Goal: Answer question/provide support: Share knowledge or assist other users

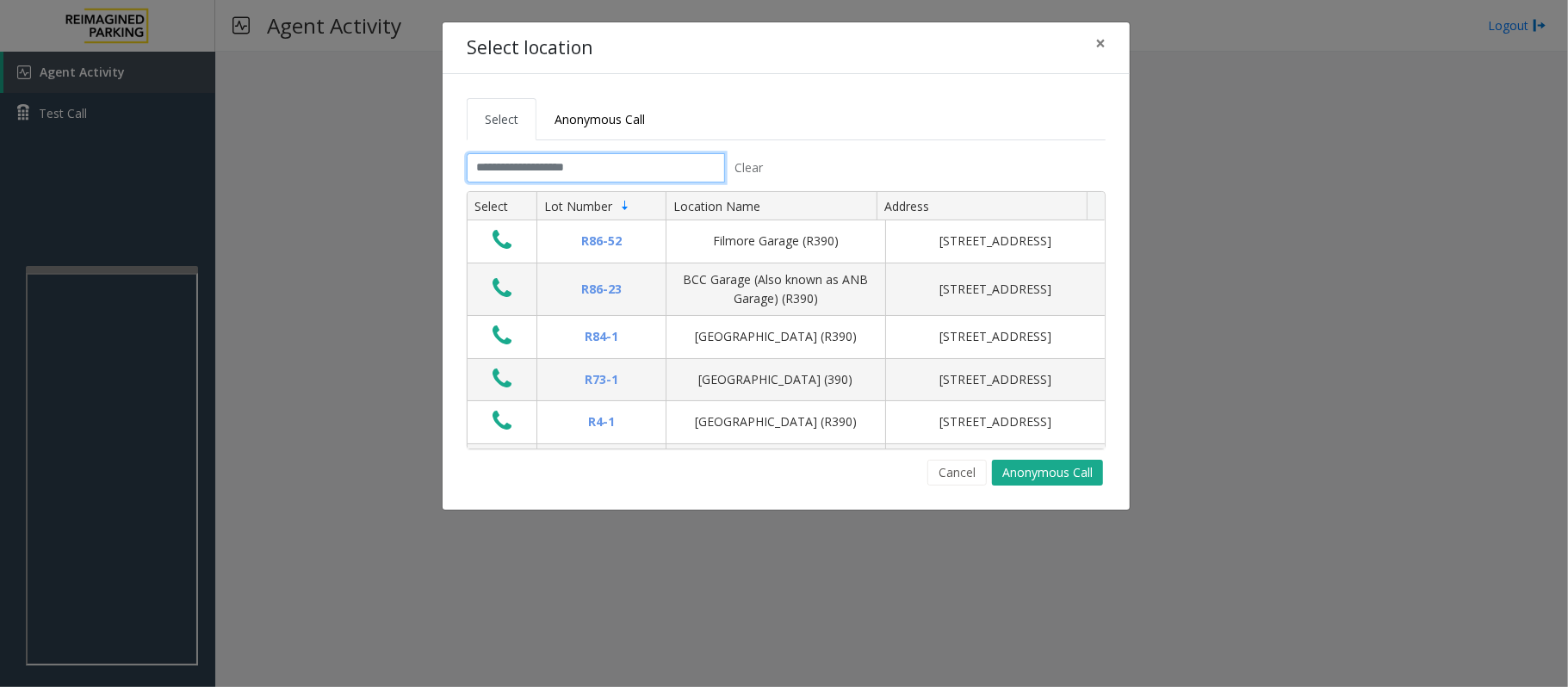
click at [552, 173] on input "text" at bounding box center [595, 168] width 258 height 29
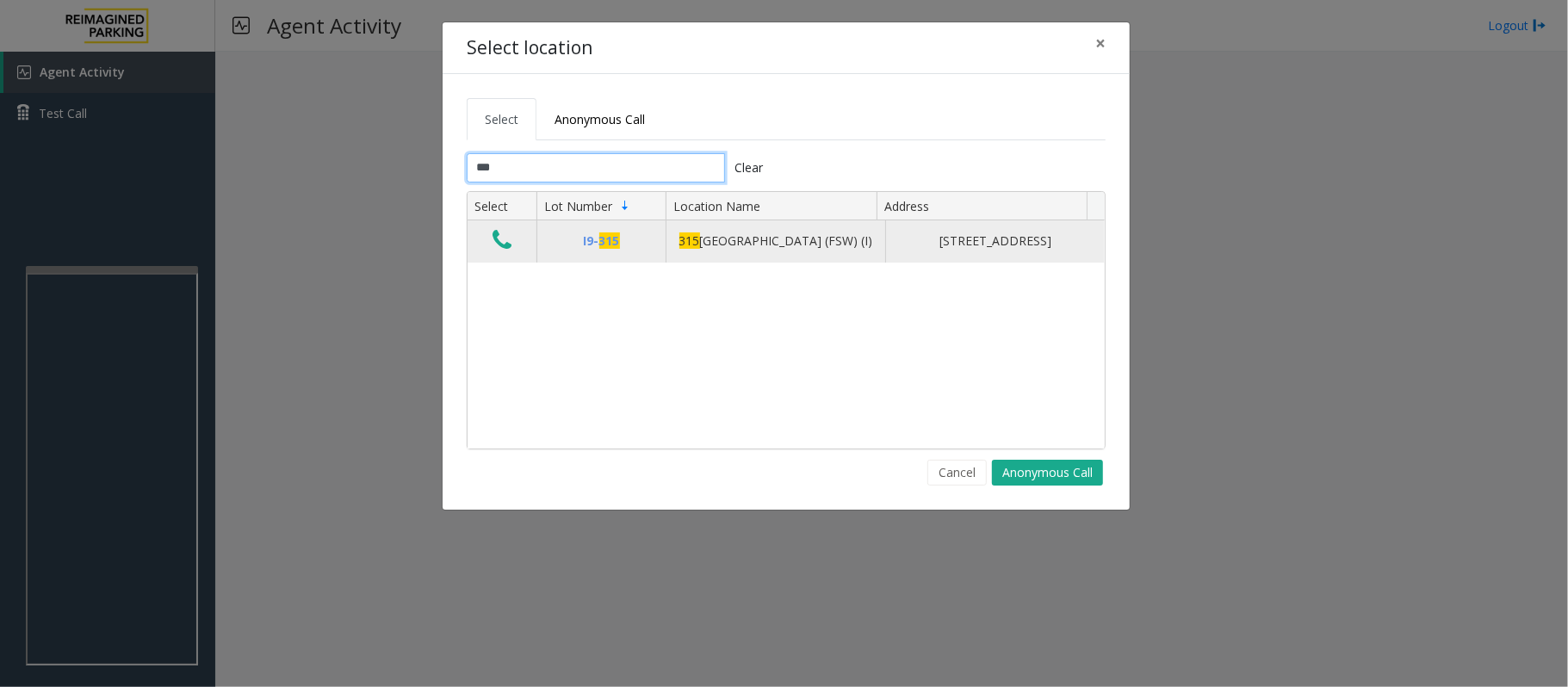
type input "***"
click at [515, 255] on button "Data table" at bounding box center [502, 241] width 29 height 28
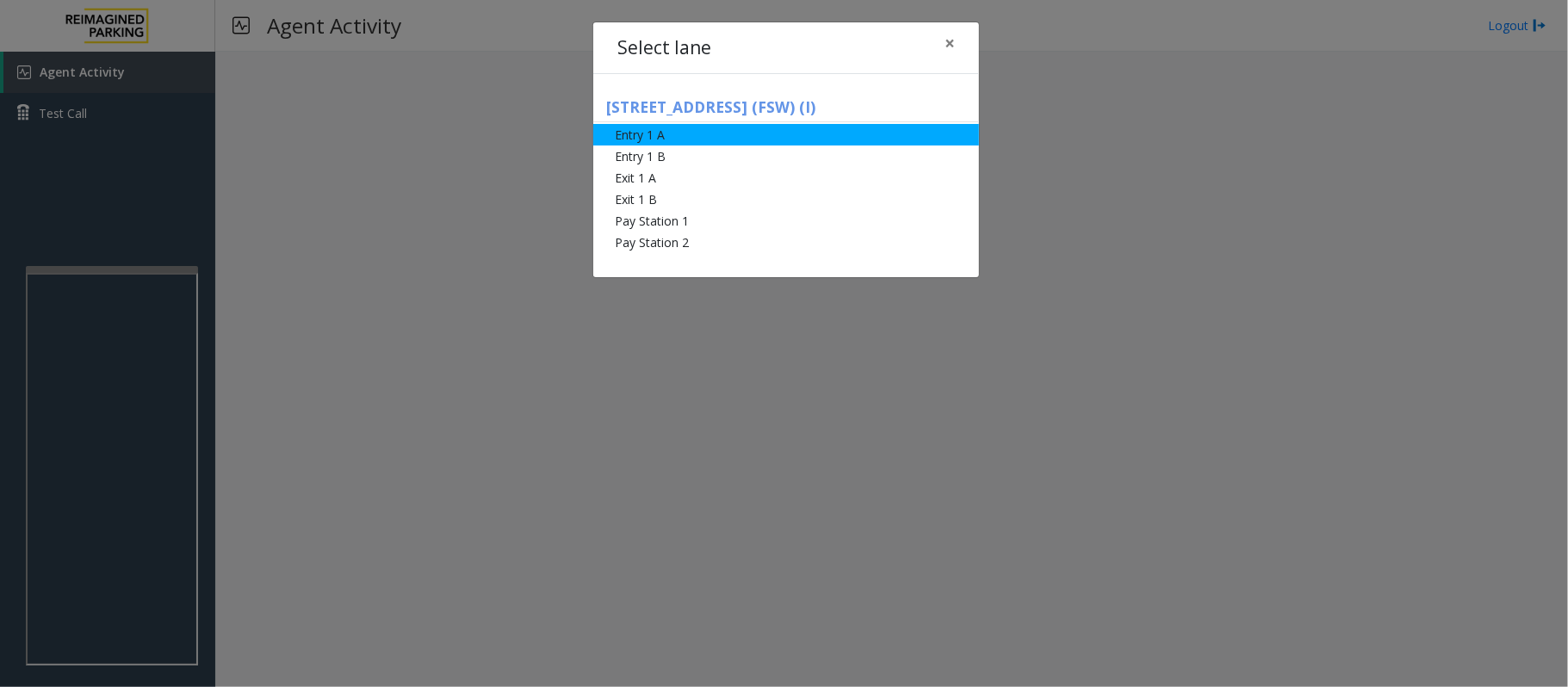
click at [658, 138] on li "Entry 1 A" at bounding box center [785, 135] width 386 height 22
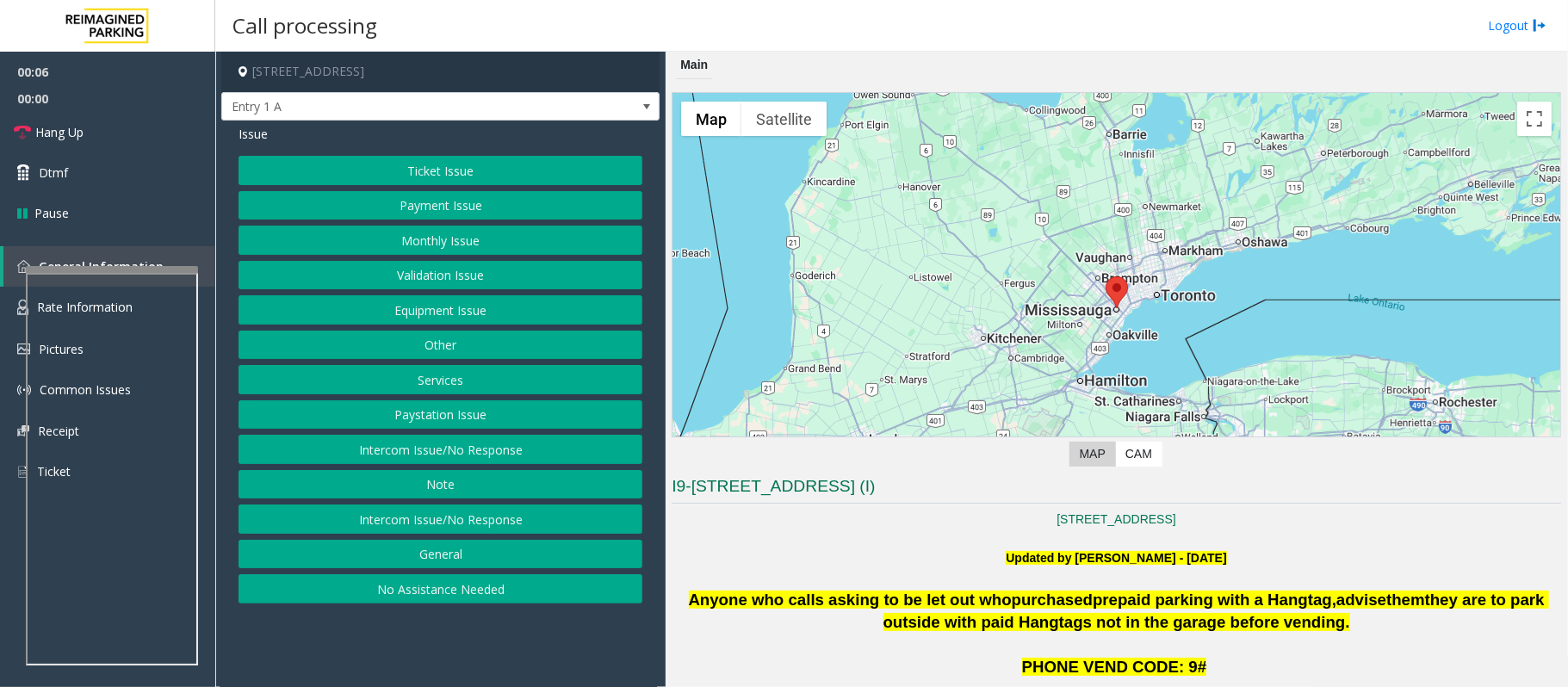
click at [445, 162] on button "Ticket Issue" at bounding box center [440, 171] width 404 height 29
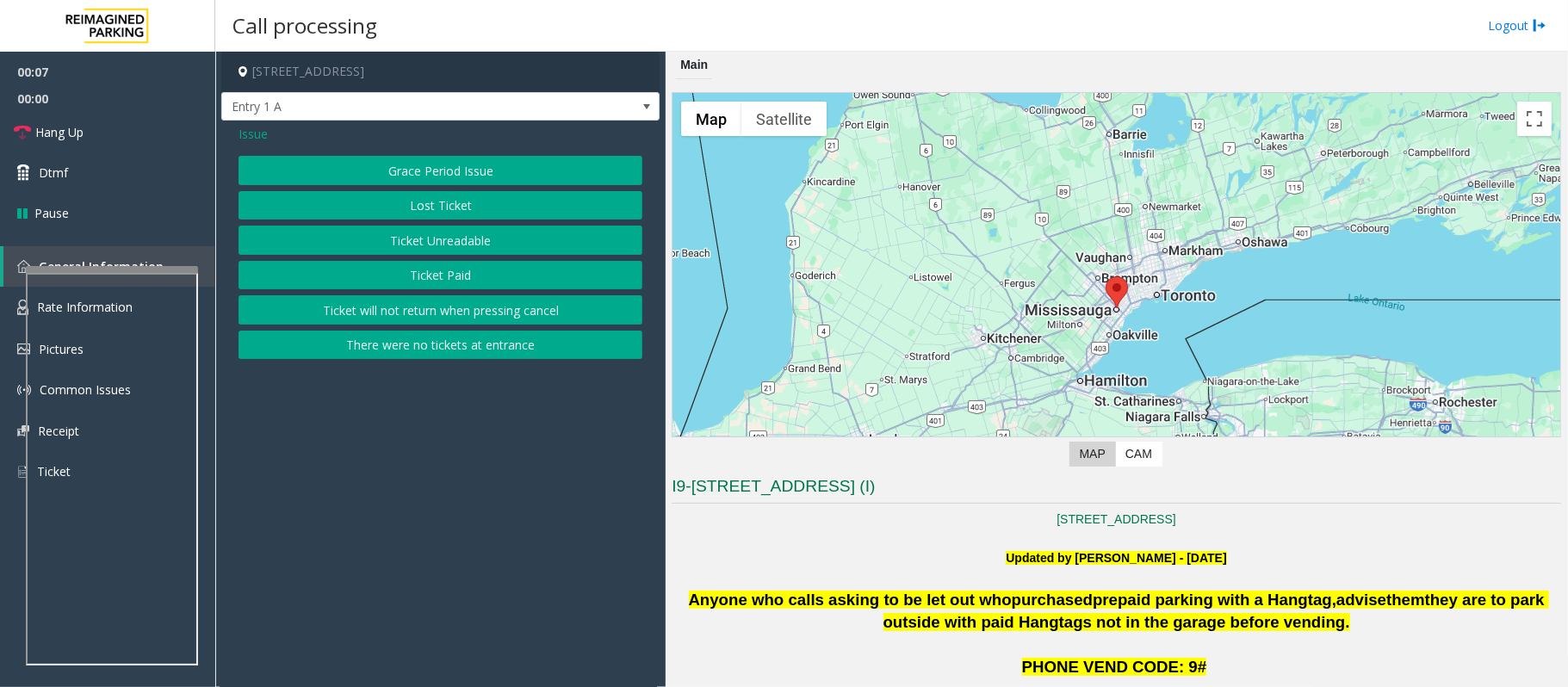
click at [251, 136] on span "Issue" at bounding box center [253, 134] width 29 height 18
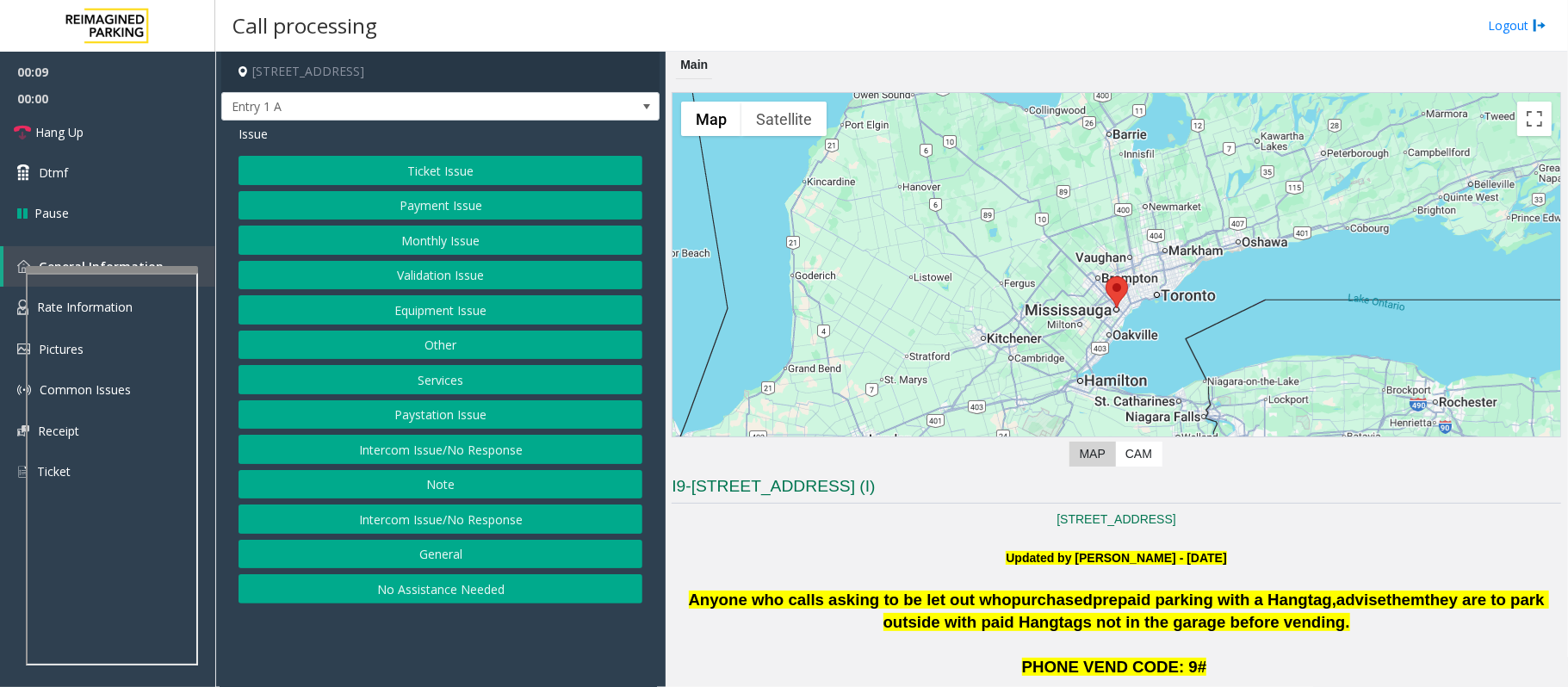
click at [441, 310] on button "Equipment Issue" at bounding box center [440, 310] width 404 height 29
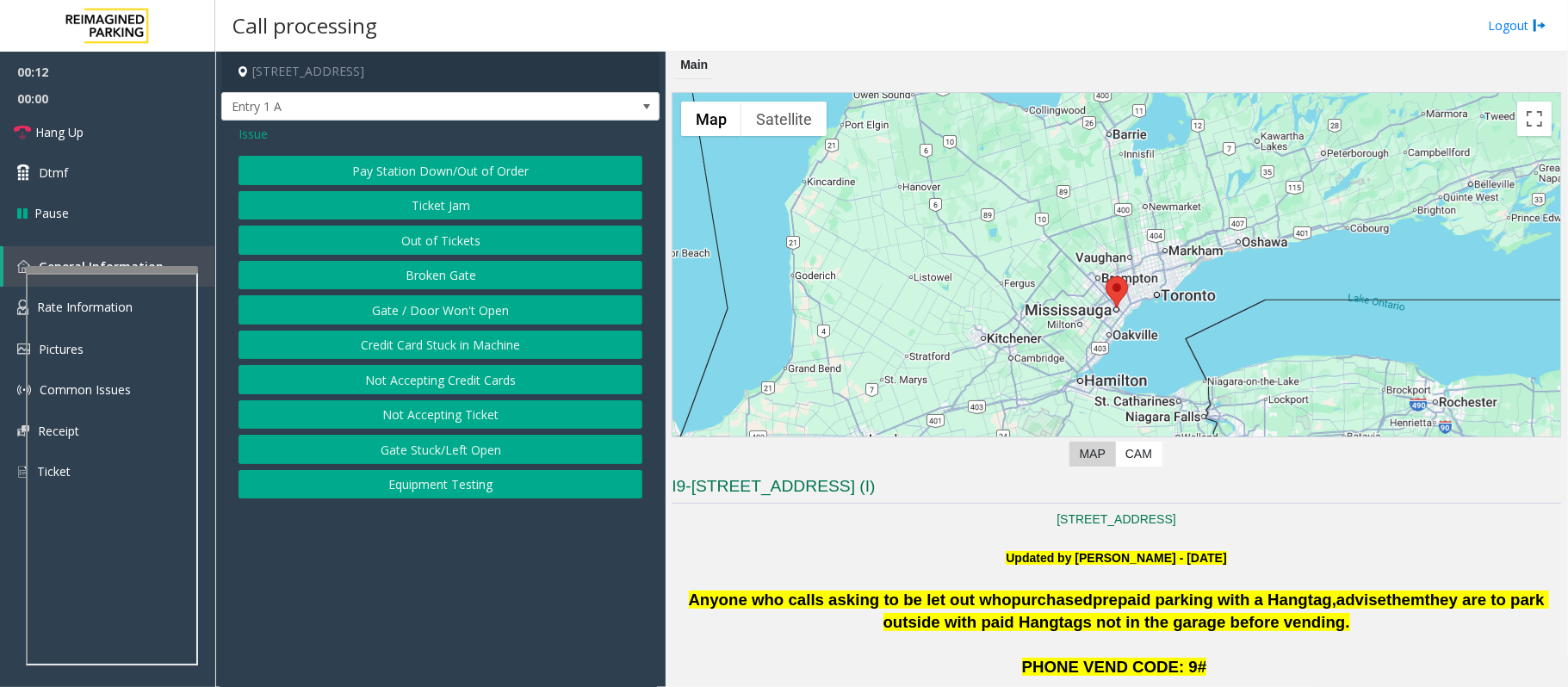
click at [449, 248] on button "Out of Tickets" at bounding box center [440, 240] width 404 height 29
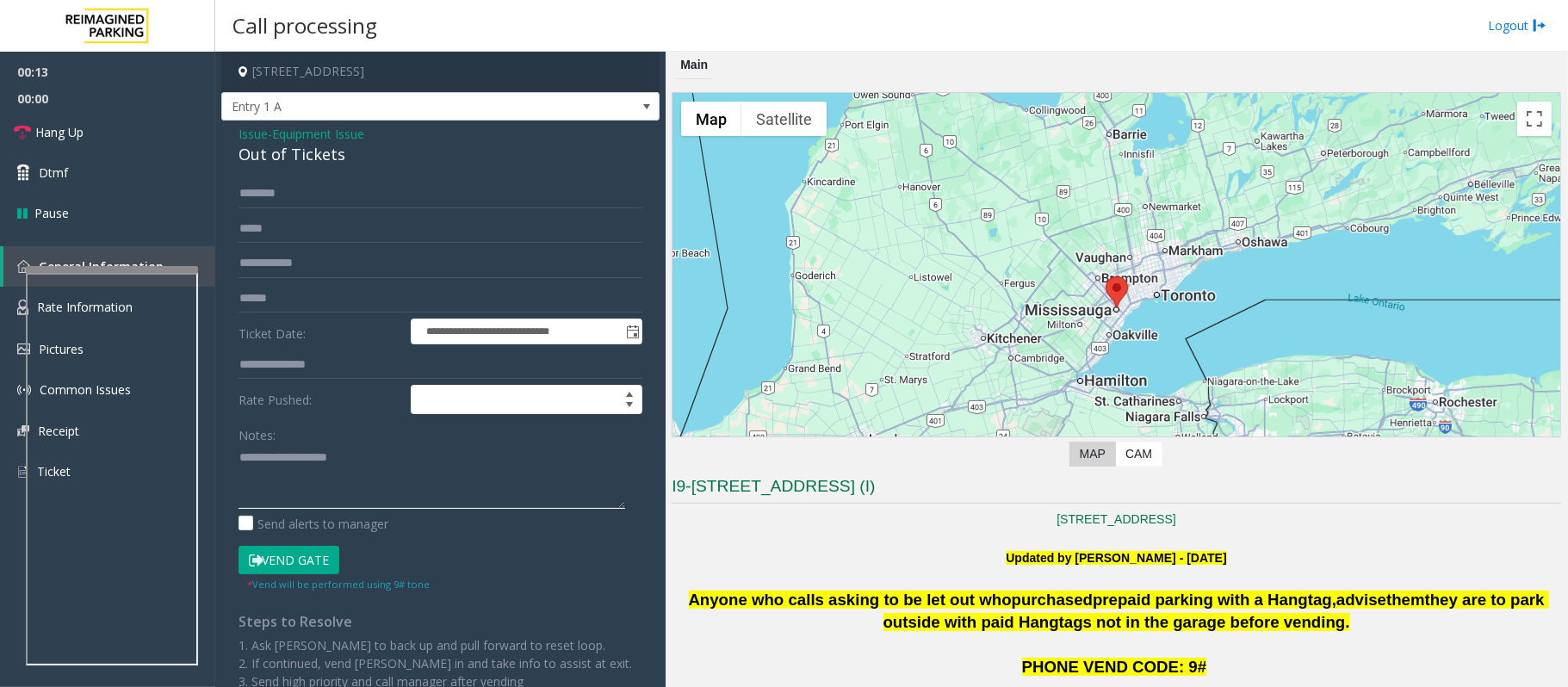
click at [331, 465] on textarea at bounding box center [431, 476] width 387 height 65
paste textarea "**********"
drag, startPoint x: 349, startPoint y: 148, endPoint x: 227, endPoint y: 155, distance: 122.2
click at [227, 155] on div "**********" at bounding box center [440, 441] width 438 height 641
drag, startPoint x: 494, startPoint y: 487, endPoint x: 310, endPoint y: 480, distance: 184.1
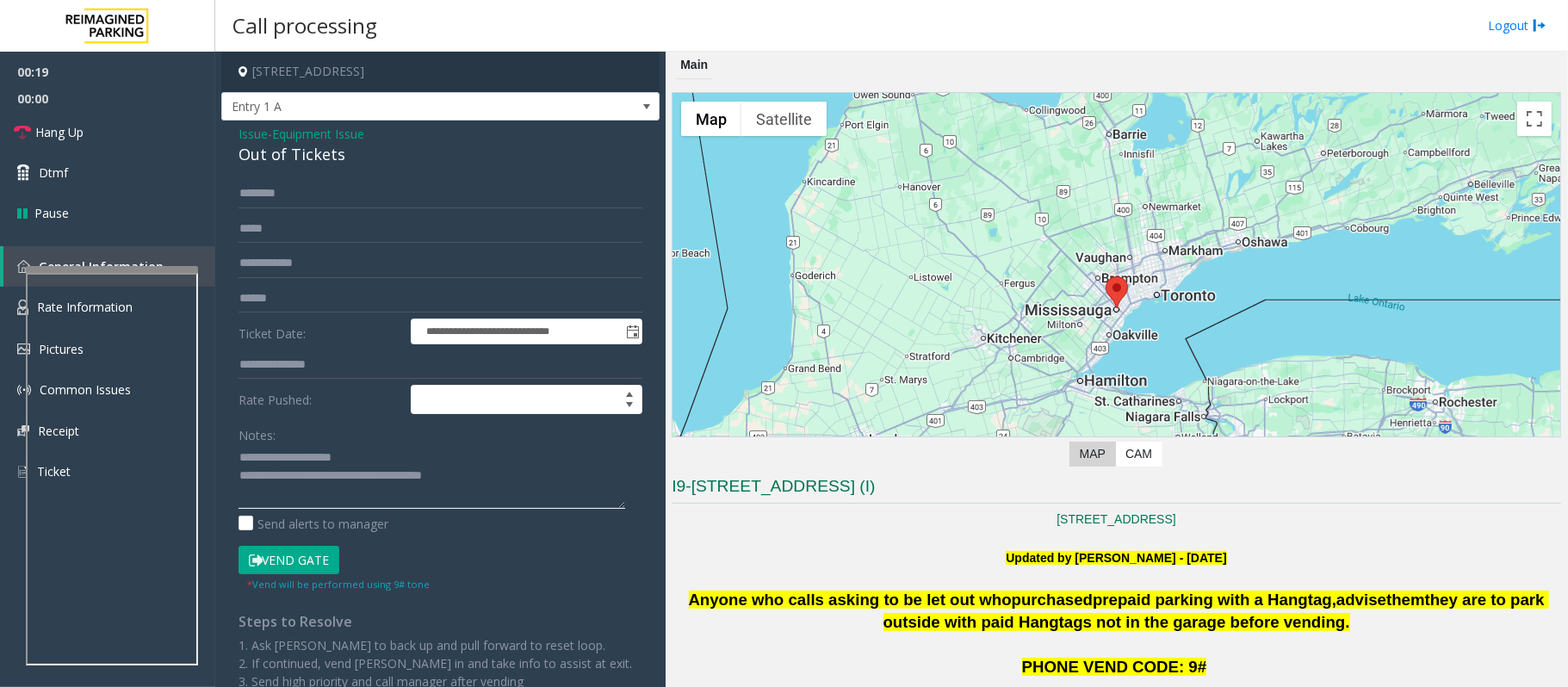
click at [310, 480] on textarea at bounding box center [431, 476] width 387 height 65
type textarea "**********"
drag, startPoint x: 1288, startPoint y: 627, endPoint x: 693, endPoint y: 554, distance: 599.5
click at [53, 129] on span "Hang Up" at bounding box center [60, 132] width 48 height 18
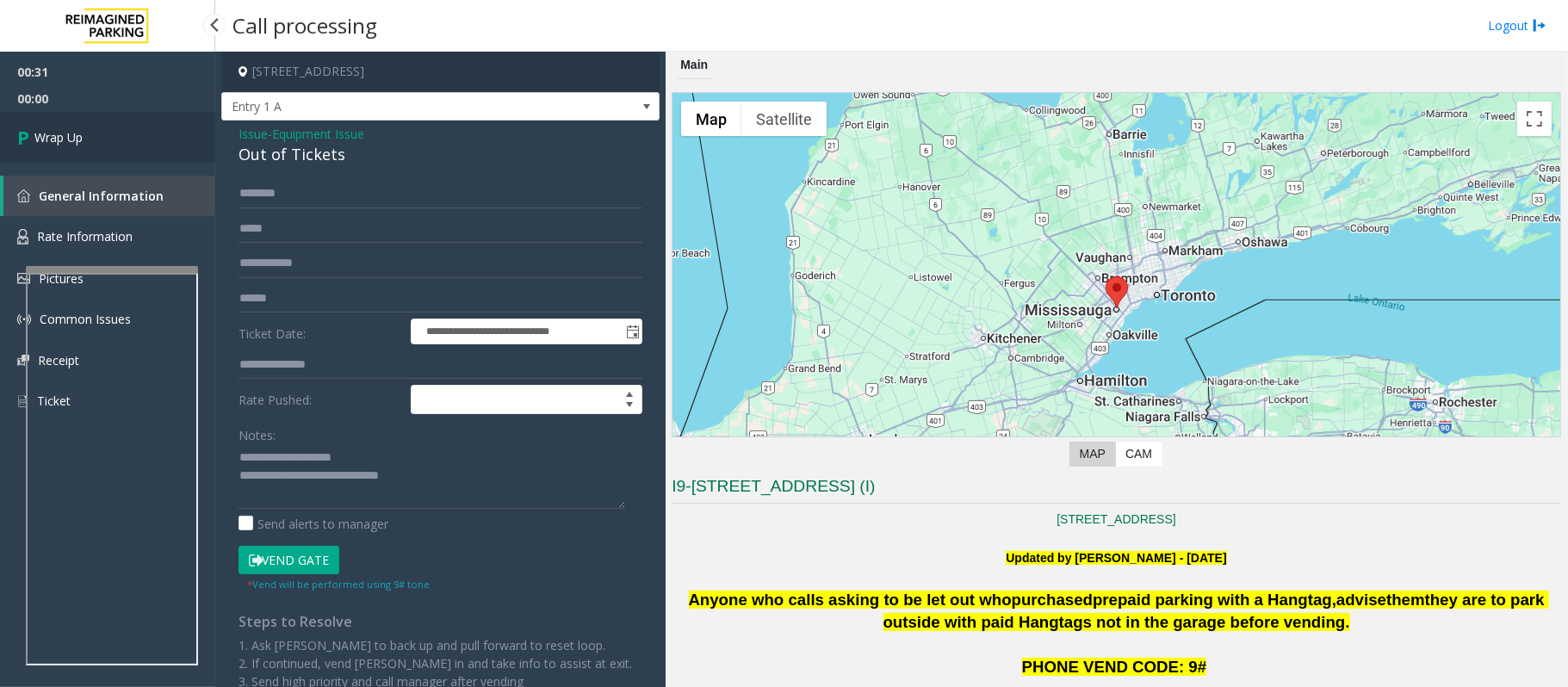
click at [53, 129] on span "Wrap Up" at bounding box center [59, 137] width 48 height 18
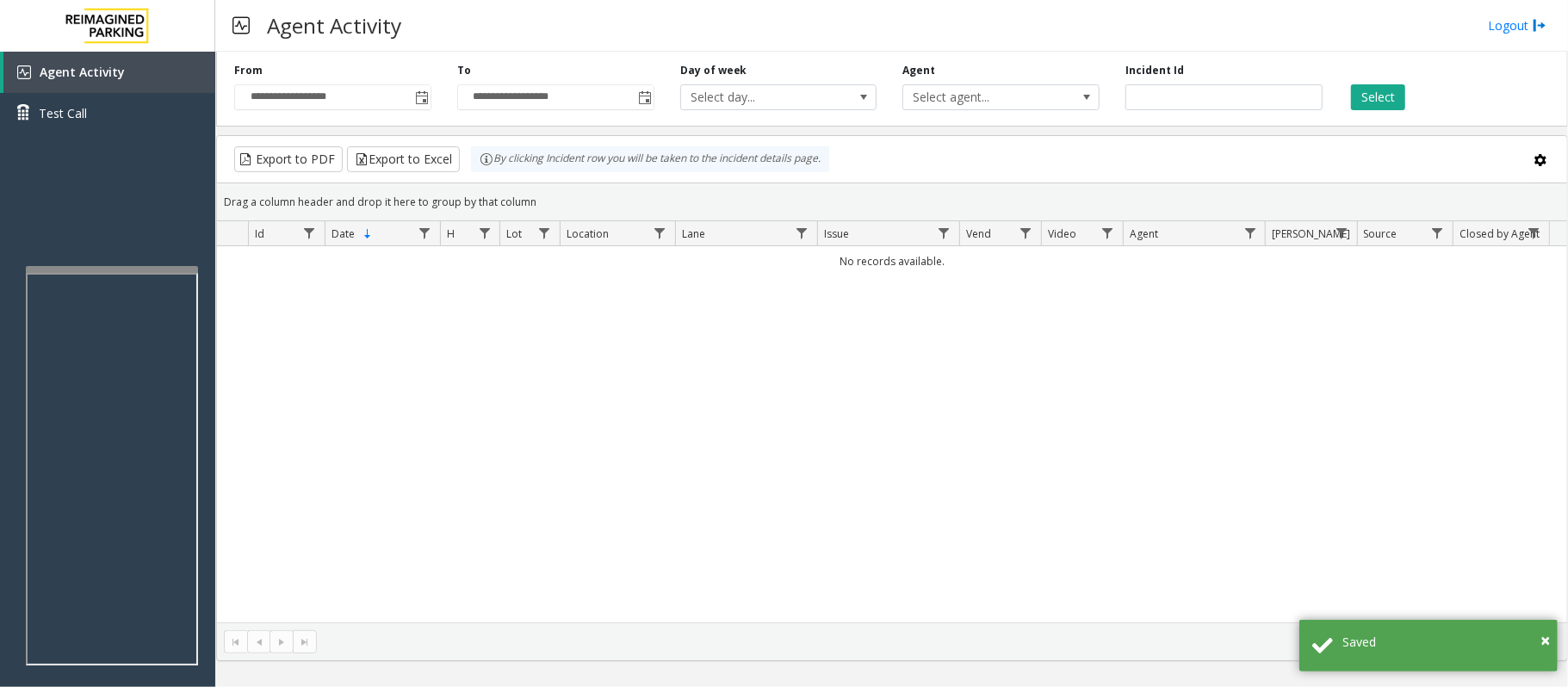
click at [899, 419] on div "No records available." at bounding box center [891, 434] width 1350 height 376
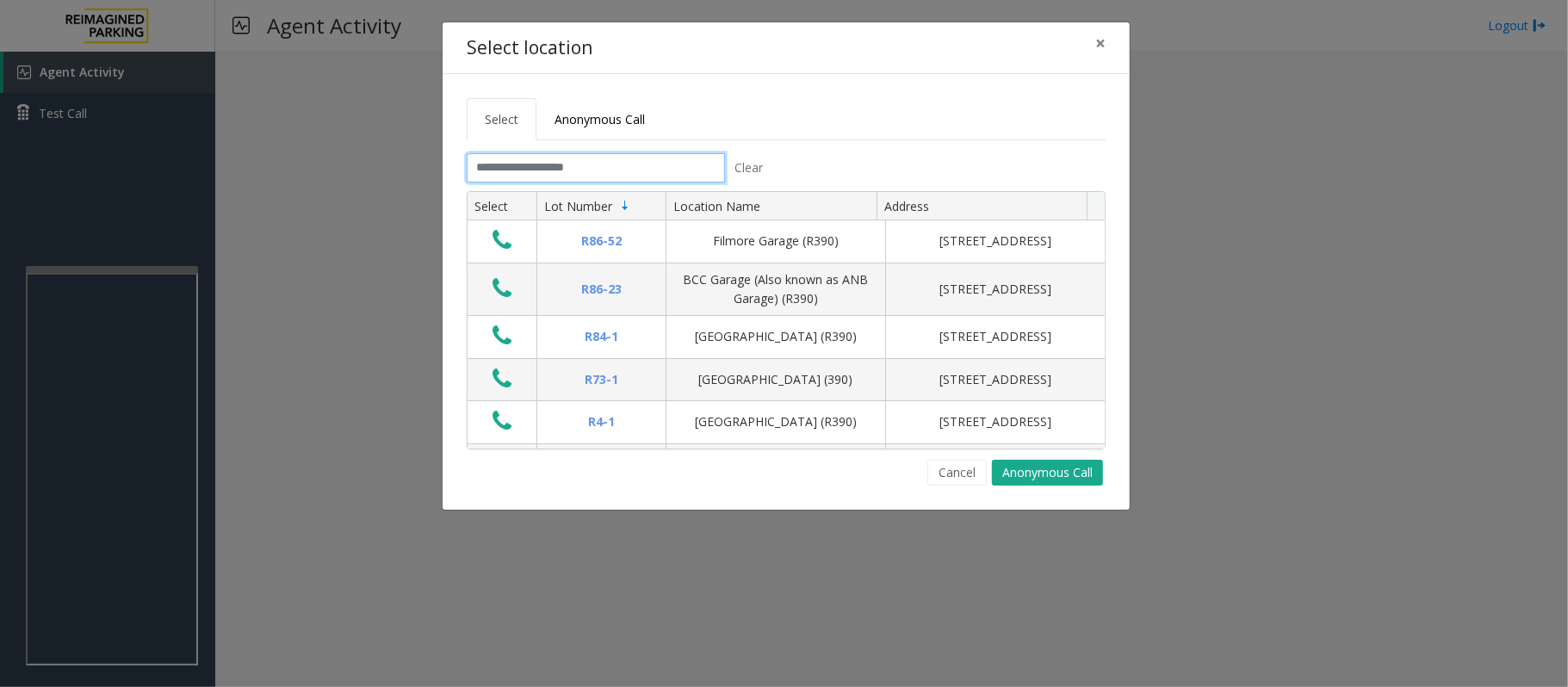
click at [503, 169] on input "text" at bounding box center [595, 168] width 258 height 29
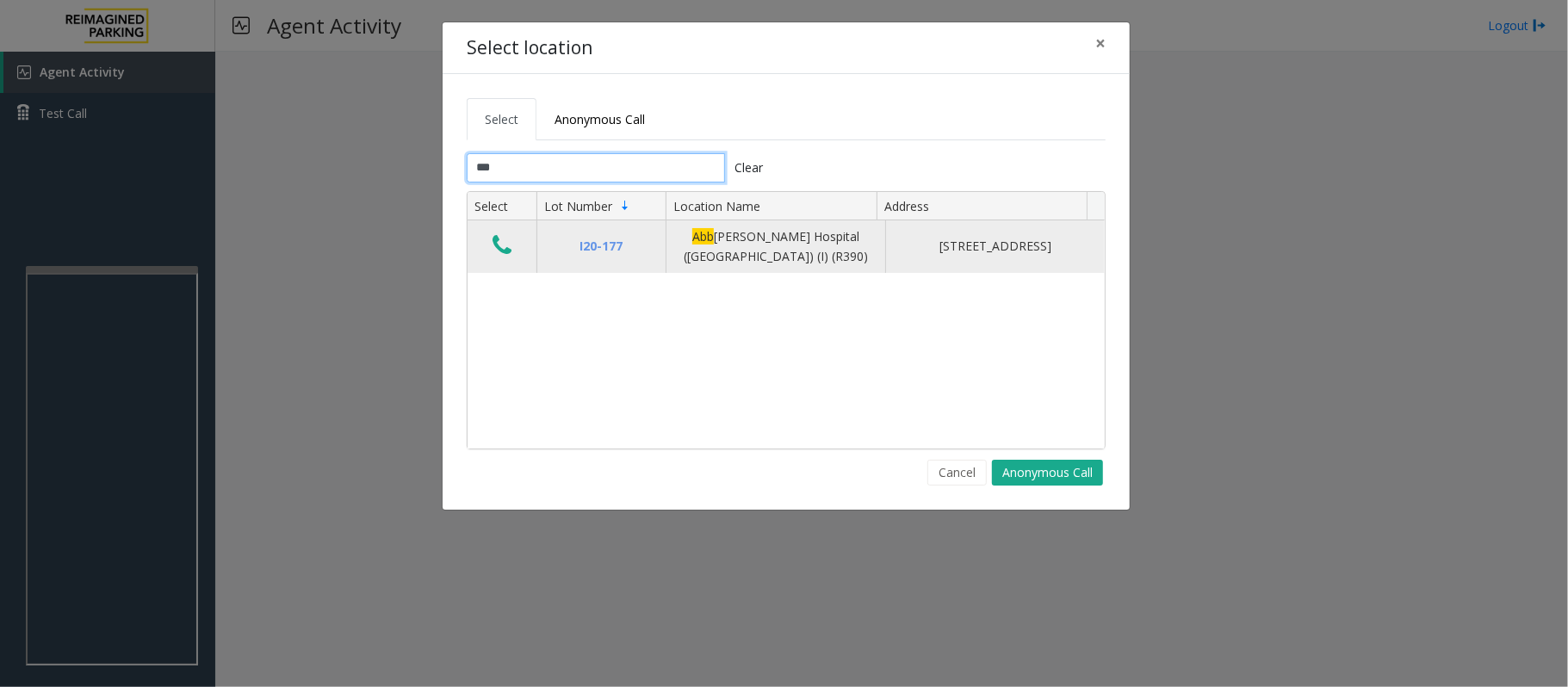
type input "***"
click at [504, 236] on icon "Data table" at bounding box center [502, 245] width 19 height 24
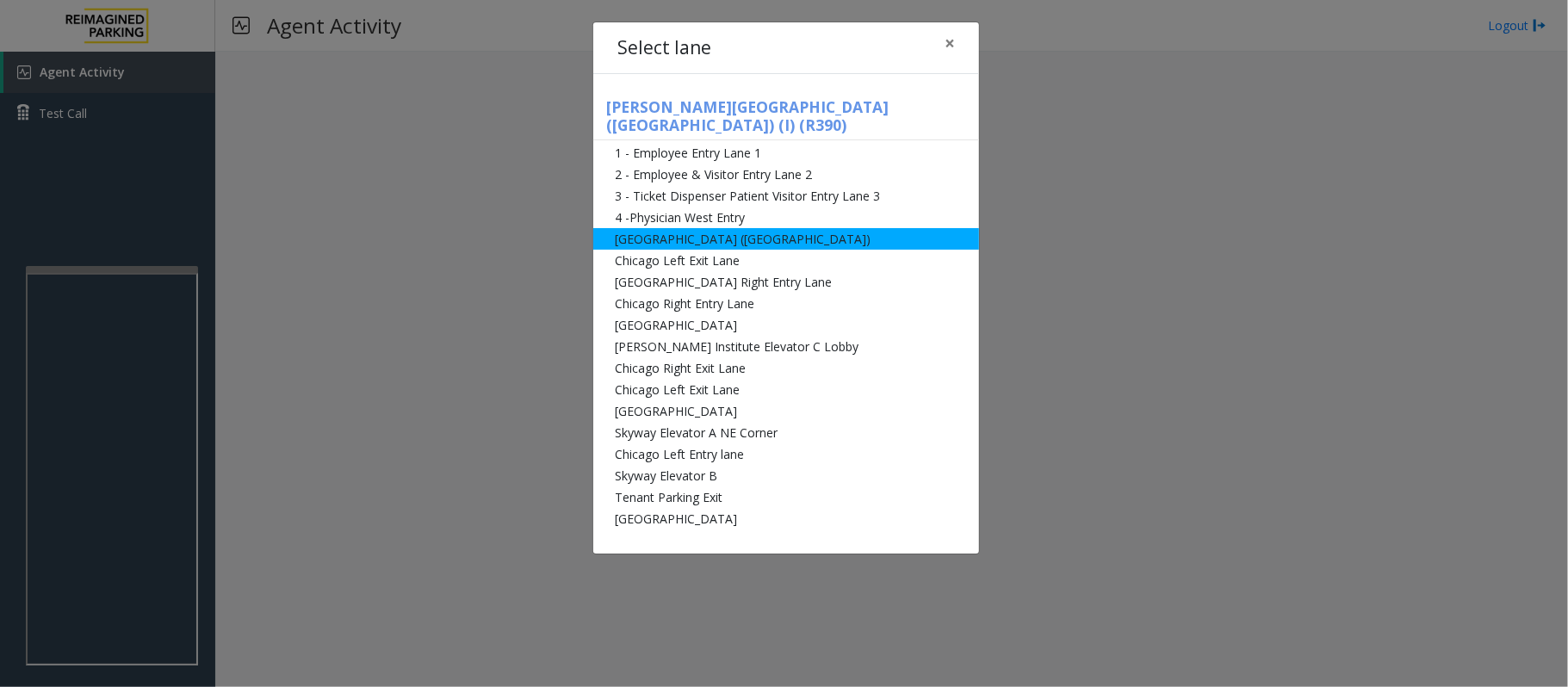
click at [741, 228] on li "[GEOGRAPHIC_DATA] ([GEOGRAPHIC_DATA])" at bounding box center [785, 238] width 386 height 22
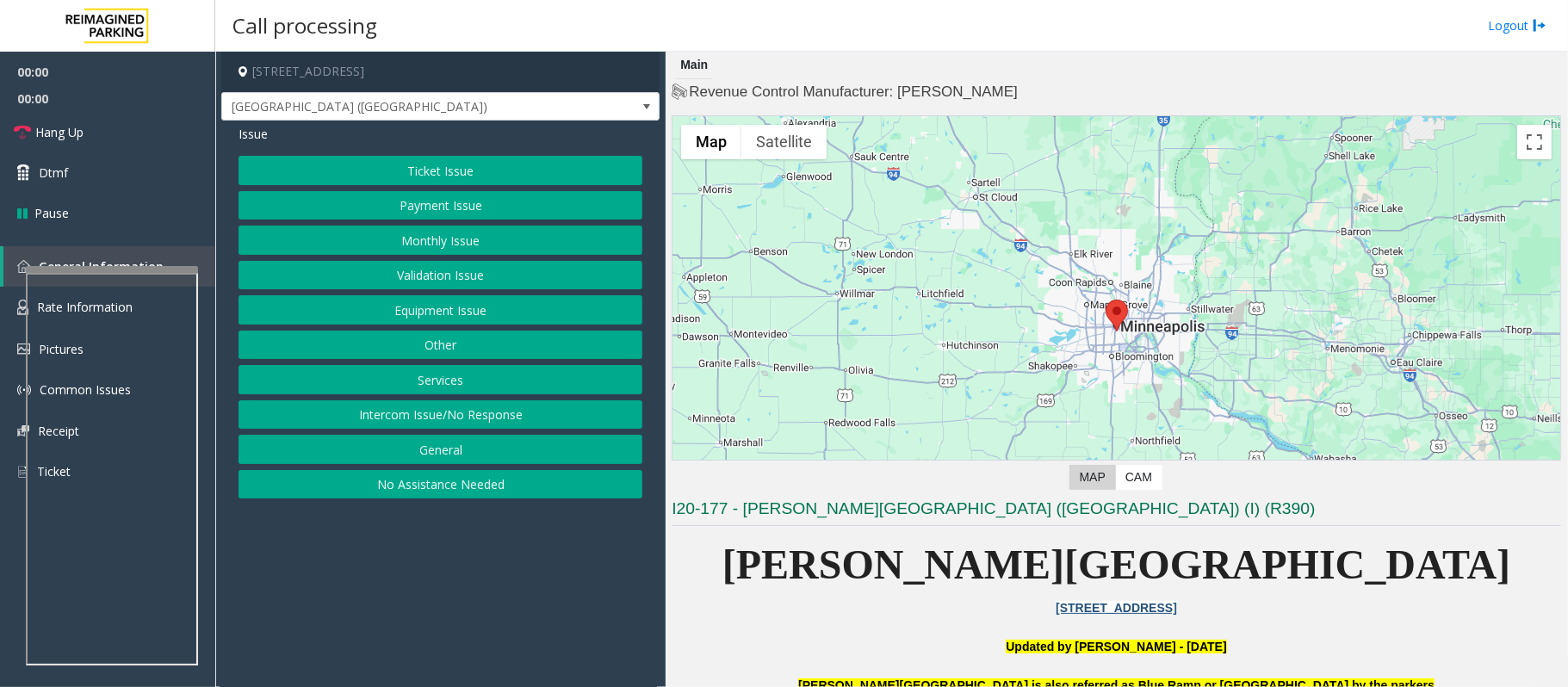
scroll to position [459, 0]
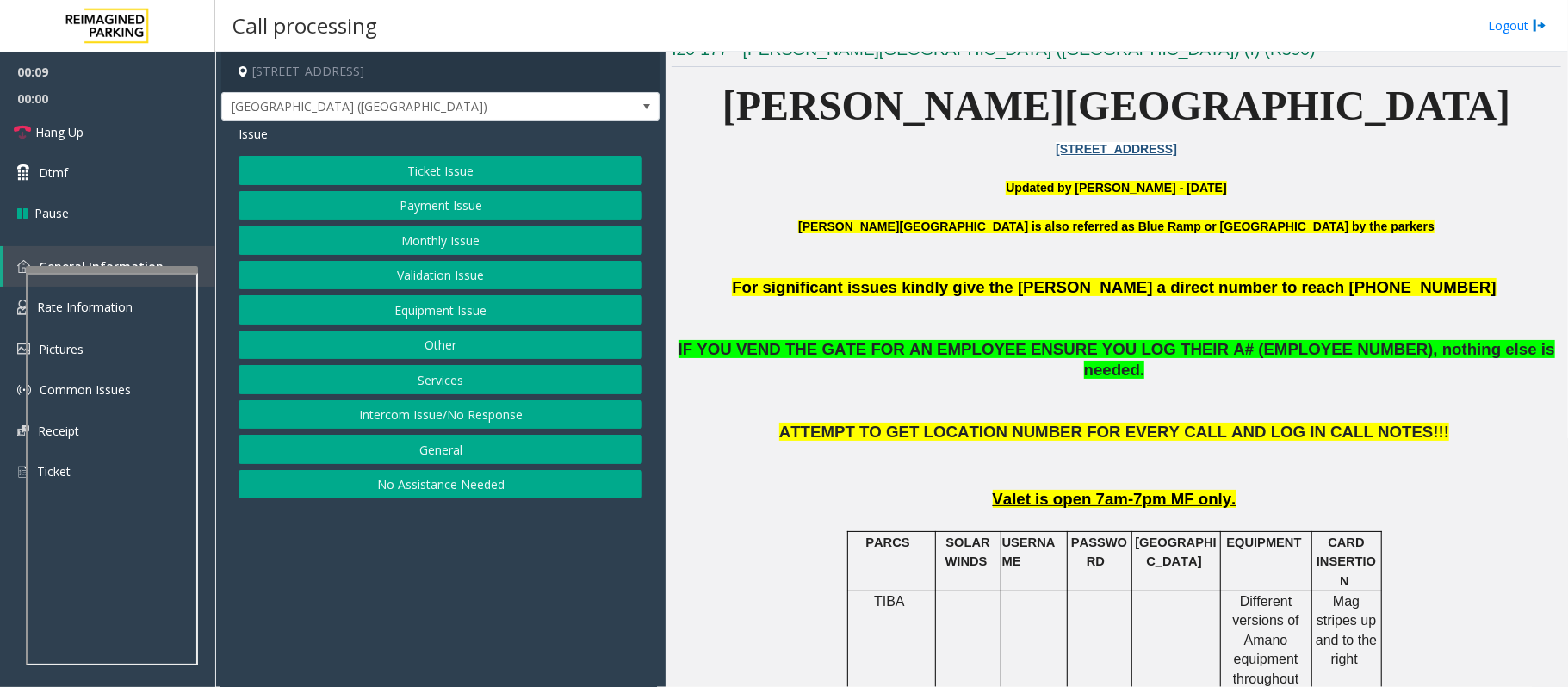
click at [396, 174] on button "Ticket Issue" at bounding box center [440, 171] width 404 height 29
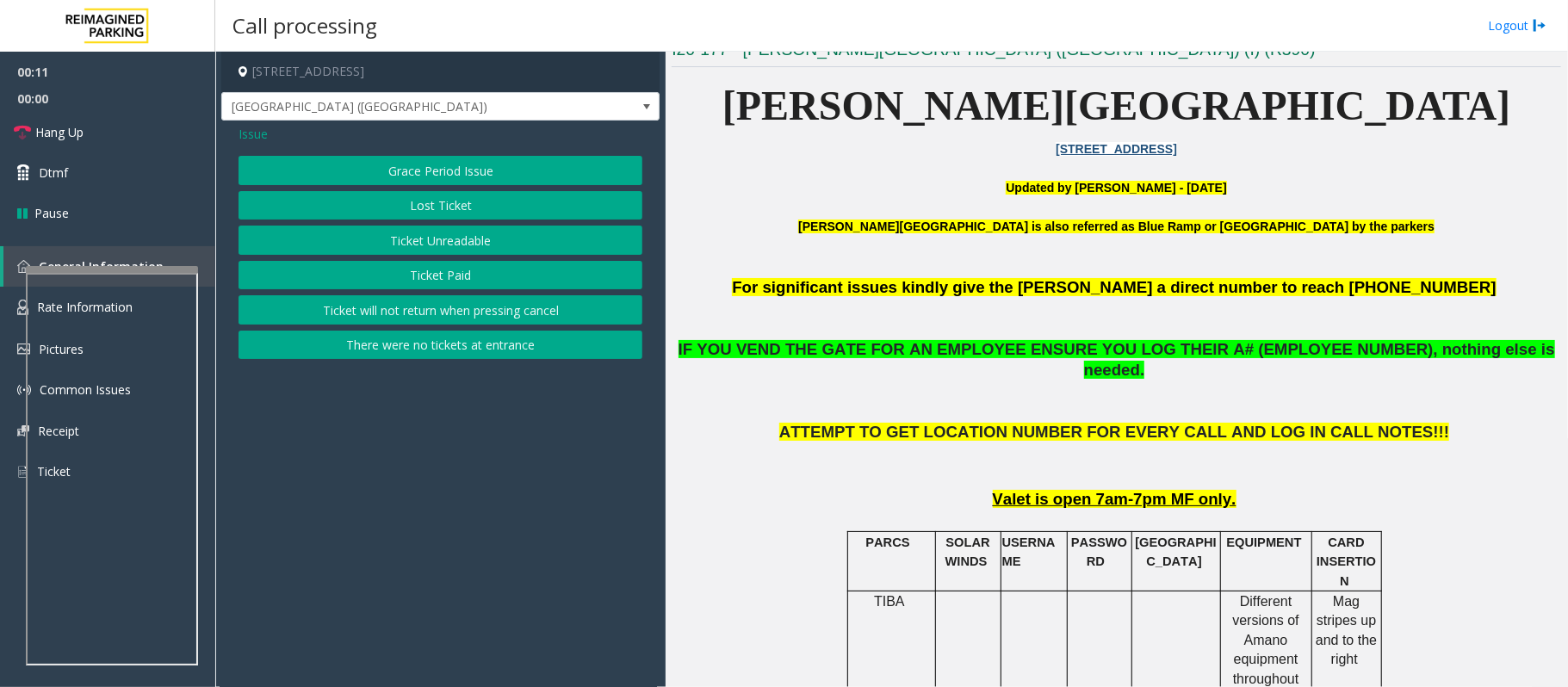
click at [414, 235] on button "Ticket Unreadable" at bounding box center [440, 240] width 404 height 29
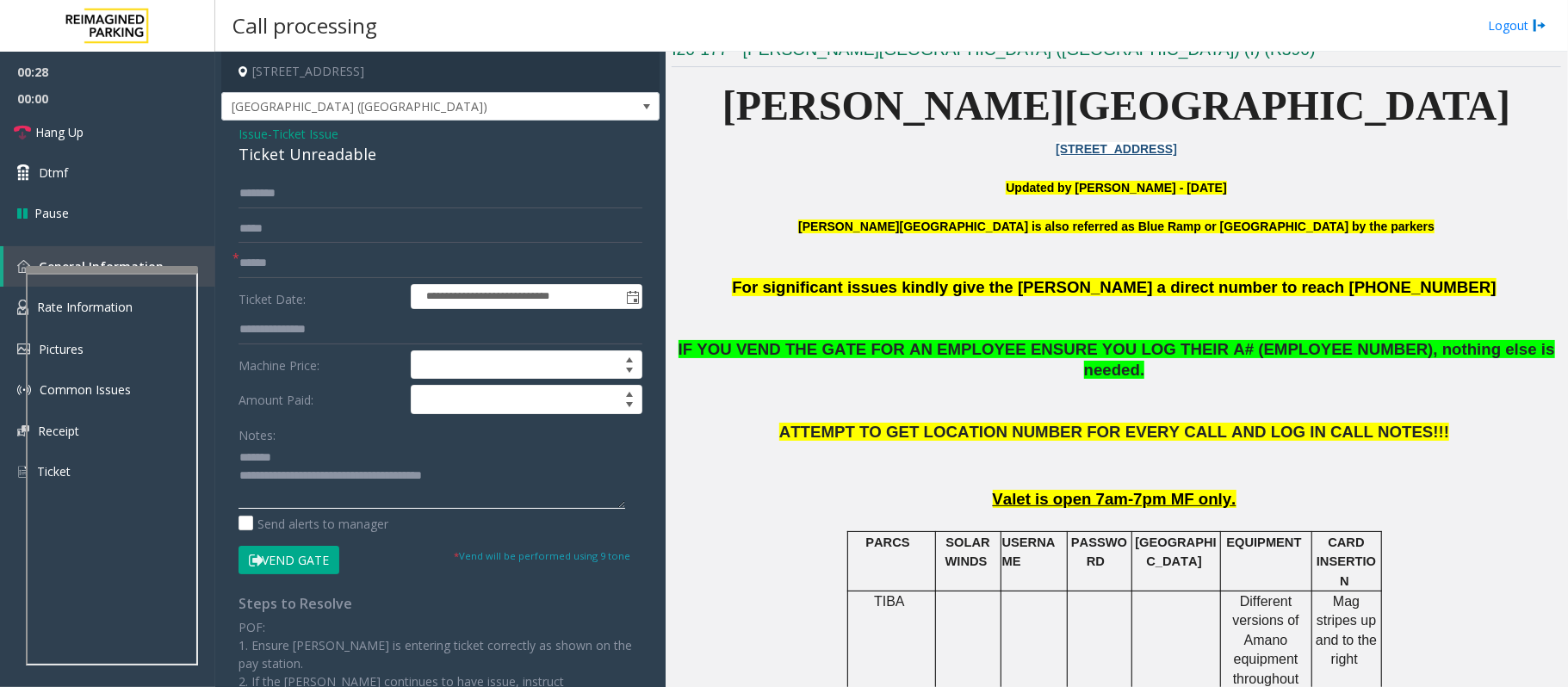
type textarea "**********"
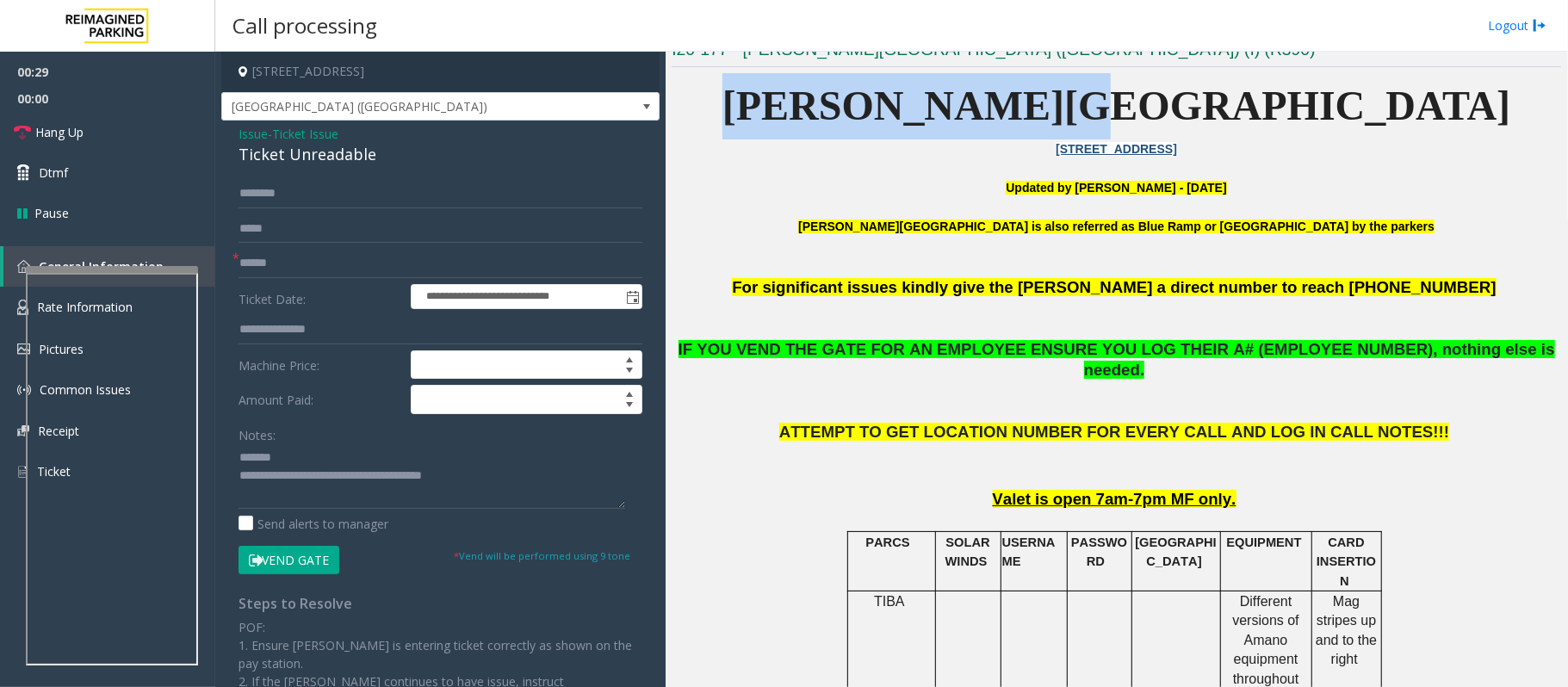
drag, startPoint x: 923, startPoint y: 118, endPoint x: 1319, endPoint y: 129, distance: 396.2
click at [1319, 129] on p "[PERSON_NAME][GEOGRAPHIC_DATA]" at bounding box center [1116, 106] width 889 height 66
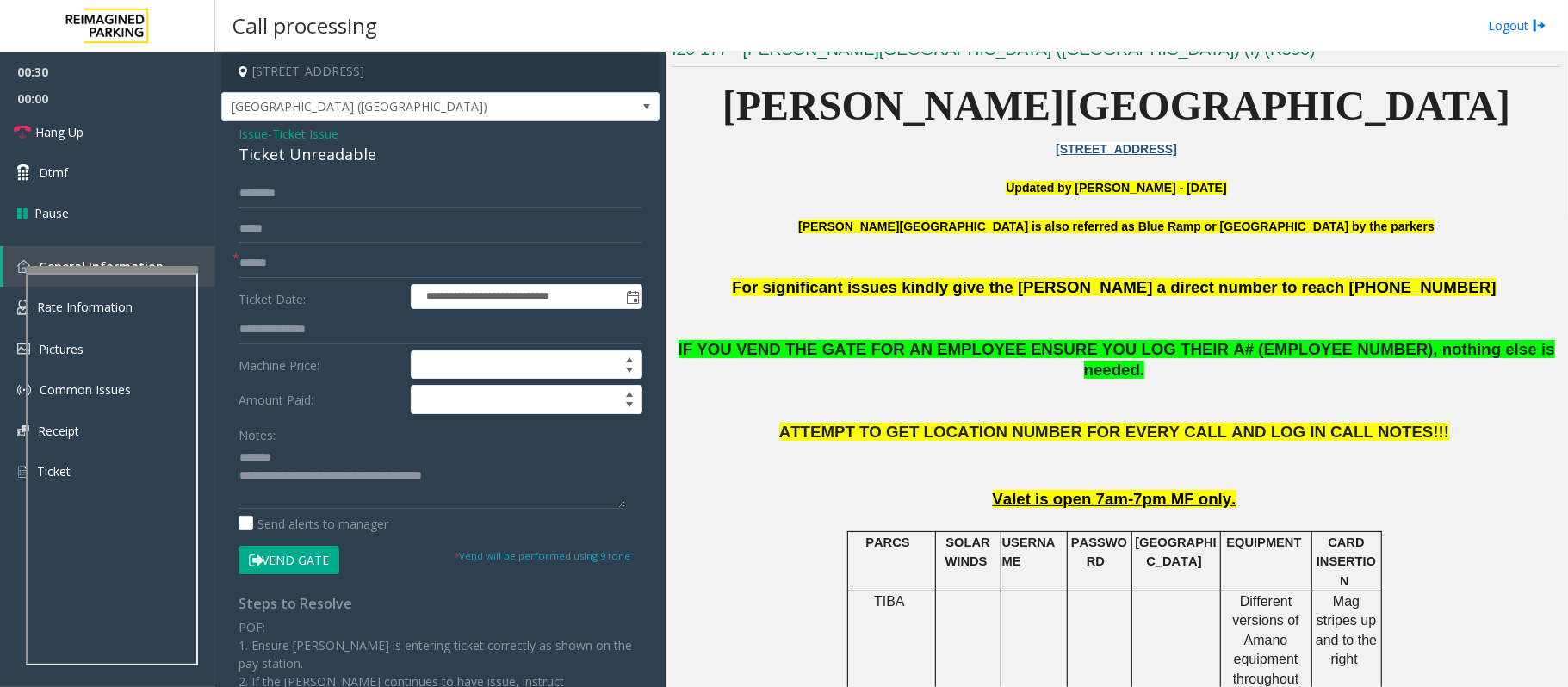
click at [241, 562] on button "Vend Gate" at bounding box center [288, 560] width 101 height 29
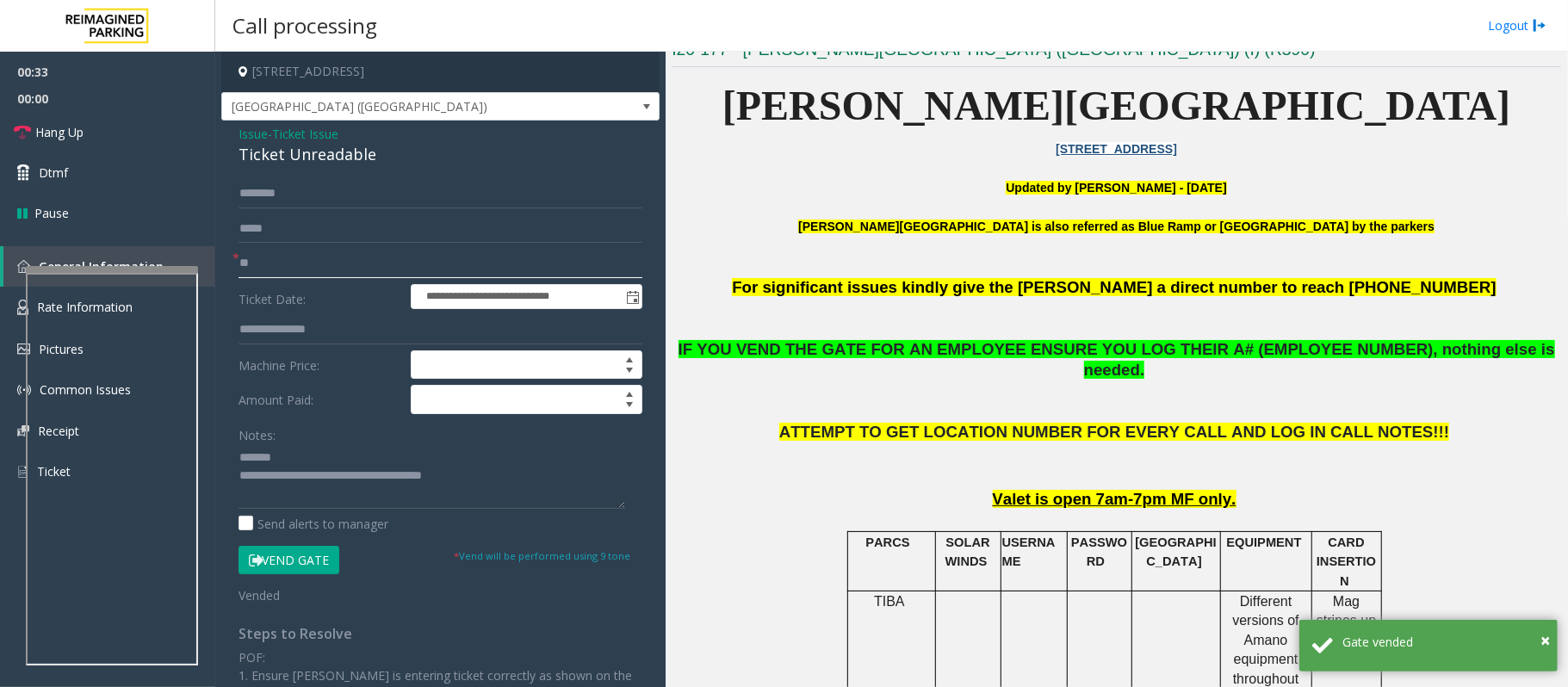
type input "**"
click at [248, 136] on span "Issue" at bounding box center [253, 134] width 29 height 18
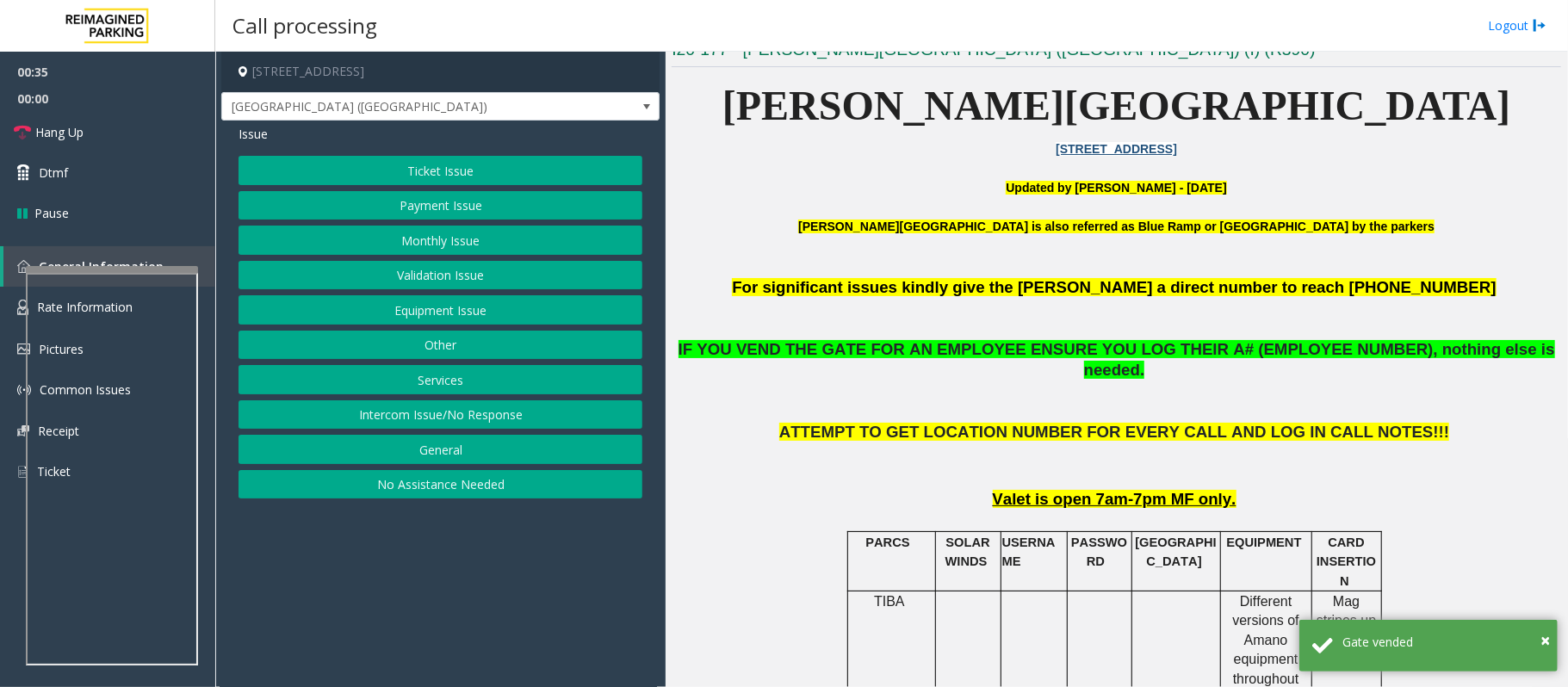
click at [446, 312] on button "Equipment Issue" at bounding box center [440, 310] width 404 height 29
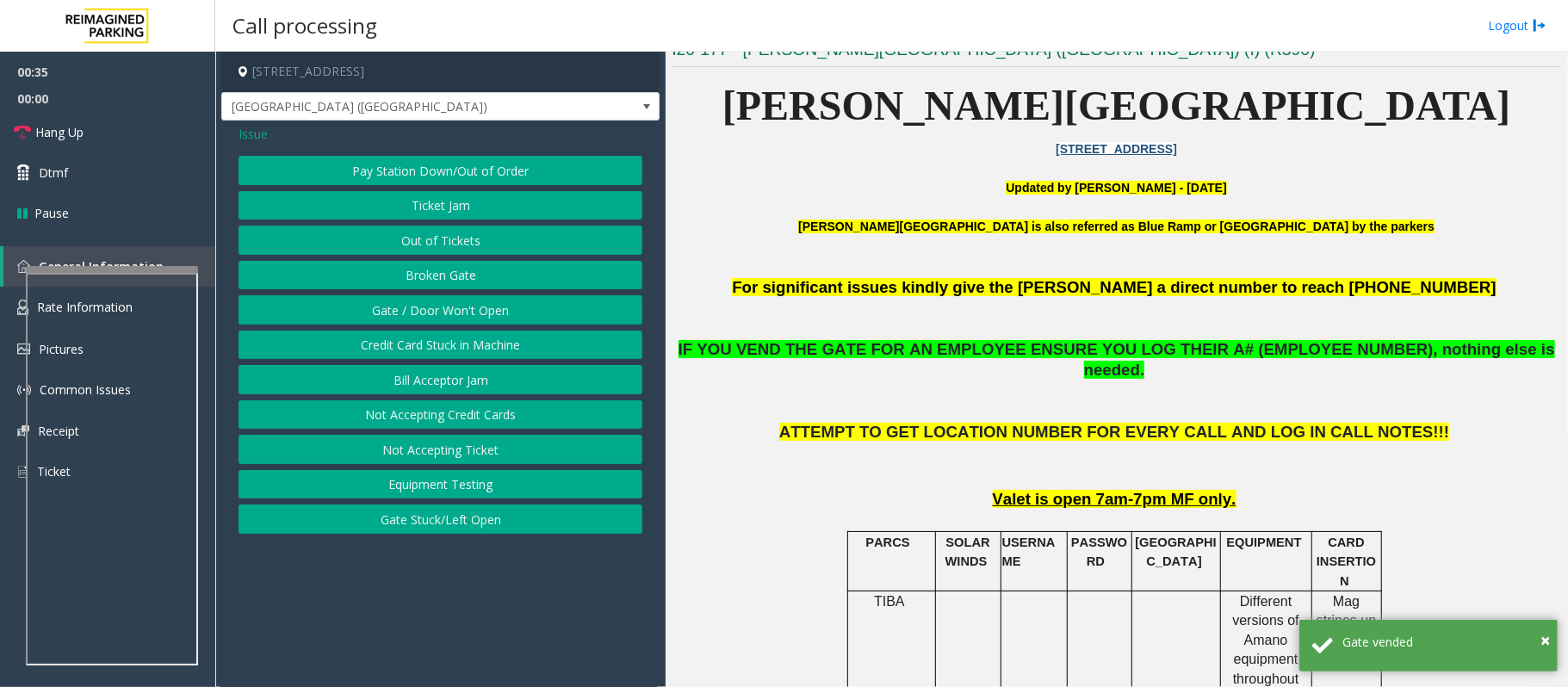
click at [434, 314] on button "Gate / Door Won't Open" at bounding box center [440, 310] width 404 height 29
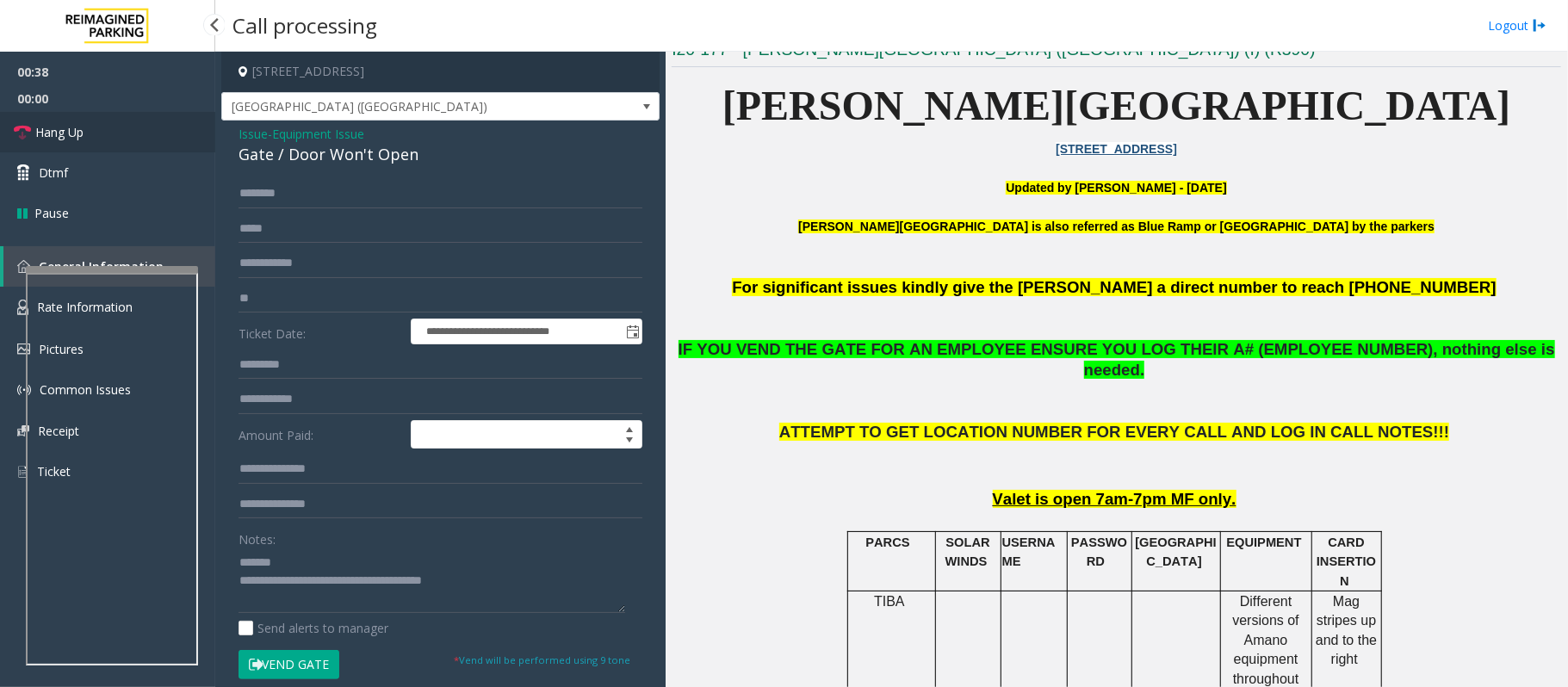
click at [70, 125] on span "Hang Up" at bounding box center [60, 132] width 48 height 18
drag, startPoint x: 442, startPoint y: 170, endPoint x: 420, endPoint y: 163, distance: 23.1
click at [421, 163] on div "**********" at bounding box center [440, 548] width 438 height 855
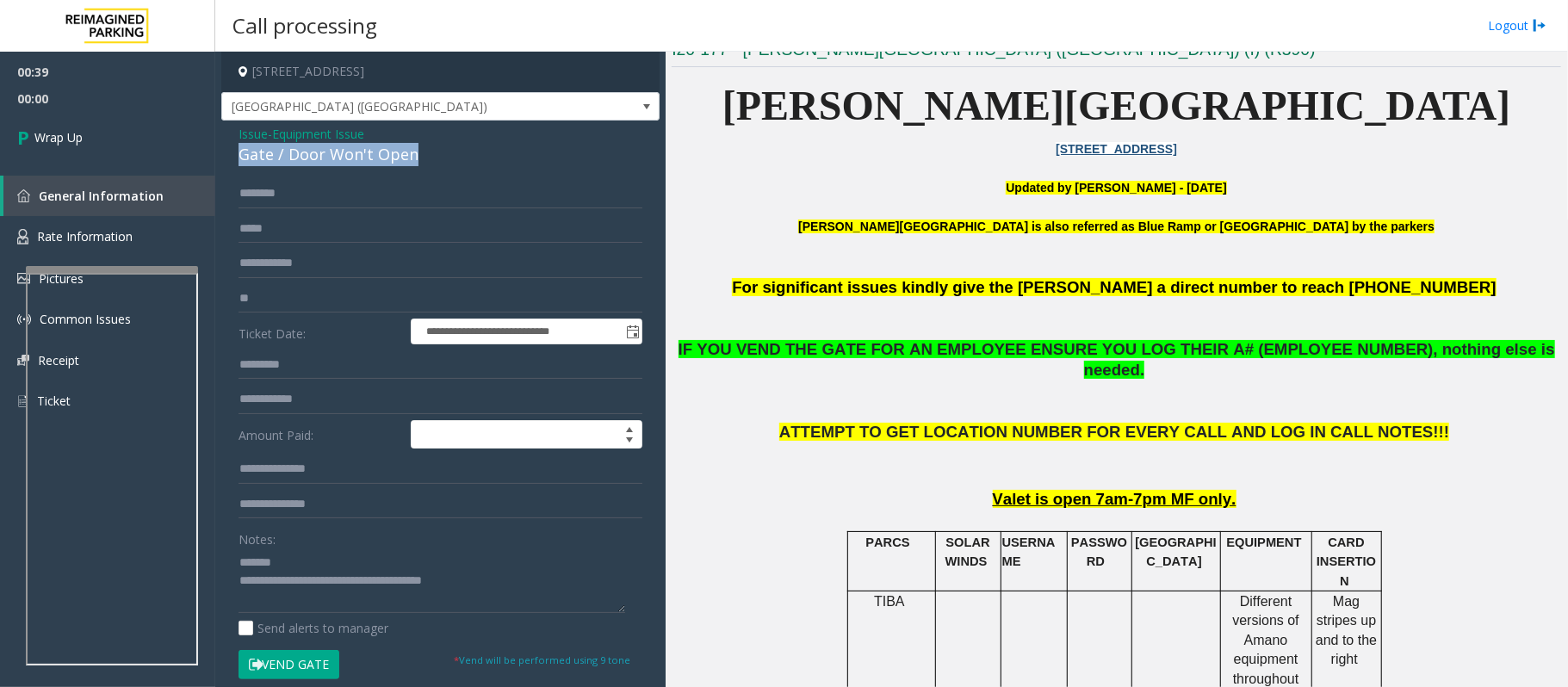
drag, startPoint x: 420, startPoint y: 154, endPoint x: 238, endPoint y: 155, distance: 182.0
click at [238, 155] on div "Gate / Door Won't Open" at bounding box center [440, 154] width 404 height 23
drag, startPoint x: 531, startPoint y: 576, endPoint x: 313, endPoint y: 579, distance: 218.0
click at [313, 579] on textarea at bounding box center [431, 580] width 387 height 65
paste textarea "**********"
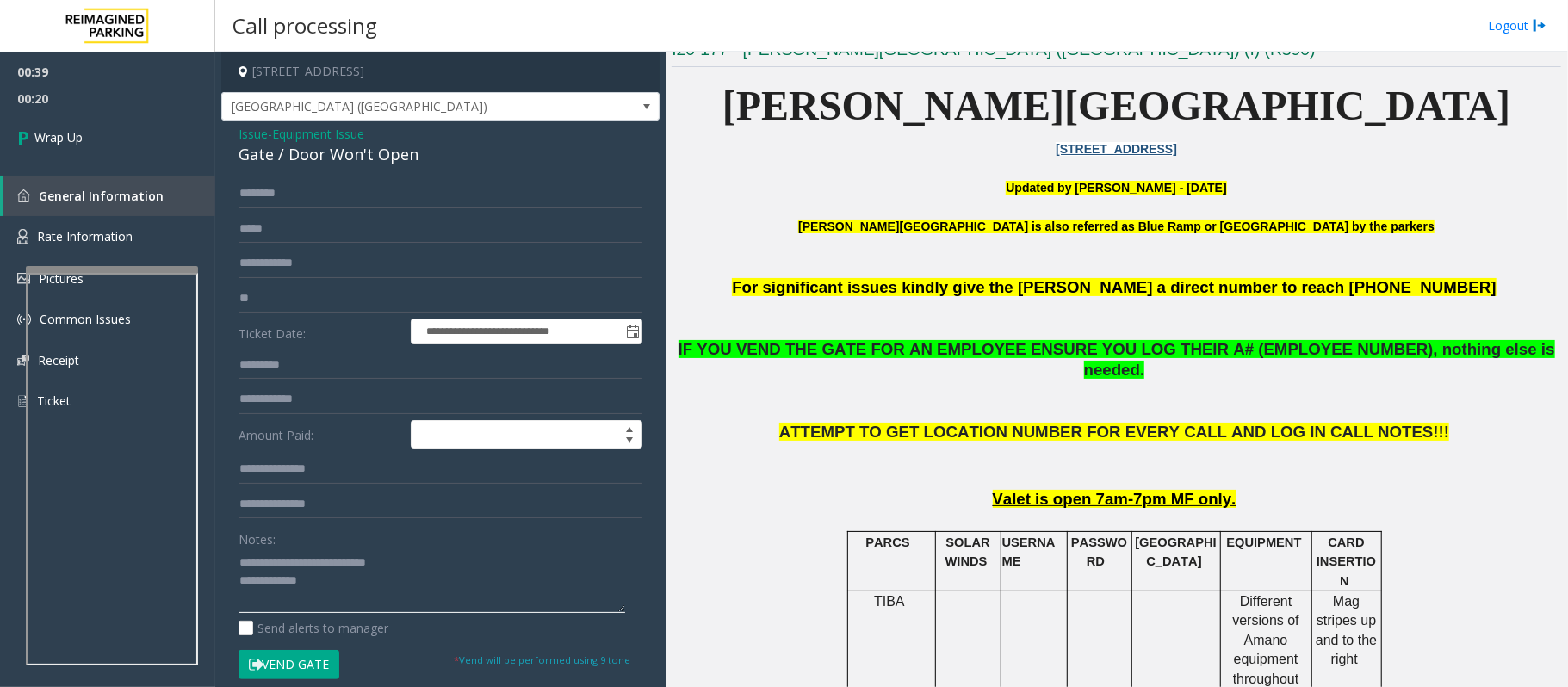
click at [384, 597] on textarea at bounding box center [431, 580] width 387 height 65
paste textarea "**********"
type textarea "**********"
click at [60, 135] on span "Wrap Up" at bounding box center [59, 137] width 48 height 18
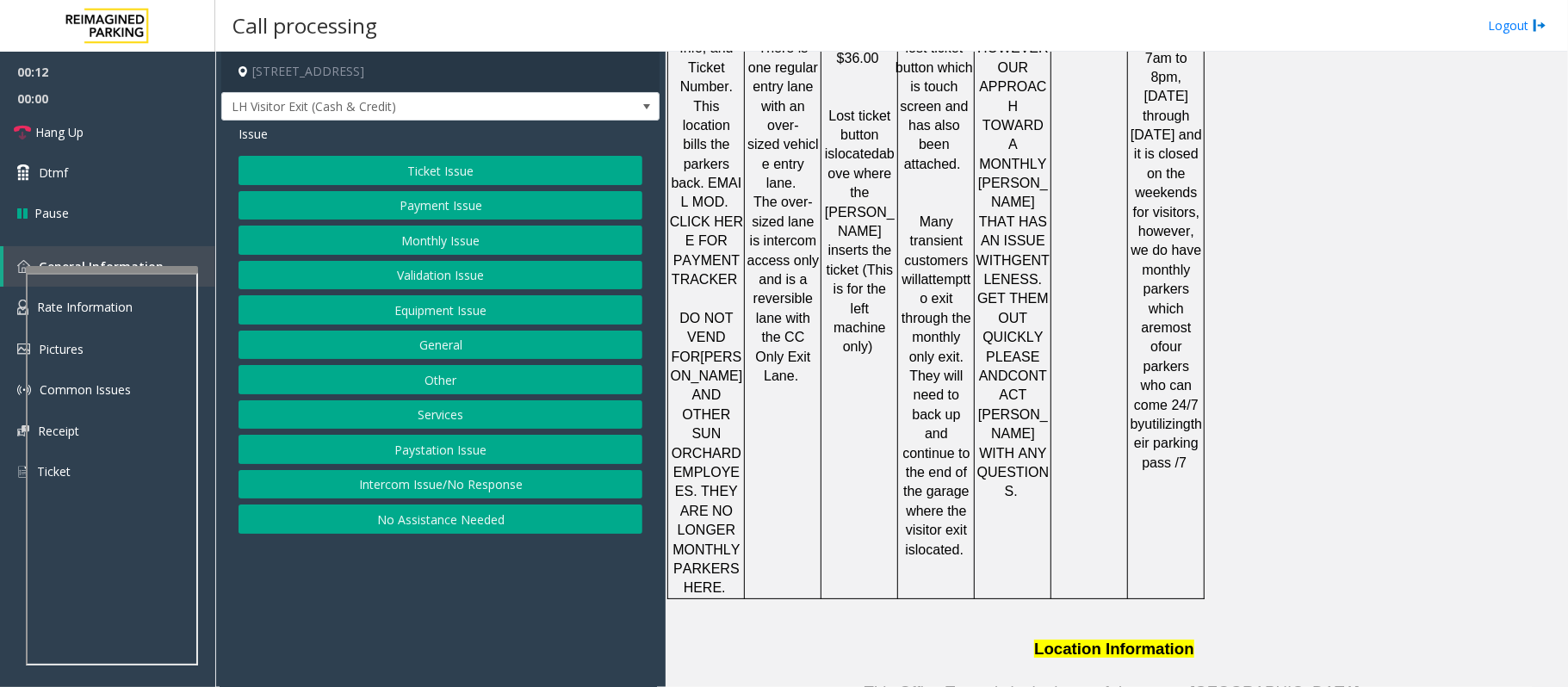
scroll to position [2859, 0]
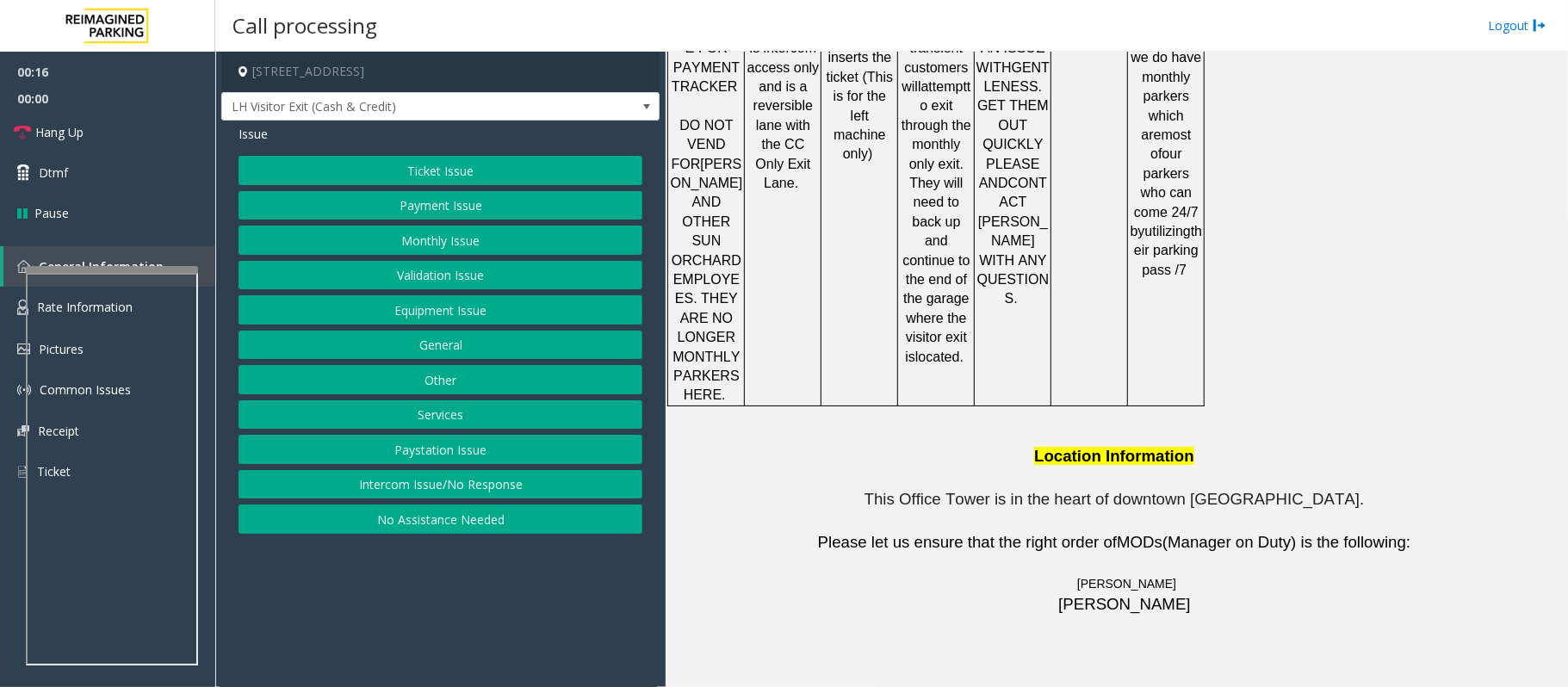
drag, startPoint x: 986, startPoint y: 576, endPoint x: 872, endPoint y: 565, distance: 114.5
copy tr "786.910.0764"
click at [432, 317] on button "Equipment Issue" at bounding box center [440, 310] width 404 height 29
click at [418, 308] on button "Gate / Door Won't Open" at bounding box center [440, 310] width 404 height 29
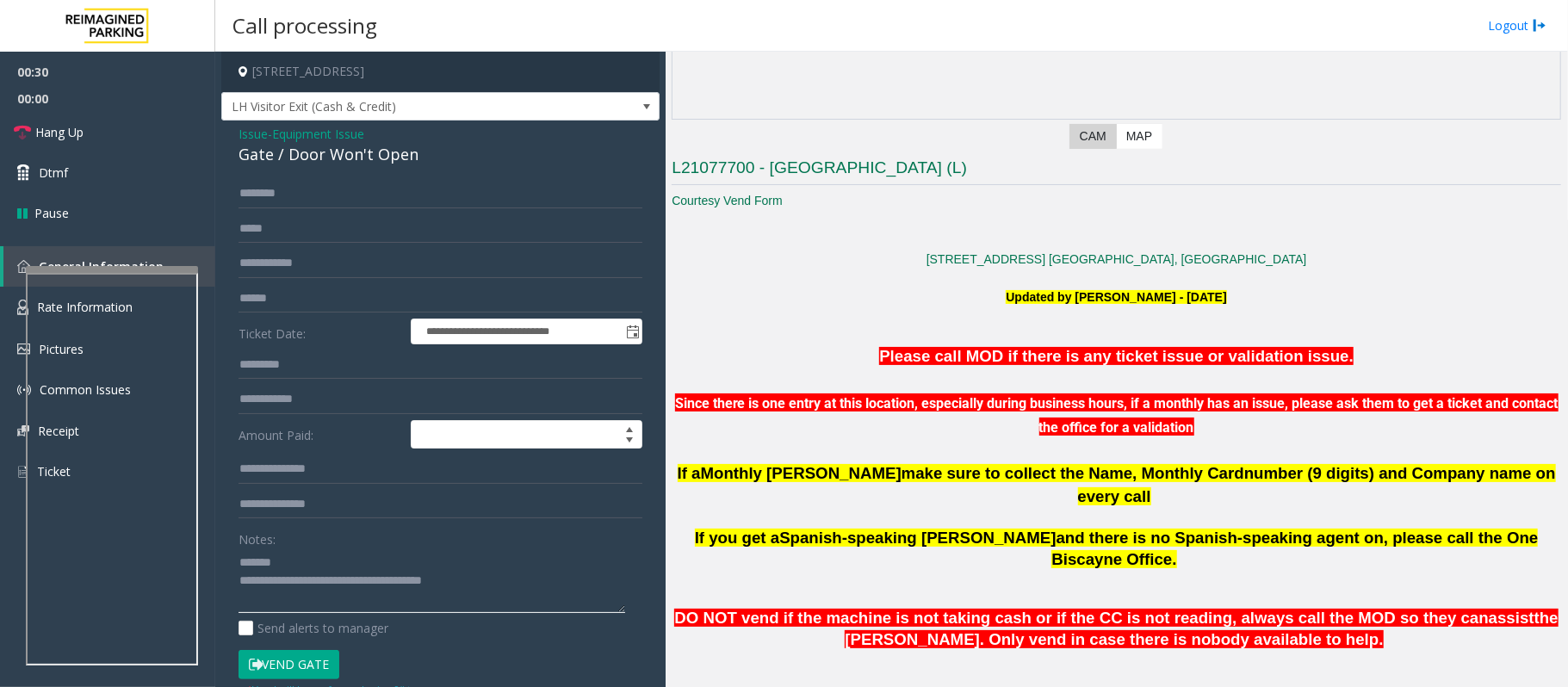
scroll to position [334, 0]
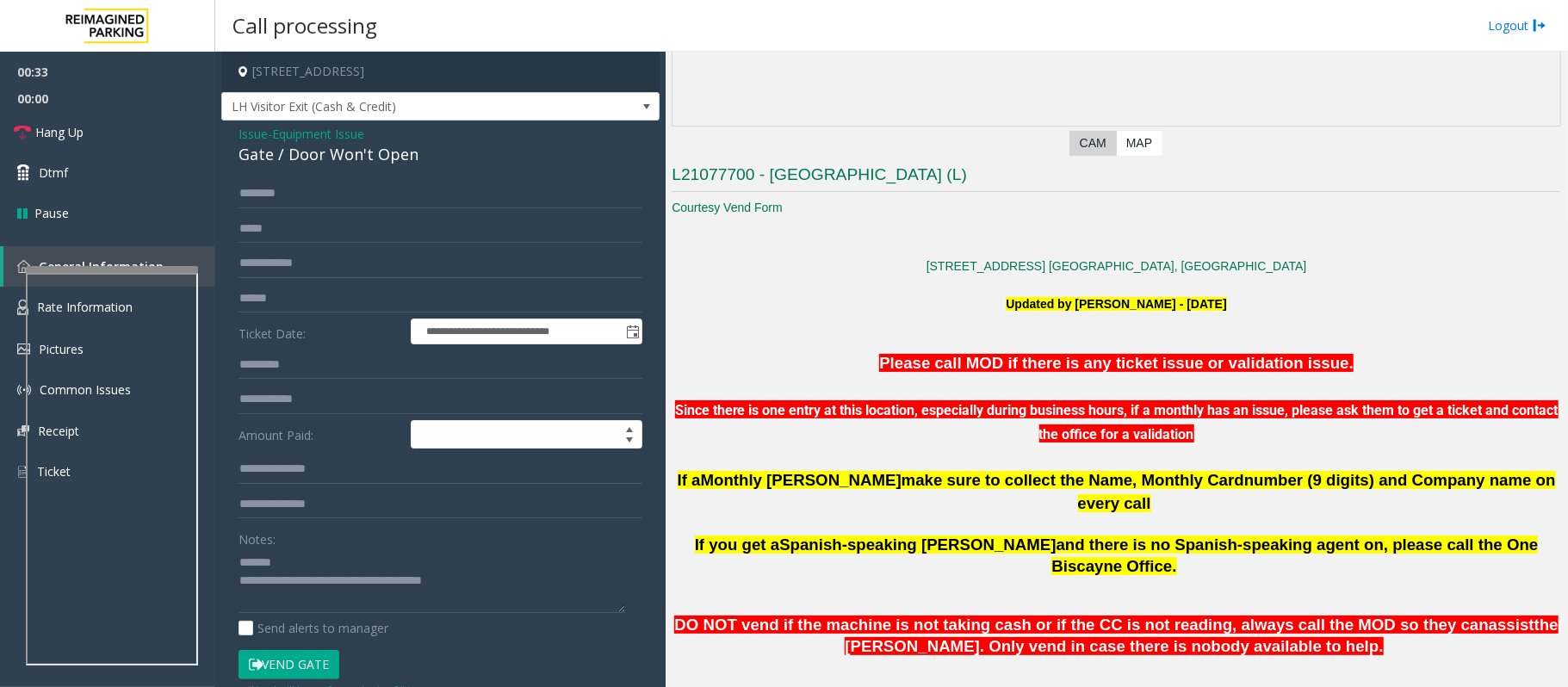
click at [828, 535] on span "Spanish-speaking [PERSON_NAME]" at bounding box center [917, 544] width 276 height 18
click at [363, 570] on textarea at bounding box center [431, 580] width 387 height 65
click at [825, 480] on span "Monthly [PERSON_NAME]" at bounding box center [801, 480] width 200 height 18
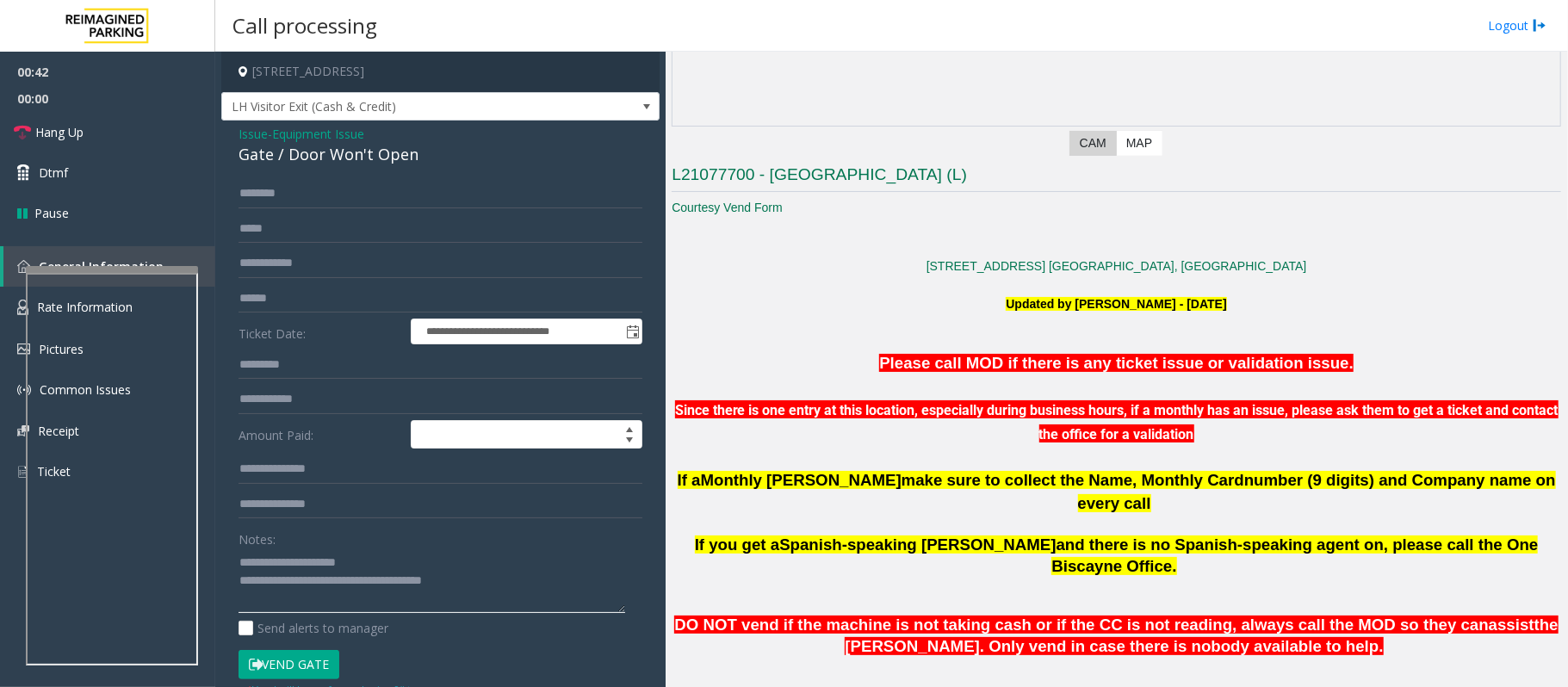
drag, startPoint x: 504, startPoint y: 585, endPoint x: 308, endPoint y: 582, distance: 196.0
click at [308, 582] on textarea at bounding box center [431, 580] width 387 height 65
click at [73, 138] on span "Hang Up" at bounding box center [60, 132] width 48 height 18
click at [466, 583] on textarea at bounding box center [431, 580] width 387 height 65
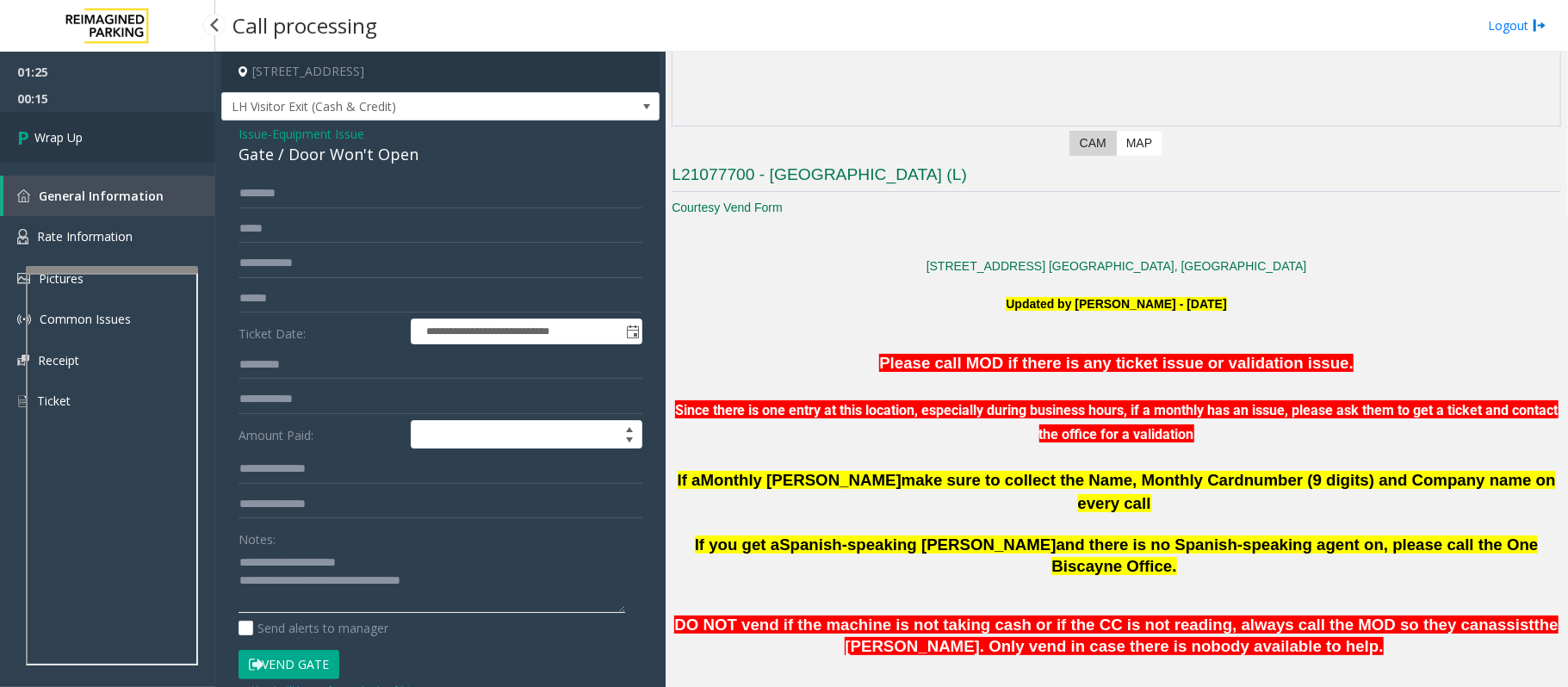
type textarea "**********"
click at [88, 133] on link "Wrap Up" at bounding box center [107, 137] width 215 height 51
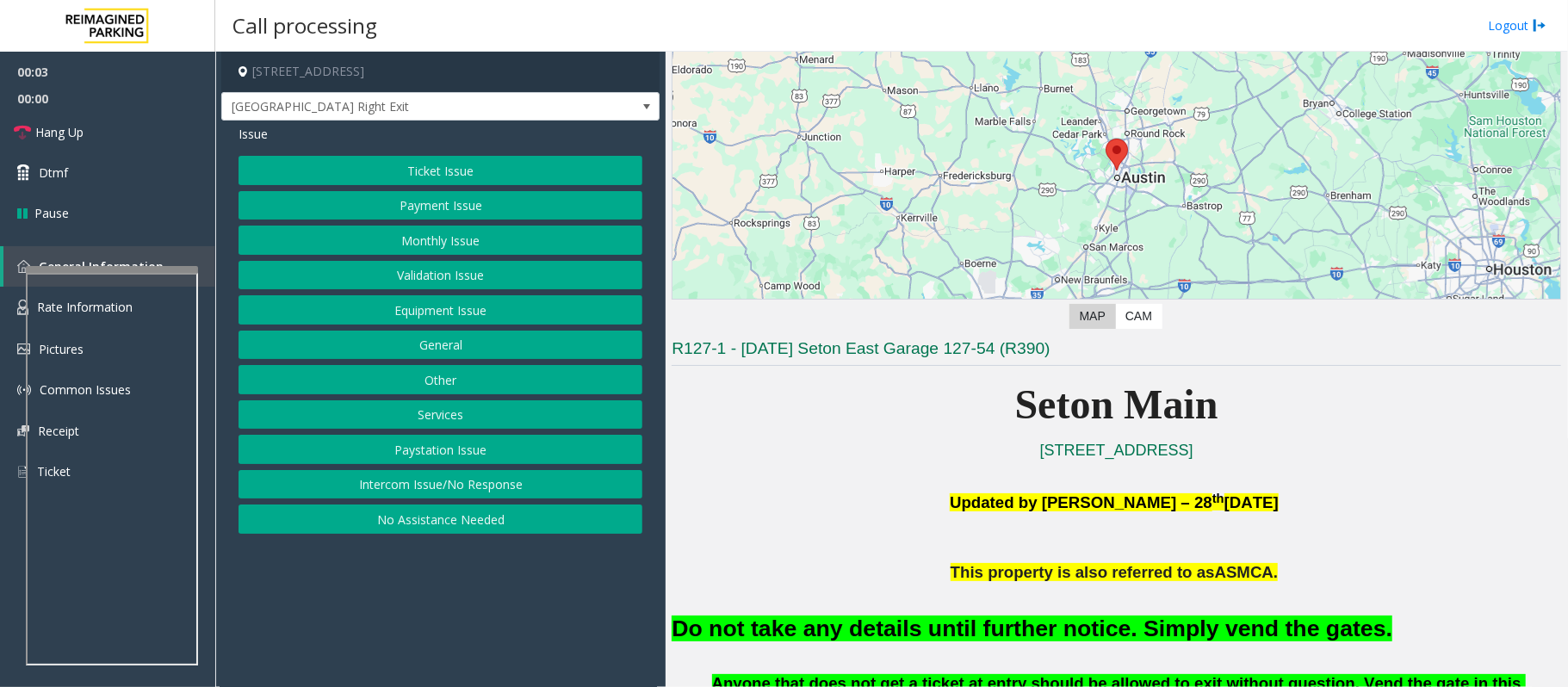
scroll to position [344, 0]
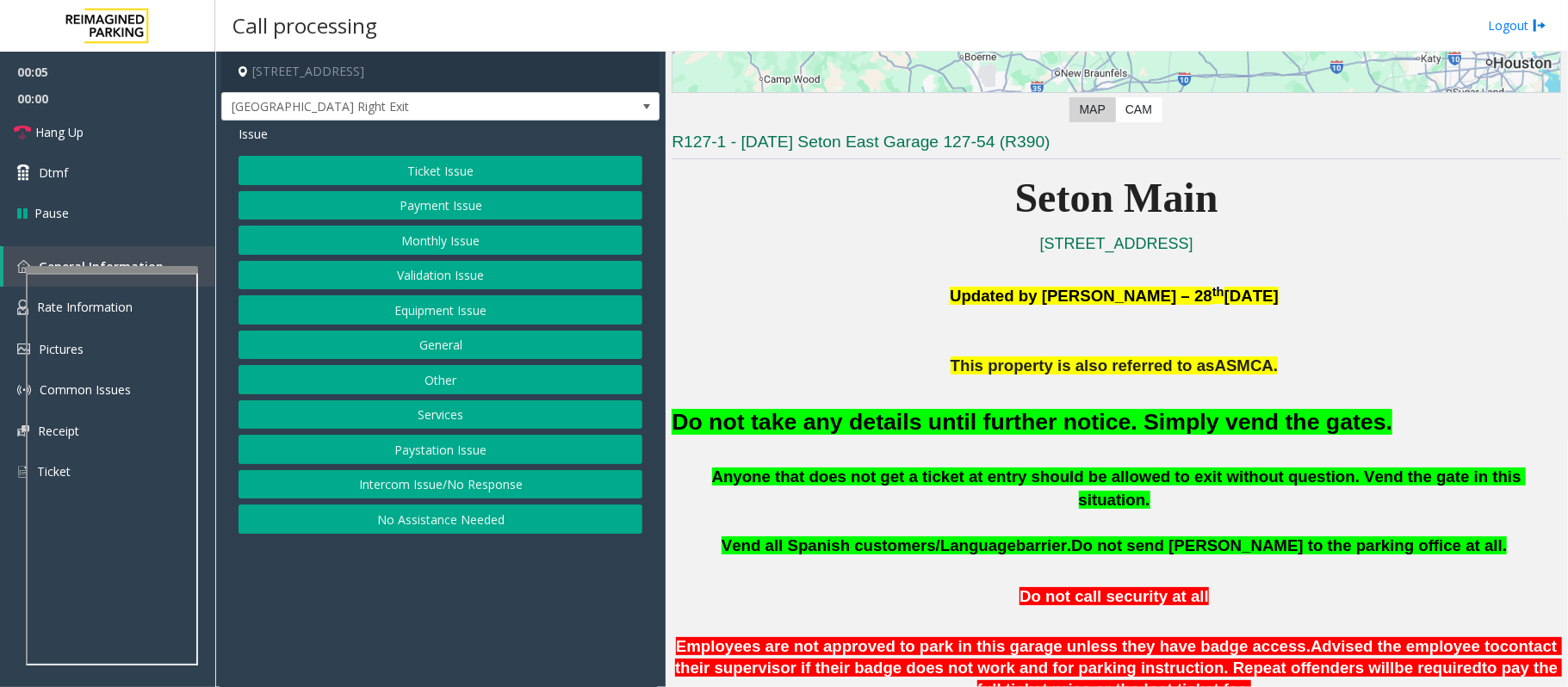
click at [405, 166] on button "Ticket Issue" at bounding box center [440, 171] width 404 height 29
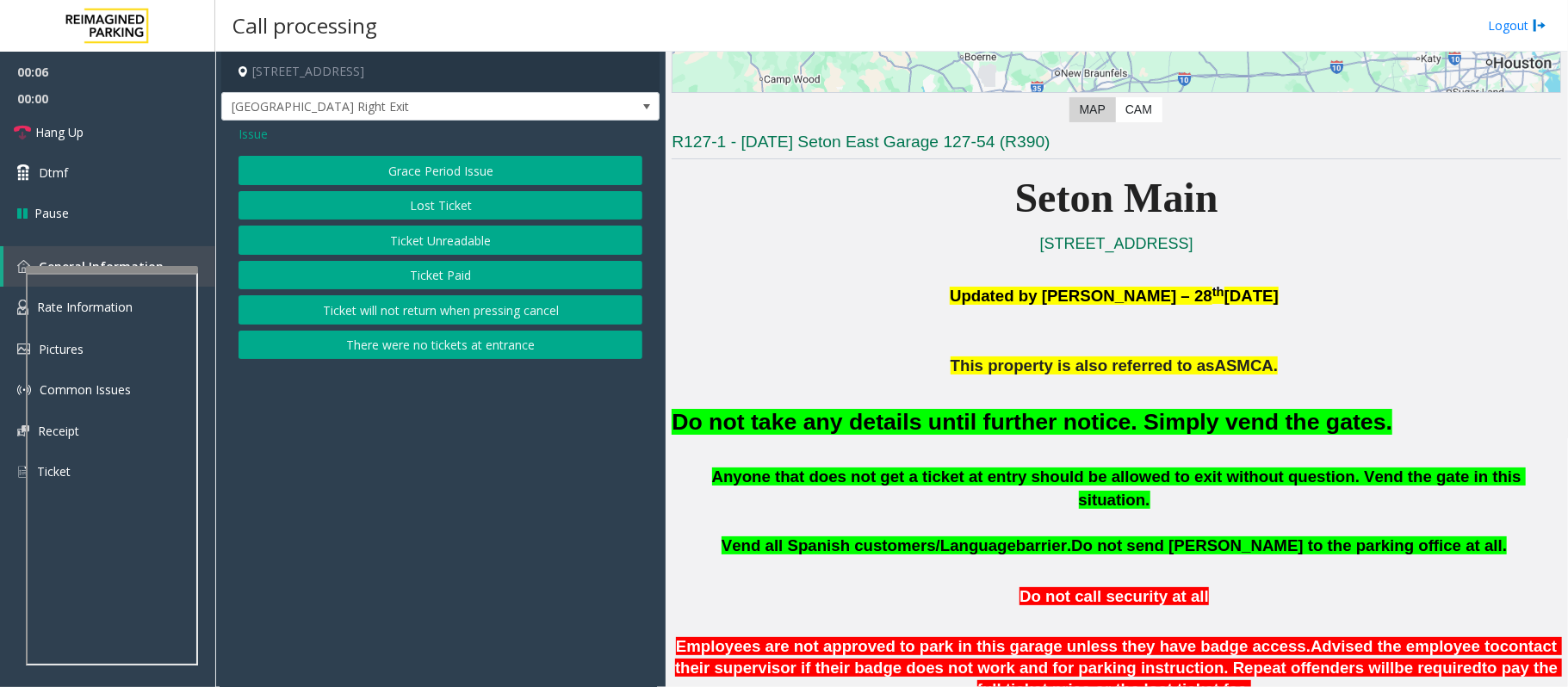
click at [420, 208] on button "Lost Ticket" at bounding box center [440, 205] width 404 height 29
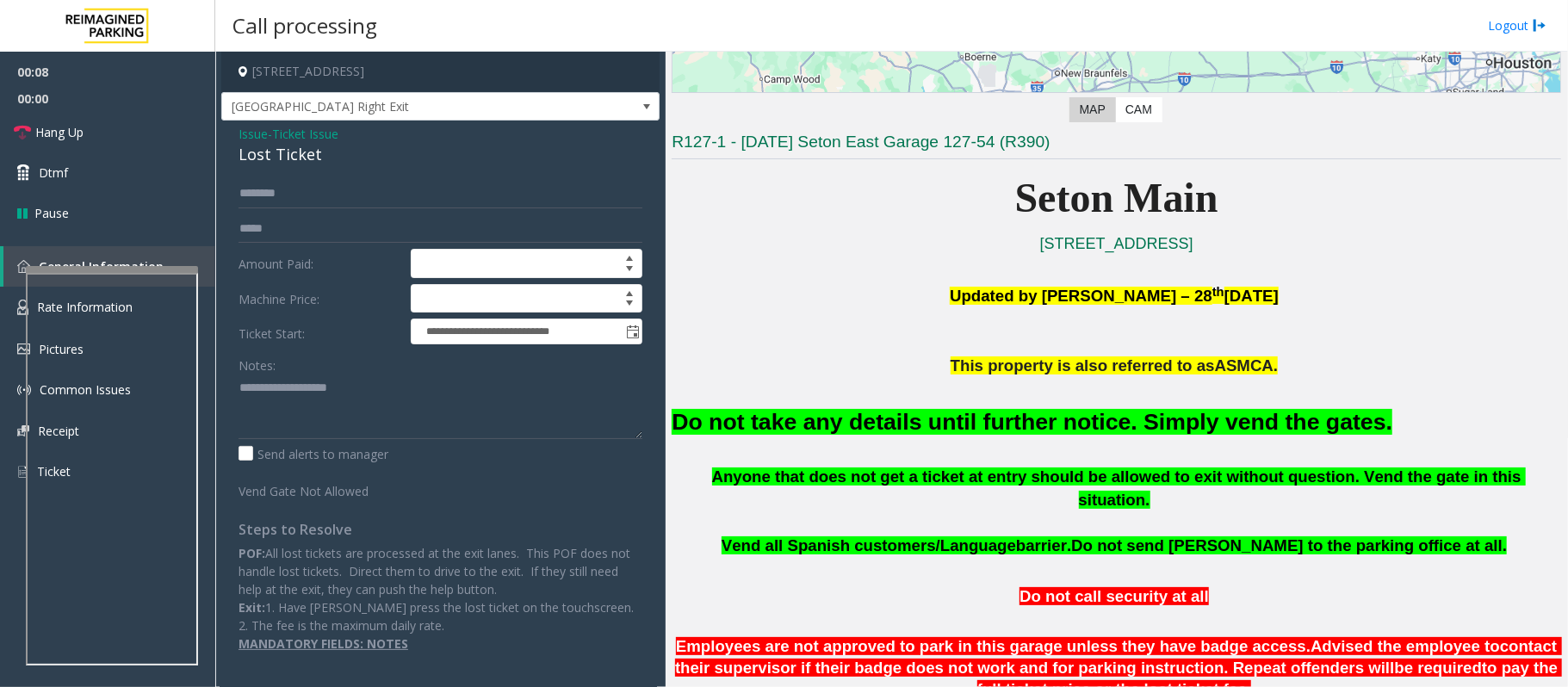
click at [320, 139] on span "Ticket Issue" at bounding box center [305, 134] width 66 height 18
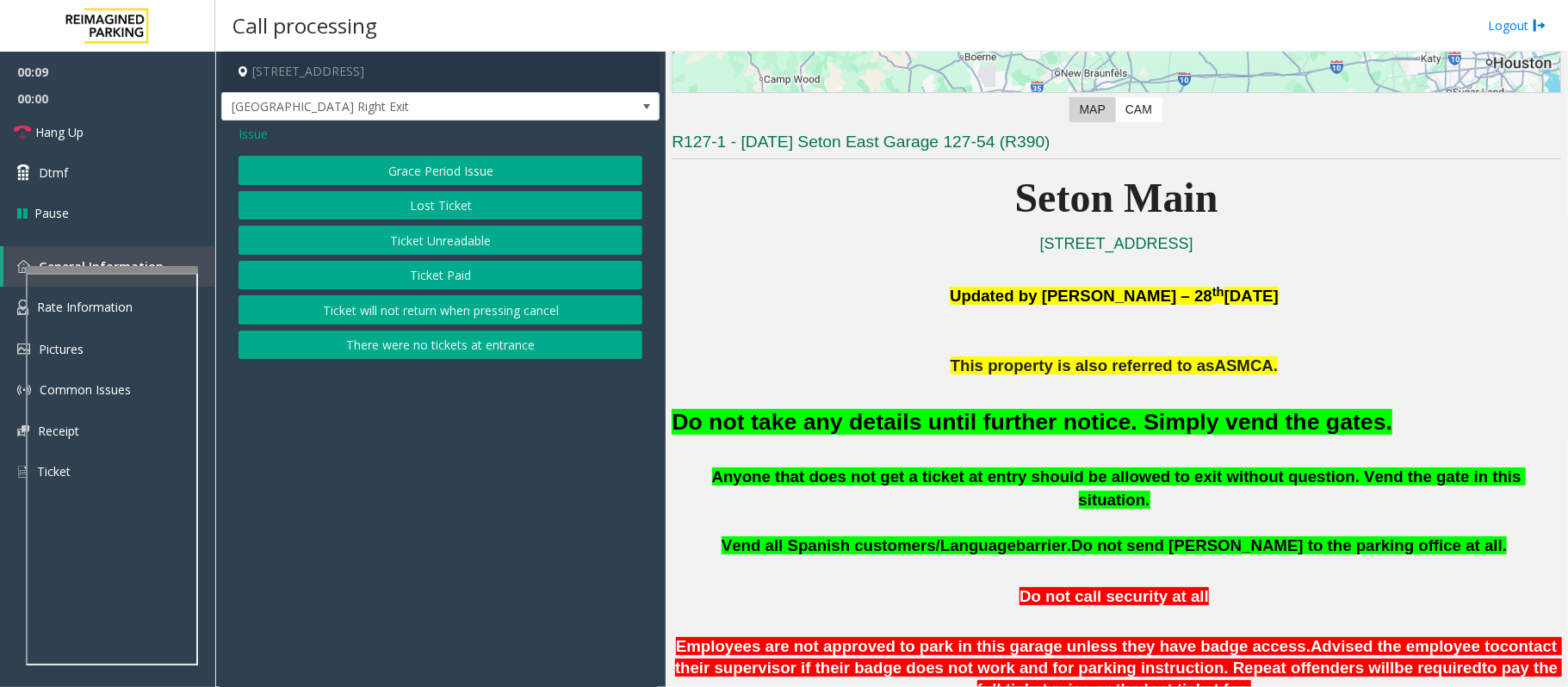
click at [453, 242] on button "Ticket Unreadable" at bounding box center [440, 240] width 404 height 29
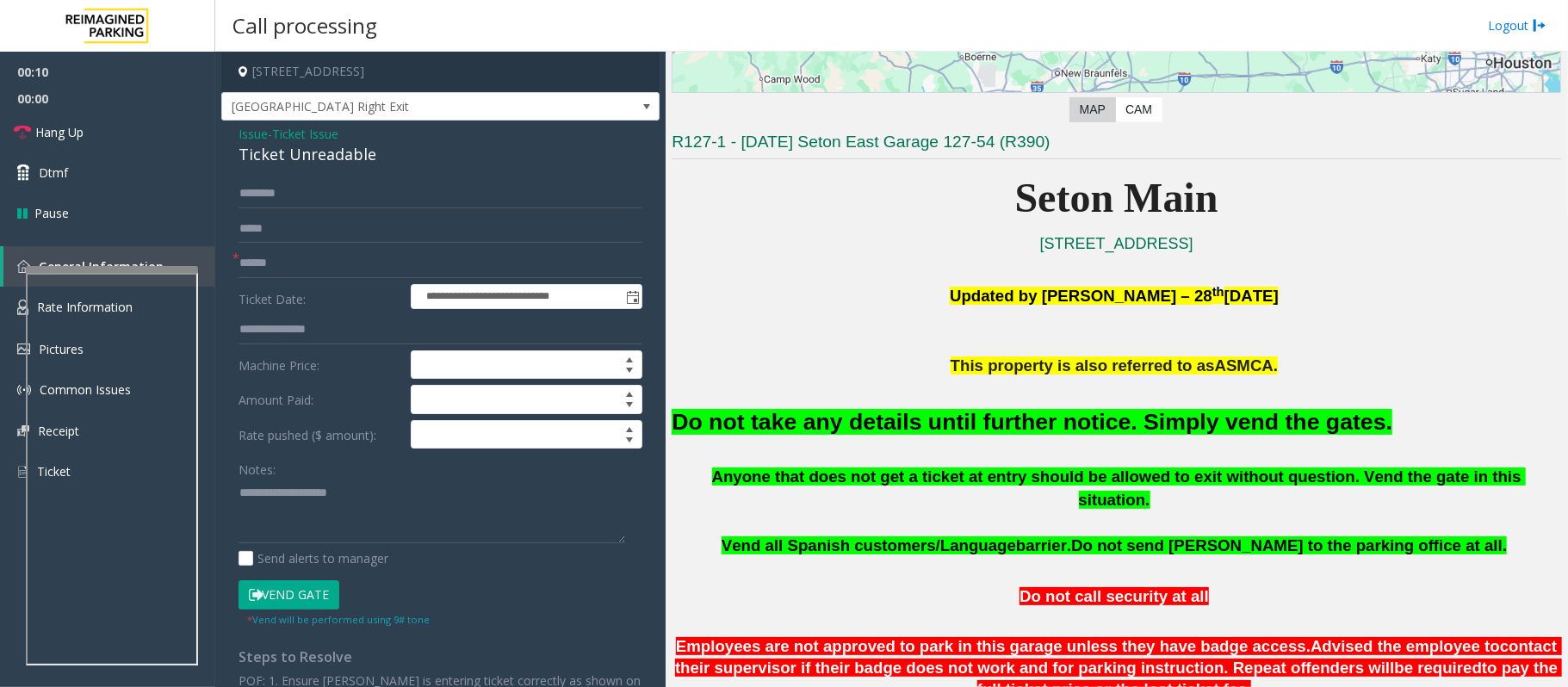
click at [297, 597] on button "Vend Gate" at bounding box center [288, 595] width 101 height 29
click at [307, 148] on div "Ticket Unreadable" at bounding box center [440, 154] width 404 height 23
click at [317, 139] on span "Ticket Issue" at bounding box center [305, 134] width 66 height 18
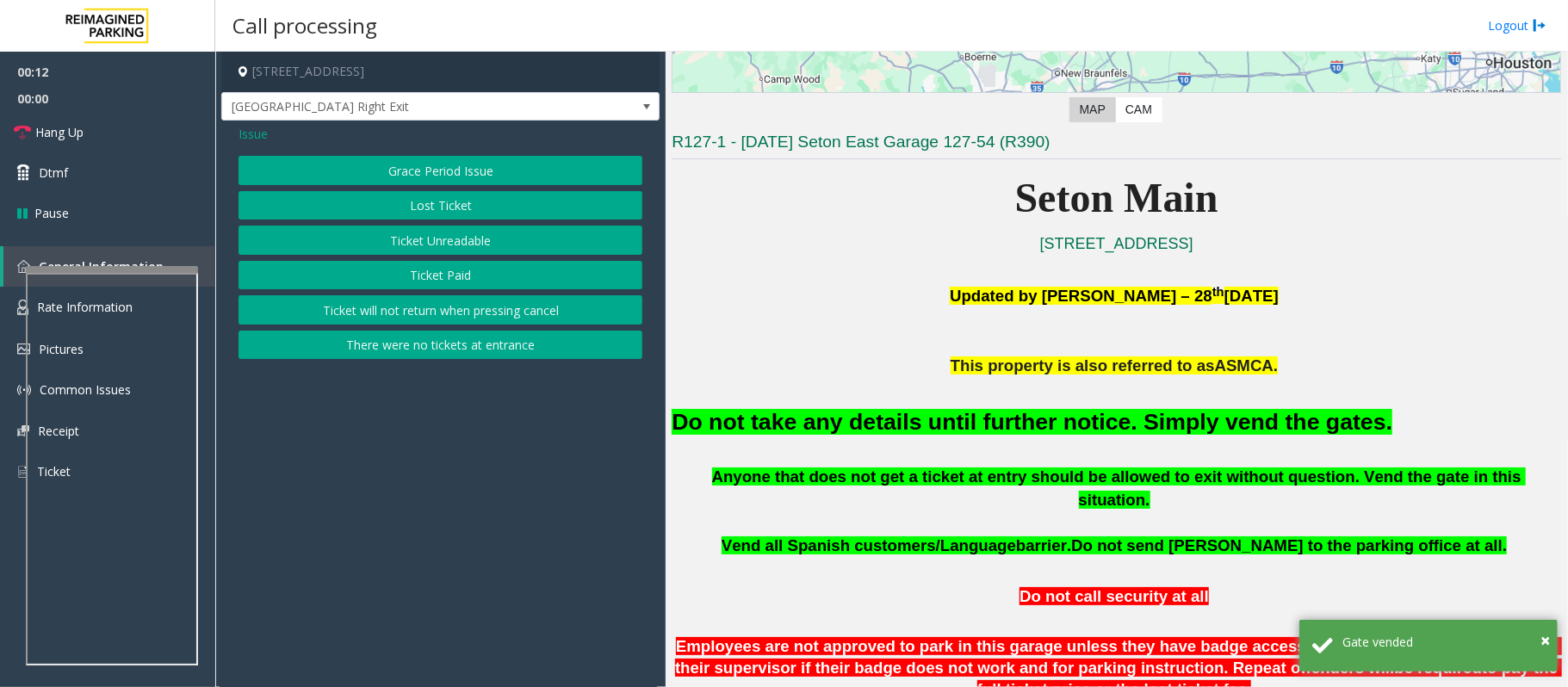
click at [424, 210] on button "Lost Ticket" at bounding box center [440, 205] width 404 height 29
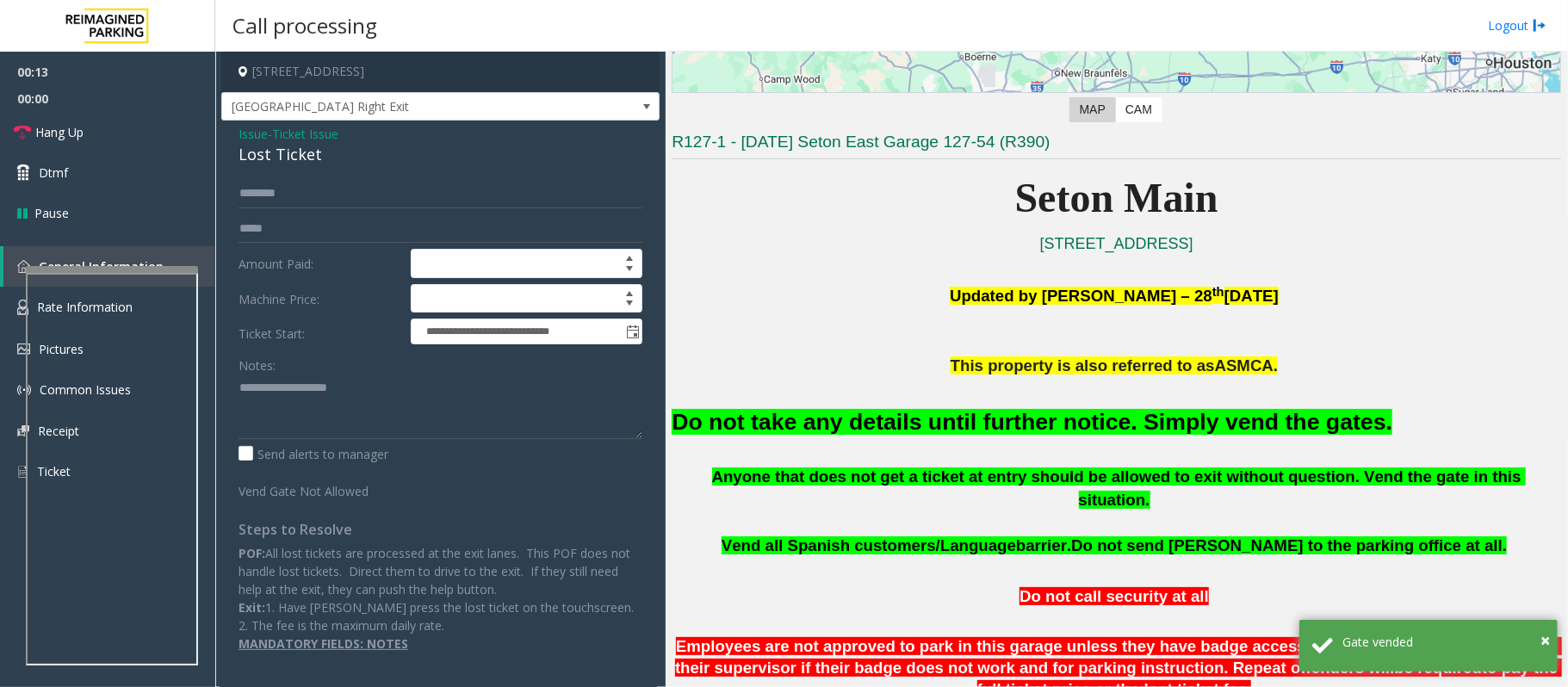
click at [848, 425] on font "Do not take any details until further notice. Simply vend the gates." at bounding box center [1031, 422] width 721 height 26
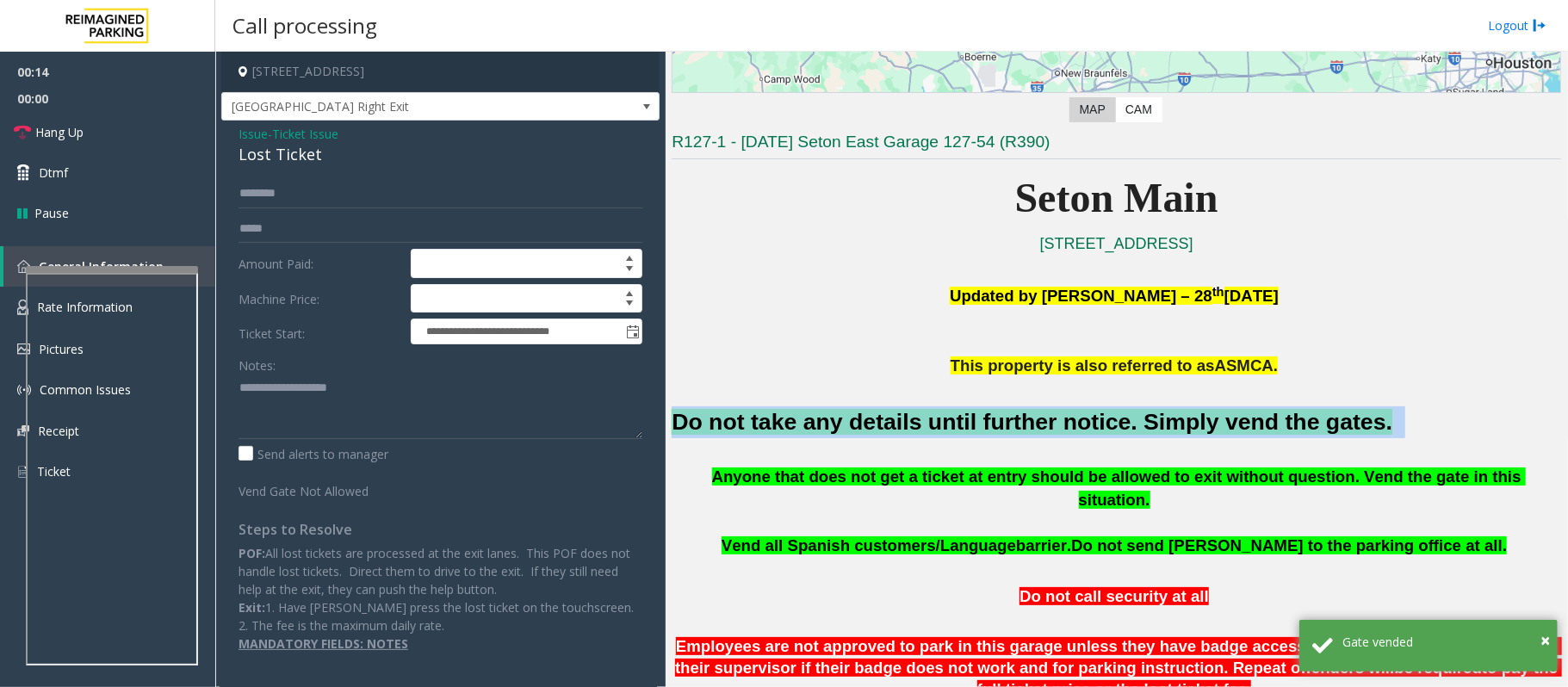
click at [848, 425] on font "Do not take any details until further notice. Simply vend the gates." at bounding box center [1031, 422] width 721 height 26
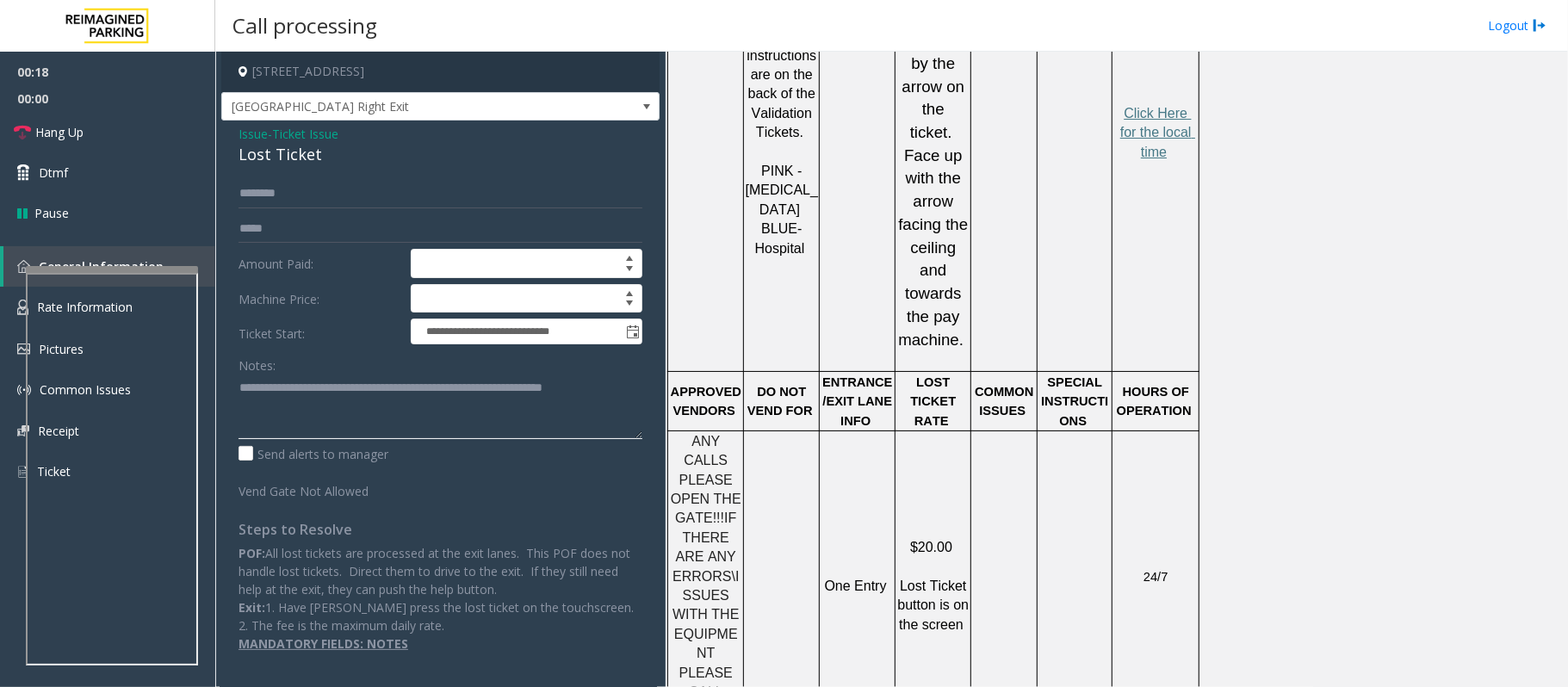
scroll to position [1606, 0]
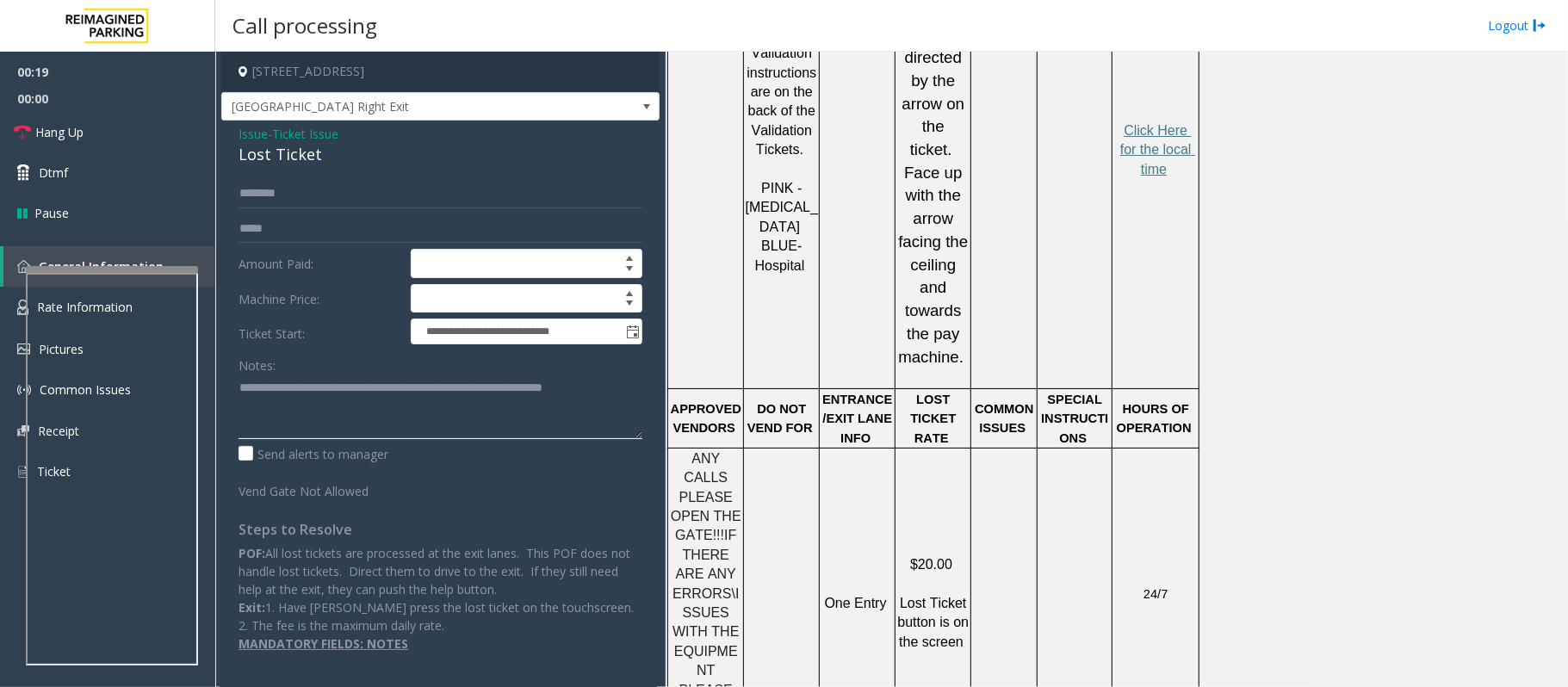
type textarea "**********"
drag, startPoint x: 902, startPoint y: 431, endPoint x: 955, endPoint y: 494, distance: 82.3
click at [955, 494] on td "$20.00 Lost Ticket button is on the screen" at bounding box center [933, 602] width 76 height 310
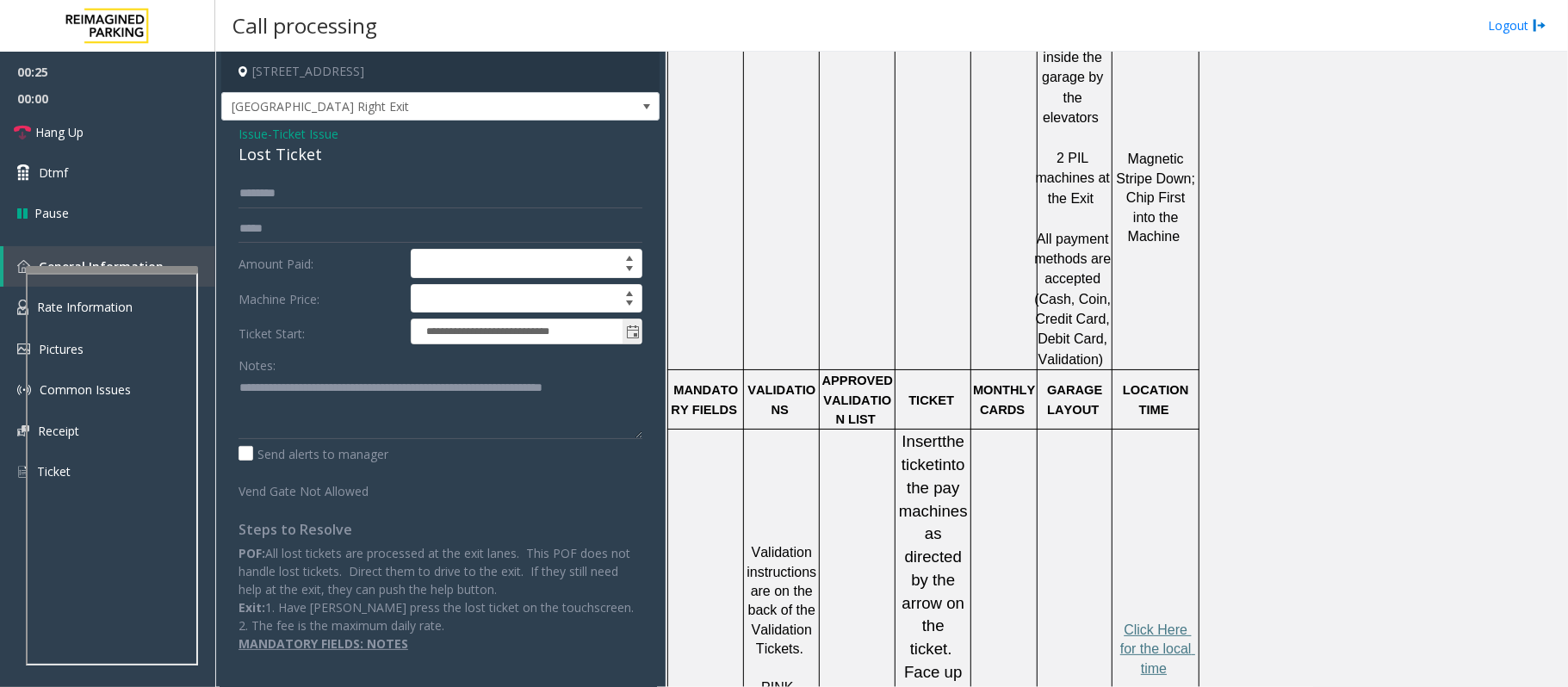
scroll to position [1033, 0]
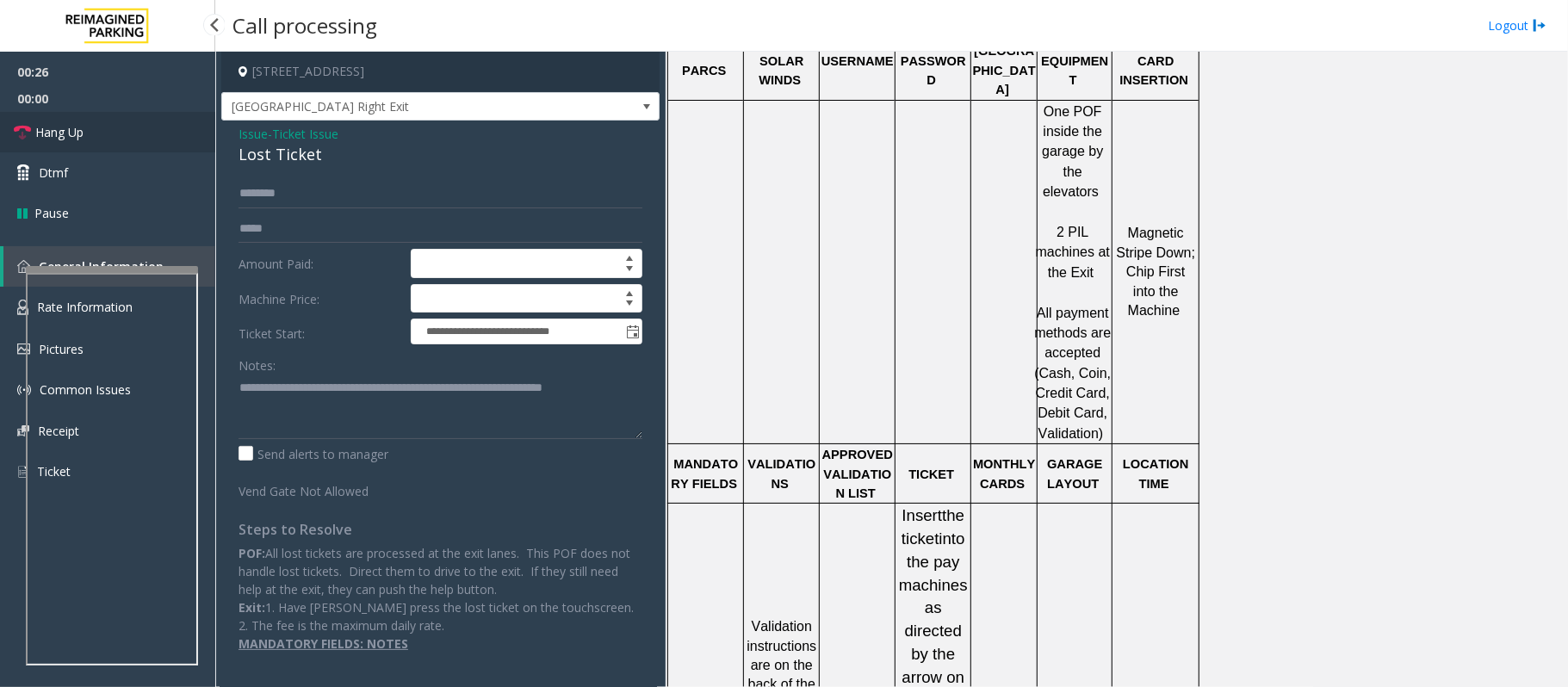
click at [81, 136] on span "Hang Up" at bounding box center [60, 132] width 48 height 18
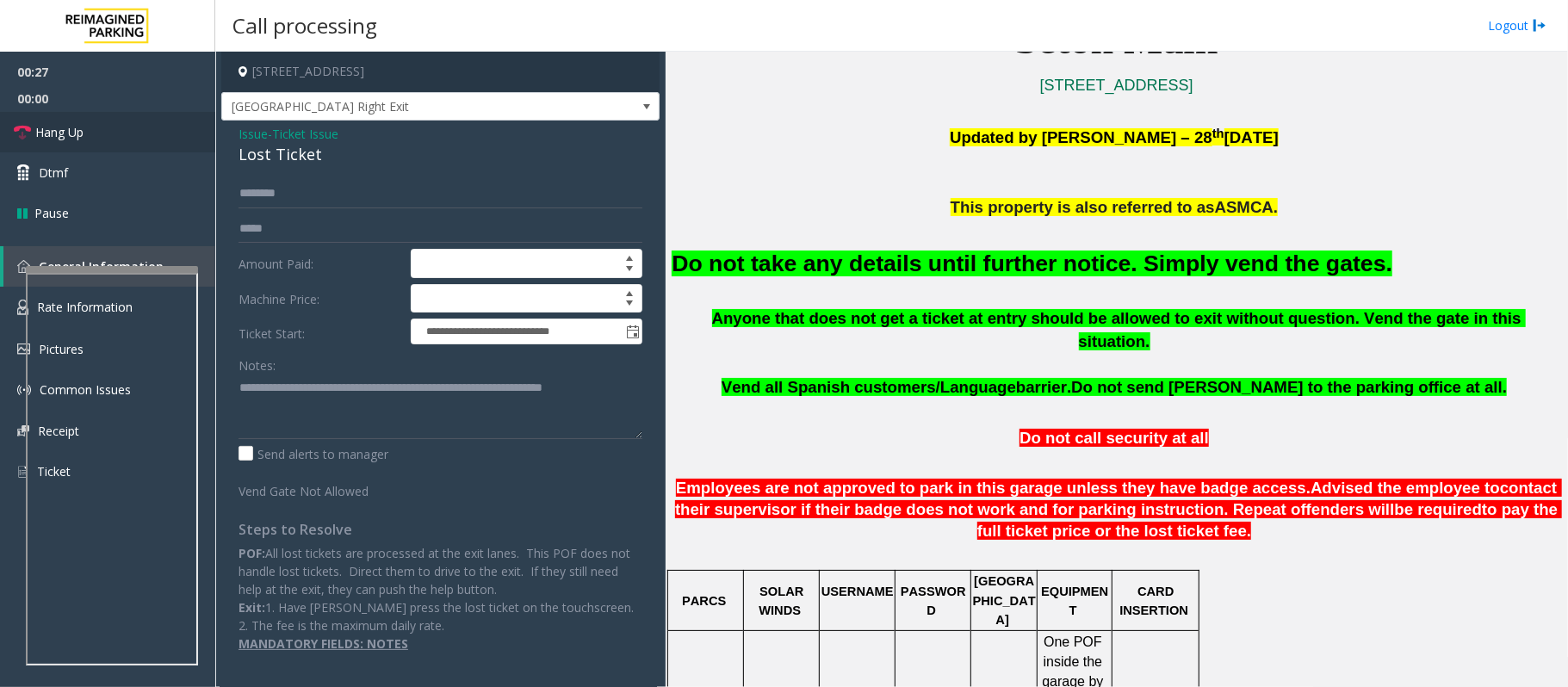
scroll to position [459, 0]
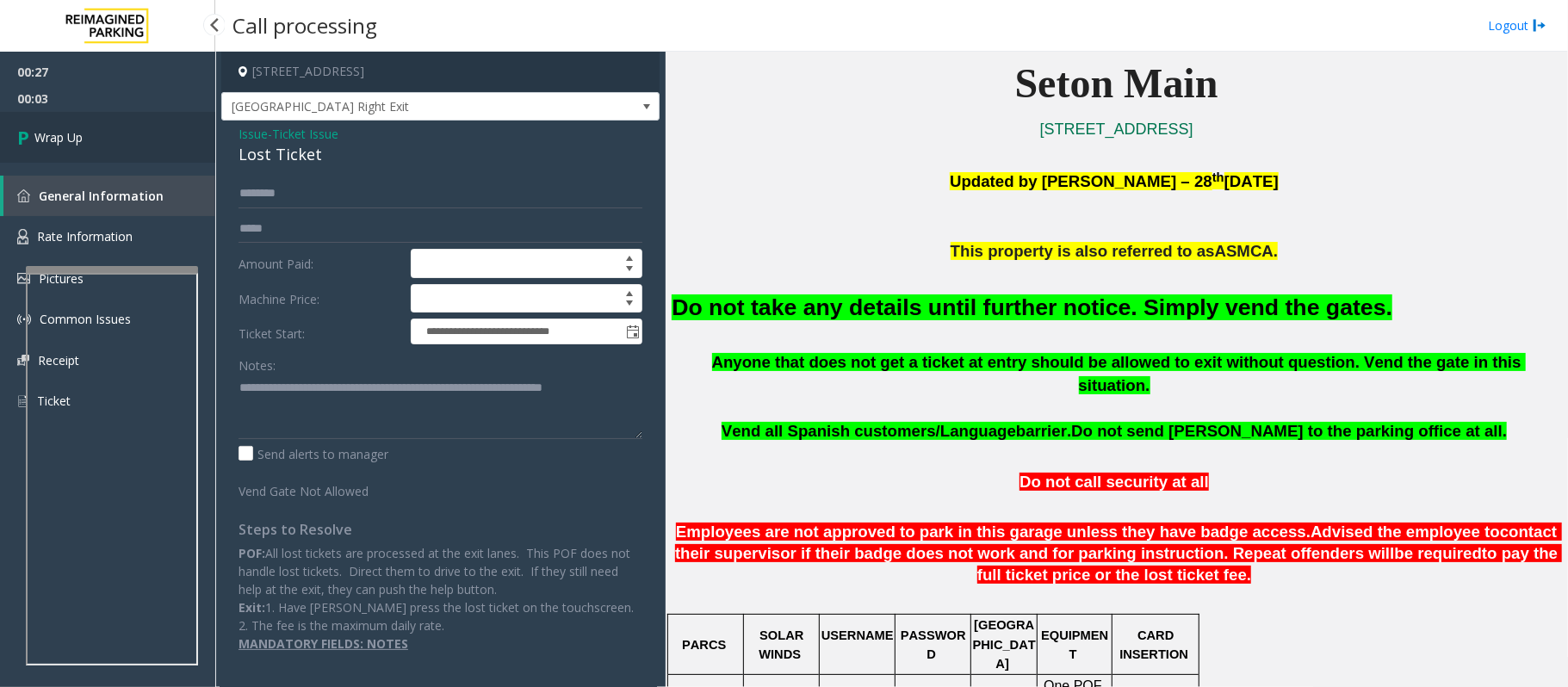
click at [49, 140] on span "Wrap Up" at bounding box center [59, 137] width 48 height 18
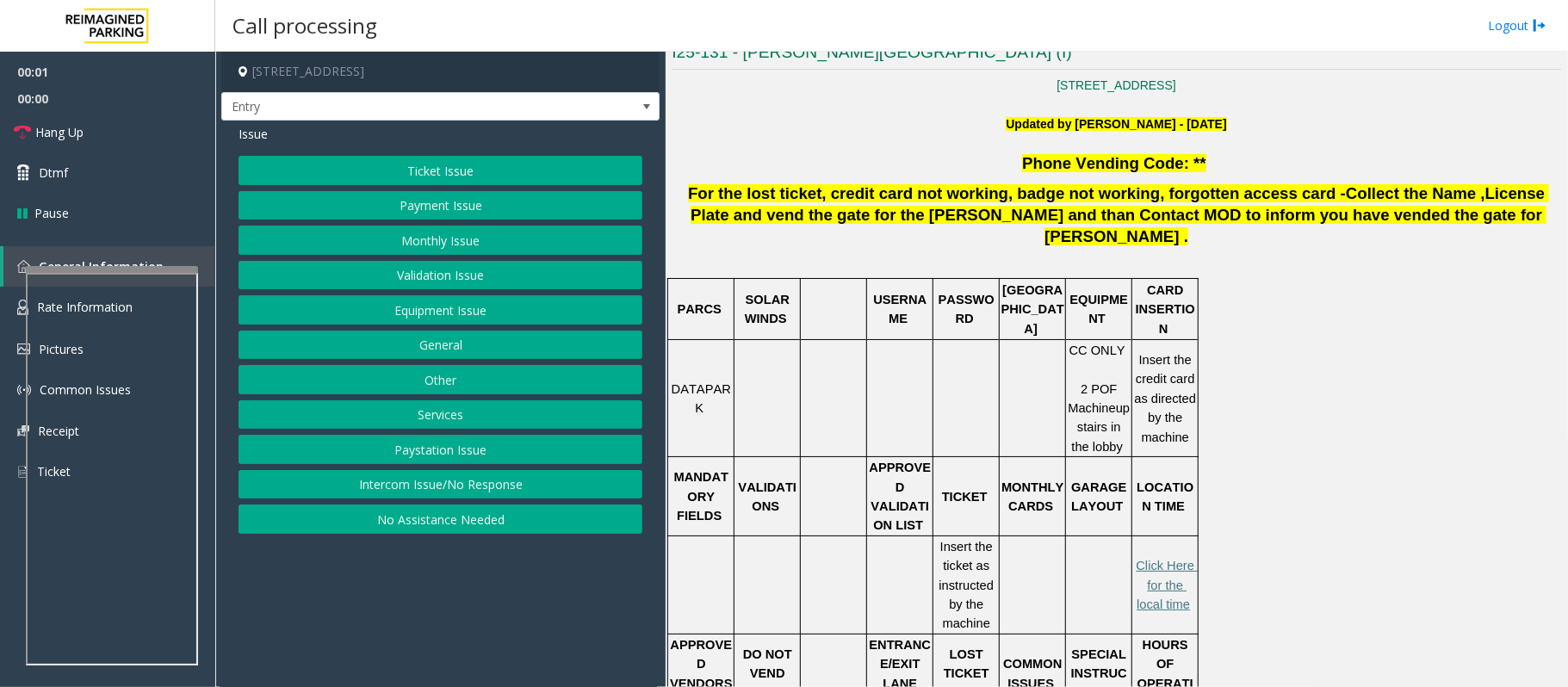
scroll to position [459, 0]
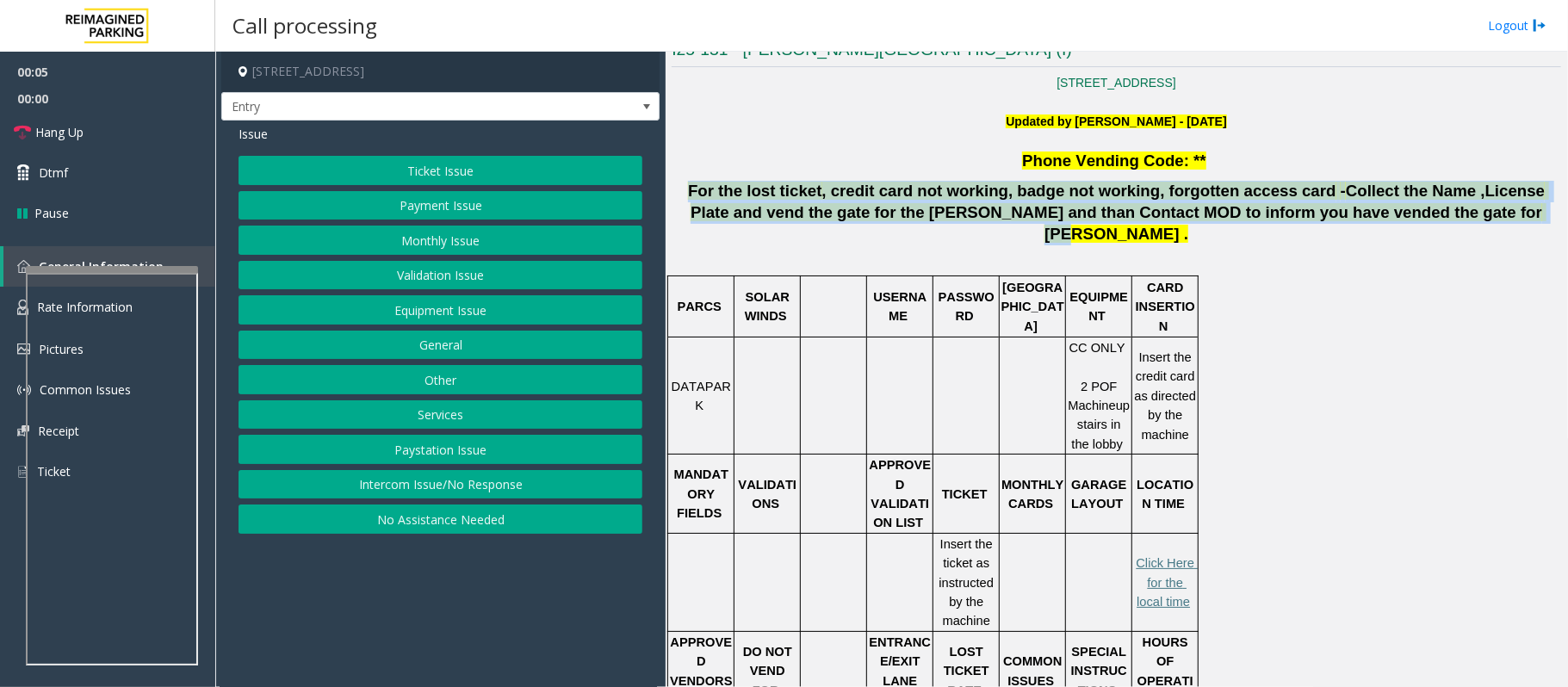
drag, startPoint x: 1445, startPoint y: 221, endPoint x: 679, endPoint y: 199, distance: 766.3
click at [679, 199] on p "For the lost ticket , credit card not working, badge not working, forgotten acc…" at bounding box center [1116, 212] width 889 height 64
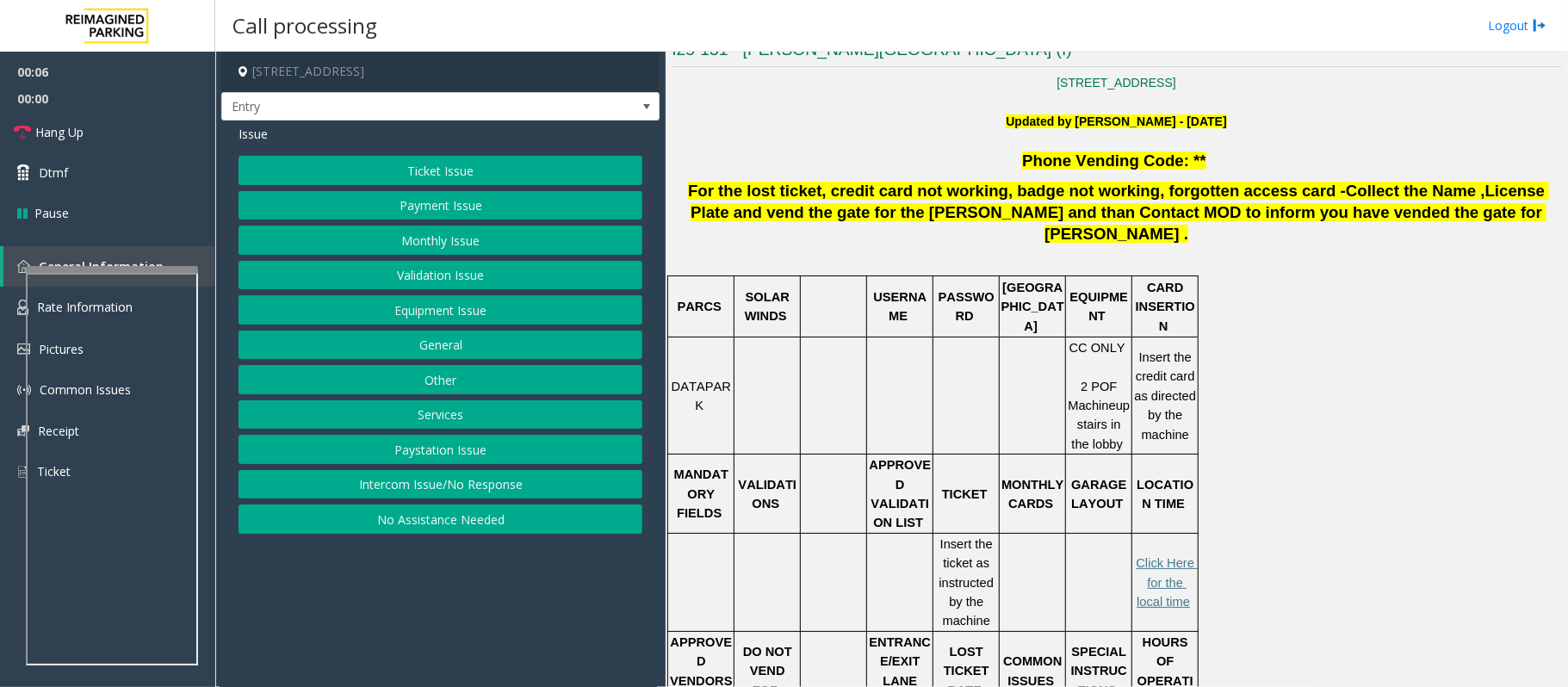
click at [694, 230] on div "Phone Vending Code: ** For the lost ticket , credit card not working, badge not…" at bounding box center [1116, 520] width 889 height 737
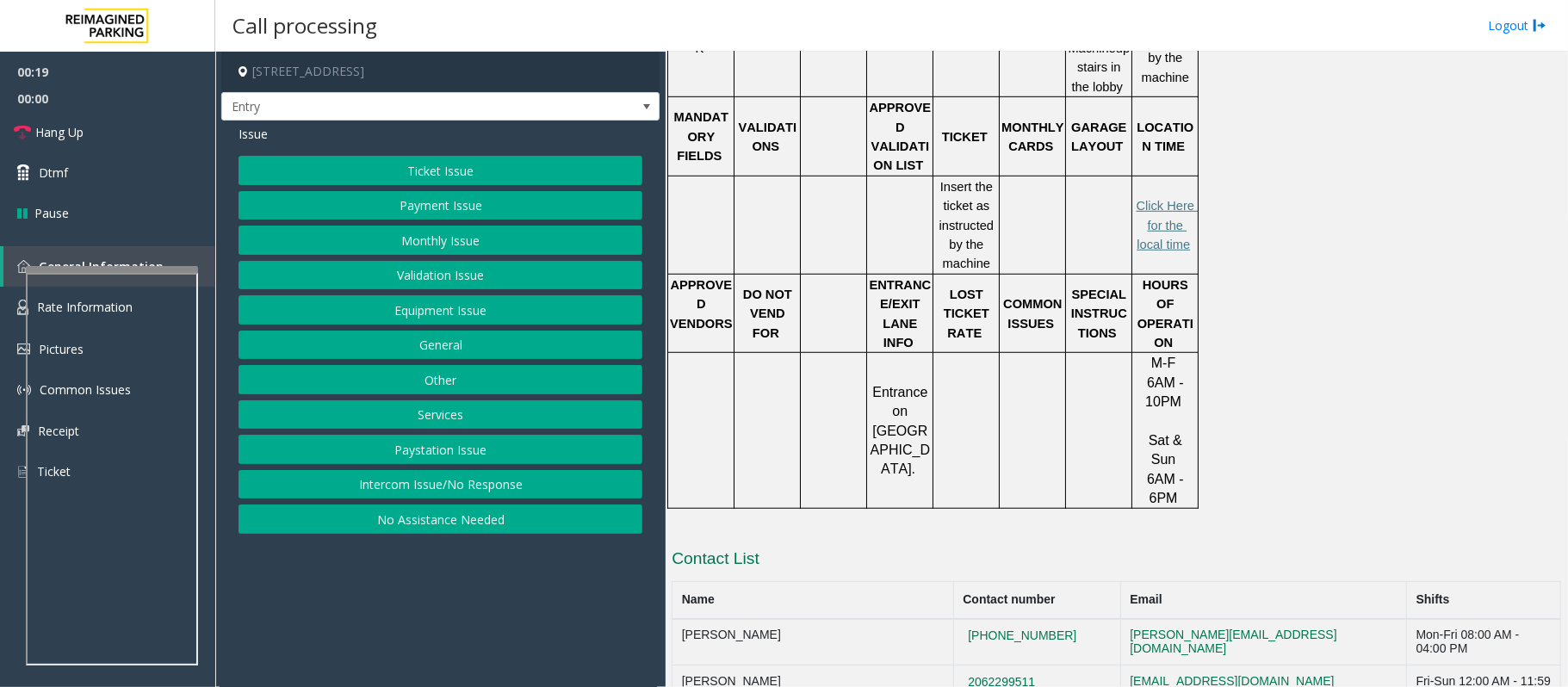
scroll to position [830, 0]
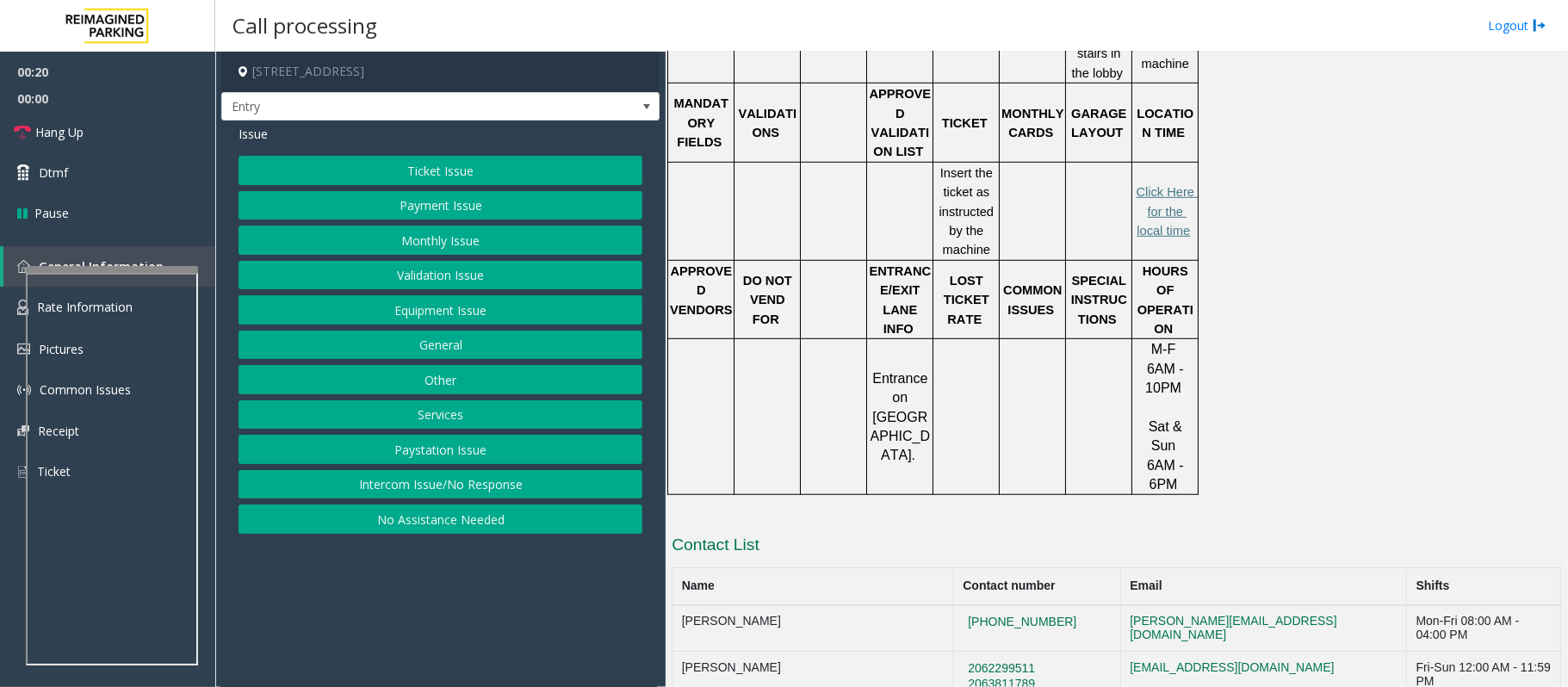
click at [450, 314] on button "Equipment Issue" at bounding box center [440, 310] width 404 height 29
click at [448, 314] on button "Gate / Door Won't Open" at bounding box center [440, 310] width 404 height 29
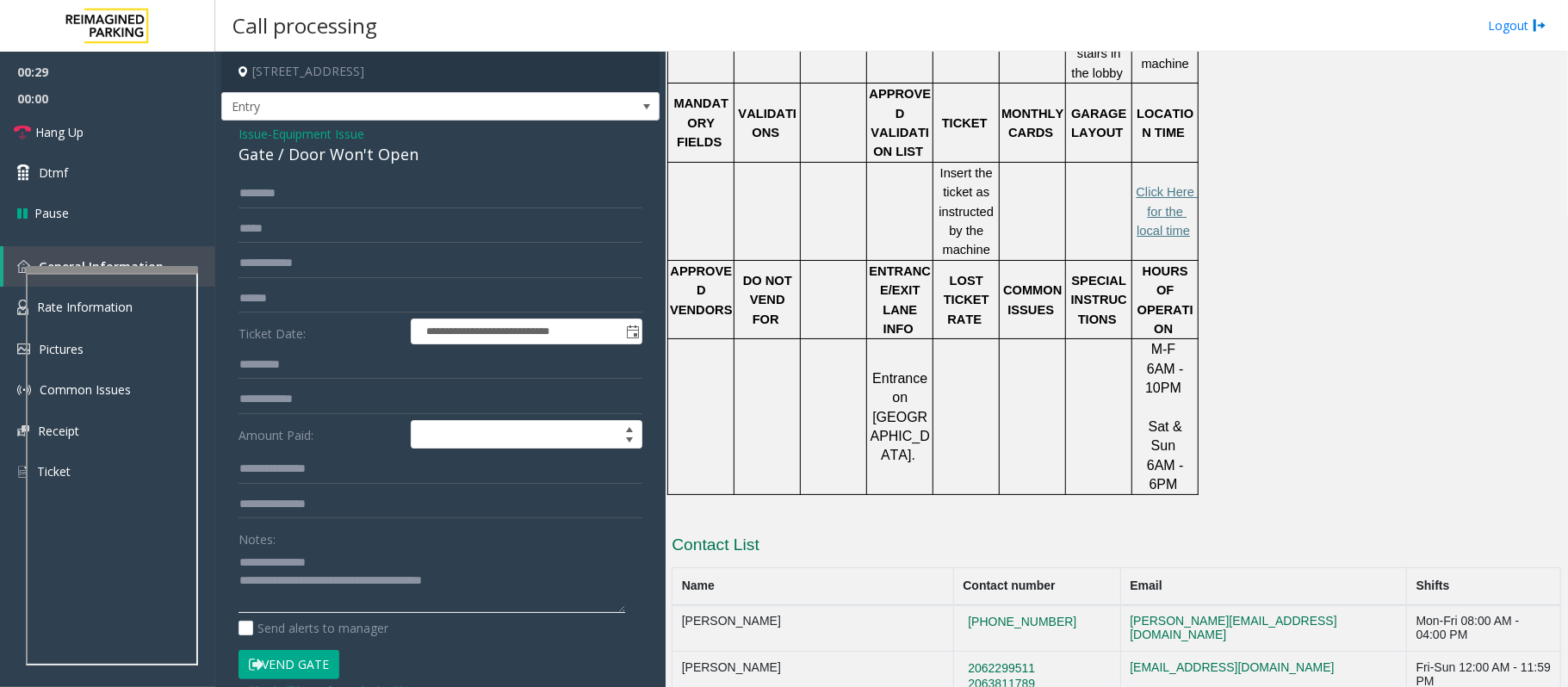
click at [274, 564] on textarea at bounding box center [431, 580] width 387 height 65
click at [282, 566] on textarea at bounding box center [431, 580] width 387 height 65
drag, startPoint x: 78, startPoint y: 132, endPoint x: 84, endPoint y: 145, distance: 14.3
click at [78, 132] on span "Hang Up" at bounding box center [60, 132] width 48 height 18
click at [336, 568] on textarea at bounding box center [431, 580] width 387 height 65
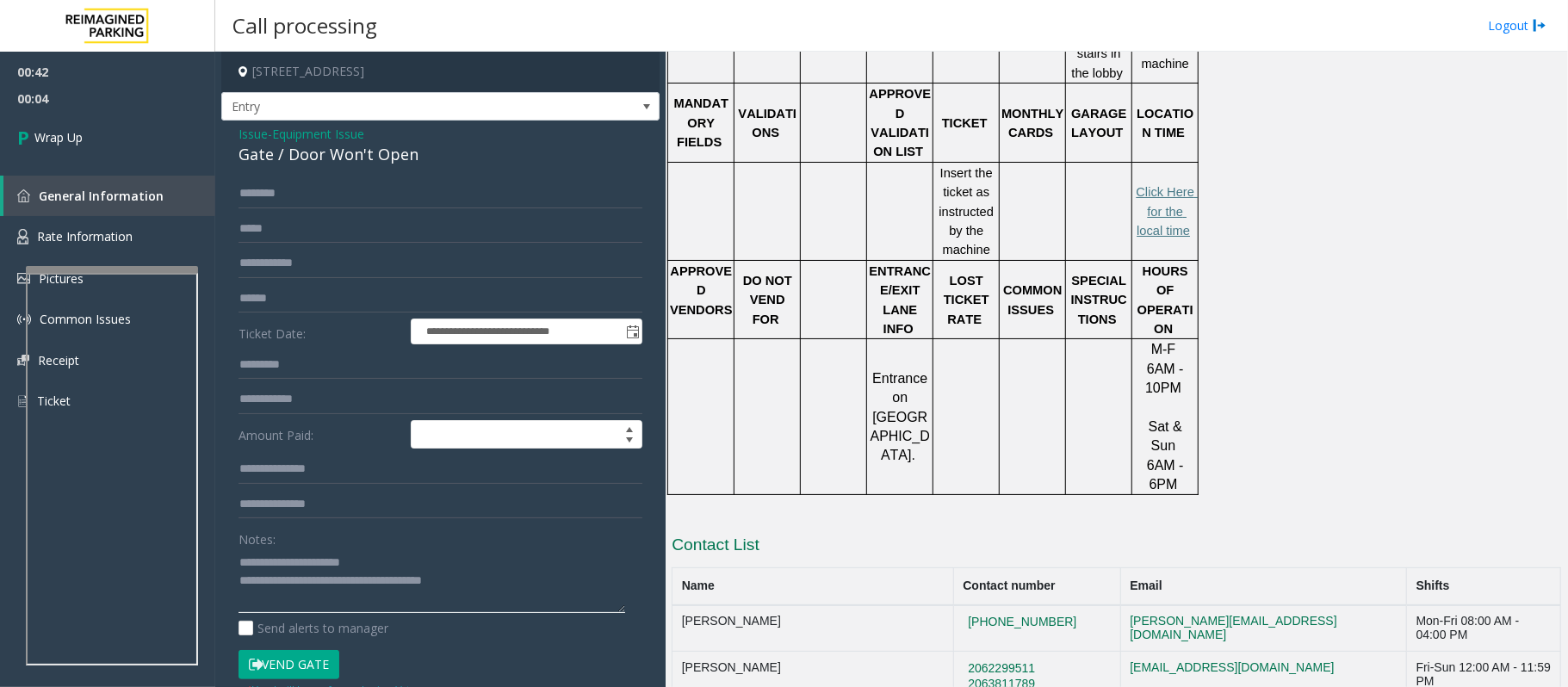
drag, startPoint x: 497, startPoint y: 573, endPoint x: 306, endPoint y: 579, distance: 191.1
click at [306, 579] on textarea at bounding box center [431, 580] width 387 height 65
type textarea "**********"
click at [95, 147] on link "Wrap Up" at bounding box center [107, 137] width 215 height 51
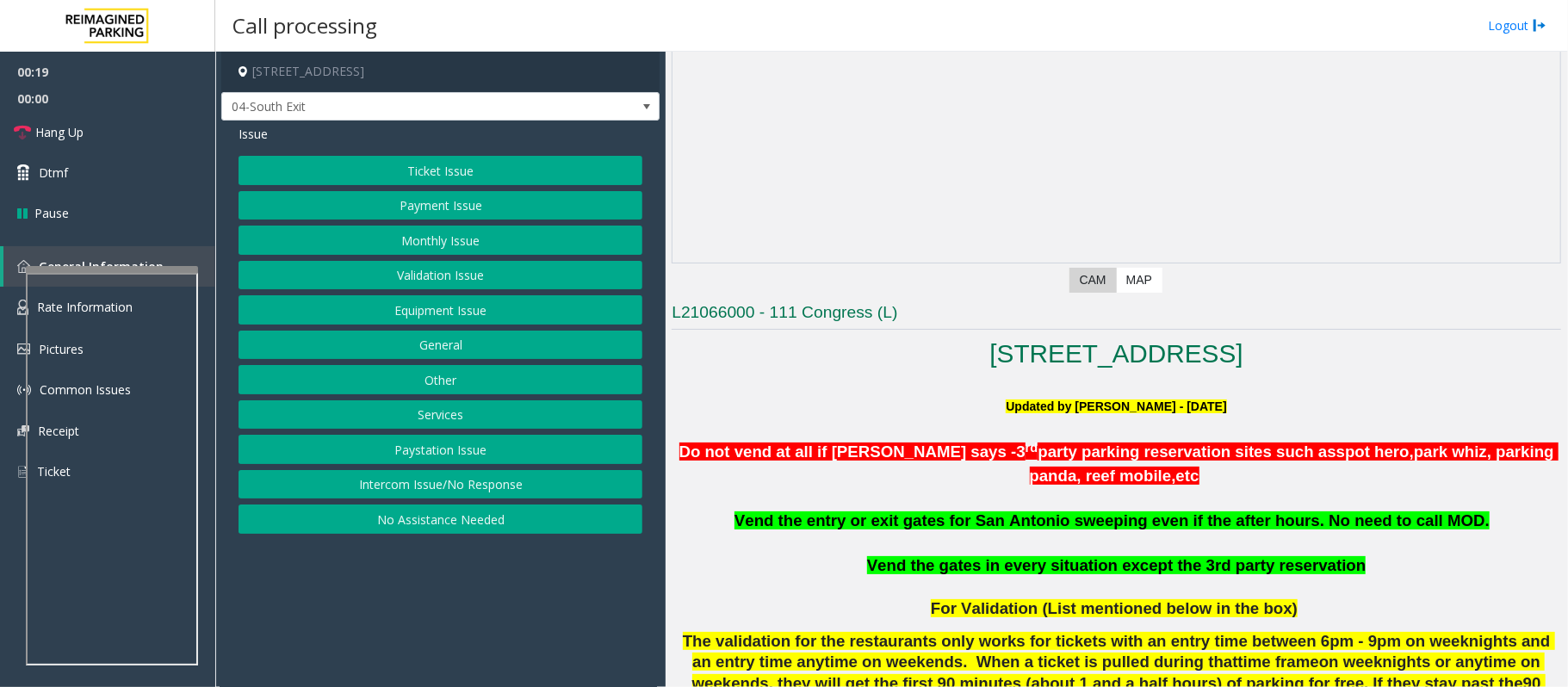
scroll to position [229, 0]
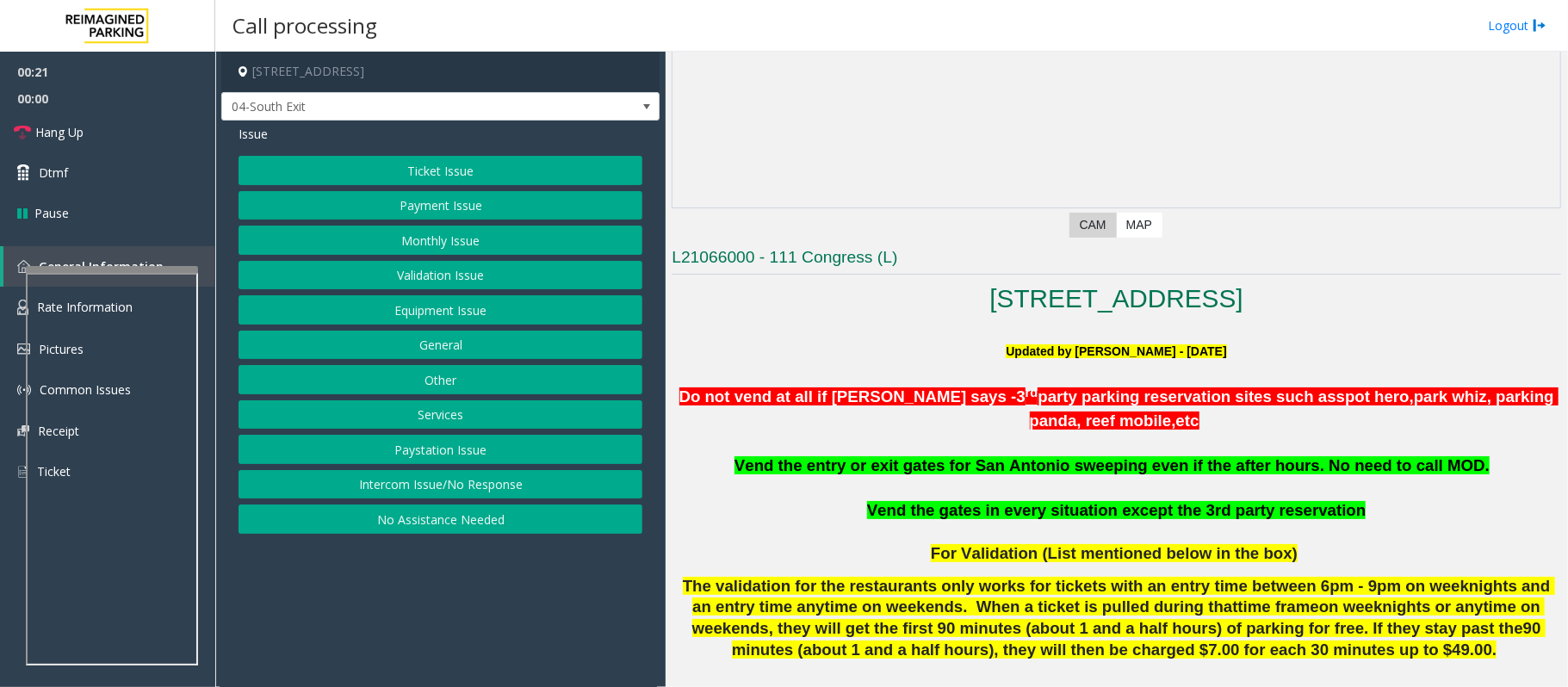
click at [362, 486] on button "Intercom Issue/No Response" at bounding box center [440, 485] width 404 height 29
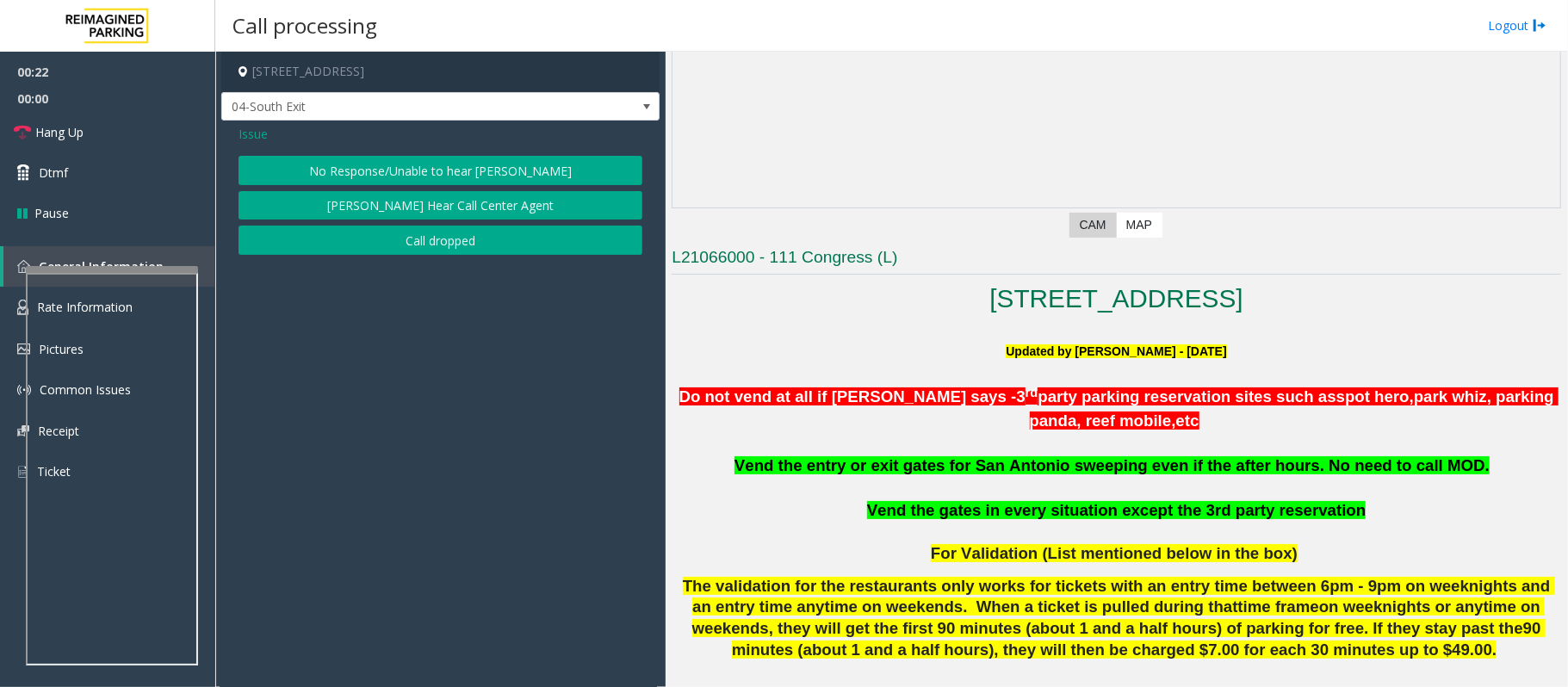
click at [255, 142] on span "Issue" at bounding box center [253, 134] width 29 height 18
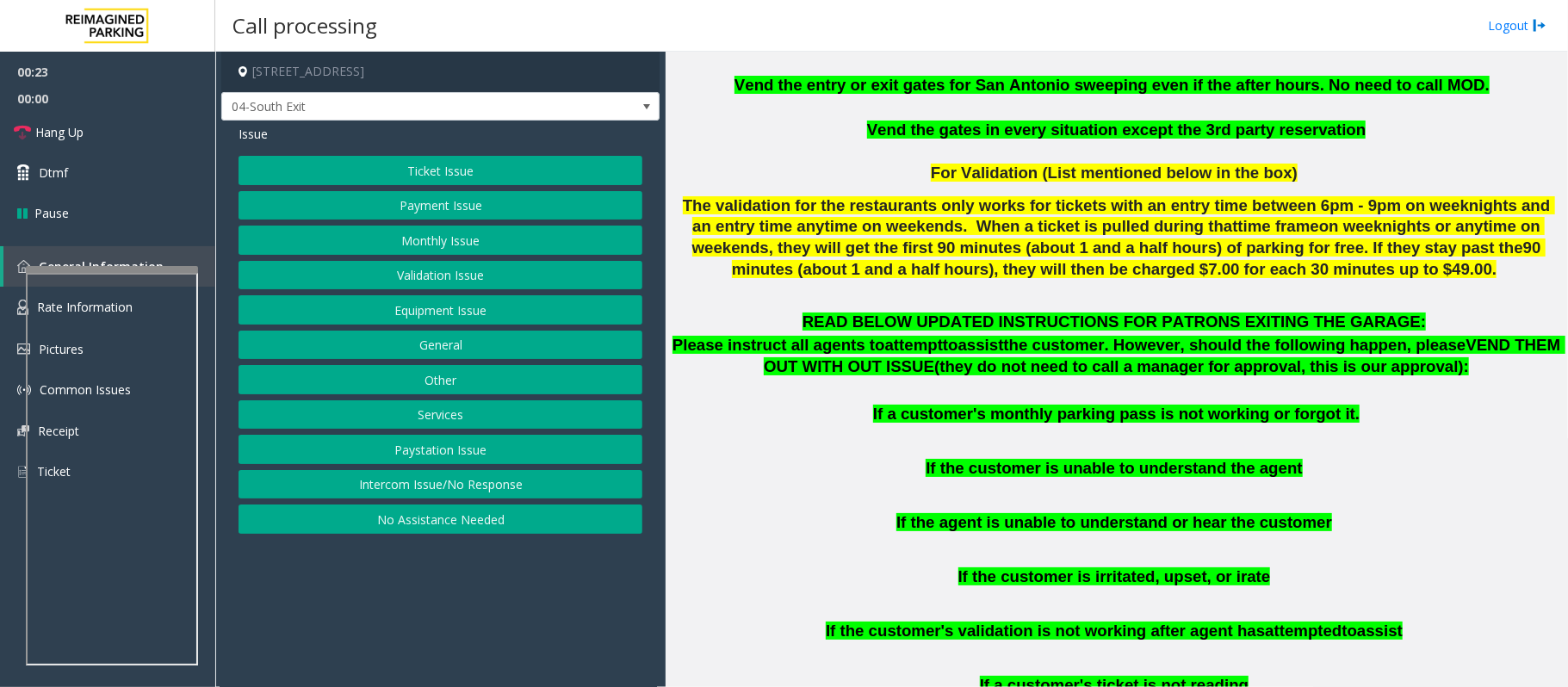
scroll to position [689, 0]
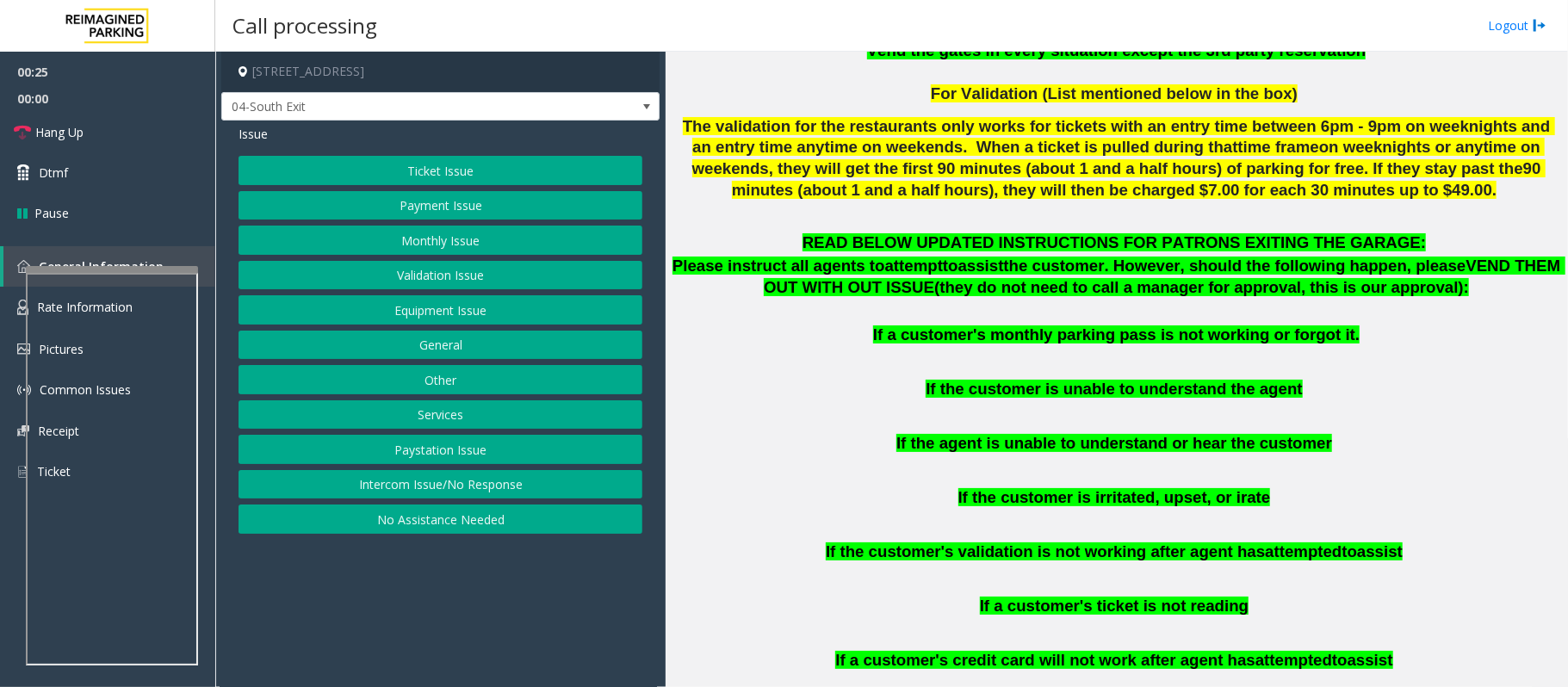
click at [366, 318] on button "Equipment Issue" at bounding box center [440, 310] width 404 height 29
click at [366, 318] on button "Gate / Door Won't Open" at bounding box center [440, 310] width 404 height 29
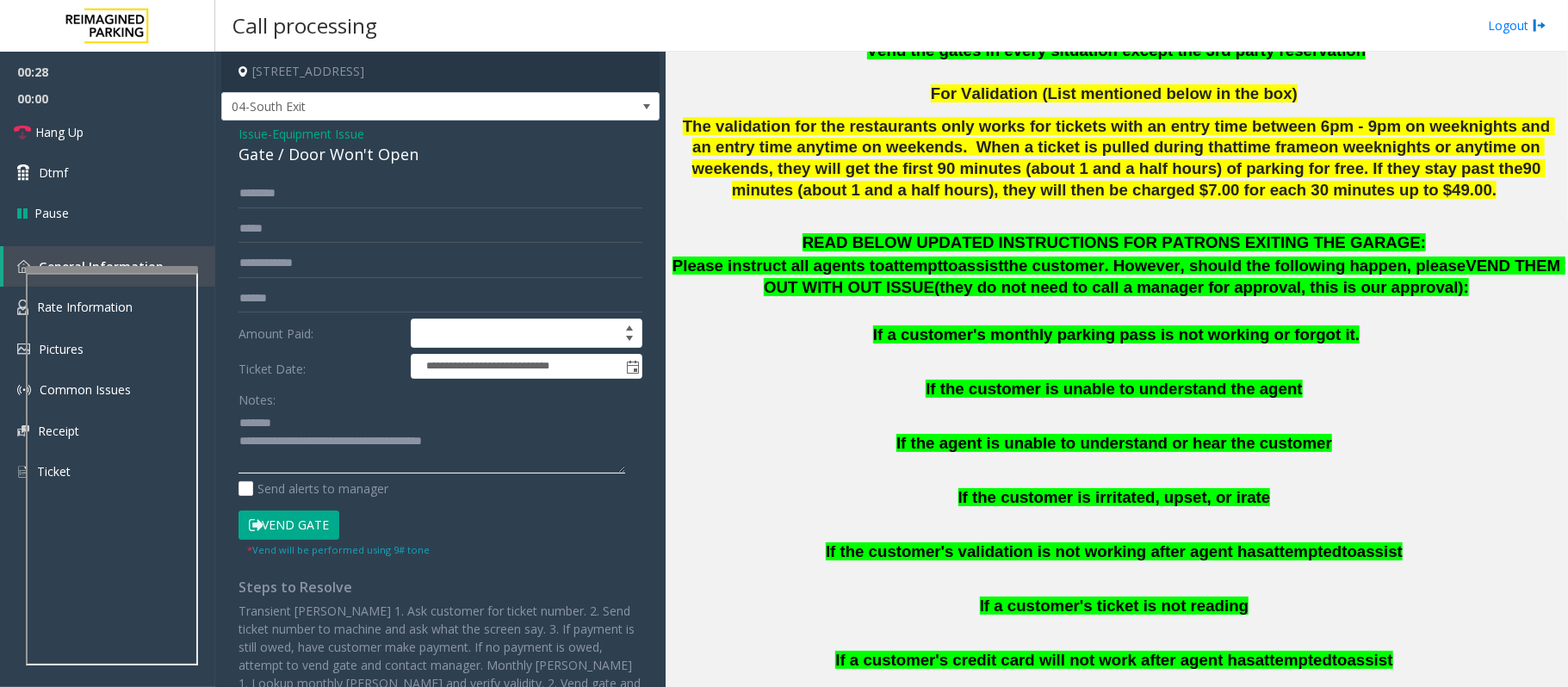
scroll to position [917, 0]
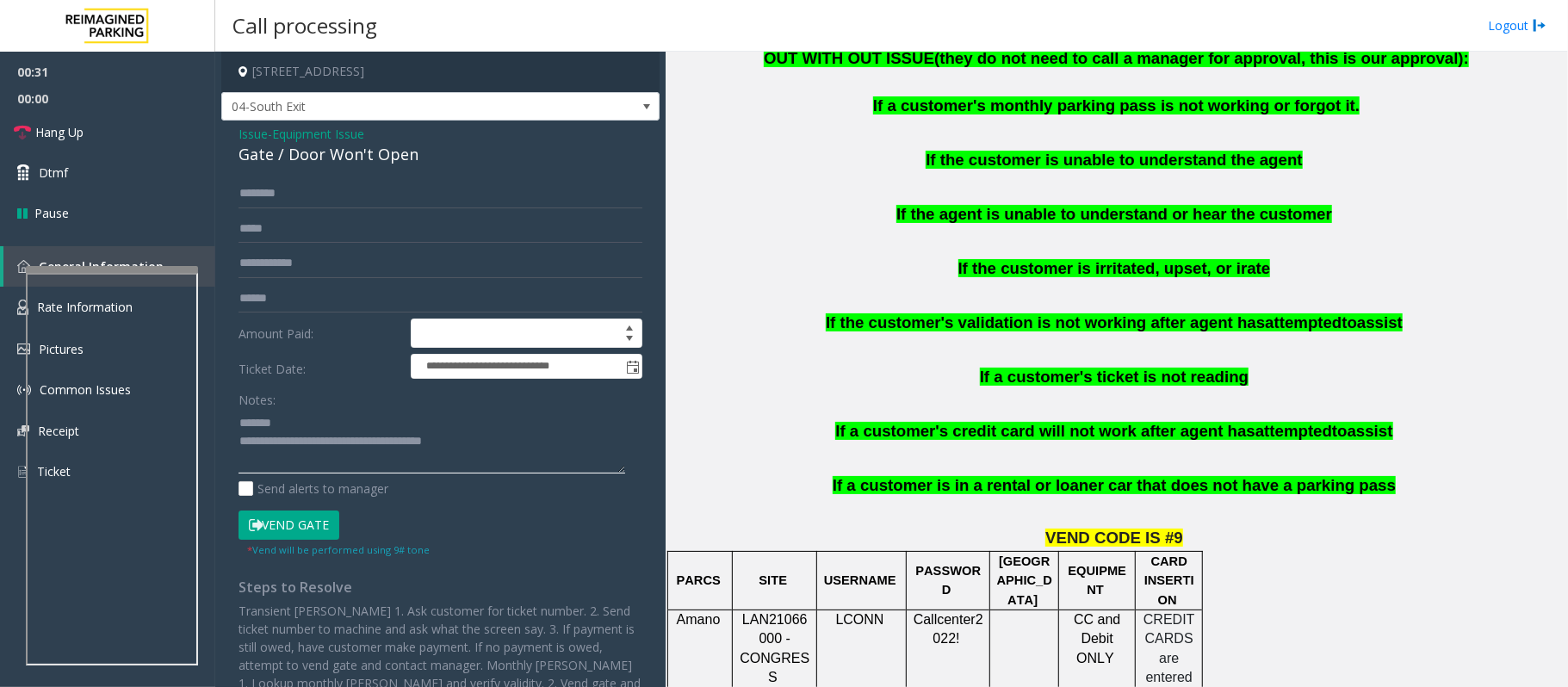
type textarea "**********"
click at [251, 138] on span "Issue" at bounding box center [253, 134] width 29 height 18
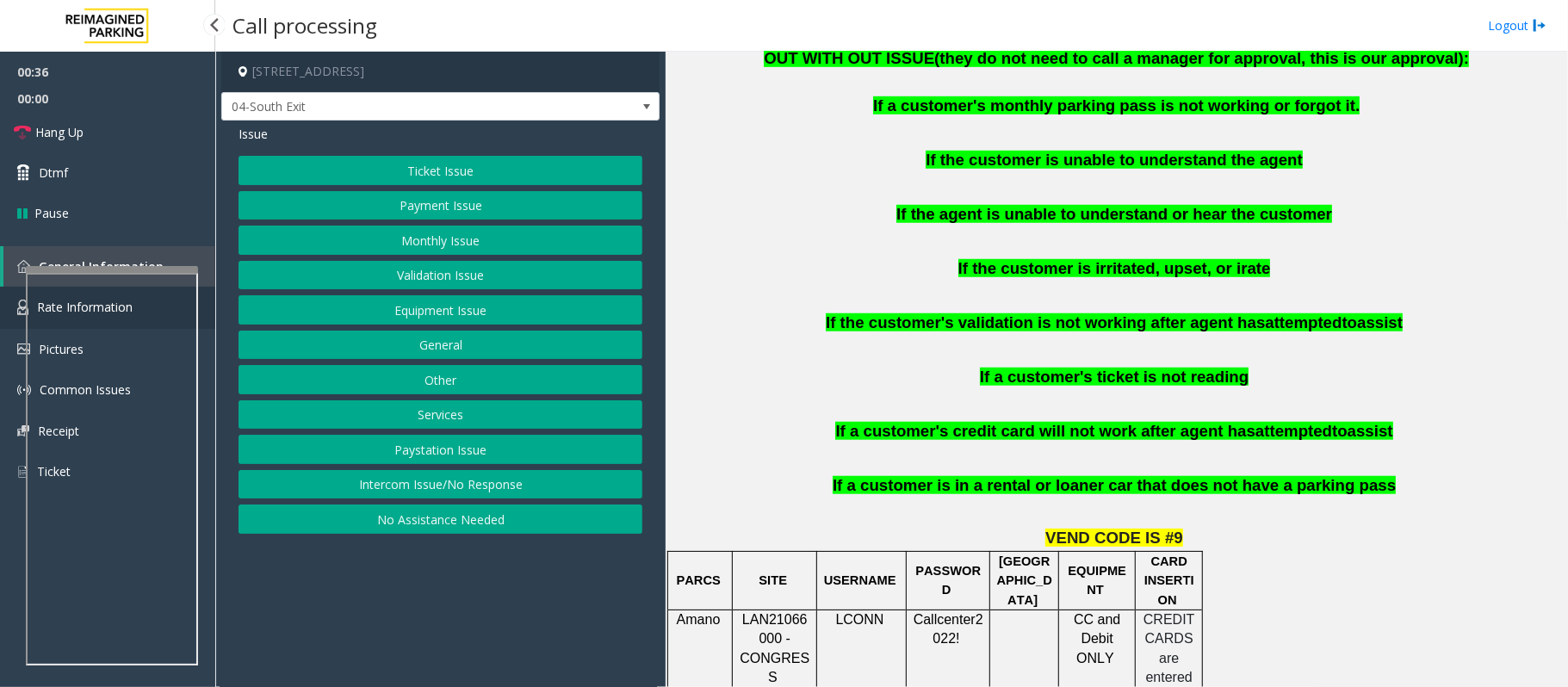
click at [7, 300] on link "Rate Information" at bounding box center [107, 307] width 215 height 42
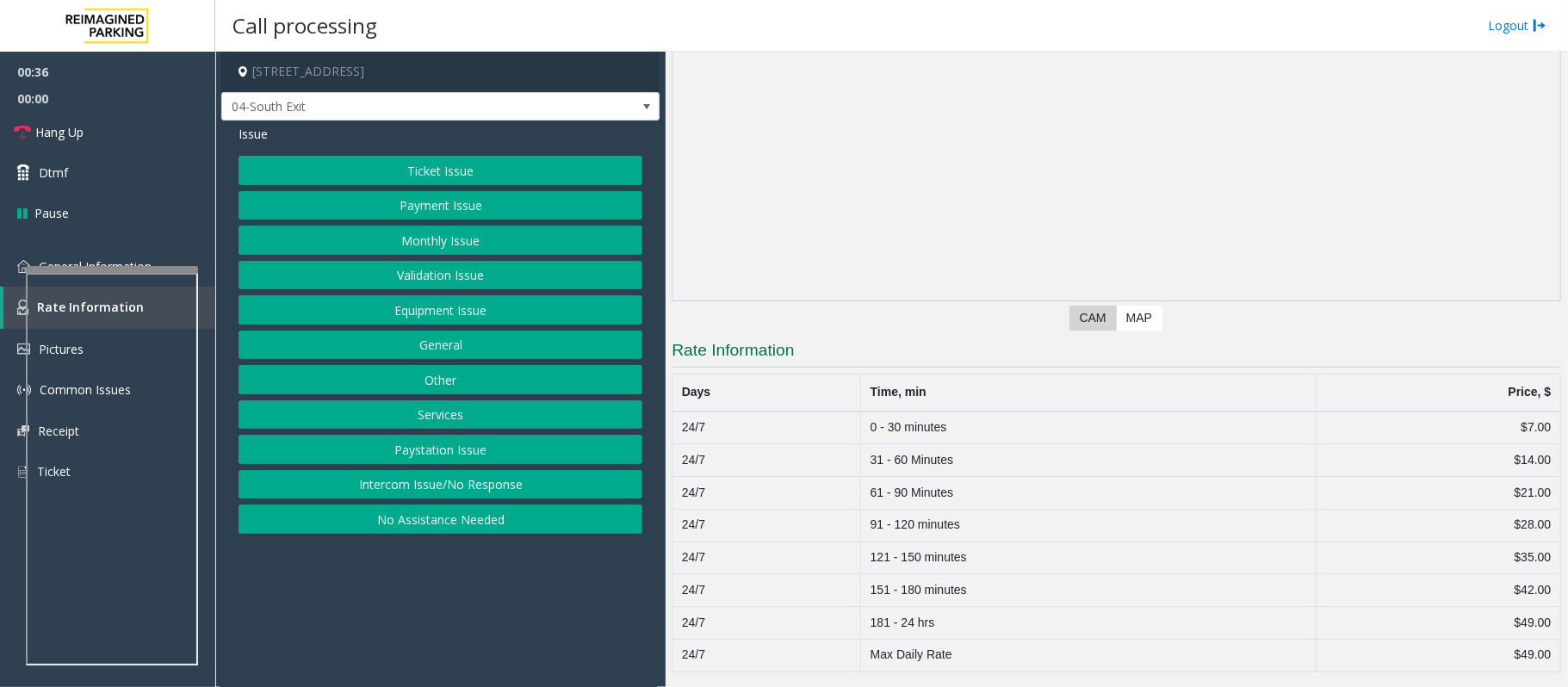
click at [429, 167] on button "Ticket Issue" at bounding box center [440, 171] width 404 height 29
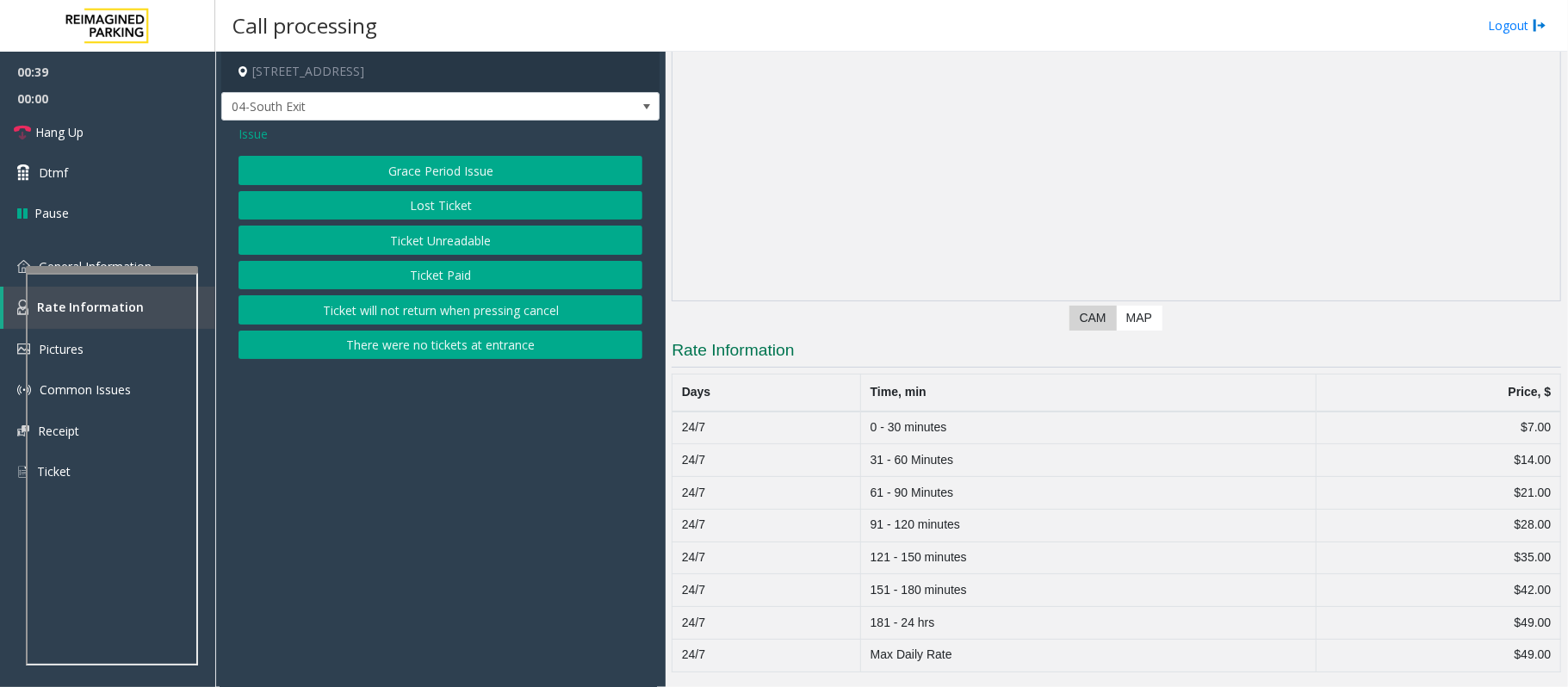
click at [421, 246] on button "Ticket Unreadable" at bounding box center [440, 240] width 404 height 29
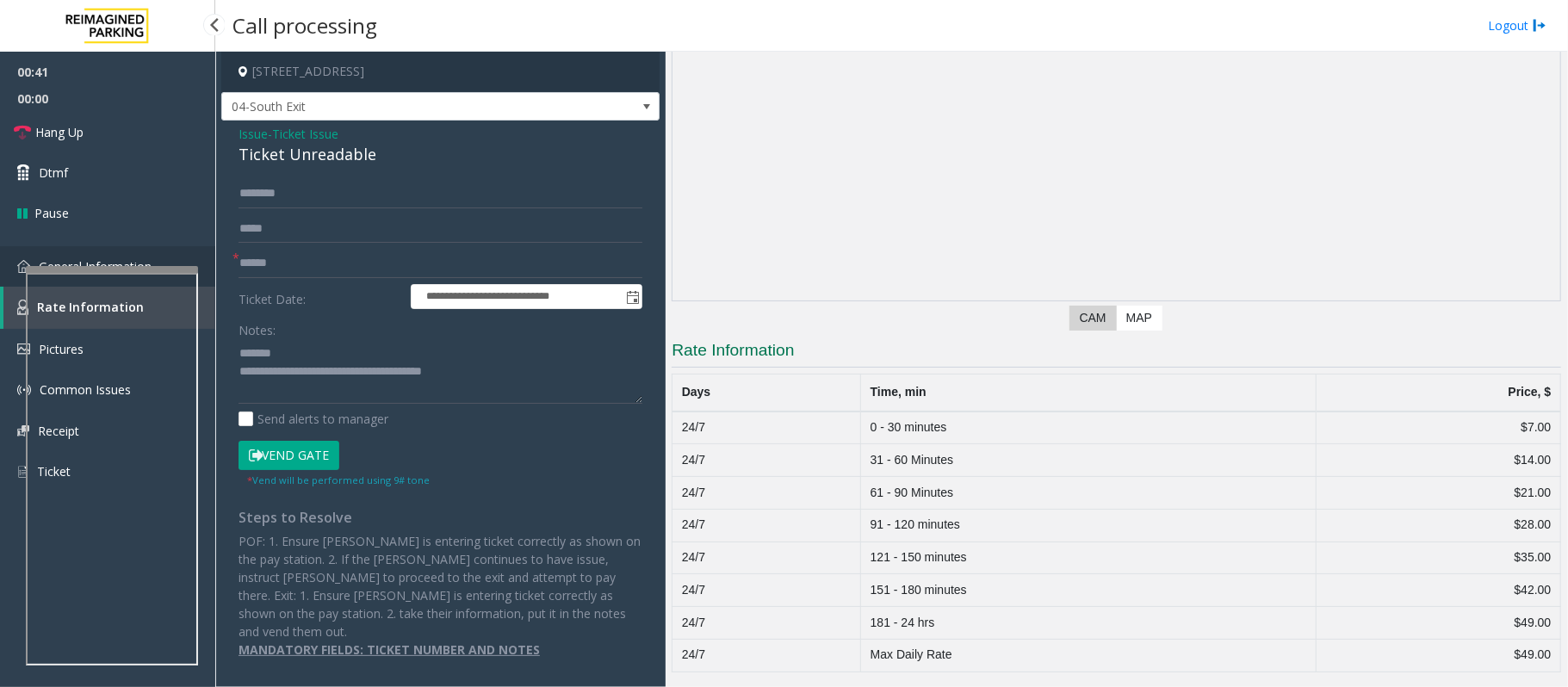
click at [9, 274] on link "General Information" at bounding box center [107, 266] width 215 height 41
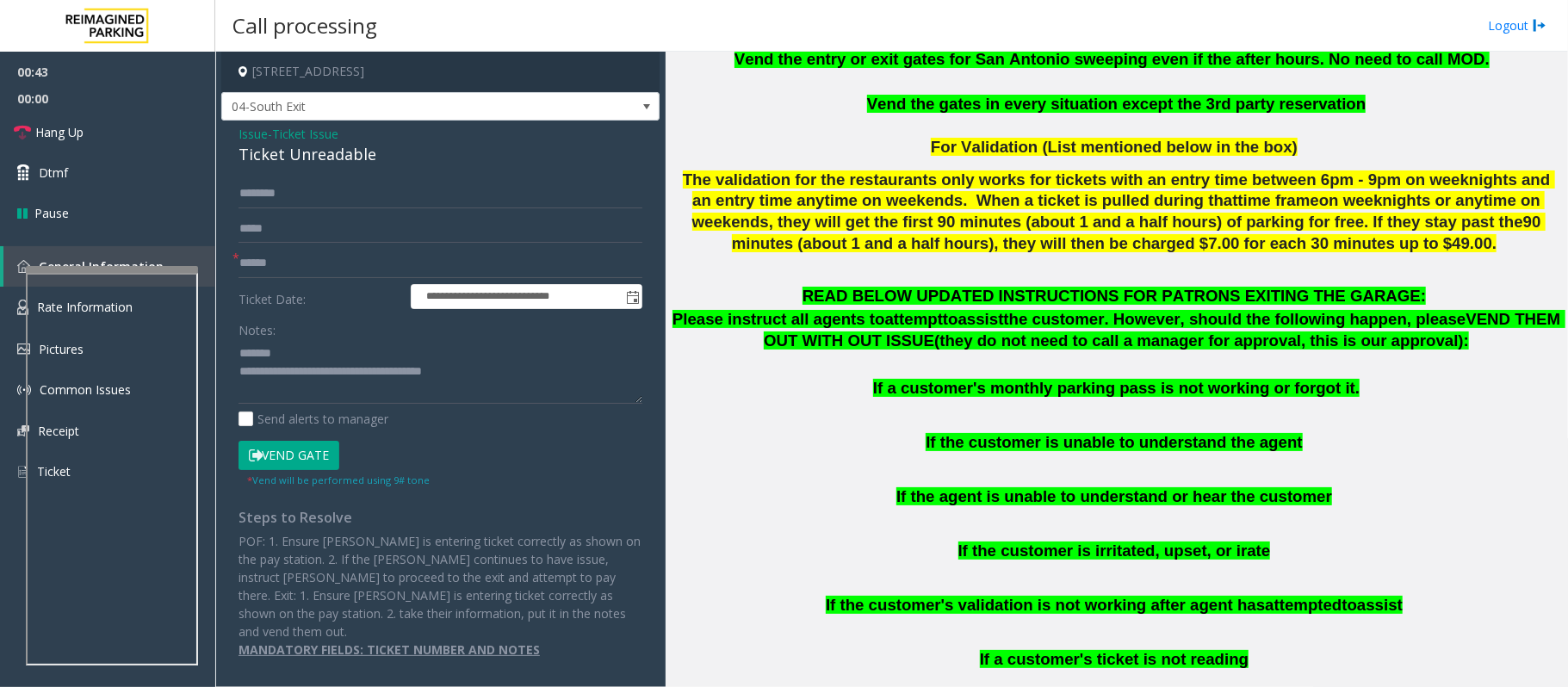
scroll to position [689, 0]
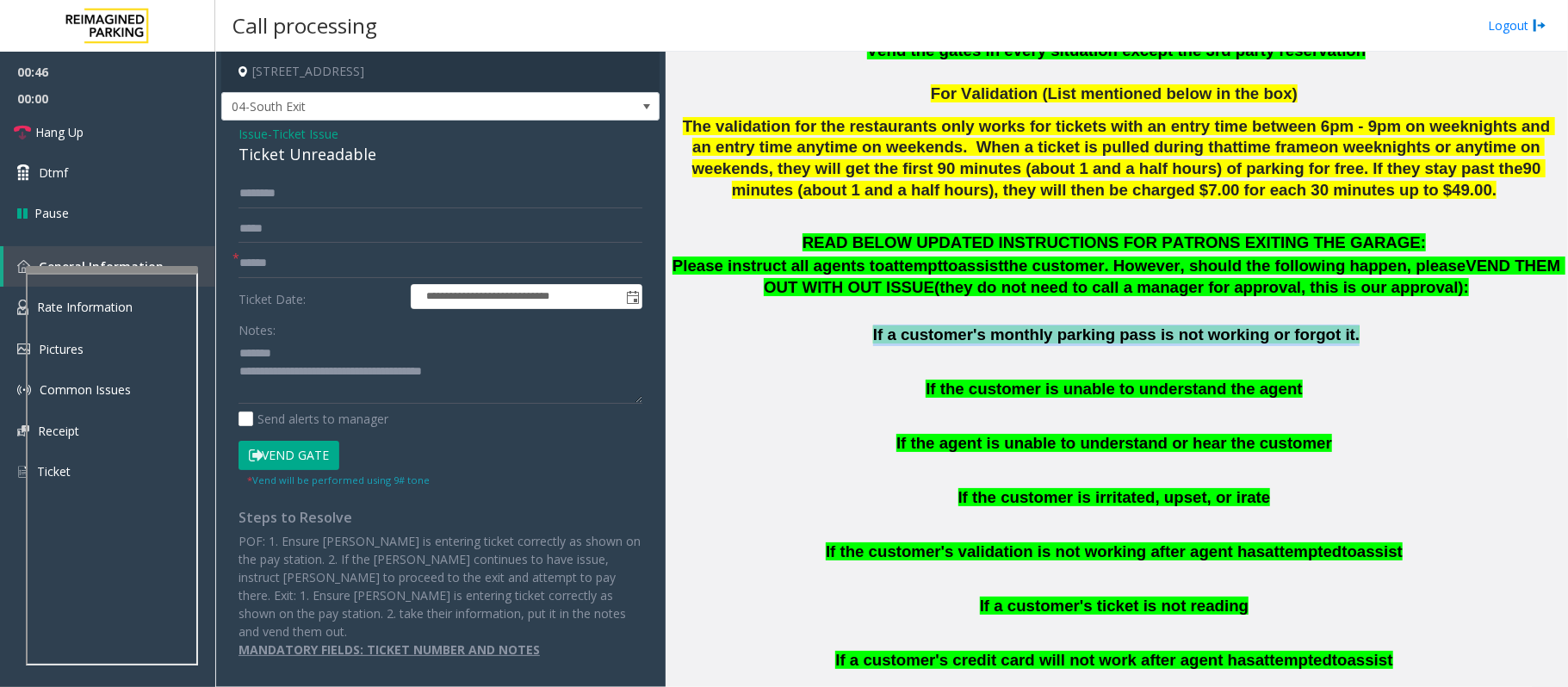
drag, startPoint x: 881, startPoint y: 318, endPoint x: 1362, endPoint y: 313, distance: 481.0
click at [1362, 325] on p "If a customer's monthly parking pass is not working or forgot it." at bounding box center [1116, 335] width 889 height 22
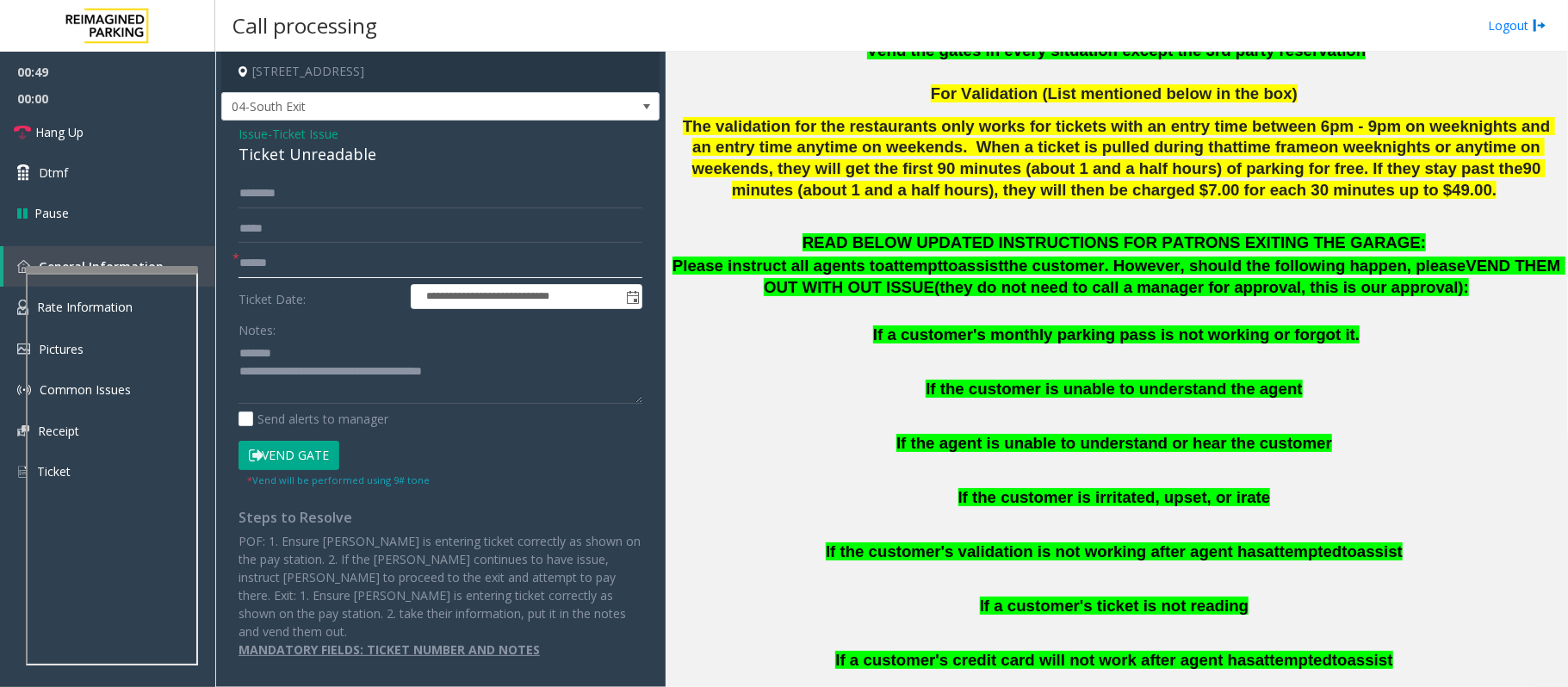
click at [265, 267] on input "text" at bounding box center [440, 263] width 404 height 29
click at [22, 301] on img at bounding box center [22, 307] width 11 height 16
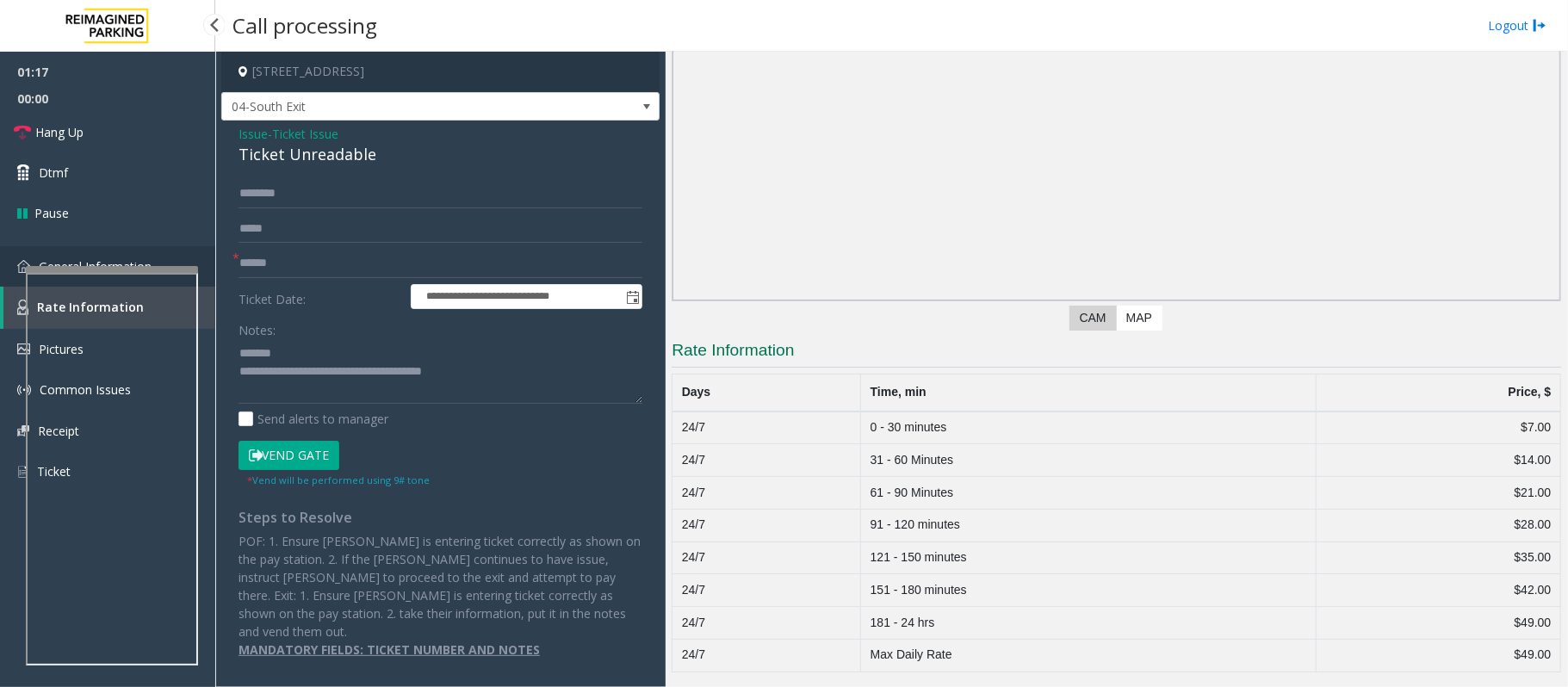
click at [17, 277] on link "General Information" at bounding box center [107, 266] width 215 height 41
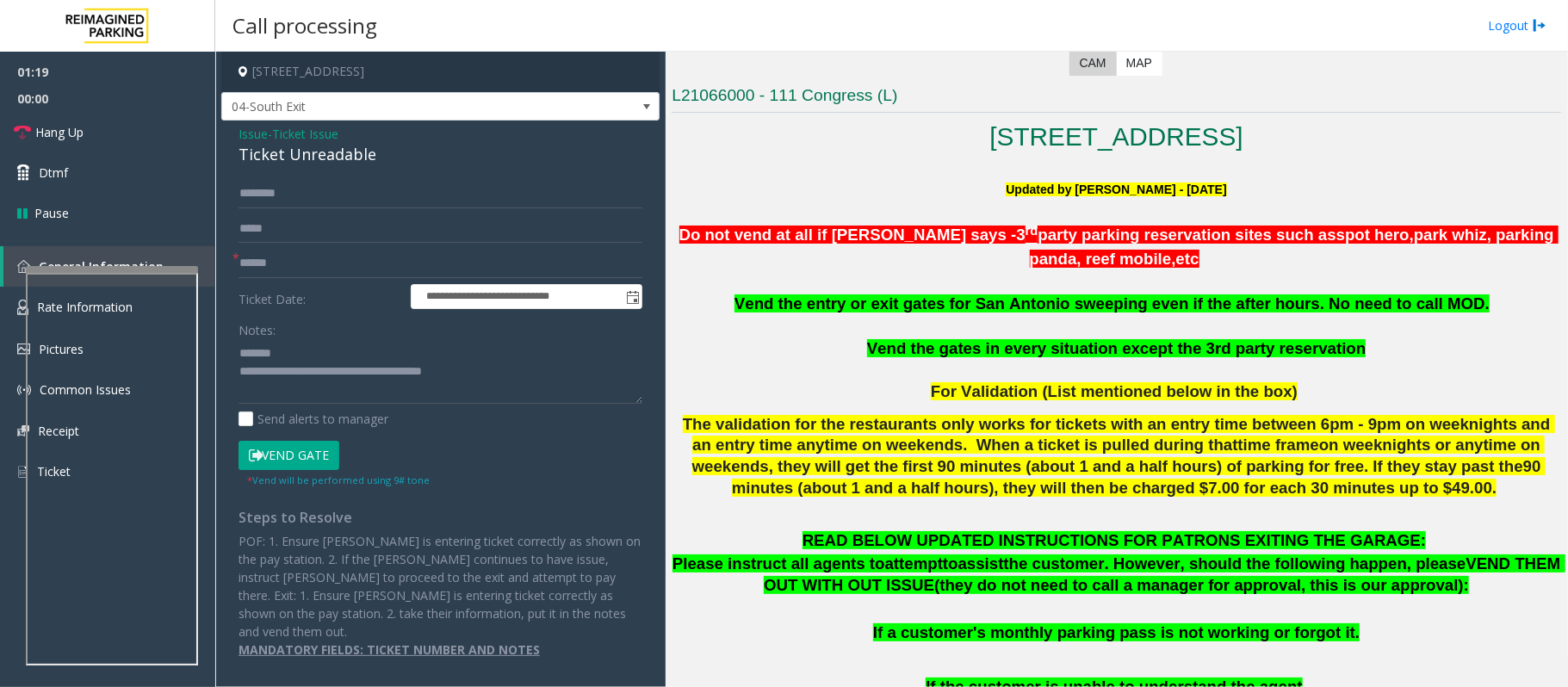
scroll to position [573, 0]
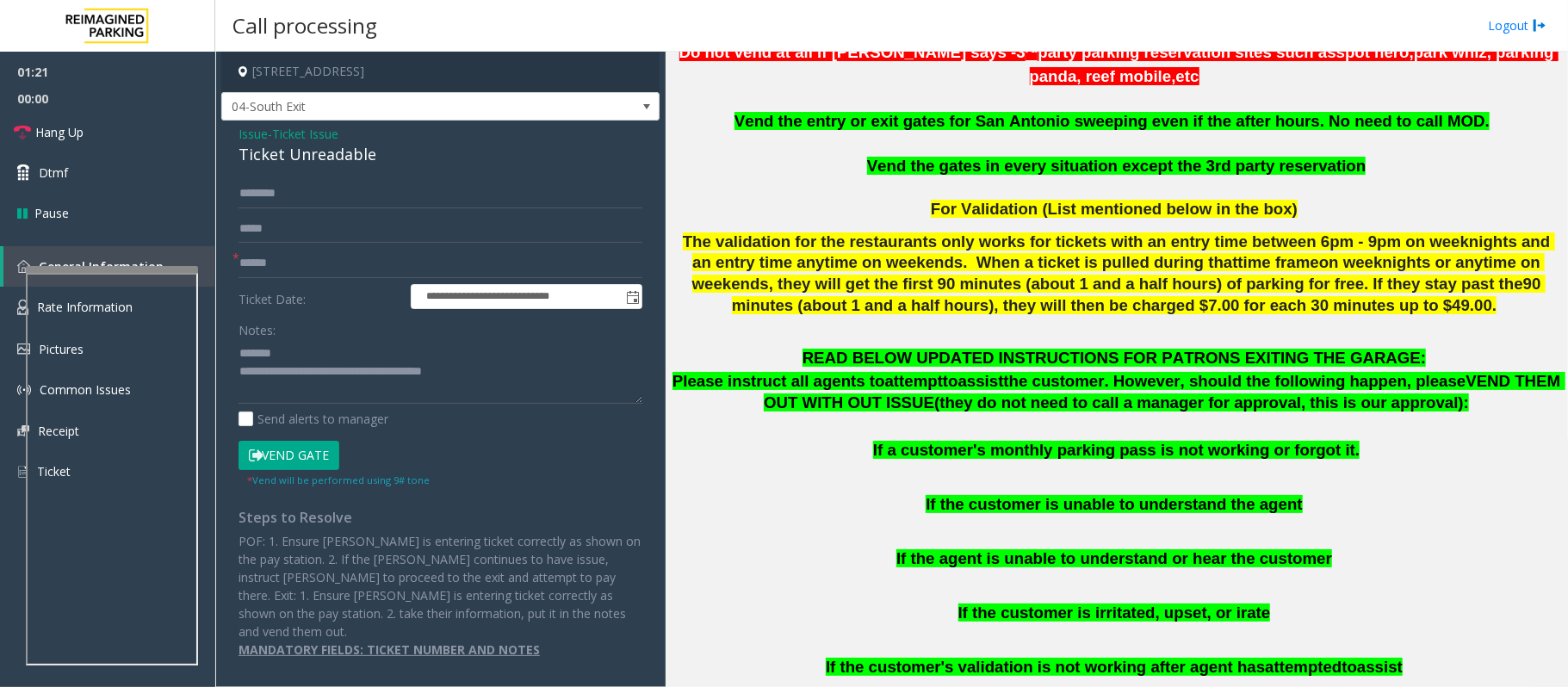
click at [249, 136] on span "Issue" at bounding box center [253, 134] width 29 height 18
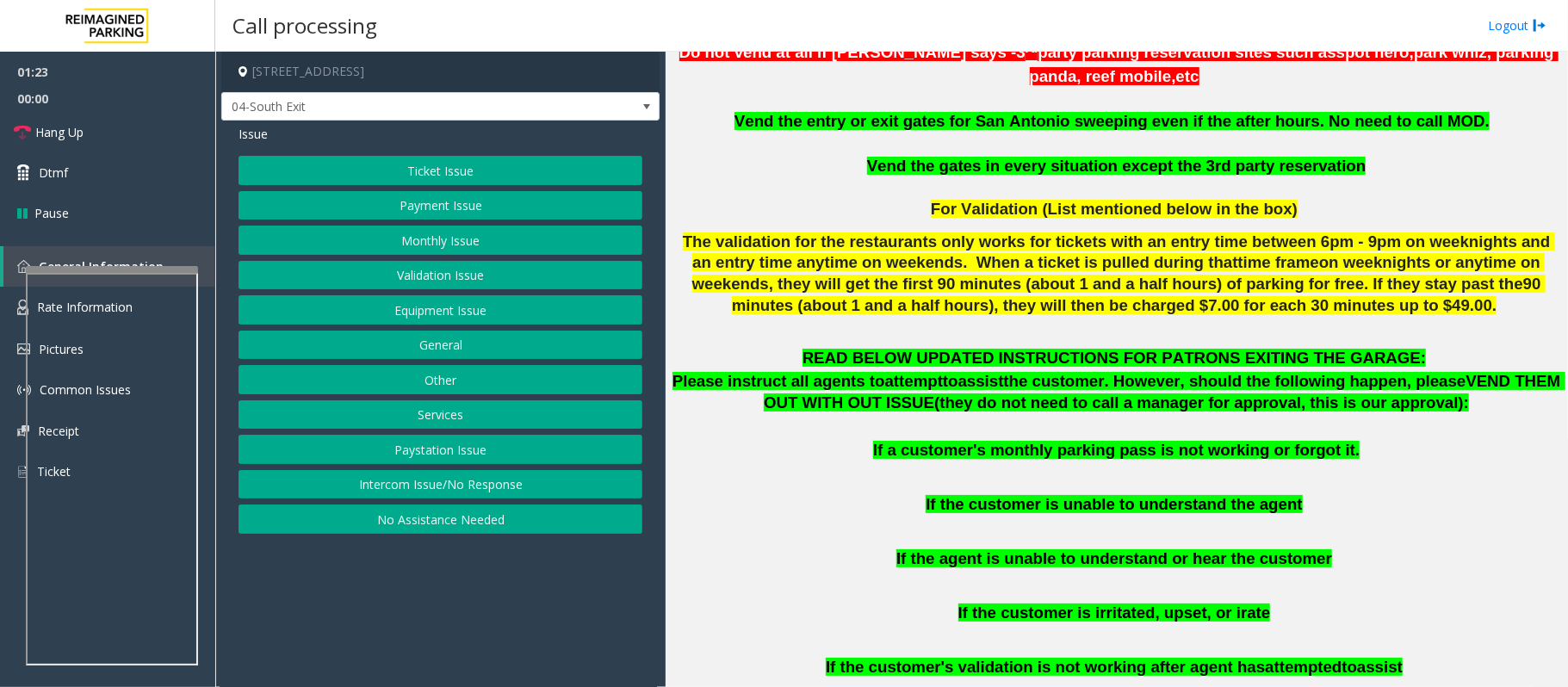
click at [442, 419] on button "Services" at bounding box center [440, 415] width 404 height 29
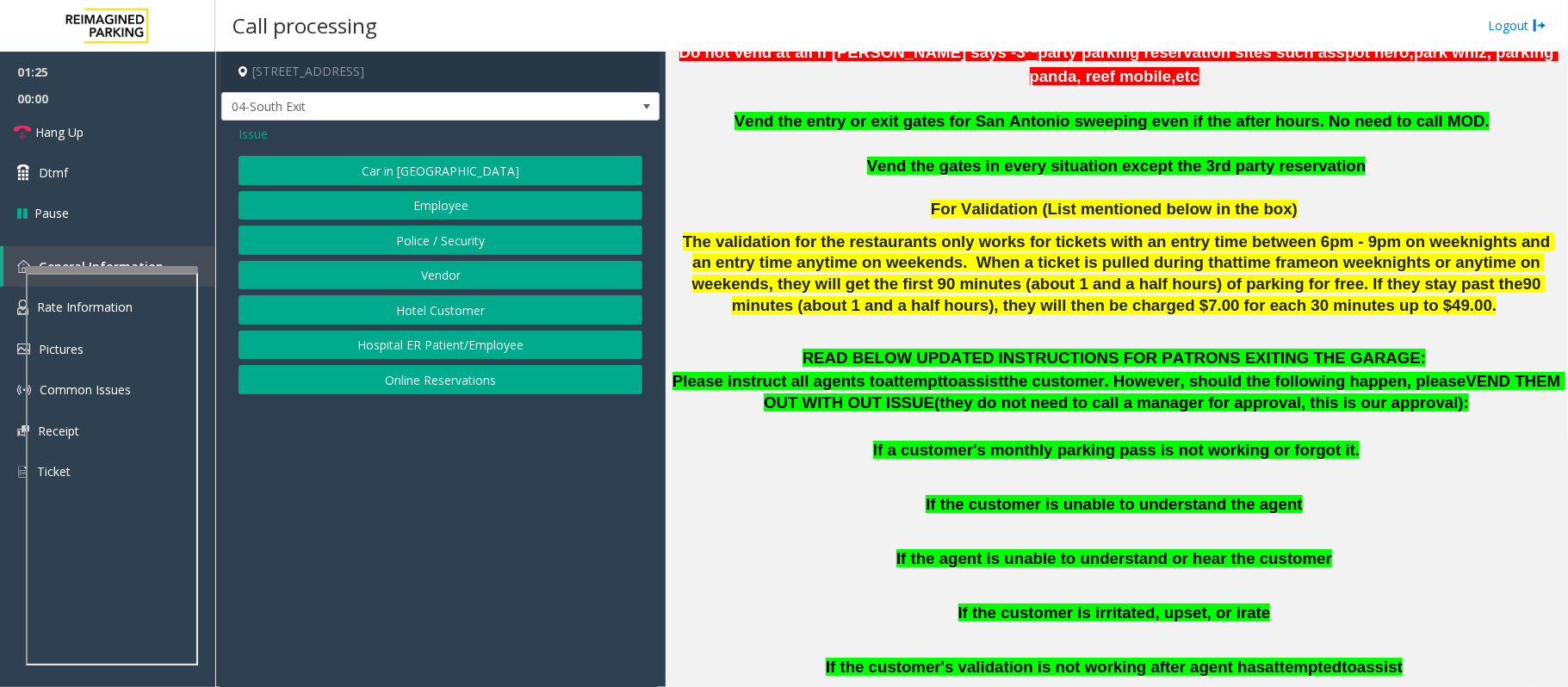
click at [255, 139] on span "Issue" at bounding box center [253, 134] width 29 height 18
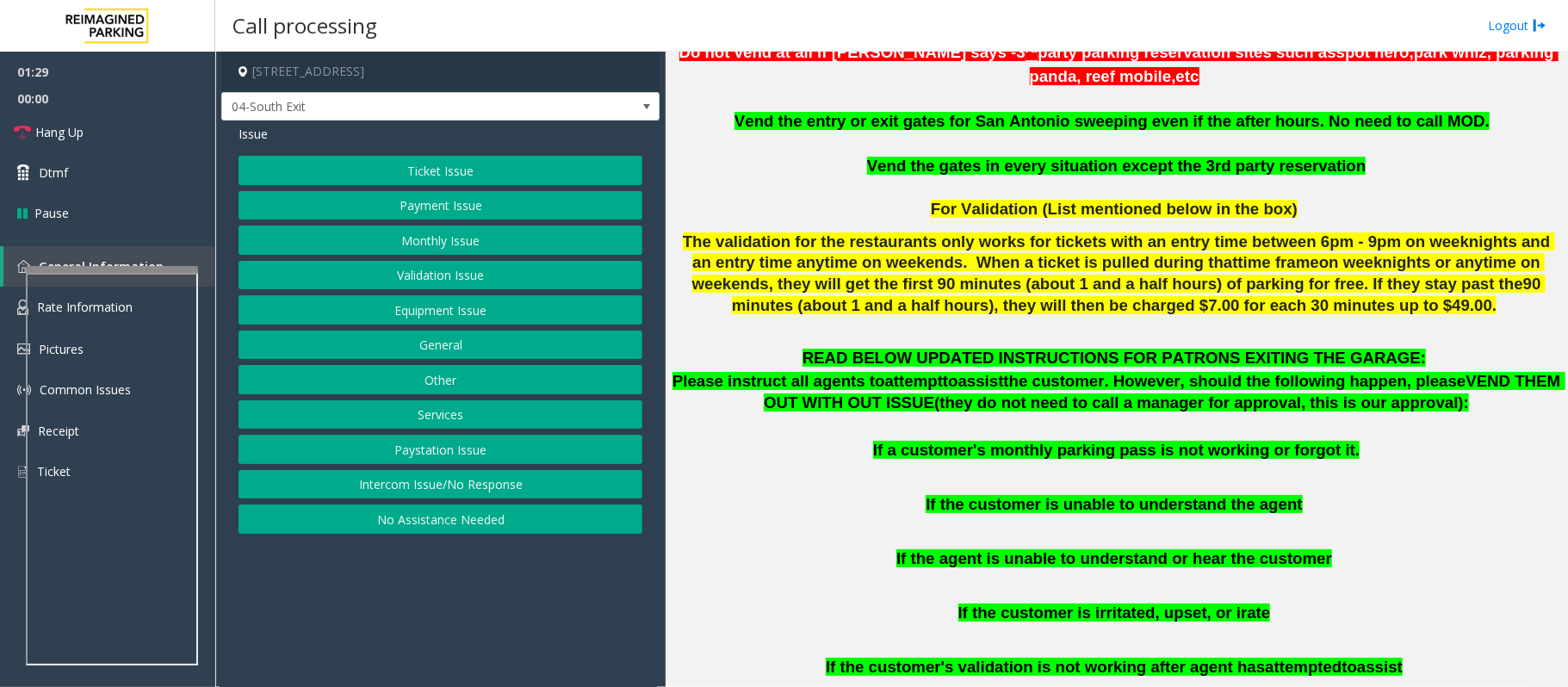
click at [445, 391] on button "Other" at bounding box center [440, 380] width 404 height 29
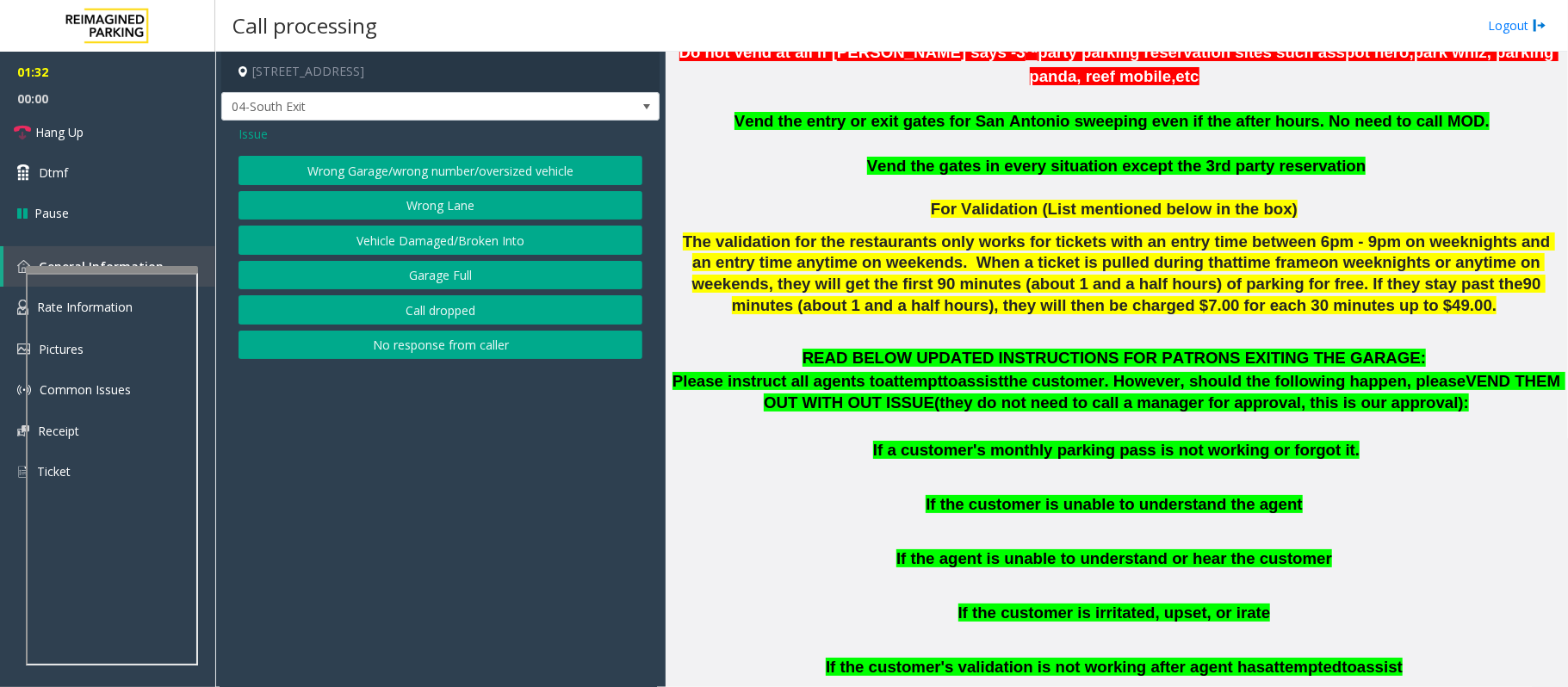
click at [322, 155] on div "Issue Wrong Garage/wrong number/oversized vehicle Wrong Lane Vehicle Damaged/Br…" at bounding box center [440, 244] width 438 height 247
click at [322, 166] on button "Wrong Garage/wrong number/oversized vehicle" at bounding box center [440, 171] width 404 height 29
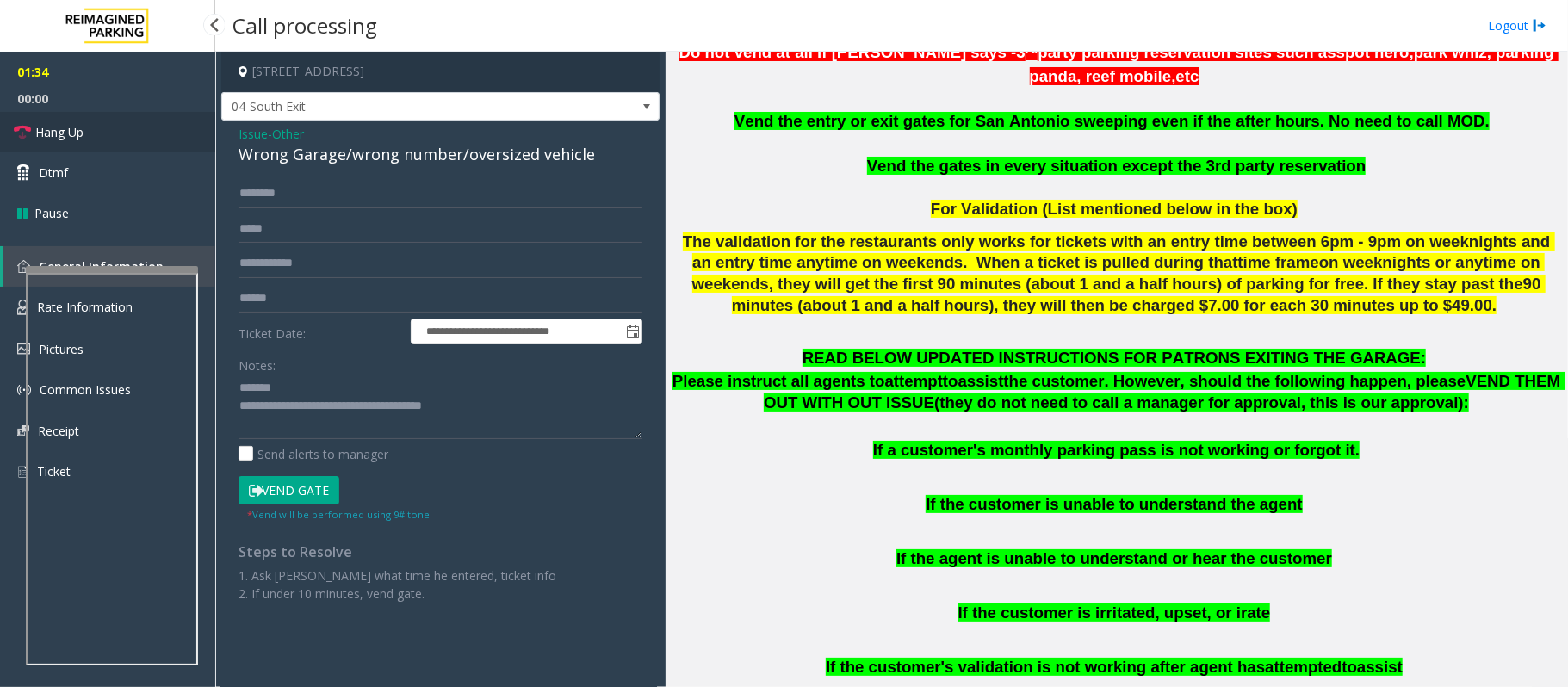
click at [86, 133] on link "Hang Up" at bounding box center [107, 132] width 215 height 41
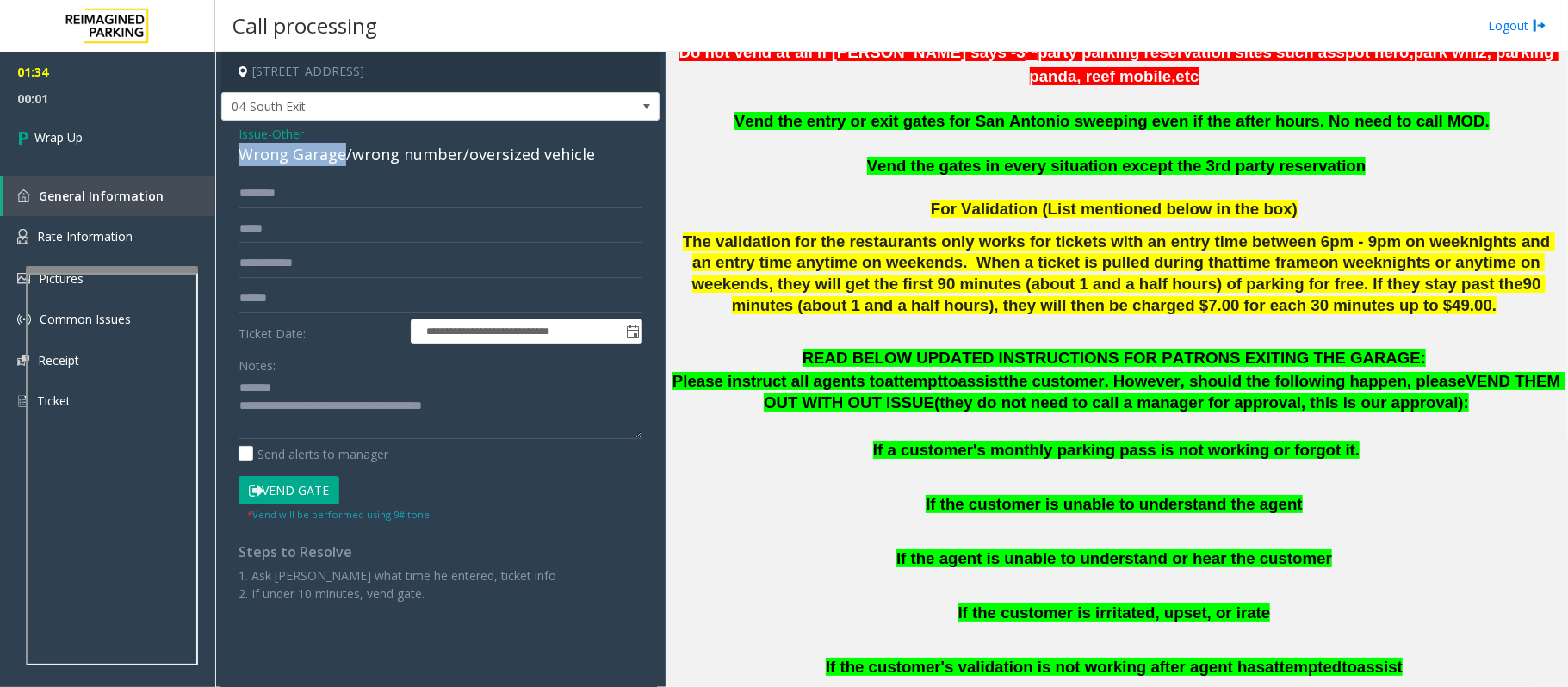
drag, startPoint x: 235, startPoint y: 154, endPoint x: 344, endPoint y: 163, distance: 109.4
click at [344, 163] on div "**********" at bounding box center [440, 370] width 438 height 500
drag, startPoint x: 527, startPoint y: 410, endPoint x: 312, endPoint y: 417, distance: 215.1
click at [312, 417] on textarea at bounding box center [440, 407] width 404 height 65
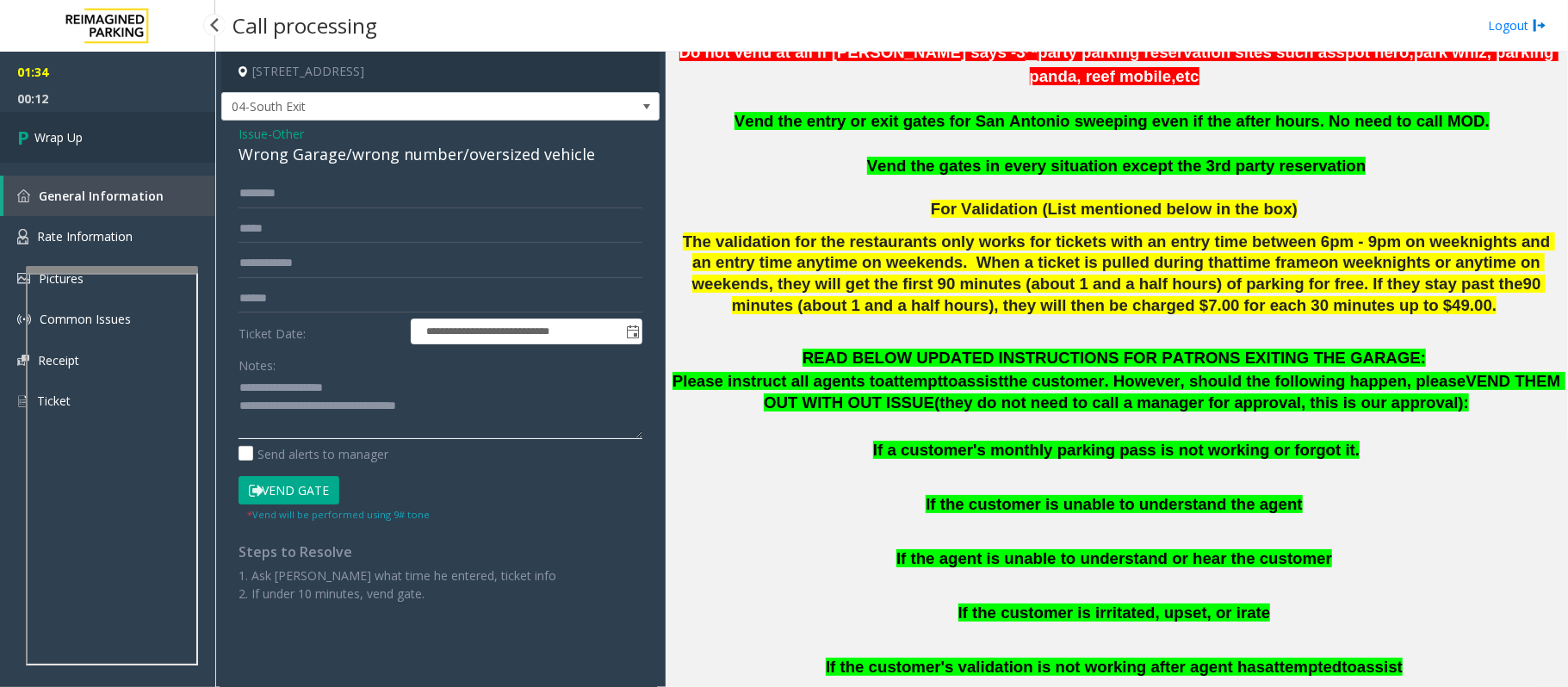
type textarea "**********"
click at [112, 149] on link "Wrap Up" at bounding box center [107, 137] width 215 height 51
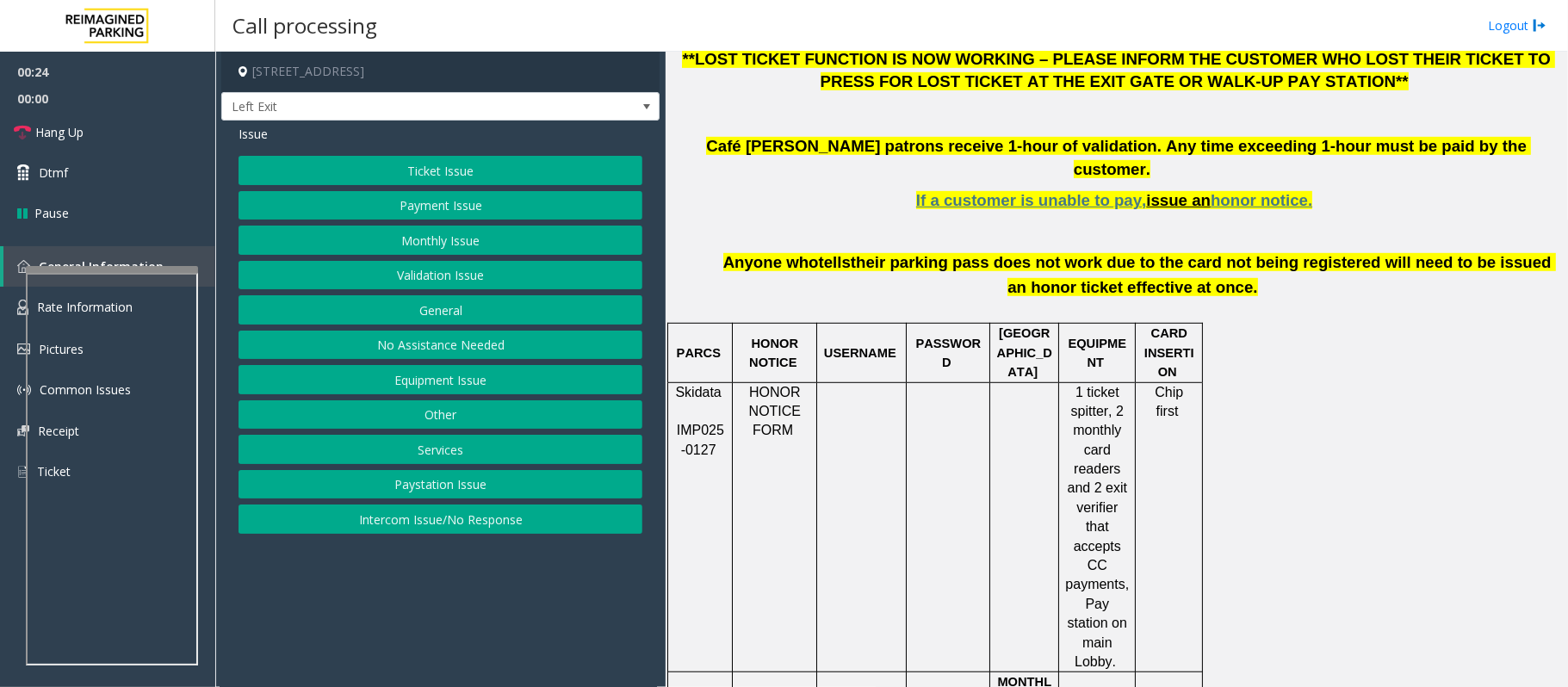
scroll to position [689, 0]
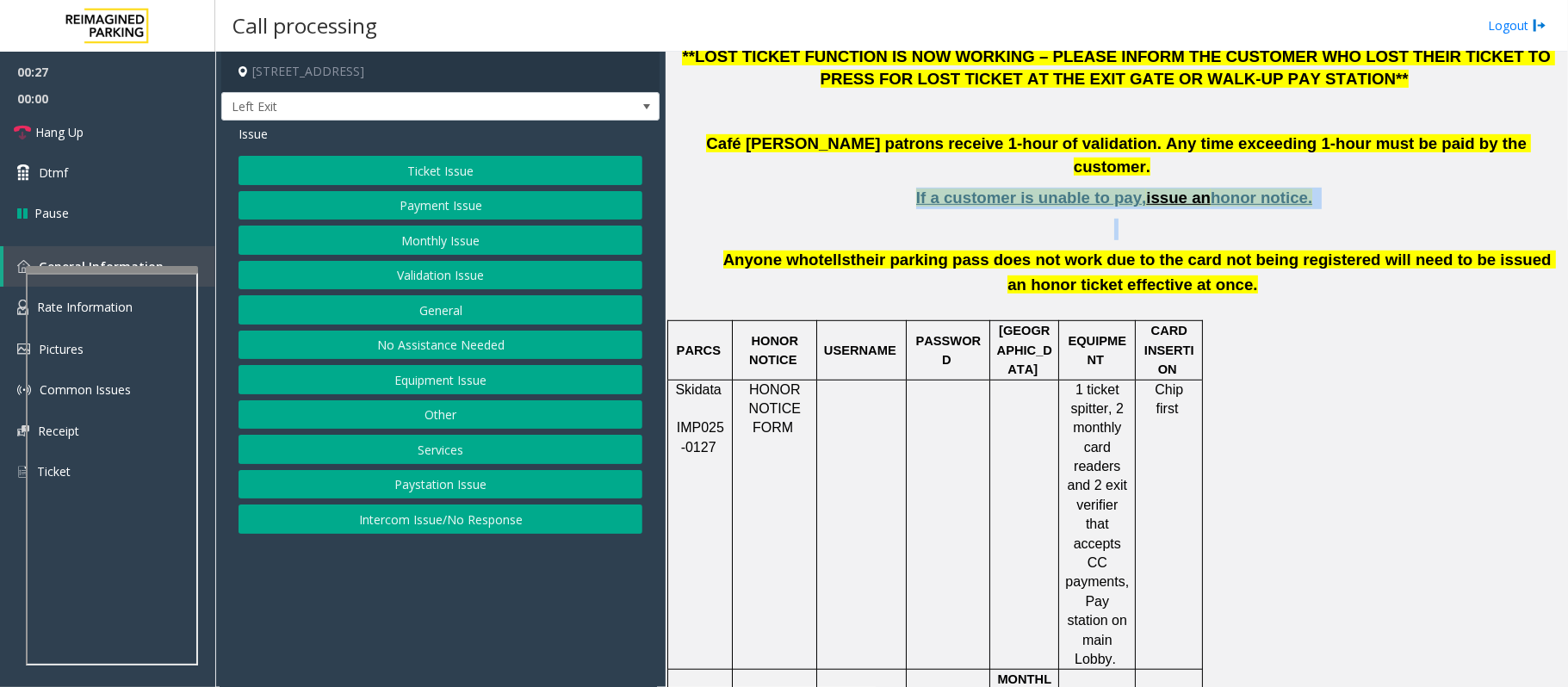
drag, startPoint x: 1324, startPoint y: 190, endPoint x: 882, endPoint y: 179, distance: 442.1
click at [882, 179] on div "FOR ALL MONTHLY ISSUES- YOU MUST GATHER NAME AND CARD NUMBER BEFORE VENDING **L…" at bounding box center [1116, 144] width 889 height 306
click at [882, 187] on p "If a customer is unable to pay, issue an honor notice." at bounding box center [1116, 198] width 889 height 22
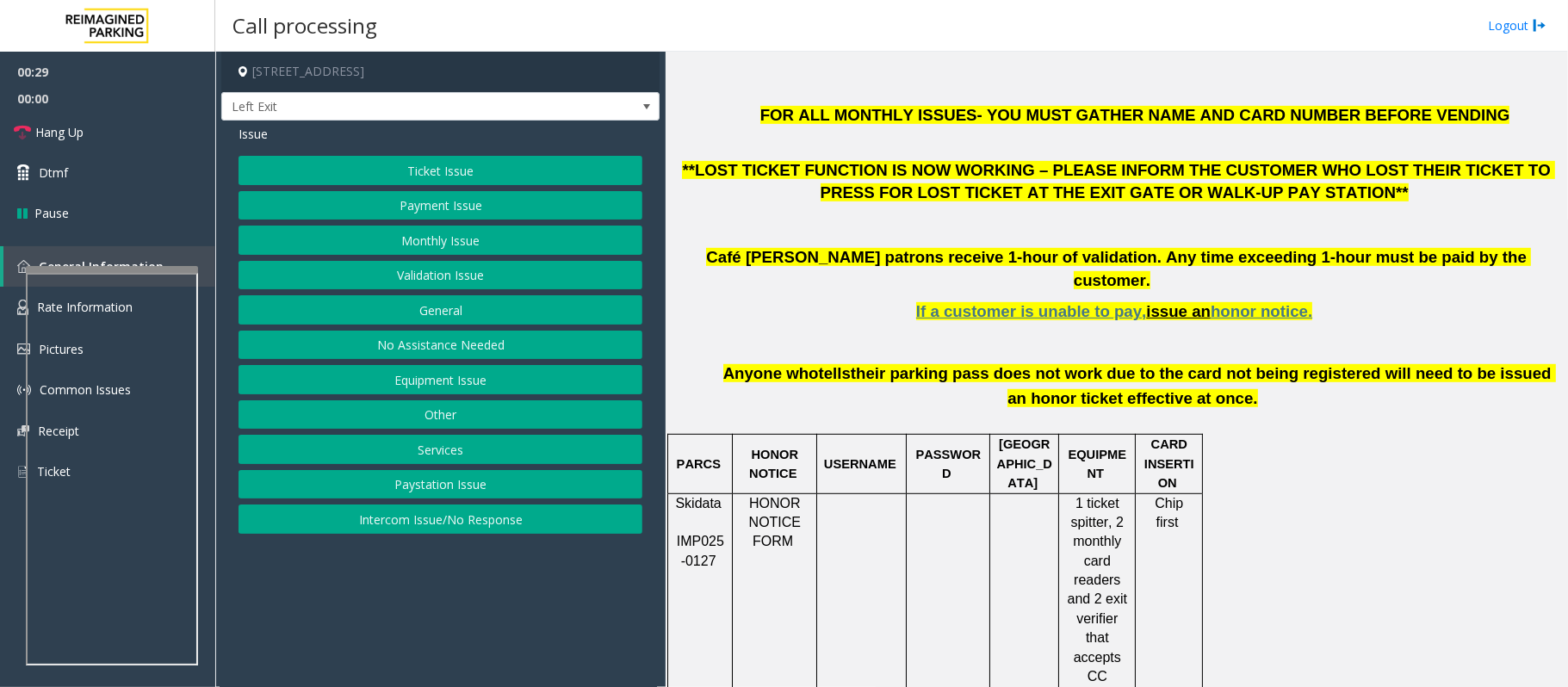
scroll to position [573, 0]
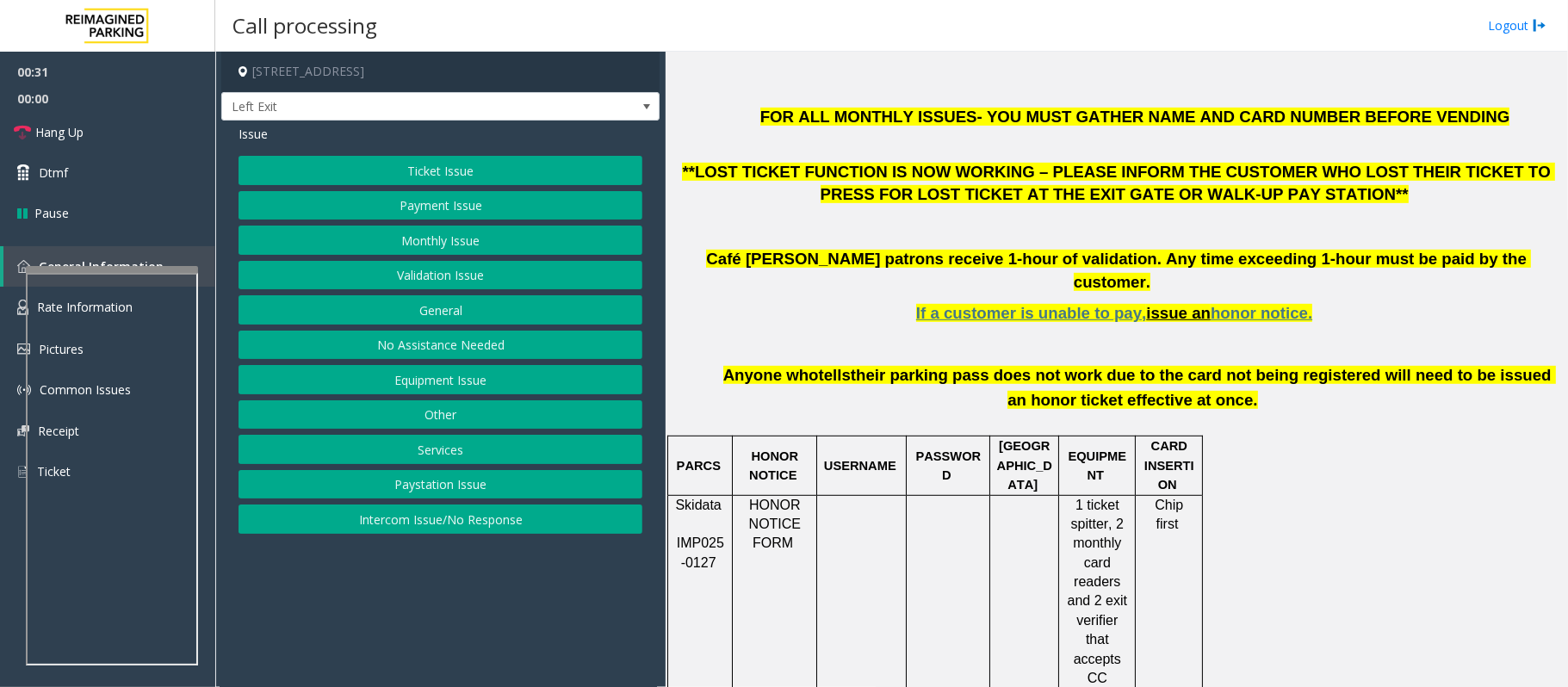
click at [470, 238] on button "Monthly Issue" at bounding box center [440, 240] width 404 height 29
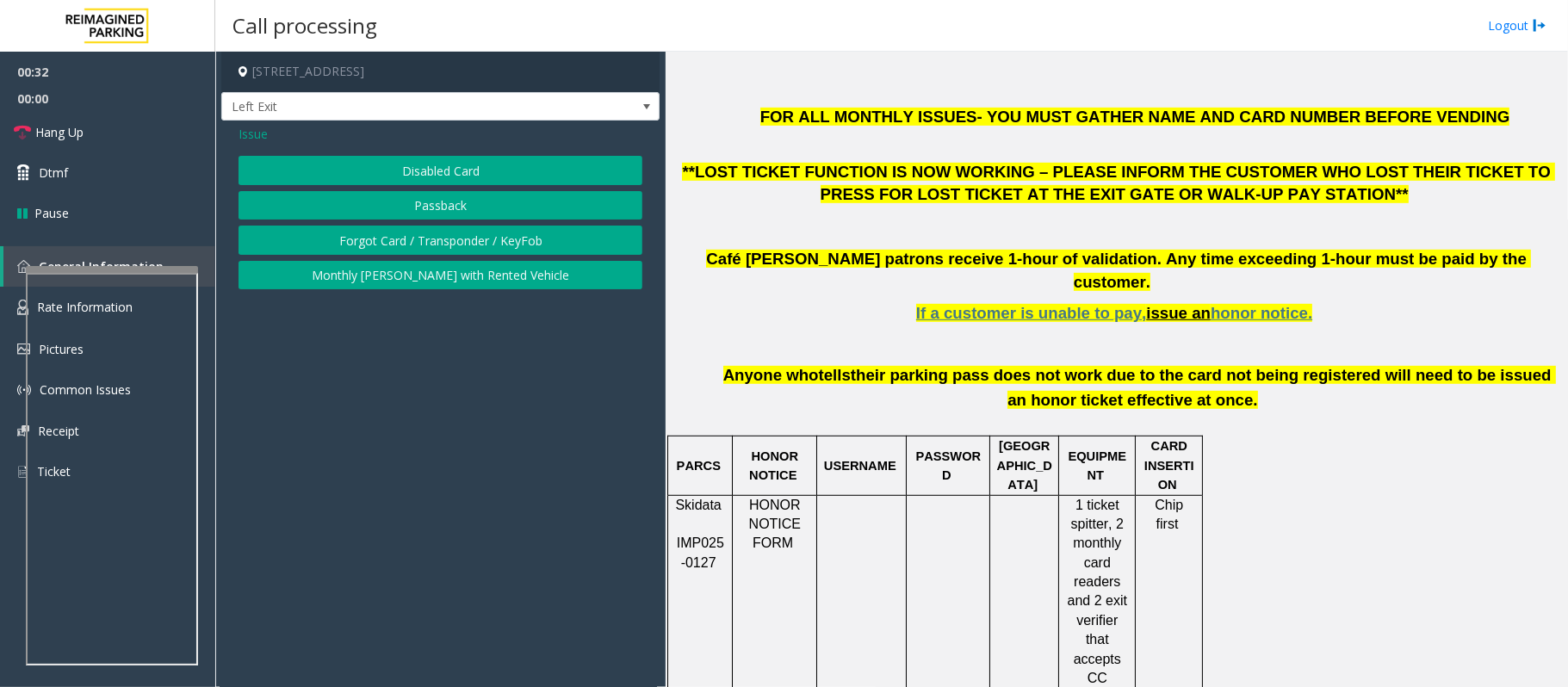
click at [400, 241] on button "Forgot Card / Transponder / KeyFob" at bounding box center [440, 240] width 404 height 29
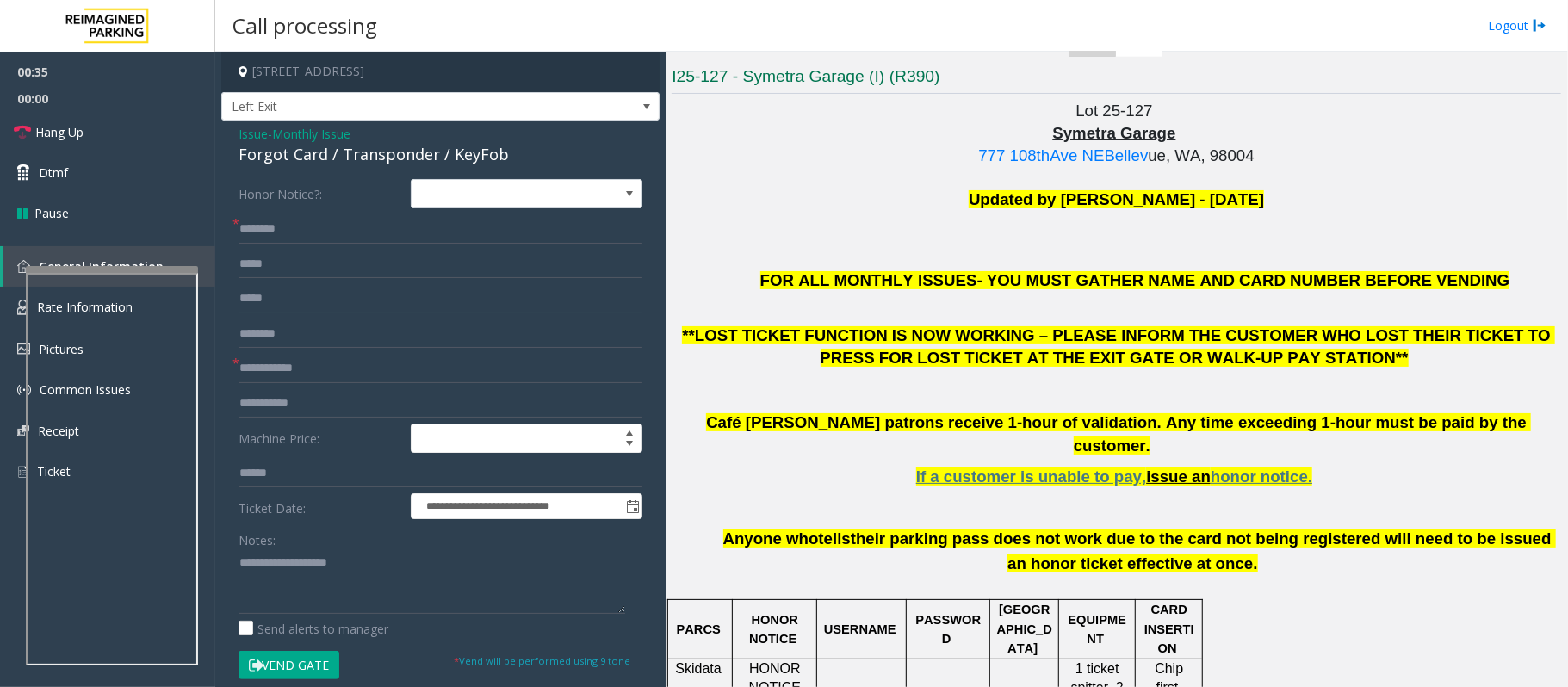
scroll to position [459, 0]
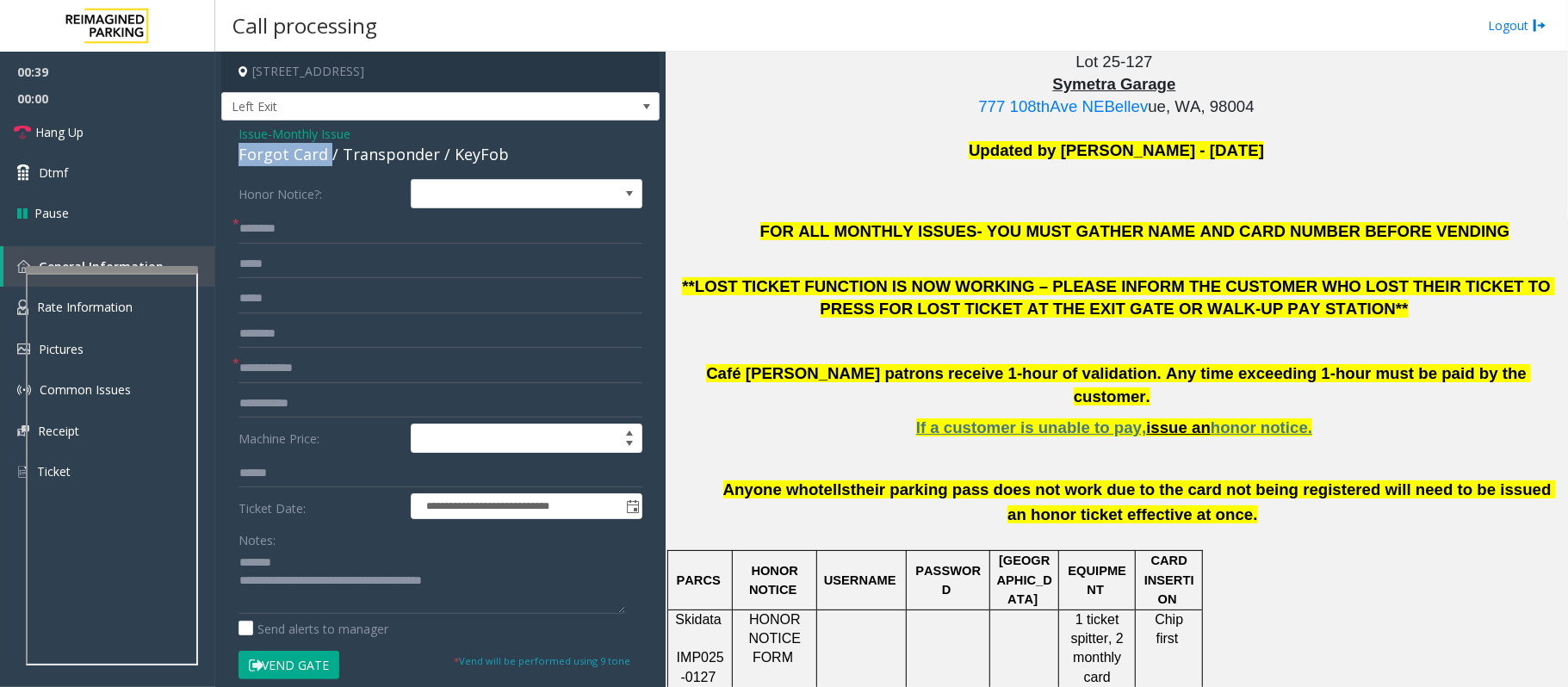
drag, startPoint x: 230, startPoint y: 160, endPoint x: 325, endPoint y: 159, distance: 95.0
click at [325, 159] on div "**********" at bounding box center [440, 503] width 438 height 765
type textarea "**********"
click at [258, 331] on input "text" at bounding box center [440, 334] width 404 height 29
type input "**********"
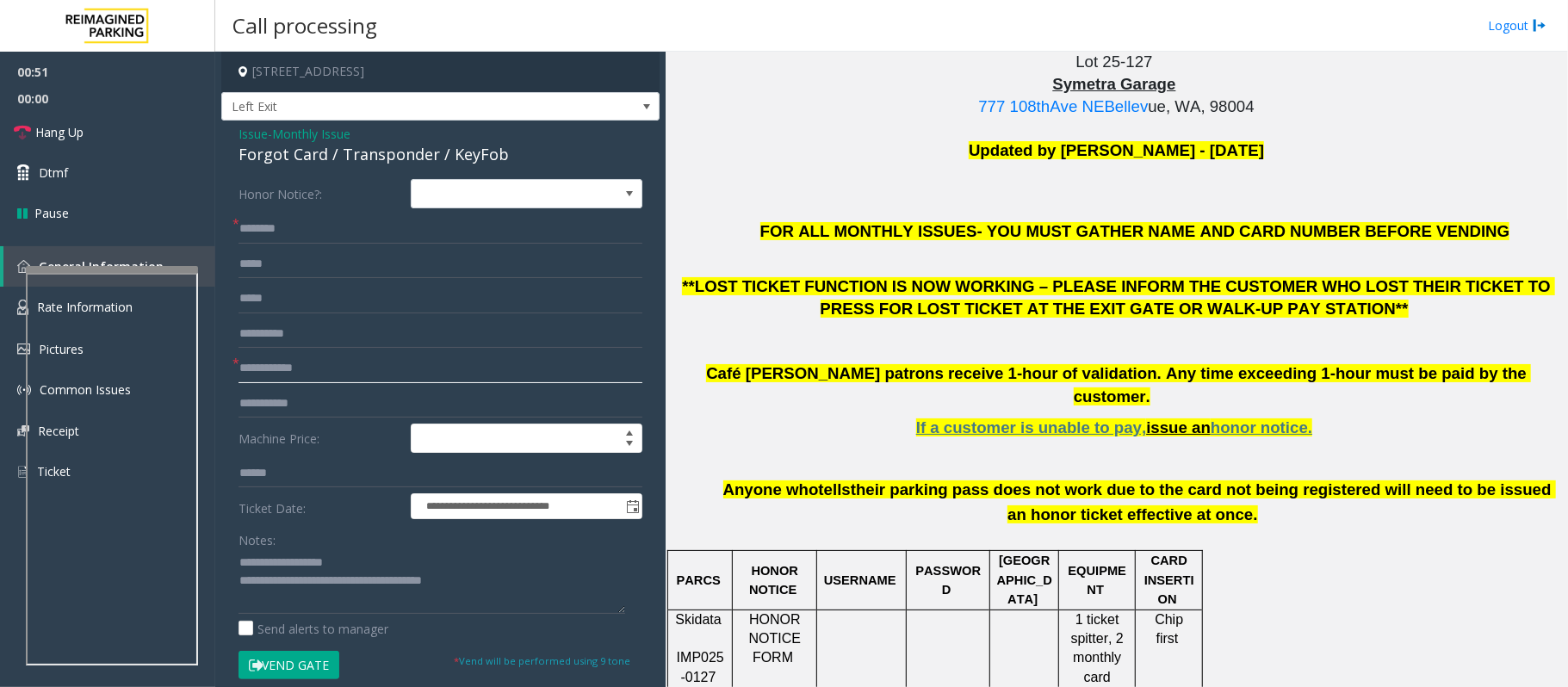
click at [291, 370] on input "text" at bounding box center [440, 369] width 404 height 29
click at [344, 243] on input "text" at bounding box center [440, 229] width 404 height 29
type input "*****"
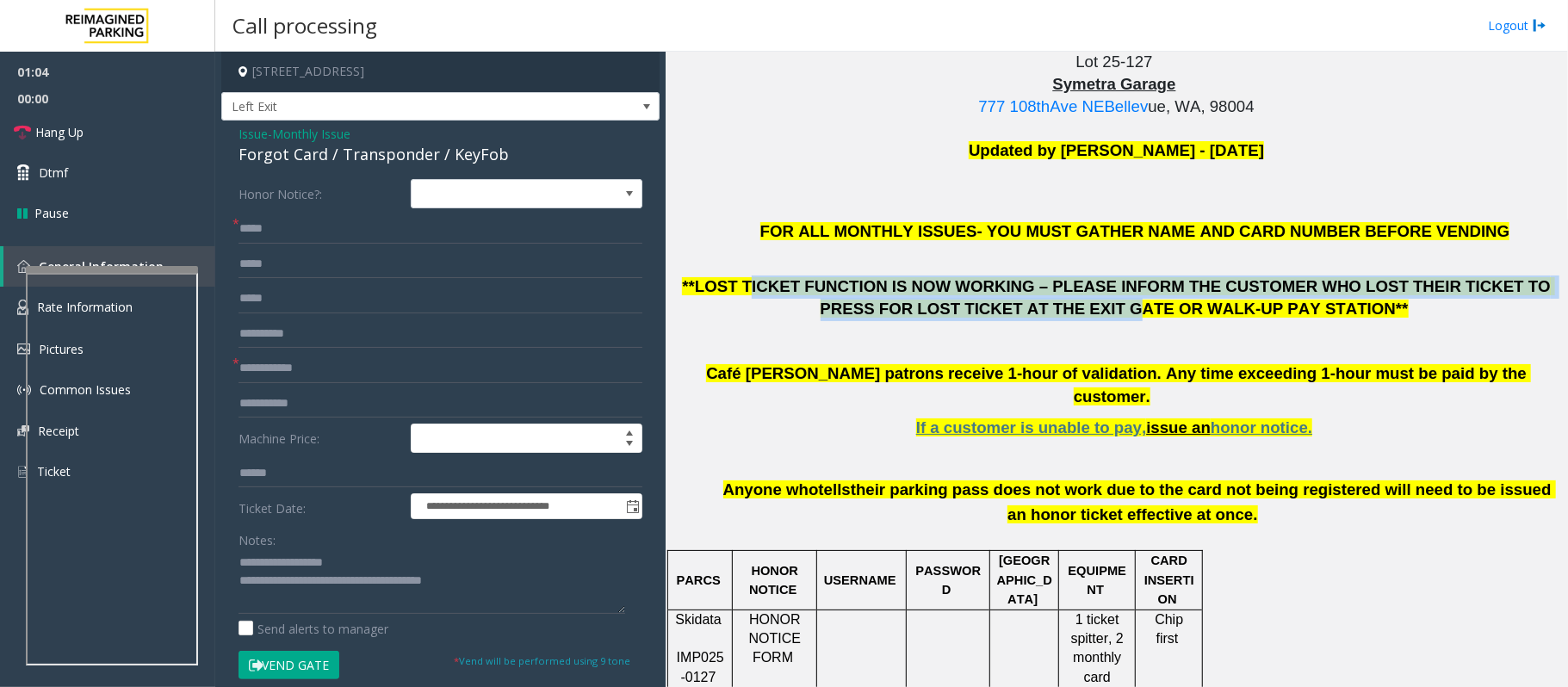
drag, startPoint x: 751, startPoint y: 296, endPoint x: 1061, endPoint y: 315, distance: 310.6
click at [1061, 315] on span "**LOST TICKET FUNCTION IS NOW WORKING – PLEASE INFORM THE CUSTOMER WHO LOST THE…" at bounding box center [1118, 298] width 872 height 41
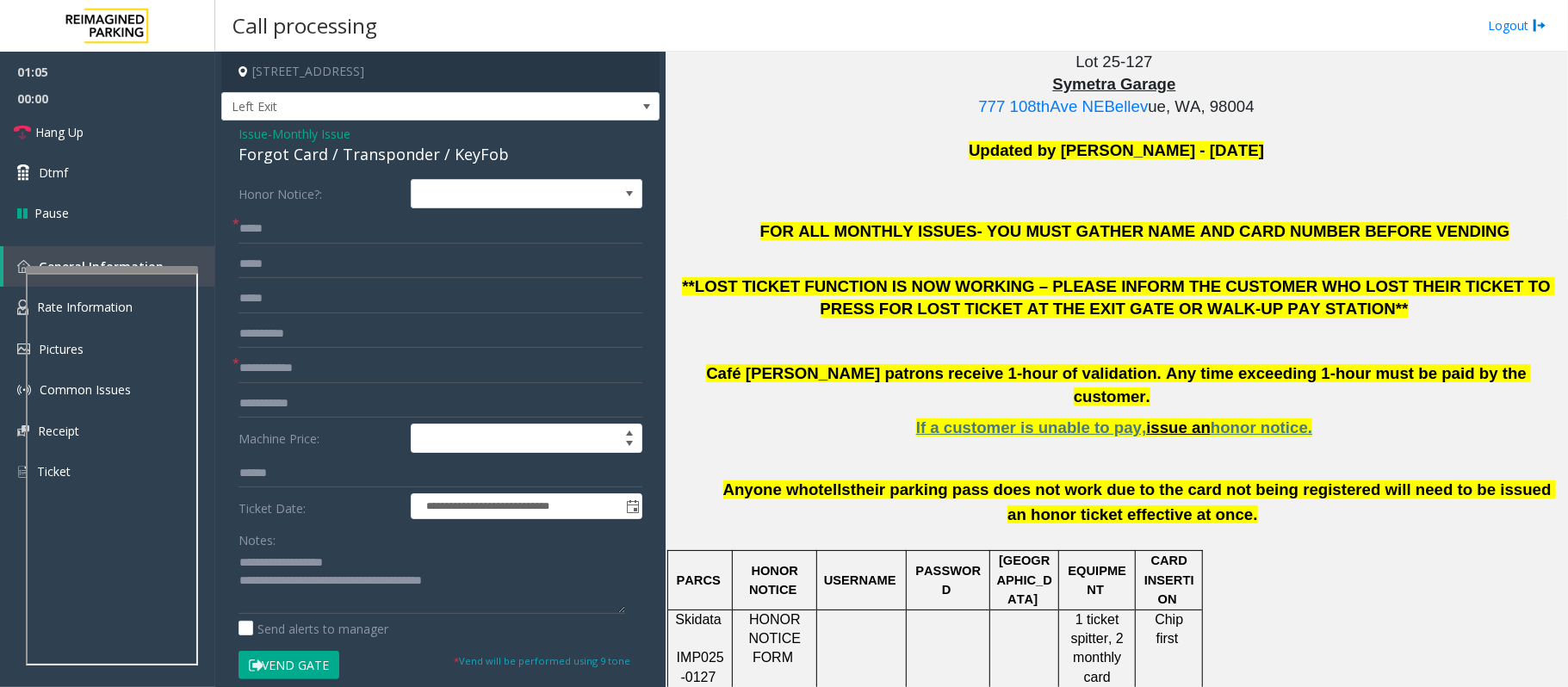
drag, startPoint x: 775, startPoint y: 373, endPoint x: 787, endPoint y: 373, distance: 12.0
click at [782, 373] on span "Café [PERSON_NAME] patrons receive 1-hour of validation. Any time exceeding 1-h…" at bounding box center [1118, 385] width 825 height 41
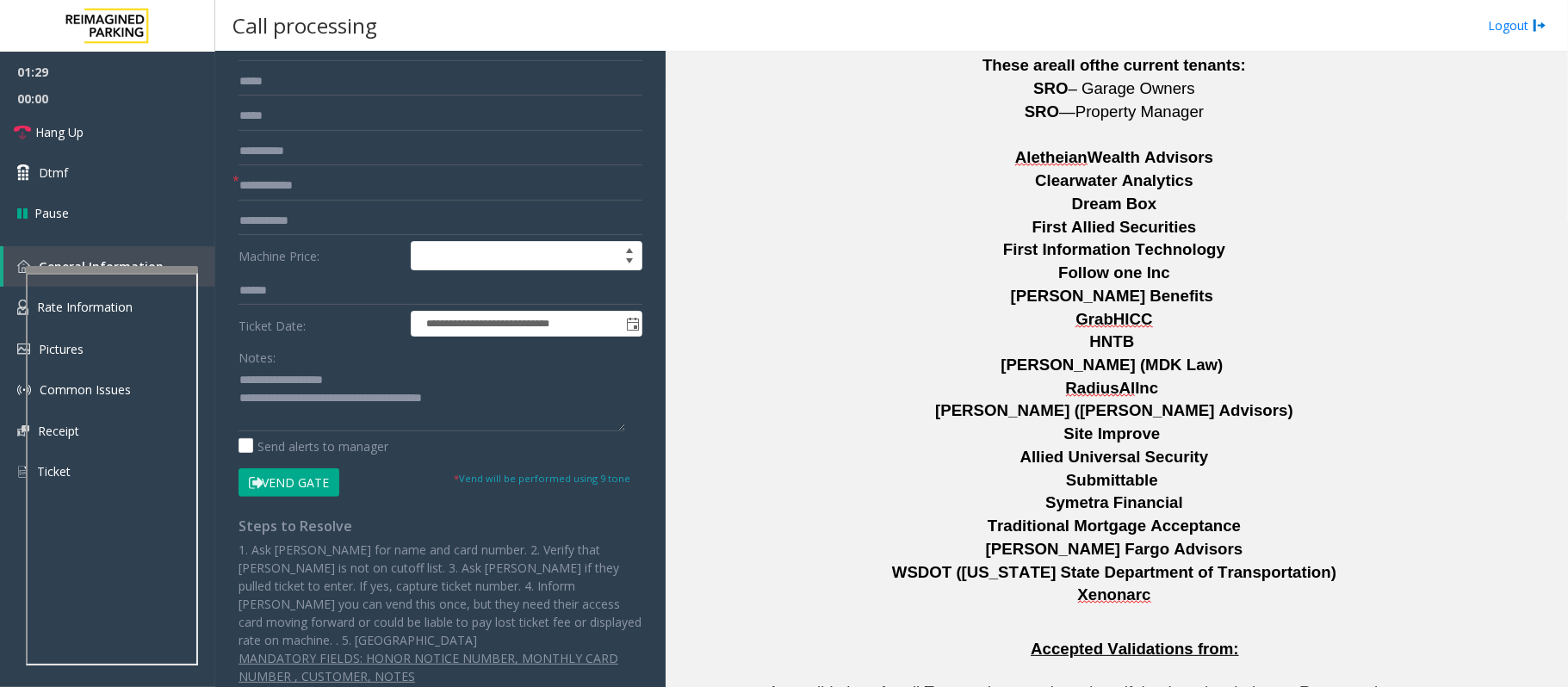
scroll to position [2901, 0]
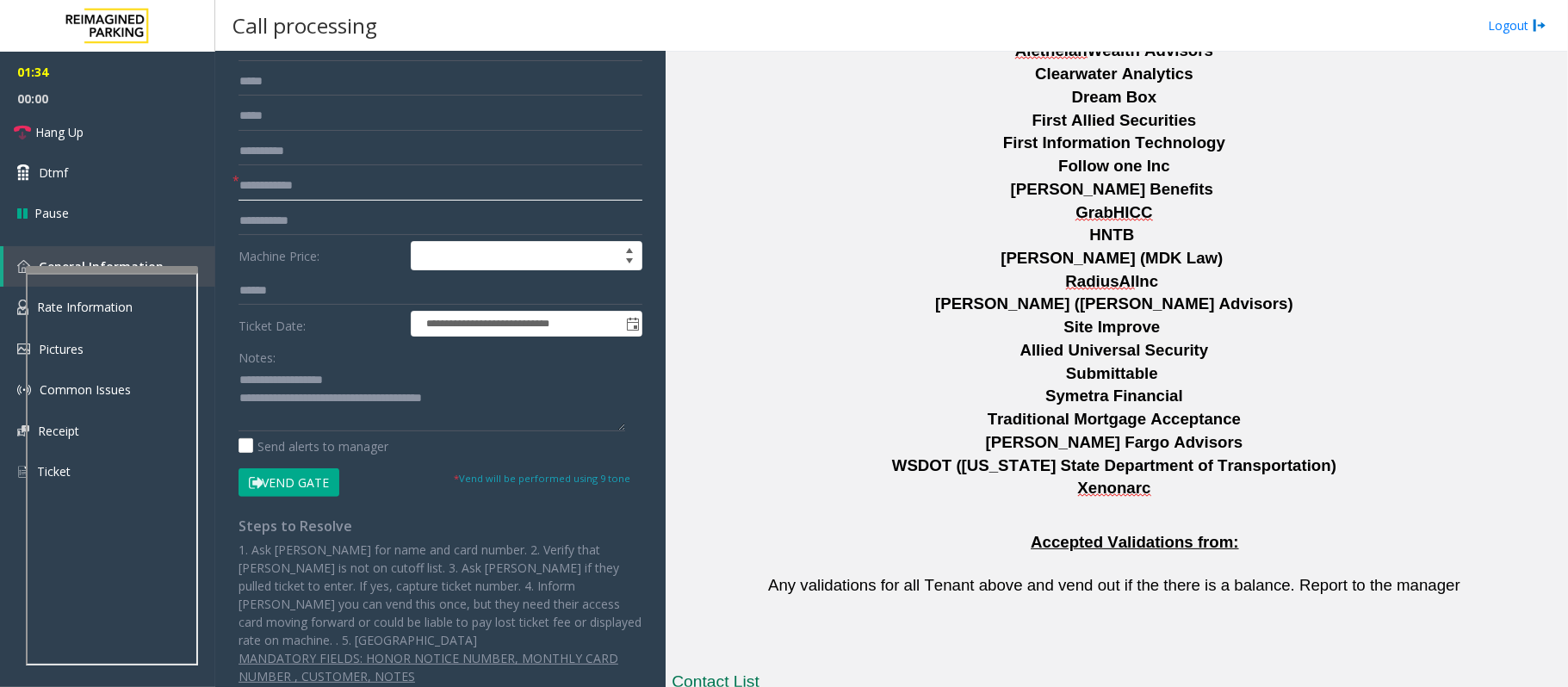
click at [331, 189] on input "text" at bounding box center [440, 186] width 404 height 29
type input "**"
click at [297, 488] on button "Vend Gate" at bounding box center [288, 483] width 101 height 29
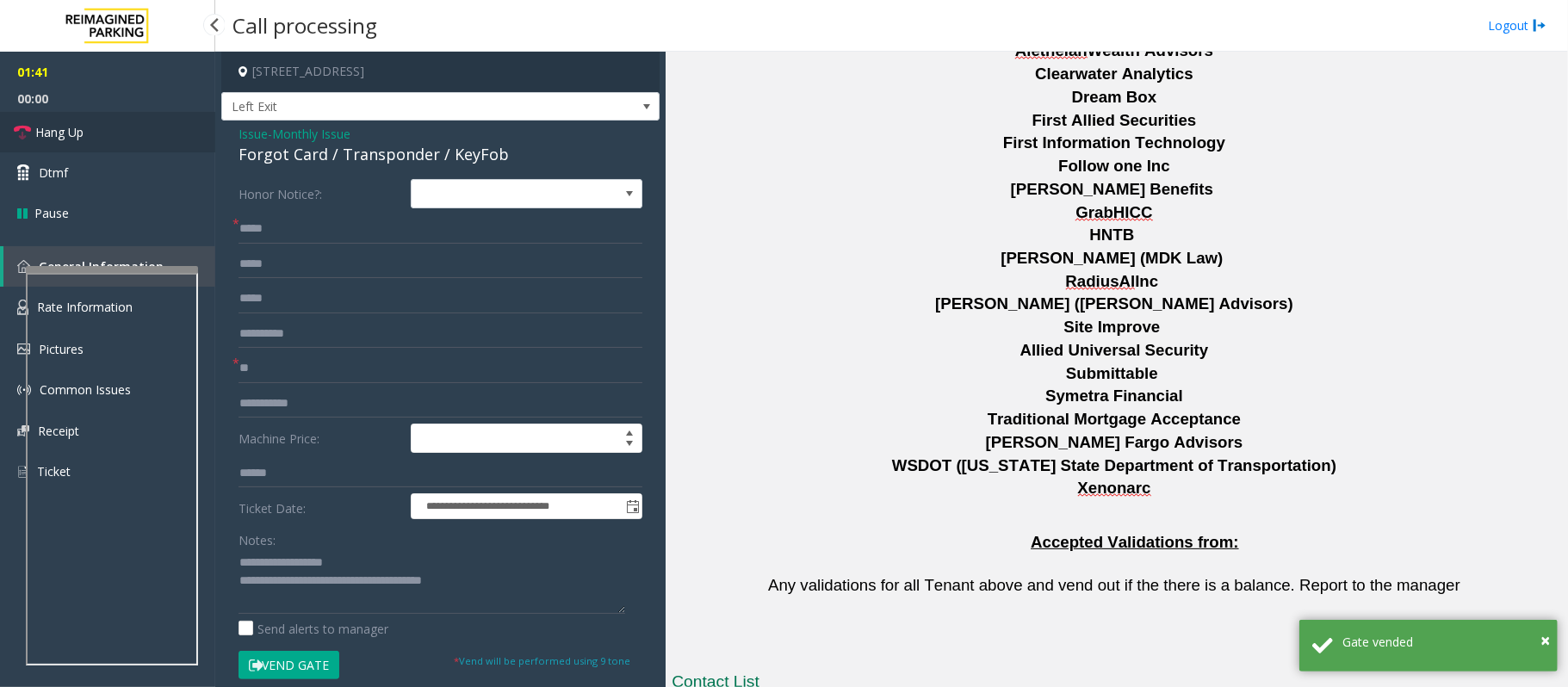
click at [60, 132] on span "Hang Up" at bounding box center [60, 132] width 48 height 18
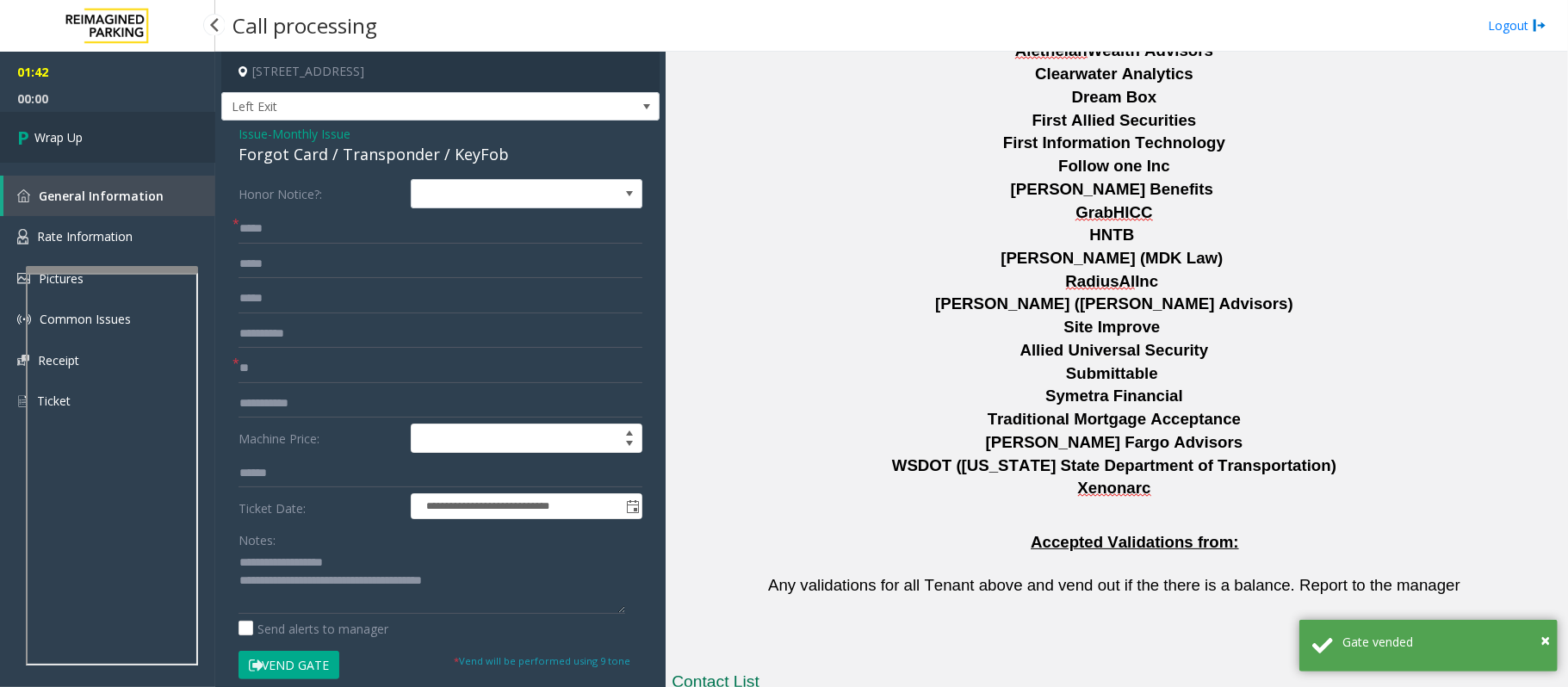
click at [101, 128] on link "Wrap Up" at bounding box center [107, 137] width 215 height 51
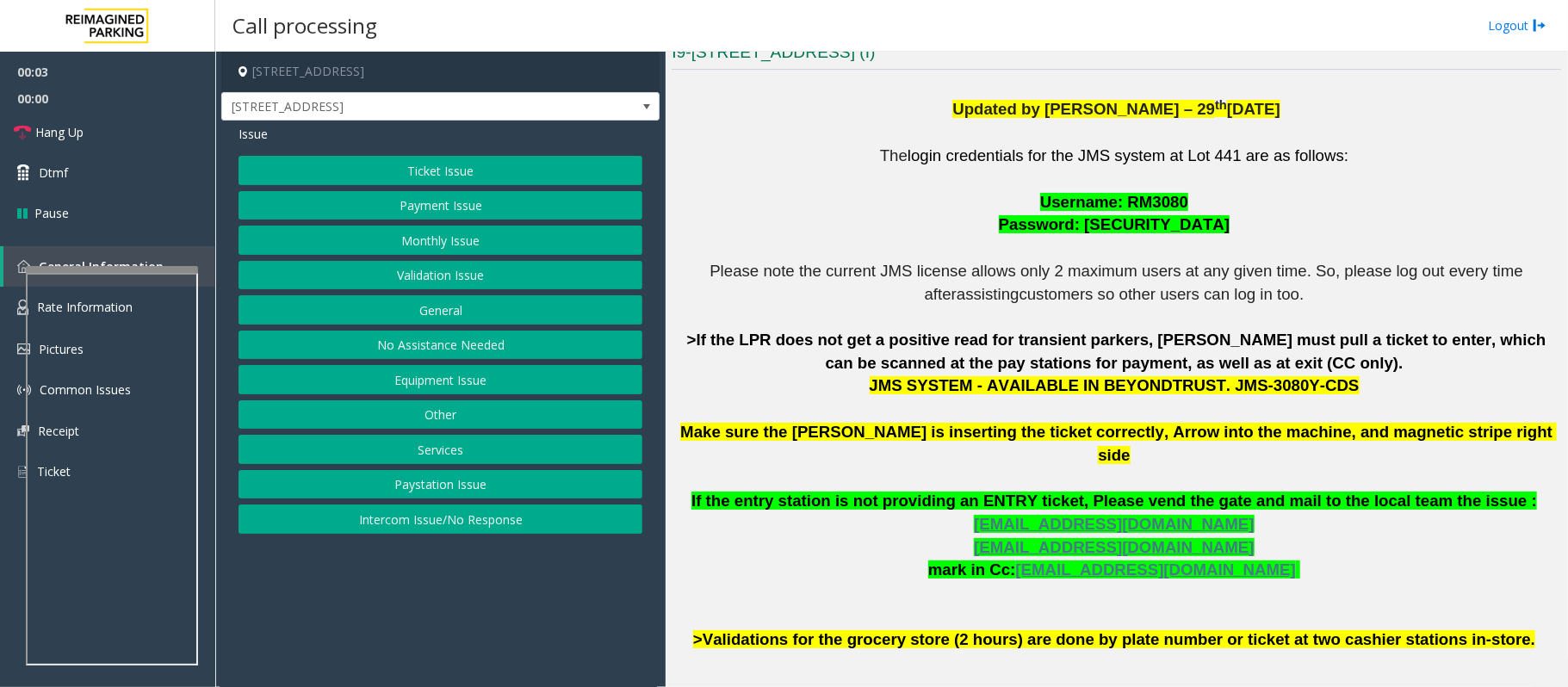
scroll to position [459, 0]
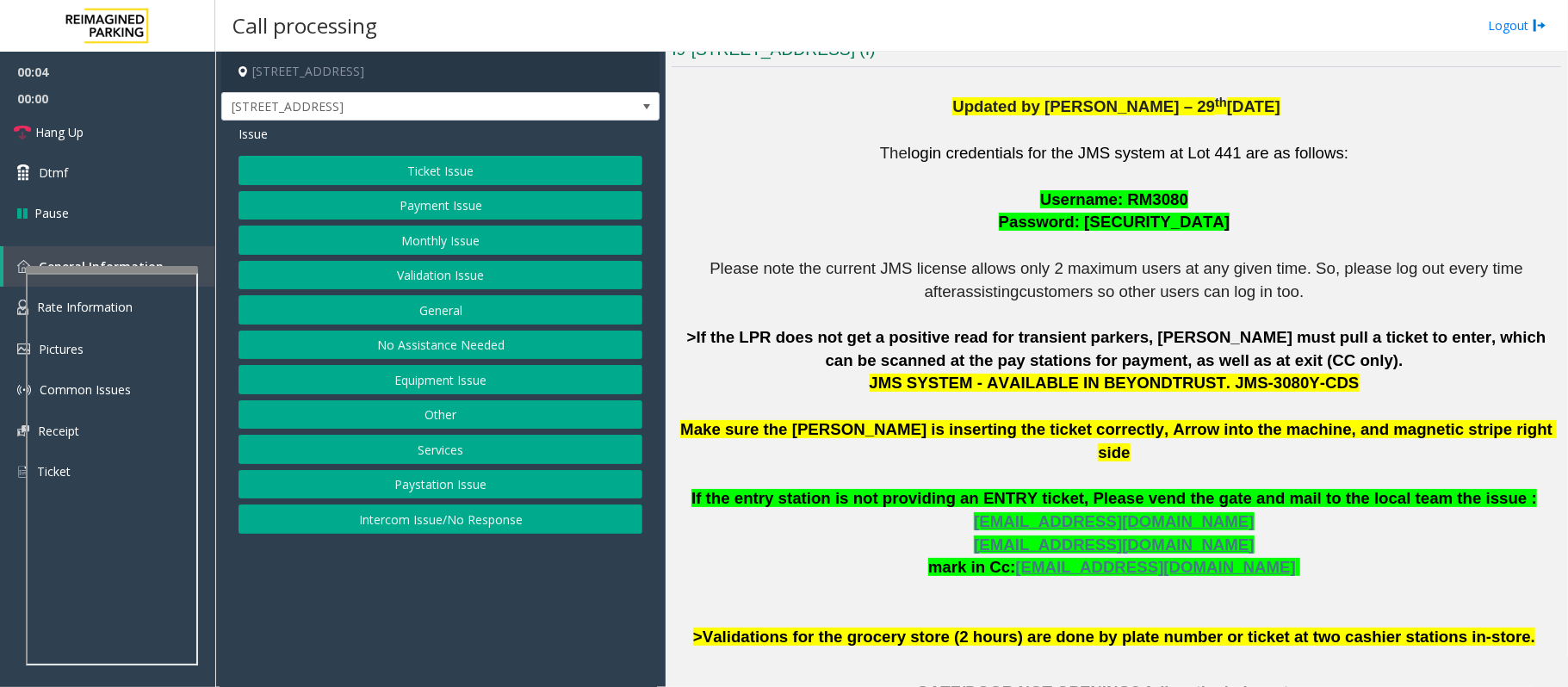
click at [428, 279] on button "Validation Issue" at bounding box center [440, 275] width 404 height 29
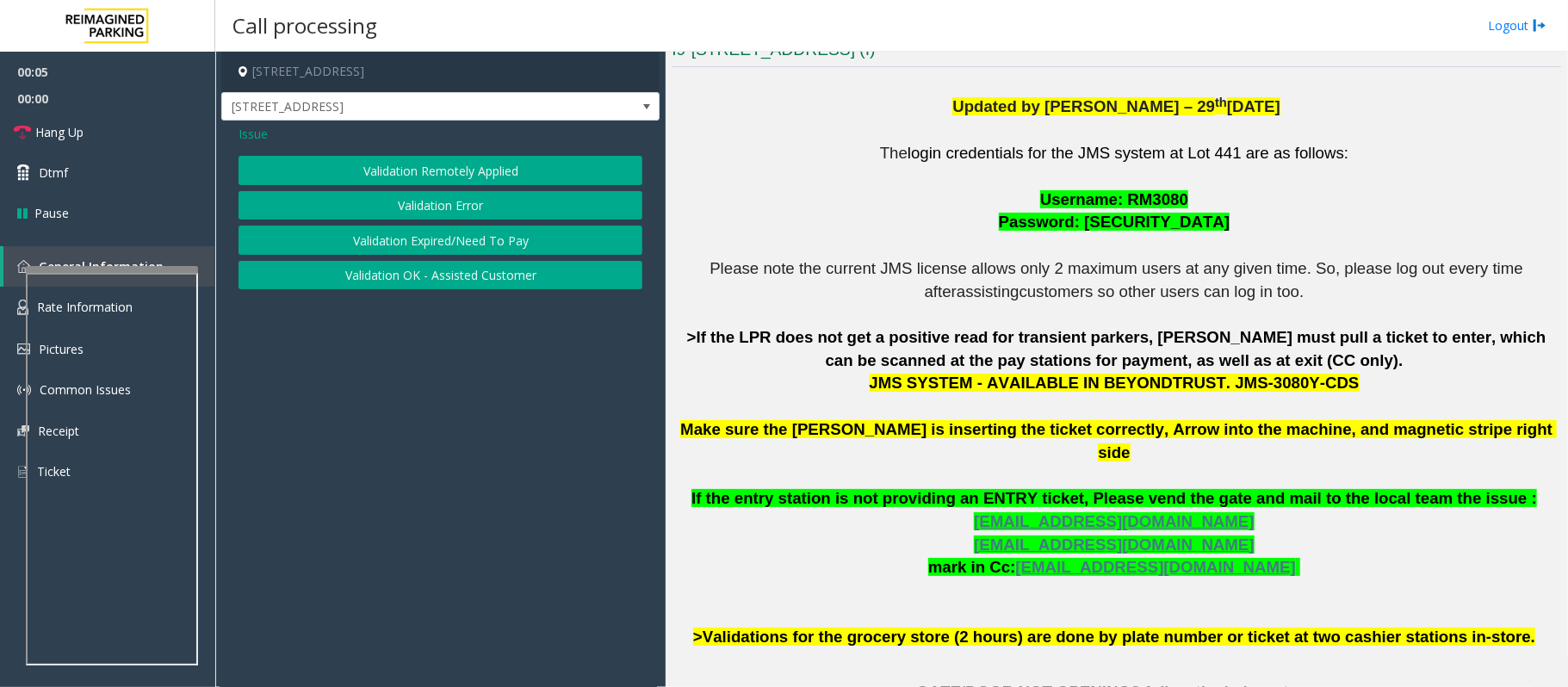
click at [425, 205] on button "Validation Error" at bounding box center [440, 205] width 404 height 29
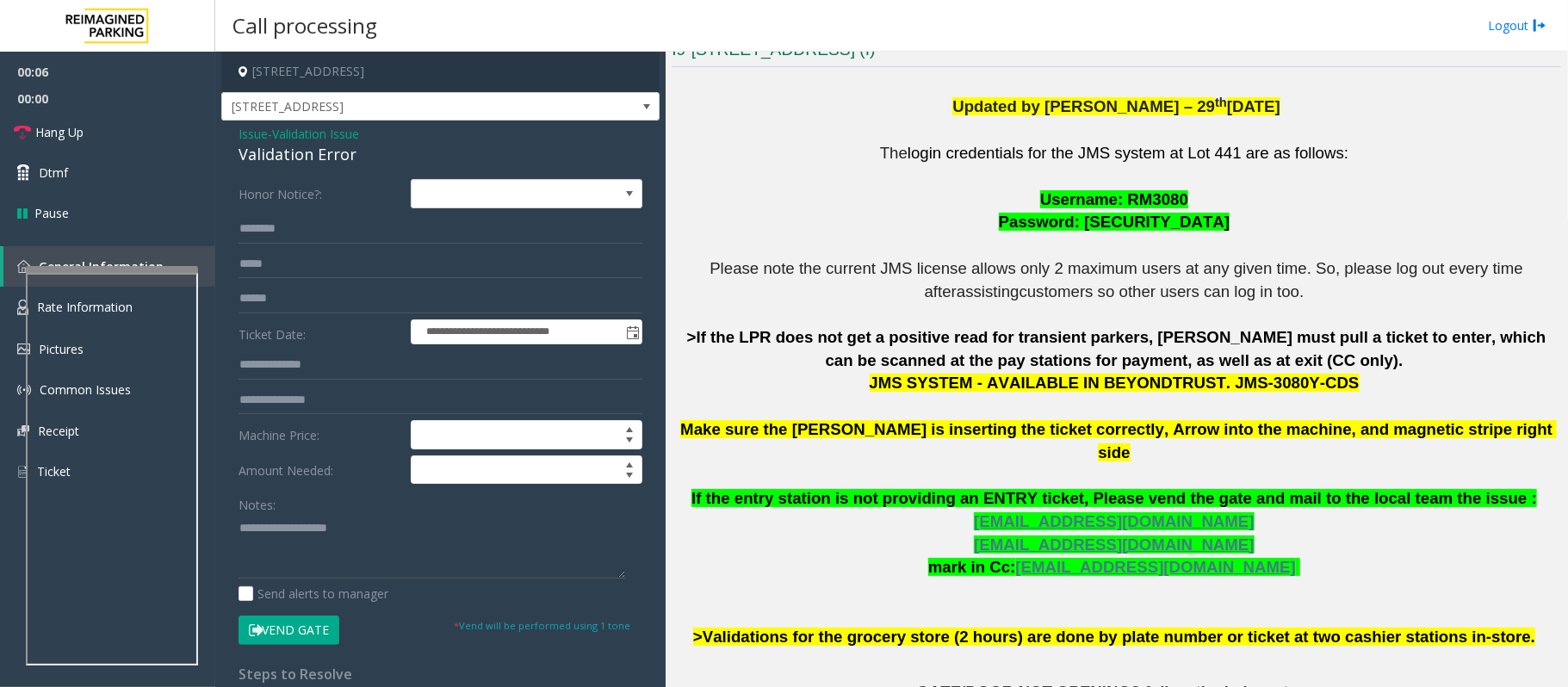
click at [246, 135] on span "Issue" at bounding box center [253, 134] width 29 height 18
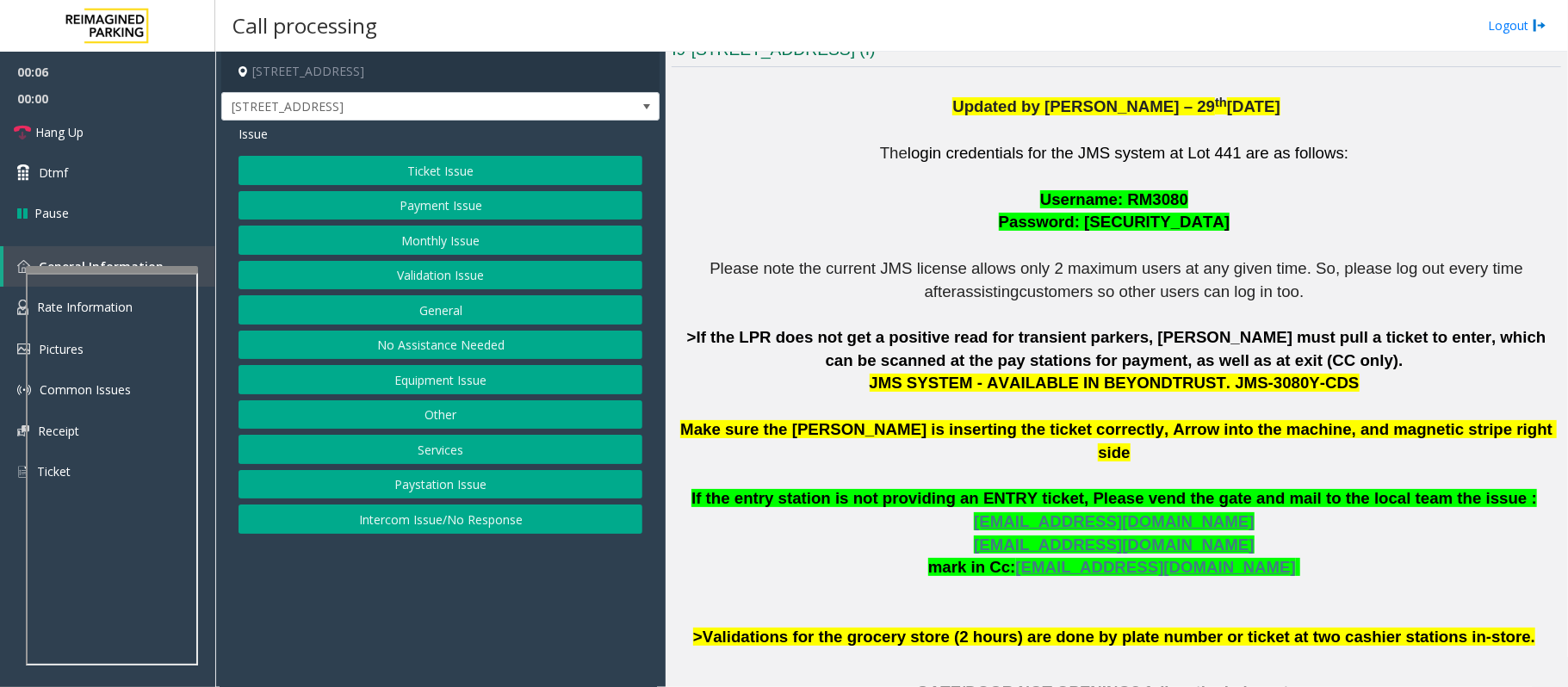
click at [411, 171] on button "Ticket Issue" at bounding box center [440, 171] width 404 height 29
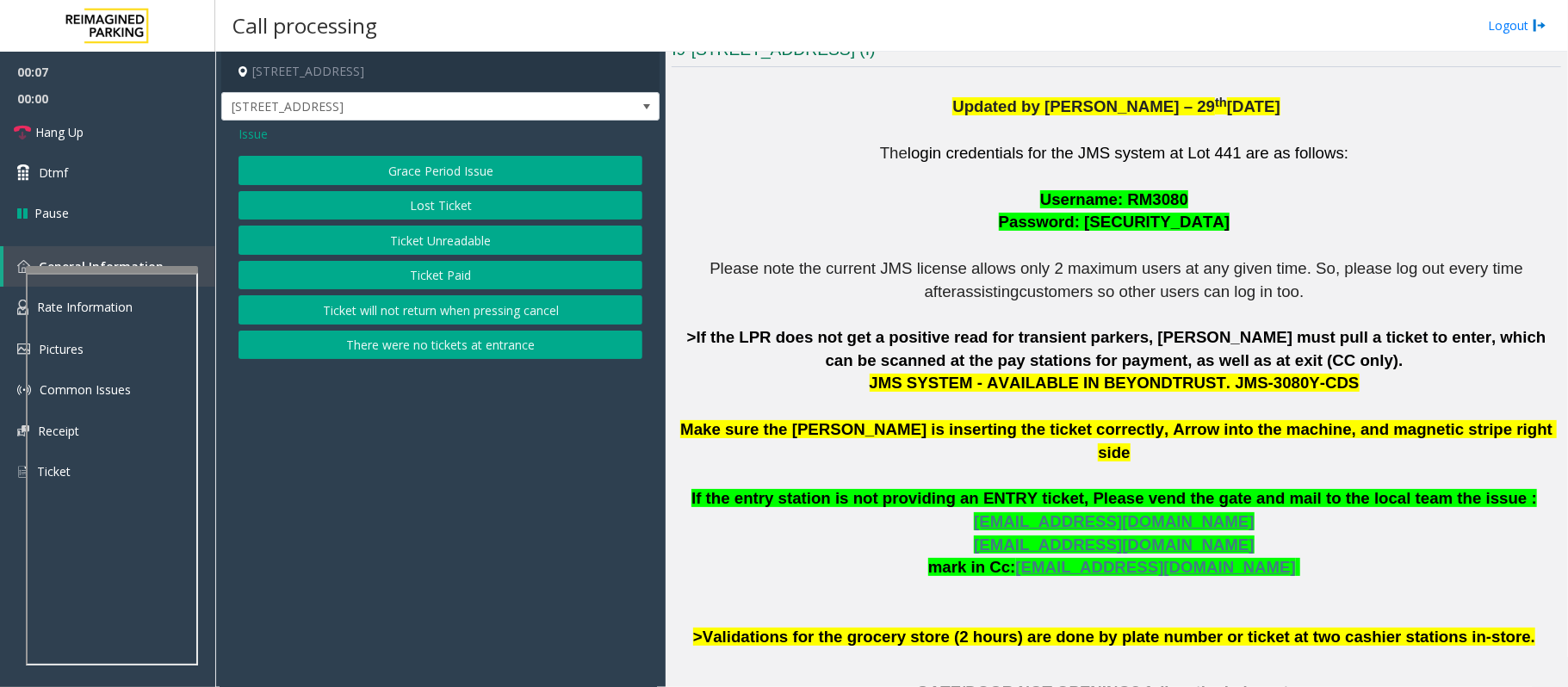
click at [439, 248] on button "Ticket Unreadable" at bounding box center [440, 240] width 404 height 29
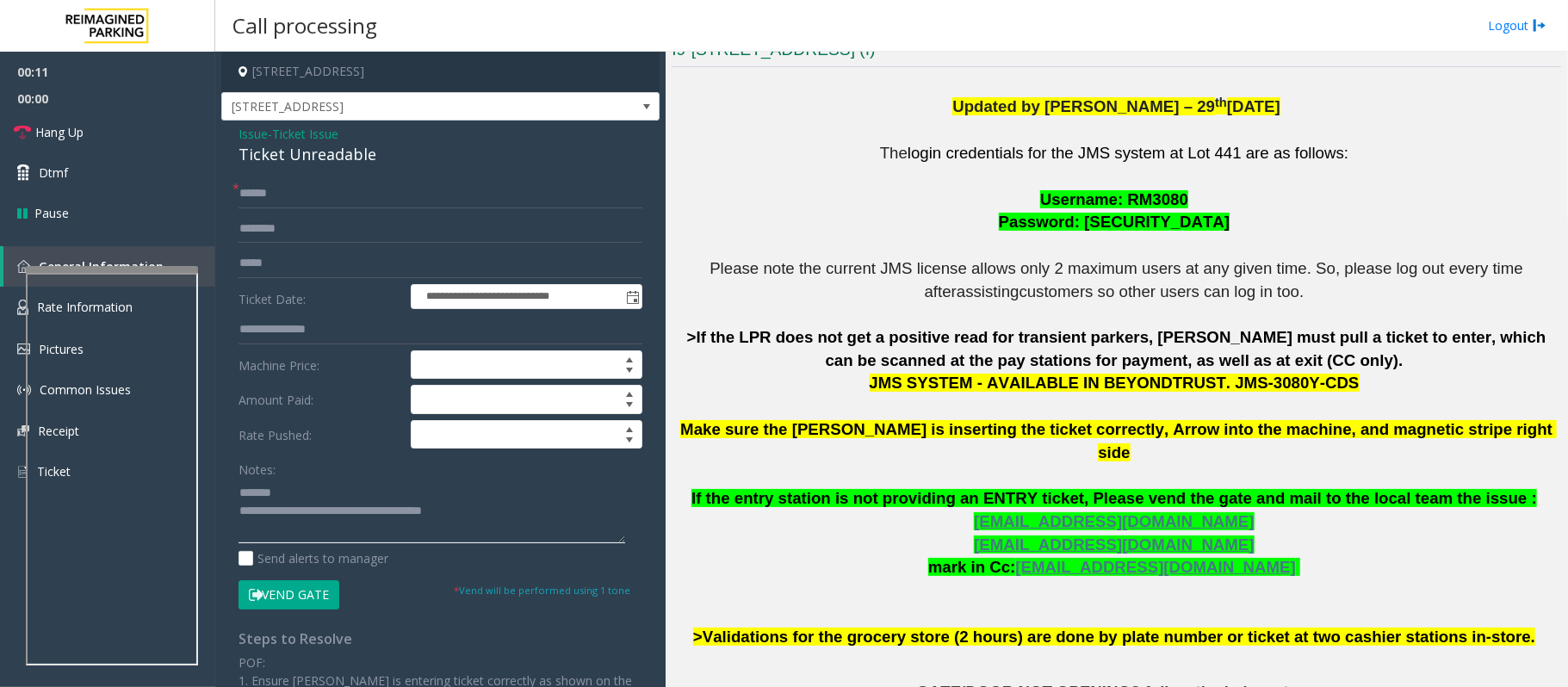
type textarea "**********"
drag, startPoint x: 1306, startPoint y: 381, endPoint x: 1202, endPoint y: 382, distance: 104.0
click at [1202, 382] on span "JMS SYSTEM - AVAILABLE IN BEYONDTRUST. JMS-3080Y-CDS" at bounding box center [1115, 382] width 490 height 18
copy span "JMS-3080Y-CDS"
drag, startPoint x: 1120, startPoint y: 198, endPoint x: 1172, endPoint y: 201, distance: 52.1
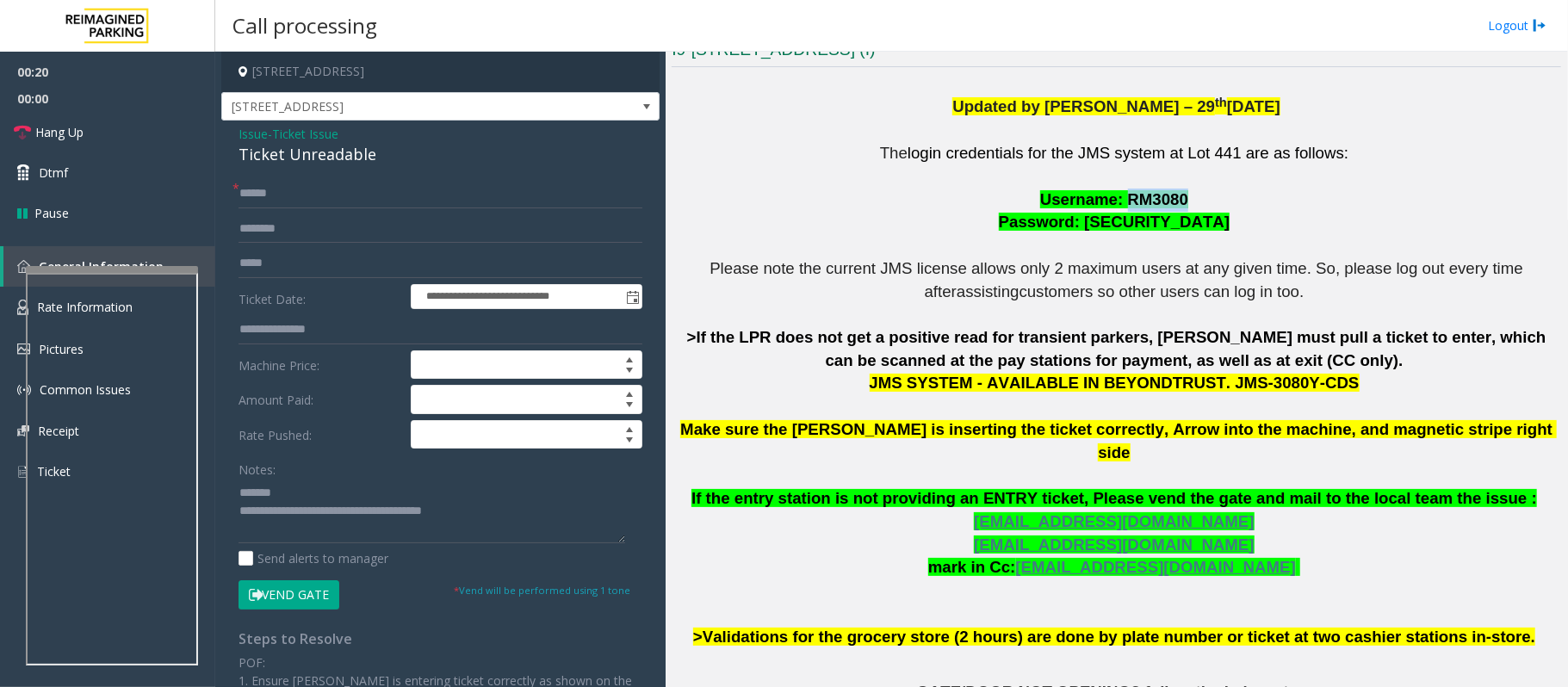
click at [1172, 201] on p "The login credentials for the JMS system at Lot 441 are as follows: Username: R…" at bounding box center [1116, 395] width 889 height 507
copy span "RM3080"
click at [294, 198] on input "text" at bounding box center [440, 193] width 404 height 29
type input "******"
drag, startPoint x: 387, startPoint y: 152, endPoint x: 218, endPoint y: 161, distance: 169.2
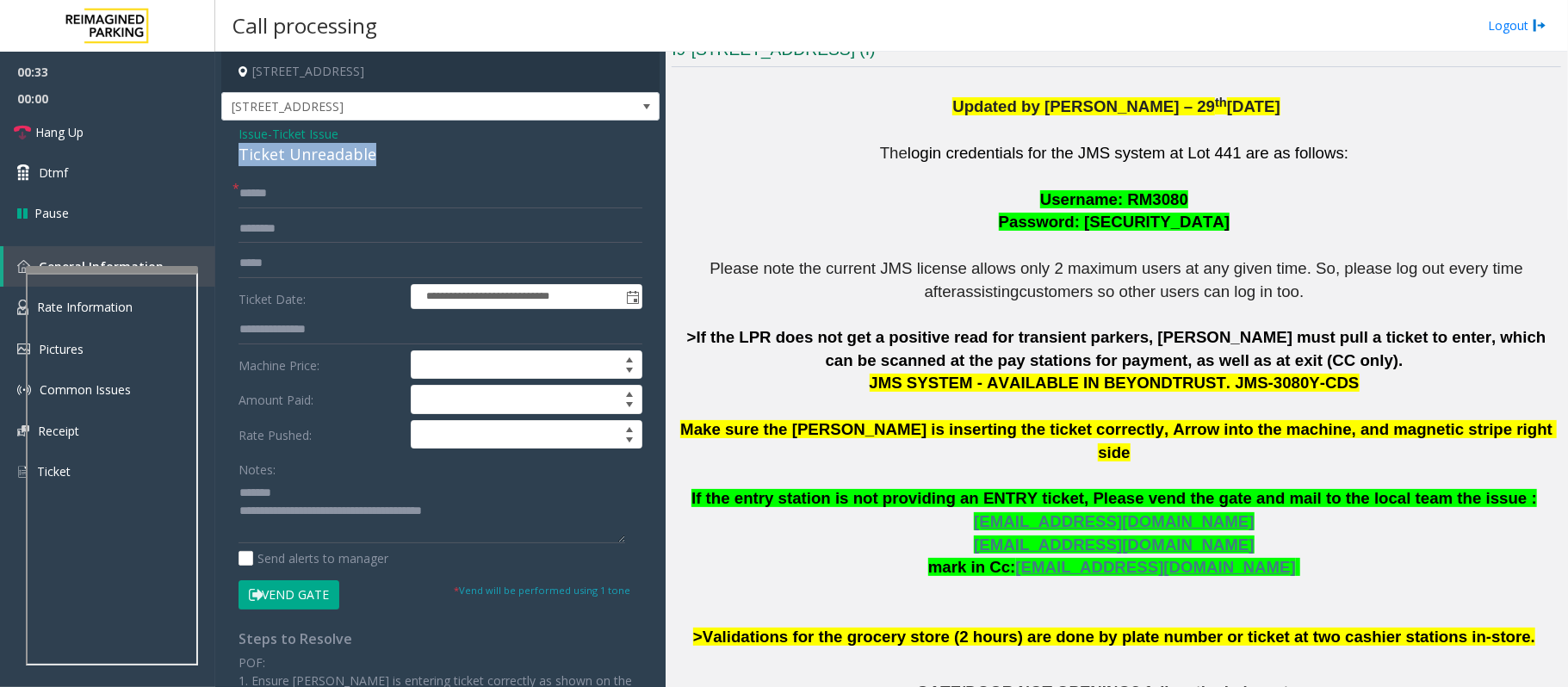
click at [218, 161] on app-call-processing-form "**********" at bounding box center [440, 369] width 450 height 635
type textarea "**********"
click at [262, 237] on input "text" at bounding box center [440, 229] width 404 height 29
type input "******"
click at [266, 596] on button "Vend Gate" at bounding box center [288, 595] width 101 height 29
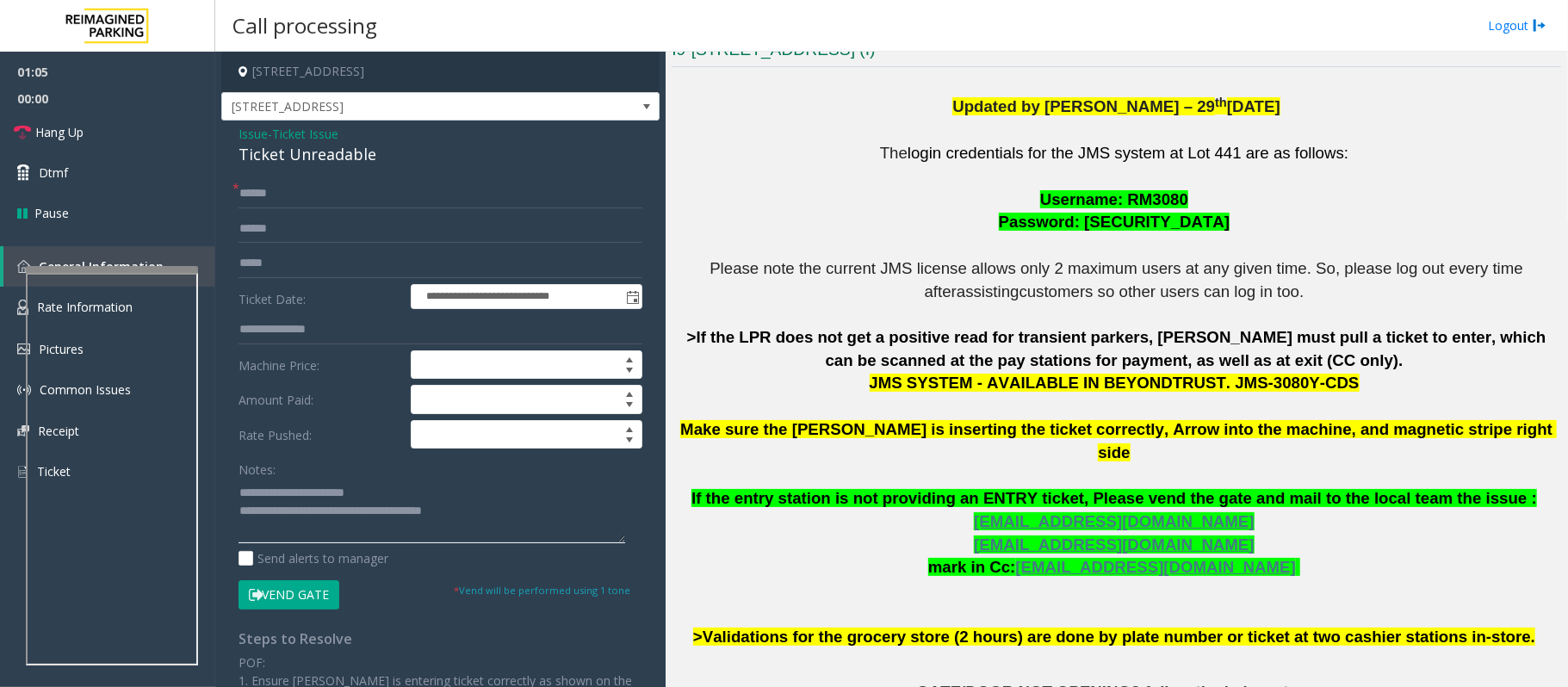
click at [504, 508] on textarea at bounding box center [431, 511] width 387 height 65
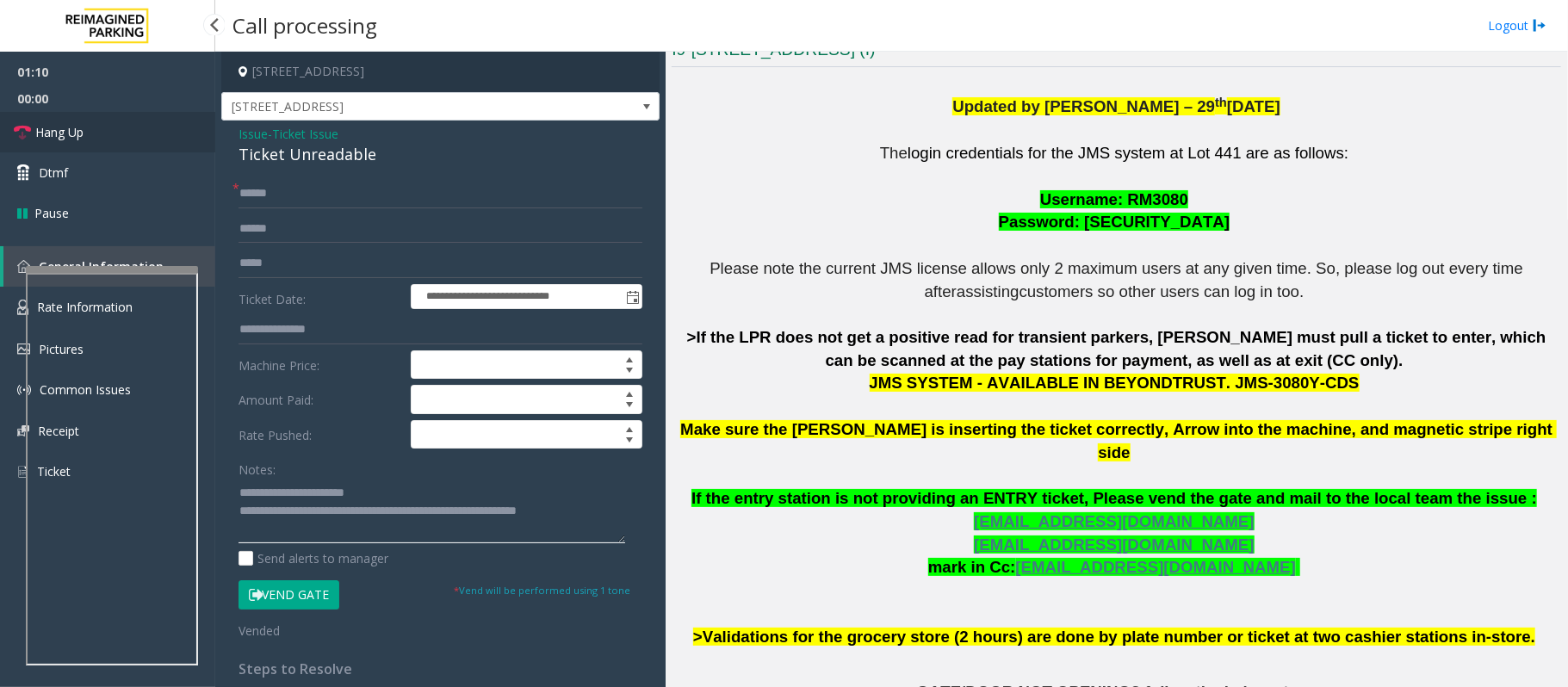
type textarea "**********"
click at [74, 145] on link "Hang Up" at bounding box center [107, 132] width 215 height 41
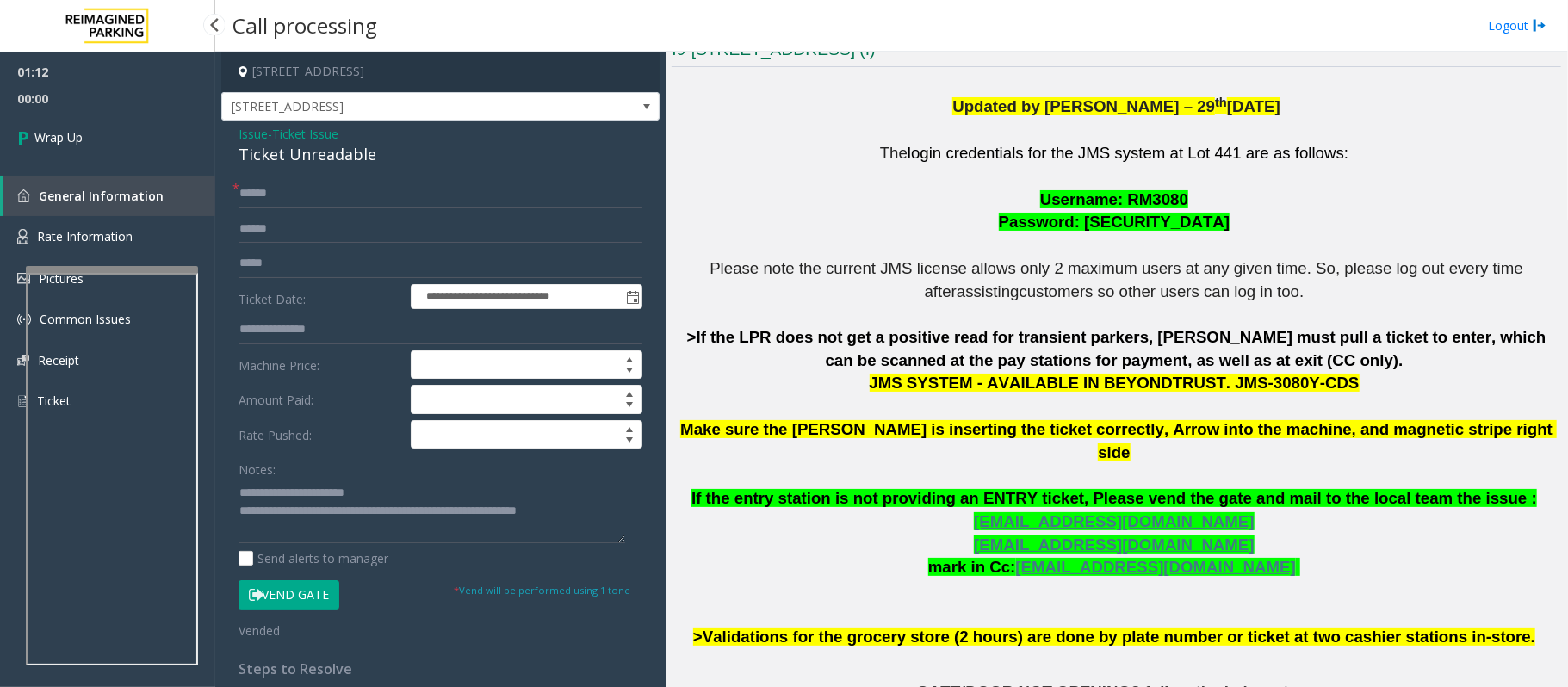
click at [74, 145] on span "Wrap Up" at bounding box center [59, 137] width 48 height 18
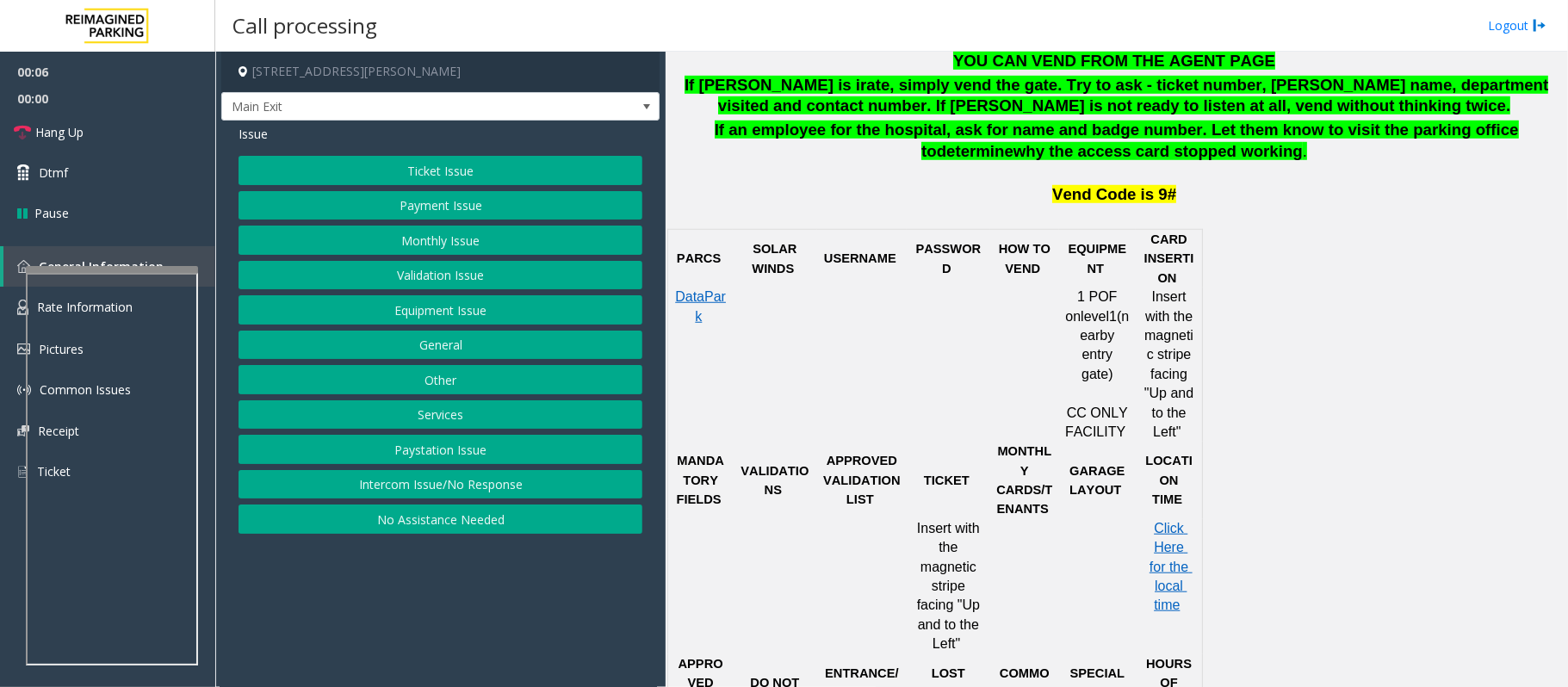
scroll to position [689, 0]
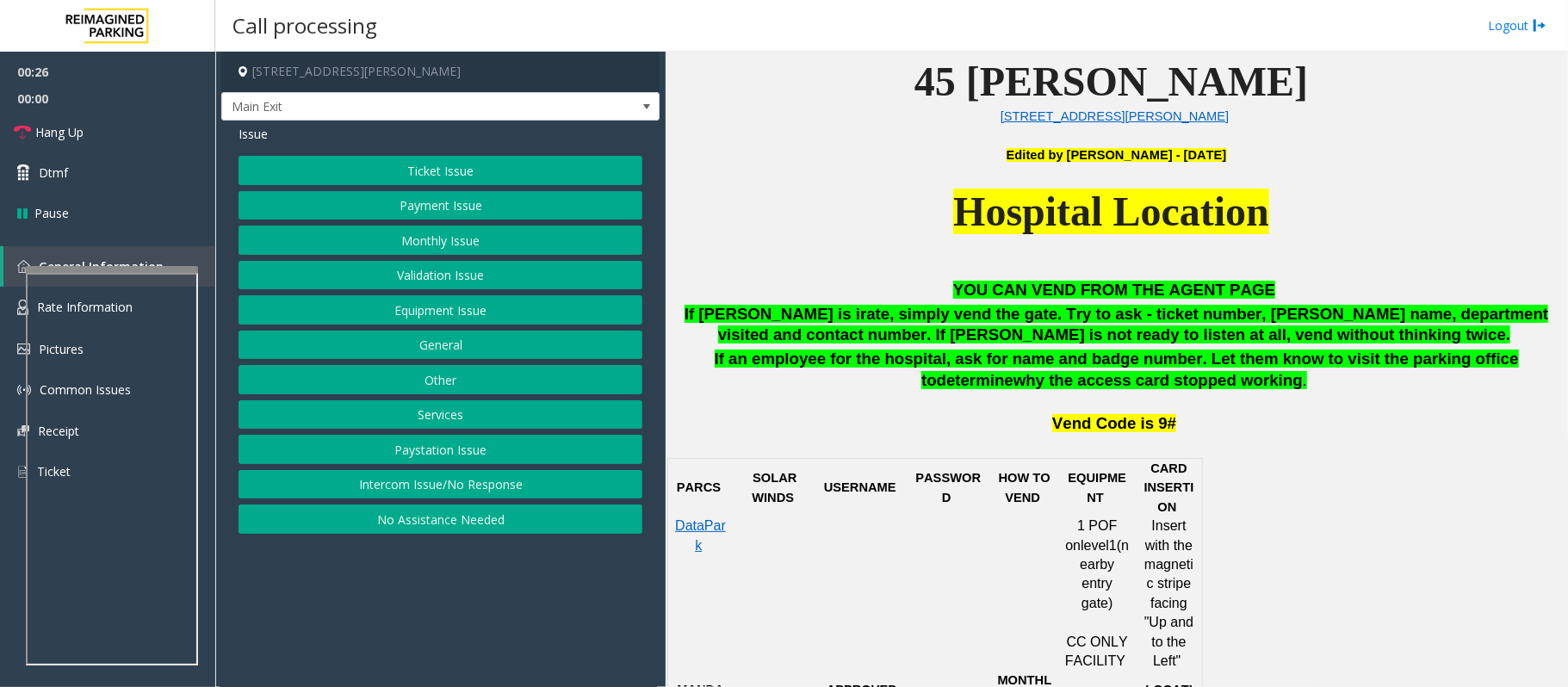
click at [431, 311] on button "Equipment Issue" at bounding box center [440, 310] width 404 height 29
click at [431, 293] on div "Pay Station Down/Out of Order Ticket Jam Out of Tickets [GEOGRAPHIC_DATA] / Doo…" at bounding box center [440, 345] width 404 height 378
click at [431, 306] on button "Gate / Door Won't Open" at bounding box center [440, 310] width 404 height 29
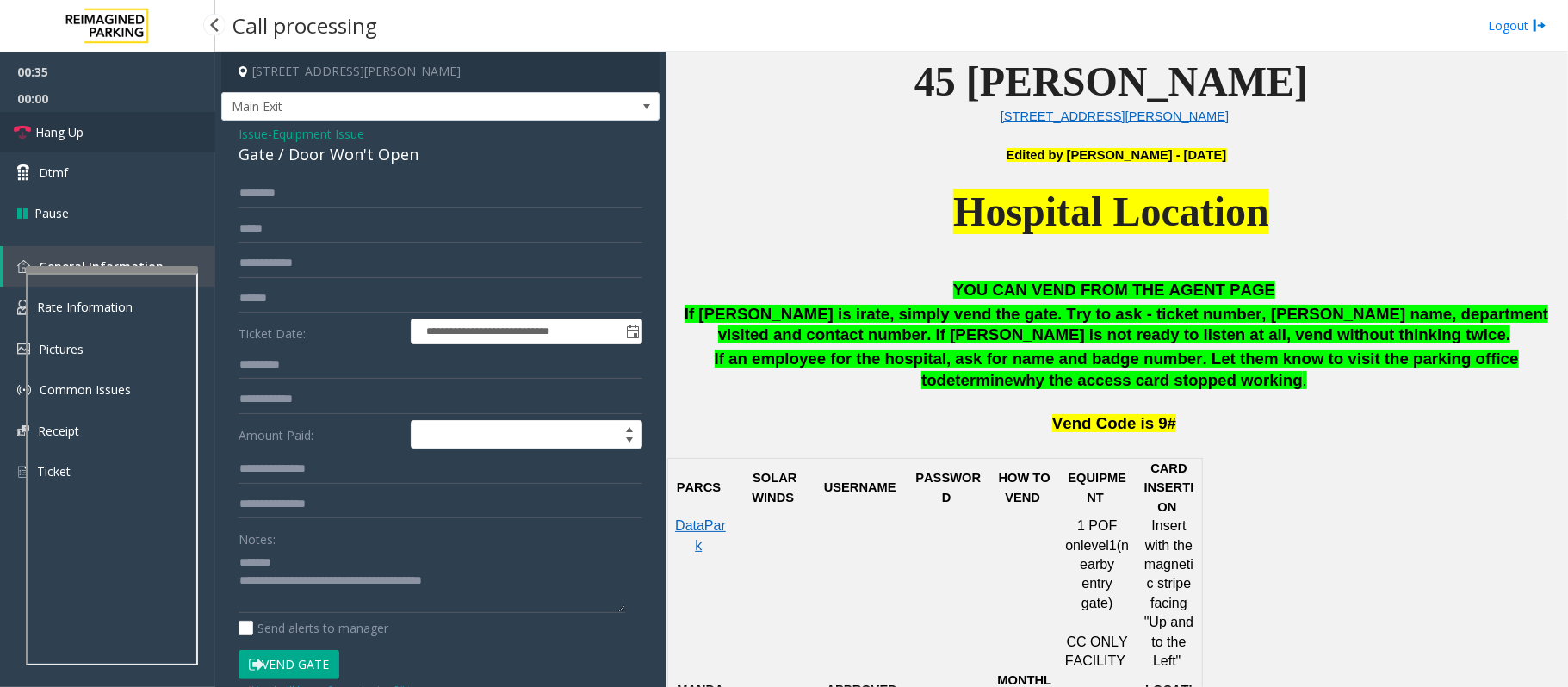
click at [109, 126] on link "Hang Up" at bounding box center [107, 132] width 215 height 41
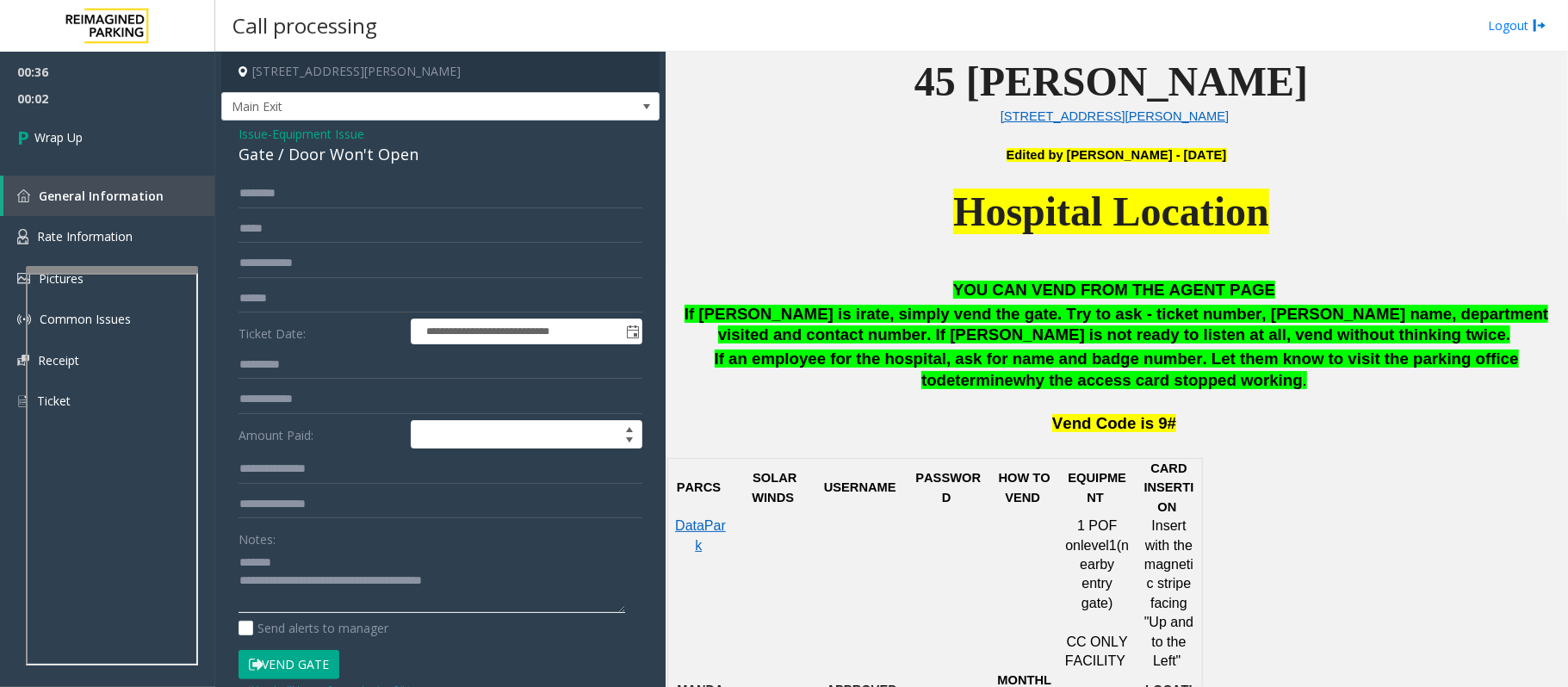
click at [531, 583] on textarea at bounding box center [431, 580] width 387 height 65
drag, startPoint x: 524, startPoint y: 583, endPoint x: 308, endPoint y: 585, distance: 216.0
click at [308, 585] on textarea at bounding box center [431, 580] width 387 height 65
paste textarea "*******"
drag, startPoint x: 444, startPoint y: 152, endPoint x: 230, endPoint y: 149, distance: 214.0
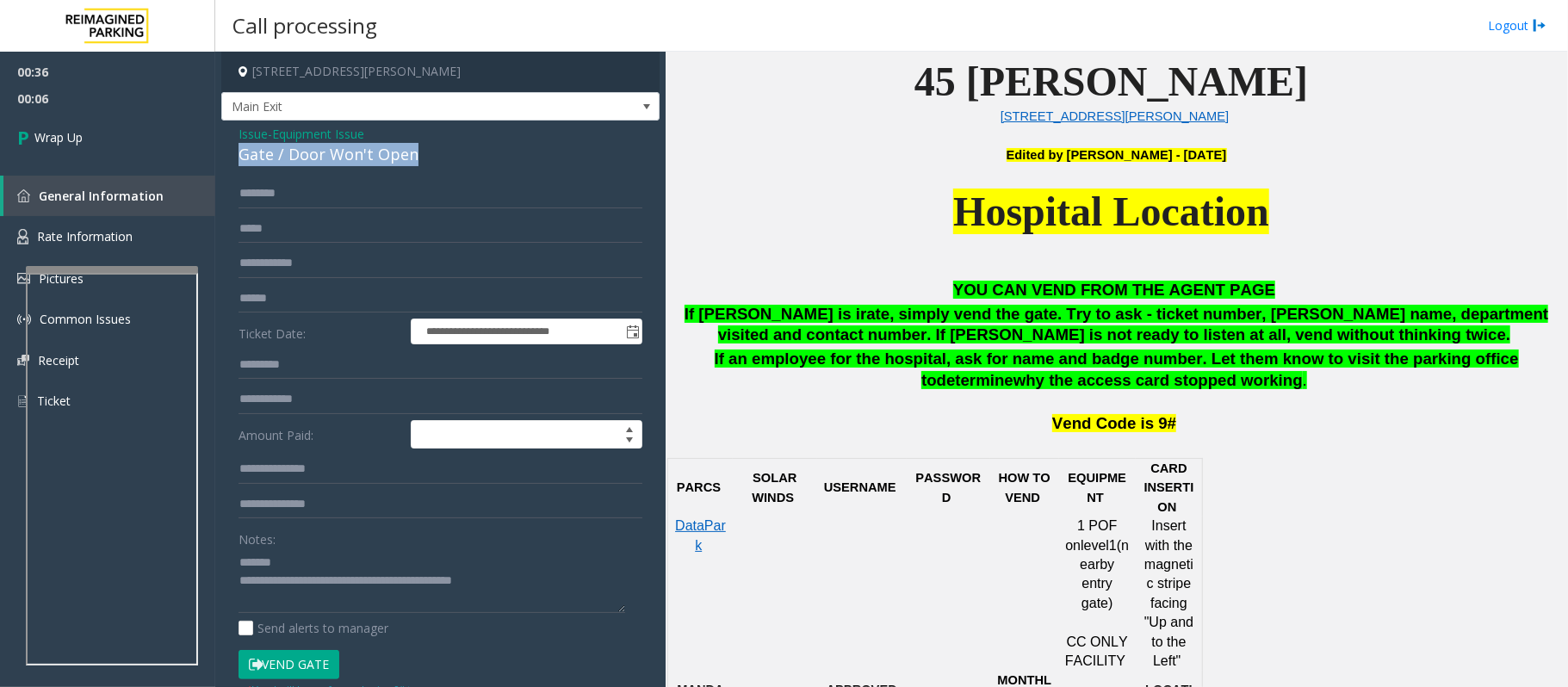
click at [230, 149] on div "**********" at bounding box center [440, 548] width 438 height 855
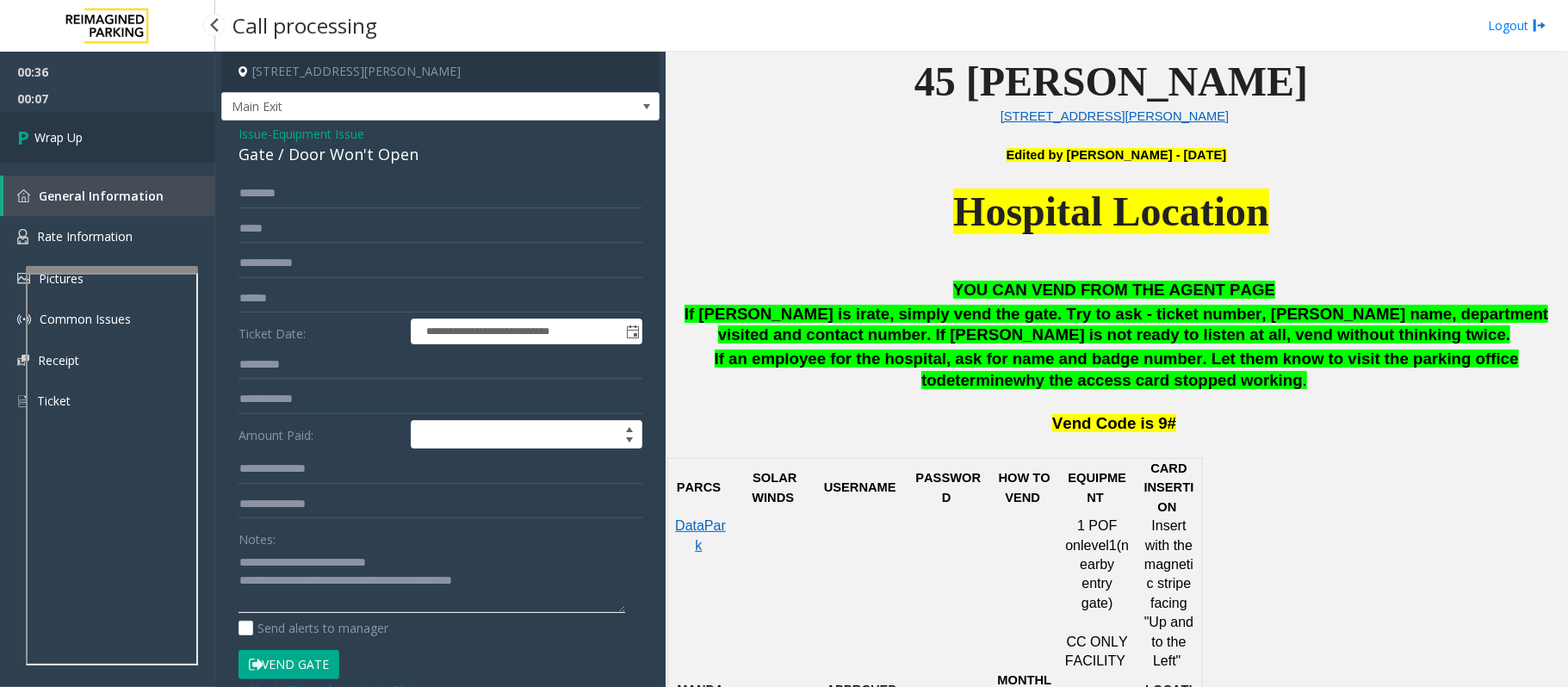
type textarea "**********"
click at [118, 152] on link "Wrap Up" at bounding box center [107, 137] width 215 height 51
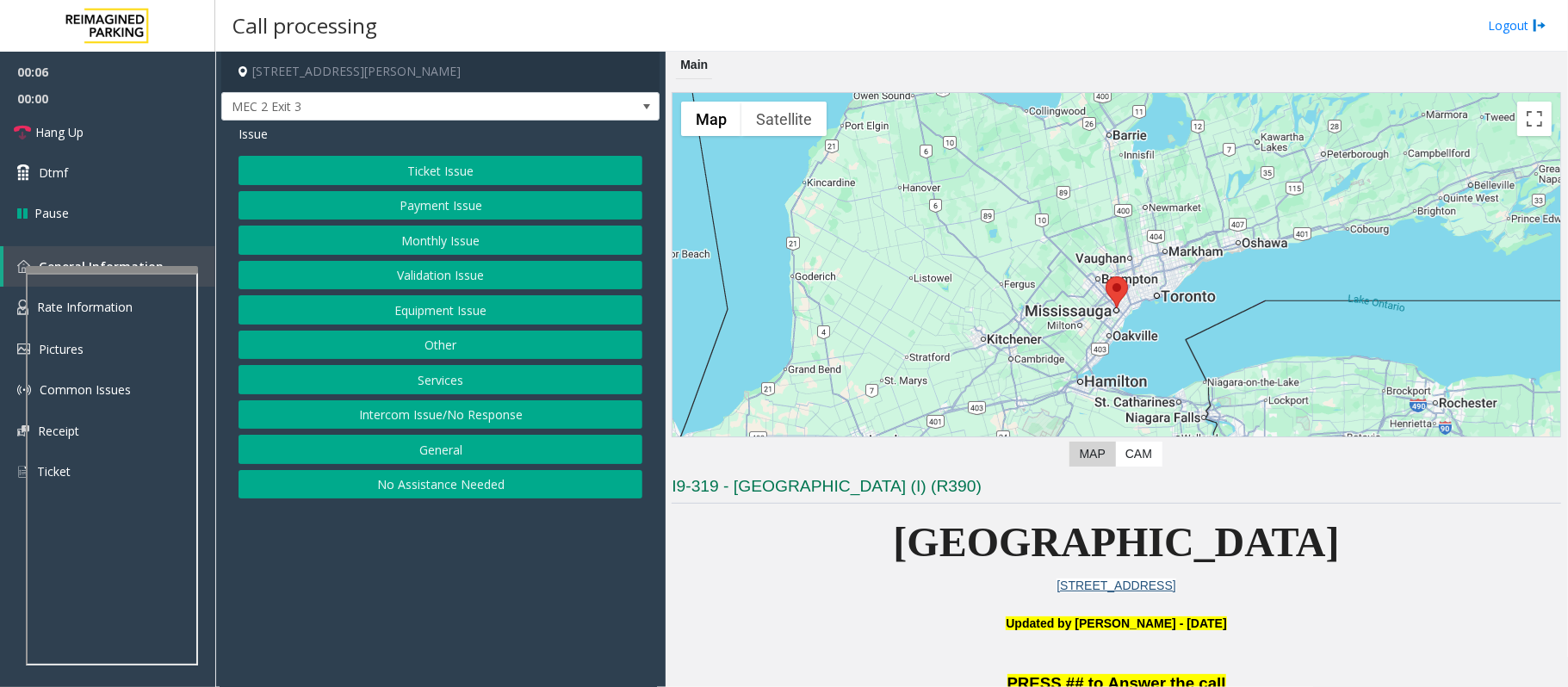
click at [391, 425] on button "Intercom Issue/No Response" at bounding box center [440, 415] width 404 height 29
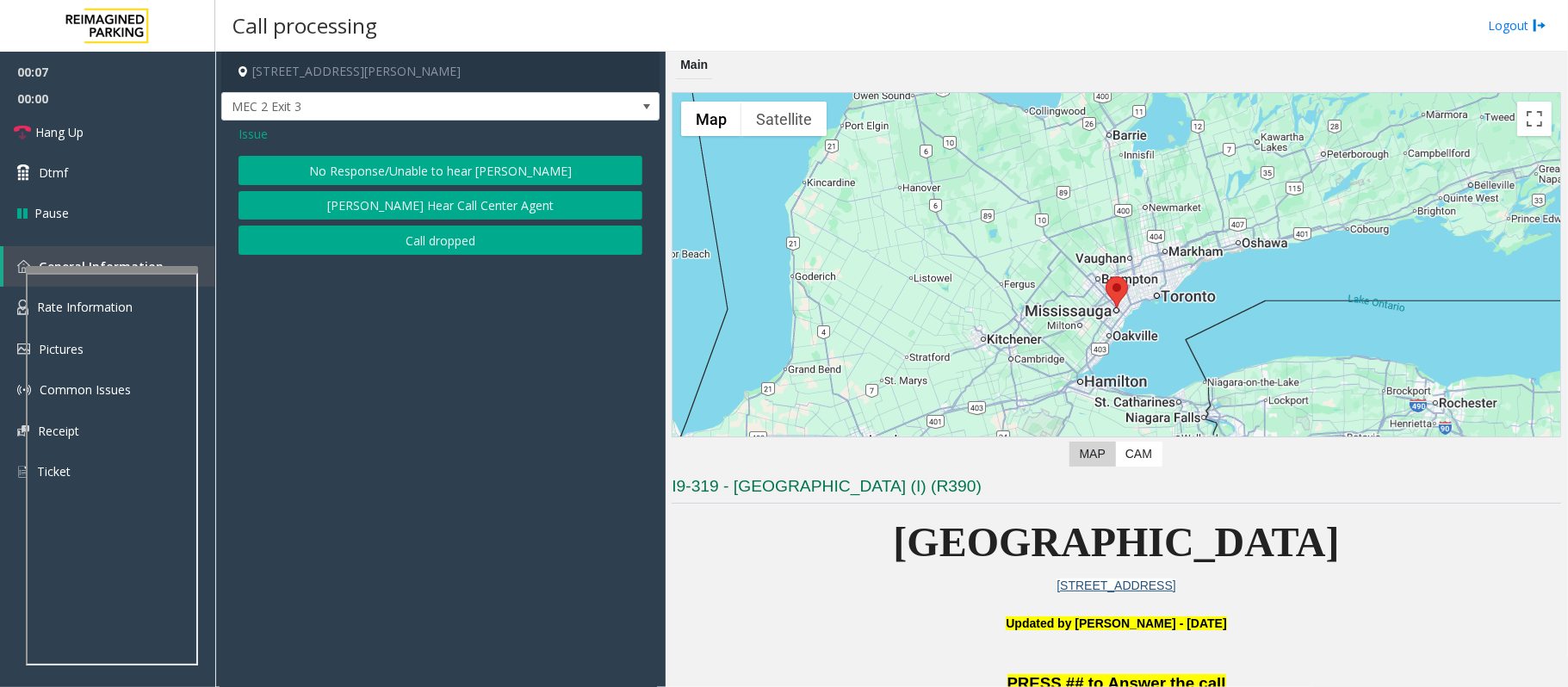
click at [391, 148] on div "Issue No Response/Unable to hear [PERSON_NAME] Cannot Hear Call Center Agent Ca…" at bounding box center [440, 192] width 438 height 143
click at [387, 164] on button "No Response/Unable to hear [PERSON_NAME]" at bounding box center [440, 171] width 404 height 29
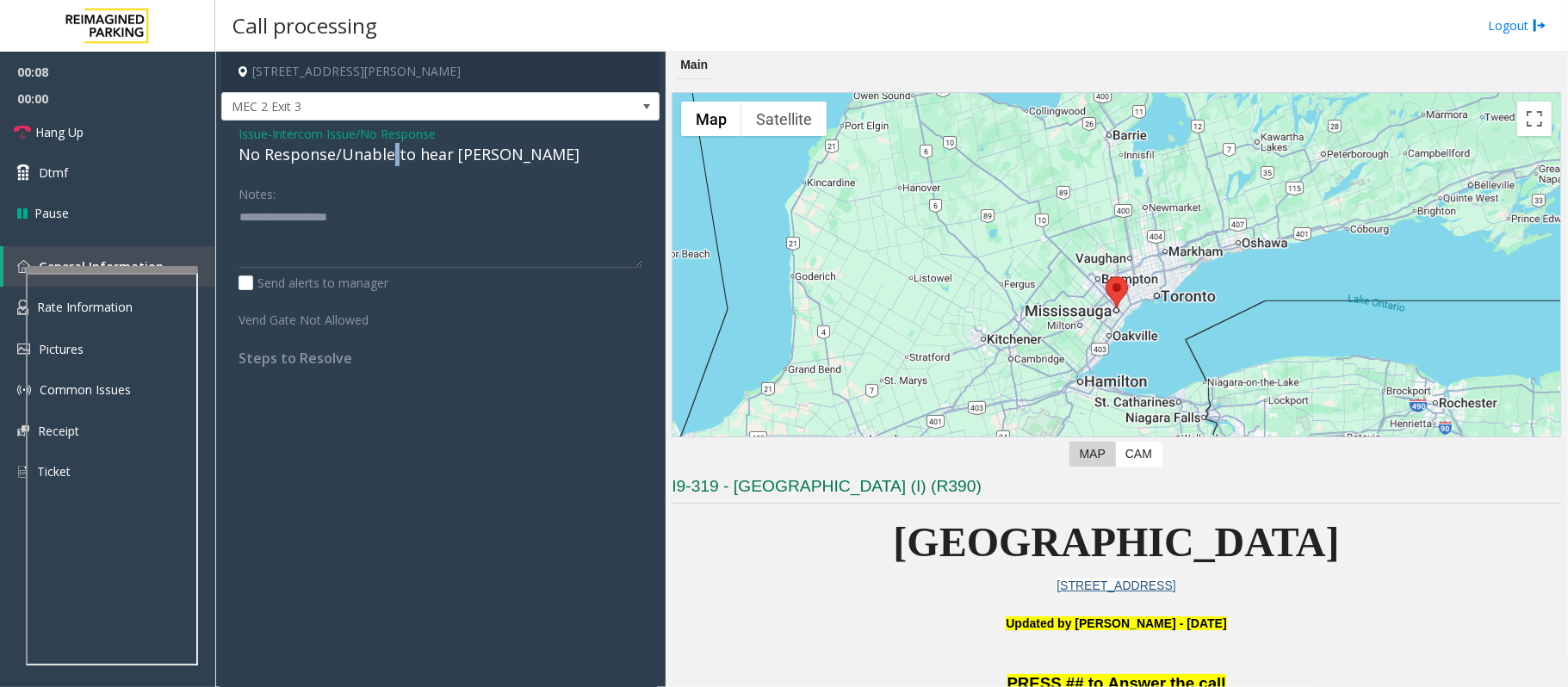
click at [387, 164] on div "No Response/Unable to hear [PERSON_NAME]" at bounding box center [440, 154] width 404 height 23
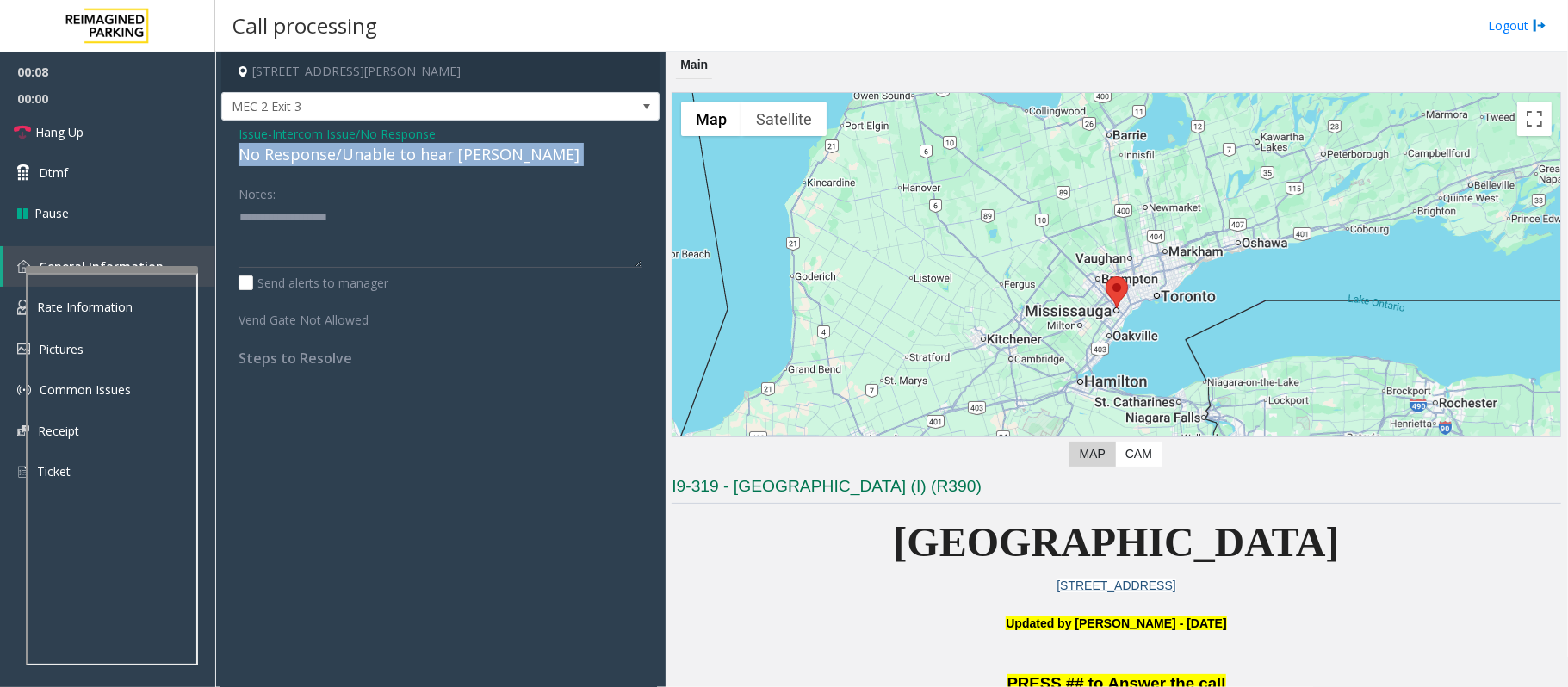
click at [387, 164] on div "No Response/Unable to hear [PERSON_NAME]" at bounding box center [440, 154] width 404 height 23
type textarea "**********"
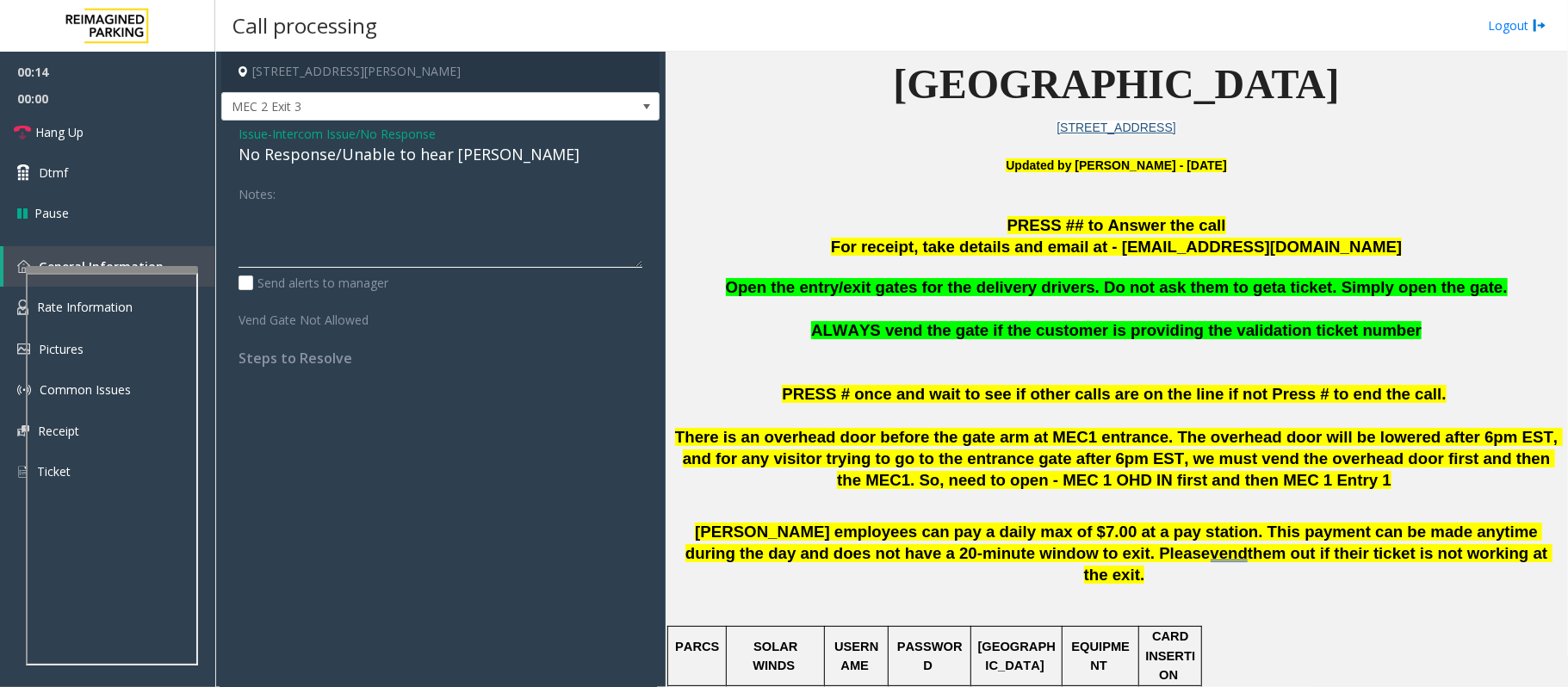
scroll to position [459, 0]
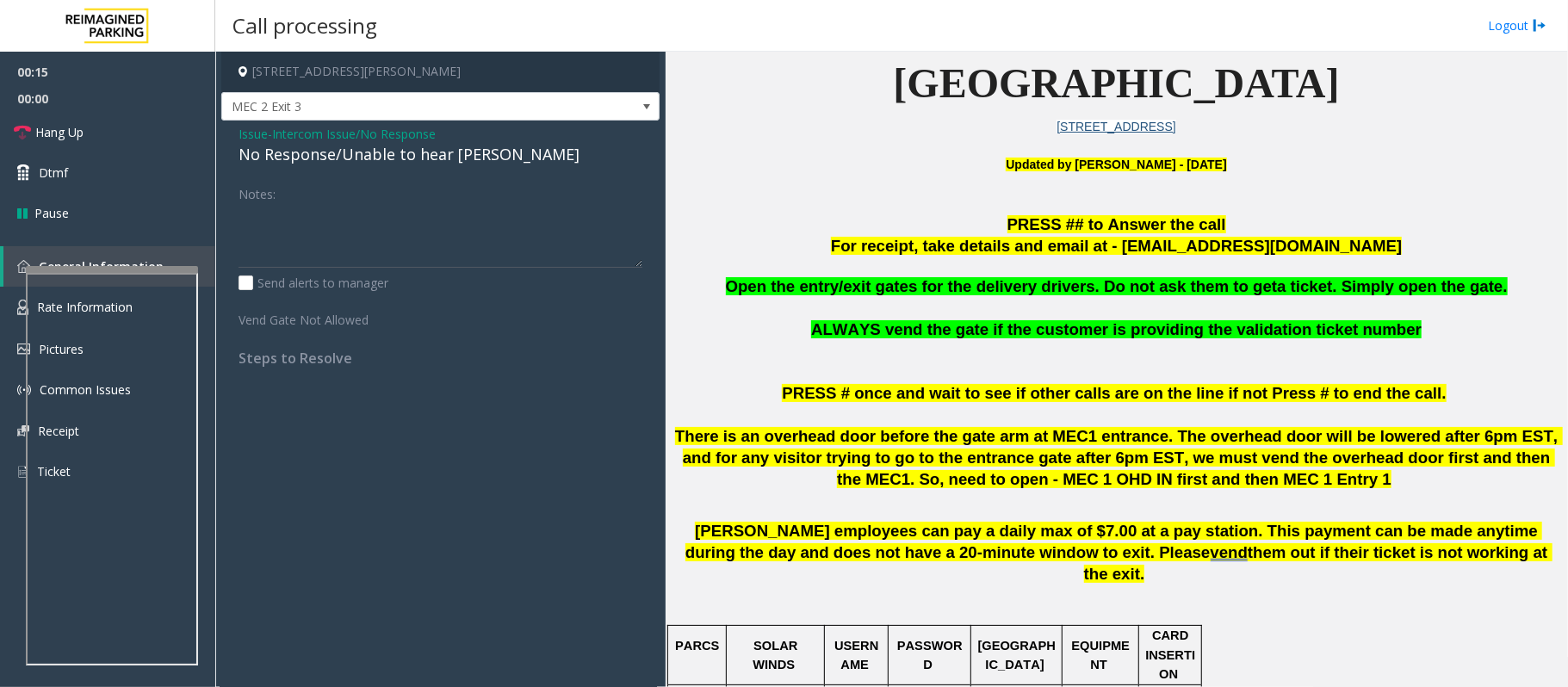
click at [259, 131] on span "Issue" at bounding box center [253, 134] width 29 height 18
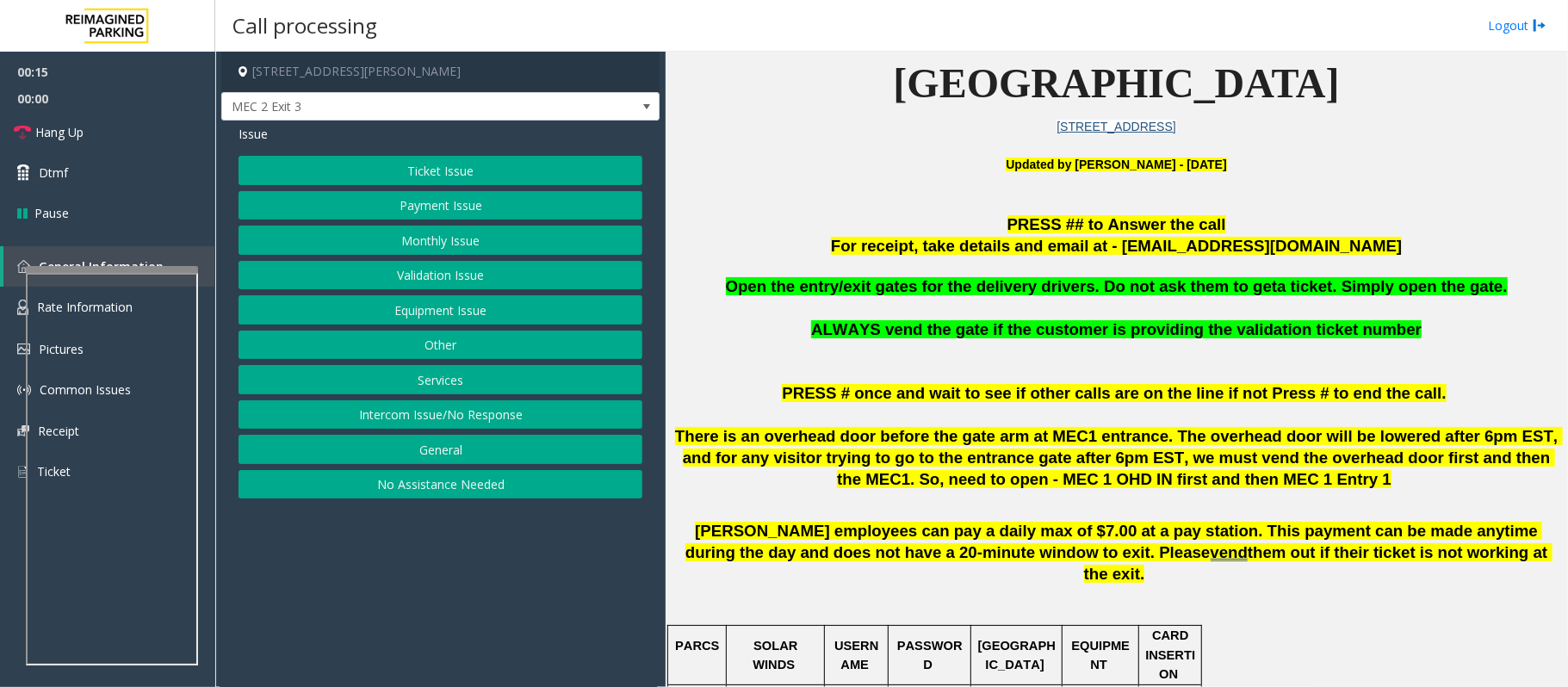
click at [477, 306] on button "Equipment Issue" at bounding box center [440, 310] width 404 height 29
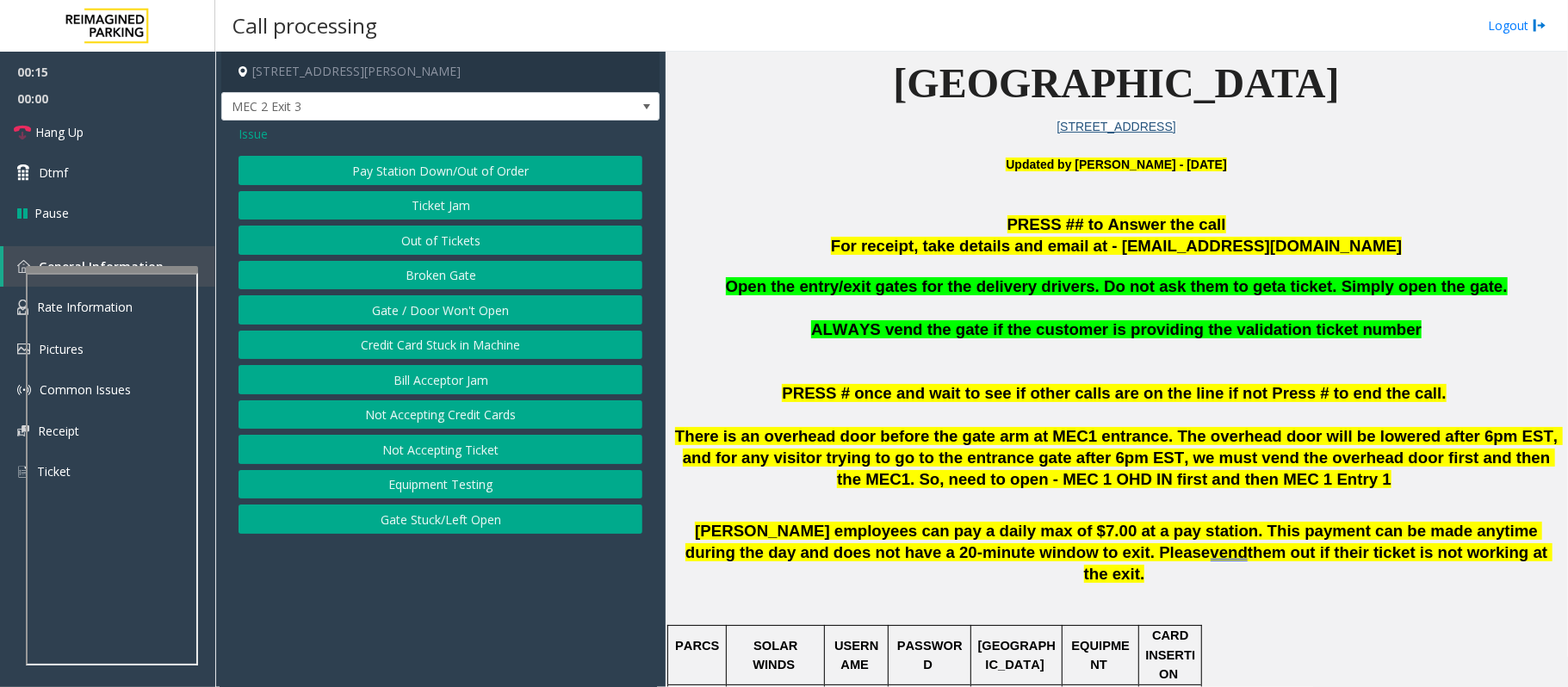
click at [476, 306] on button "Gate / Door Won't Open" at bounding box center [440, 310] width 404 height 29
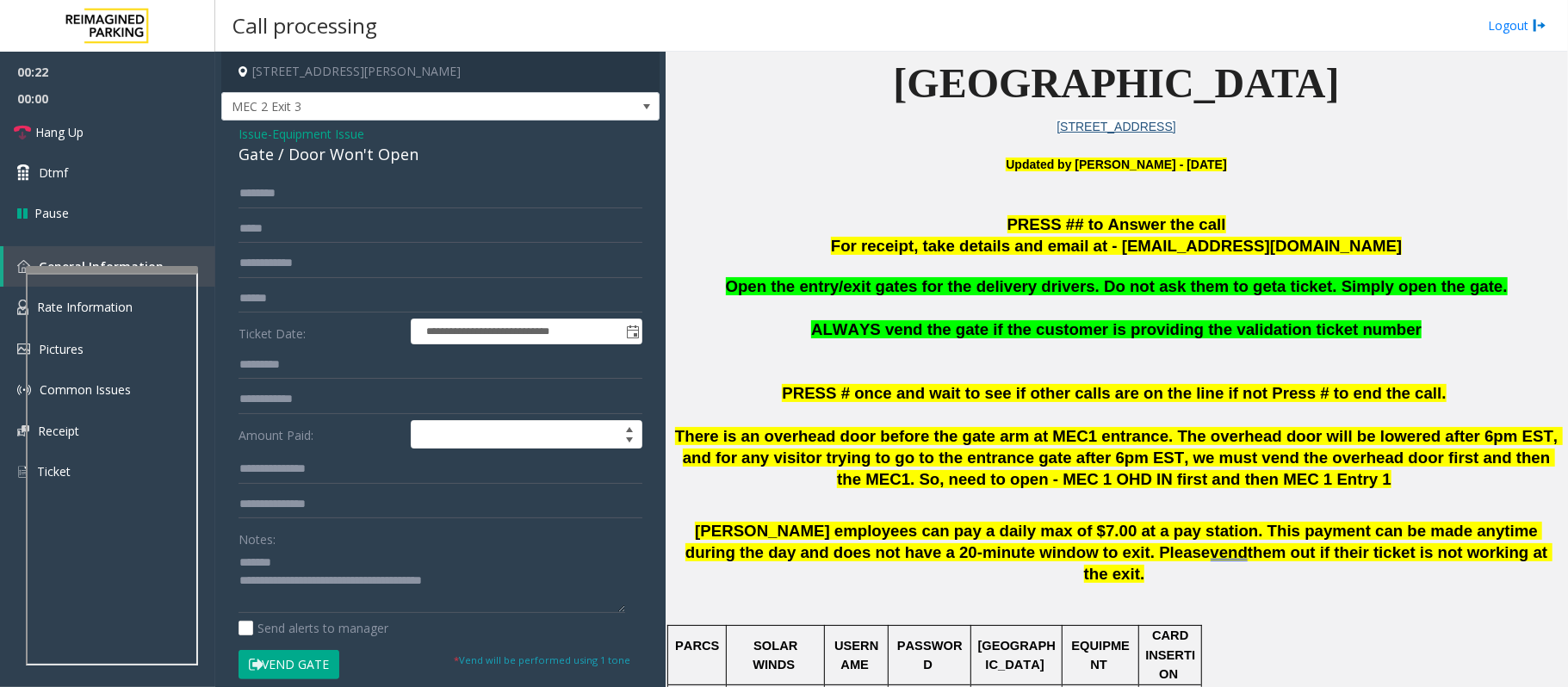
click at [990, 287] on span "Open the entry/exit gates for the delivery drivers. Do not ask them to get" at bounding box center [1001, 286] width 551 height 18
drag, startPoint x: 986, startPoint y: 284, endPoint x: 1090, endPoint y: 296, distance: 104.7
click at [1090, 295] on span "Open the entry/exit gates for the delivery drivers. Do not ask them to get" at bounding box center [1001, 286] width 551 height 18
drag, startPoint x: 498, startPoint y: 586, endPoint x: 328, endPoint y: 594, distance: 170.2
click at [328, 594] on textarea at bounding box center [431, 580] width 387 height 65
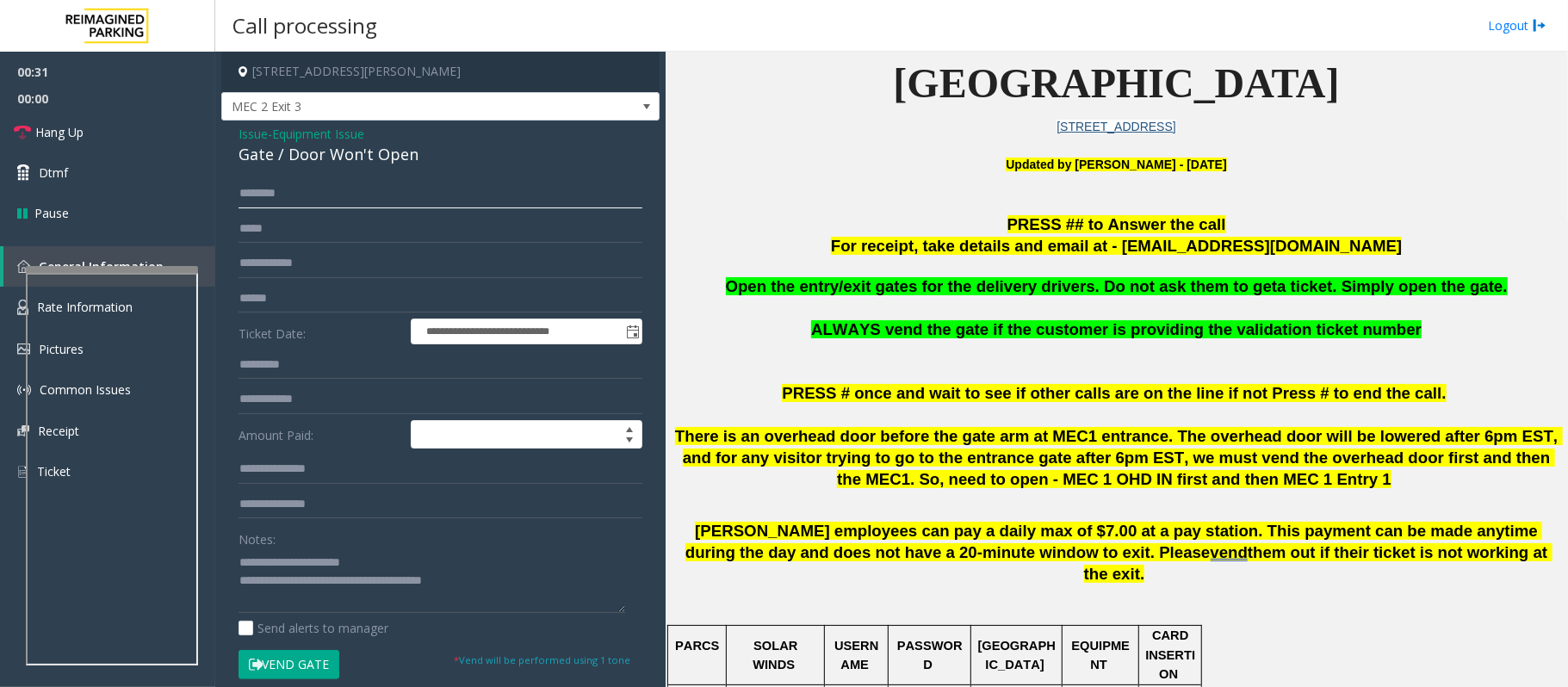
click at [274, 182] on input "text" at bounding box center [440, 193] width 404 height 29
click at [57, 128] on span "Hang Up" at bounding box center [60, 132] width 48 height 18
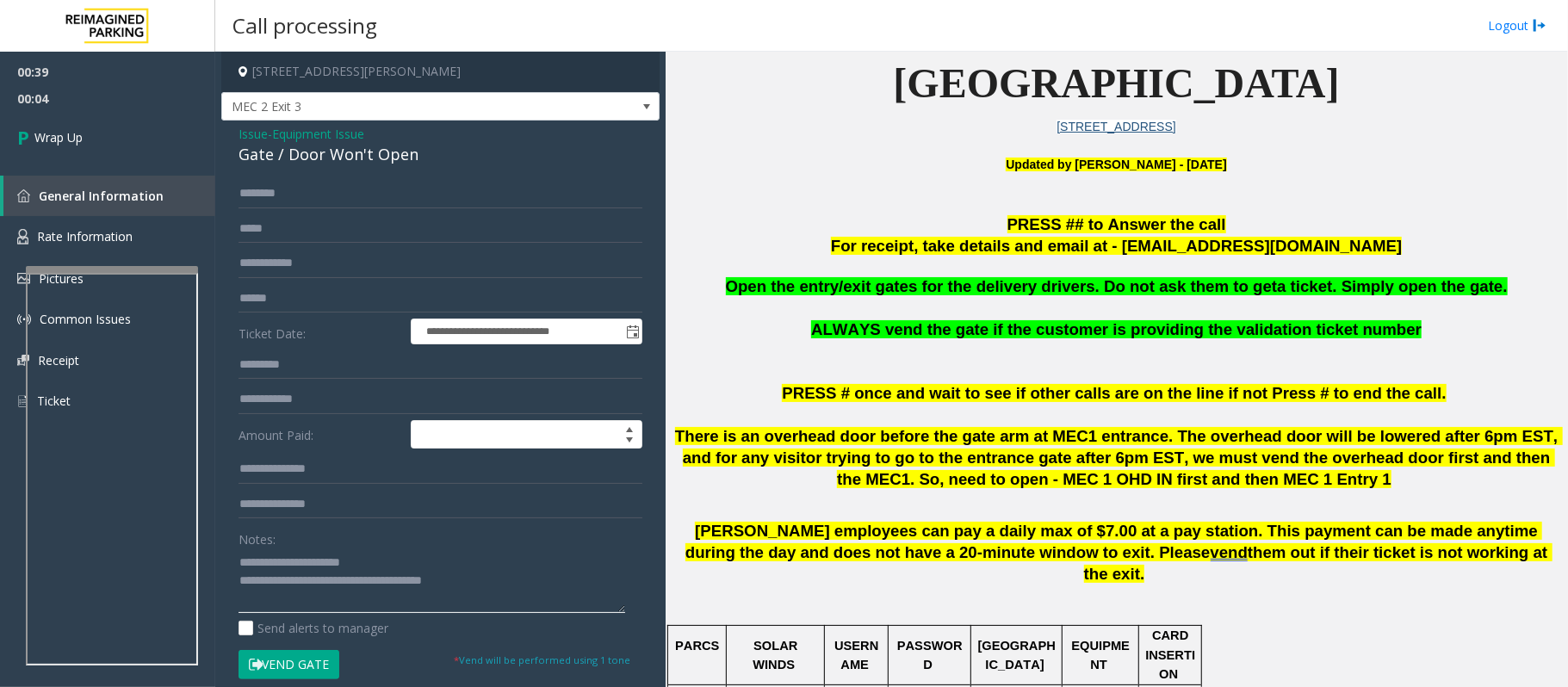
drag, startPoint x: 494, startPoint y: 587, endPoint x: 310, endPoint y: 586, distance: 184.0
click at [310, 586] on textarea at bounding box center [431, 580] width 387 height 65
paste textarea
type textarea "**********"
click at [91, 156] on link "Wrap Up" at bounding box center [107, 137] width 215 height 51
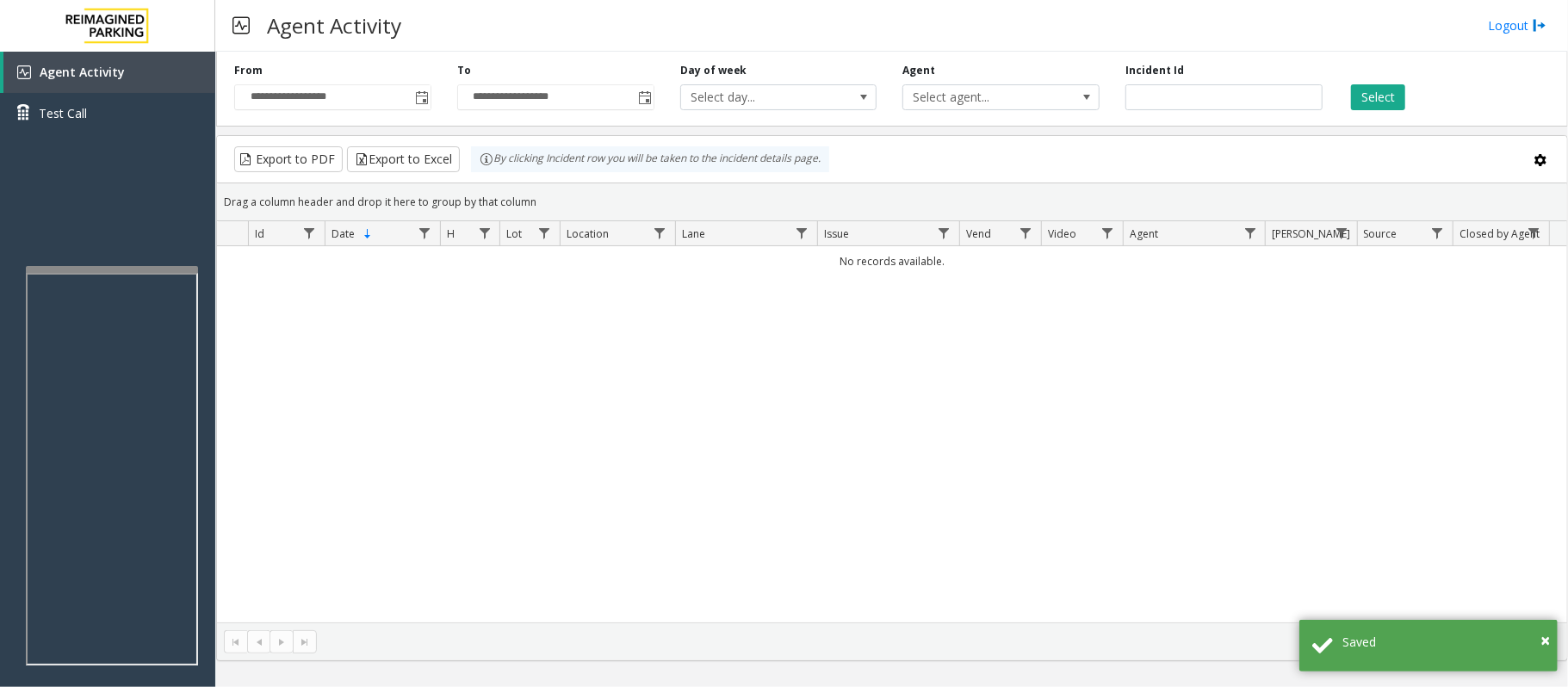
click at [685, 413] on div "No records available." at bounding box center [891, 434] width 1350 height 376
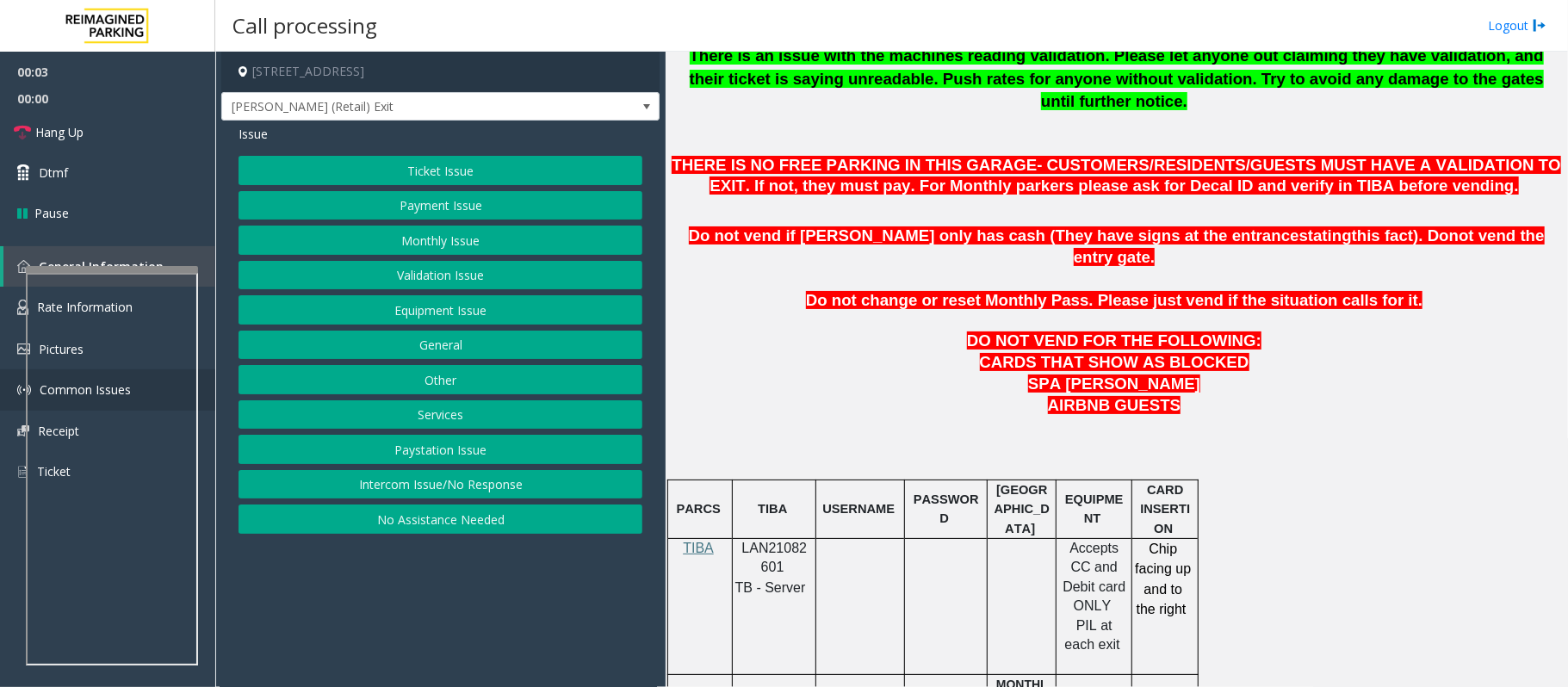
scroll to position [689, 0]
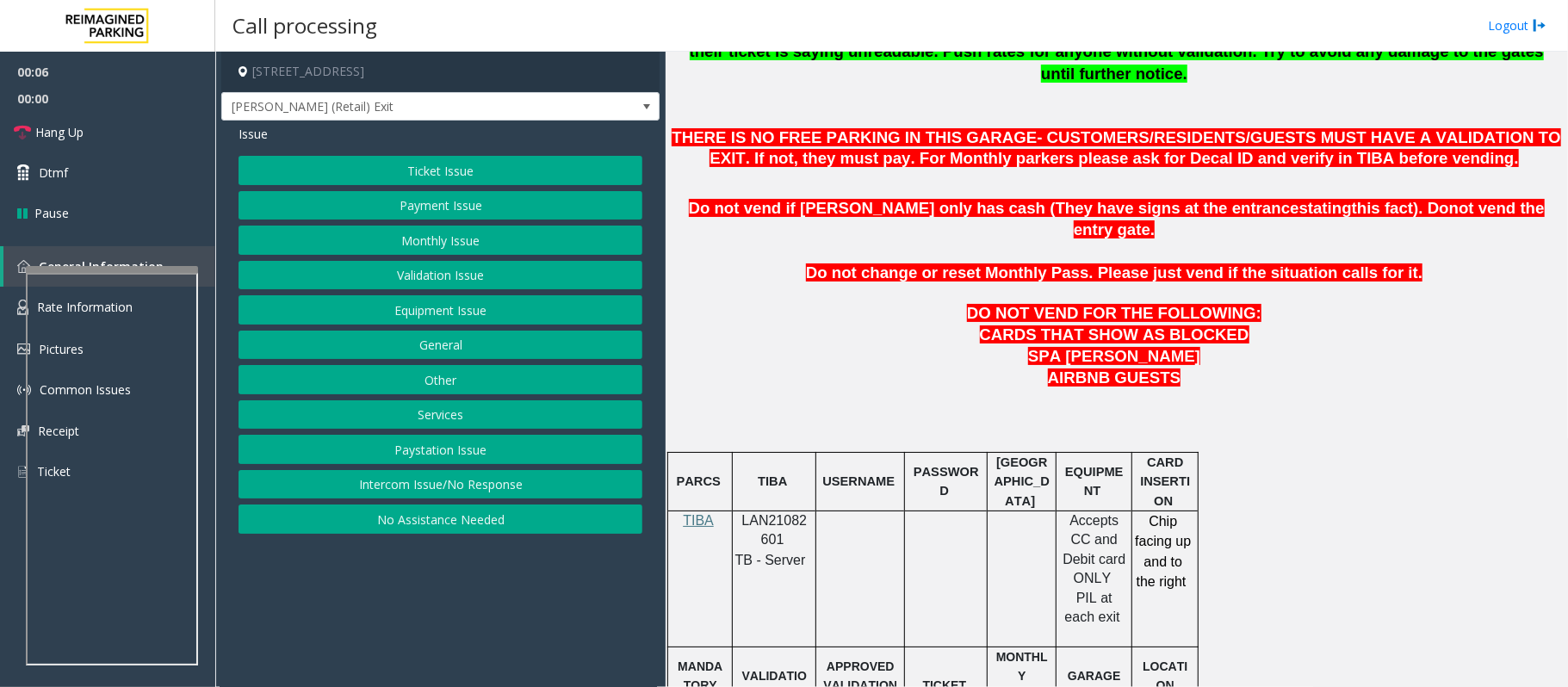
click at [448, 307] on button "Equipment Issue" at bounding box center [440, 310] width 404 height 29
click at [751, 508] on div at bounding box center [774, 511] width 84 height 6
click at [752, 514] on span "LAN21082601" at bounding box center [775, 530] width 66 height 34
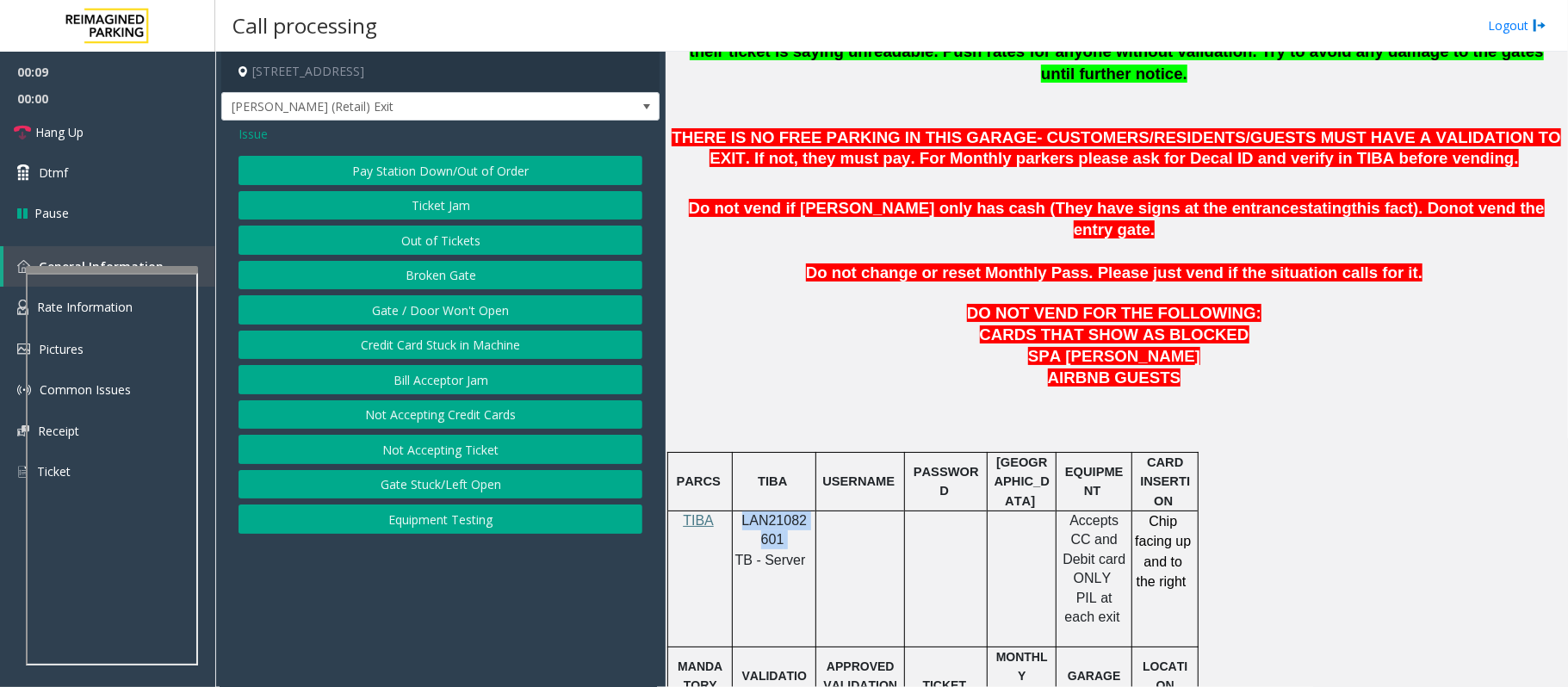
click at [752, 514] on span "LAN21082601" at bounding box center [775, 530] width 66 height 34
copy p "LAN21082601"
click at [251, 139] on span "Issue" at bounding box center [253, 134] width 29 height 18
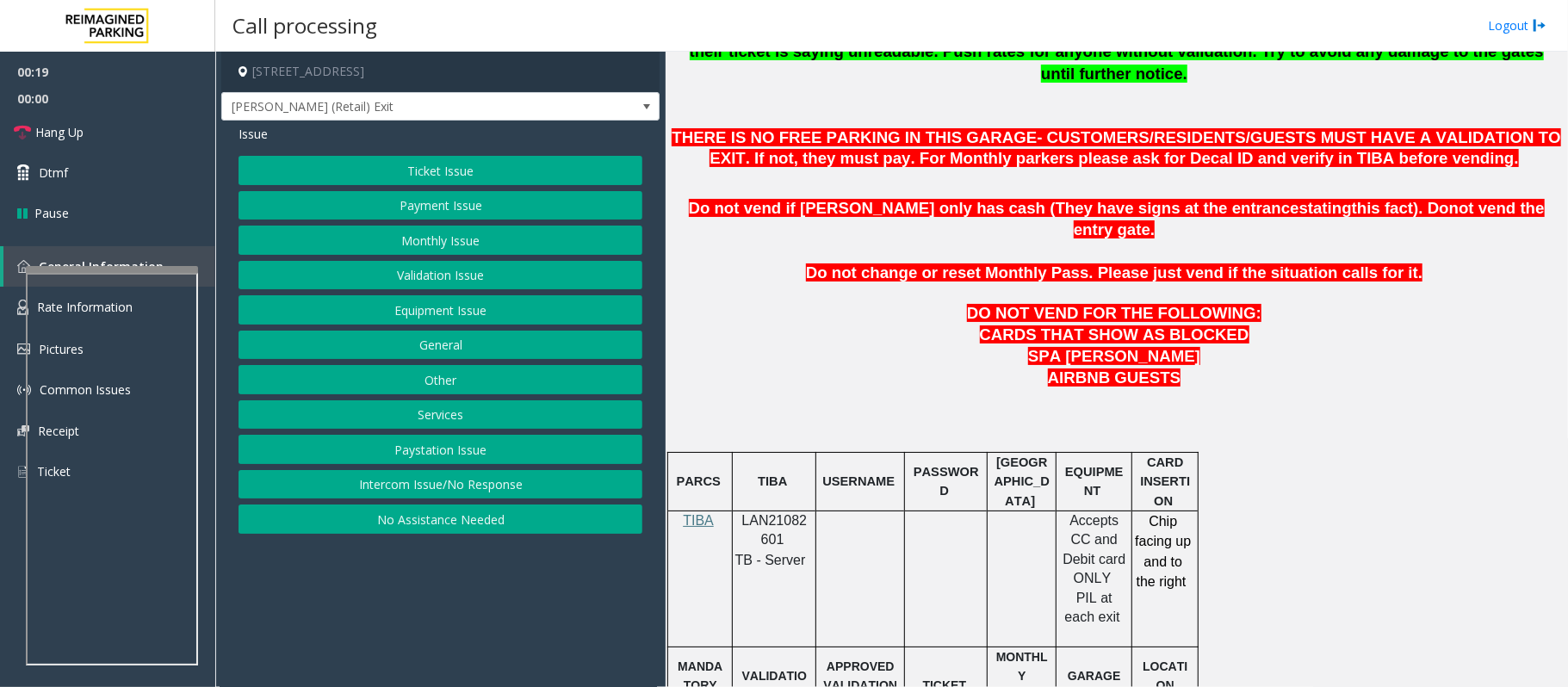
click at [391, 206] on button "Payment Issue" at bounding box center [440, 205] width 404 height 29
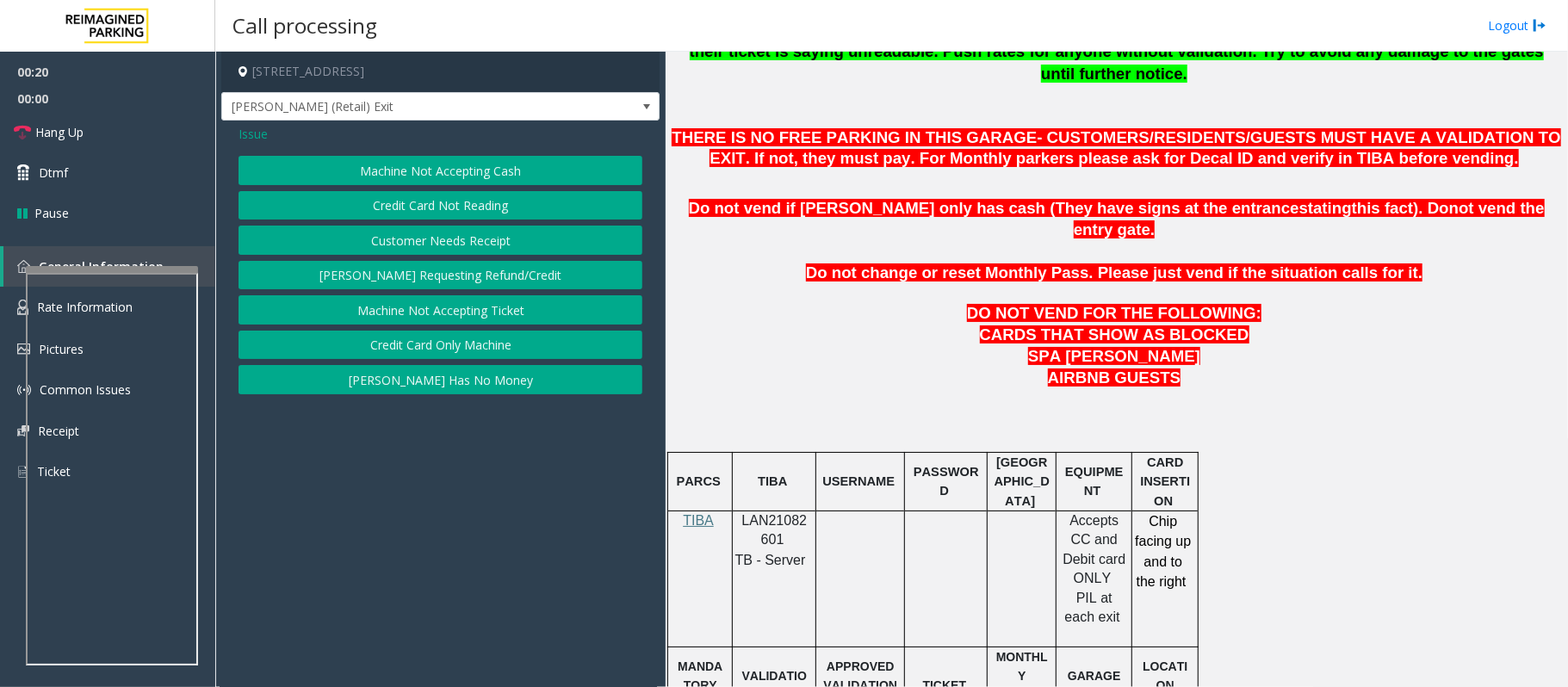
click at [384, 208] on button "Credit Card Not Reading" at bounding box center [440, 205] width 404 height 29
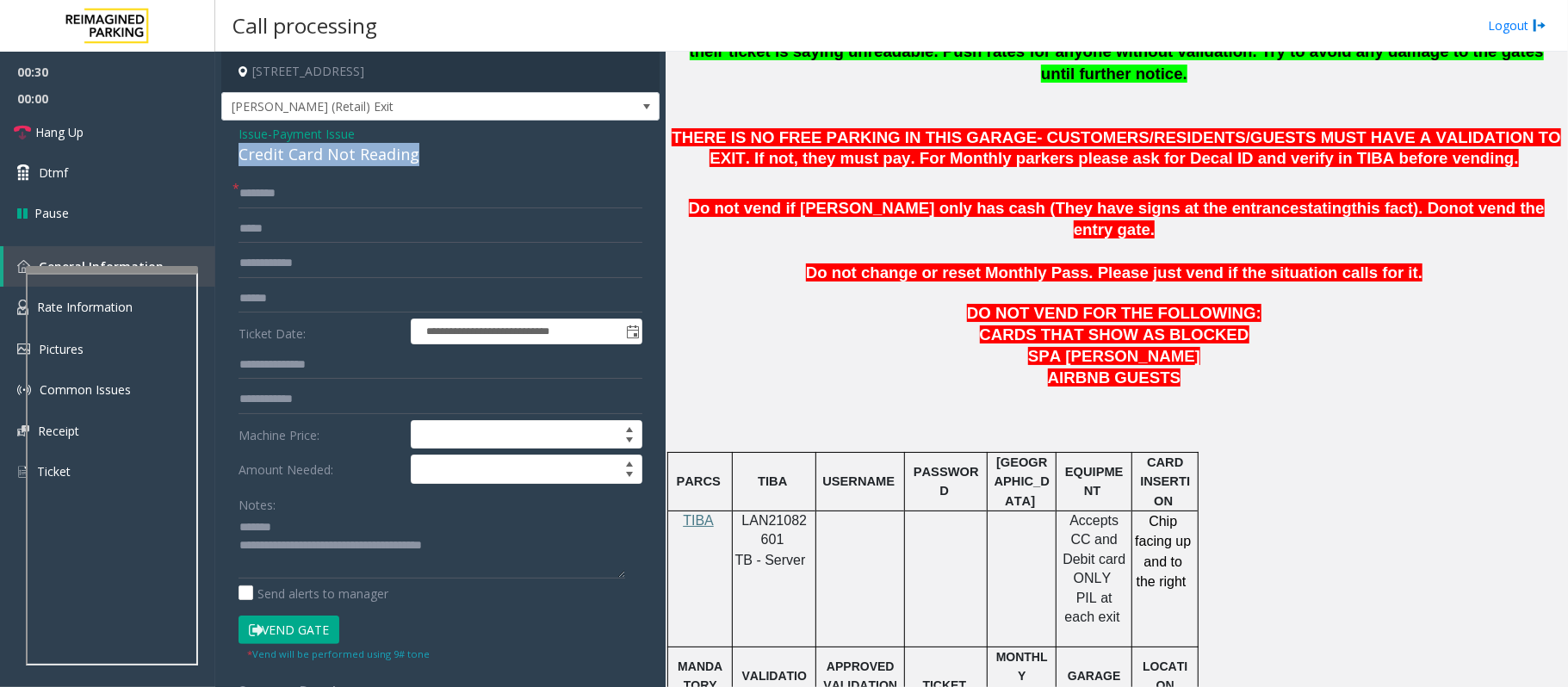
drag, startPoint x: 418, startPoint y: 157, endPoint x: 231, endPoint y: 163, distance: 187.1
click at [231, 163] on div "**********" at bounding box center [440, 485] width 438 height 729
type textarea "**********"
click at [314, 290] on input "text" at bounding box center [440, 299] width 404 height 29
click at [296, 300] on input "text" at bounding box center [440, 299] width 404 height 29
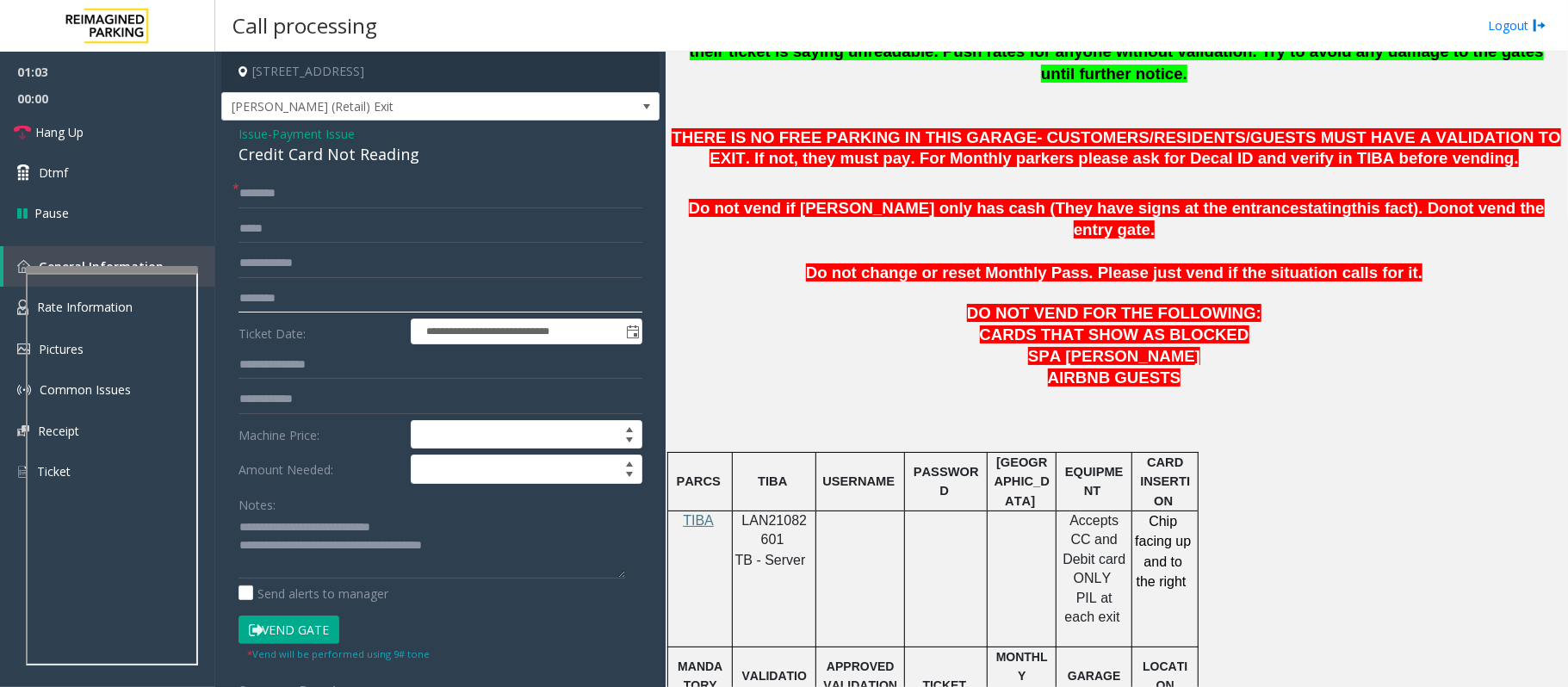
click at [244, 299] on input "********" at bounding box center [440, 299] width 404 height 29
type input "*******"
click at [261, 193] on input "text" at bounding box center [440, 193] width 404 height 29
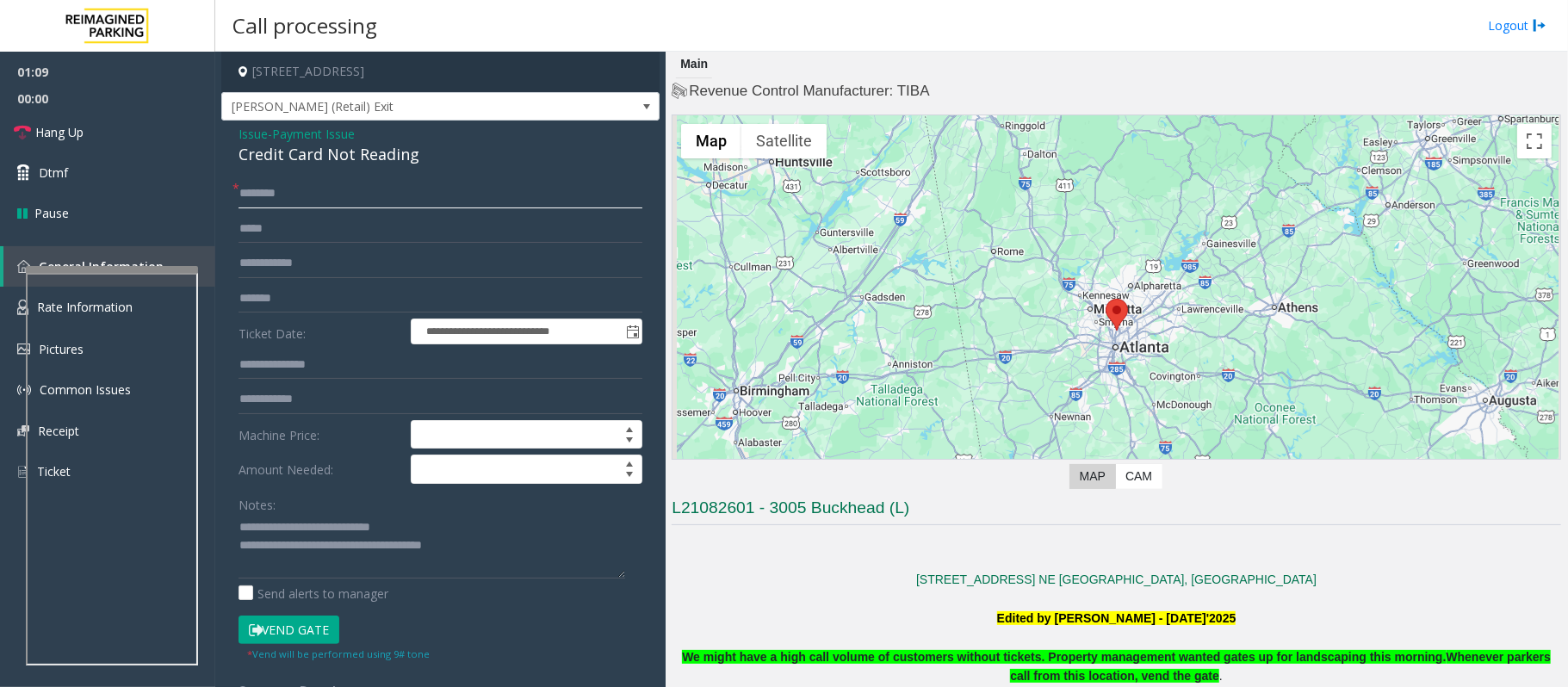
scroll to position [0, 0]
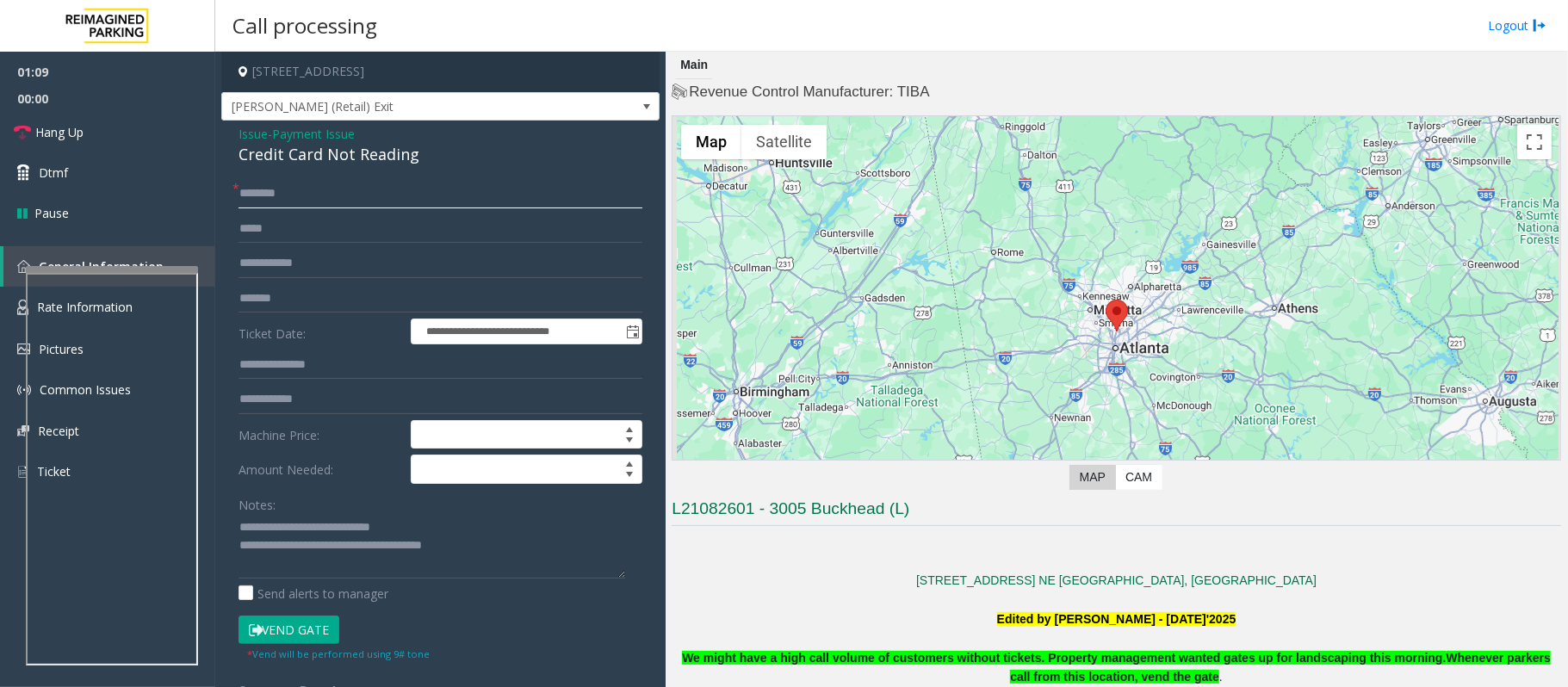
click at [322, 184] on input "text" at bounding box center [440, 193] width 404 height 29
click at [267, 189] on input "******" at bounding box center [440, 193] width 404 height 29
click at [275, 198] on input "*******" at bounding box center [440, 193] width 404 height 29
click at [287, 203] on input "*******" at bounding box center [440, 193] width 404 height 29
type input "*******"
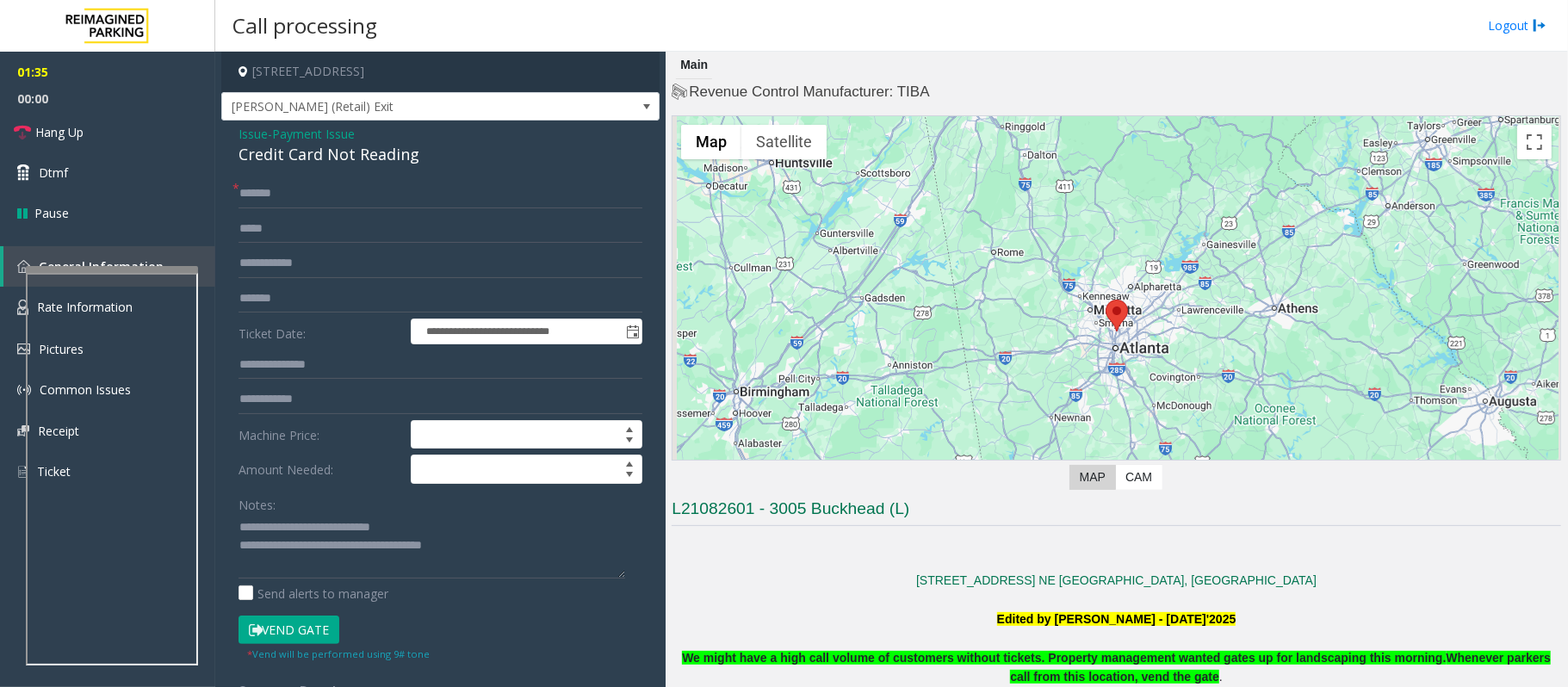
click at [318, 633] on button "Vend Gate" at bounding box center [288, 630] width 101 height 29
click at [69, 132] on span "Hang Up" at bounding box center [60, 132] width 48 height 18
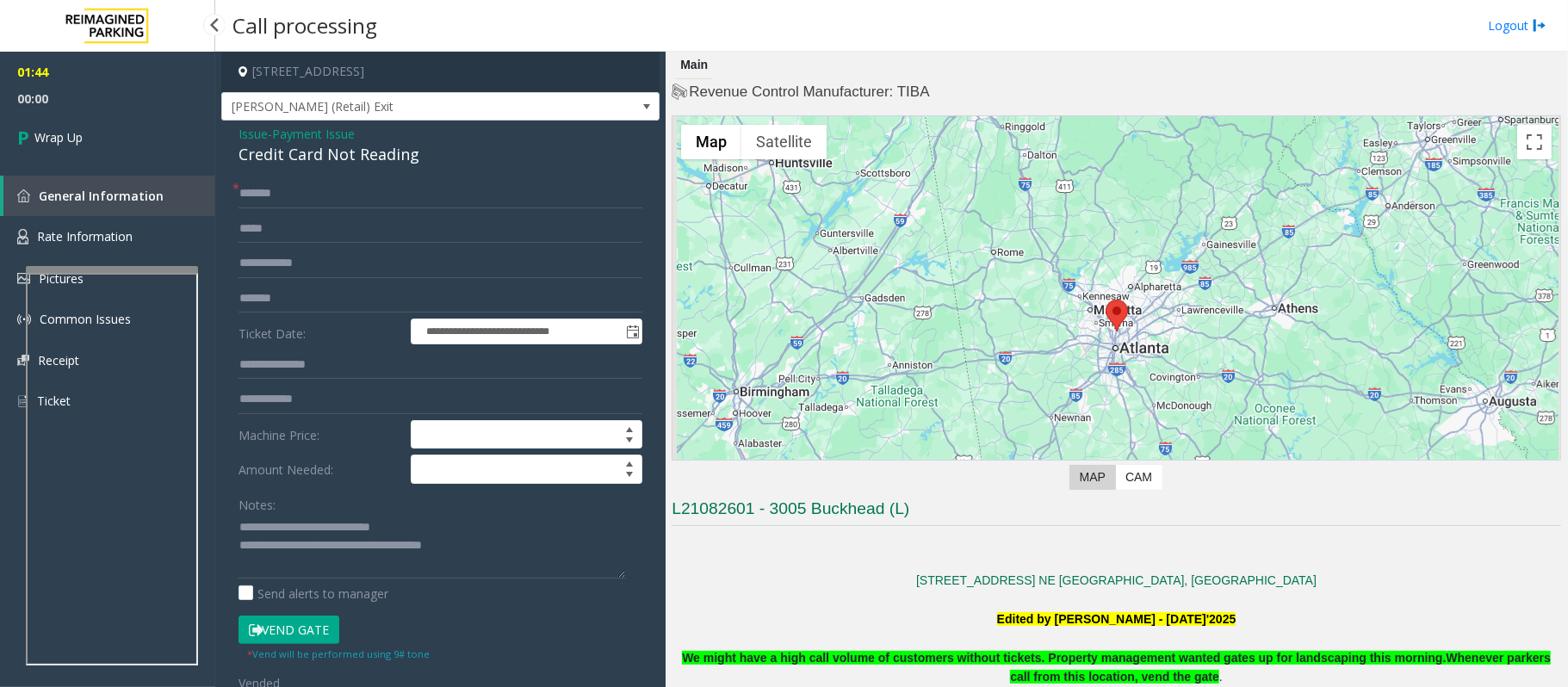
click at [69, 132] on span "Wrap Up" at bounding box center [59, 137] width 48 height 18
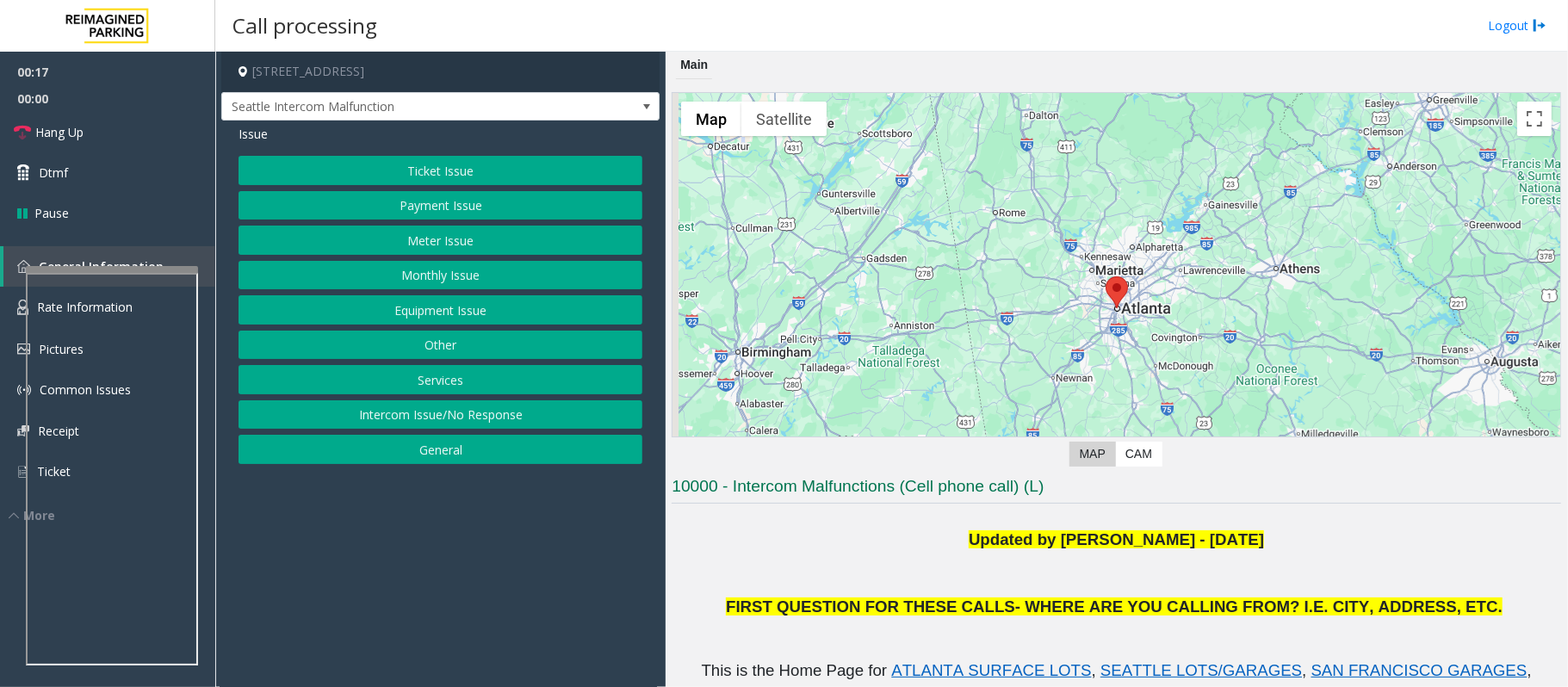
click at [394, 193] on button "Payment Issue" at bounding box center [440, 205] width 404 height 29
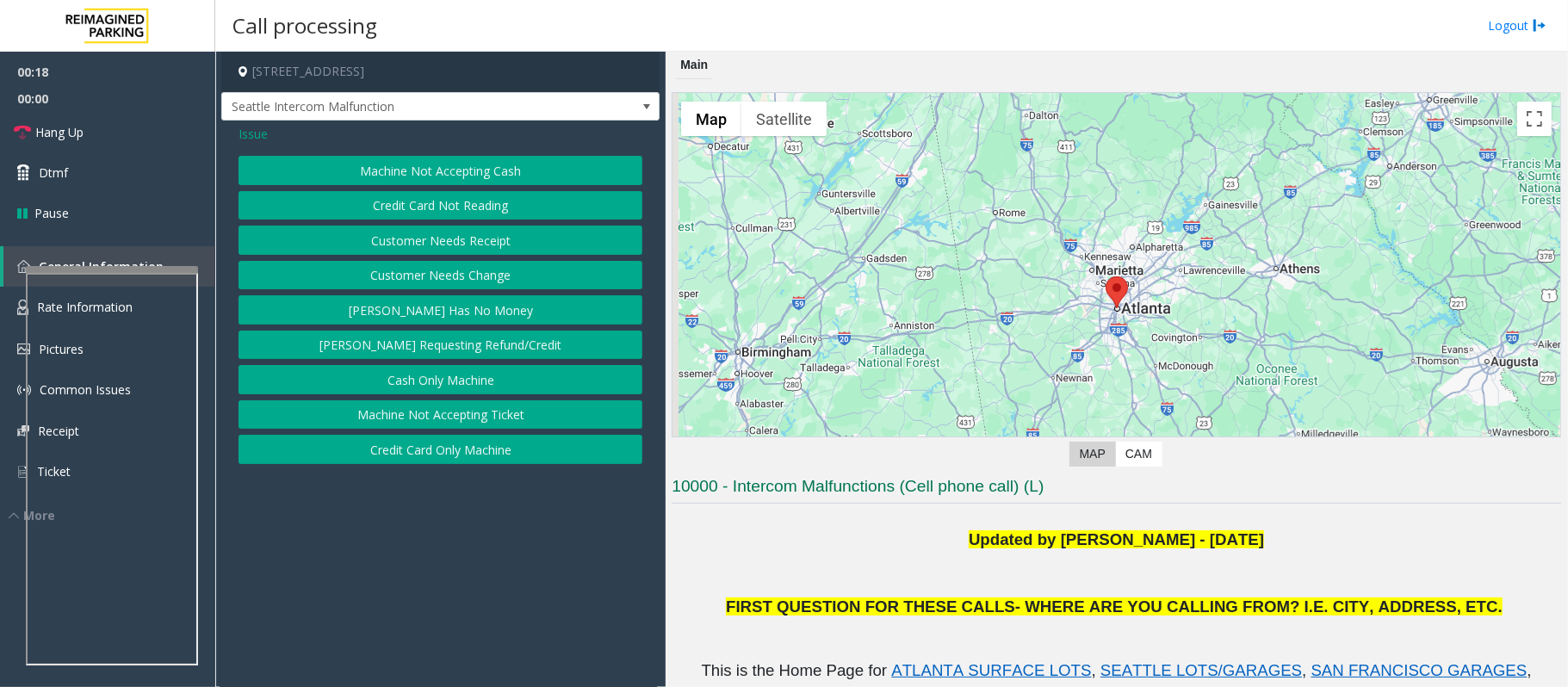
click at [417, 197] on button "Credit Card Not Reading" at bounding box center [440, 205] width 404 height 29
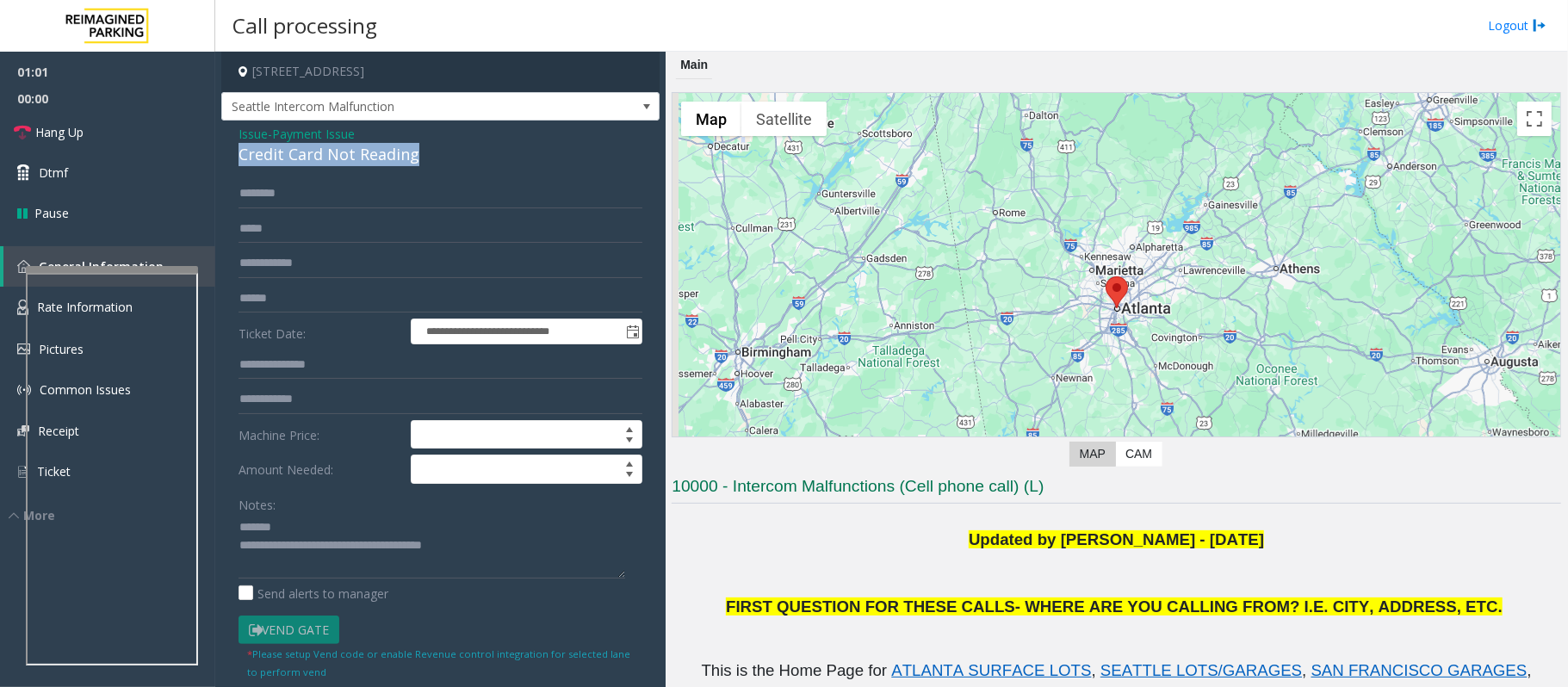
drag, startPoint x: 421, startPoint y: 161, endPoint x: 239, endPoint y: 156, distance: 182.1
click at [239, 156] on div "Credit Card Not Reading" at bounding box center [440, 154] width 404 height 23
type textarea "**********"
click at [242, 136] on span "Issue" at bounding box center [253, 134] width 29 height 18
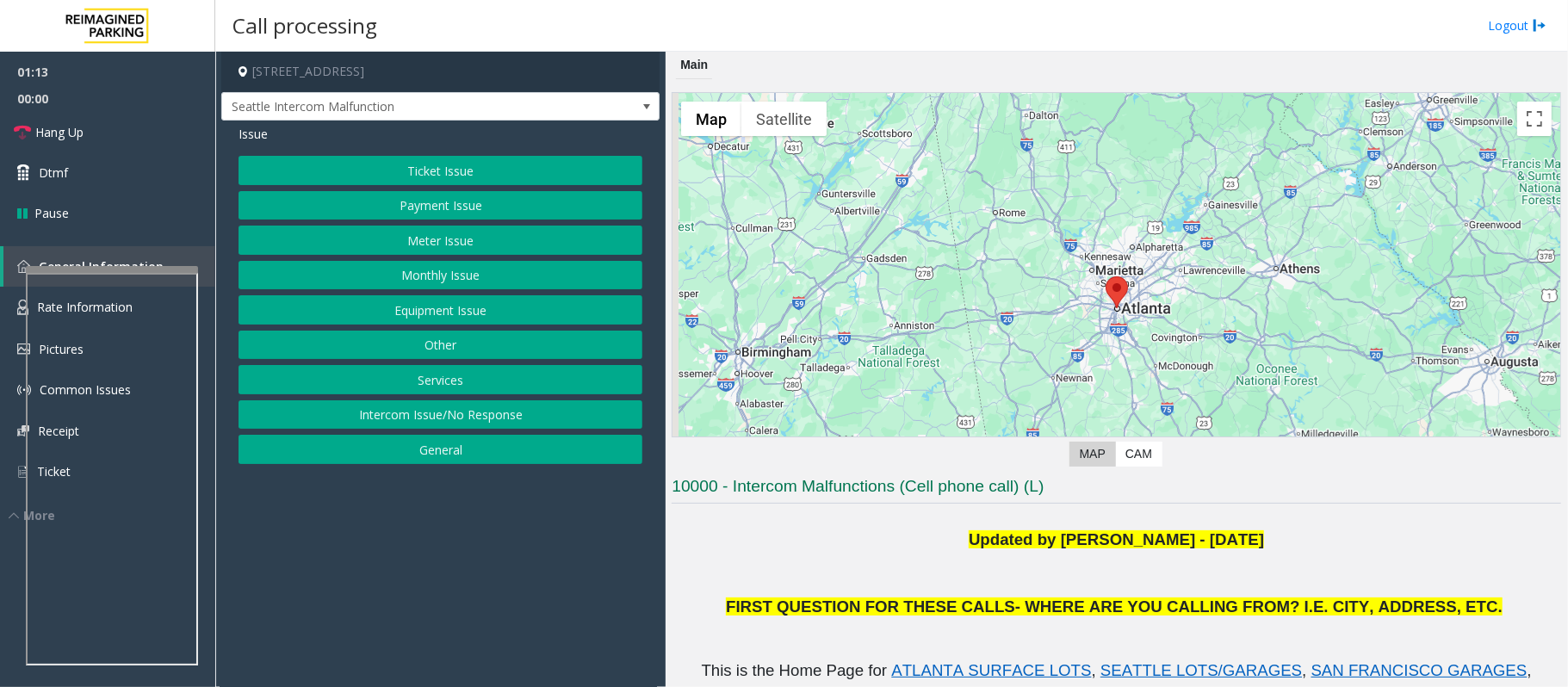
click at [251, 139] on span "Issue" at bounding box center [253, 134] width 29 height 18
click at [752, 542] on p "Updated by [PERSON_NAME] - [DATE]" at bounding box center [1116, 539] width 889 height 22
click at [408, 170] on button "Ticket Issue" at bounding box center [440, 171] width 404 height 29
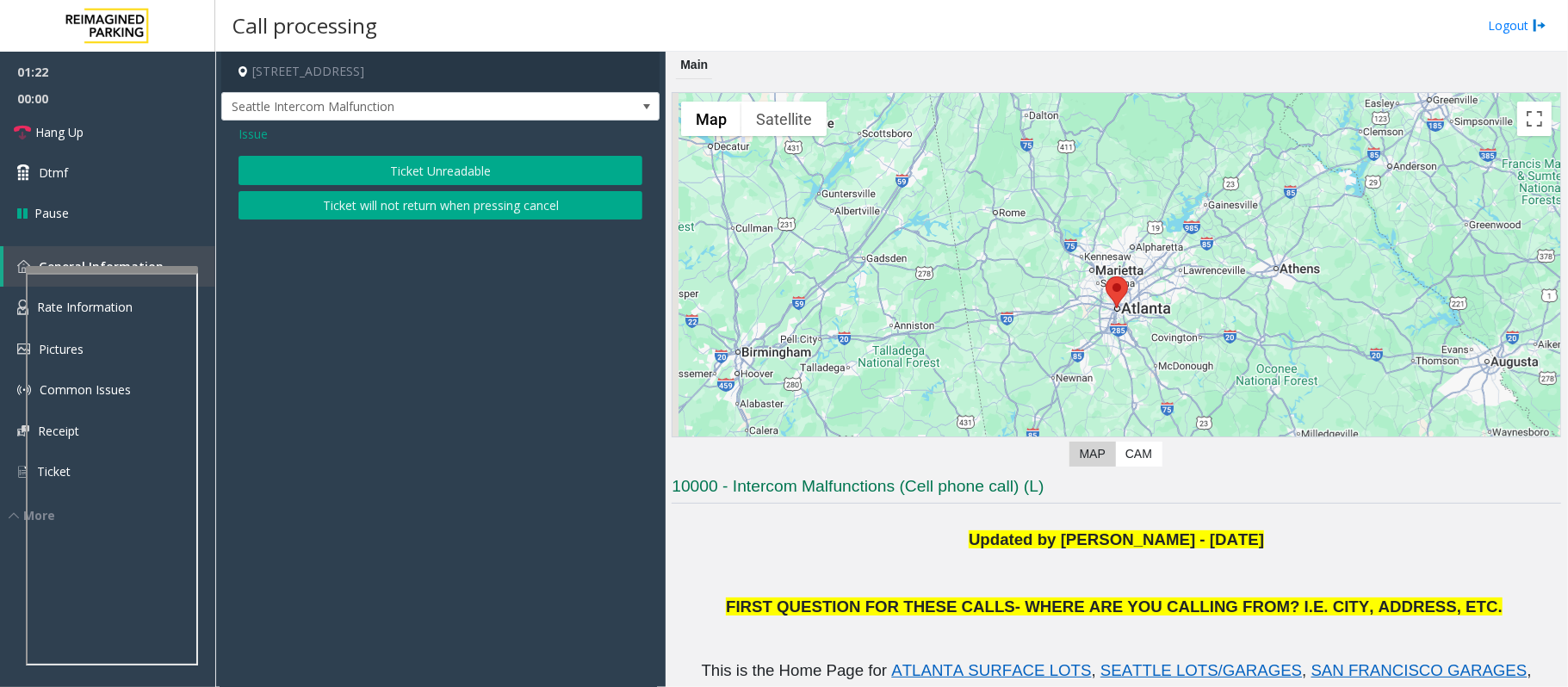
click at [411, 174] on button "Ticket Unreadable" at bounding box center [440, 171] width 404 height 29
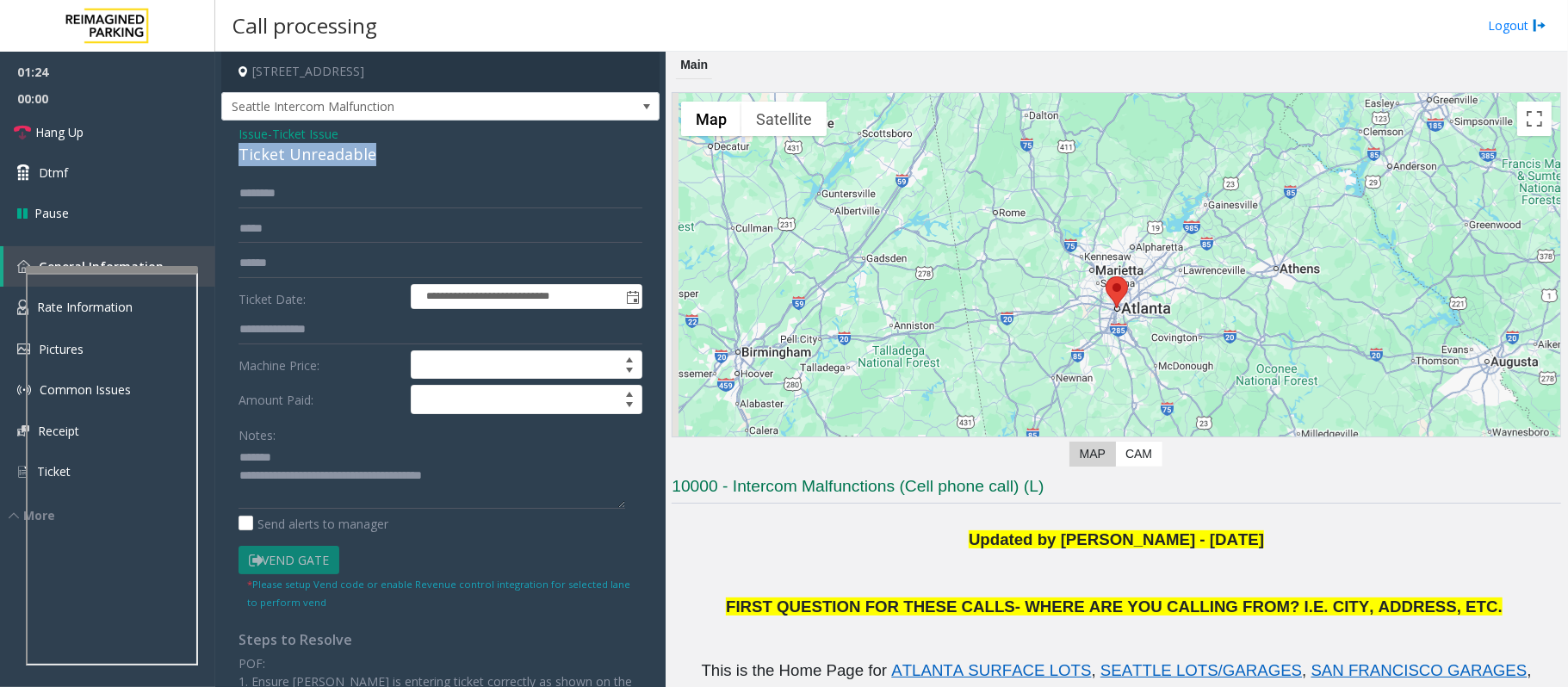
drag, startPoint x: 377, startPoint y: 157, endPoint x: 242, endPoint y: 162, distance: 135.1
click at [242, 162] on div "Ticket Unreadable" at bounding box center [440, 154] width 404 height 23
drag, startPoint x: 532, startPoint y: 484, endPoint x: 310, endPoint y: 481, distance: 222.0
click at [310, 481] on textarea at bounding box center [431, 476] width 387 height 65
click at [453, 488] on textarea at bounding box center [431, 476] width 387 height 65
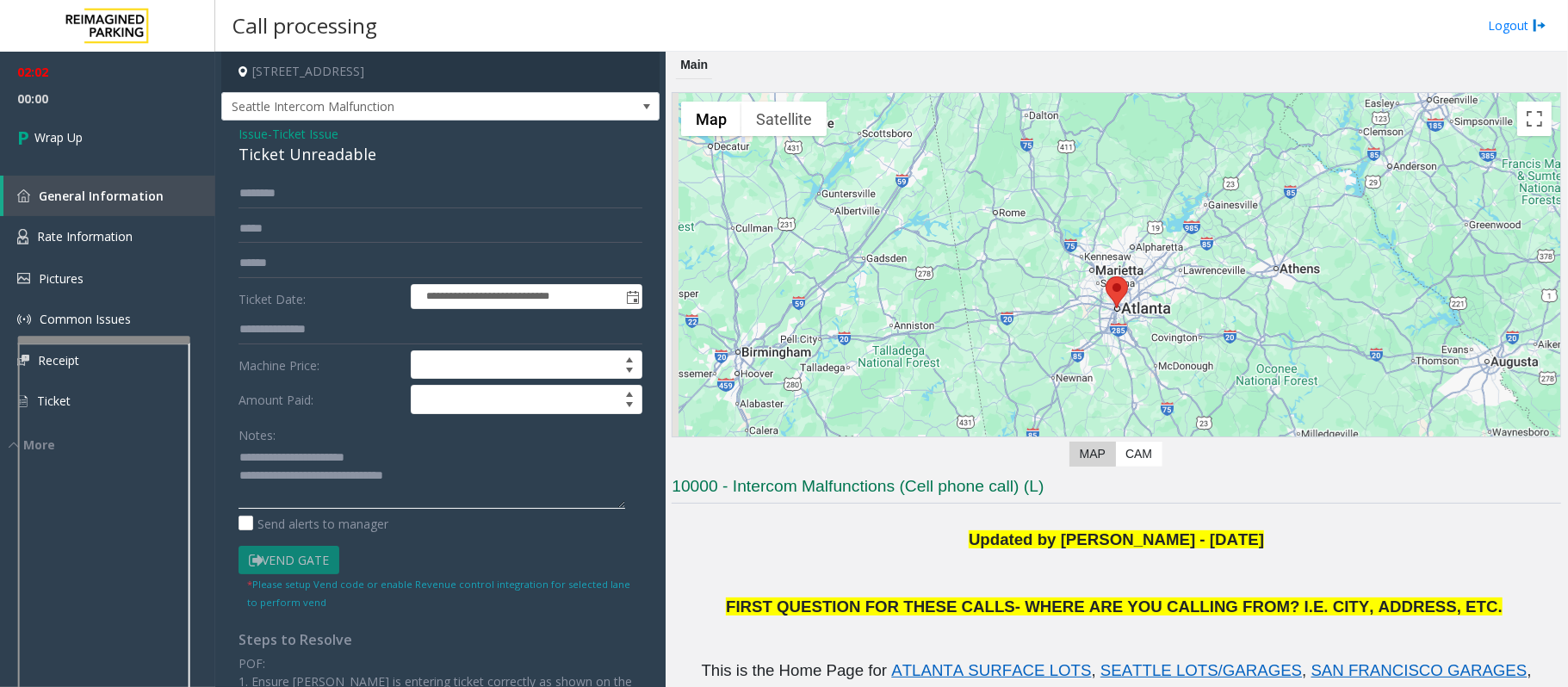
click at [112, 341] on div at bounding box center [104, 339] width 173 height 7
click at [518, 482] on textarea at bounding box center [431, 476] width 387 height 65
type textarea "**********"
click at [112, 150] on link "Wrap Up" at bounding box center [107, 137] width 215 height 51
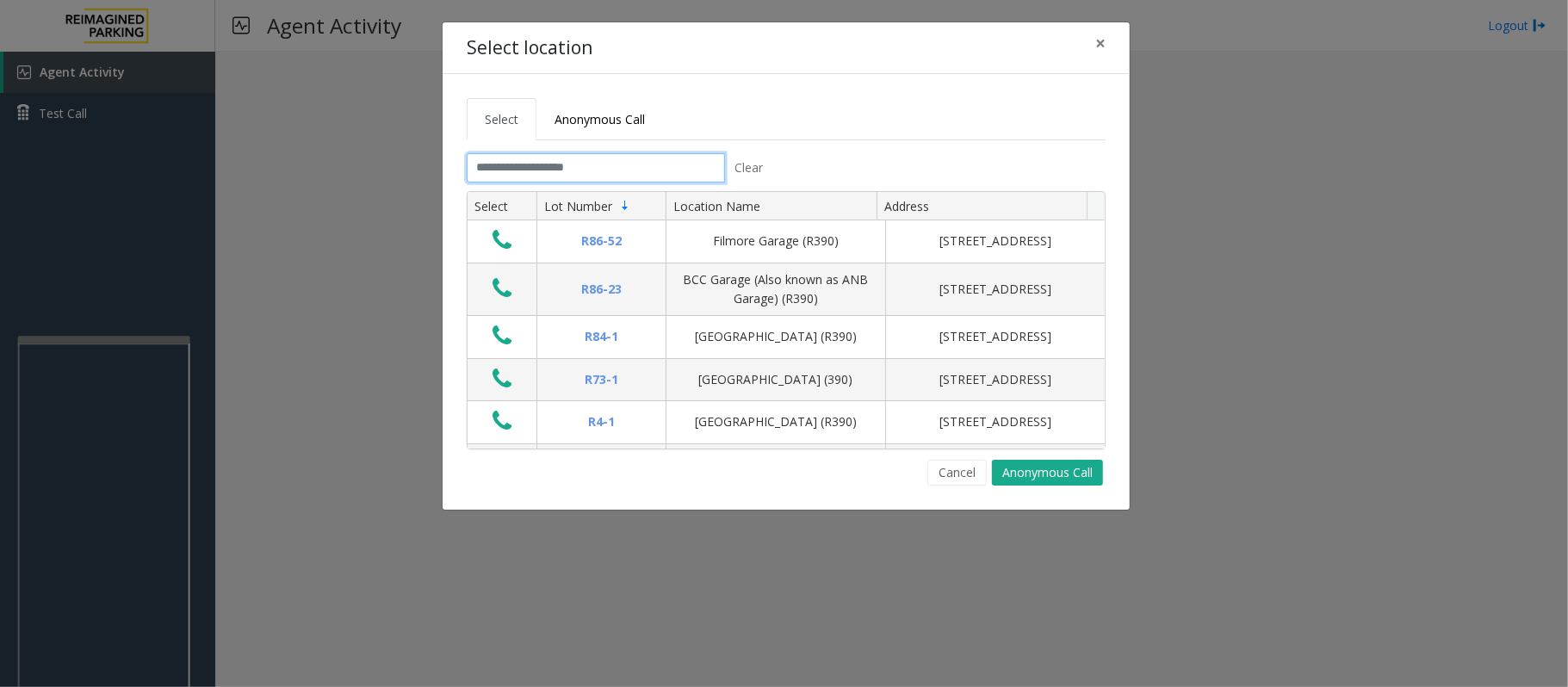
click at [555, 171] on input "text" at bounding box center [595, 168] width 258 height 29
click at [951, 472] on button "Cancel" at bounding box center [956, 473] width 60 height 26
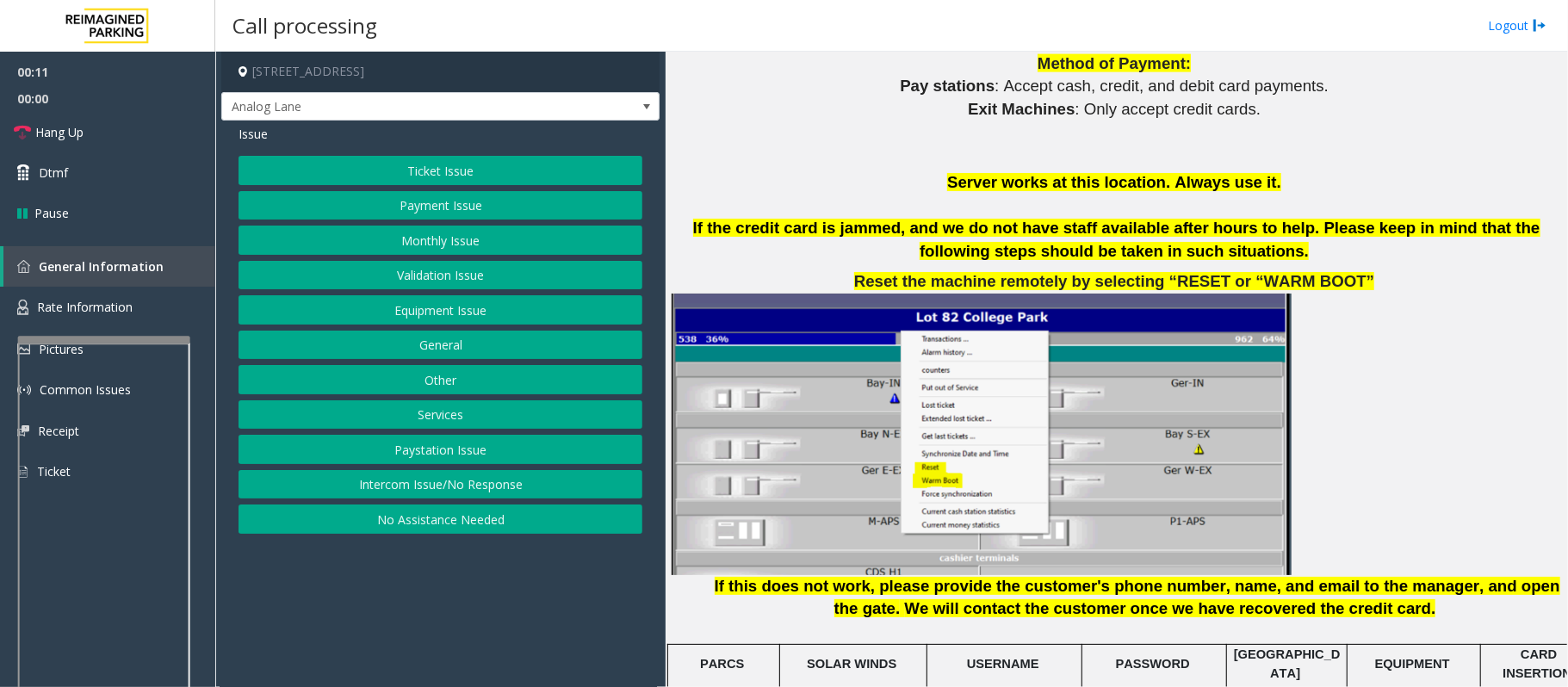
scroll to position [2181, 0]
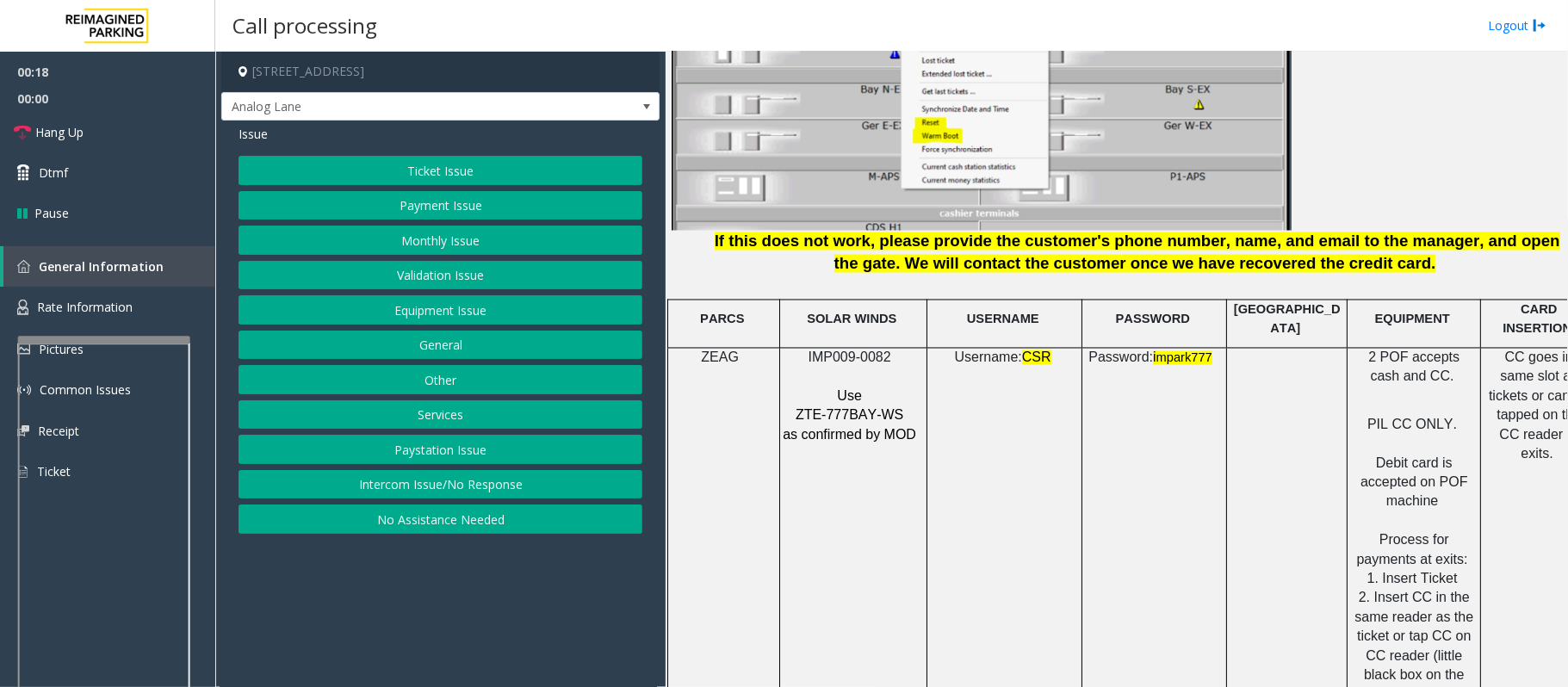
click at [465, 206] on button "Payment Issue" at bounding box center [440, 205] width 404 height 29
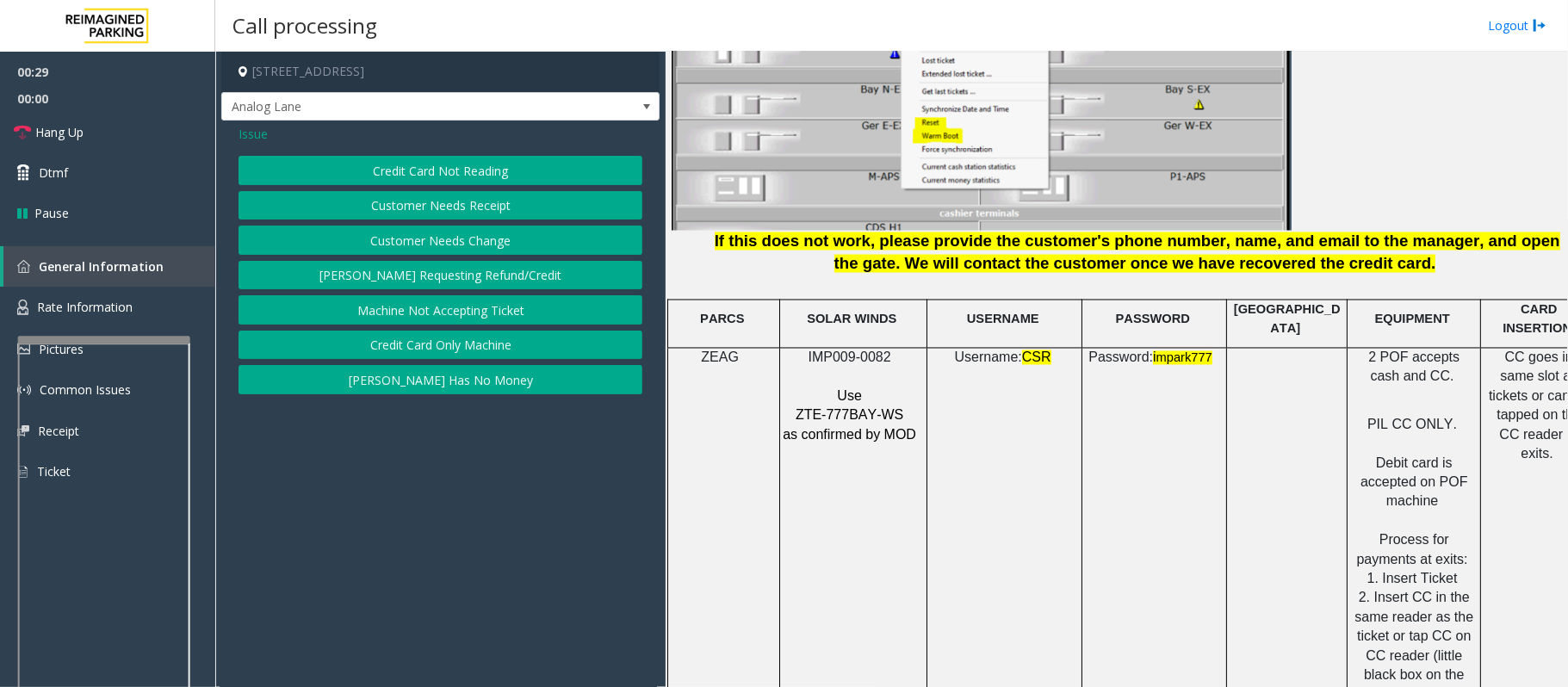
click at [453, 351] on button "Credit Card Only Machine" at bounding box center [440, 345] width 404 height 29
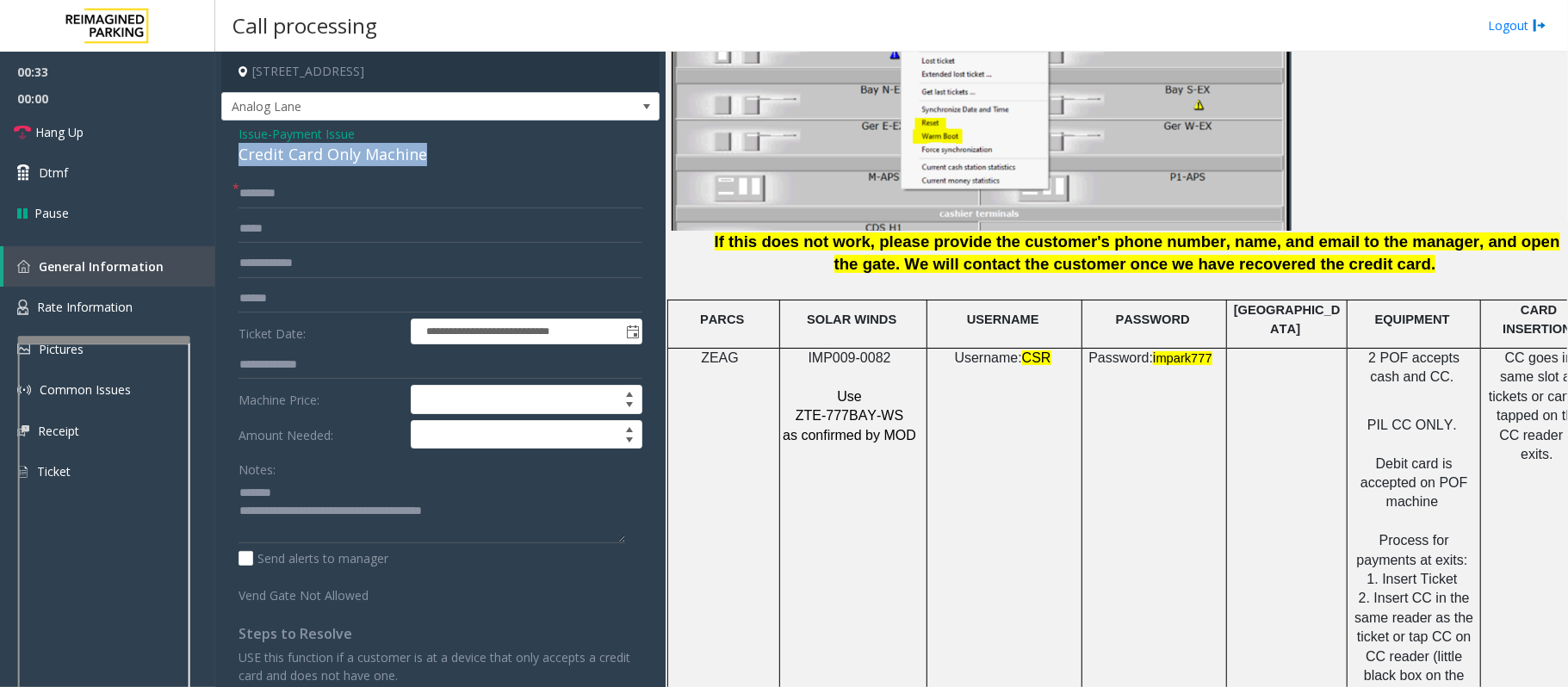
drag, startPoint x: 451, startPoint y: 155, endPoint x: 230, endPoint y: 149, distance: 221.1
click at [230, 149] on div "**********" at bounding box center [440, 501] width 438 height 762
click at [299, 501] on textarea at bounding box center [431, 511] width 387 height 65
drag, startPoint x: 494, startPoint y: 524, endPoint x: 308, endPoint y: 522, distance: 186.0
click at [308, 522] on textarea at bounding box center [431, 511] width 387 height 65
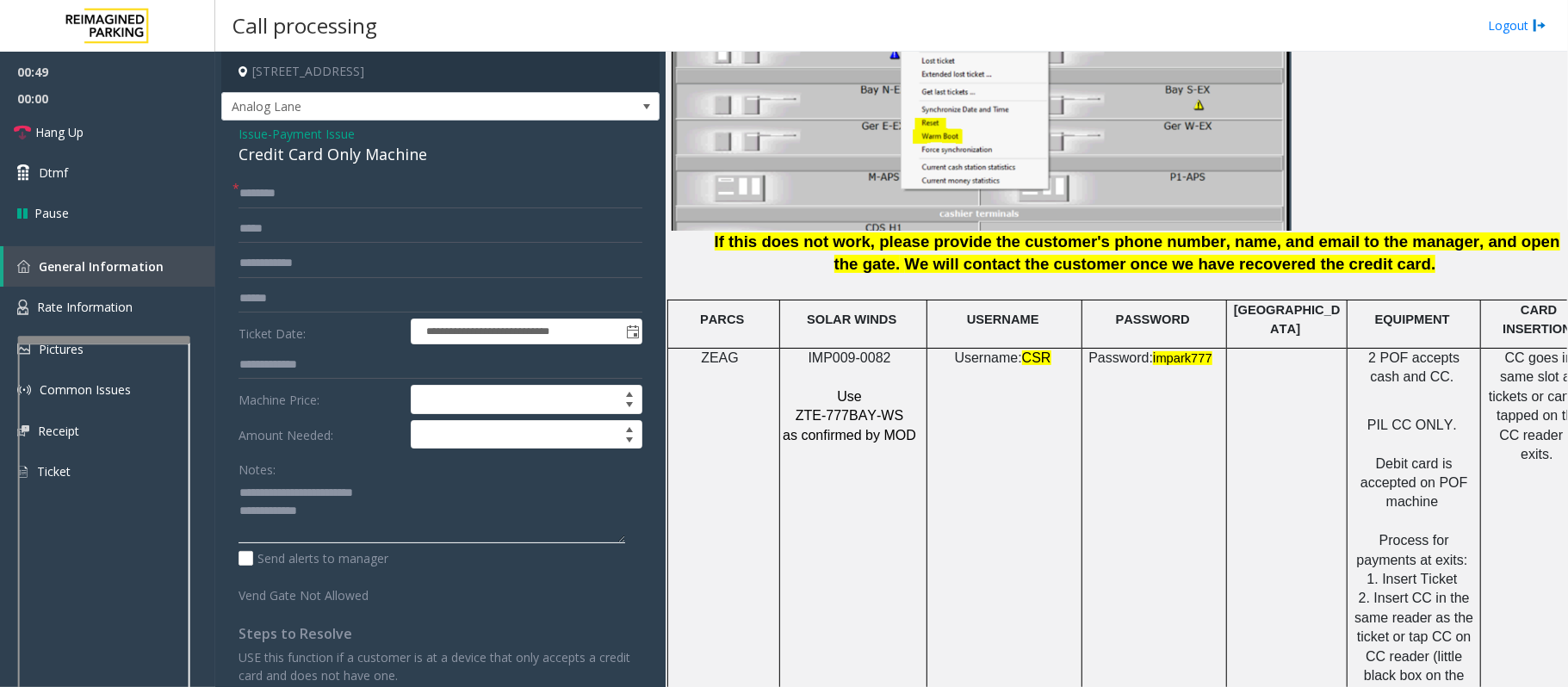
type textarea "**********"
click at [300, 199] on input "text" at bounding box center [440, 193] width 404 height 29
type input "**"
click at [345, 512] on textarea at bounding box center [431, 511] width 387 height 65
paste textarea "**********"
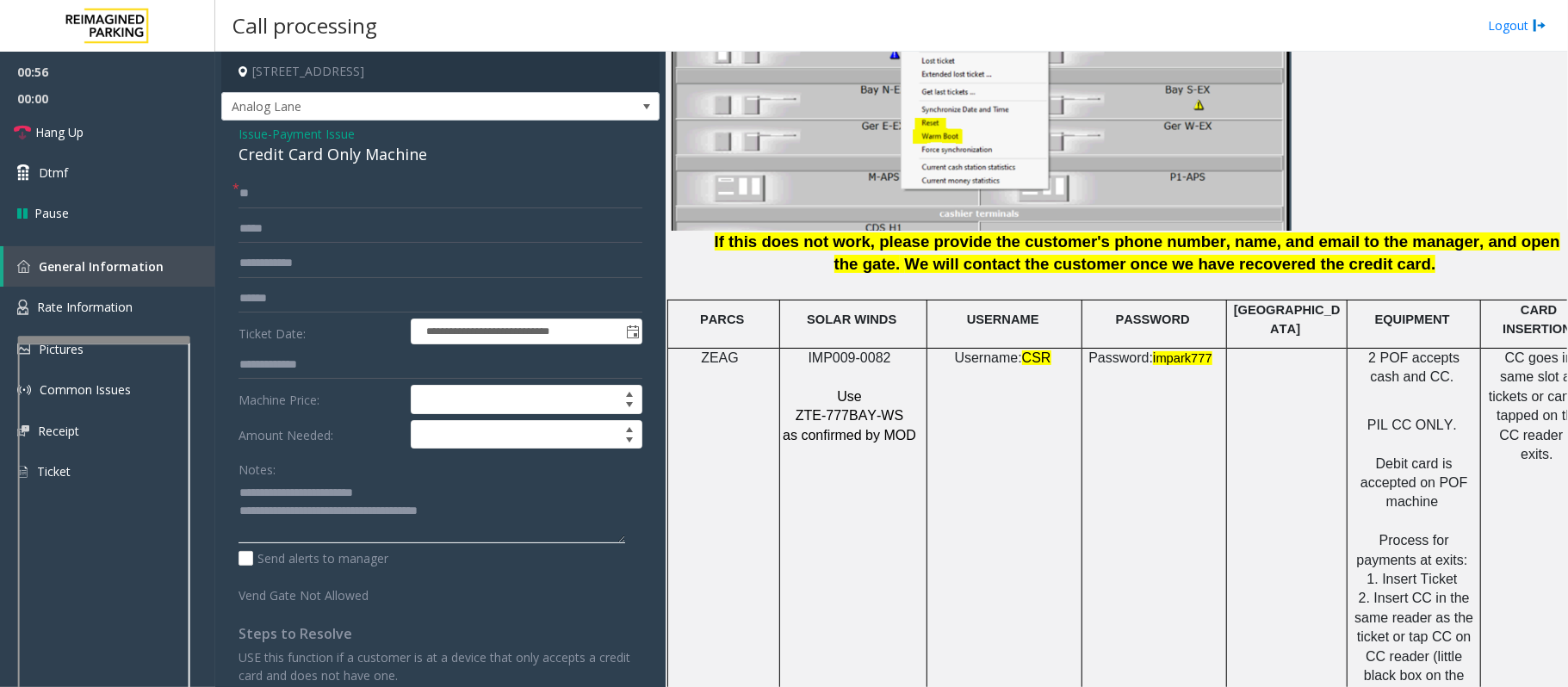
type textarea "**********"
click at [249, 131] on span "Issue" at bounding box center [253, 134] width 29 height 18
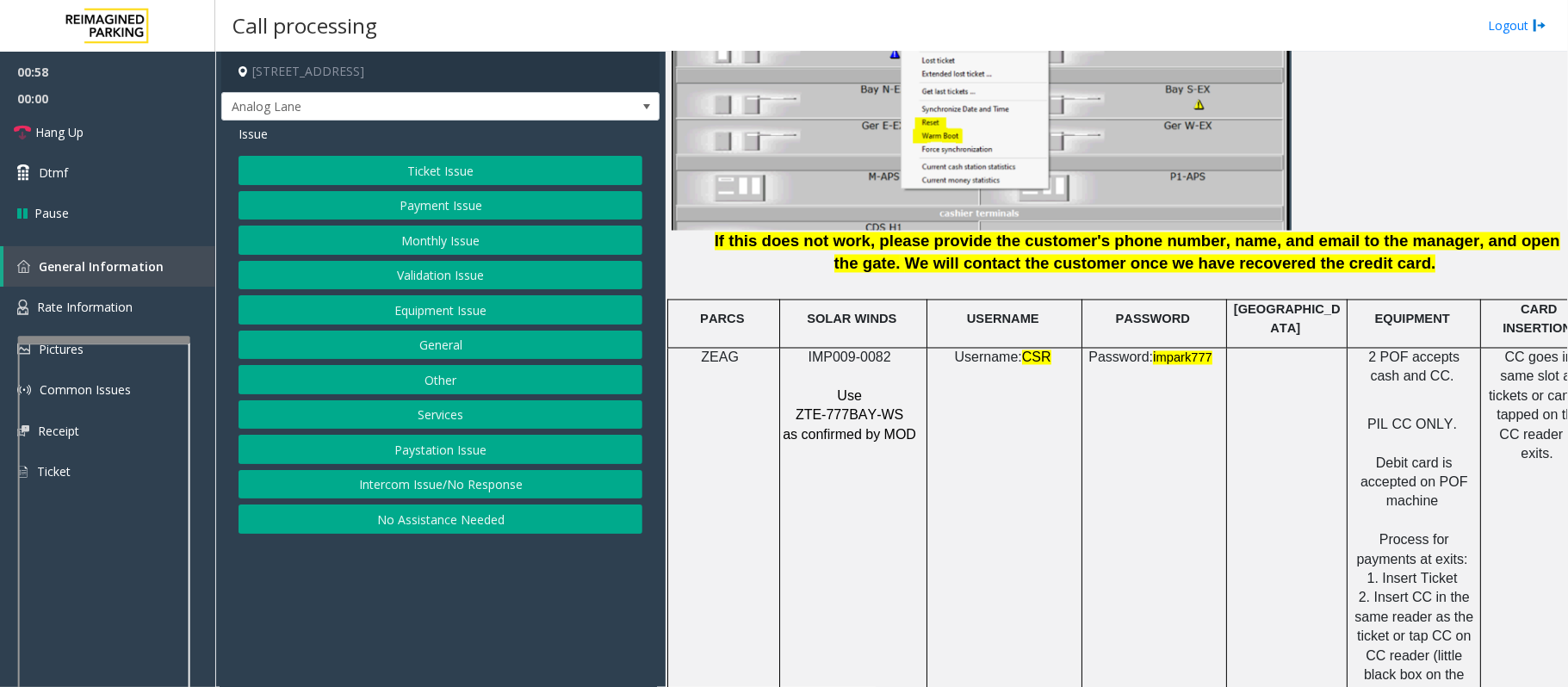
click at [443, 210] on button "Payment Issue" at bounding box center [440, 205] width 404 height 29
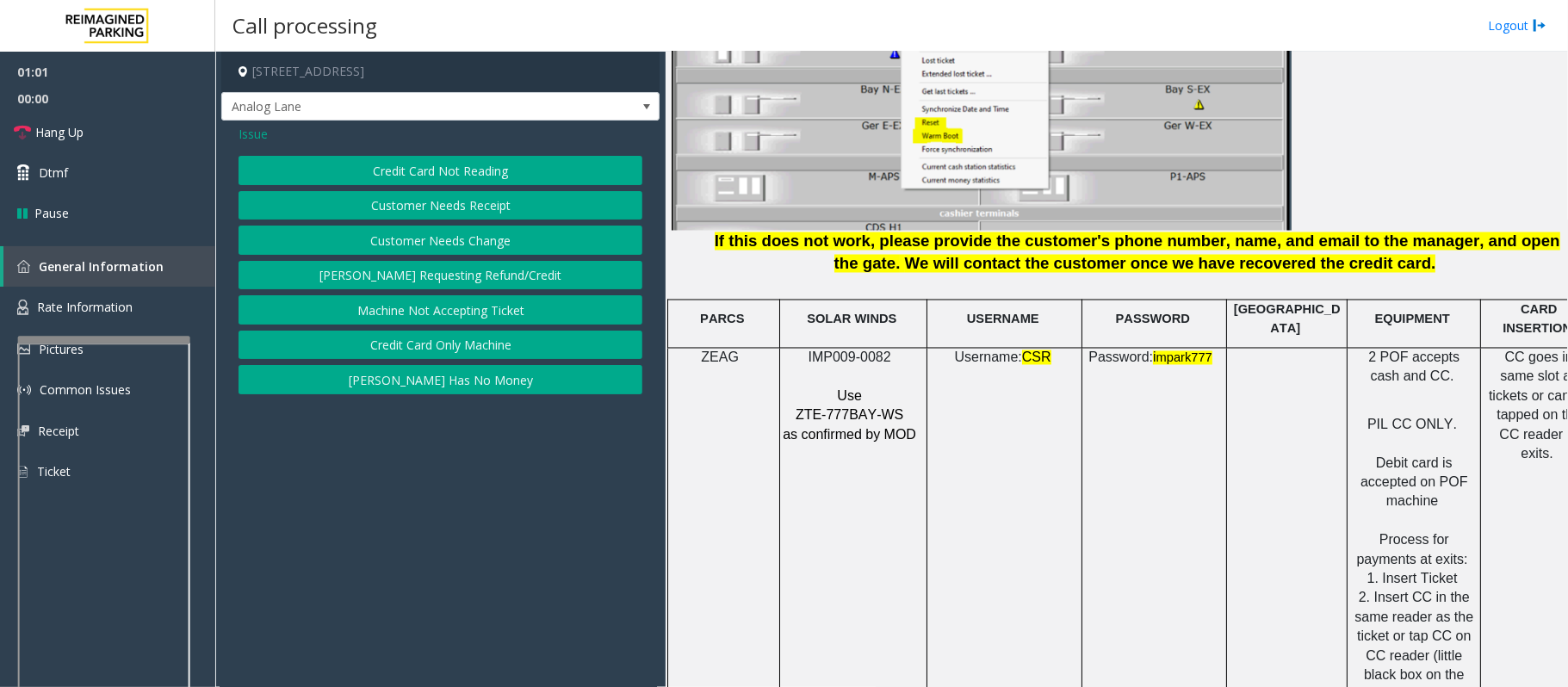
click at [442, 176] on button "Credit Card Not Reading" at bounding box center [440, 171] width 404 height 29
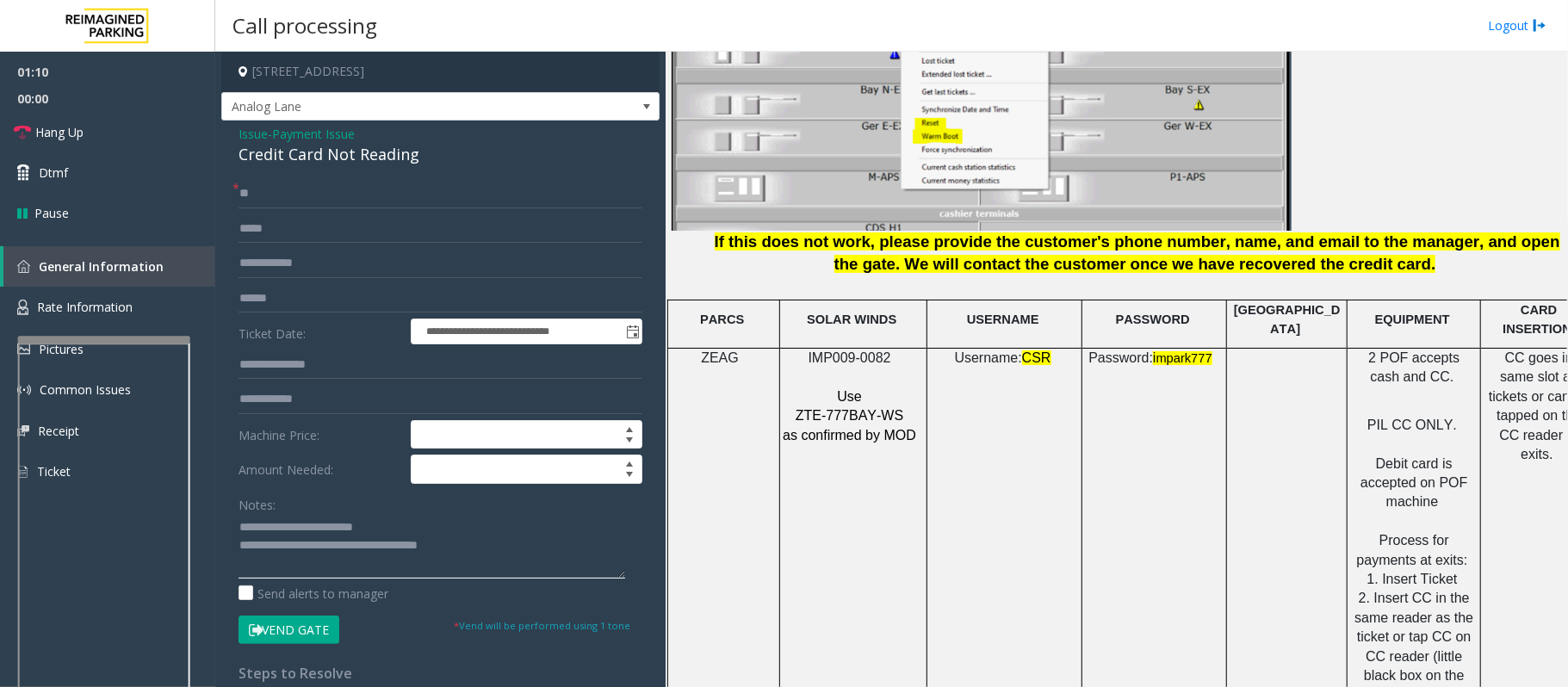
click at [475, 551] on textarea at bounding box center [431, 546] width 387 height 65
click at [57, 128] on span "Hang Up" at bounding box center [60, 132] width 48 height 18
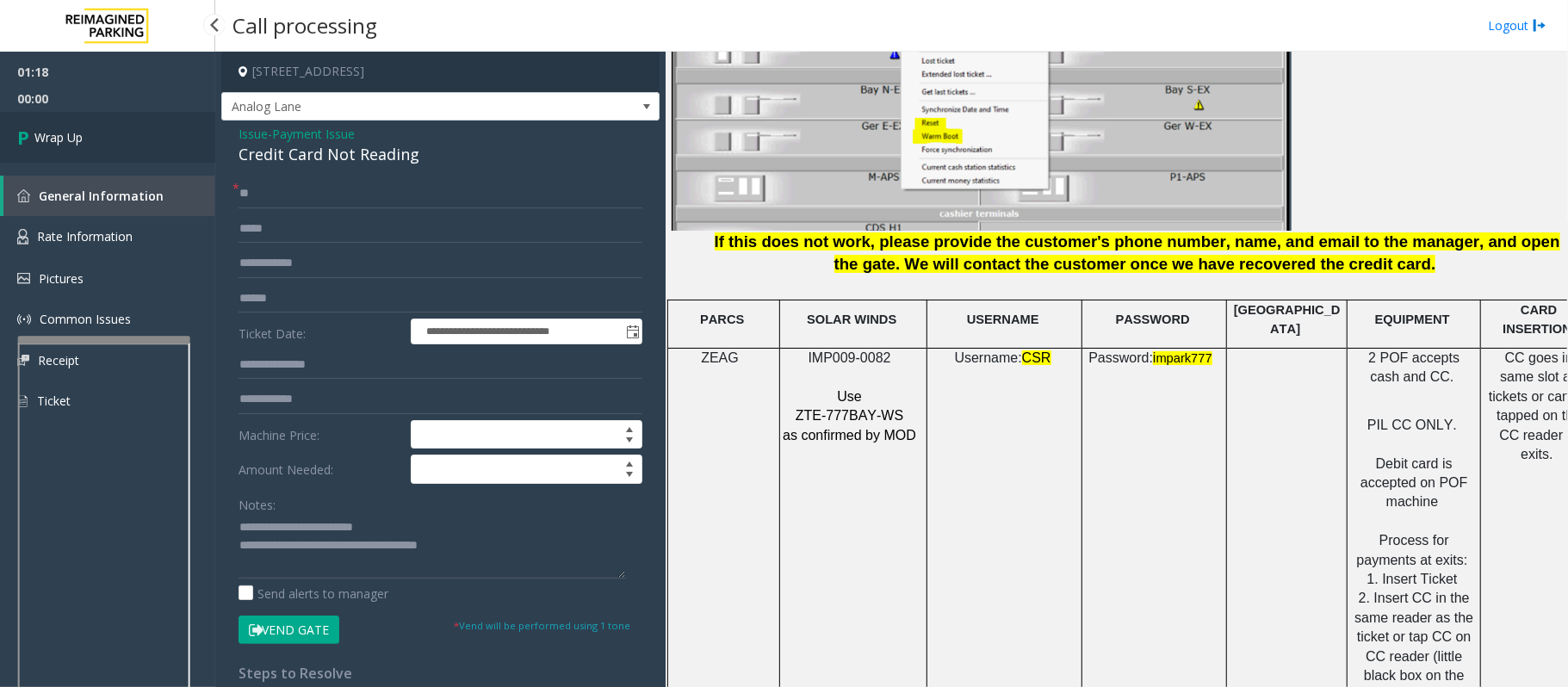
click at [69, 159] on link "Wrap Up" at bounding box center [107, 137] width 215 height 51
click at [74, 136] on span "Wrap Up" at bounding box center [59, 137] width 48 height 18
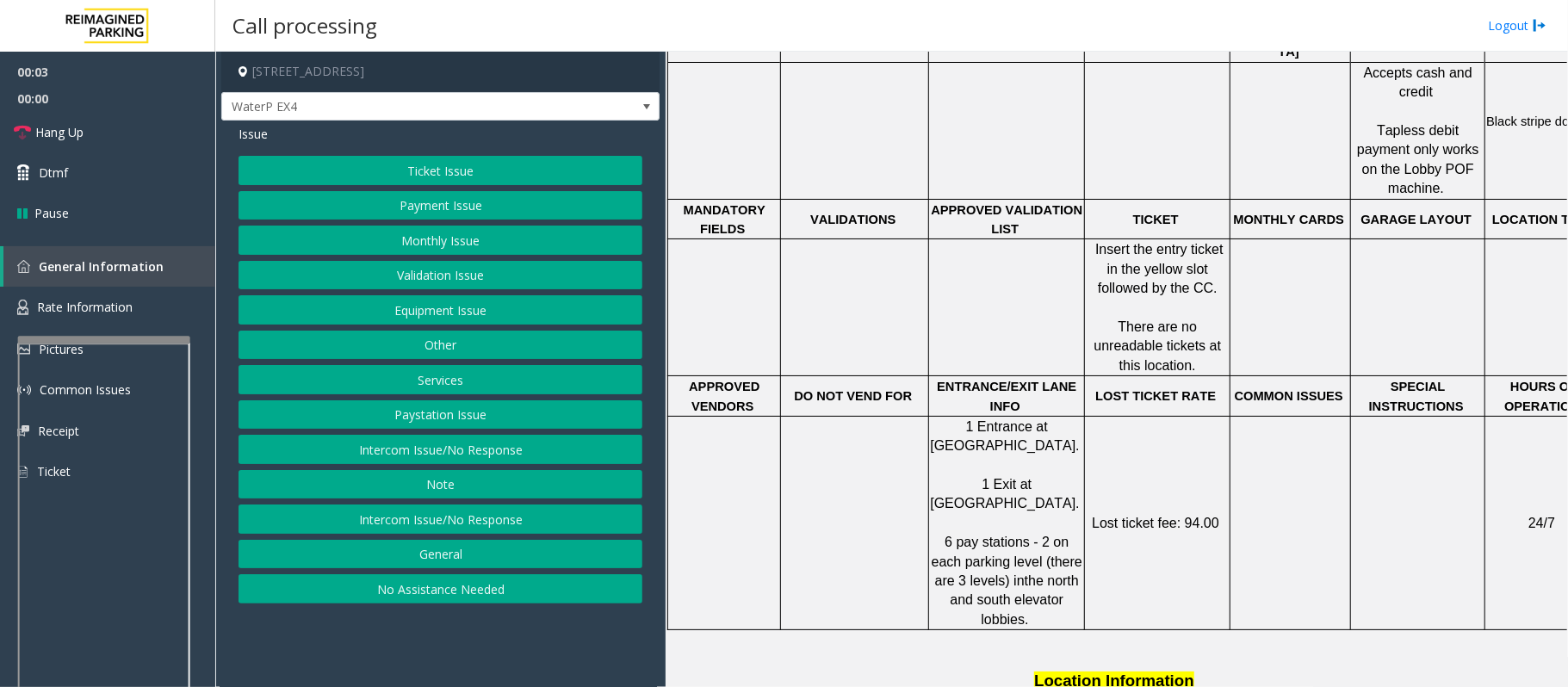
scroll to position [804, 0]
click at [429, 310] on button "Equipment Issue" at bounding box center [440, 310] width 404 height 29
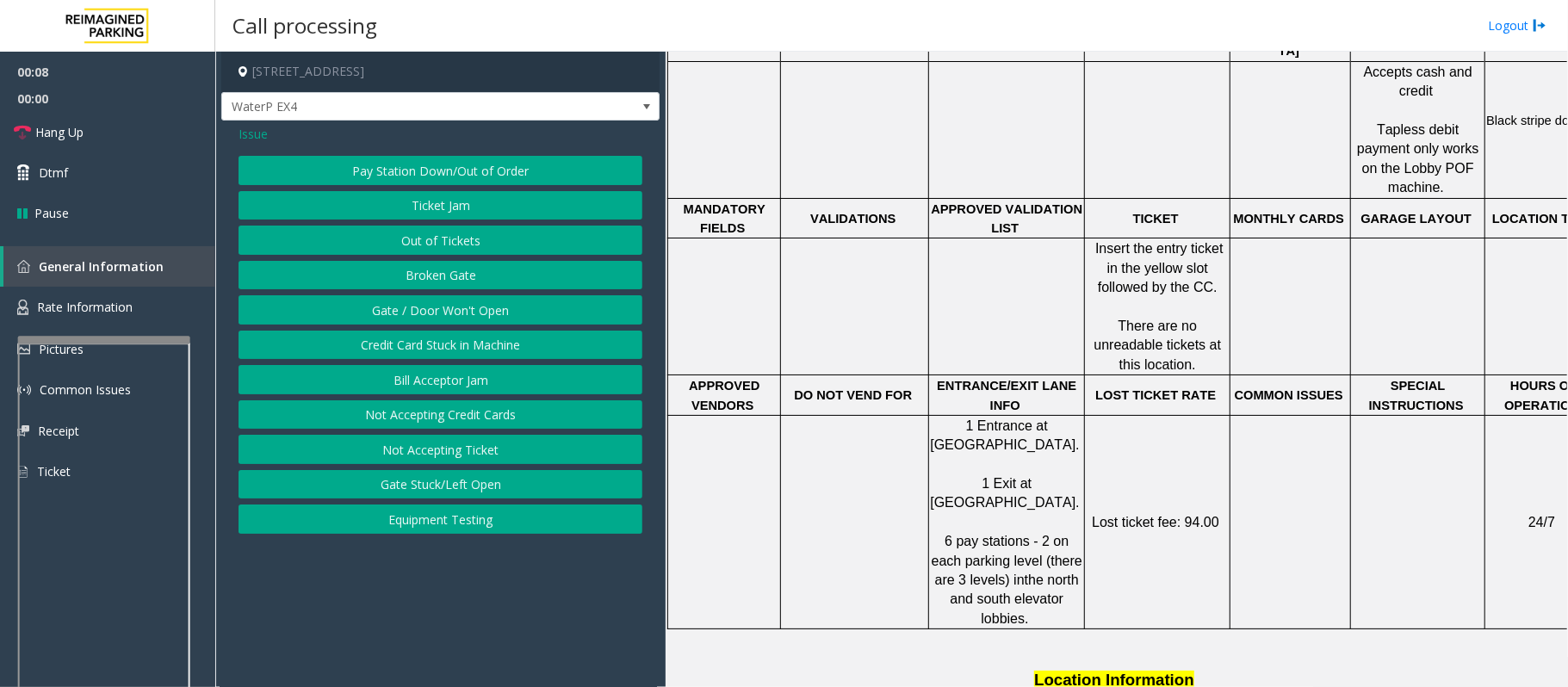
click at [253, 139] on span "Issue" at bounding box center [253, 134] width 29 height 18
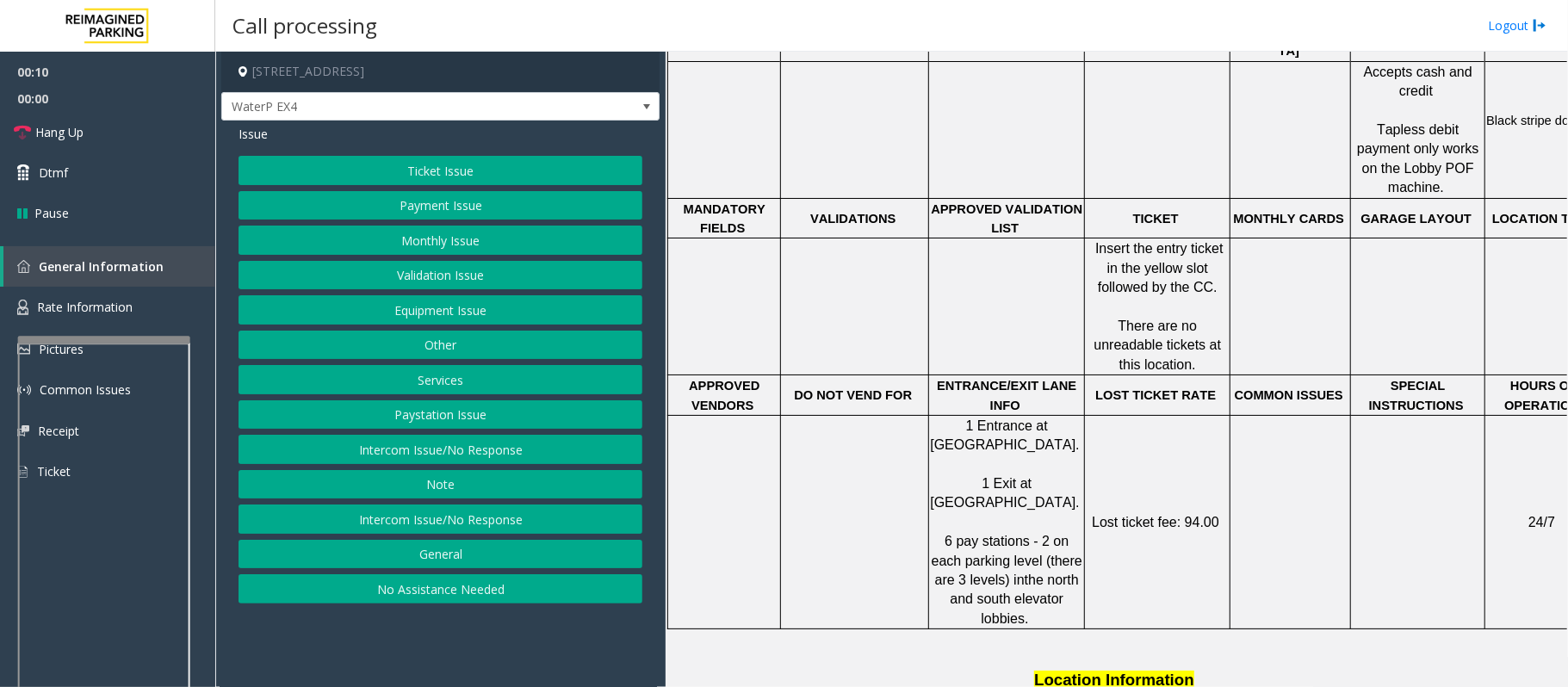
click at [401, 442] on button "Intercom Issue/No Response" at bounding box center [440, 450] width 404 height 29
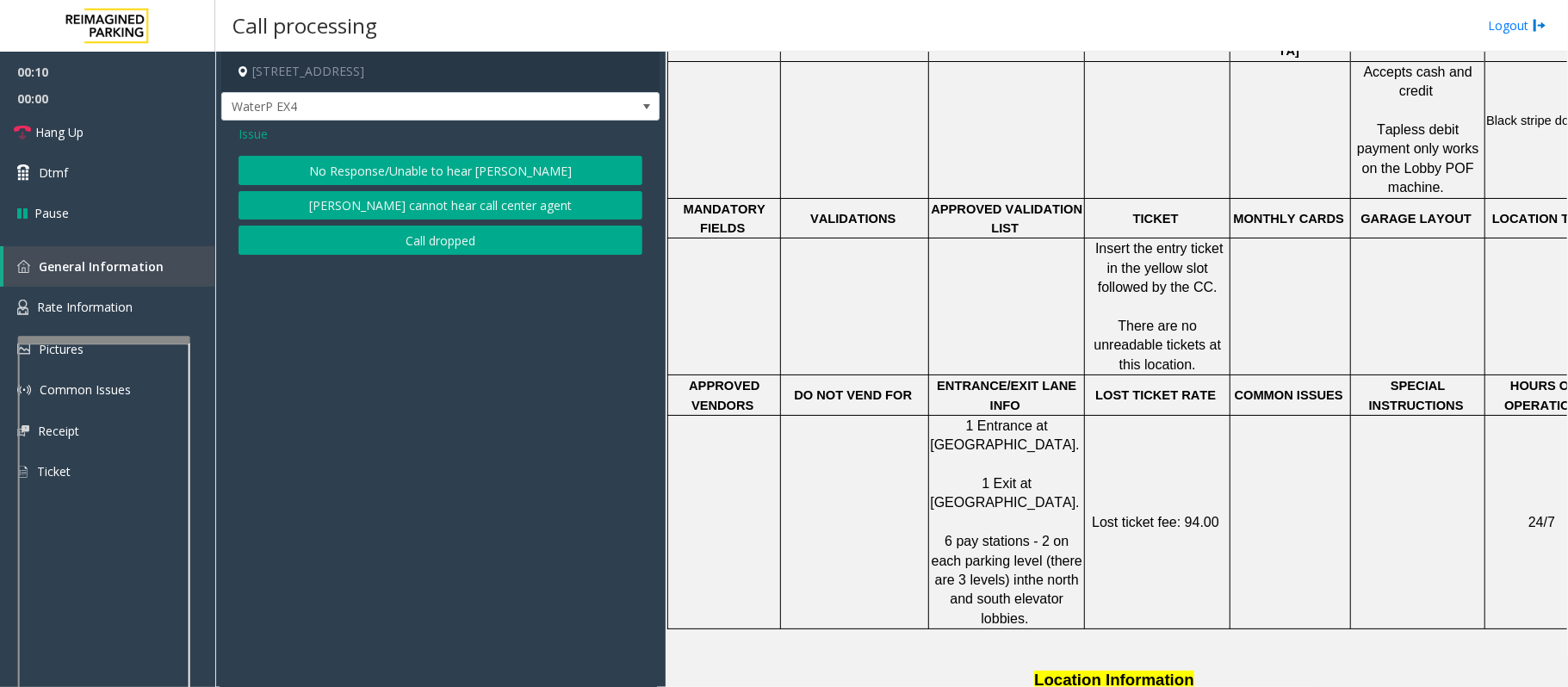
click at [329, 163] on button "No Response/Unable to hear [PERSON_NAME]" at bounding box center [440, 171] width 404 height 29
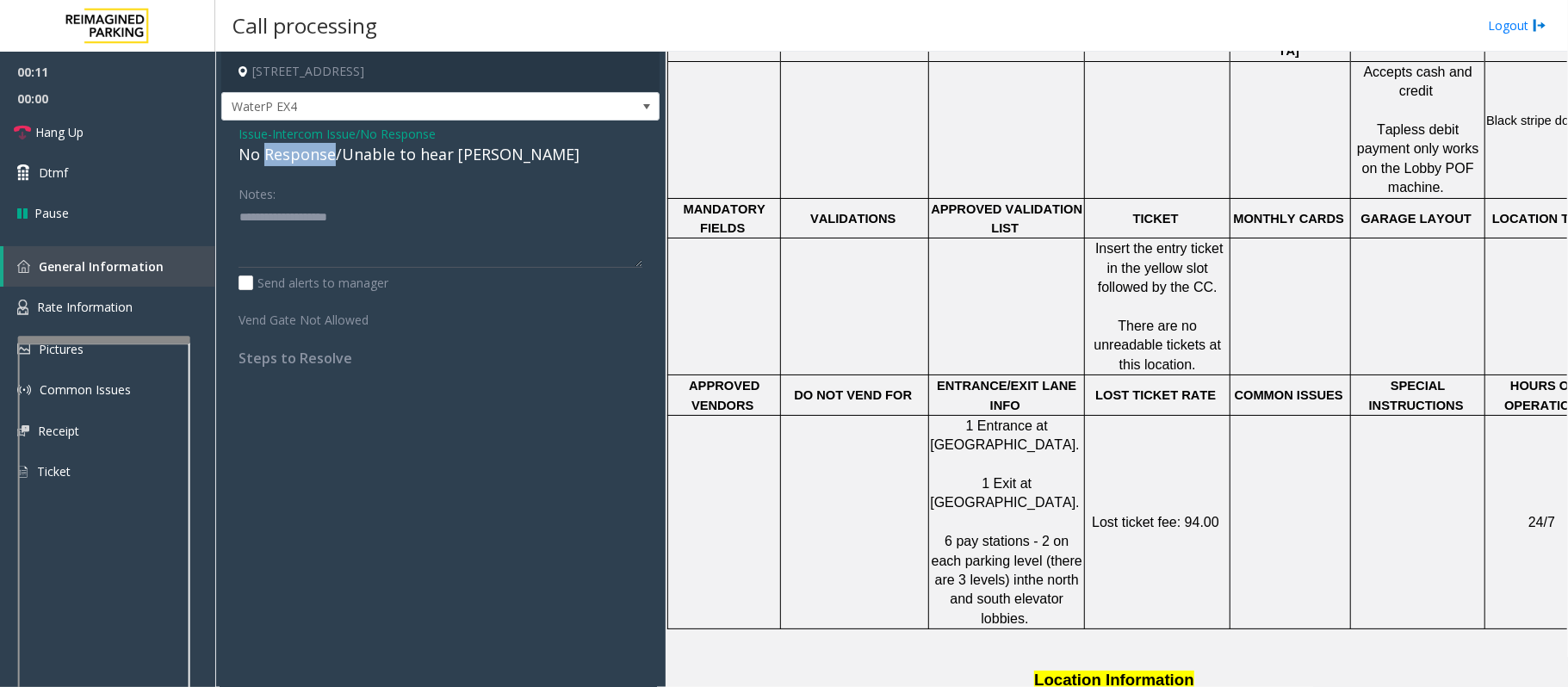
click at [329, 163] on div "No Response/Unable to hear [PERSON_NAME]" at bounding box center [440, 154] width 404 height 23
type textarea "**********"
click at [80, 129] on span "Hang Up" at bounding box center [60, 132] width 48 height 18
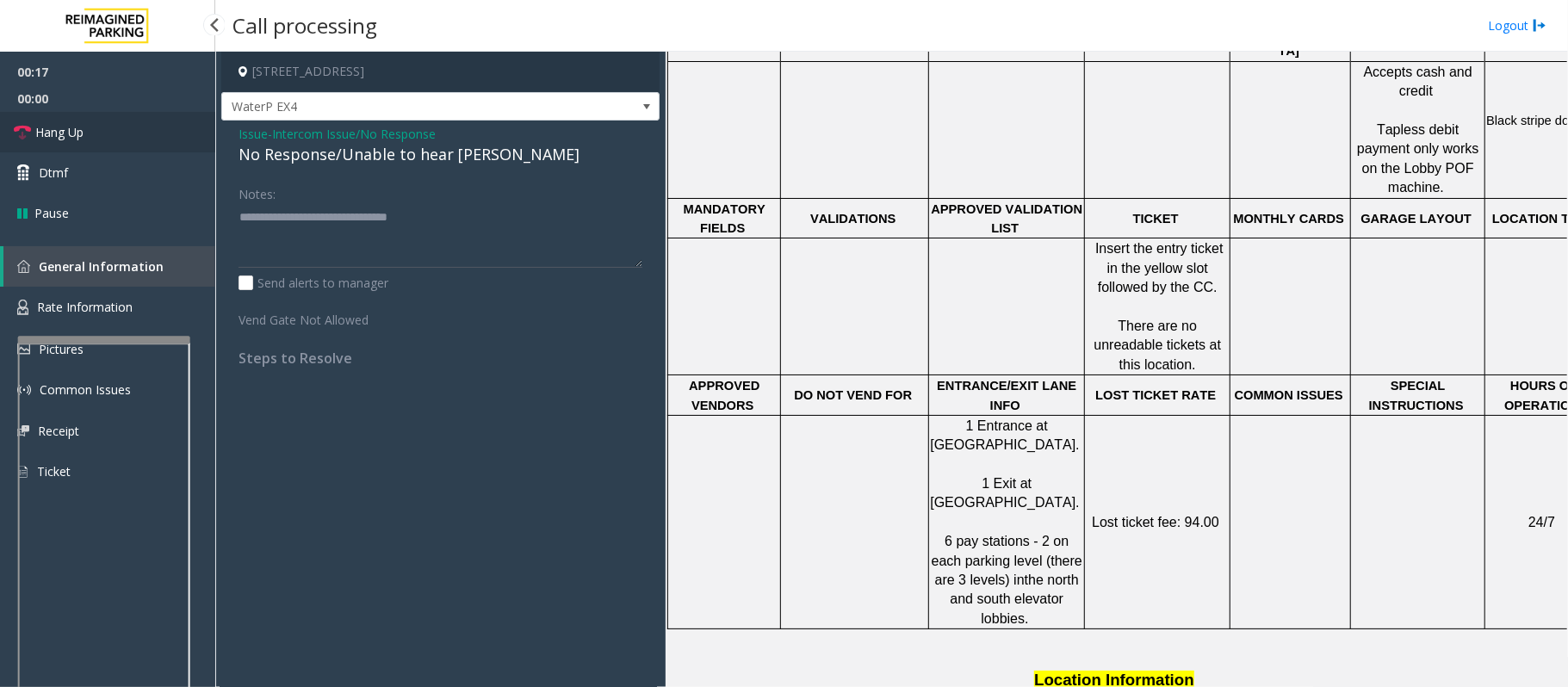
click at [80, 129] on span "Hang Up" at bounding box center [60, 132] width 48 height 18
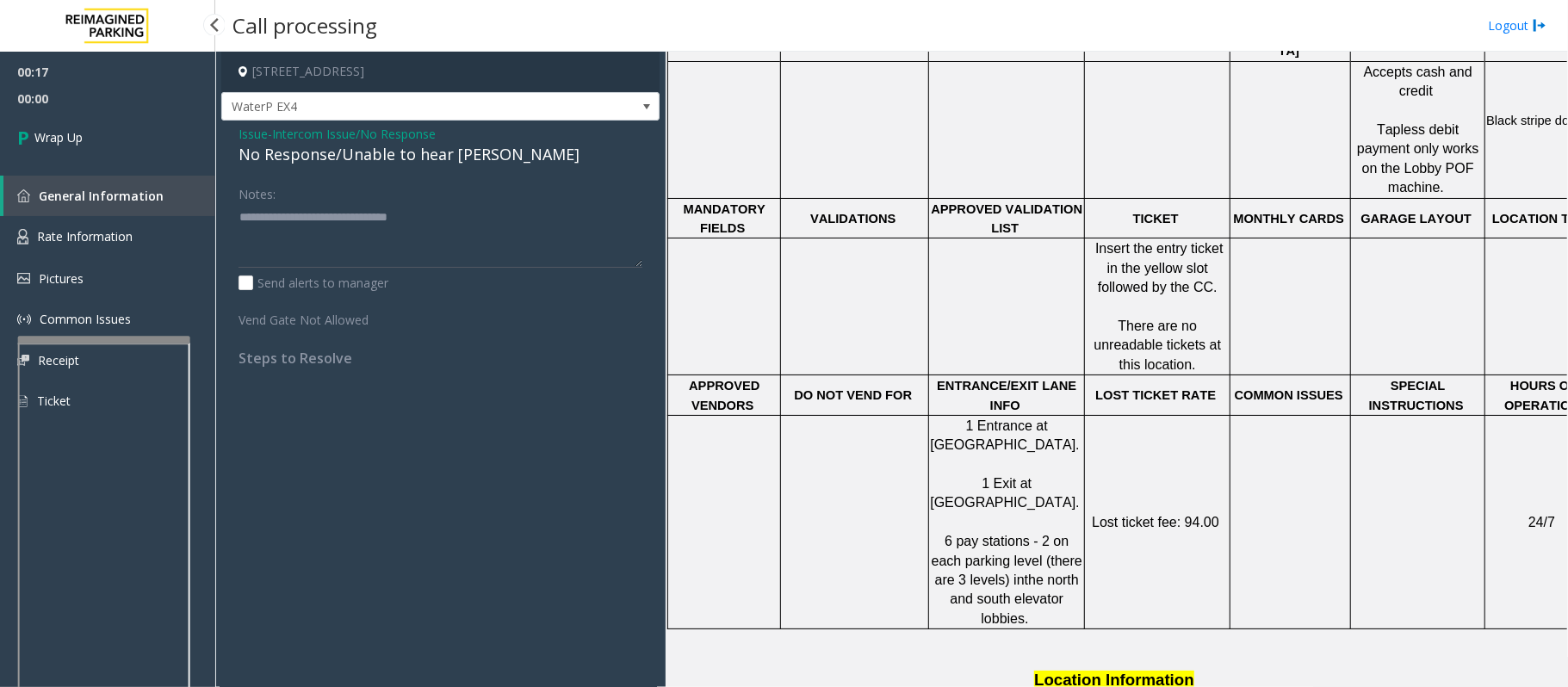
click at [80, 129] on span "Wrap Up" at bounding box center [59, 137] width 48 height 18
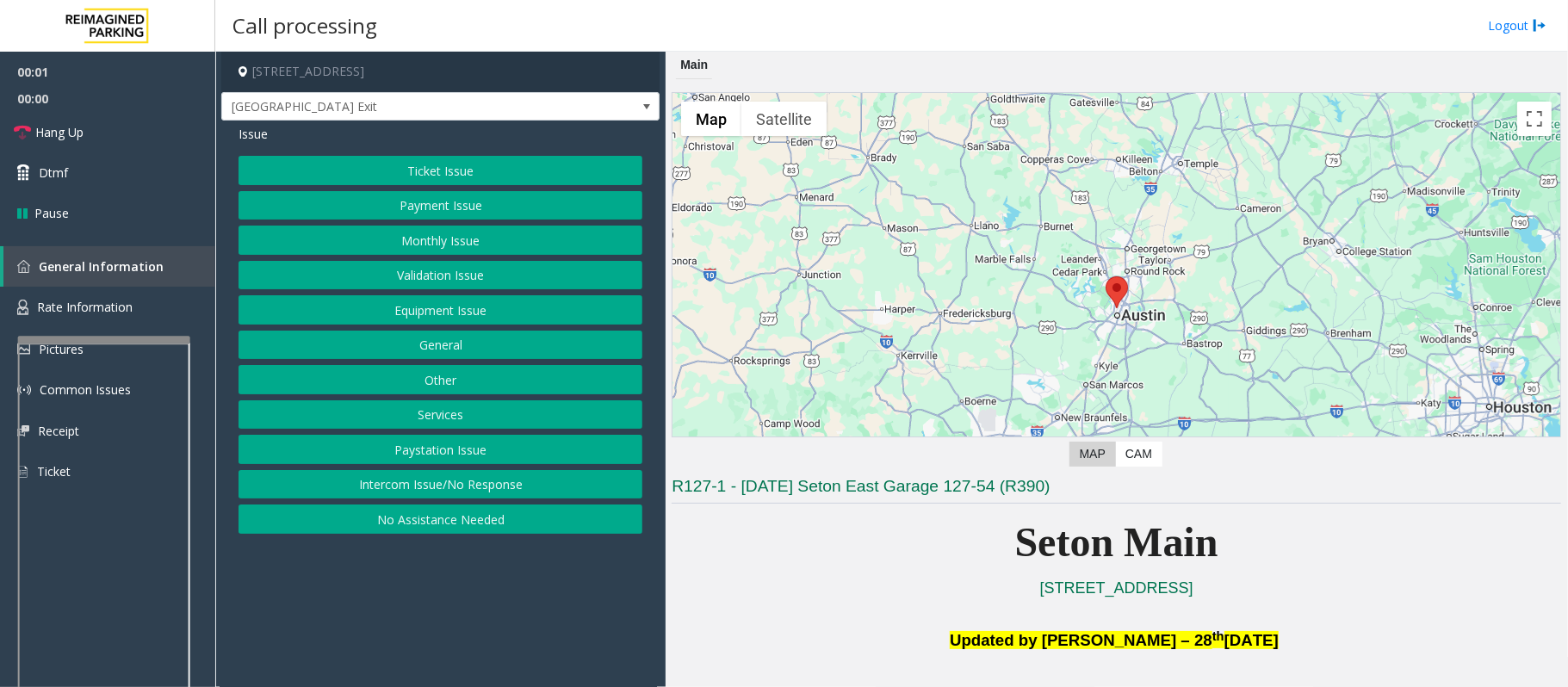
click at [420, 313] on button "Equipment Issue" at bounding box center [440, 310] width 404 height 29
click at [420, 313] on button "Gate / Door Won't Open" at bounding box center [440, 310] width 404 height 29
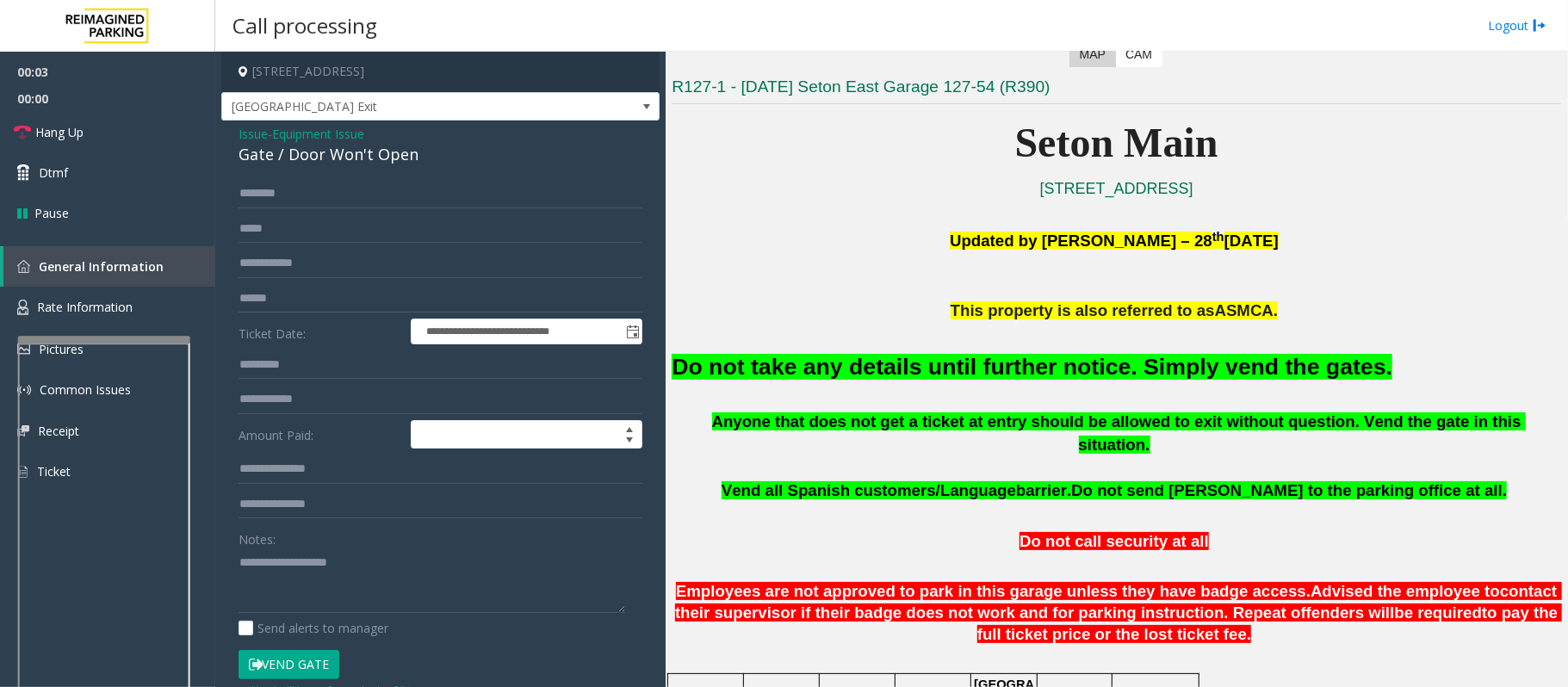
scroll to position [459, 0]
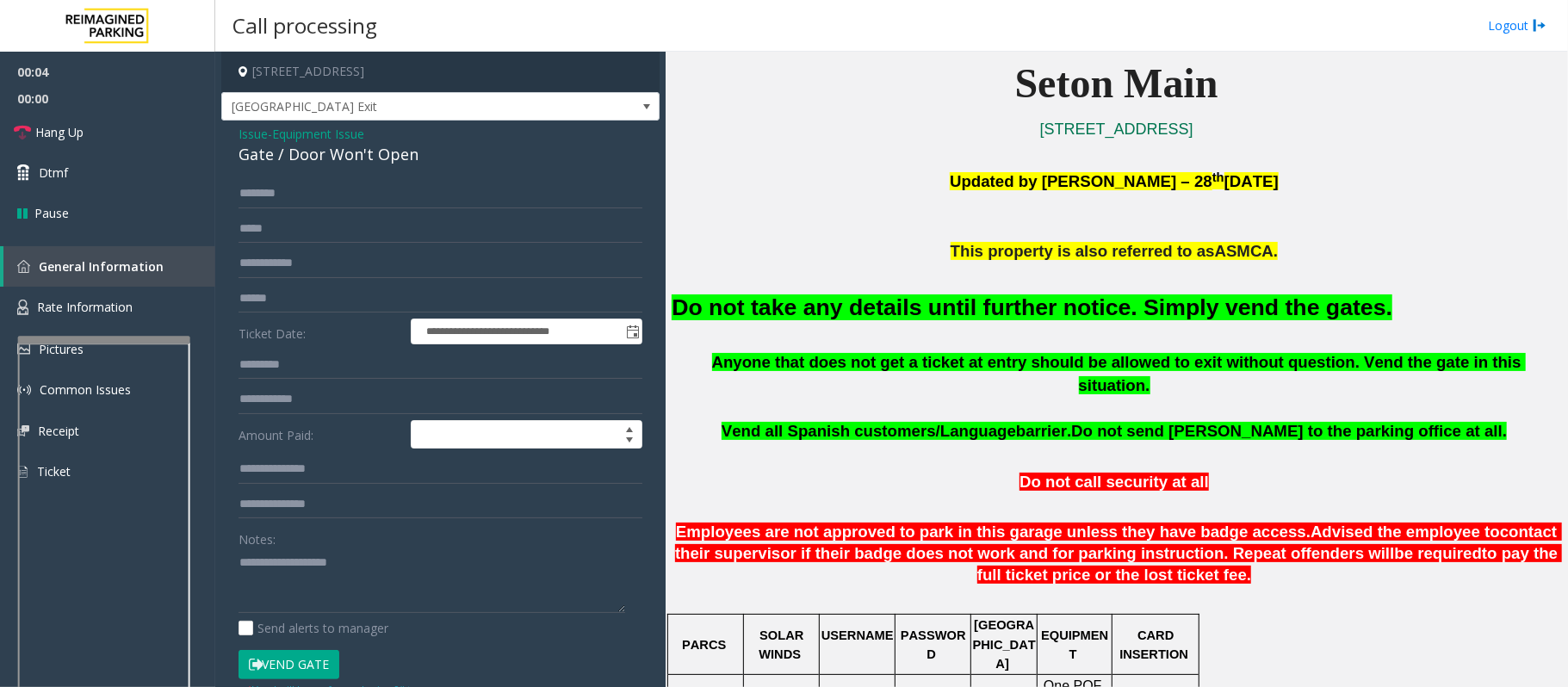
click at [310, 665] on button "Vend Gate" at bounding box center [288, 665] width 101 height 29
click at [765, 320] on font "Do not take any details until further notice. Simply vend the gates." at bounding box center [1031, 307] width 721 height 26
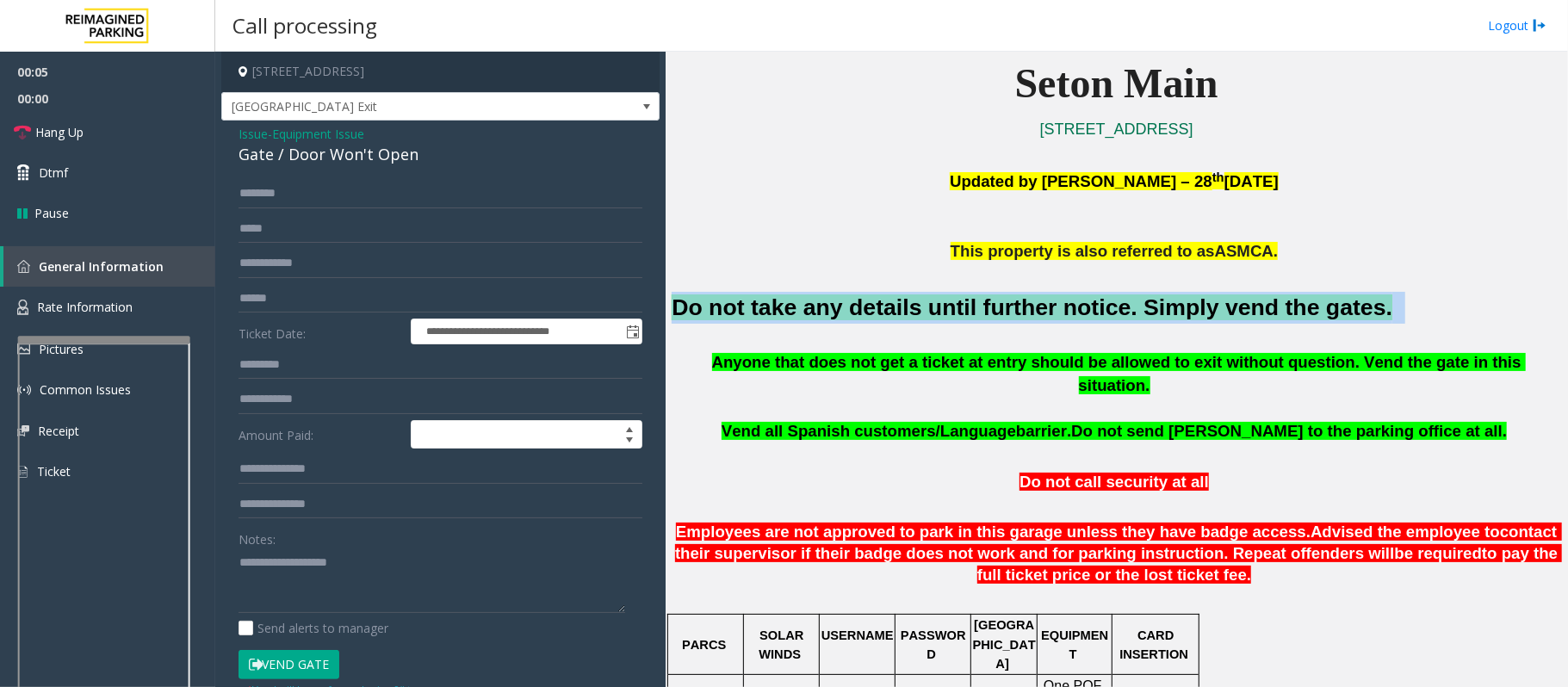
click at [765, 320] on font "Do not take any details until further notice. Simply vend the gates." at bounding box center [1031, 307] width 721 height 26
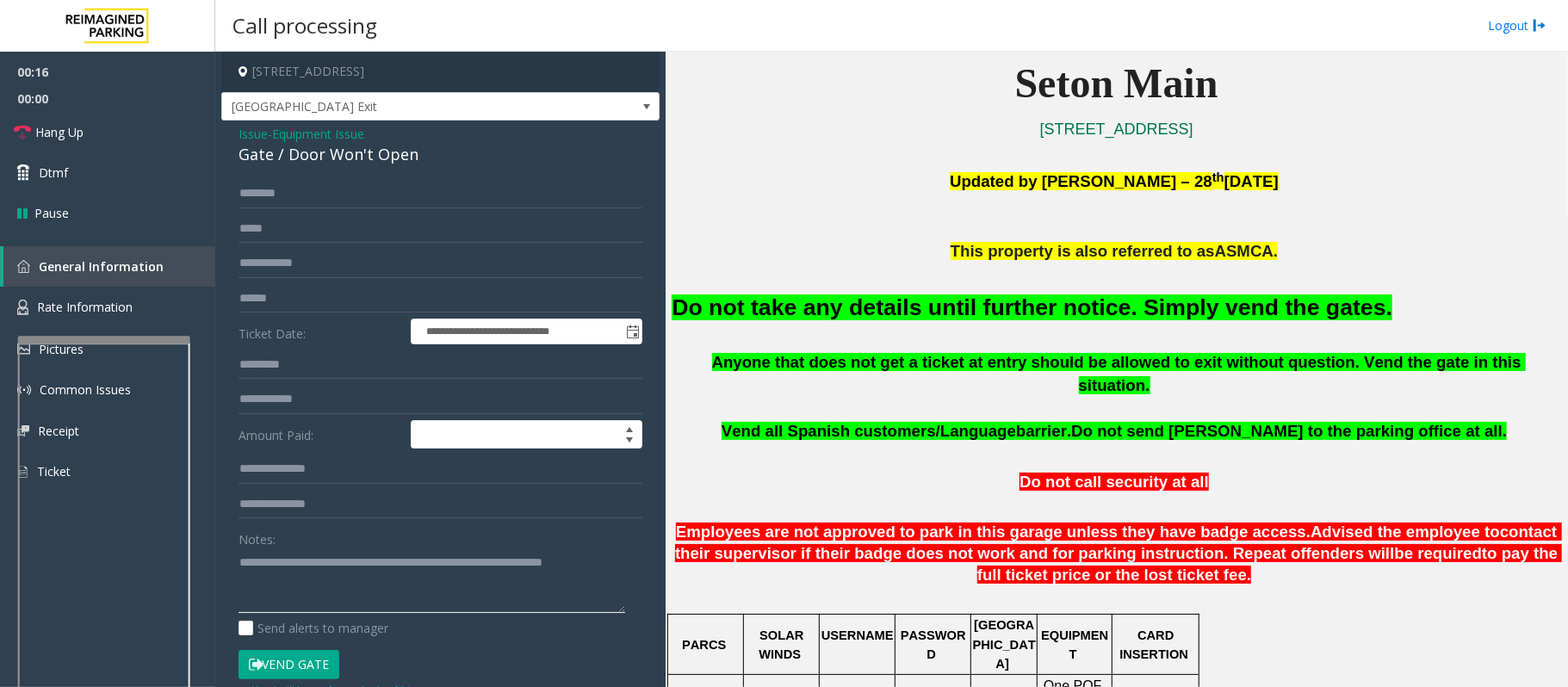
type textarea "**********"
click at [291, 668] on button "Vend Gate" at bounding box center [288, 665] width 101 height 29
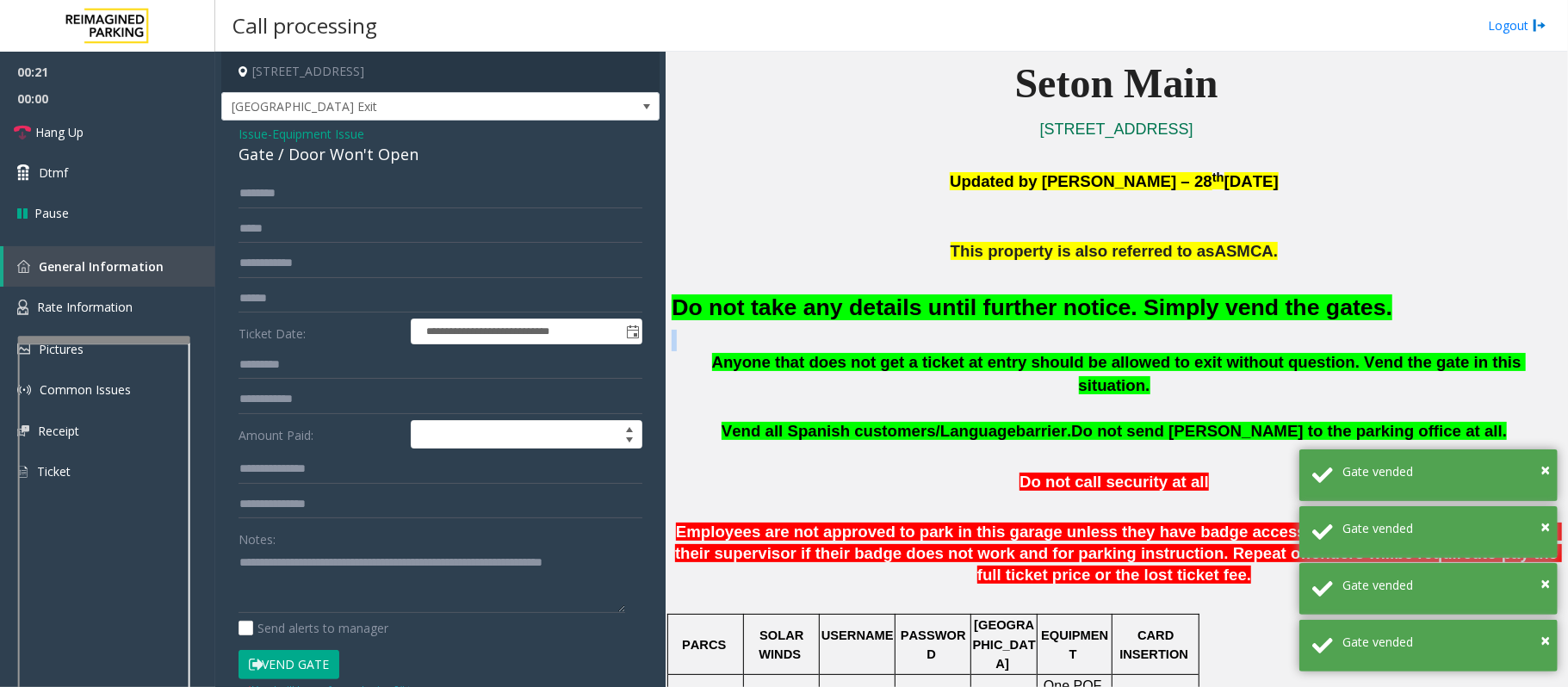
drag, startPoint x: 1348, startPoint y: 310, endPoint x: 686, endPoint y: 331, distance: 662.3
click at [686, 331] on div "Do not take any details until further notice. Simply vend the gates." at bounding box center [1116, 307] width 889 height 88
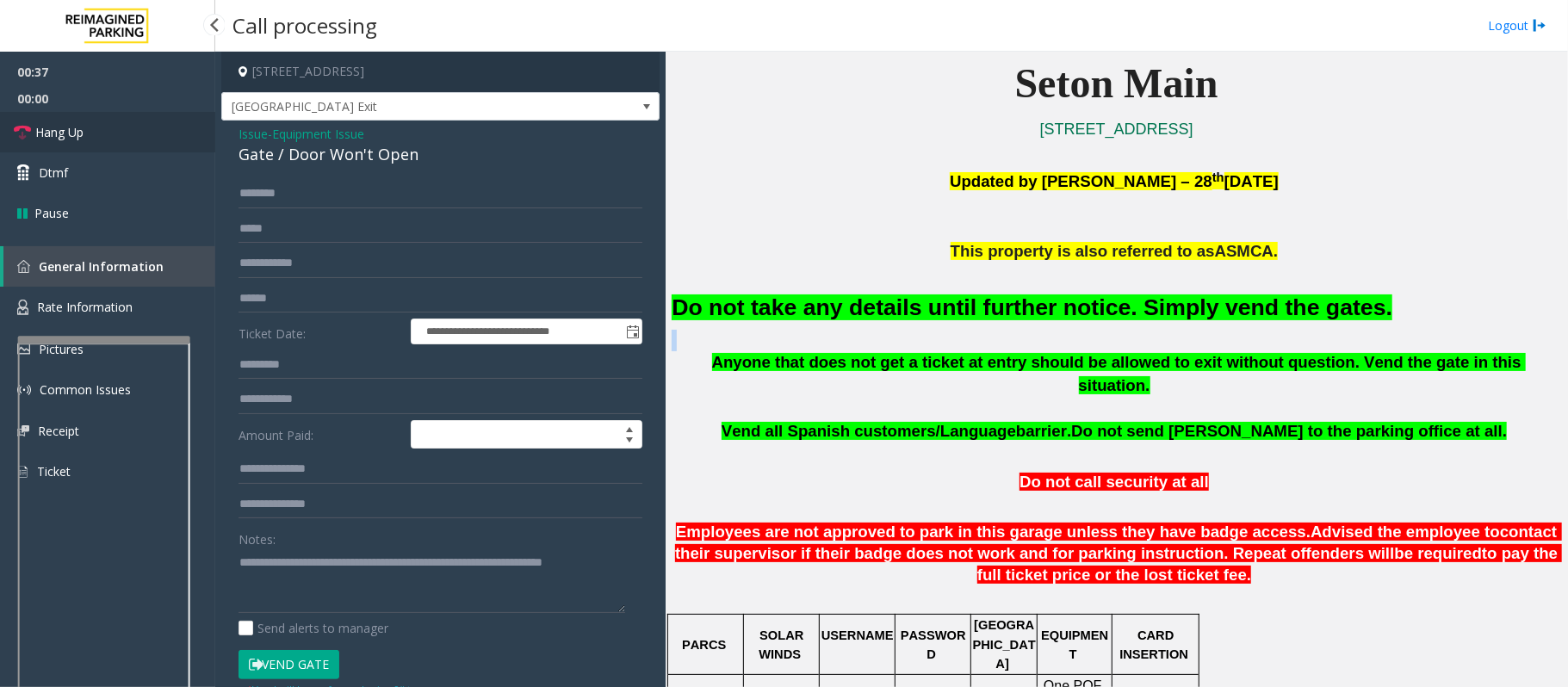
click at [66, 140] on span "Hang Up" at bounding box center [60, 132] width 48 height 18
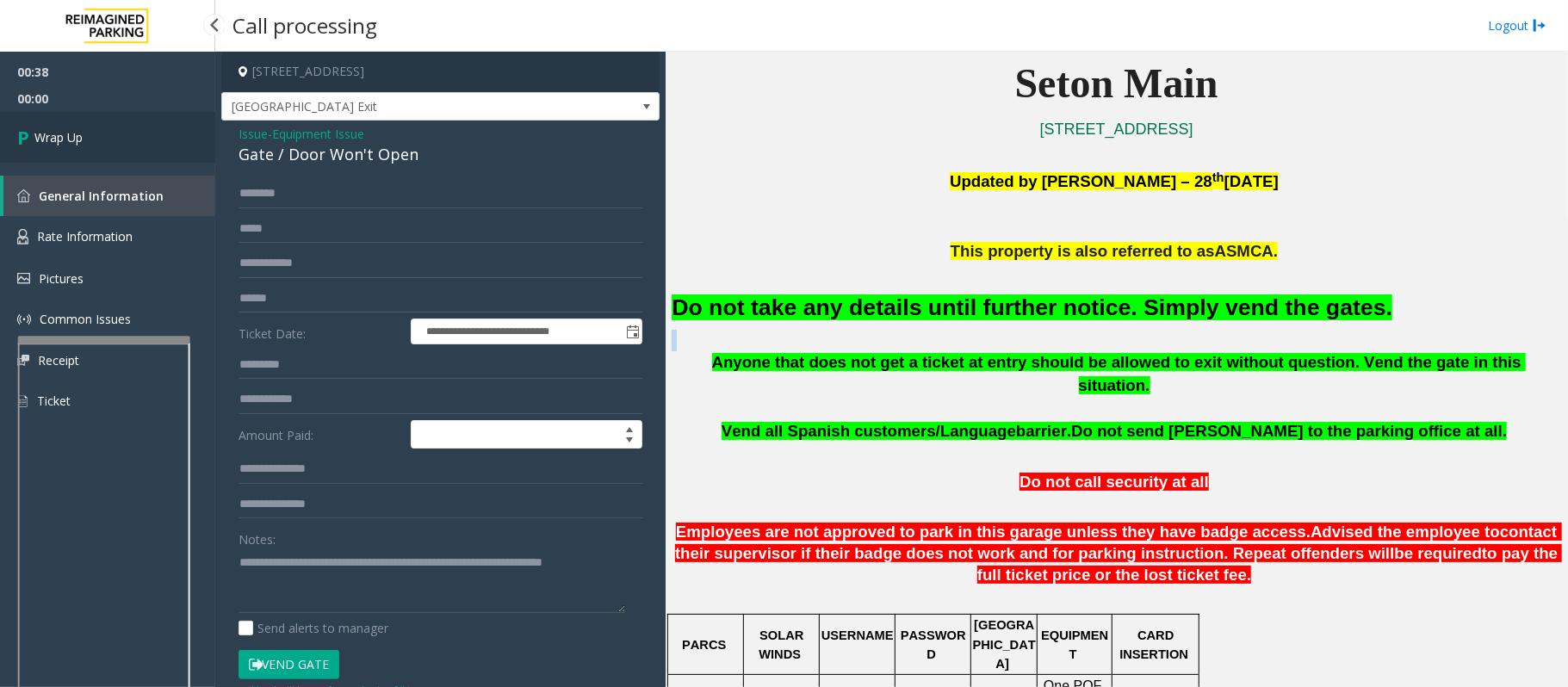
click at [59, 140] on span "Wrap Up" at bounding box center [59, 137] width 48 height 18
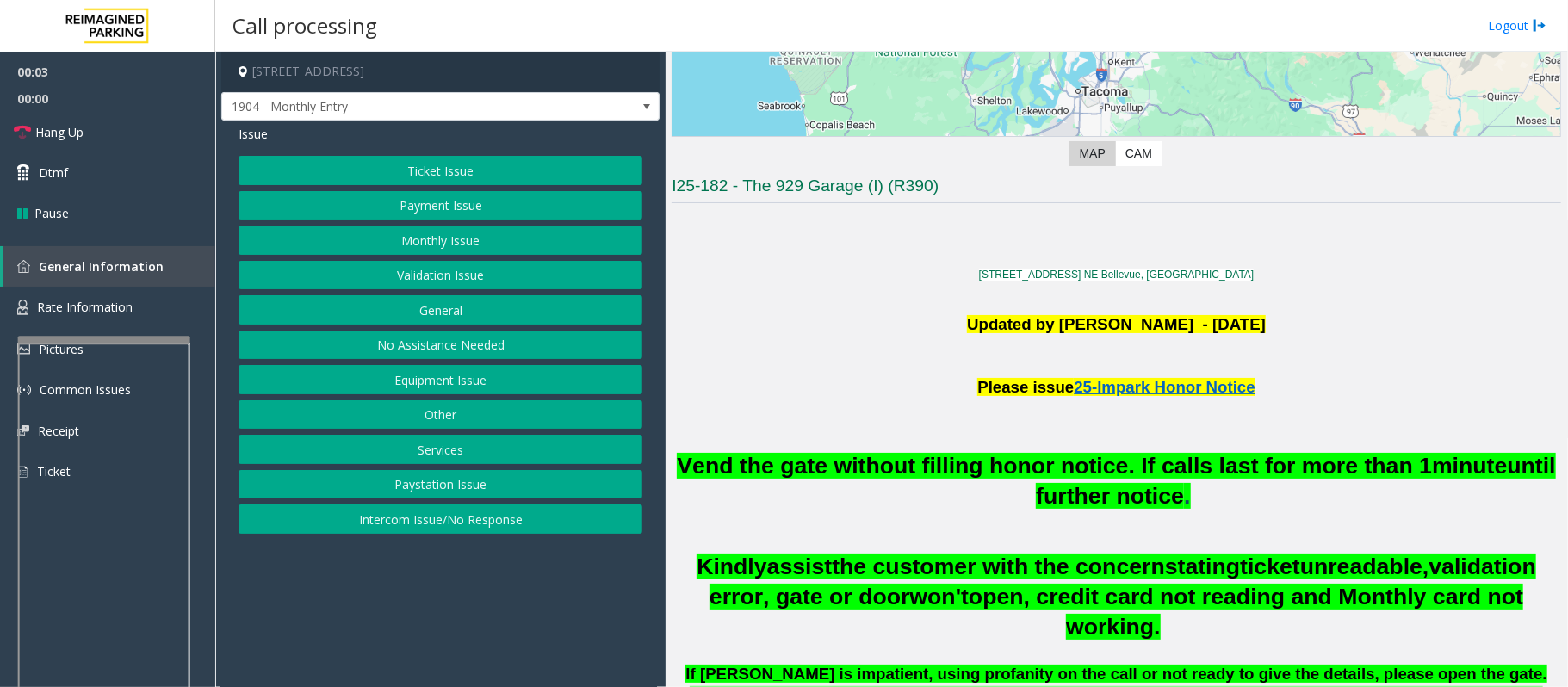
scroll to position [344, 0]
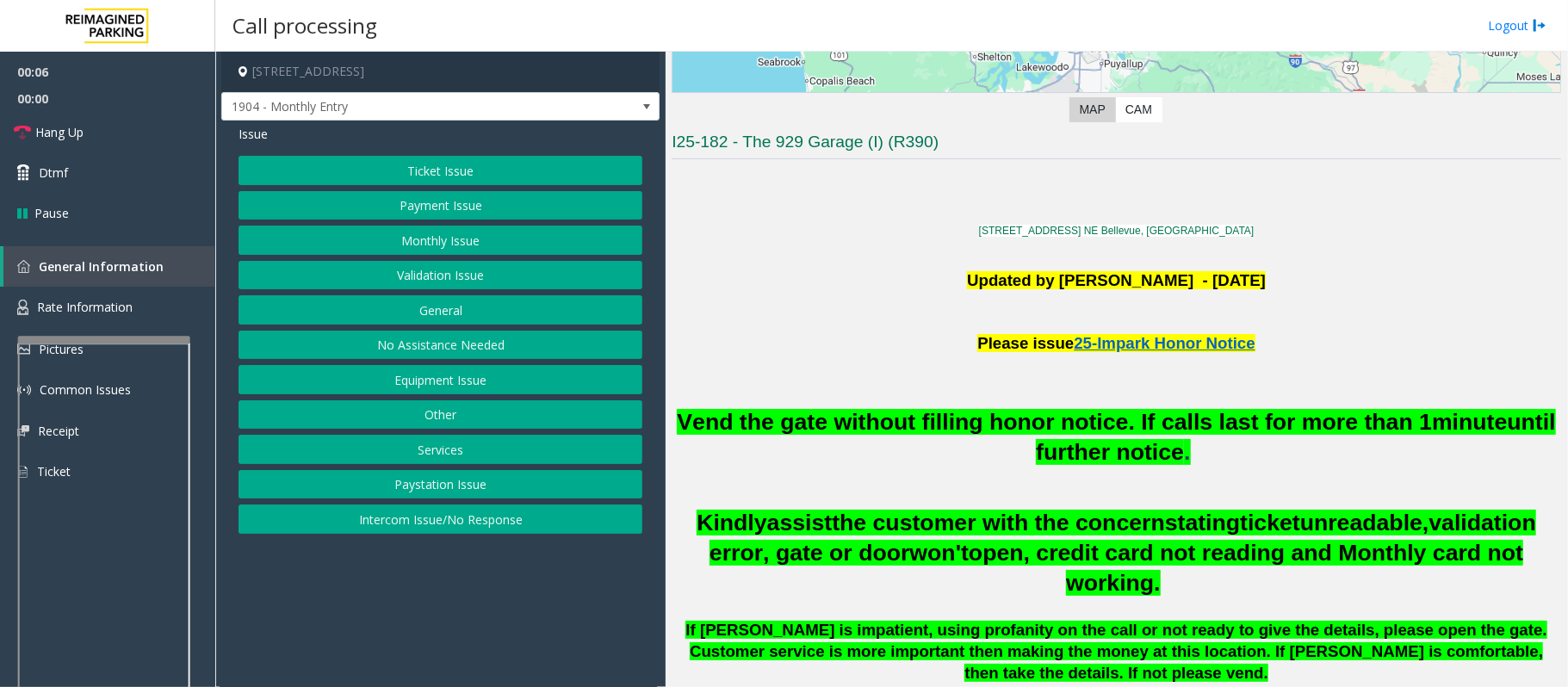
click at [452, 530] on button "Intercom Issue/No Response" at bounding box center [440, 520] width 404 height 29
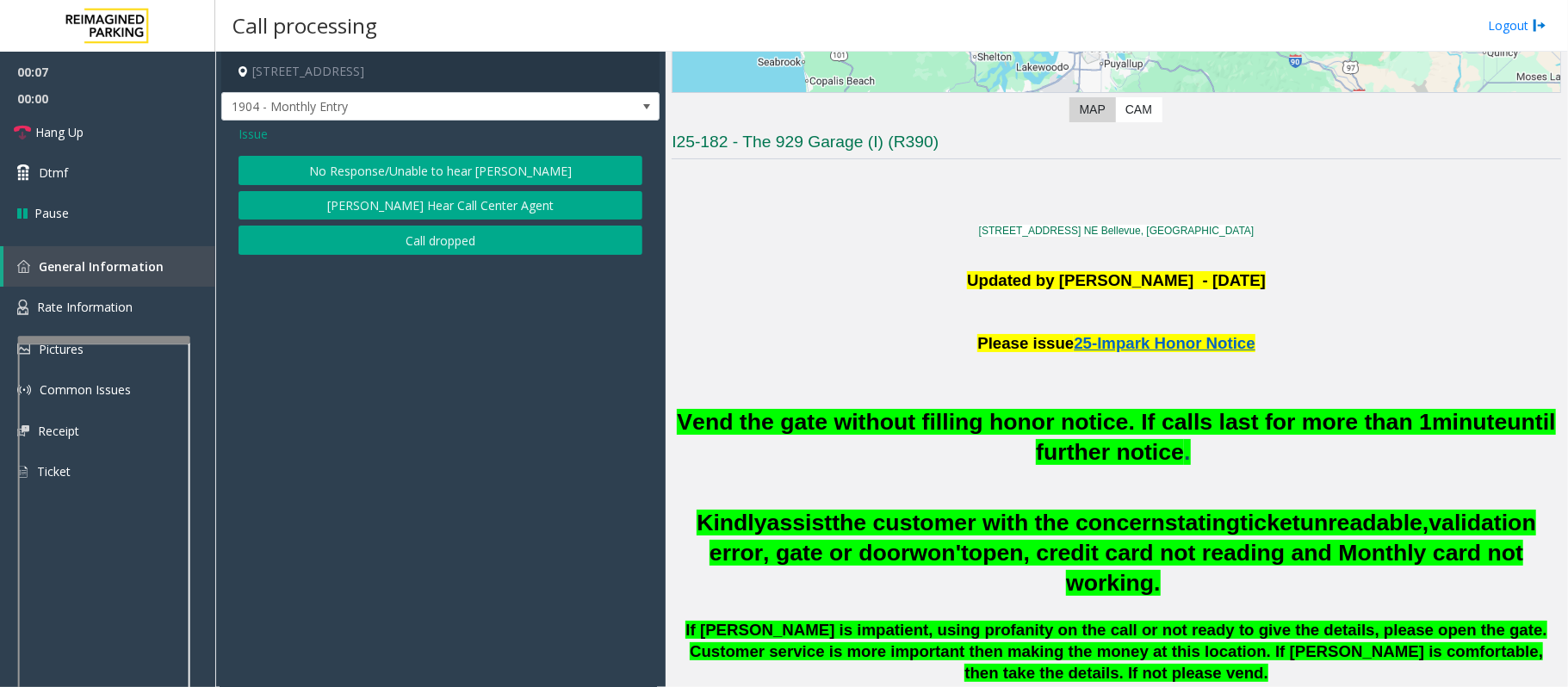
click at [474, 170] on button "No Response/Unable to hear [PERSON_NAME]" at bounding box center [440, 171] width 404 height 29
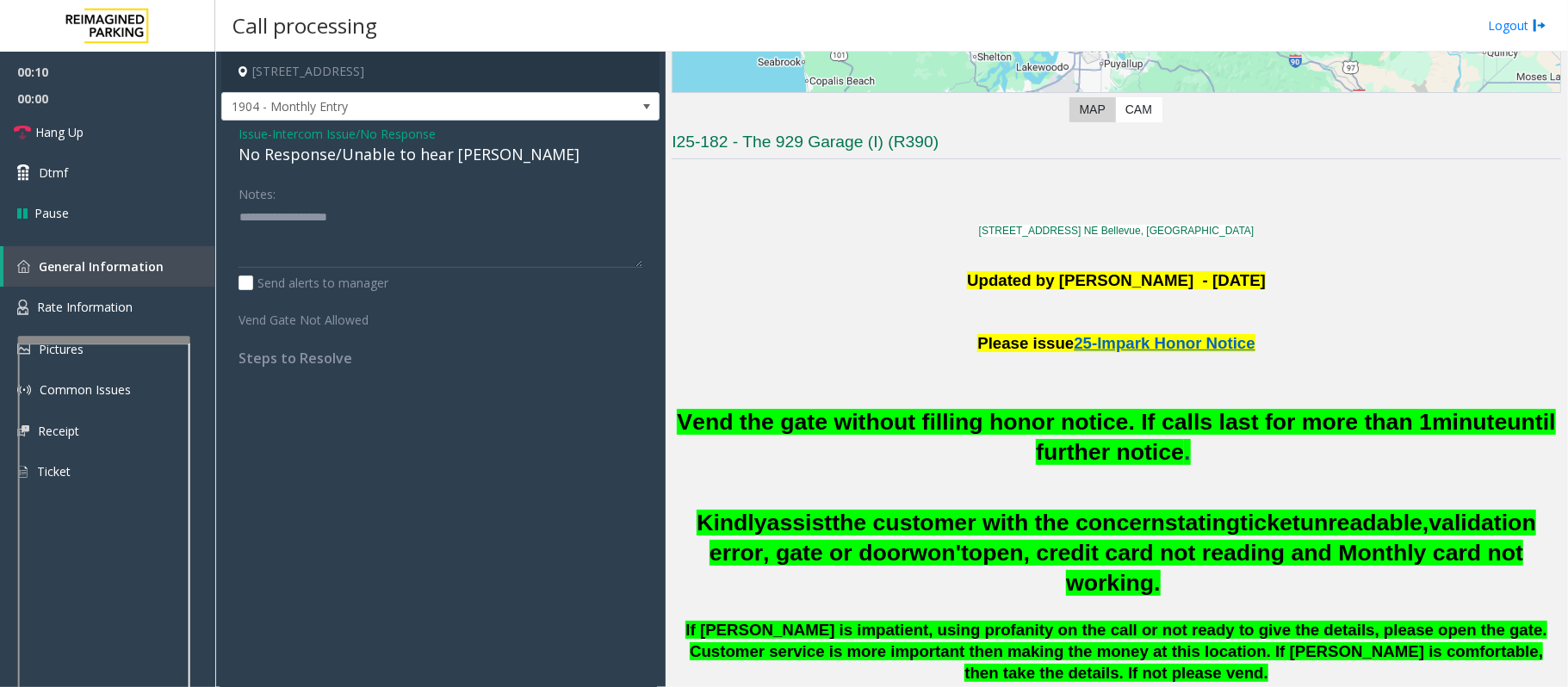
click at [365, 155] on div "No Response/Unable to hear [PERSON_NAME]" at bounding box center [440, 154] width 404 height 23
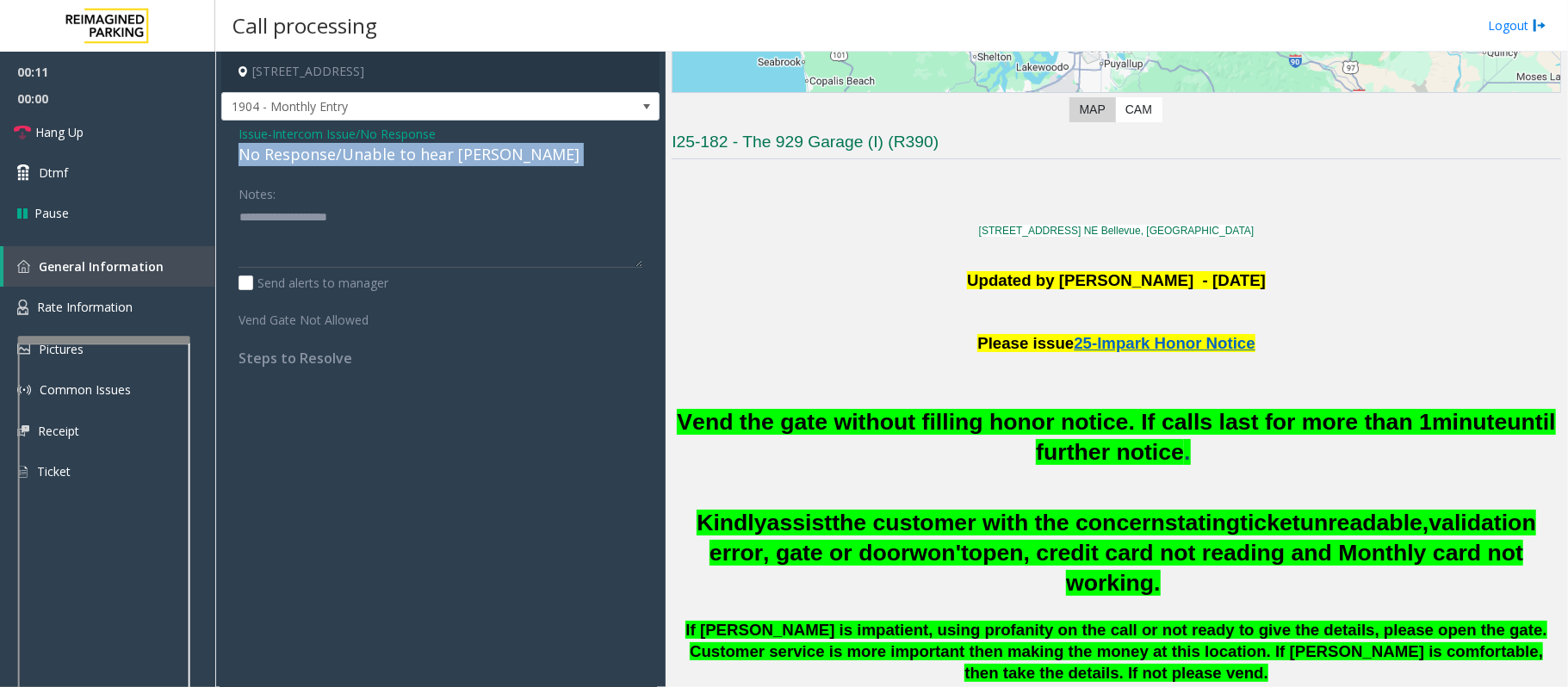
click at [365, 155] on div "No Response/Unable to hear [PERSON_NAME]" at bounding box center [440, 154] width 404 height 23
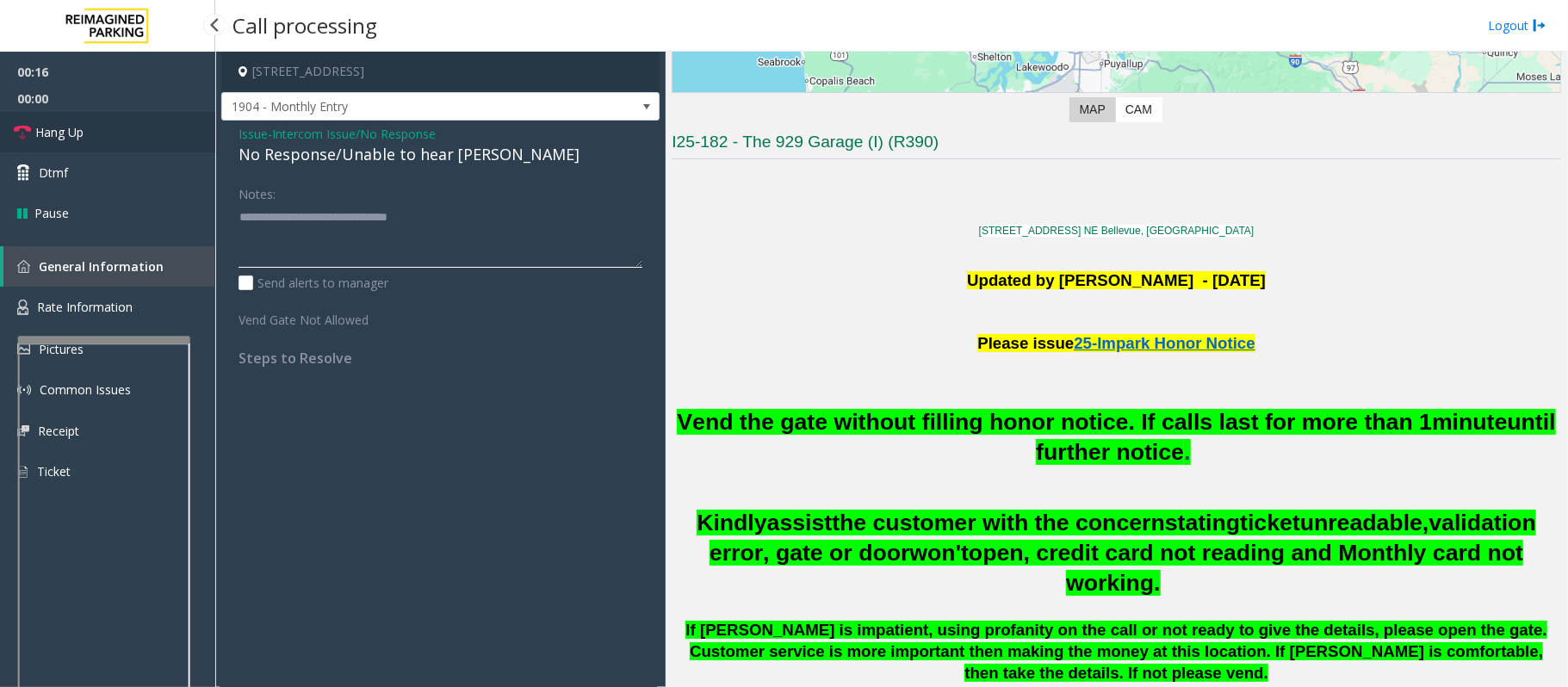
type textarea "**********"
click at [94, 129] on link "Hang Up" at bounding box center [107, 132] width 215 height 41
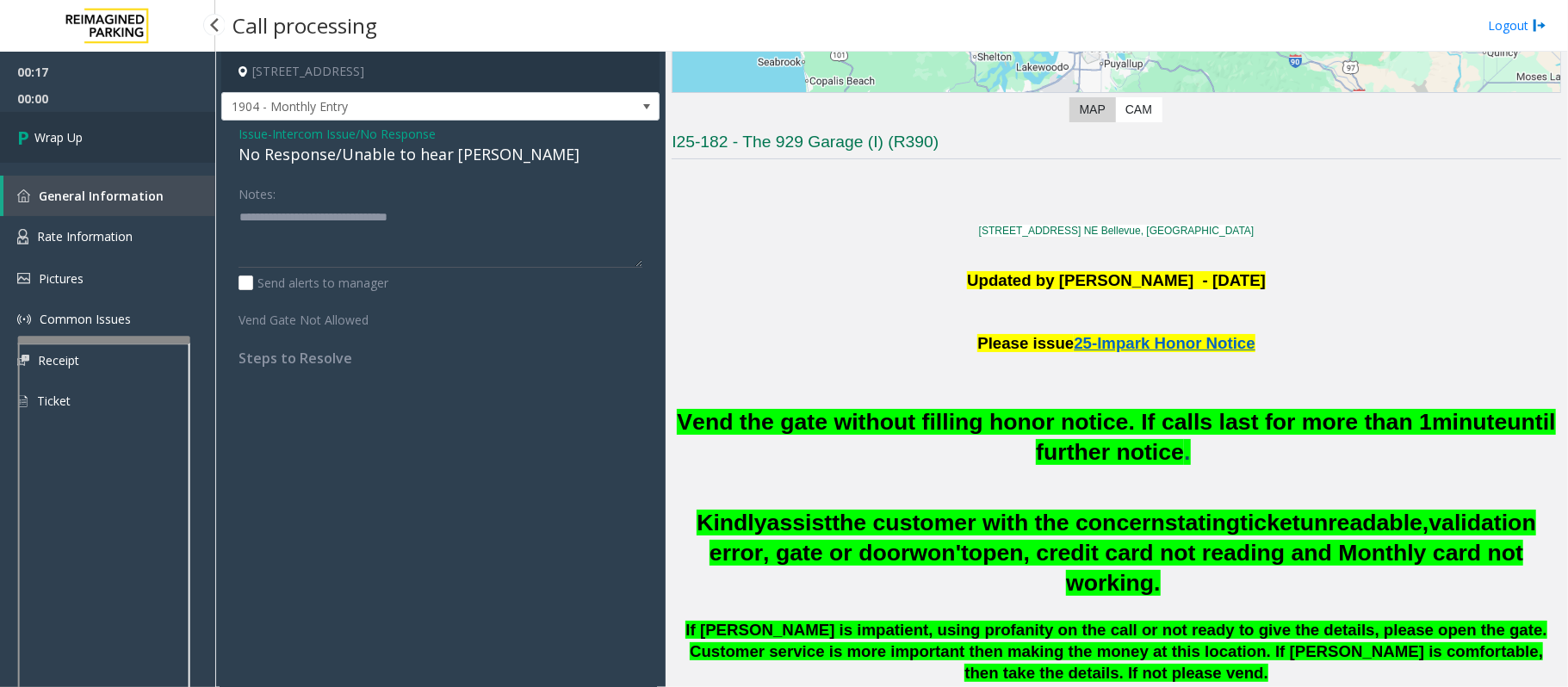
click at [94, 129] on link "Wrap Up" at bounding box center [107, 137] width 215 height 51
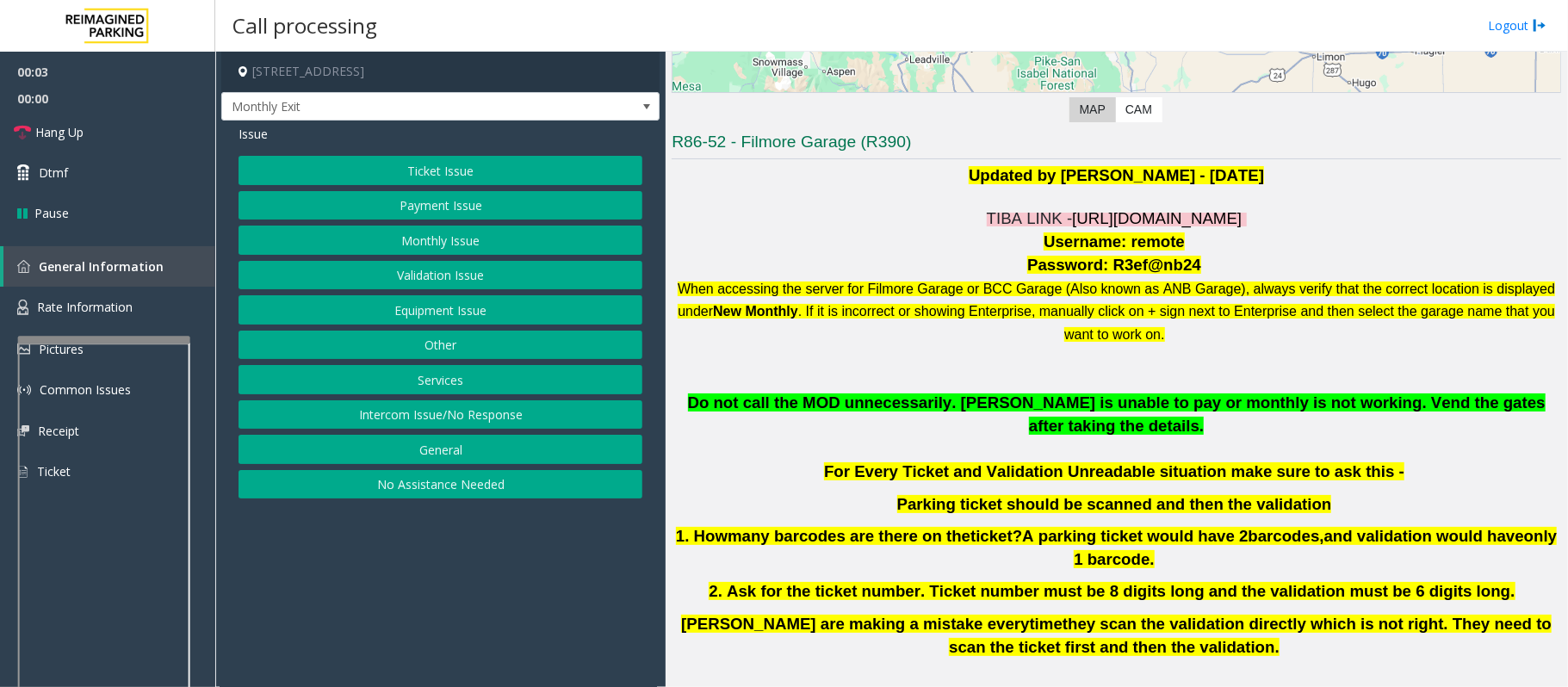
scroll to position [459, 0]
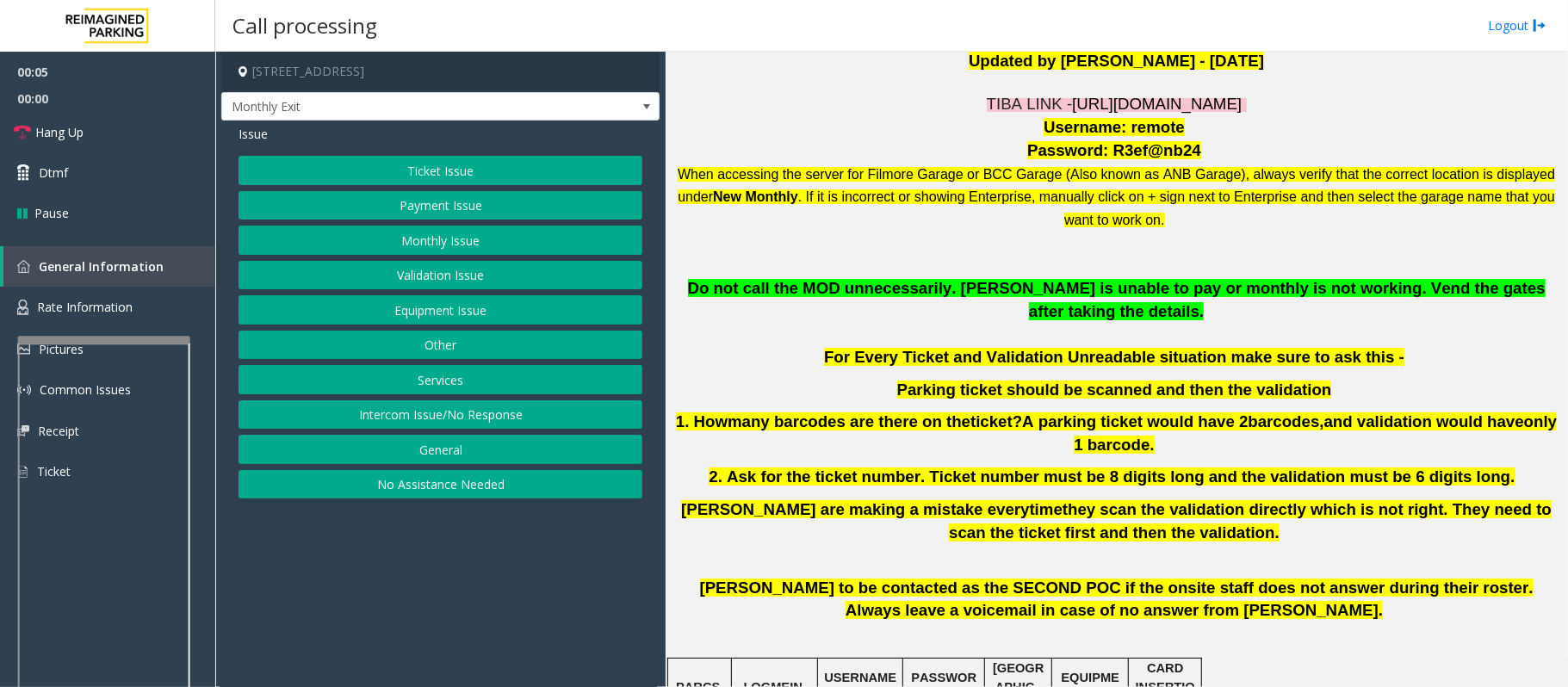
click at [1143, 111] on span "[URL][DOMAIN_NAME]" at bounding box center [1156, 104] width 170 height 18
drag, startPoint x: 1121, startPoint y: 131, endPoint x: 1168, endPoint y: 133, distance: 47.0
click at [1168, 133] on p "Username: remote" at bounding box center [1116, 128] width 889 height 23
copy span "remote"
click at [431, 242] on button "Monthly Issue" at bounding box center [440, 240] width 404 height 29
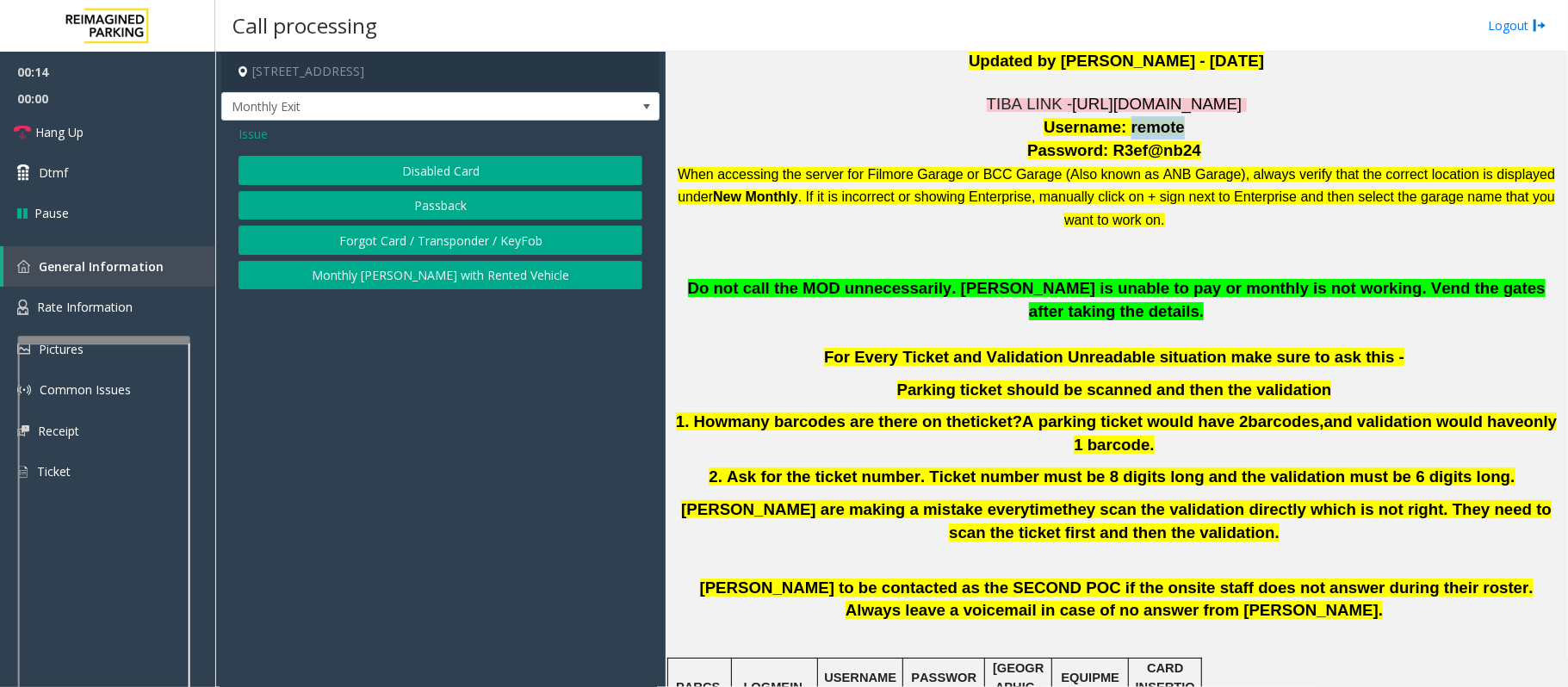
click at [414, 162] on button "Disabled Card" at bounding box center [440, 171] width 404 height 29
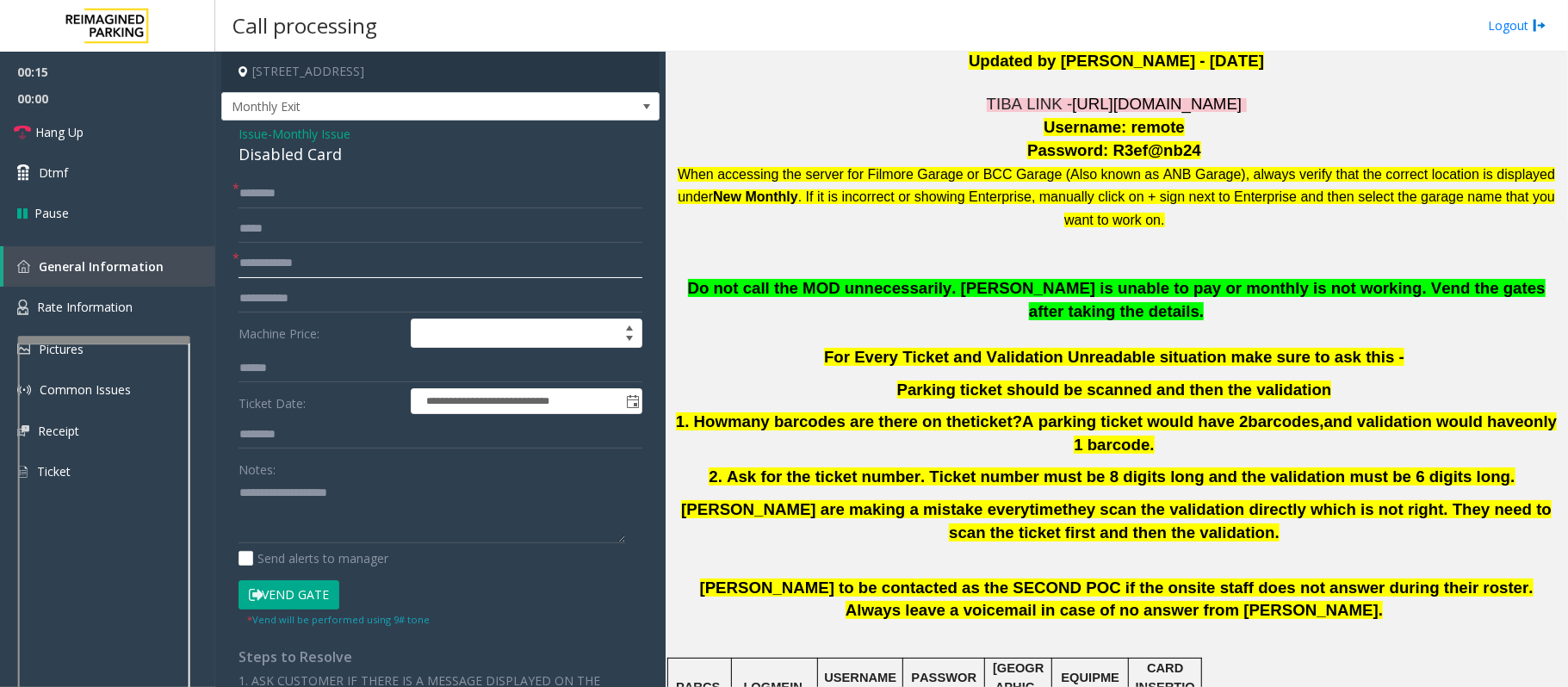
click at [265, 265] on input "text" at bounding box center [440, 263] width 404 height 29
type input "****"
drag, startPoint x: 1104, startPoint y: 150, endPoint x: 1179, endPoint y: 159, distance: 75.5
click at [1179, 159] on span "Password: R3ef@nb24" at bounding box center [1114, 150] width 174 height 18
copy span "R3ef@nb24"
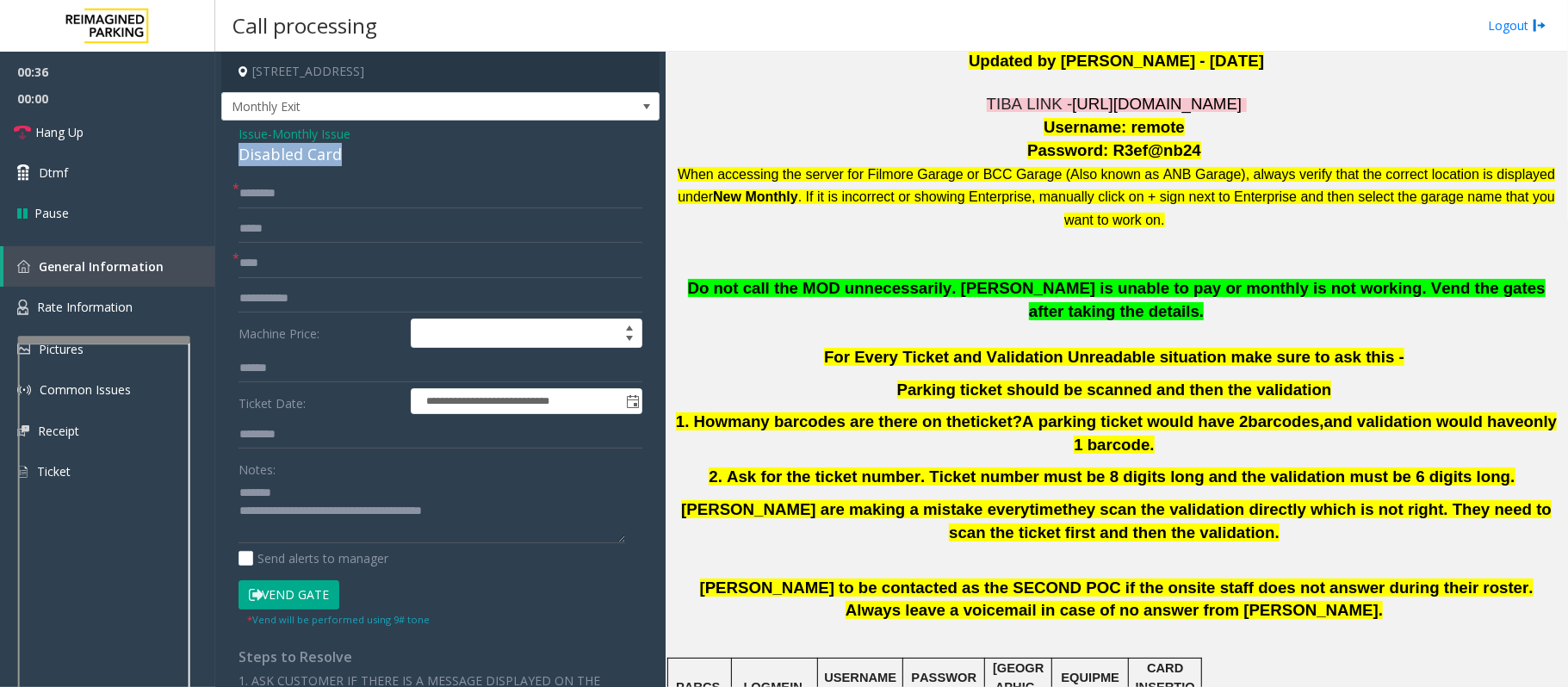
drag, startPoint x: 348, startPoint y: 159, endPoint x: 229, endPoint y: 157, distance: 119.0
click at [229, 157] on div "**********" at bounding box center [440, 585] width 438 height 930
type textarea "**********"
click at [1176, 155] on span "Password: R3ef@nb24" at bounding box center [1114, 150] width 174 height 18
drag, startPoint x: 1179, startPoint y: 148, endPoint x: 1104, endPoint y: 159, distance: 75.8
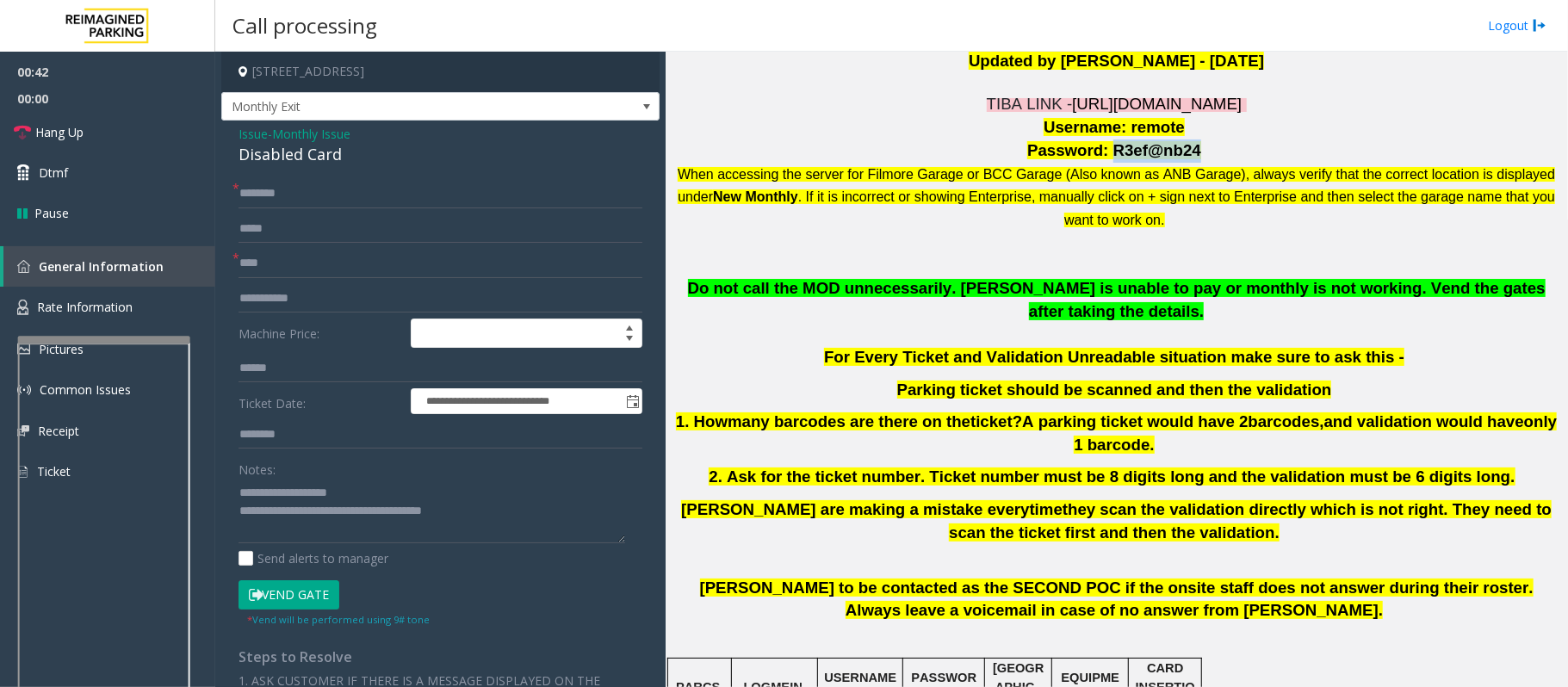
click at [1104, 159] on span "Password: R3ef@nb24" at bounding box center [1114, 150] width 174 height 18
copy span "R3ef@nb24"
click at [1120, 160] on span "Password: R3ef@nb24" at bounding box center [1114, 150] width 174 height 18
click at [1123, 153] on span "Password: R3ef@nb24" at bounding box center [1114, 150] width 174 height 18
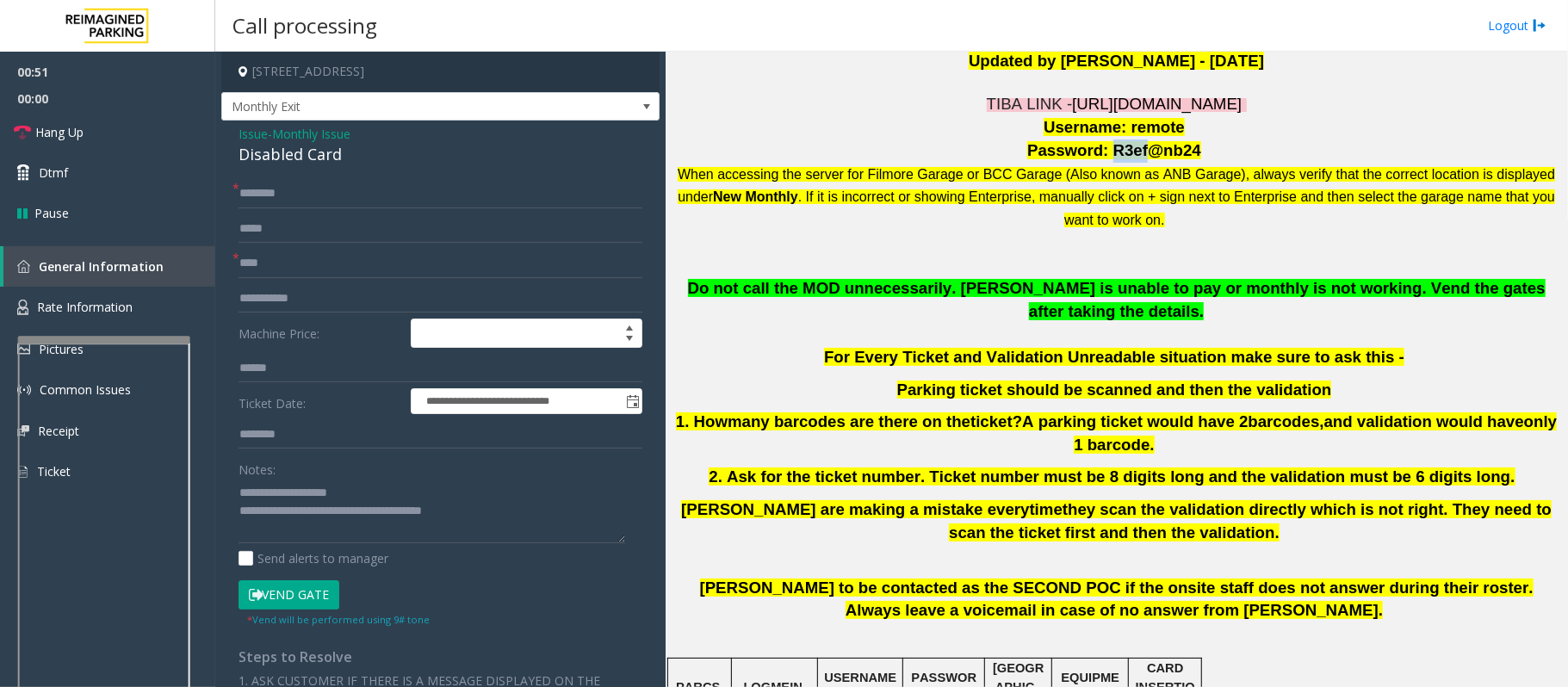
click at [1123, 153] on span "Password: R3ef@nb24" at bounding box center [1114, 150] width 174 height 18
click at [1141, 153] on span "Password: R3ef@nb24" at bounding box center [1114, 150] width 174 height 18
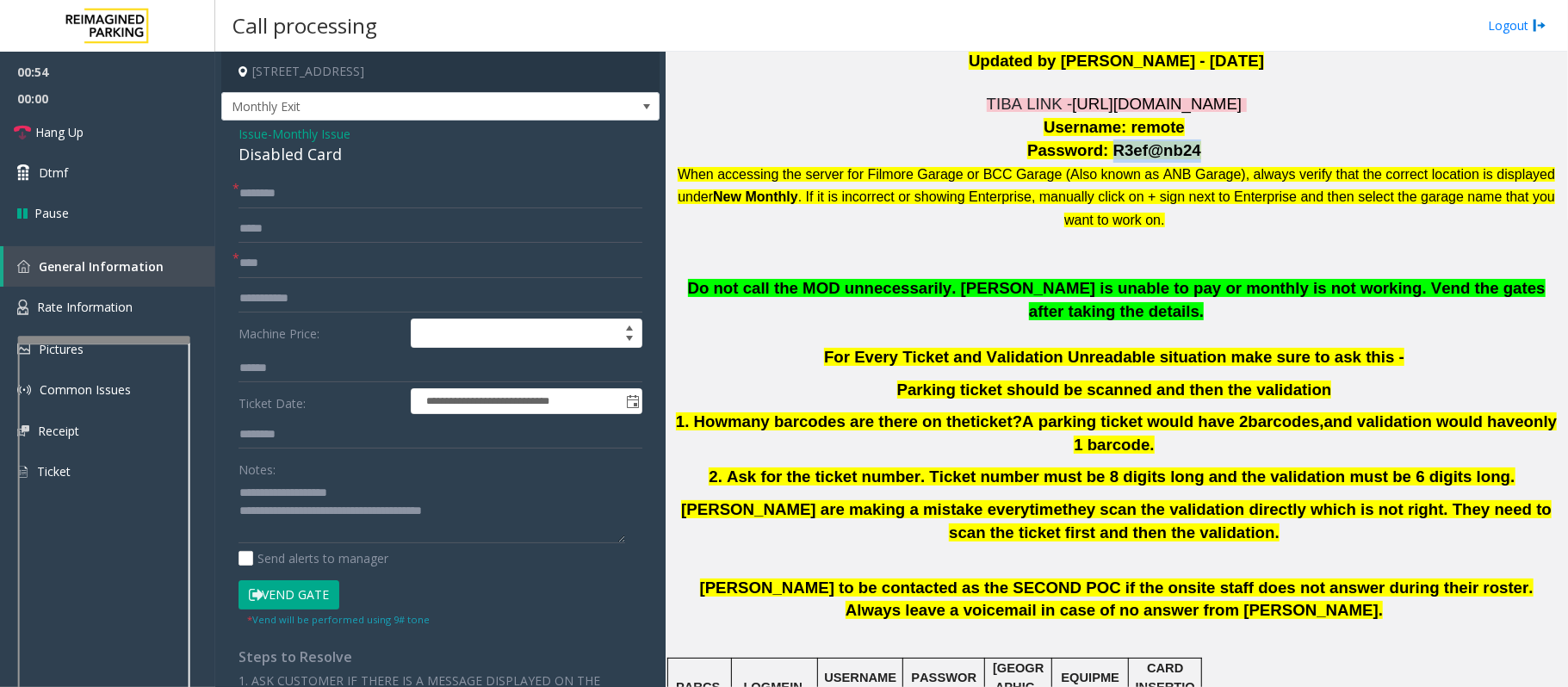
drag, startPoint x: 1104, startPoint y: 148, endPoint x: 1180, endPoint y: 150, distance: 76.0
click at [1180, 150] on span "Password: R3ef@nb24" at bounding box center [1114, 150] width 174 height 18
copy span "R3ef@nb24"
click at [273, 186] on input "text" at bounding box center [440, 193] width 404 height 29
click at [301, 592] on button "Vend Gate" at bounding box center [288, 595] width 101 height 29
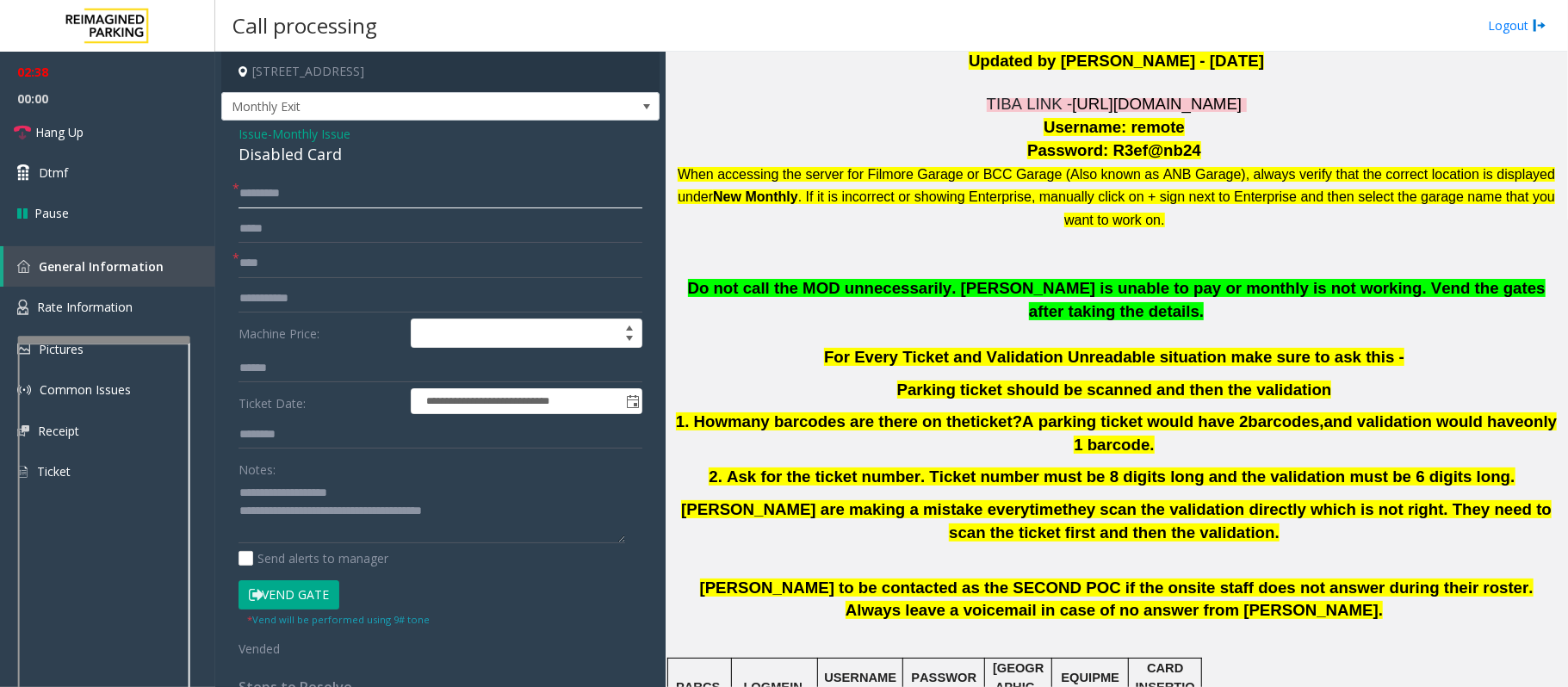
click at [255, 186] on input "*********" at bounding box center [440, 193] width 404 height 29
paste input "text"
click at [242, 198] on input "******" at bounding box center [440, 193] width 404 height 29
paste input "*********"
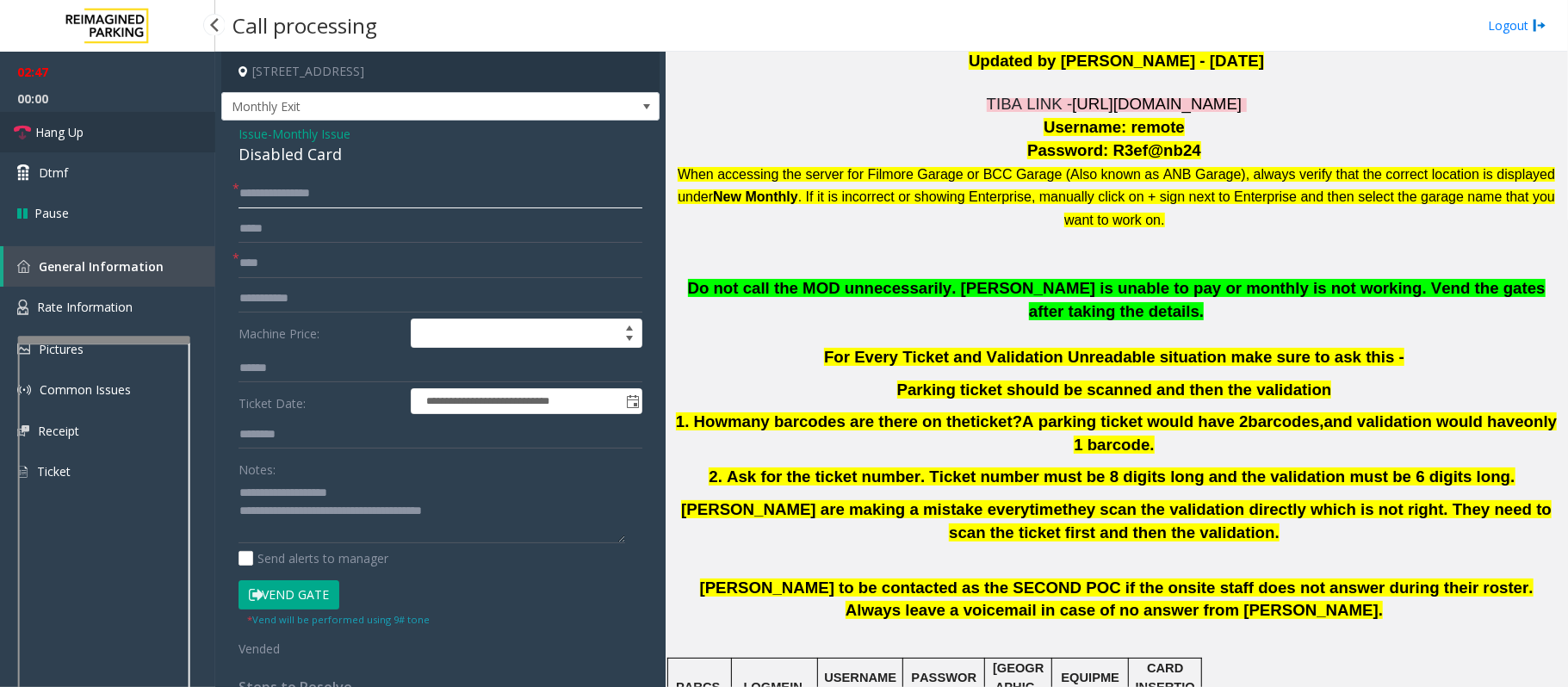
type input "**********"
click at [53, 142] on link "Hang Up" at bounding box center [107, 132] width 215 height 41
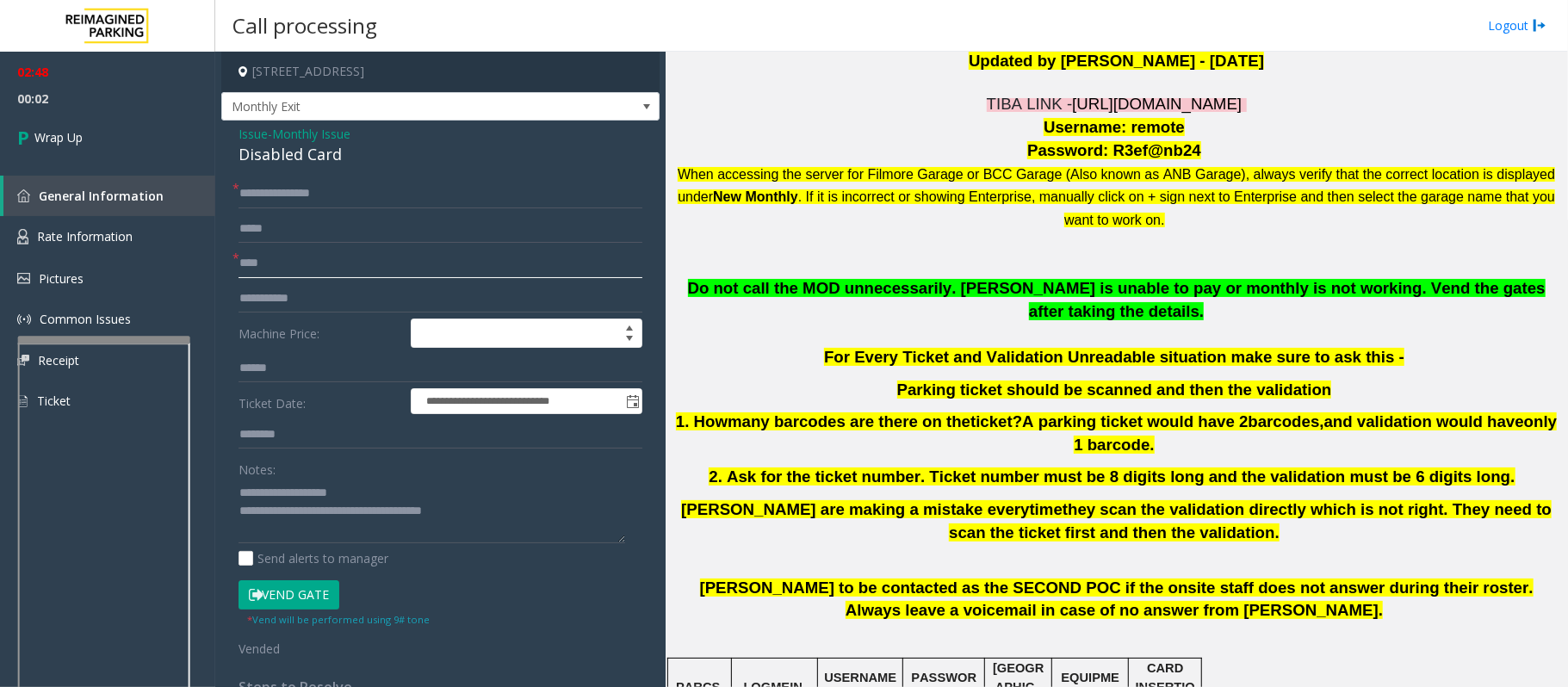
click at [253, 268] on input "****" at bounding box center [440, 263] width 404 height 29
paste input "****"
type input "********"
click at [312, 514] on textarea at bounding box center [431, 511] width 387 height 65
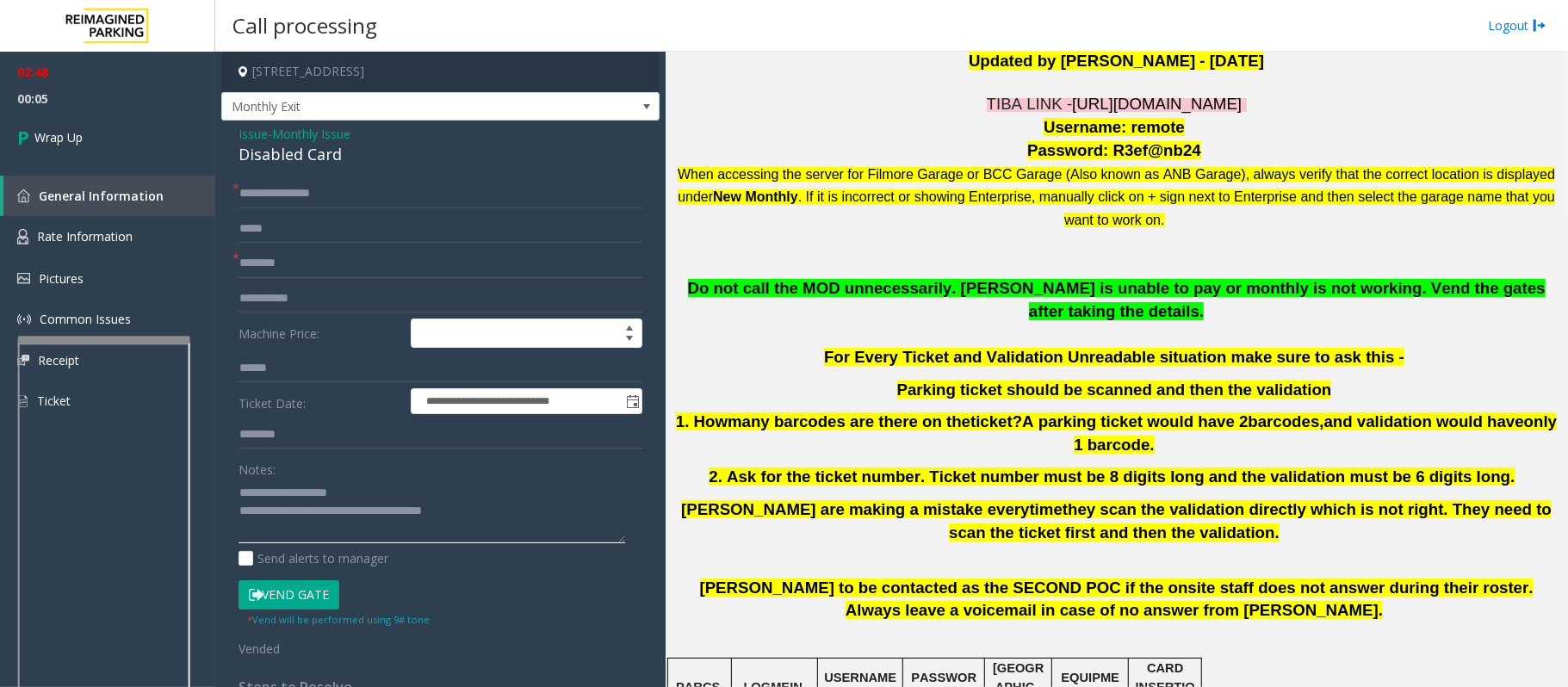
click at [312, 514] on textarea at bounding box center [431, 511] width 387 height 65
type textarea "**********"
click at [109, 140] on link "Wrap Up" at bounding box center [107, 137] width 215 height 51
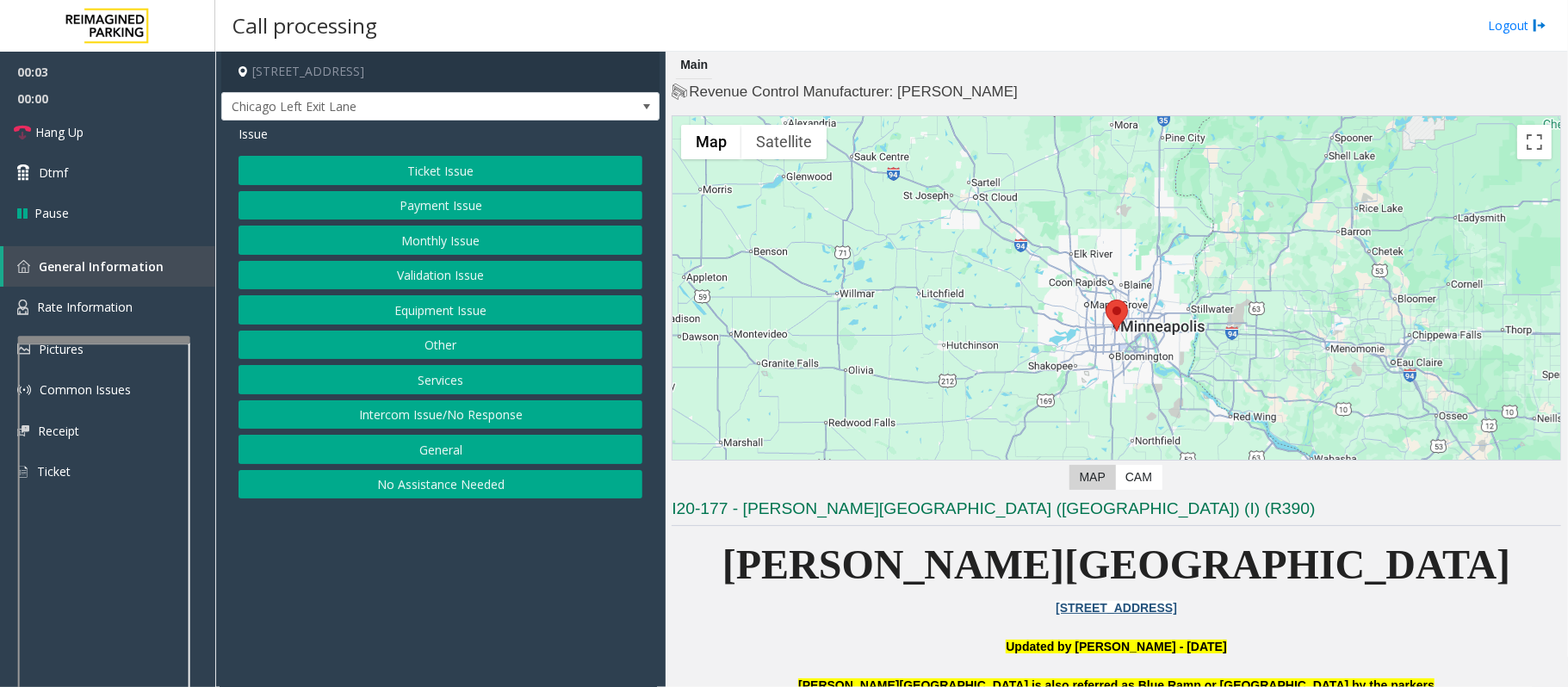
scroll to position [344, 0]
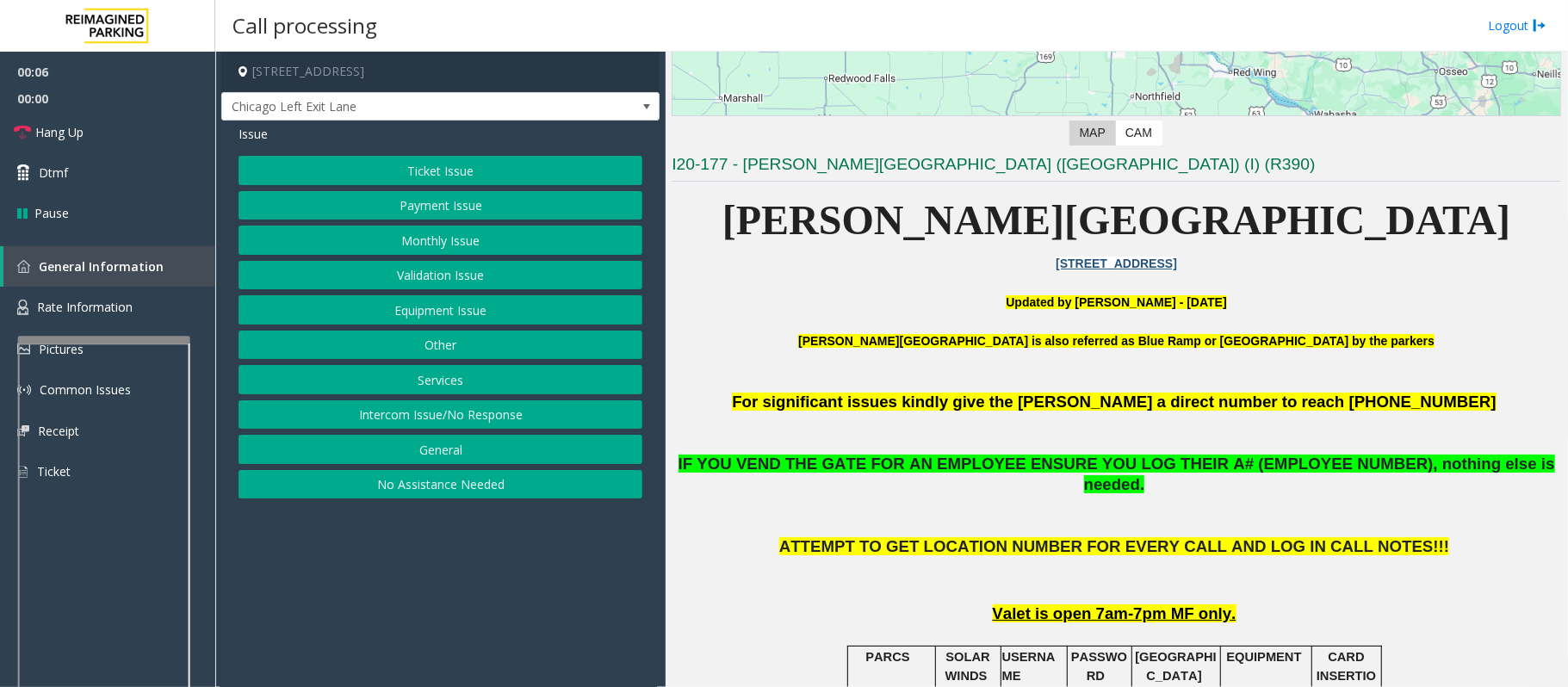
click at [518, 312] on button "Equipment Issue" at bounding box center [440, 310] width 404 height 29
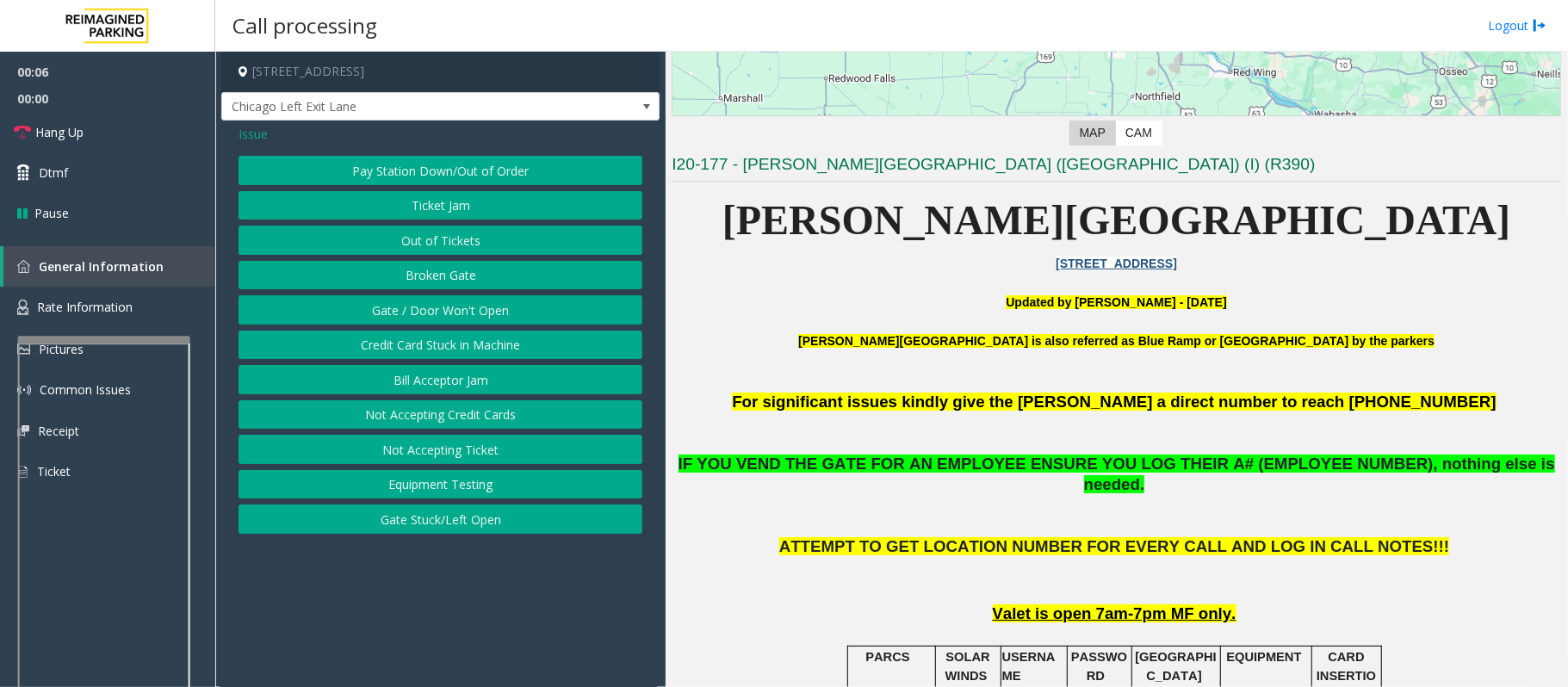
click at [518, 312] on button "Gate / Door Won't Open" at bounding box center [440, 310] width 404 height 29
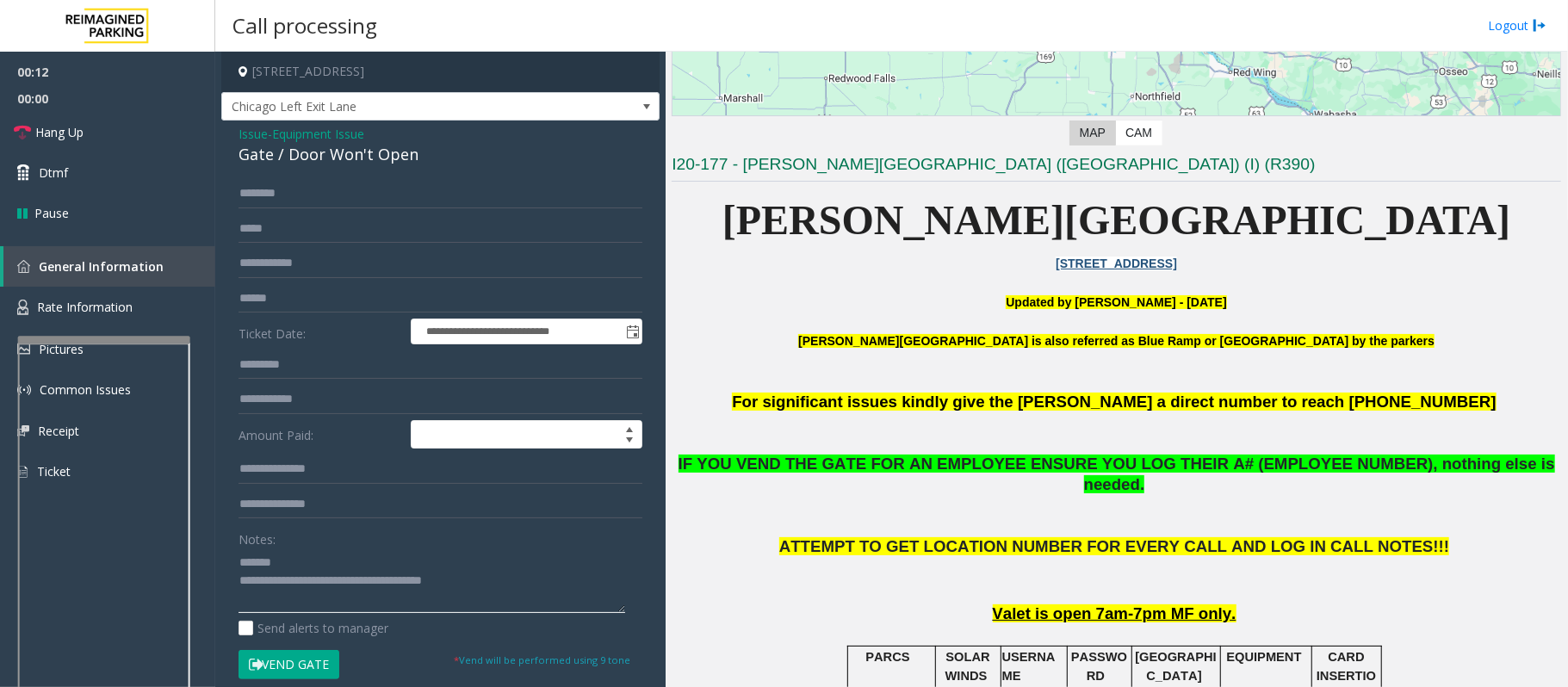
click at [518, 596] on textarea at bounding box center [431, 580] width 387 height 65
drag, startPoint x: 500, startPoint y: 583, endPoint x: 310, endPoint y: 573, distance: 190.3
click at [310, 573] on textarea at bounding box center [431, 580] width 387 height 65
paste textarea "**********"
drag, startPoint x: 431, startPoint y: 160, endPoint x: 236, endPoint y: 163, distance: 195.0
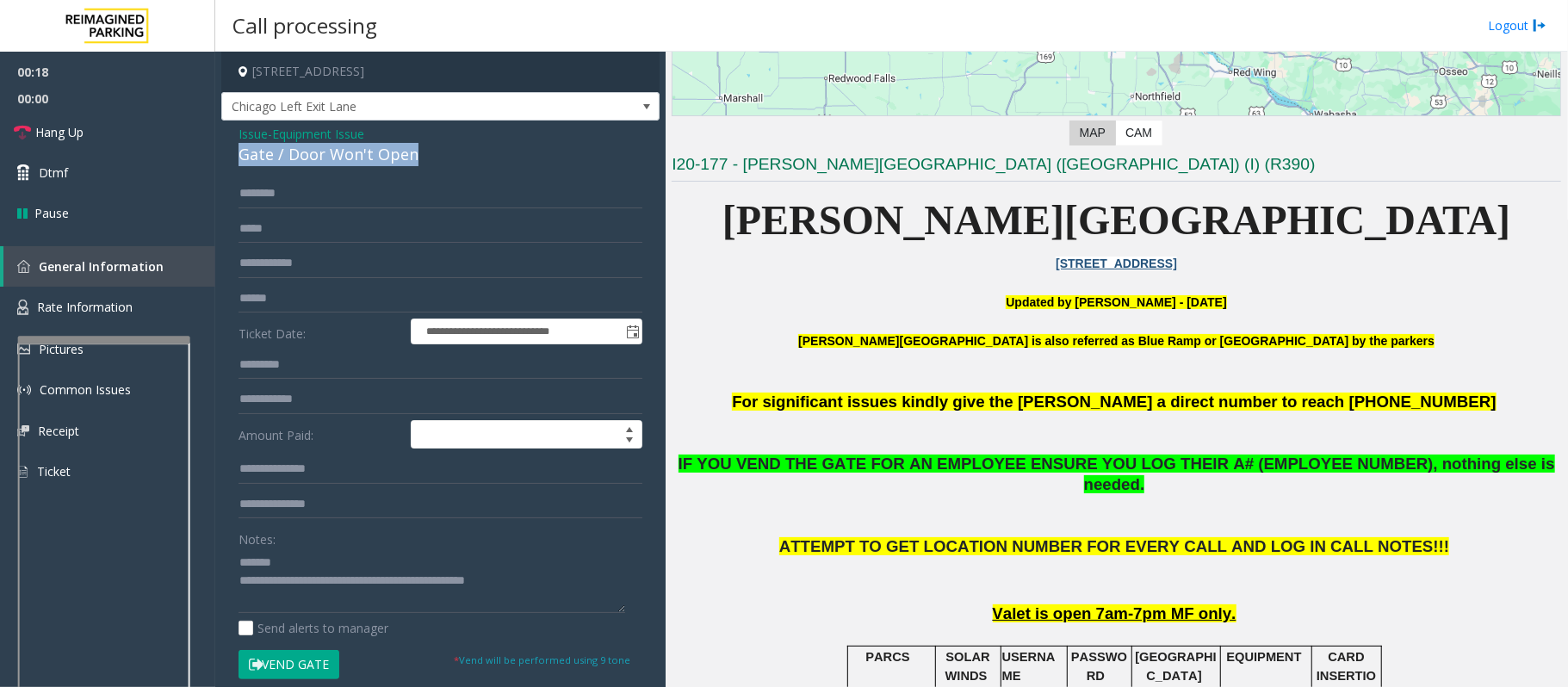
click at [236, 163] on div "**********" at bounding box center [440, 548] width 438 height 855
type textarea "**********"
click at [312, 669] on button "Vend Gate" at bounding box center [288, 665] width 101 height 29
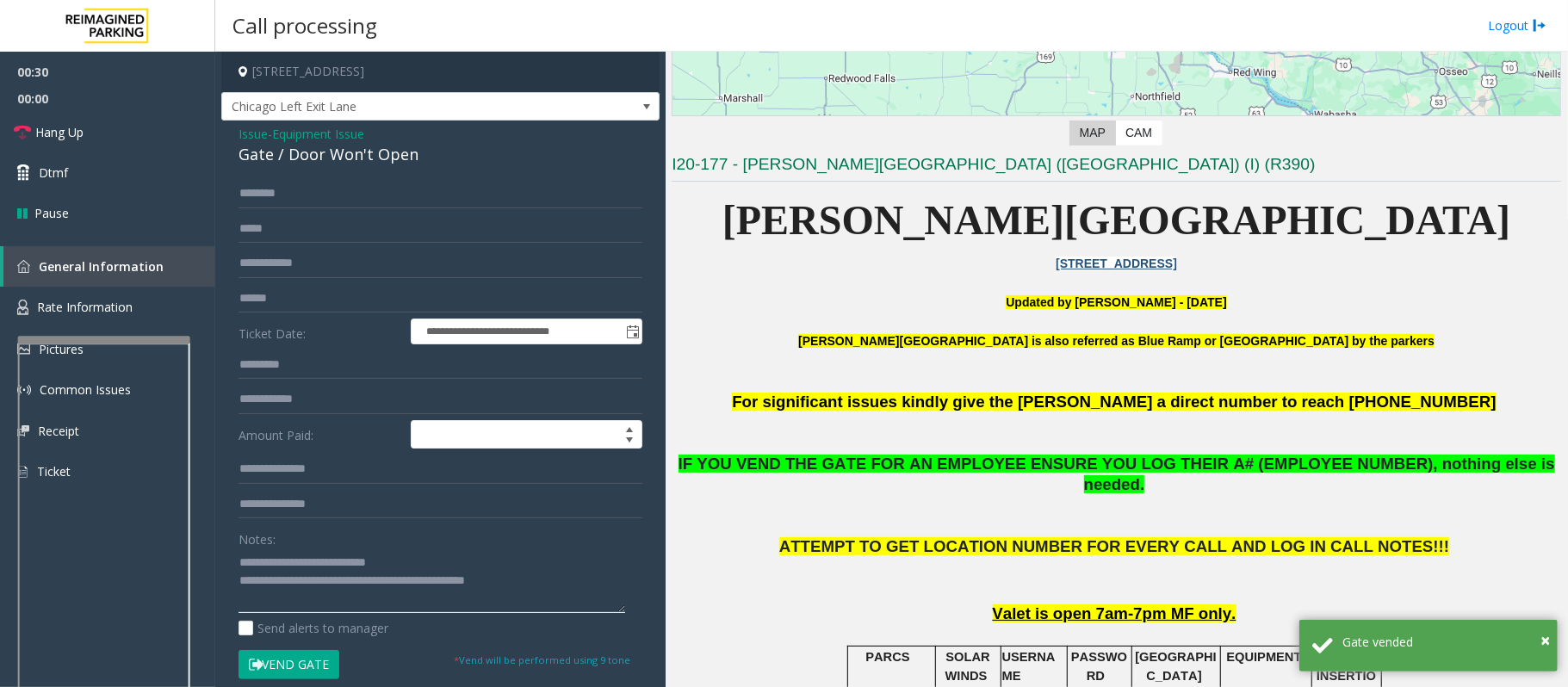
click at [563, 589] on textarea at bounding box center [431, 580] width 387 height 65
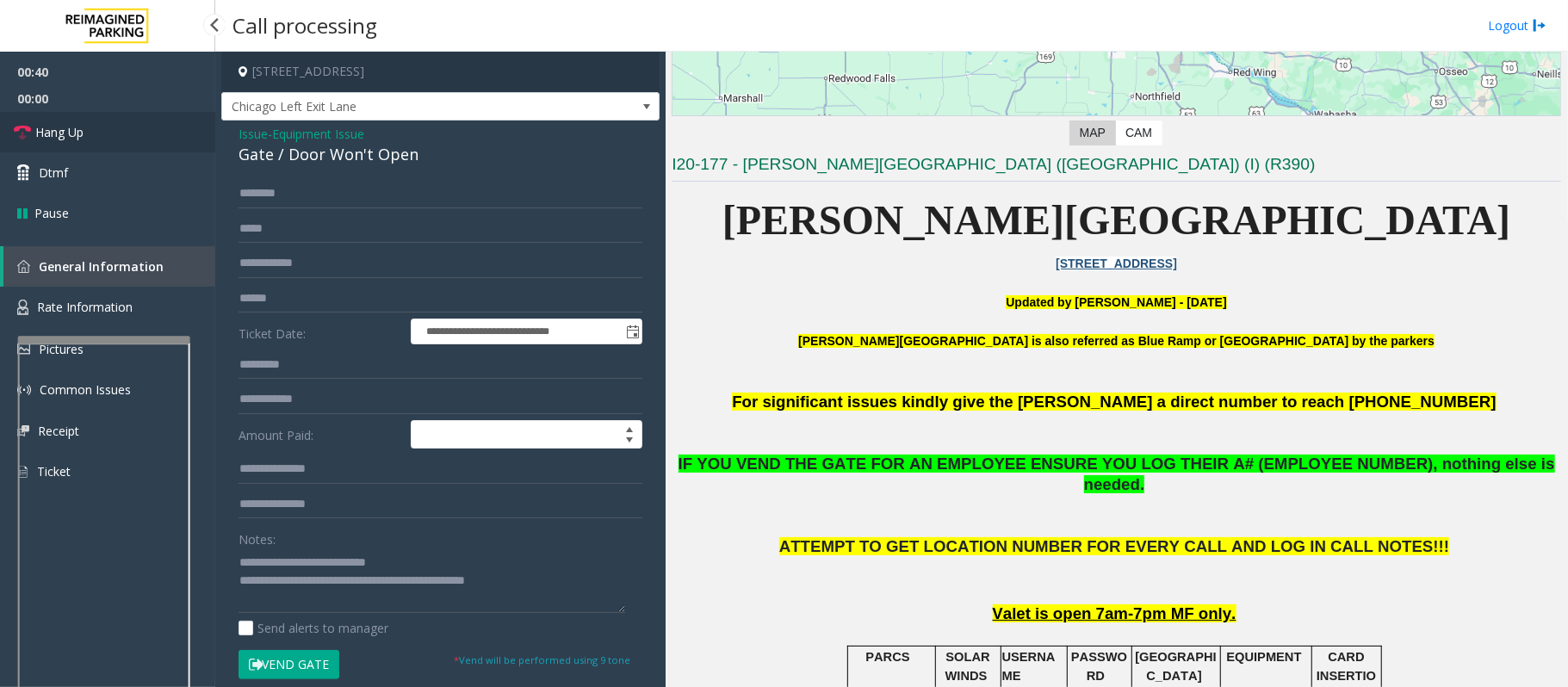
click at [57, 136] on span "Hang Up" at bounding box center [60, 132] width 48 height 18
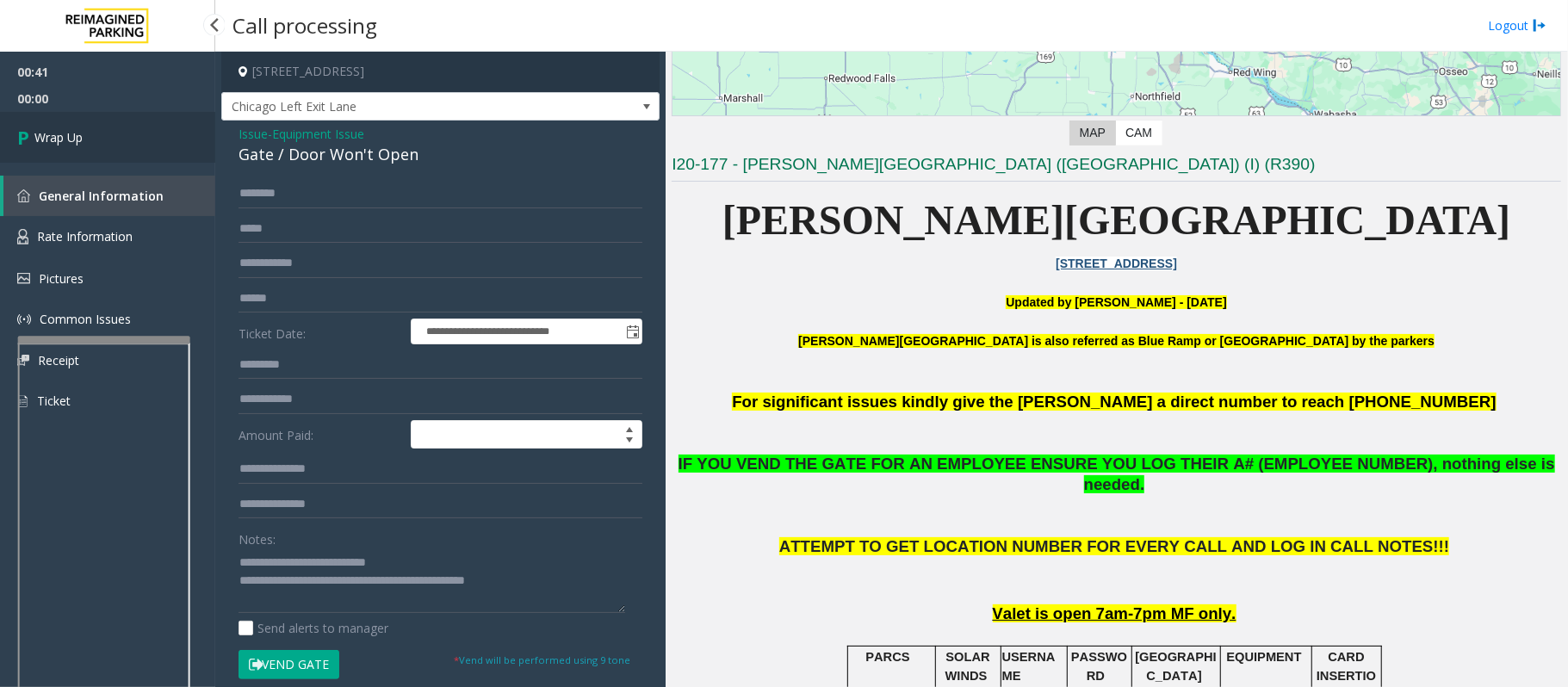
click at [57, 136] on span "Wrap Up" at bounding box center [59, 137] width 48 height 18
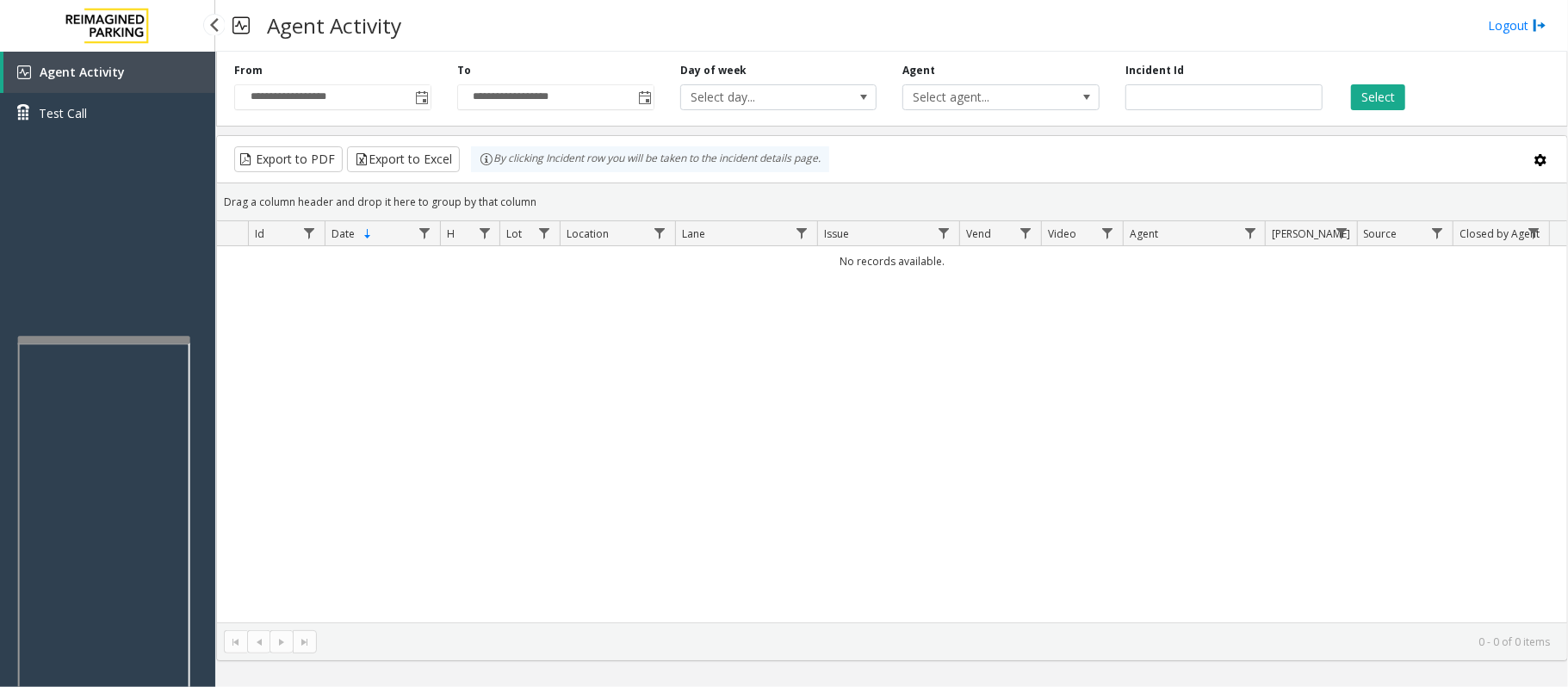
click at [166, 236] on div "Agent Activity Test Call" at bounding box center [107, 395] width 215 height 687
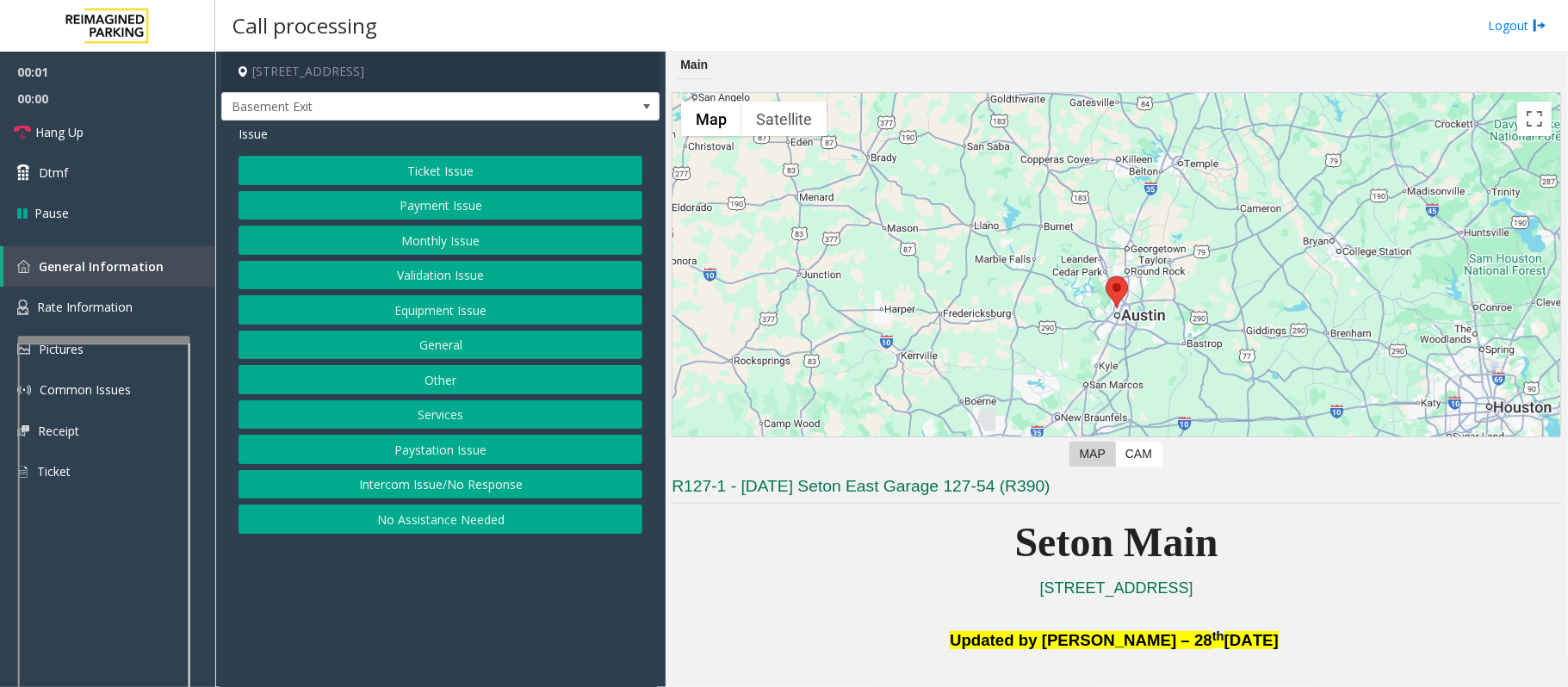
click at [494, 313] on button "Equipment Issue" at bounding box center [440, 310] width 404 height 29
click at [480, 312] on button "Gate / Door Won't Open" at bounding box center [440, 310] width 404 height 29
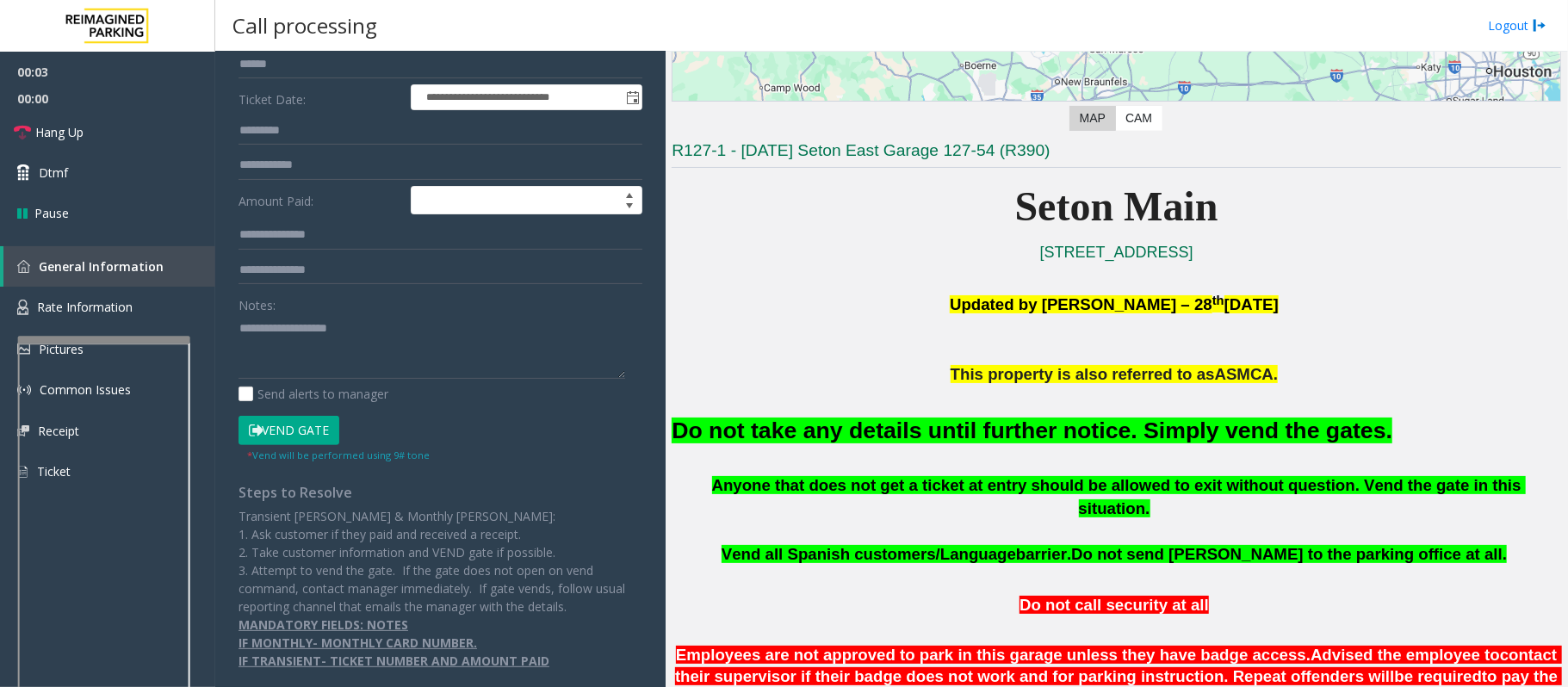
scroll to position [344, 0]
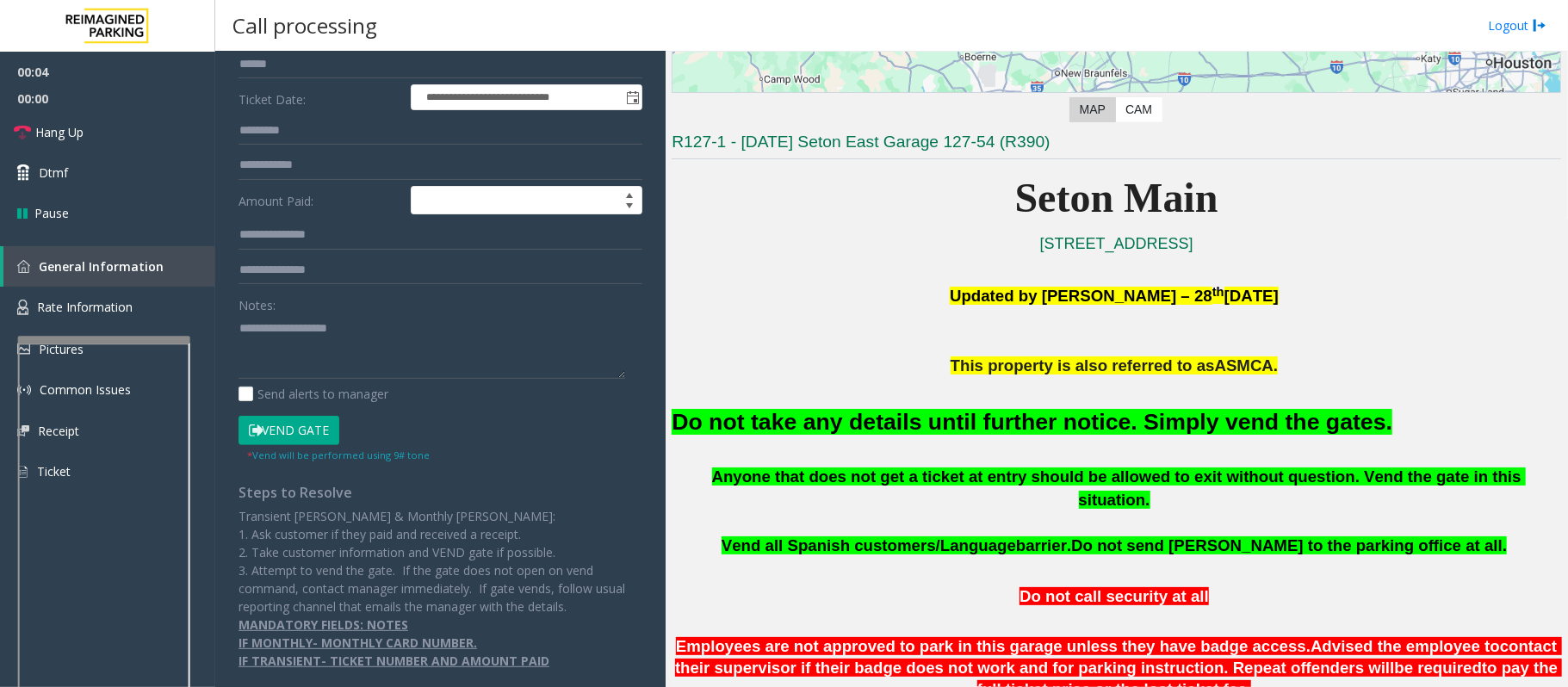
click at [303, 438] on button "Vend Gate" at bounding box center [288, 431] width 101 height 29
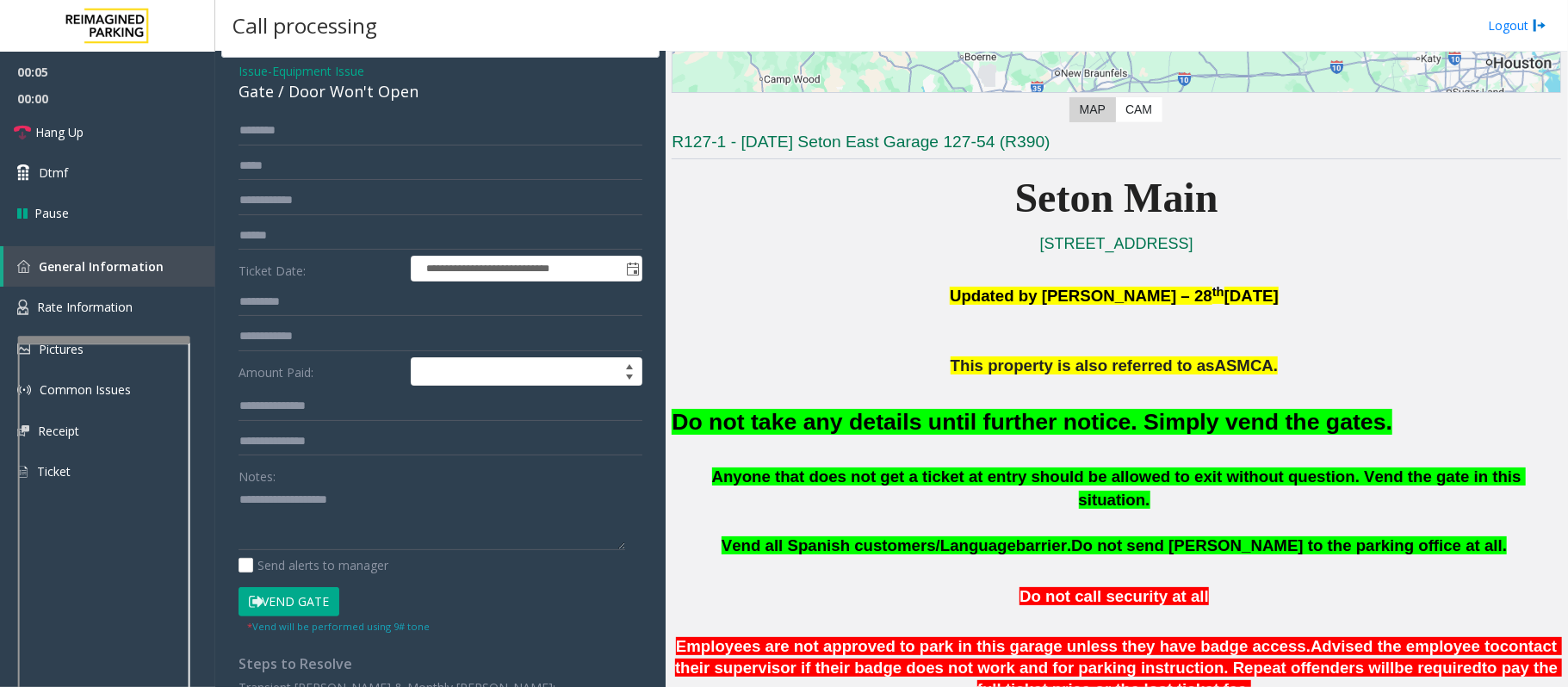
scroll to position [0, 0]
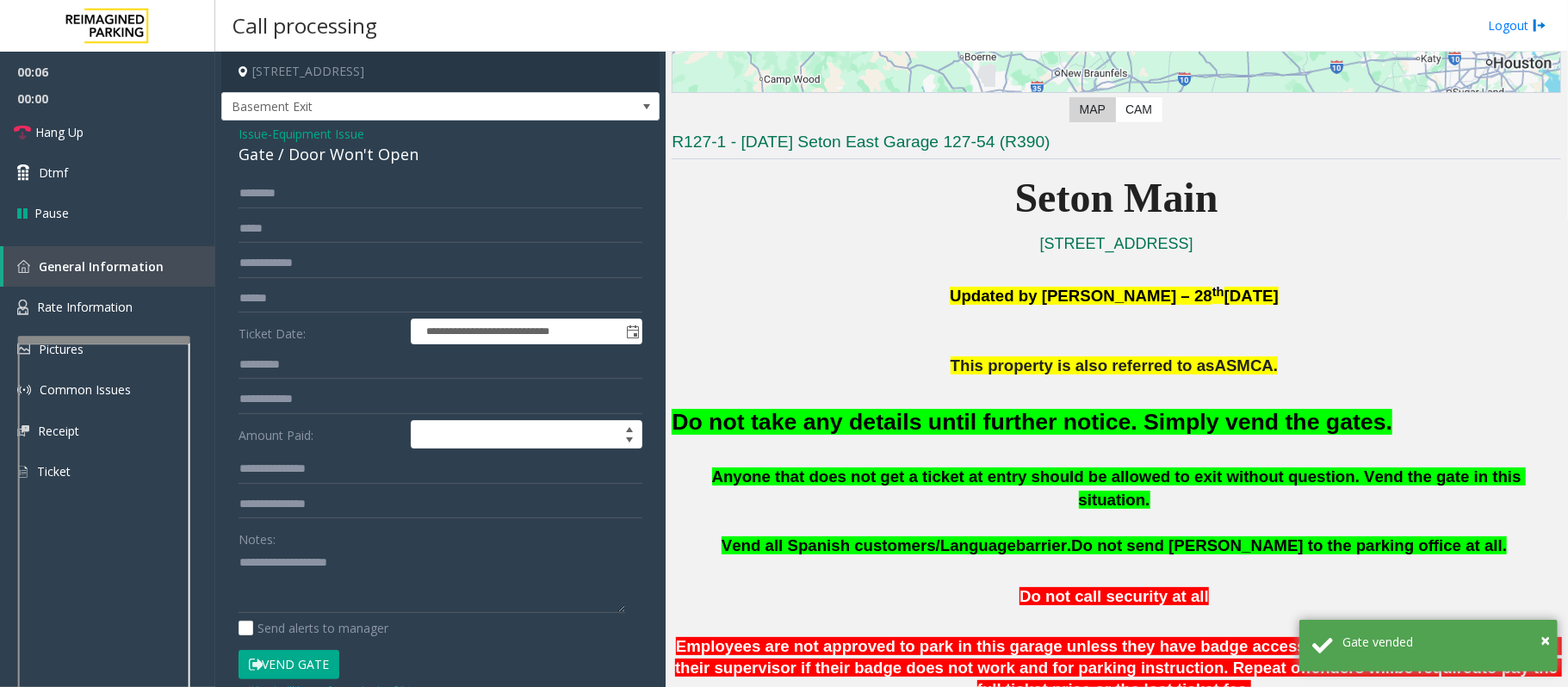
click at [810, 431] on font "Do not take any details until further notice. Simply vend the gates." at bounding box center [1031, 422] width 721 height 26
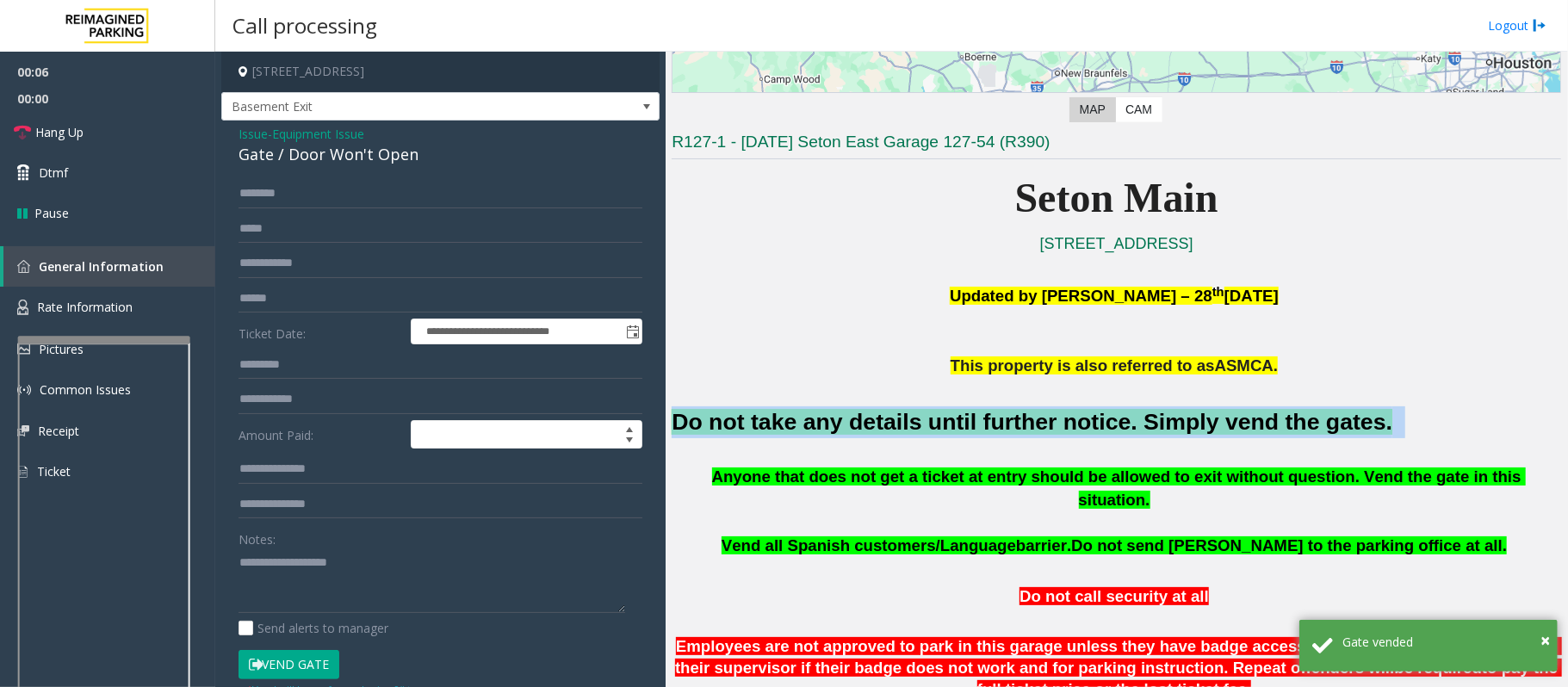
click at [810, 431] on font "Do not take any details until further notice. Simply vend the gates." at bounding box center [1031, 422] width 721 height 26
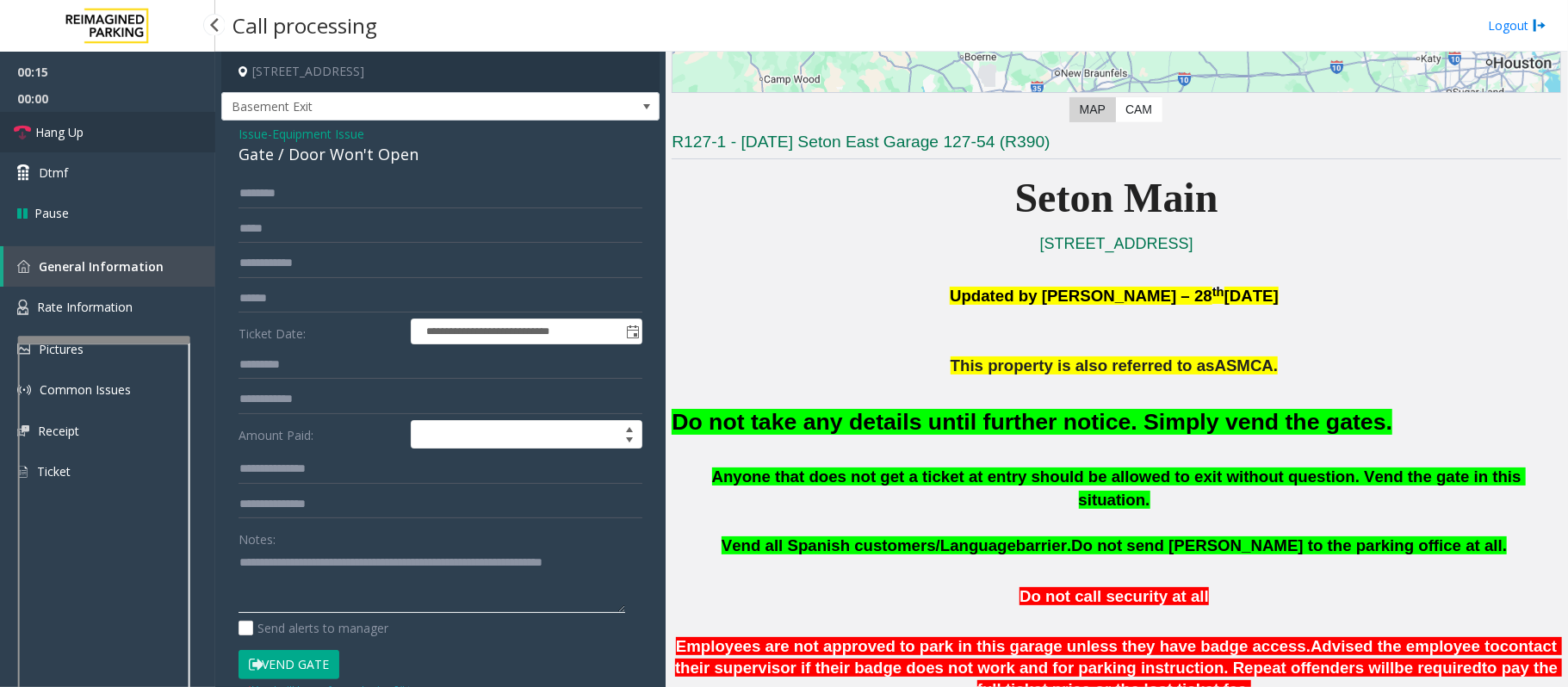
type textarea "**********"
click at [66, 139] on span "Hang Up" at bounding box center [60, 132] width 48 height 18
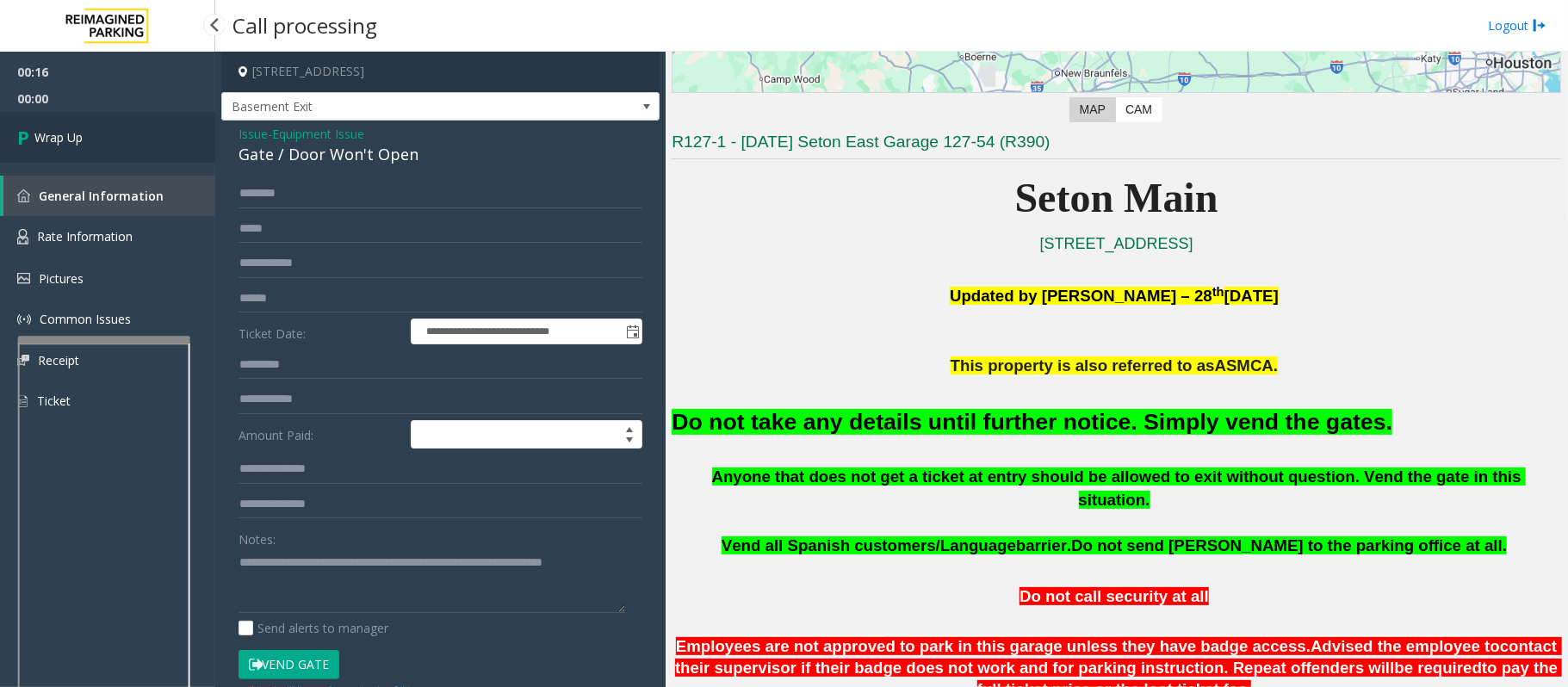
click at [66, 139] on span "Wrap Up" at bounding box center [59, 137] width 48 height 18
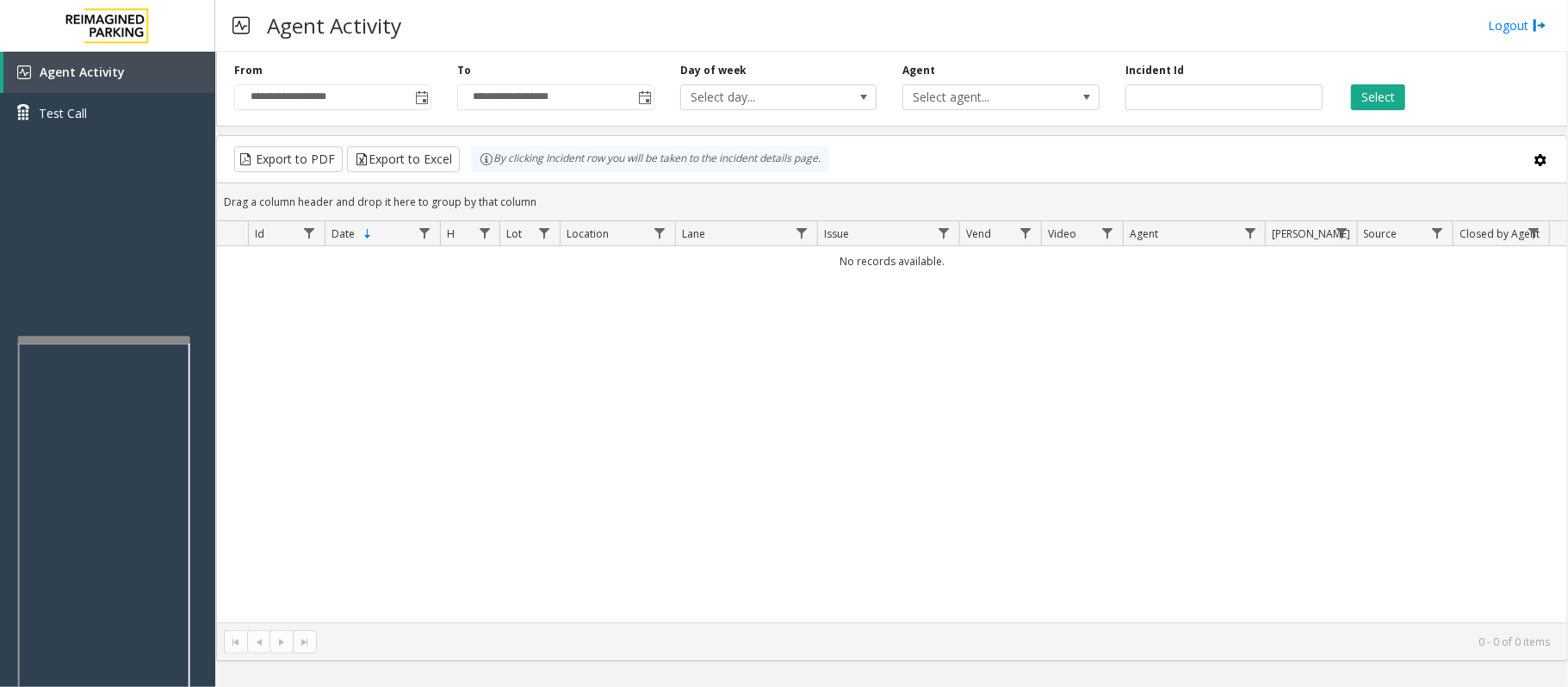
click at [348, 328] on div "No records available." at bounding box center [891, 434] width 1350 height 376
click at [112, 255] on div "Agent Activity Test Call" at bounding box center [107, 395] width 215 height 687
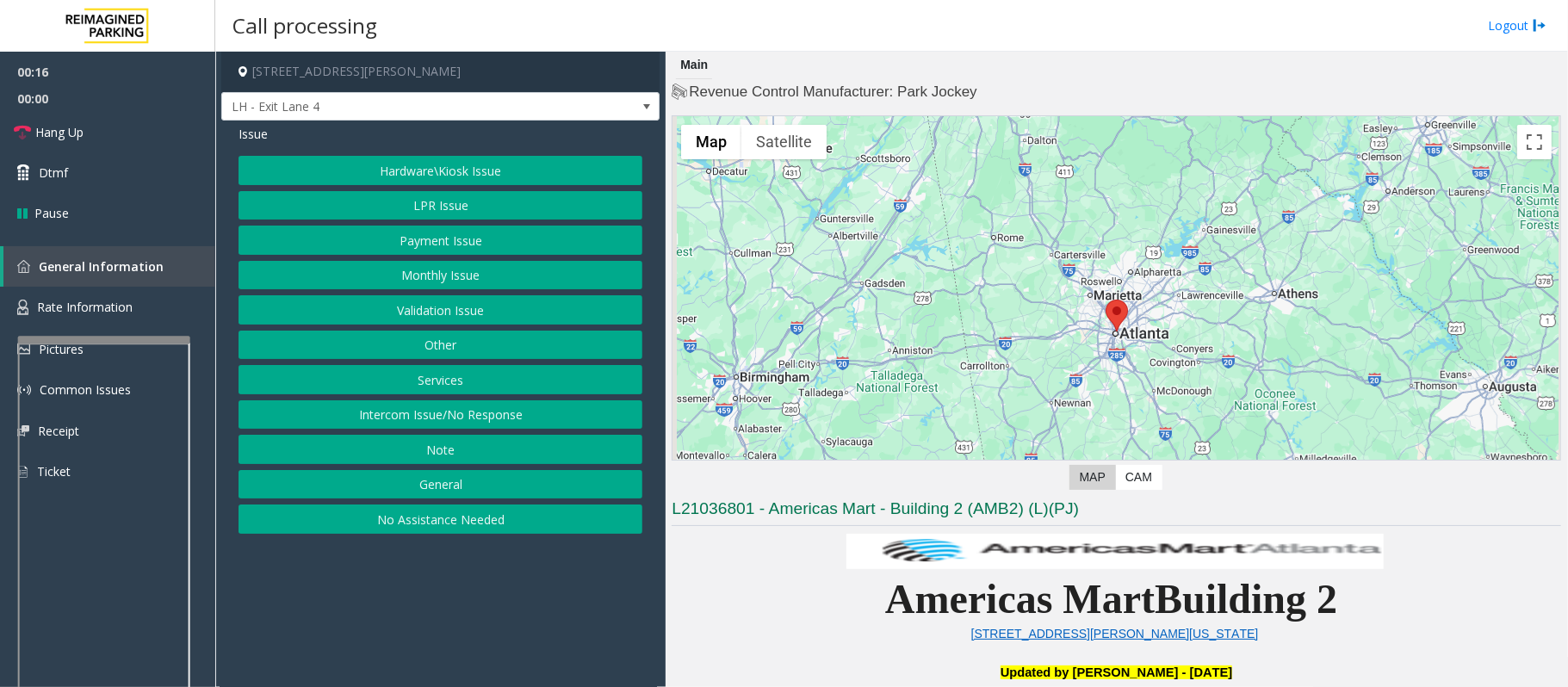
click at [463, 520] on button "No Assistance Needed" at bounding box center [440, 520] width 404 height 29
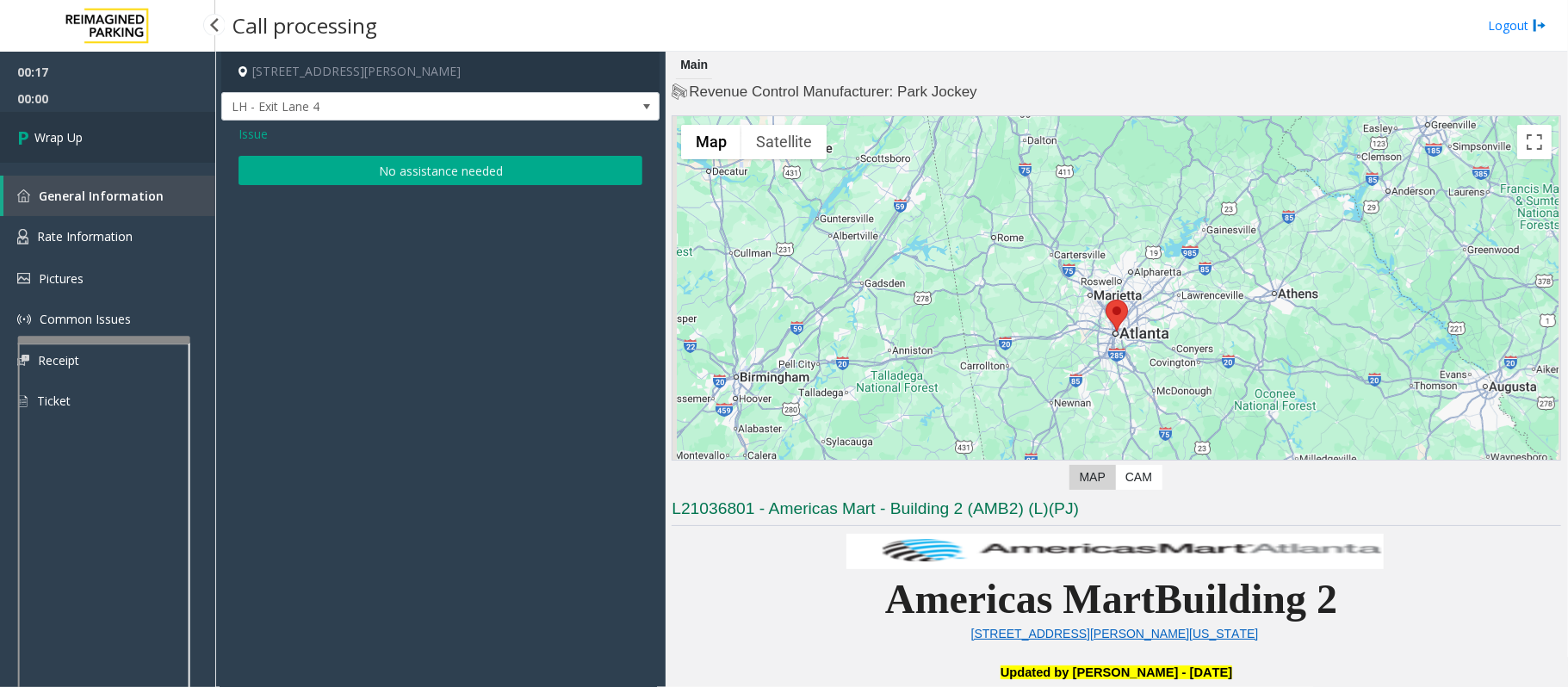
click at [54, 129] on span "Wrap Up" at bounding box center [59, 137] width 48 height 18
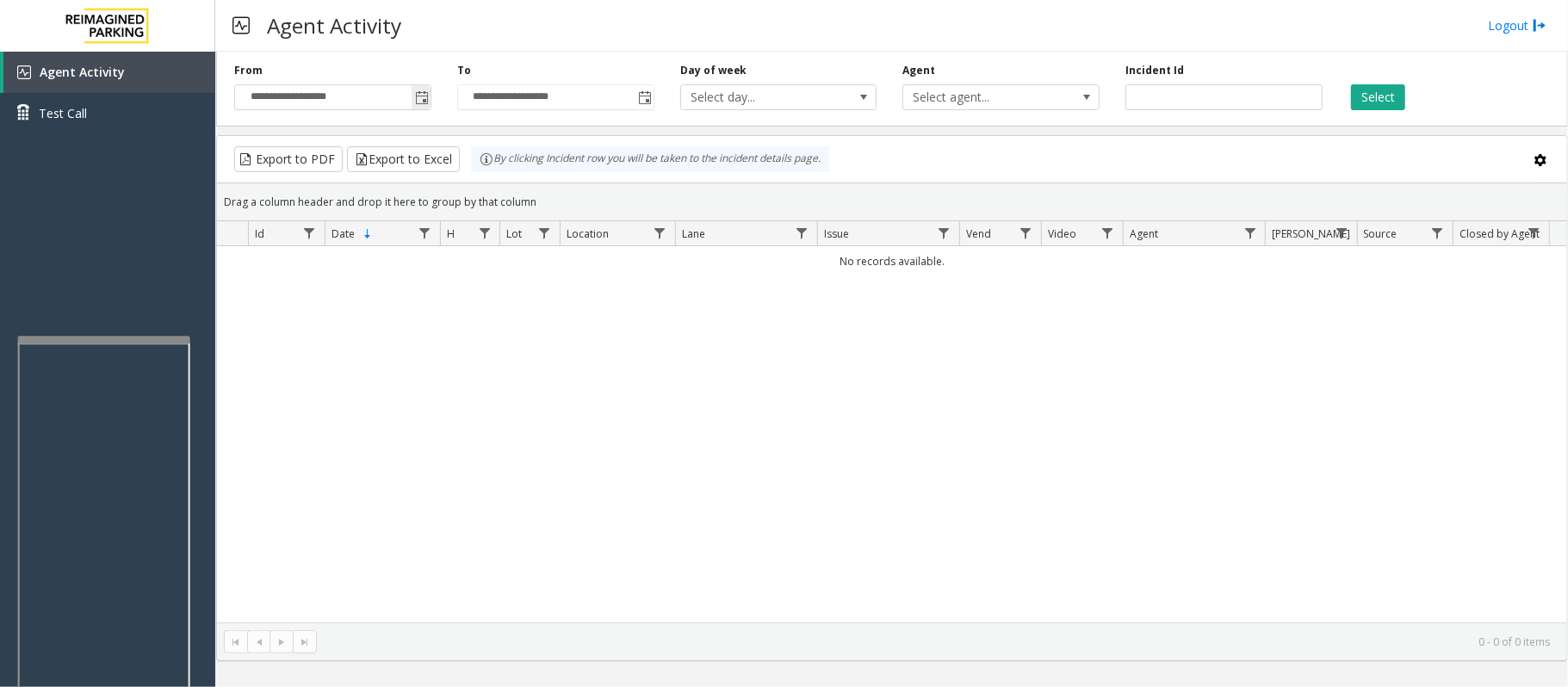
click at [425, 95] on span "Toggle popup" at bounding box center [422, 98] width 14 height 14
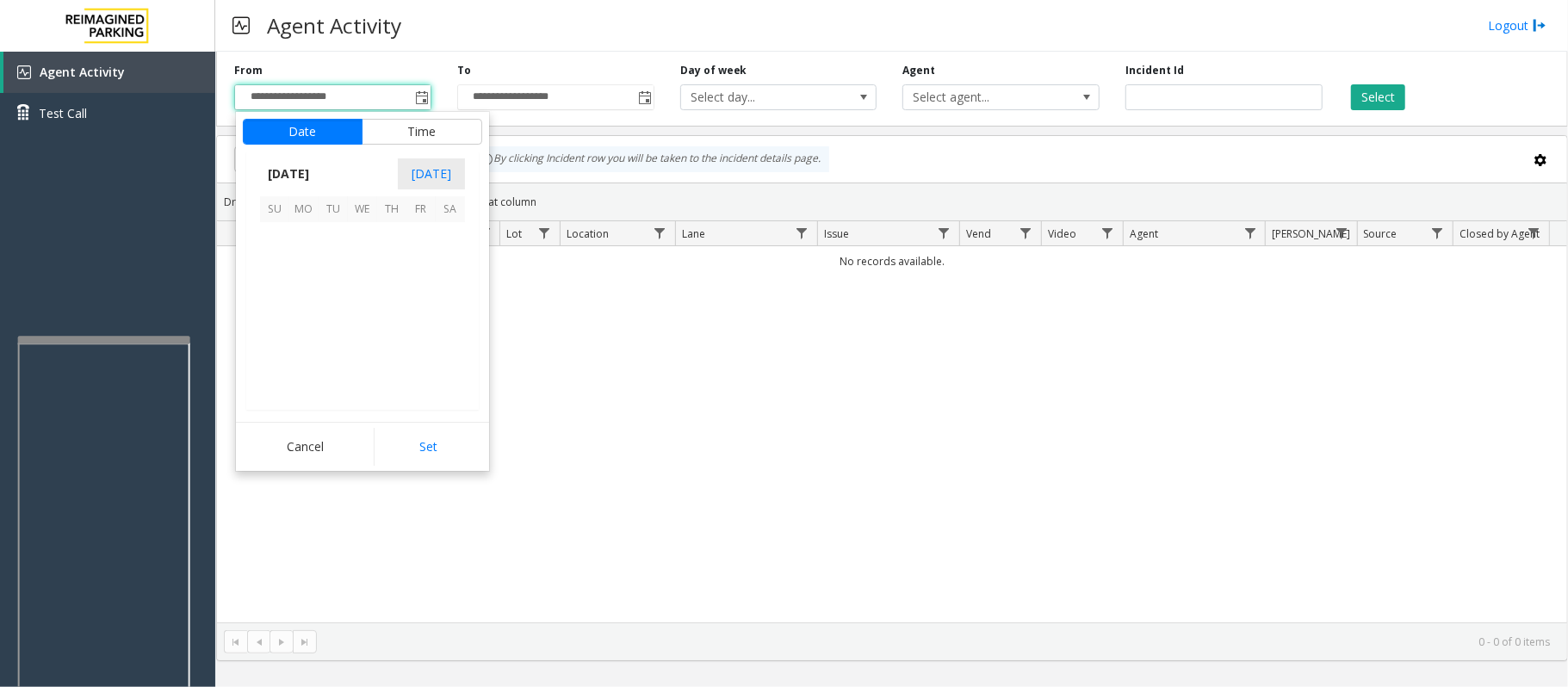
scroll to position [308788, 0]
click at [358, 324] on span "20" at bounding box center [362, 325] width 29 height 29
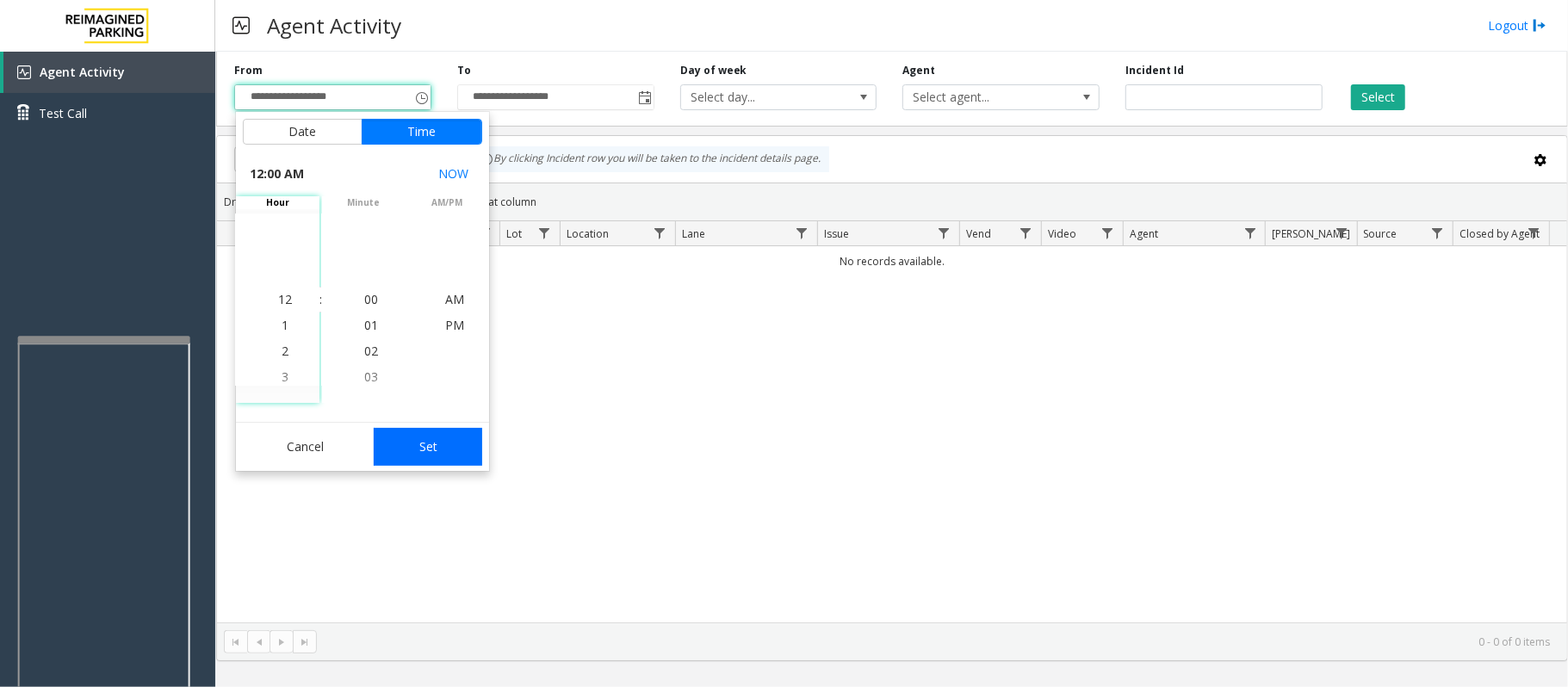
click at [415, 429] on button "Set" at bounding box center [428, 447] width 109 height 38
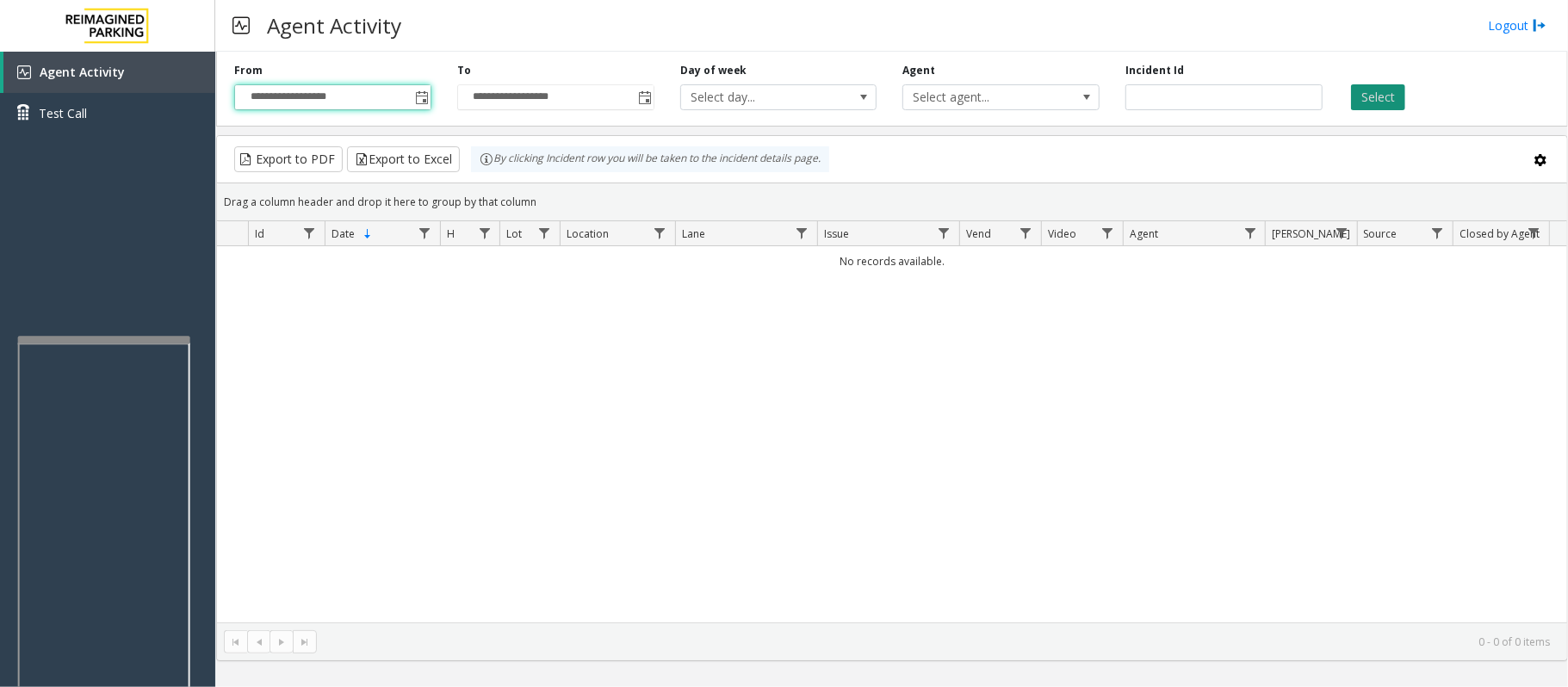
click at [1377, 91] on button "Select" at bounding box center [1377, 98] width 54 height 26
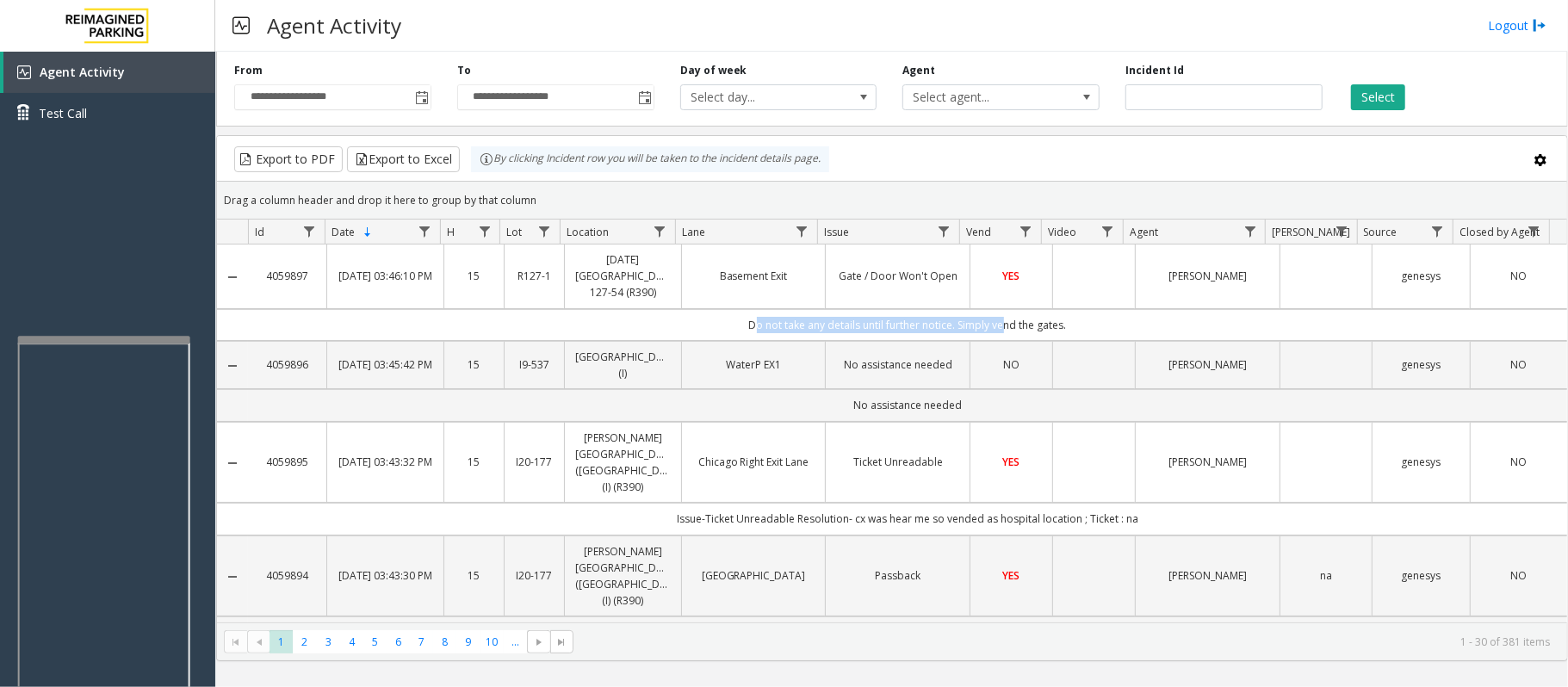
drag, startPoint x: 706, startPoint y: 331, endPoint x: 988, endPoint y: 328, distance: 282.0
click at [988, 328] on td "Do not take any details until further notice. Simply vend the gates." at bounding box center [907, 325] width 1319 height 32
click at [418, 97] on span "Toggle popup" at bounding box center [422, 98] width 14 height 14
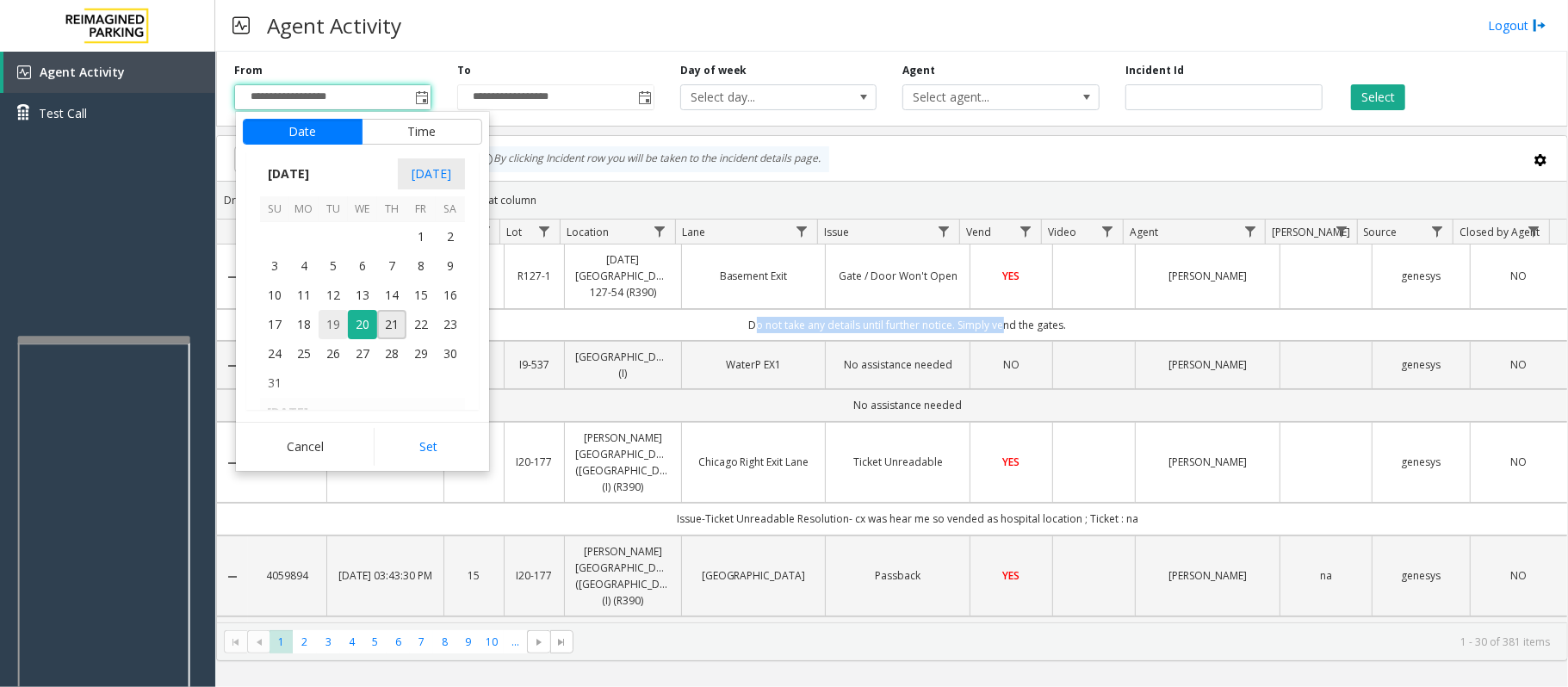
click at [324, 325] on span "19" at bounding box center [333, 325] width 29 height 29
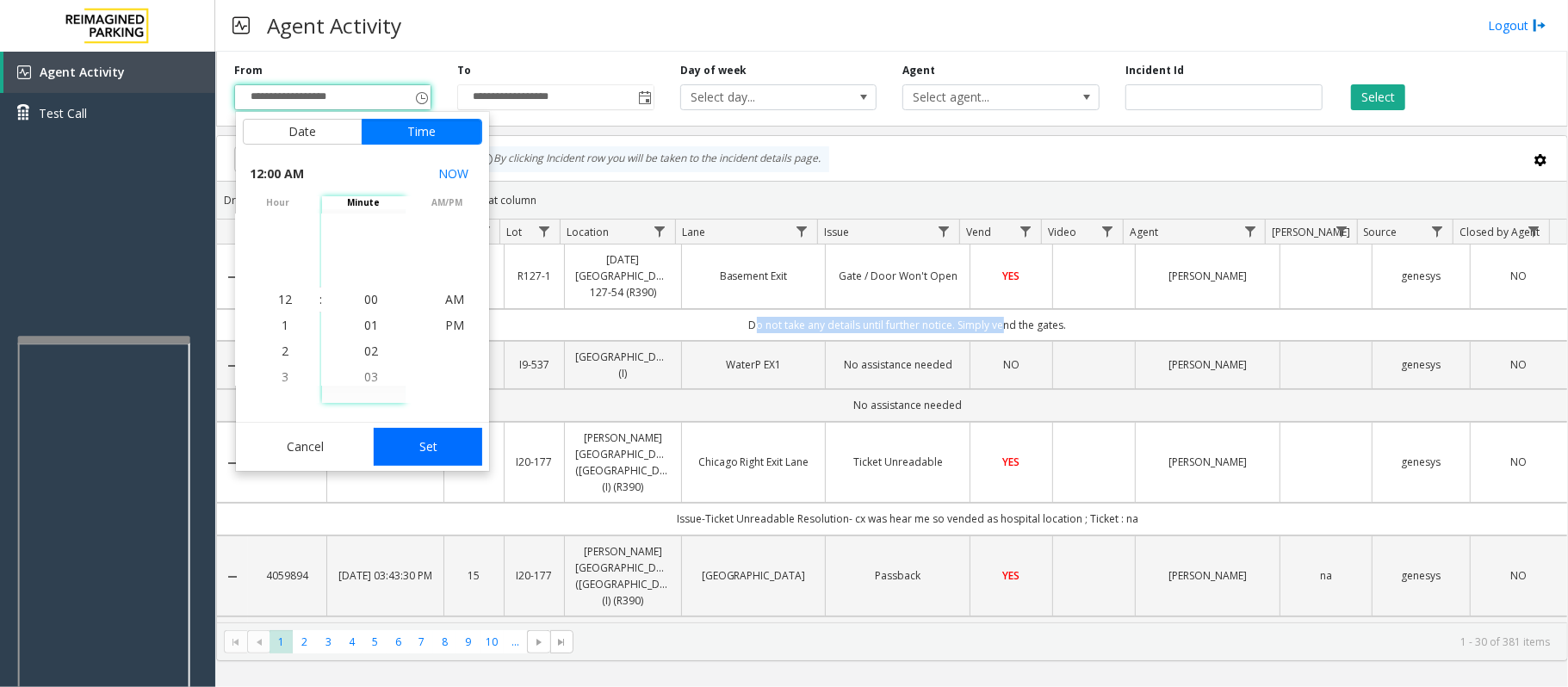
click at [438, 441] on button "Set" at bounding box center [428, 447] width 109 height 38
type input "**********"
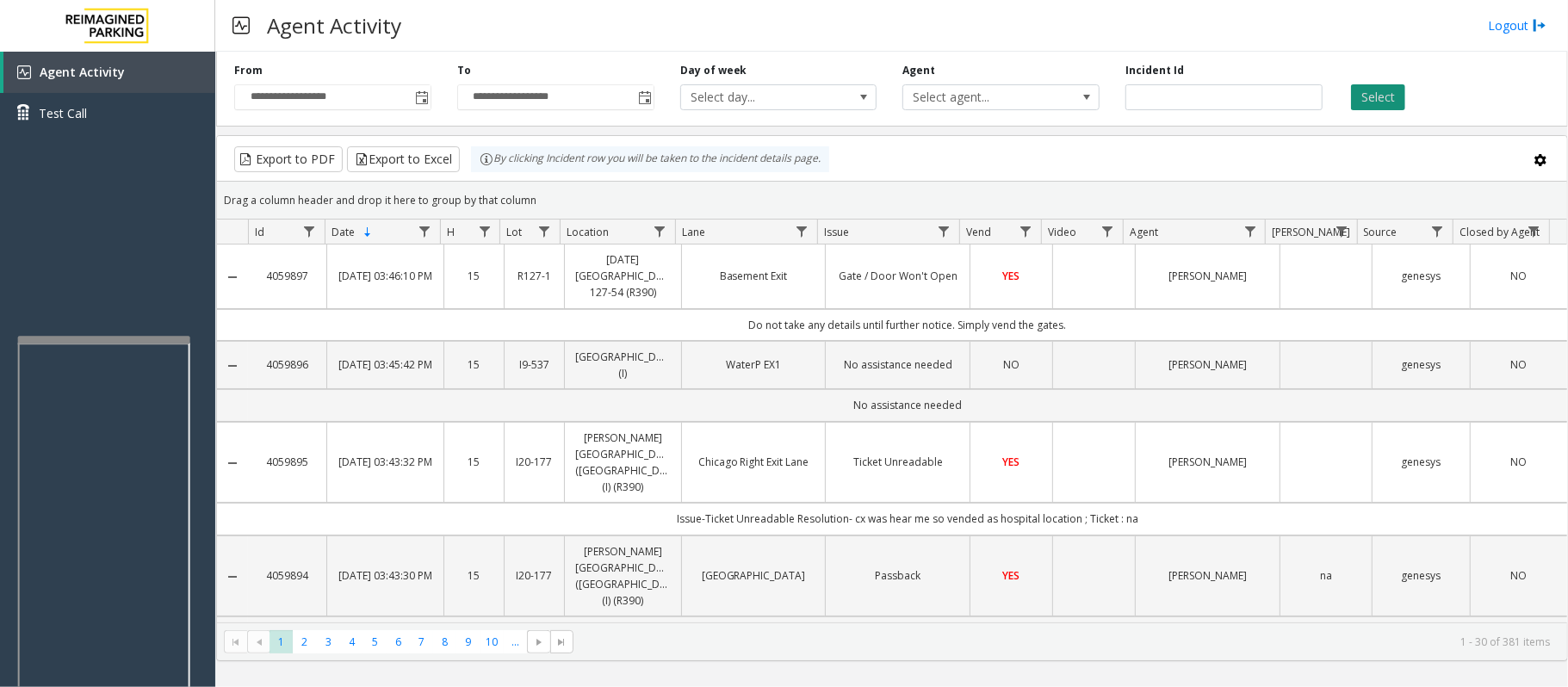
click at [1379, 86] on button "Select" at bounding box center [1377, 98] width 54 height 26
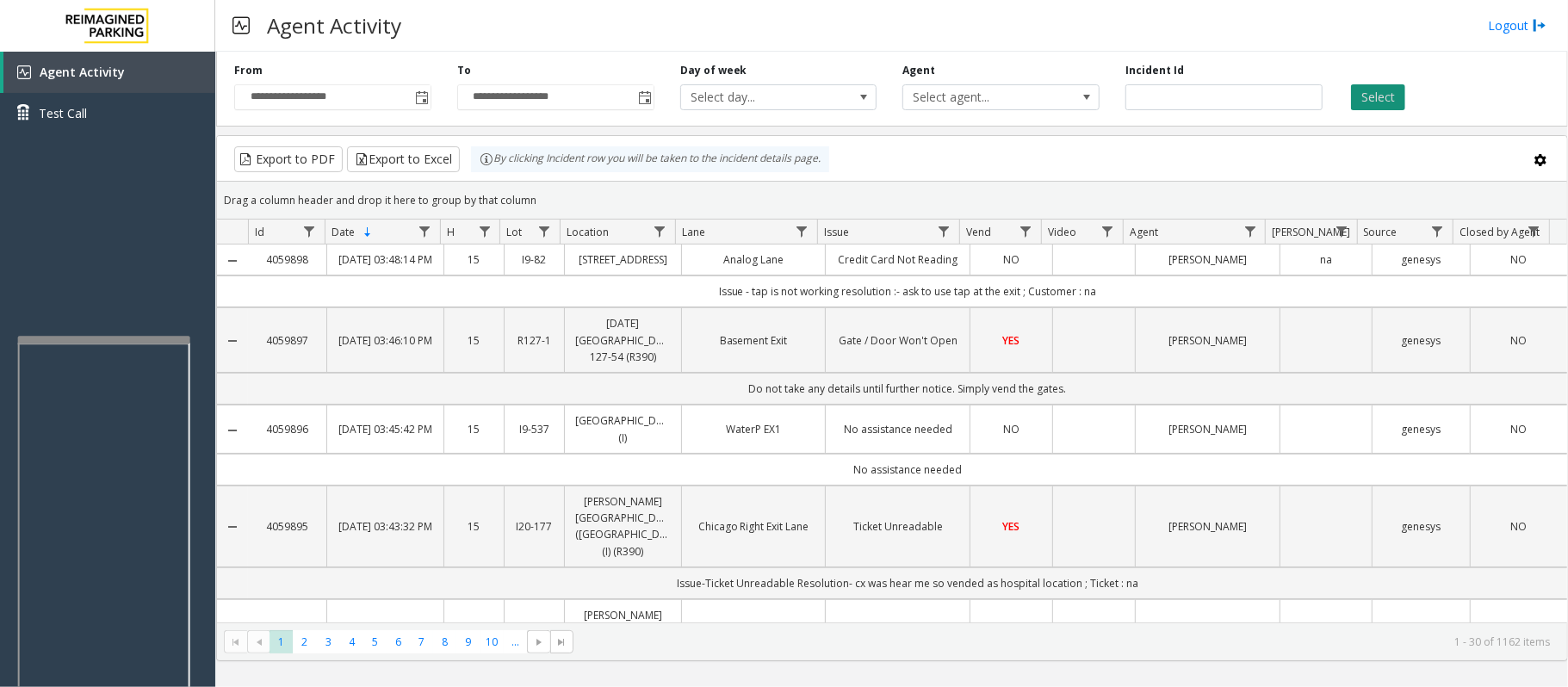
click at [1379, 90] on button "Select" at bounding box center [1377, 98] width 54 height 26
click at [1386, 93] on button "Select" at bounding box center [1377, 98] width 54 height 26
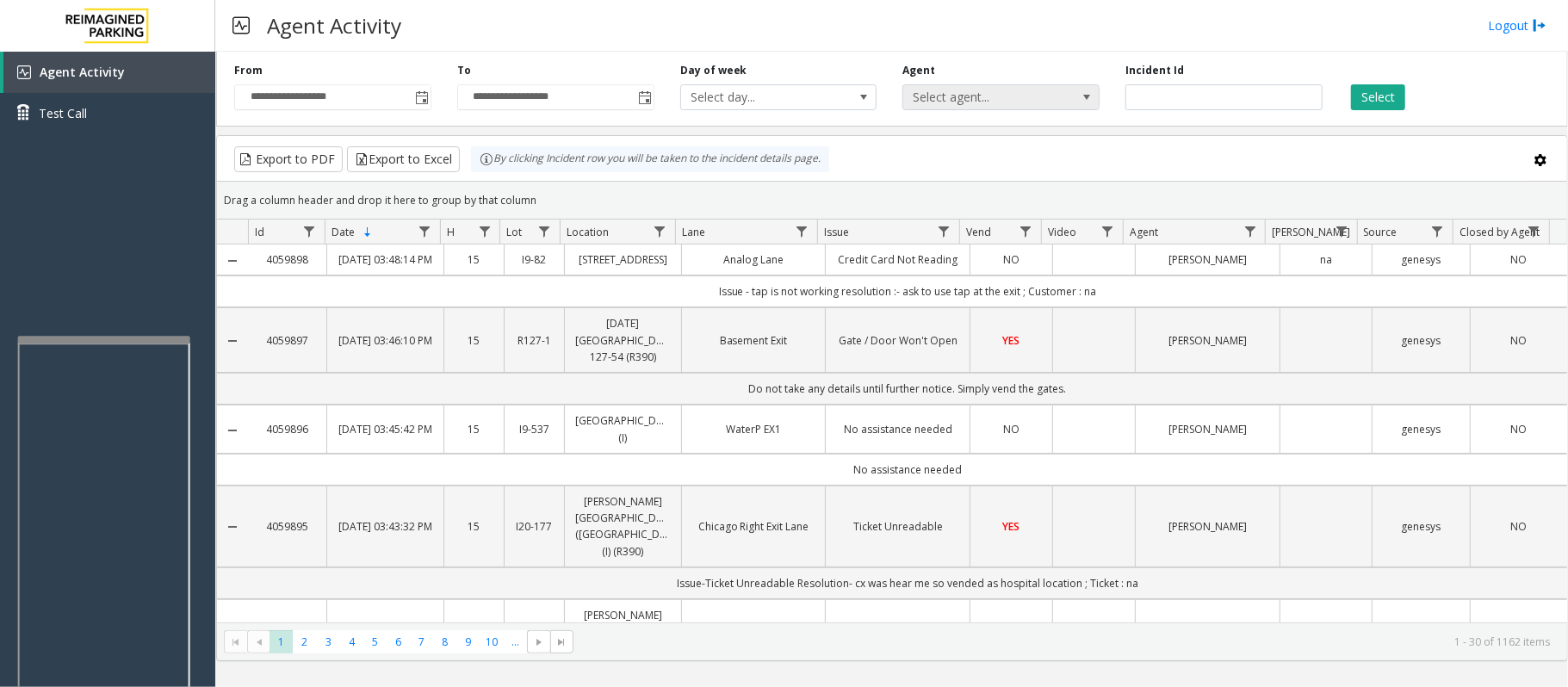
click at [985, 98] on span "Select agent..." at bounding box center [980, 98] width 156 height 24
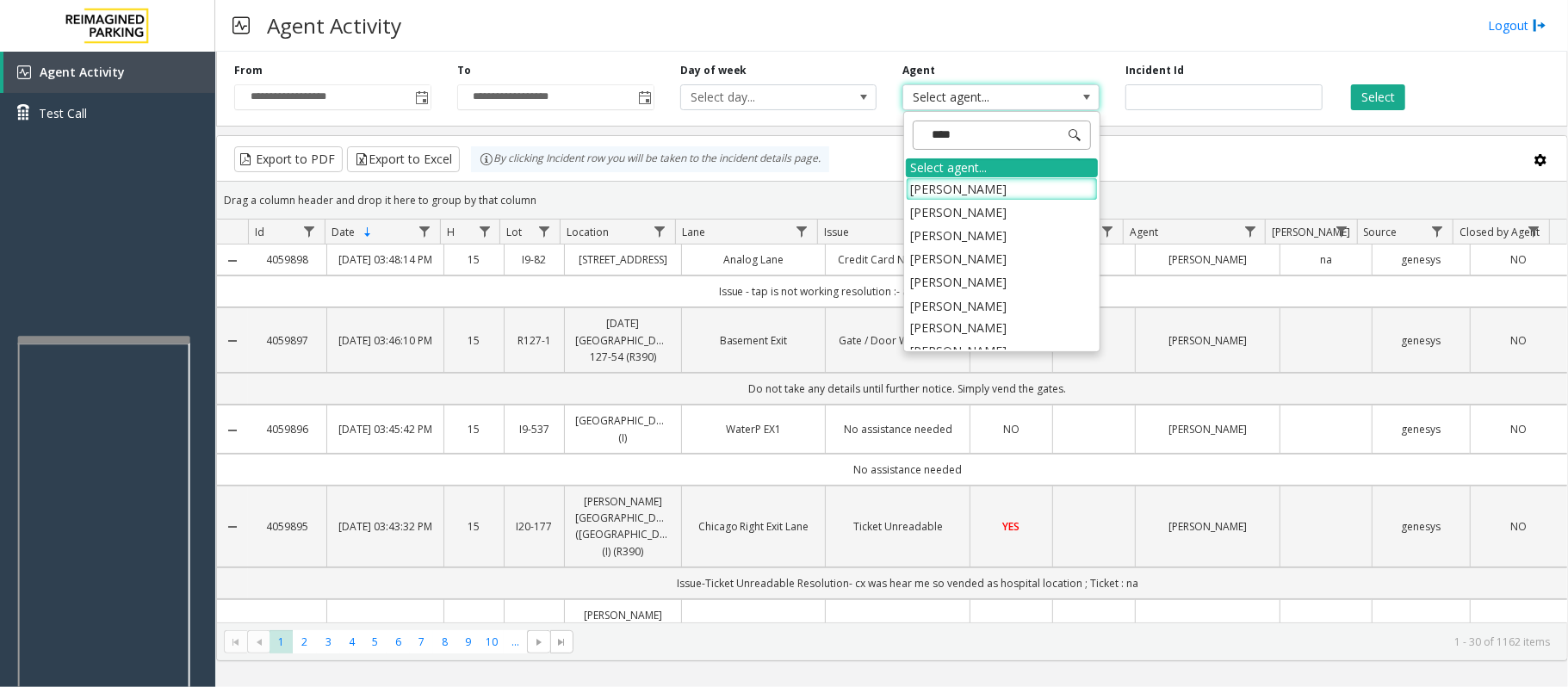
type input "*****"
click at [1003, 339] on li "[PERSON_NAME]" at bounding box center [1001, 350] width 192 height 23
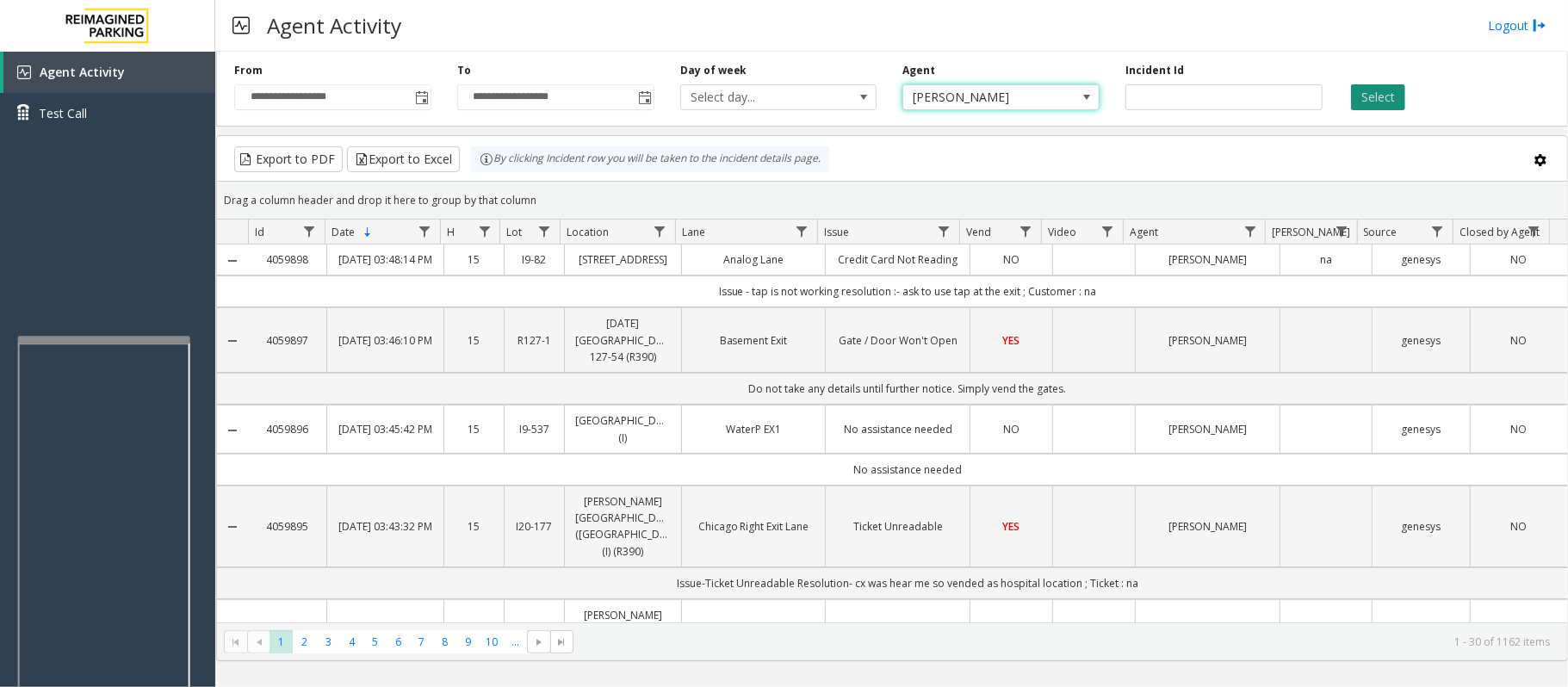
click at [1375, 104] on button "Select" at bounding box center [1377, 98] width 54 height 26
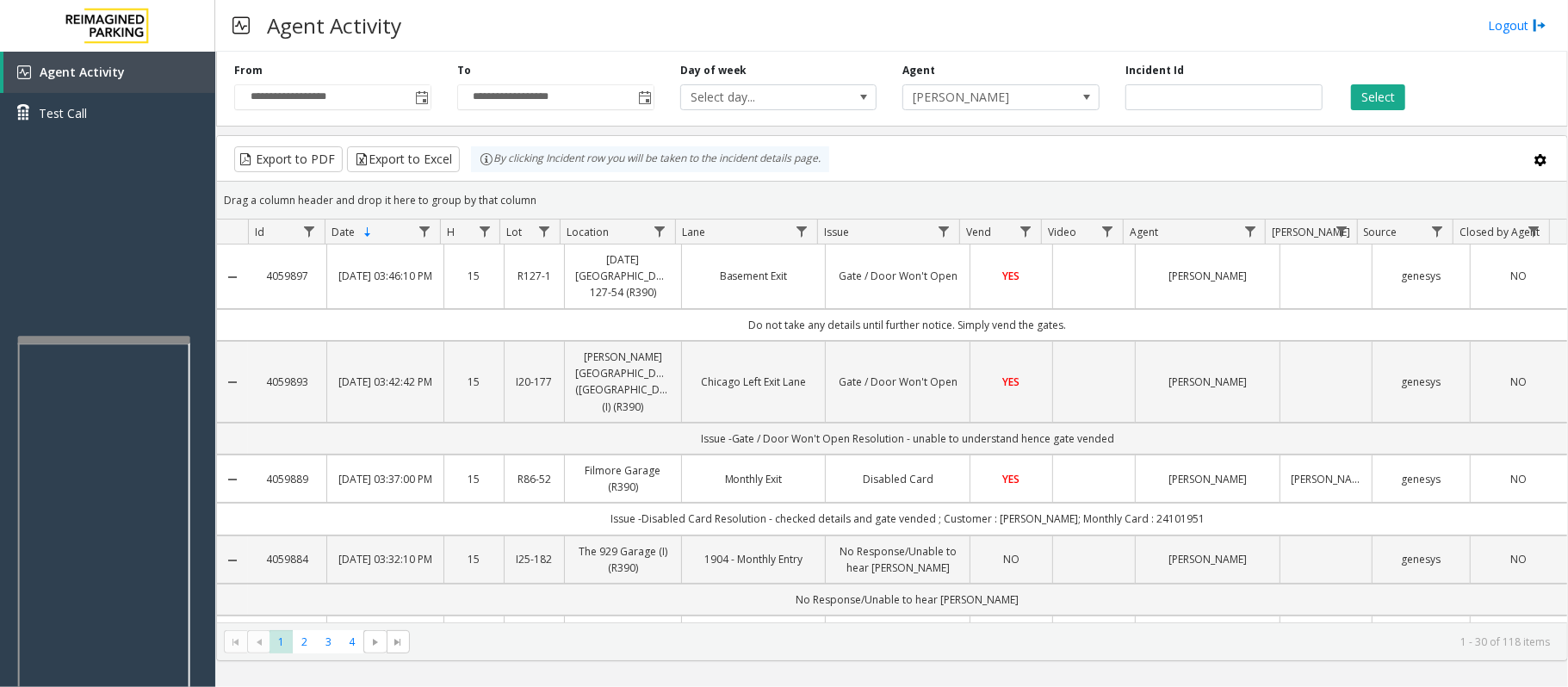
click at [1042, 163] on div "Export to PDF Export to Excel By clicking Incident row you will be taken to the…" at bounding box center [891, 160] width 1320 height 26
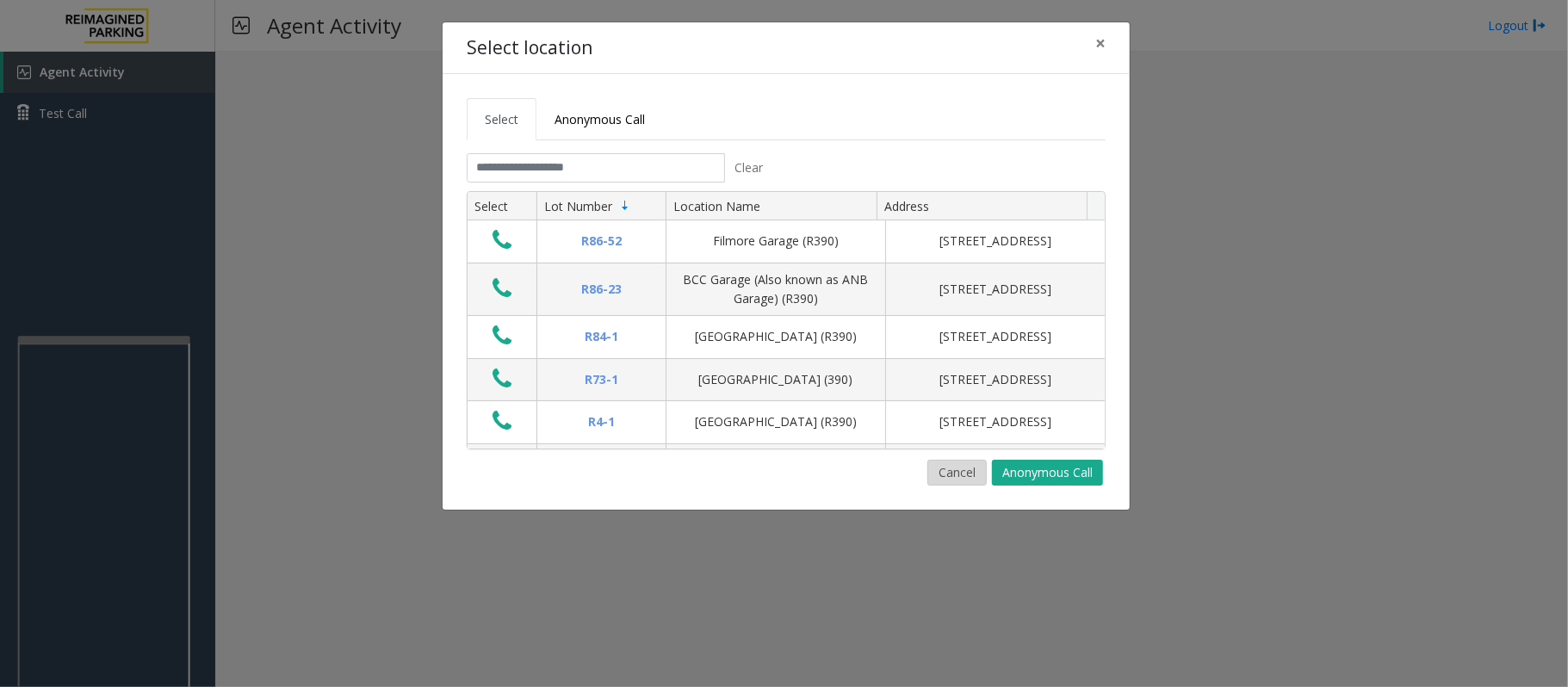
click at [948, 472] on button "Cancel" at bounding box center [956, 473] width 60 height 26
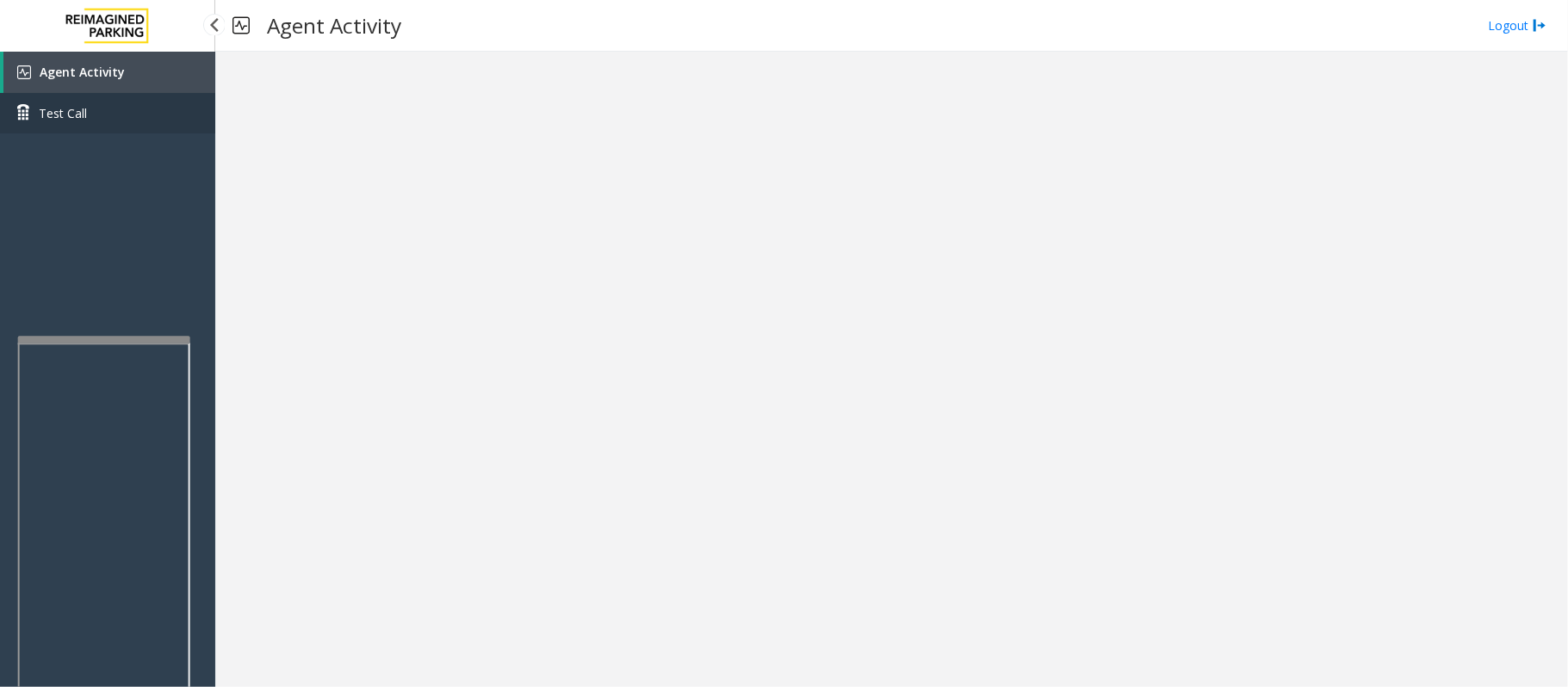
click at [72, 116] on span "Test Call" at bounding box center [63, 113] width 48 height 18
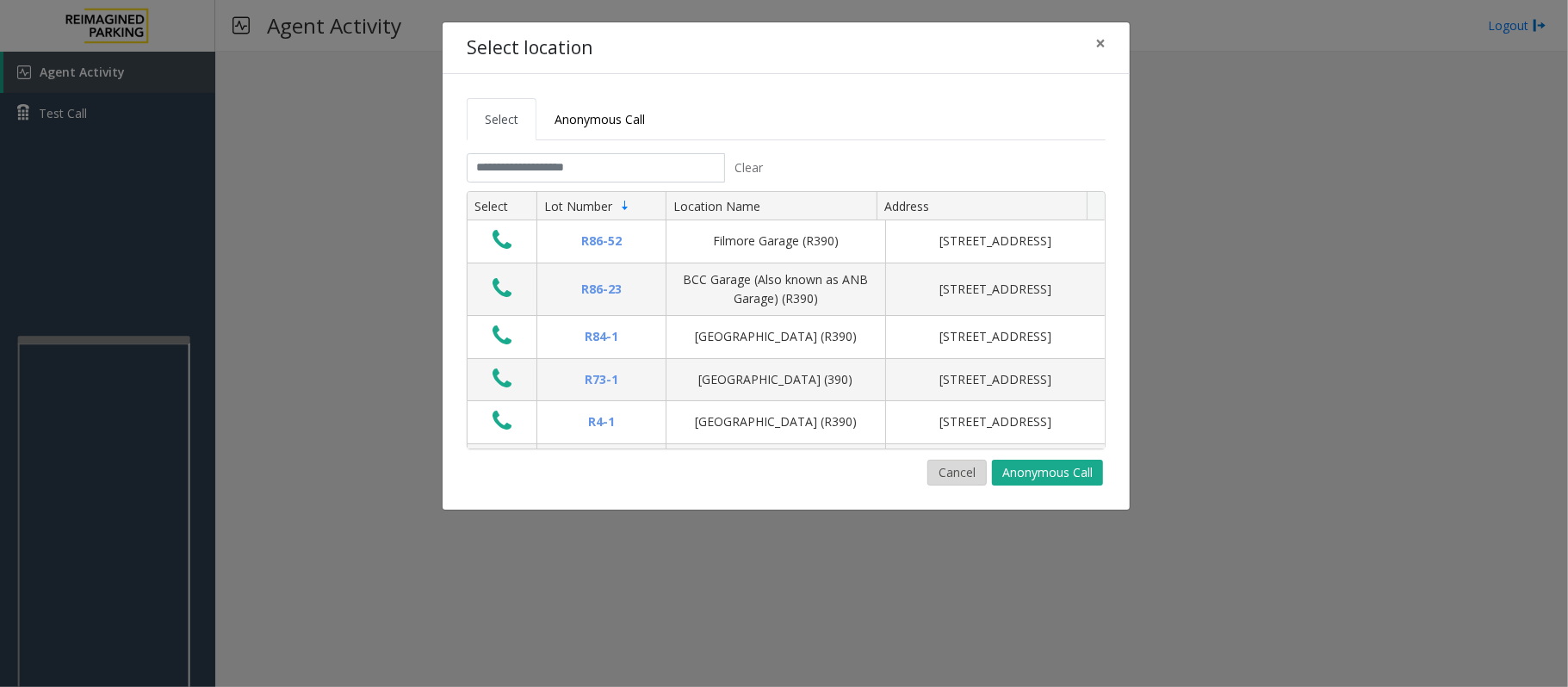
click at [954, 482] on button "Cancel" at bounding box center [956, 473] width 60 height 26
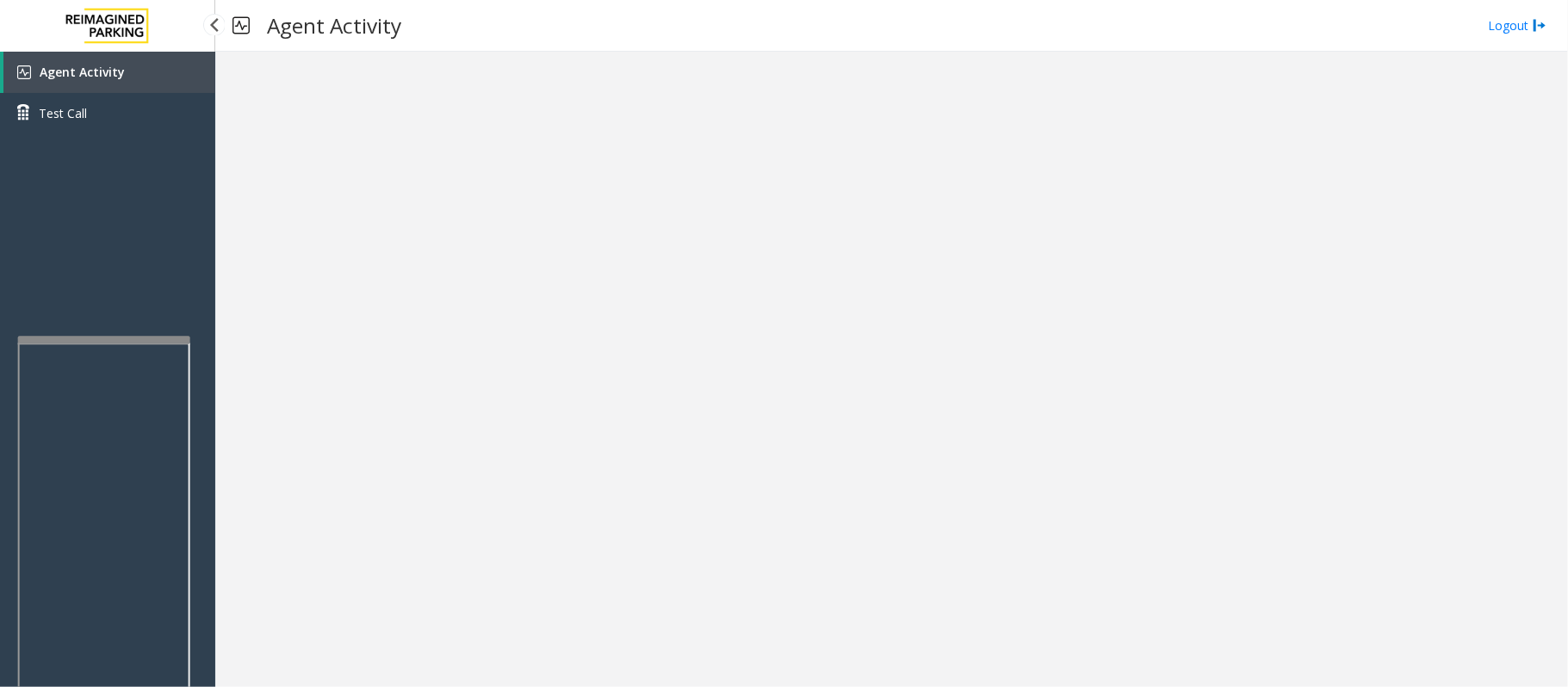
click at [72, 72] on span "Agent Activity" at bounding box center [82, 72] width 85 height 16
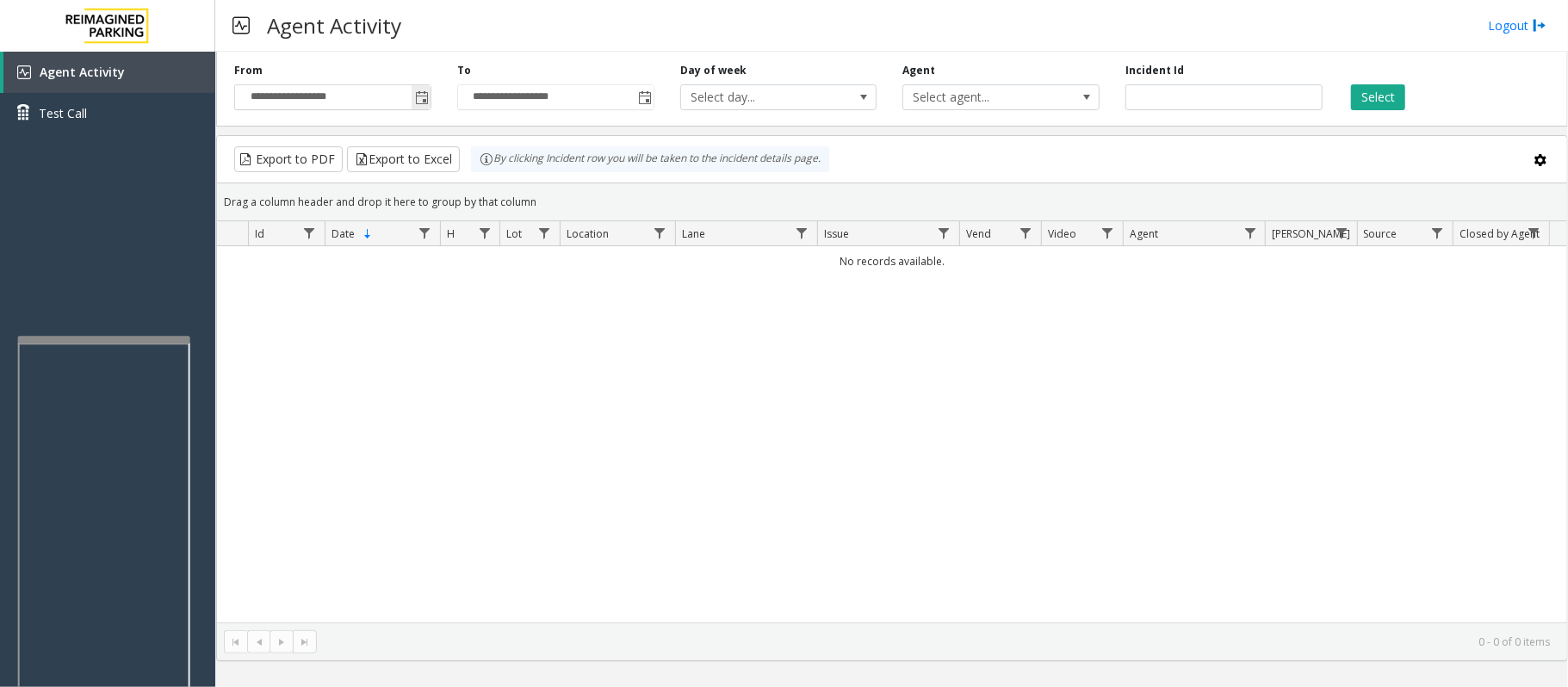
click at [419, 91] on span "Toggle popup" at bounding box center [422, 98] width 14 height 14
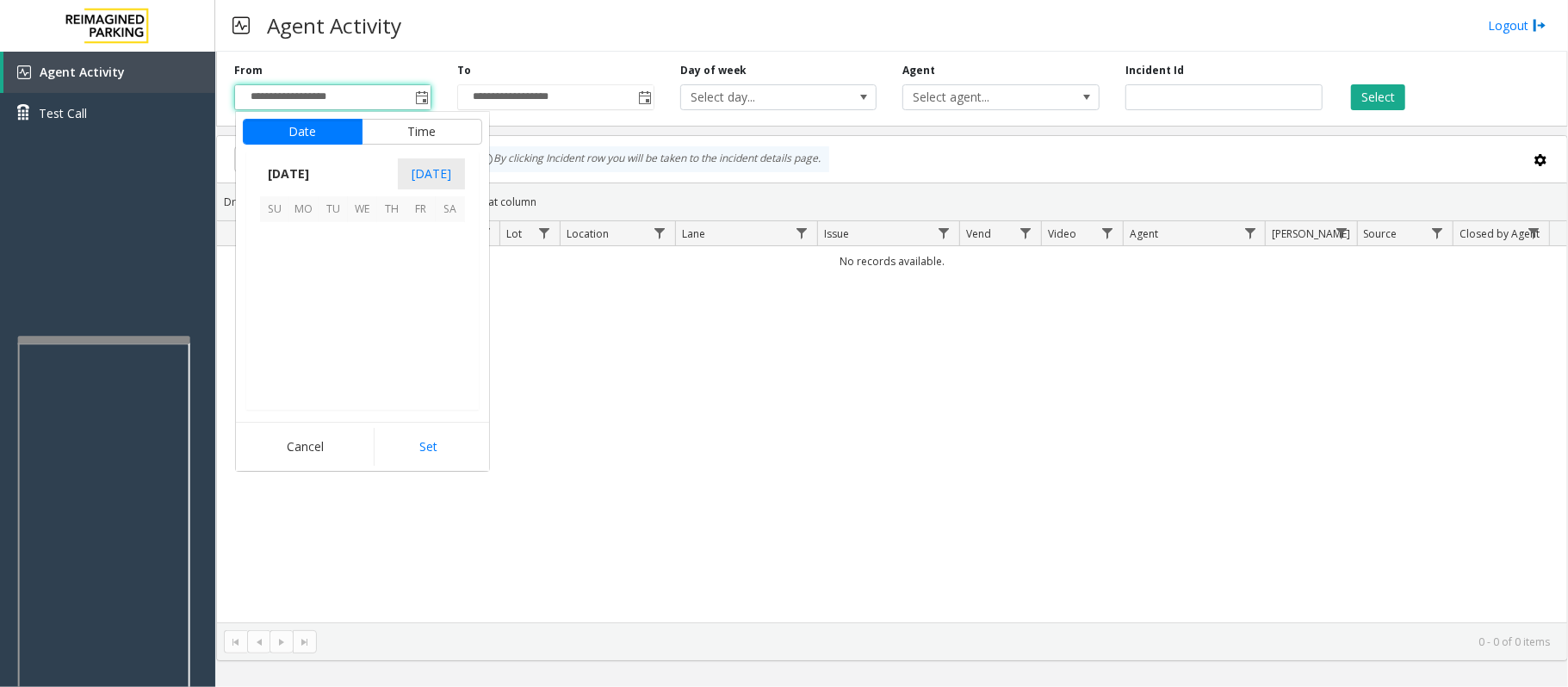
scroll to position [308788, 0]
click at [366, 325] on span "20" at bounding box center [362, 325] width 29 height 29
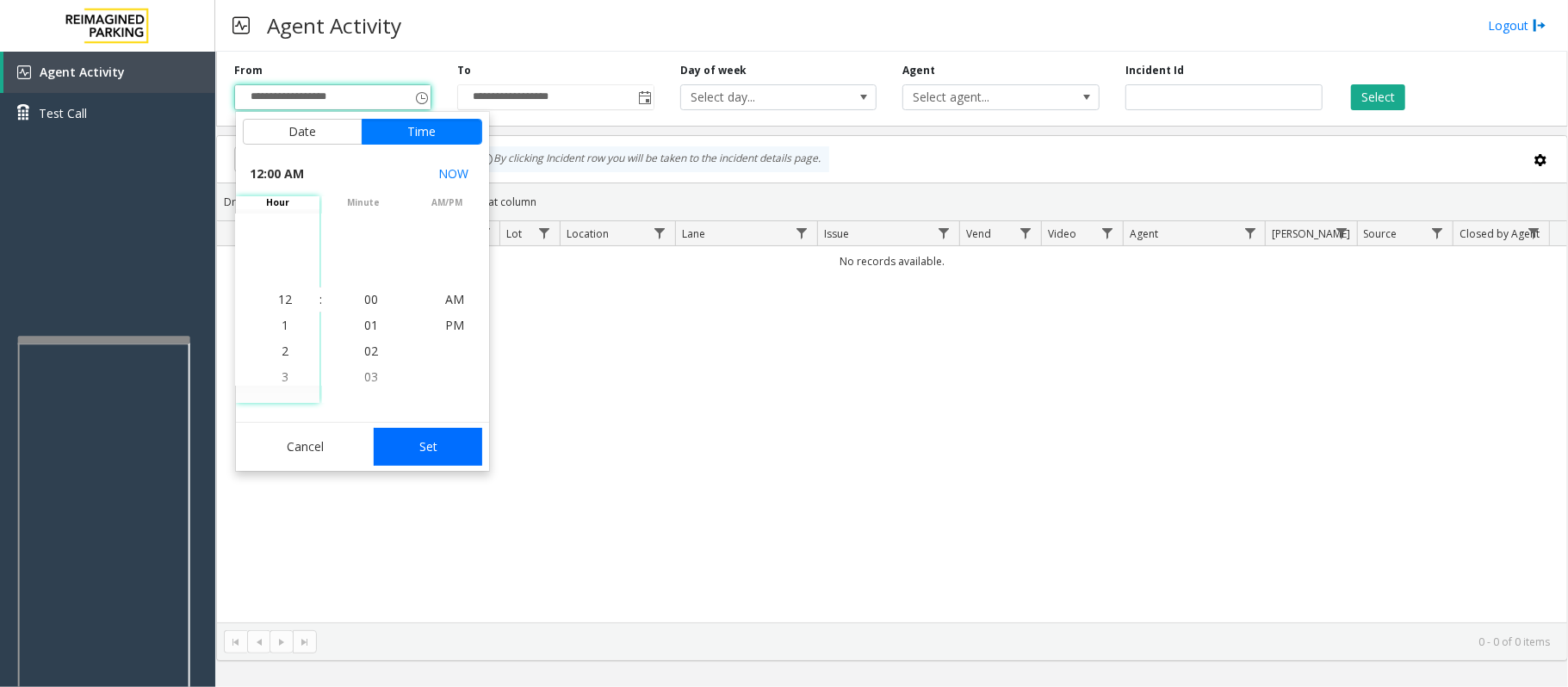
drag, startPoint x: 428, startPoint y: 415, endPoint x: 436, endPoint y: 448, distance: 34.0
click at [428, 428] on div "Date Time [DATE] [DATE] Su Mo Tu We Th Fr Sa [DATE] 1 2 3 4 5 6 7 8 9 10 11 12 …" at bounding box center [362, 292] width 253 height 359
click at [436, 448] on button "Set" at bounding box center [428, 447] width 109 height 38
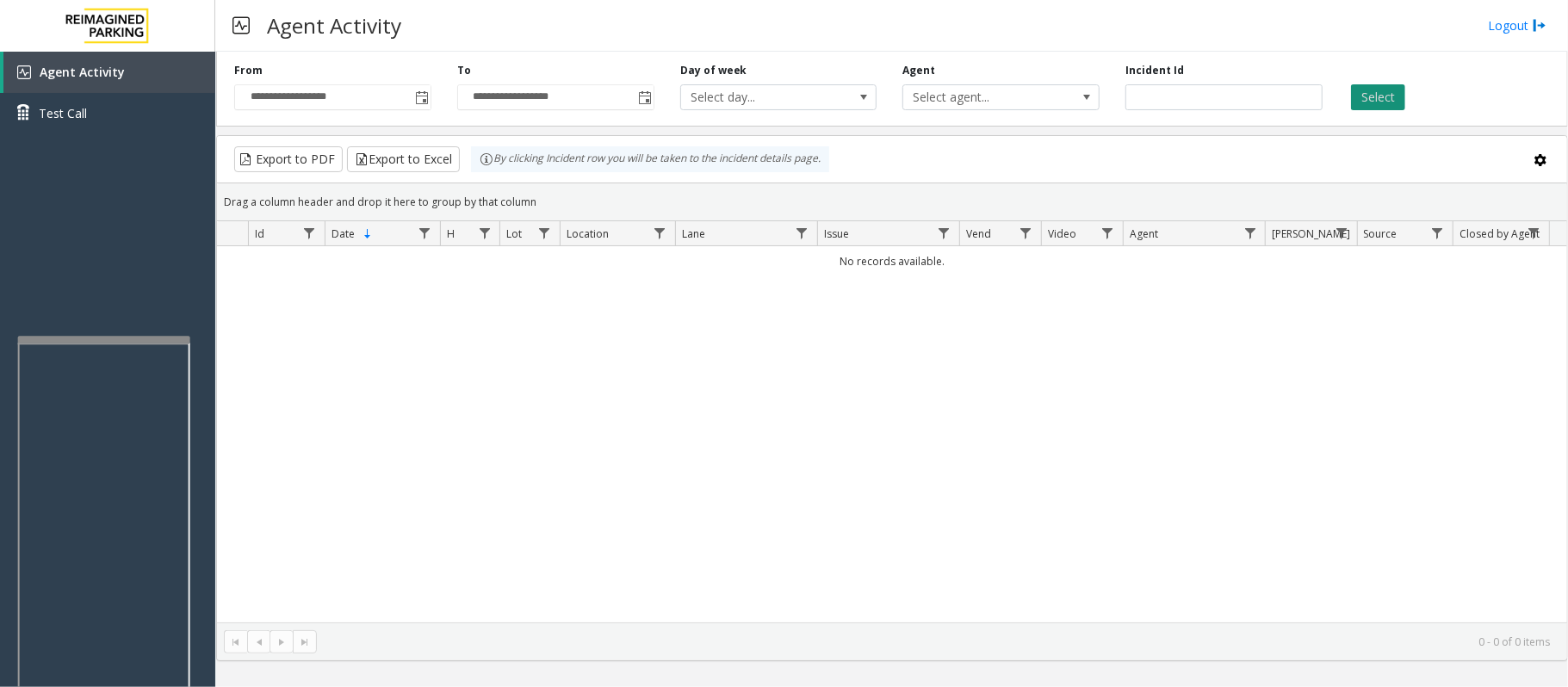
click at [1371, 98] on button "Select" at bounding box center [1377, 98] width 54 height 26
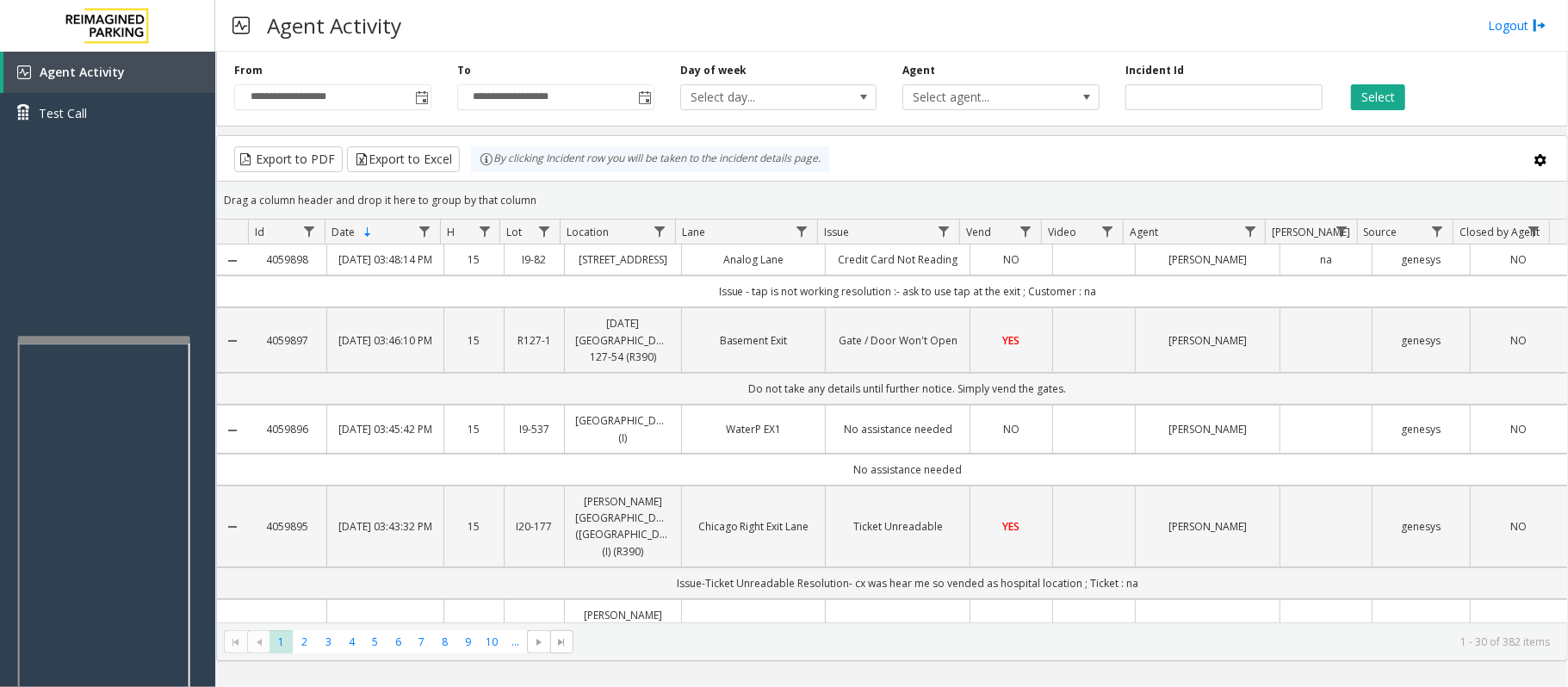
drag, startPoint x: 717, startPoint y: 404, endPoint x: 1071, endPoint y: 408, distance: 354.0
click at [1071, 405] on td "Do not take any details until further notice. Simply vend the gates." at bounding box center [907, 388] width 1319 height 32
click at [948, 91] on span "Select agent..." at bounding box center [980, 98] width 156 height 24
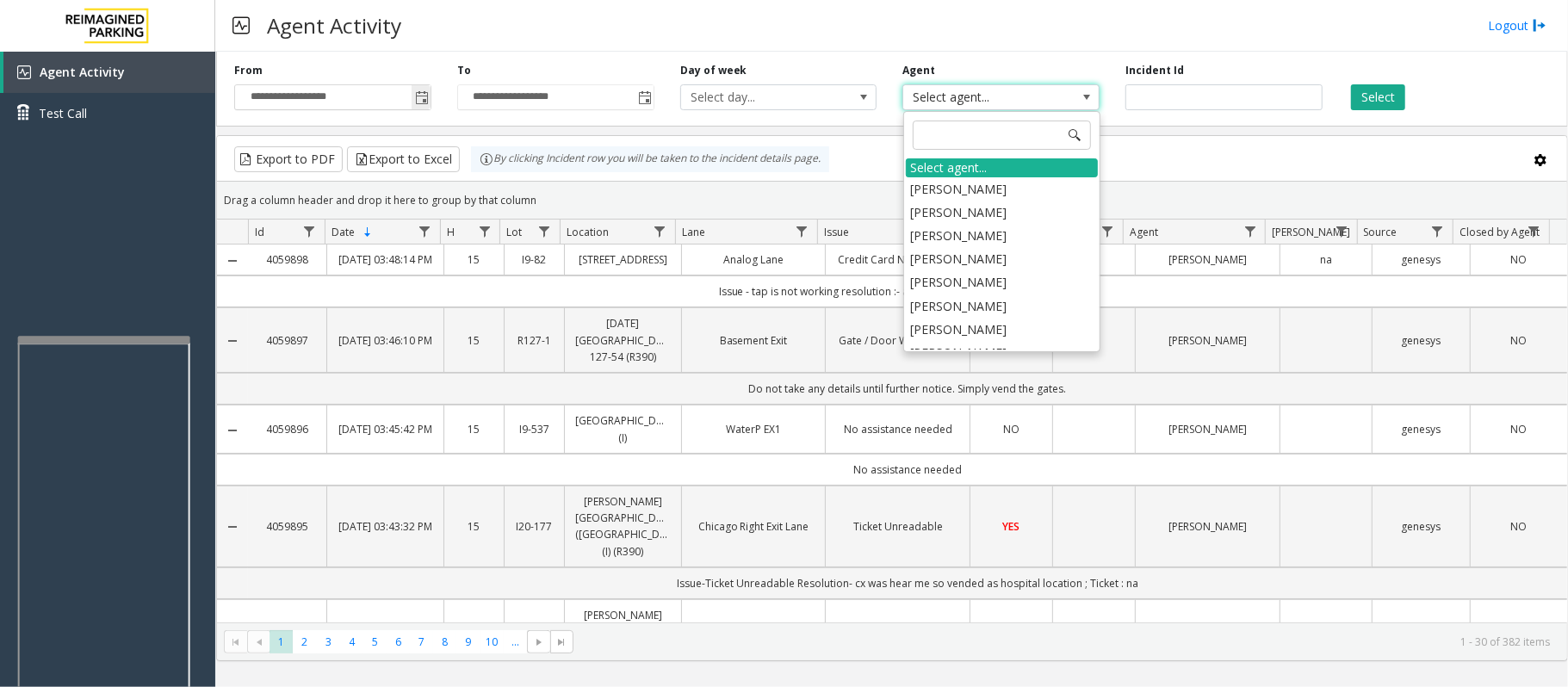
click at [421, 93] on span "Toggle popup" at bounding box center [422, 98] width 14 height 14
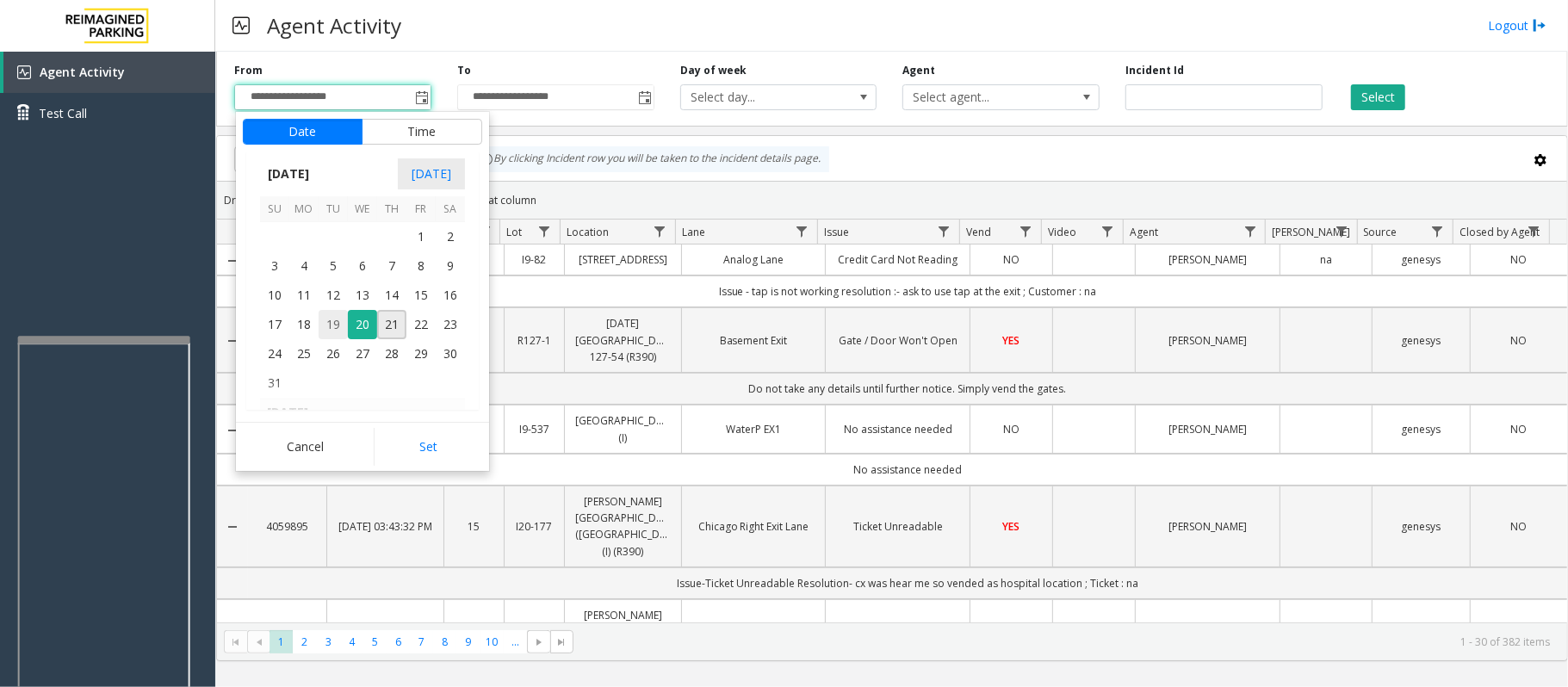
click at [332, 329] on span "19" at bounding box center [333, 325] width 29 height 29
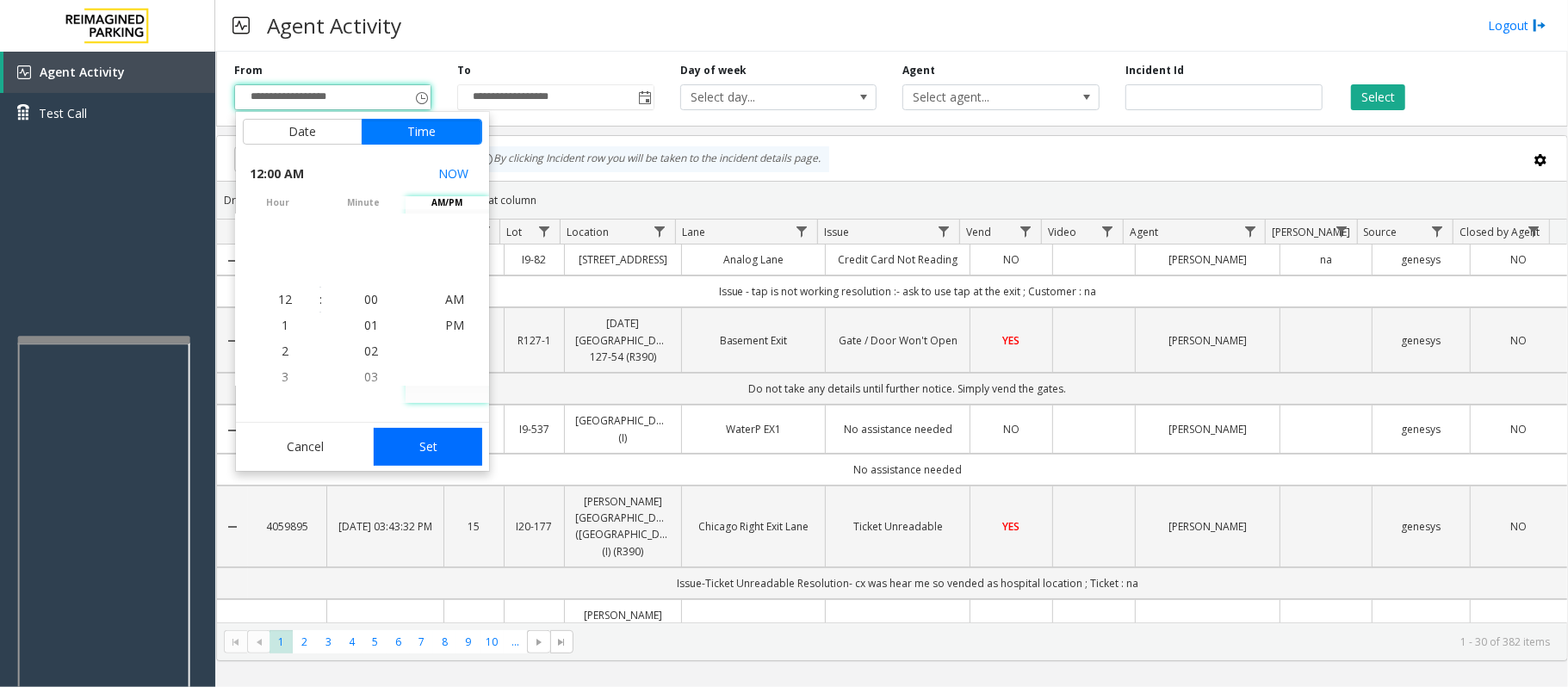
click at [452, 453] on button "Set" at bounding box center [428, 447] width 109 height 38
type input "**********"
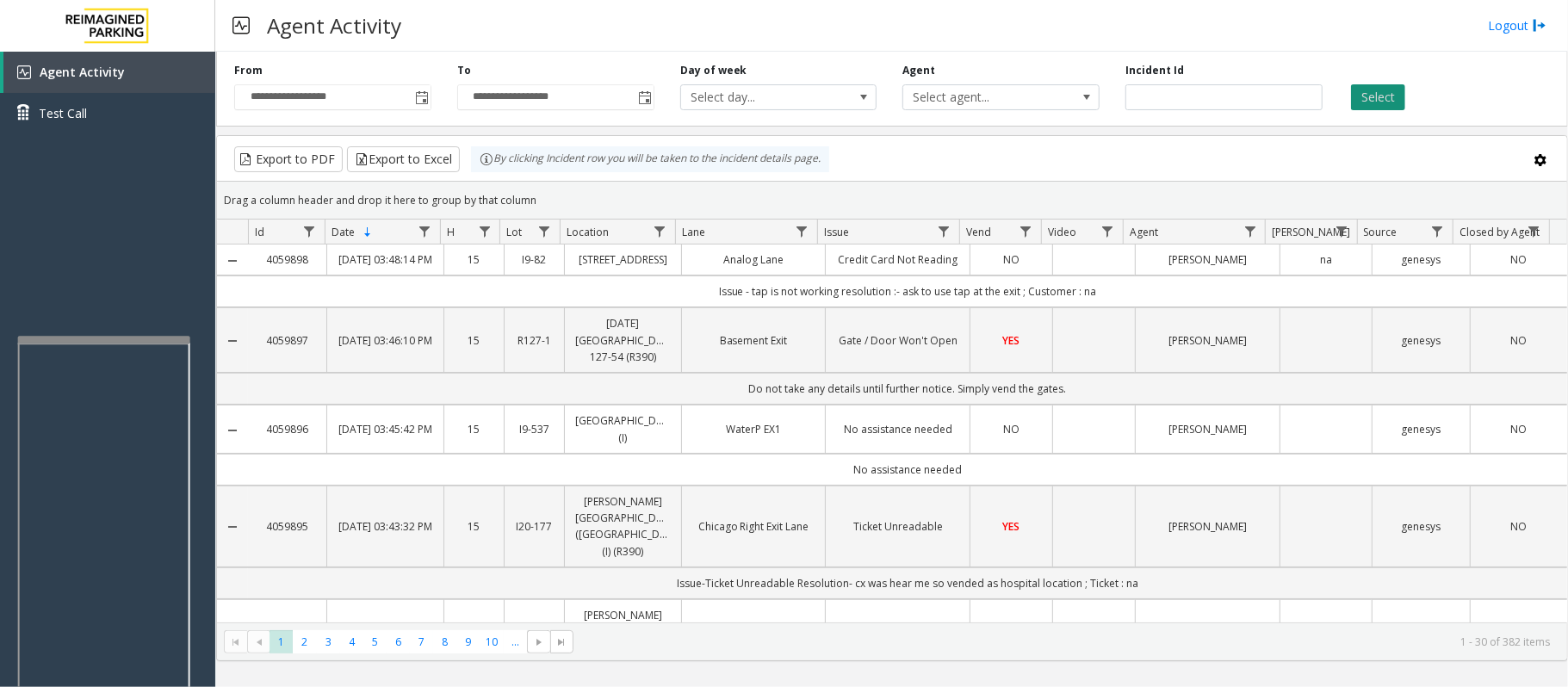
click at [1372, 100] on button "Select" at bounding box center [1377, 98] width 54 height 26
click at [641, 94] on span "Toggle popup" at bounding box center [645, 98] width 14 height 14
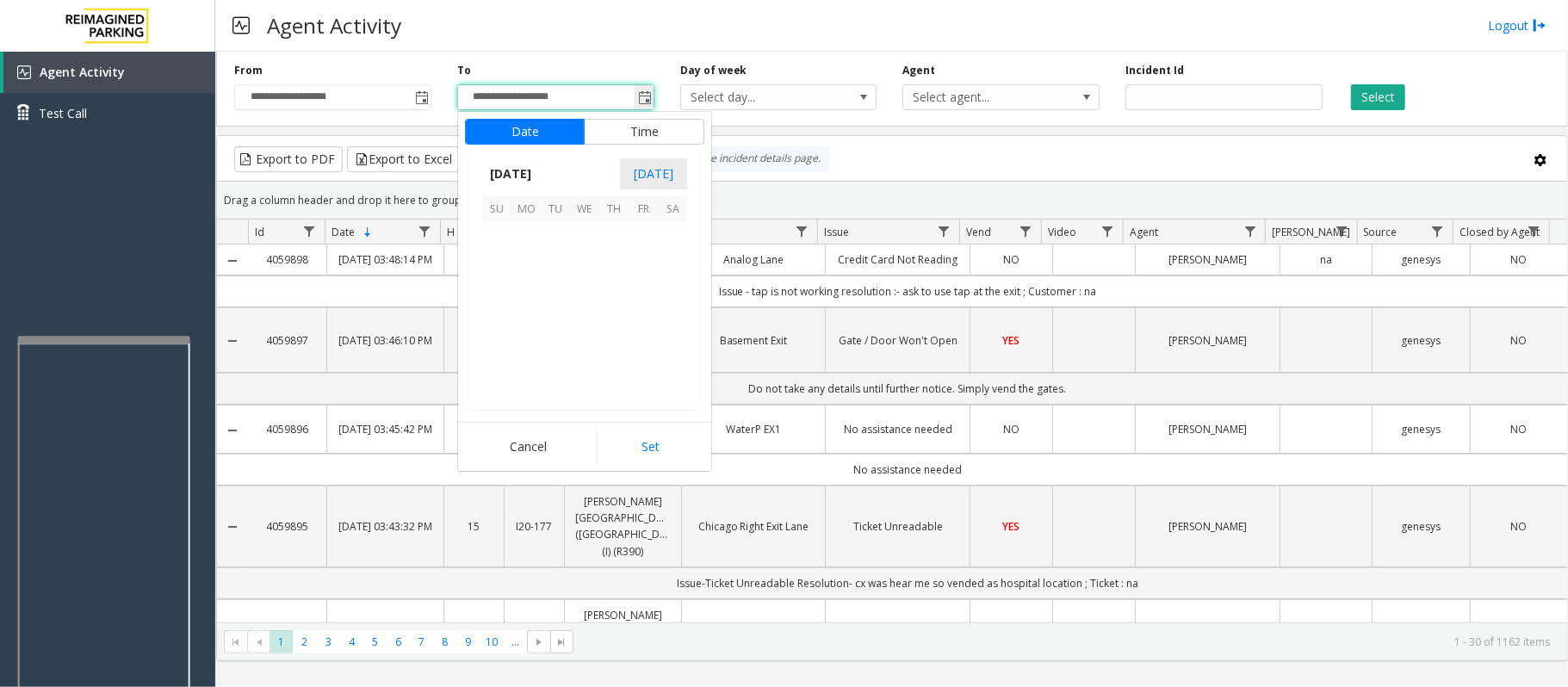
scroll to position [26, 0]
click at [633, 318] on span "22" at bounding box center [643, 325] width 29 height 29
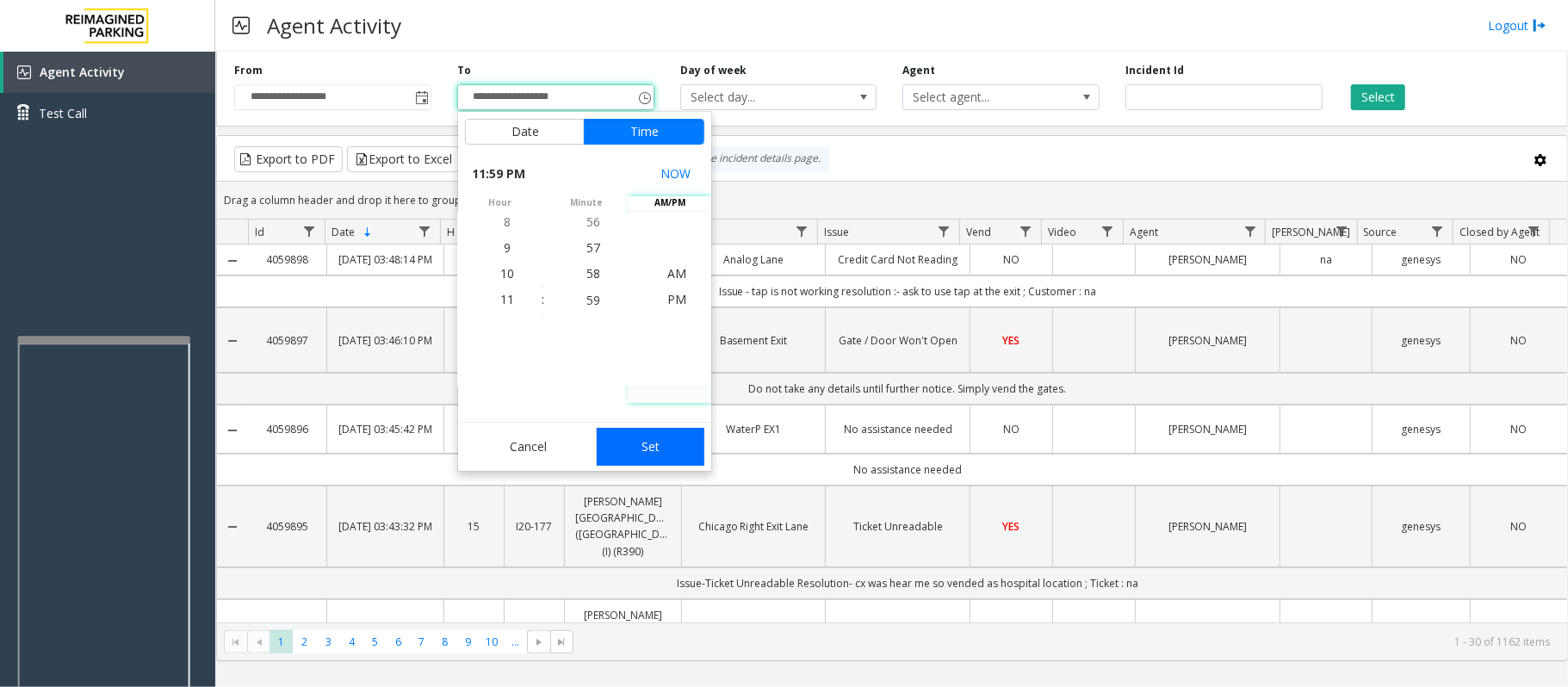
click at [647, 442] on button "Set" at bounding box center [651, 447] width 109 height 38
type input "**********"
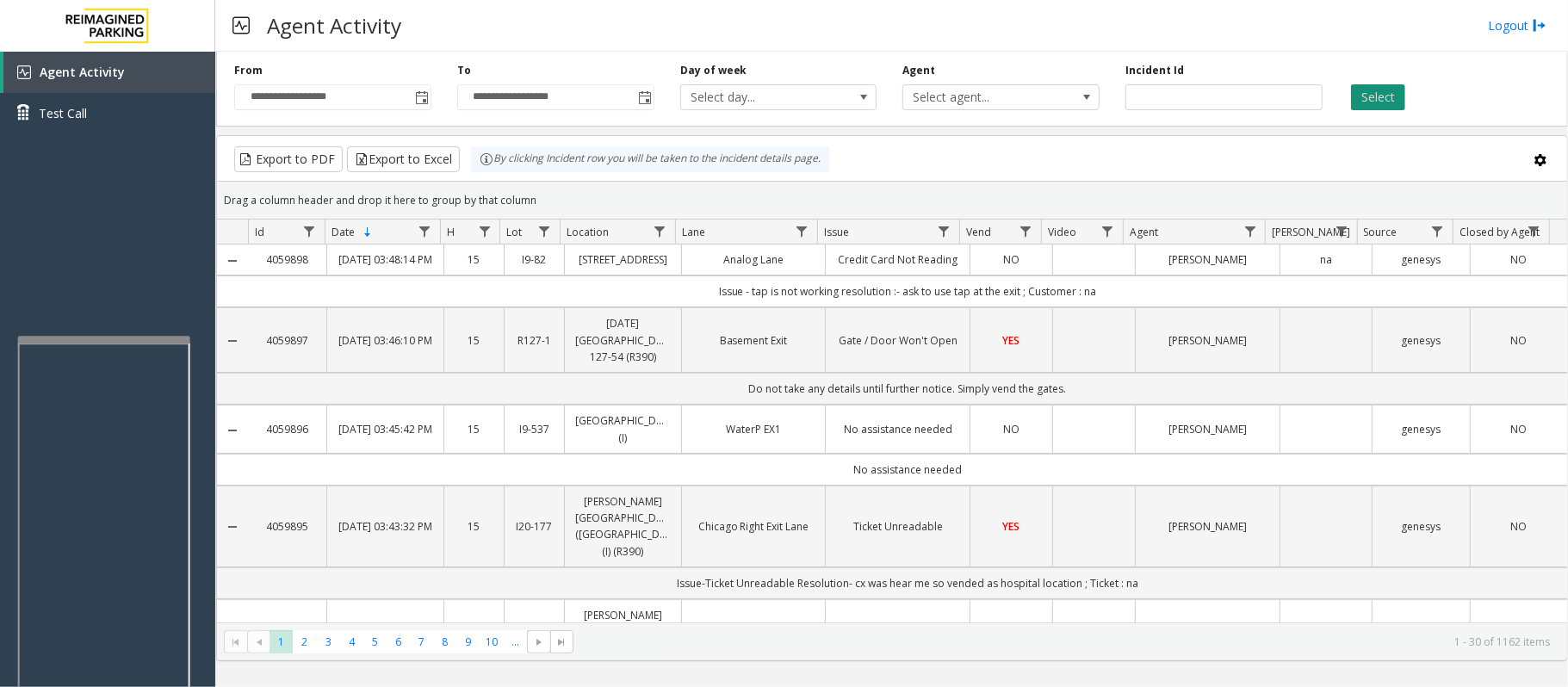
click at [1363, 101] on button "Select" at bounding box center [1377, 98] width 54 height 26
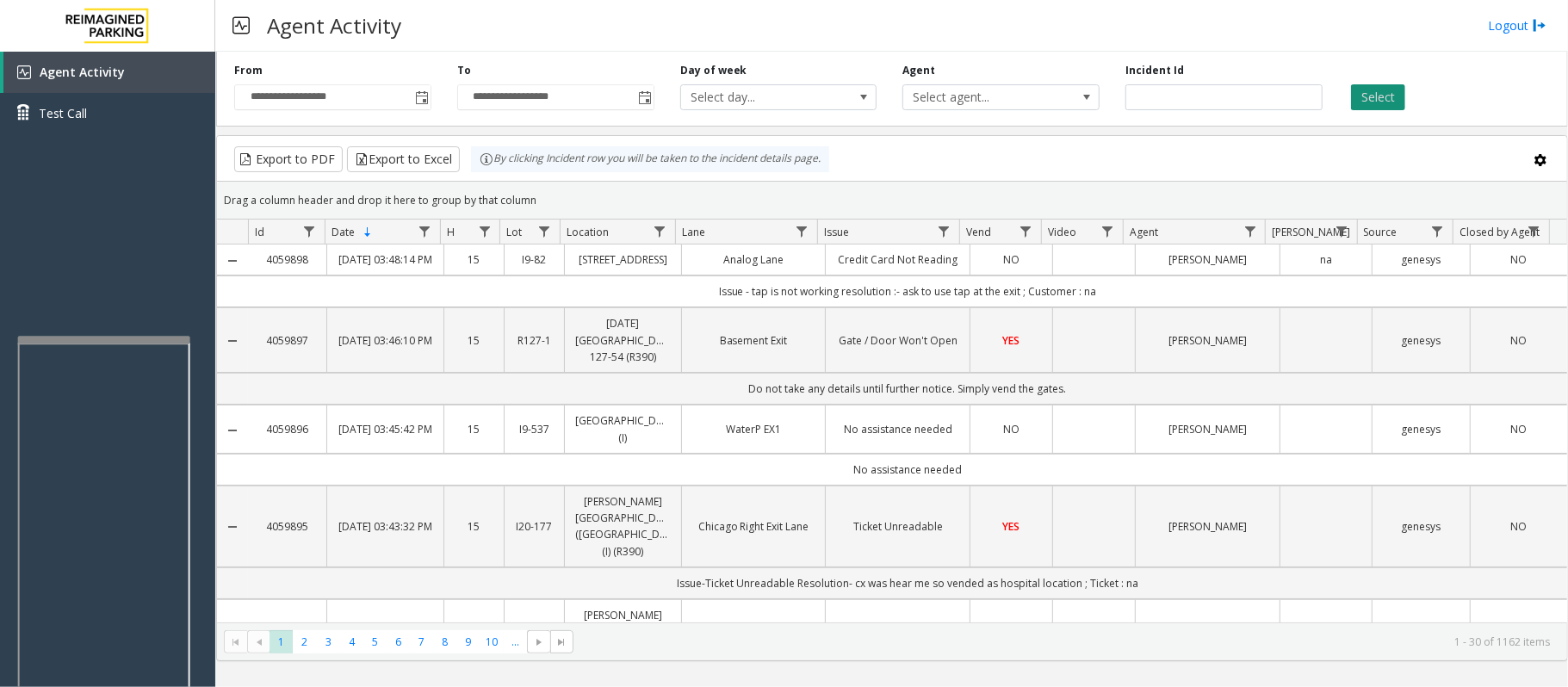
click at [1363, 101] on button "Select" at bounding box center [1377, 98] width 54 height 26
click at [1389, 98] on button "Select" at bounding box center [1377, 98] width 54 height 26
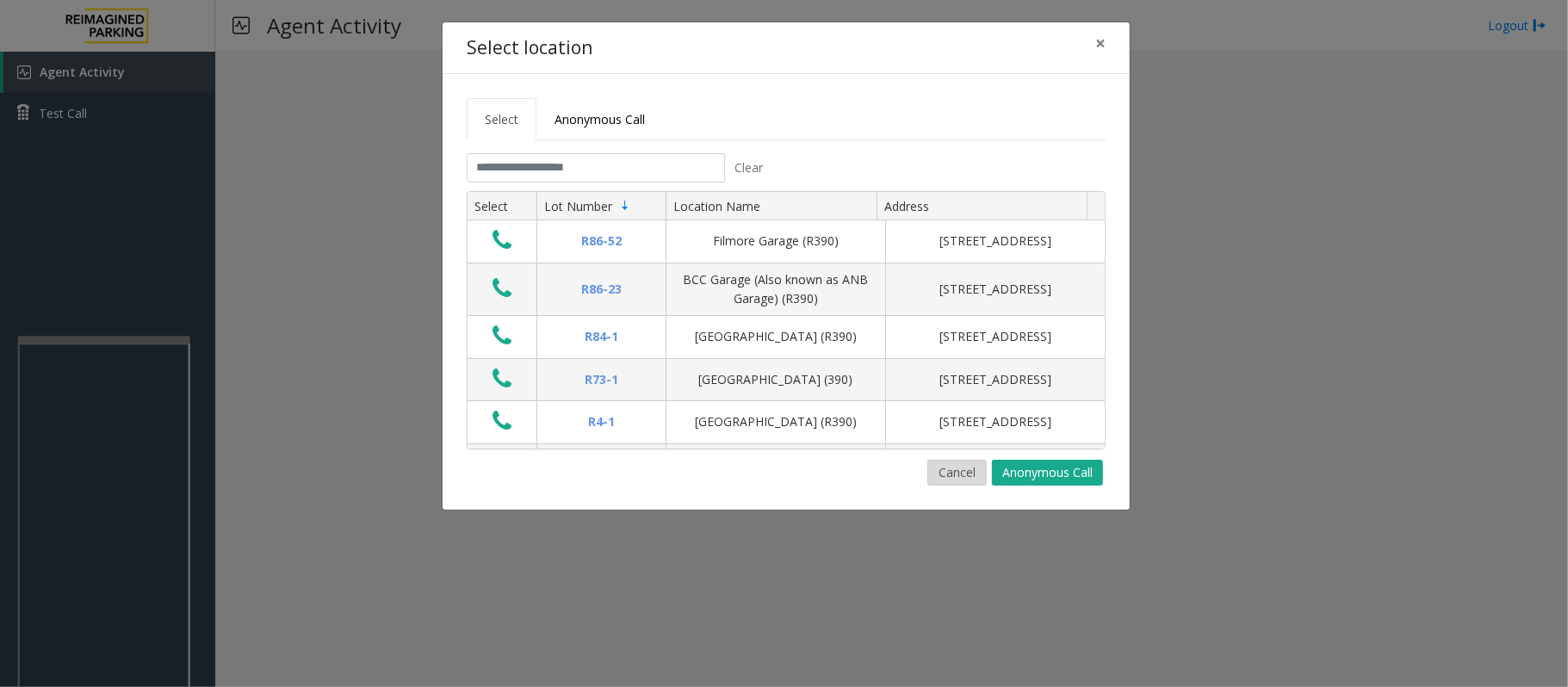
click at [966, 472] on button "Cancel" at bounding box center [956, 473] width 60 height 26
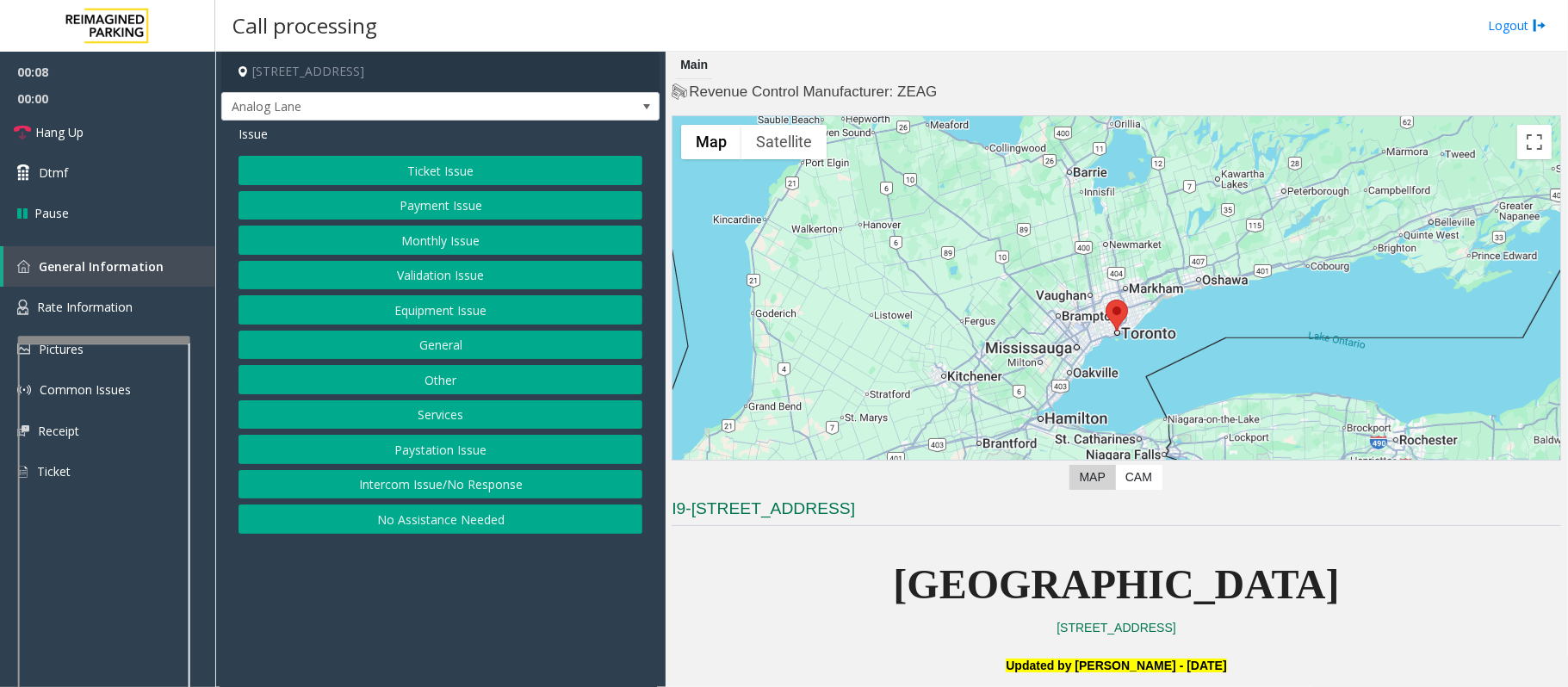
scroll to position [459, 0]
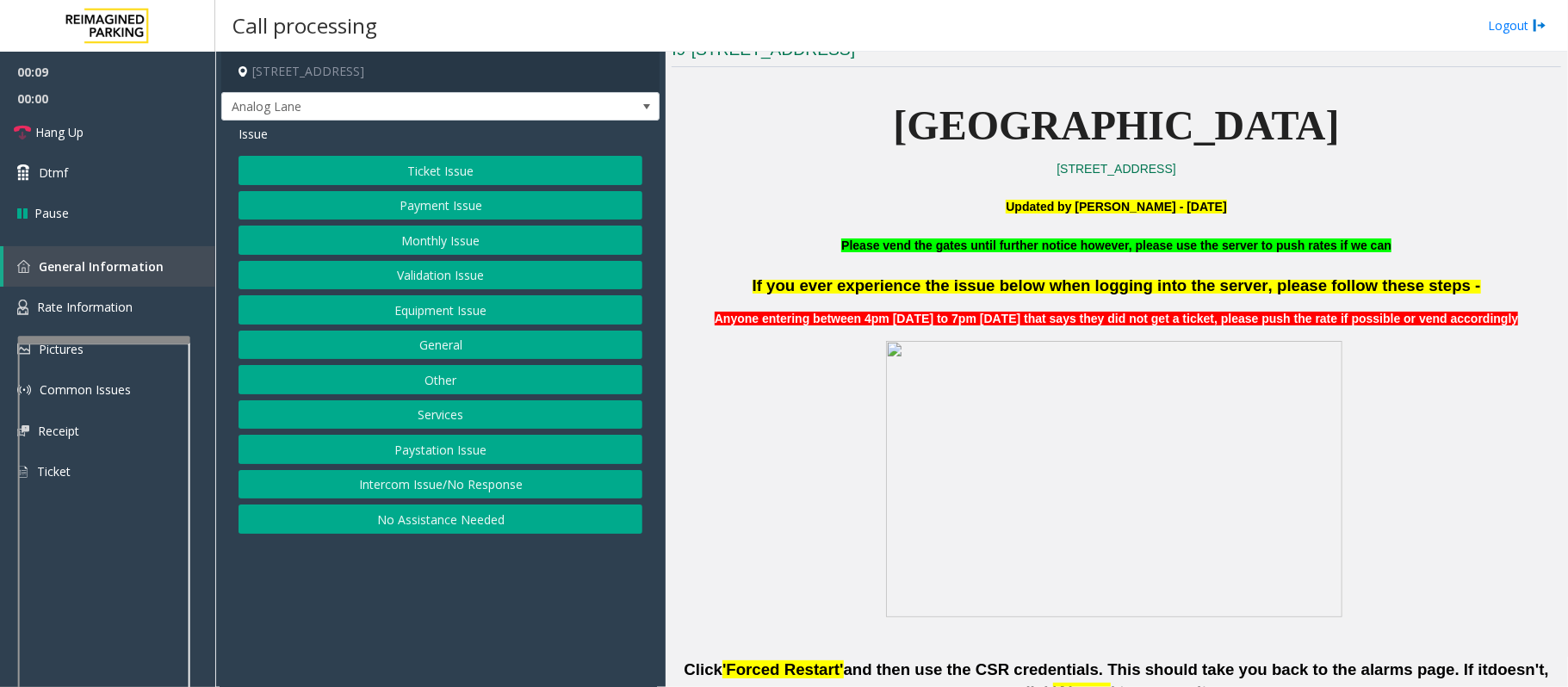
click at [455, 166] on button "Ticket Issue" at bounding box center [440, 171] width 404 height 29
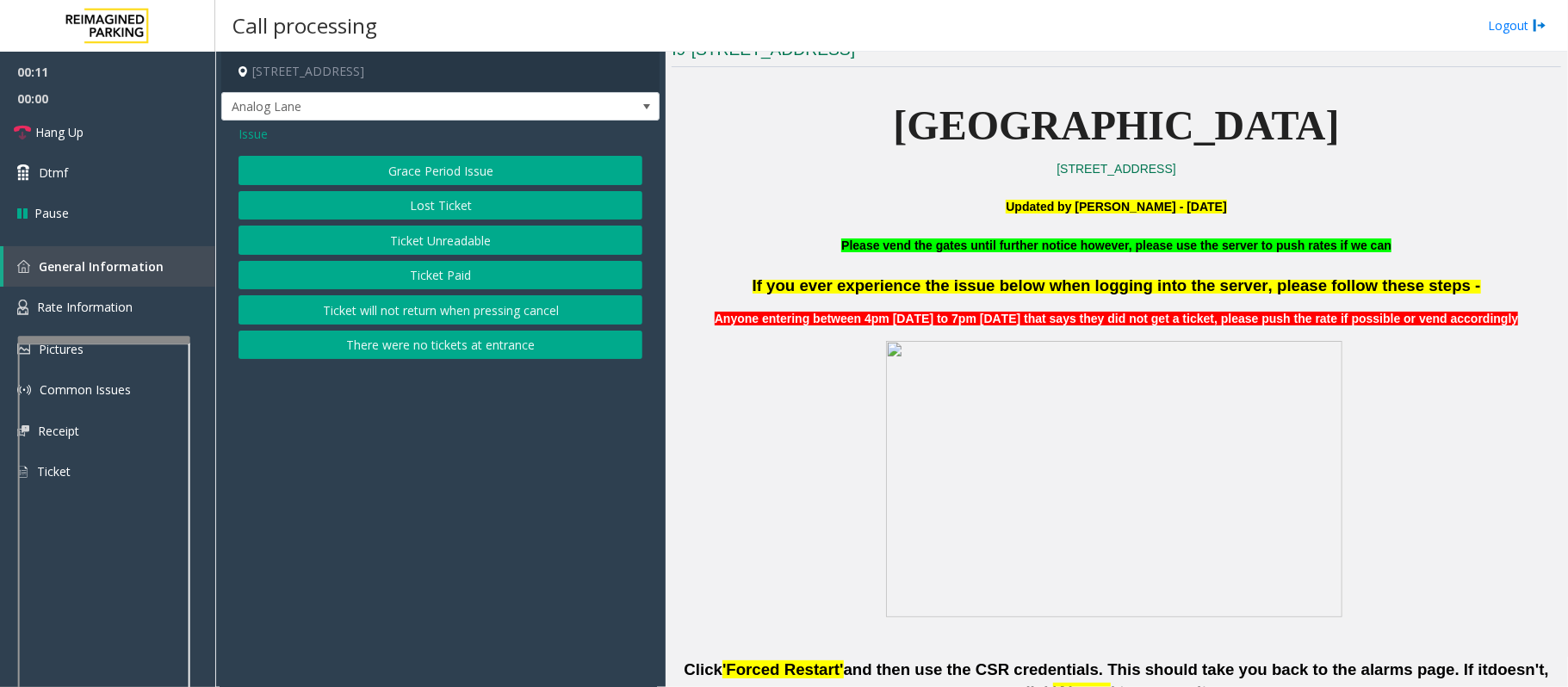
click at [431, 284] on button "Ticket Paid" at bounding box center [440, 275] width 404 height 29
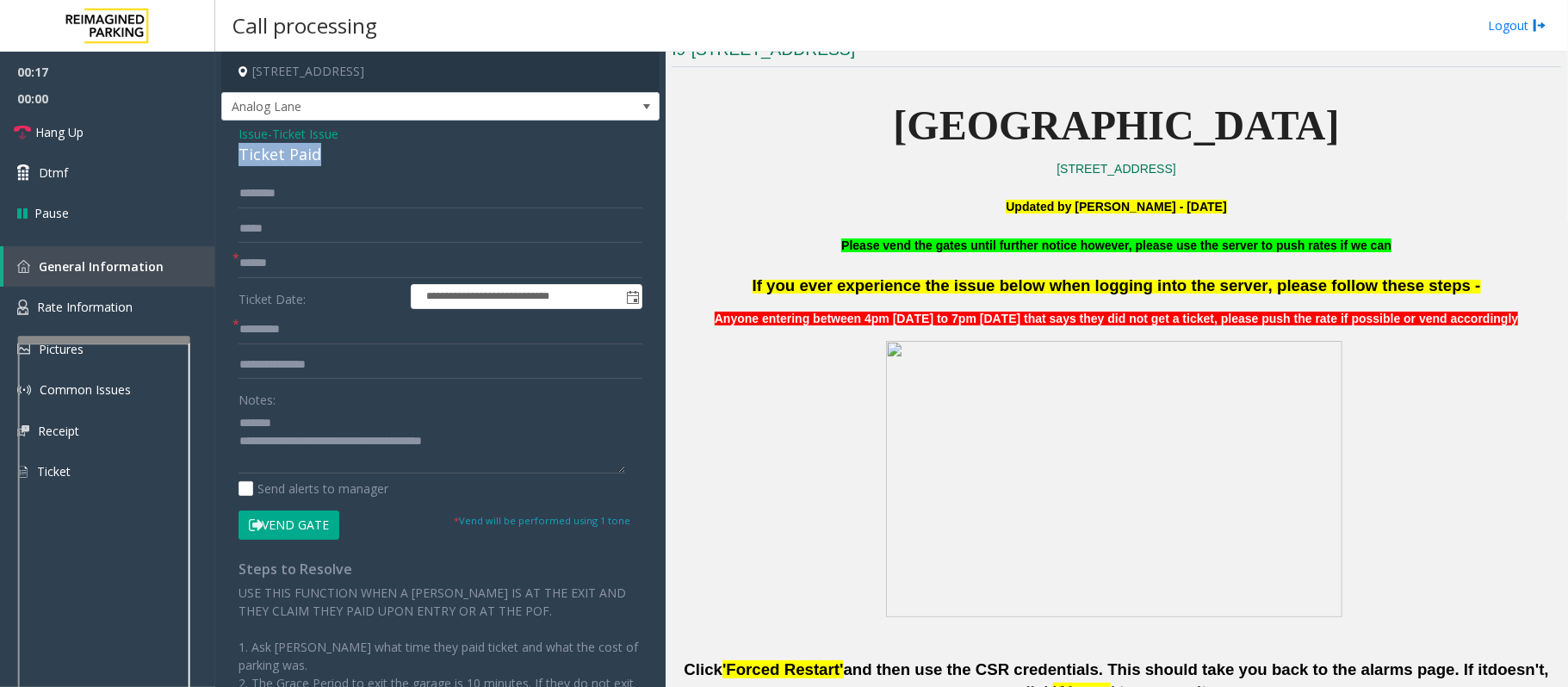
drag, startPoint x: 339, startPoint y: 159, endPoint x: 224, endPoint y: 159, distance: 115.0
click at [224, 159] on div "**********" at bounding box center [440, 488] width 438 height 734
click at [358, 421] on textarea at bounding box center [431, 441] width 387 height 65
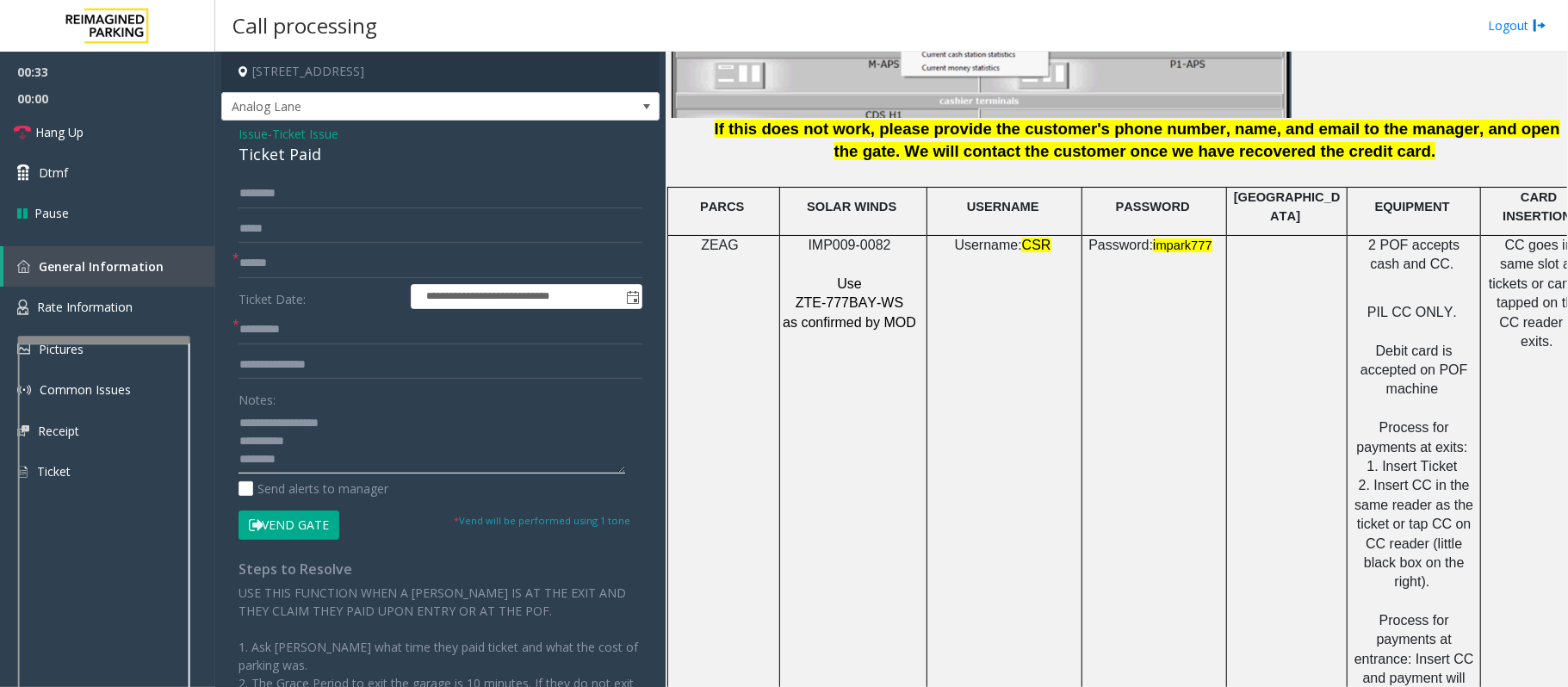
scroll to position [2525, 0]
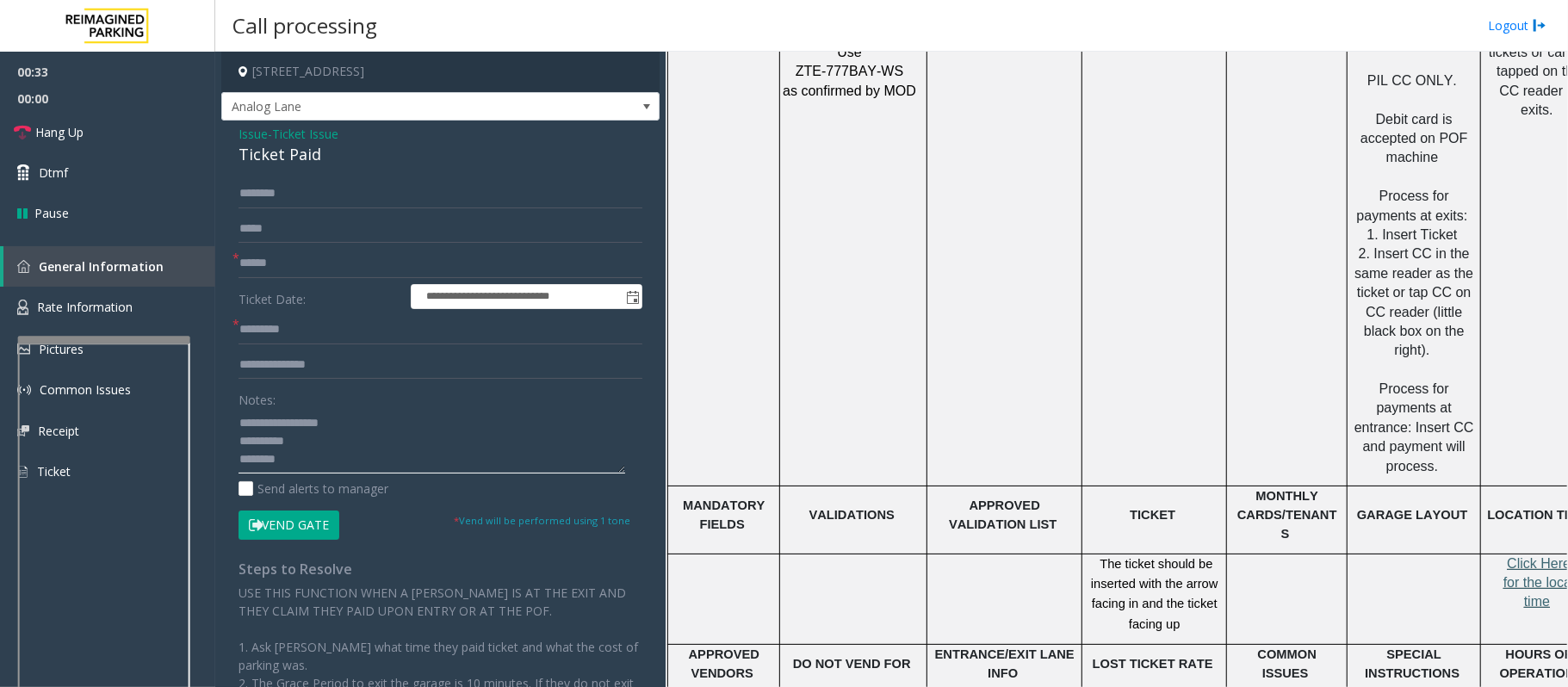
type textarea "**********"
click at [1524, 556] on span "Click Here for the local time" at bounding box center [1539, 583] width 72 height 54
paste input "*******"
click at [259, 329] on input "*******" at bounding box center [440, 330] width 404 height 29
type input "*******"
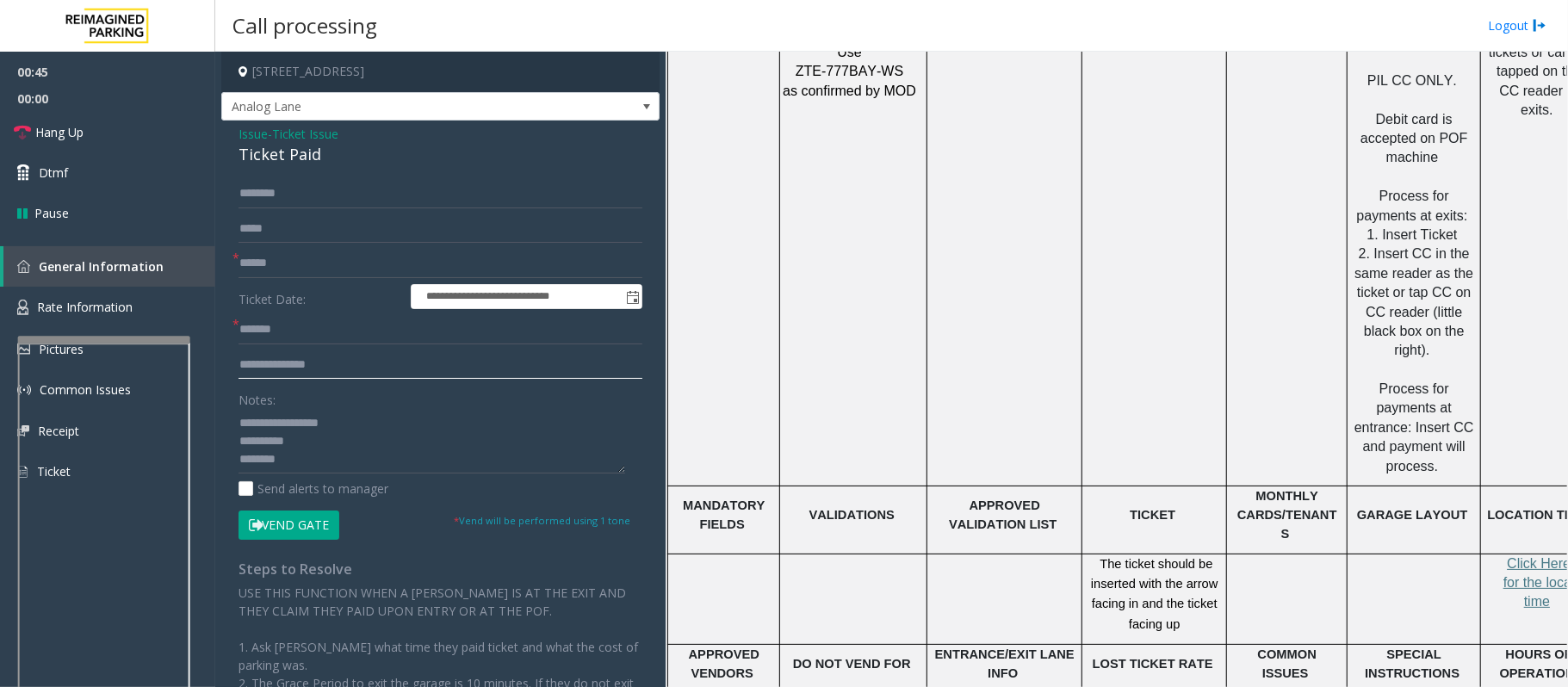
click at [290, 374] on input "text" at bounding box center [440, 365] width 404 height 29
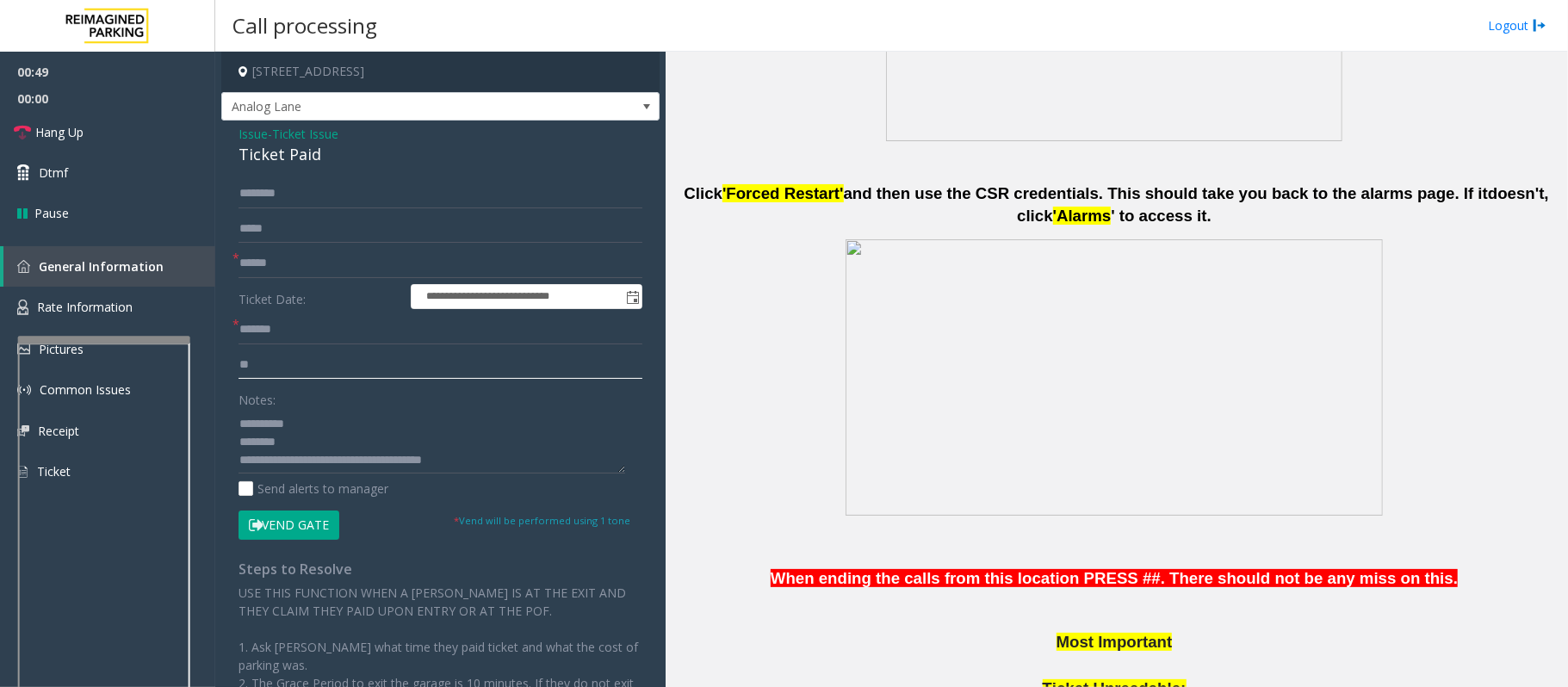
scroll to position [917, 0]
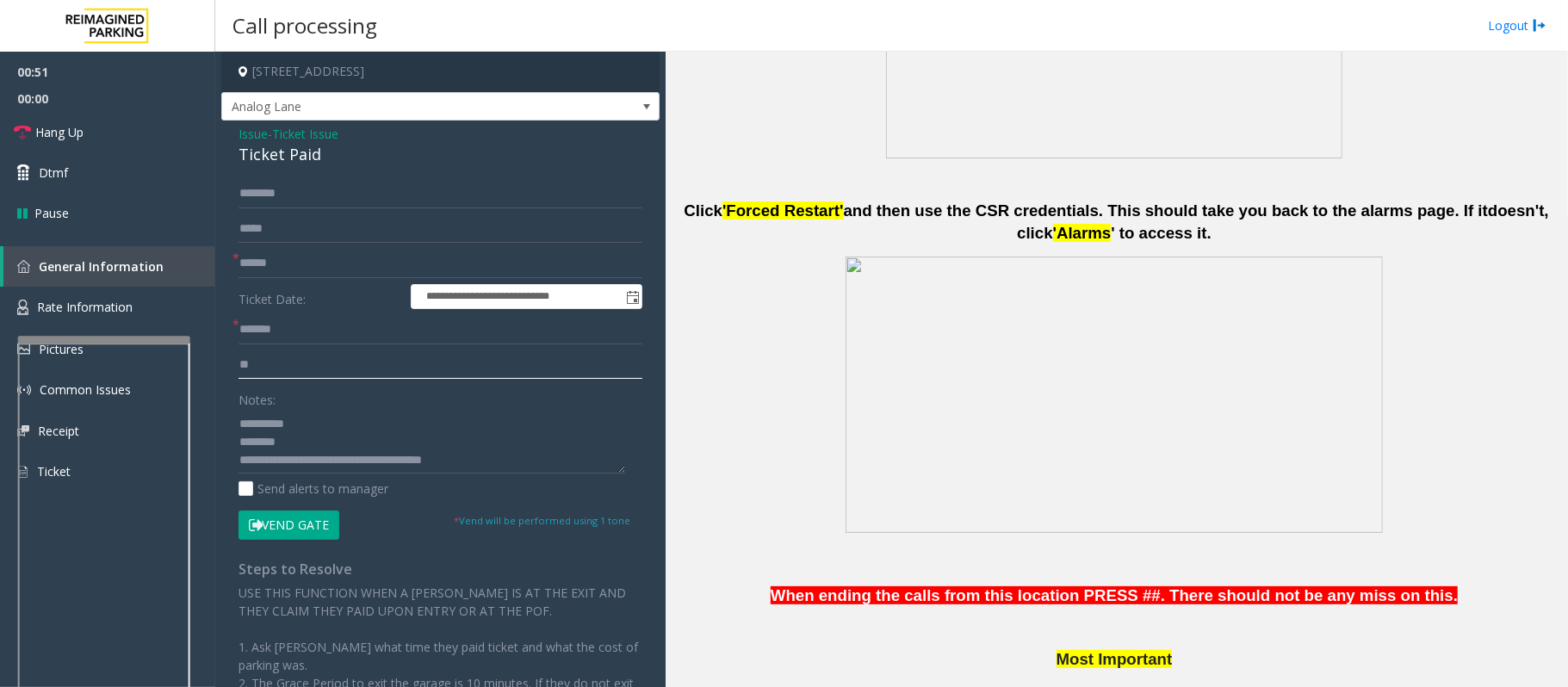
type input "**"
click at [262, 270] on input "text" at bounding box center [440, 263] width 404 height 29
click at [260, 260] on input "text" at bounding box center [440, 263] width 404 height 29
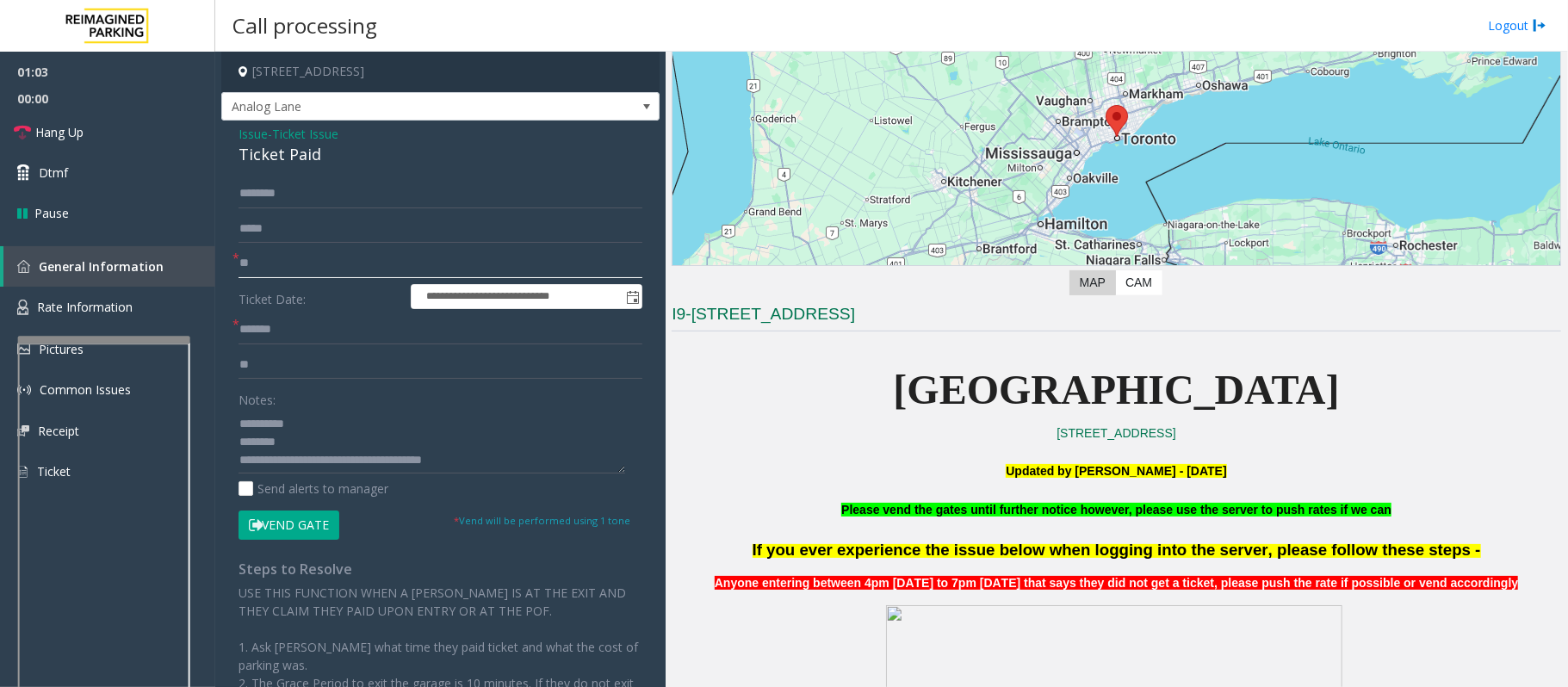
scroll to position [115, 0]
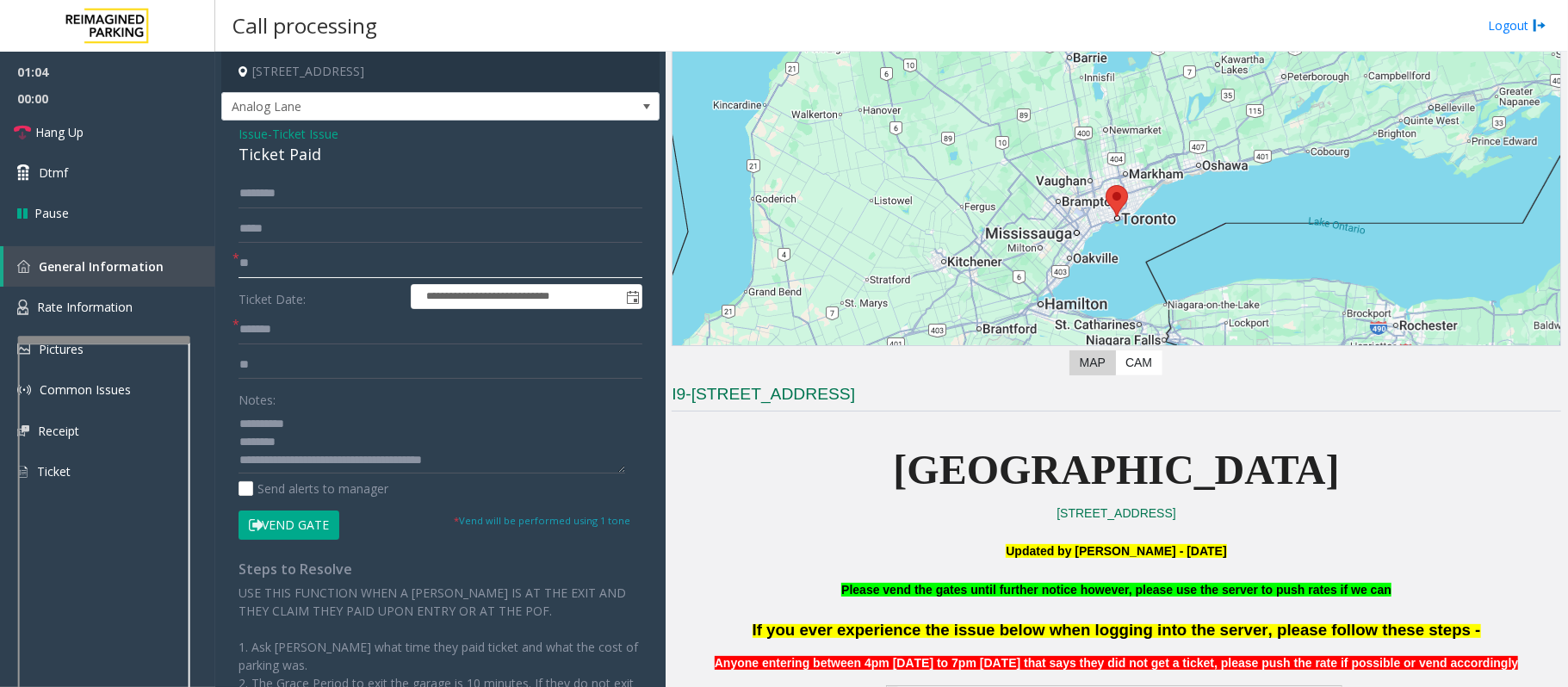
type input "**"
drag, startPoint x: 885, startPoint y: 448, endPoint x: 1489, endPoint y: 460, distance: 604.1
click at [1489, 460] on p "[GEOGRAPHIC_DATA]" at bounding box center [1116, 470] width 889 height 66
drag, startPoint x: 841, startPoint y: 455, endPoint x: 1462, endPoint y: 465, distance: 621.1
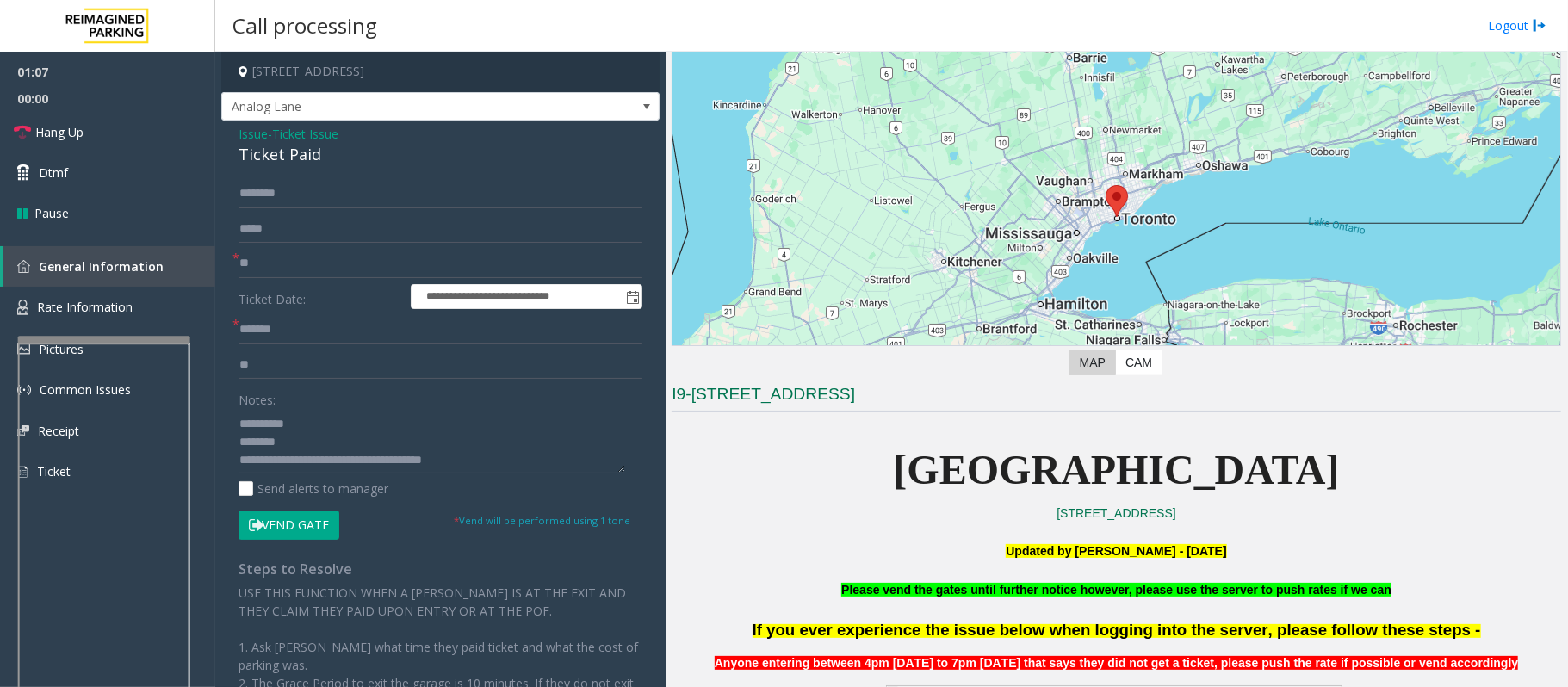
click at [1462, 465] on p "[GEOGRAPHIC_DATA]" at bounding box center [1116, 470] width 889 height 66
drag, startPoint x: 807, startPoint y: 453, endPoint x: 1488, endPoint y: 460, distance: 681.0
click at [1488, 460] on p "[GEOGRAPHIC_DATA]" at bounding box center [1116, 470] width 889 height 66
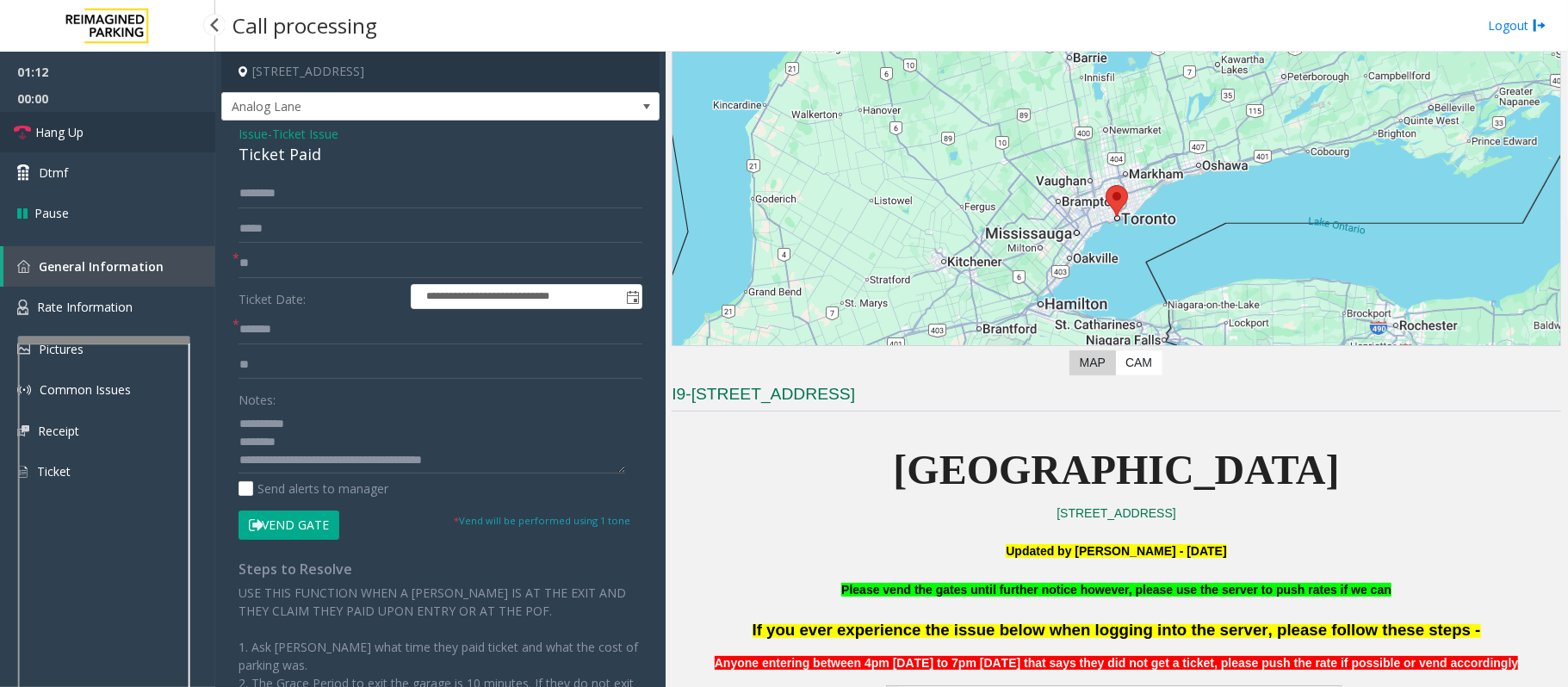
click at [53, 136] on span "Hang Up" at bounding box center [60, 132] width 48 height 18
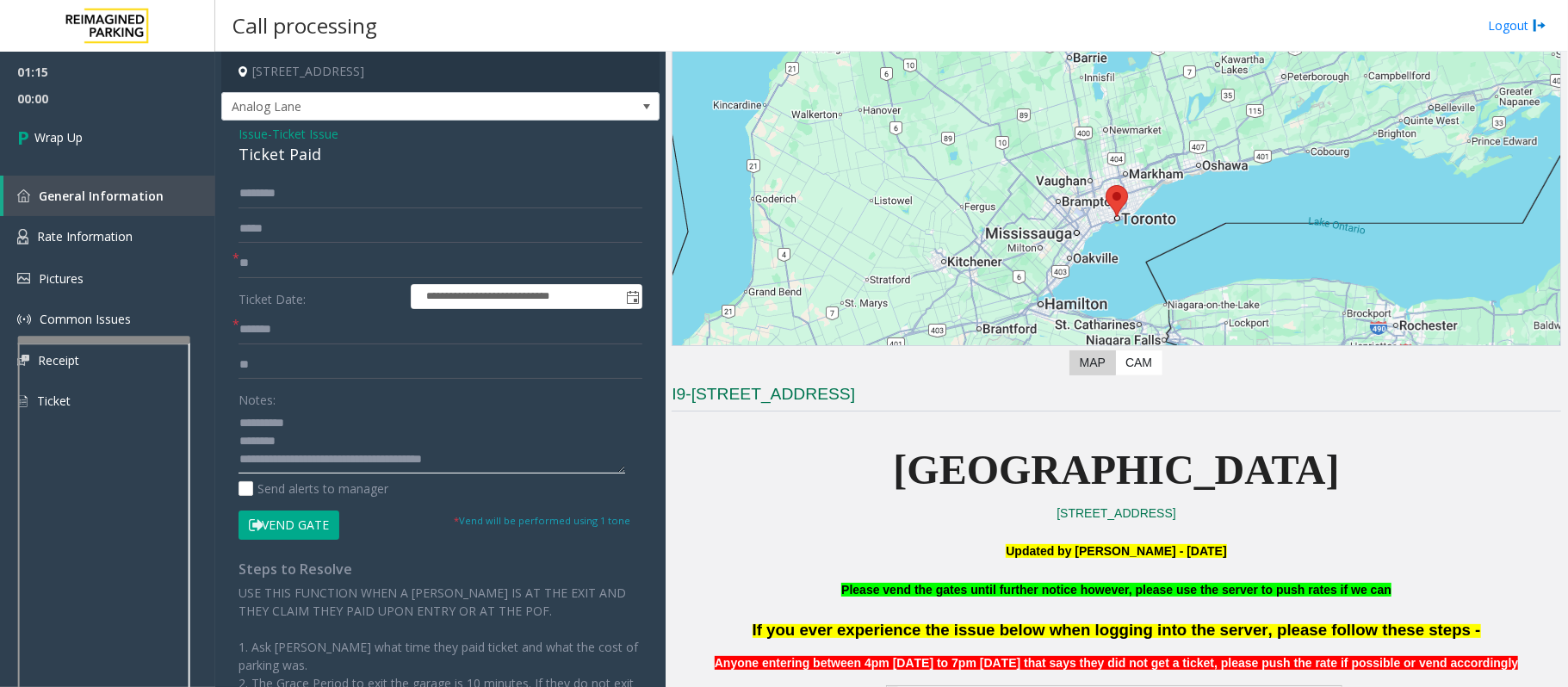
drag, startPoint x: 494, startPoint y: 463, endPoint x: 308, endPoint y: 459, distance: 186.0
click at [308, 459] on textarea at bounding box center [431, 441] width 387 height 65
type textarea "**********"
click at [54, 147] on link "Wrap Up" at bounding box center [107, 137] width 215 height 51
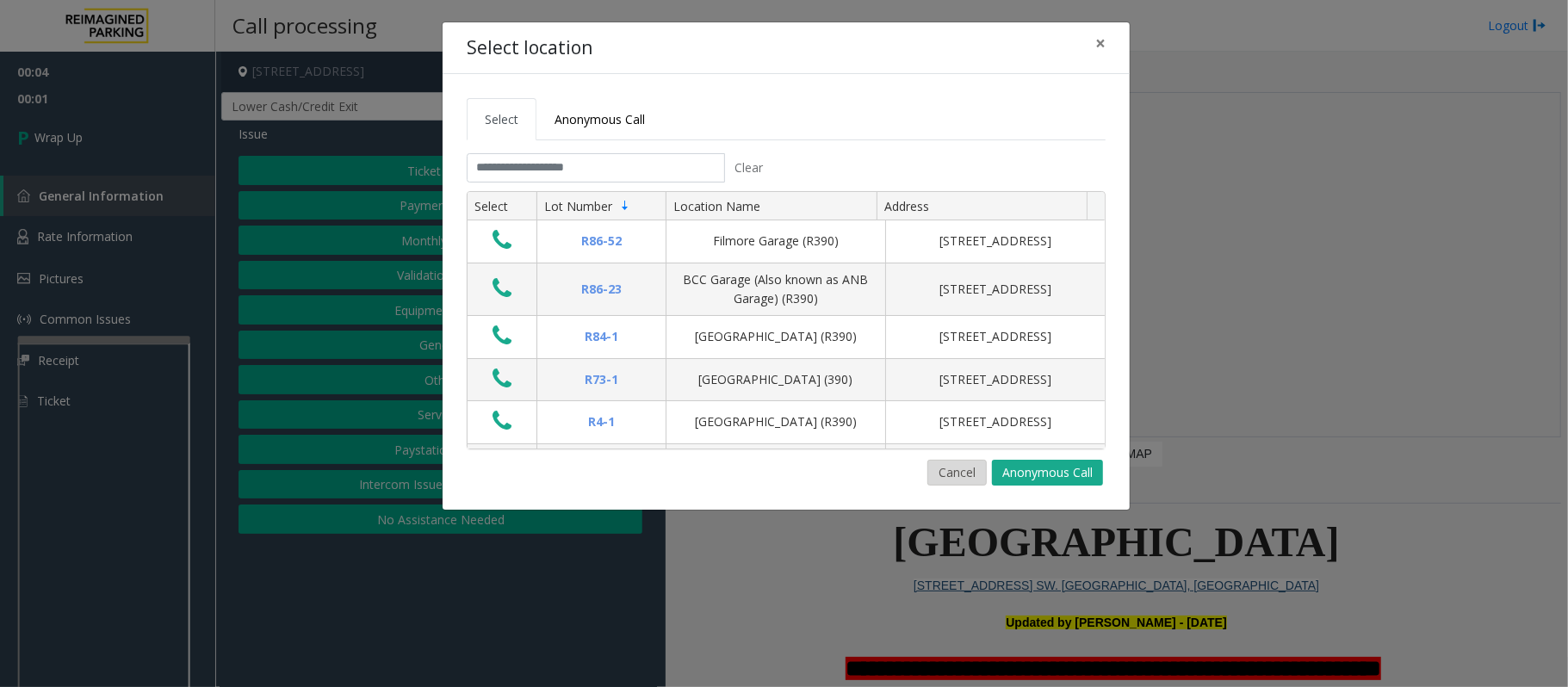
click at [945, 467] on button "Cancel" at bounding box center [956, 473] width 60 height 26
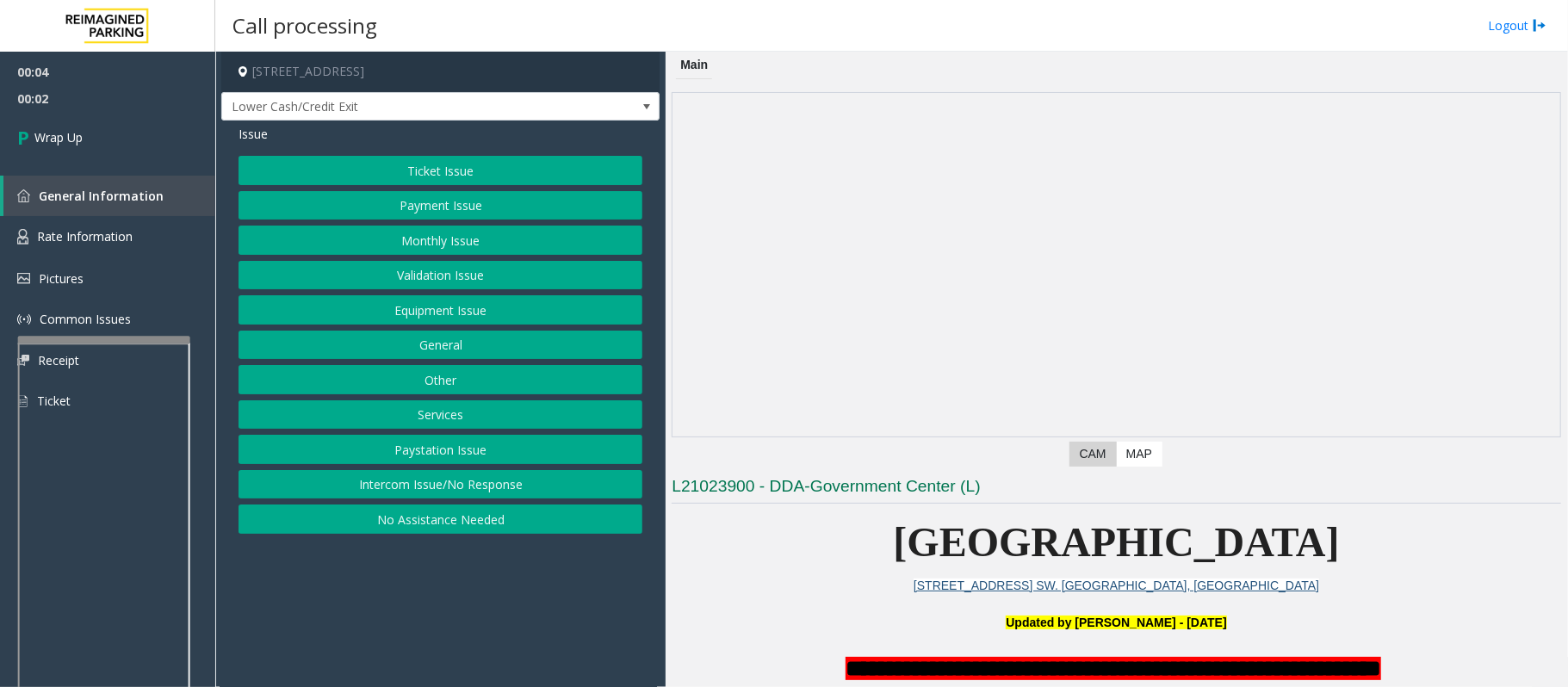
click at [459, 493] on button "Intercom Issue/No Response" at bounding box center [440, 485] width 404 height 29
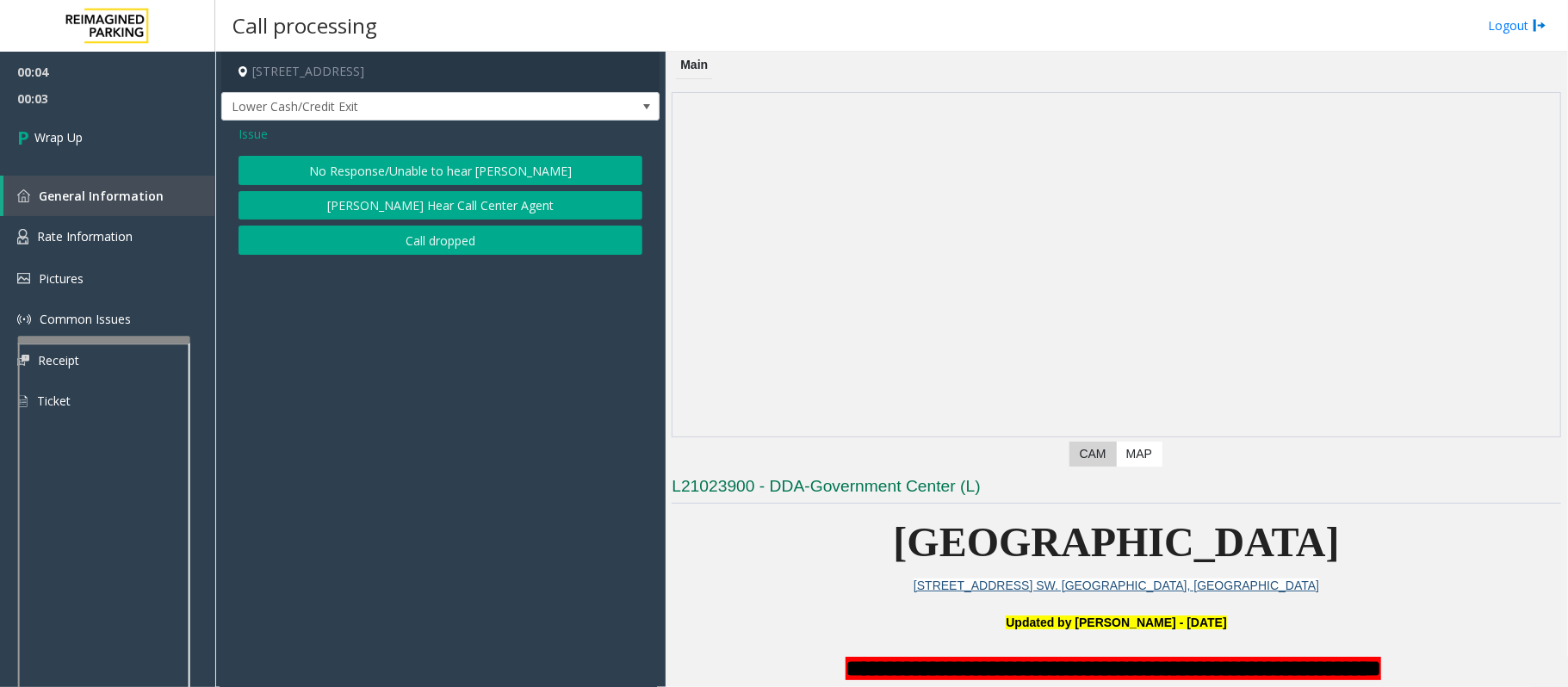
click at [434, 238] on button "Call dropped" at bounding box center [440, 240] width 404 height 29
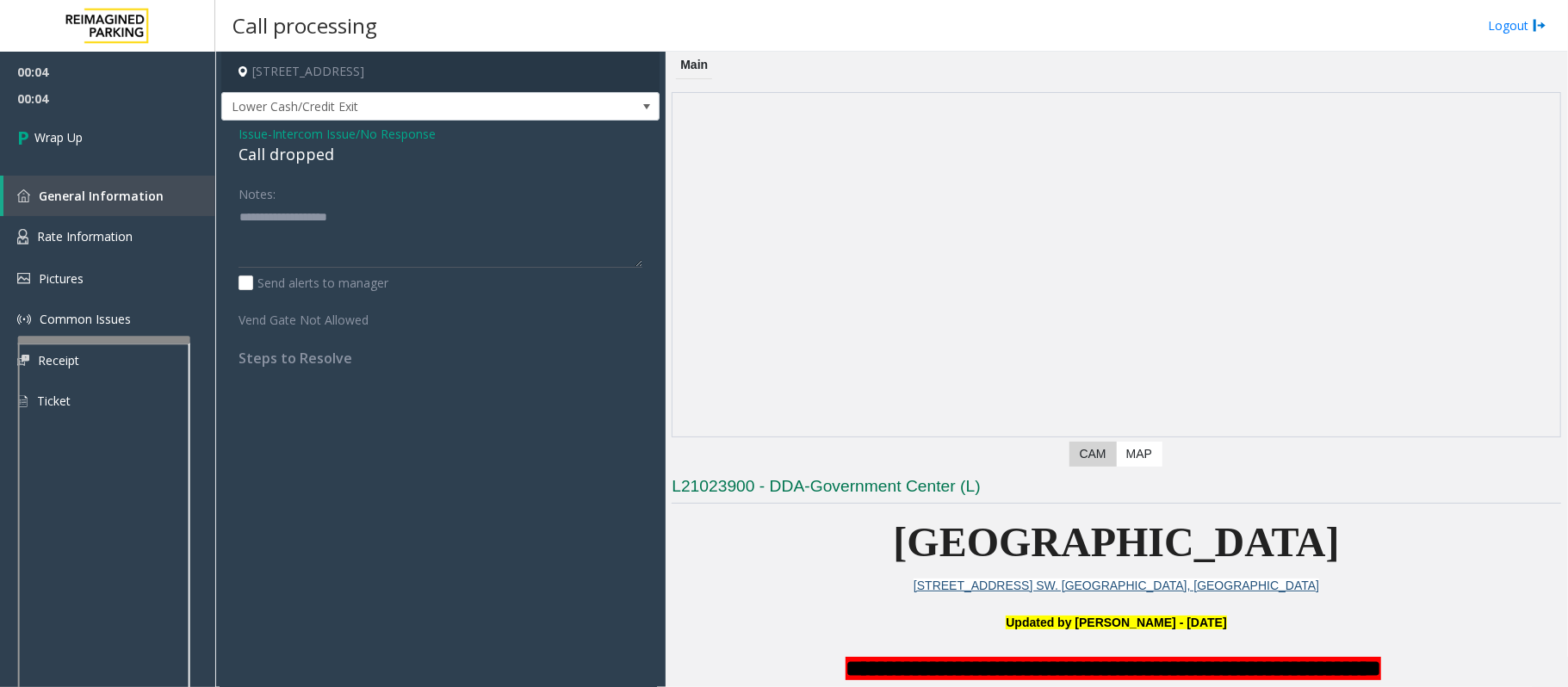
click at [294, 156] on div "Call dropped" at bounding box center [440, 154] width 404 height 23
type textarea "**********"
click at [112, 118] on link "Wrap Up" at bounding box center [107, 137] width 215 height 51
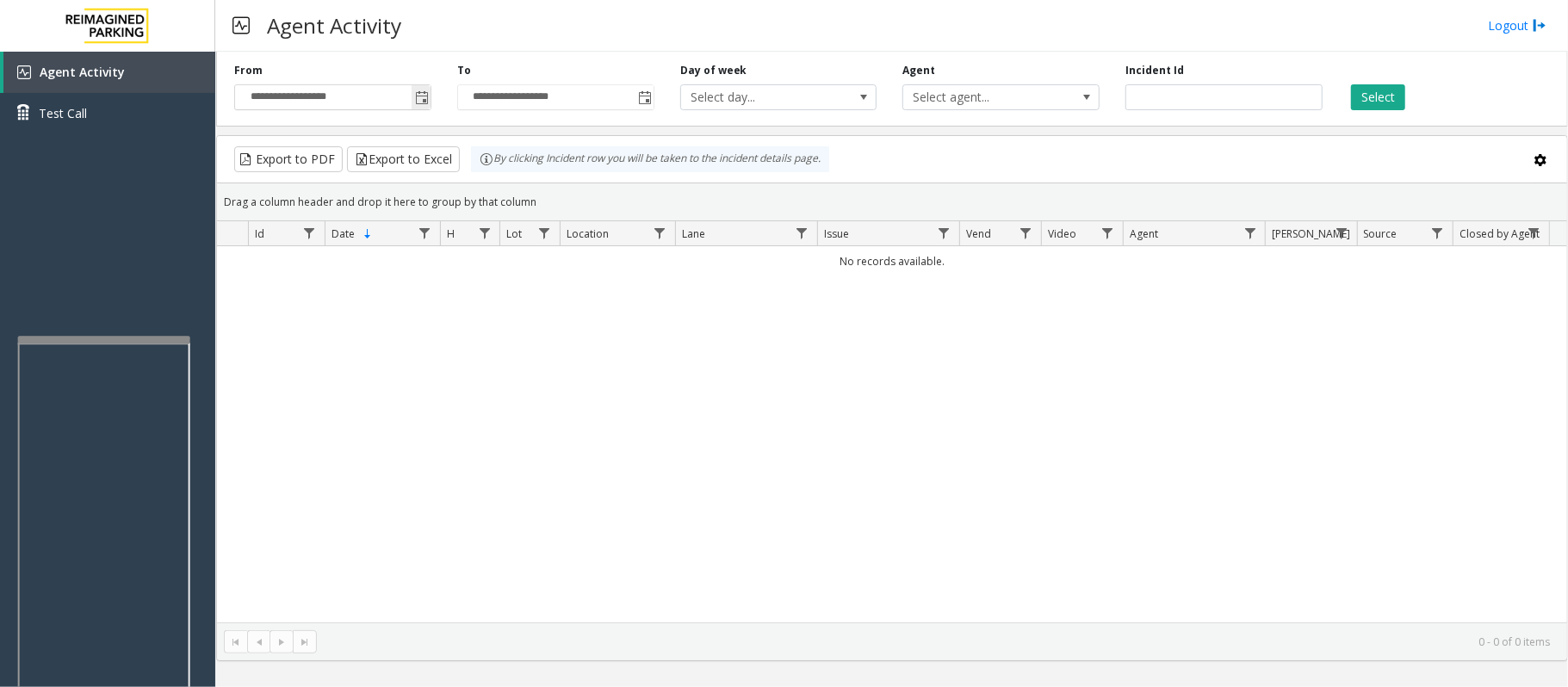
click at [415, 86] on span "Toggle popup" at bounding box center [421, 98] width 19 height 28
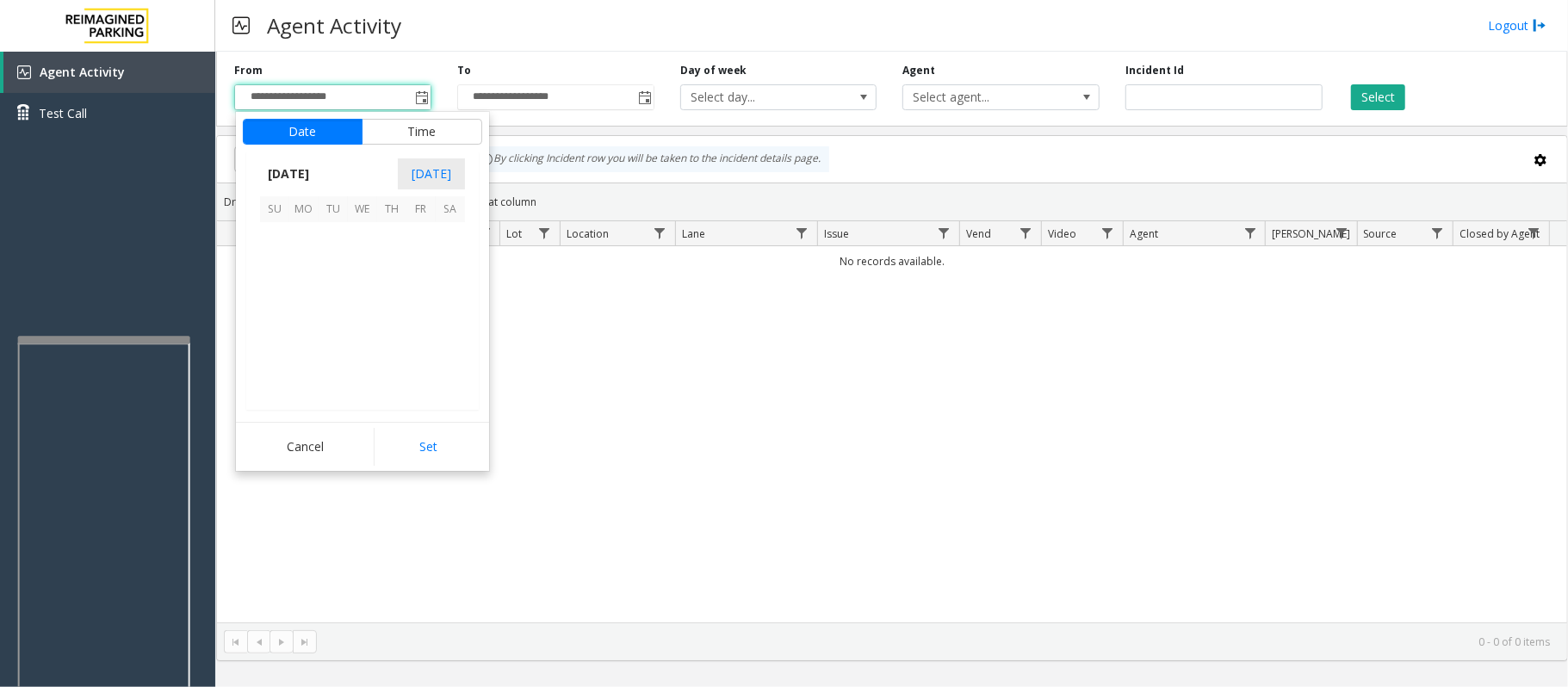
scroll to position [308788, 0]
click at [391, 263] on span "7" at bounding box center [392, 266] width 29 height 29
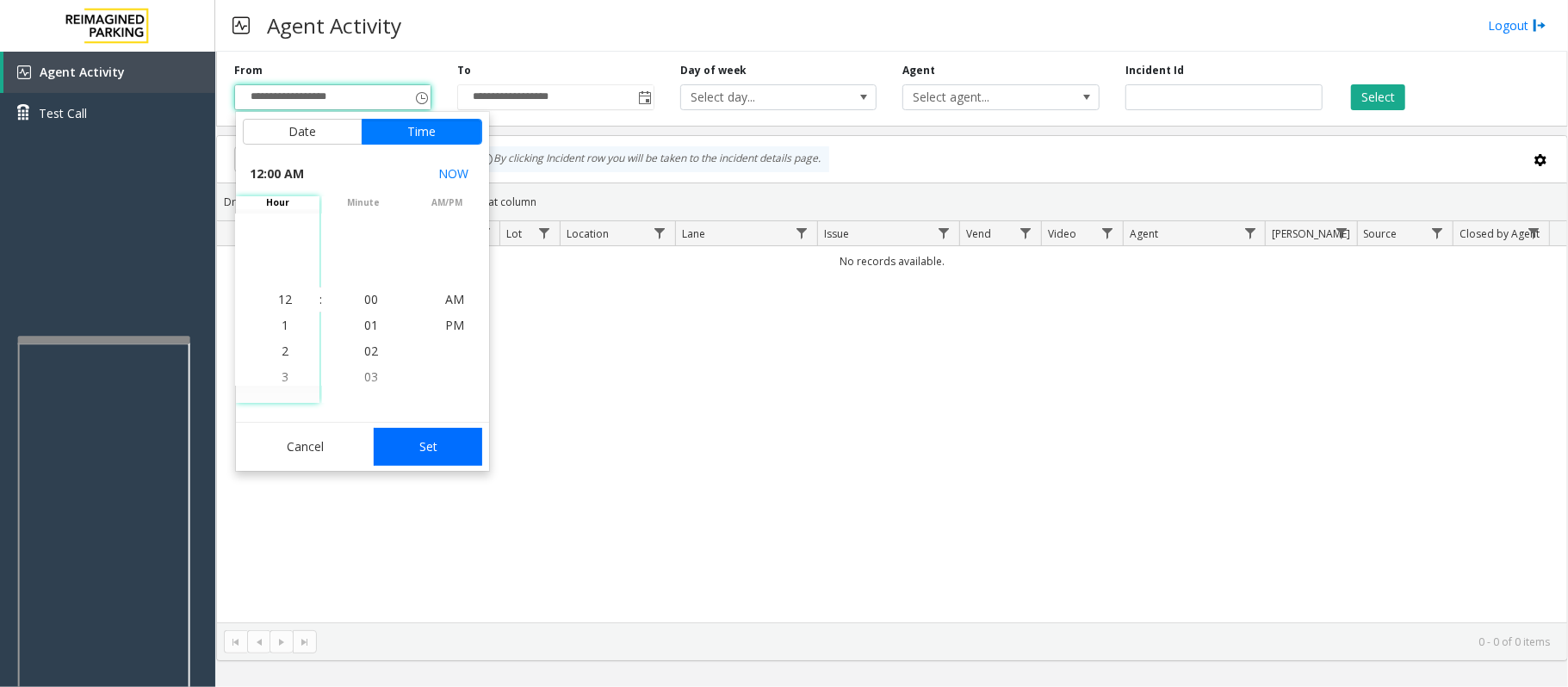
click at [438, 442] on button "Set" at bounding box center [428, 447] width 109 height 38
type input "**********"
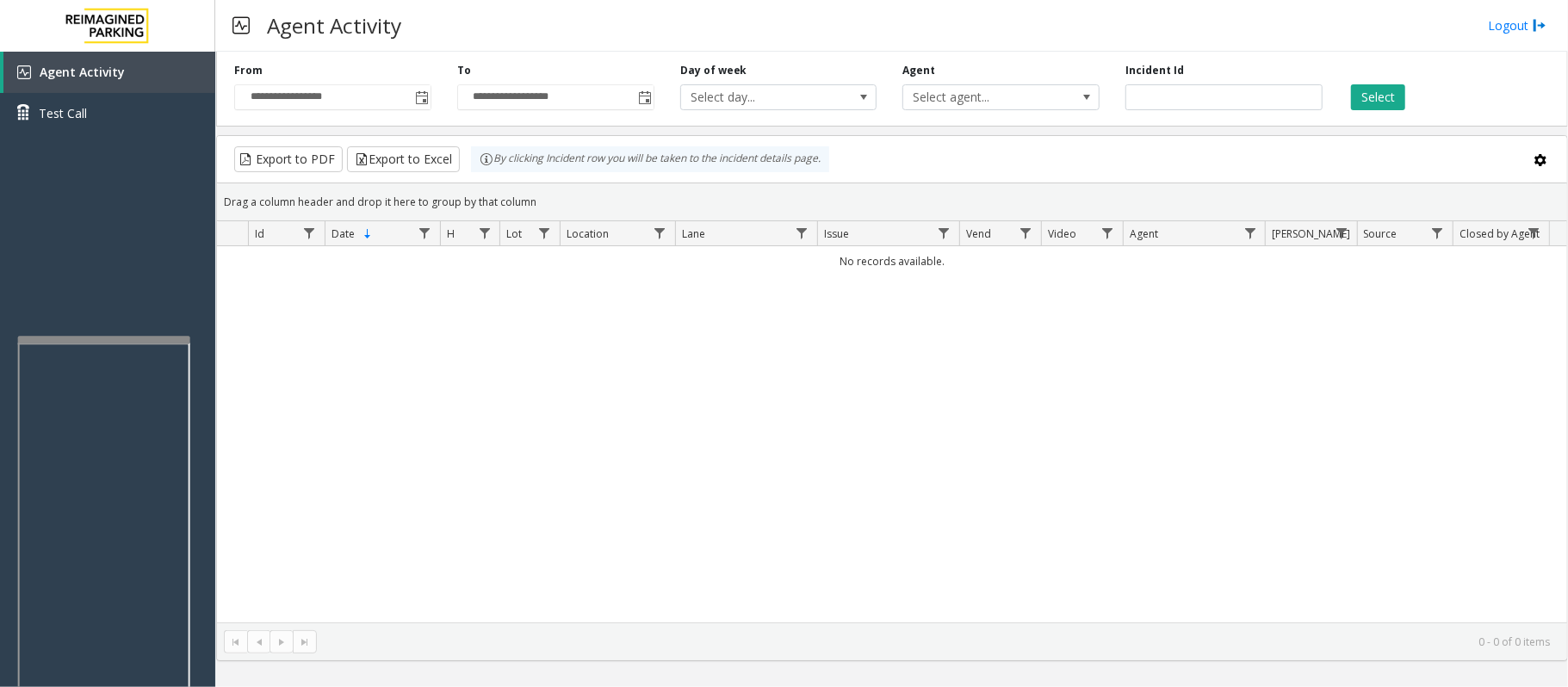
click at [1382, 117] on div "**********" at bounding box center [891, 85] width 1351 height 82
click at [1384, 72] on div "Select" at bounding box center [1446, 86] width 223 height 47
click at [1379, 104] on button "Select" at bounding box center [1377, 98] width 54 height 26
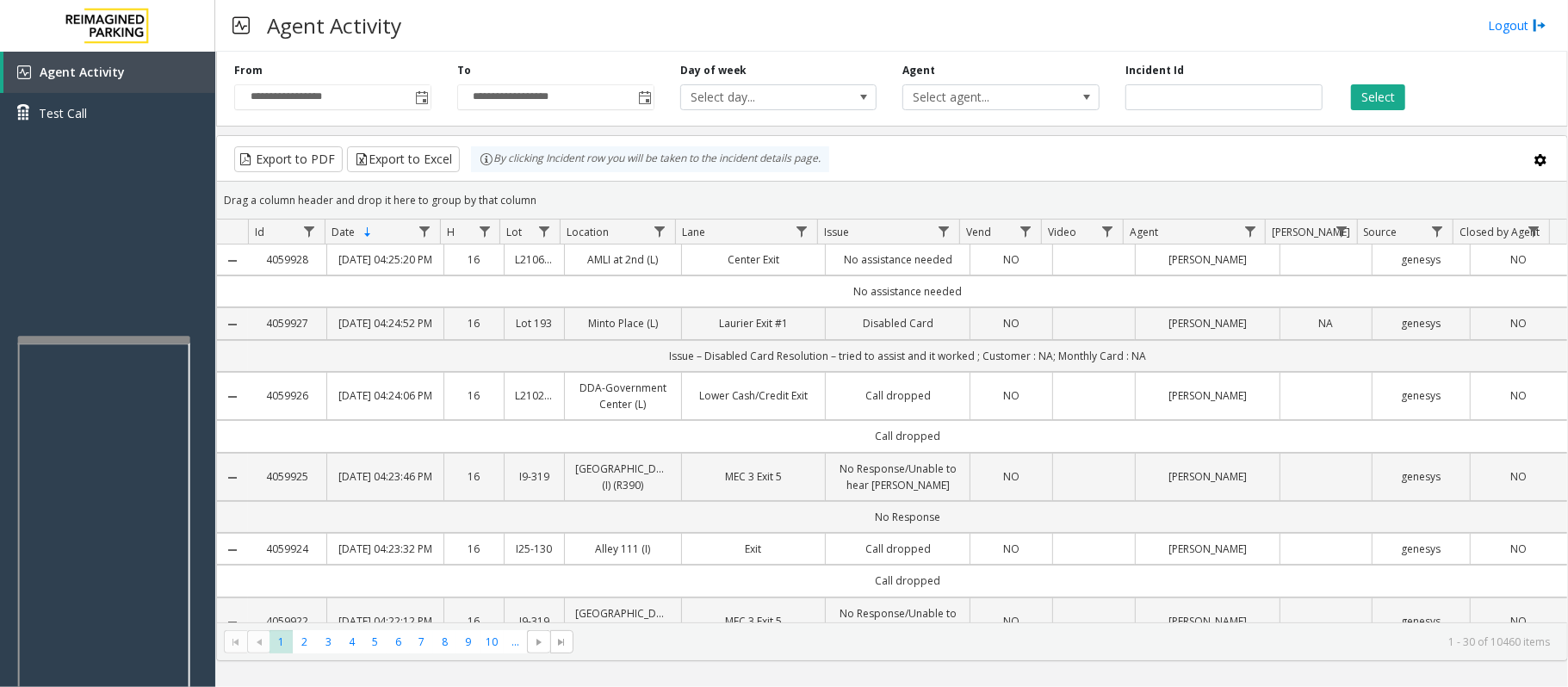
click at [1209, 307] on td "No assistance needed" at bounding box center [907, 291] width 1319 height 32
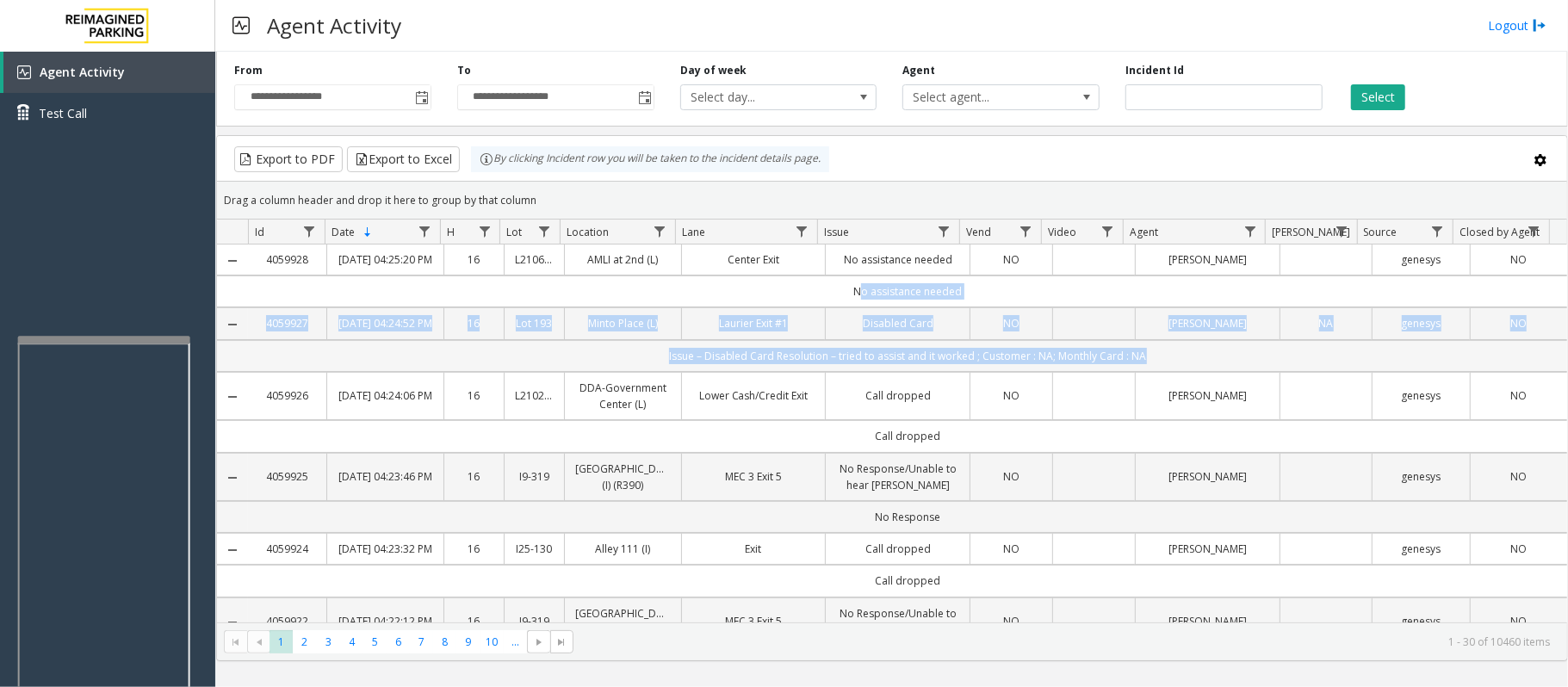
drag, startPoint x: 1209, startPoint y: 318, endPoint x: 1219, endPoint y: 400, distance: 82.6
click at [1219, 372] on td "Issue – Disabled Card Resolution – tried to assist and it worked ; Customer : N…" at bounding box center [907, 356] width 1319 height 32
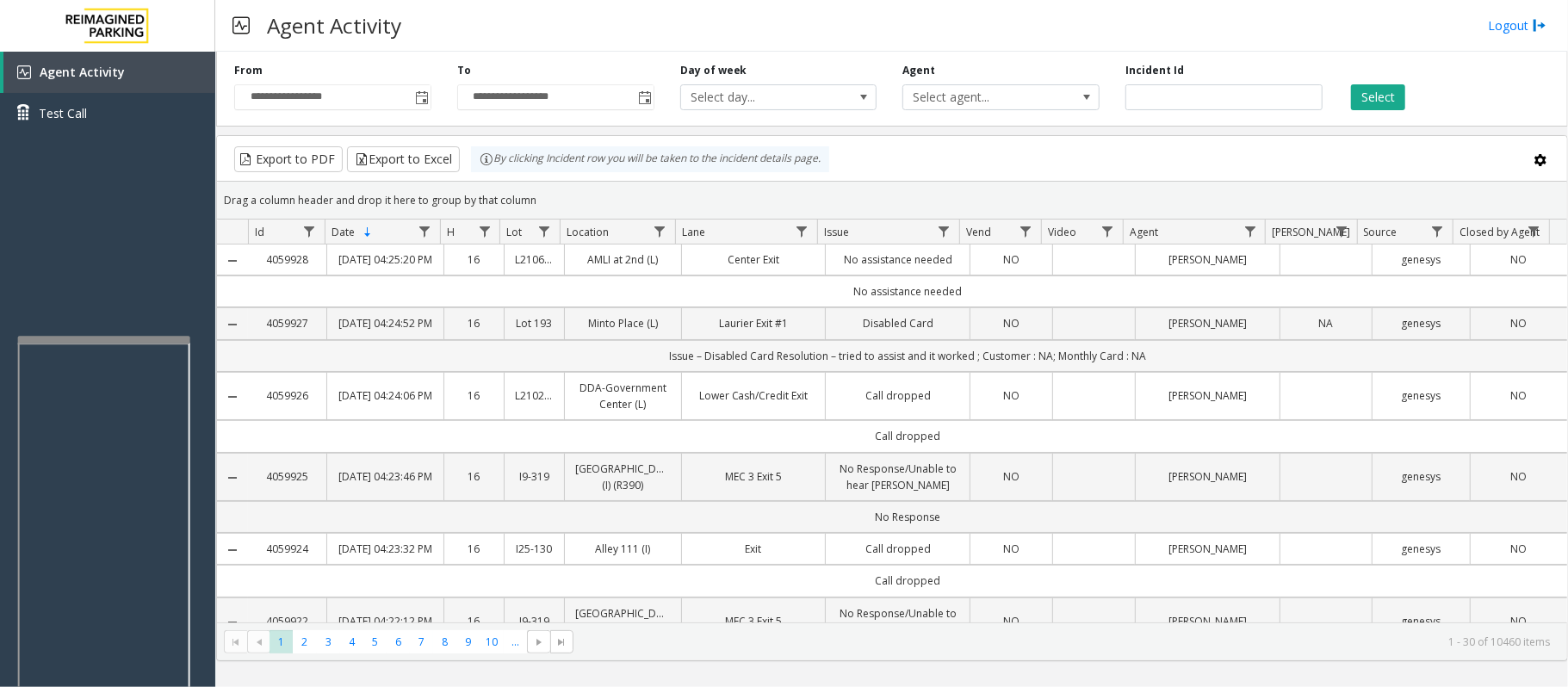
click at [1219, 372] on td "Issue – Disabled Card Resolution – tried to assist and it worked ; Customer : N…" at bounding box center [907, 356] width 1319 height 32
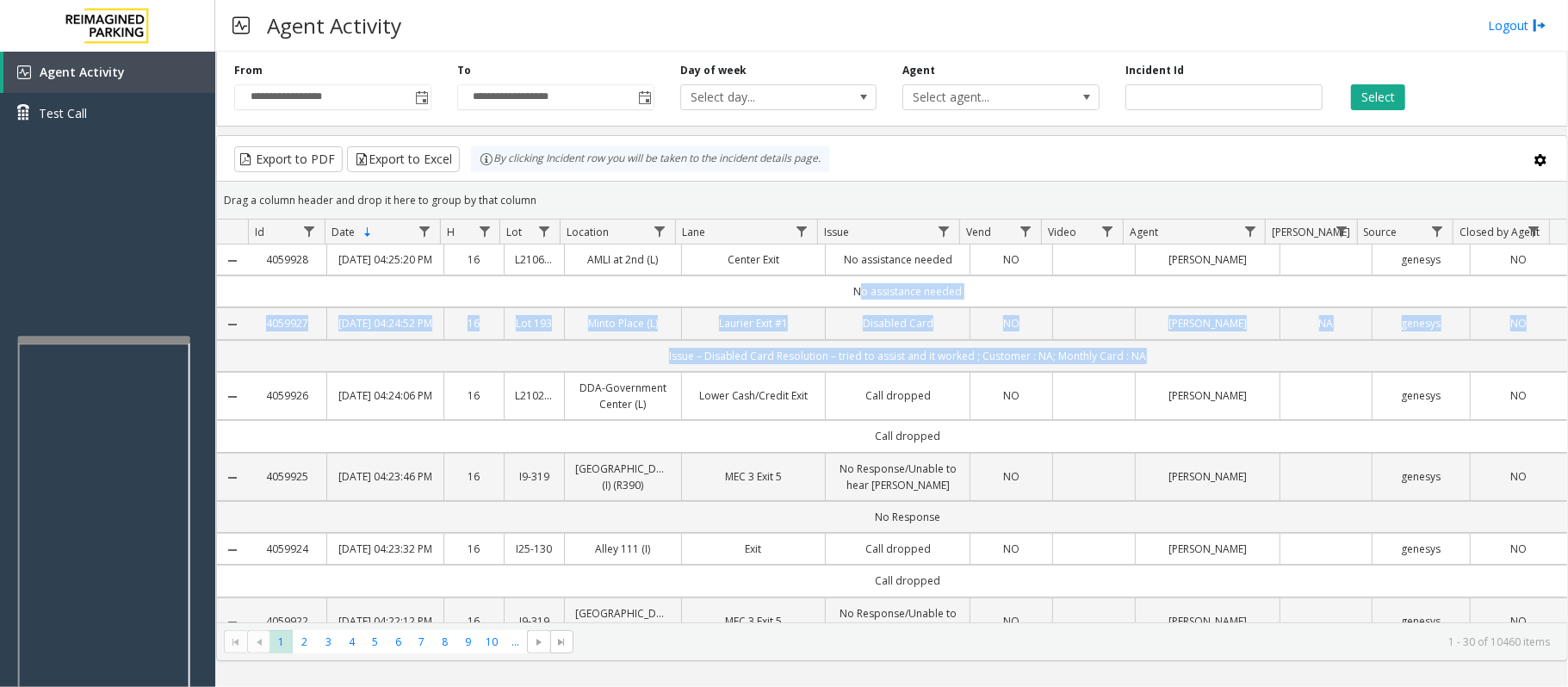
drag, startPoint x: 1219, startPoint y: 400, endPoint x: 855, endPoint y: 306, distance: 375.9
click at [855, 306] on td "No assistance needed" at bounding box center [907, 291] width 1319 height 32
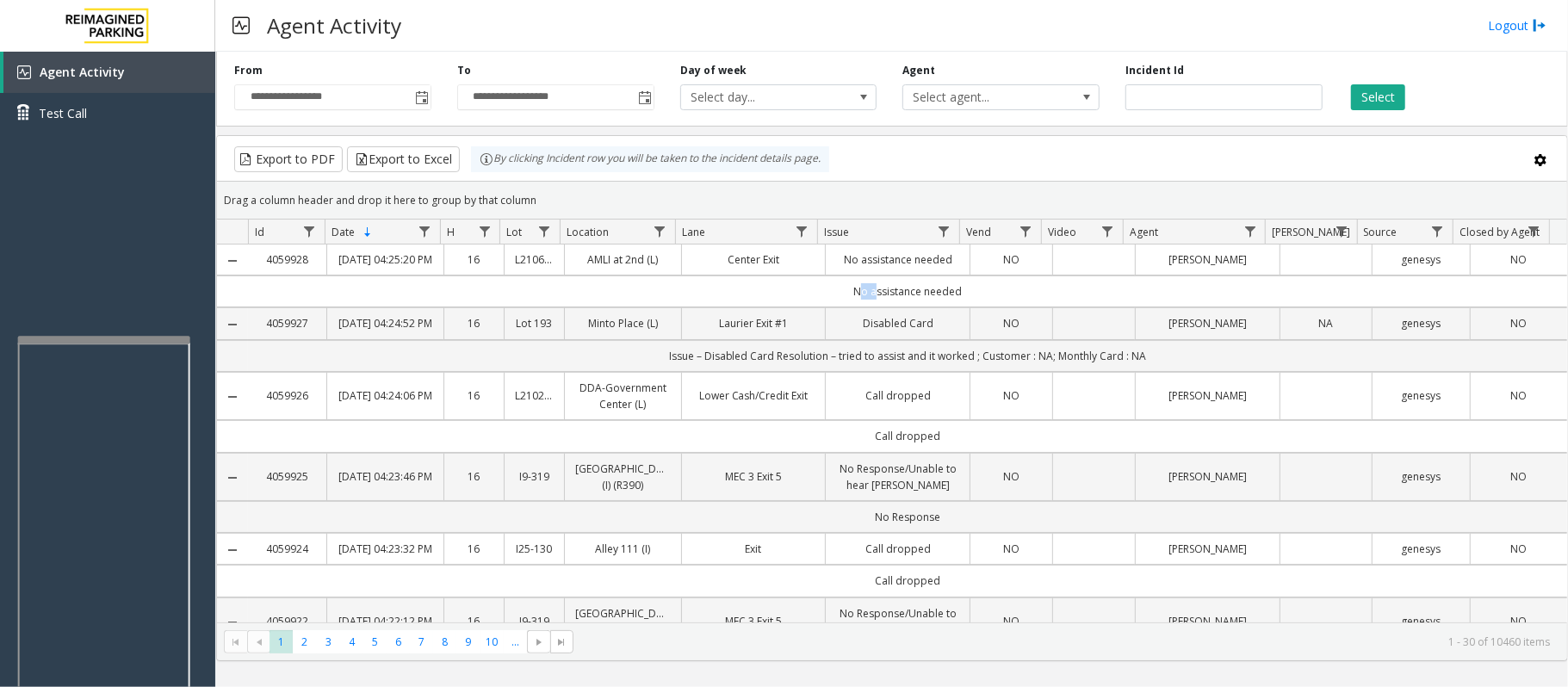
click at [855, 306] on td "No assistance needed" at bounding box center [907, 291] width 1319 height 32
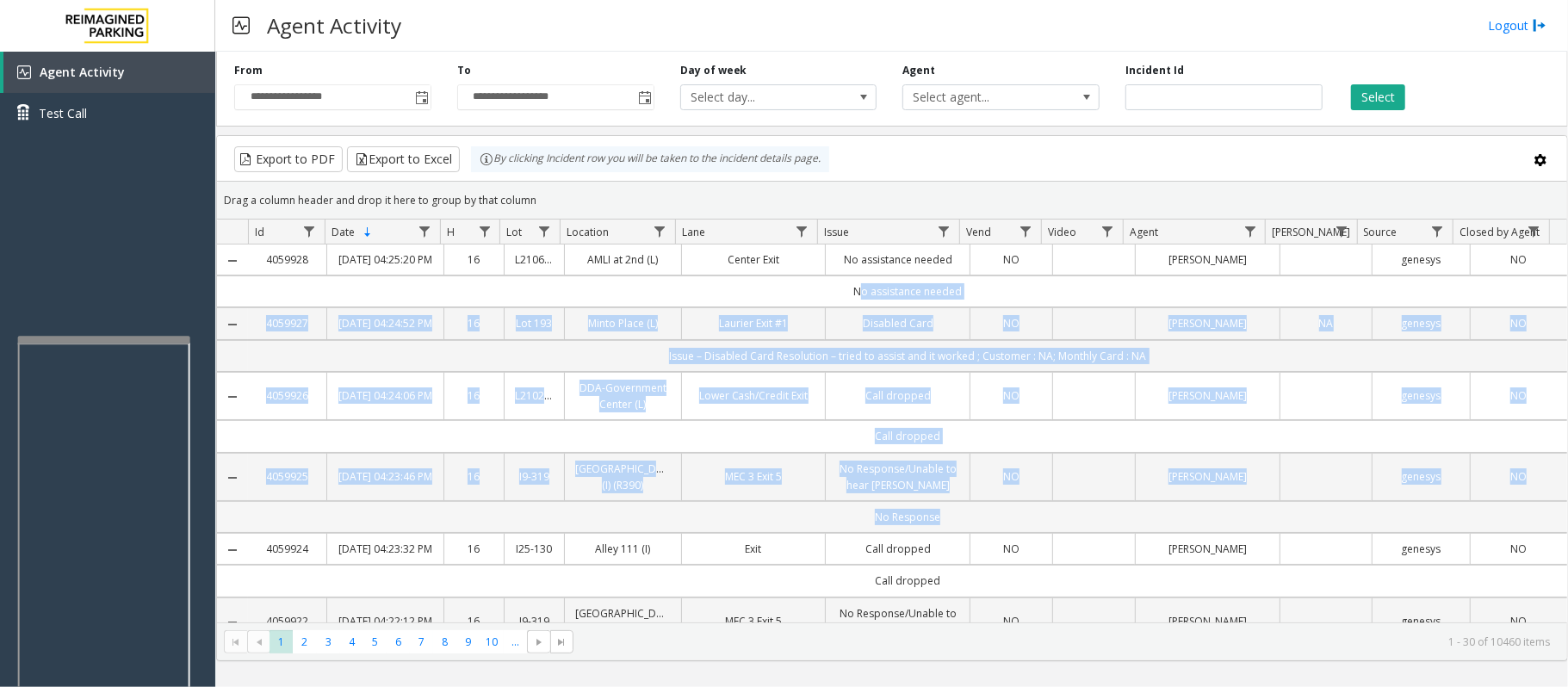
drag, startPoint x: 855, startPoint y: 306, endPoint x: 1037, endPoint y: 589, distance: 336.5
click at [1037, 533] on td "No Response" at bounding box center [907, 517] width 1319 height 32
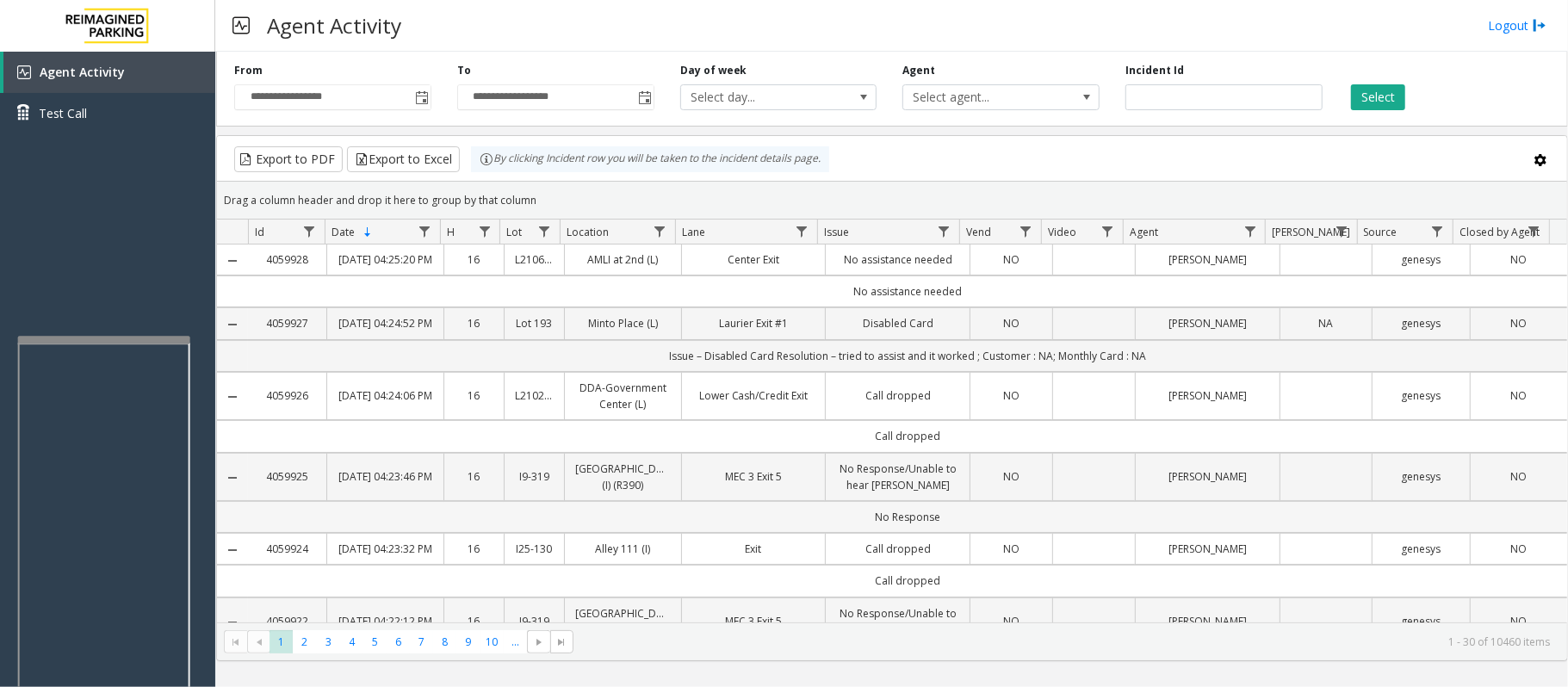
click at [1037, 533] on td "No Response" at bounding box center [907, 517] width 1319 height 32
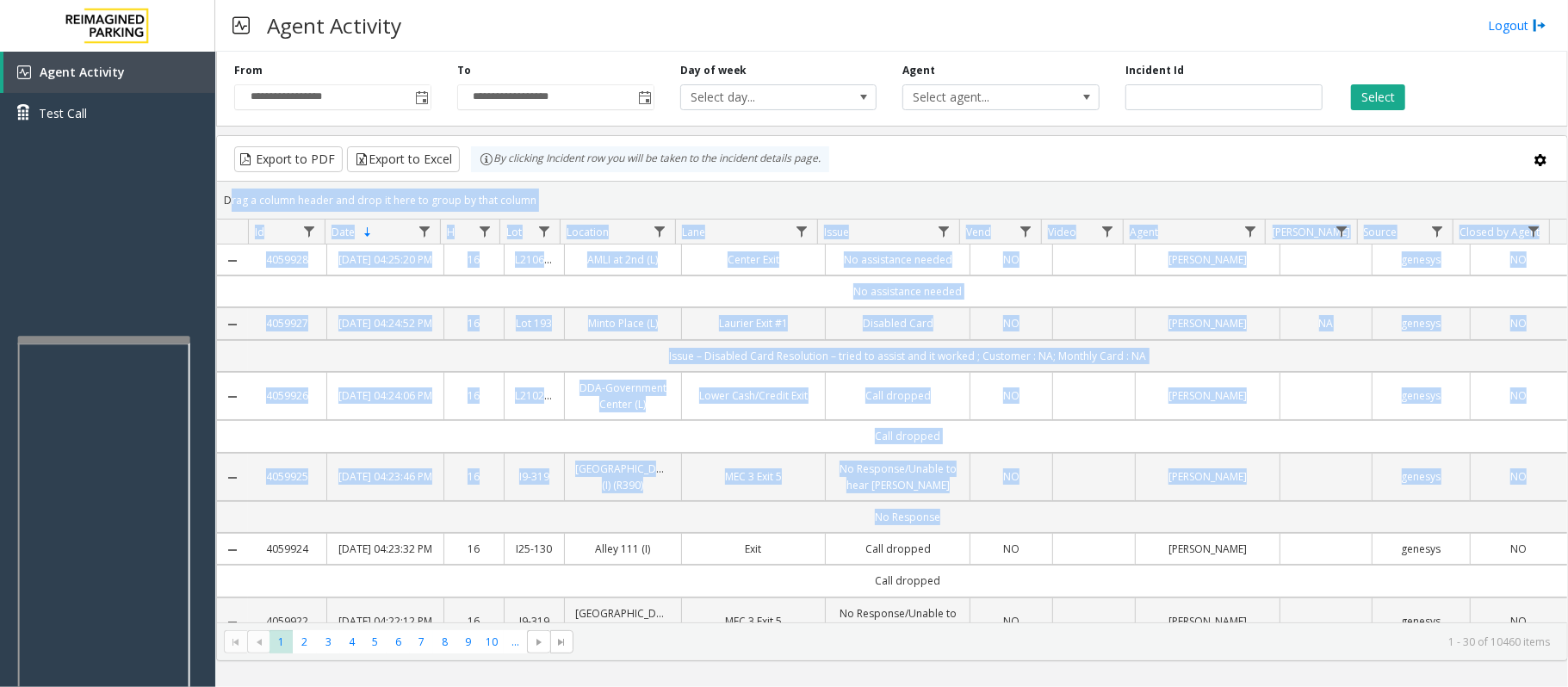
drag, startPoint x: 1037, startPoint y: 589, endPoint x: 356, endPoint y: 201, distance: 783.8
click at [356, 201] on kendo-grid "Export to PDF Export to Excel By clicking Incident row you will be taken to the…" at bounding box center [891, 398] width 1351 height 526
click at [356, 201] on div "Drag a column header and drop it here to group by that column" at bounding box center [891, 199] width 1350 height 30
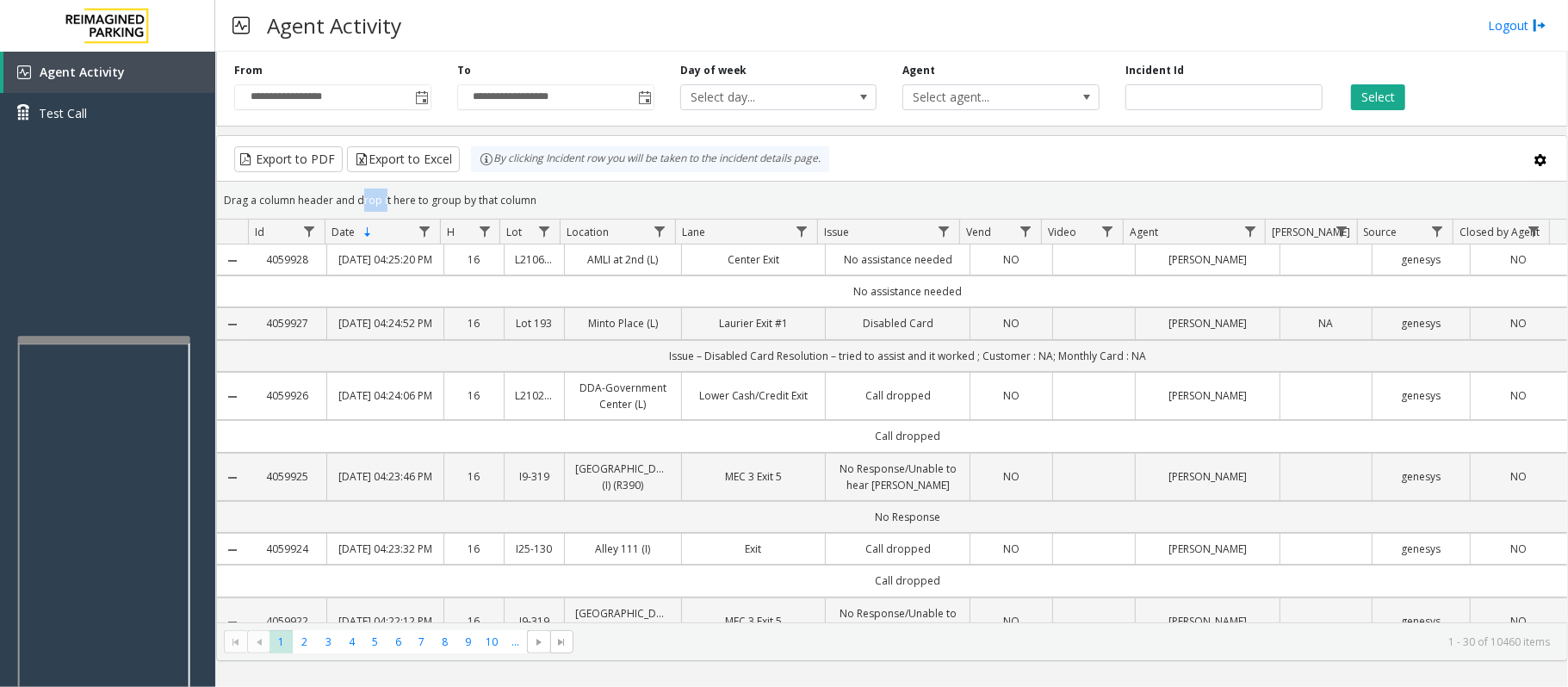
click at [356, 201] on div "Drag a column header and drop it here to group by that column" at bounding box center [891, 199] width 1350 height 30
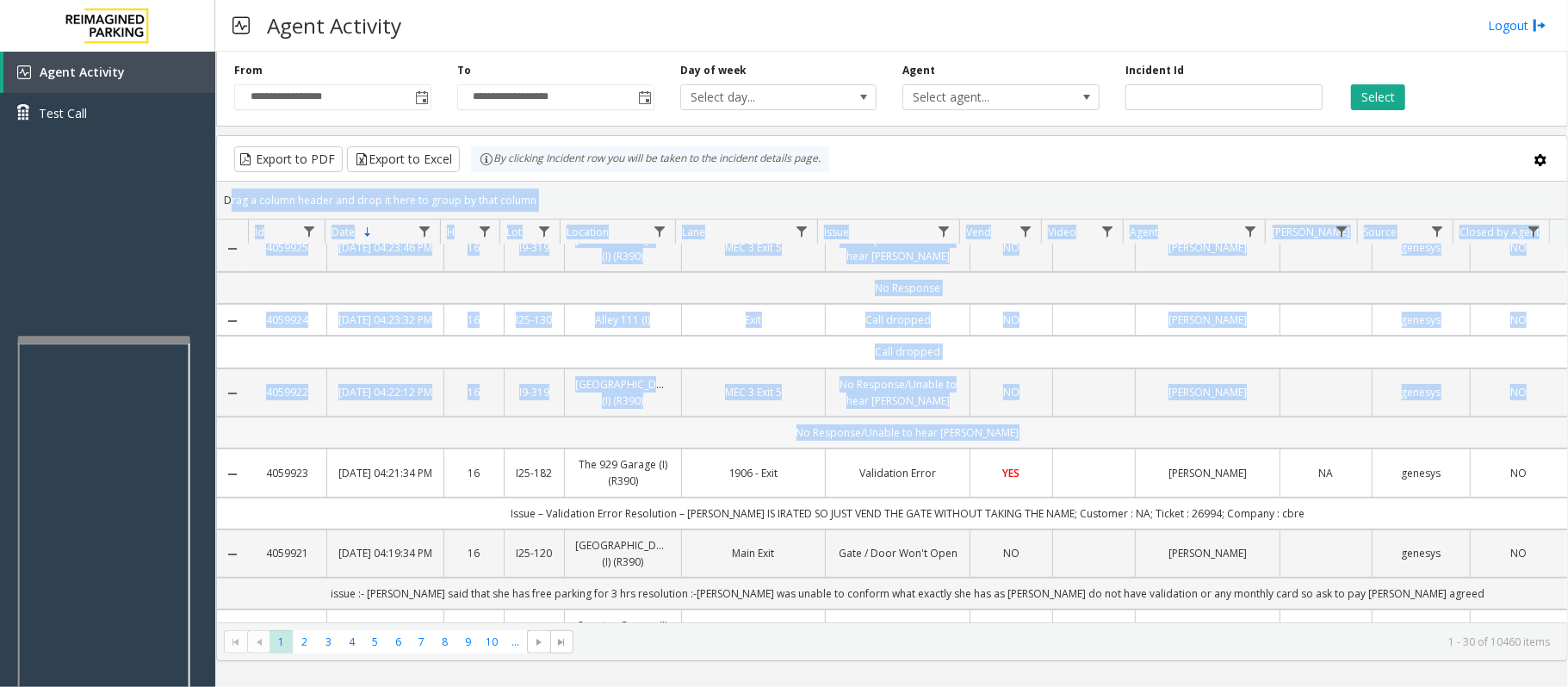
scroll to position [344, 0]
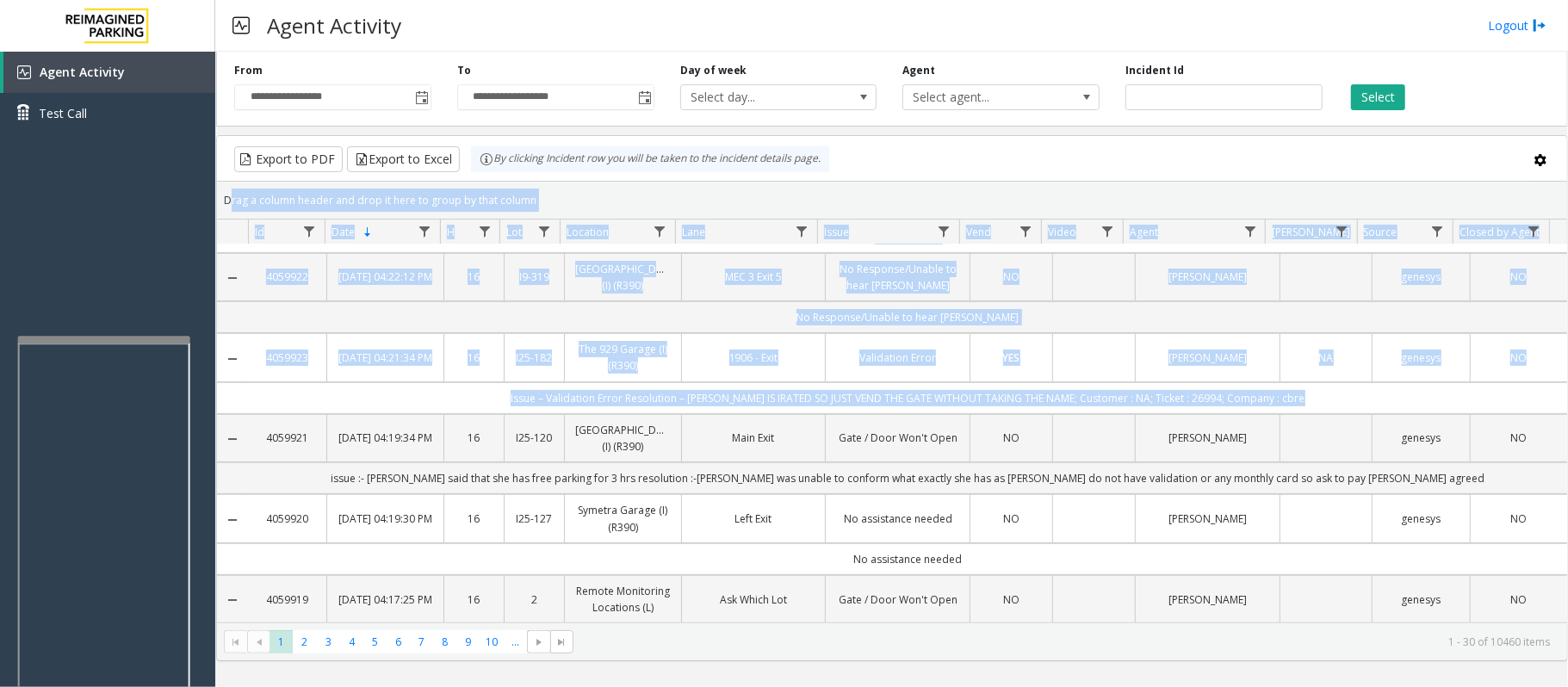
drag, startPoint x: 356, startPoint y: 201, endPoint x: 1402, endPoint y: 498, distance: 1087.3
click at [1402, 498] on kendo-grid "Export to PDF Export to Excel By clicking Incident row you will be taken to the…" at bounding box center [891, 398] width 1351 height 526
click at [1402, 414] on td "Issue – Validation Error Resolution – [PERSON_NAME] IS IRATED SO JUST VEND THE …" at bounding box center [907, 398] width 1319 height 32
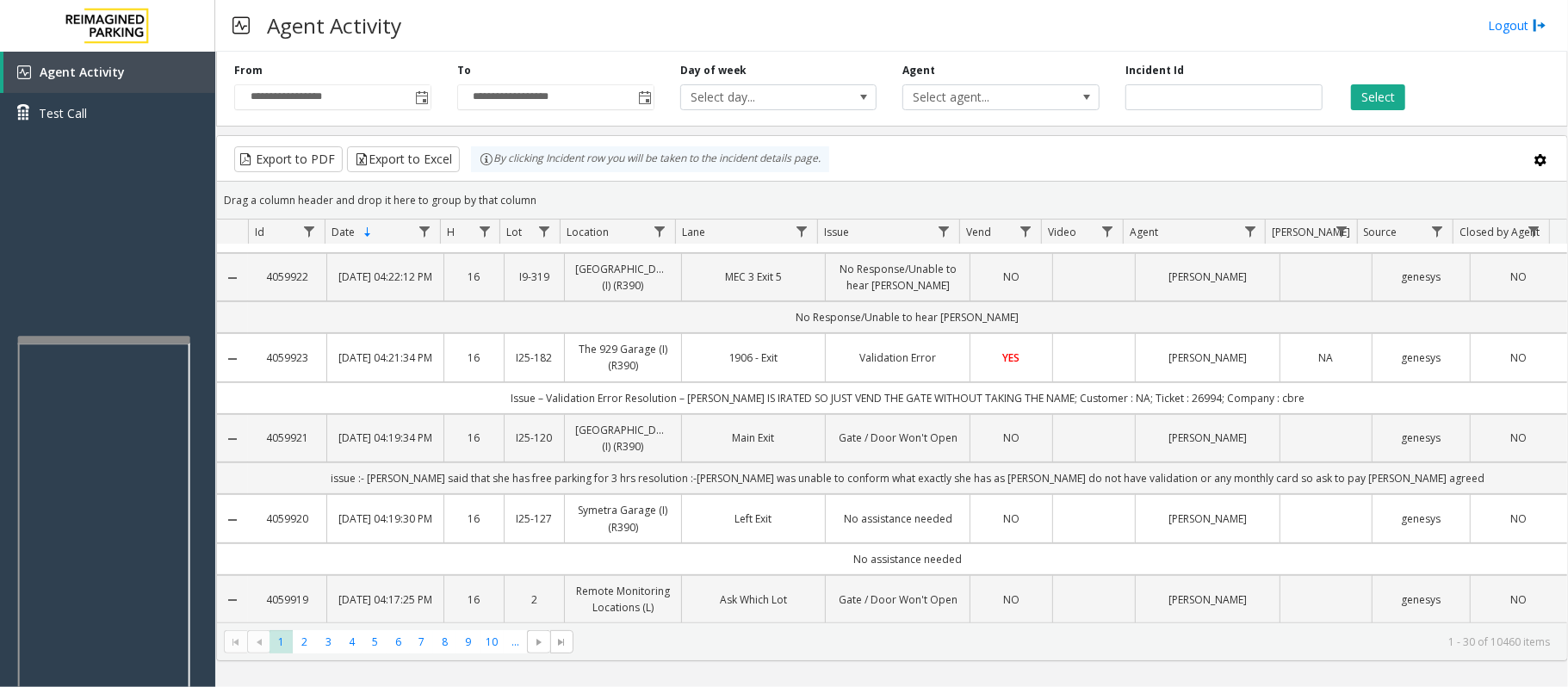
click at [1402, 414] on td "Issue – Validation Error Resolution – [PERSON_NAME] IS IRATED SO JUST VEND THE …" at bounding box center [907, 398] width 1319 height 32
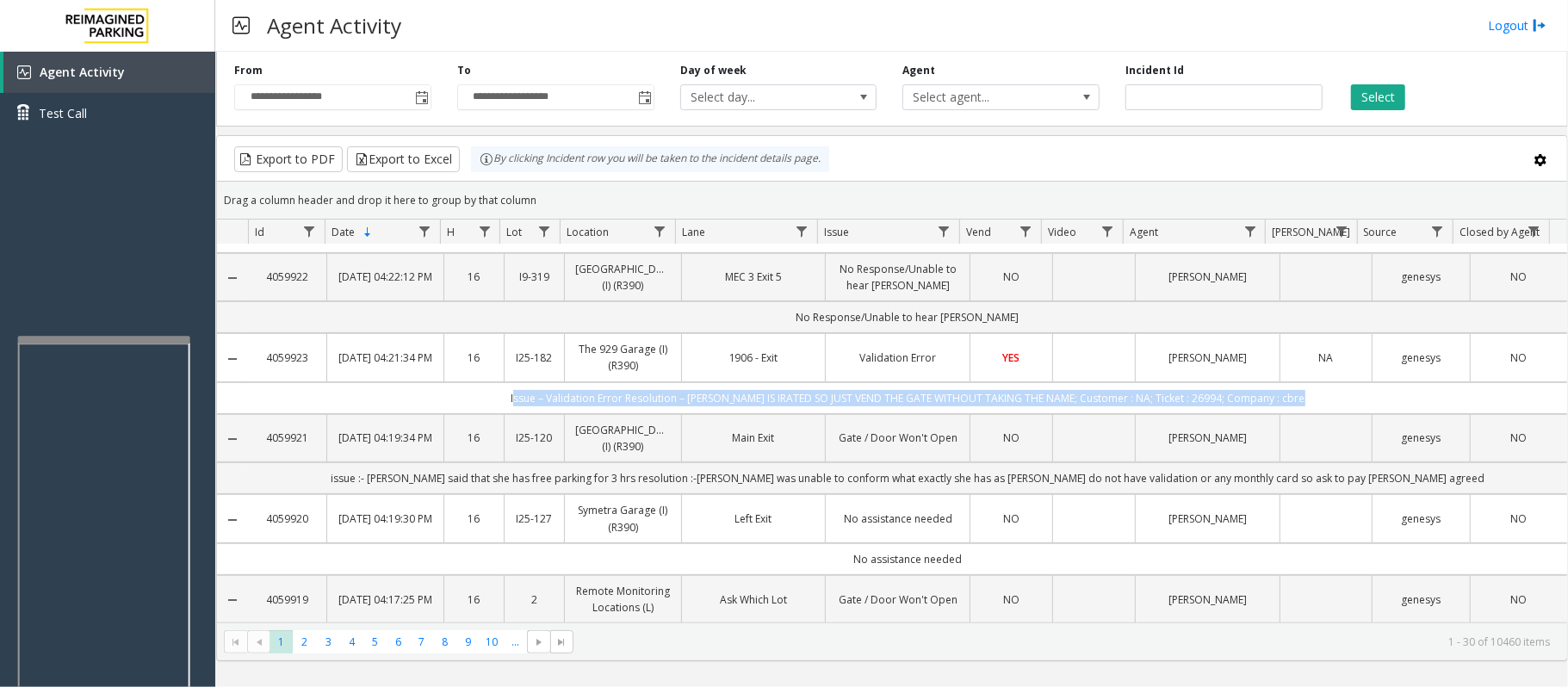
click at [1402, 414] on td "Issue – Validation Error Resolution – [PERSON_NAME] IS IRATED SO JUST VEND THE …" at bounding box center [907, 398] width 1319 height 32
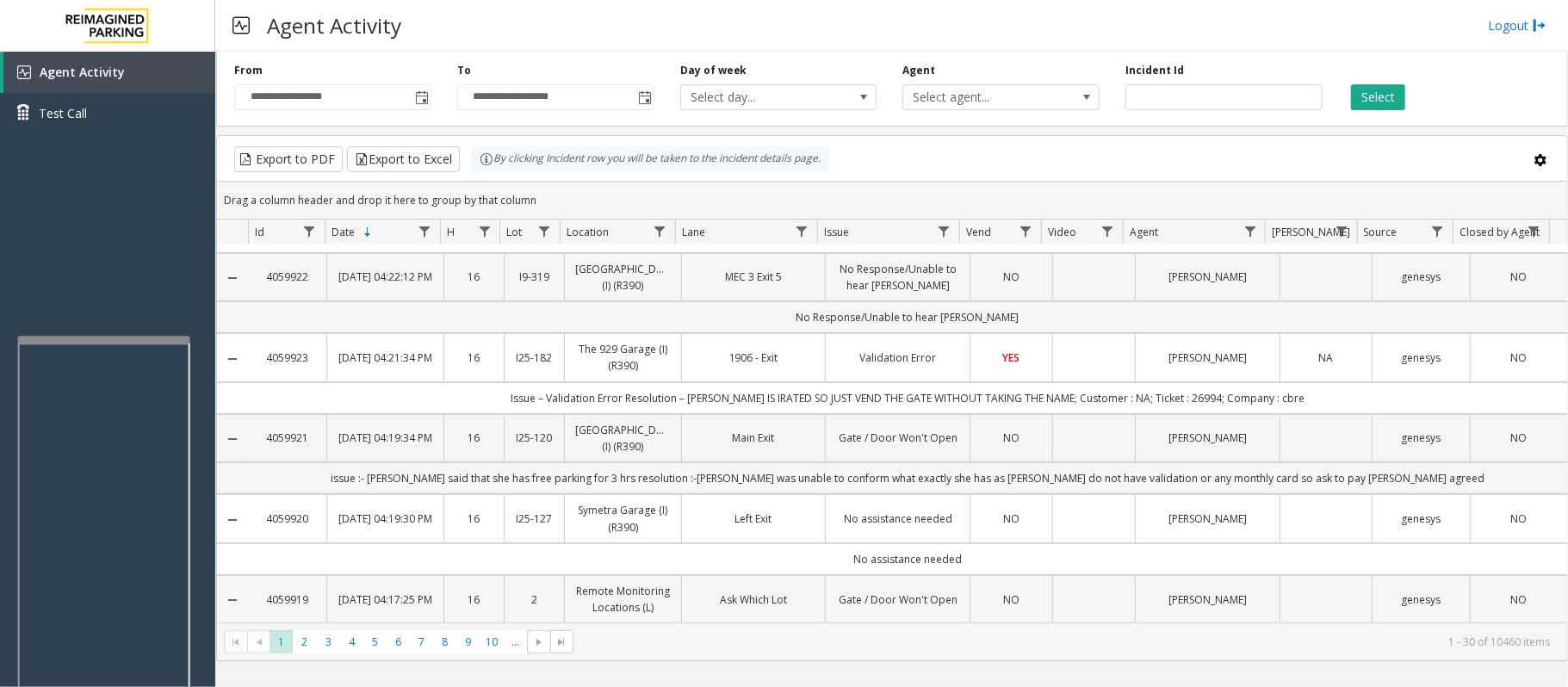
click at [1402, 414] on td "Issue – Validation Error Resolution – [PERSON_NAME] IS IRATED SO JUST VEND THE …" at bounding box center [907, 398] width 1319 height 32
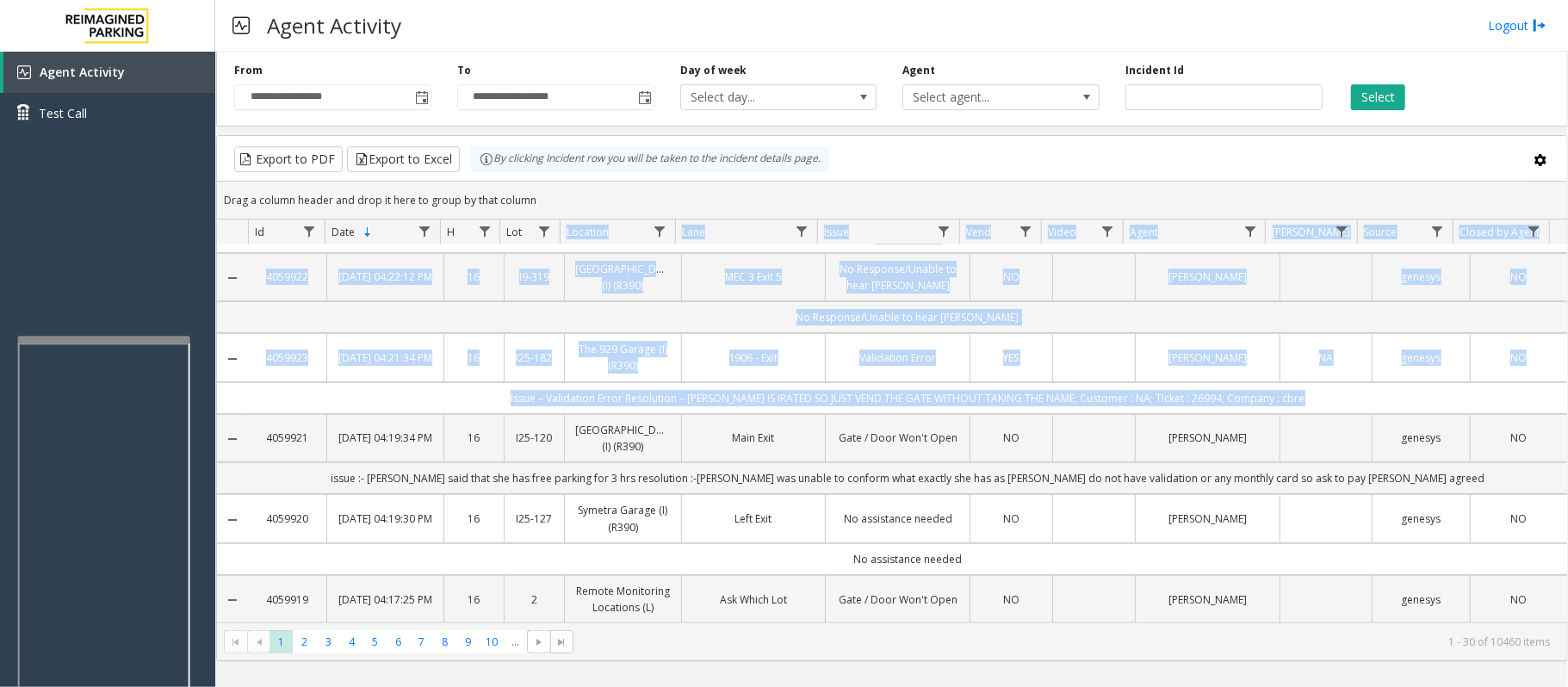
scroll to position [0, 0]
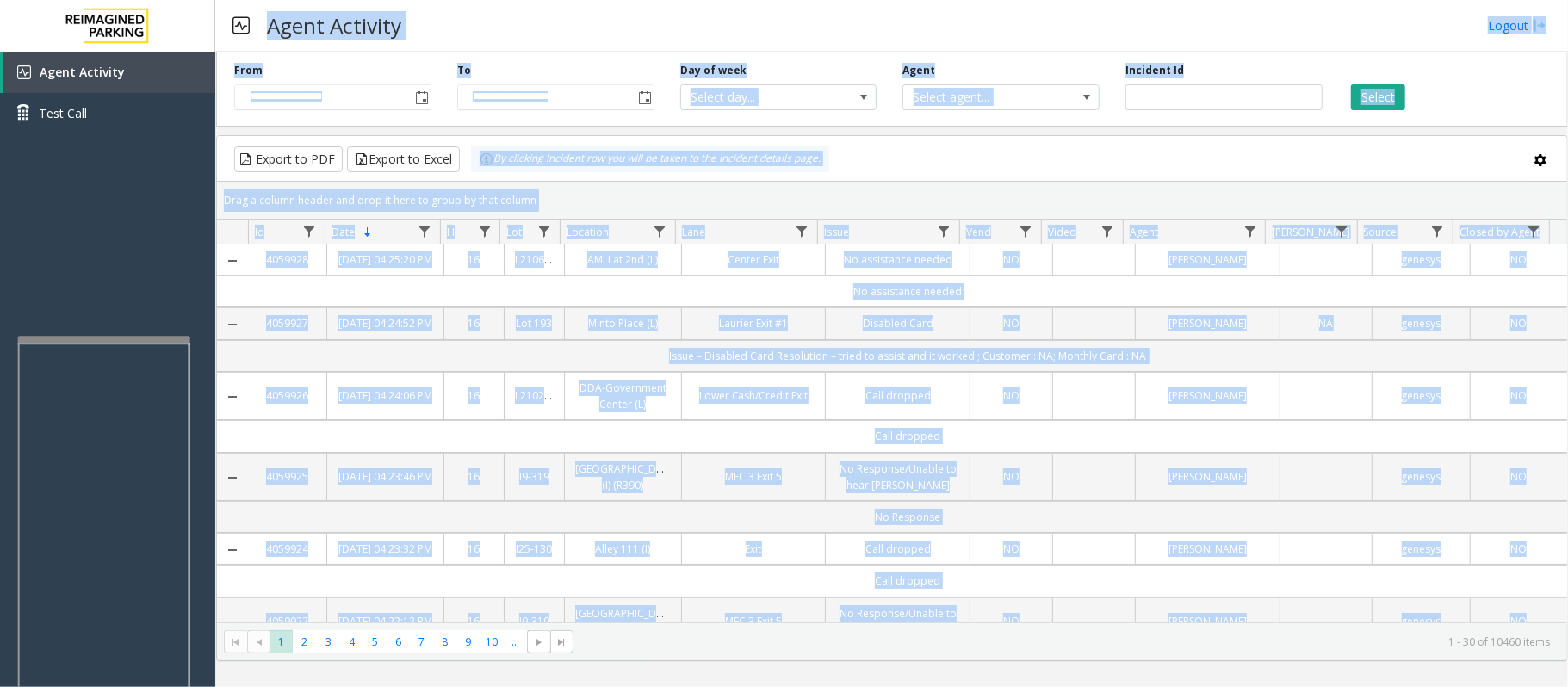
drag, startPoint x: 1402, startPoint y: 498, endPoint x: 443, endPoint y: 50, distance: 1058.5
click at [443, 50] on div "**********" at bounding box center [891, 344] width 1352 height 687
click at [564, 142] on kendo-grid-toolbar "Export to PDF Export to Excel By clicking Incident row you will be taken to the…" at bounding box center [891, 159] width 1350 height 46
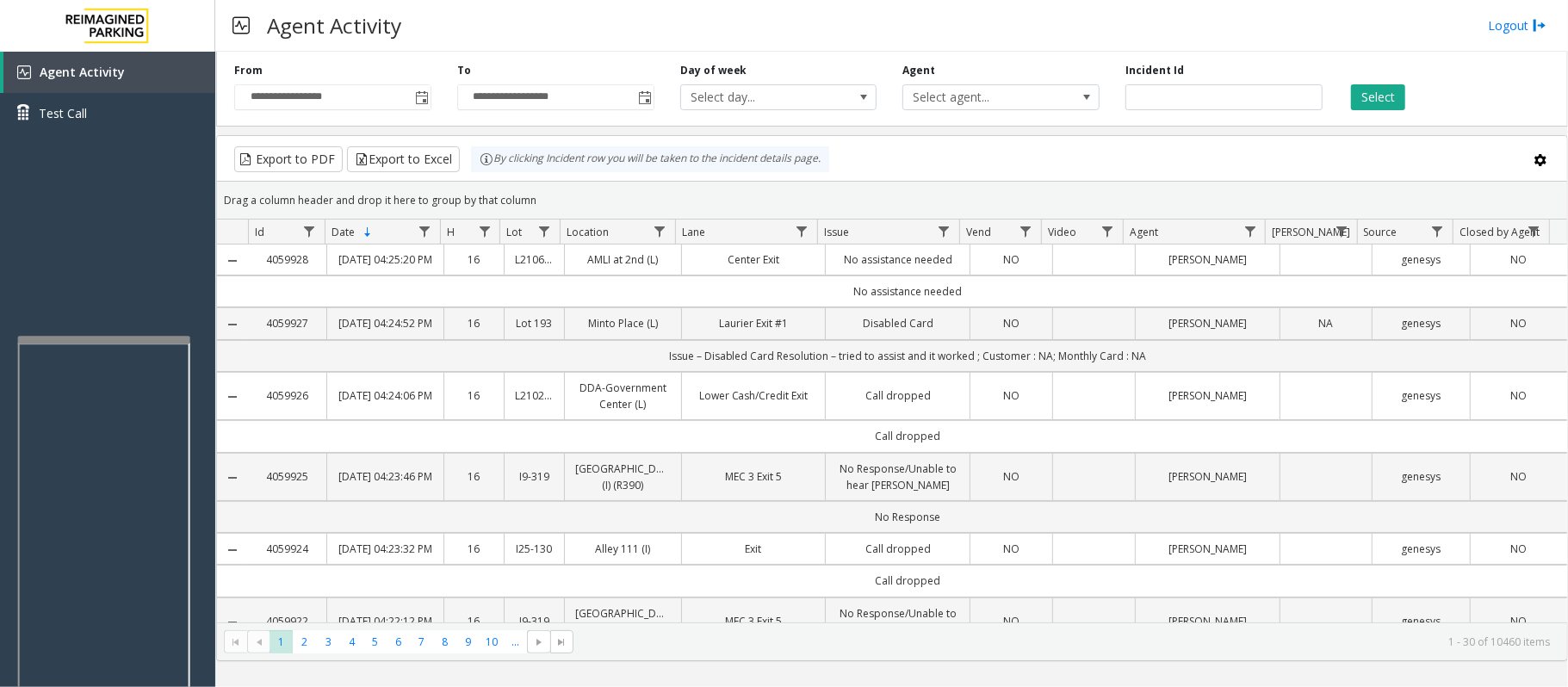
click at [564, 142] on kendo-grid-toolbar "Export to PDF Export to Excel By clicking Incident row you will be taken to the…" at bounding box center [891, 159] width 1350 height 46
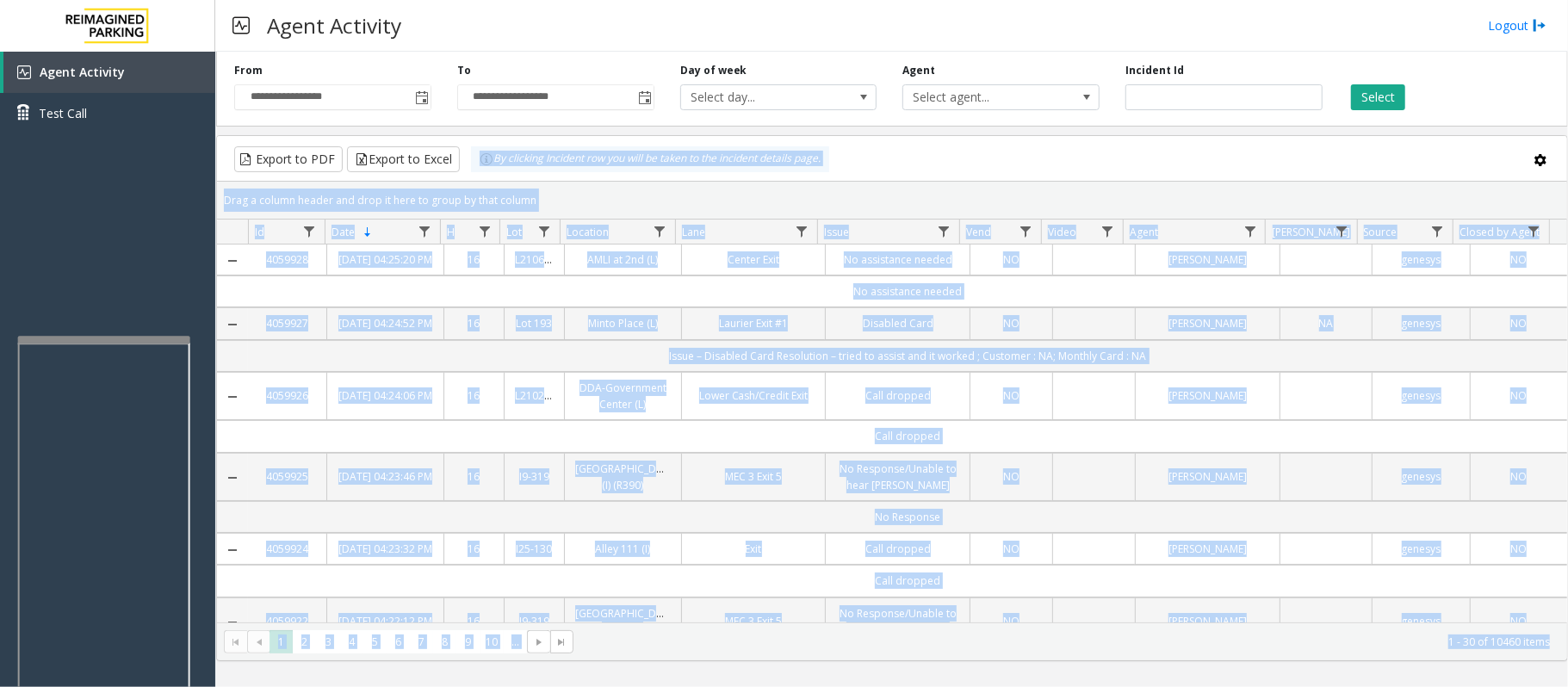
drag, startPoint x: 564, startPoint y: 142, endPoint x: 1267, endPoint y: 677, distance: 883.4
click at [1267, 677] on div "**********" at bounding box center [891, 369] width 1352 height 635
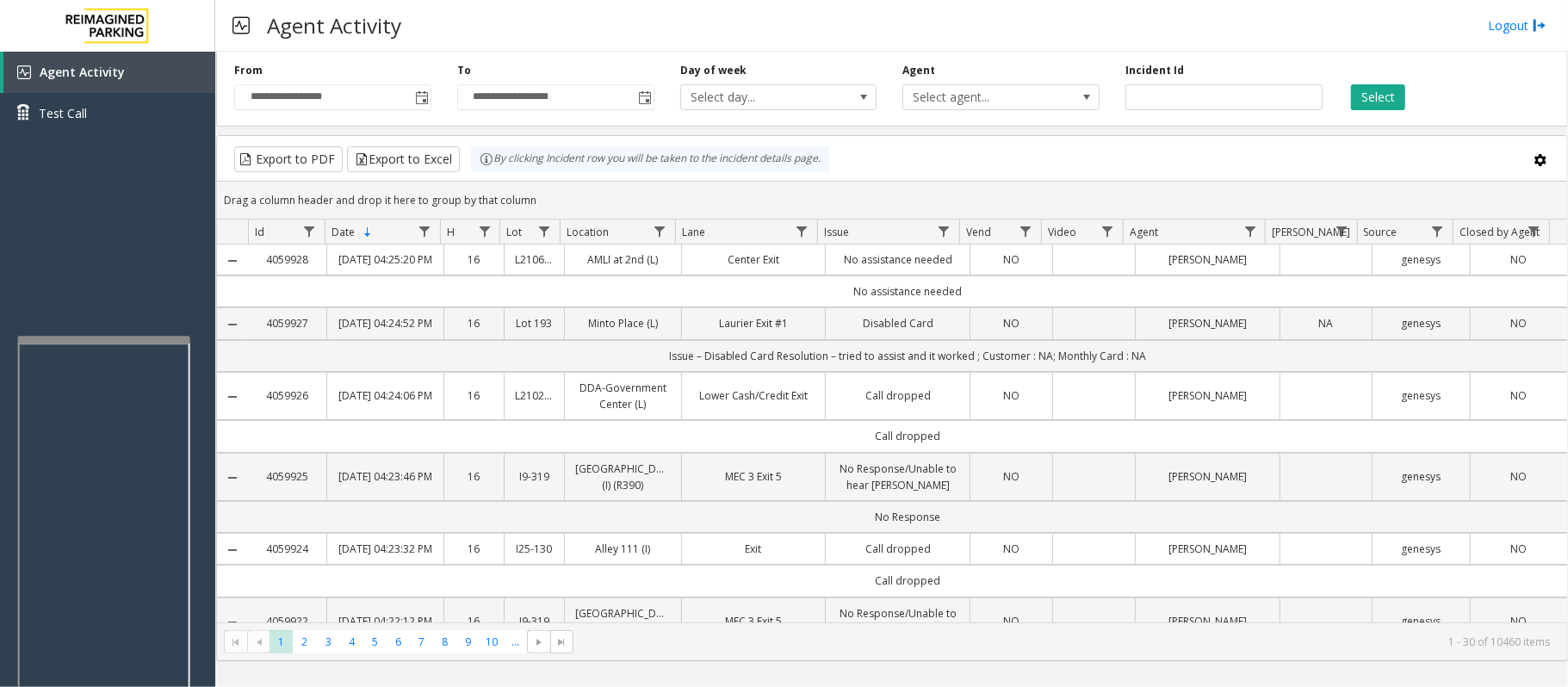
click at [1181, 142] on kendo-grid-toolbar "Export to PDF Export to Excel By clicking Incident row you will be taken to the…" at bounding box center [891, 159] width 1350 height 46
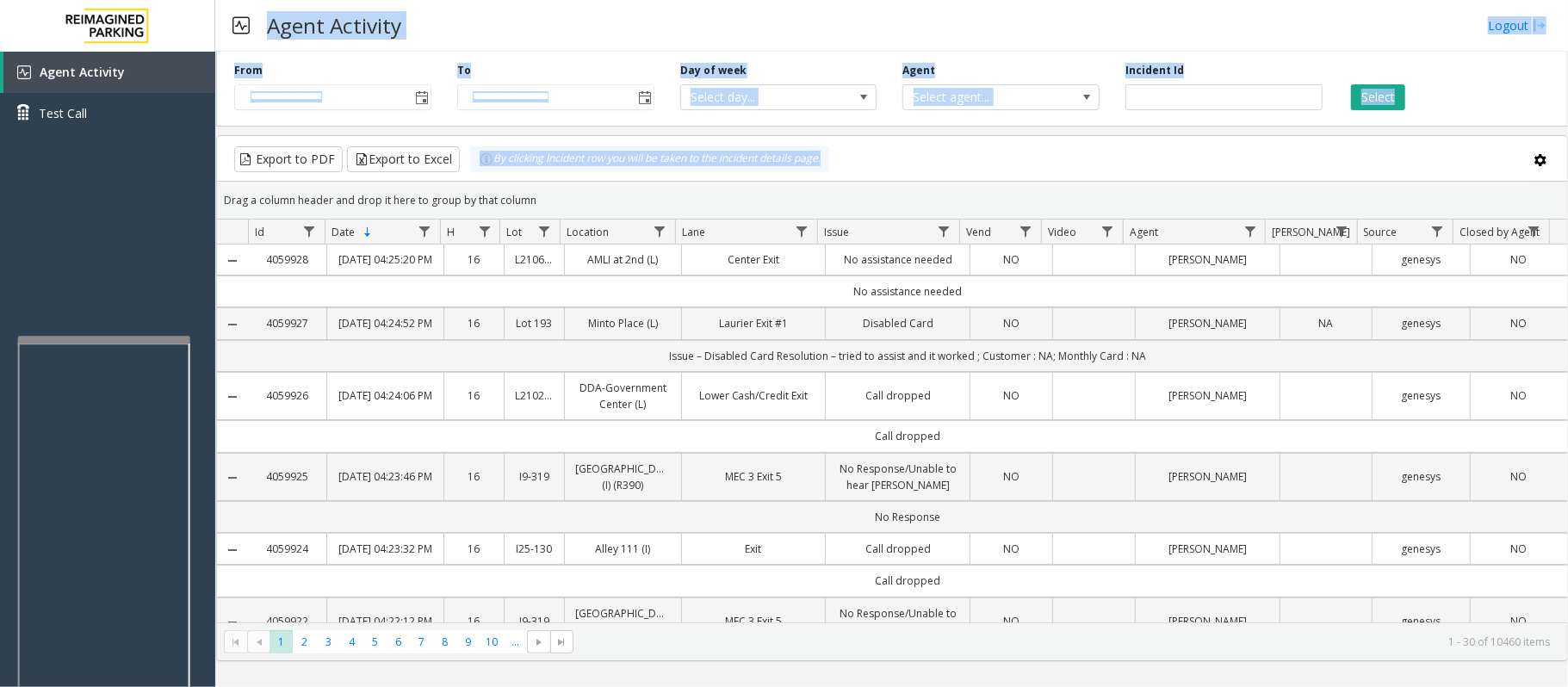
drag, startPoint x: 1181, startPoint y: 142, endPoint x: 321, endPoint y: 40, distance: 866.0
click at [321, 40] on div "**********" at bounding box center [891, 344] width 1352 height 687
click at [321, 40] on h3 "Agent Activity" at bounding box center [334, 25] width 152 height 42
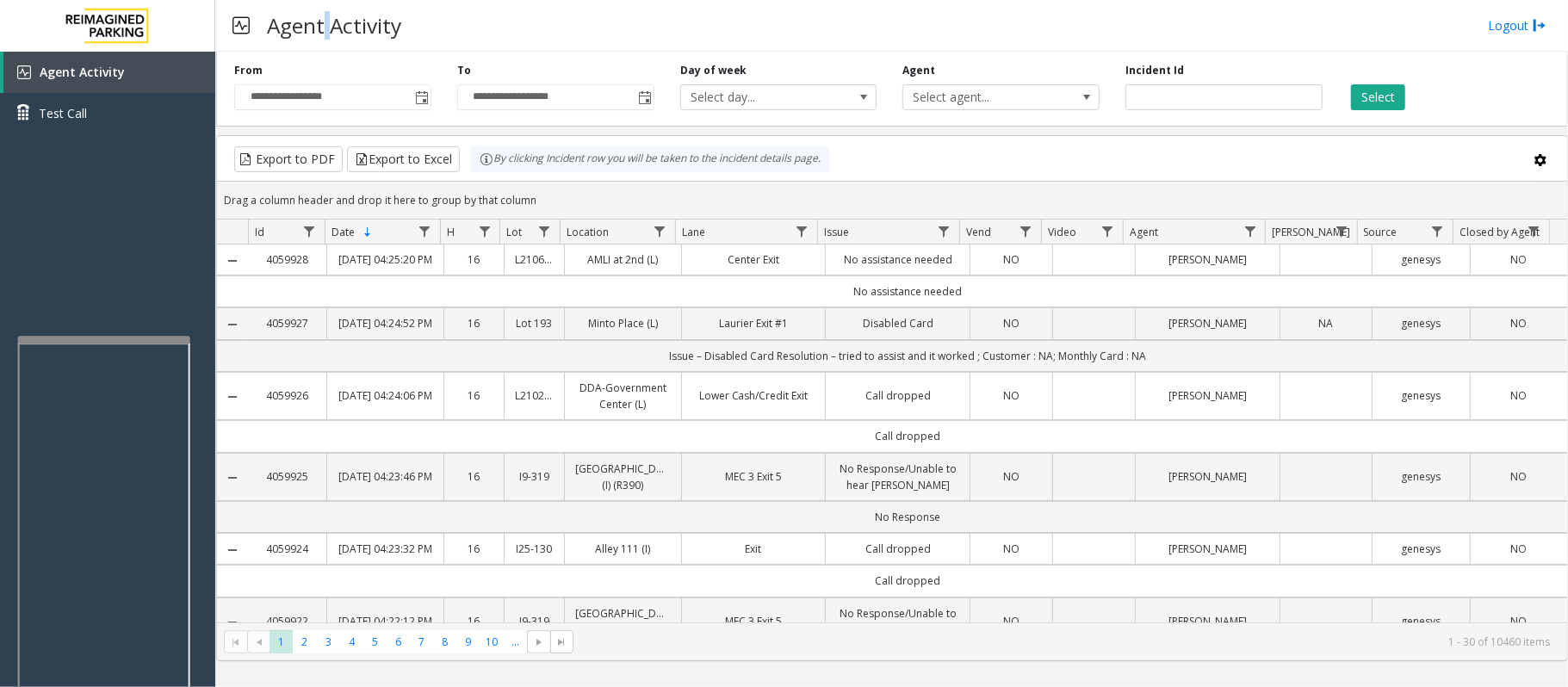
click at [321, 40] on h3 "Agent Activity" at bounding box center [334, 25] width 152 height 42
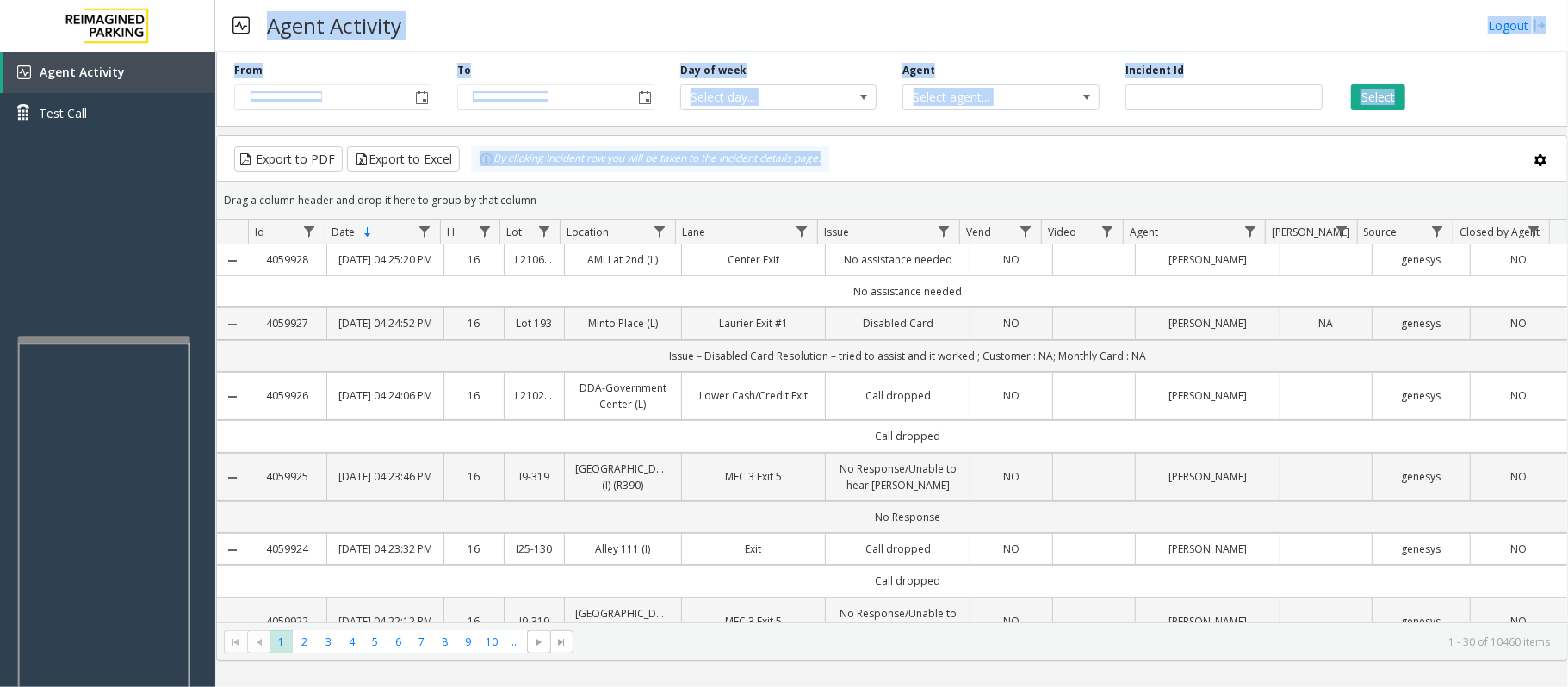
drag, startPoint x: 321, startPoint y: 40, endPoint x: 842, endPoint y: 152, distance: 532.9
click at [842, 152] on div "**********" at bounding box center [891, 344] width 1352 height 687
click at [842, 152] on div "Export to PDF Export to Excel By clicking Incident row you will be taken to the…" at bounding box center [891, 160] width 1320 height 26
drag, startPoint x: 842, startPoint y: 152, endPoint x: 307, endPoint y: 10, distance: 553.5
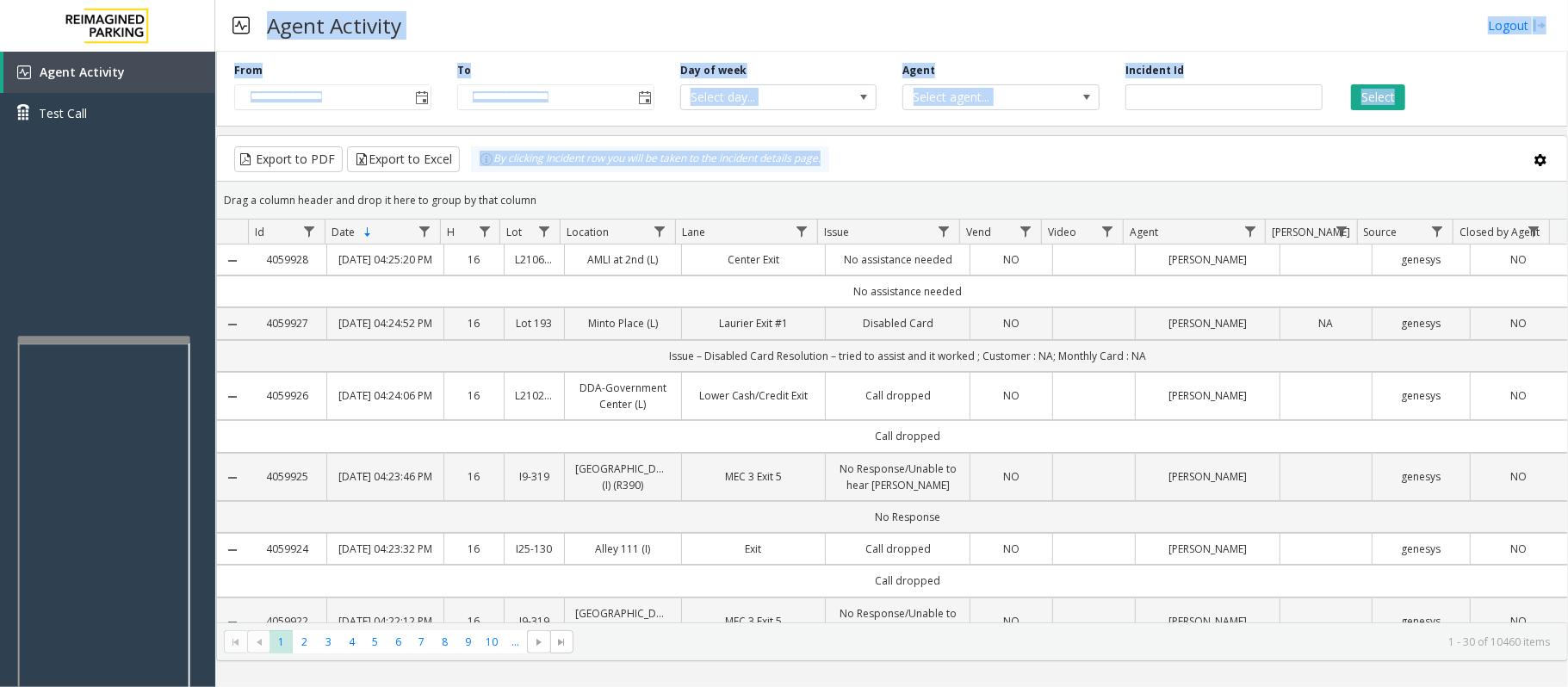
click at [356, 24] on div "**********" at bounding box center [891, 344] width 1352 height 687
click at [307, 10] on h3 "Agent Activity" at bounding box center [334, 25] width 152 height 42
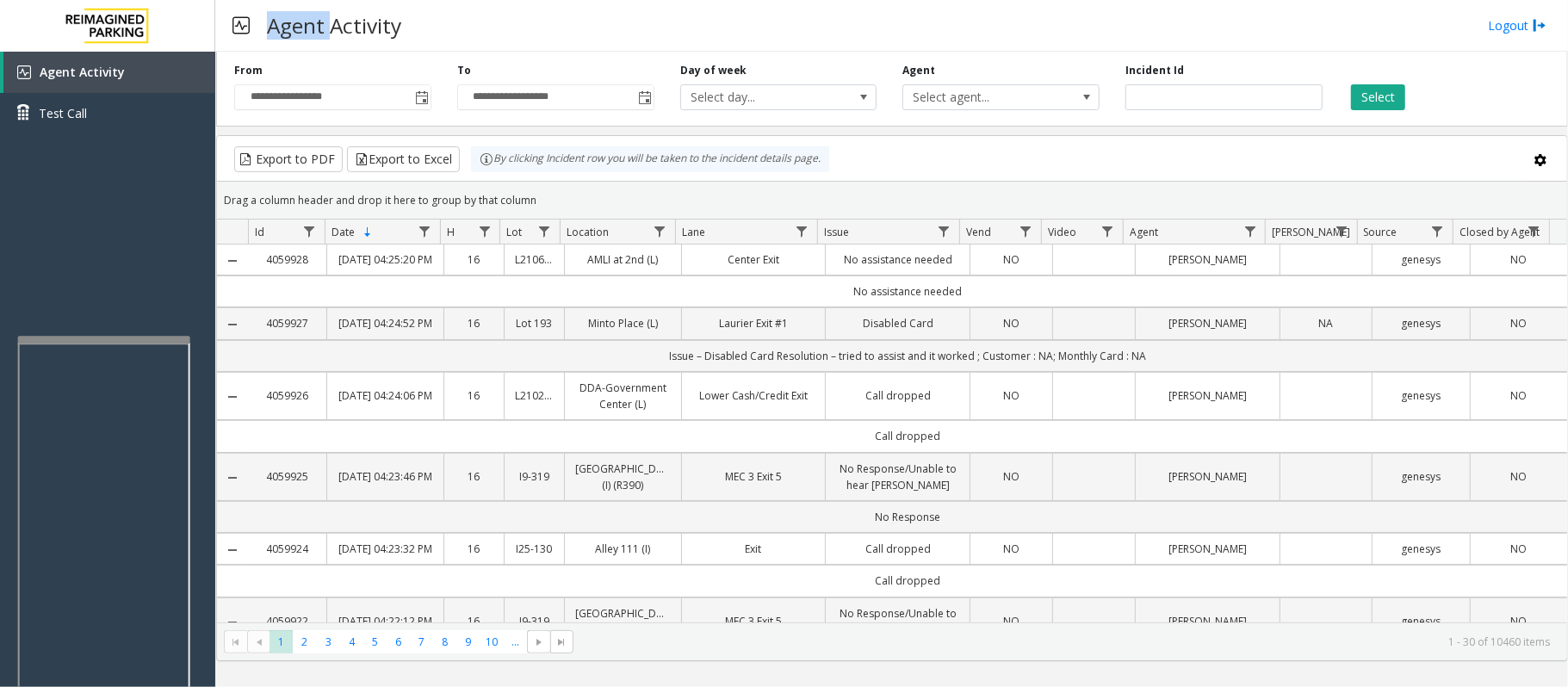
click at [307, 10] on h3 "Agent Activity" at bounding box center [334, 25] width 152 height 42
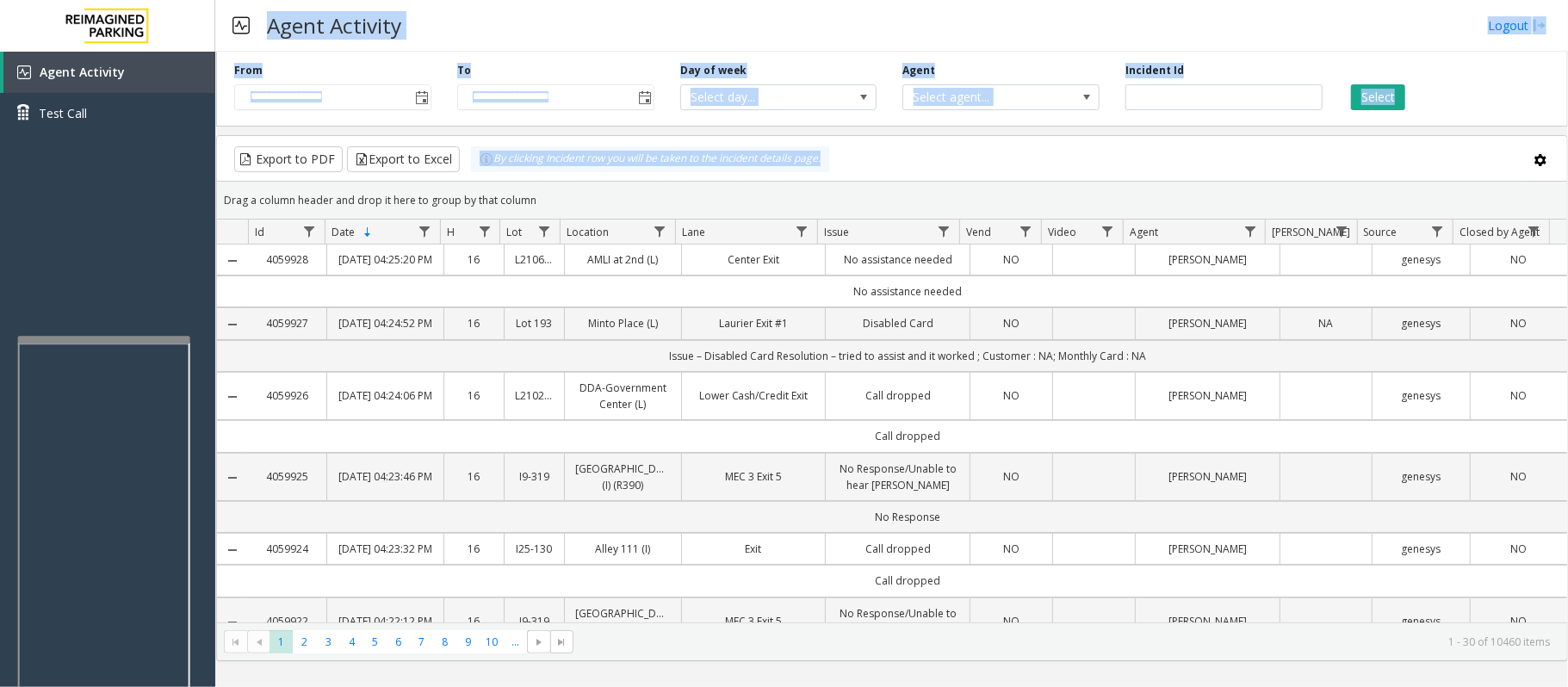
drag, startPoint x: 307, startPoint y: 10, endPoint x: 885, endPoint y: 139, distance: 592.2
click at [885, 139] on div "**********" at bounding box center [891, 344] width 1352 height 687
click at [885, 139] on kendo-grid-toolbar "Export to PDF Export to Excel By clicking Incident row you will be taken to the…" at bounding box center [891, 159] width 1350 height 46
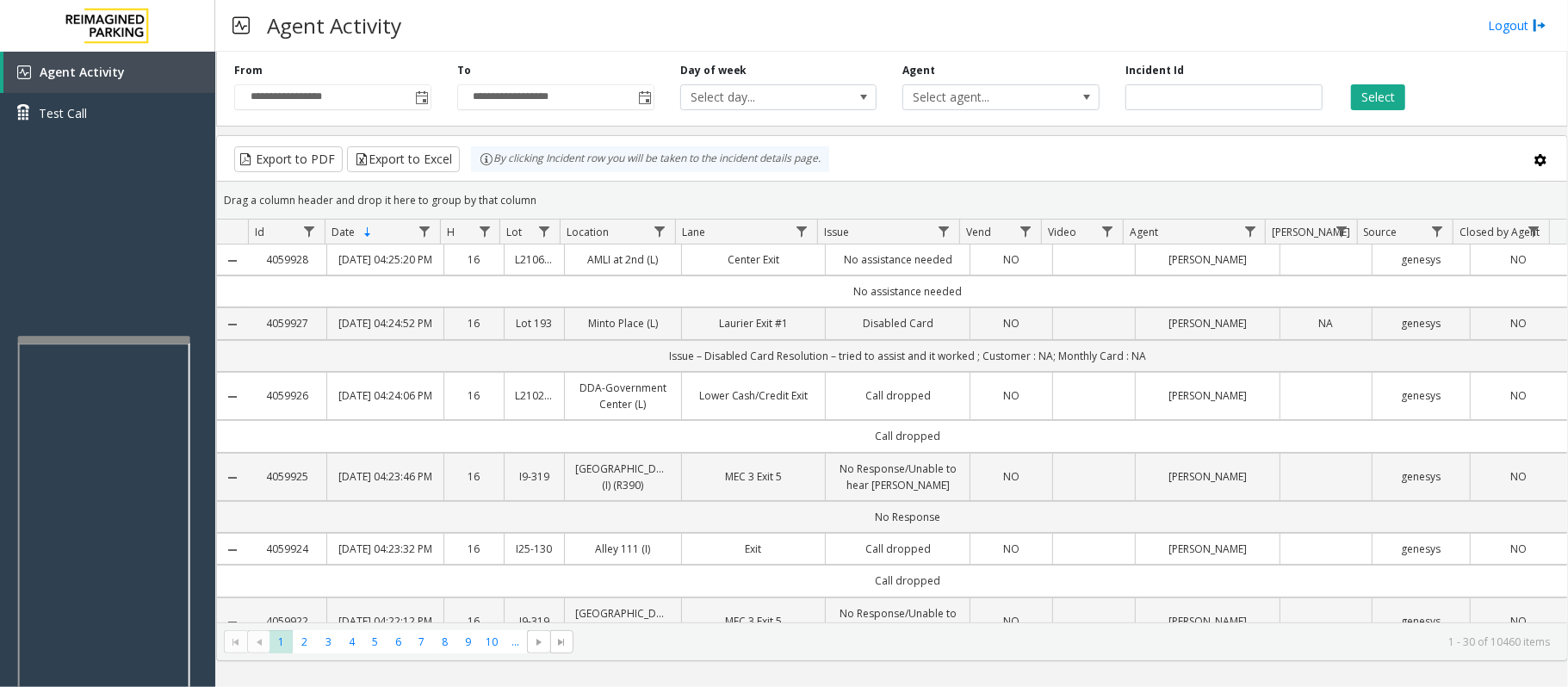
click at [885, 139] on kendo-grid-toolbar "Export to PDF Export to Excel By clicking Incident row you will be taken to the…" at bounding box center [891, 159] width 1350 height 46
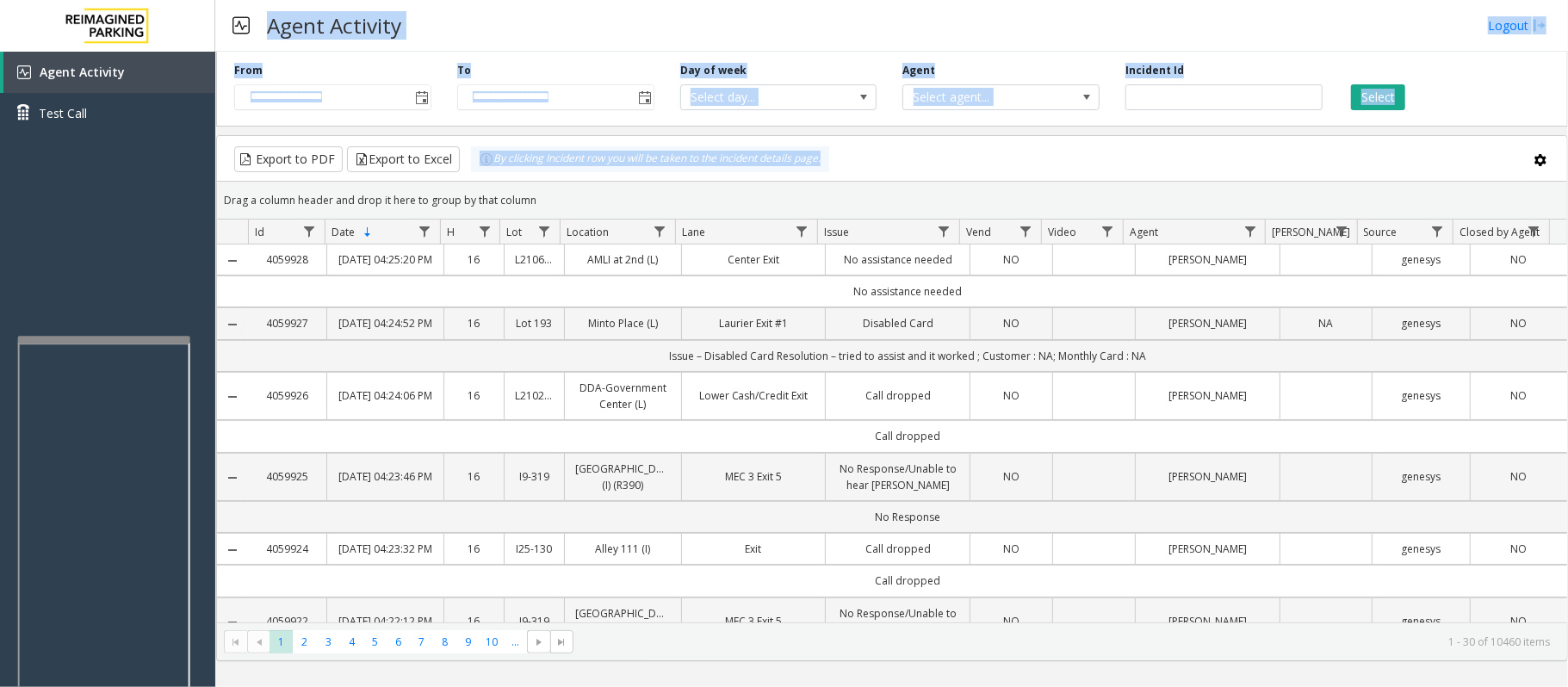
drag, startPoint x: 885, startPoint y: 139, endPoint x: 444, endPoint y: 49, distance: 450.1
click at [444, 49] on div "**********" at bounding box center [891, 344] width 1352 height 687
click at [444, 49] on div "Agent Activity Logout" at bounding box center [891, 26] width 1352 height 52
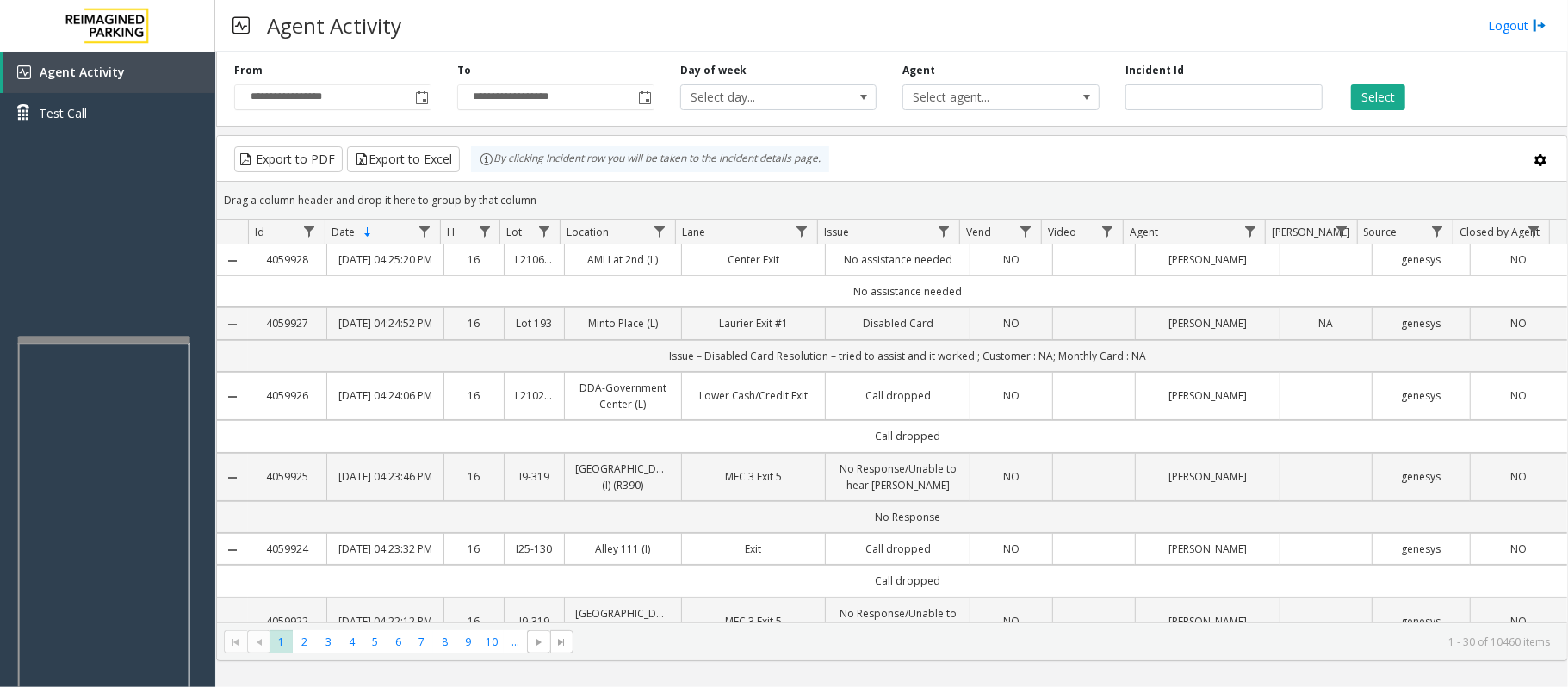
click at [444, 49] on div "Agent Activity Logout" at bounding box center [891, 26] width 1352 height 52
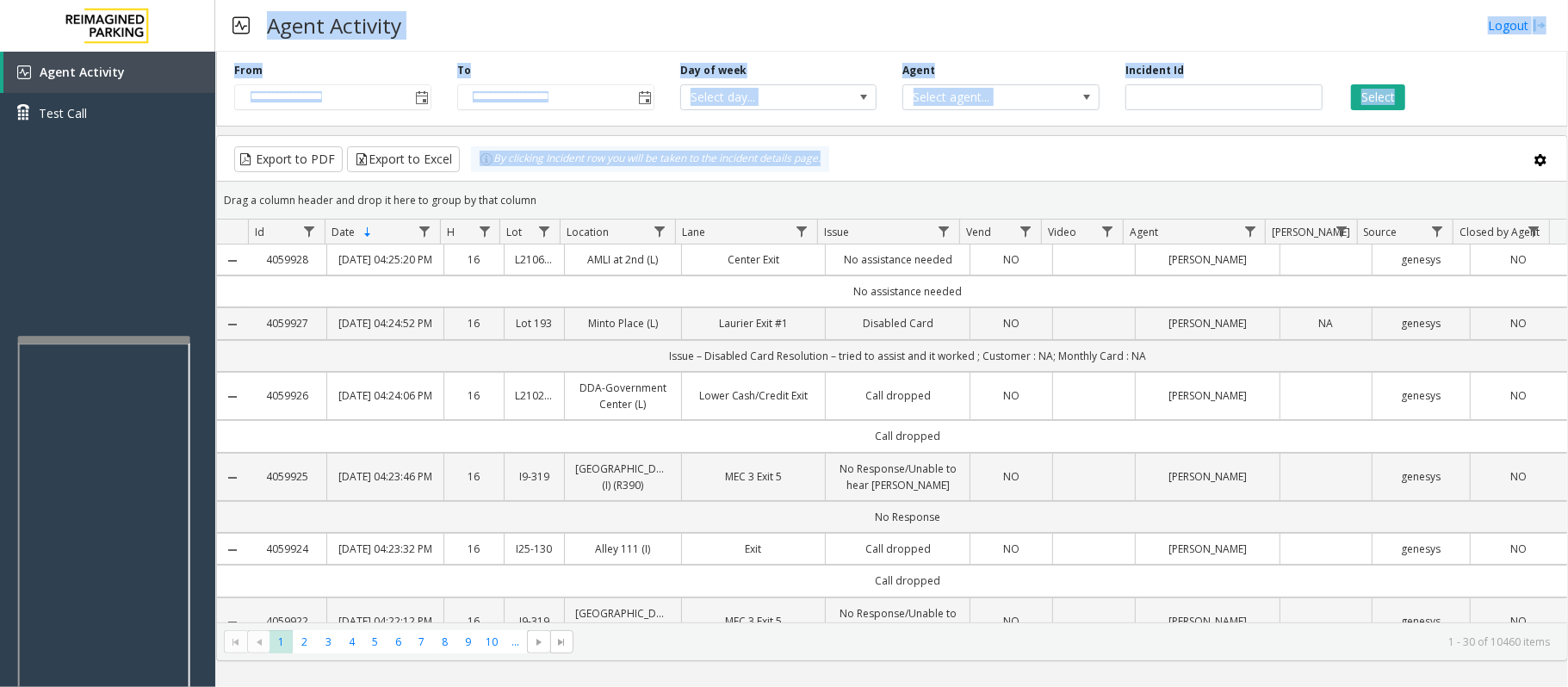
drag, startPoint x: 444, startPoint y: 48, endPoint x: 863, endPoint y: 170, distance: 436.4
click at [863, 170] on div "**********" at bounding box center [891, 344] width 1352 height 687
click at [863, 170] on div "Export to PDF Export to Excel By clicking Incident row you will be taken to the…" at bounding box center [891, 160] width 1320 height 26
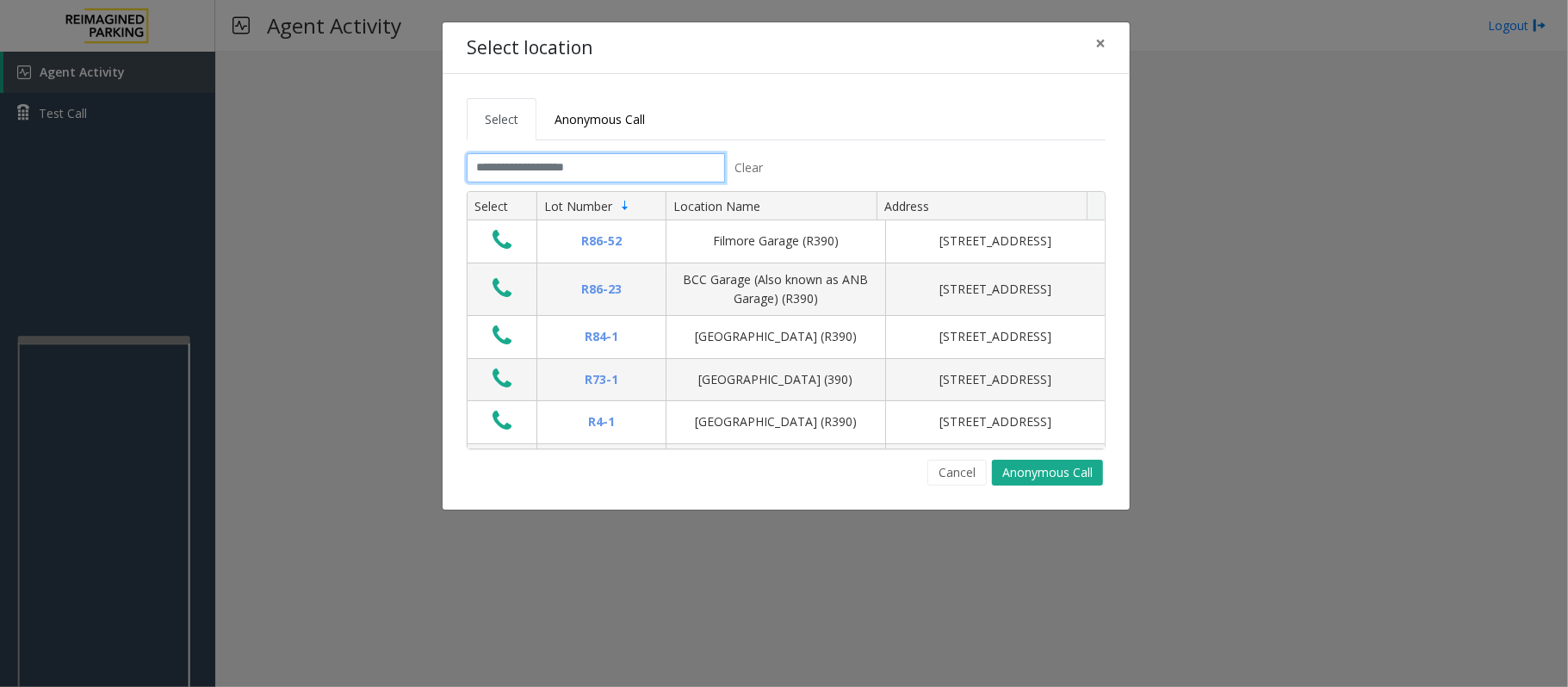
click at [632, 170] on input "text" at bounding box center [595, 168] width 258 height 29
click at [621, 167] on input "text" at bounding box center [595, 168] width 258 height 29
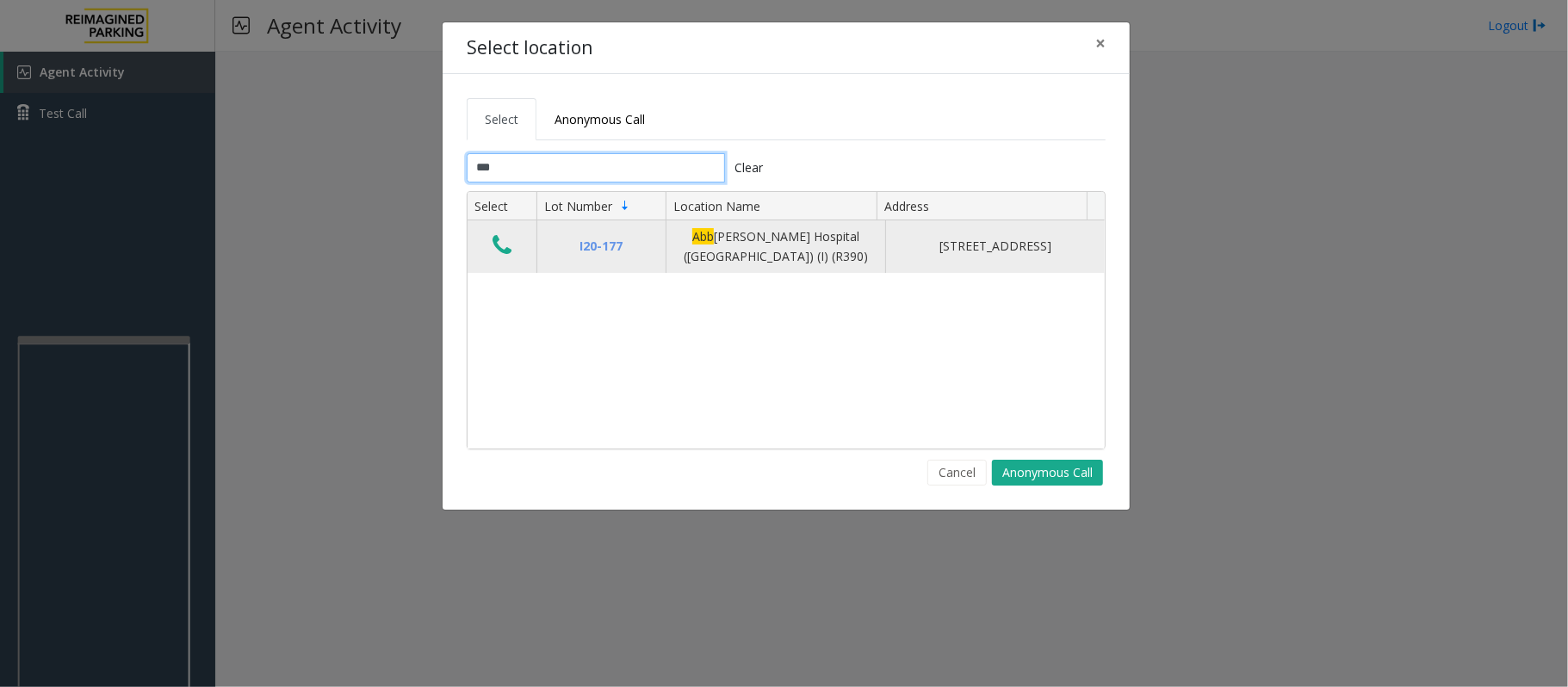
type input "***"
click at [503, 246] on icon "Data table" at bounding box center [502, 245] width 19 height 24
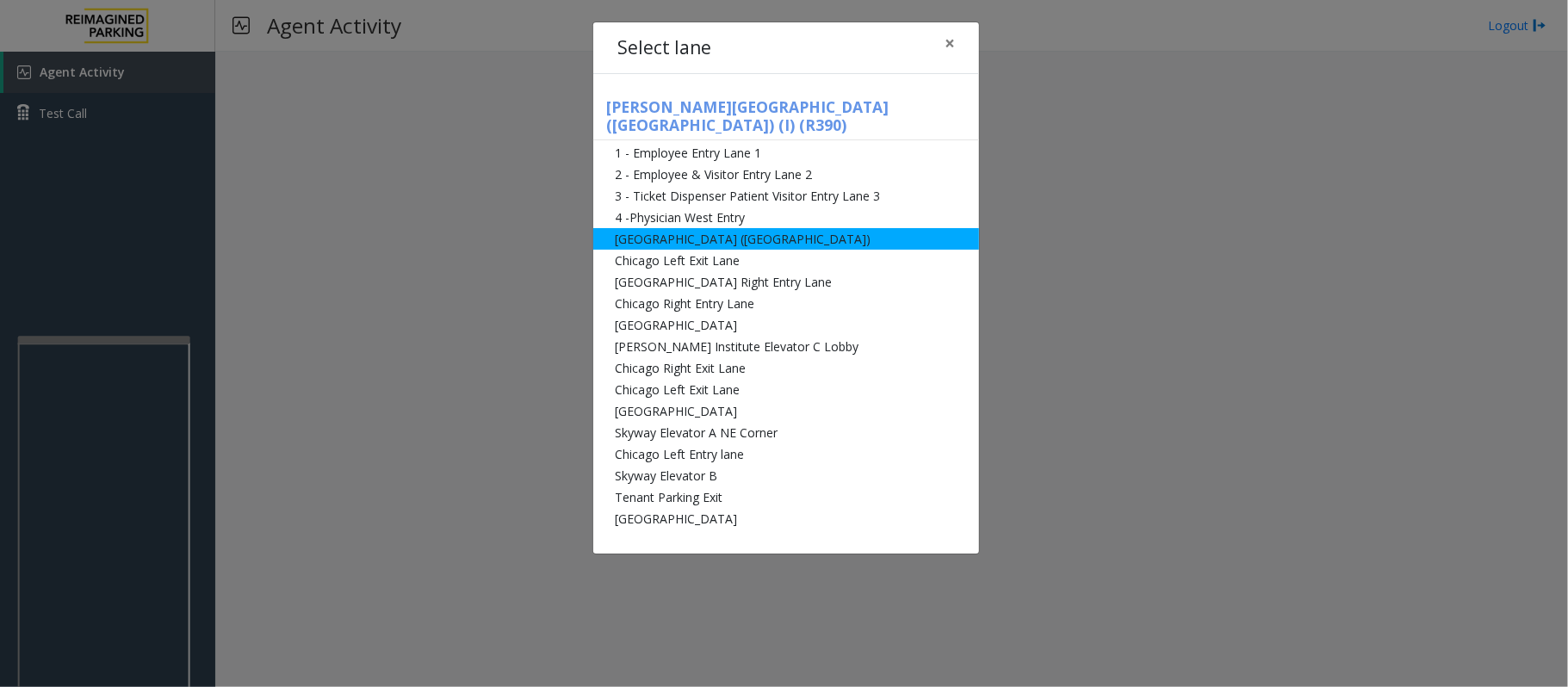
click at [772, 228] on li "[GEOGRAPHIC_DATA] ([GEOGRAPHIC_DATA])" at bounding box center [785, 238] width 386 height 22
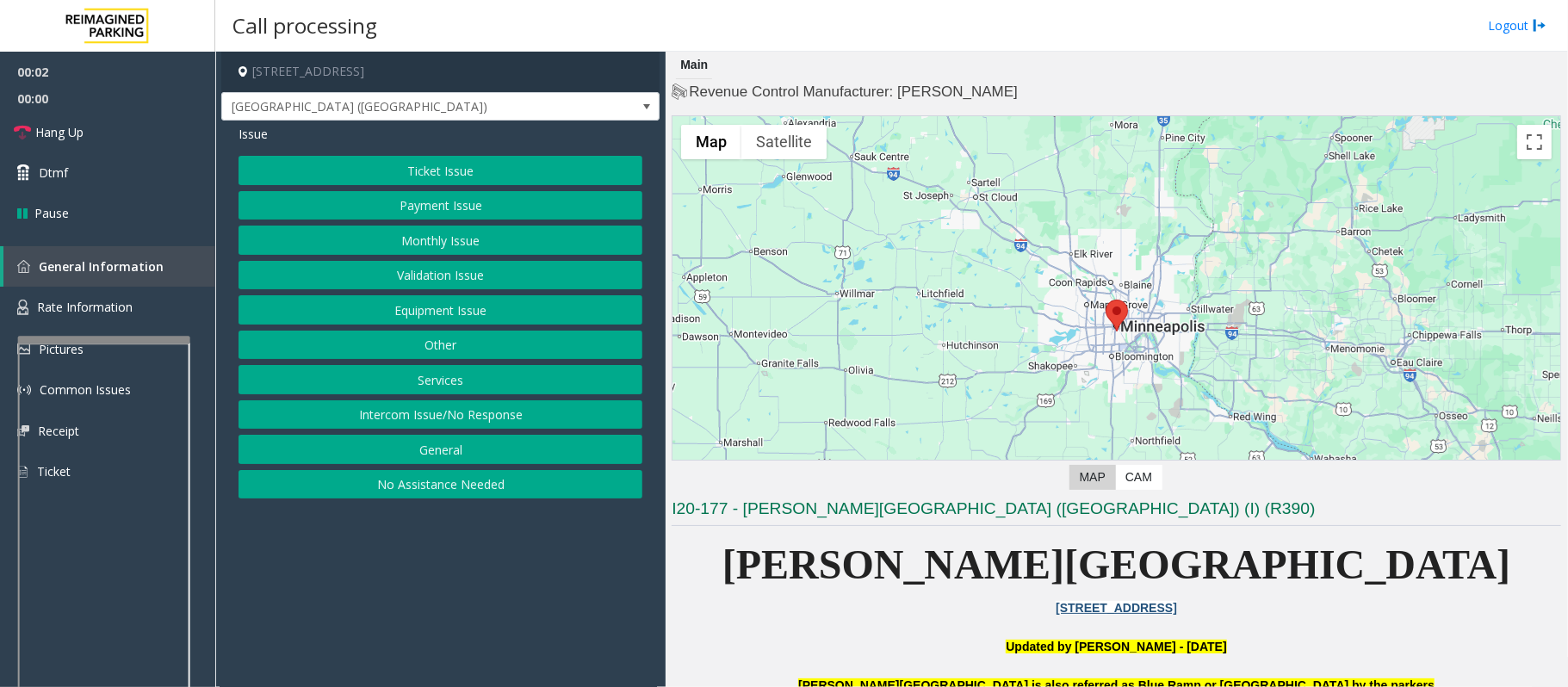
click at [451, 232] on button "Monthly Issue" at bounding box center [440, 240] width 404 height 29
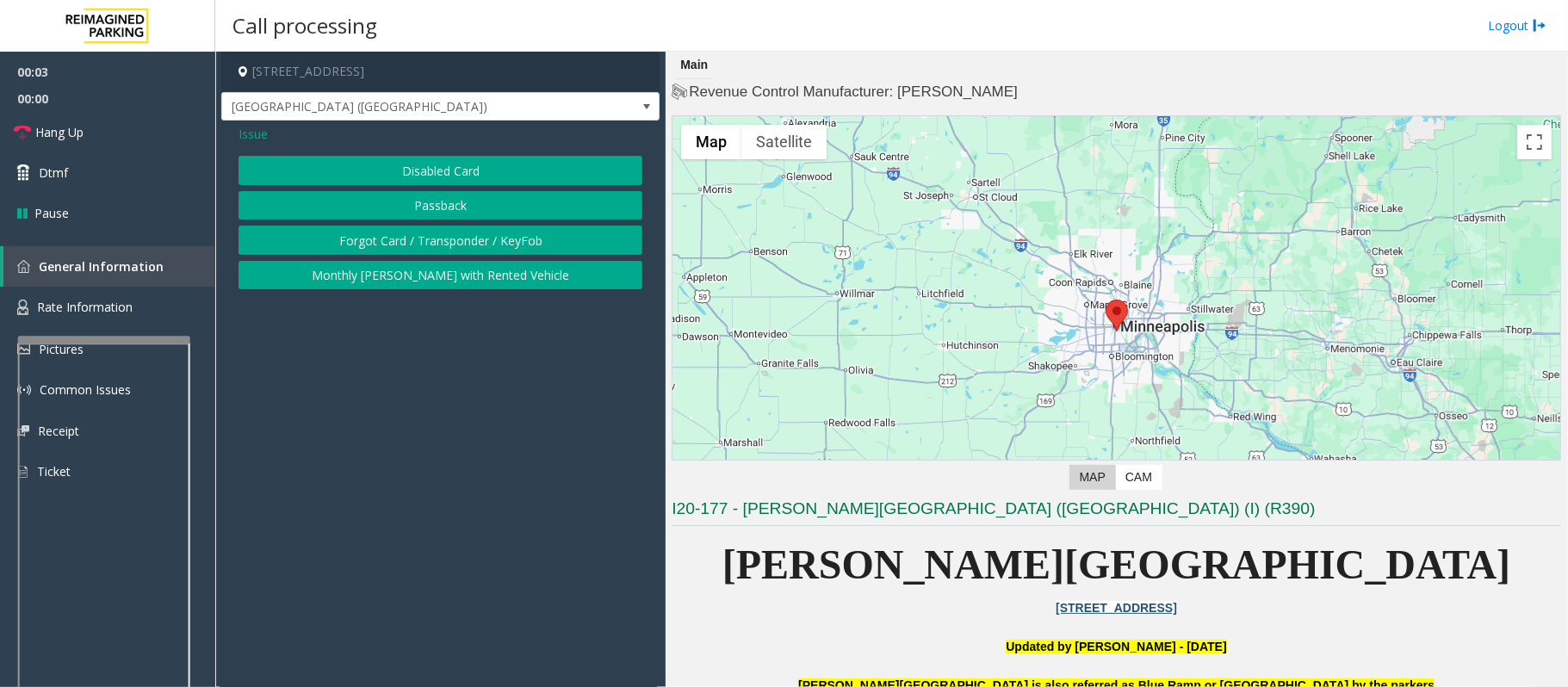
click at [389, 167] on button "Disabled Card" at bounding box center [440, 171] width 404 height 29
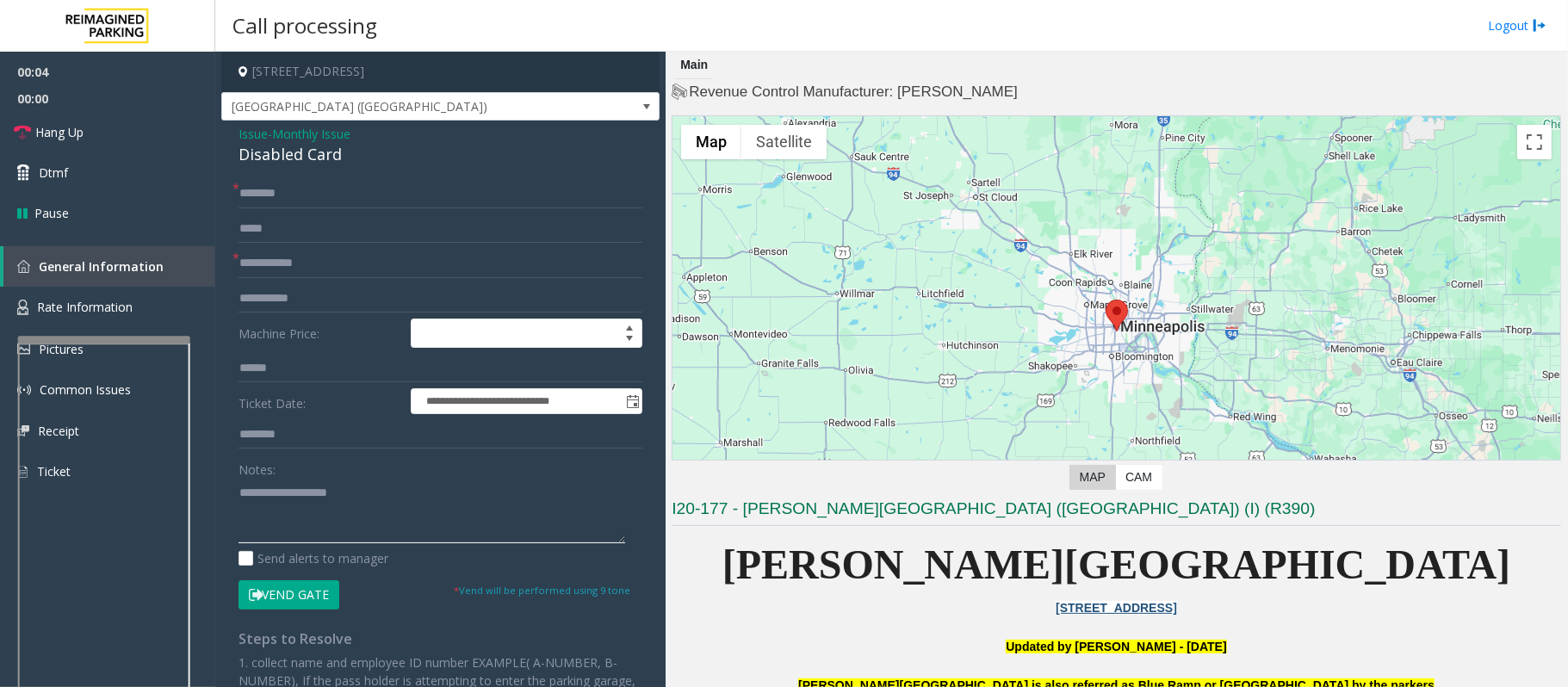
click at [261, 531] on textarea at bounding box center [431, 511] width 387 height 65
paste textarea "**********"
type textarea "**********"
click at [321, 133] on span "Monthly Issue" at bounding box center [311, 134] width 79 height 18
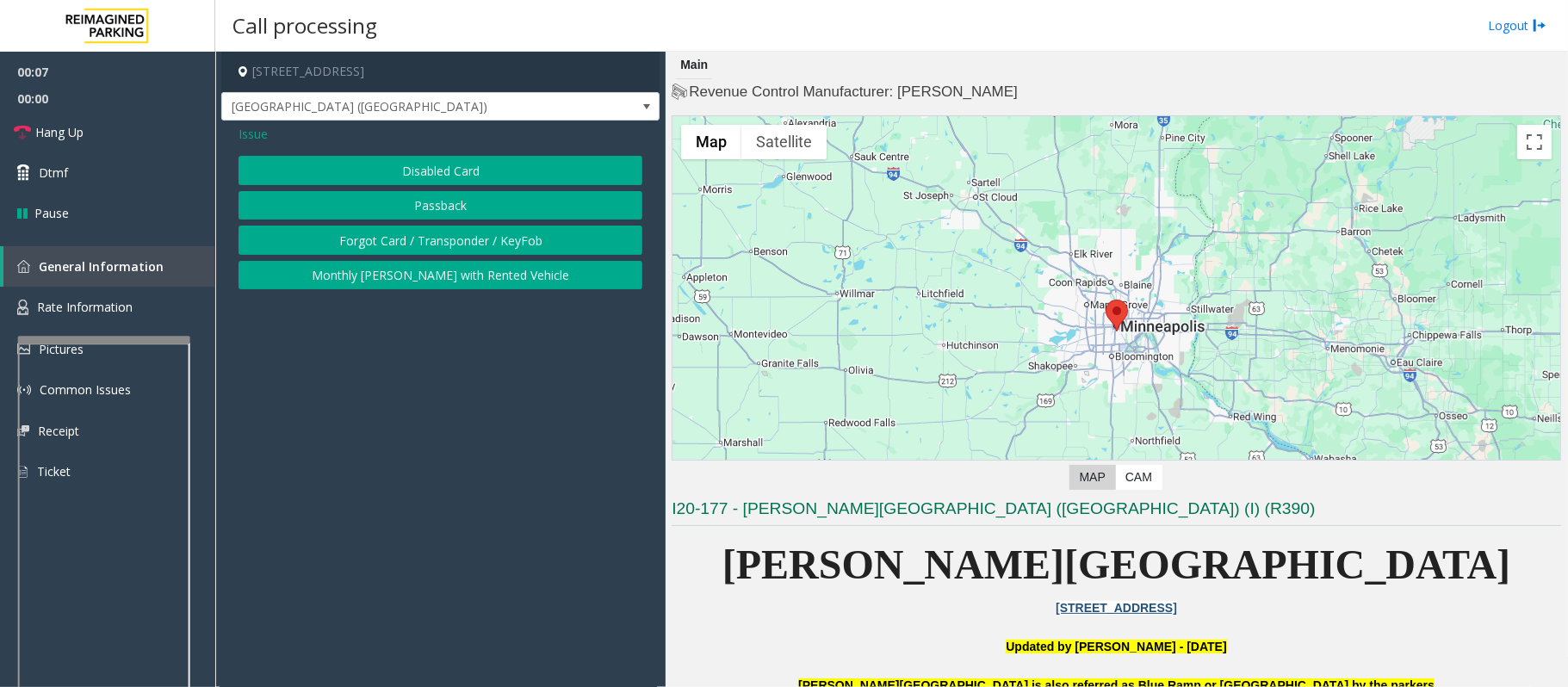
click at [406, 211] on button "Passback" at bounding box center [440, 205] width 404 height 29
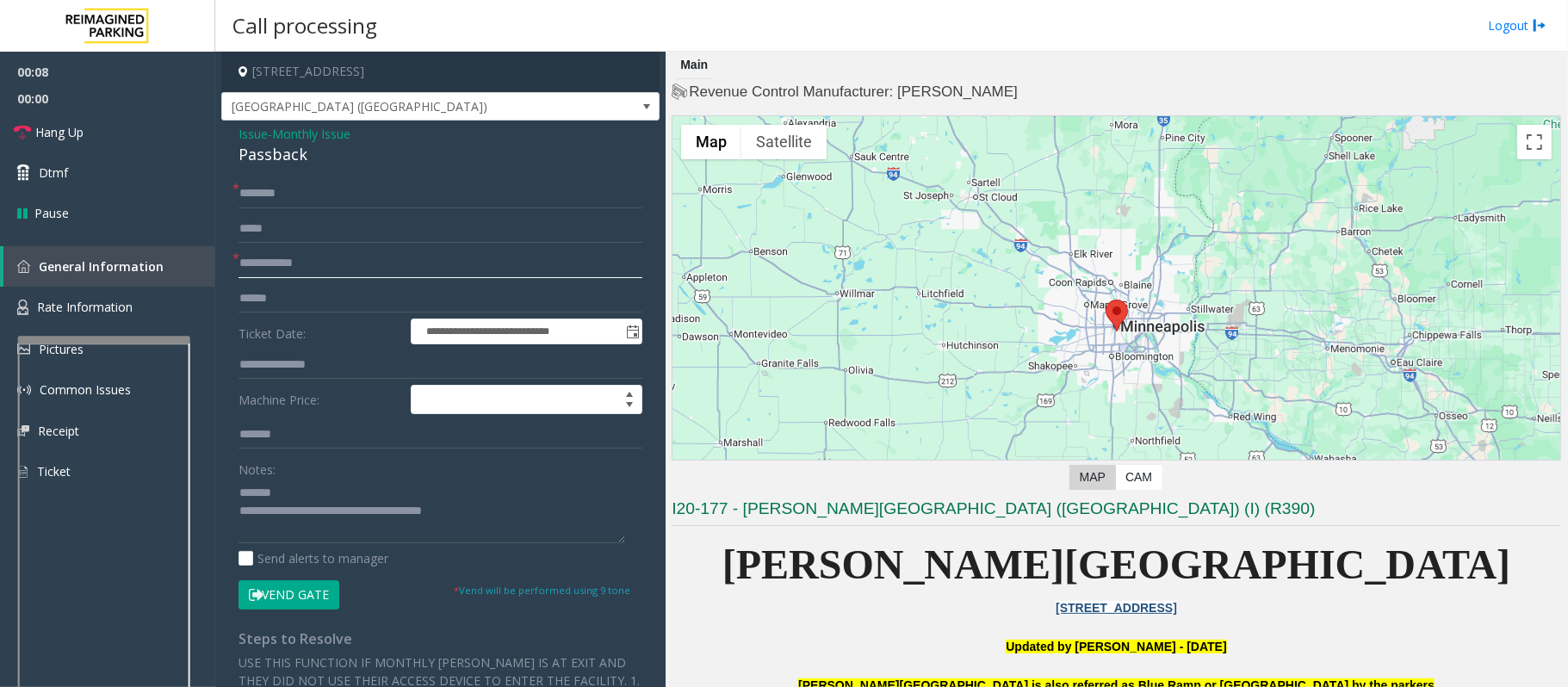
click at [275, 269] on input "text" at bounding box center [440, 263] width 404 height 29
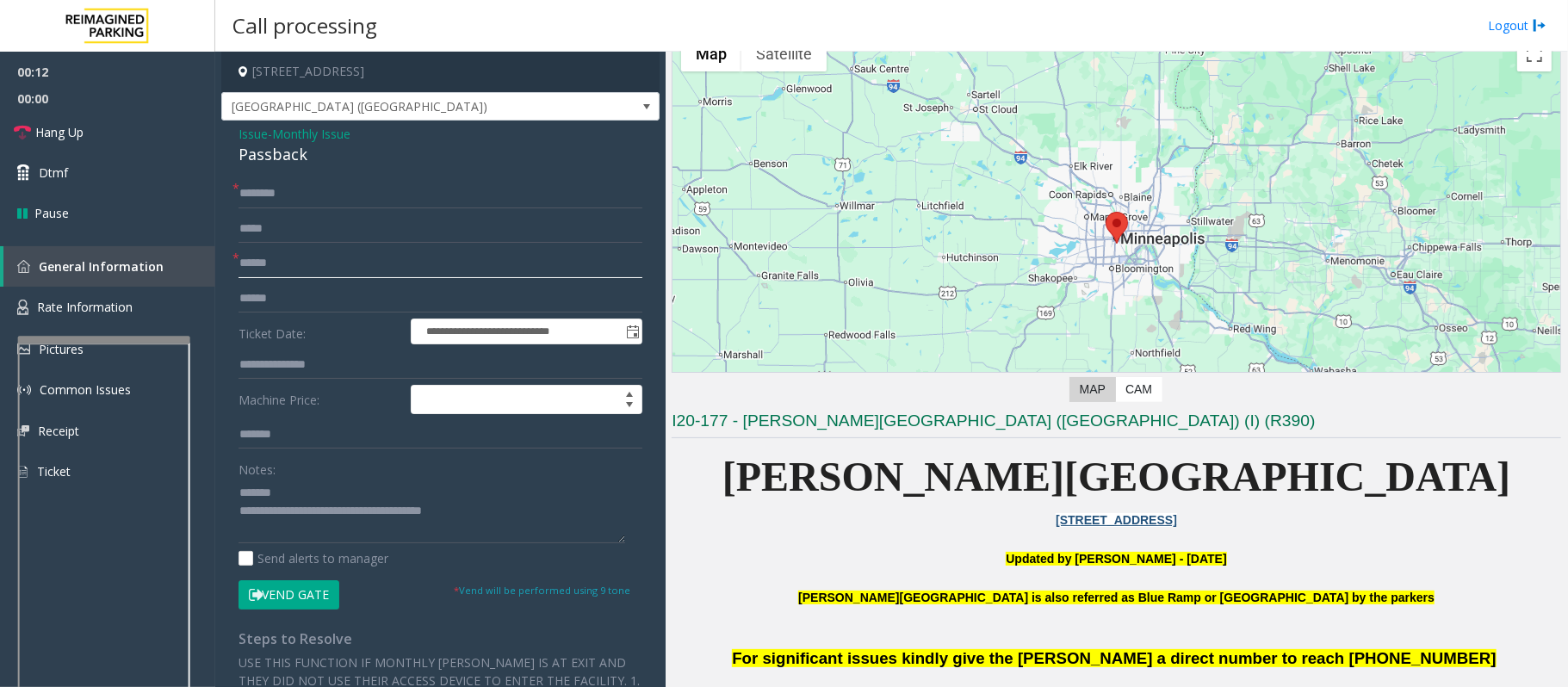
scroll to position [344, 0]
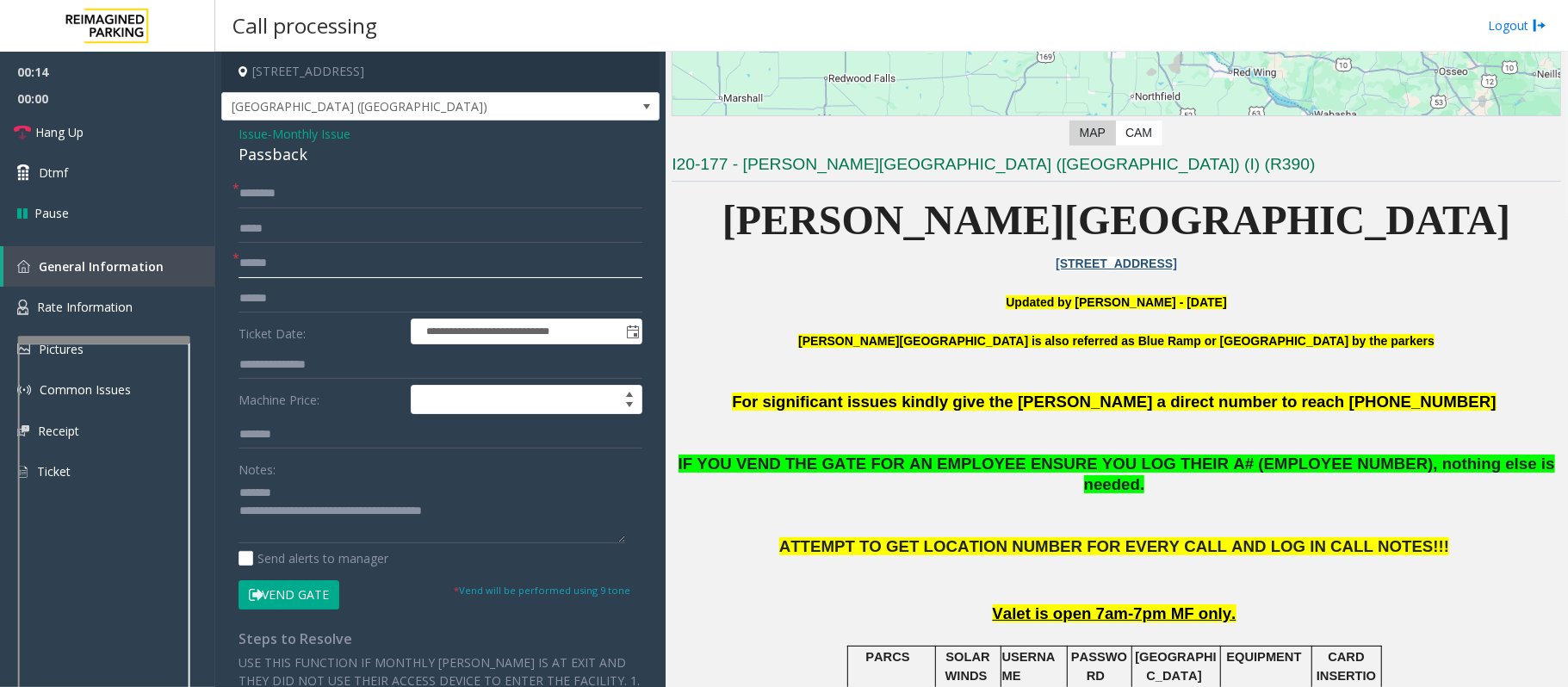
type input "******"
click at [296, 596] on button "Vend Gate" at bounding box center [288, 595] width 101 height 29
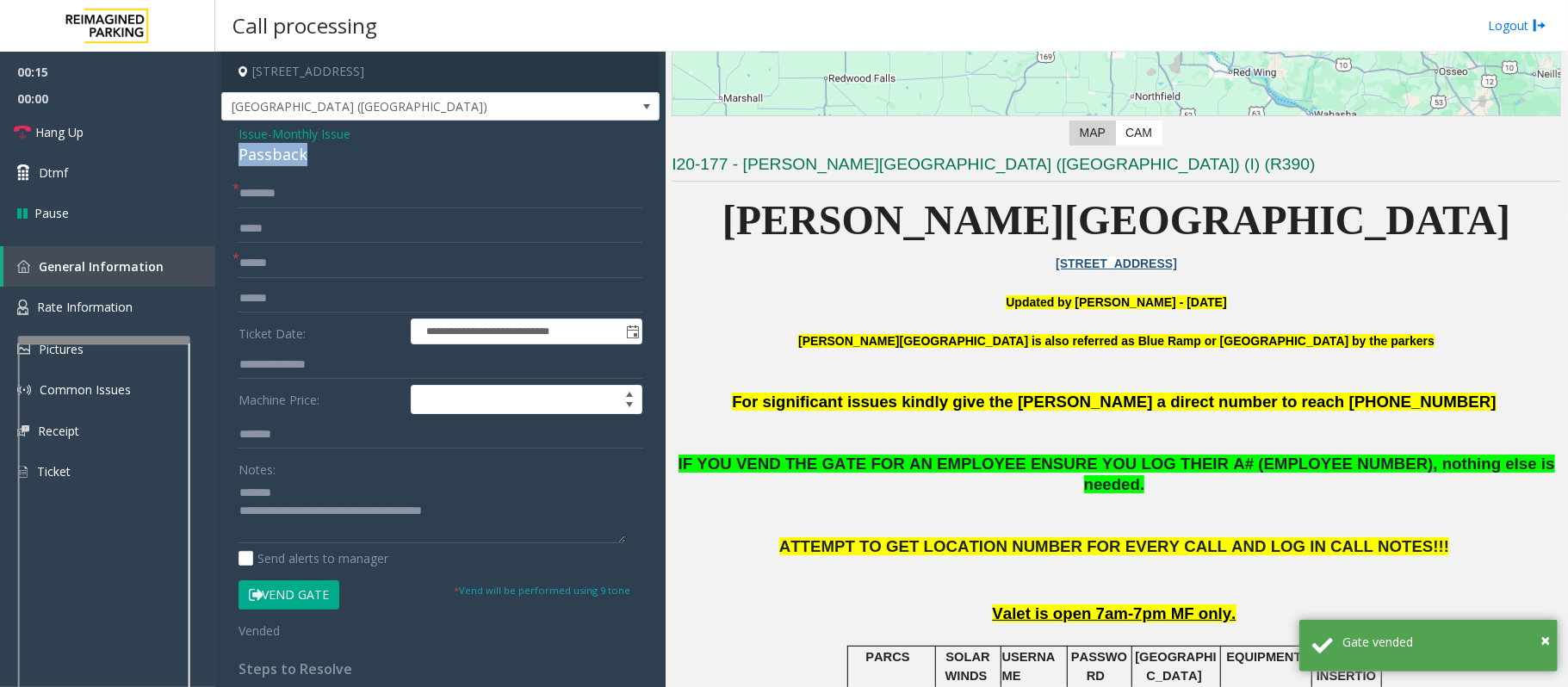
drag, startPoint x: 324, startPoint y: 150, endPoint x: 230, endPoint y: 156, distance: 94.2
click at [230, 156] on div "**********" at bounding box center [440, 492] width 438 height 743
type textarea "**********"
click at [256, 196] on input "text" at bounding box center [440, 193] width 404 height 29
type input "*"
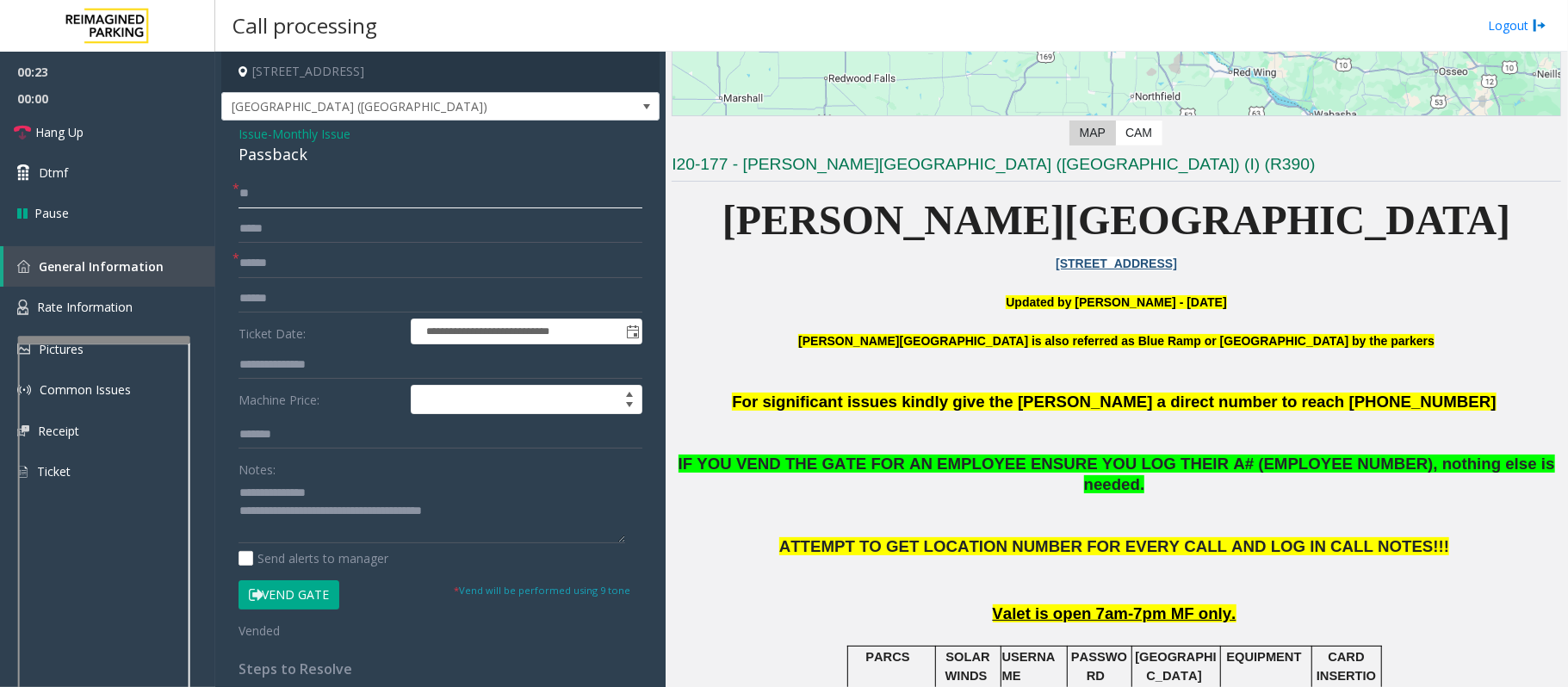
type input "**"
click at [276, 496] on textarea at bounding box center [431, 511] width 387 height 65
type textarea "**********"
click at [60, 136] on span "Hang Up" at bounding box center [60, 132] width 48 height 18
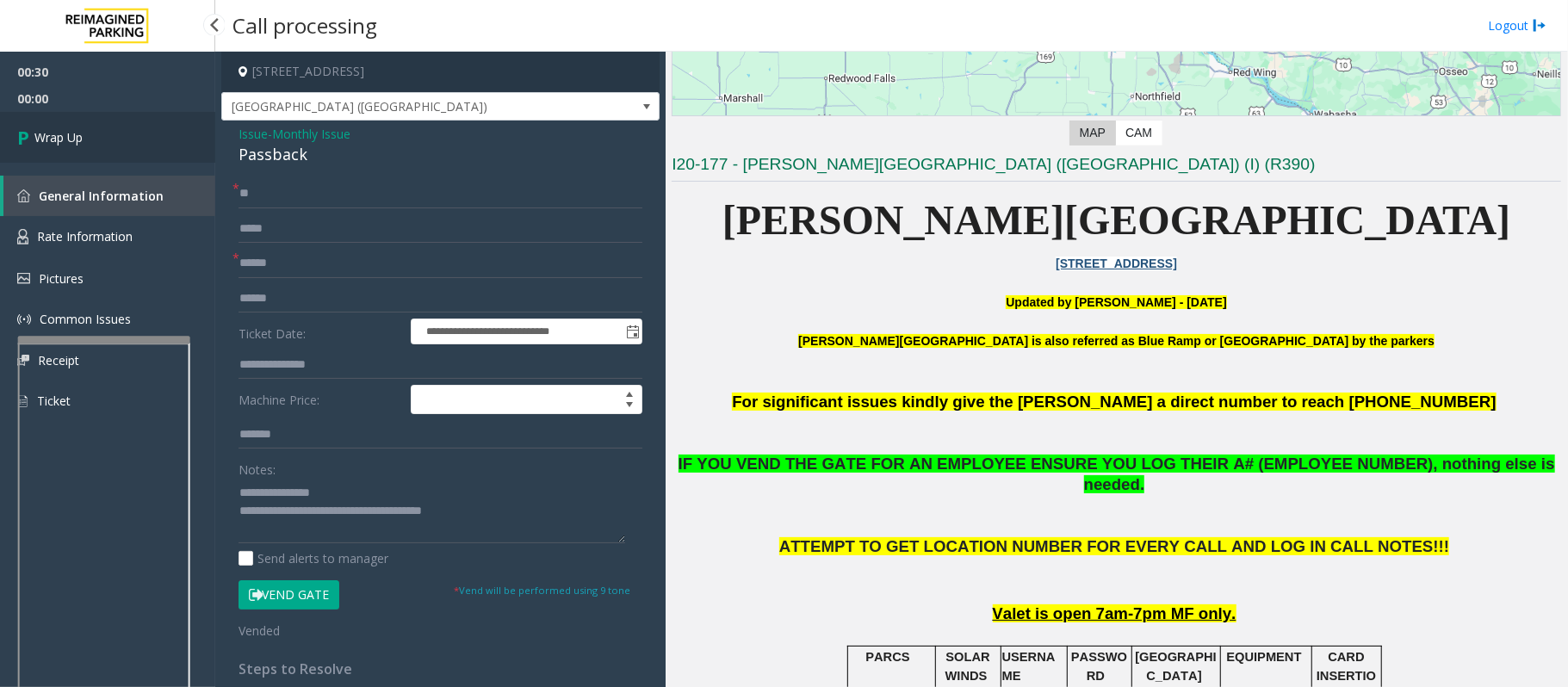
click at [60, 136] on span "Wrap Up" at bounding box center [59, 137] width 48 height 18
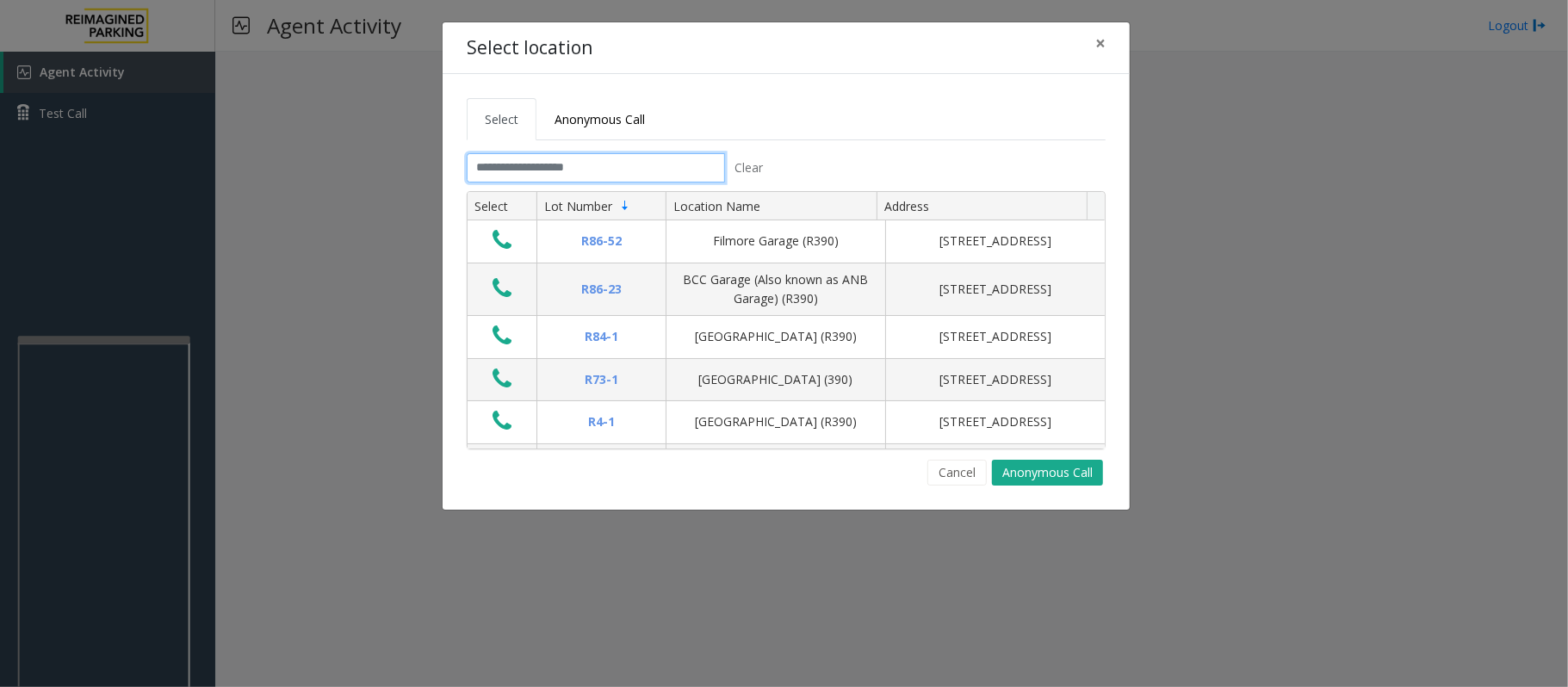
click at [585, 169] on input "text" at bounding box center [595, 168] width 258 height 29
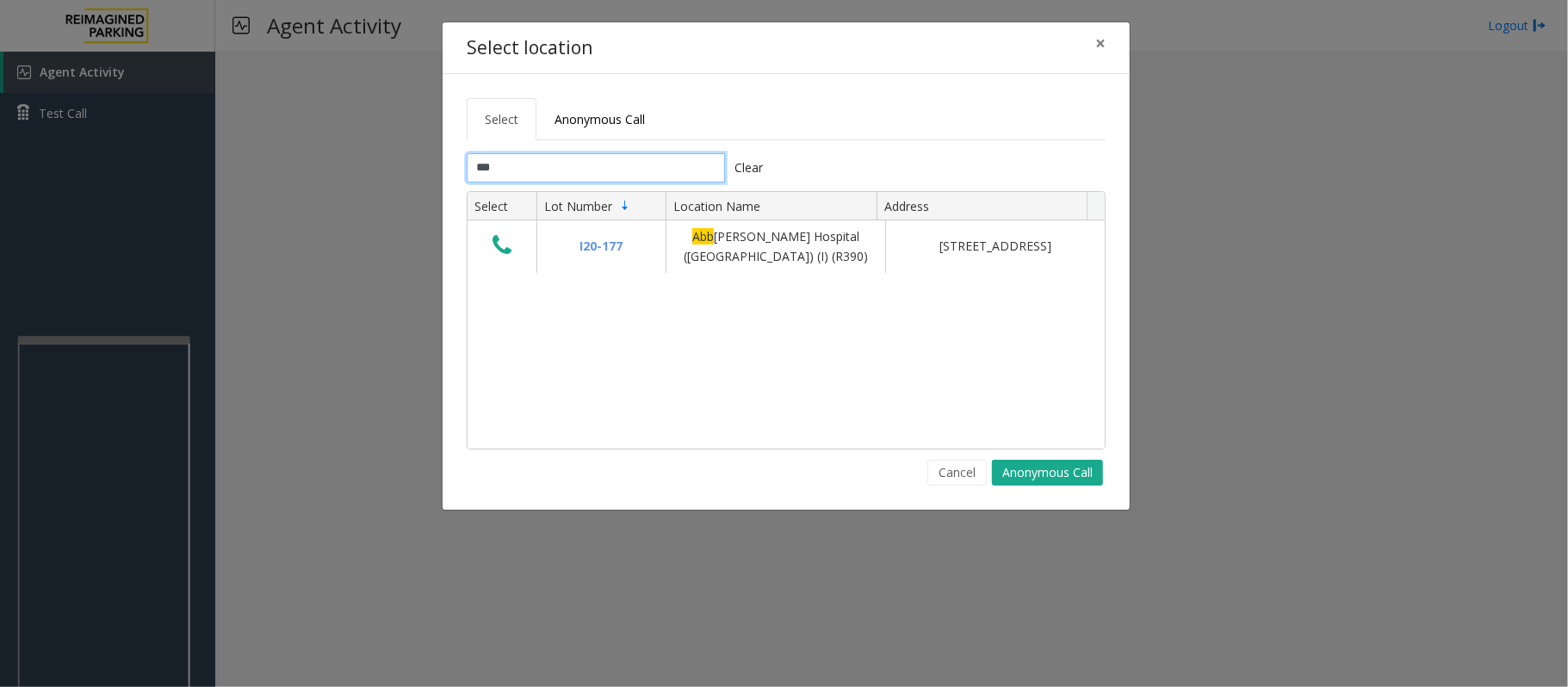
type input "***"
click at [954, 480] on button "Cancel" at bounding box center [956, 473] width 60 height 26
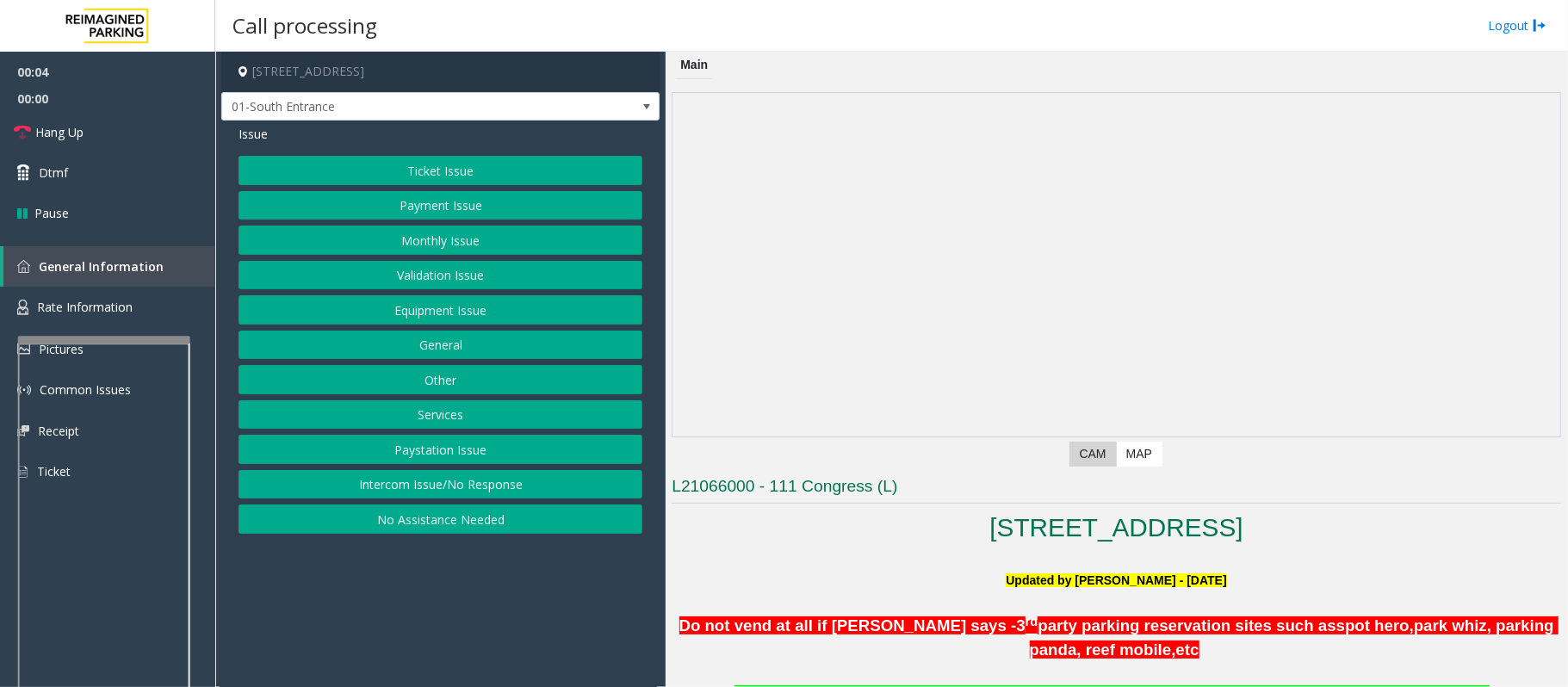
click at [360, 489] on button "Intercom Issue/No Response" at bounding box center [440, 485] width 404 height 29
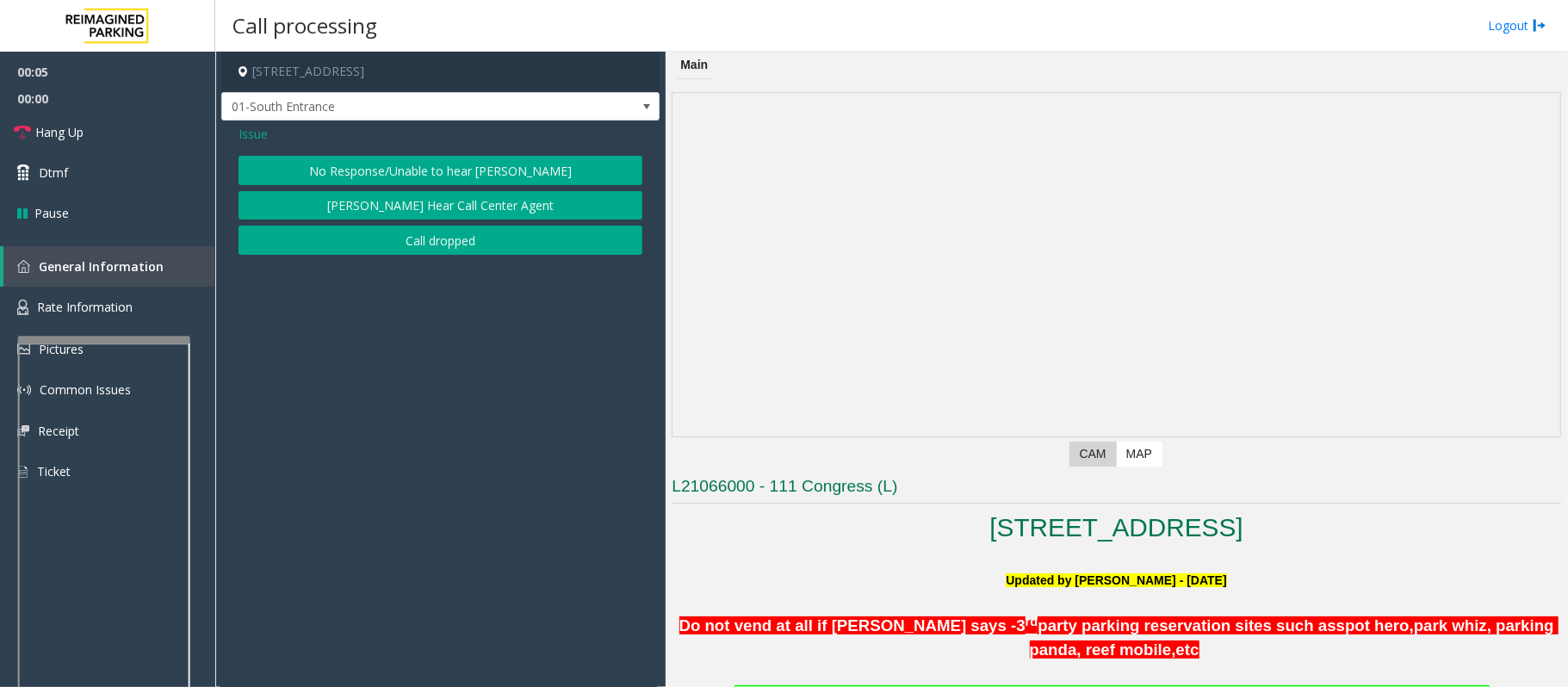
click at [376, 167] on button "No Response/Unable to hear [PERSON_NAME]" at bounding box center [440, 171] width 404 height 29
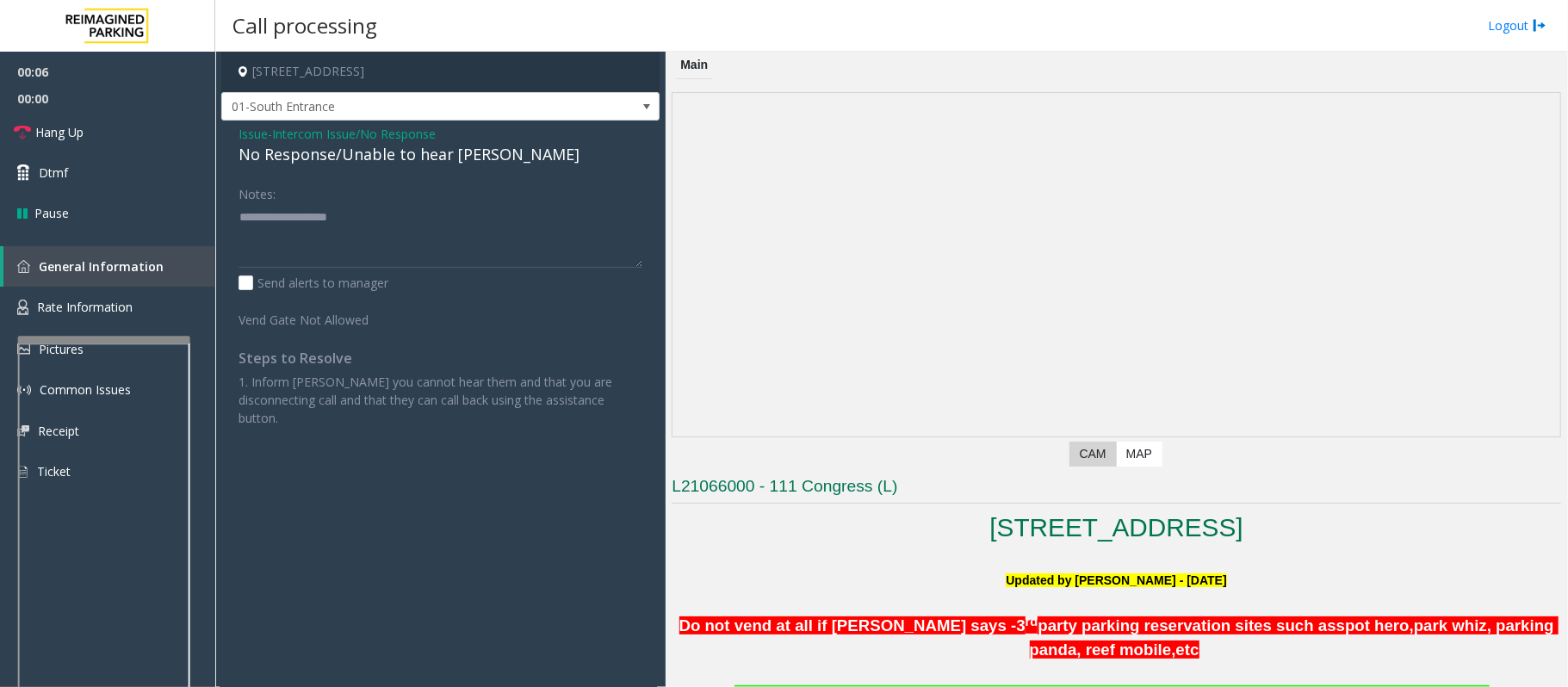
click at [383, 163] on div "No Response/Unable to hear [PERSON_NAME]" at bounding box center [440, 154] width 404 height 23
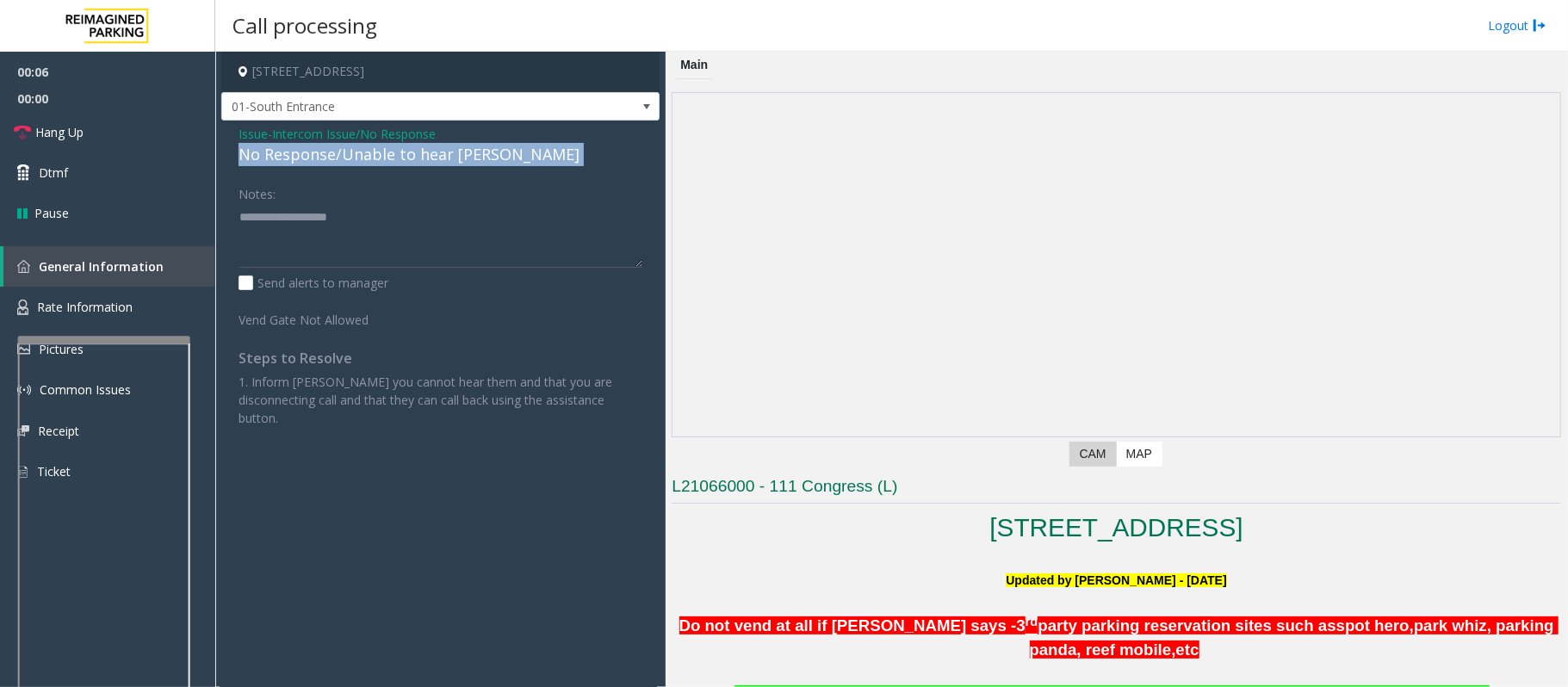
click at [383, 163] on div "No Response/Unable to hear [PERSON_NAME]" at bounding box center [440, 154] width 404 height 23
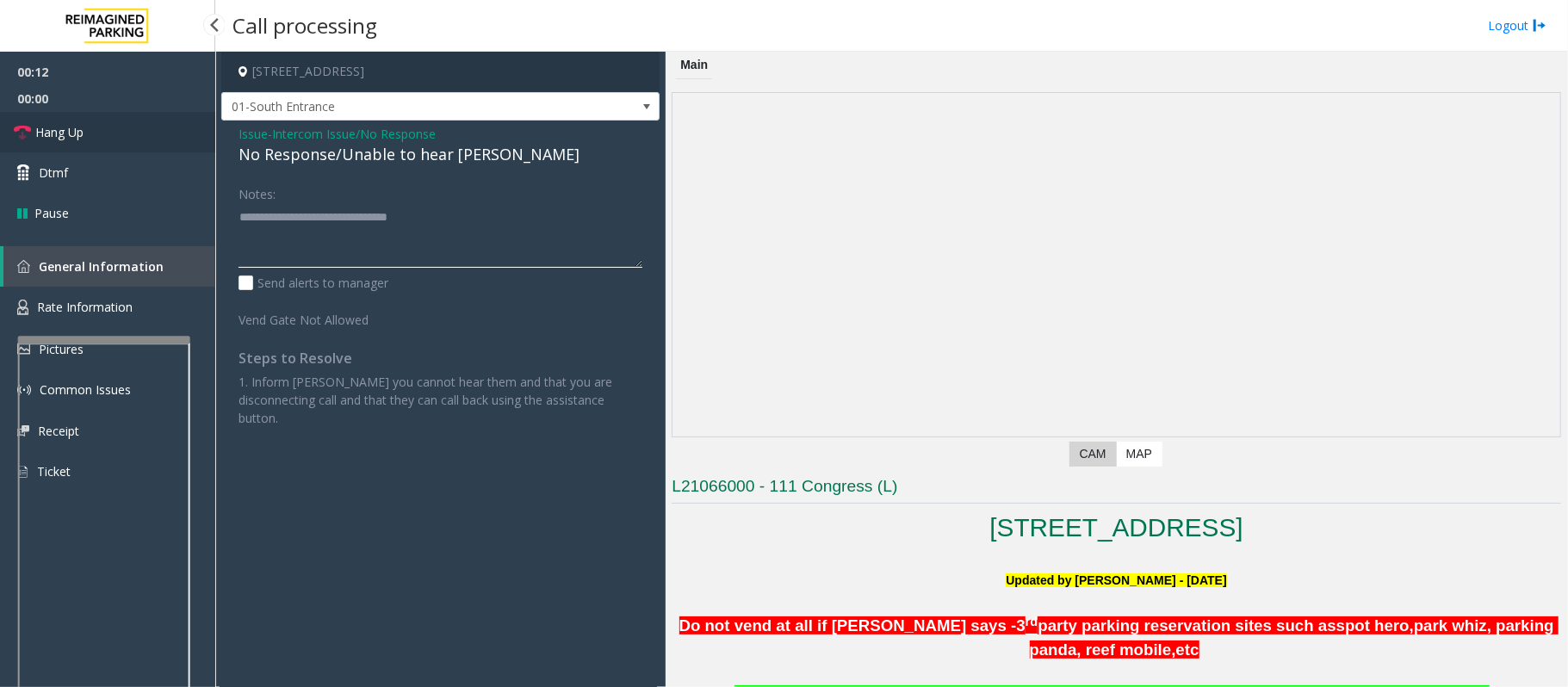
type textarea "**********"
click at [70, 129] on span "Hang Up" at bounding box center [60, 132] width 48 height 18
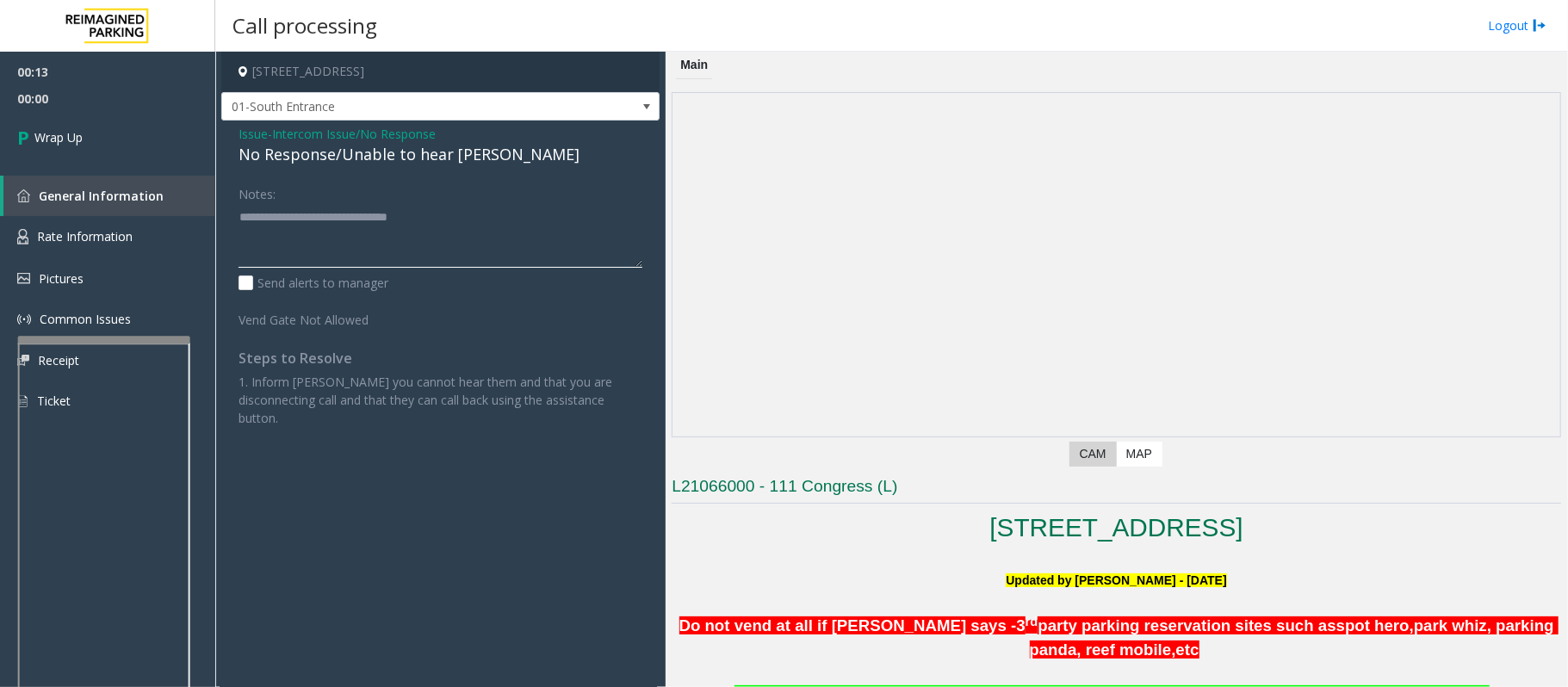
click at [324, 230] on textarea at bounding box center [440, 235] width 404 height 65
click at [324, 231] on textarea at bounding box center [440, 235] width 404 height 65
click at [379, 146] on div "No Response/Unable to hear [PERSON_NAME]" at bounding box center [440, 154] width 404 height 23
click at [389, 140] on span "Intercom Issue/No Response" at bounding box center [354, 134] width 164 height 18
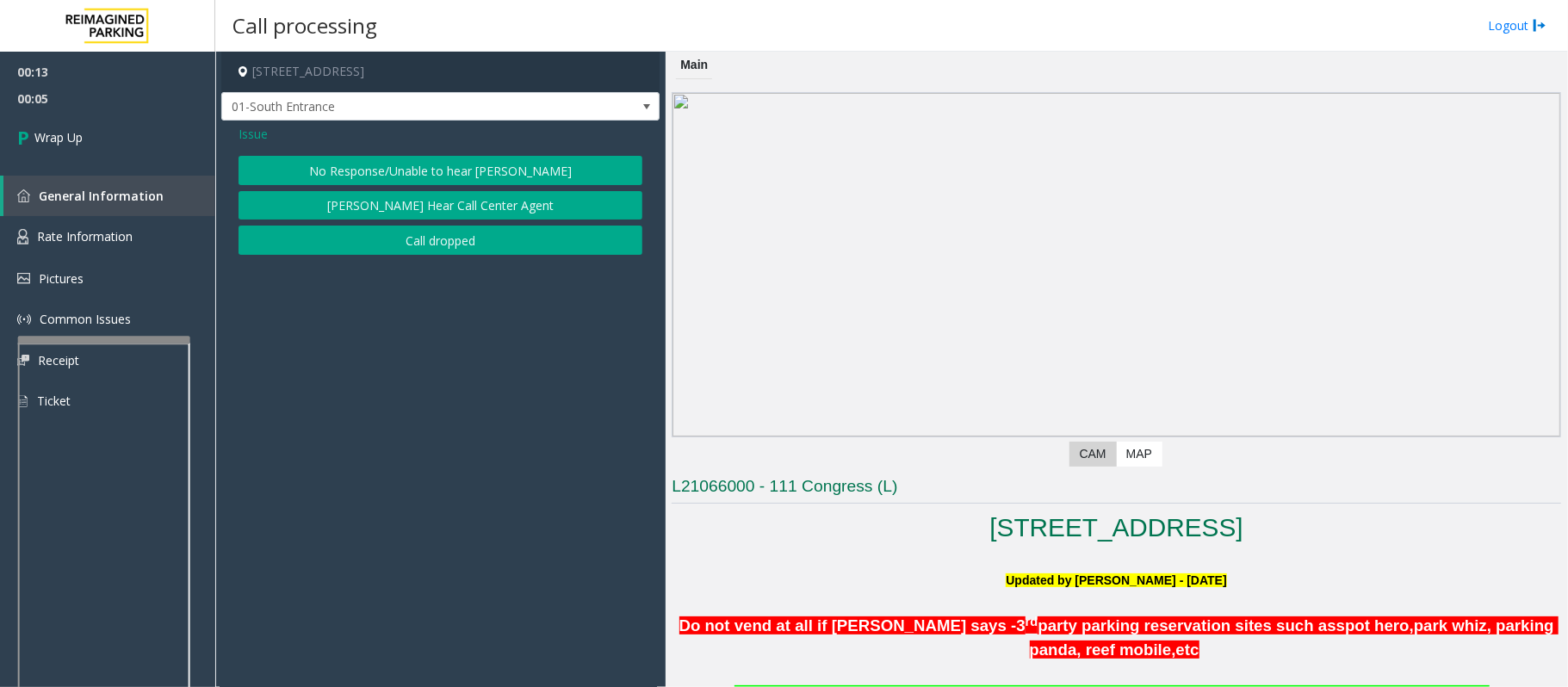
click at [259, 132] on span "Issue" at bounding box center [253, 134] width 29 height 18
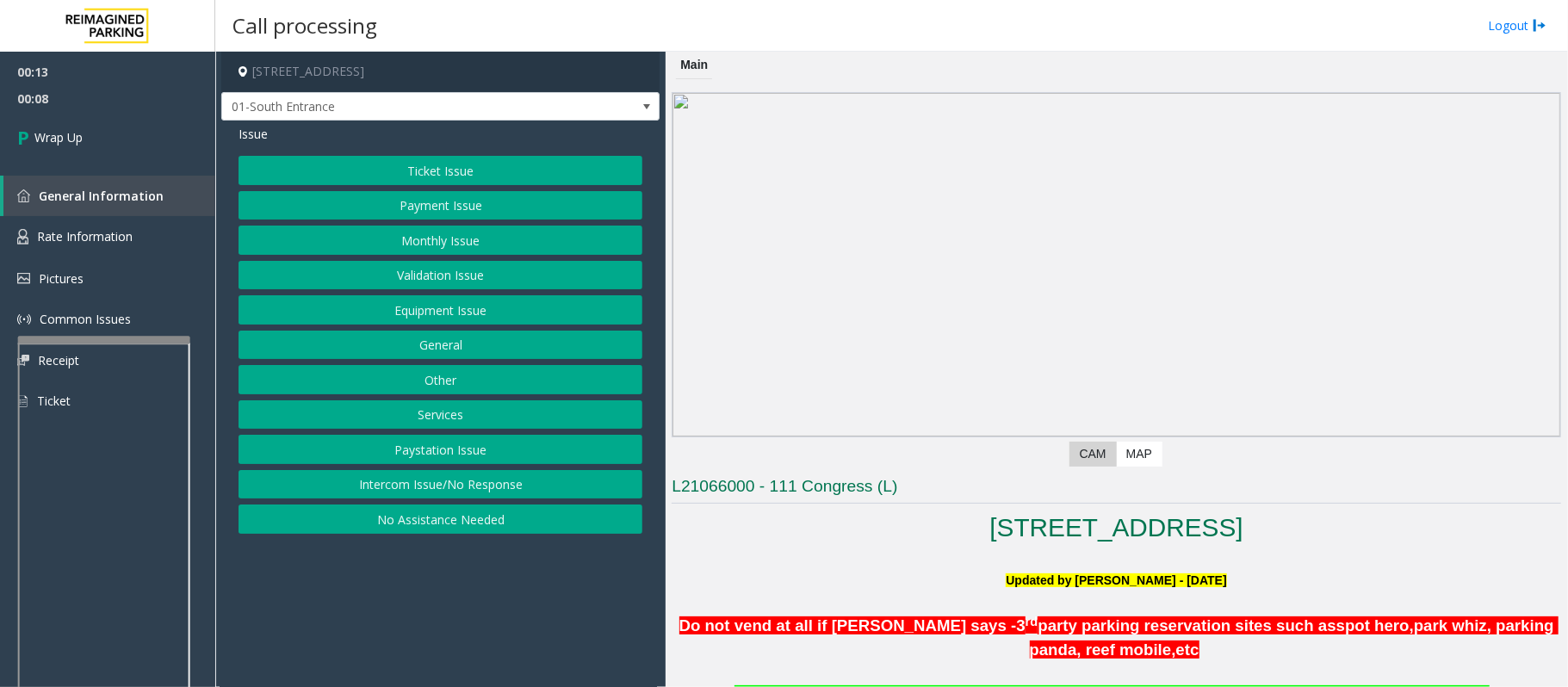
click at [444, 496] on button "Intercom Issue/No Response" at bounding box center [440, 485] width 404 height 29
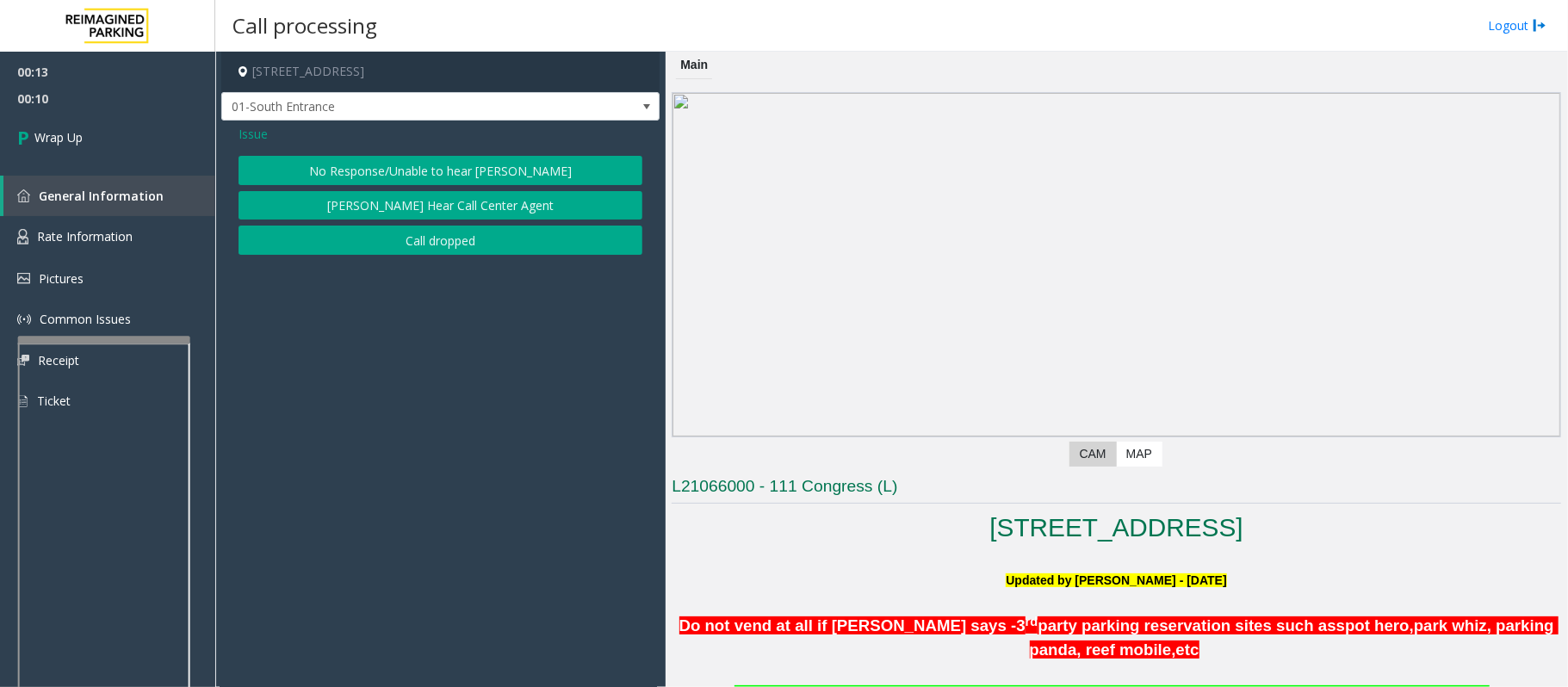
click at [262, 136] on span "Issue" at bounding box center [253, 134] width 29 height 18
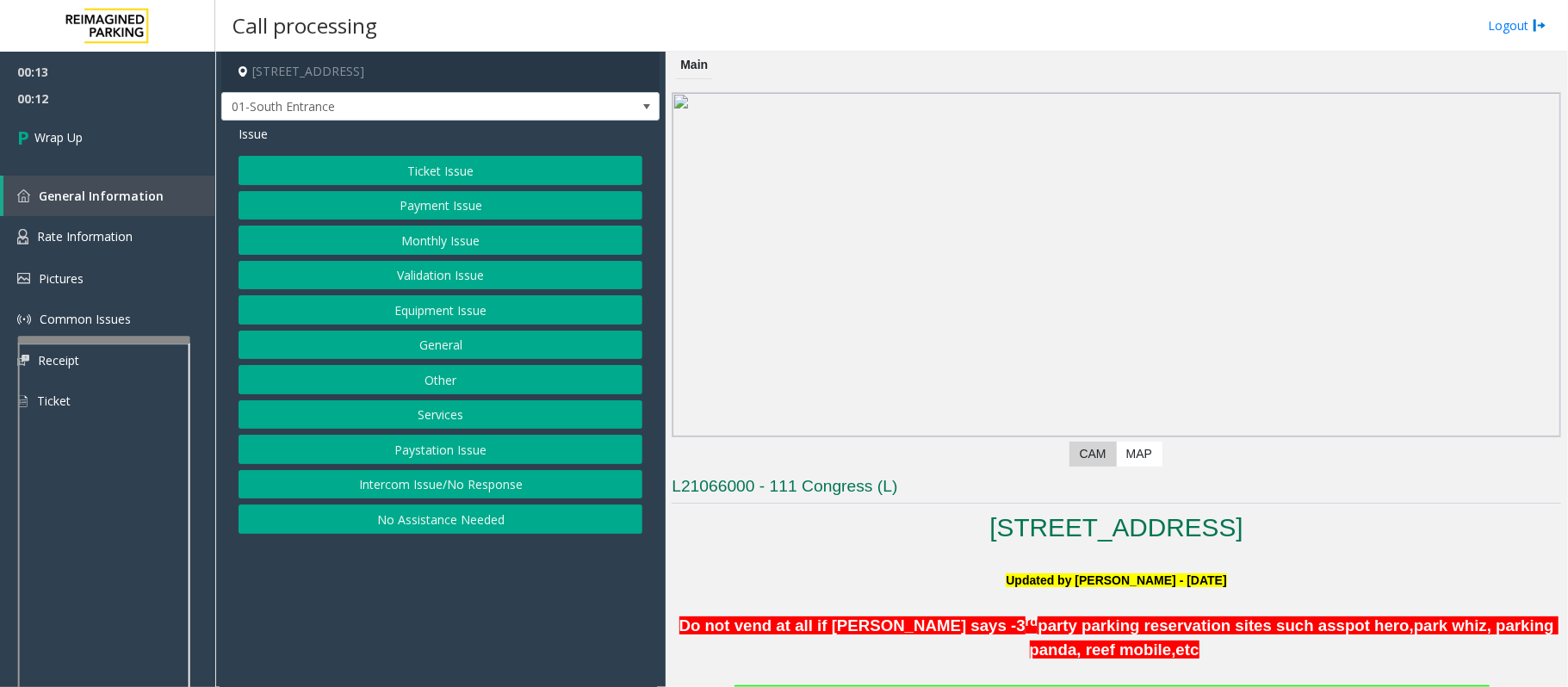
click at [419, 533] on button "No Assistance Needed" at bounding box center [440, 520] width 404 height 29
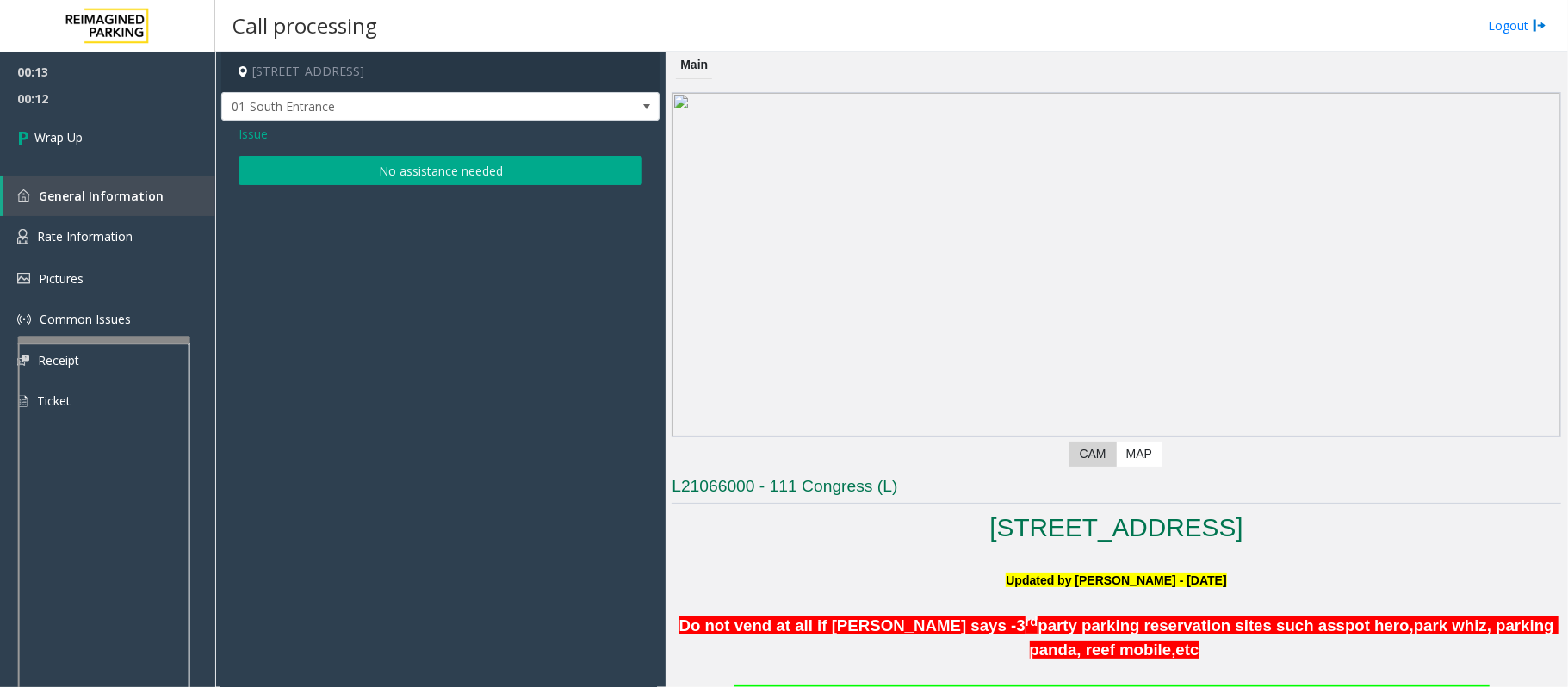
click at [339, 169] on button "No assistance needed" at bounding box center [440, 171] width 404 height 29
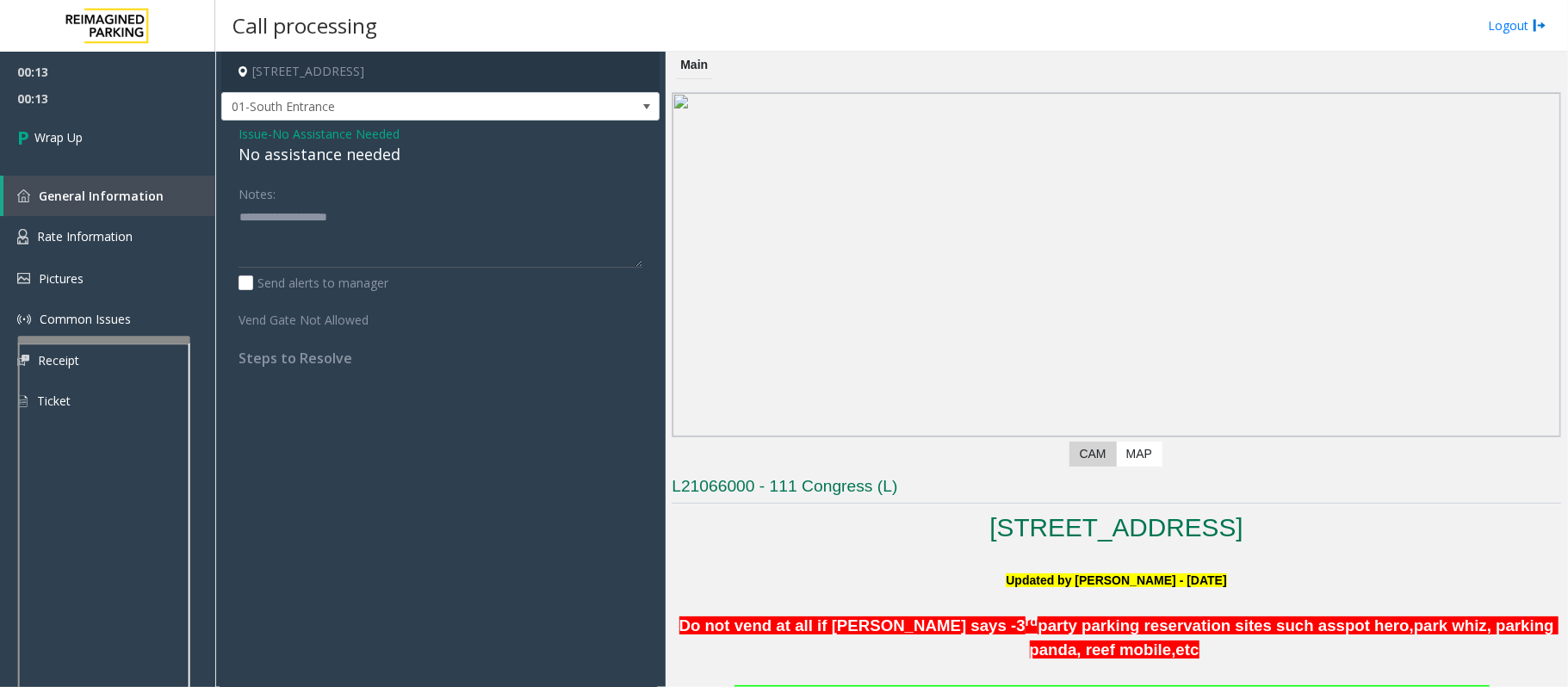
click at [329, 166] on div "No assistance needed" at bounding box center [440, 154] width 404 height 23
click at [328, 166] on div "No assistance needed" at bounding box center [440, 154] width 404 height 23
type textarea "**********"
click at [74, 147] on link "Wrap Up" at bounding box center [107, 137] width 215 height 51
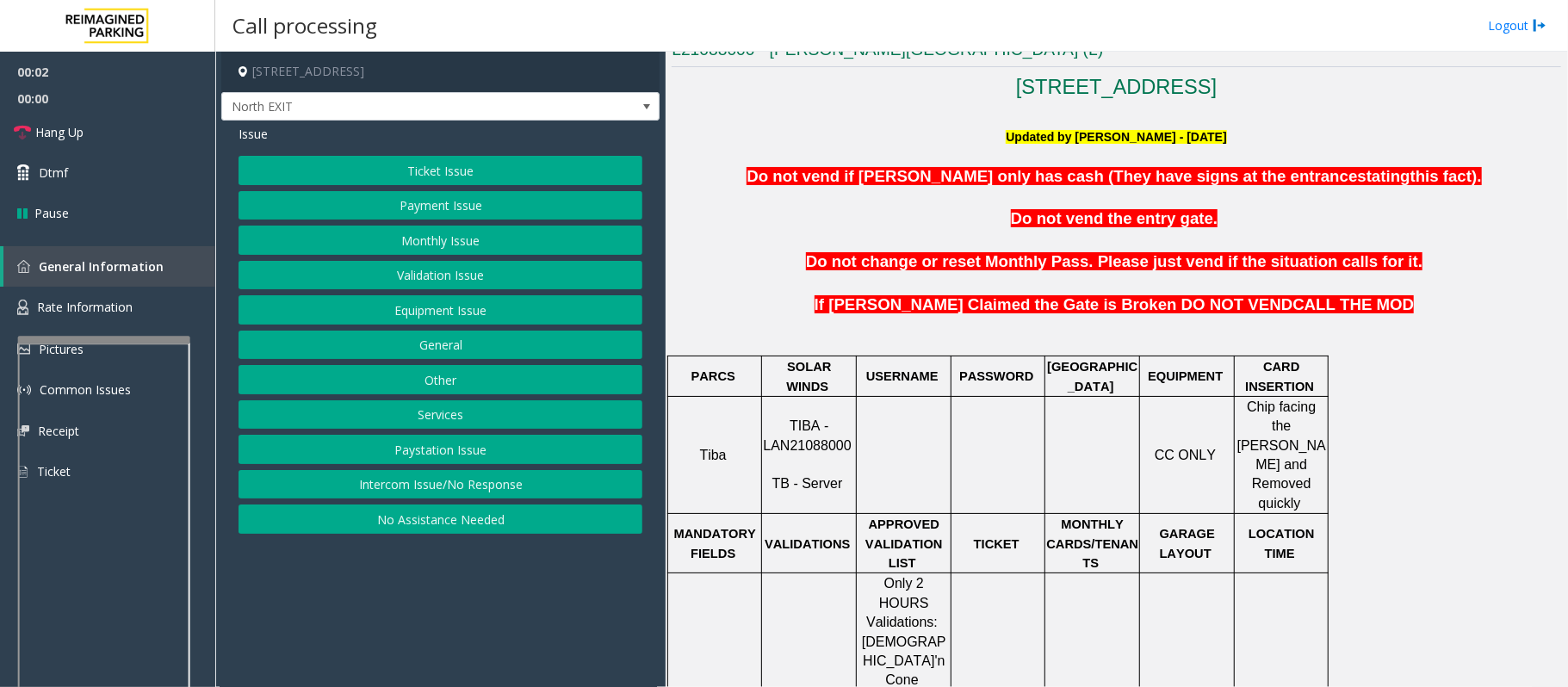
scroll to position [573, 0]
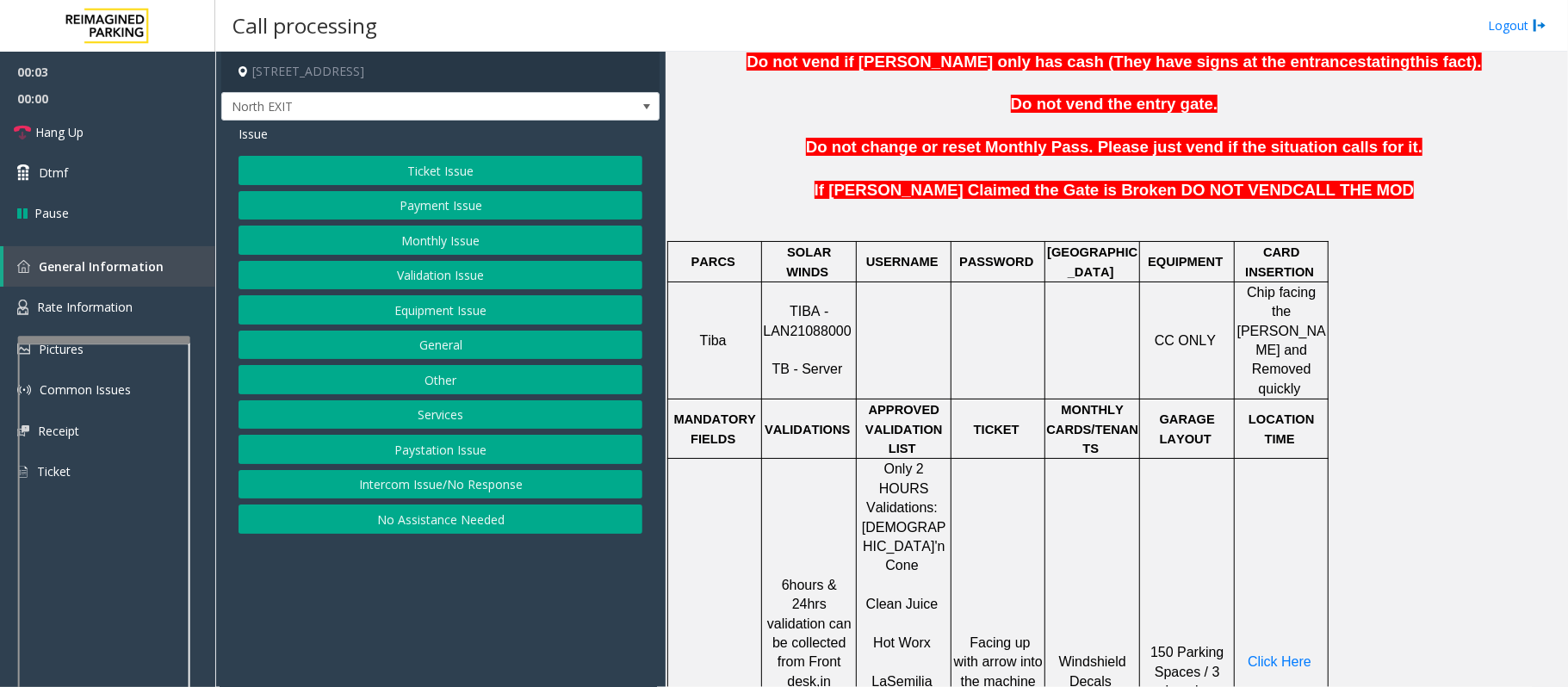
click at [824, 307] on span "TIBA - LAN21088000" at bounding box center [807, 320] width 88 height 34
copy p "LAN21088000"
click at [432, 306] on button "Equipment Issue" at bounding box center [440, 310] width 404 height 29
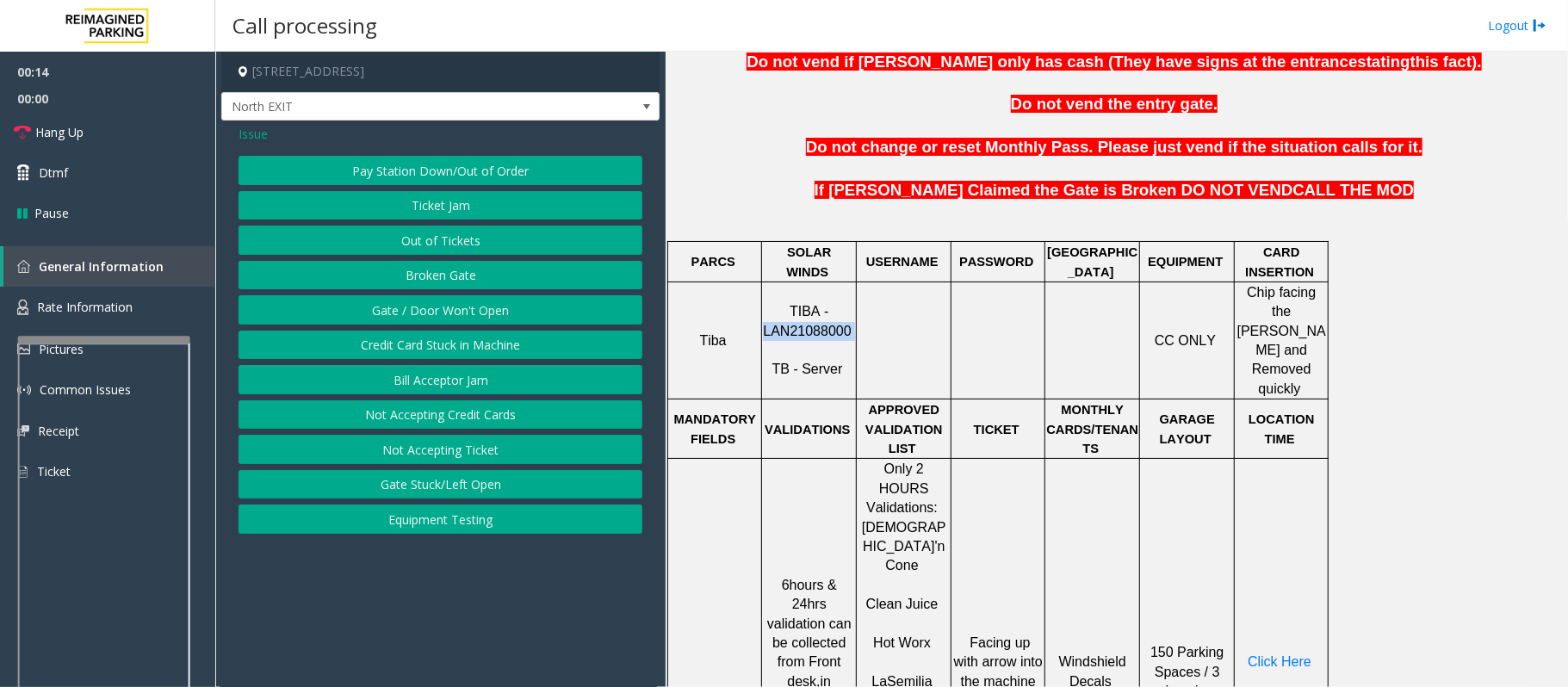
click at [349, 314] on button "Gate / Door Won't Open" at bounding box center [440, 310] width 404 height 29
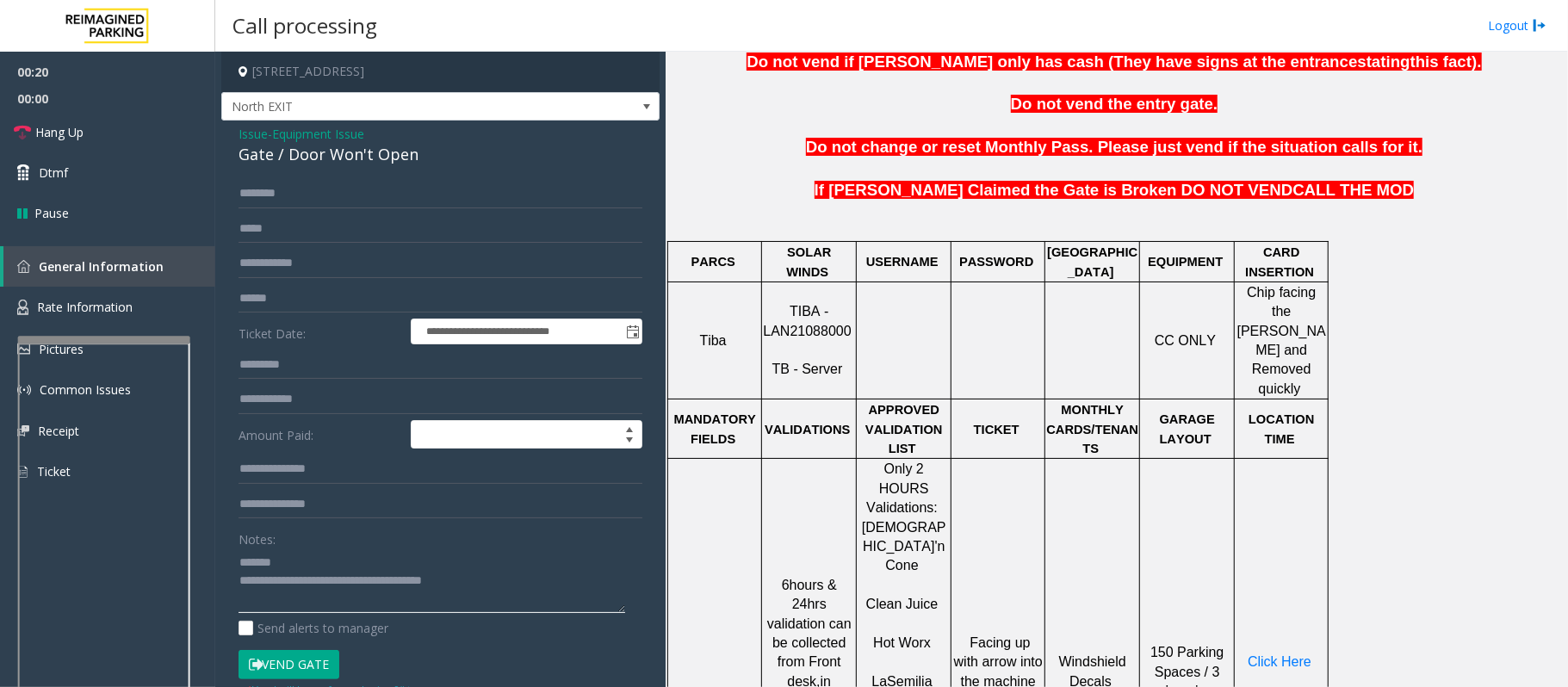
click at [298, 559] on textarea at bounding box center [431, 580] width 387 height 65
drag, startPoint x: 538, startPoint y: 586, endPoint x: 314, endPoint y: 587, distance: 224.0
click at [313, 587] on textarea at bounding box center [431, 580] width 387 height 65
click at [90, 146] on link "Hang Up" at bounding box center [107, 132] width 215 height 41
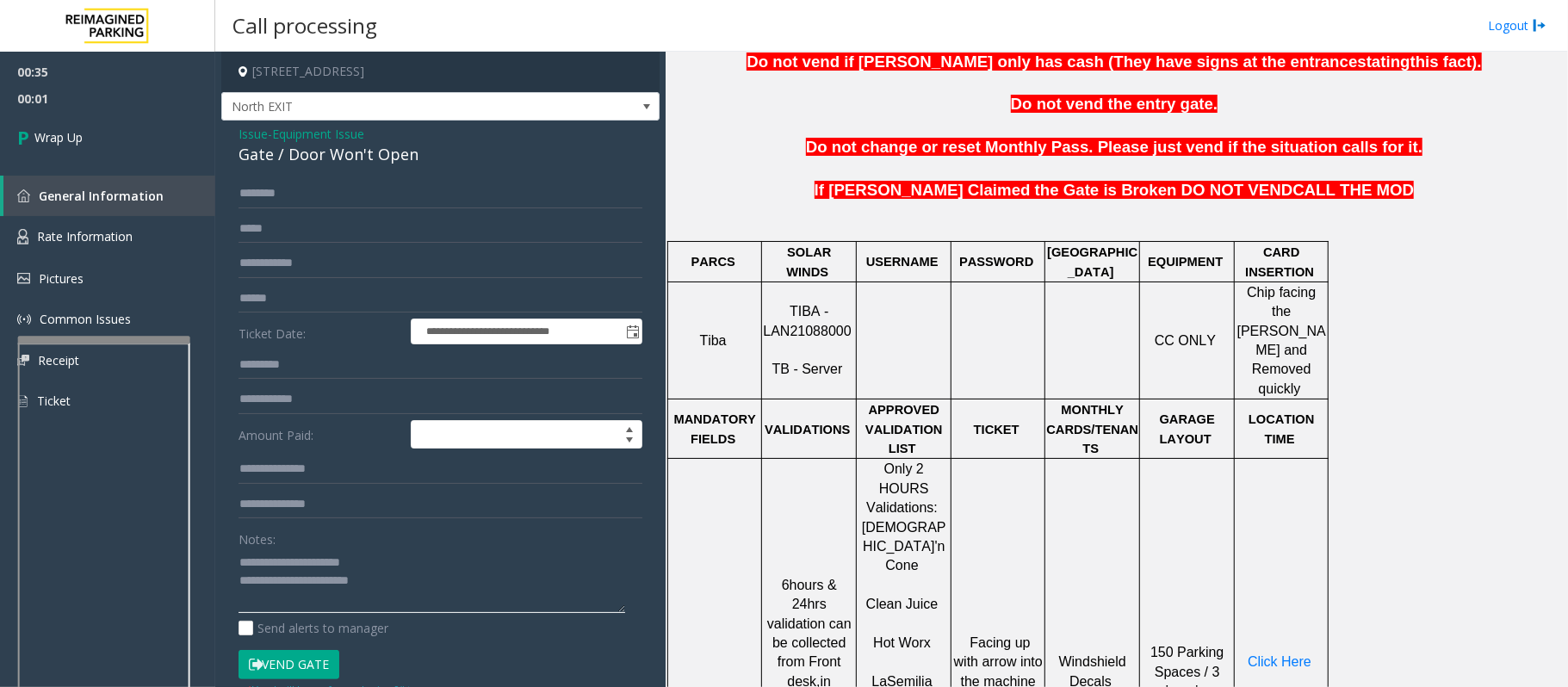
click at [441, 596] on textarea at bounding box center [431, 580] width 387 height 65
click at [427, 583] on textarea at bounding box center [431, 580] width 387 height 65
paste textarea "**********"
type textarea "**********"
click at [64, 154] on link "Wrap Up" at bounding box center [107, 137] width 215 height 51
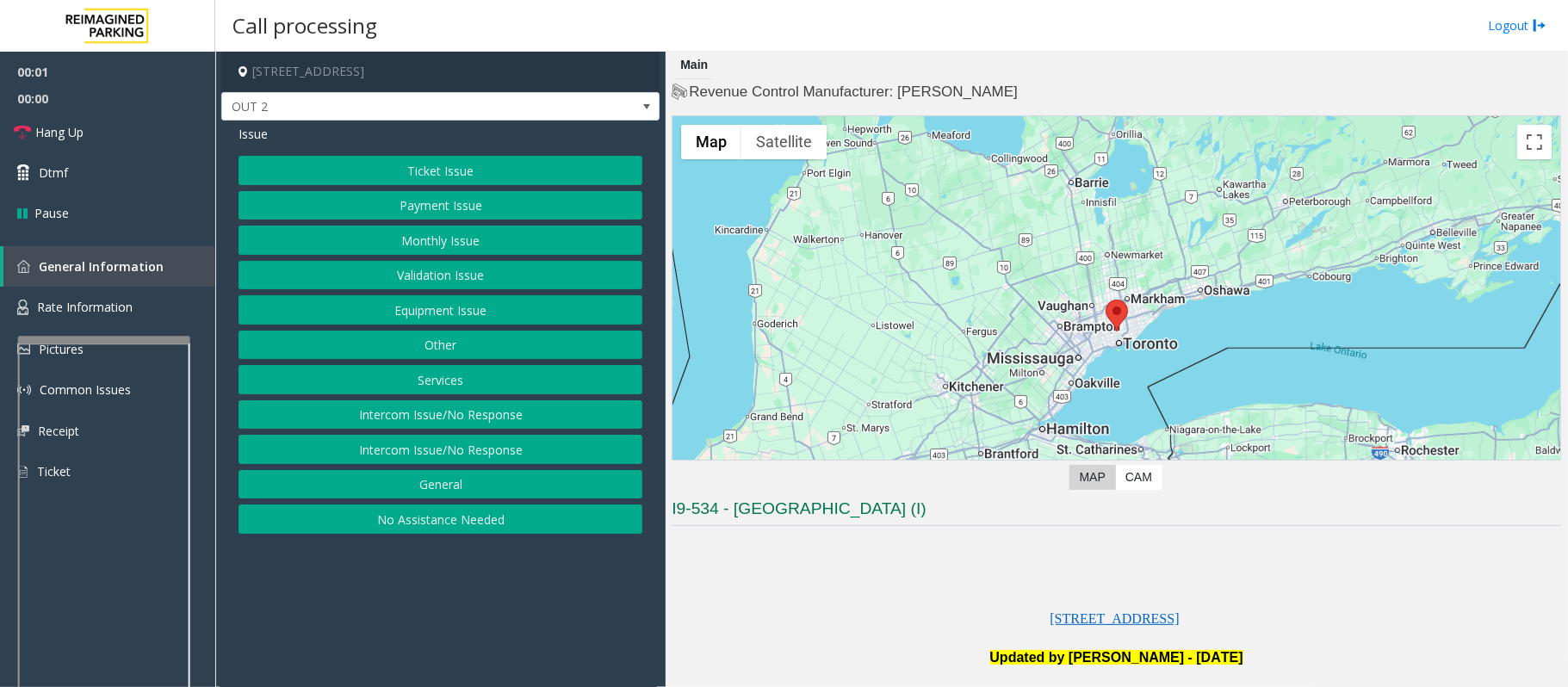
click at [386, 313] on button "Equipment Issue" at bounding box center [440, 310] width 404 height 29
click at [390, 310] on button "Gate / Door Won't Open" at bounding box center [440, 310] width 404 height 29
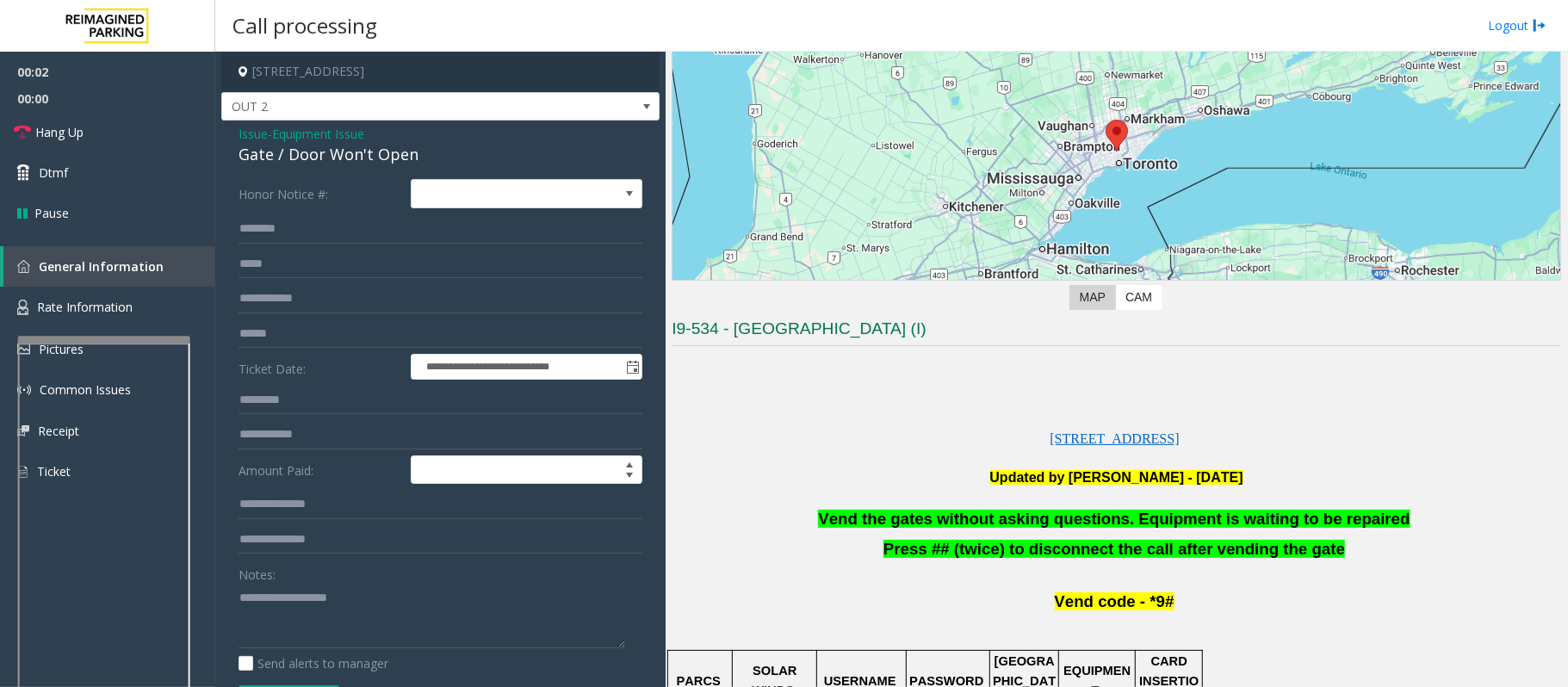
scroll to position [459, 0]
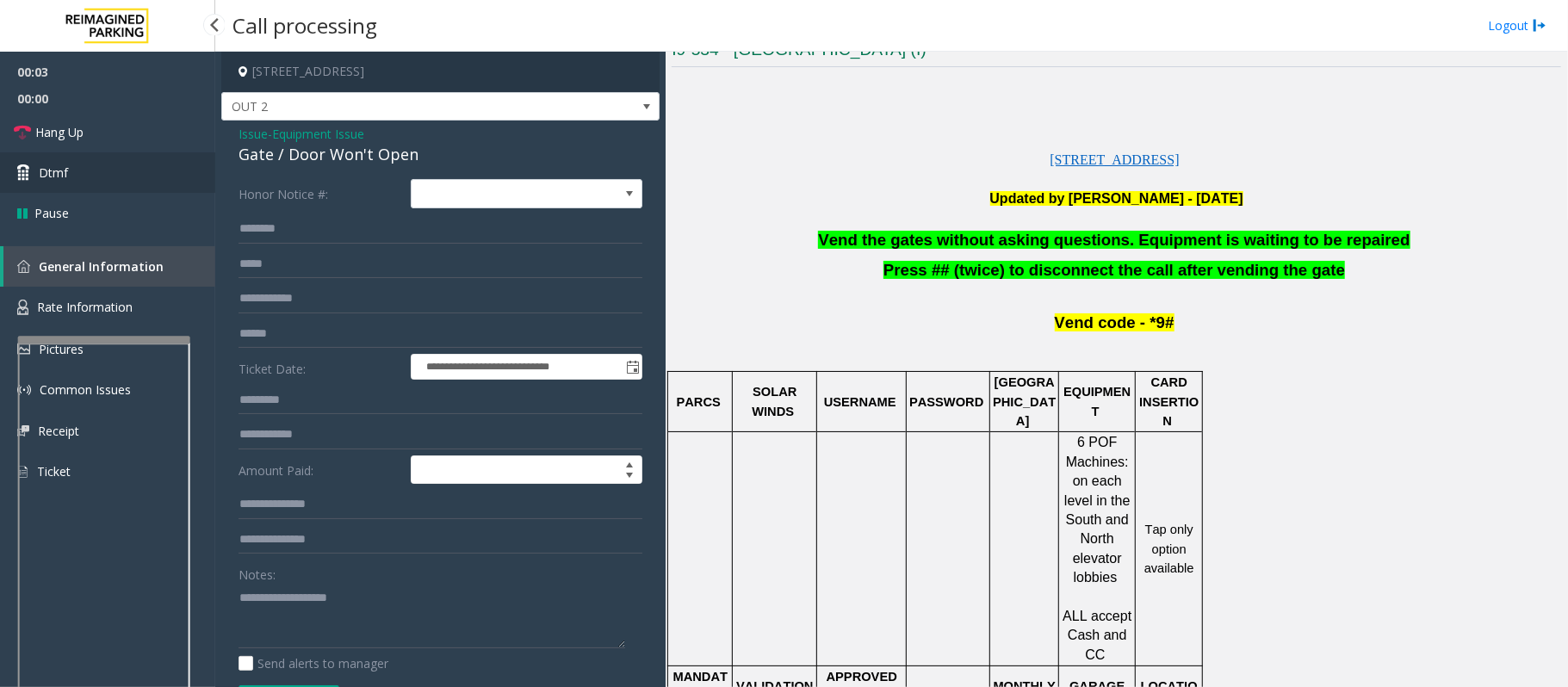
click at [63, 177] on span "Dtmf" at bounding box center [54, 173] width 29 height 18
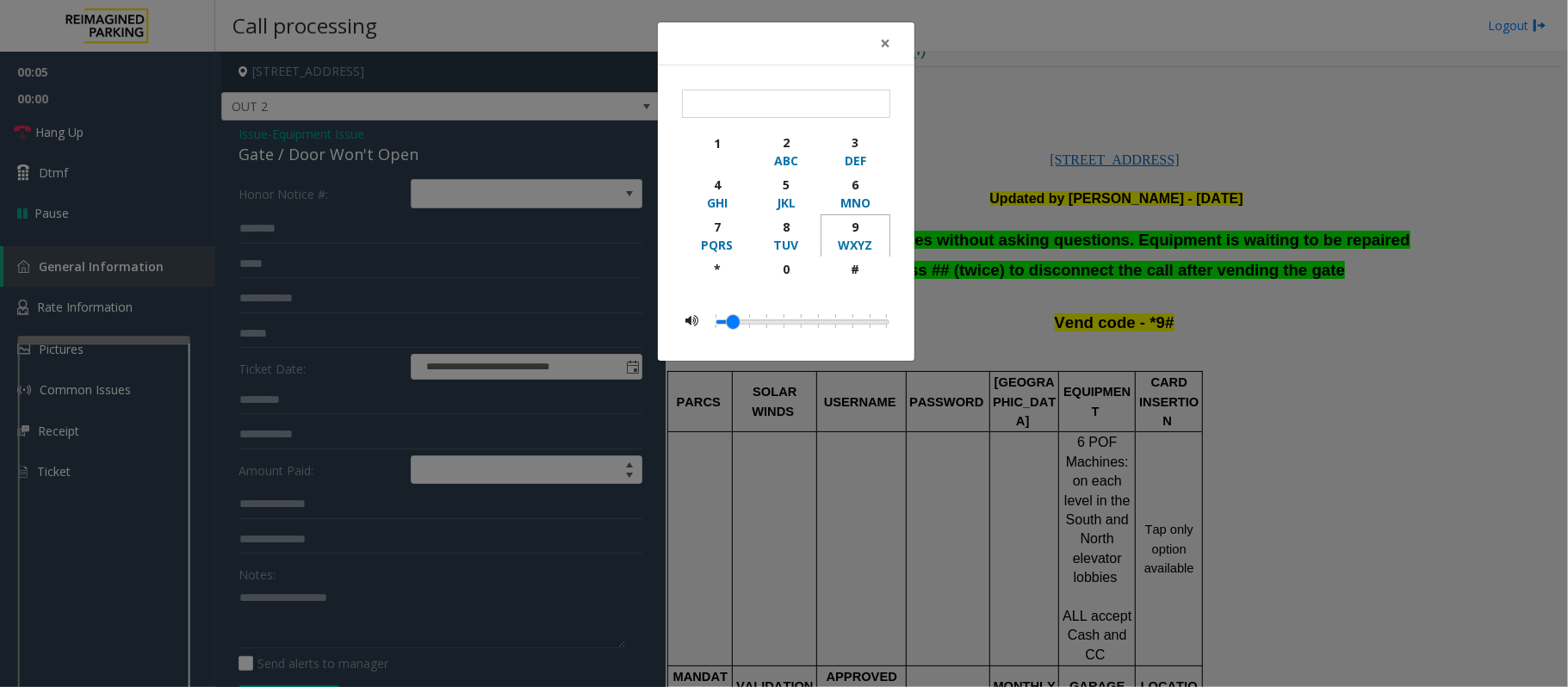
click at [849, 224] on div "9" at bounding box center [855, 226] width 47 height 18
click at [852, 290] on div "button" at bounding box center [855, 286] width 47 height 16
type input "**"
click at [933, 293] on div "× ** 1 2 ABC 3 DEF 4 GHI 5 JKL 6 MNO 7 PQRS 8 TUV 9 WXYZ * 0 #" at bounding box center [784, 344] width 1568 height 687
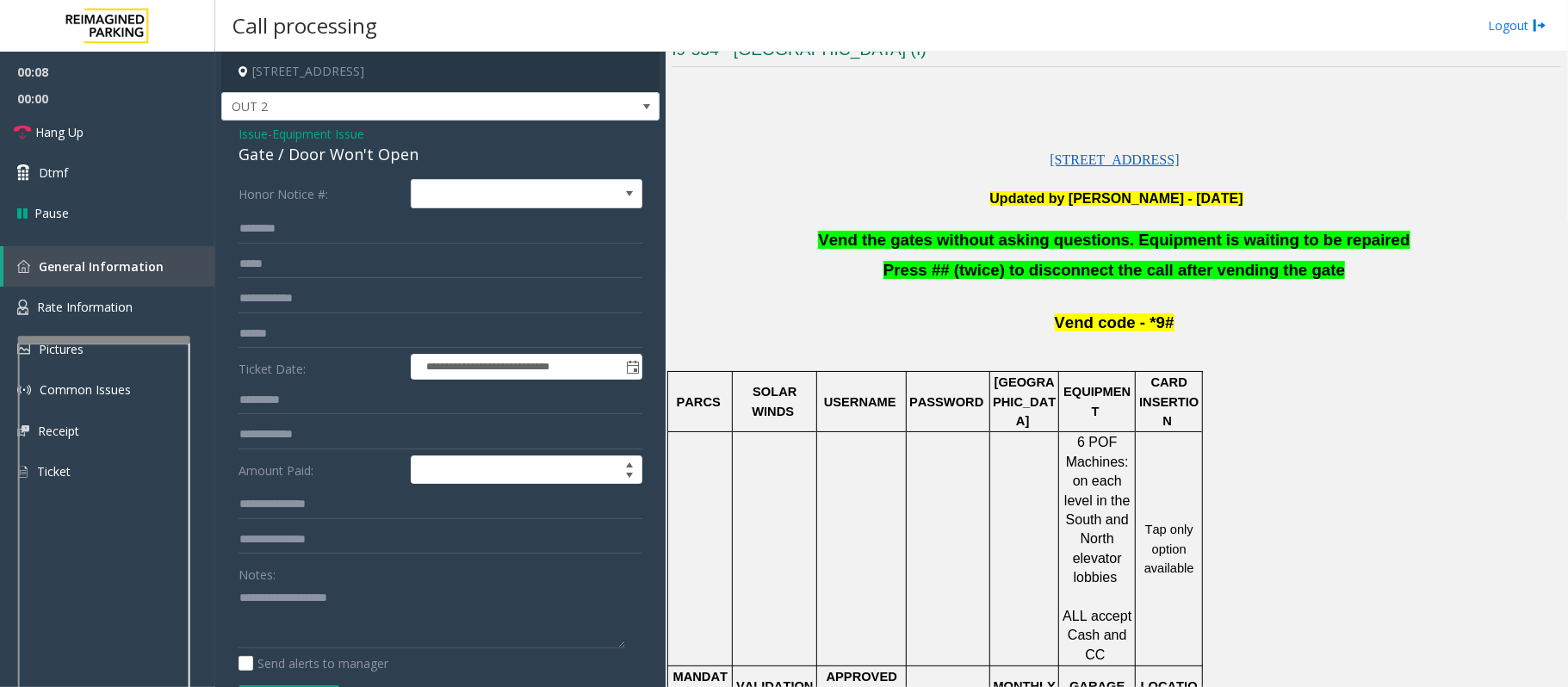
click at [883, 248] on span "Vend the gates without asking questions. Equipment is waiting to be repaired" at bounding box center [1113, 239] width 591 height 18
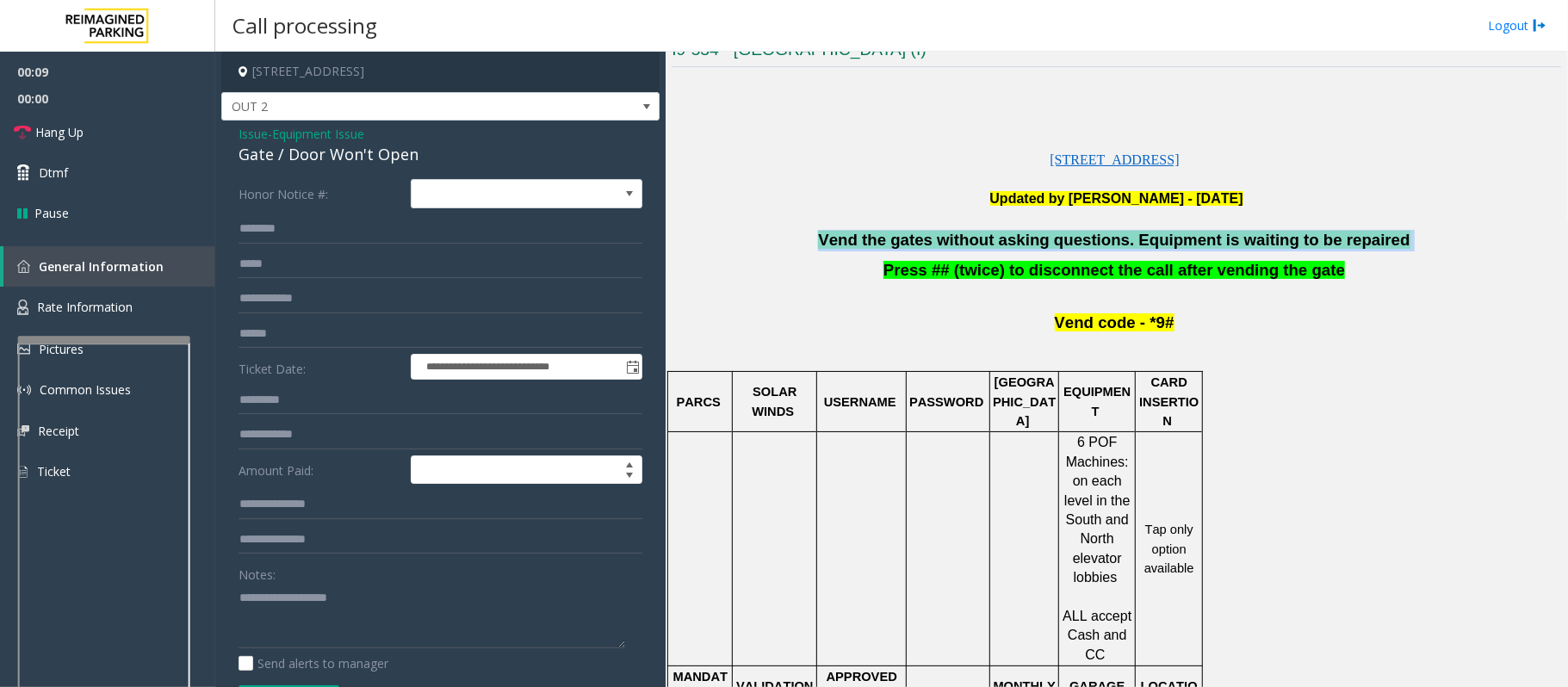
click at [883, 248] on span "Vend the gates without asking questions. Equipment is waiting to be repaired" at bounding box center [1113, 239] width 591 height 18
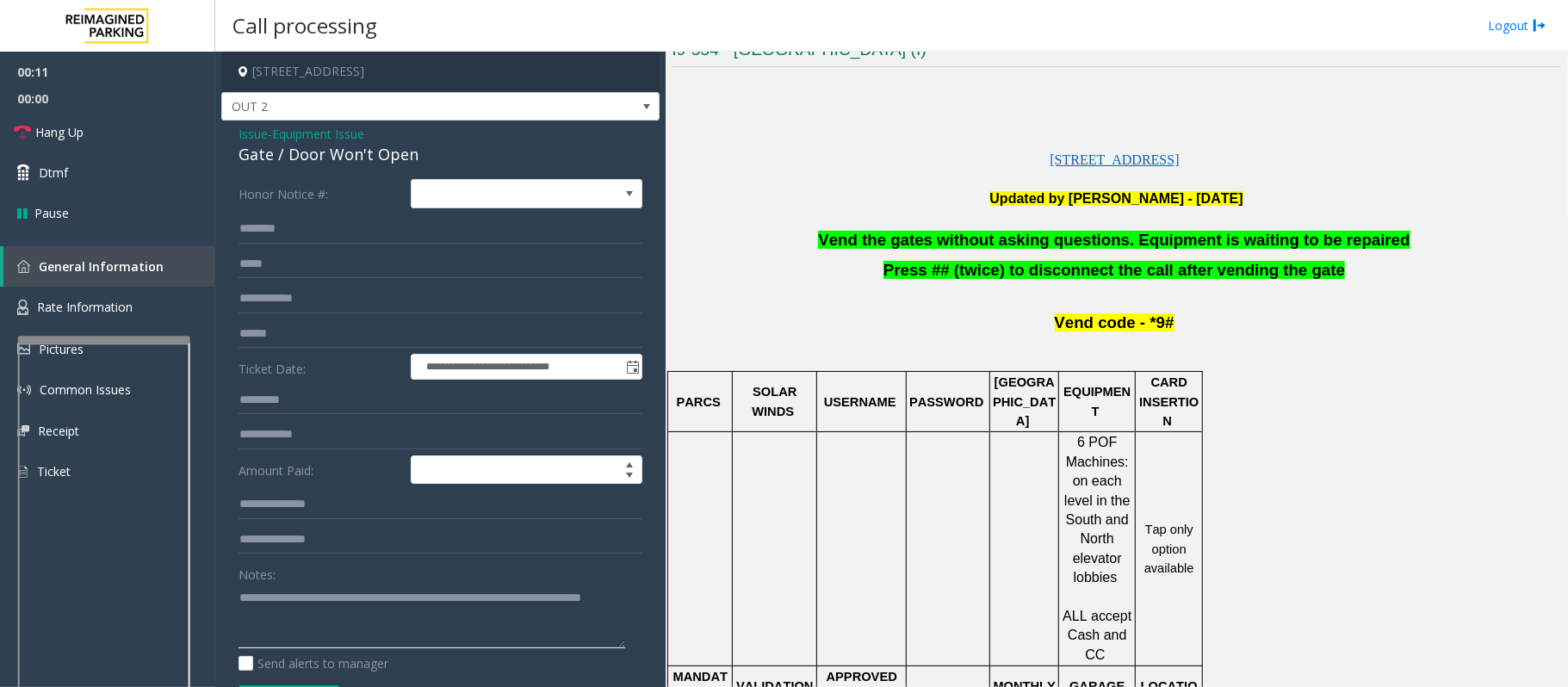
type textarea "**********"
click at [252, 129] on span "Issue" at bounding box center [253, 134] width 29 height 18
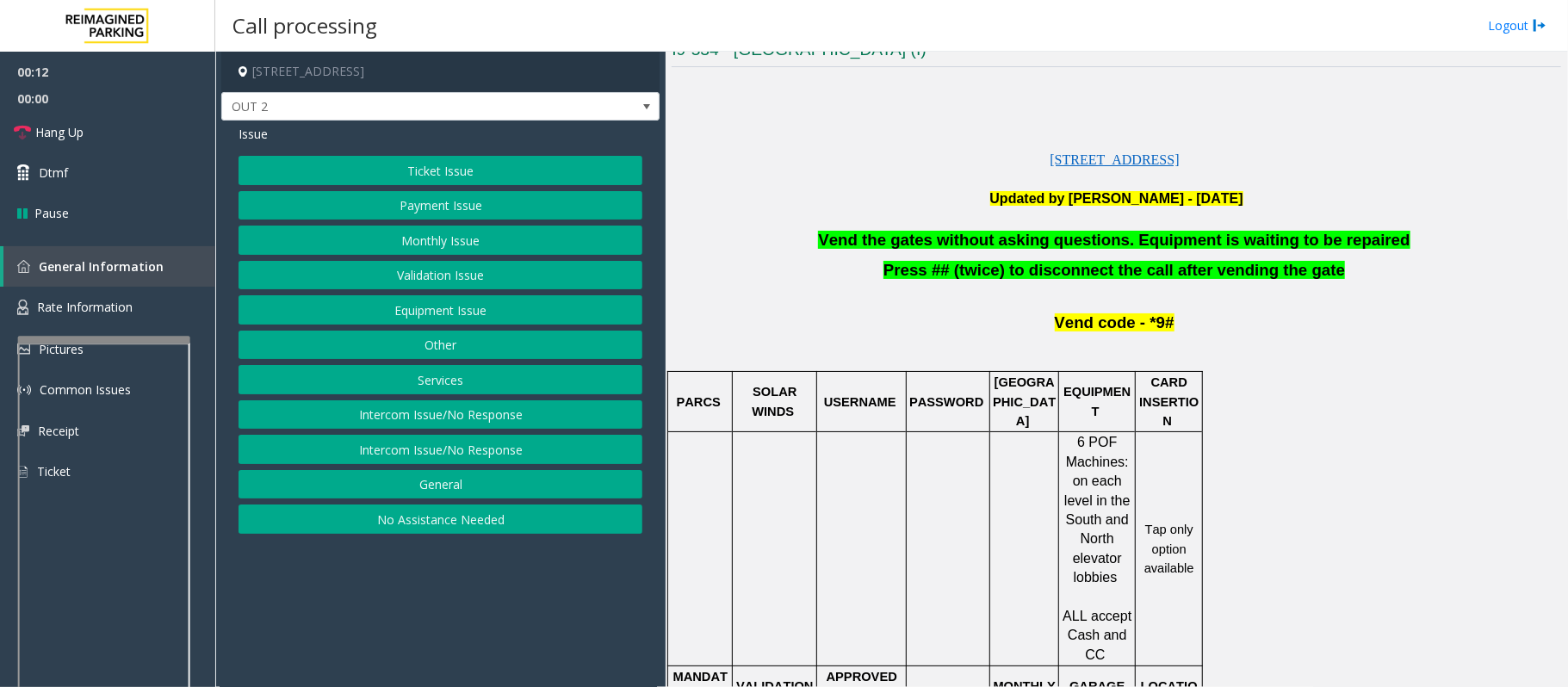
click at [431, 277] on button "Validation Issue" at bounding box center [440, 275] width 404 height 29
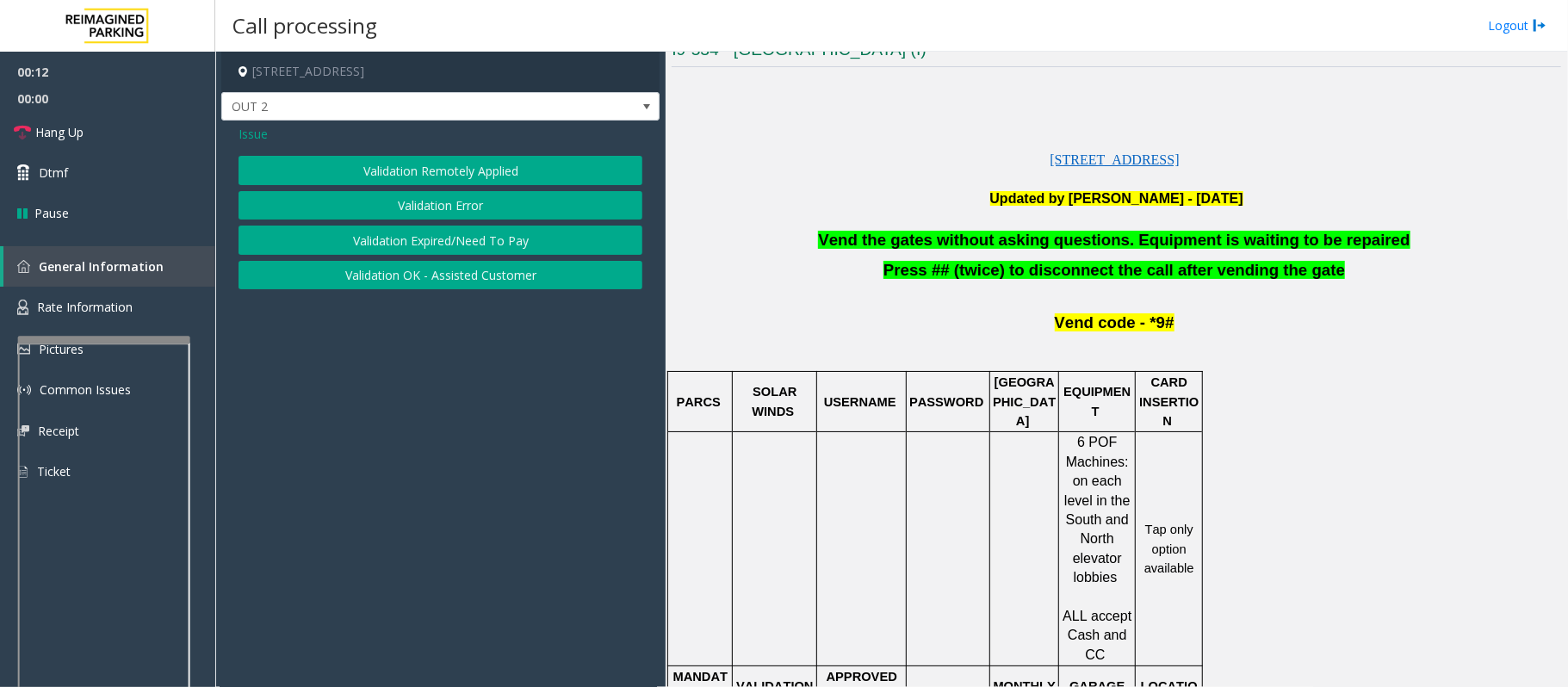
click at [420, 192] on button "Validation Error" at bounding box center [440, 205] width 404 height 29
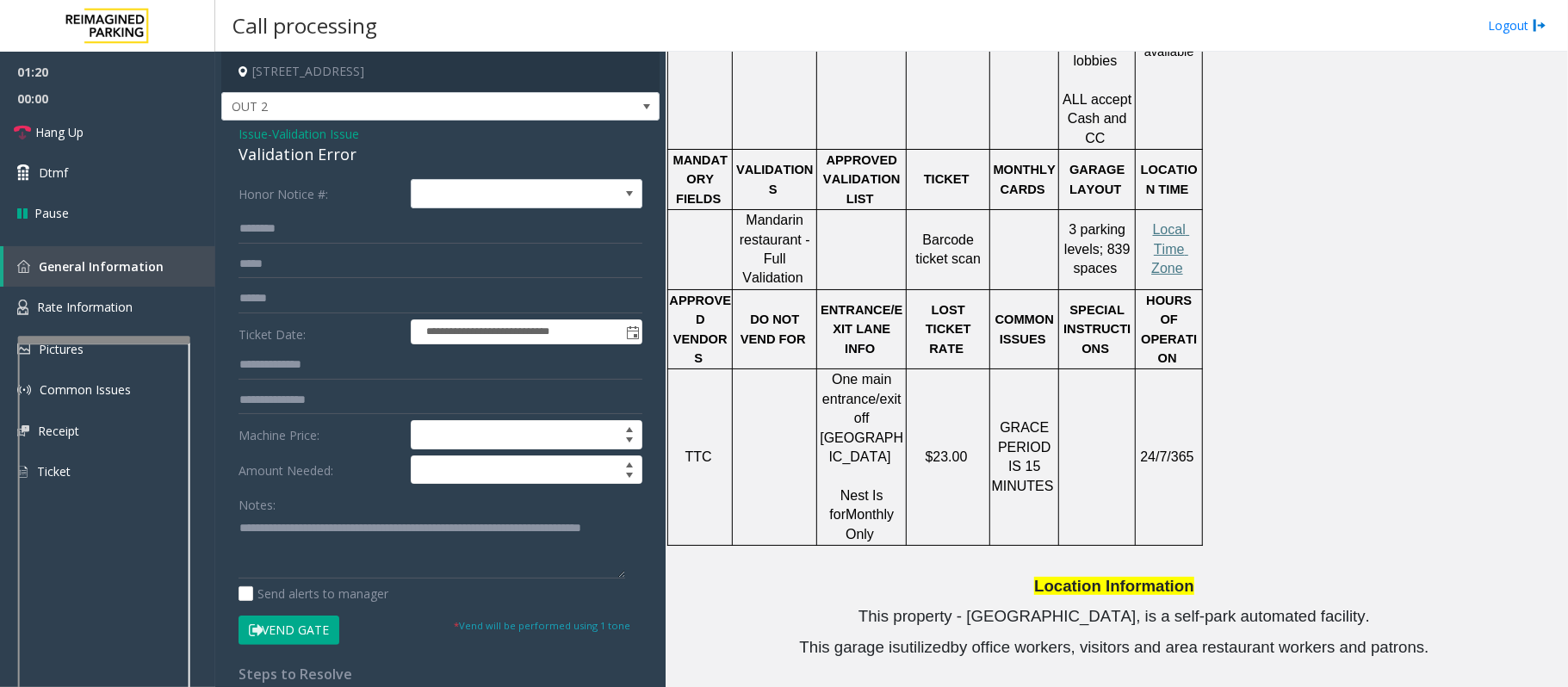
scroll to position [962, 0]
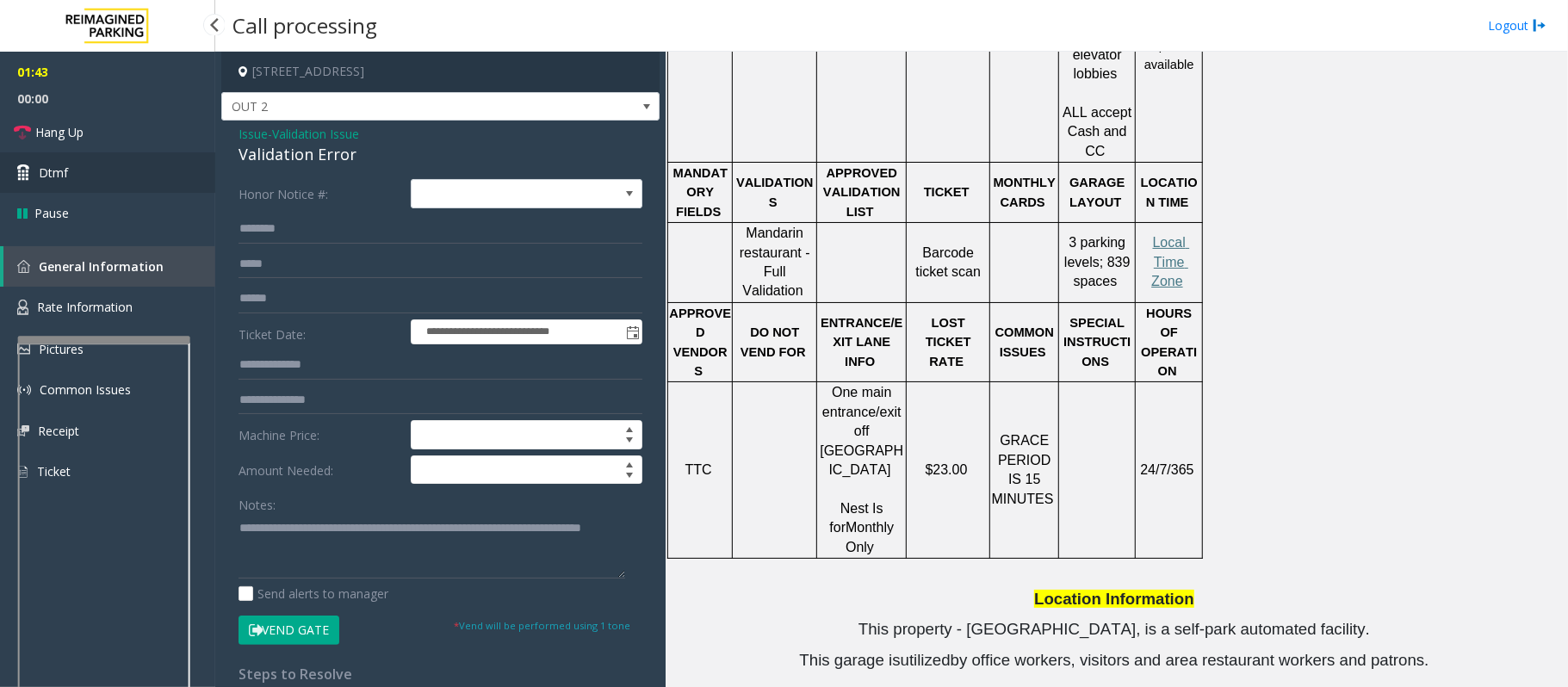
click at [59, 155] on link "Dtmf" at bounding box center [107, 173] width 215 height 41
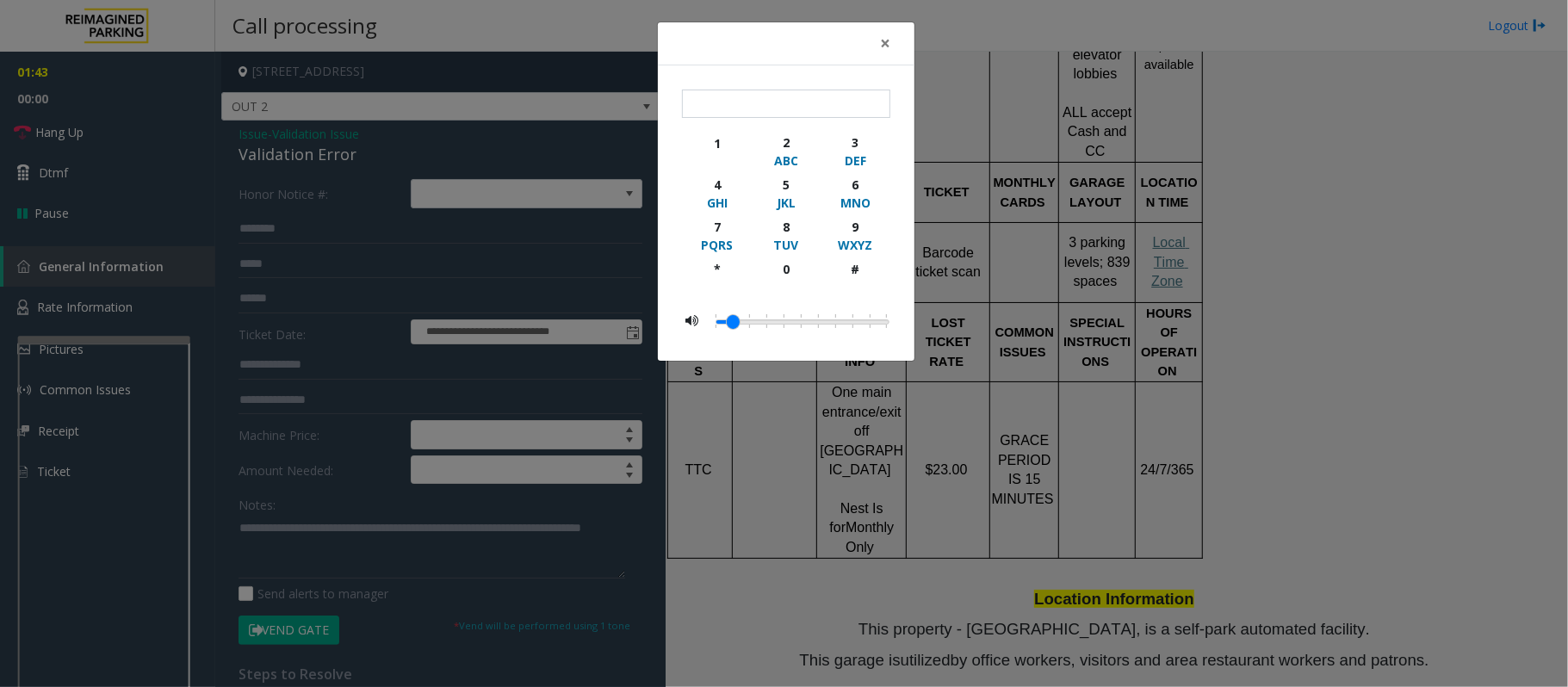
click at [63, 143] on div "× 1 2 ABC 3 DEF 4 GHI 5 JKL 6 MNO 7 PQRS 8 TUV 9 WXYZ * 0 #" at bounding box center [784, 344] width 1568 height 687
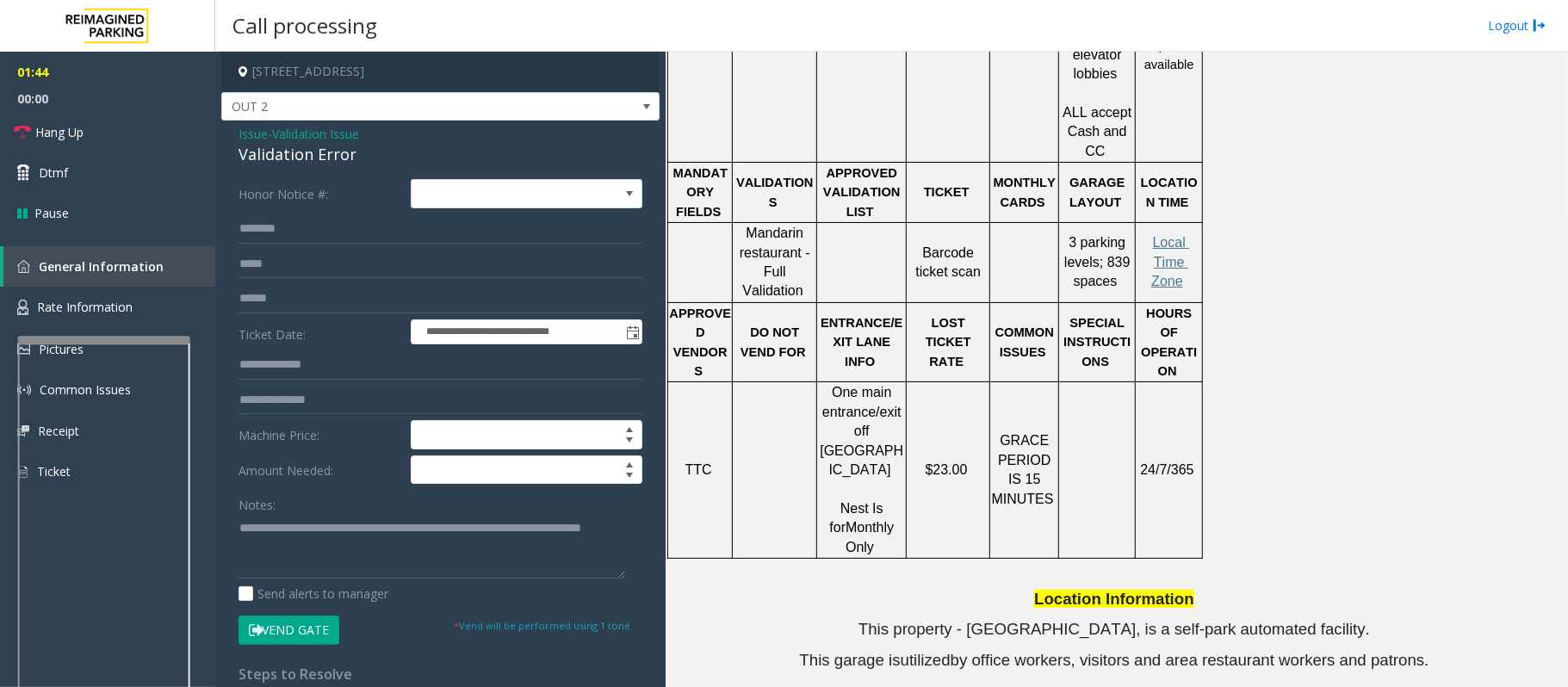
click at [77, 133] on body "**********" at bounding box center [784, 344] width 1568 height 687
click at [77, 133] on span "Hang Up" at bounding box center [60, 132] width 48 height 18
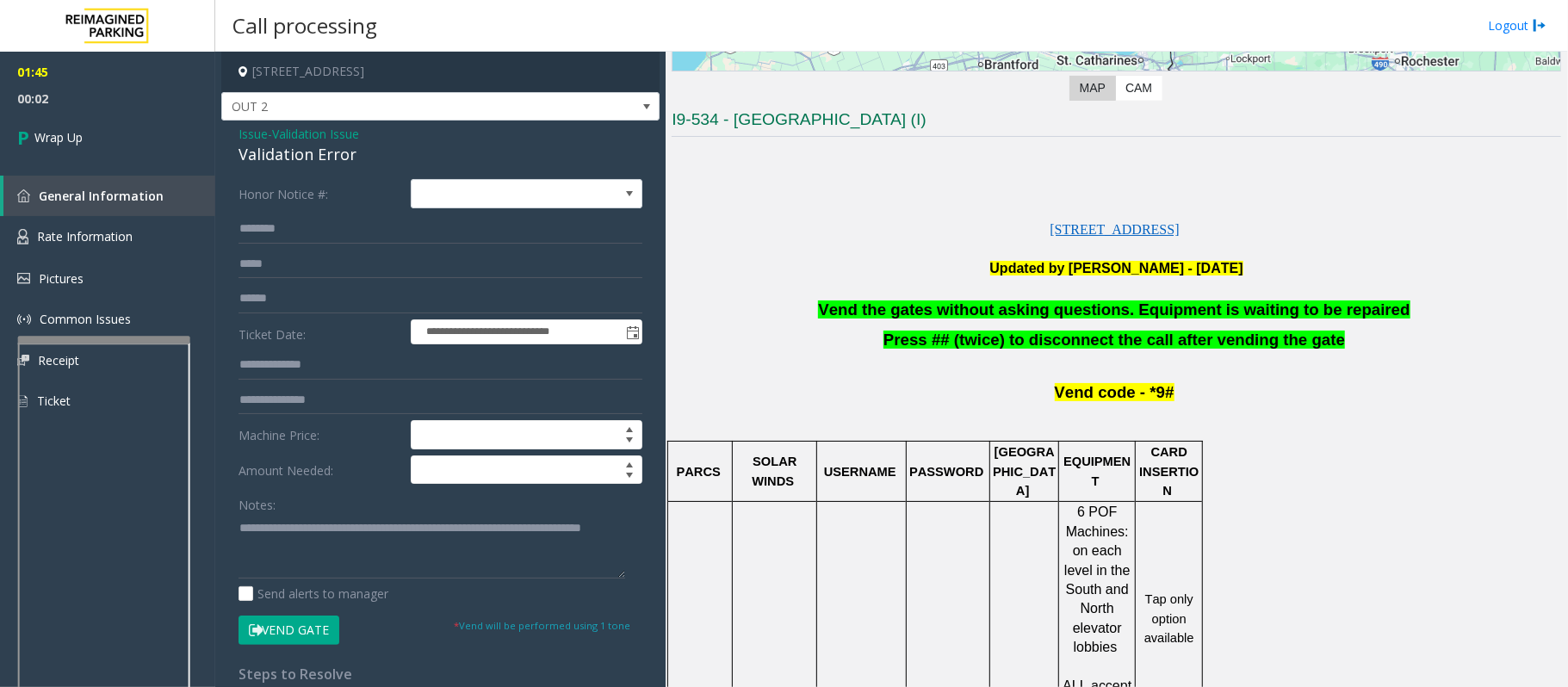
scroll to position [0, 0]
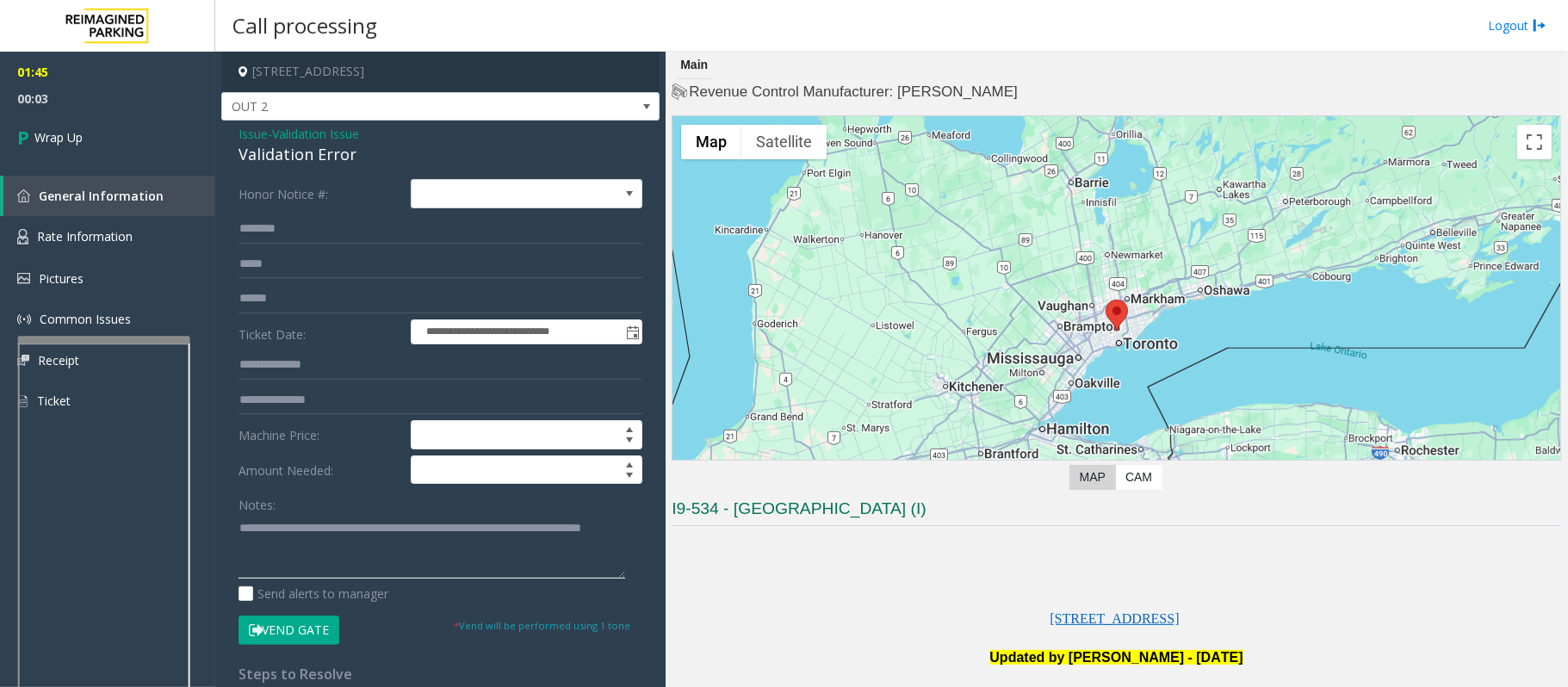
drag, startPoint x: 356, startPoint y: 541, endPoint x: 217, endPoint y: 508, distance: 142.9
click at [217, 508] on app-call-processing-form "**********" at bounding box center [440, 369] width 450 height 635
click at [235, 530] on div "**********" at bounding box center [440, 596] width 430 height 835
click at [242, 524] on textarea at bounding box center [431, 546] width 387 height 65
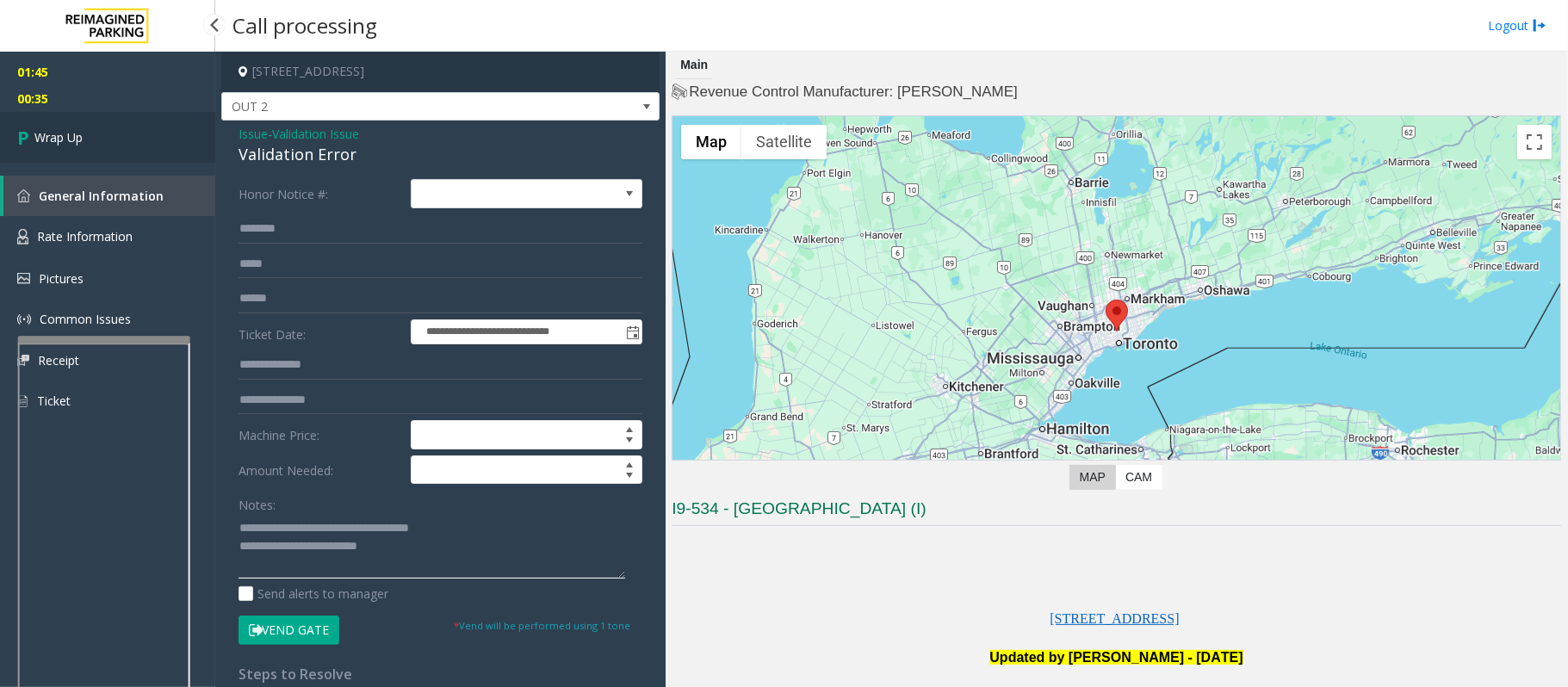
type textarea "**********"
click at [60, 155] on link "Wrap Up" at bounding box center [107, 137] width 215 height 51
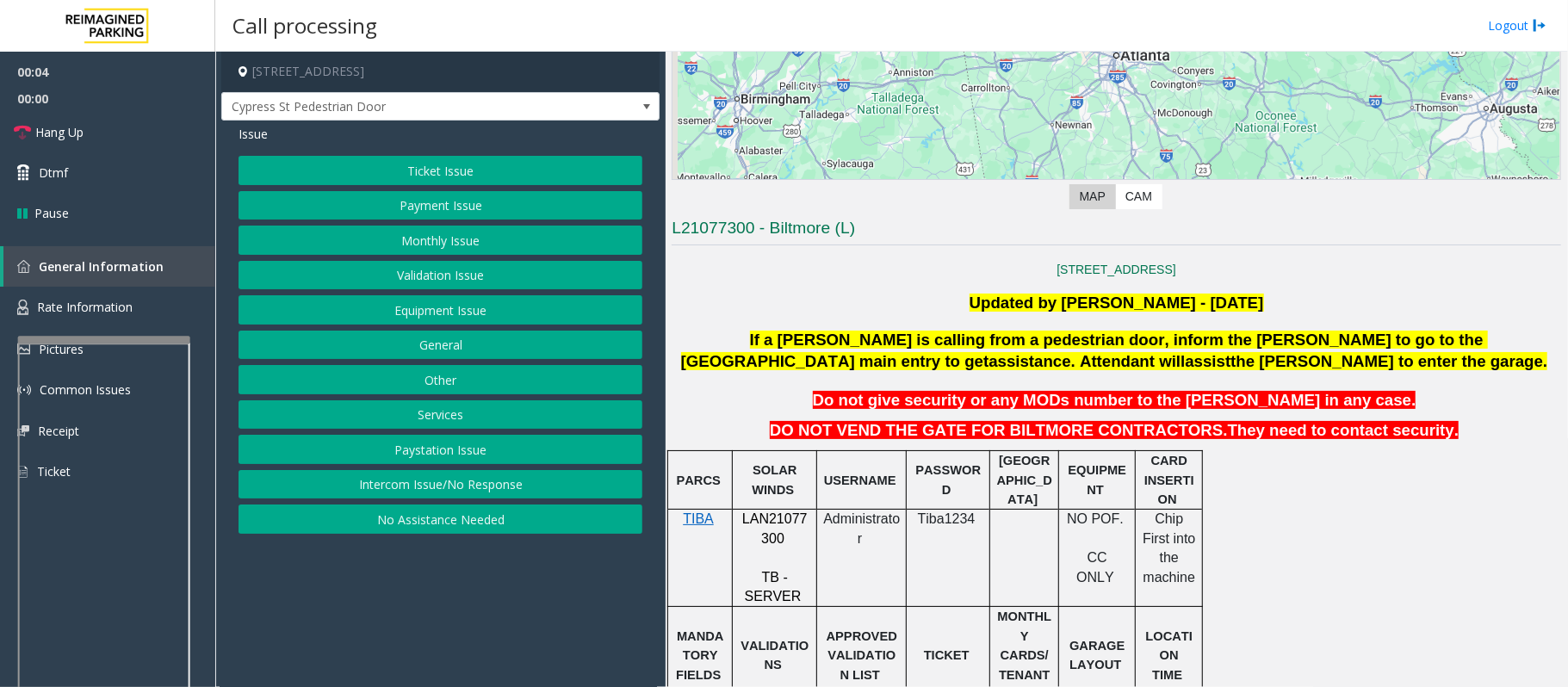
scroll to position [344, 0]
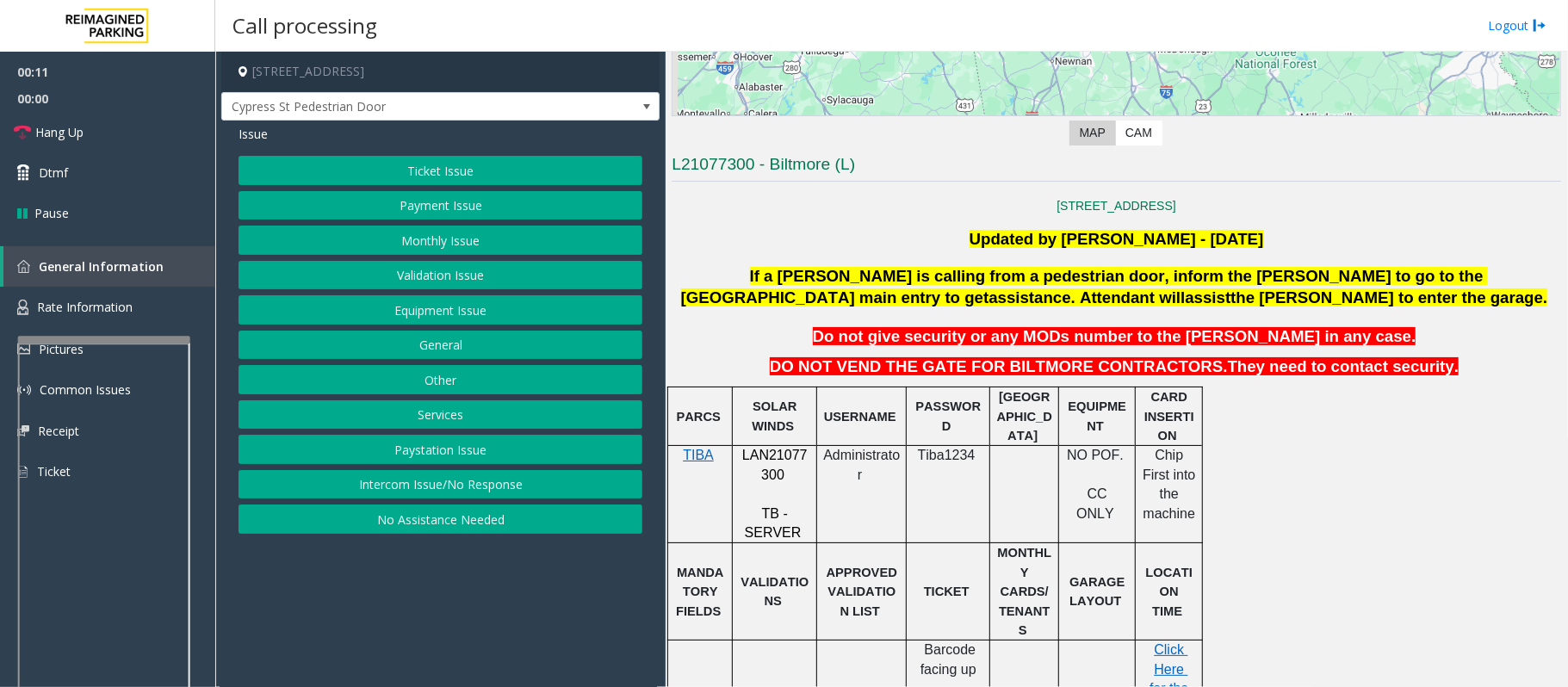
click at [400, 312] on button "Equipment Issue" at bounding box center [440, 310] width 404 height 29
click at [400, 312] on button "Gate / Door Won't Open" at bounding box center [440, 310] width 404 height 29
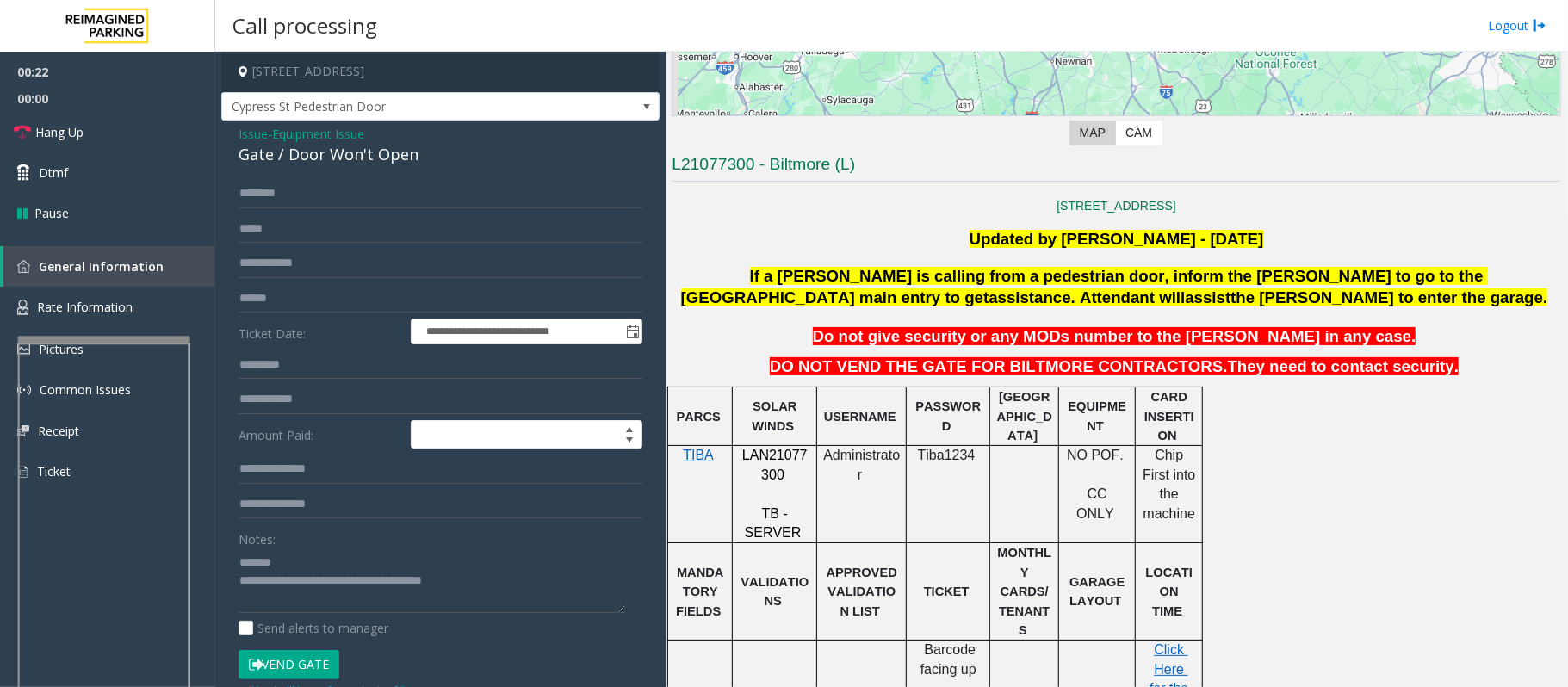
click at [1171, 277] on span "If a [PERSON_NAME] is calling from a pedestrian door, inform the [PERSON_NAME] …" at bounding box center [1084, 287] width 807 height 40
click at [66, 122] on link "Hang Up" at bounding box center [107, 132] width 215 height 41
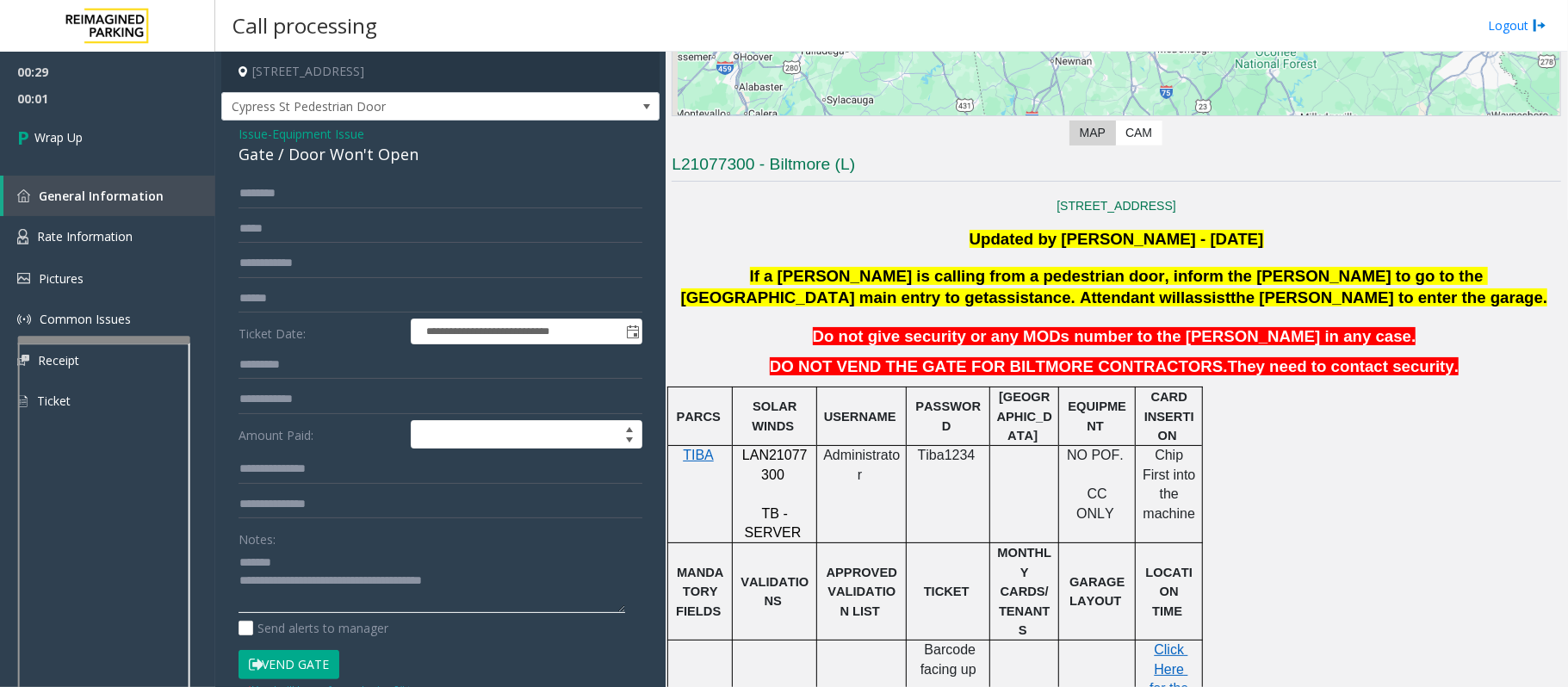
drag, startPoint x: 496, startPoint y: 582, endPoint x: 311, endPoint y: 585, distance: 185.0
click at [311, 585] on textarea at bounding box center [431, 580] width 387 height 65
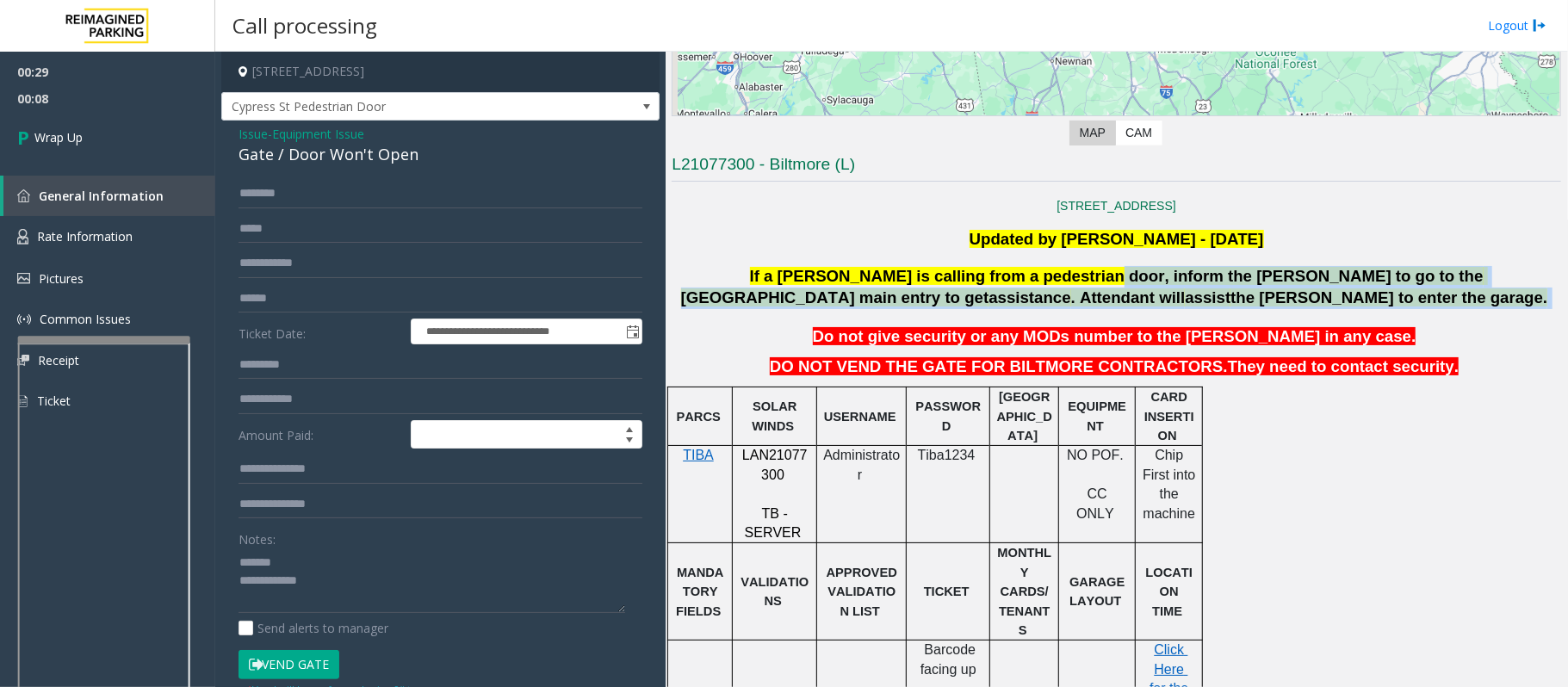
drag, startPoint x: 975, startPoint y: 277, endPoint x: 1401, endPoint y: 297, distance: 426.5
click at [1401, 297] on p "If a [PERSON_NAME] is calling from a pedestrian door, inform the [PERSON_NAME] …" at bounding box center [1116, 287] width 892 height 43
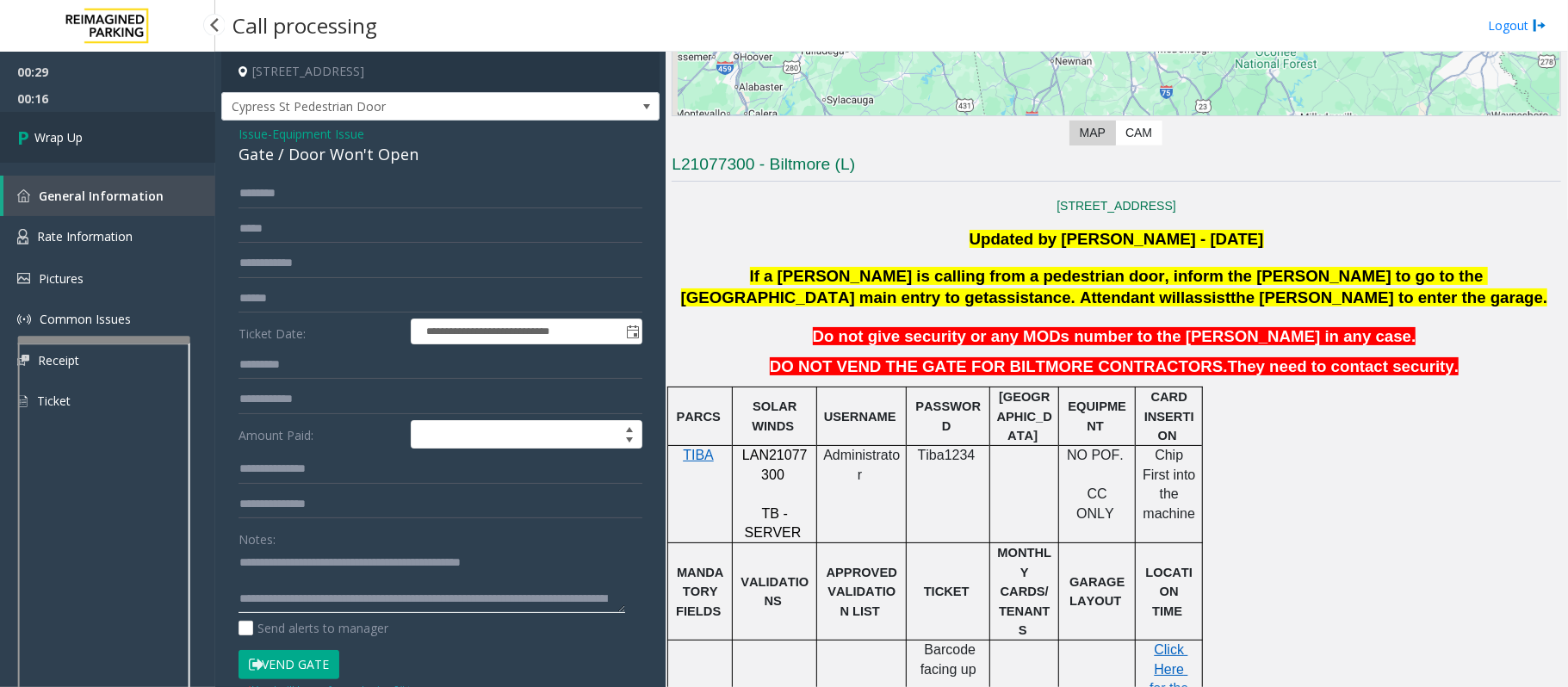
type textarea "**********"
click at [72, 129] on span "Wrap Up" at bounding box center [59, 137] width 48 height 18
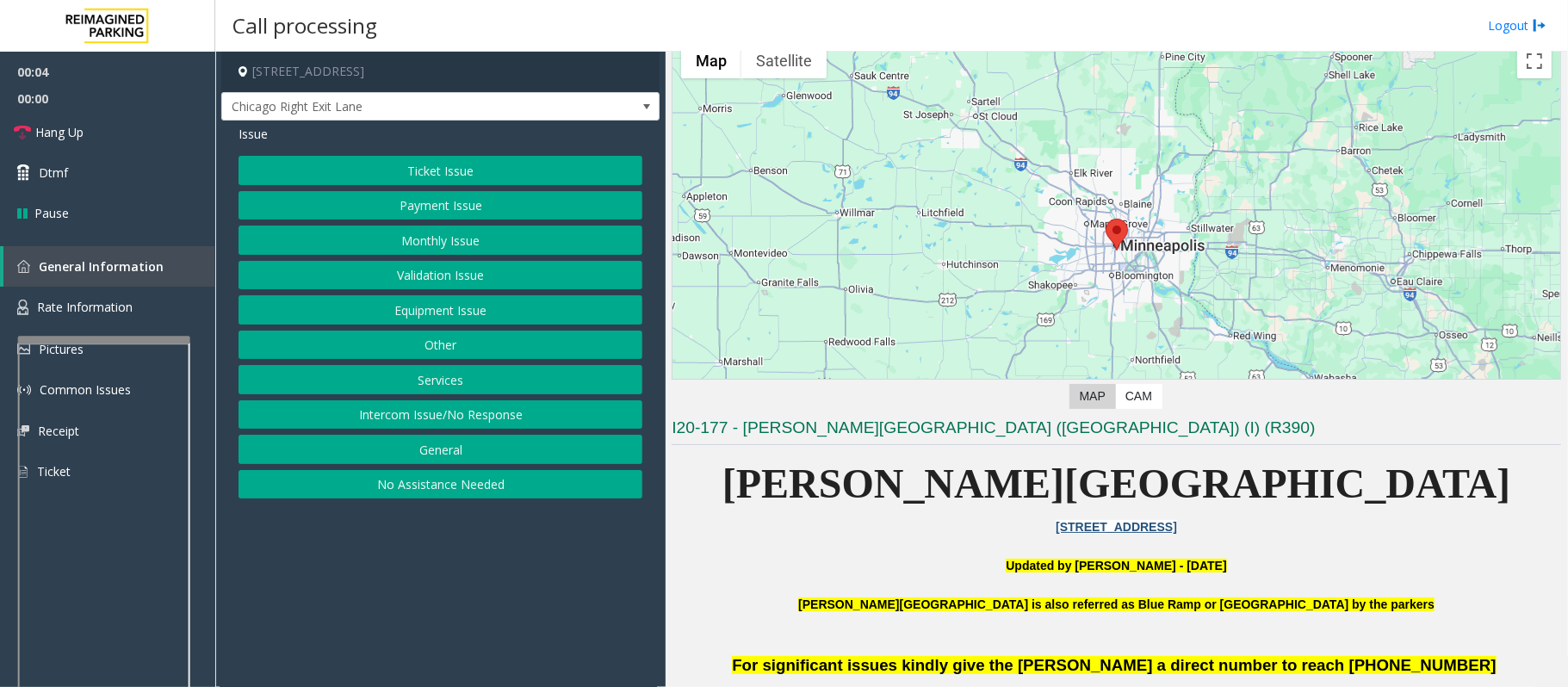
scroll to position [369, 0]
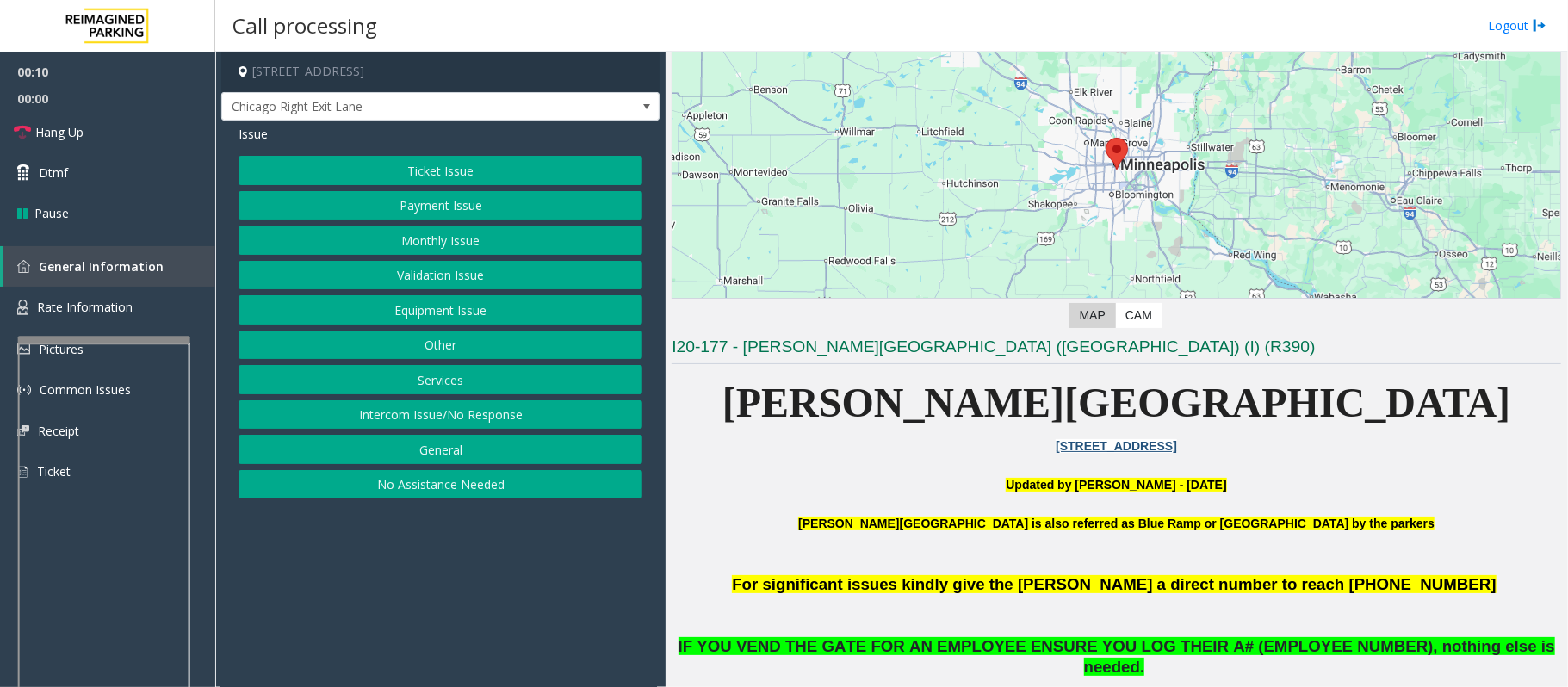
scroll to position [115, 0]
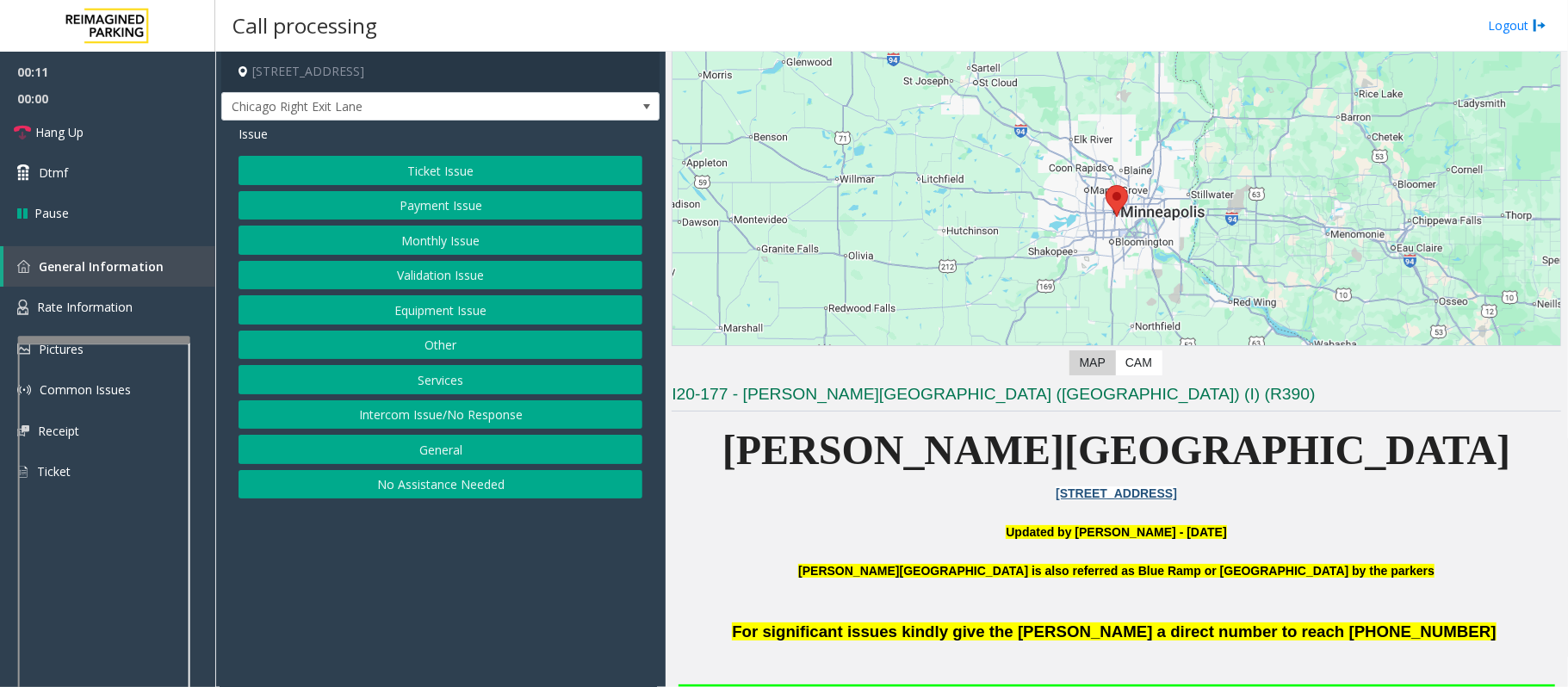
click at [401, 255] on button "Monthly Issue" at bounding box center [440, 240] width 404 height 29
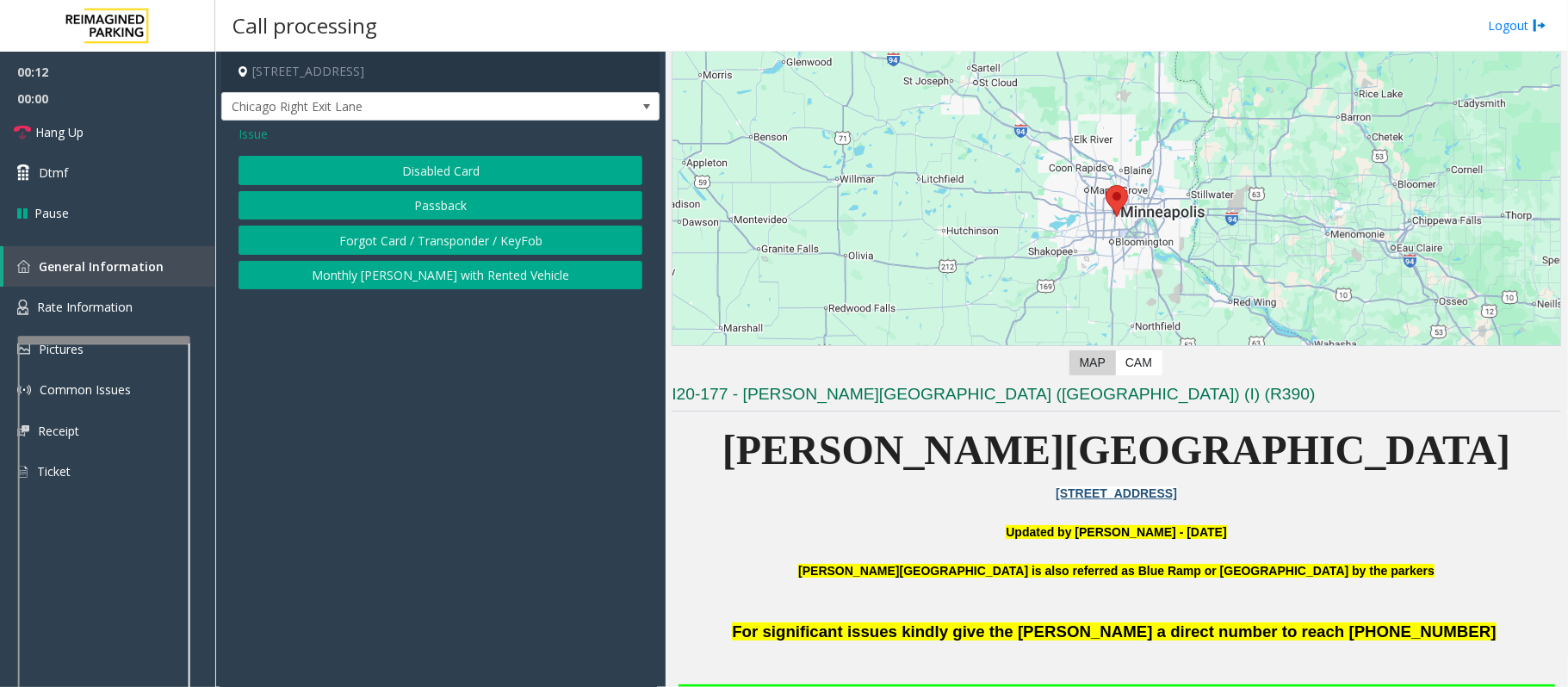
click at [376, 177] on button "Disabled Card" at bounding box center [440, 171] width 404 height 29
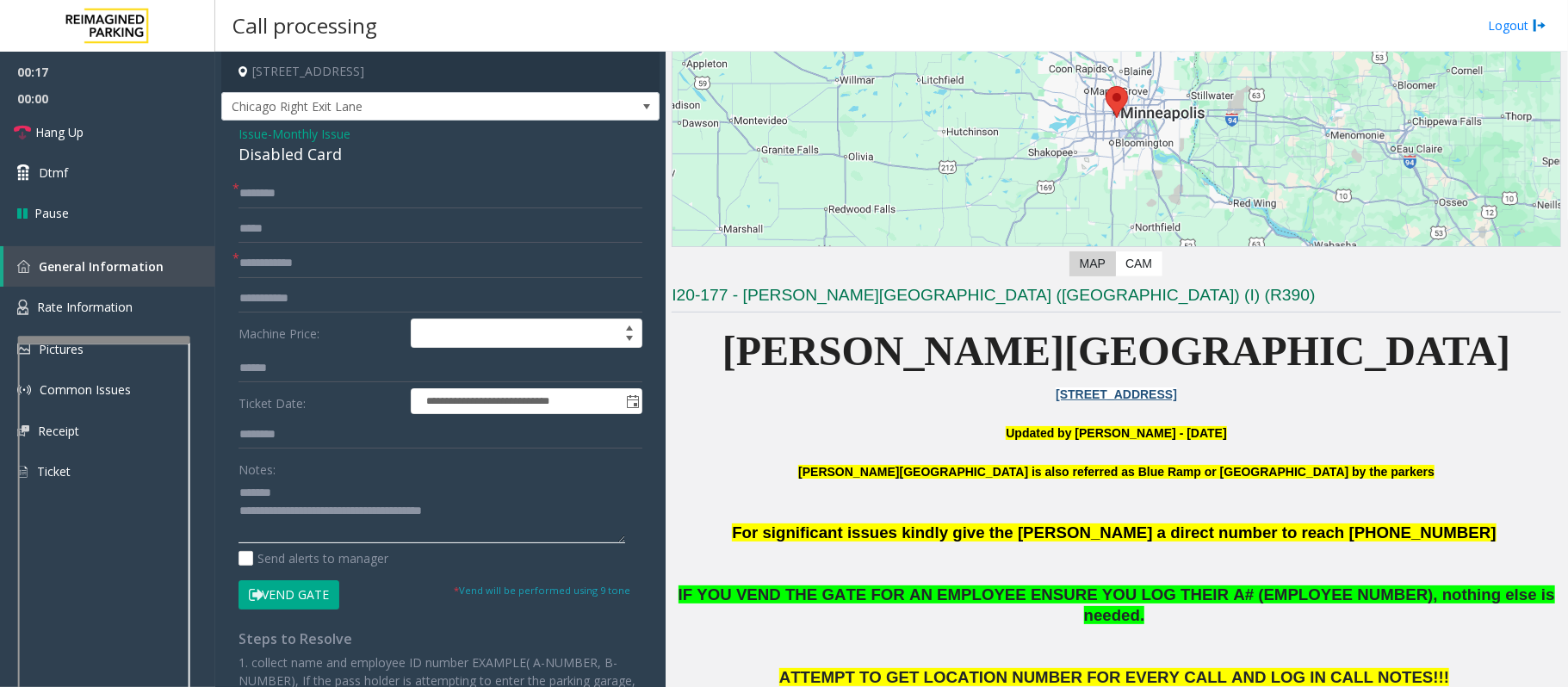
scroll to position [344, 0]
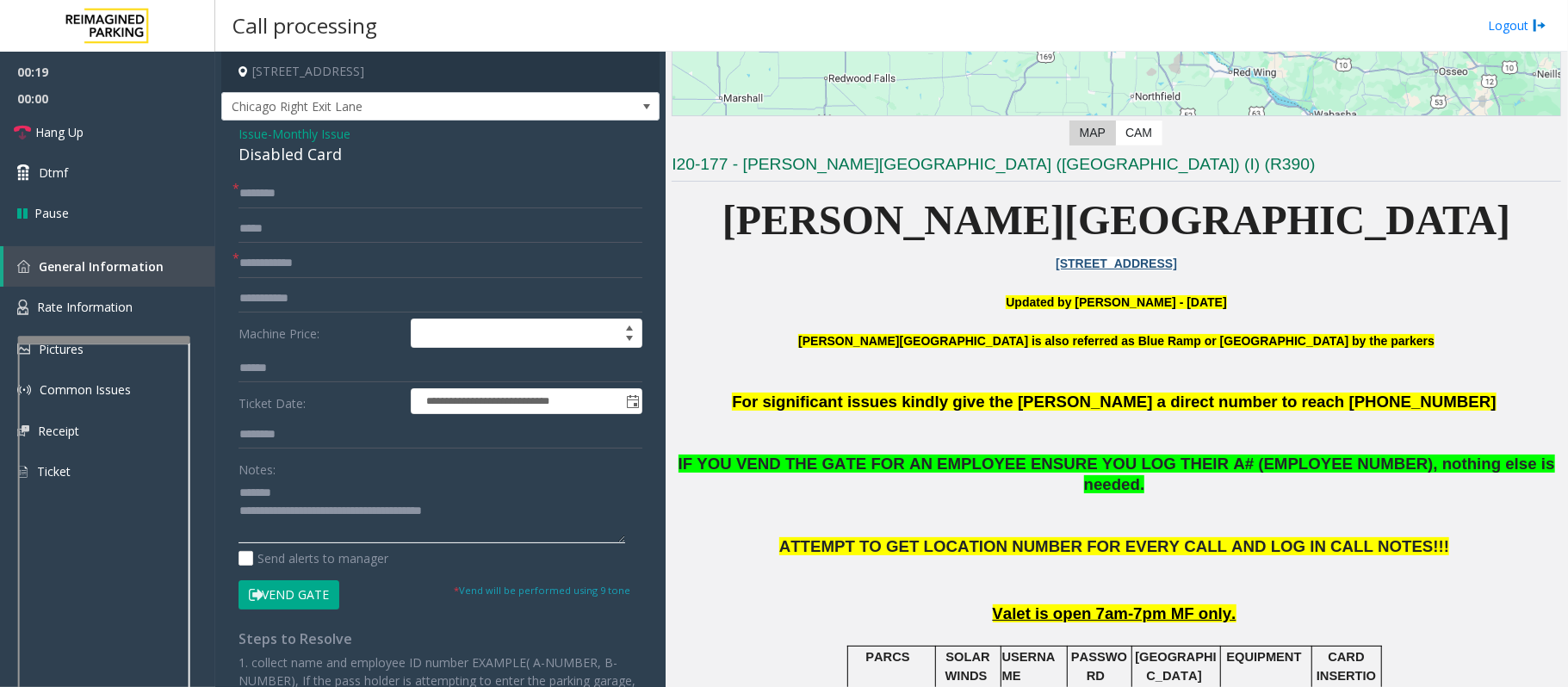
type textarea "**********"
click at [268, 187] on input "text" at bounding box center [440, 193] width 404 height 29
type input "**"
drag, startPoint x: 363, startPoint y: 167, endPoint x: 234, endPoint y: 157, distance: 129.4
click at [234, 157] on div "**********" at bounding box center [440, 532] width 438 height 822
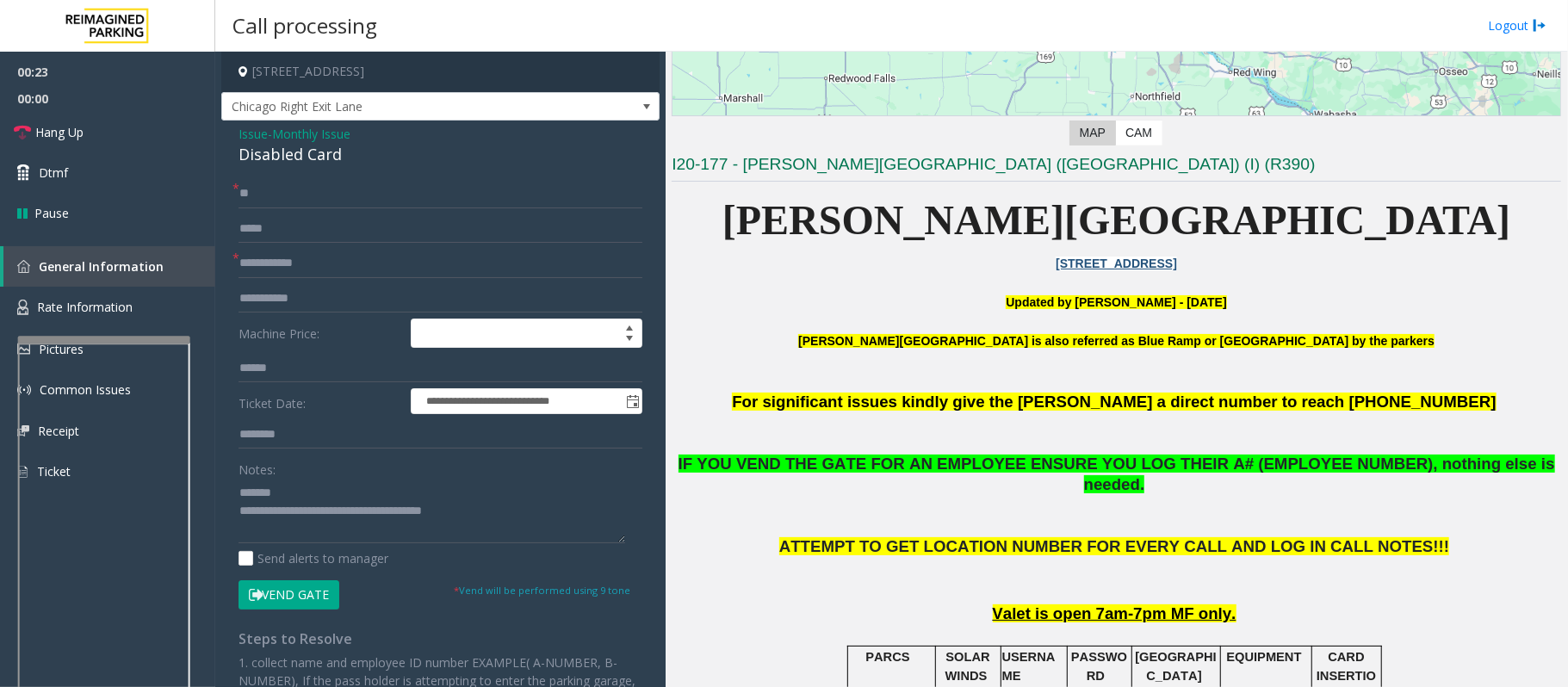
click at [251, 167] on div "**********" at bounding box center [440, 532] width 438 height 822
drag, startPoint x: 368, startPoint y: 154, endPoint x: 221, endPoint y: 153, distance: 147.0
click at [221, 153] on div "**********" at bounding box center [440, 532] width 438 height 822
click at [572, 524] on textarea at bounding box center [431, 511] width 387 height 65
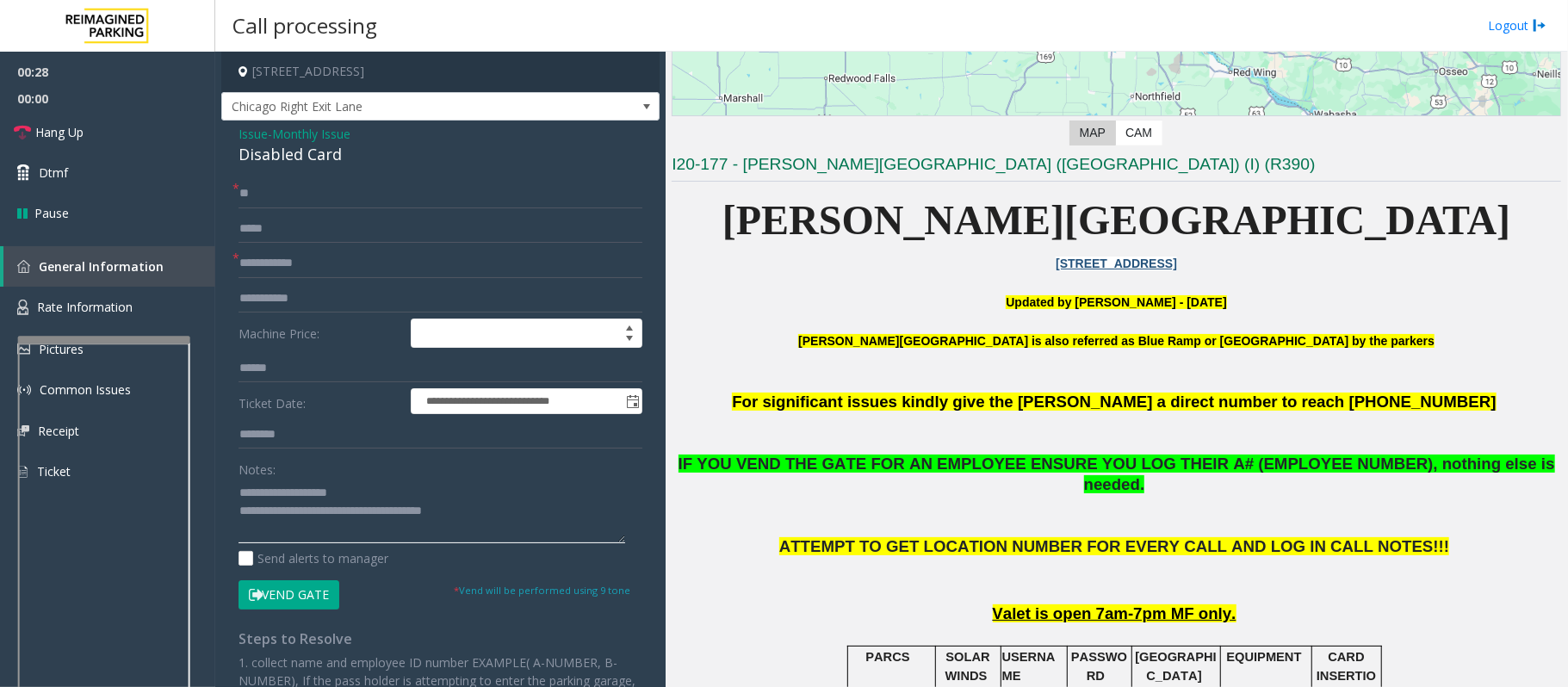
type textarea "**********"
click at [255, 263] on input "text" at bounding box center [440, 263] width 404 height 29
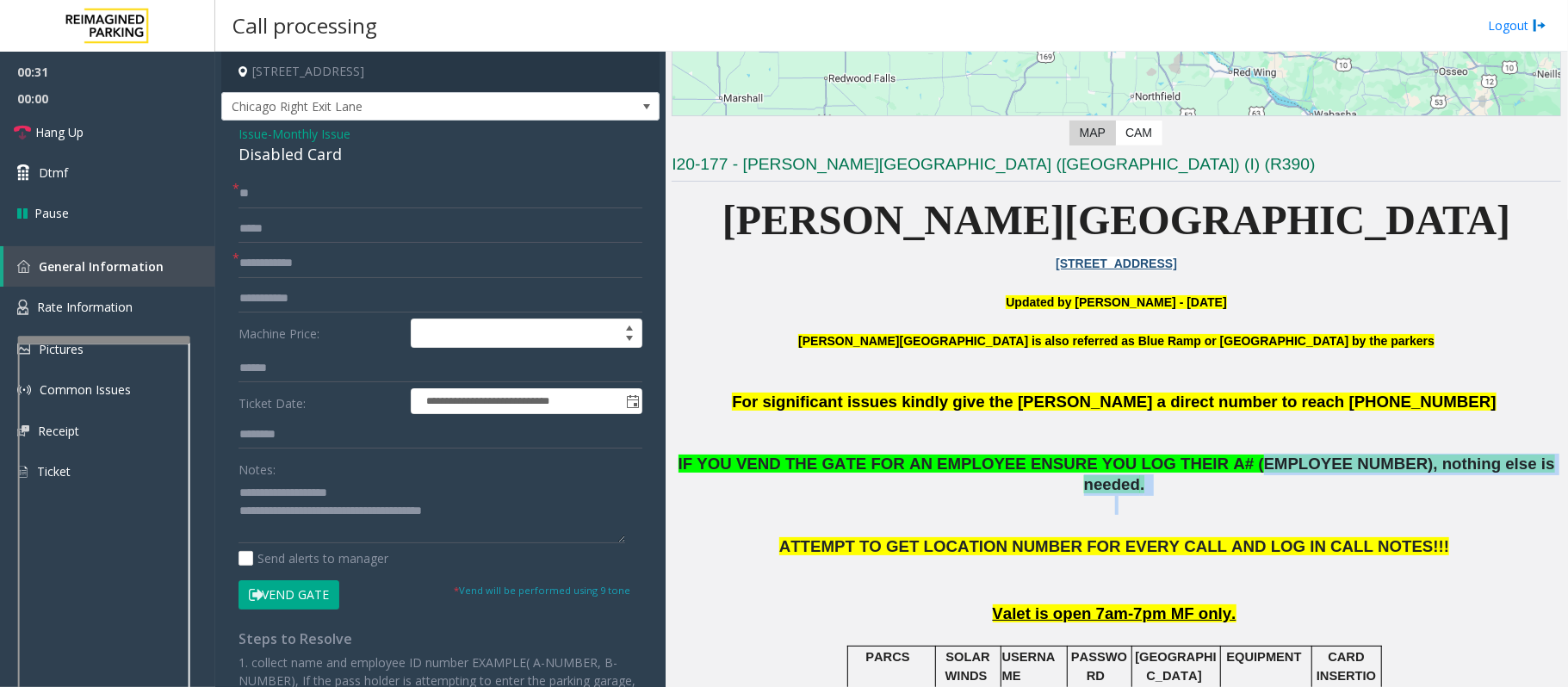
drag, startPoint x: 1196, startPoint y: 460, endPoint x: 1372, endPoint y: 490, distance: 178.5
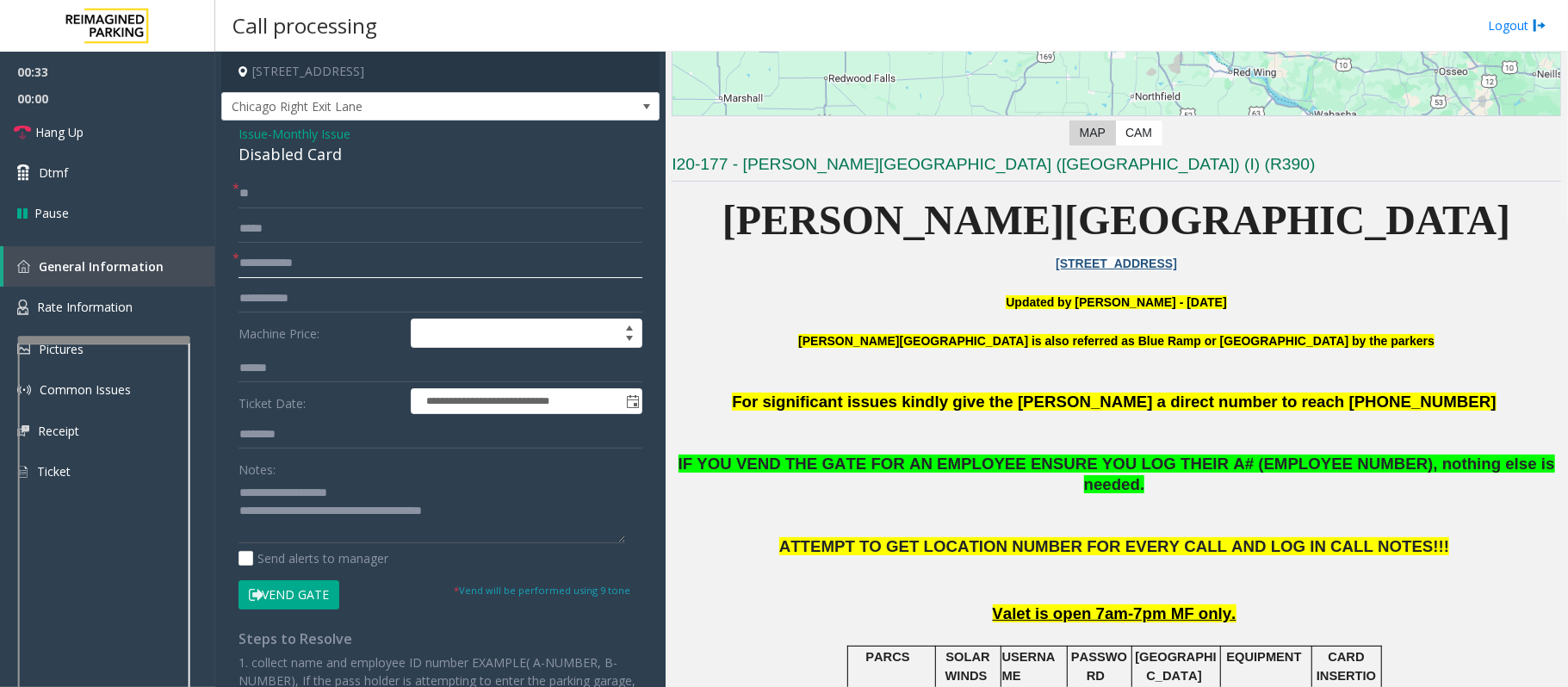
click at [277, 262] on input "text" at bounding box center [440, 263] width 404 height 29
type input "**"
click at [531, 505] on textarea at bounding box center [431, 511] width 387 height 65
drag, startPoint x: 498, startPoint y: 527, endPoint x: 311, endPoint y: 476, distance: 193.8
click at [308, 514] on textarea at bounding box center [431, 511] width 387 height 65
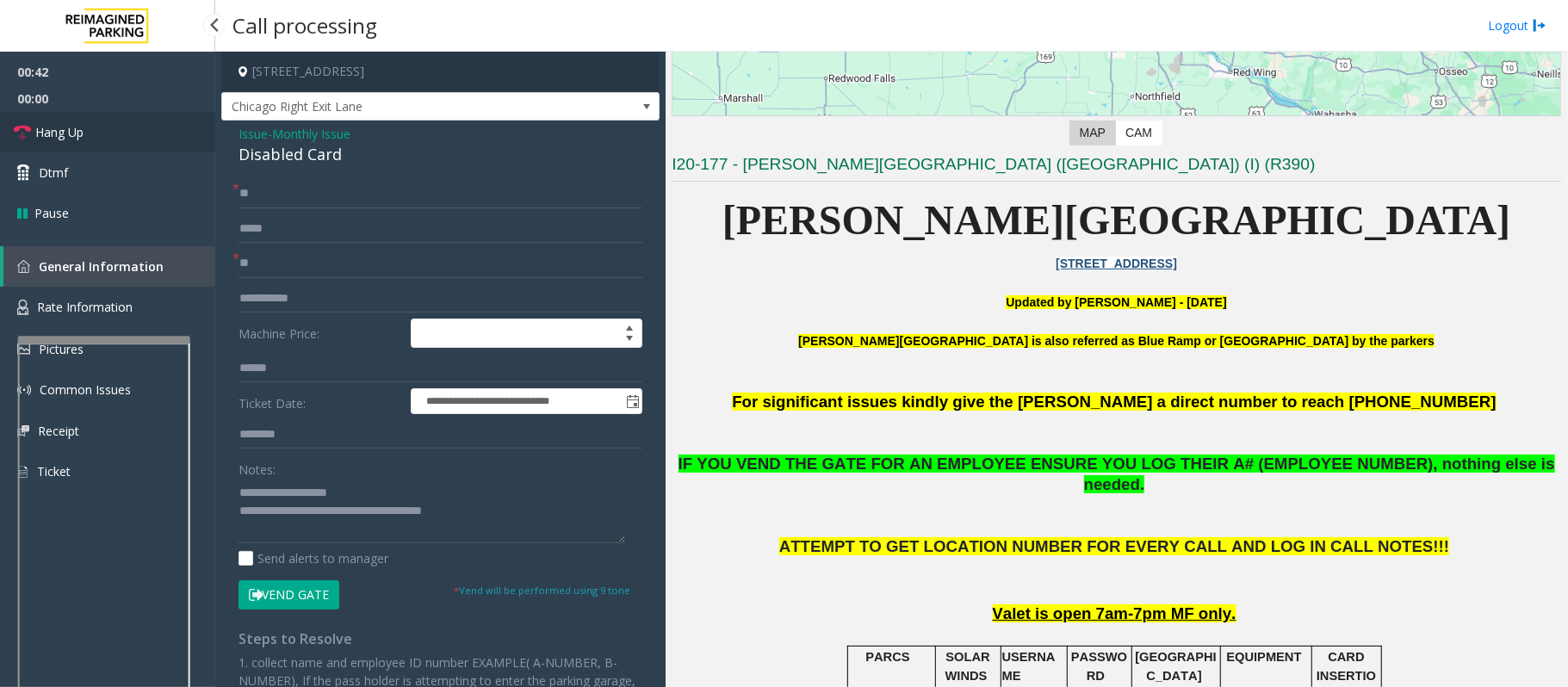
click at [48, 129] on span "Hang Up" at bounding box center [60, 132] width 48 height 18
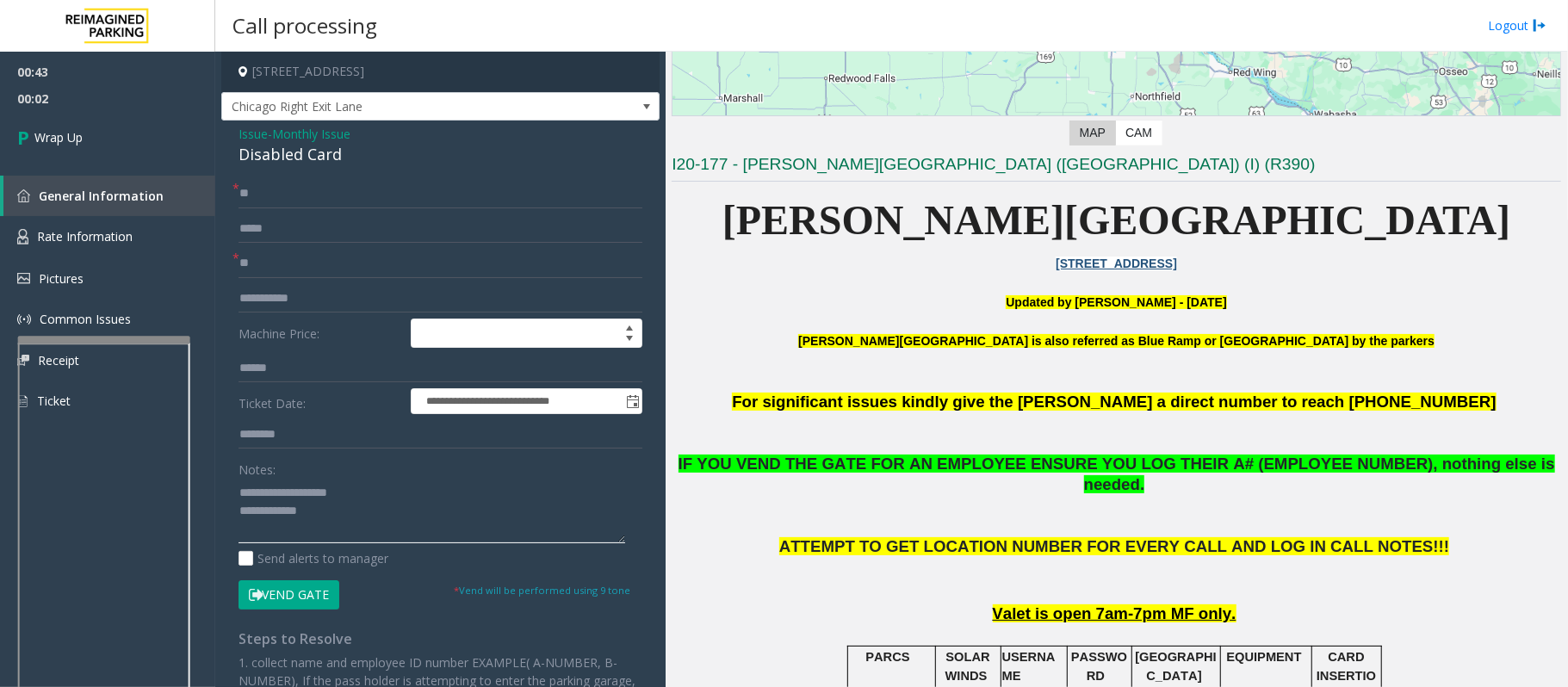
paste textarea "**********"
type textarea "**********"
click at [69, 156] on link "Wrap Up" at bounding box center [107, 137] width 215 height 51
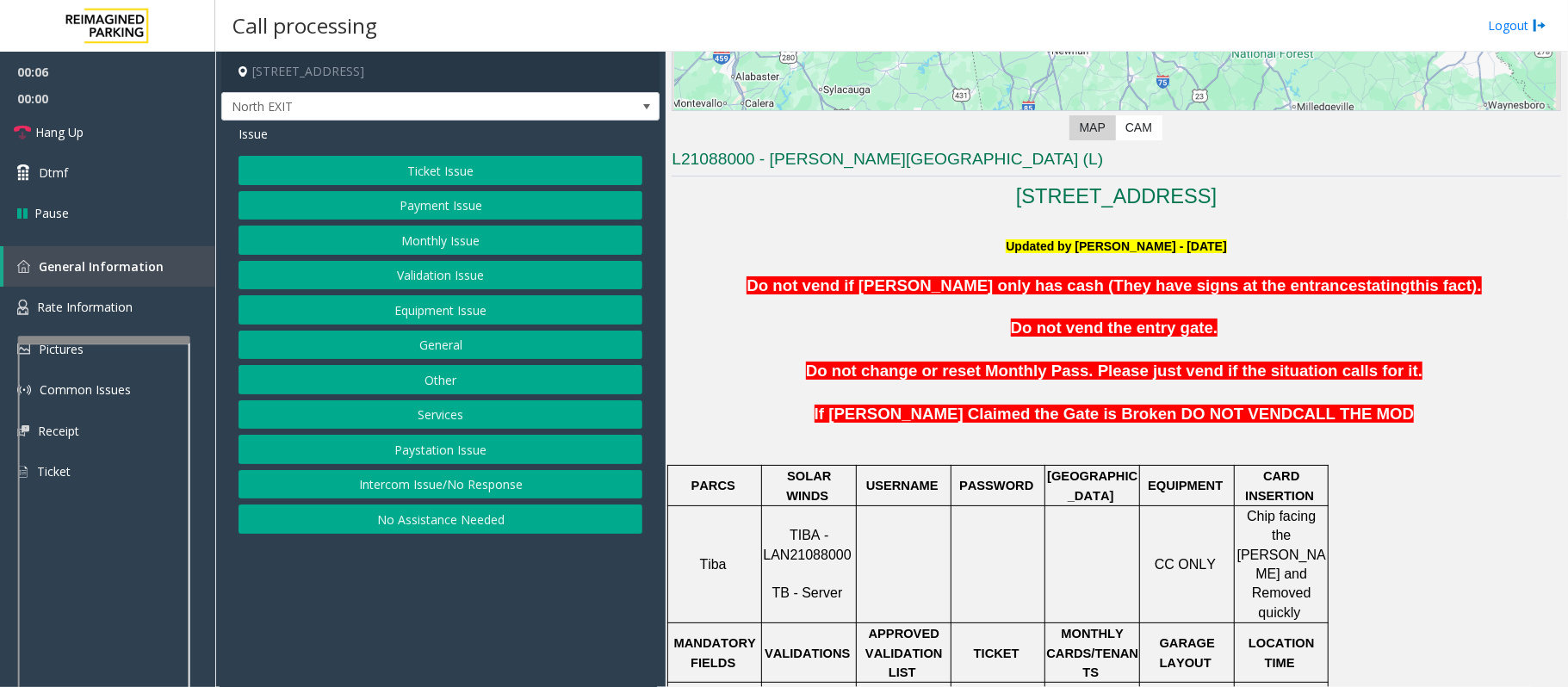
scroll to position [344, 0]
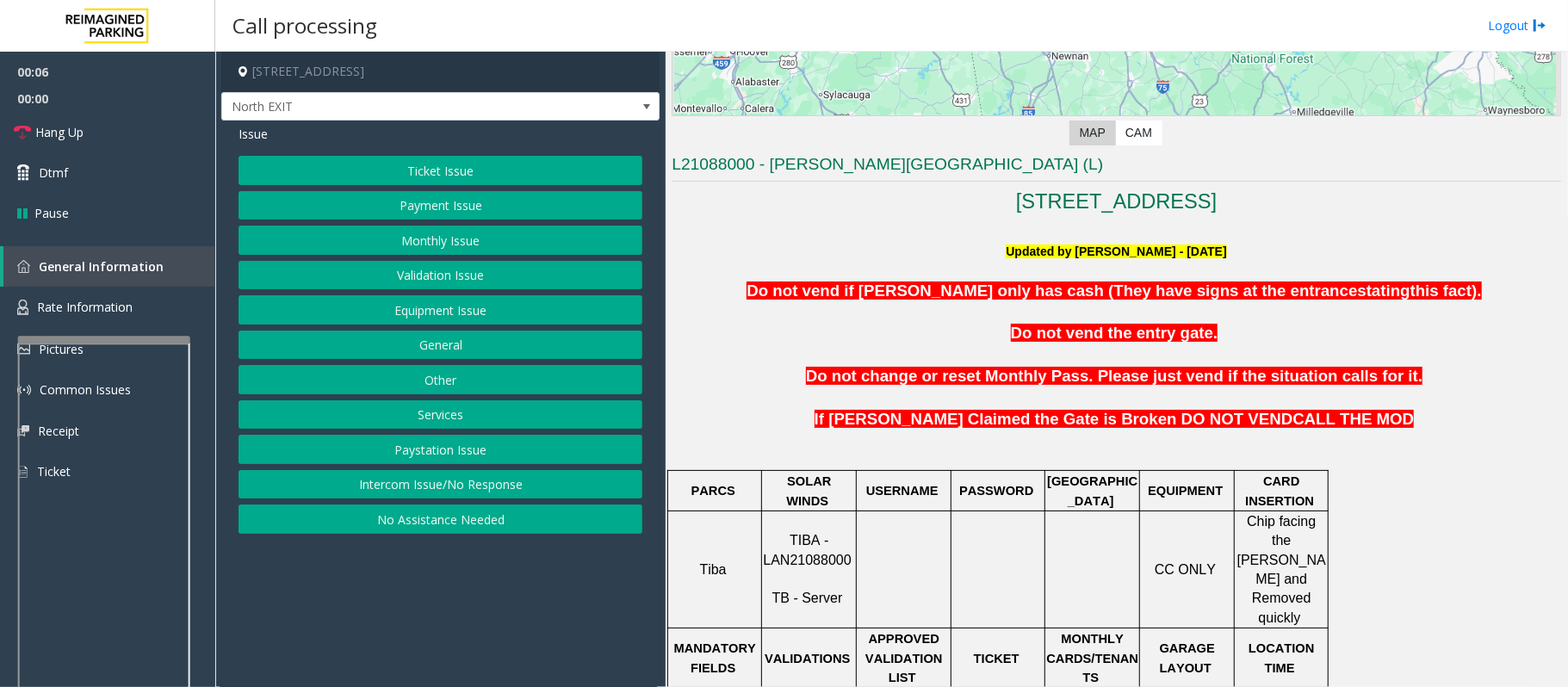
click at [803, 545] on span "TIBA - LAN21088000" at bounding box center [807, 549] width 88 height 34
copy p "LAN21088000"
click at [431, 311] on button "Equipment Issue" at bounding box center [440, 310] width 404 height 29
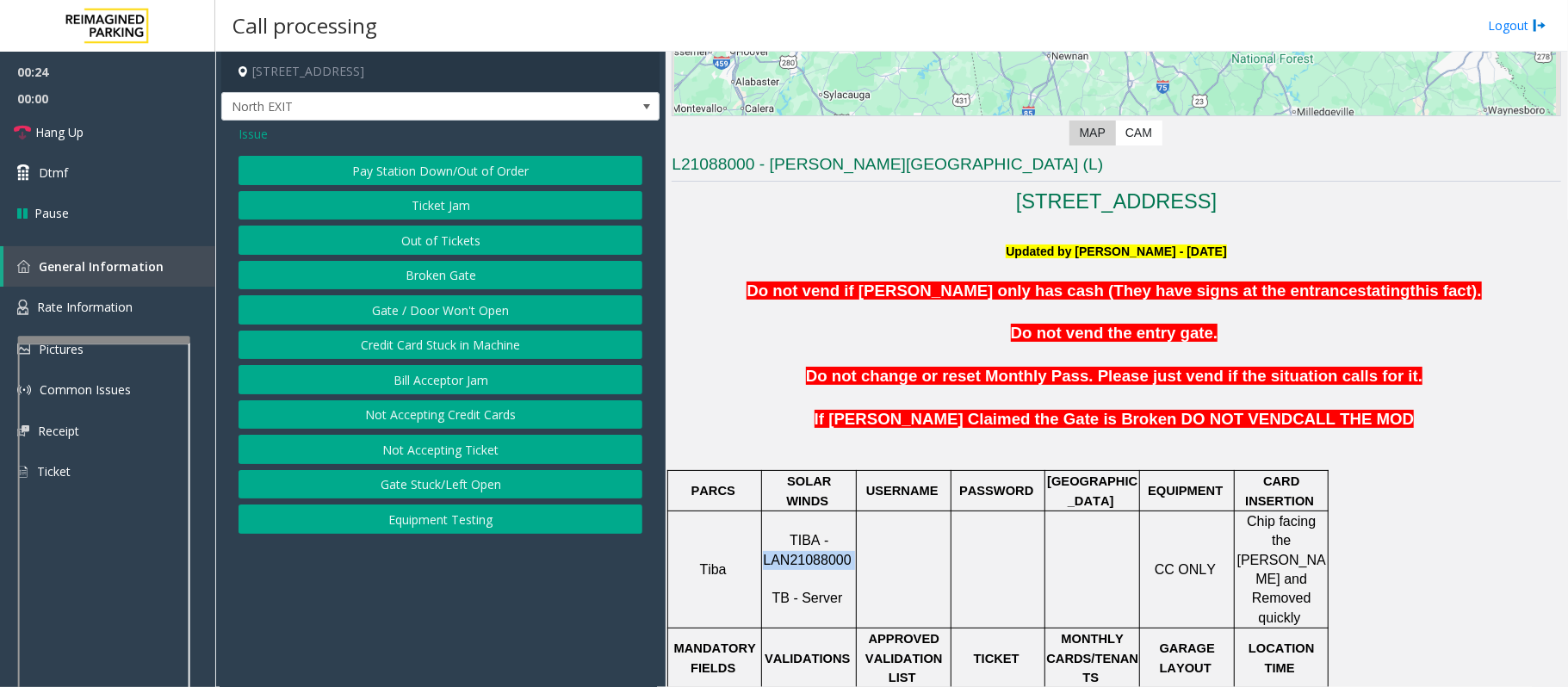
click at [431, 311] on button "Gate / Door Won't Open" at bounding box center [440, 310] width 404 height 29
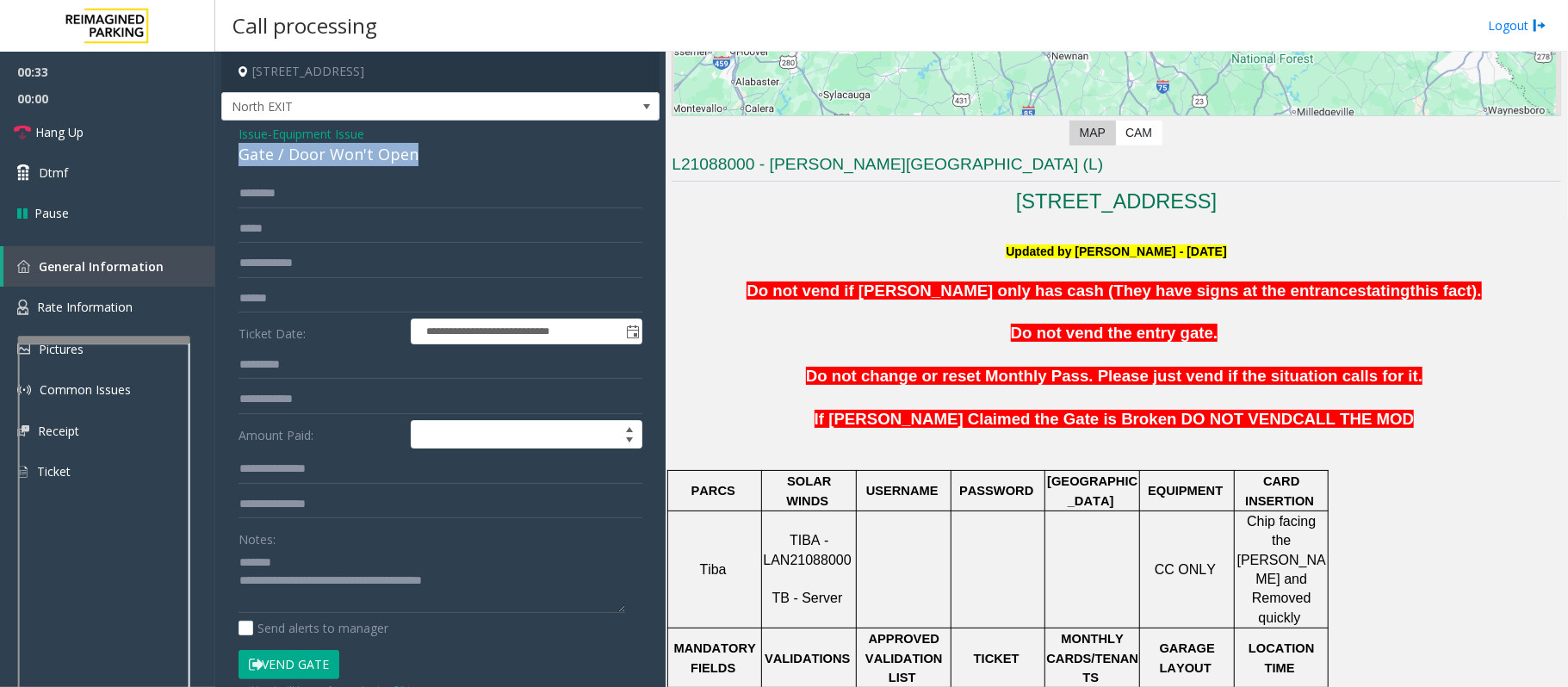
drag, startPoint x: 428, startPoint y: 159, endPoint x: 227, endPoint y: 164, distance: 201.1
click at [224, 164] on div "**********" at bounding box center [440, 548] width 438 height 855
click at [559, 590] on textarea at bounding box center [431, 580] width 387 height 65
drag, startPoint x: 551, startPoint y: 589, endPoint x: 308, endPoint y: 600, distance: 243.2
click at [308, 600] on textarea at bounding box center [431, 580] width 387 height 65
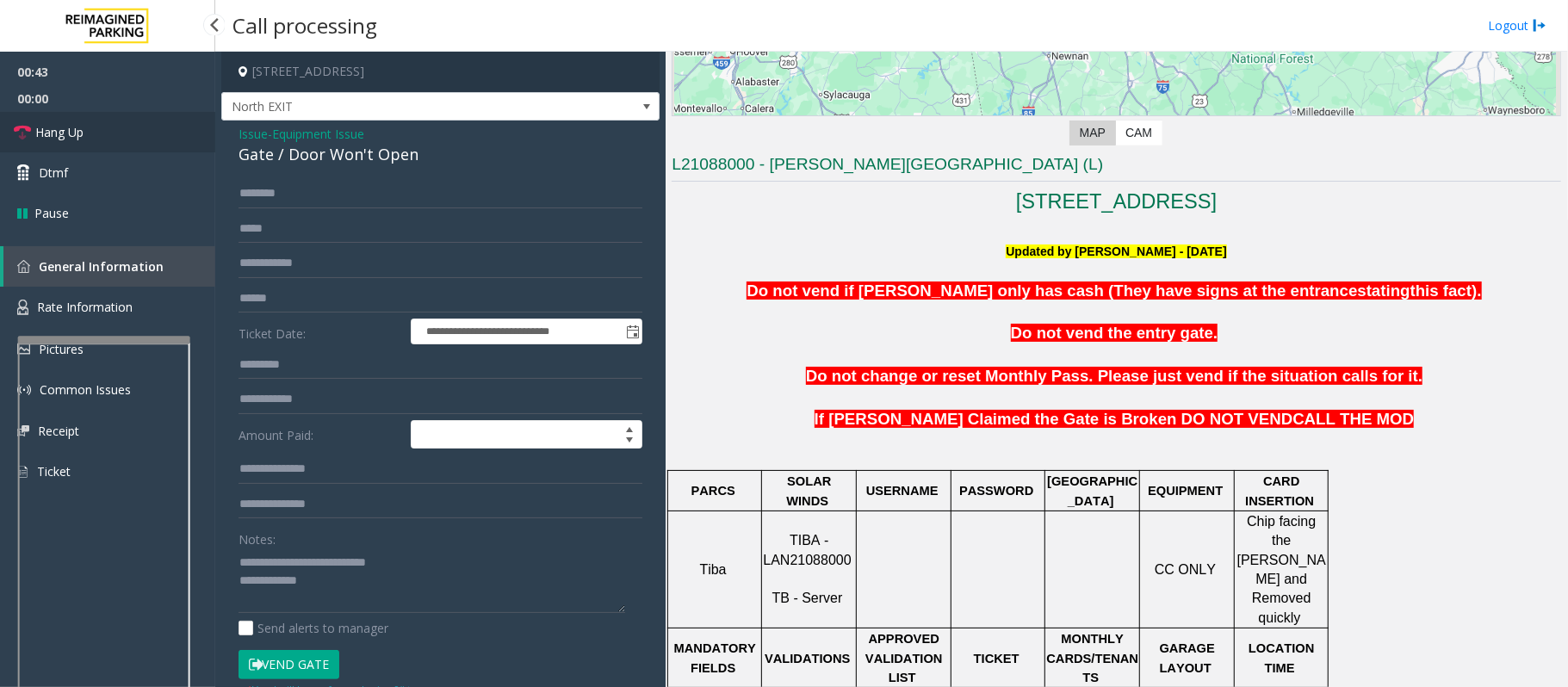
click at [67, 133] on span "Hang Up" at bounding box center [60, 132] width 48 height 18
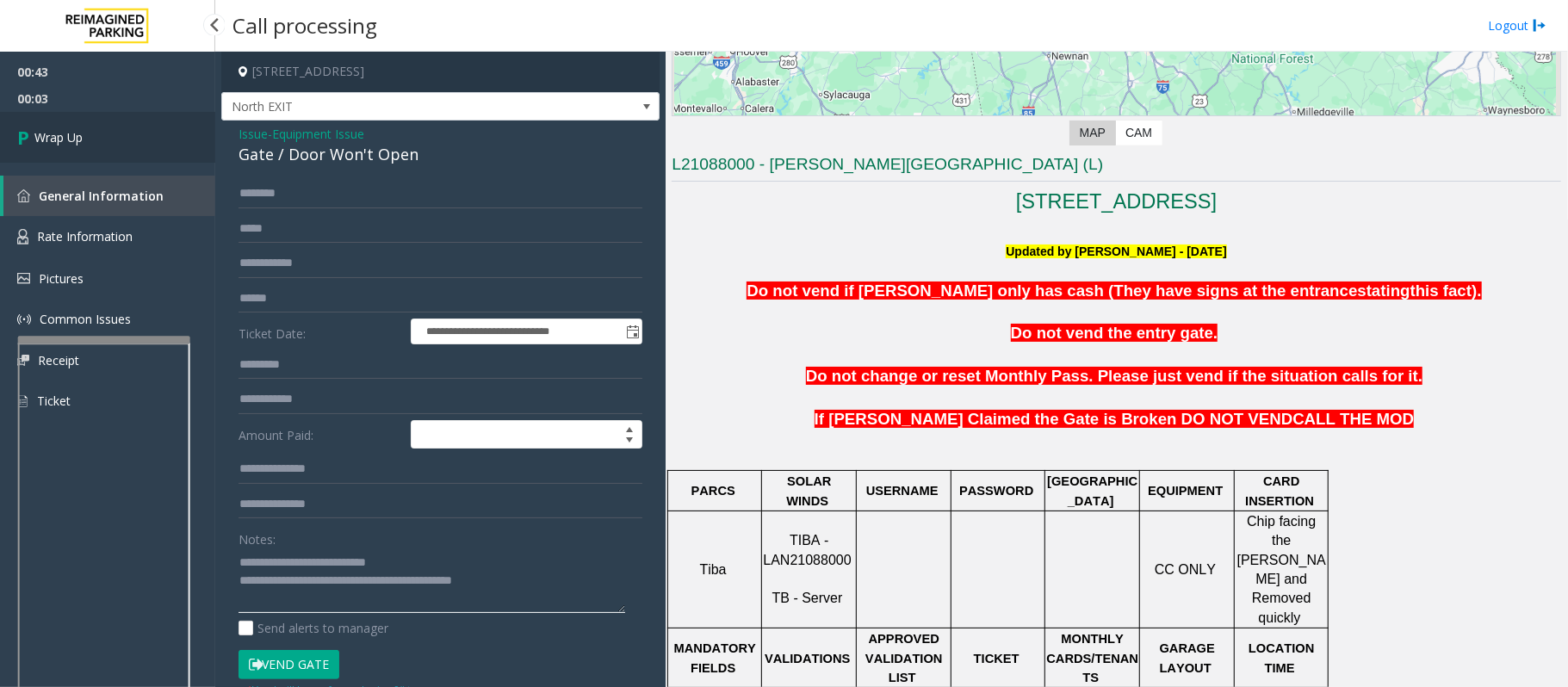
type textarea "**********"
click at [142, 145] on link "Wrap Up" at bounding box center [107, 137] width 215 height 51
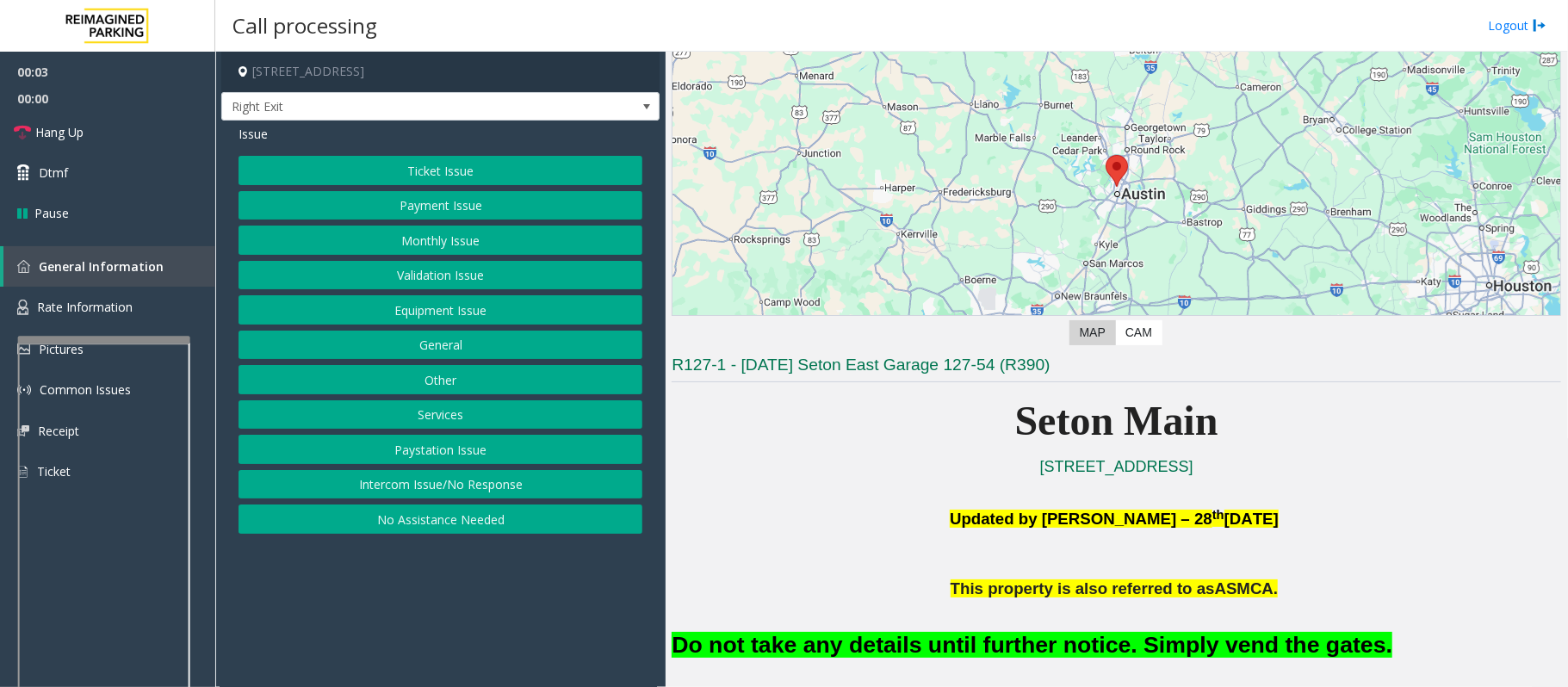
scroll to position [459, 0]
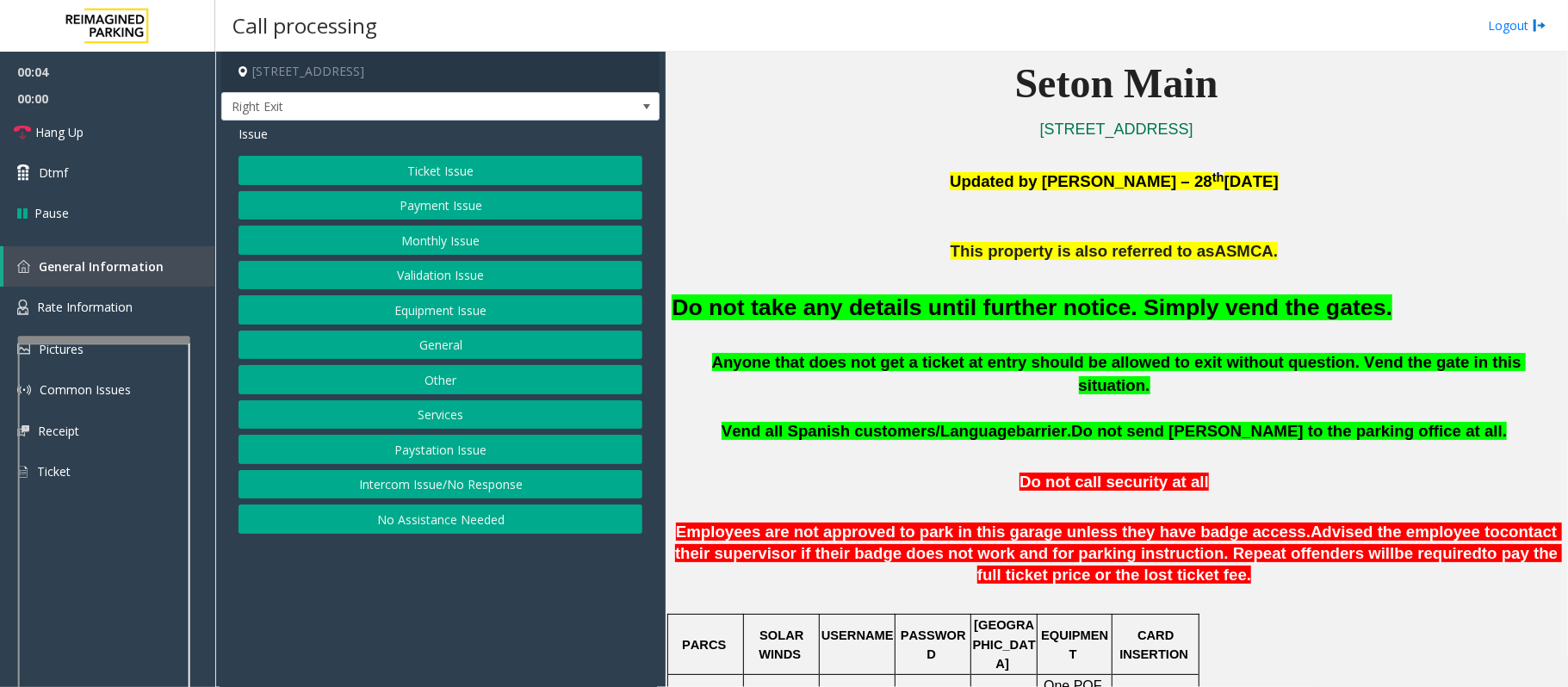
click at [369, 306] on button "Equipment Issue" at bounding box center [440, 310] width 404 height 29
click at [373, 305] on button "Gate / Door Won't Open" at bounding box center [440, 310] width 404 height 29
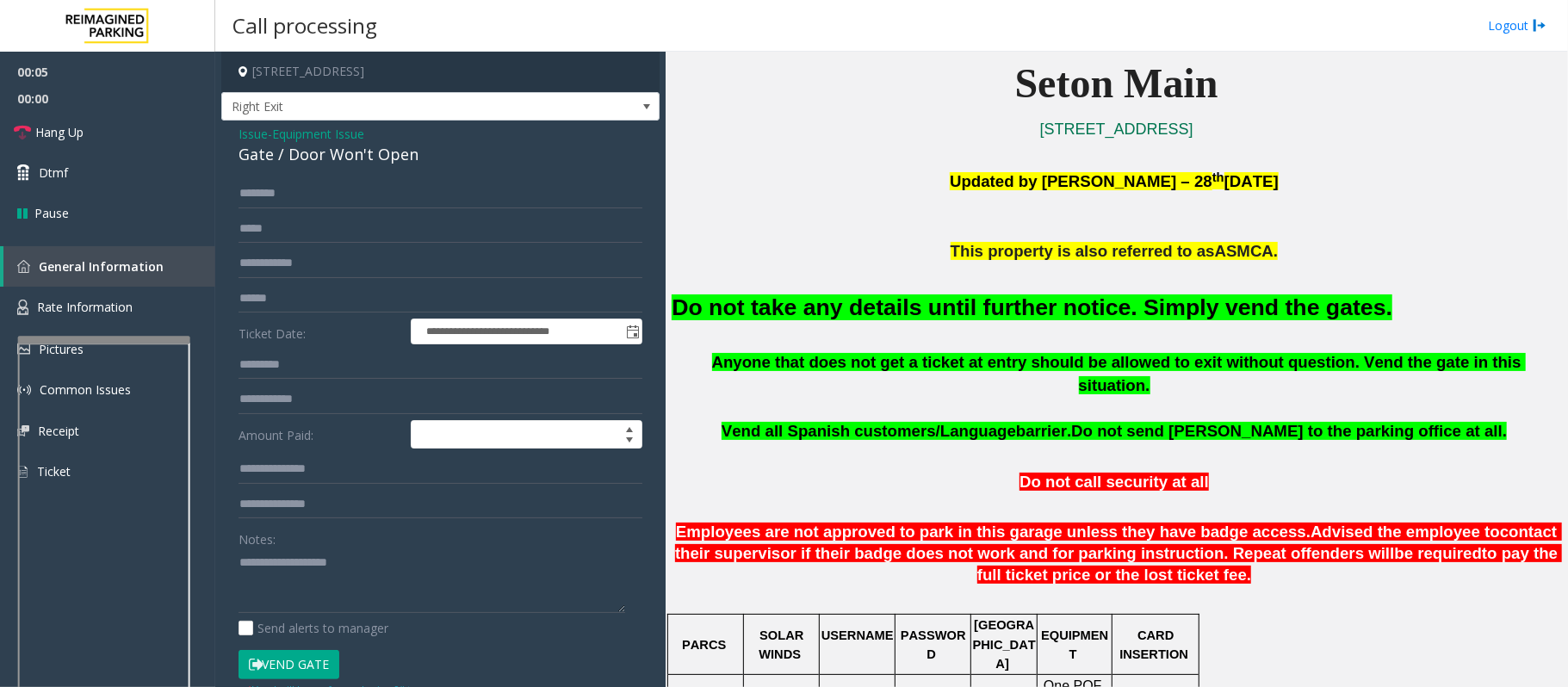
click at [314, 662] on button "Vend Gate" at bounding box center [288, 665] width 101 height 29
click at [246, 133] on span "Issue" at bounding box center [253, 134] width 29 height 18
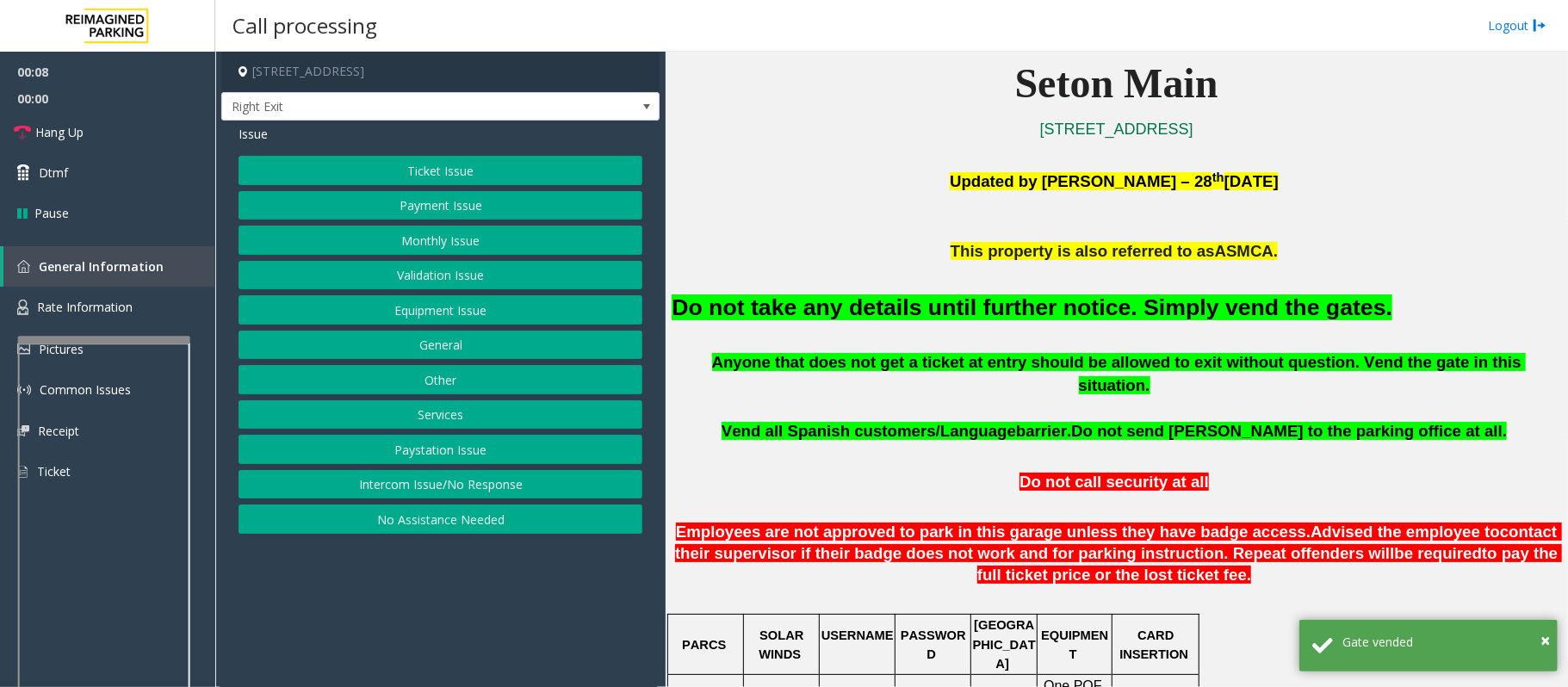
click at [472, 280] on button "Validation Issue" at bounding box center [440, 275] width 404 height 29
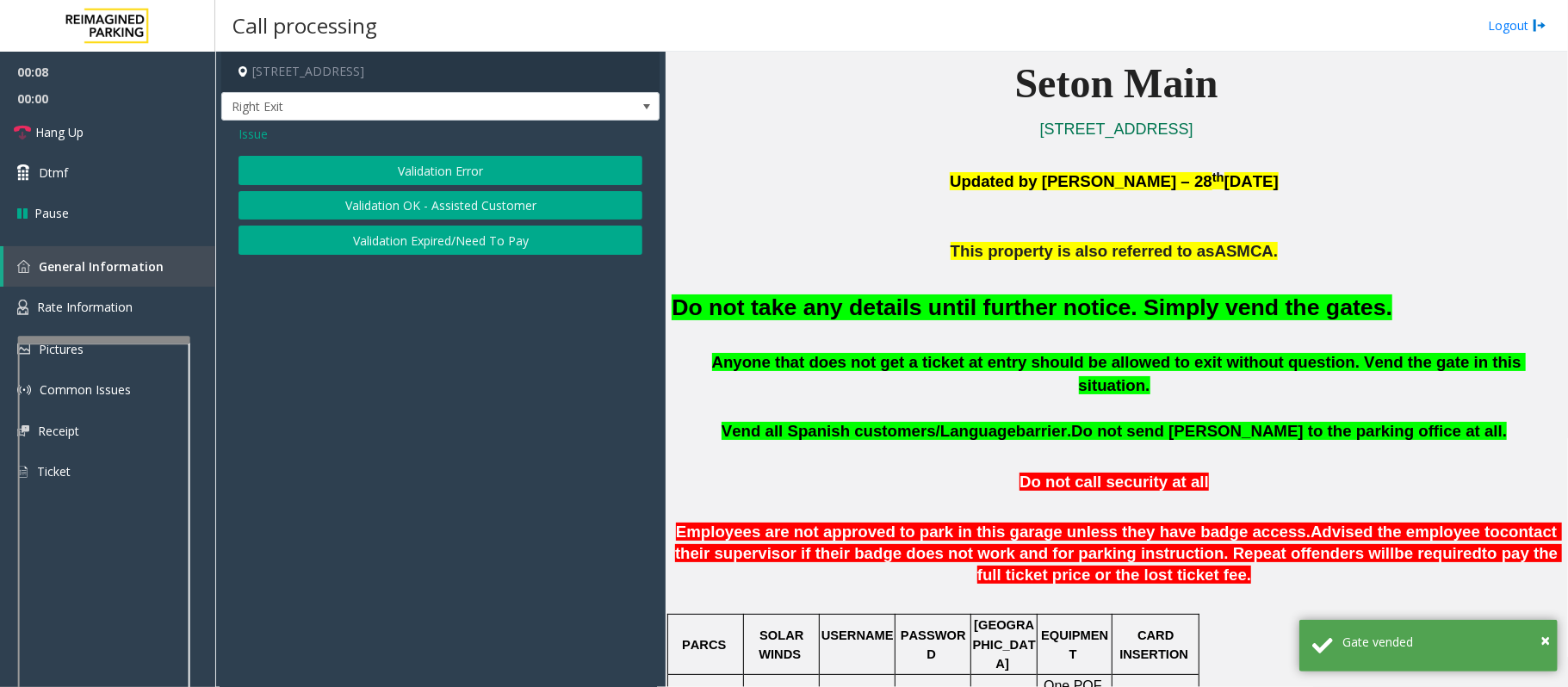
click at [397, 154] on div "Issue Validation Error Validation OK - Assisted Customer Validation Expired/Nee…" at bounding box center [440, 192] width 438 height 143
click at [517, 153] on div "Issue Validation Error Validation OK - Assisted Customer Validation Expired/Nee…" at bounding box center [440, 192] width 438 height 143
click at [583, 183] on button "Validation Error" at bounding box center [440, 171] width 404 height 29
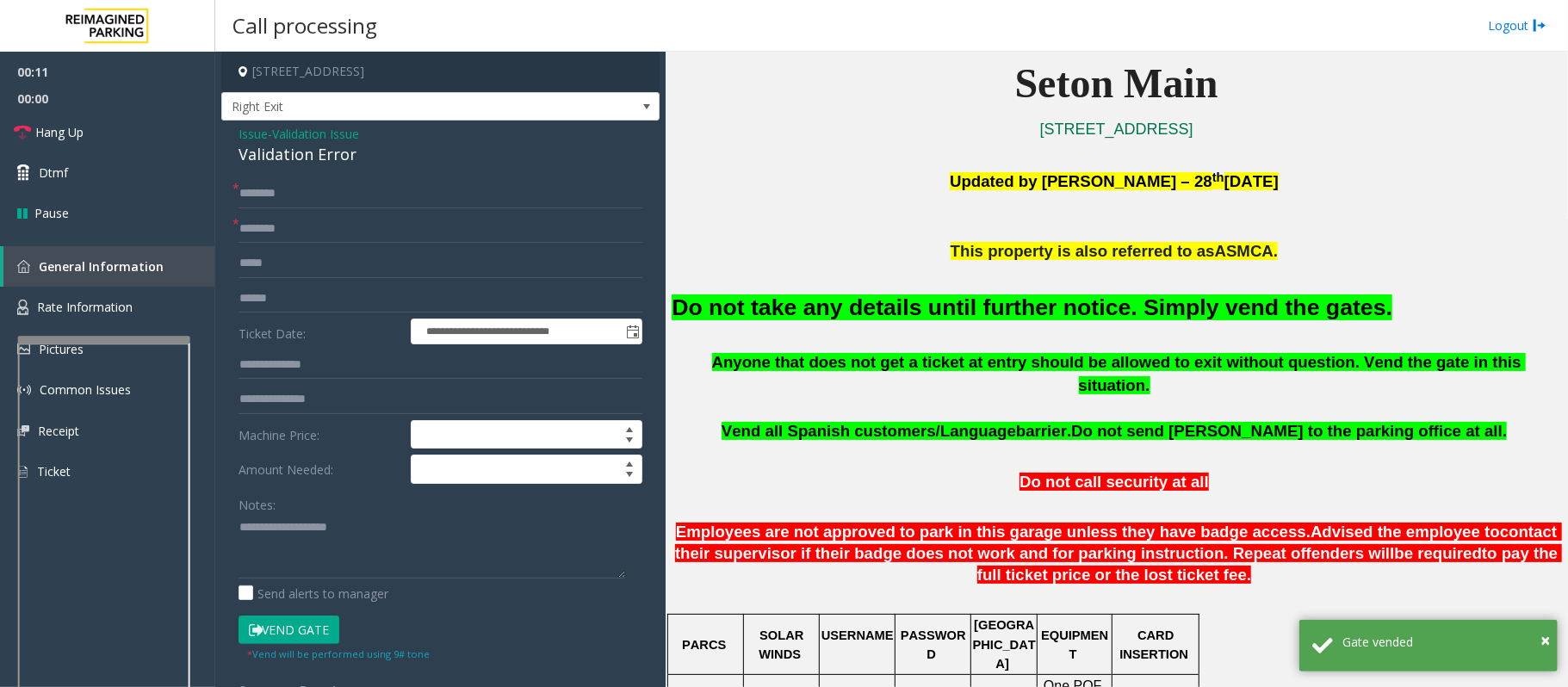
click at [824, 313] on font "Do not take any details until further notice. Simply vend the gates." at bounding box center [1031, 307] width 721 height 26
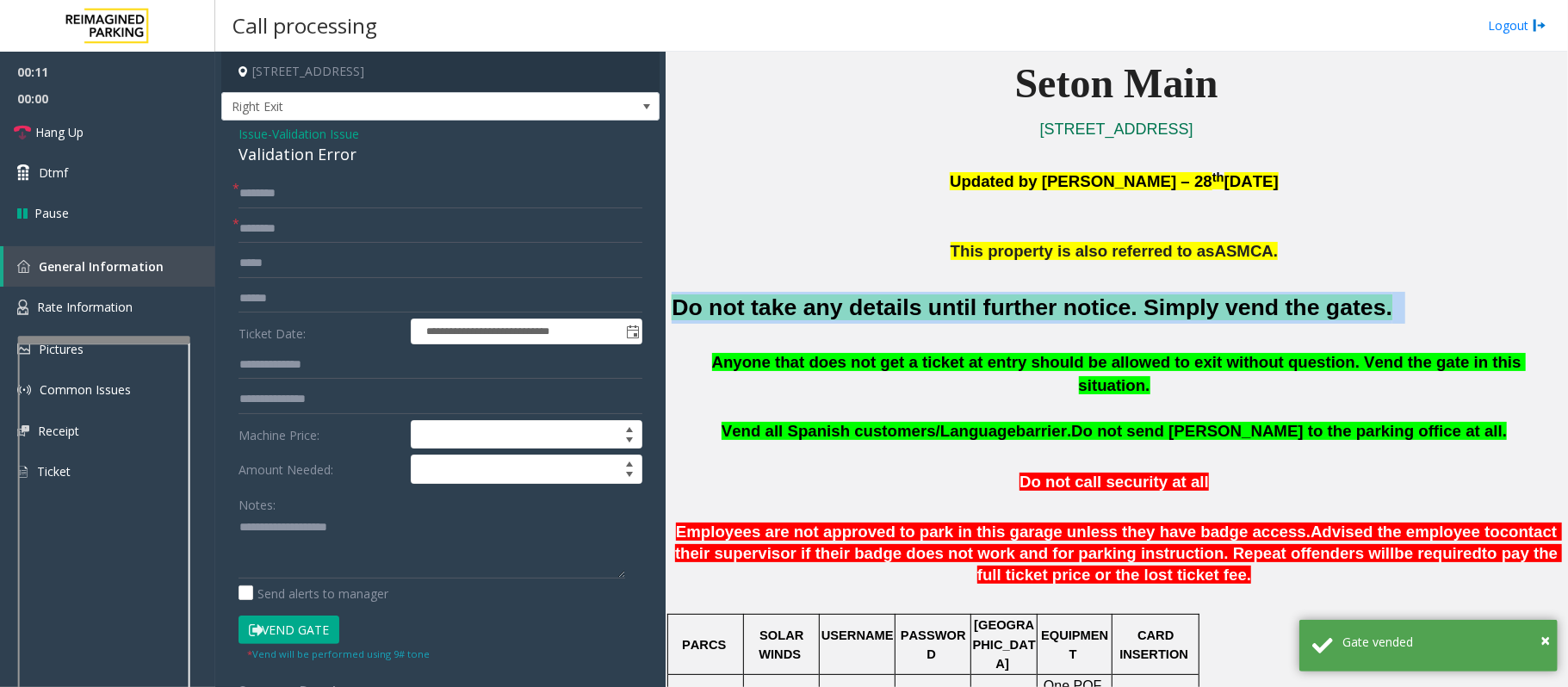
click at [824, 313] on font "Do not take any details until further notice. Simply vend the gates." at bounding box center [1031, 307] width 721 height 26
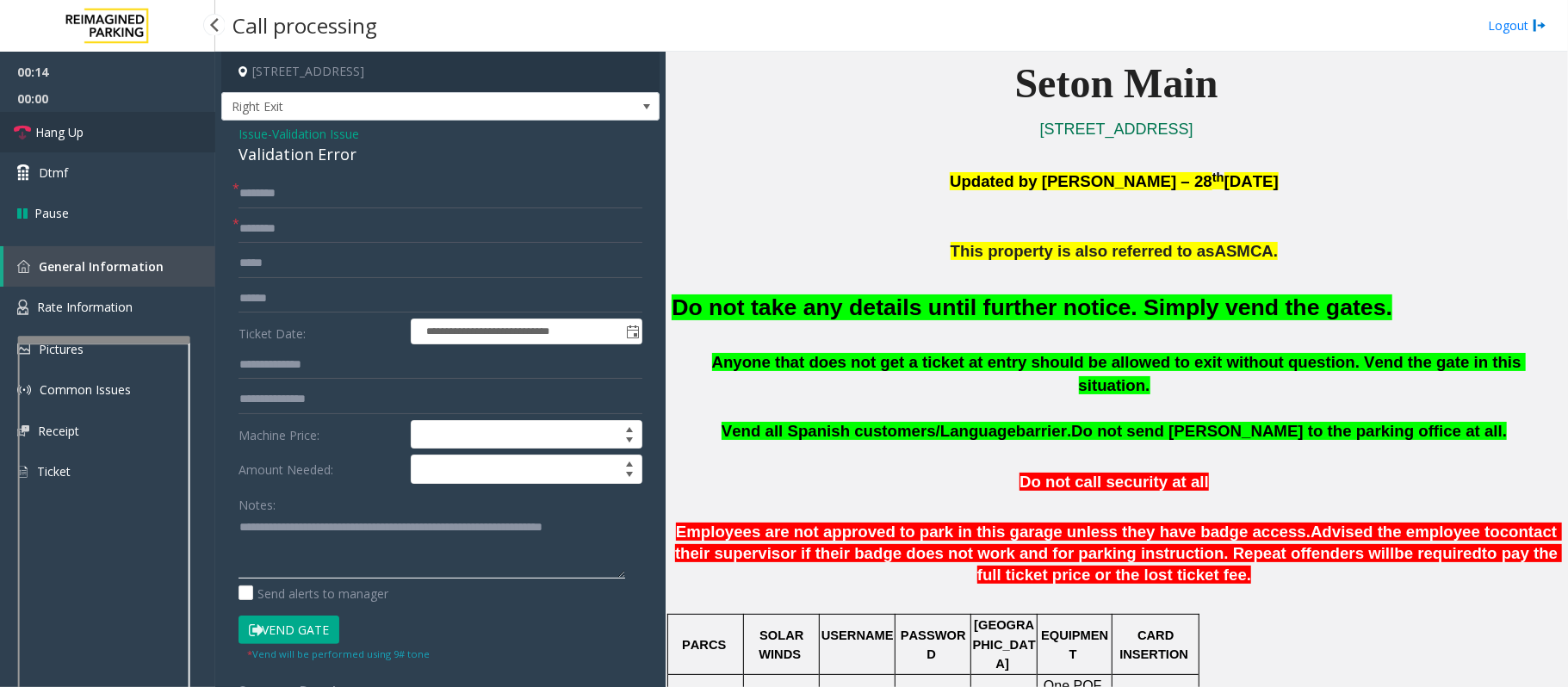
type textarea "**********"
click at [81, 136] on span "Hang Up" at bounding box center [60, 132] width 48 height 18
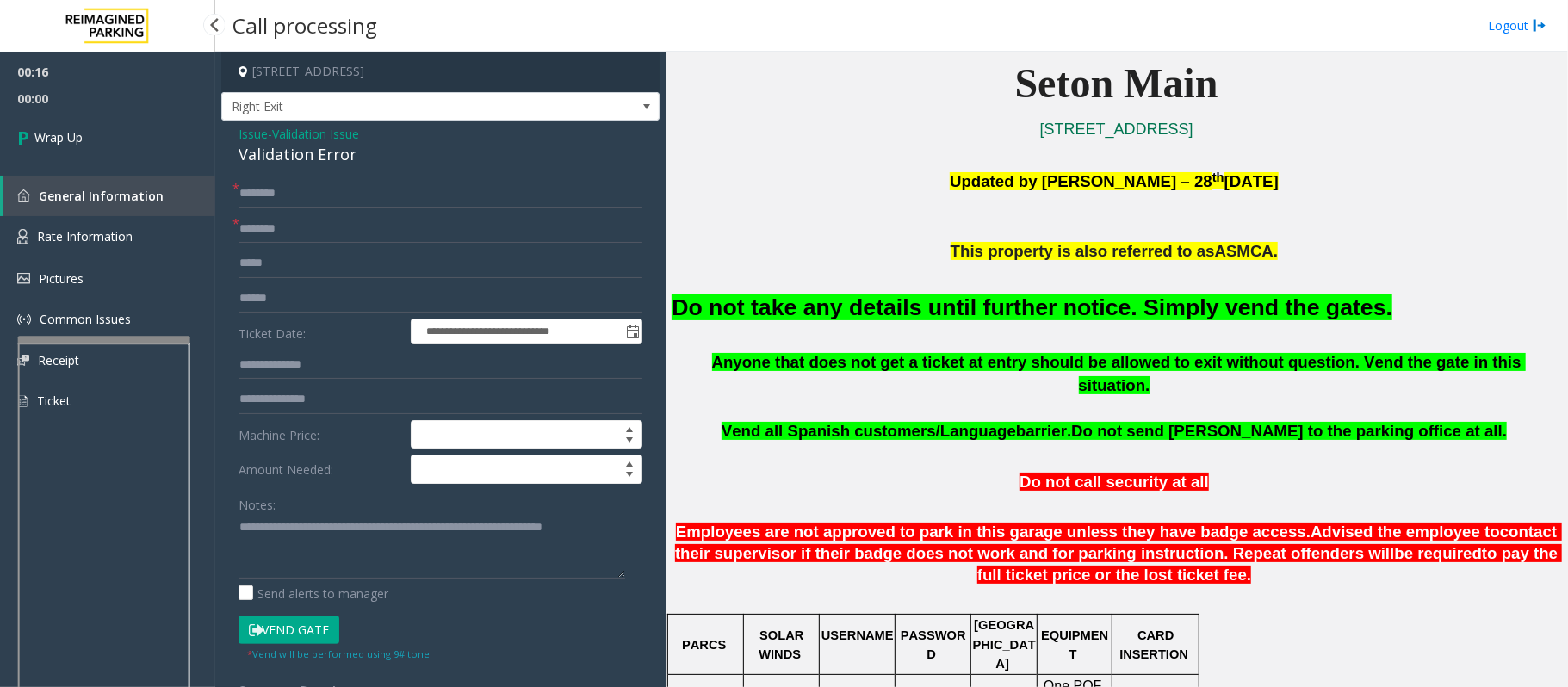
click at [81, 136] on span "Wrap Up" at bounding box center [59, 137] width 48 height 18
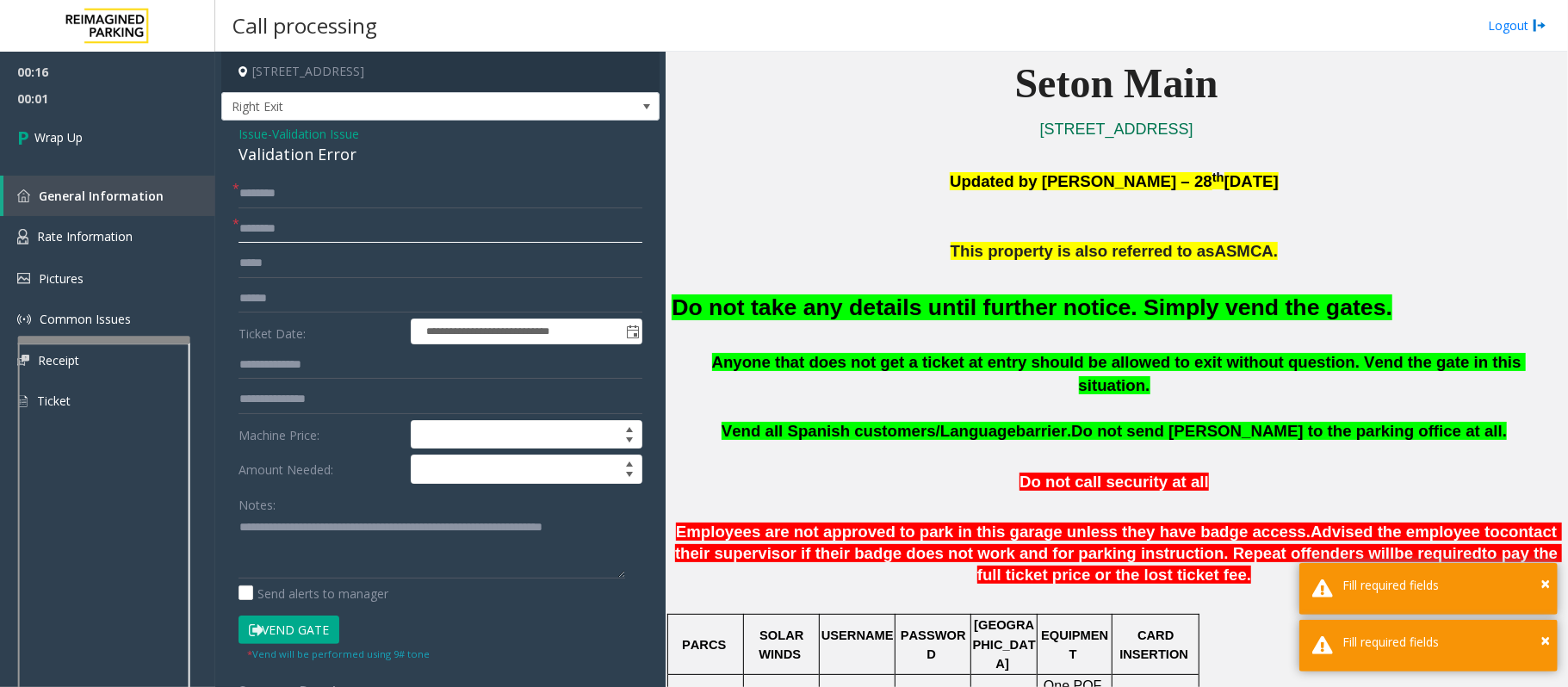
click at [261, 230] on input "text" at bounding box center [440, 229] width 404 height 29
click at [249, 232] on input "***" at bounding box center [440, 229] width 404 height 29
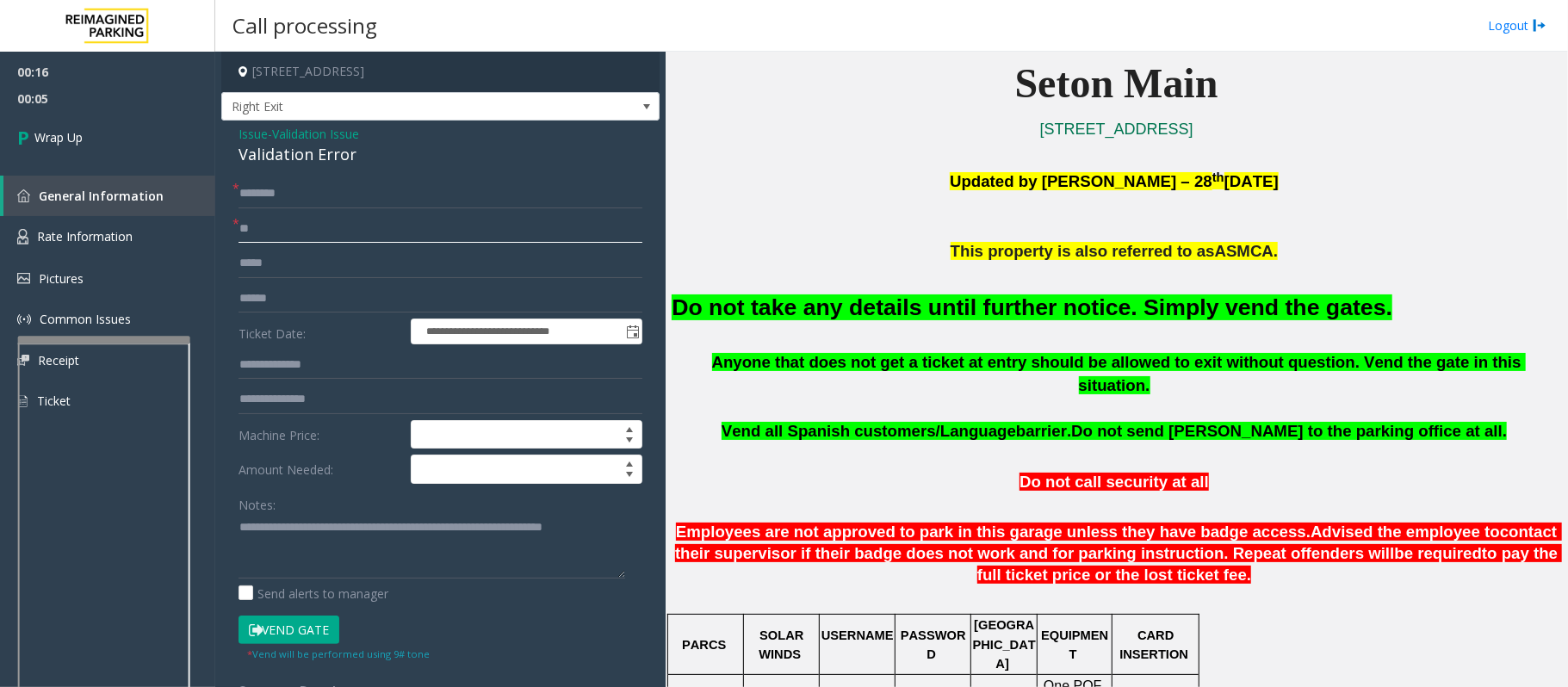
type input "**"
click at [287, 191] on input "text" at bounding box center [440, 193] width 404 height 29
type input "**"
click at [91, 146] on link "Wrap Up" at bounding box center [107, 137] width 215 height 51
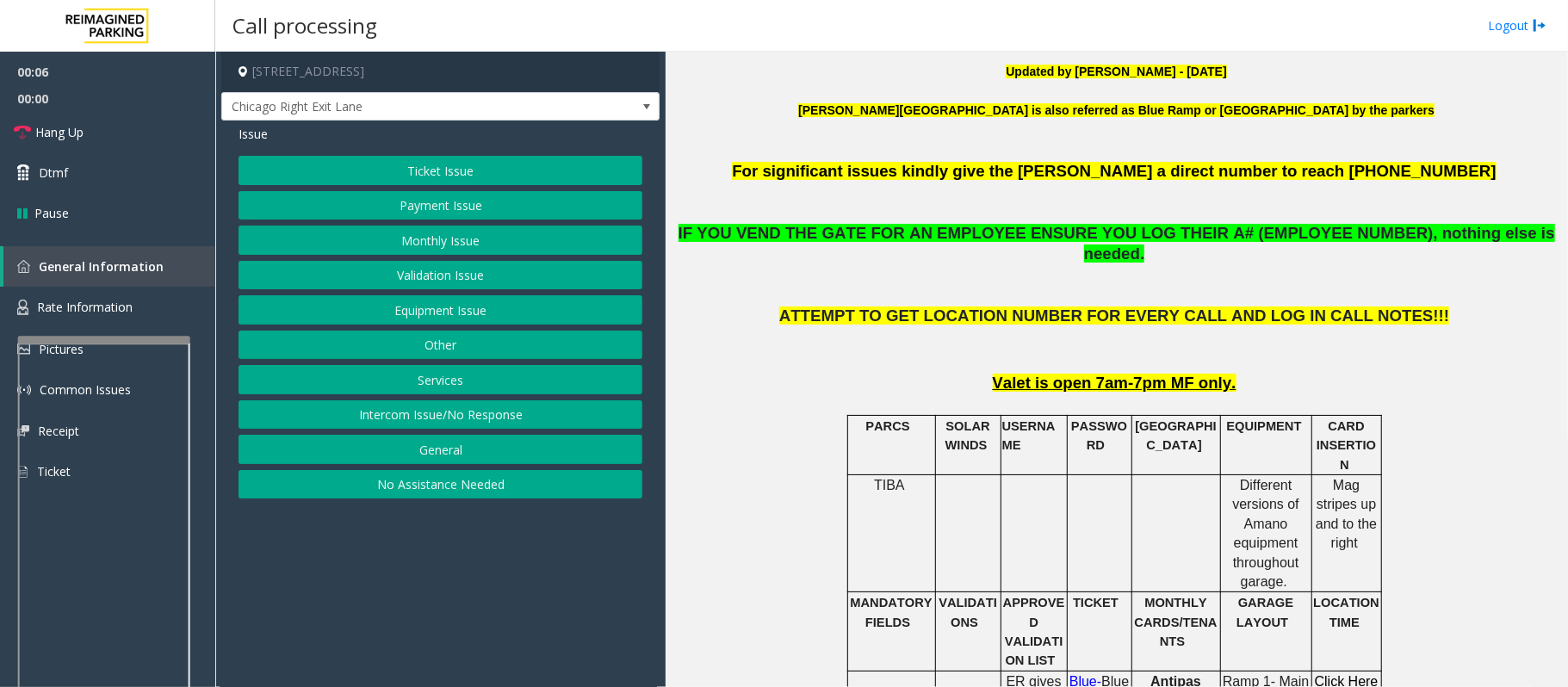
scroll to position [573, 0]
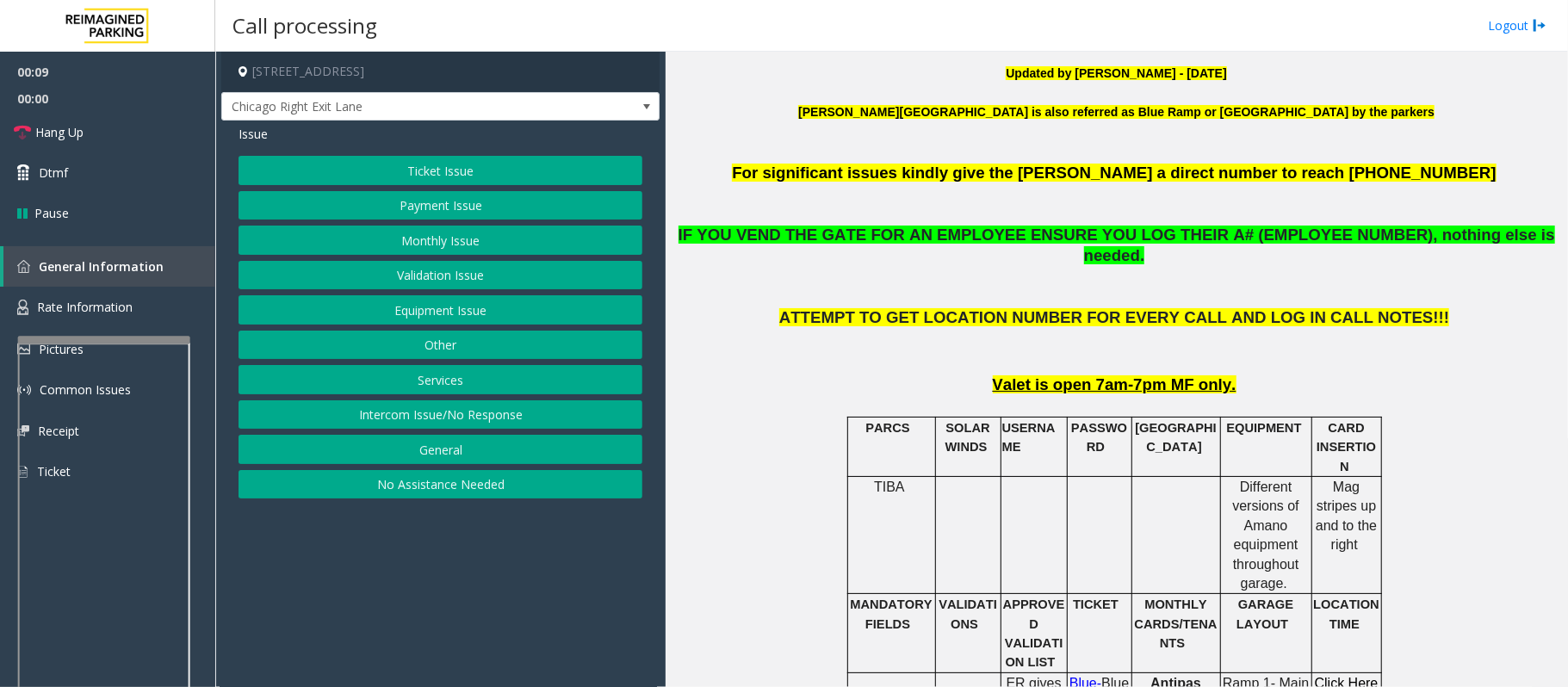
click at [452, 314] on button "Equipment Issue" at bounding box center [440, 310] width 404 height 29
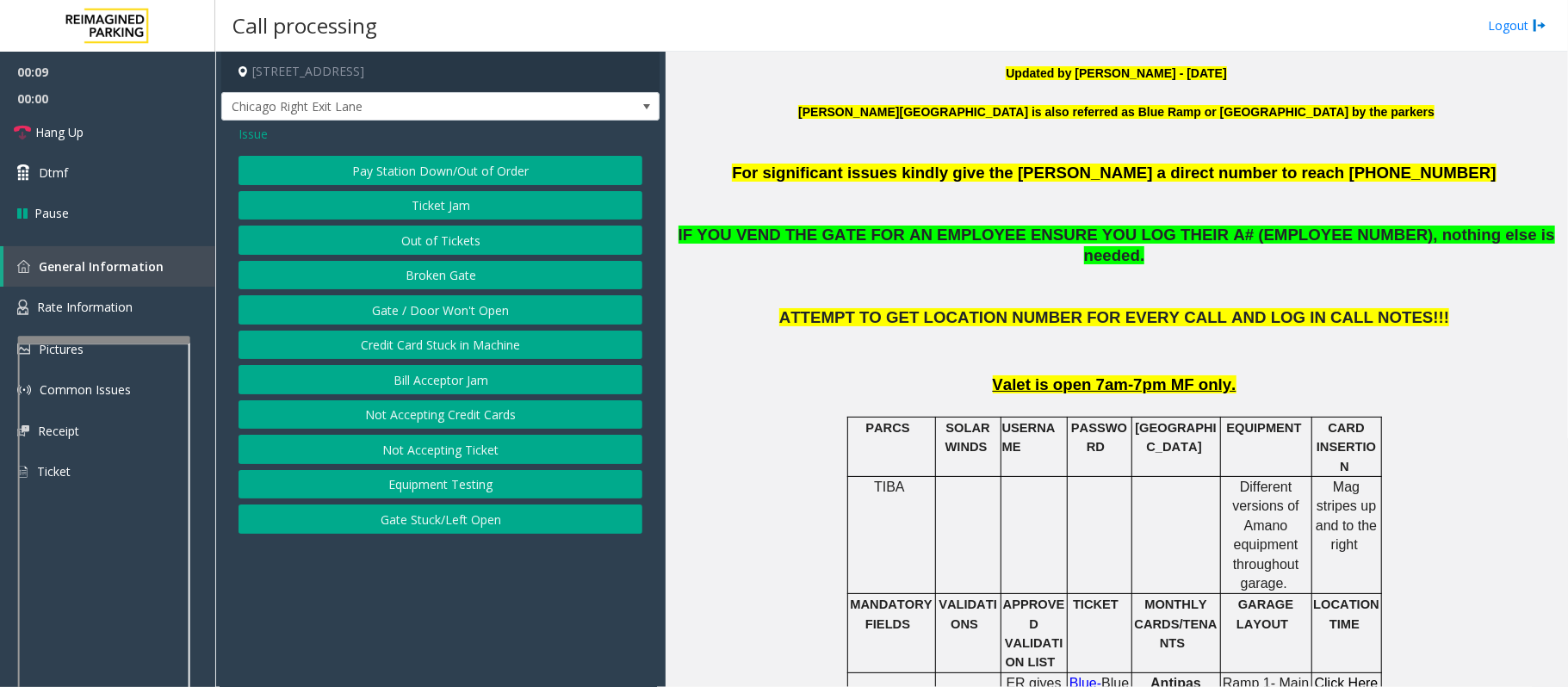
click at [453, 311] on button "Gate / Door Won't Open" at bounding box center [440, 310] width 404 height 29
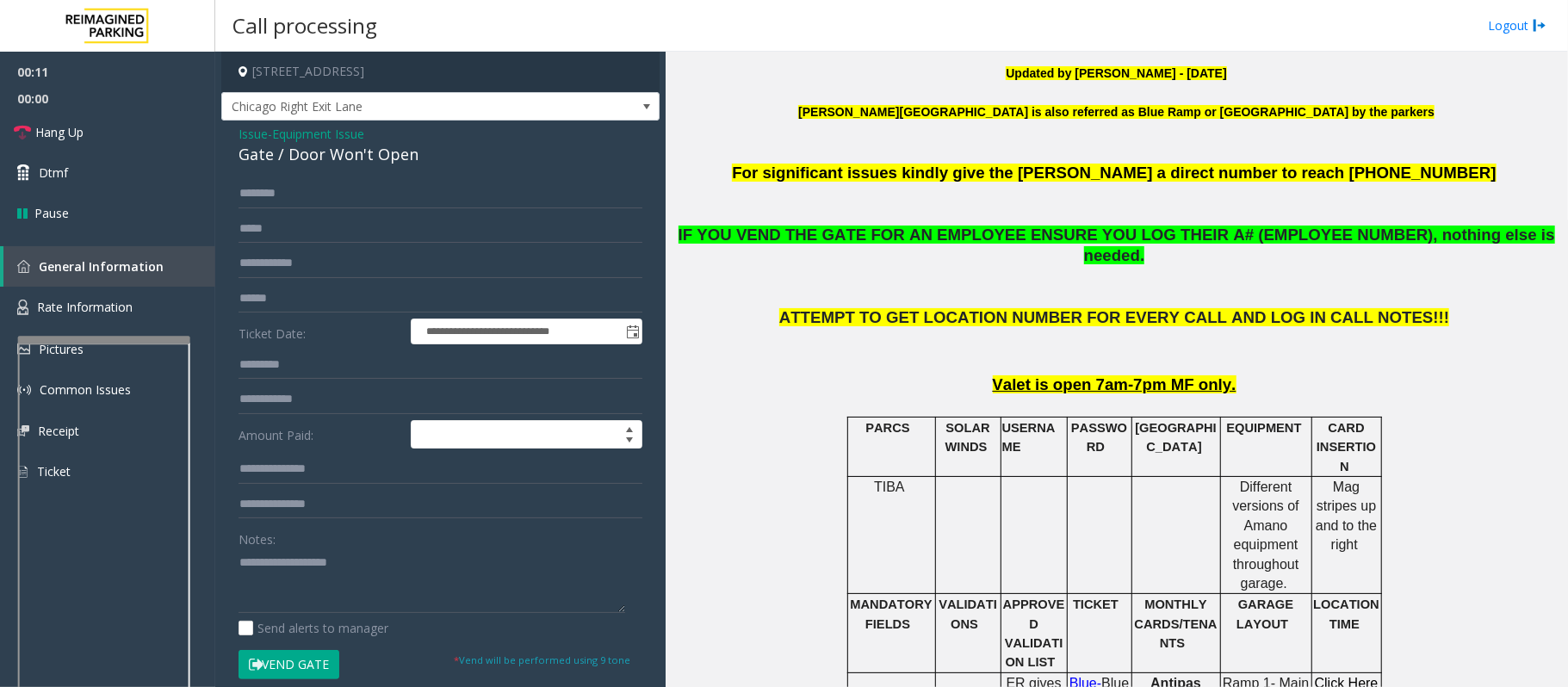
click at [261, 138] on span "Issue" at bounding box center [253, 134] width 29 height 18
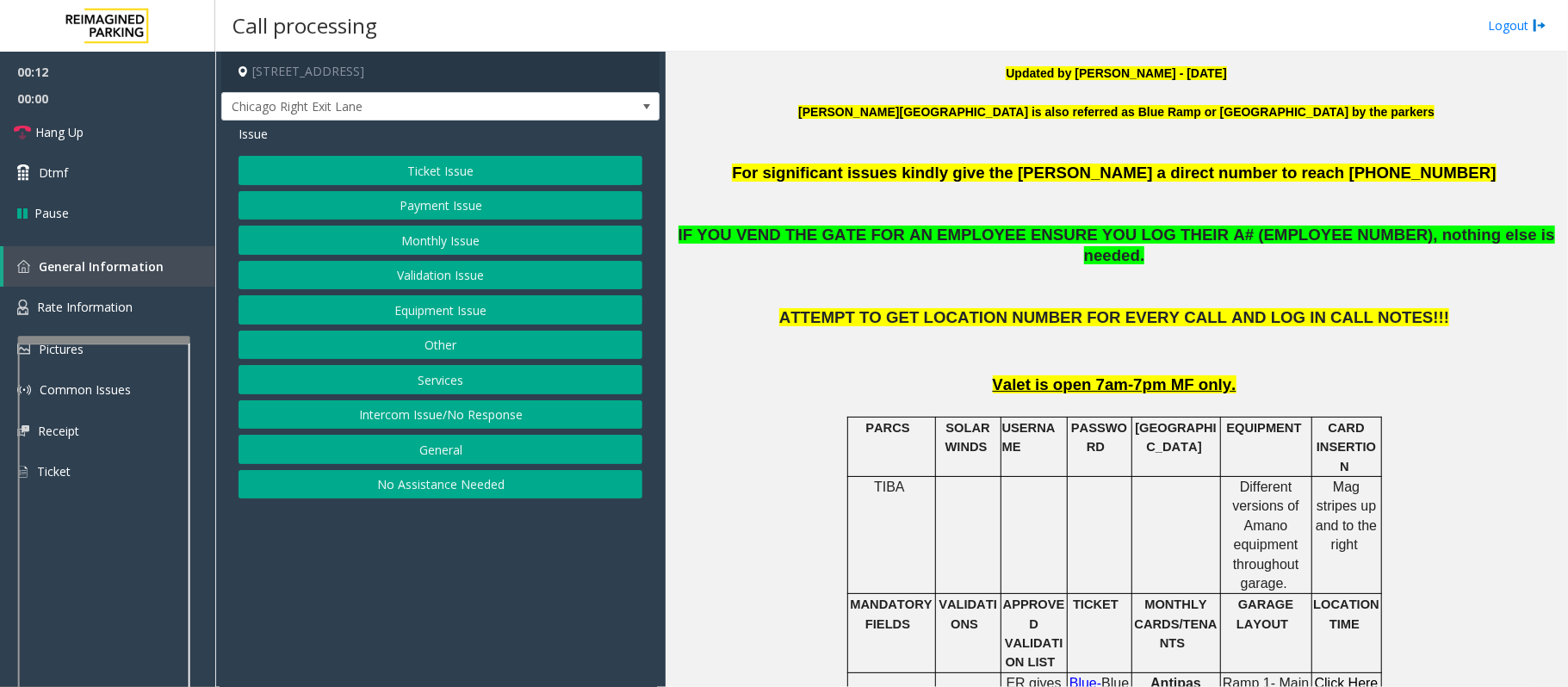
click at [425, 246] on button "Monthly Issue" at bounding box center [440, 240] width 404 height 29
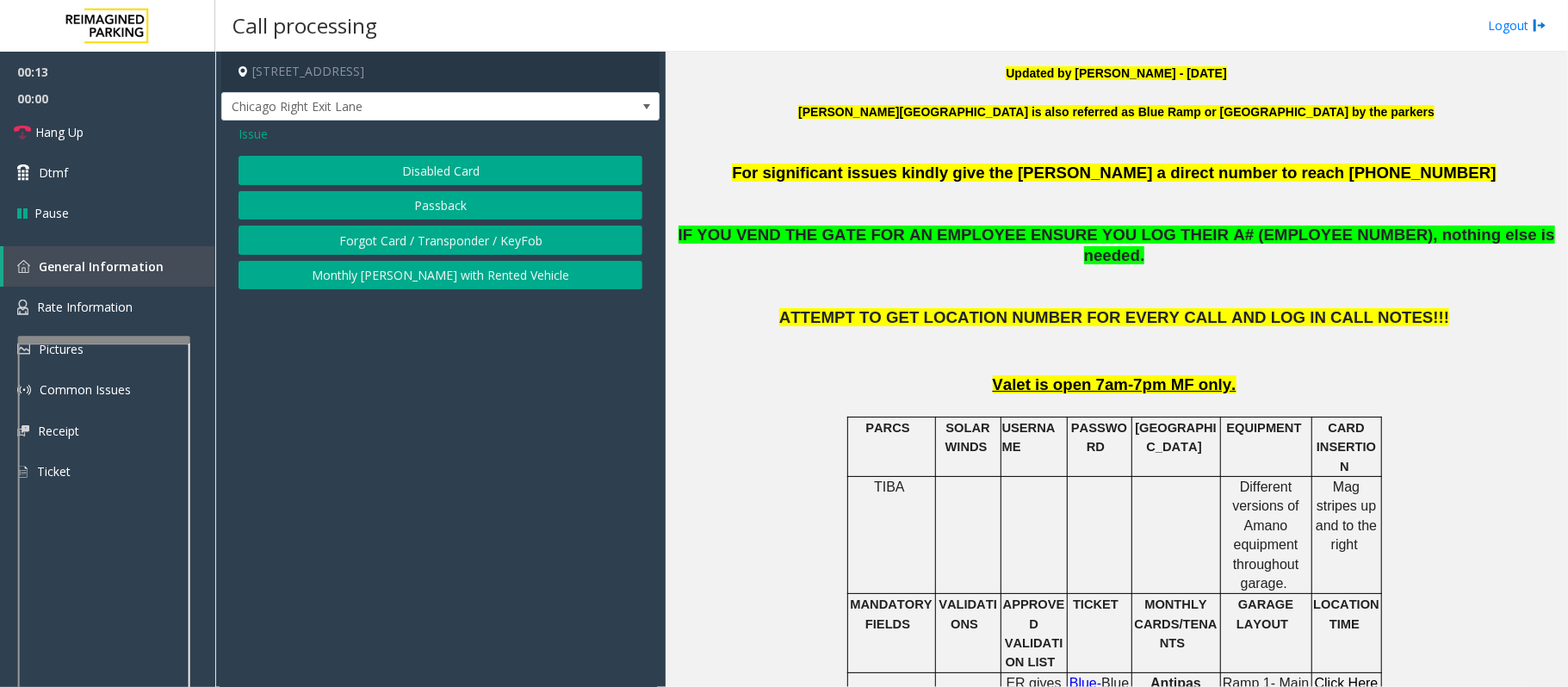
click at [413, 170] on button "Disabled Card" at bounding box center [440, 171] width 404 height 29
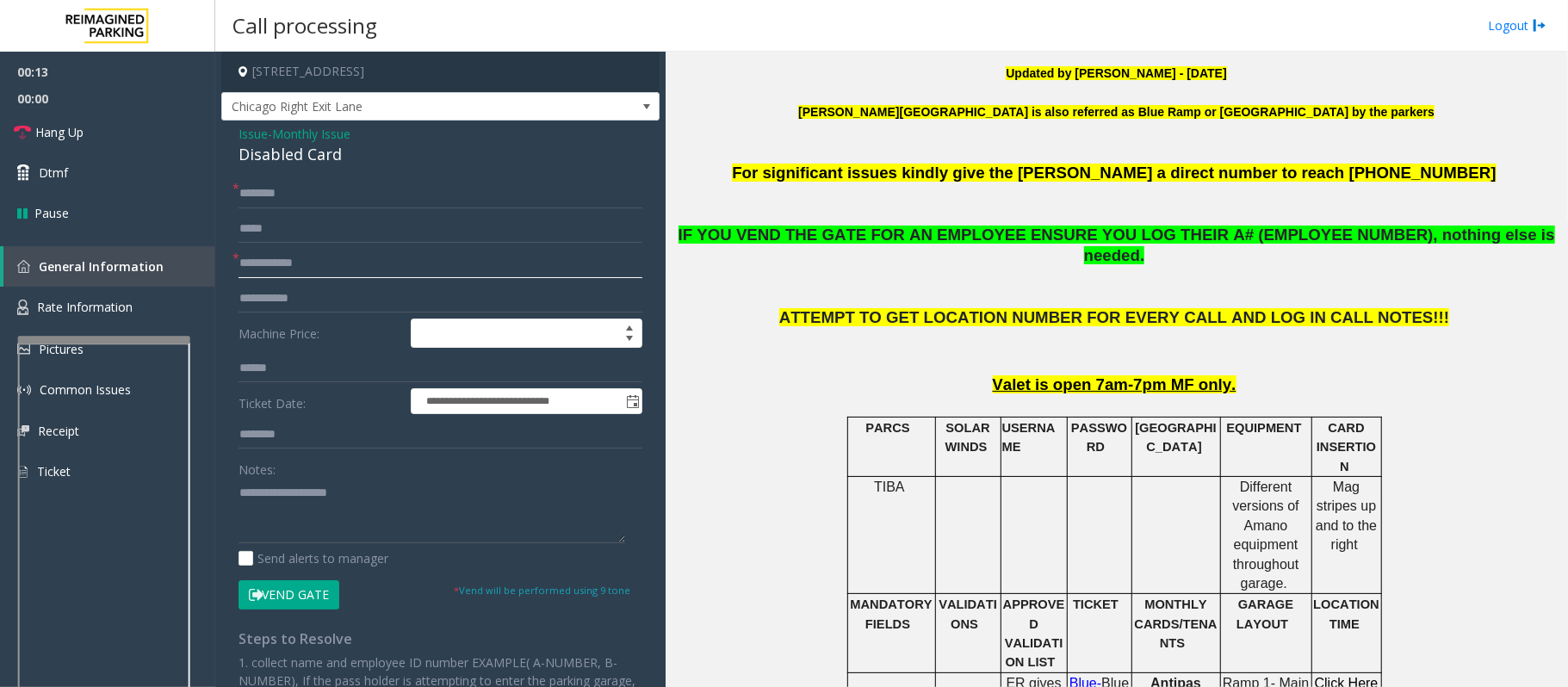
click at [305, 272] on input "text" at bounding box center [440, 263] width 404 height 29
type input "****"
drag, startPoint x: 360, startPoint y: 161, endPoint x: 234, endPoint y: 159, distance: 126.0
click at [234, 159] on div "**********" at bounding box center [440, 532] width 438 height 822
type textarea "**********"
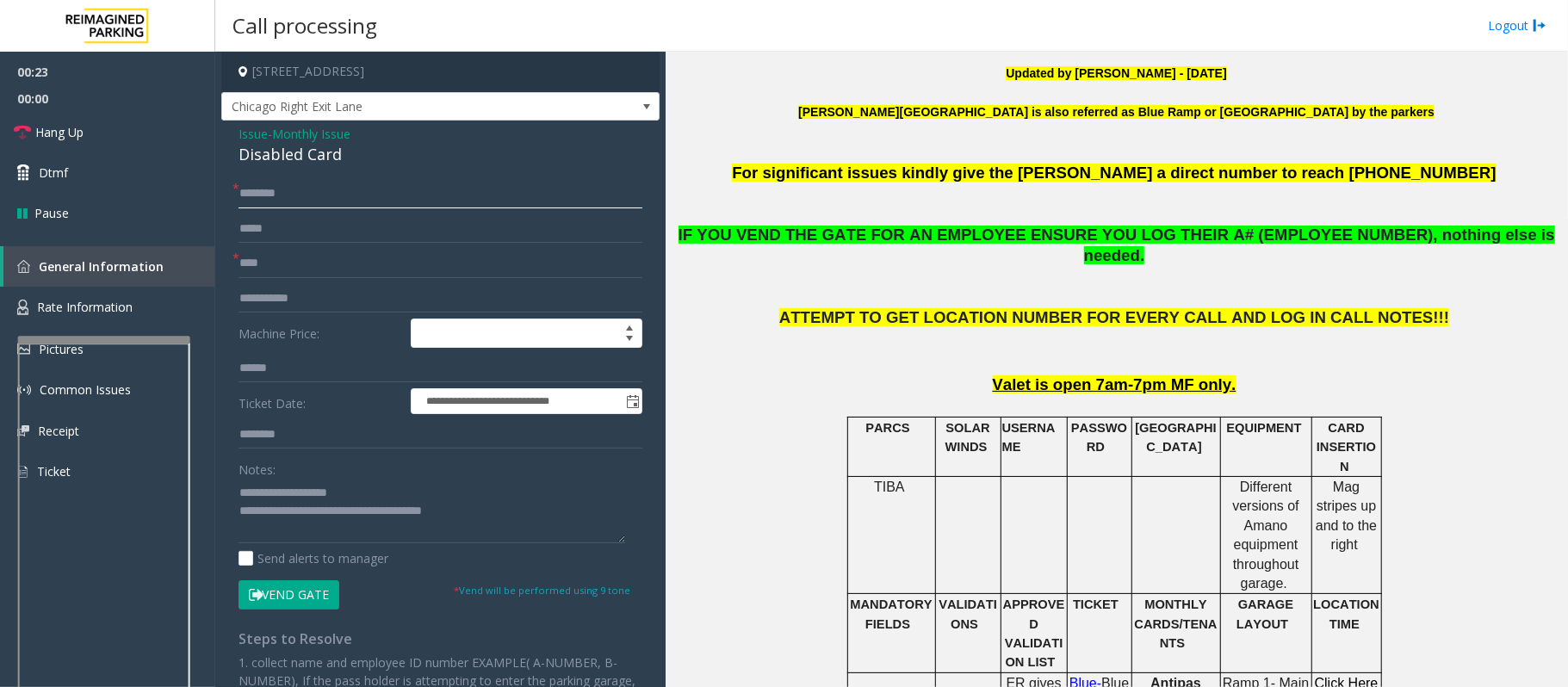
click at [287, 180] on input "text" at bounding box center [440, 193] width 404 height 29
type input "**"
click at [263, 259] on input "****" at bounding box center [440, 263] width 404 height 29
type input "**"
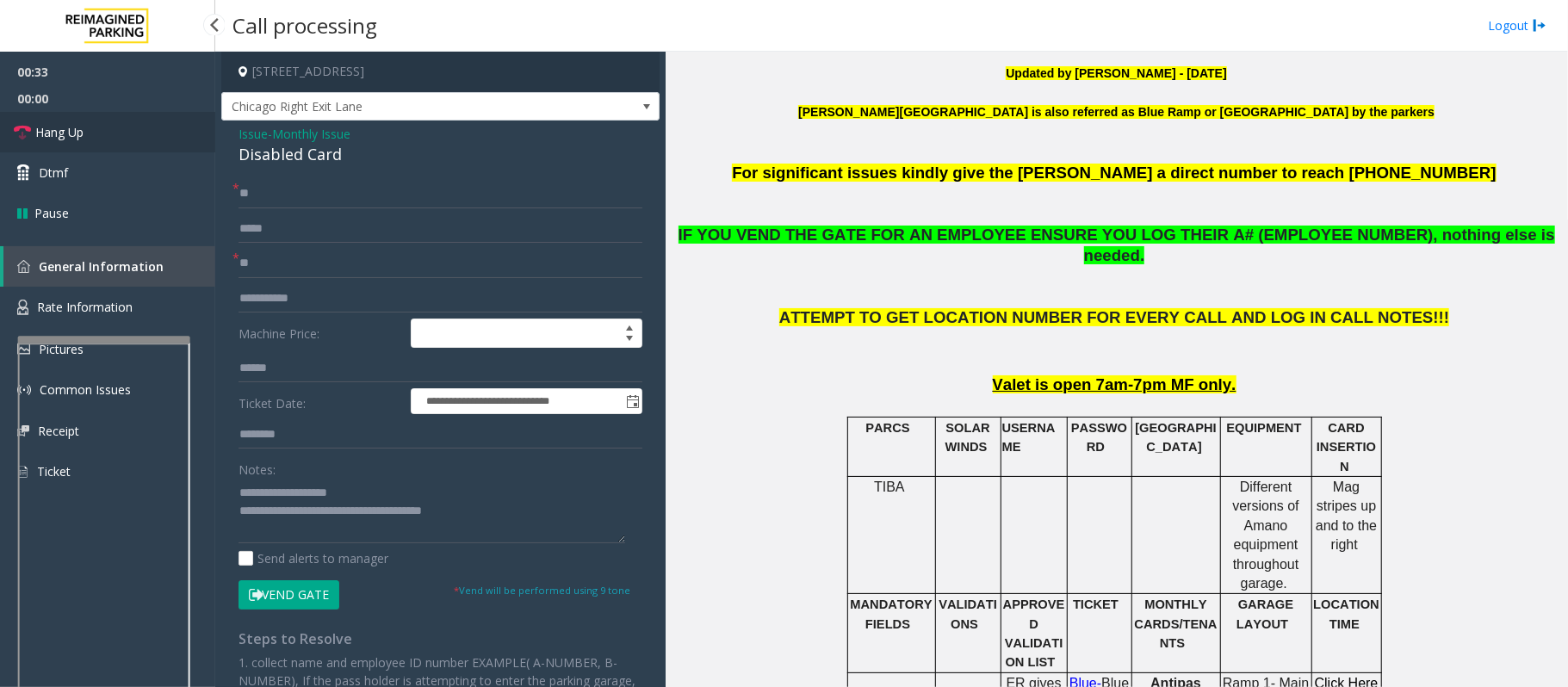
click at [107, 129] on link "Hang Up" at bounding box center [107, 132] width 215 height 41
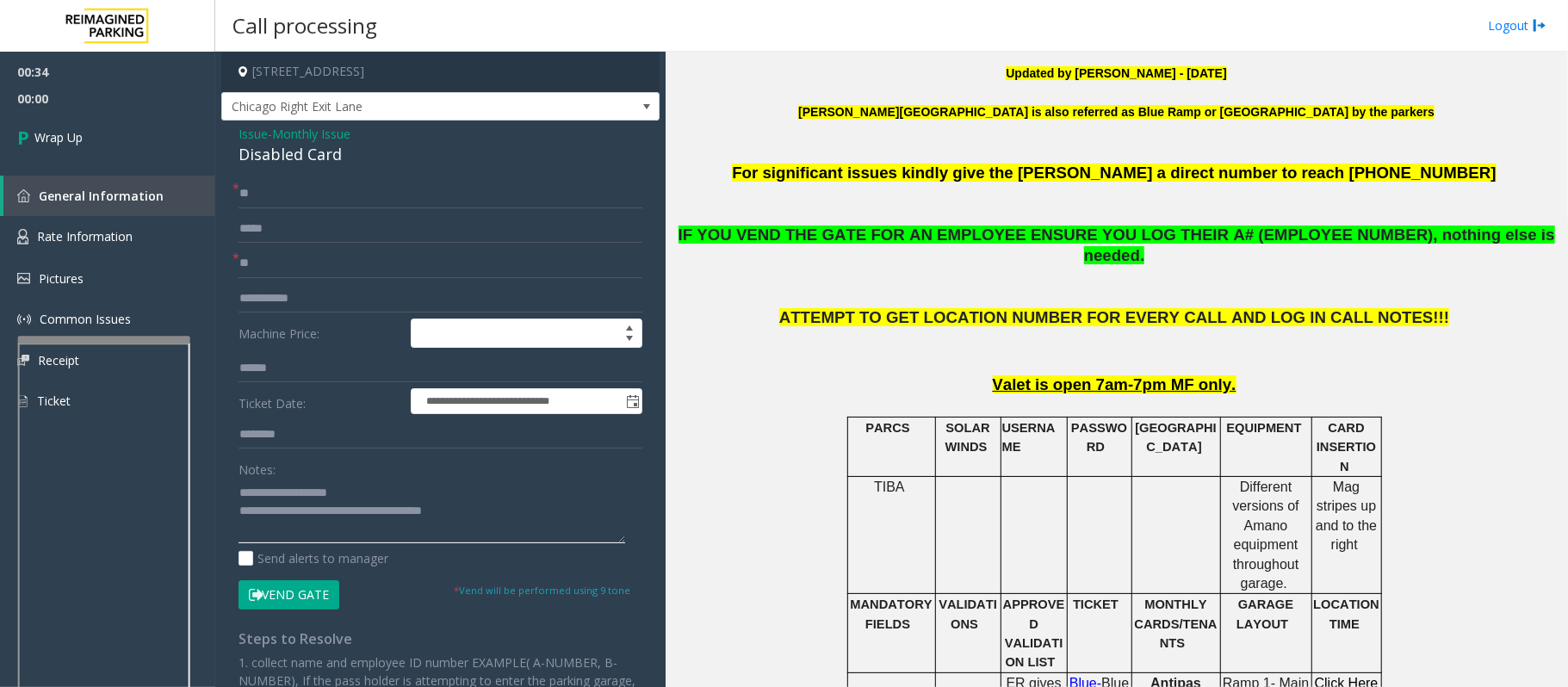
drag, startPoint x: 493, startPoint y: 522, endPoint x: 310, endPoint y: 514, distance: 183.2
click at [310, 514] on textarea at bounding box center [431, 511] width 387 height 65
paste textarea "*******"
type textarea "**********"
click at [83, 149] on link "Wrap Up" at bounding box center [107, 137] width 215 height 51
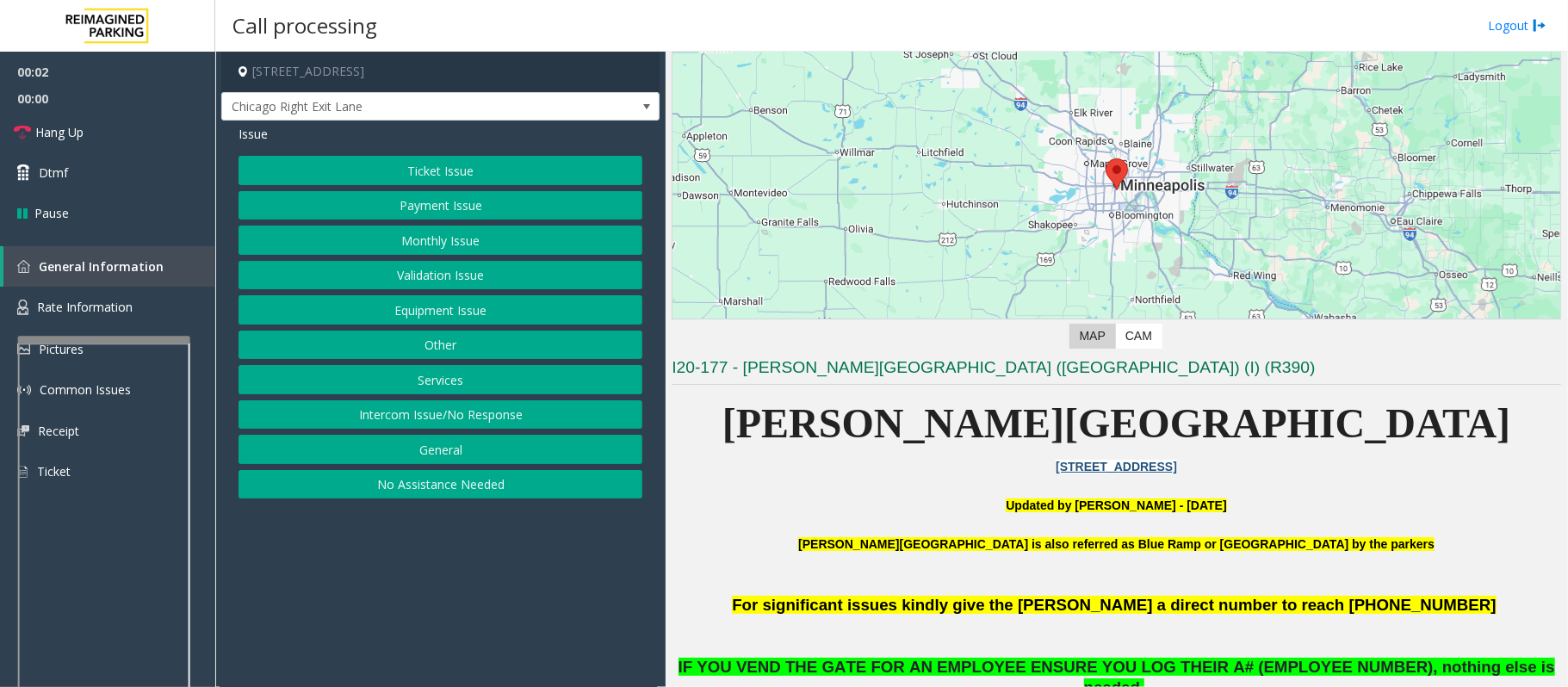
scroll to position [344, 0]
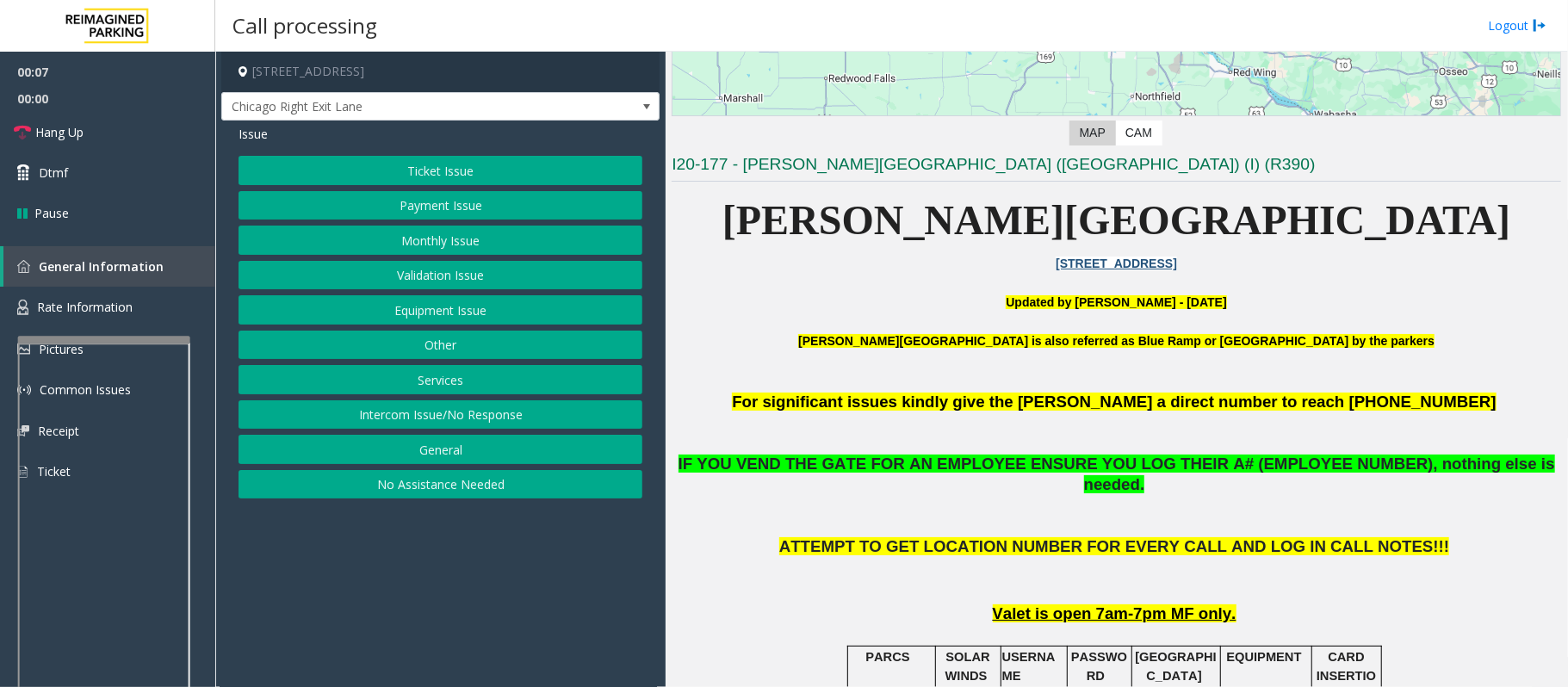
click at [452, 414] on button "Intercom Issue/No Response" at bounding box center [440, 415] width 404 height 29
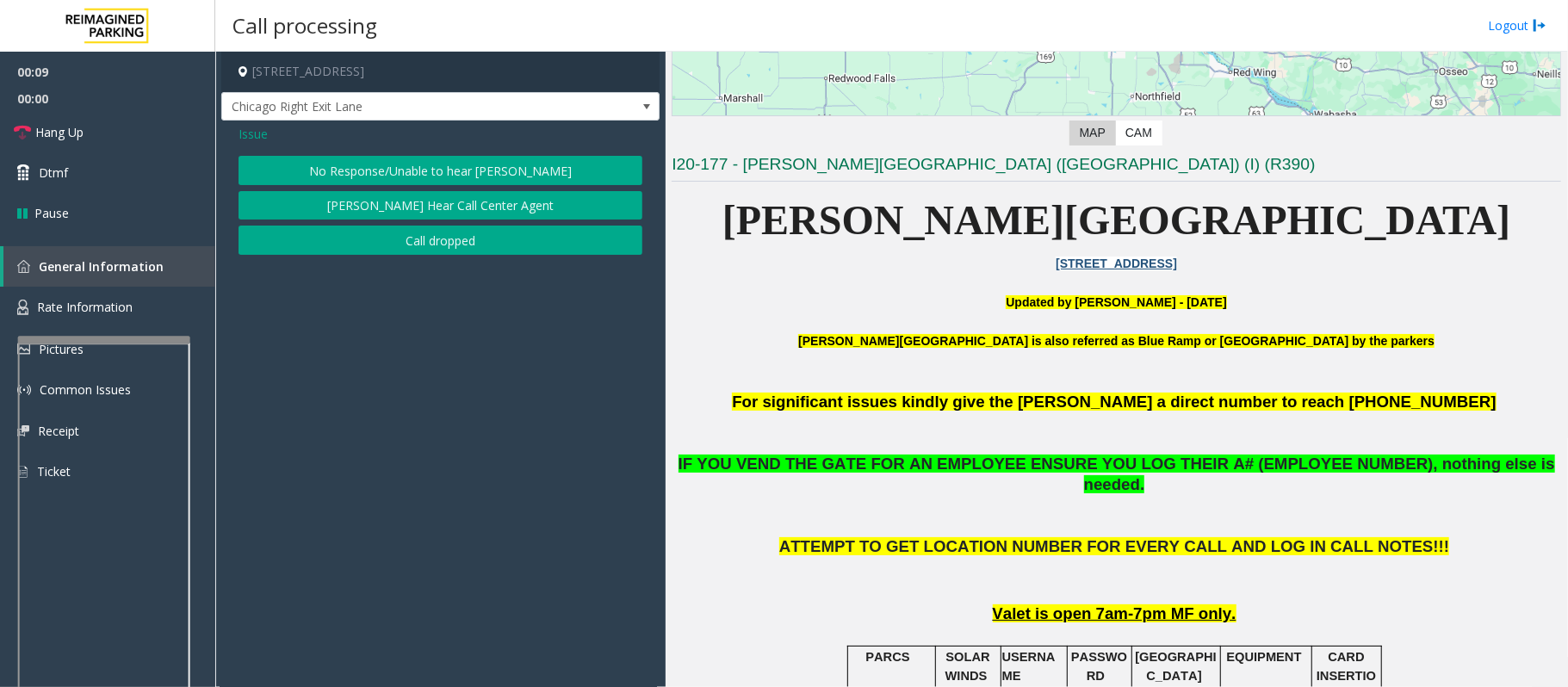
click at [424, 163] on button "No Response/Unable to hear [PERSON_NAME]" at bounding box center [440, 171] width 404 height 29
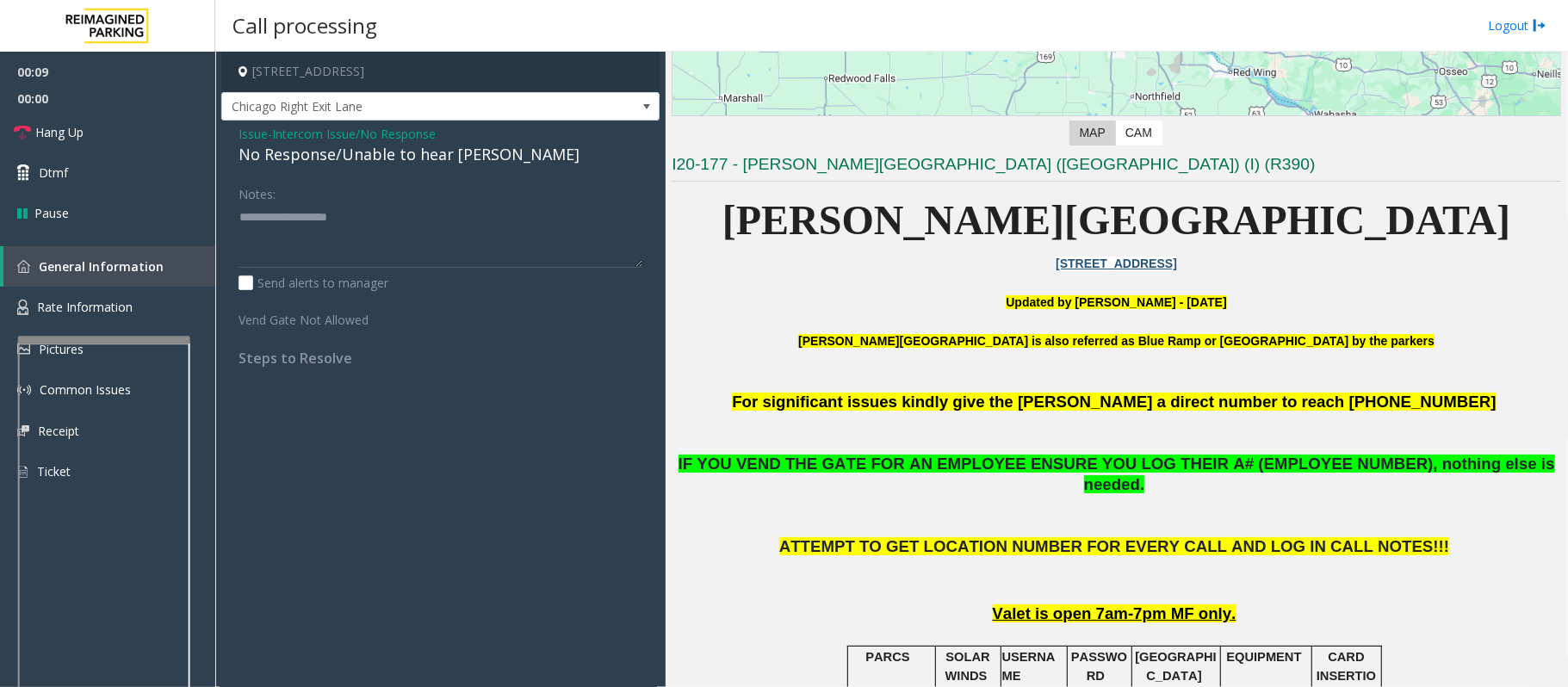
click at [424, 153] on div "No Response/Unable to hear [PERSON_NAME]" at bounding box center [440, 154] width 404 height 23
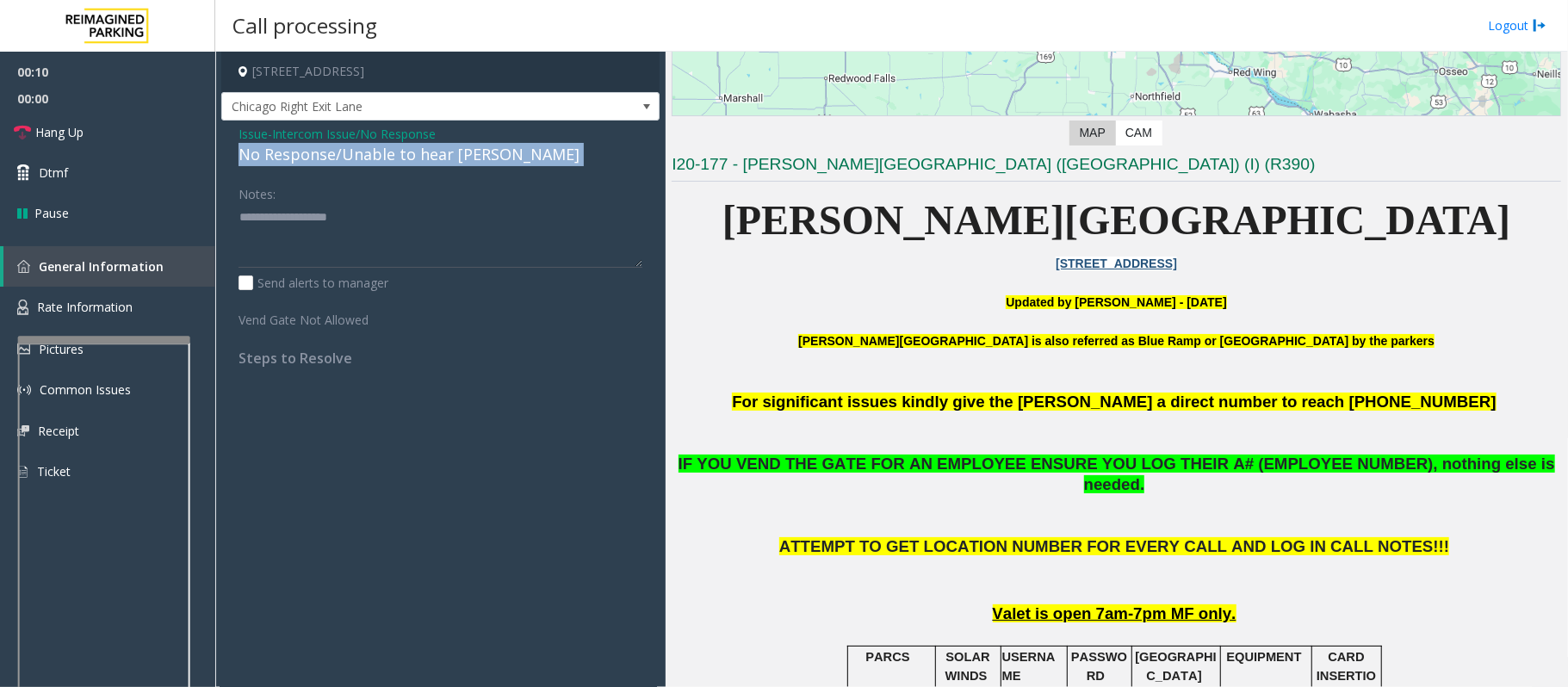
click at [424, 153] on div "No Response/Unable to hear [PERSON_NAME]" at bounding box center [440, 154] width 404 height 23
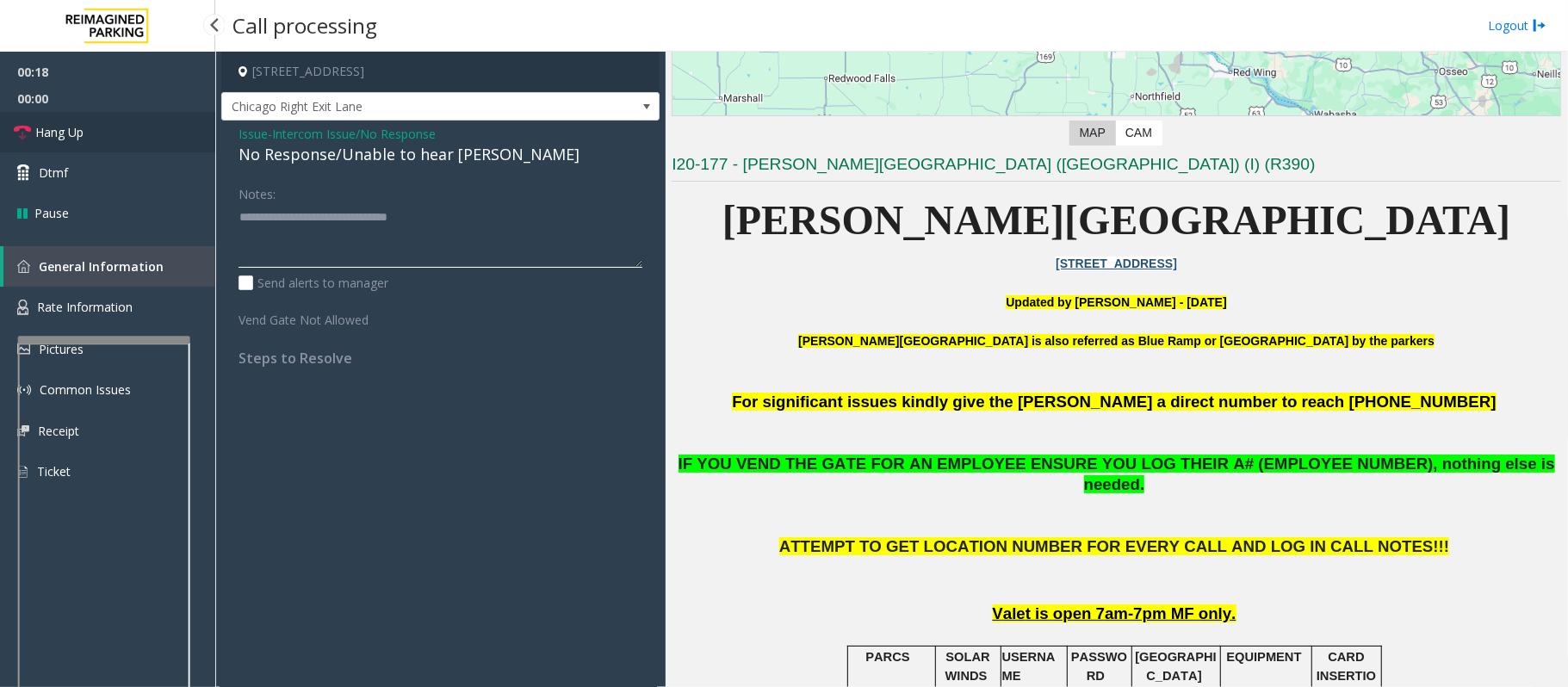
type textarea "**********"
click at [94, 142] on link "Hang Up" at bounding box center [107, 132] width 215 height 41
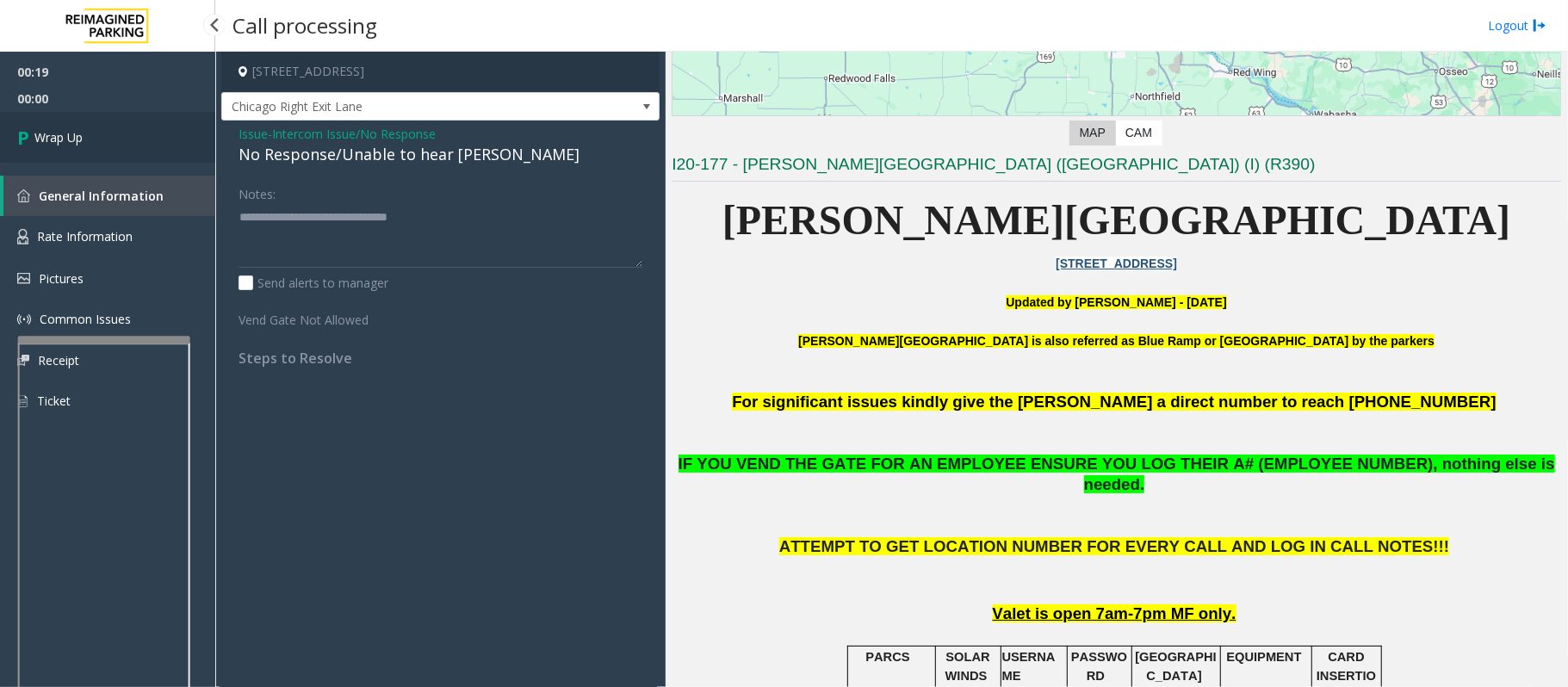
click at [94, 142] on link "Wrap Up" at bounding box center [107, 137] width 215 height 51
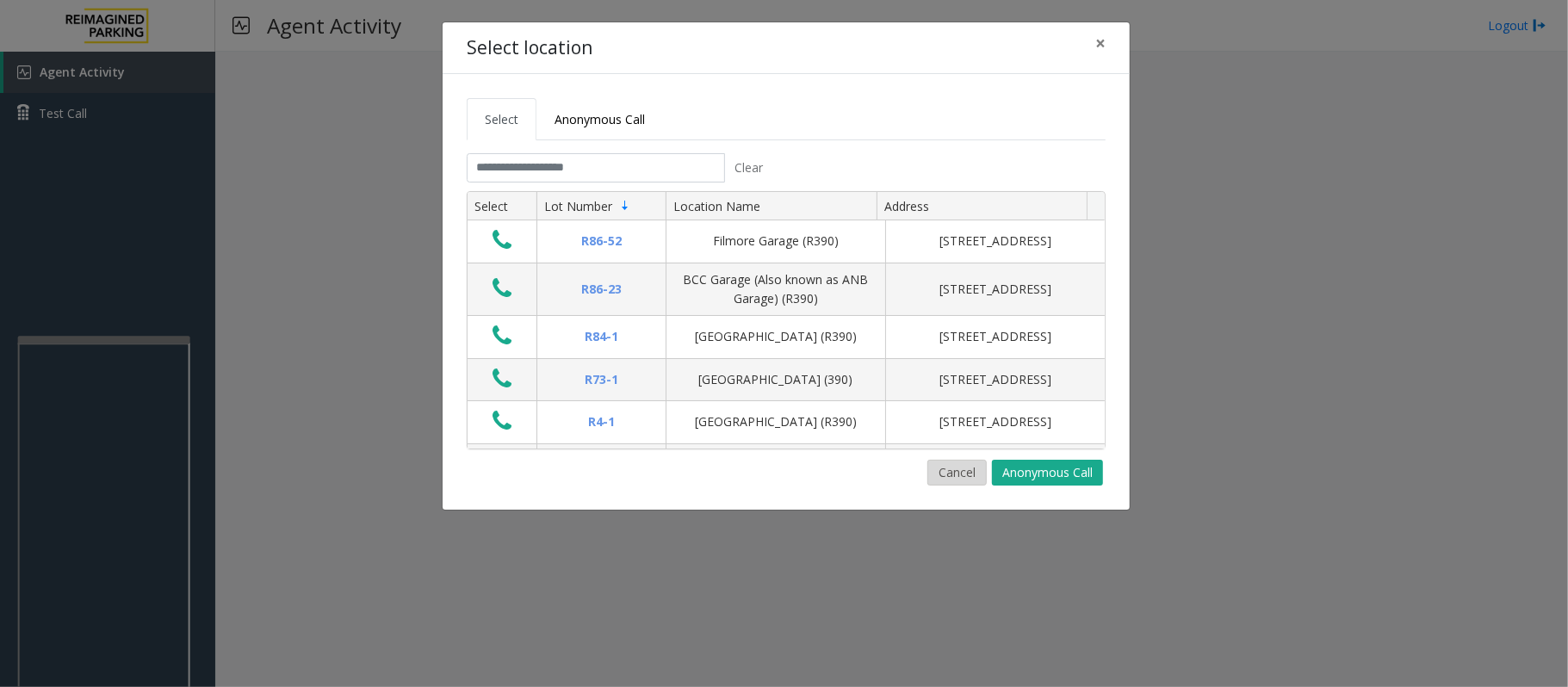
click at [947, 472] on button "Cancel" at bounding box center [956, 473] width 60 height 26
click at [935, 490] on div "Select Anonymous Call Clear Select Lot Number Location Name Address R86-52 Film…" at bounding box center [786, 292] width 687 height 436
click at [945, 488] on div "Select Anonymous Call Clear Select Lot Number Location Name Address R86-52 Film…" at bounding box center [786, 292] width 687 height 436
drag, startPoint x: 957, startPoint y: 480, endPoint x: 902, endPoint y: 493, distance: 56.5
click at [958, 480] on button "Cancel" at bounding box center [956, 473] width 60 height 26
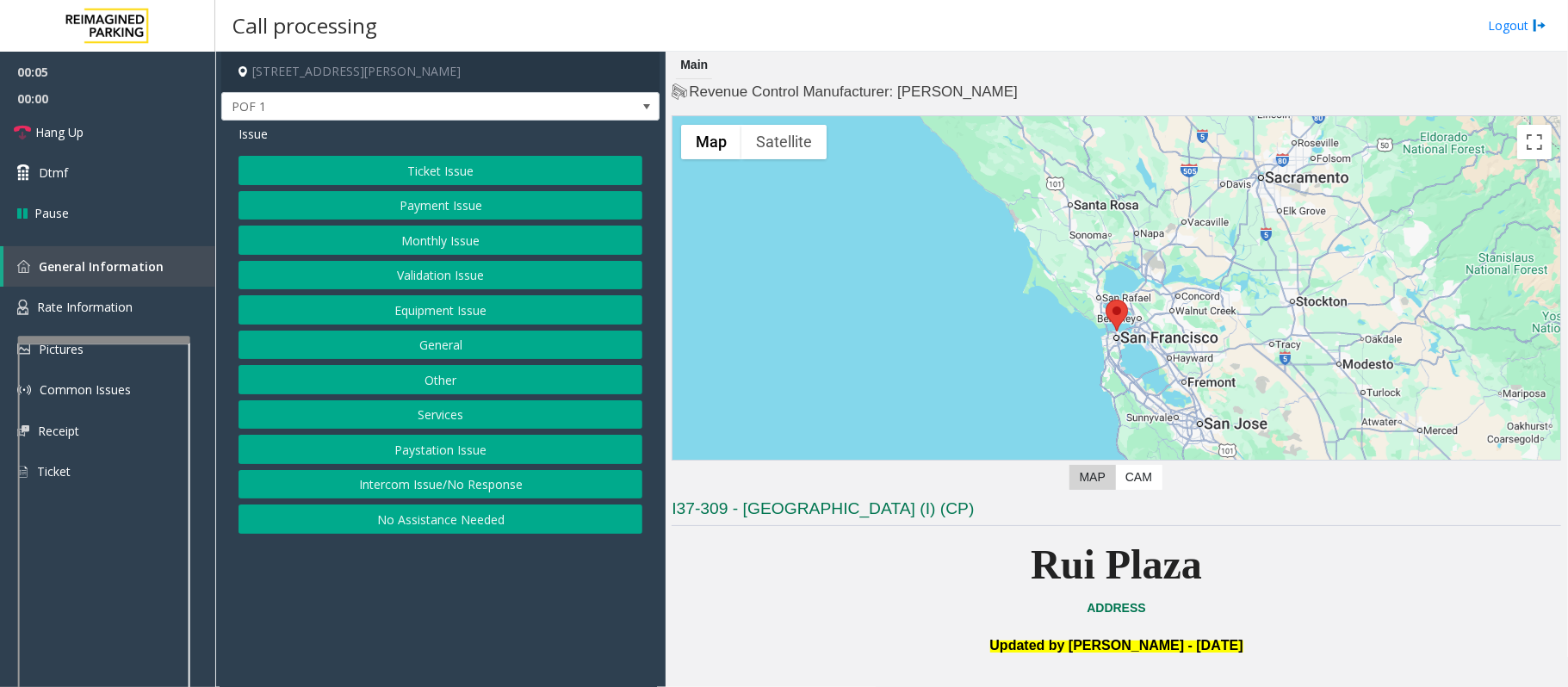
click at [401, 305] on button "Equipment Issue" at bounding box center [440, 310] width 404 height 29
click at [401, 305] on button "Gate / Door Won't Open" at bounding box center [440, 310] width 404 height 29
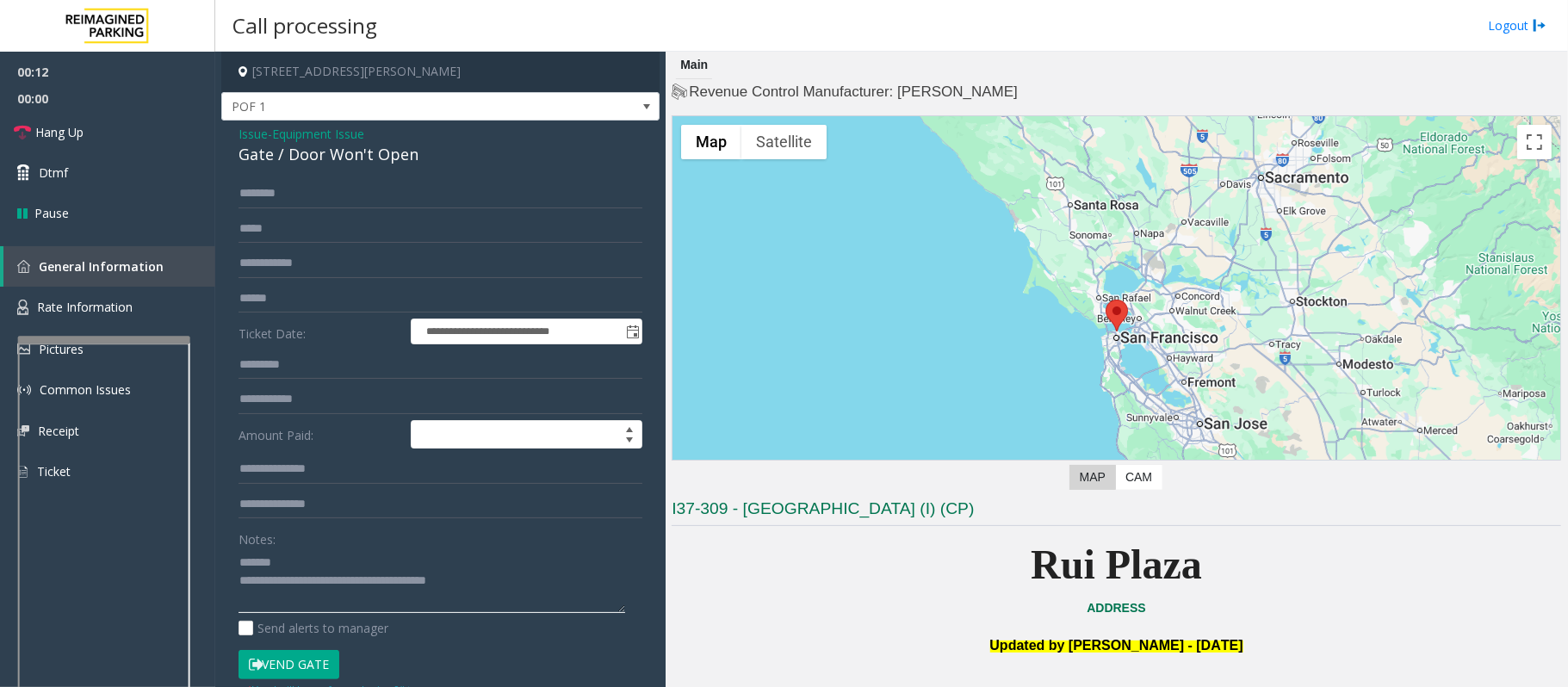
click at [452, 580] on textarea at bounding box center [431, 580] width 387 height 65
drag, startPoint x: 489, startPoint y: 578, endPoint x: 311, endPoint y: 583, distance: 178.1
click at [311, 583] on textarea at bounding box center [431, 580] width 387 height 65
paste textarea "**********"
click at [328, 558] on textarea at bounding box center [431, 580] width 387 height 65
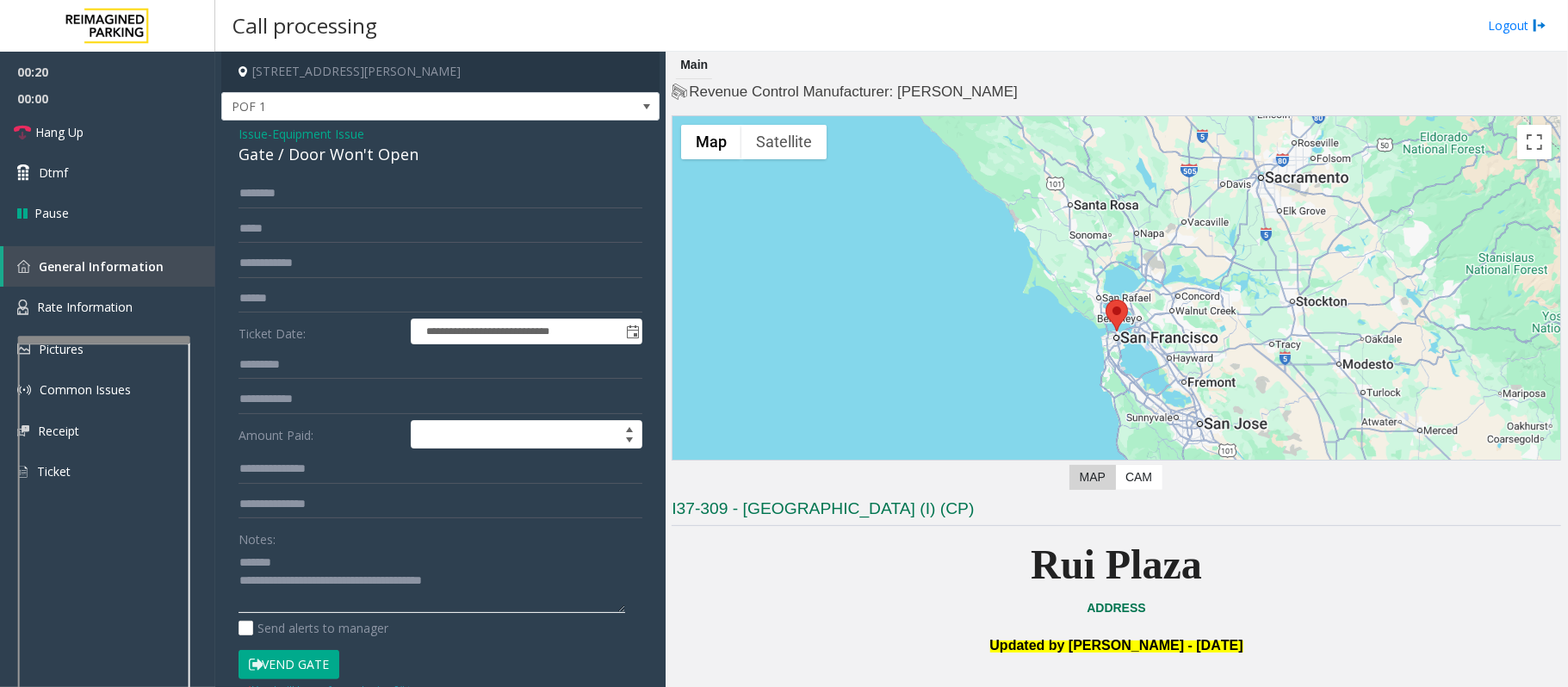
drag, startPoint x: 497, startPoint y: 578, endPoint x: 310, endPoint y: 587, distance: 187.2
click at [310, 587] on textarea at bounding box center [431, 580] width 387 height 65
click at [314, 554] on textarea at bounding box center [431, 580] width 387 height 65
click at [84, 136] on span "Hang Up" at bounding box center [60, 132] width 48 height 18
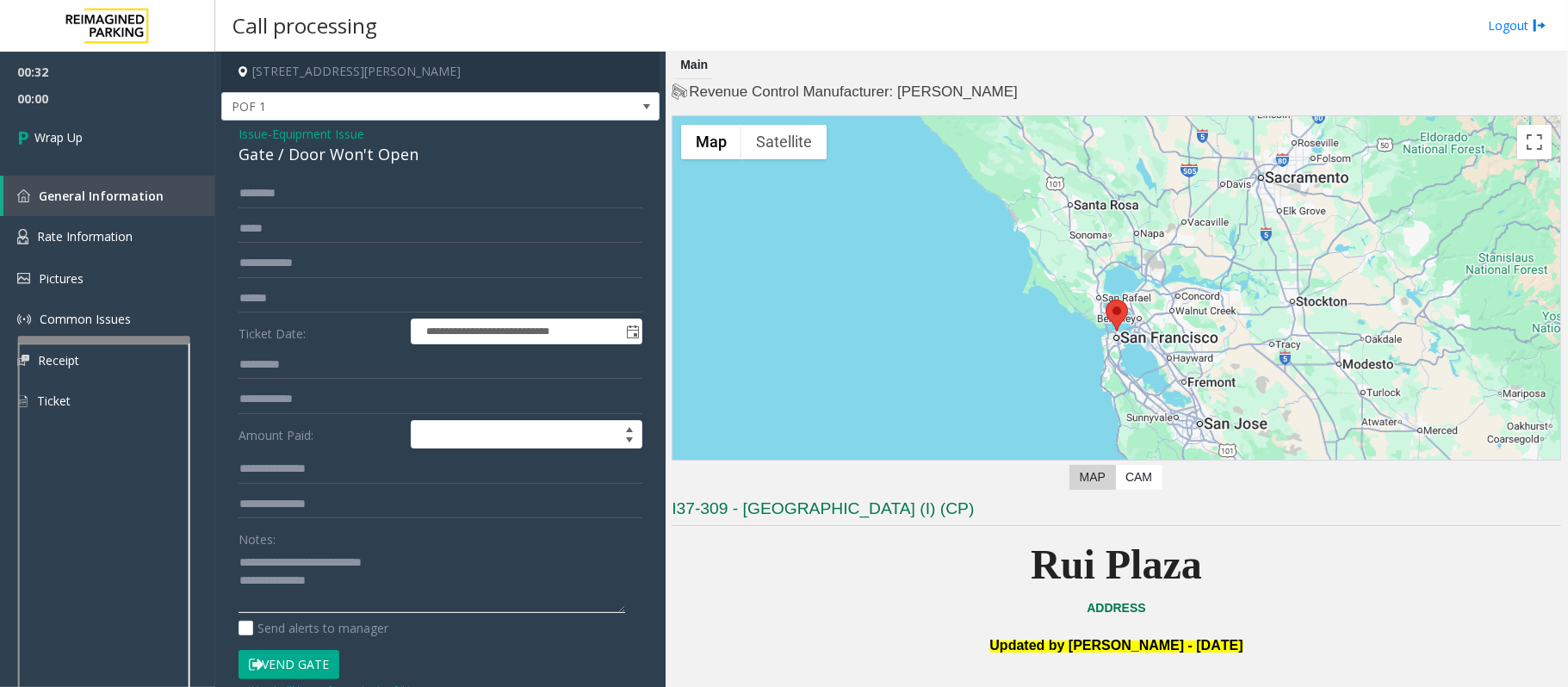
click at [417, 566] on textarea at bounding box center [431, 580] width 387 height 65
click at [401, 562] on textarea at bounding box center [431, 580] width 387 height 65
click at [369, 579] on textarea at bounding box center [431, 580] width 387 height 65
type textarea "**********"
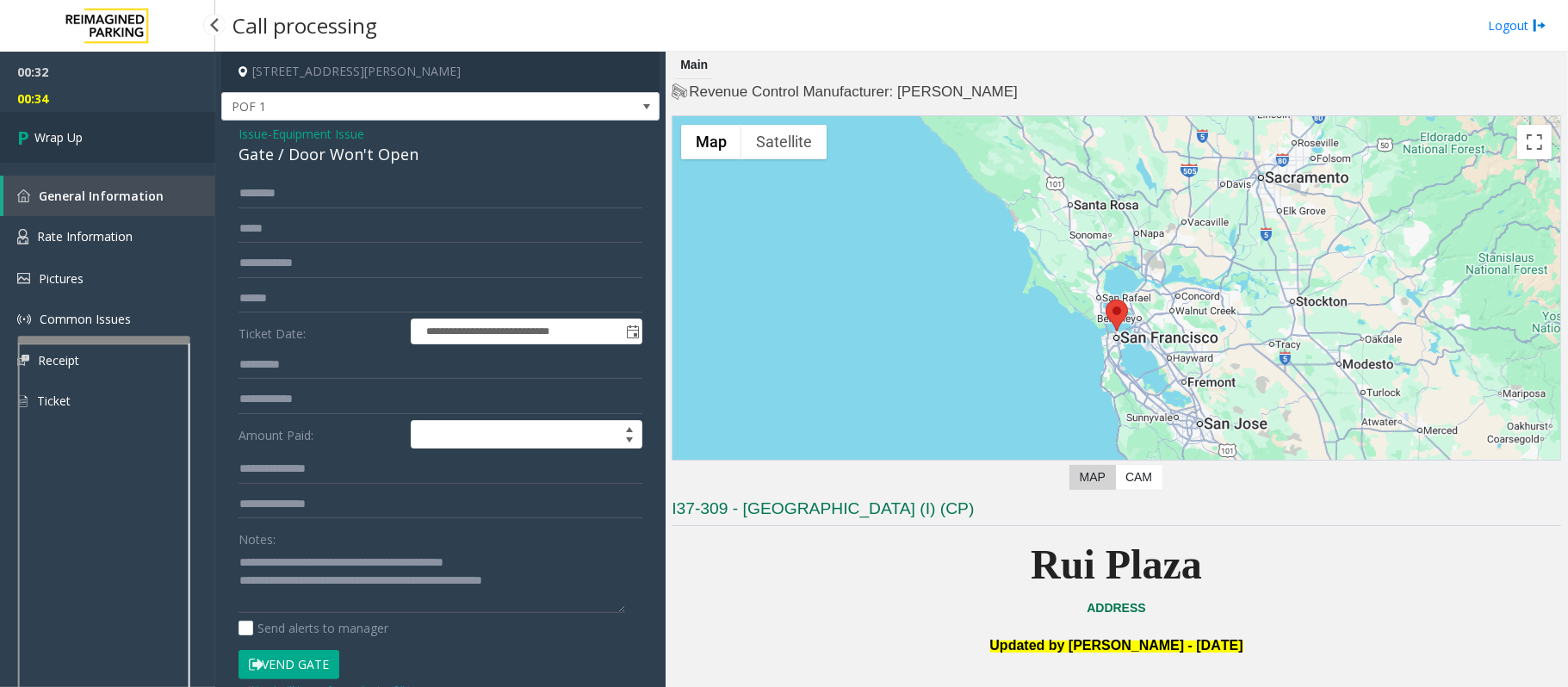
click at [5, 133] on link "Wrap Up" at bounding box center [107, 137] width 215 height 51
click at [28, 132] on icon at bounding box center [26, 137] width 17 height 28
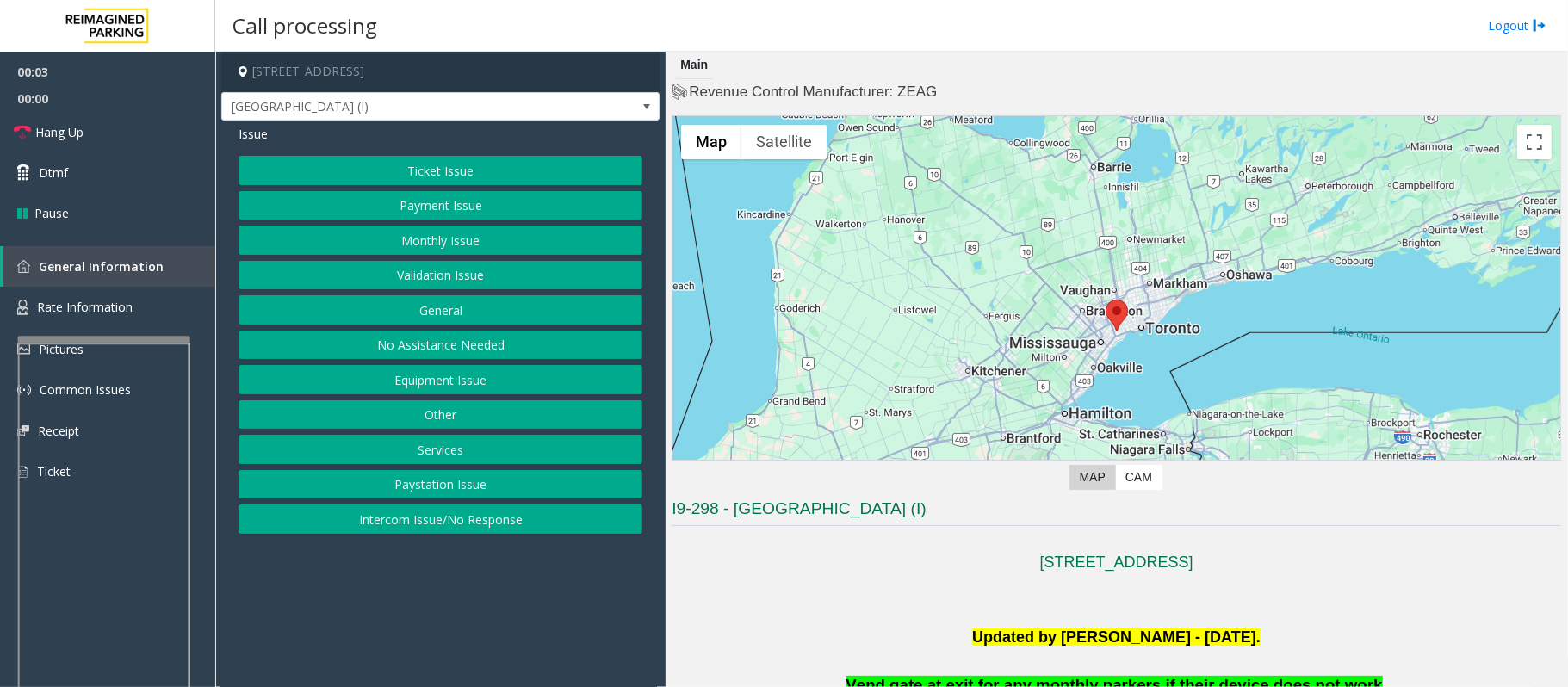
scroll to position [344, 0]
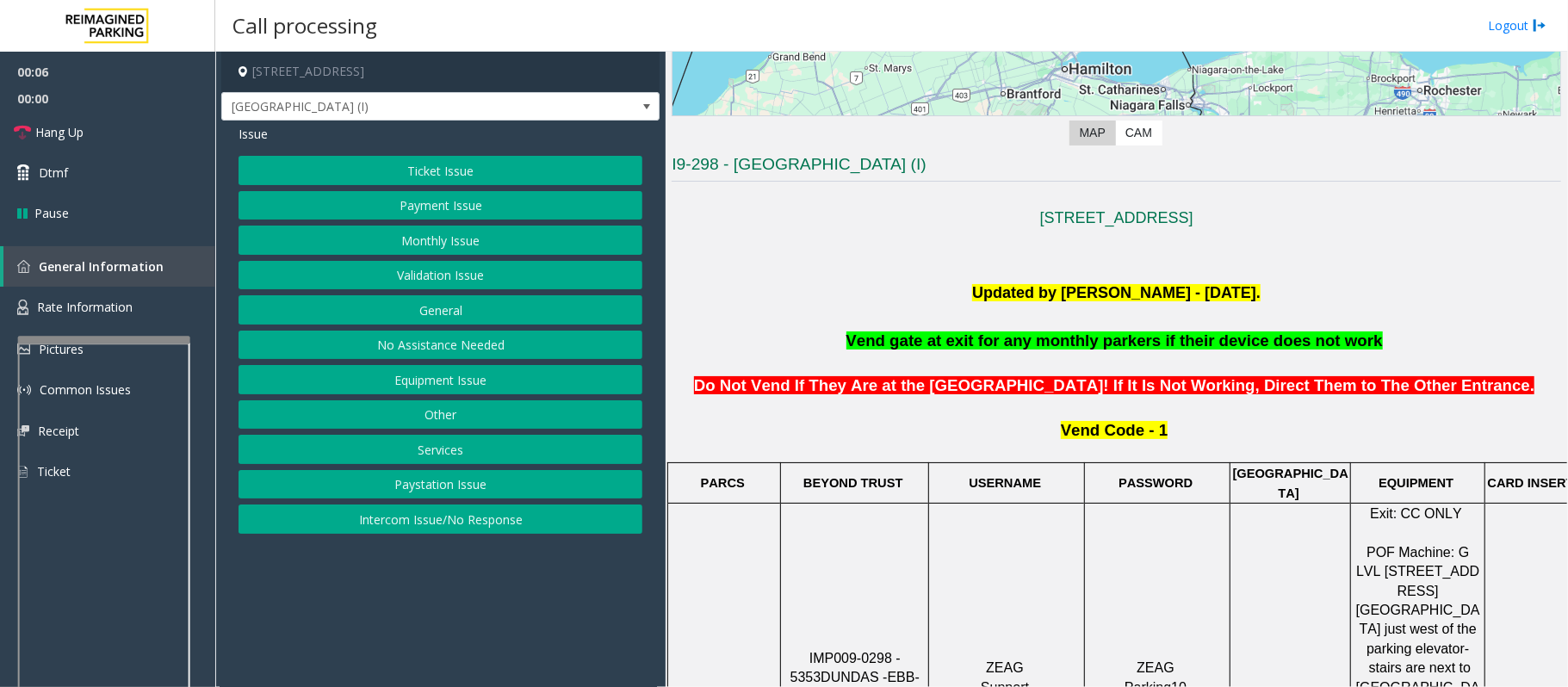
click at [387, 512] on button "Intercom Issue/No Response" at bounding box center [440, 520] width 404 height 29
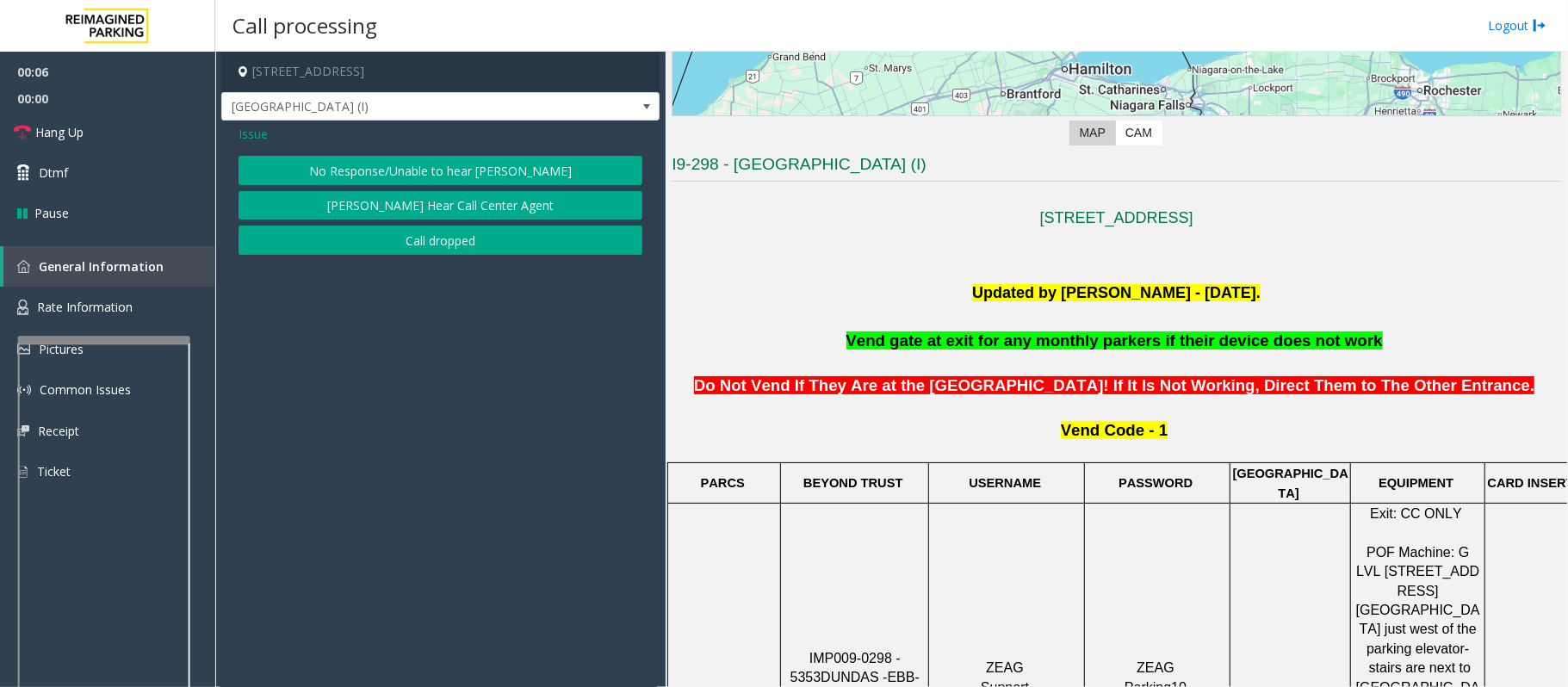
click at [410, 163] on button "No Response/Unable to hear [PERSON_NAME]" at bounding box center [440, 171] width 404 height 29
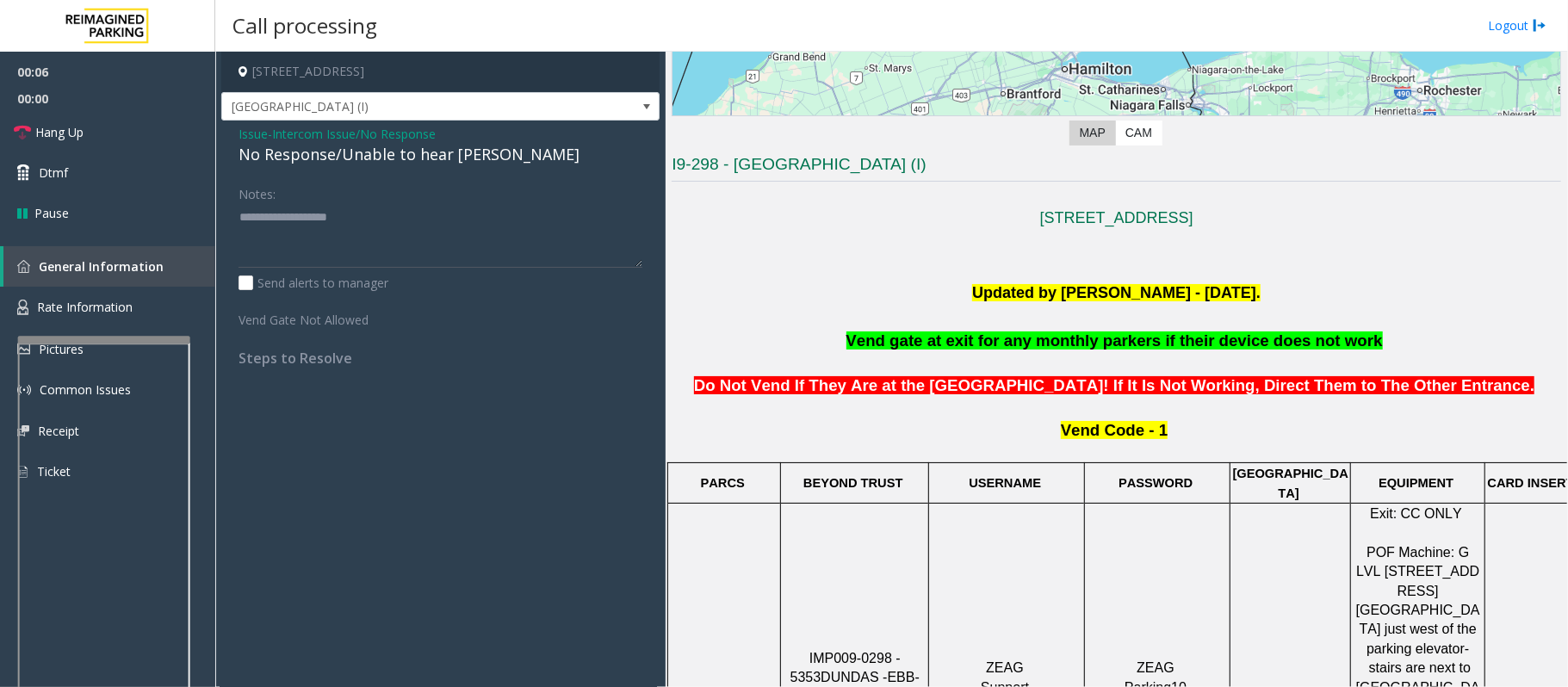
click at [406, 163] on div "No Response/Unable to hear [PERSON_NAME]" at bounding box center [440, 154] width 404 height 23
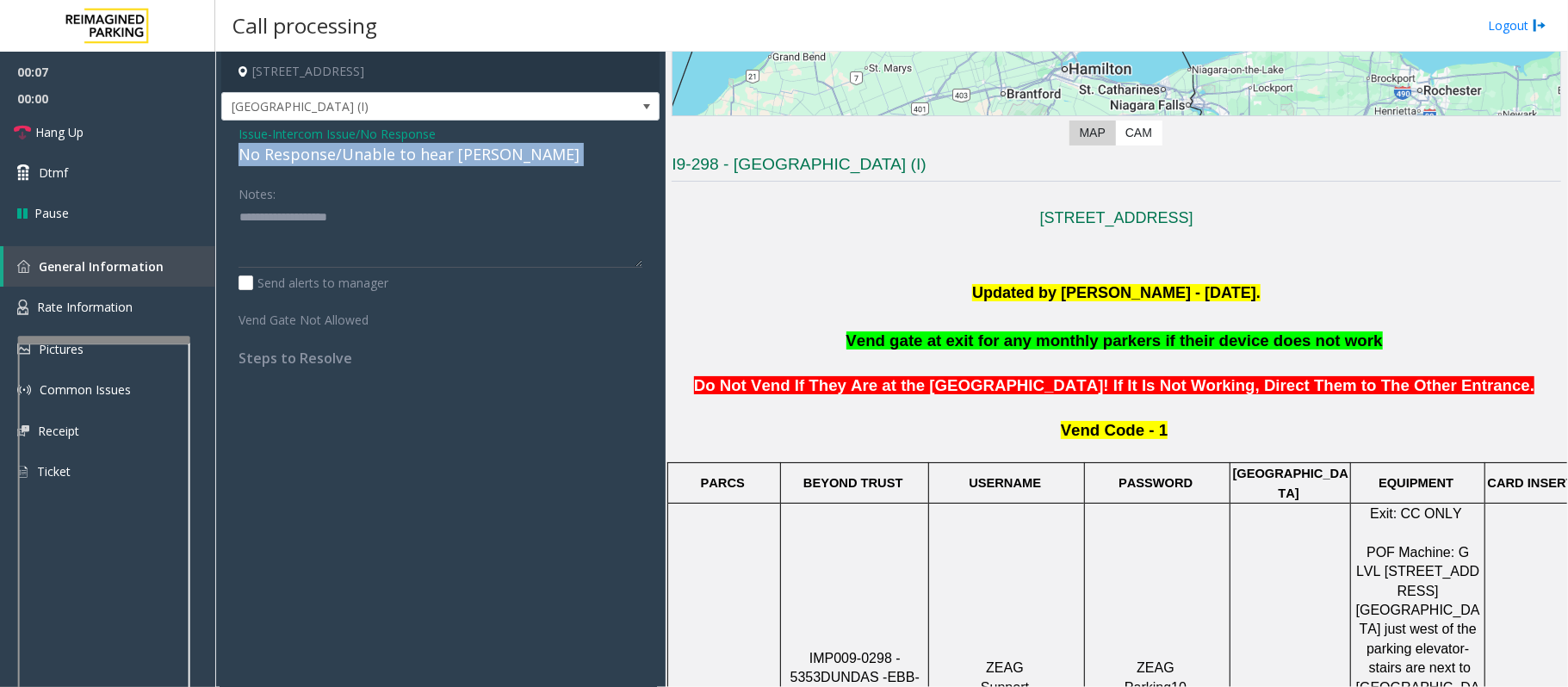
click at [406, 163] on div "No Response/Unable to hear [PERSON_NAME]" at bounding box center [440, 154] width 404 height 23
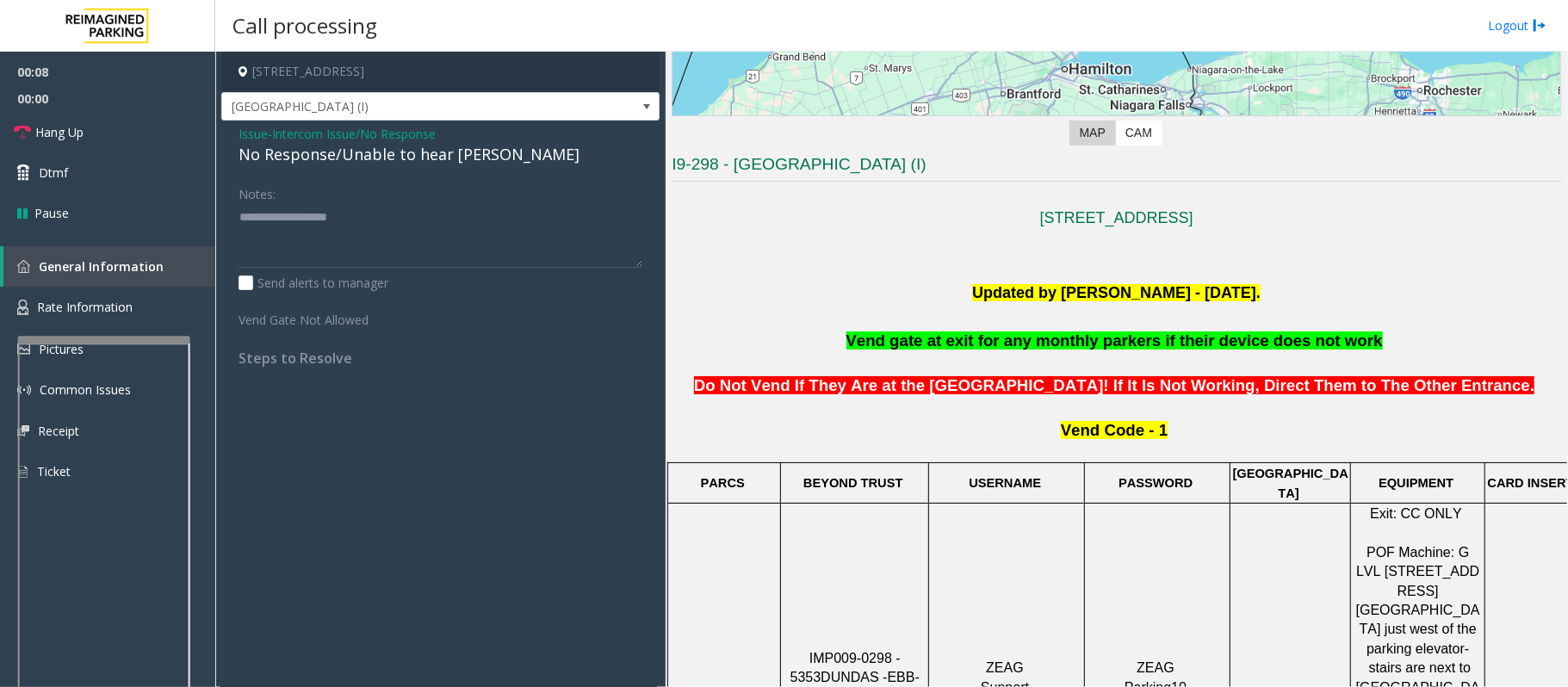
click at [249, 142] on span "Issue" at bounding box center [253, 134] width 29 height 18
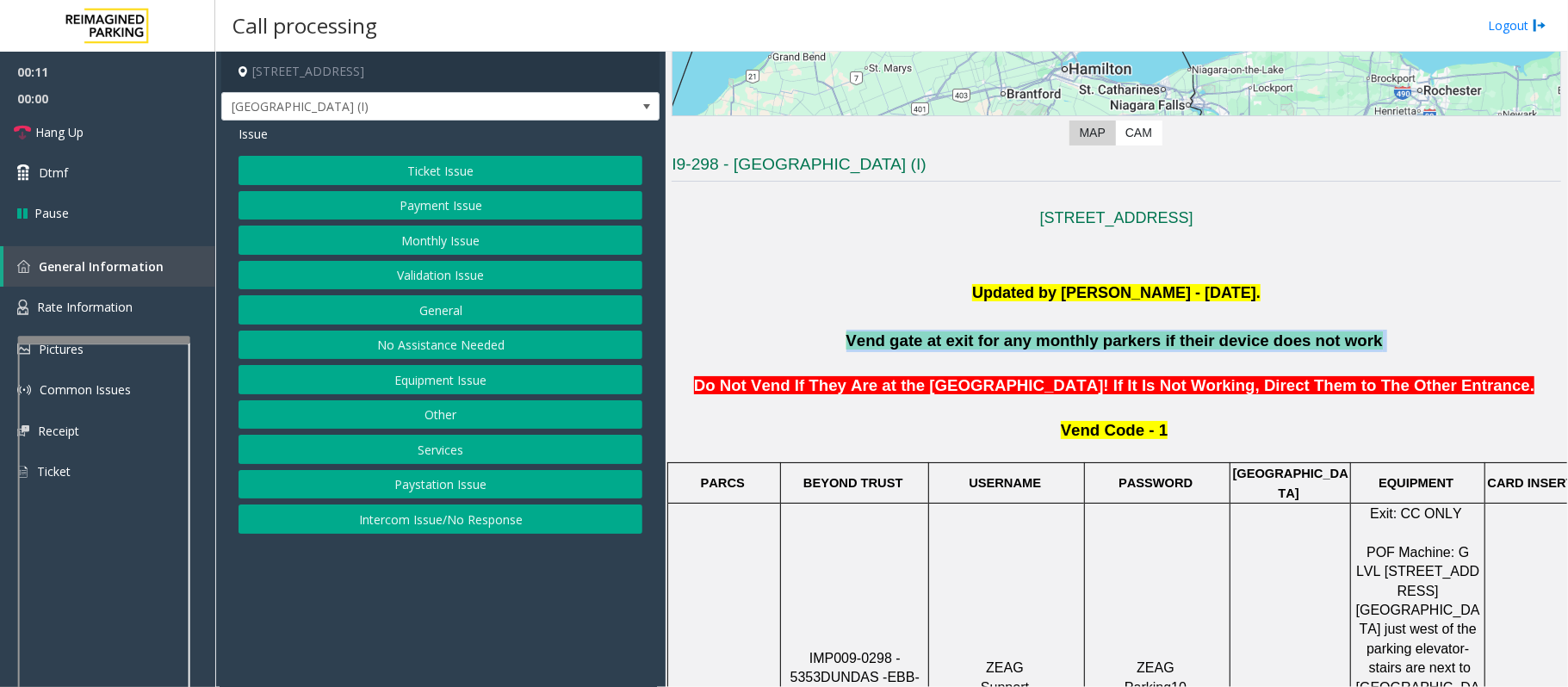
drag, startPoint x: 799, startPoint y: 338, endPoint x: 1508, endPoint y: 341, distance: 709.0
click at [1508, 341] on p "Vend gate at exit for any monthly parkers if their device does not work" at bounding box center [1116, 341] width 889 height 22
click at [1505, 341] on p "Vend gate at exit for any monthly parkers if their device does not work" at bounding box center [1116, 341] width 889 height 22
drag, startPoint x: 1441, startPoint y: 339, endPoint x: 715, endPoint y: 352, distance: 726.1
click at [715, 352] on p "Vend gate at exit for any monthly parkers if their device does not work" at bounding box center [1116, 341] width 889 height 22
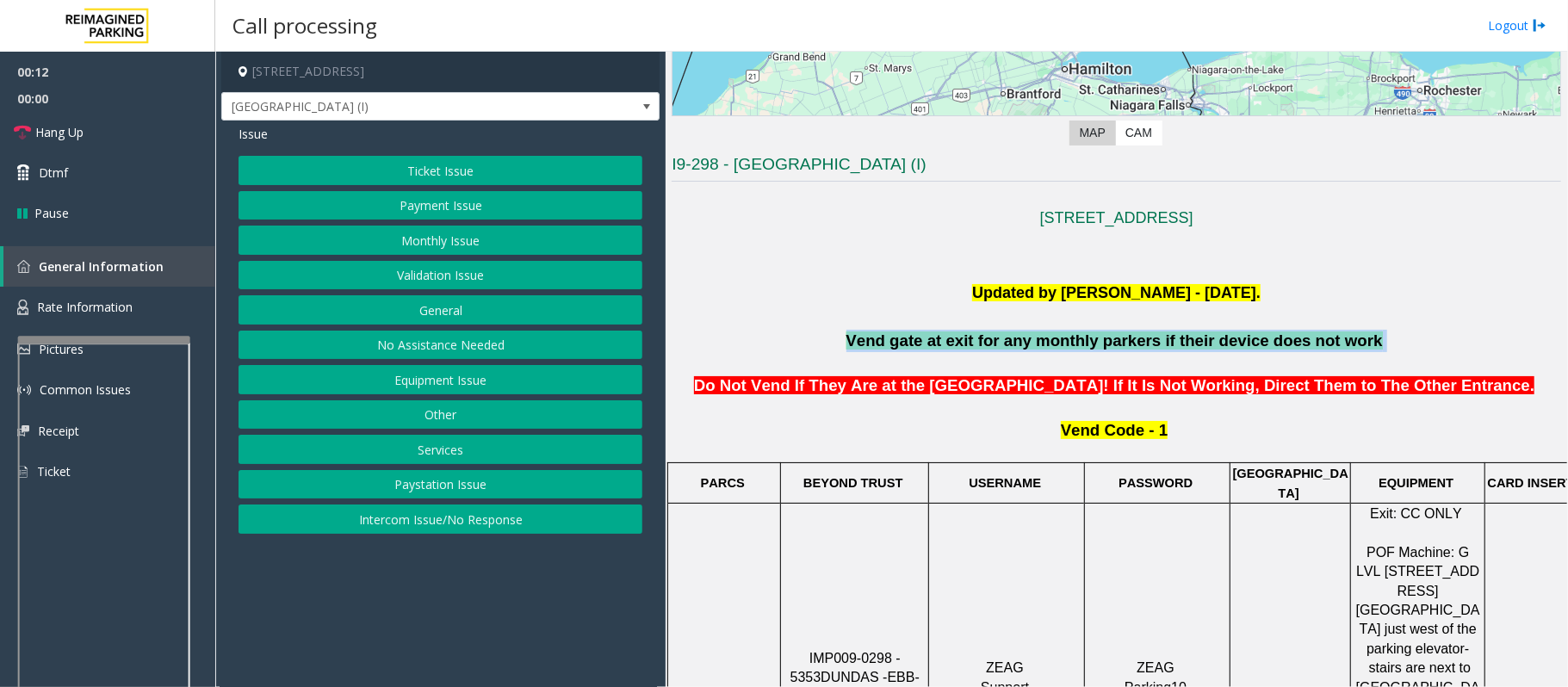
click at [715, 352] on p "Vend gate at exit for any monthly parkers if their device does not work" at bounding box center [1116, 341] width 889 height 22
drag, startPoint x: 725, startPoint y: 346, endPoint x: 1457, endPoint y: 349, distance: 732.0
click at [1457, 349] on p "Vend gate at exit for any monthly parkers if their device does not work" at bounding box center [1116, 341] width 889 height 22
click at [1458, 350] on p "Vend gate at exit for any monthly parkers if their device does not work" at bounding box center [1116, 341] width 889 height 22
click at [1430, 350] on p "Vend gate at exit for any monthly parkers if their device does not work" at bounding box center [1116, 341] width 889 height 22
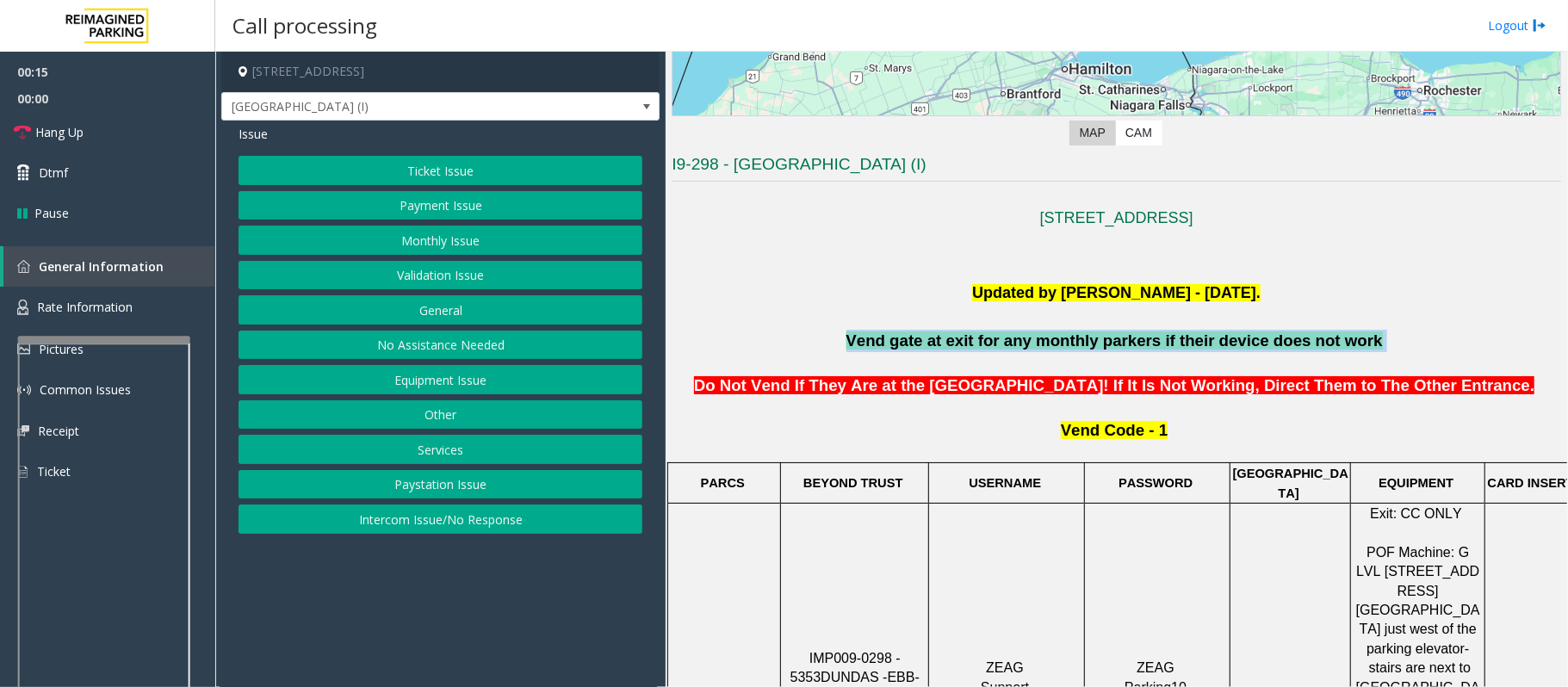
click at [1426, 348] on p "Vend gate at exit for any monthly parkers if their device does not work" at bounding box center [1116, 341] width 889 height 22
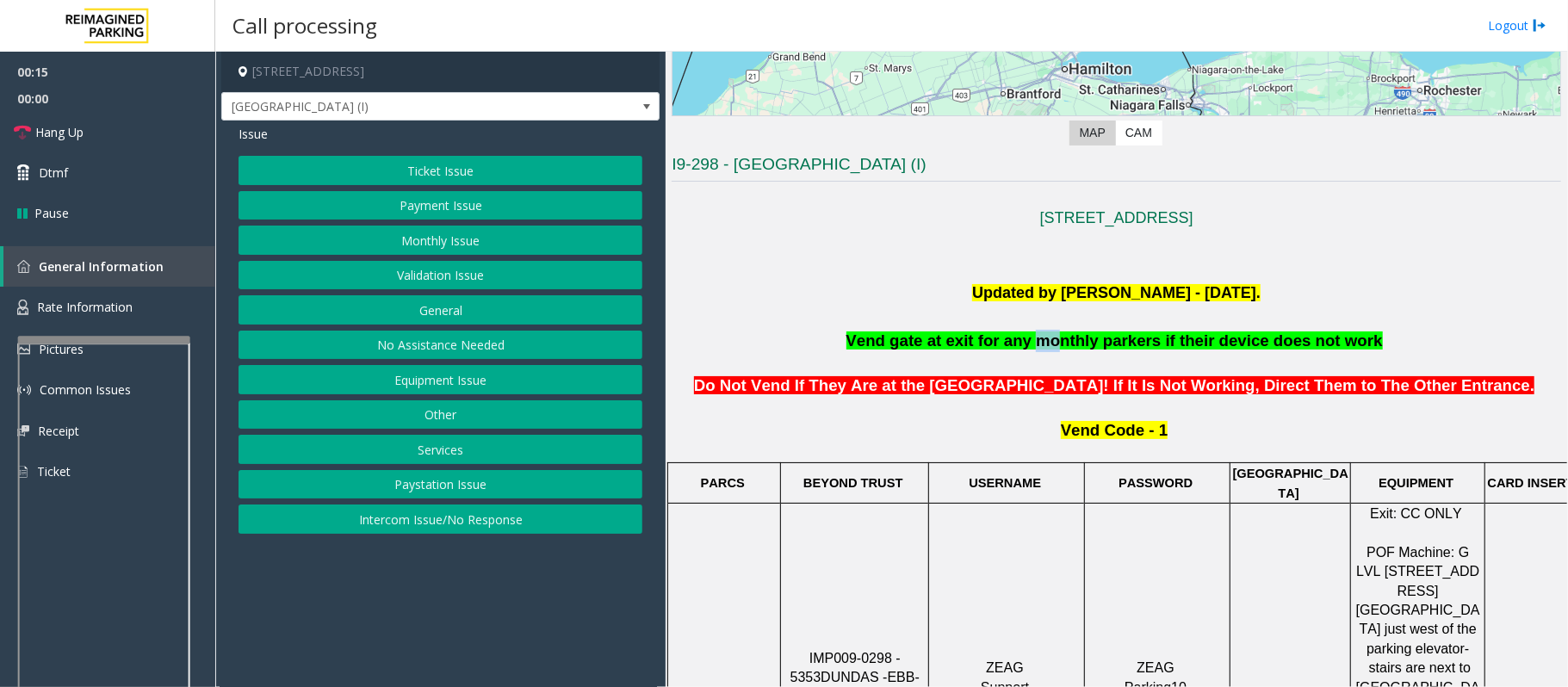
click at [993, 352] on p "Vend gate at exit for any monthly parkers if their device does not work" at bounding box center [1116, 341] width 889 height 22
click at [714, 353] on p "Do Not Vend If They Are at the Dundas Street Entry Gate! If It Is Not Working, …" at bounding box center [1116, 375] width 889 height 45
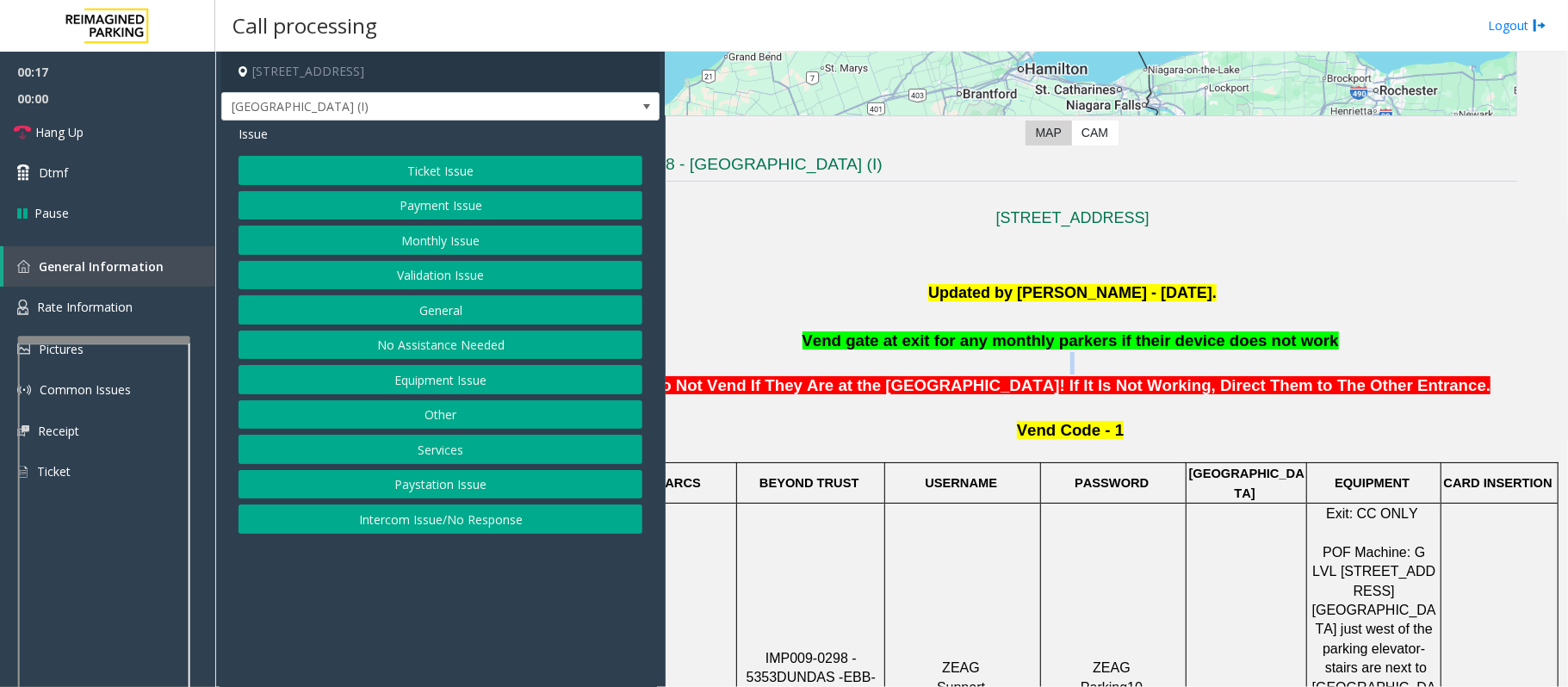
drag, startPoint x: 1441, startPoint y: 373, endPoint x: 1284, endPoint y: 379, distance: 157.1
click at [1439, 373] on p "Do Not Vend If They Are at the Dundas Street Entry Gate! If It Is Not Working, …" at bounding box center [1072, 375] width 889 height 45
drag, startPoint x: 406, startPoint y: 533, endPoint x: 400, endPoint y: 508, distance: 25.7
click at [403, 533] on button "Intercom Issue/No Response" at bounding box center [440, 520] width 404 height 29
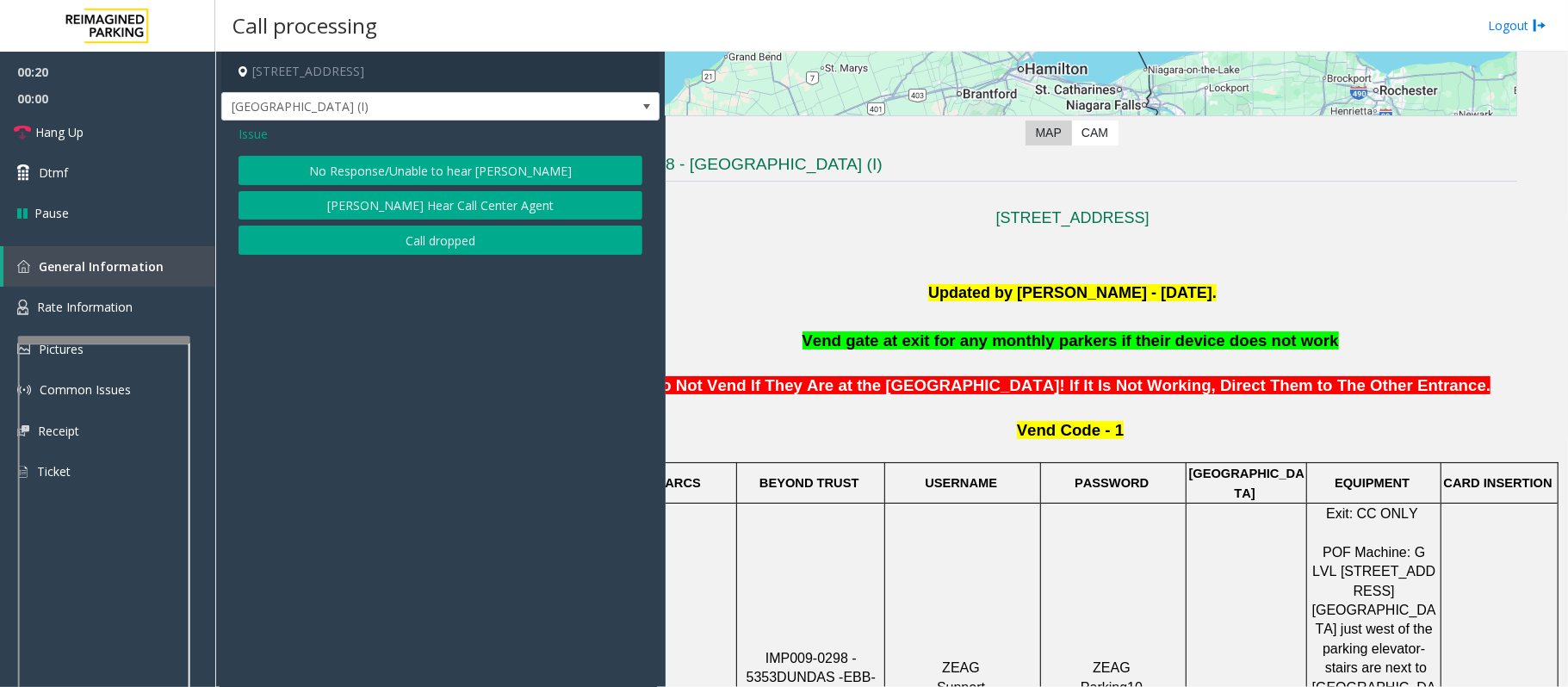
click at [242, 136] on span "Issue" at bounding box center [253, 134] width 29 height 18
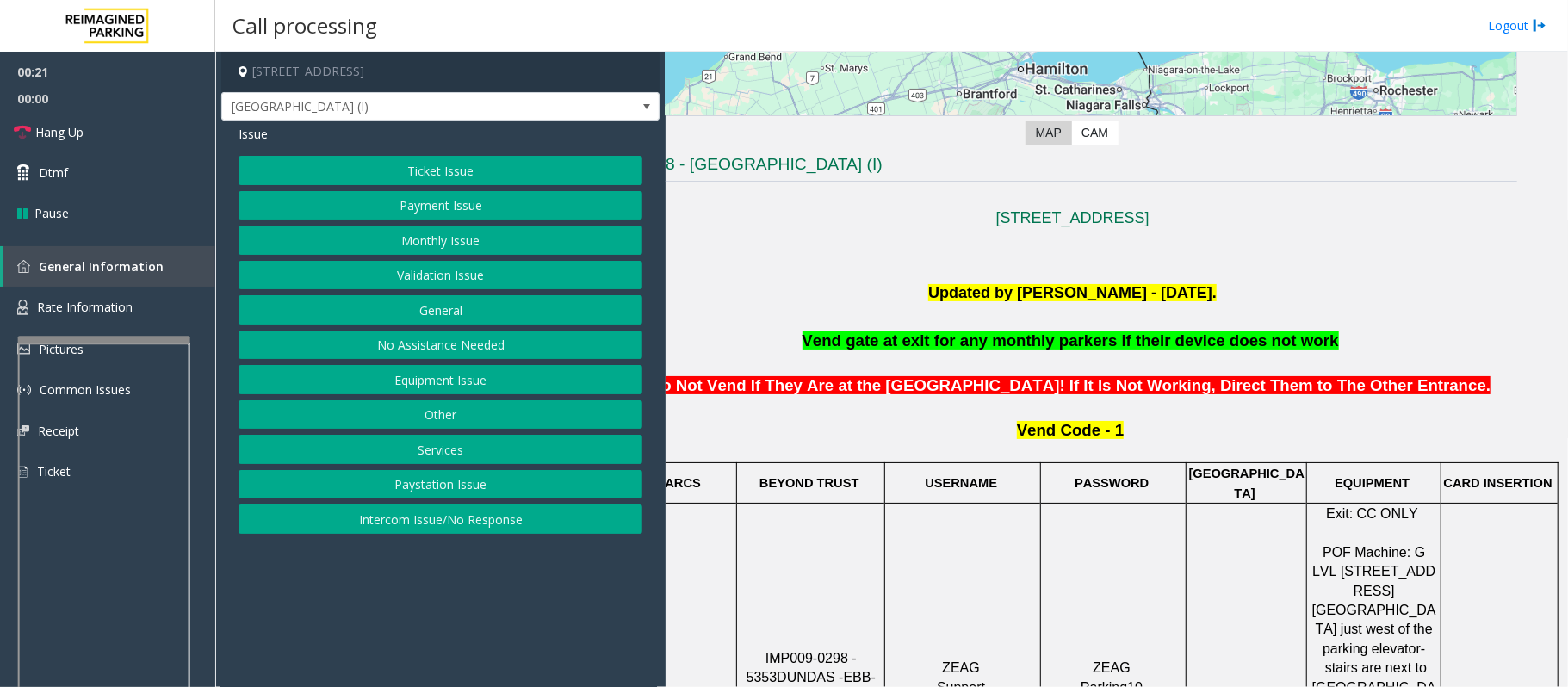
click at [427, 527] on button "Intercom Issue/No Response" at bounding box center [440, 520] width 404 height 29
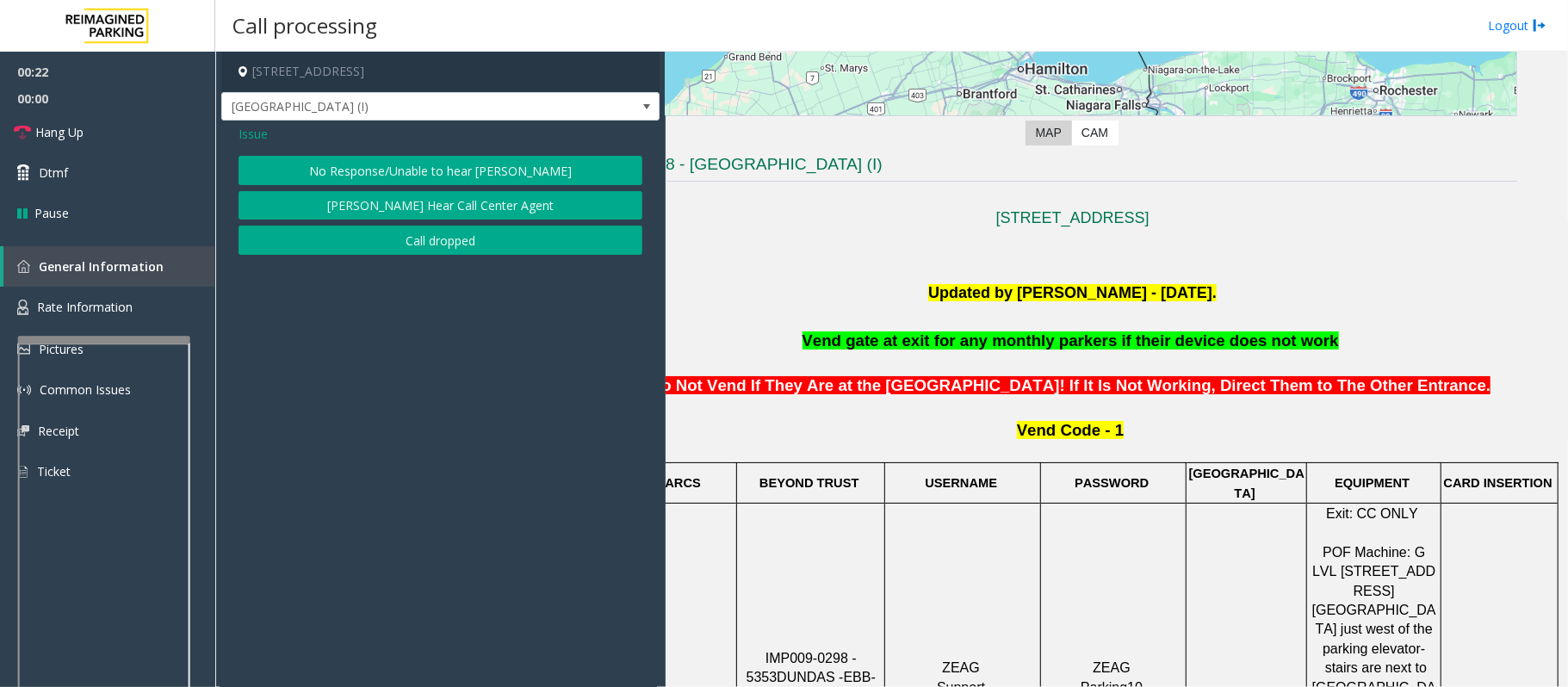
click at [337, 159] on button "No Response/Unable to hear [PERSON_NAME]" at bounding box center [440, 171] width 404 height 29
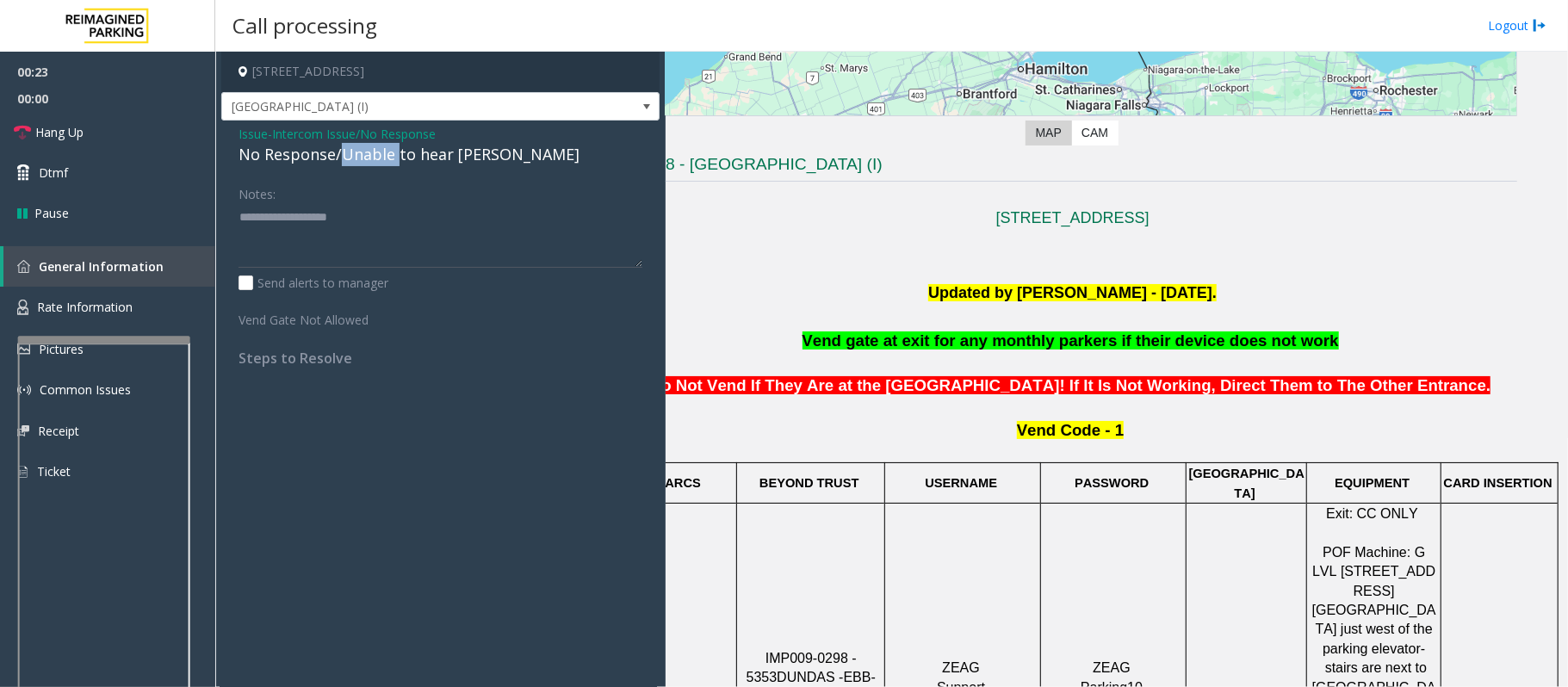
click at [337, 159] on div "No Response/Unable to hear [PERSON_NAME]" at bounding box center [440, 154] width 404 height 23
type textarea "**********"
drag, startPoint x: 879, startPoint y: 286, endPoint x: 1246, endPoint y: 318, distance: 368.4
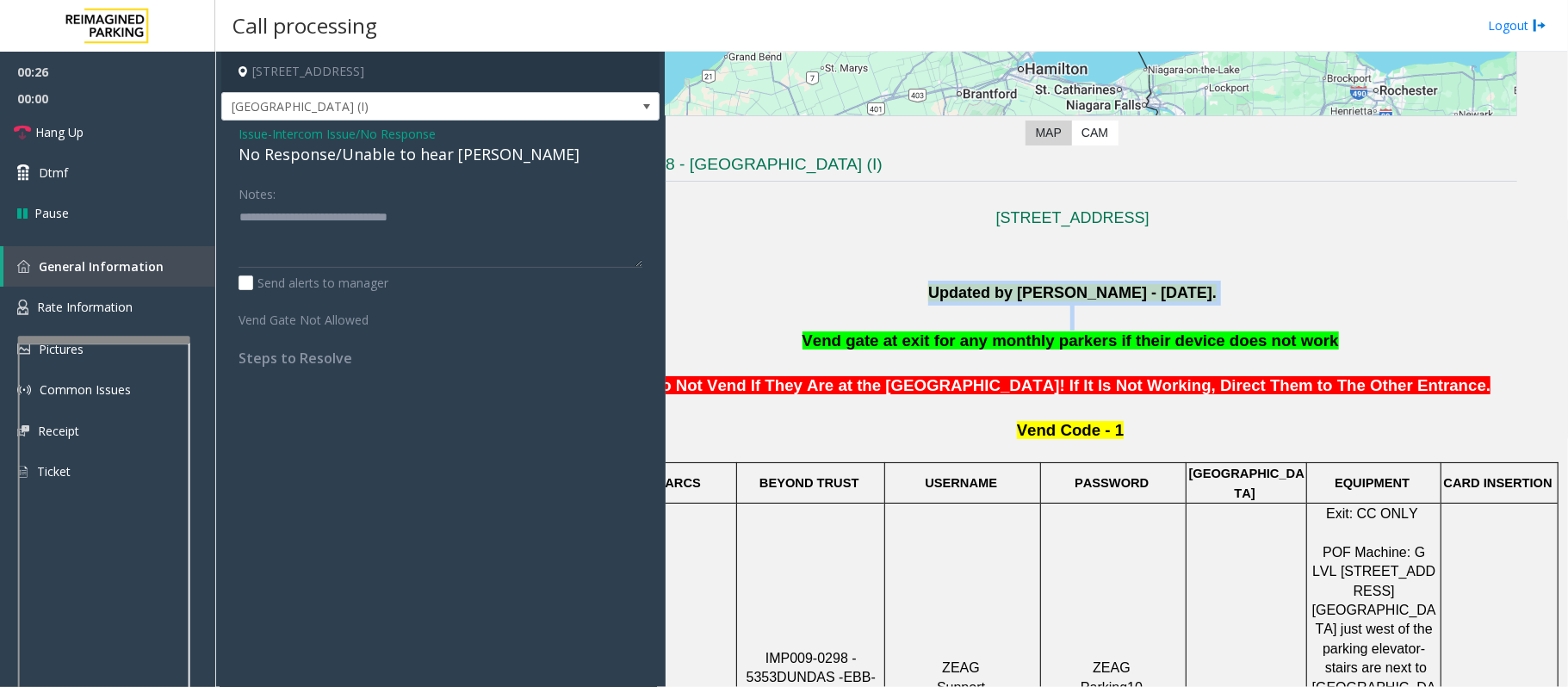
click at [1247, 315] on p at bounding box center [1072, 318] width 889 height 25
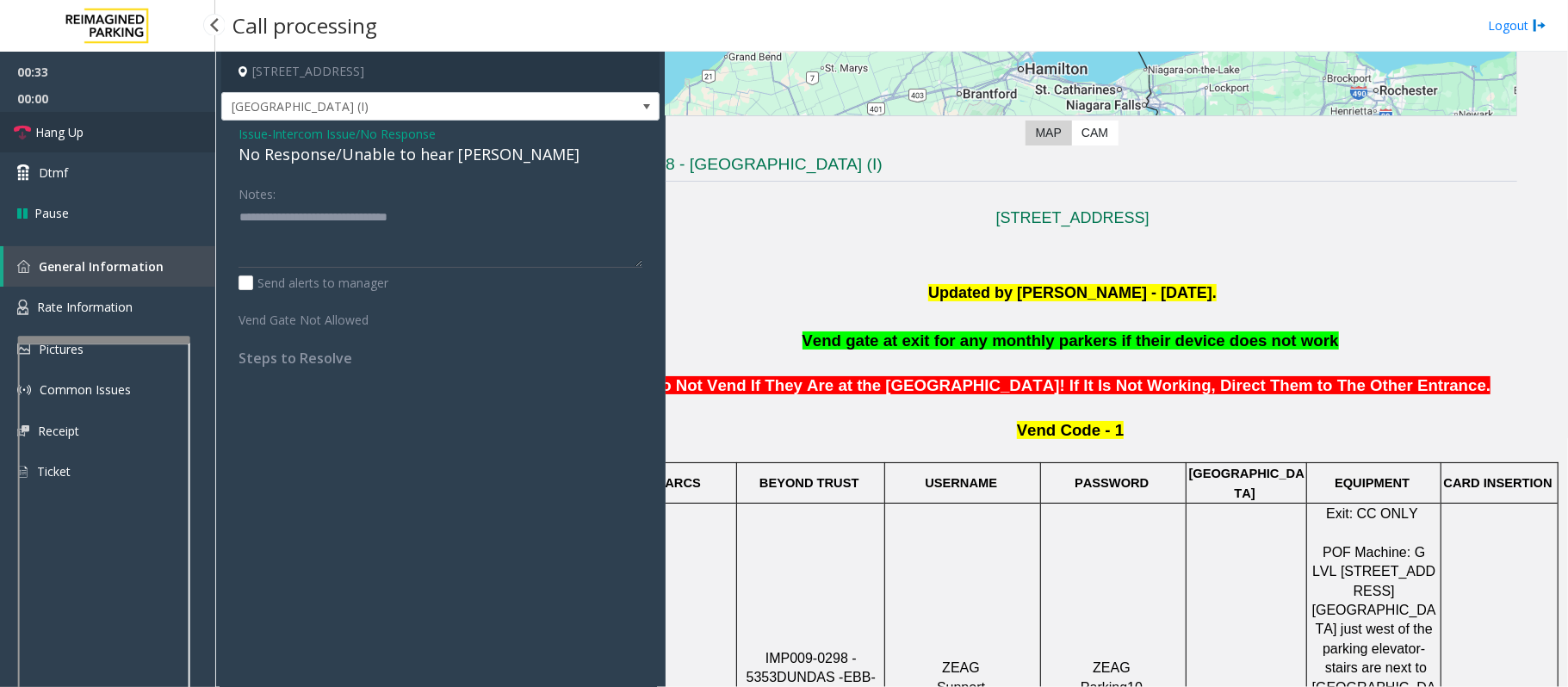
click at [74, 123] on span "Hang Up" at bounding box center [60, 132] width 48 height 18
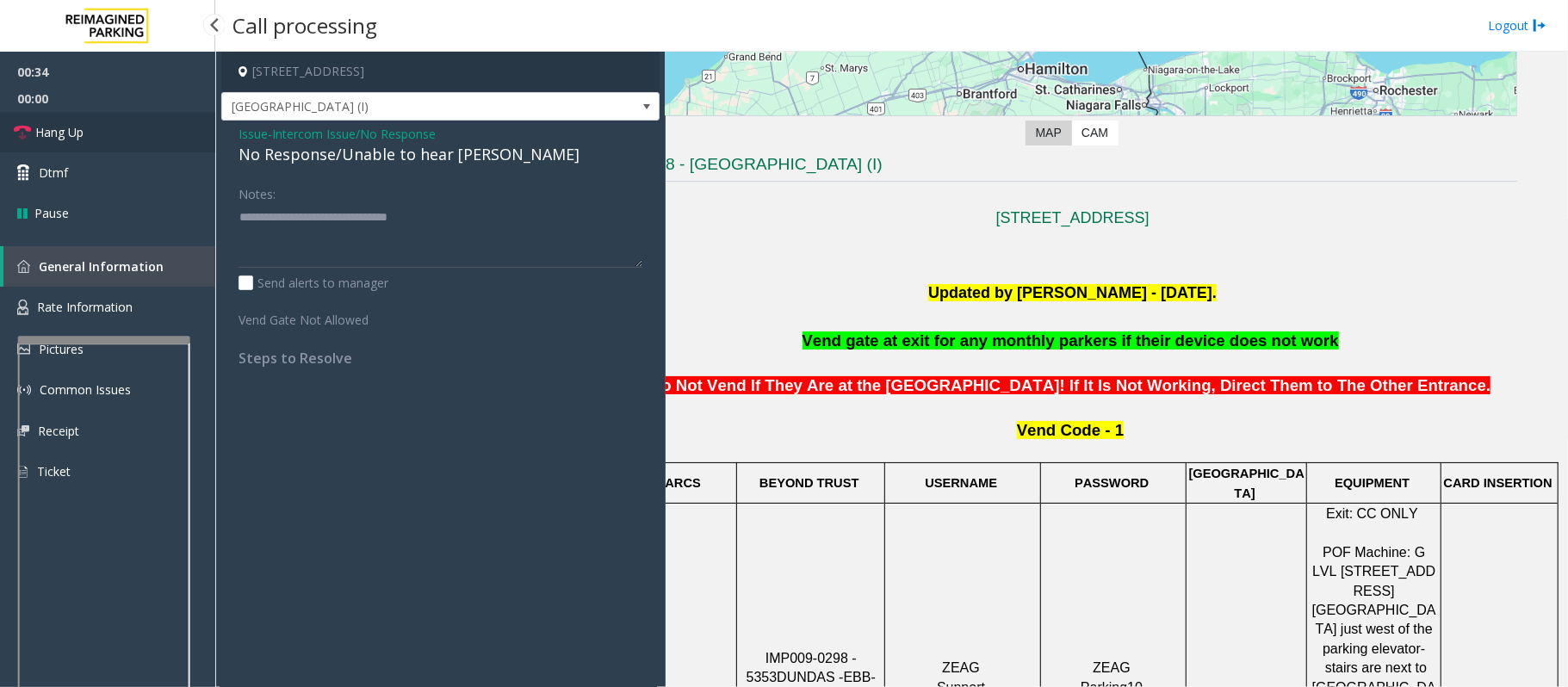
click at [74, 123] on span "Hang Up" at bounding box center [60, 132] width 48 height 18
click at [104, 122] on link "Hang Up" at bounding box center [107, 132] width 215 height 41
click at [105, 122] on link "Hang Up" at bounding box center [107, 132] width 215 height 41
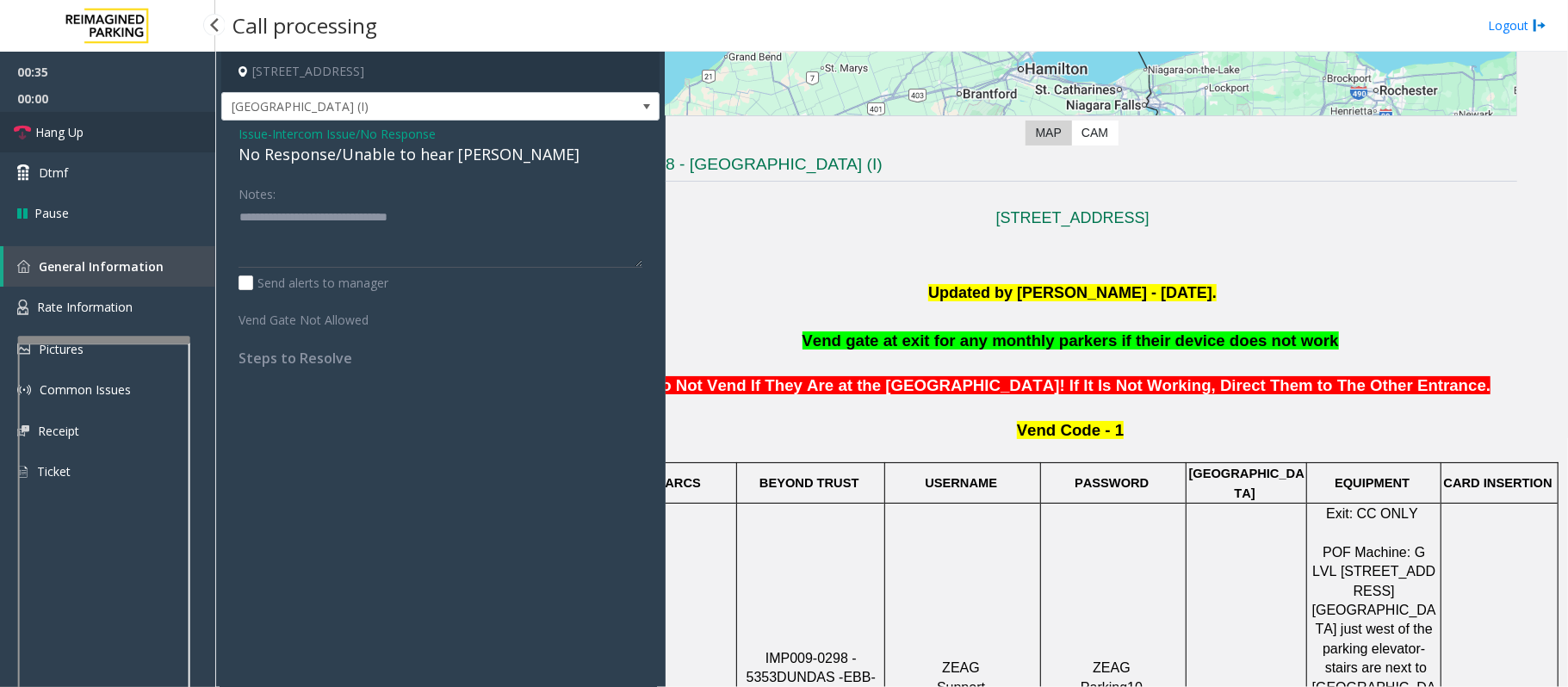
click at [105, 122] on link "Hang Up" at bounding box center [107, 132] width 215 height 41
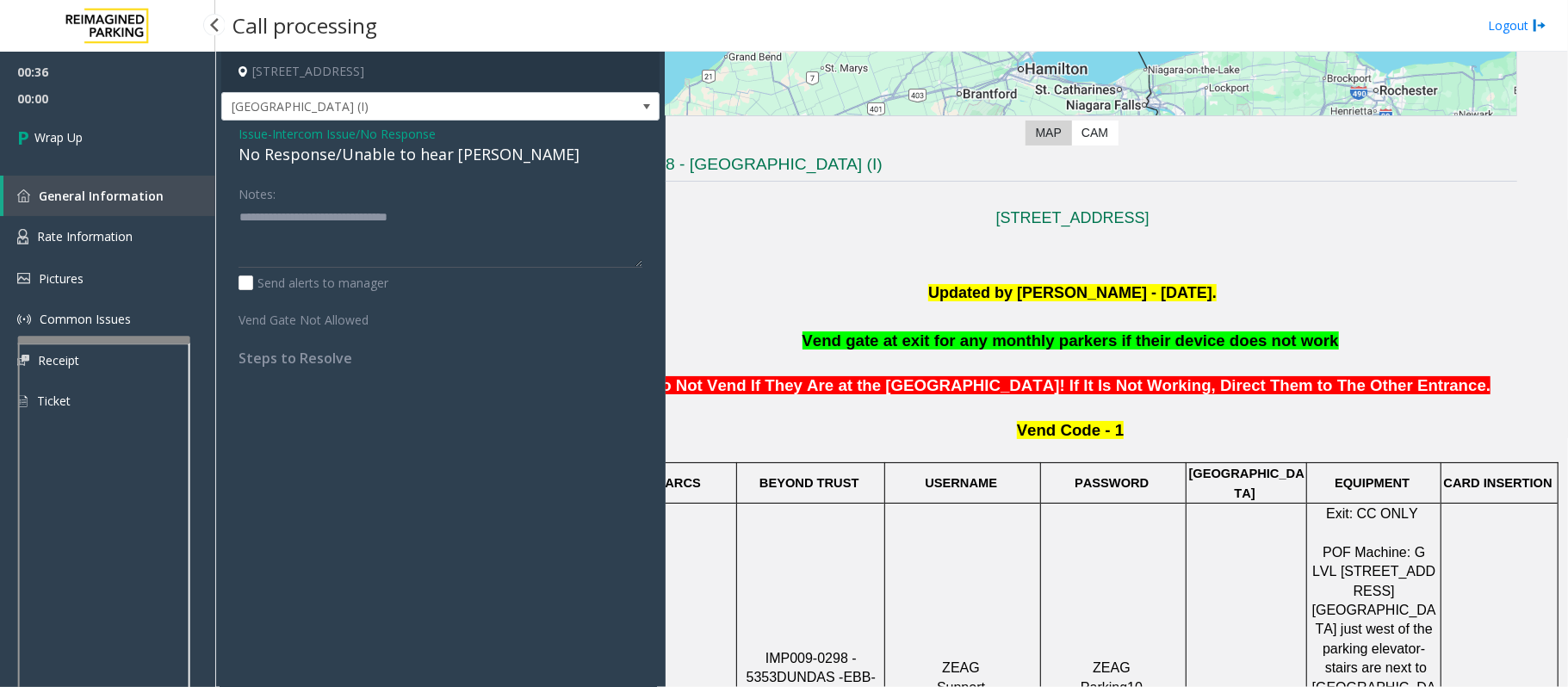
click at [109, 129] on link "Wrap Up" at bounding box center [107, 137] width 215 height 51
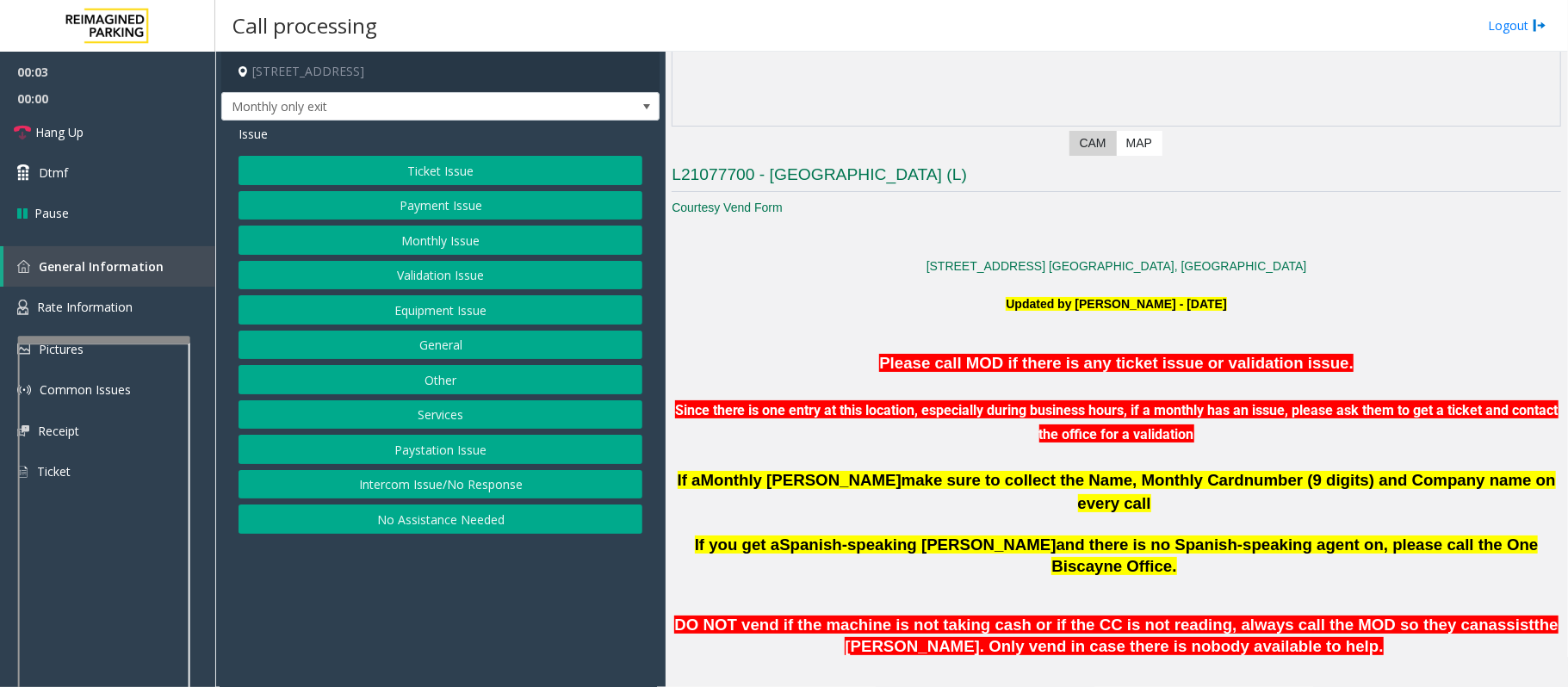
scroll to position [344, 0]
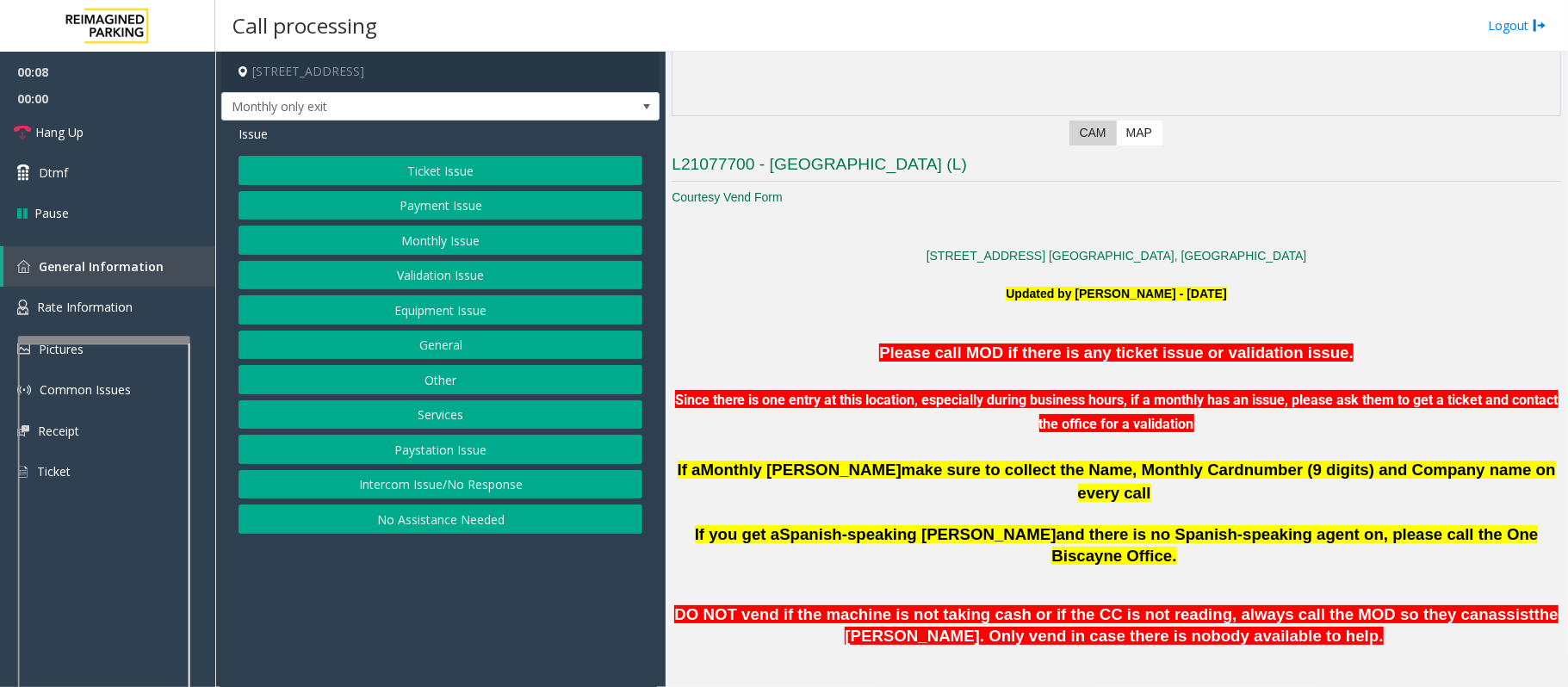
click at [367, 224] on div "Ticket Issue Payment Issue Monthly Issue Validation Issue Equipment Issue Gener…" at bounding box center [440, 345] width 404 height 378
click at [382, 235] on button "Monthly Issue" at bounding box center [440, 240] width 404 height 29
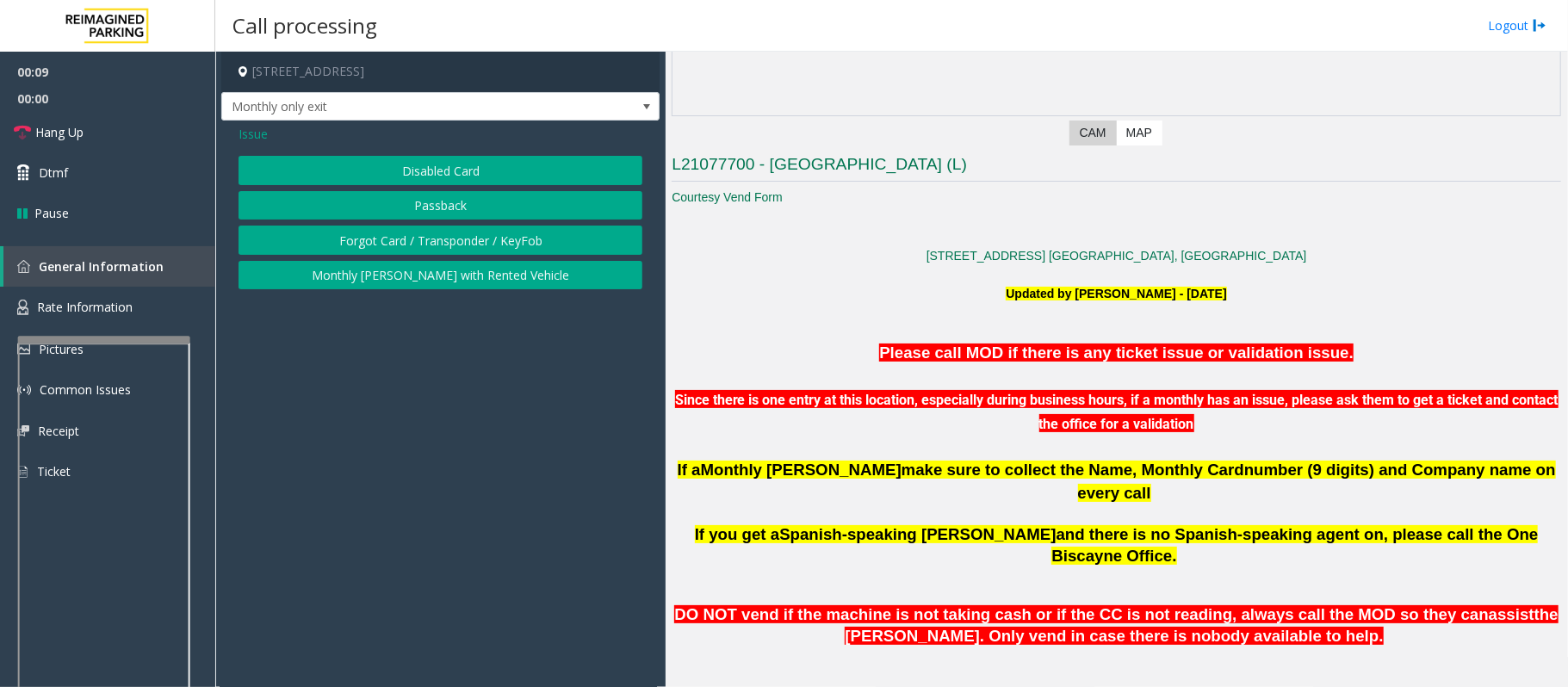
click at [367, 163] on button "Disabled Card" at bounding box center [440, 171] width 404 height 29
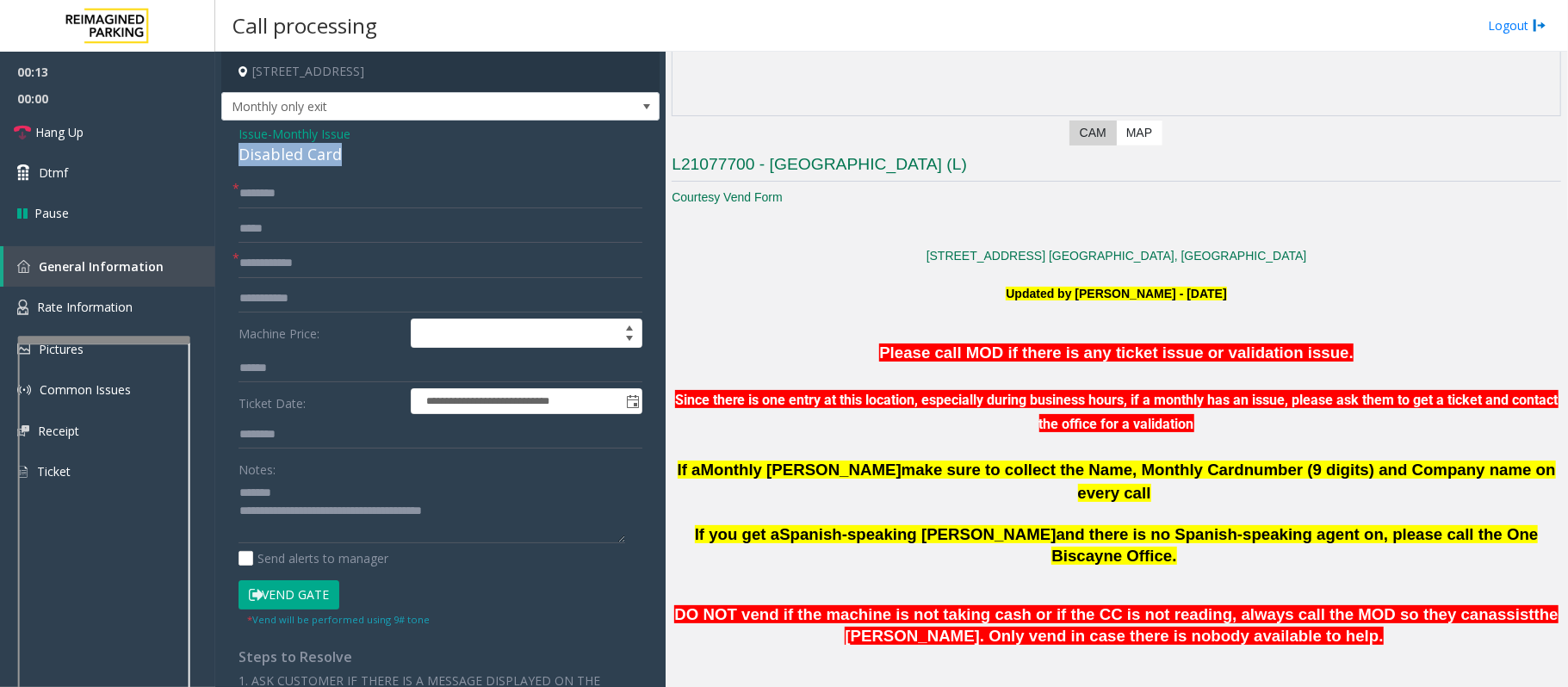
drag, startPoint x: 365, startPoint y: 154, endPoint x: 229, endPoint y: 145, distance: 136.3
click at [229, 145] on div "**********" at bounding box center [440, 567] width 438 height 893
type textarea "**********"
click at [345, 268] on input "text" at bounding box center [440, 263] width 404 height 29
click at [303, 192] on input "text" at bounding box center [440, 193] width 404 height 29
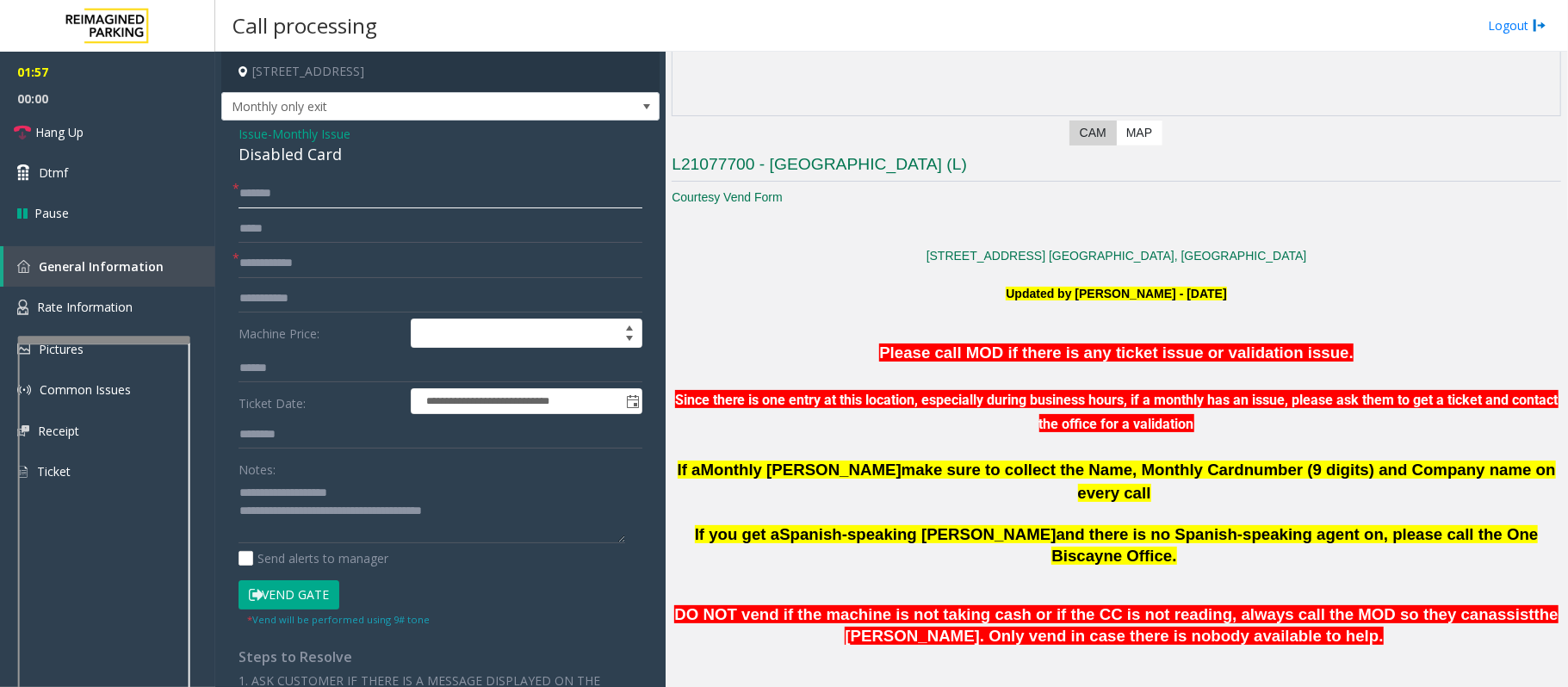
type input "*******"
click at [293, 274] on input "text" at bounding box center [440, 263] width 404 height 29
type input "*********"
click at [287, 438] on input "text" at bounding box center [440, 435] width 404 height 29
click at [287, 435] on input "text" at bounding box center [440, 435] width 404 height 29
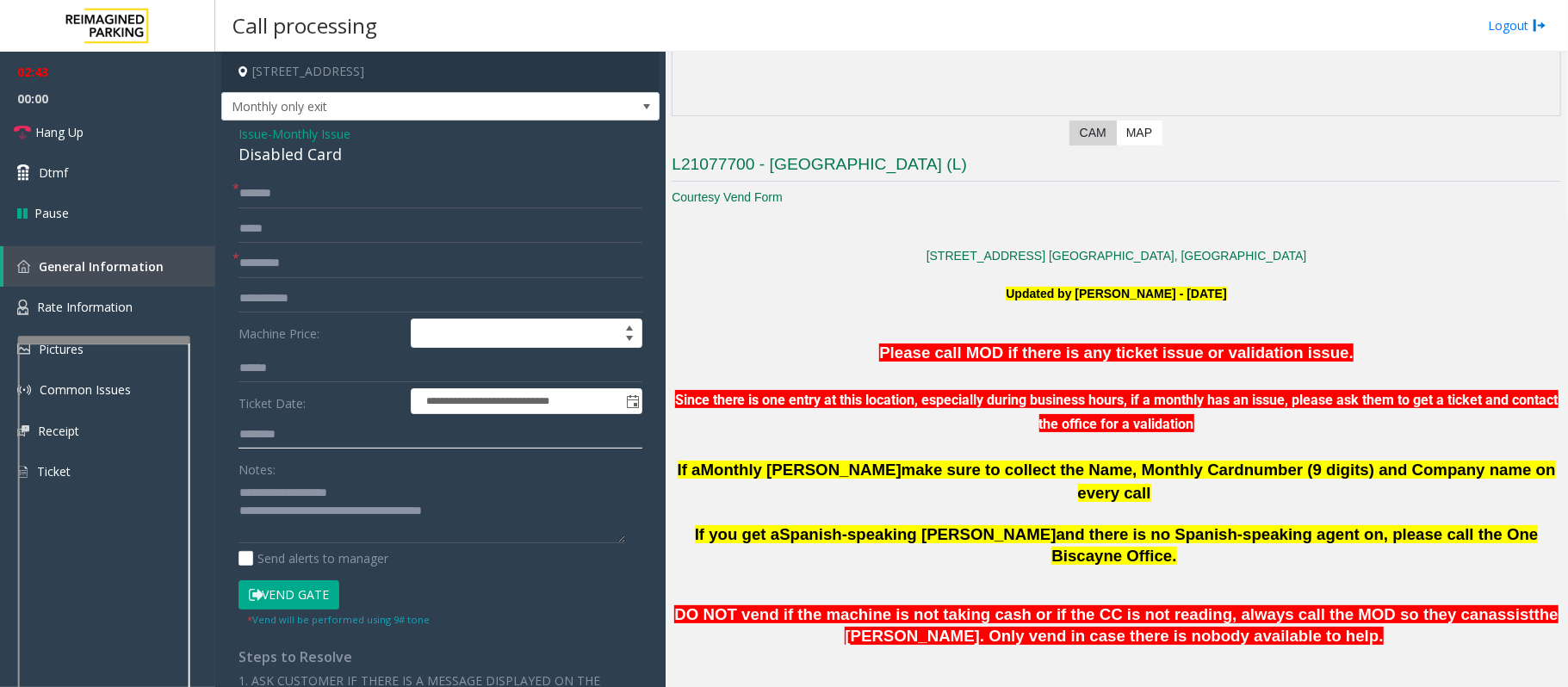
type input "********"
drag, startPoint x: 814, startPoint y: 577, endPoint x: 938, endPoint y: 575, distance: 124.0
click at [938, 605] on span "DO NOT vend if the machine is not taking cash or if the CC is not reading, alwa…" at bounding box center [1080, 614] width 814 height 18
click at [1016, 605] on span "the [PERSON_NAME]. Only vend in case there is nobody available to help." at bounding box center [1201, 625] width 713 height 40
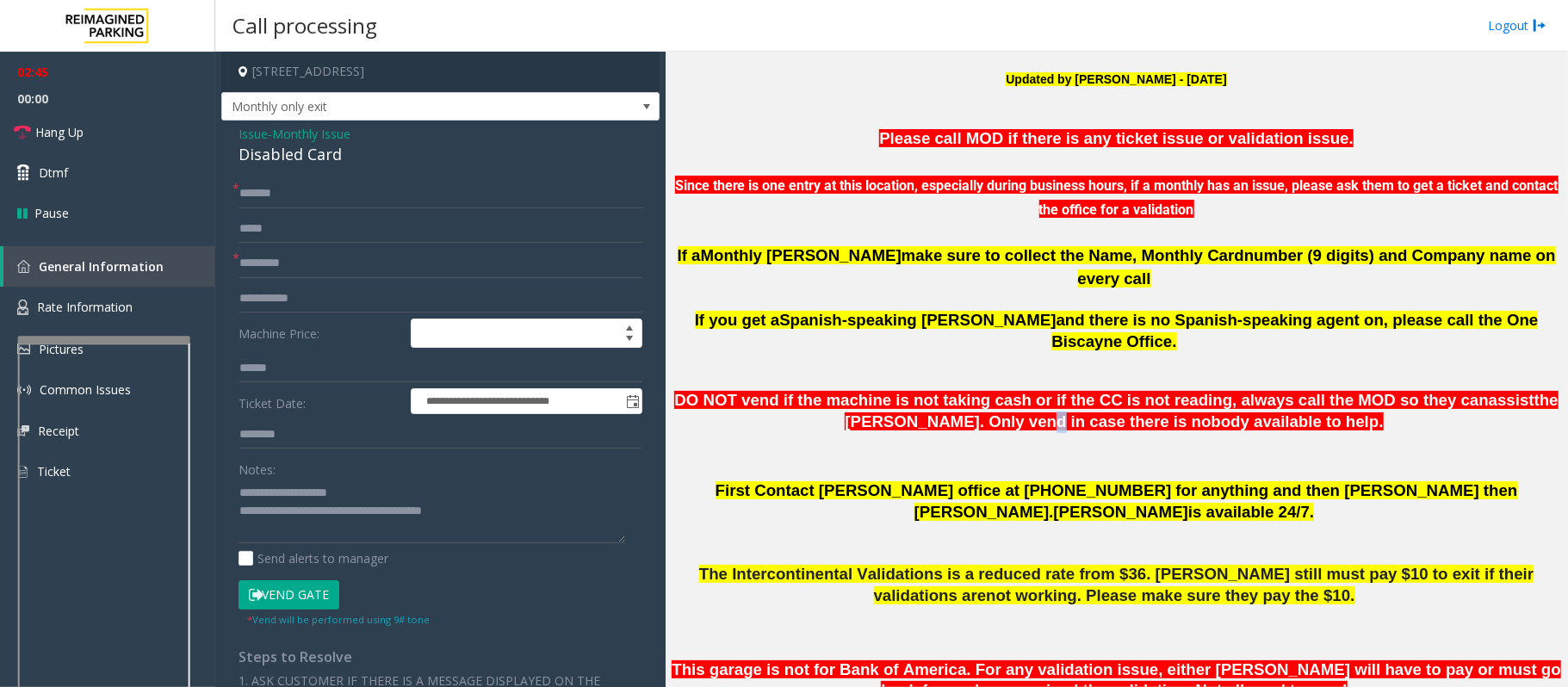
scroll to position [573, 0]
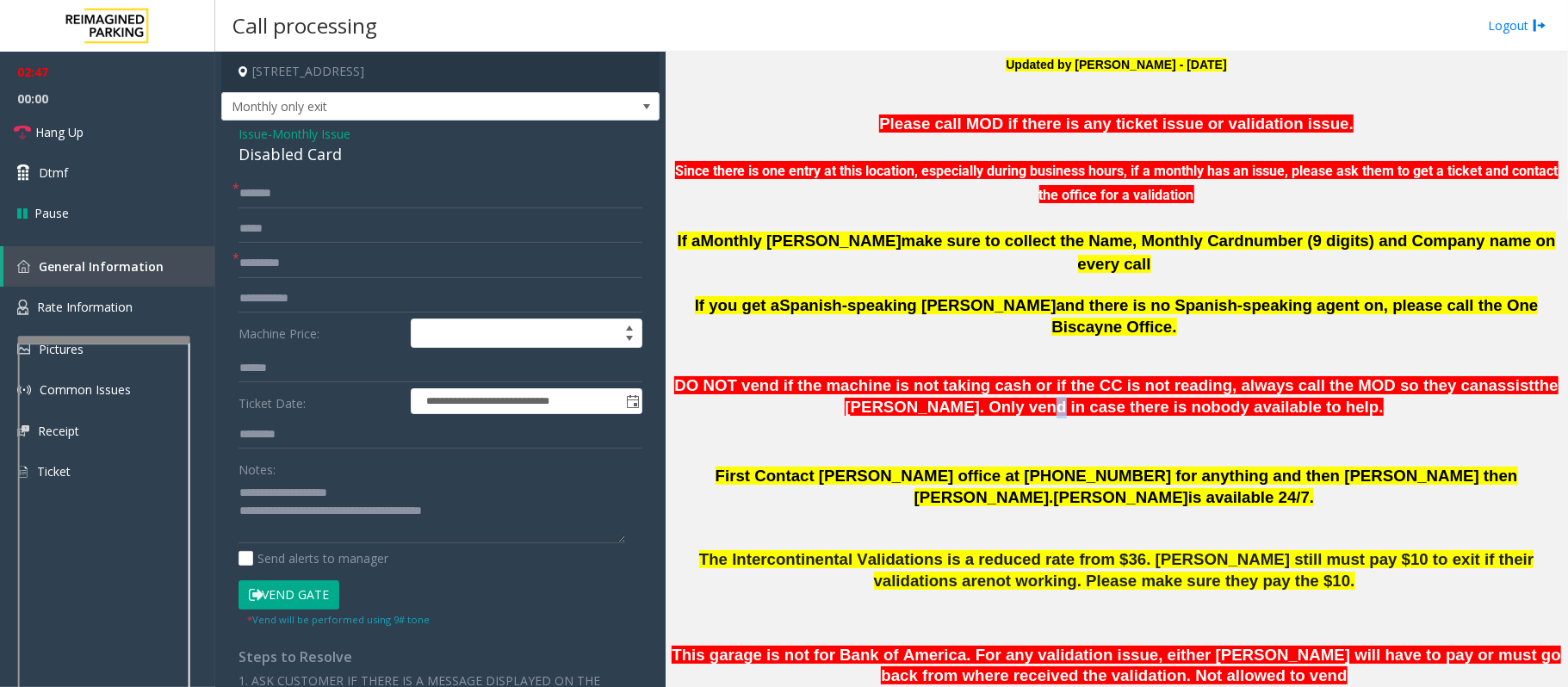
click at [287, 589] on button "Vend Gate" at bounding box center [288, 595] width 101 height 29
click at [286, 590] on button "Vend Gate" at bounding box center [288, 595] width 101 height 29
click at [70, 136] on span "Hang Up" at bounding box center [60, 132] width 48 height 18
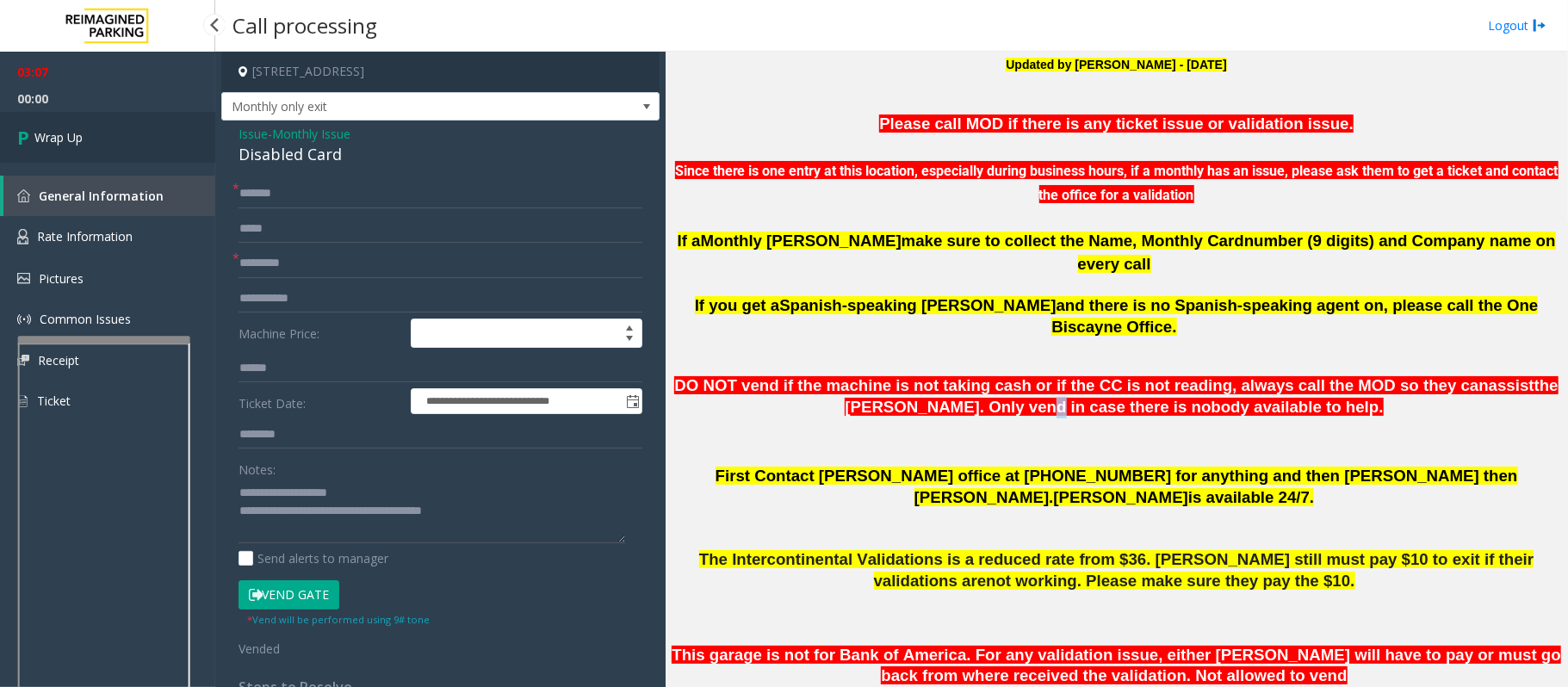
click at [70, 136] on span "Wrap Up" at bounding box center [59, 137] width 48 height 18
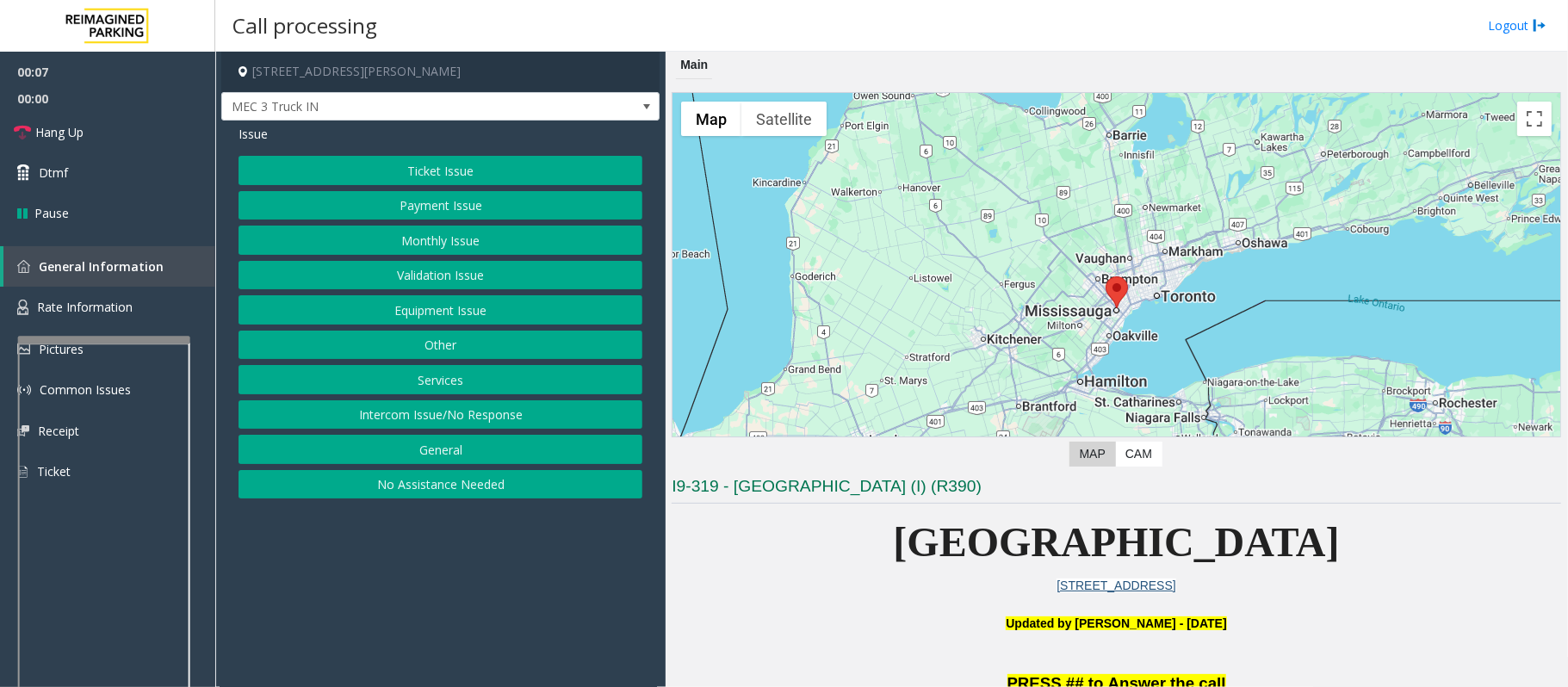
click at [436, 424] on button "Intercom Issue/No Response" at bounding box center [440, 415] width 404 height 29
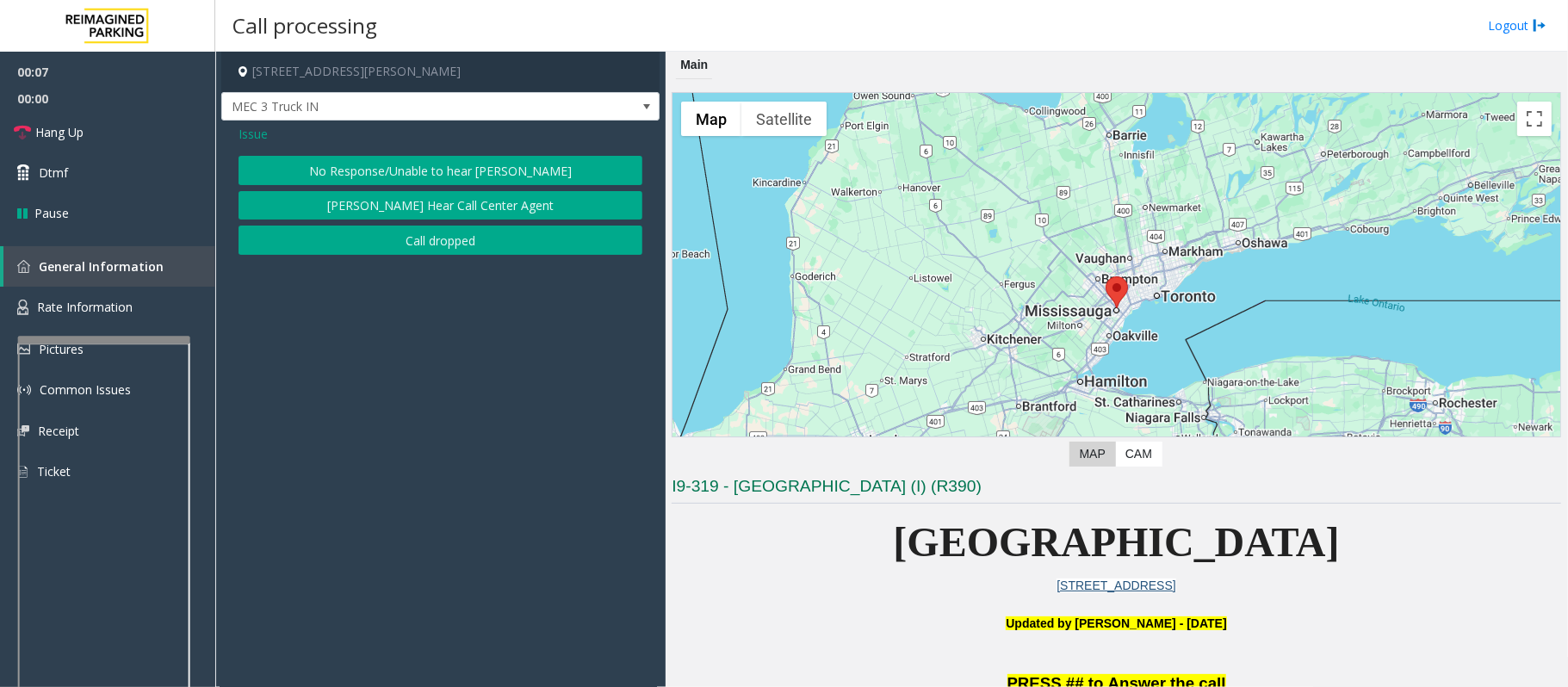
click at [449, 152] on div "Issue No Response/Unable to hear [PERSON_NAME] Cannot Hear Call Center Agent Ca…" at bounding box center [440, 192] width 438 height 143
click at [448, 163] on button "No Response/Unable to hear [PERSON_NAME]" at bounding box center [440, 171] width 404 height 29
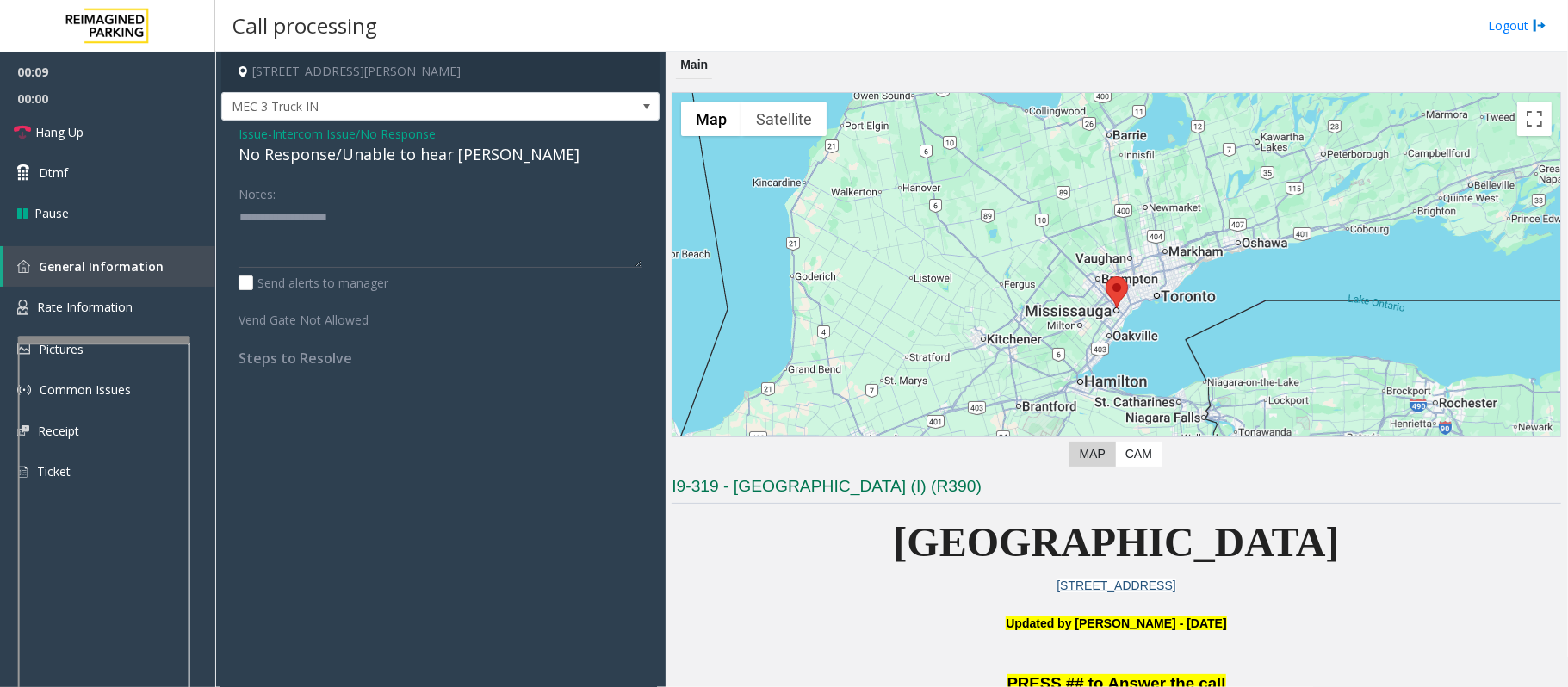
click at [341, 152] on div "No Response/Unable to hear [PERSON_NAME]" at bounding box center [440, 154] width 404 height 23
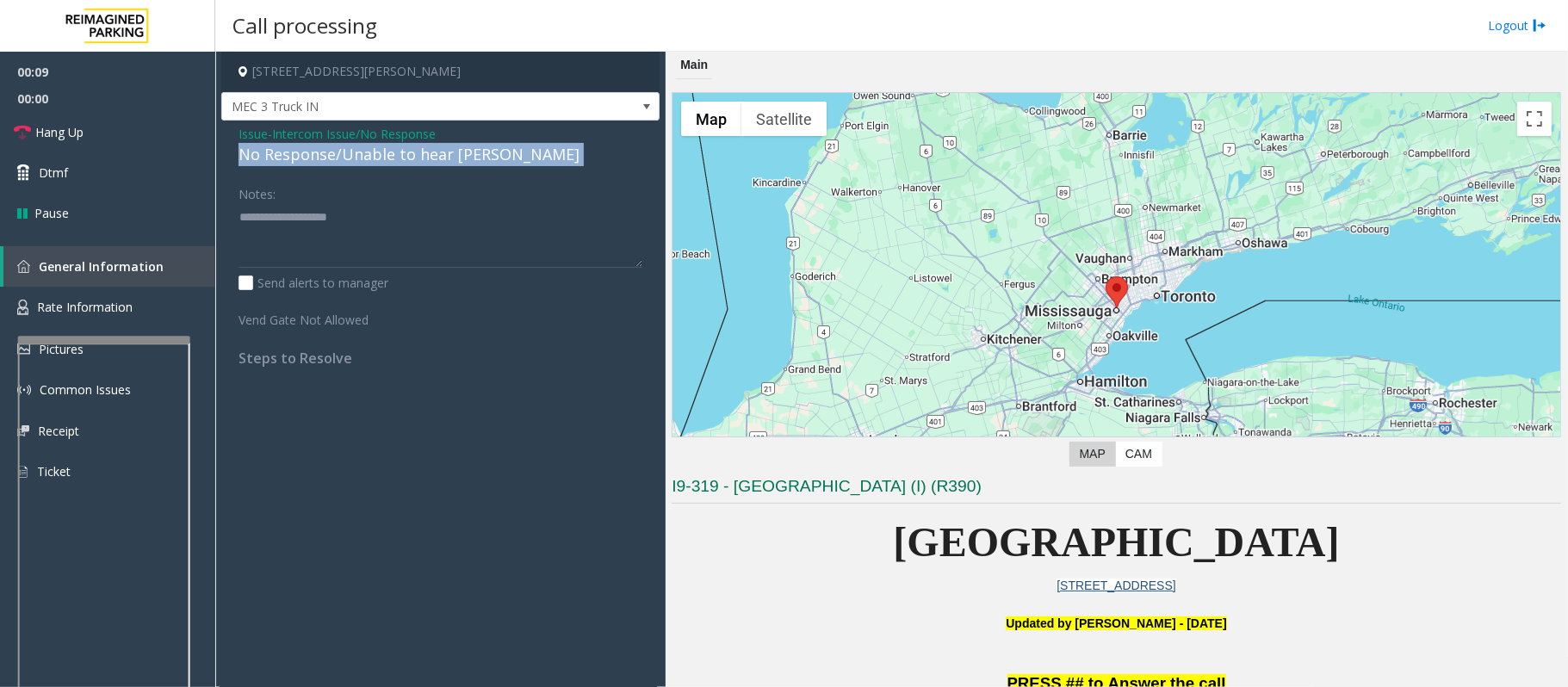
click at [341, 152] on div "No Response/Unable to hear [PERSON_NAME]" at bounding box center [440, 154] width 404 height 23
drag, startPoint x: 379, startPoint y: 142, endPoint x: 382, endPoint y: 199, distance: 57.1
click at [382, 199] on div "Issue - Intercom Issue/No Response No Response/Unable to hear parker Notes: Sen…" at bounding box center [440, 252] width 438 height 263
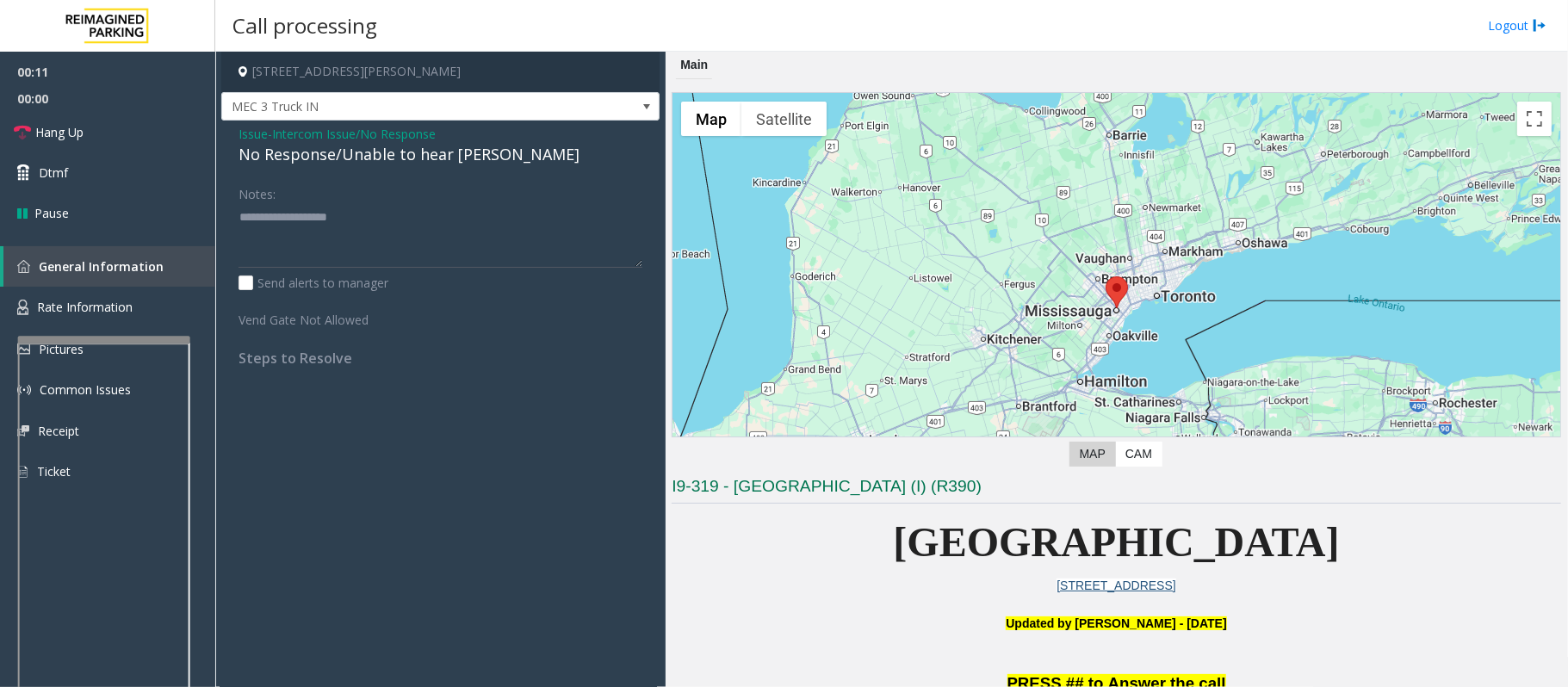
click at [382, 191] on div "Notes:" at bounding box center [440, 223] width 404 height 89
click at [387, 156] on div "No Response/Unable to hear [PERSON_NAME]" at bounding box center [440, 154] width 404 height 23
click at [384, 156] on div "No Response/Unable to hear [PERSON_NAME]" at bounding box center [440, 154] width 404 height 23
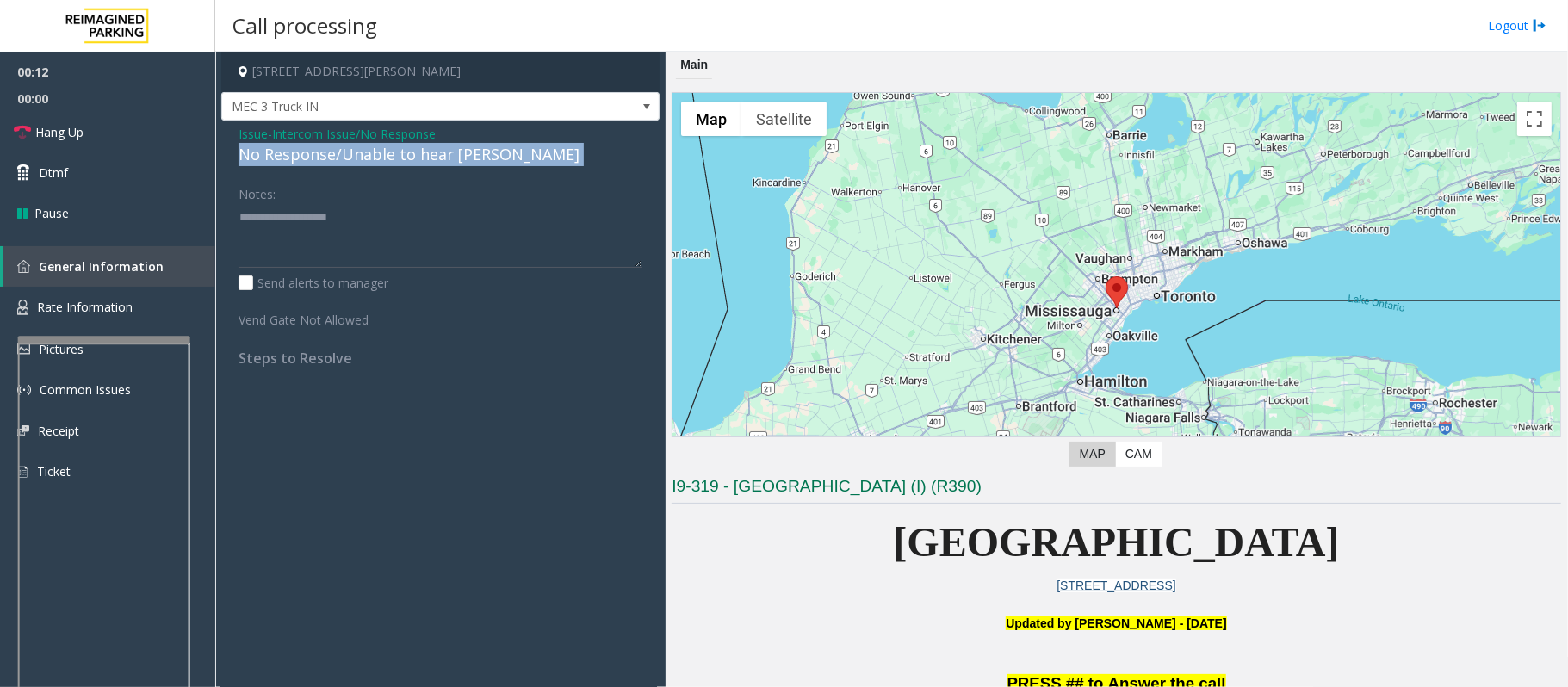
click at [384, 156] on div "No Response/Unable to hear [PERSON_NAME]" at bounding box center [440, 154] width 404 height 23
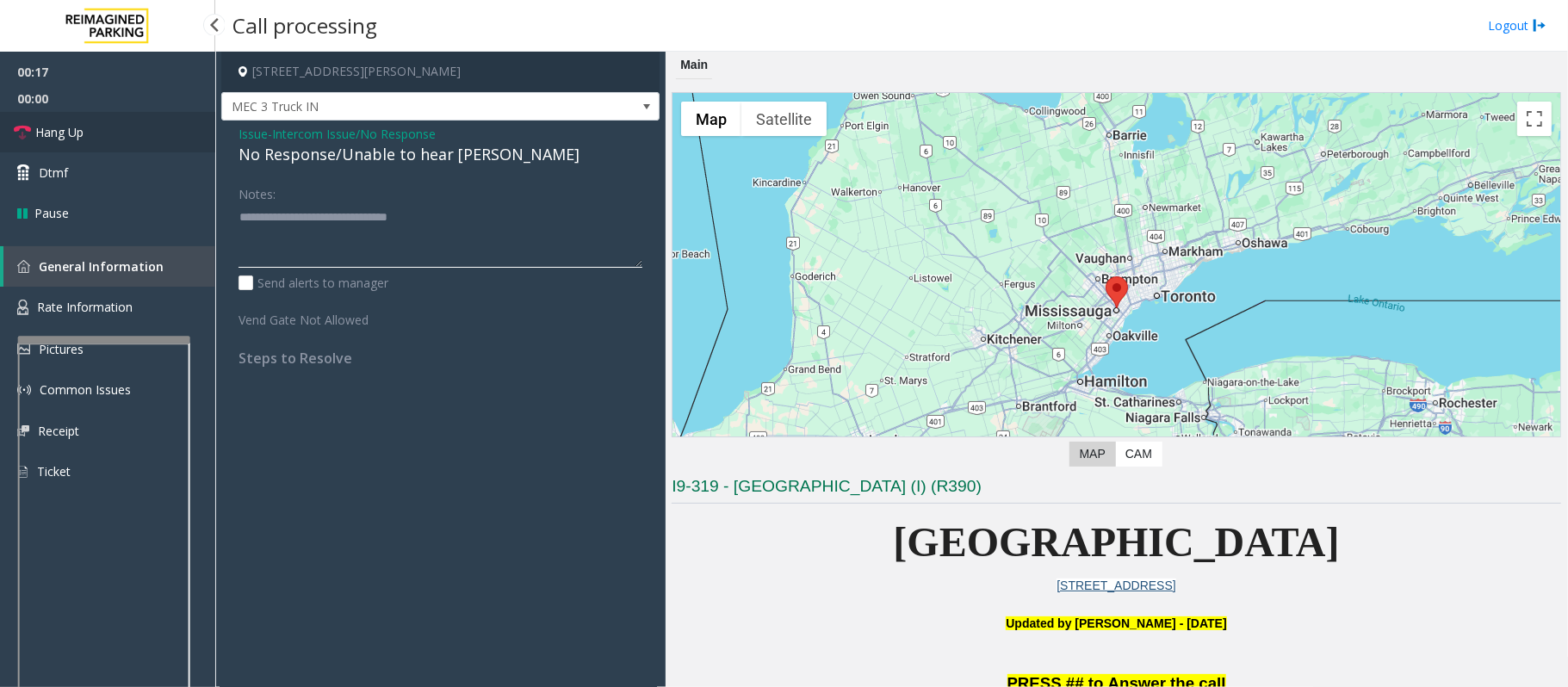
type textarea "**********"
click at [67, 142] on link "Hang Up" at bounding box center [107, 132] width 215 height 41
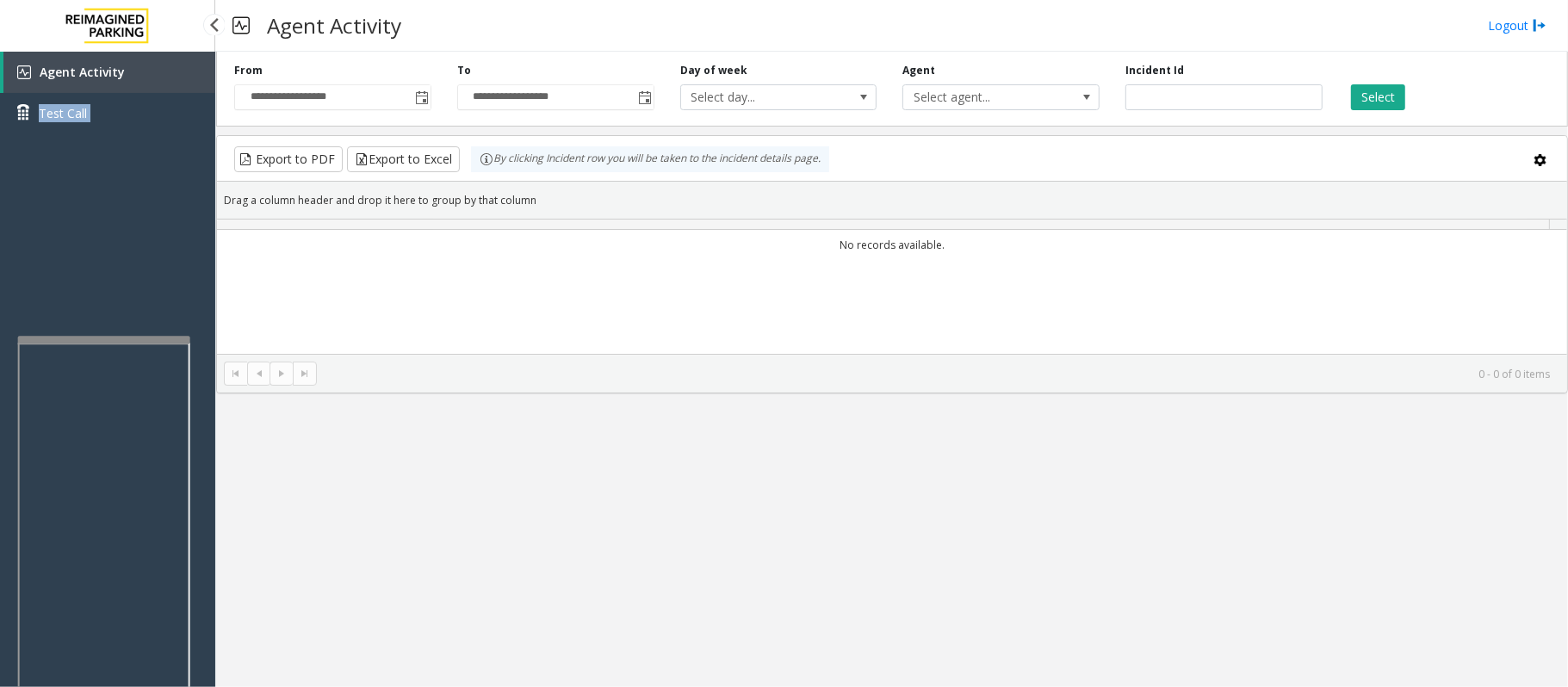
click at [67, 142] on div "Agent Activity Test Call" at bounding box center [107, 99] width 215 height 95
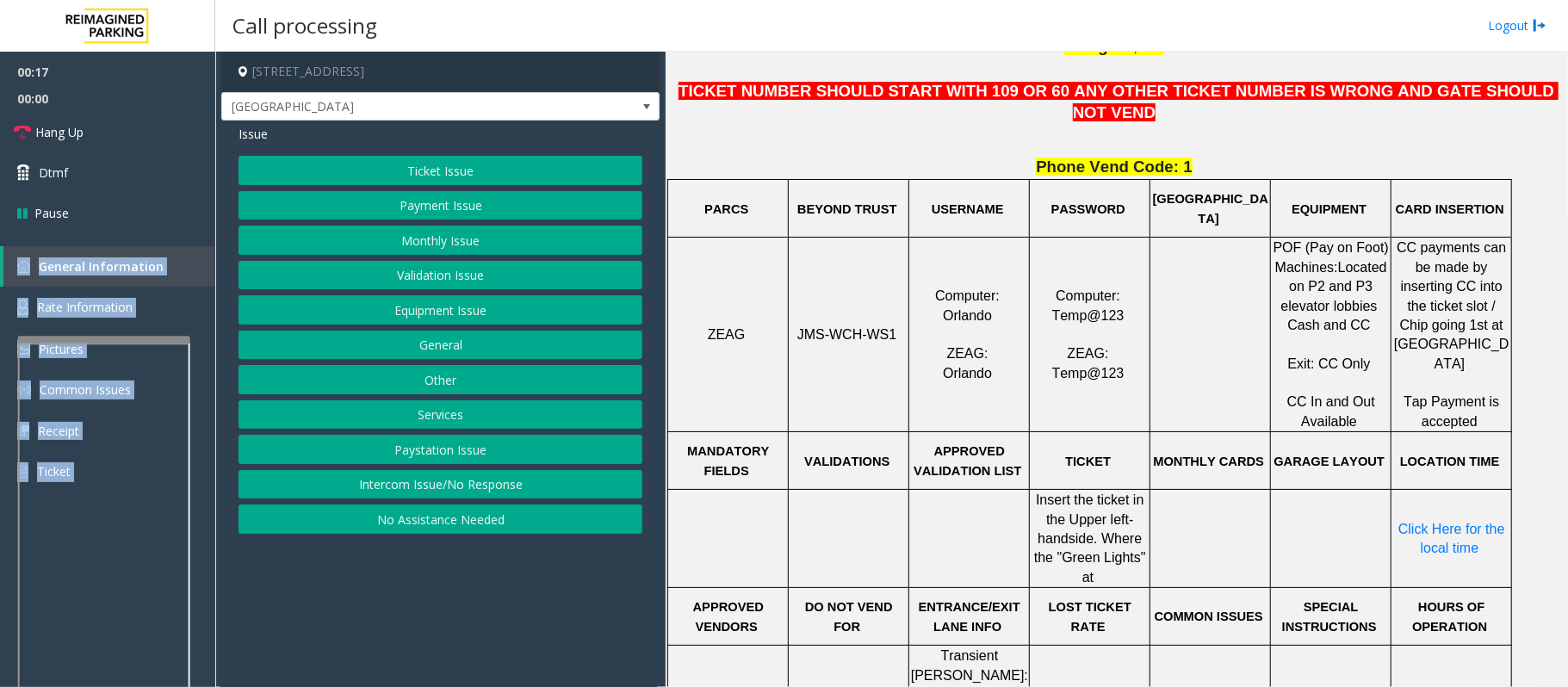
scroll to position [804, 0]
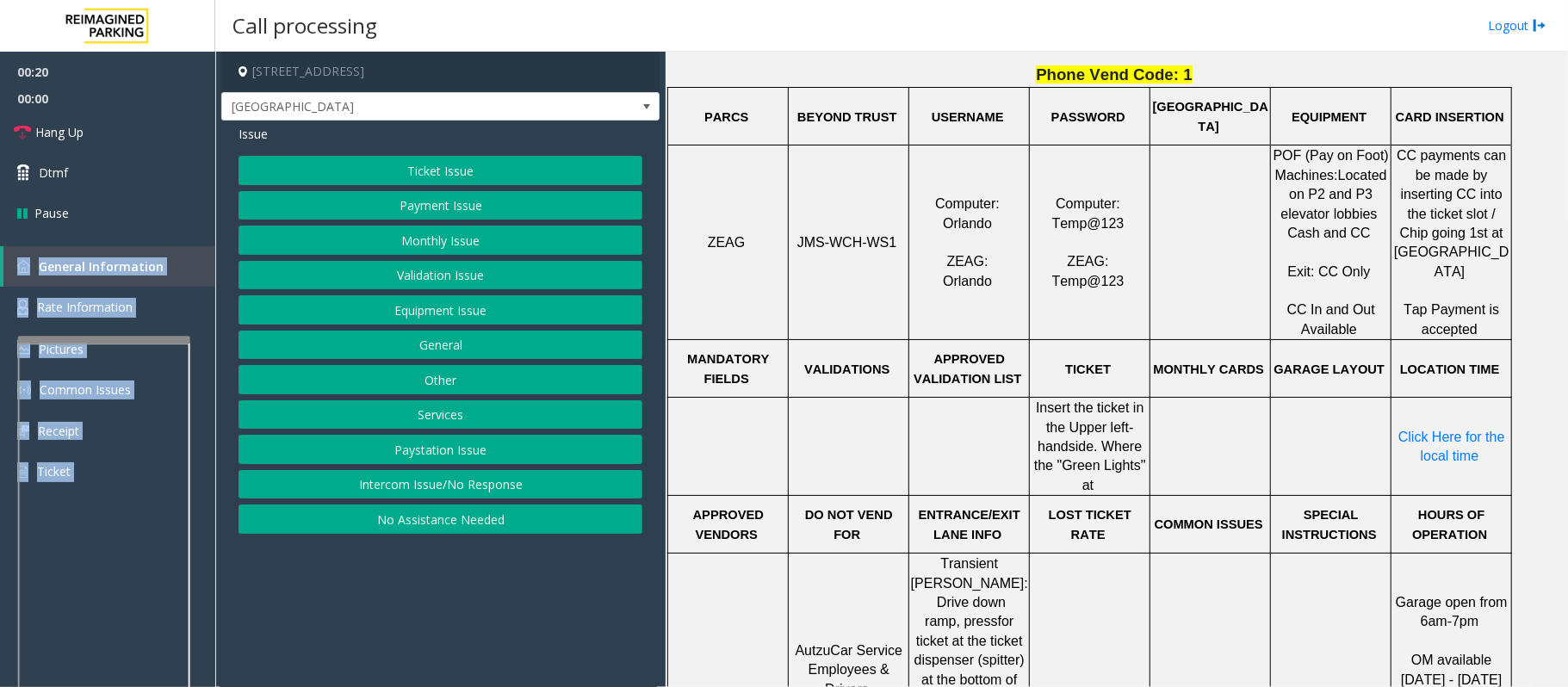
click at [376, 287] on button "Validation Issue" at bounding box center [440, 275] width 404 height 29
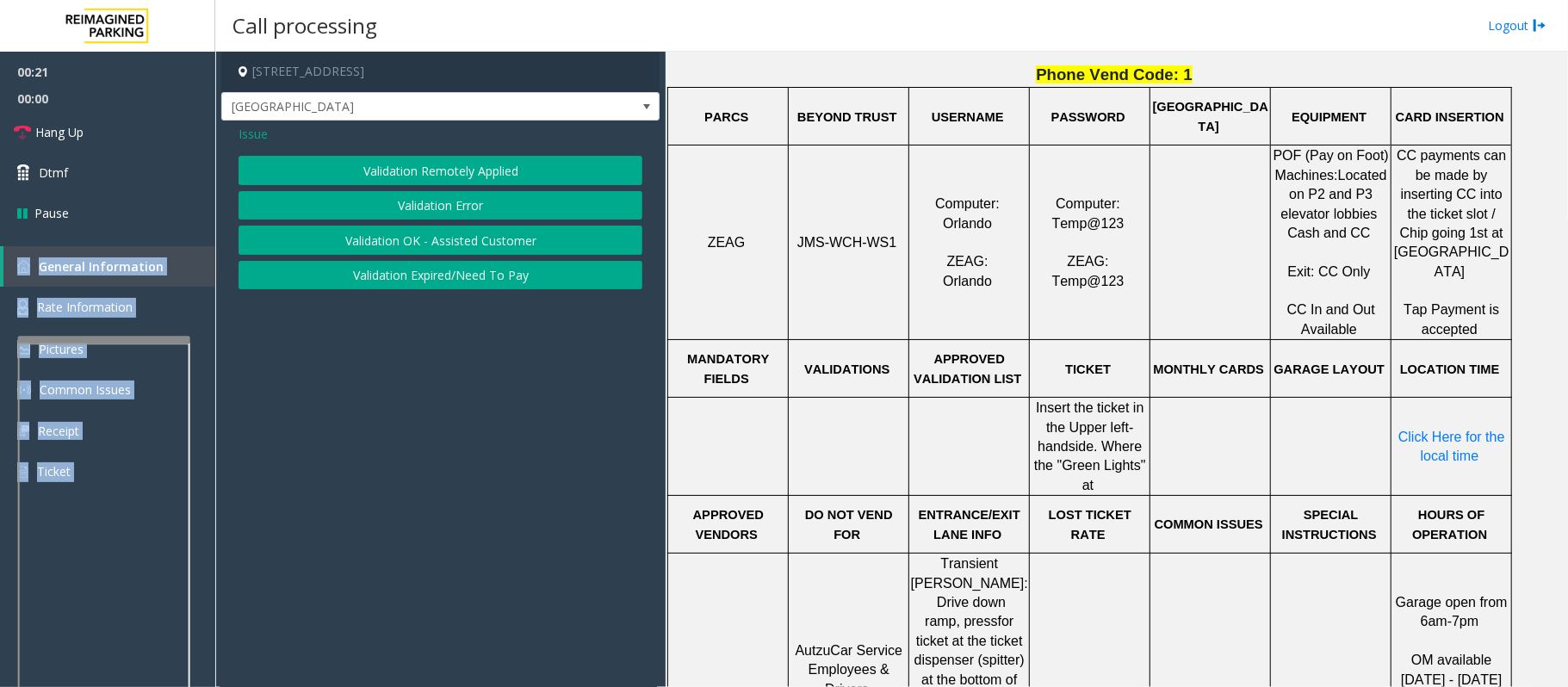
click at [380, 207] on button "Validation Error" at bounding box center [440, 205] width 404 height 29
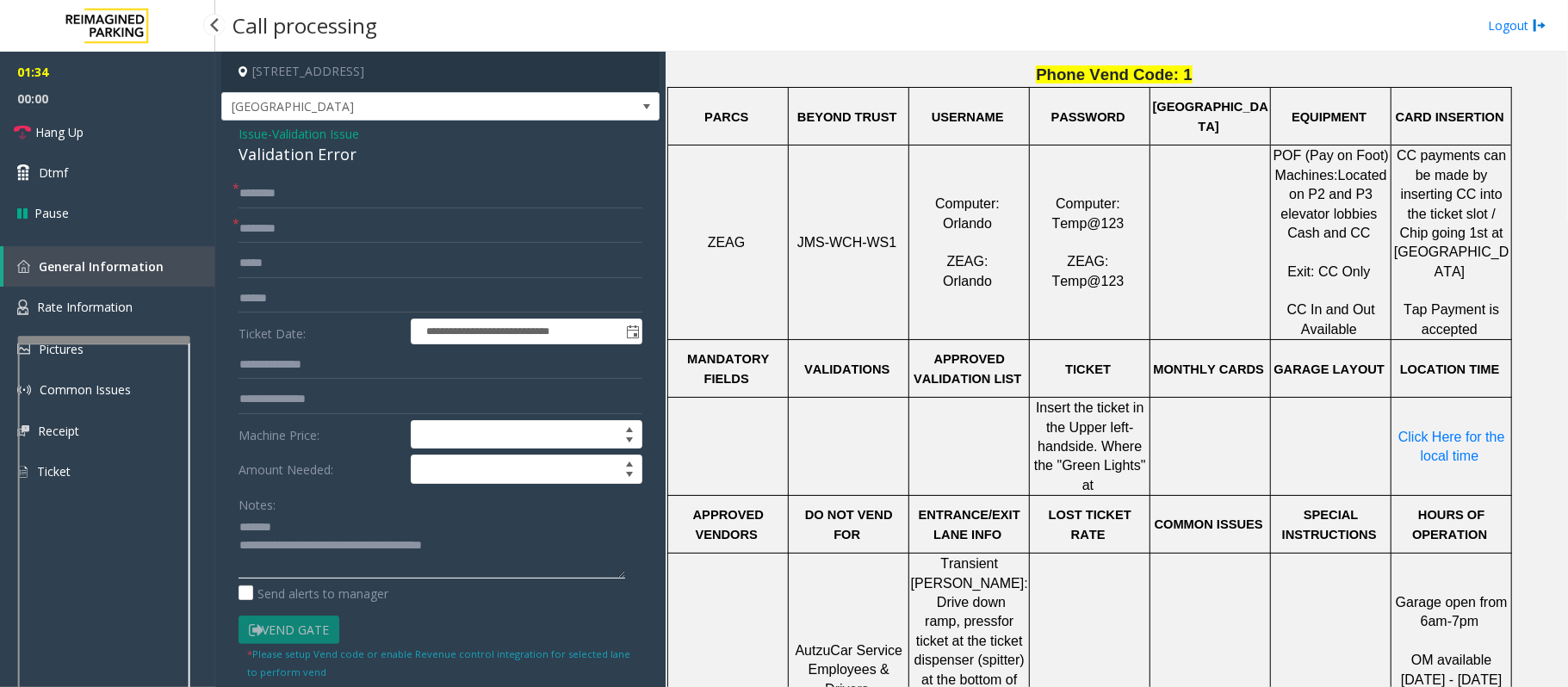
type textarea "**********"
click at [265, 135] on span "Issue" at bounding box center [253, 134] width 29 height 18
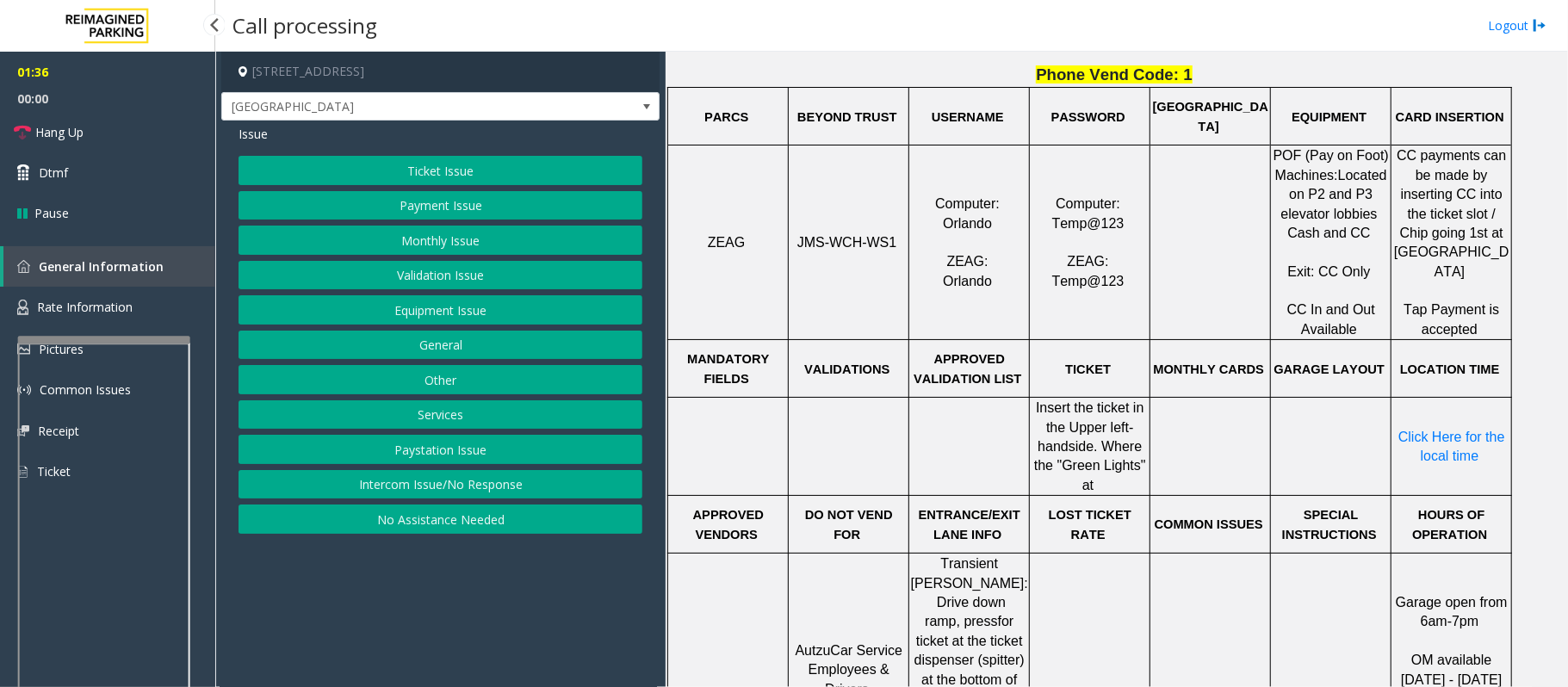
click at [474, 419] on button "Services" at bounding box center [440, 415] width 404 height 29
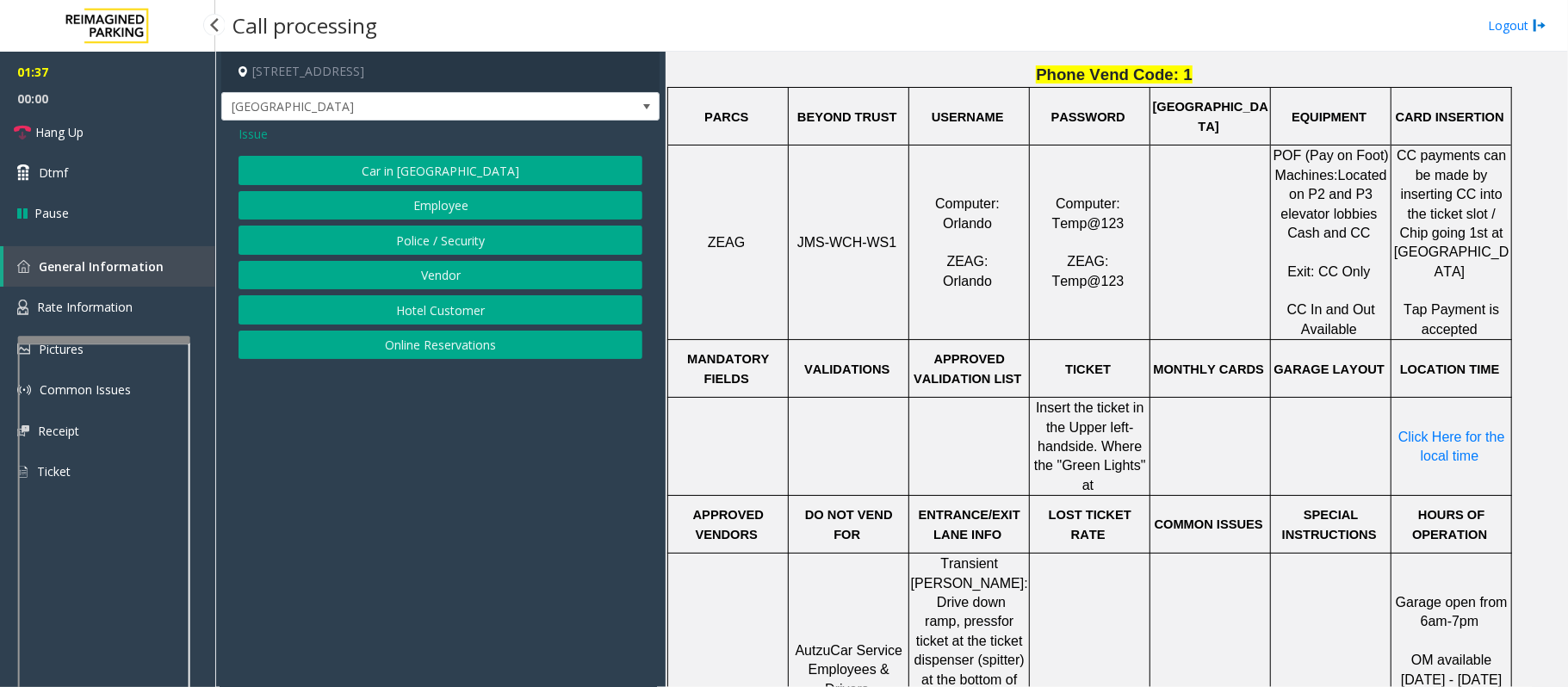
click at [429, 356] on button "Online Reservations" at bounding box center [440, 345] width 404 height 29
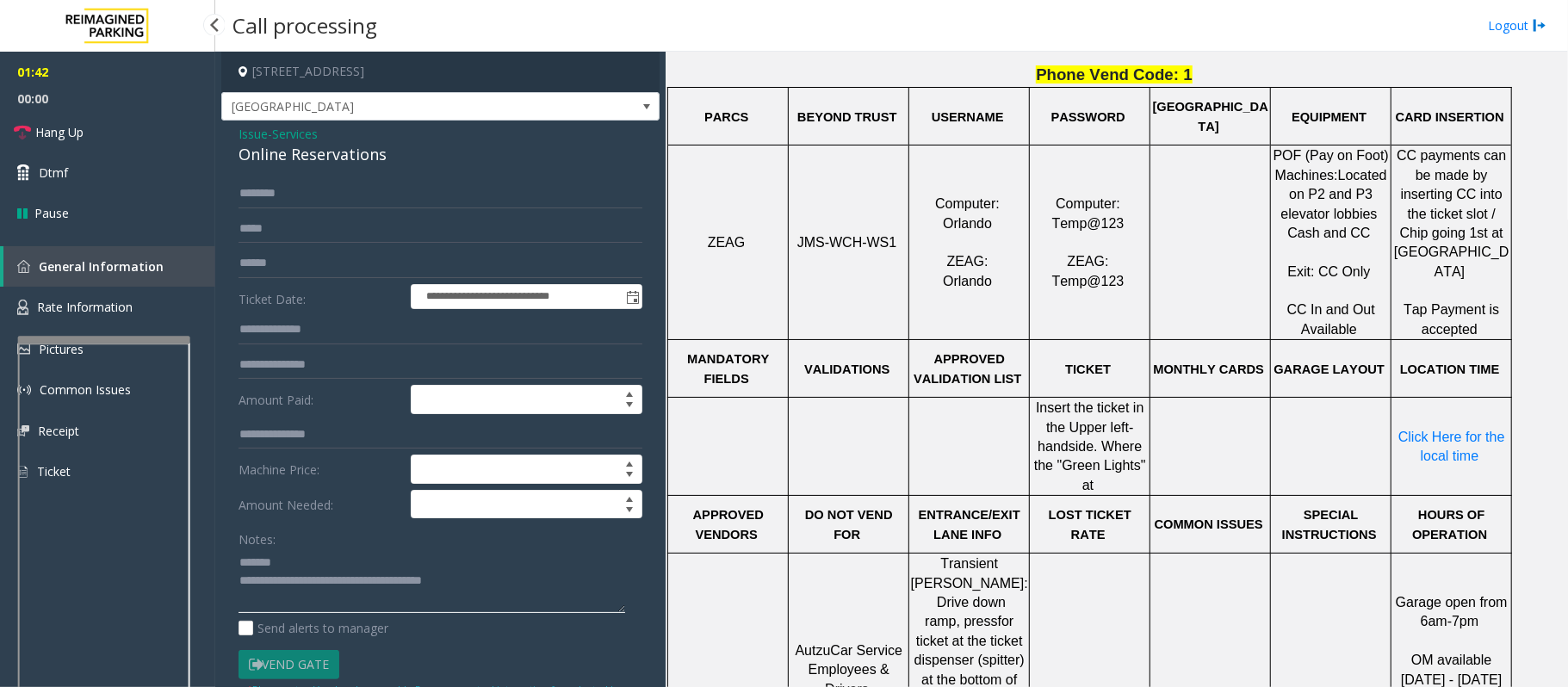
drag, startPoint x: 494, startPoint y: 587, endPoint x: 310, endPoint y: 586, distance: 184.0
click at [310, 586] on textarea at bounding box center [431, 580] width 387 height 65
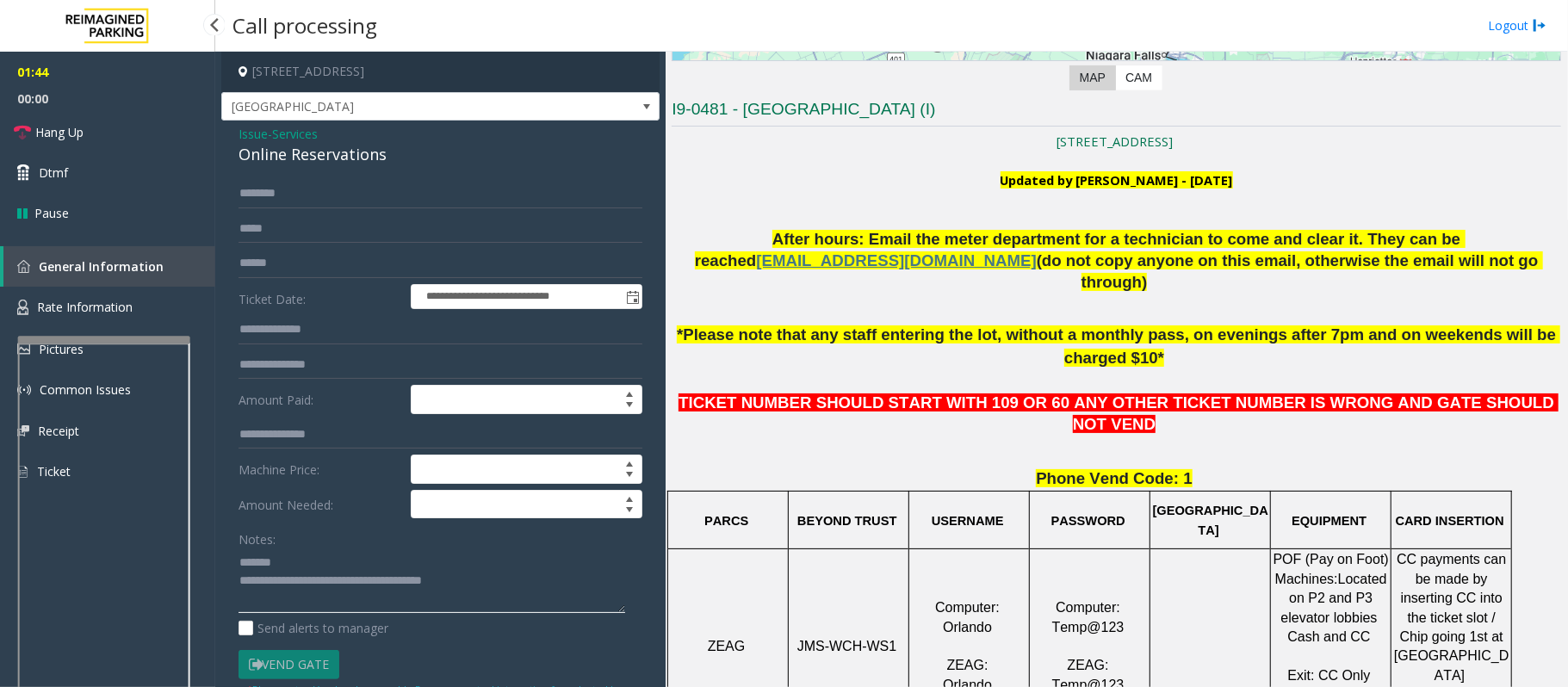
scroll to position [344, 0]
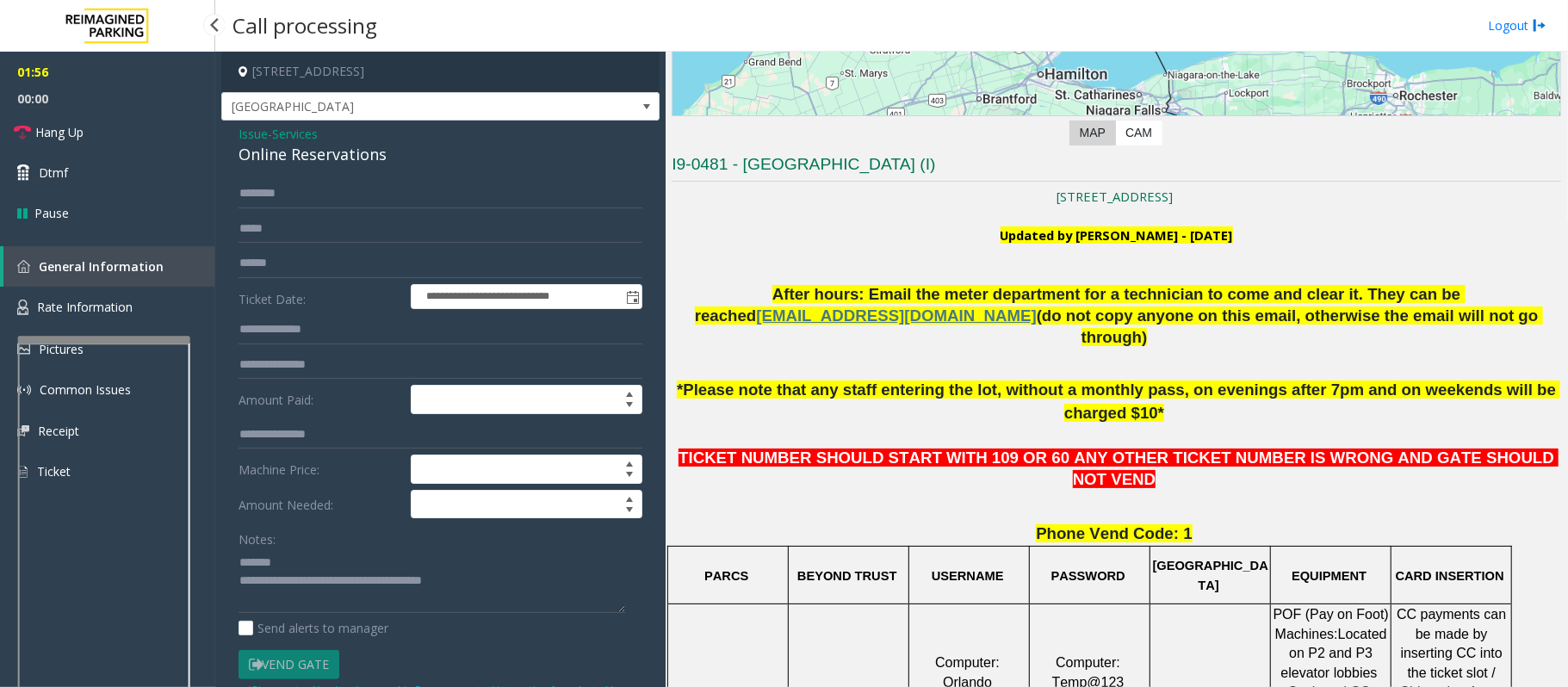
click at [252, 129] on span "Issue" at bounding box center [253, 134] width 29 height 18
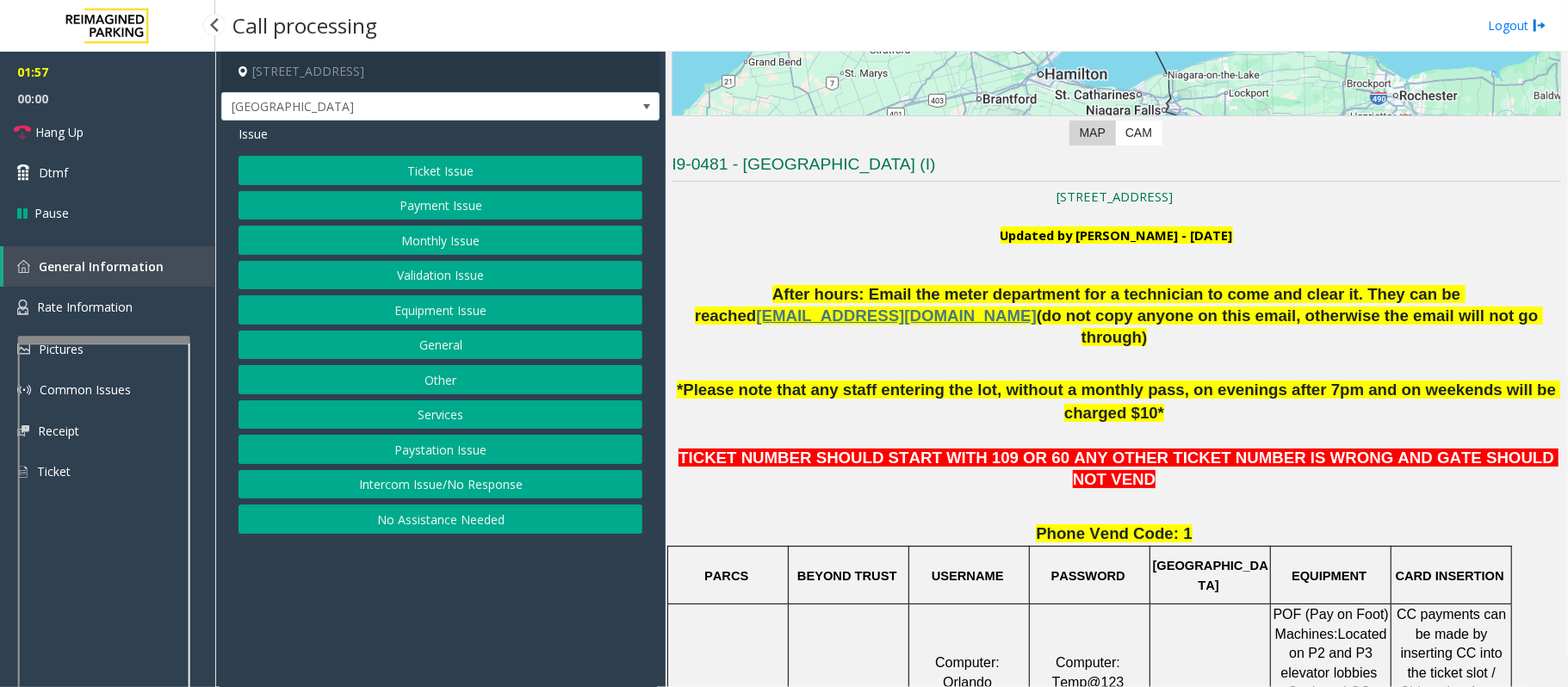
click at [396, 263] on button "Validation Issue" at bounding box center [440, 275] width 404 height 29
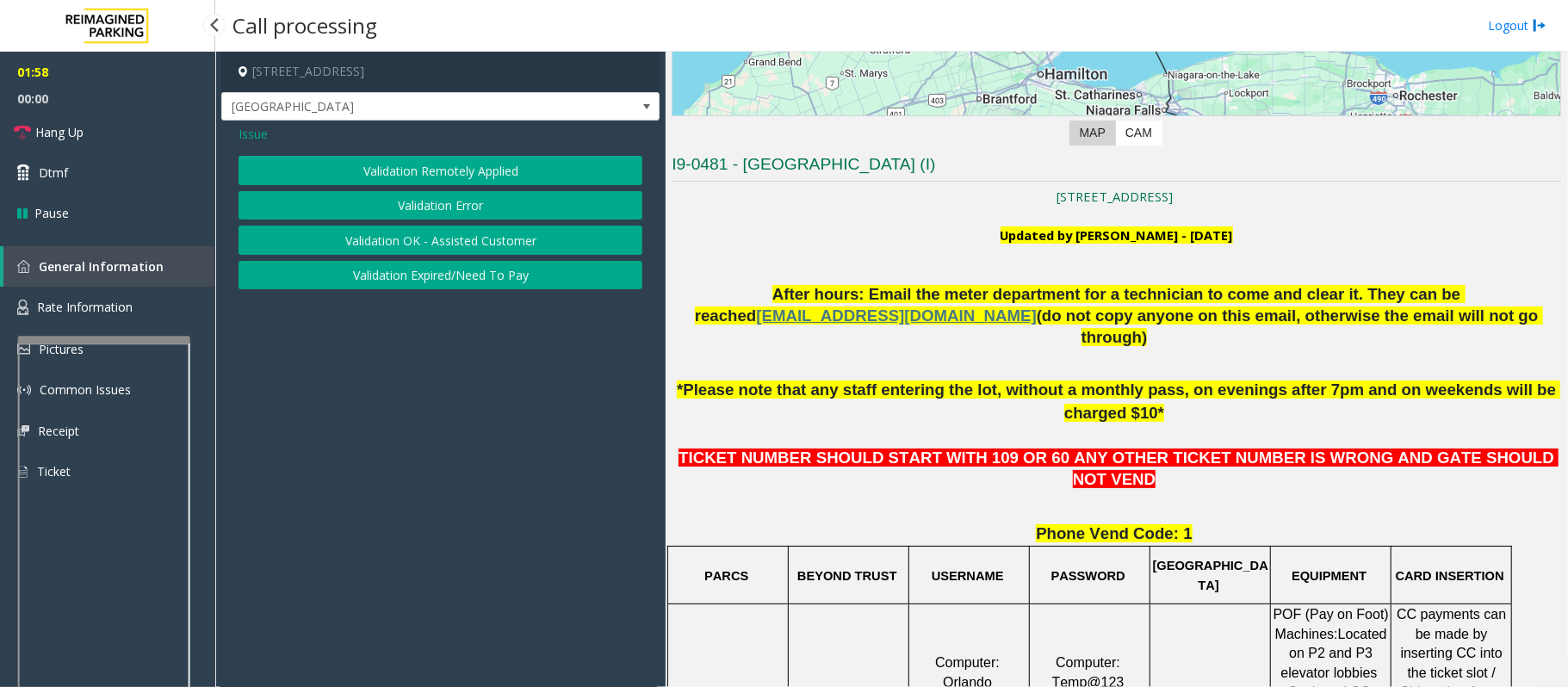
click at [396, 203] on button "Validation Error" at bounding box center [440, 205] width 404 height 29
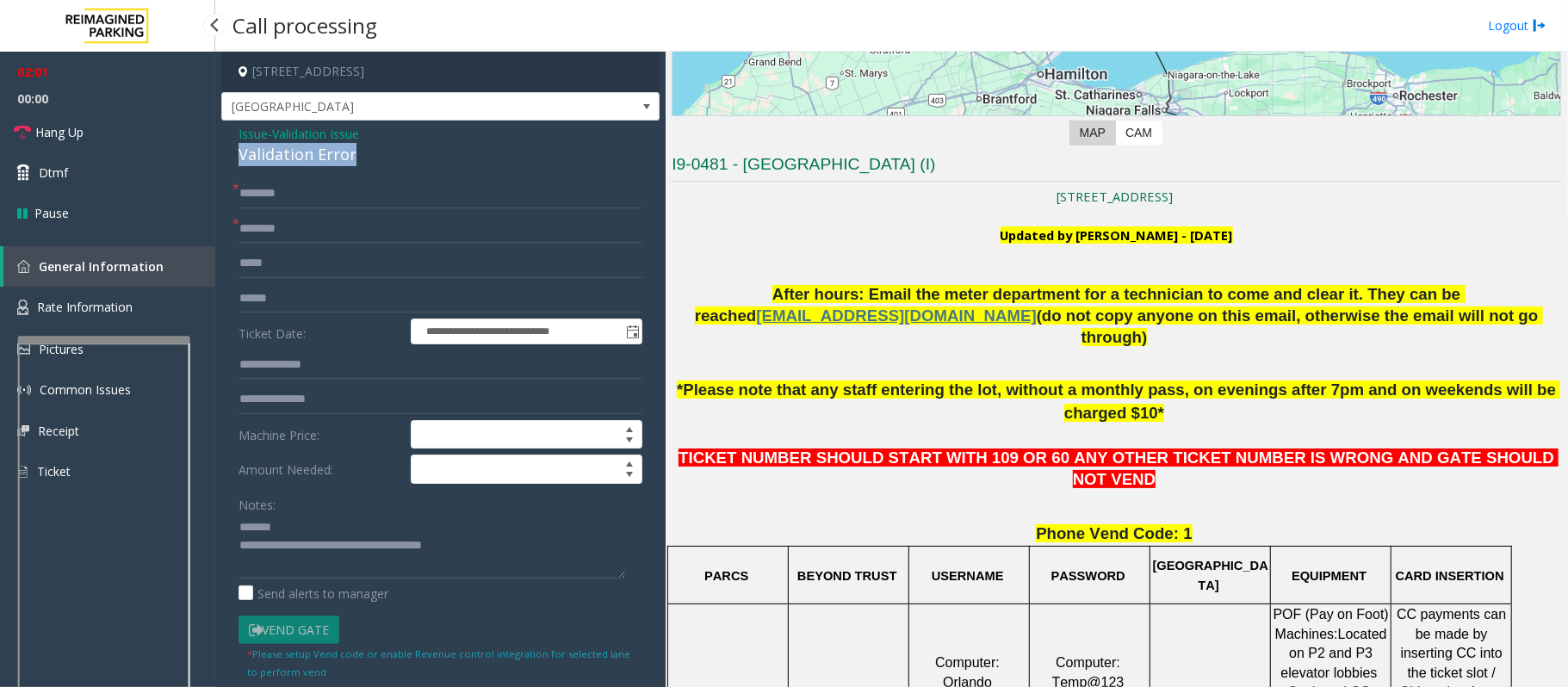
drag, startPoint x: 374, startPoint y: 161, endPoint x: 235, endPoint y: 159, distance: 139.0
click at [235, 159] on div "**********" at bounding box center [440, 630] width 438 height 1018
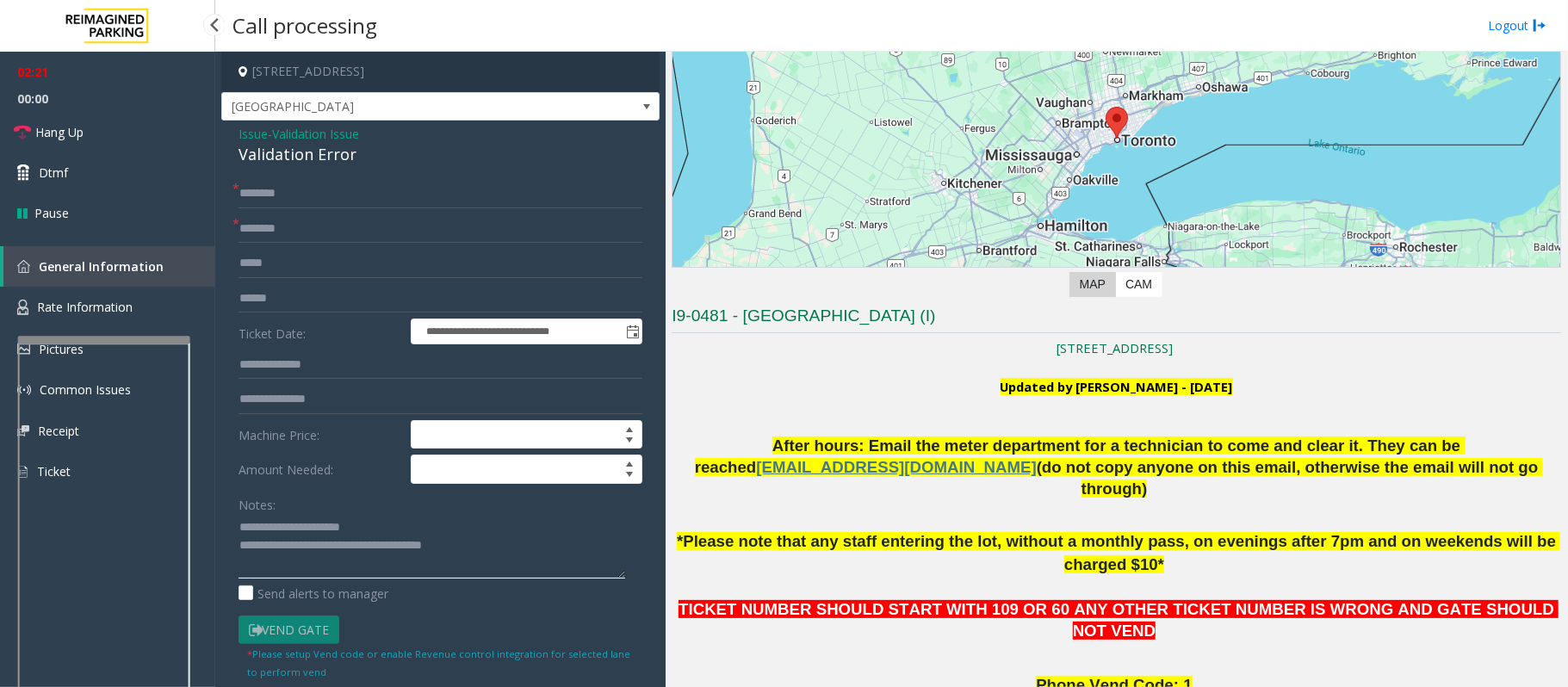
scroll to position [0, 0]
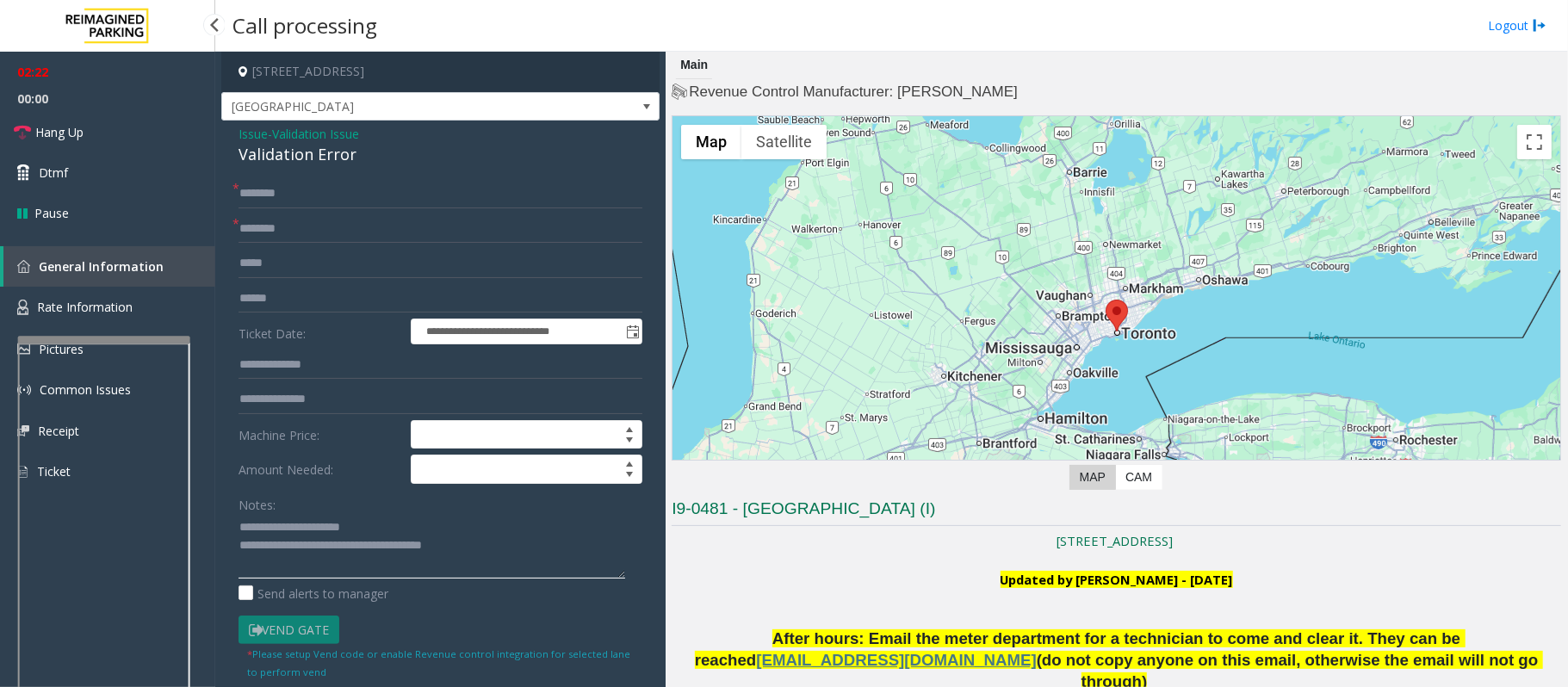
type textarea "**********"
drag, startPoint x: 742, startPoint y: 510, endPoint x: 937, endPoint y: 524, distance: 195.5
click at [937, 524] on h3 "I9-0481 - Women's College Hospital (I)" at bounding box center [1116, 512] width 889 height 28
type input "**********"
click at [280, 282] on form "**********" at bounding box center [440, 429] width 404 height 501
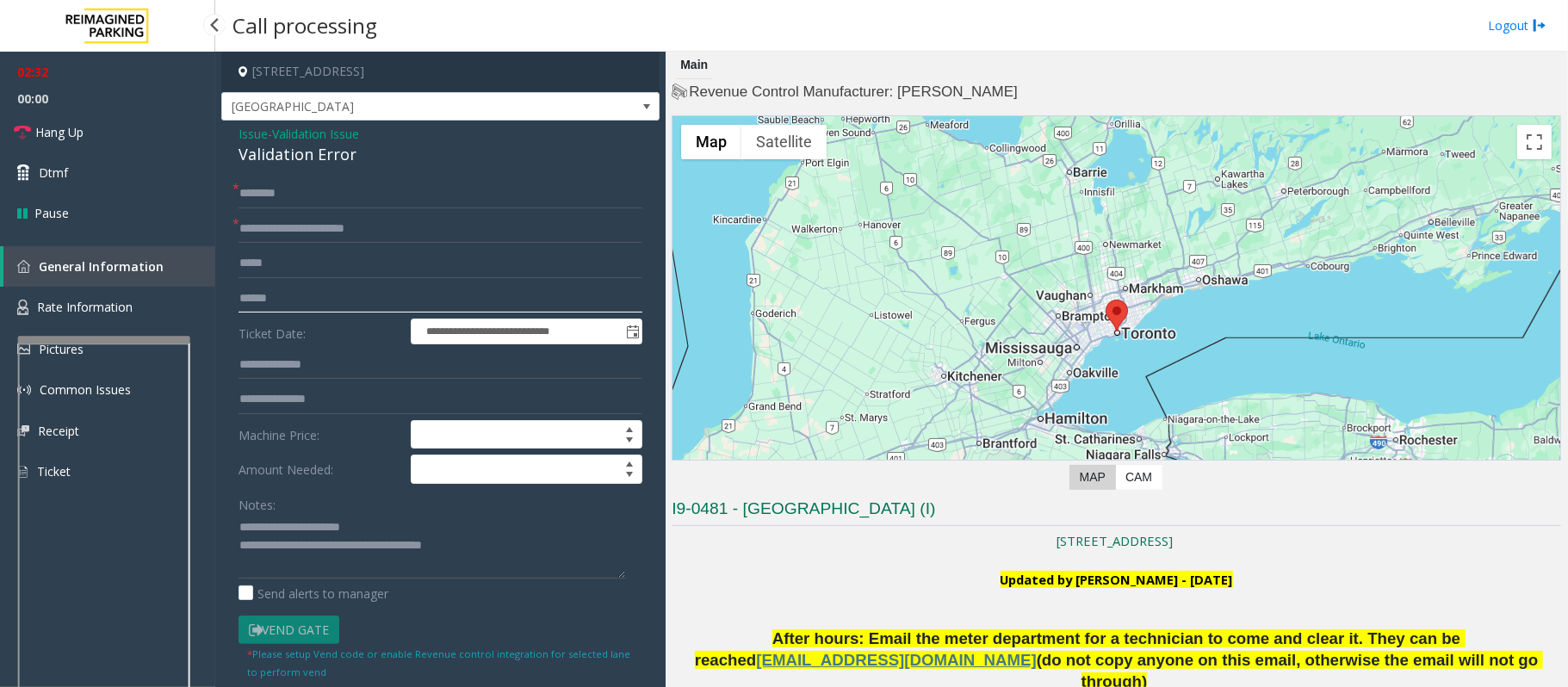
click at [286, 300] on input "text" at bounding box center [440, 299] width 404 height 29
drag, startPoint x: 990, startPoint y: 518, endPoint x: 620, endPoint y: 508, distance: 370.1
click at [620, 508] on div "**********" at bounding box center [891, 369] width 1351 height 635
click at [756, 586] on p "Updated by [PERSON_NAME] - [DATE]" at bounding box center [1116, 589] width 889 height 39
click at [277, 296] on input "text" at bounding box center [440, 299] width 404 height 29
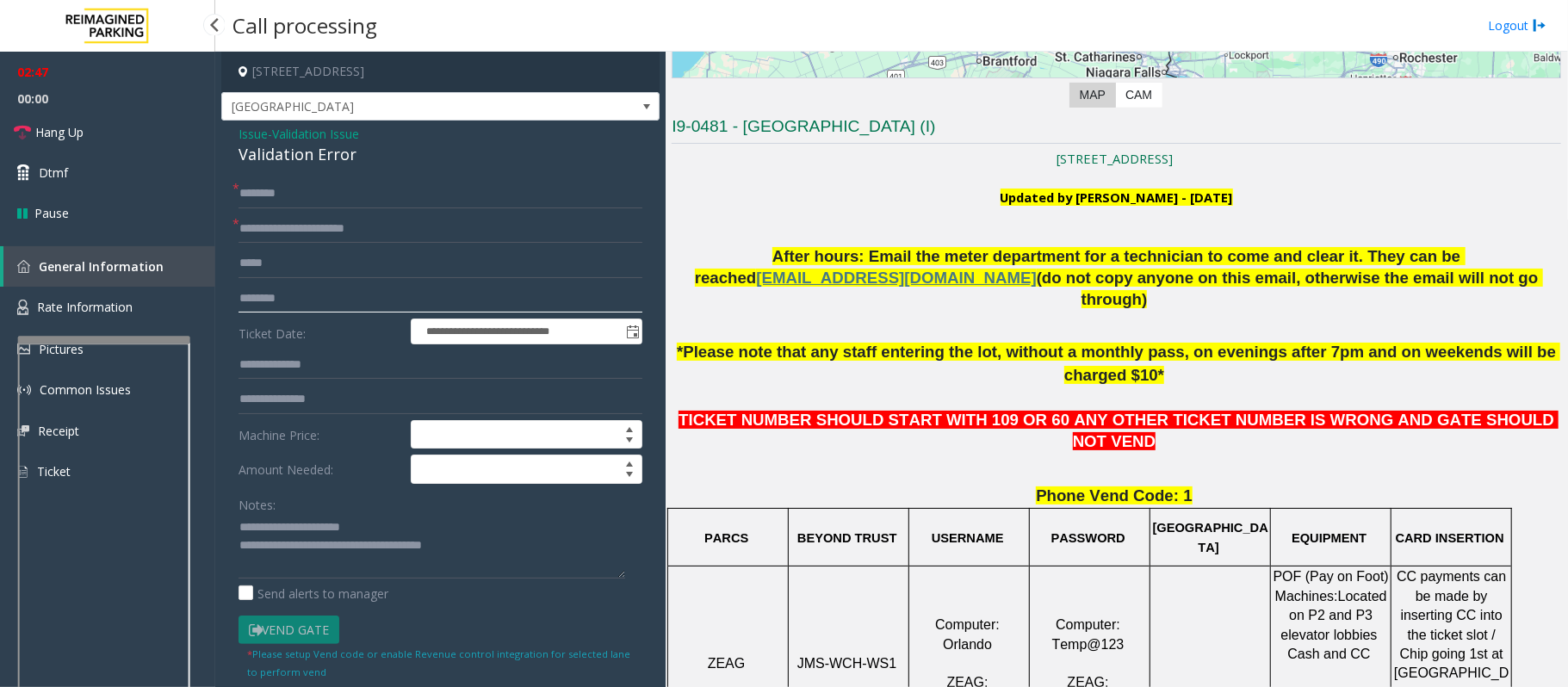
scroll to position [459, 0]
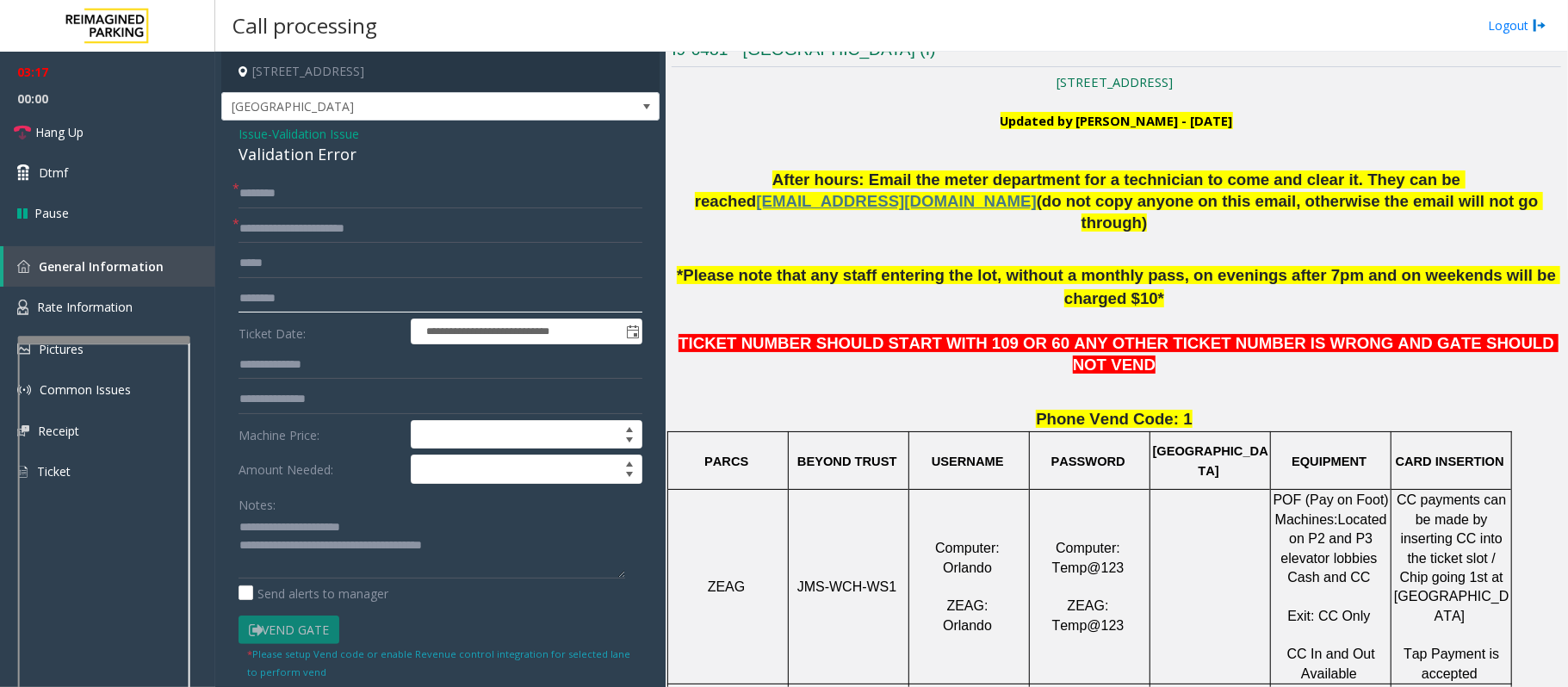
type input "********"
click at [252, 193] on input "text" at bounding box center [440, 193] width 404 height 29
click at [262, 193] on input "*****" at bounding box center [440, 193] width 404 height 29
type input "*****"
click at [276, 362] on input "text" at bounding box center [440, 365] width 404 height 29
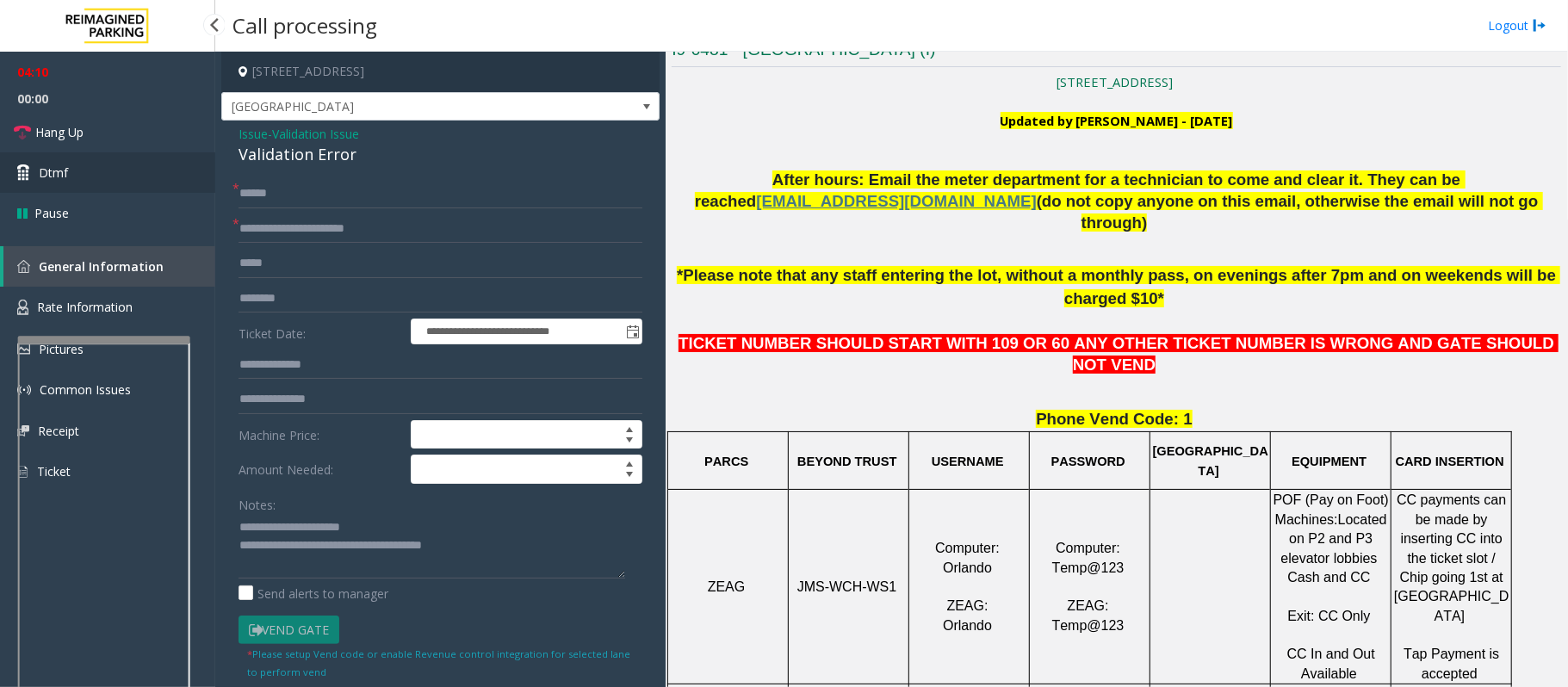
click at [97, 180] on link "Dtmf" at bounding box center [107, 173] width 215 height 41
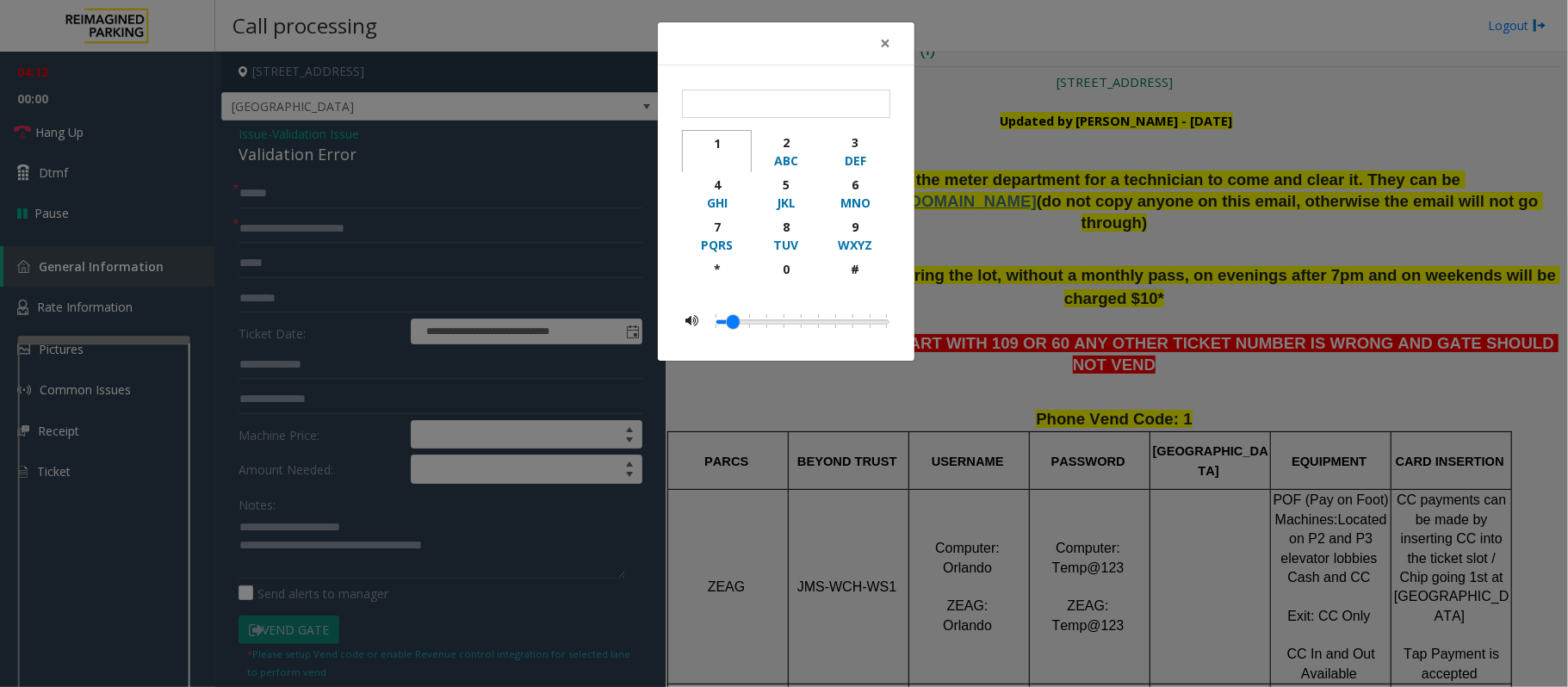
click at [717, 140] on div "1" at bounding box center [716, 143] width 47 height 18
type input "*"
click at [872, 449] on div "× * 1 2 ABC 3 DEF 4 GHI 5 JKL 6 MNO 7 PQRS 8 TUV 9 WXYZ * 0 #" at bounding box center [784, 344] width 1568 height 687
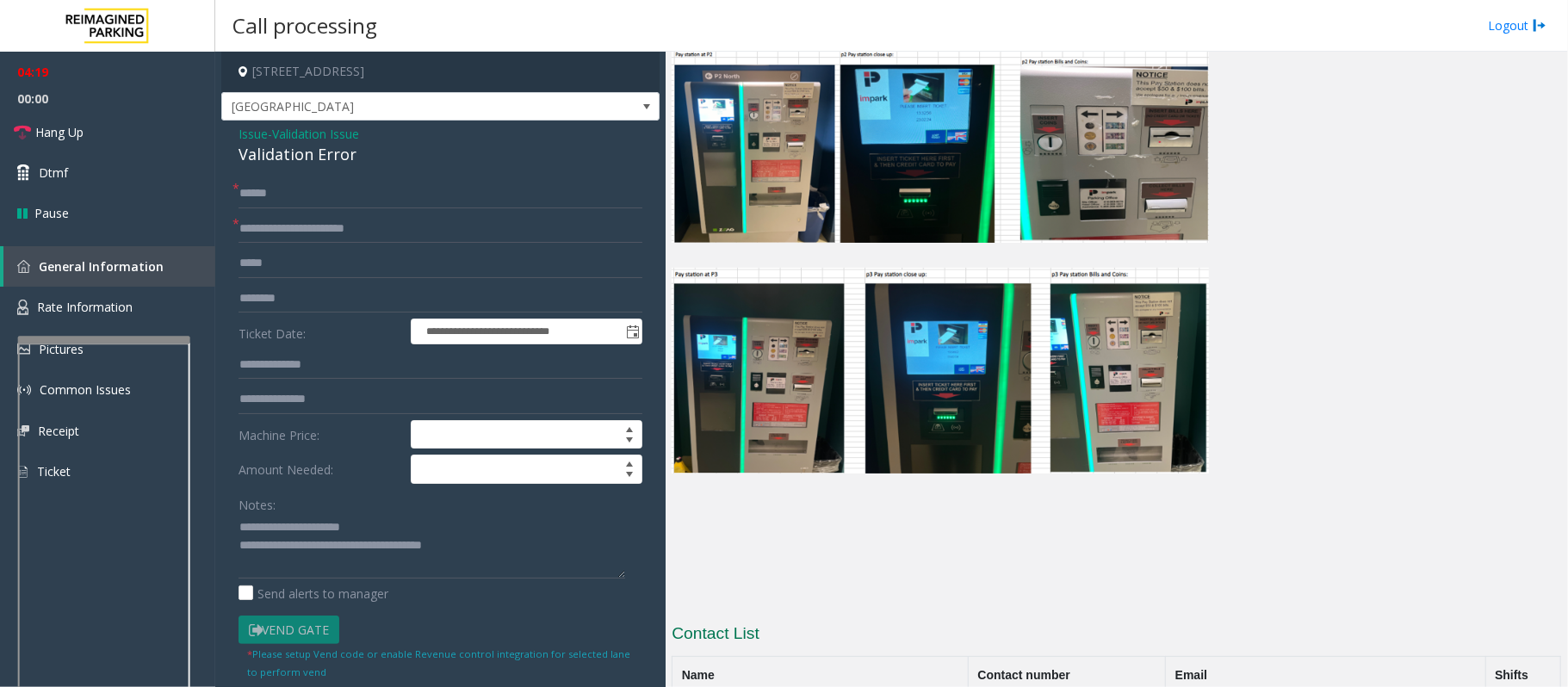
scroll to position [4050, 0]
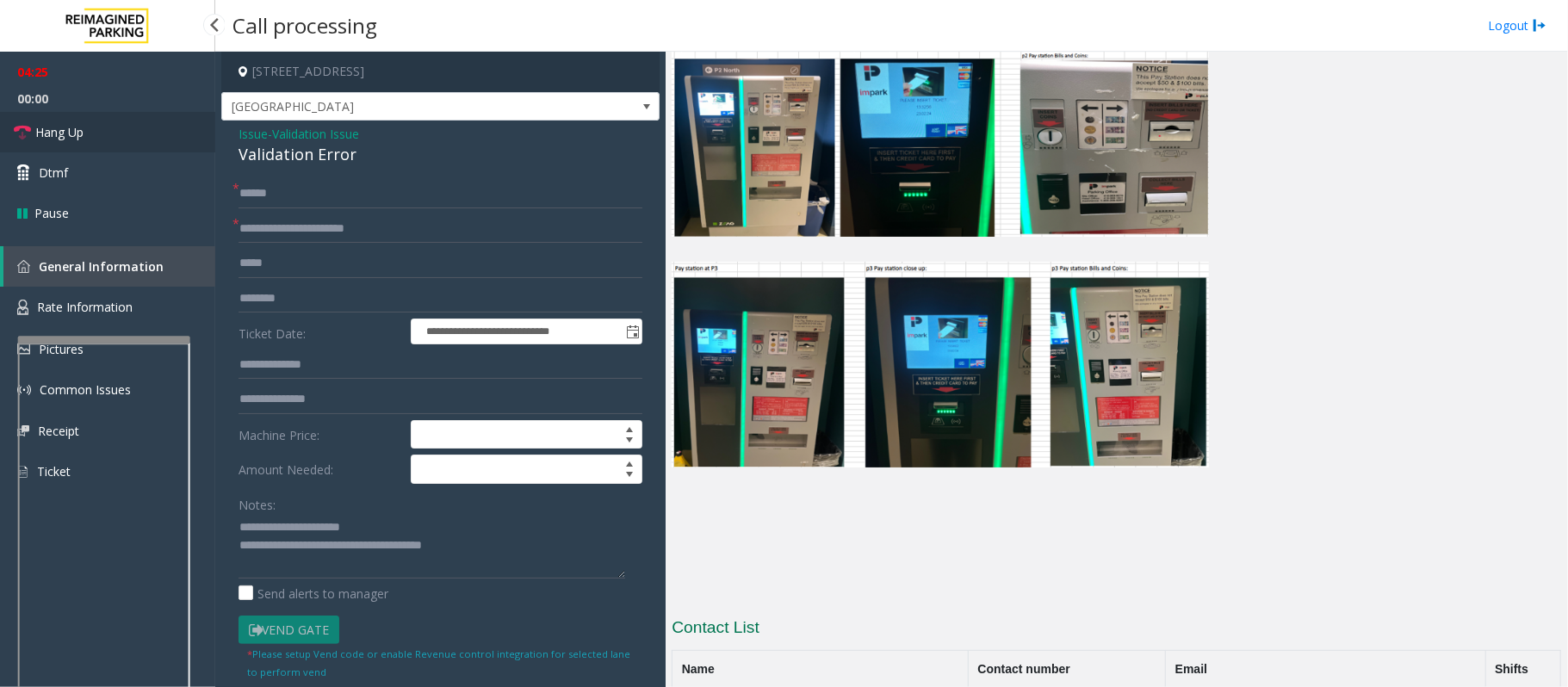
click at [42, 124] on span "Hang Up" at bounding box center [60, 132] width 48 height 18
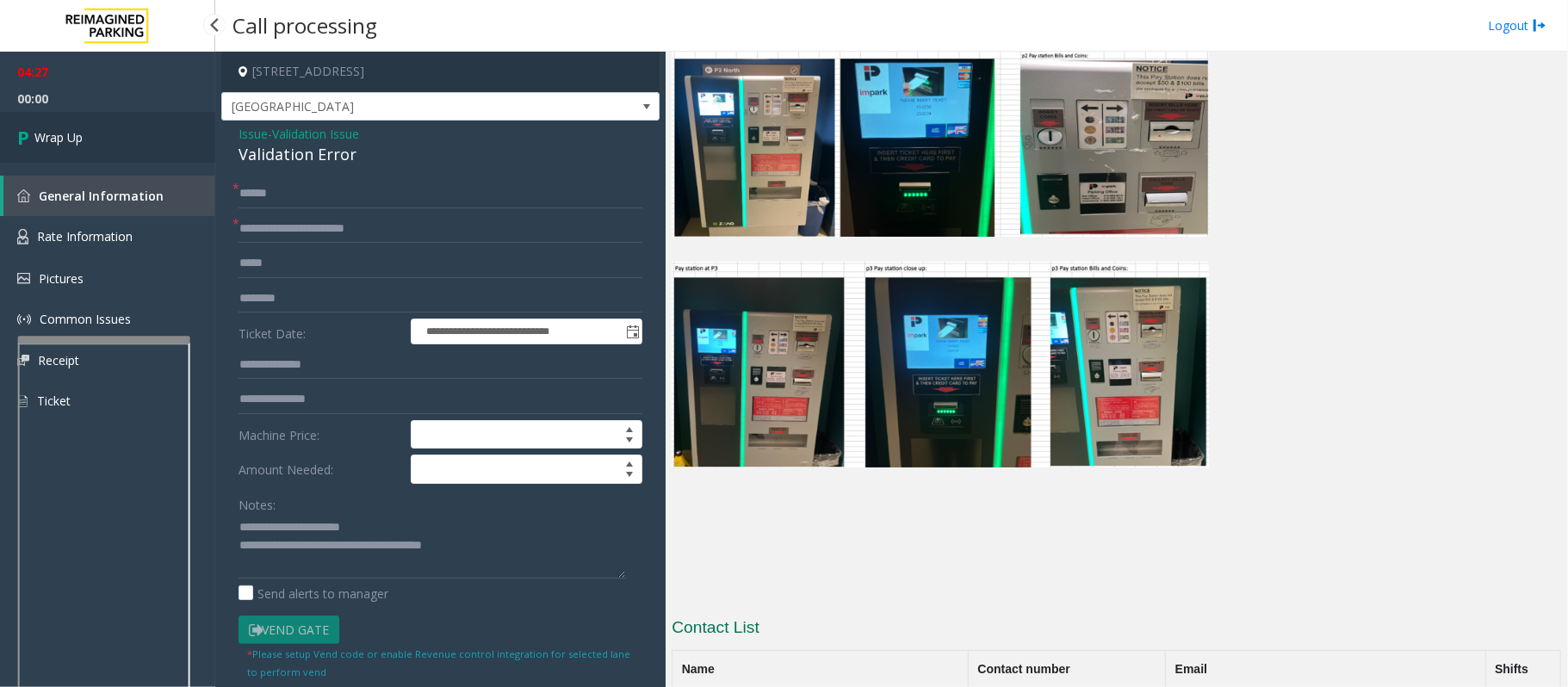
click at [60, 131] on span "Wrap Up" at bounding box center [59, 137] width 48 height 18
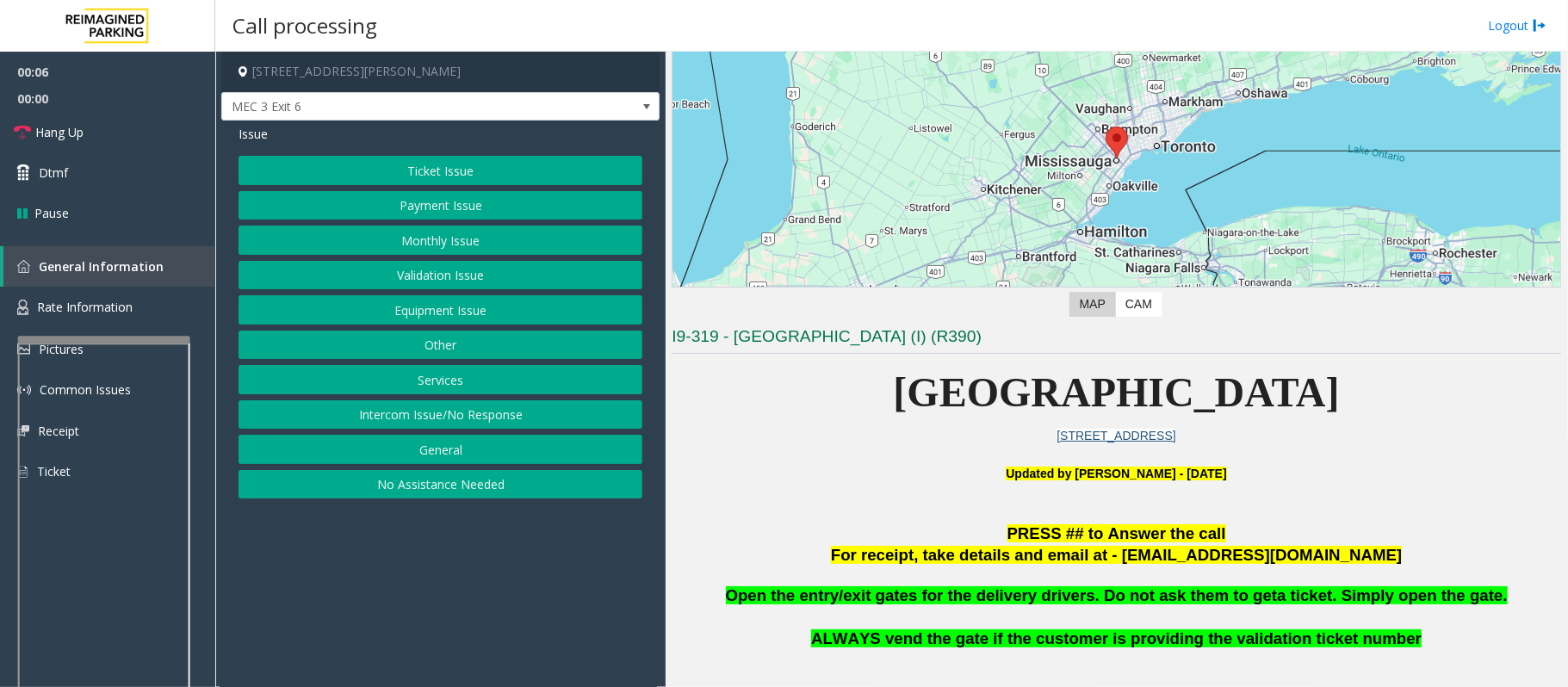
scroll to position [459, 0]
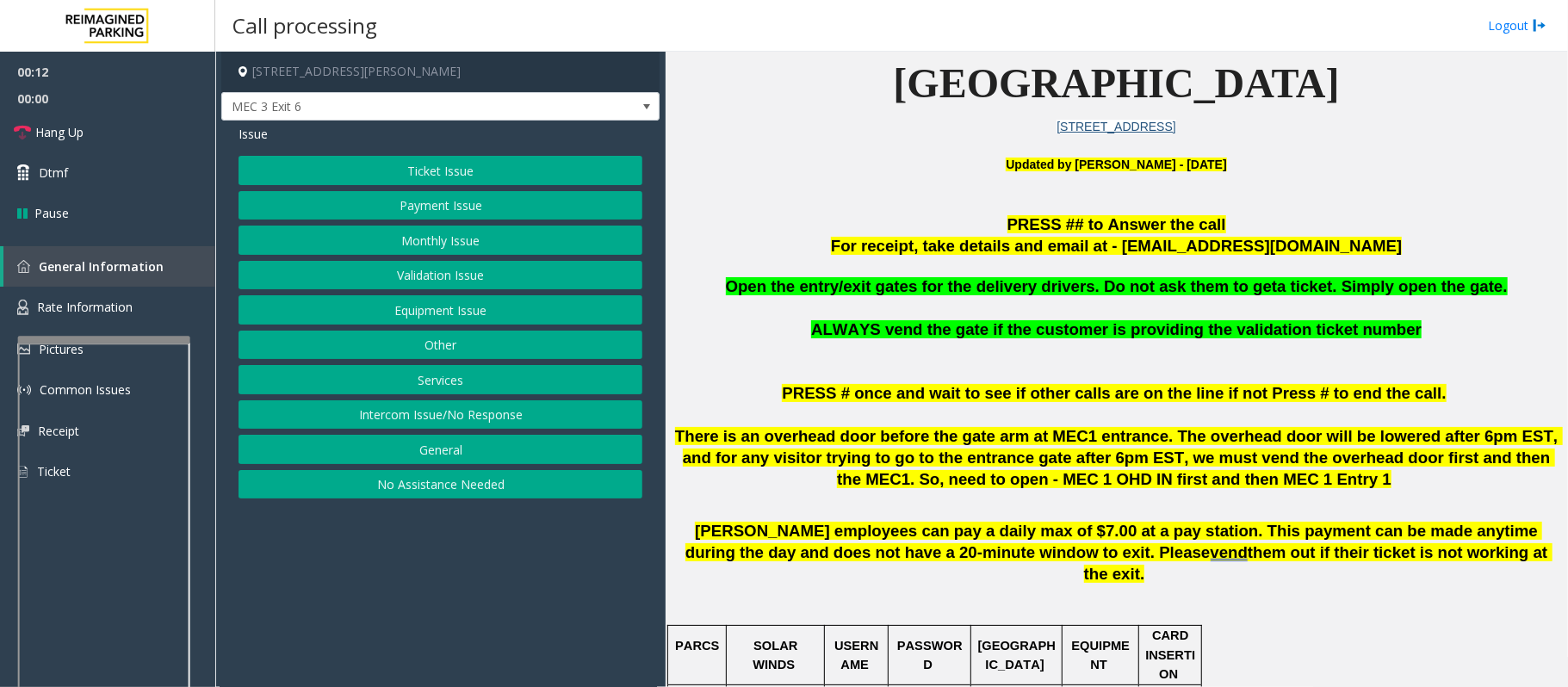
click at [387, 314] on button "Equipment Issue" at bounding box center [440, 310] width 404 height 29
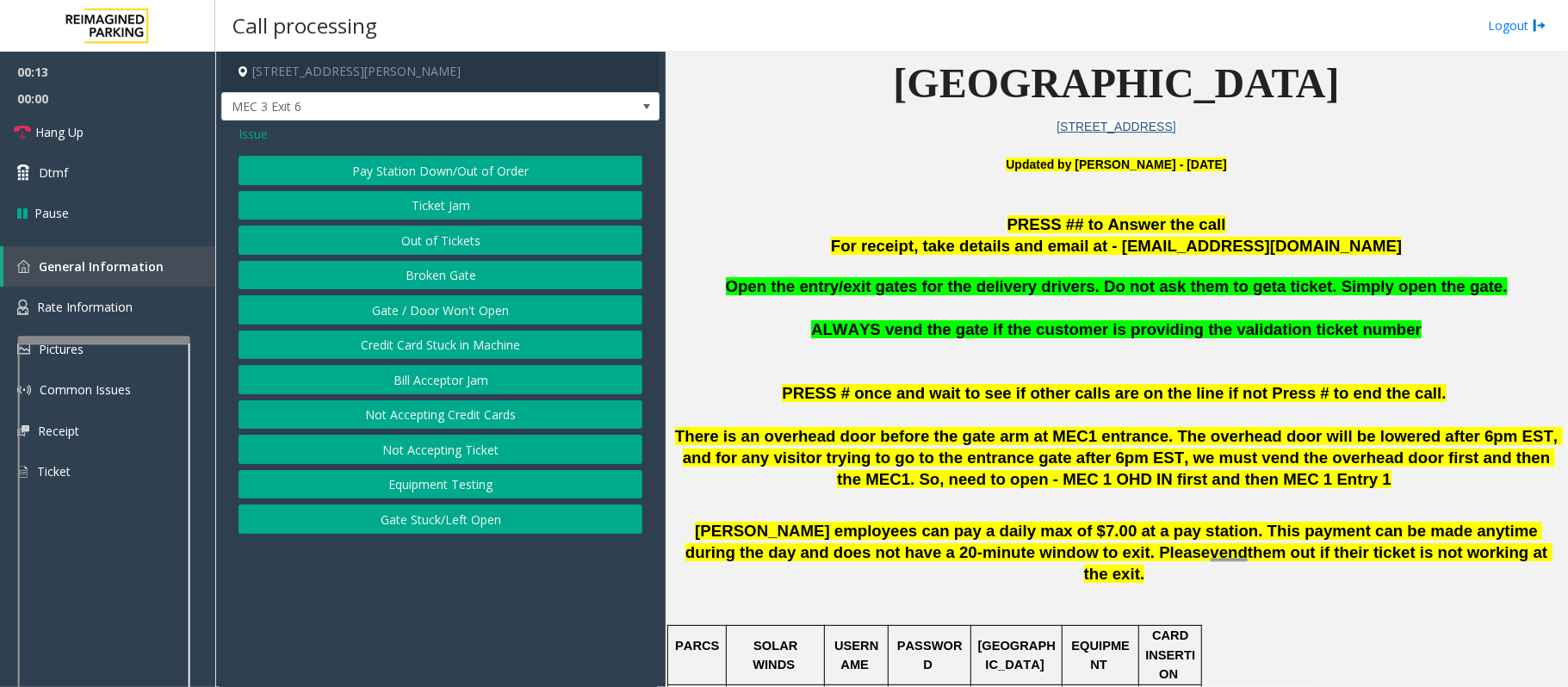
click at [387, 314] on button "Gate / Door Won't Open" at bounding box center [440, 310] width 404 height 29
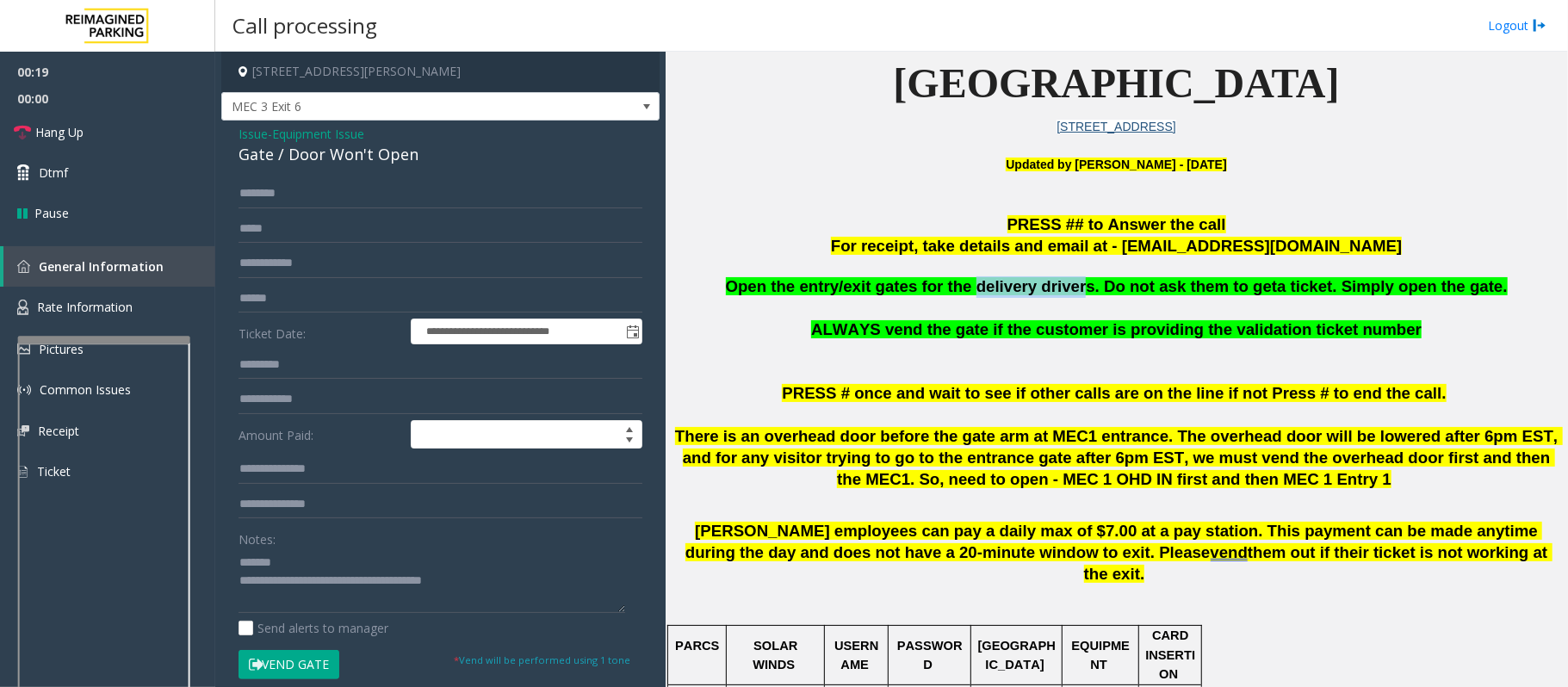
drag, startPoint x: 986, startPoint y: 286, endPoint x: 1080, endPoint y: 298, distance: 94.8
click at [1080, 298] on p "Open the entry/exit gates for the delivery drivers. Do not ask them to get a ti…" at bounding box center [1116, 287] width 889 height 22
click at [484, 582] on textarea at bounding box center [431, 580] width 387 height 65
type textarea "**********"
click at [280, 203] on input "text" at bounding box center [440, 193] width 404 height 29
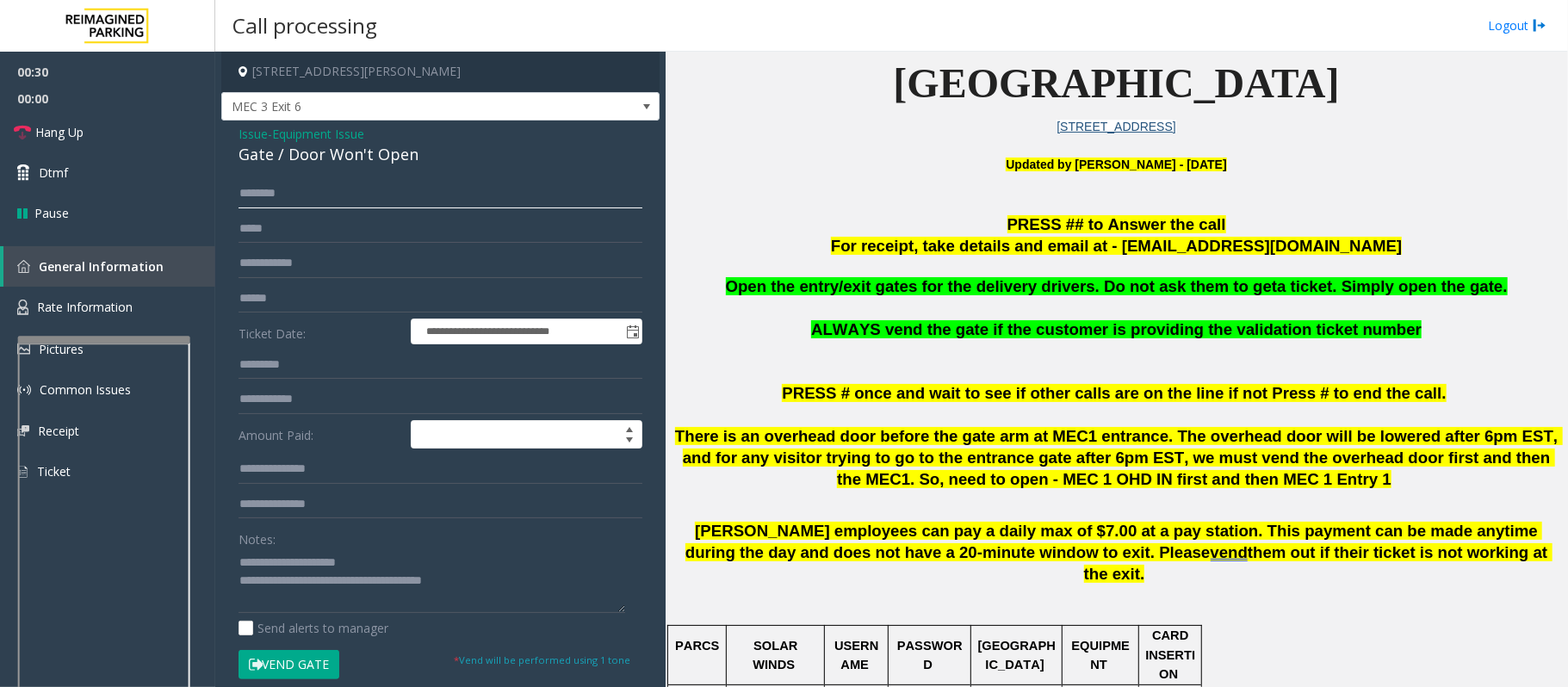
click at [384, 193] on input "text" at bounding box center [440, 193] width 404 height 29
click at [310, 201] on input "text" at bounding box center [440, 193] width 404 height 29
type input "*****"
click at [298, 661] on button "Vend Gate" at bounding box center [288, 665] width 101 height 29
click at [62, 153] on link "Dtmf" at bounding box center [107, 173] width 215 height 41
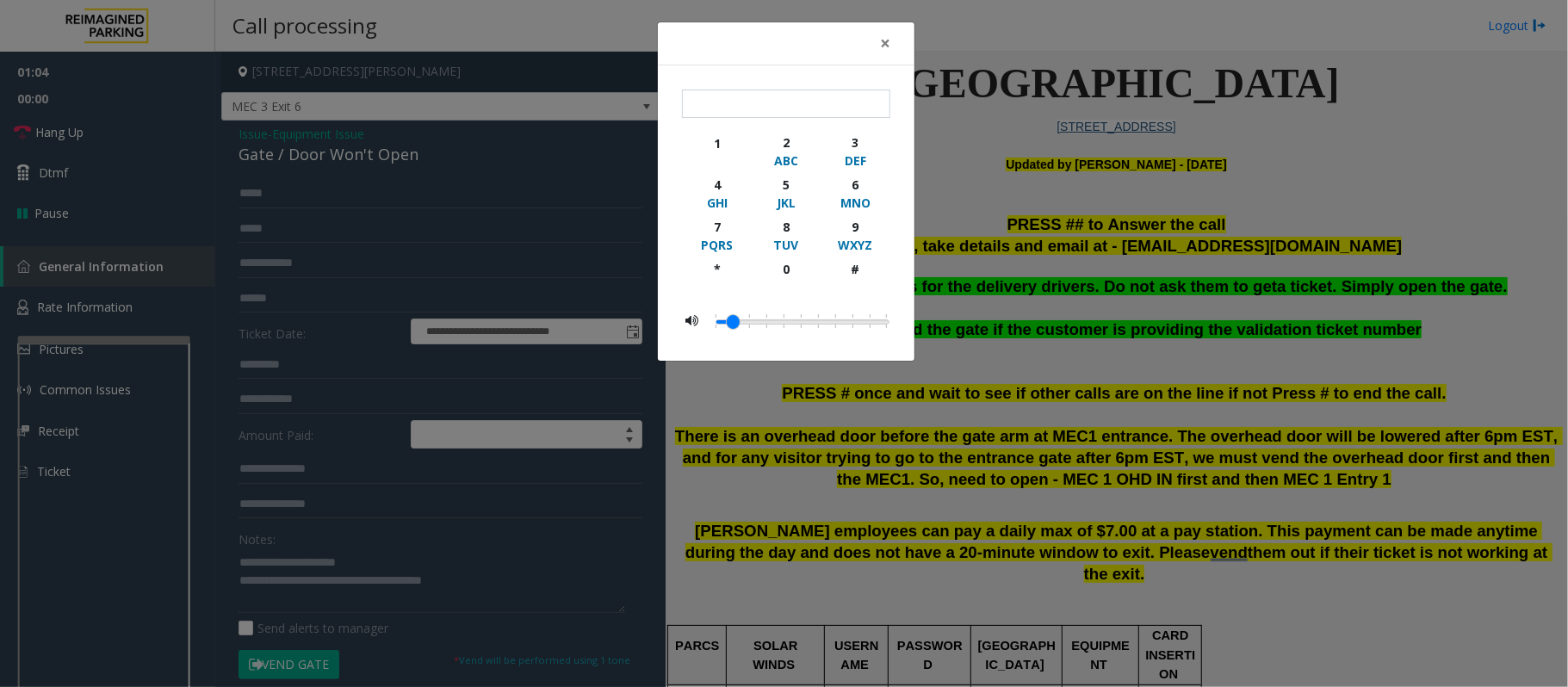
click at [74, 139] on div "× 1 2 ABC 3 DEF 4 GHI 5 JKL 6 MNO 7 PQRS 8 TUV 9 WXYZ * 0 #" at bounding box center [784, 344] width 1568 height 687
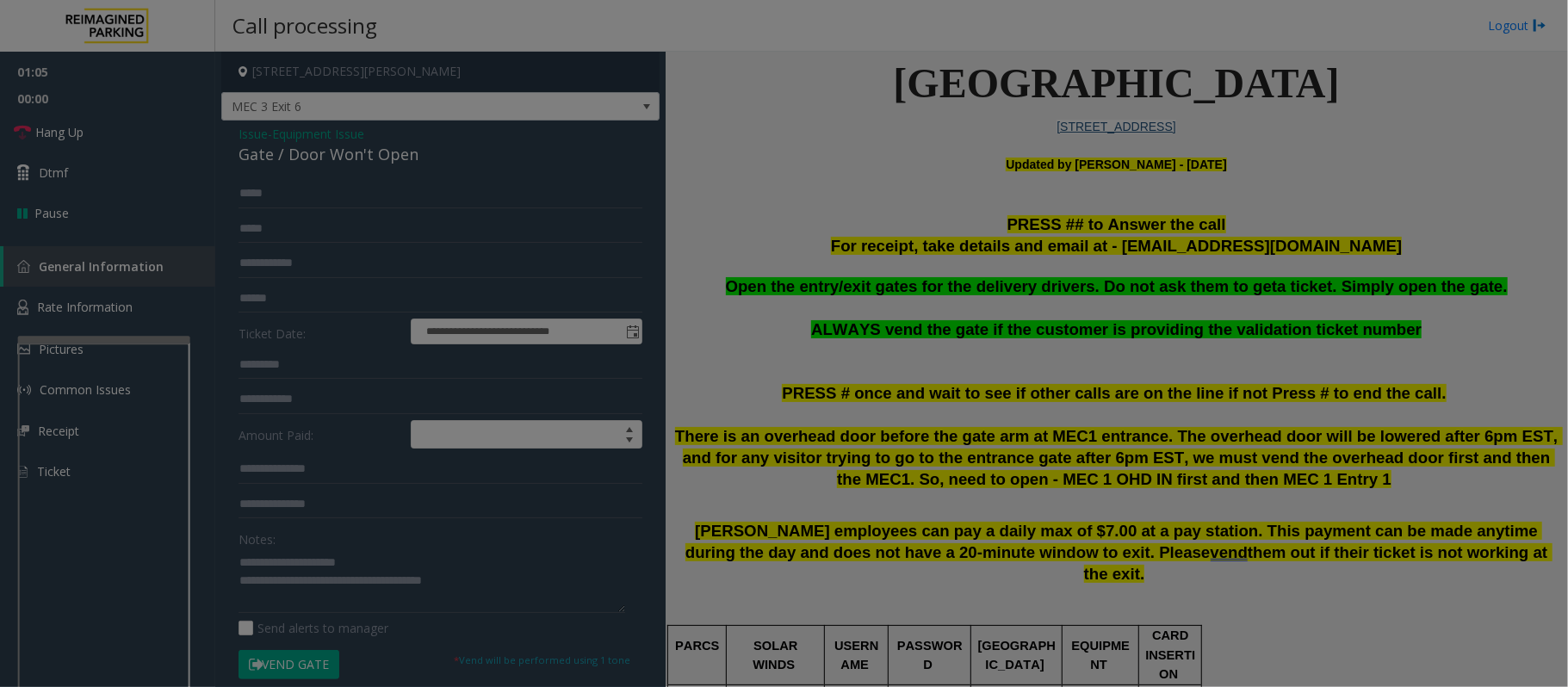
click at [74, 139] on bs-modal-backdrop at bounding box center [784, 344] width 1568 height 687
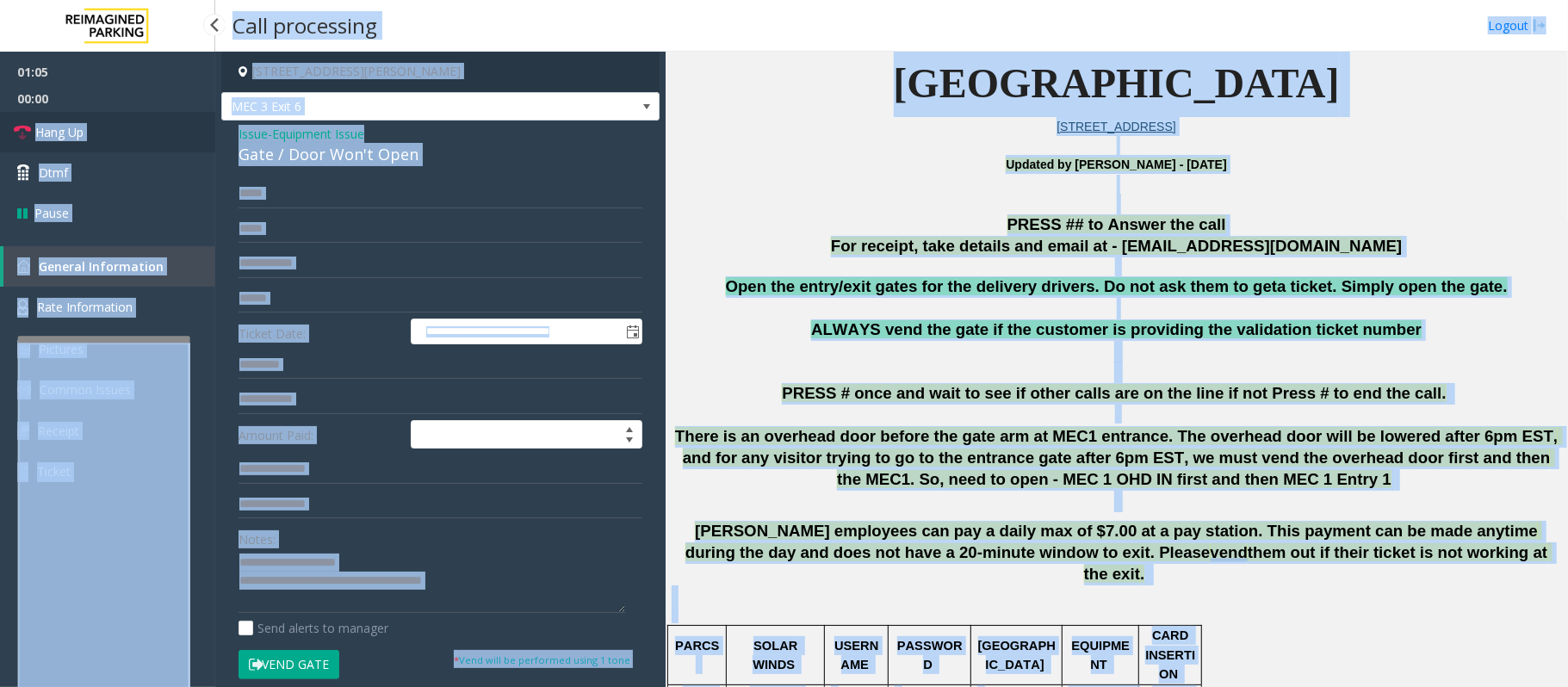
click at [74, 139] on span "Hang Up" at bounding box center [60, 132] width 48 height 18
click at [79, 136] on span "Hang Up" at bounding box center [60, 132] width 48 height 18
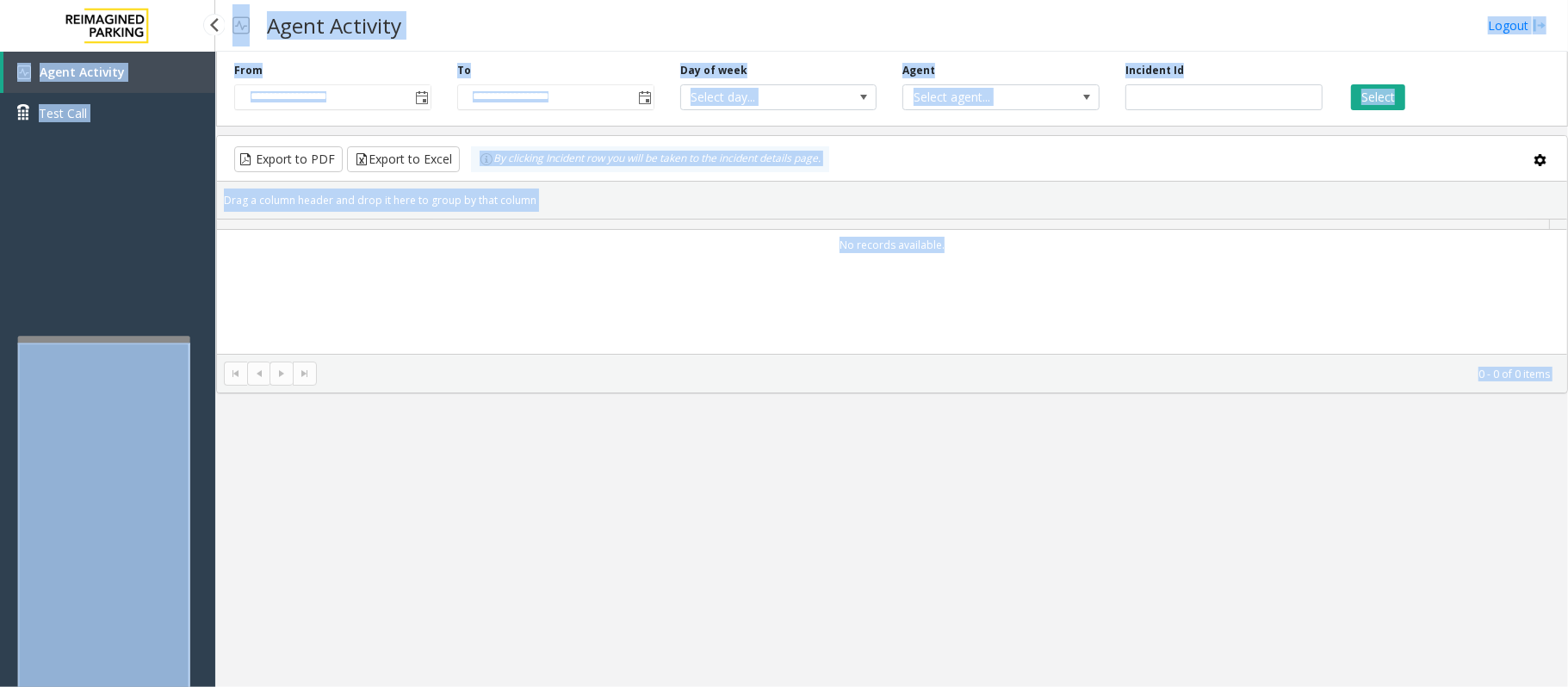
click at [60, 138] on div "Agent Activity Test Call" at bounding box center [107, 99] width 215 height 95
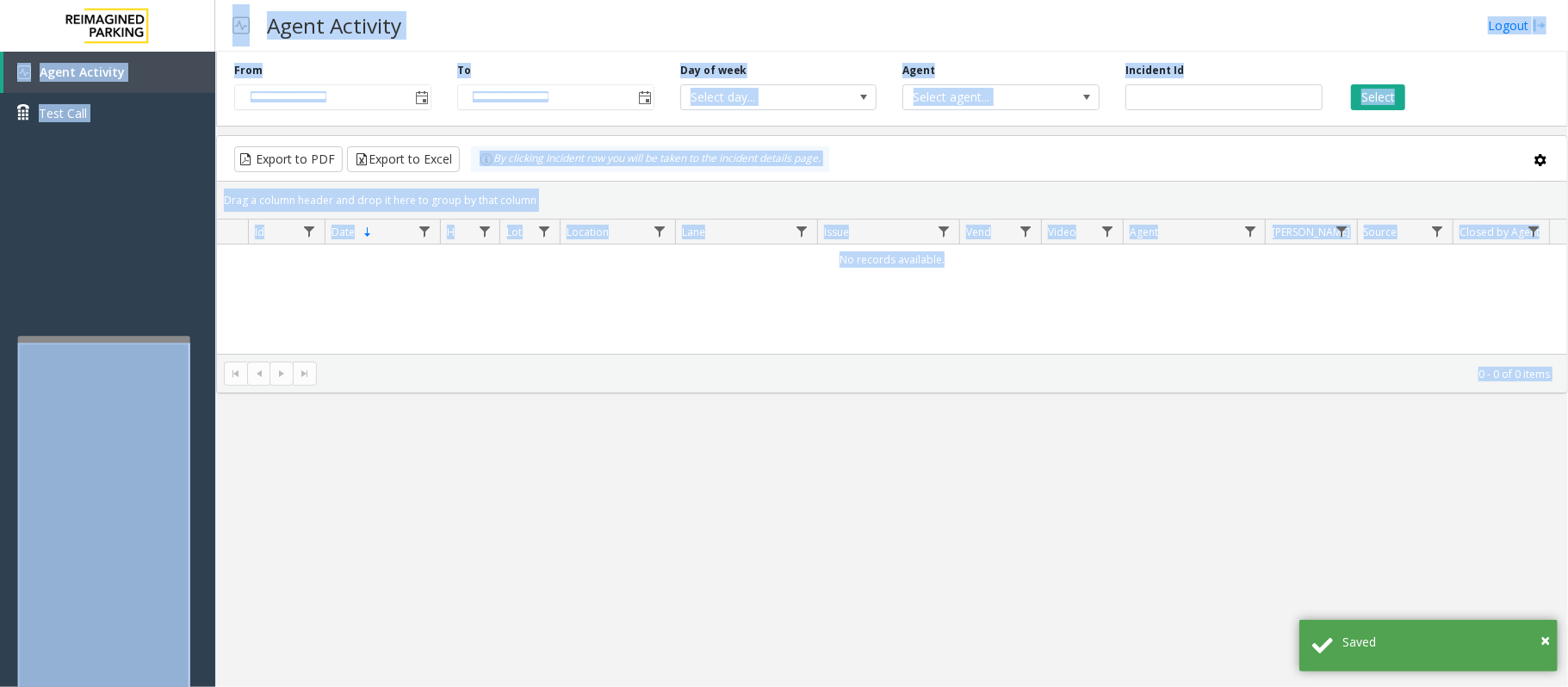
click at [611, 460] on div "No records available." at bounding box center [891, 351] width 1350 height 215
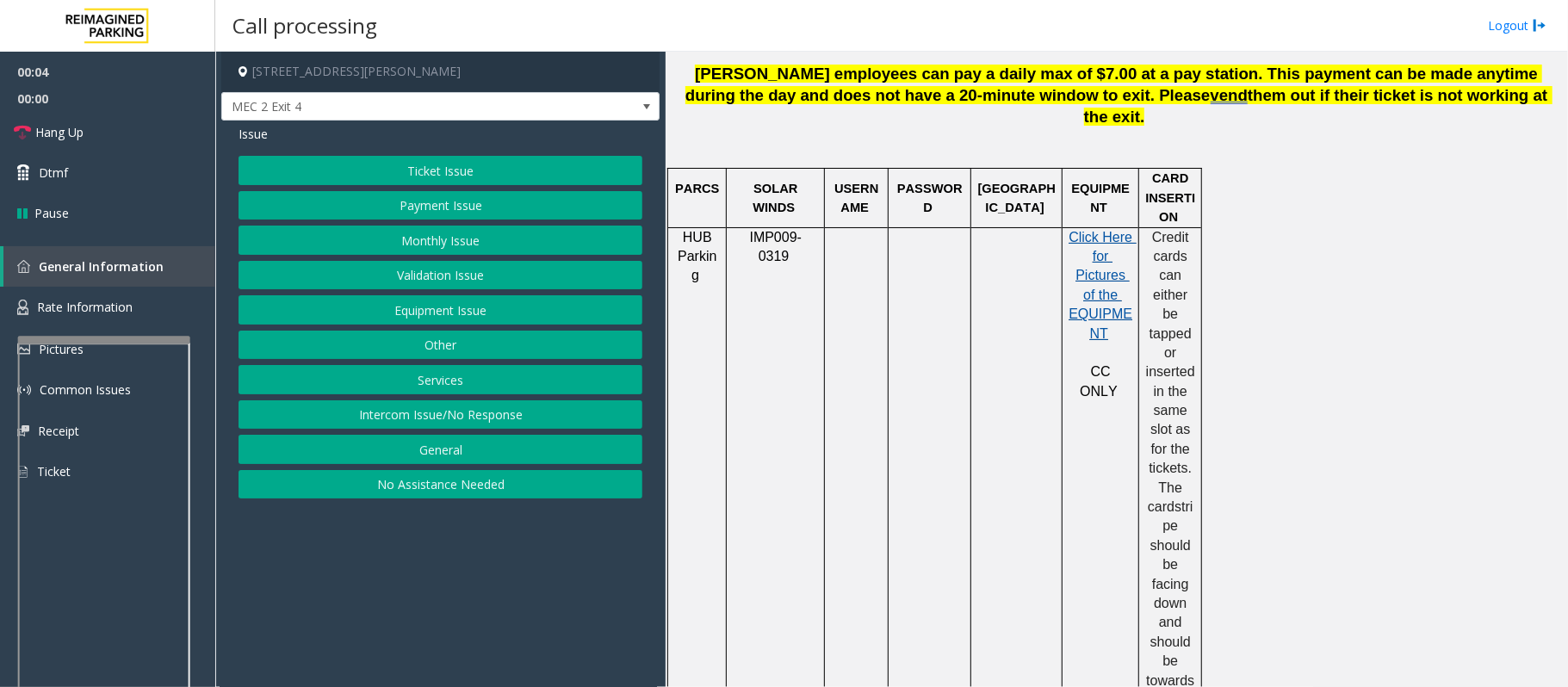
scroll to position [917, 0]
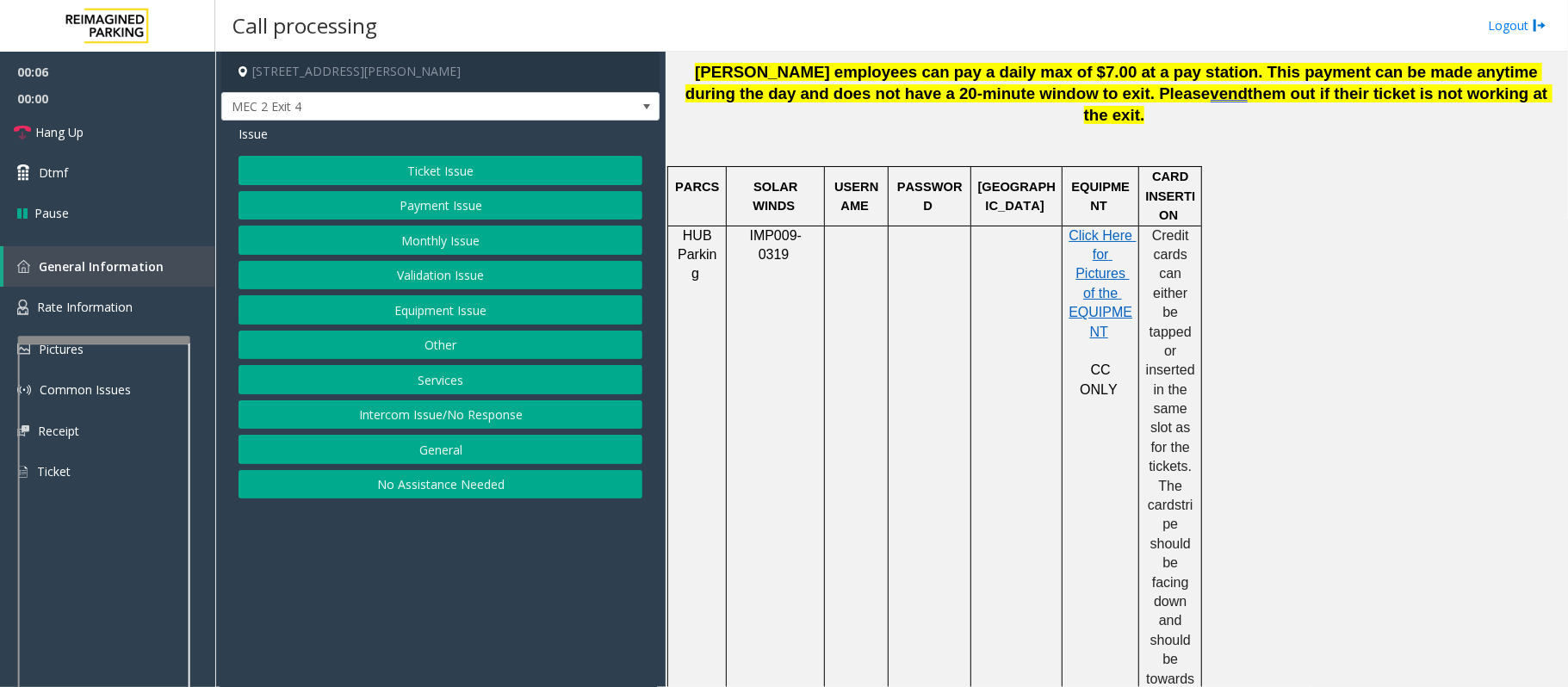
click at [425, 164] on button "Ticket Issue" at bounding box center [440, 171] width 404 height 29
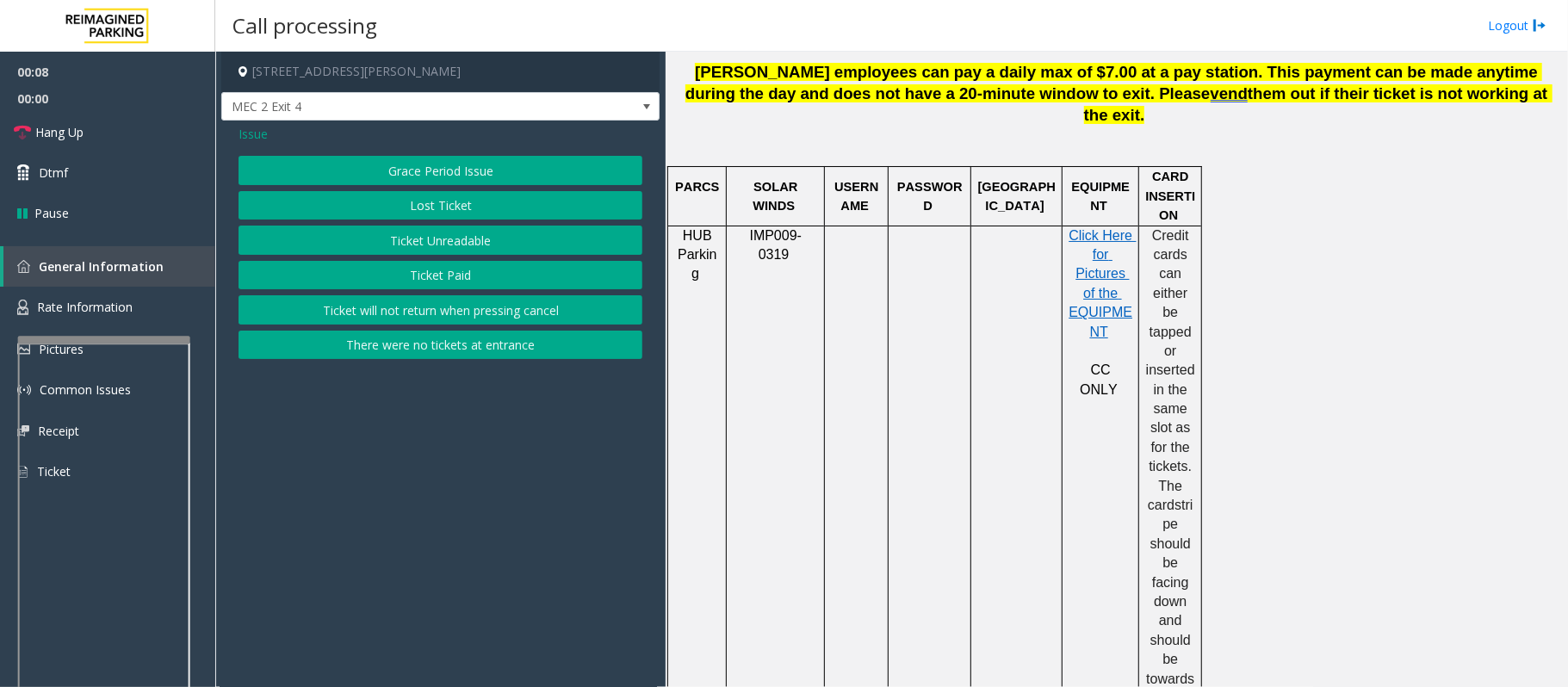
click at [262, 132] on span "Issue" at bounding box center [253, 134] width 29 height 18
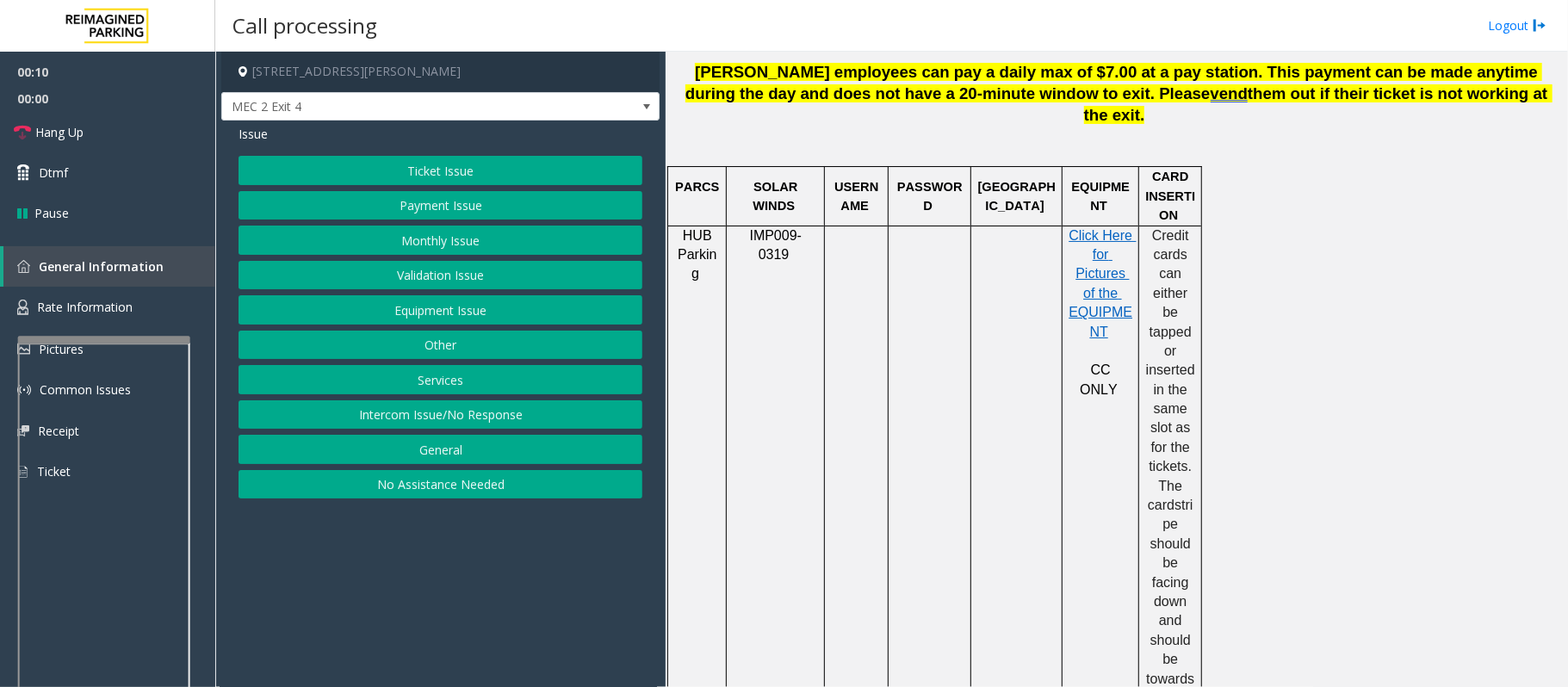
click at [431, 275] on button "Validation Issue" at bounding box center [440, 275] width 404 height 29
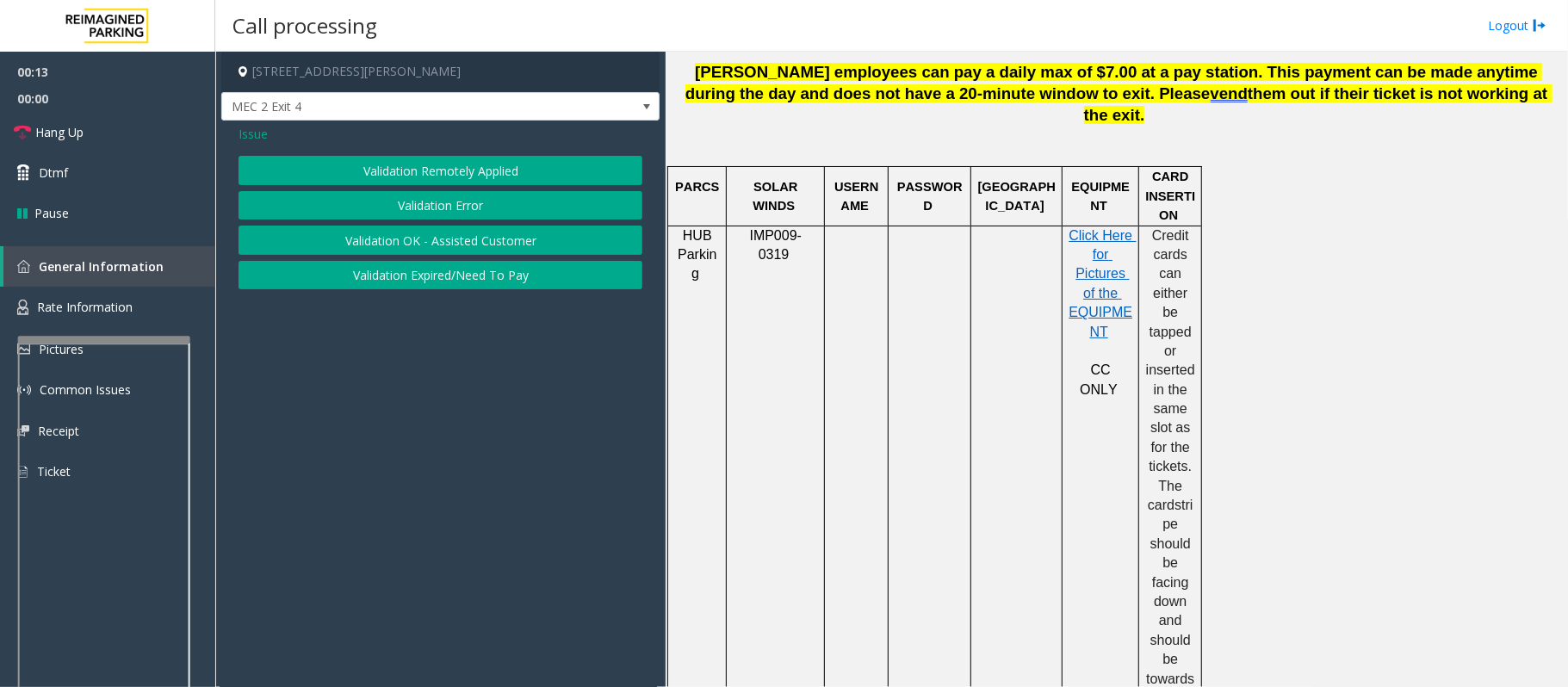
click at [403, 211] on button "Validation Error" at bounding box center [440, 205] width 404 height 29
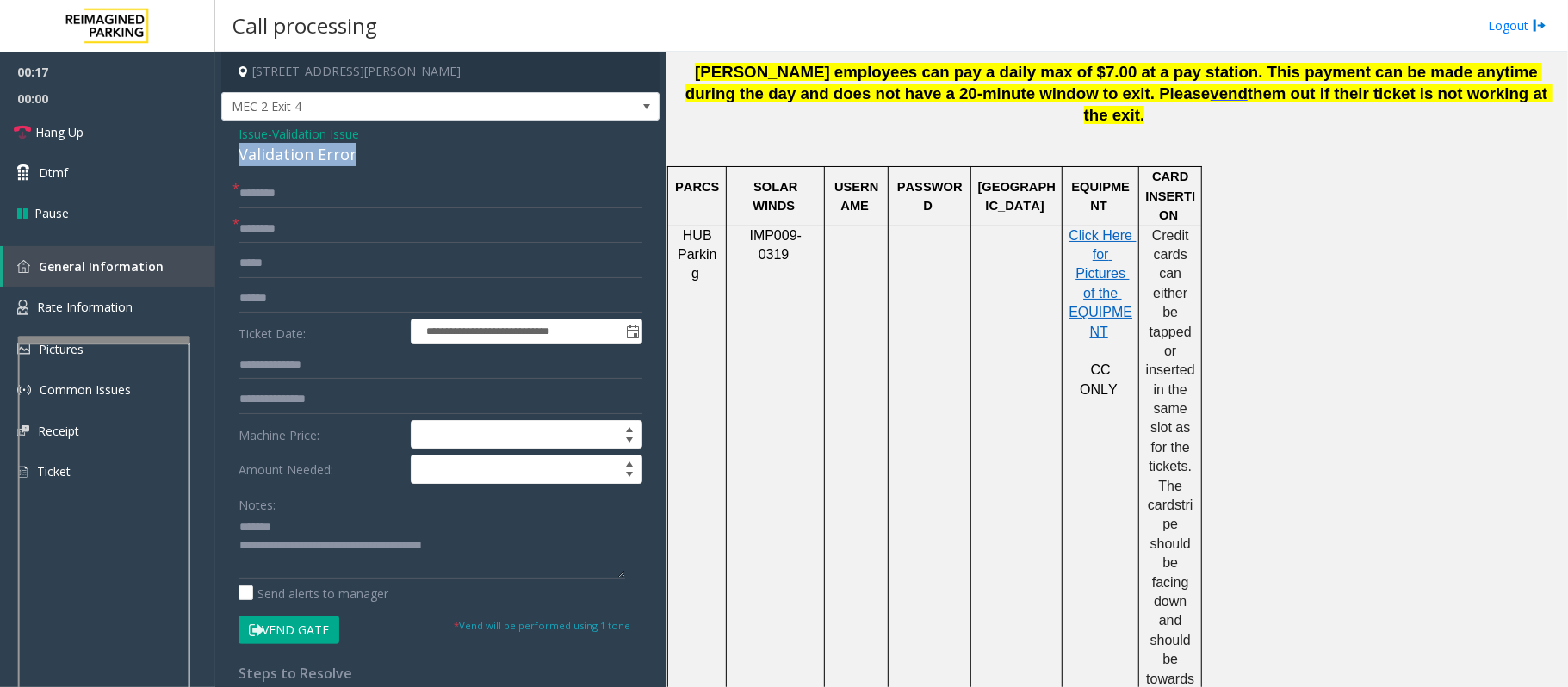
drag, startPoint x: 368, startPoint y: 150, endPoint x: 224, endPoint y: 161, distance: 144.4
click at [224, 161] on div "**********" at bounding box center [440, 602] width 438 height 964
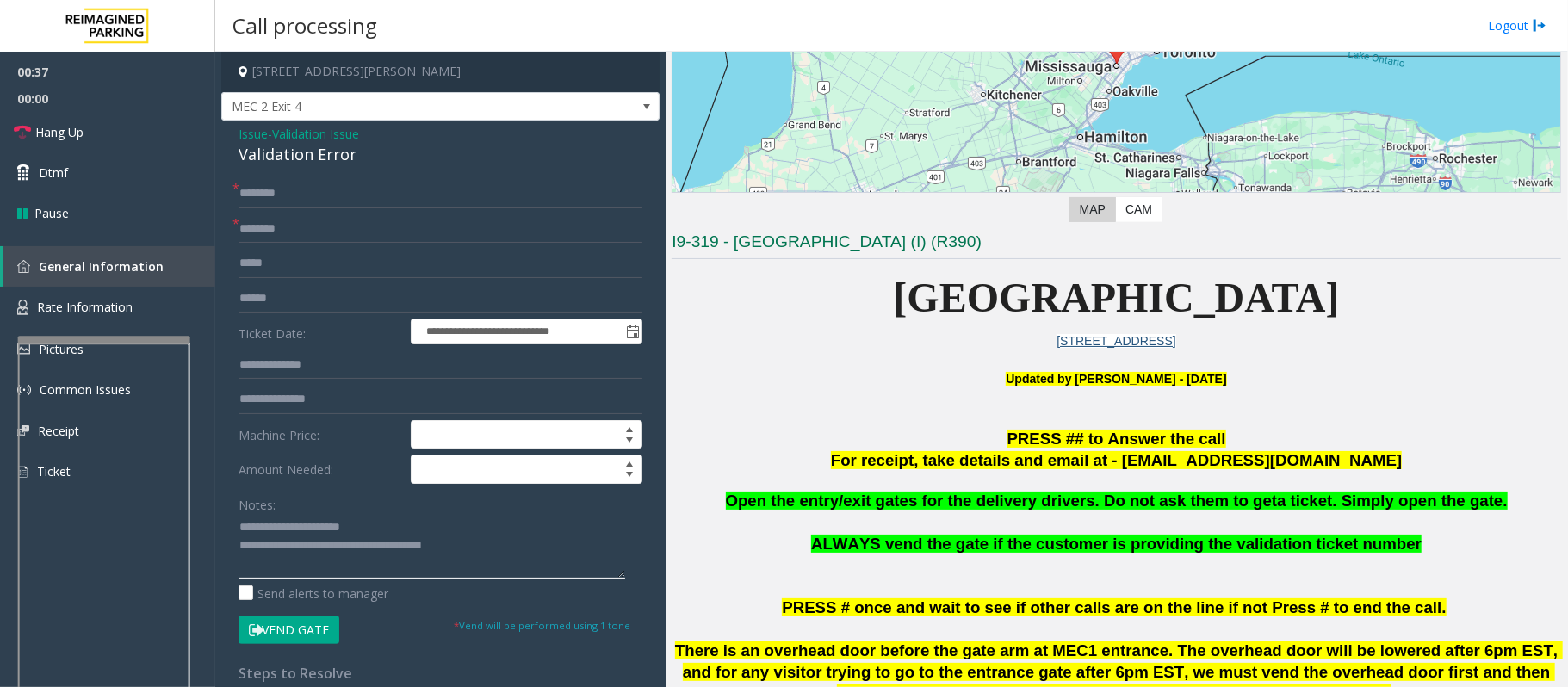
scroll to position [229, 0]
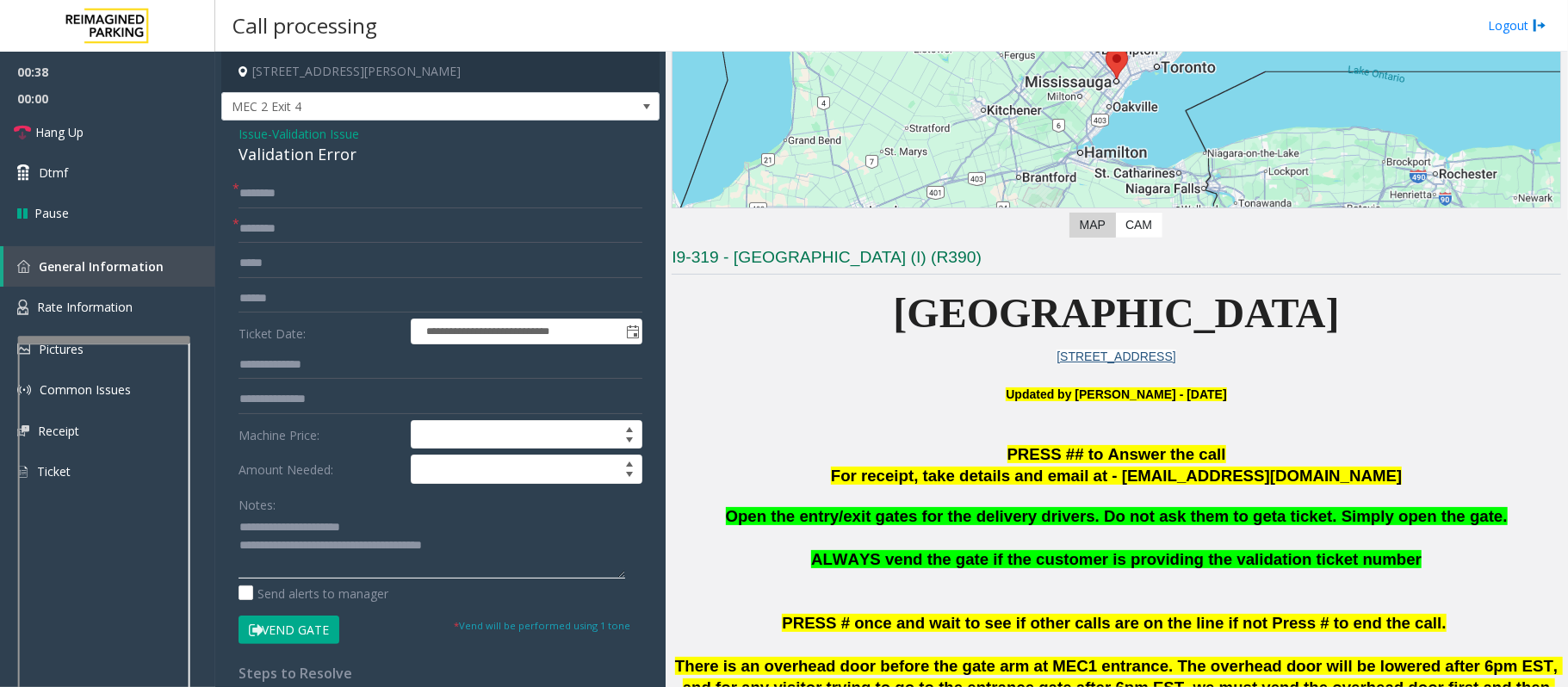
type textarea "**********"
drag, startPoint x: 815, startPoint y: 311, endPoint x: 1444, endPoint y: 310, distance: 629.0
click at [1444, 310] on p "[GEOGRAPHIC_DATA]" at bounding box center [1116, 313] width 889 height 66
click at [1457, 314] on p "[GEOGRAPHIC_DATA]" at bounding box center [1116, 313] width 889 height 66
drag, startPoint x: 762, startPoint y: 317, endPoint x: 1436, endPoint y: 358, distance: 675.2
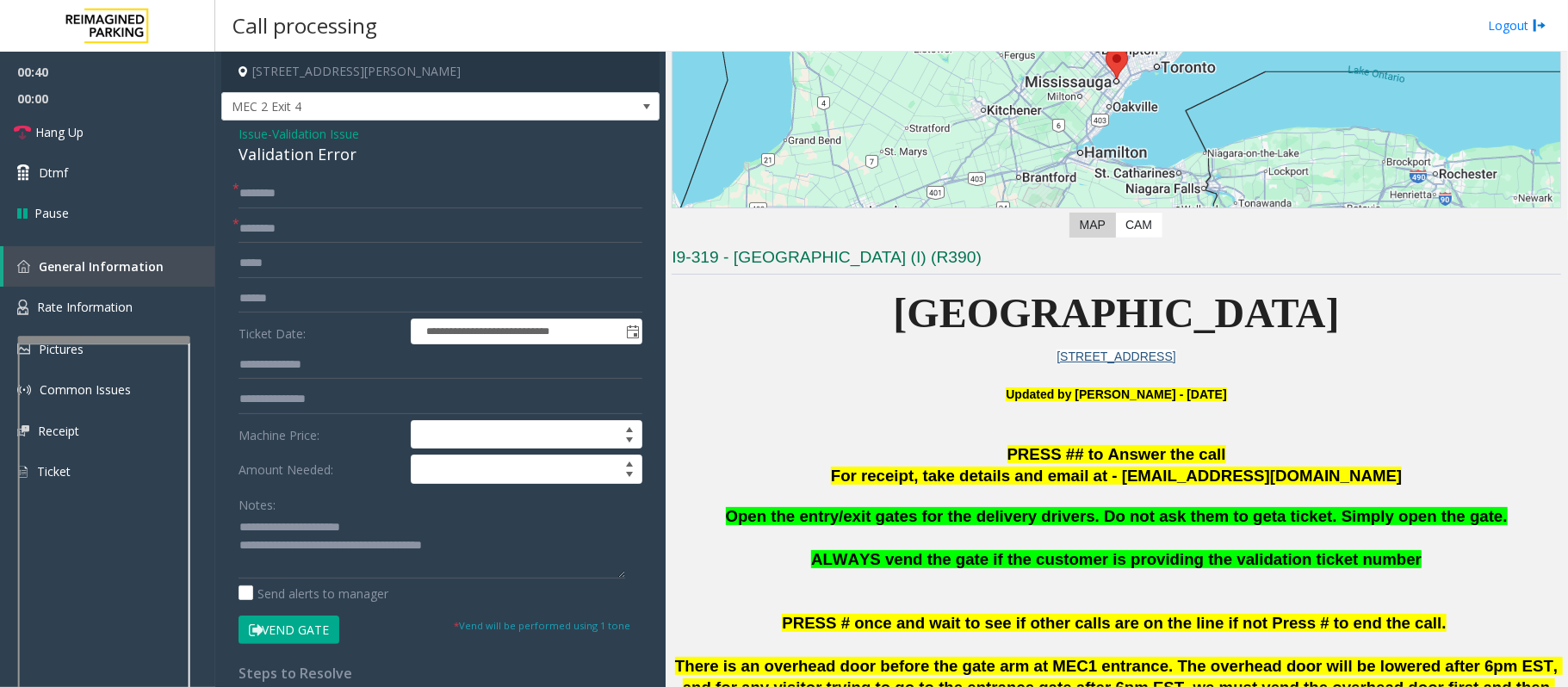
click at [1436, 358] on p "[STREET_ADDRESS]" at bounding box center [1116, 356] width 889 height 19
drag, startPoint x: 1506, startPoint y: 312, endPoint x: 777, endPoint y: 293, distance: 729.2
click at [777, 293] on p "[GEOGRAPHIC_DATA]" at bounding box center [1116, 313] width 889 height 66
click at [287, 306] on input "text" at bounding box center [440, 299] width 404 height 29
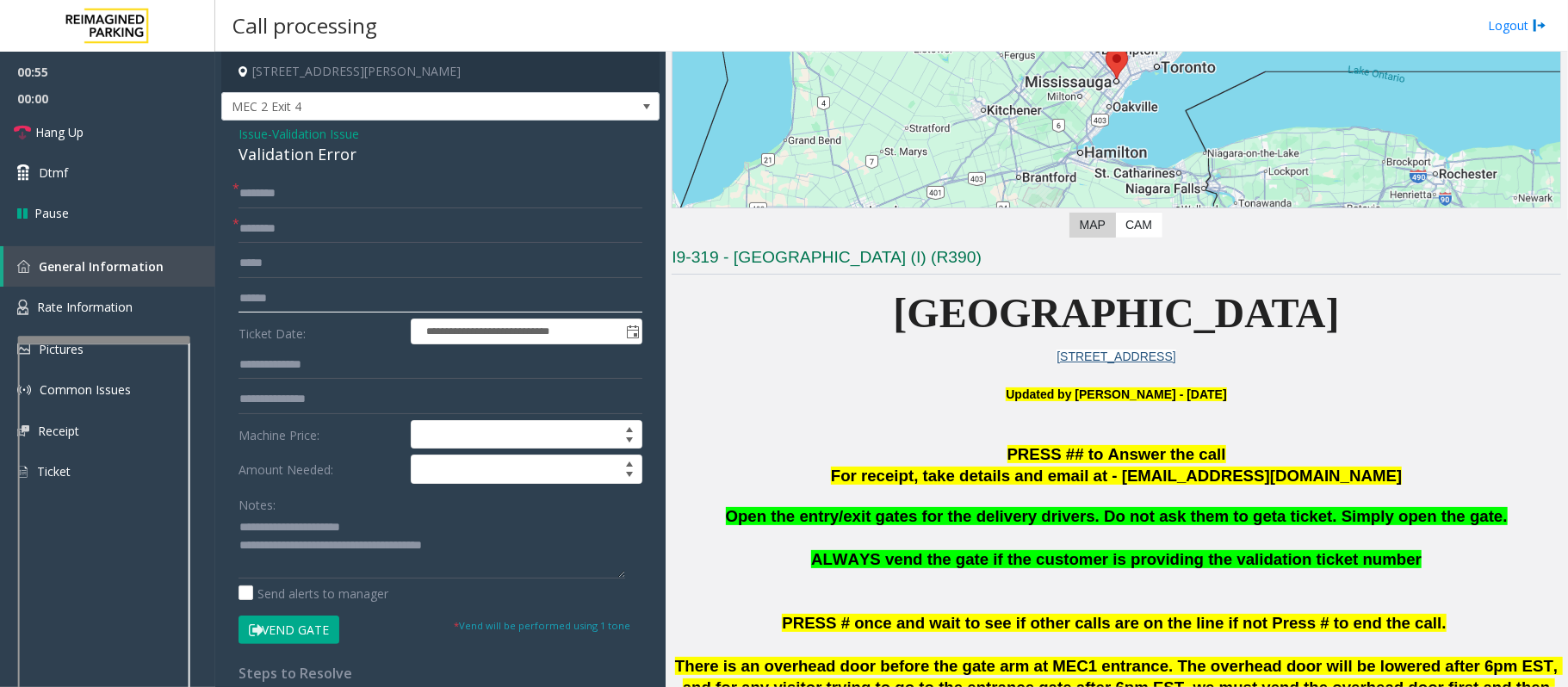
type input "*"
type input "******"
click at [262, 197] on input "text" at bounding box center [440, 193] width 404 height 29
type input "***"
click at [273, 228] on input "text" at bounding box center [440, 229] width 404 height 29
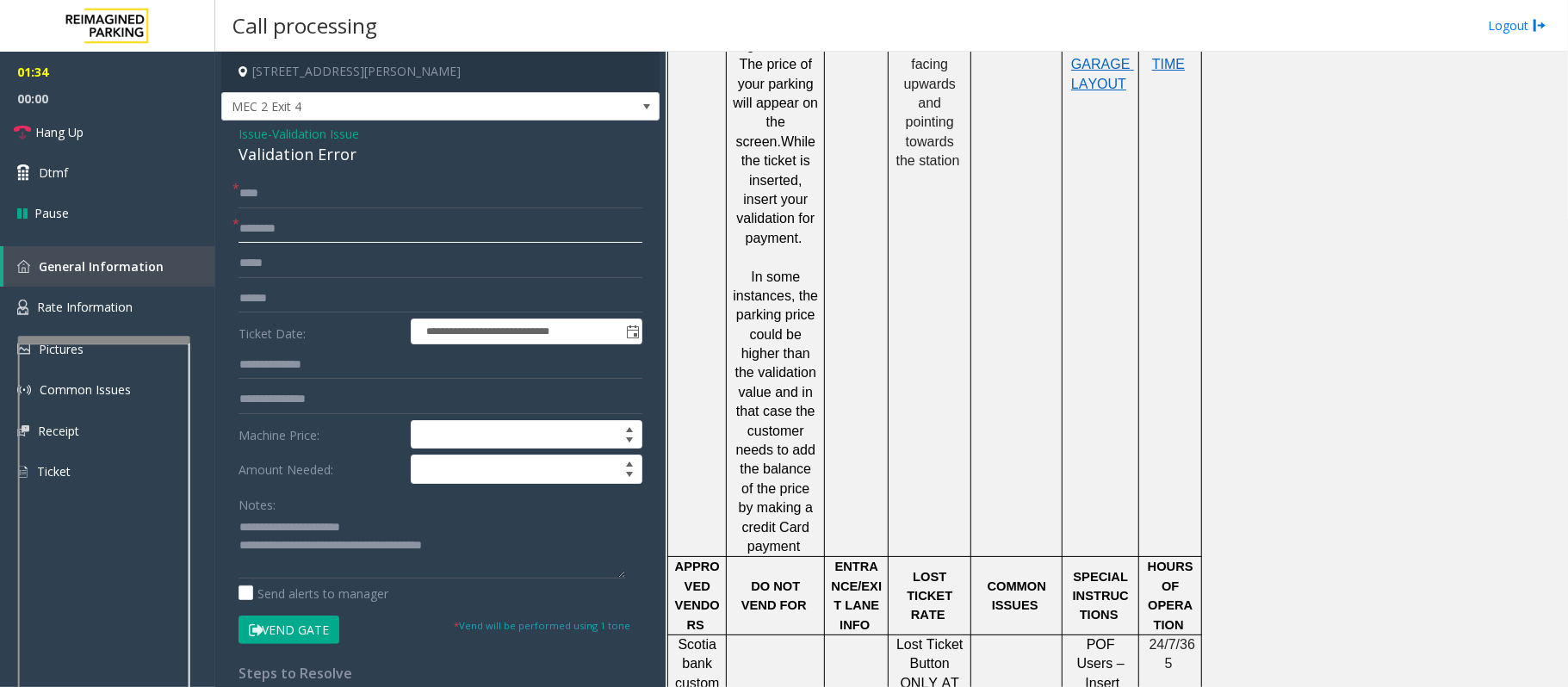
scroll to position [1837, 0]
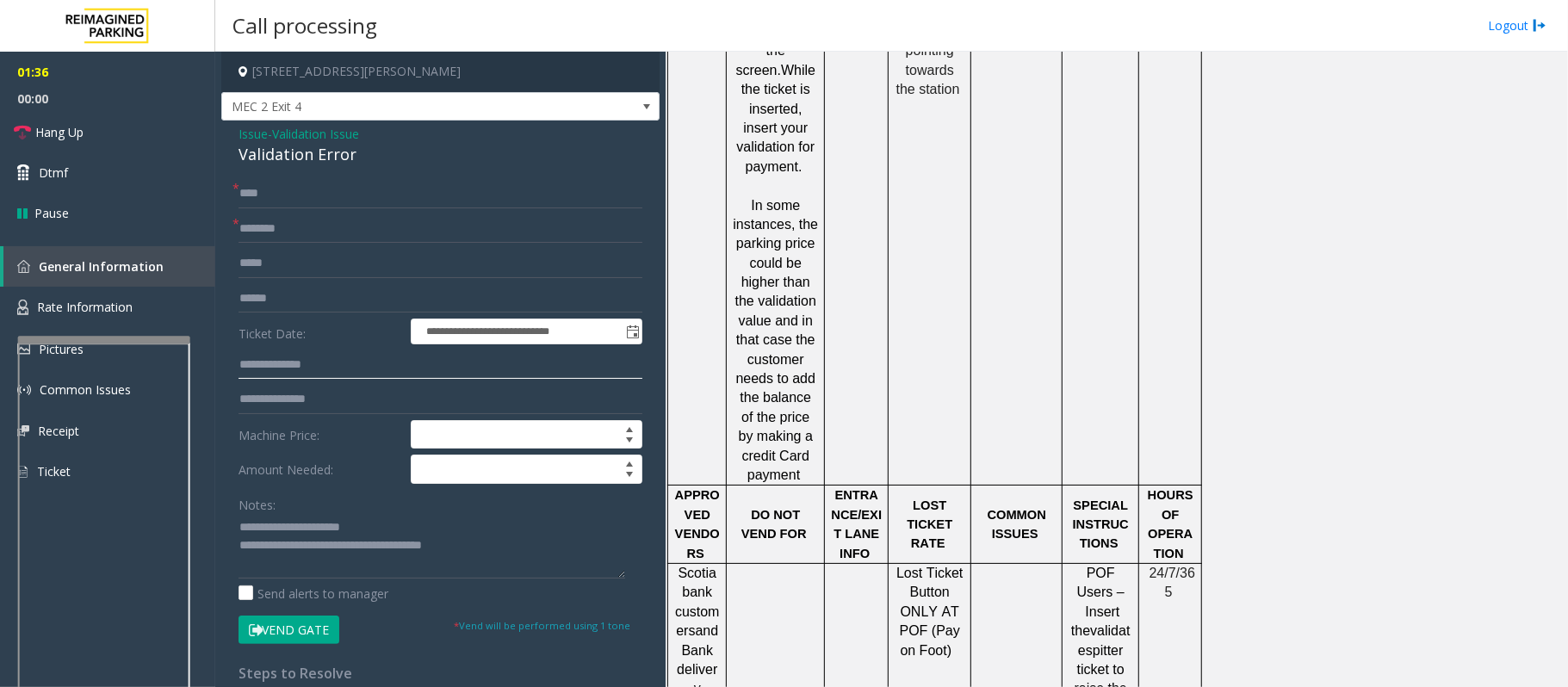
click at [259, 374] on input "text" at bounding box center [440, 365] width 404 height 29
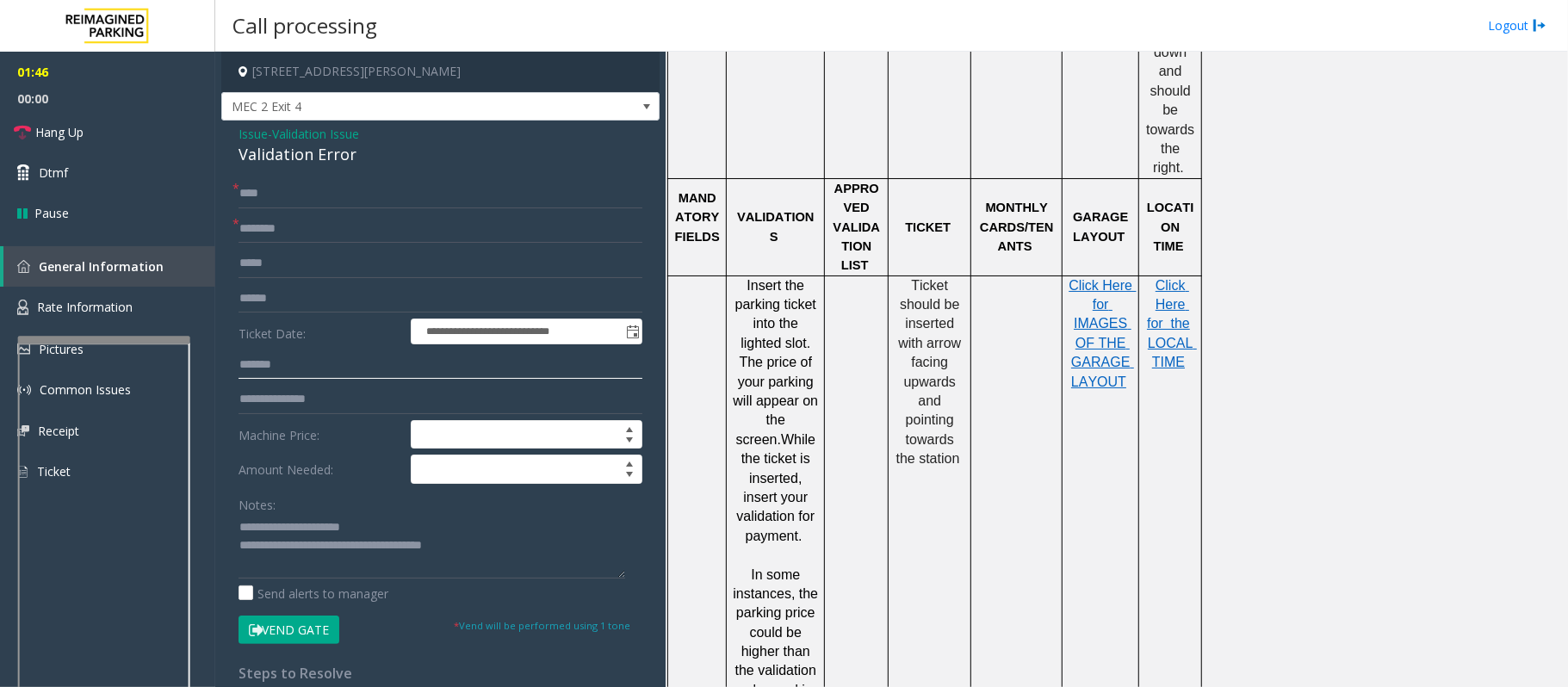
scroll to position [1148, 0]
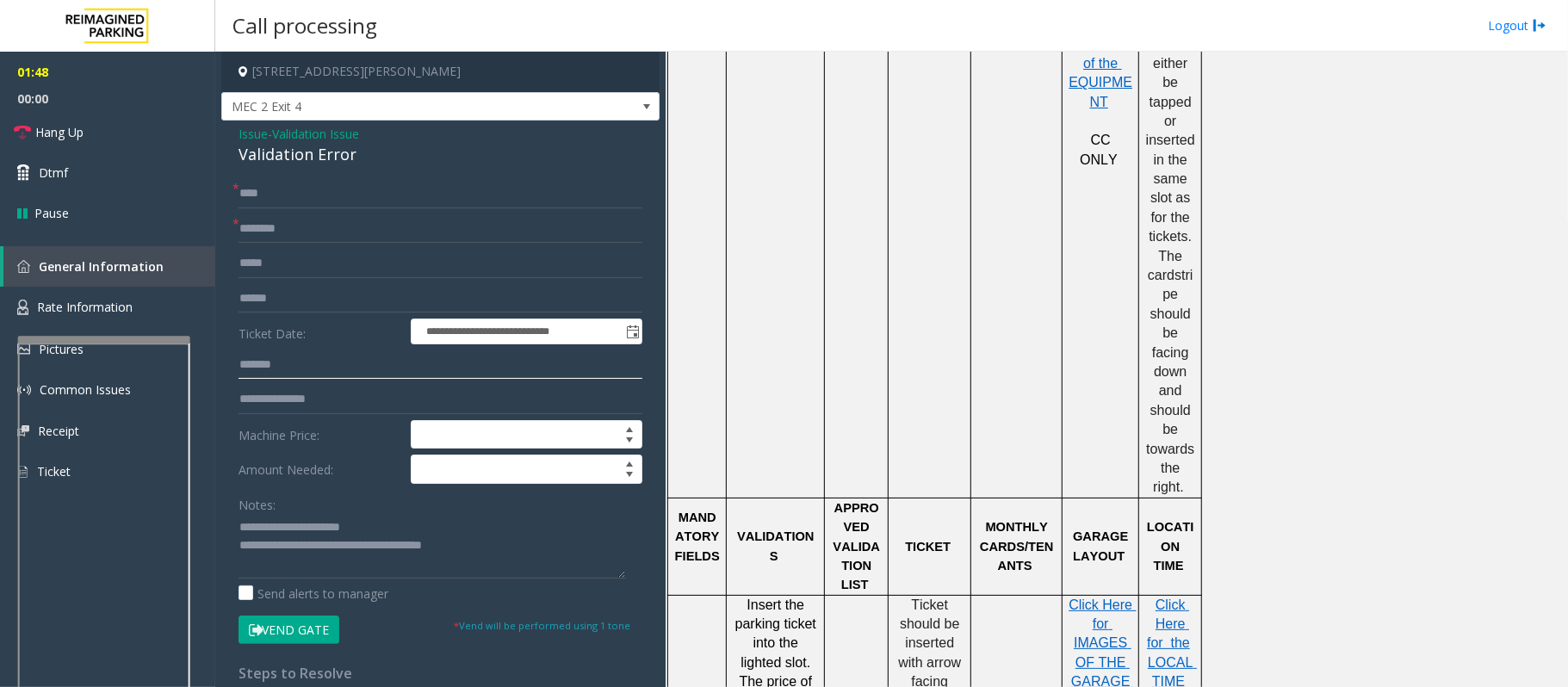
type input "*******"
click at [305, 231] on input "text" at bounding box center [440, 229] width 404 height 29
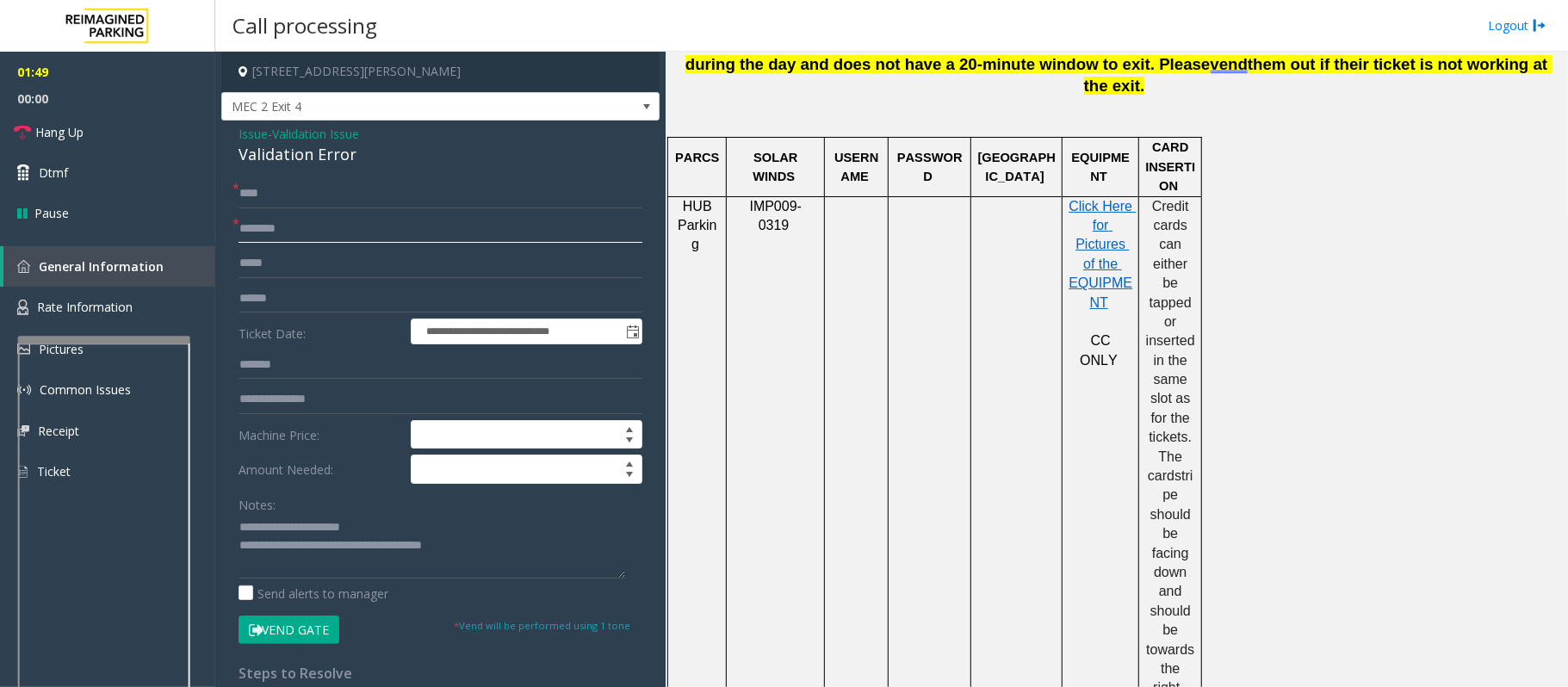
scroll to position [573, 0]
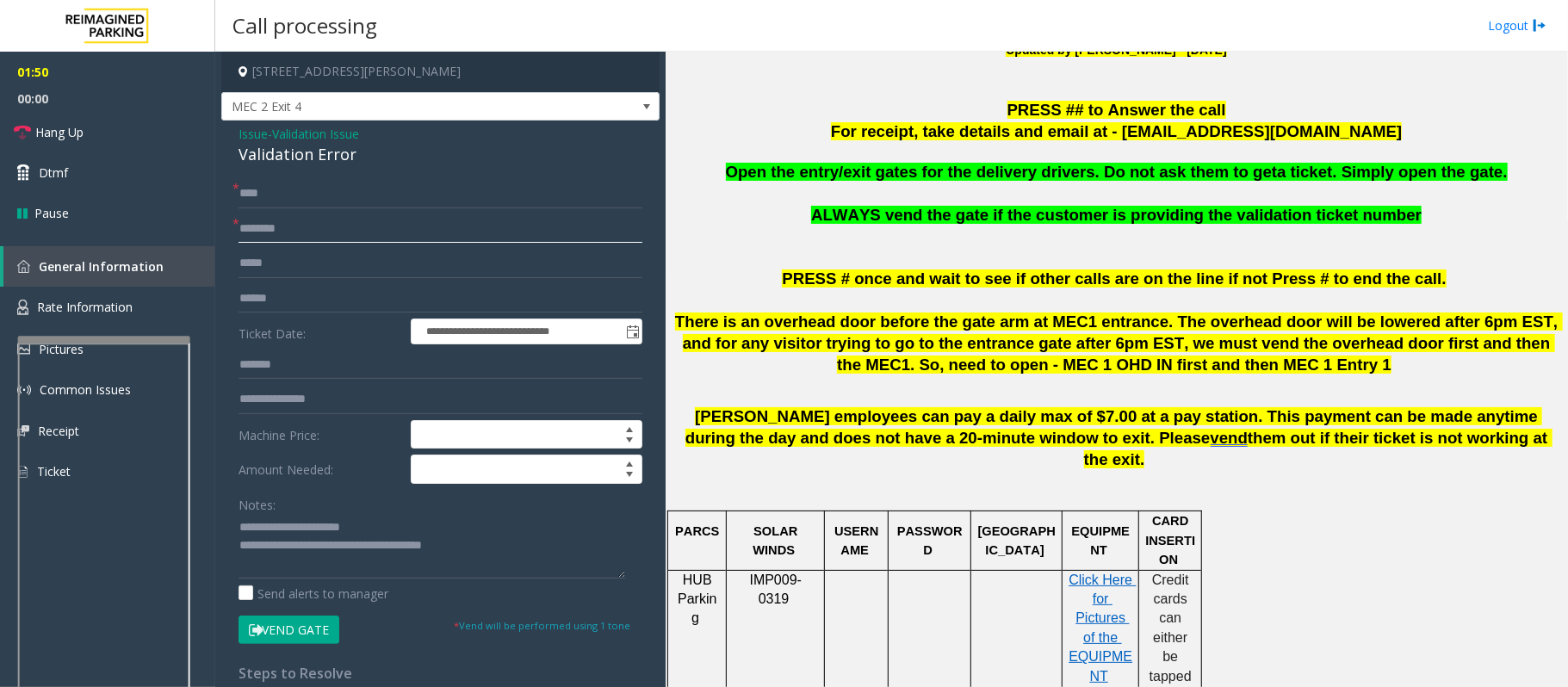
click at [259, 217] on input "text" at bounding box center [440, 229] width 404 height 29
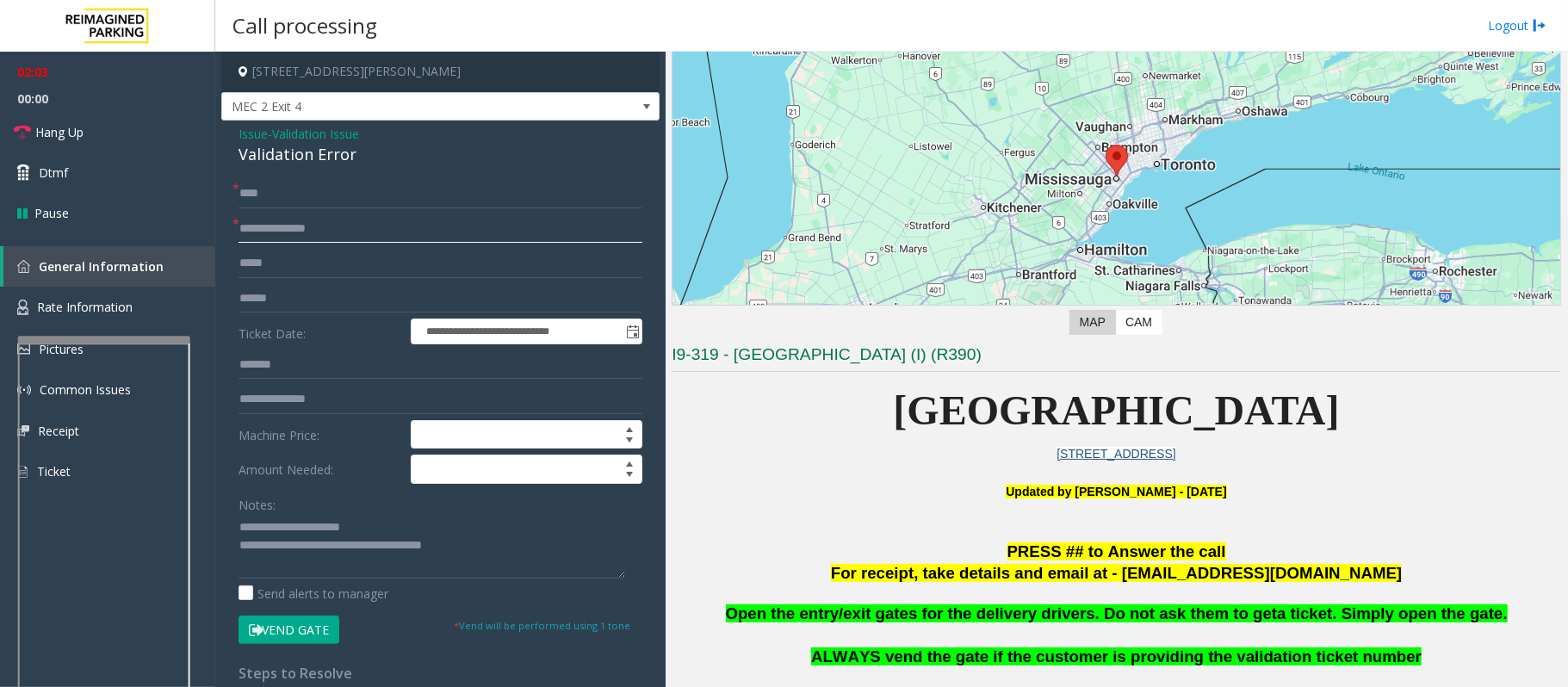
scroll to position [115, 0]
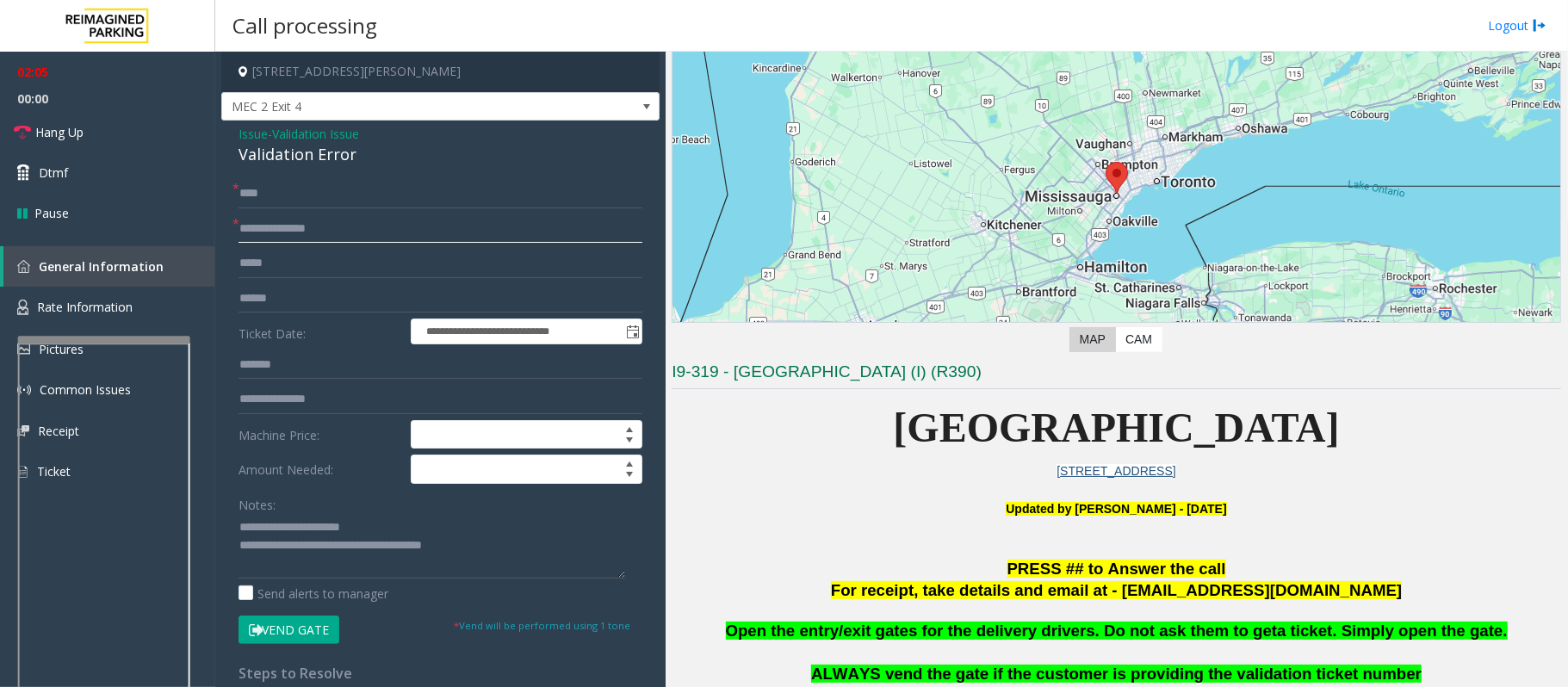
type input "**********"
click at [312, 630] on button "Vend Gate" at bounding box center [288, 630] width 101 height 29
click at [93, 139] on link "Hang Up" at bounding box center [107, 132] width 215 height 41
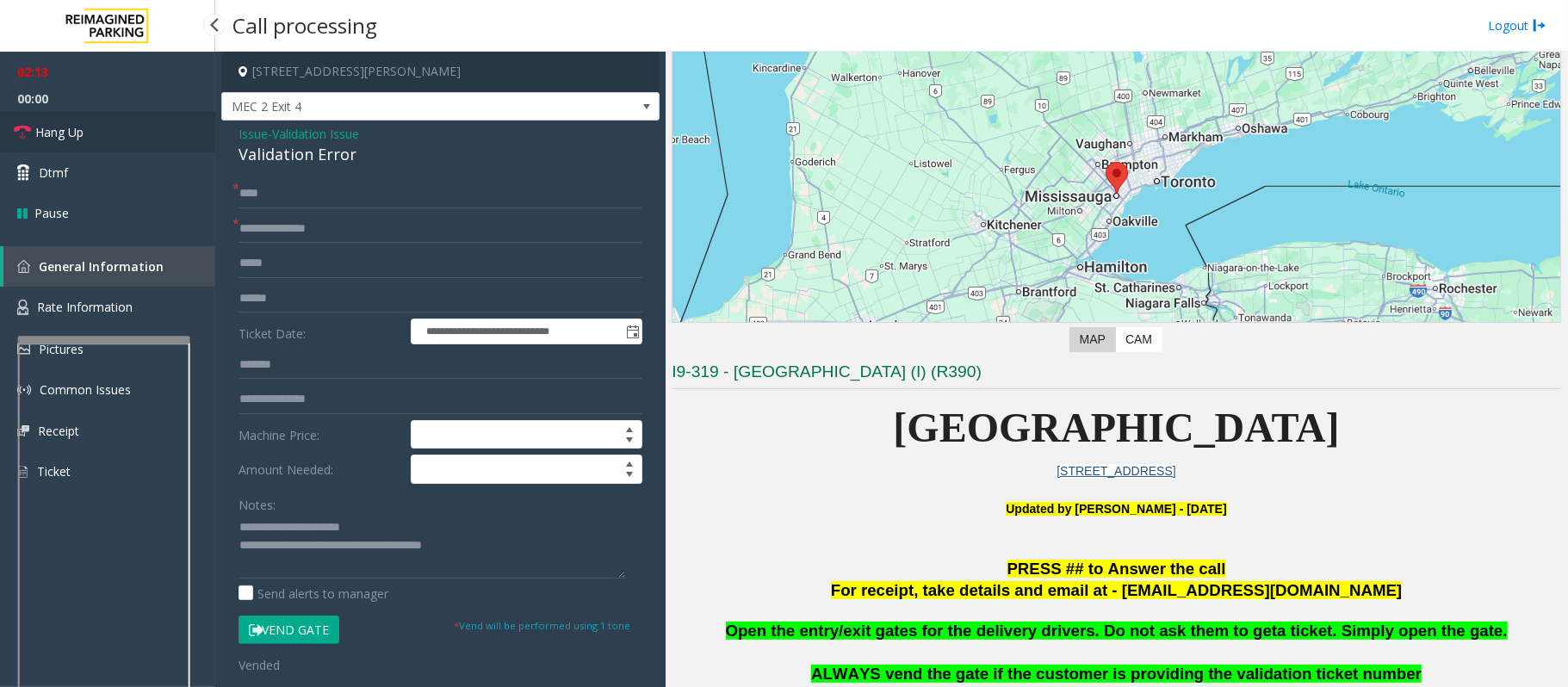
click at [93, 139] on link "Hang Up" at bounding box center [107, 132] width 215 height 41
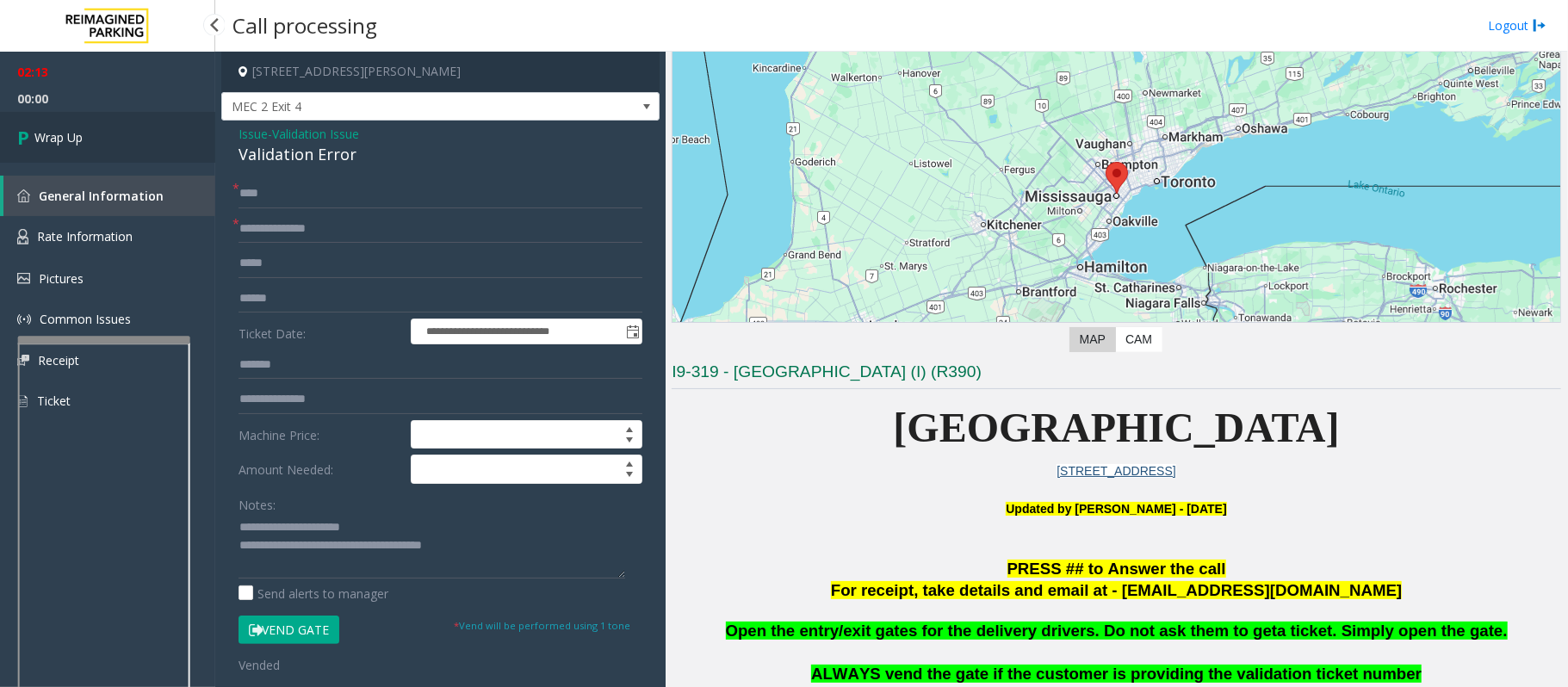
click at [93, 139] on link "Wrap Up" at bounding box center [107, 137] width 215 height 51
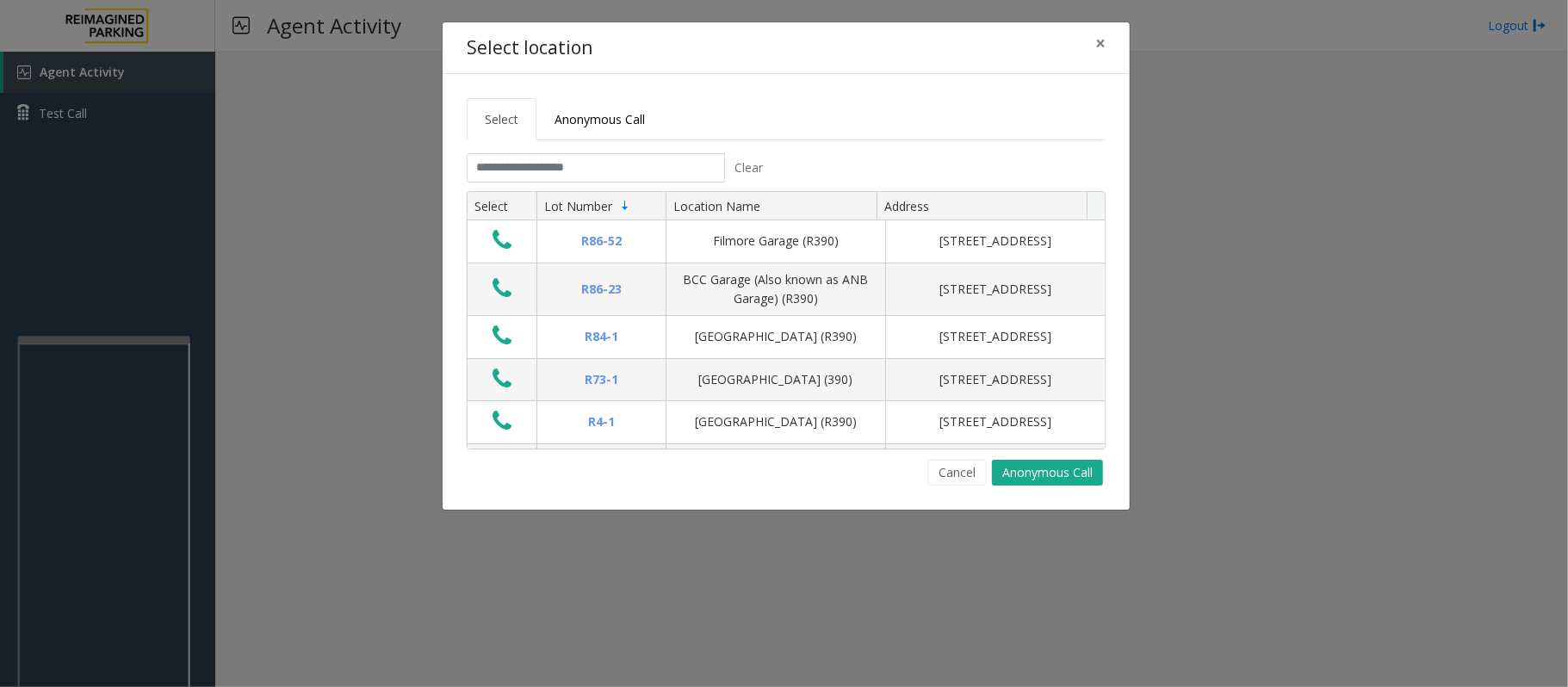
click at [968, 496] on div "Select Anonymous Call Clear Select Lot Number Location Name Address R86-52 Film…" at bounding box center [786, 292] width 687 height 436
click at [961, 483] on button "Cancel" at bounding box center [956, 473] width 60 height 26
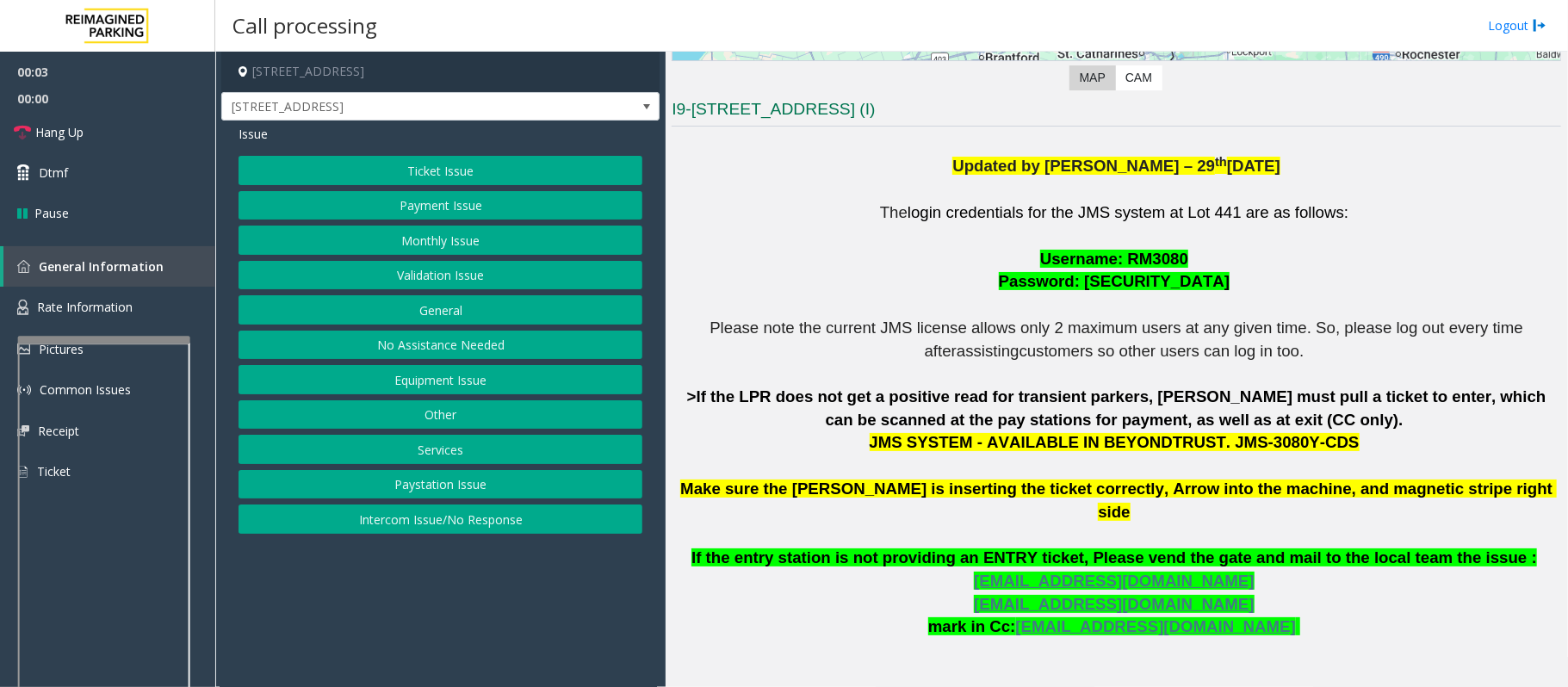
scroll to position [459, 0]
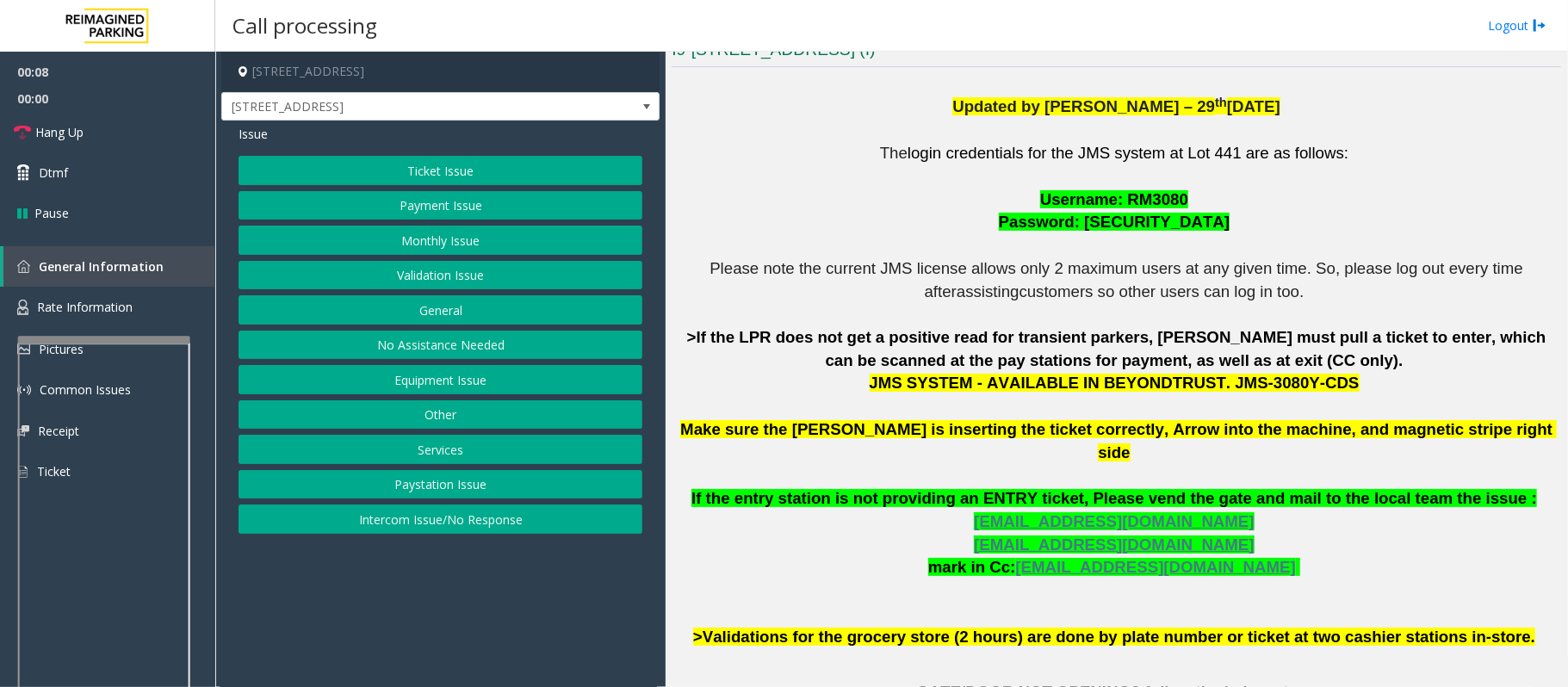
click at [434, 277] on button "Validation Issue" at bounding box center [440, 275] width 404 height 29
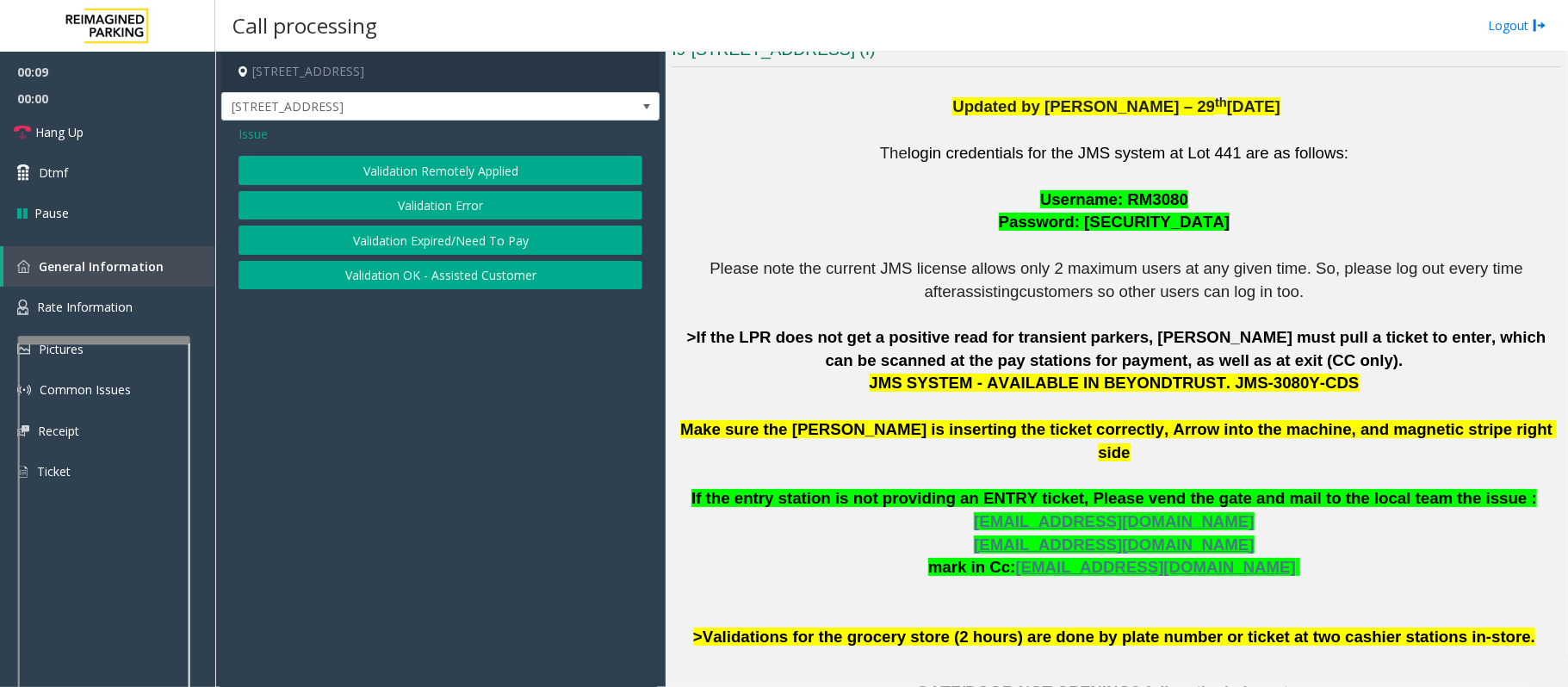
click at [418, 203] on button "Validation Error" at bounding box center [440, 205] width 404 height 29
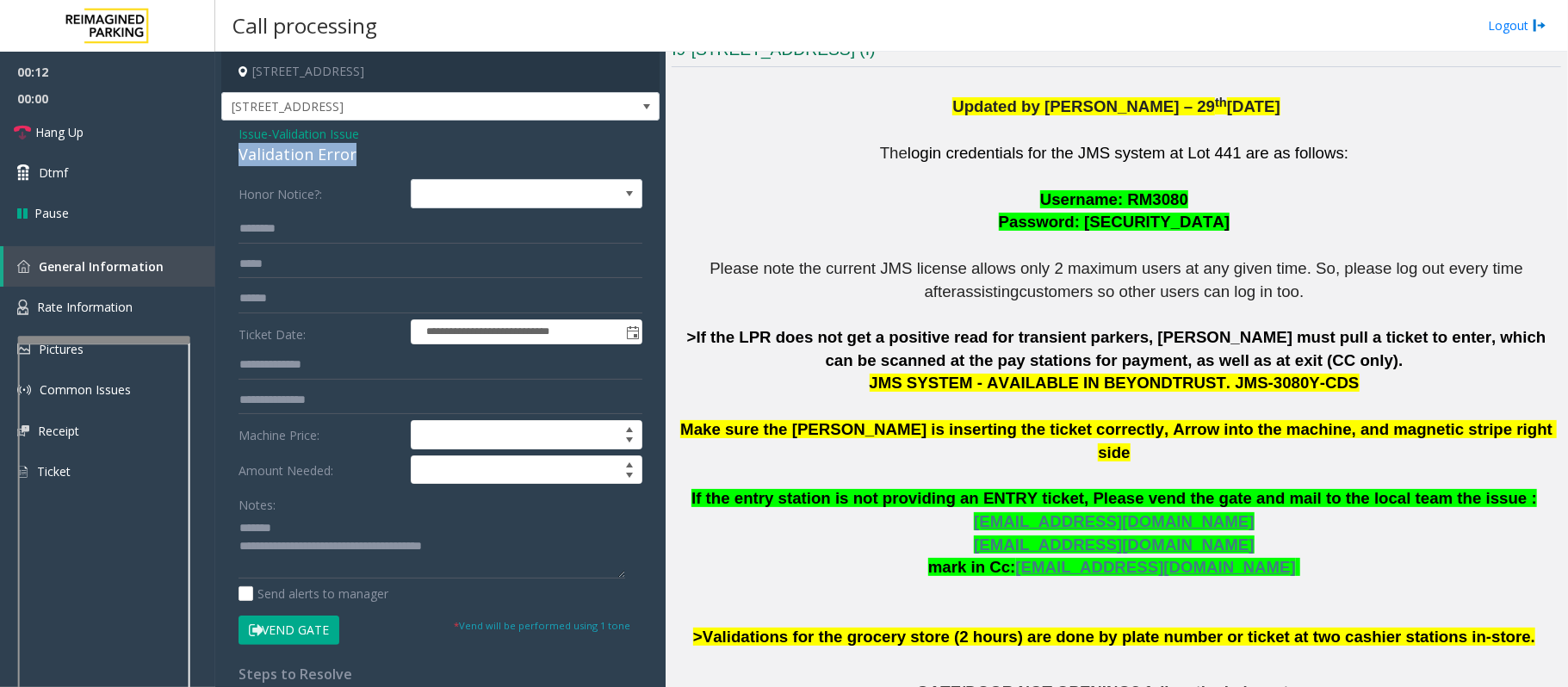
drag, startPoint x: 380, startPoint y: 154, endPoint x: 255, endPoint y: 149, distance: 125.1
click at [234, 148] on div "**********" at bounding box center [440, 612] width 438 height 983
click at [419, 526] on textarea at bounding box center [431, 546] width 387 height 65
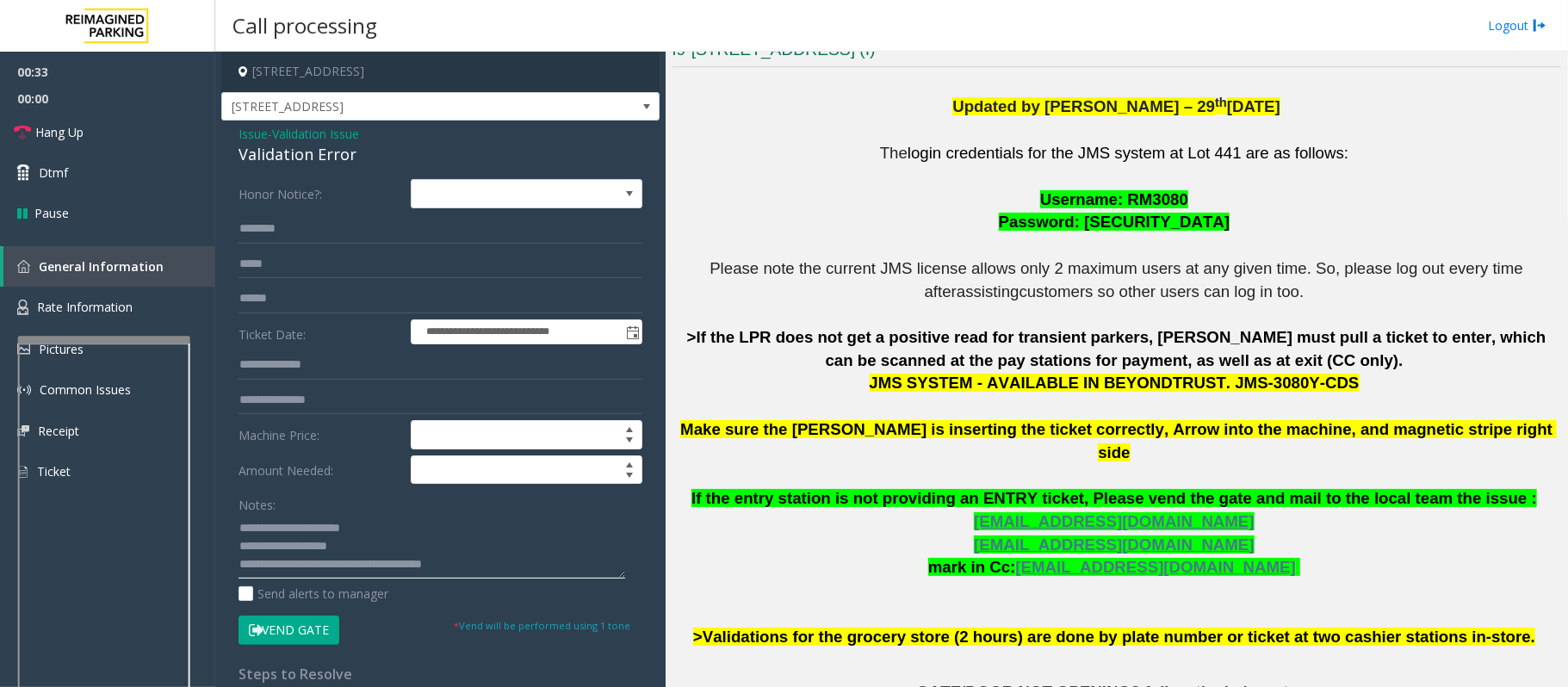
type textarea "**********"
click at [280, 304] on input "text" at bounding box center [440, 299] width 404 height 29
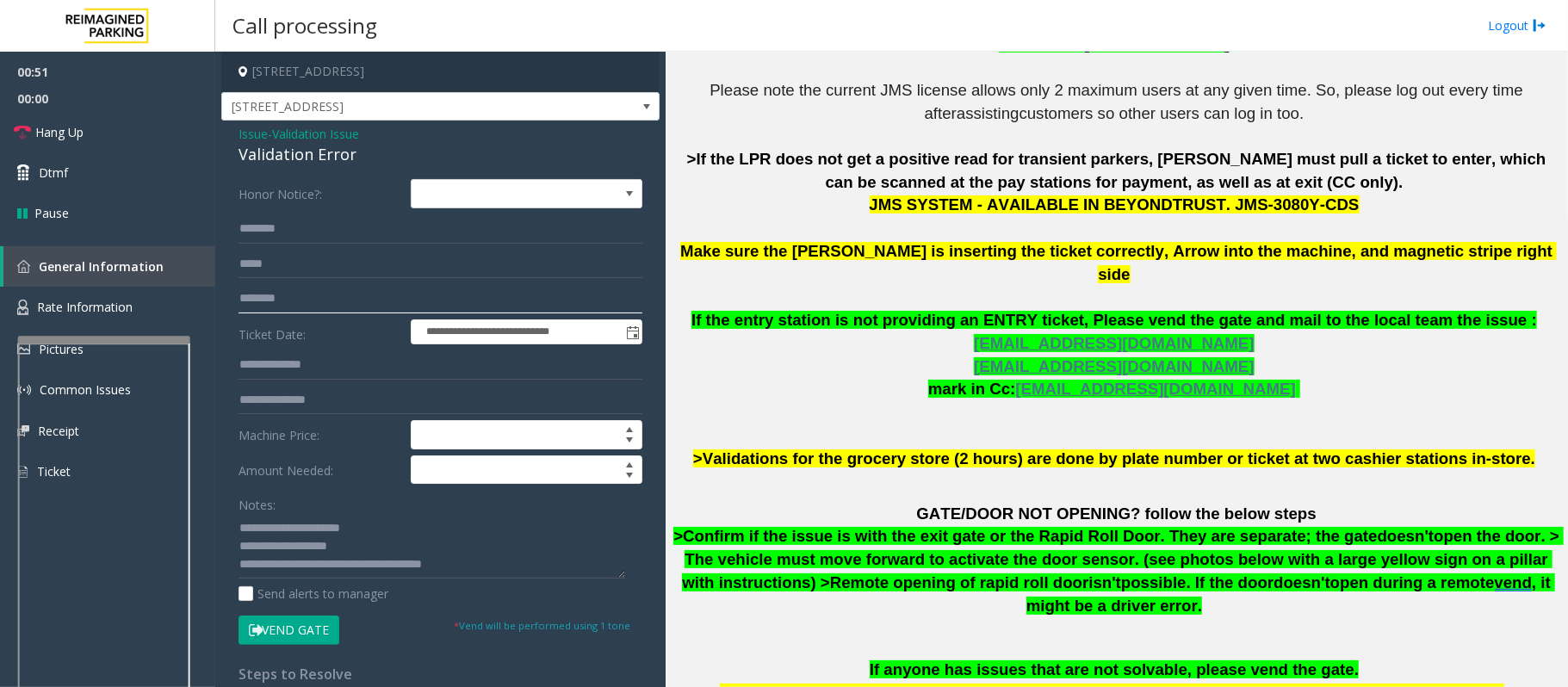
scroll to position [573, 0]
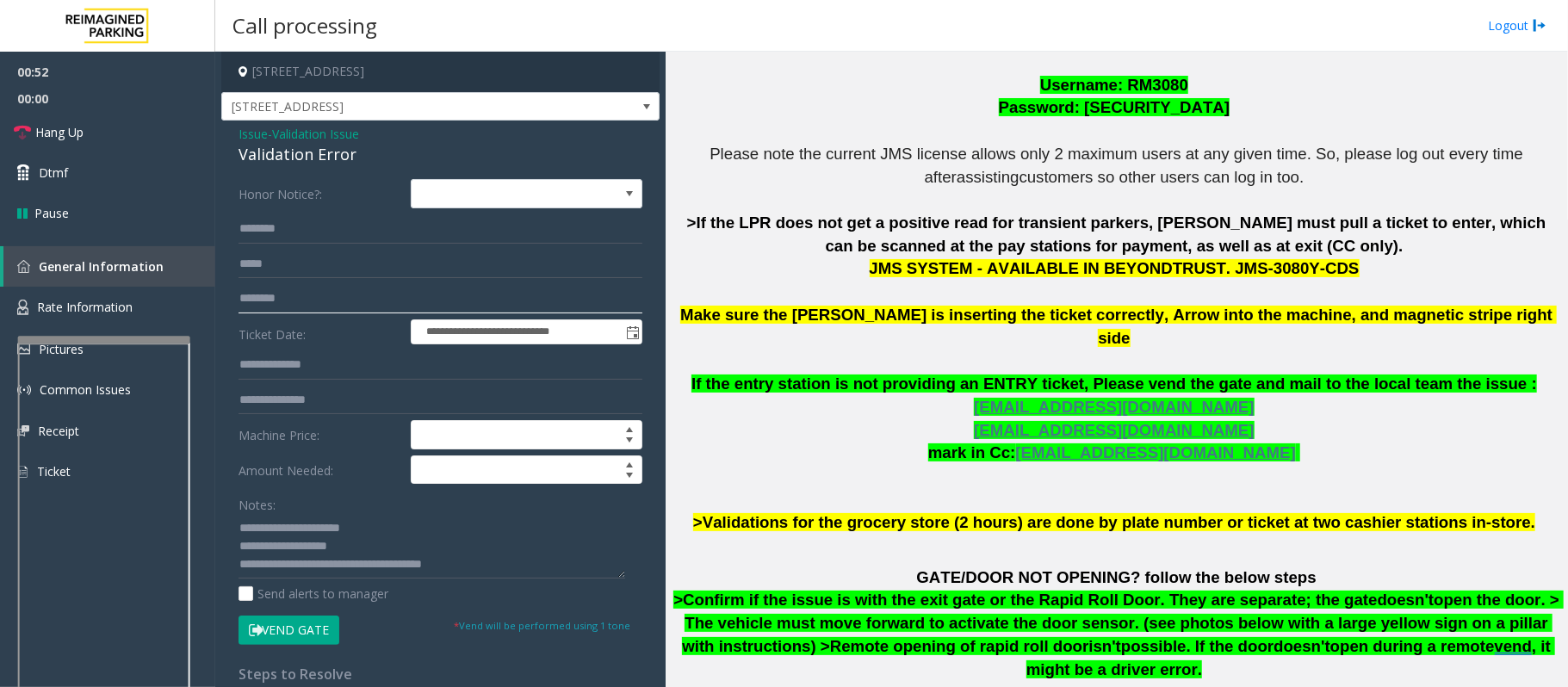
type input "********"
drag, startPoint x: 451, startPoint y: 57, endPoint x: 359, endPoint y: 62, distance: 92.1
click at [359, 62] on h4 "[STREET_ADDRESS]" at bounding box center [440, 72] width 438 height 41
click at [253, 229] on input "text" at bounding box center [440, 229] width 404 height 29
click at [300, 372] on input "text" at bounding box center [440, 365] width 404 height 29
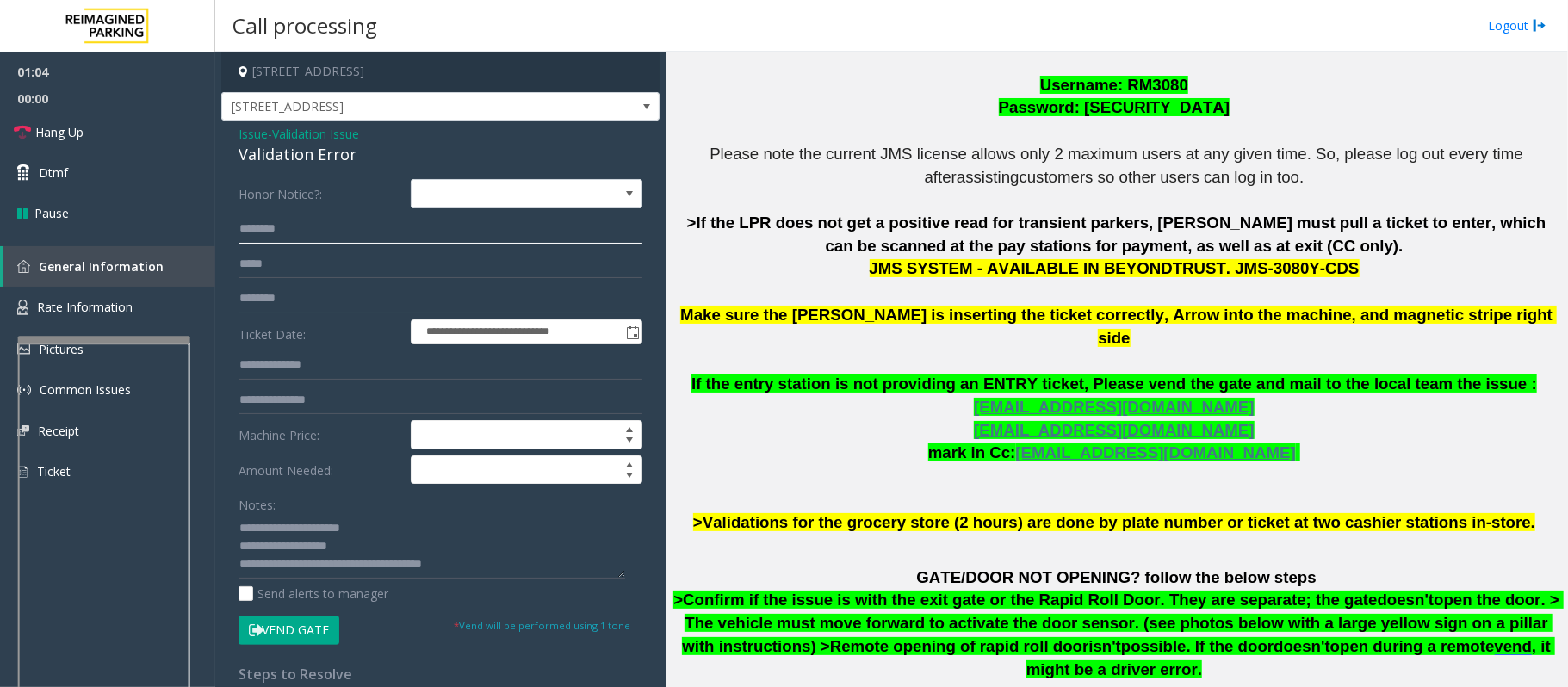
click at [251, 227] on input "text" at bounding box center [440, 229] width 404 height 29
click at [255, 232] on input "*****" at bounding box center [440, 229] width 404 height 29
click at [259, 232] on input "*****" at bounding box center [440, 229] width 404 height 29
click at [267, 232] on input "*****" at bounding box center [440, 229] width 404 height 29
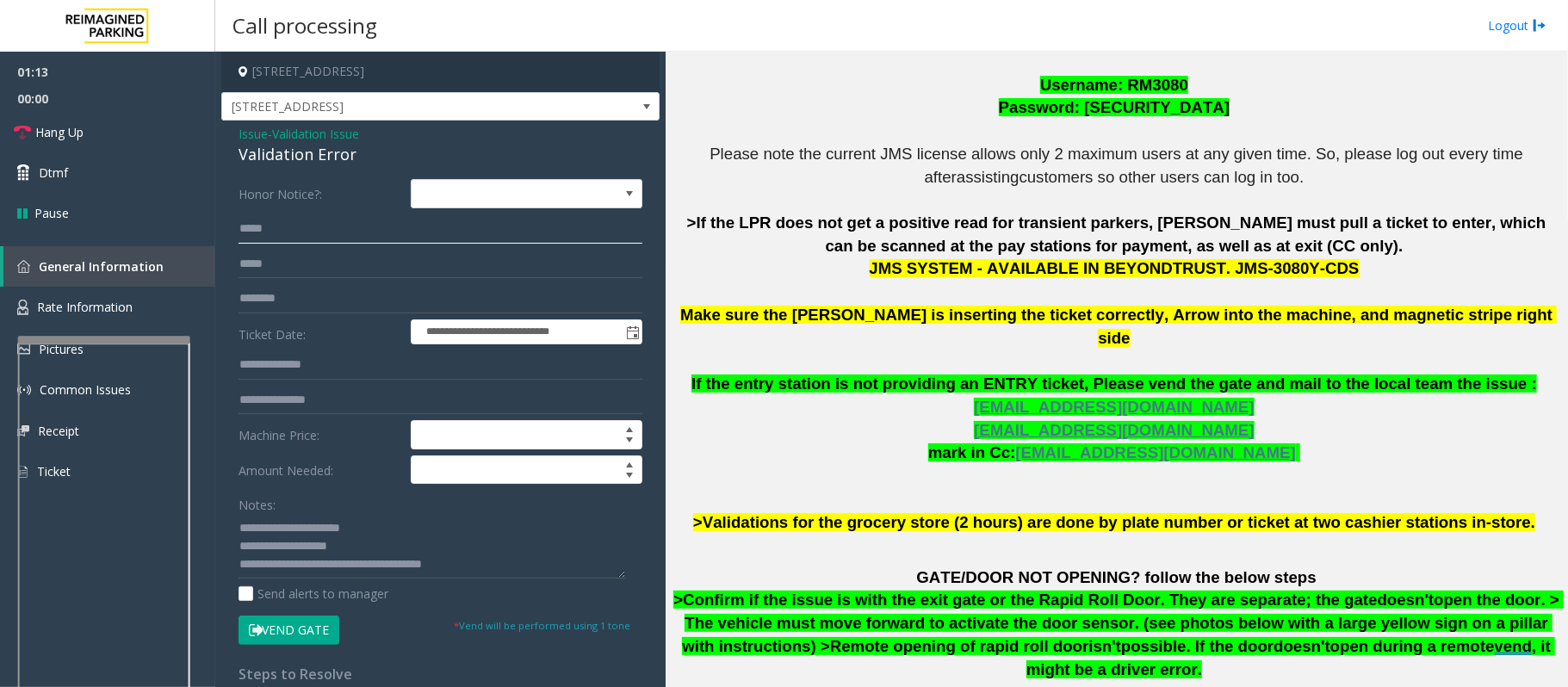
click at [331, 235] on input "*****" at bounding box center [440, 229] width 404 height 29
type input "*****"
click at [256, 369] on input "text" at bounding box center [440, 365] width 404 height 29
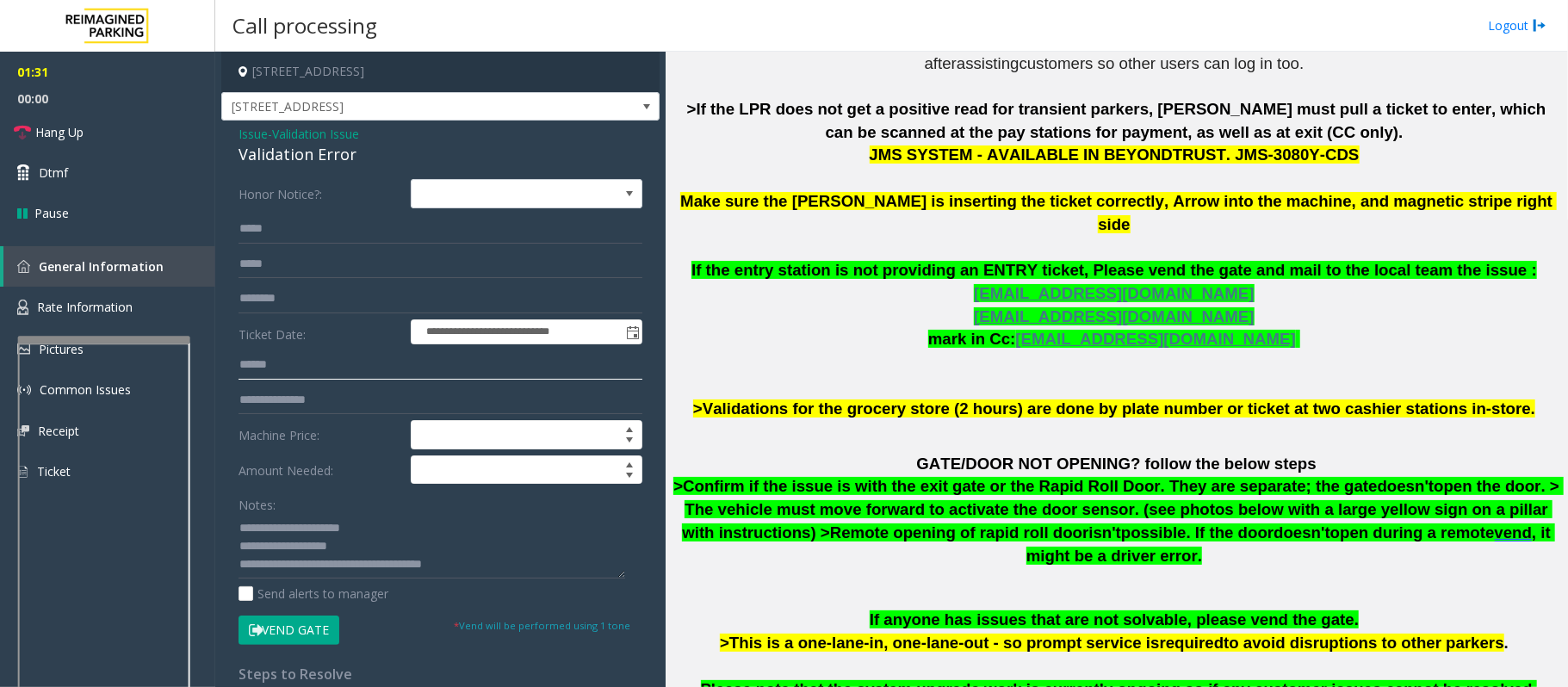
scroll to position [689, 0]
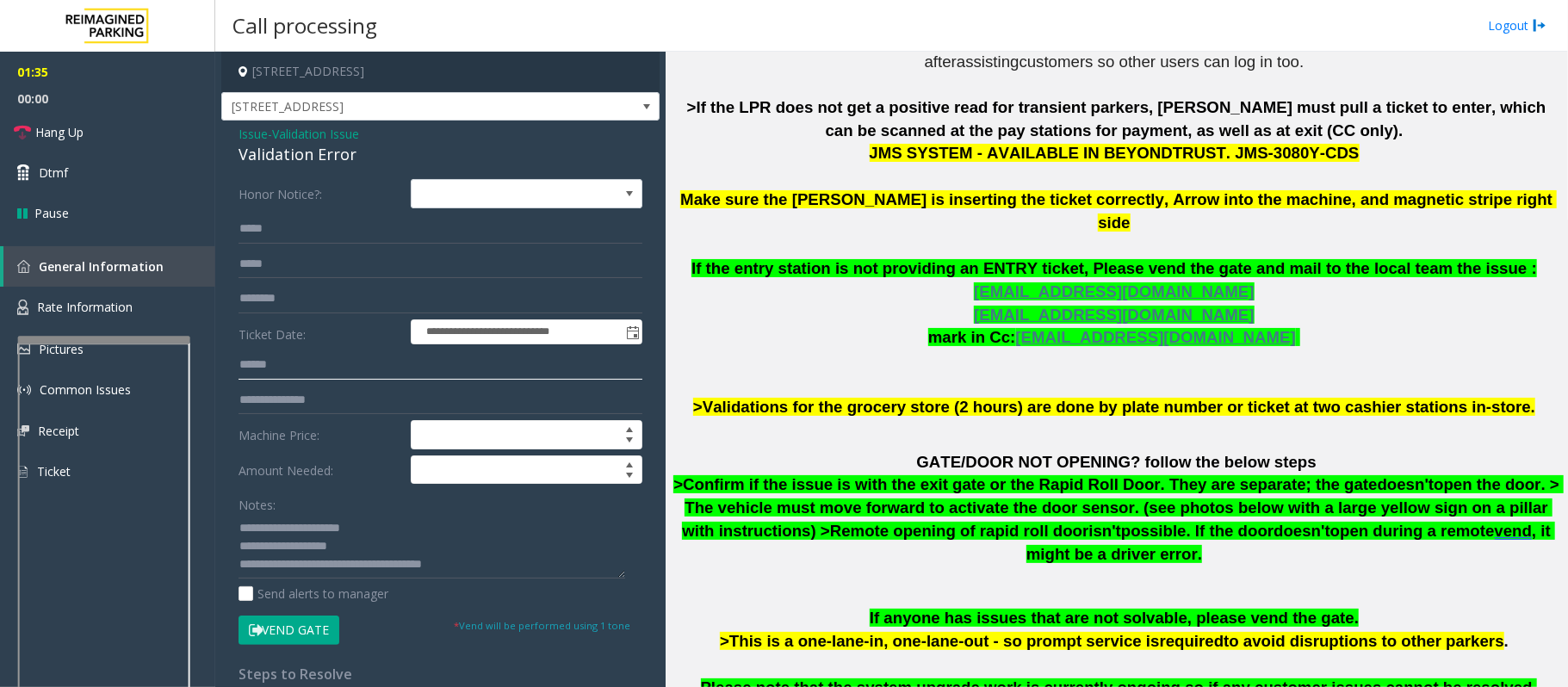
type input "******"
click at [315, 634] on button "Vend Gate" at bounding box center [288, 630] width 101 height 29
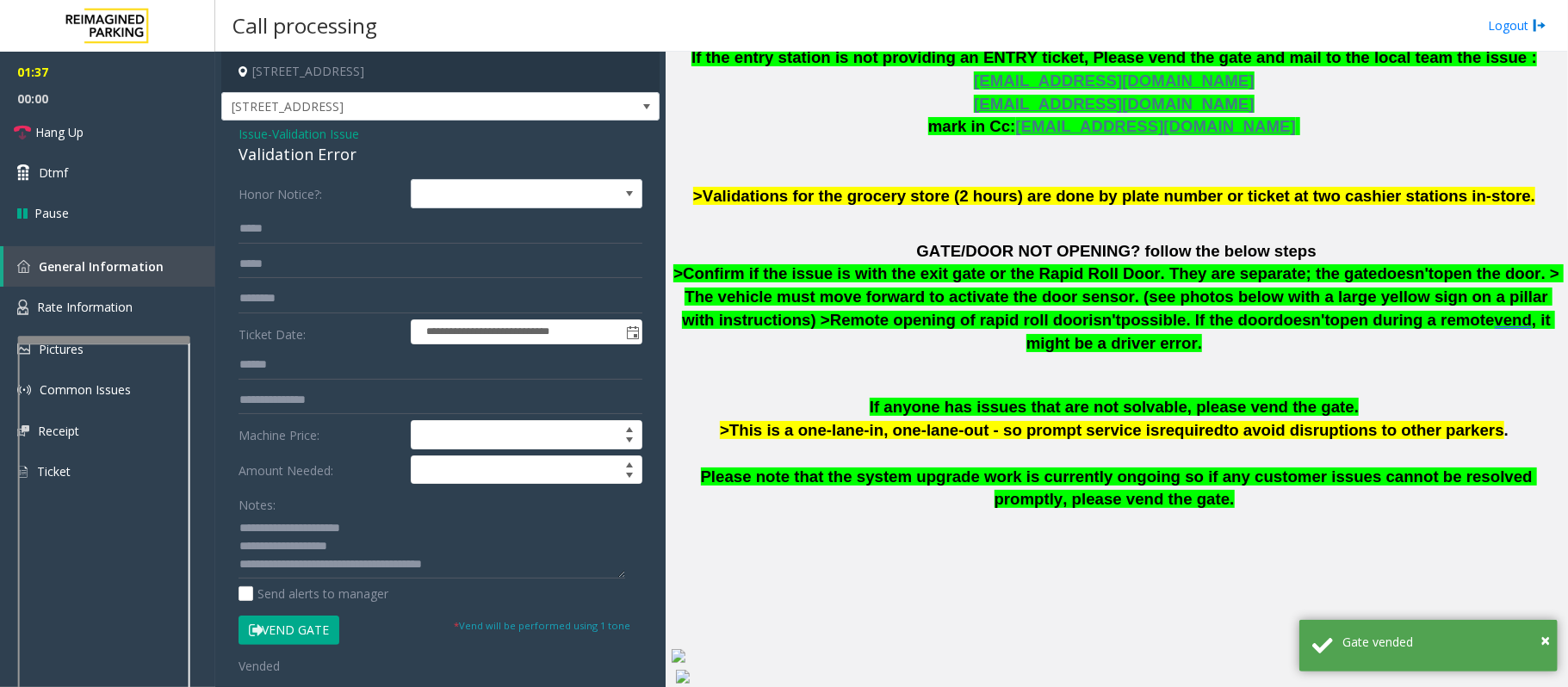
scroll to position [1030, 0]
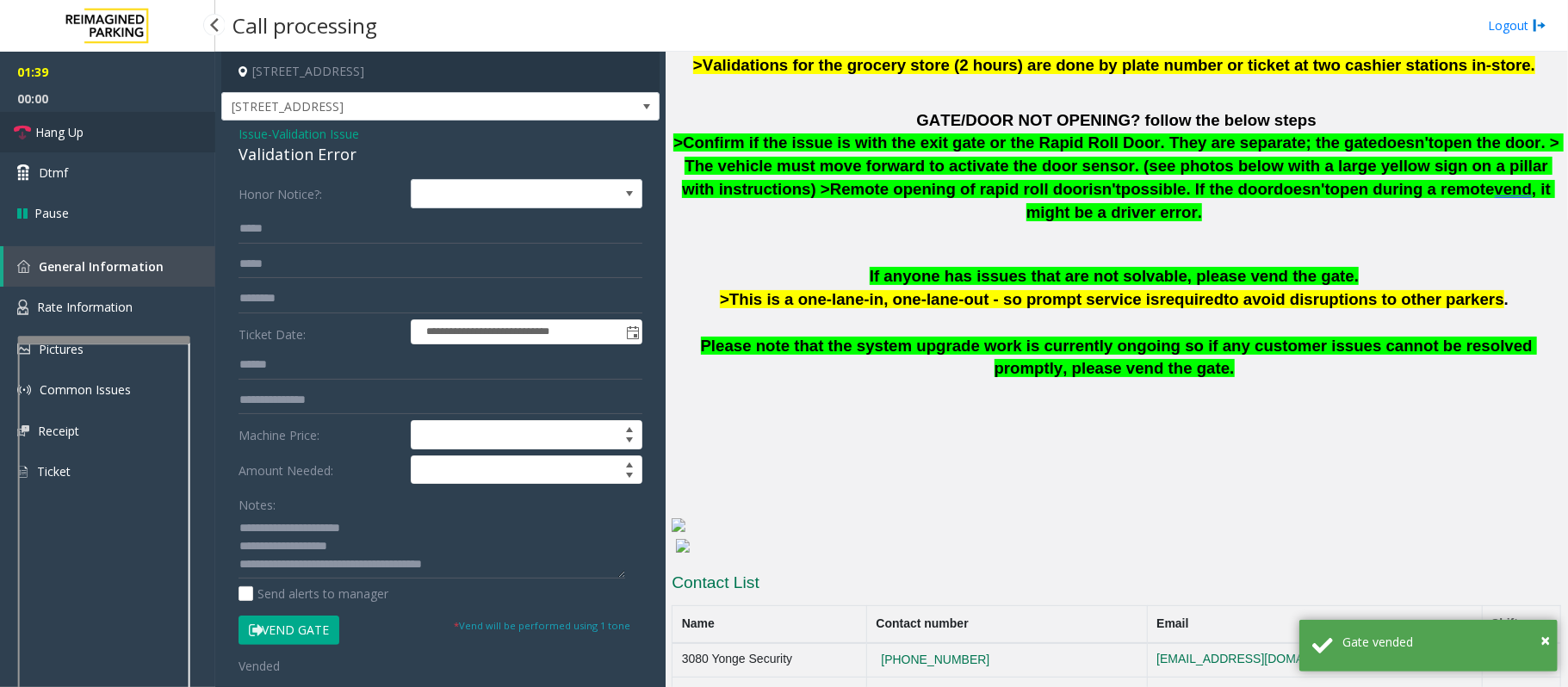
click at [40, 132] on span "Hang Up" at bounding box center [60, 132] width 48 height 18
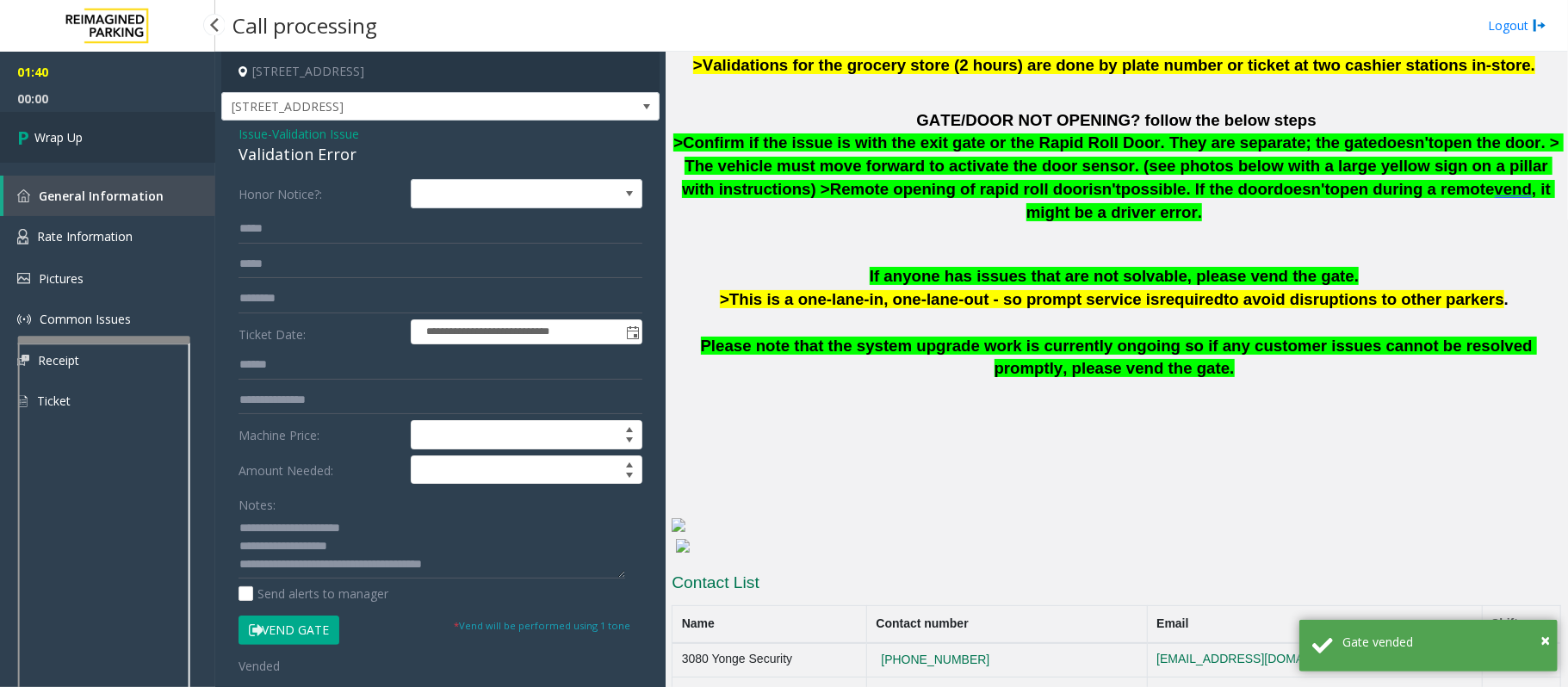
click at [33, 138] on icon at bounding box center [26, 137] width 17 height 28
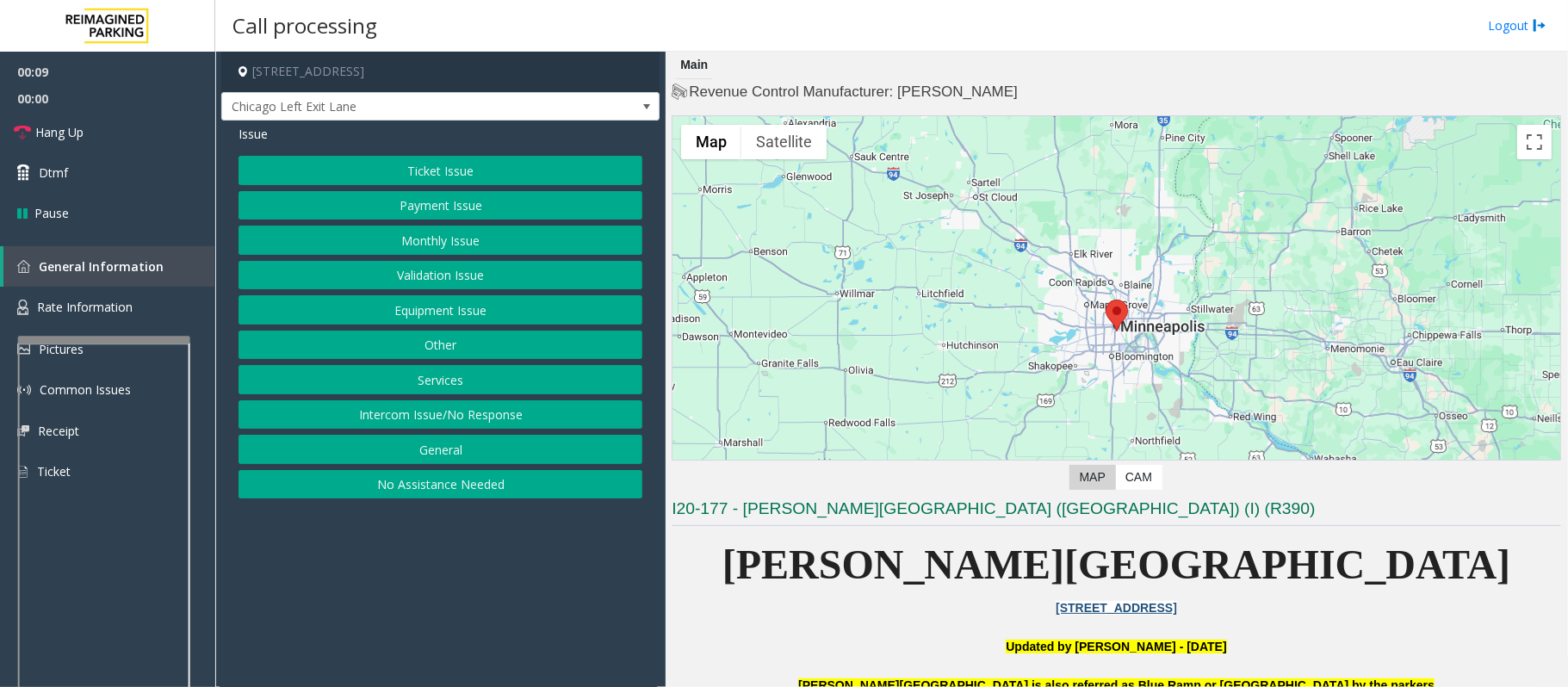
click at [425, 320] on button "Equipment Issue" at bounding box center [440, 310] width 404 height 29
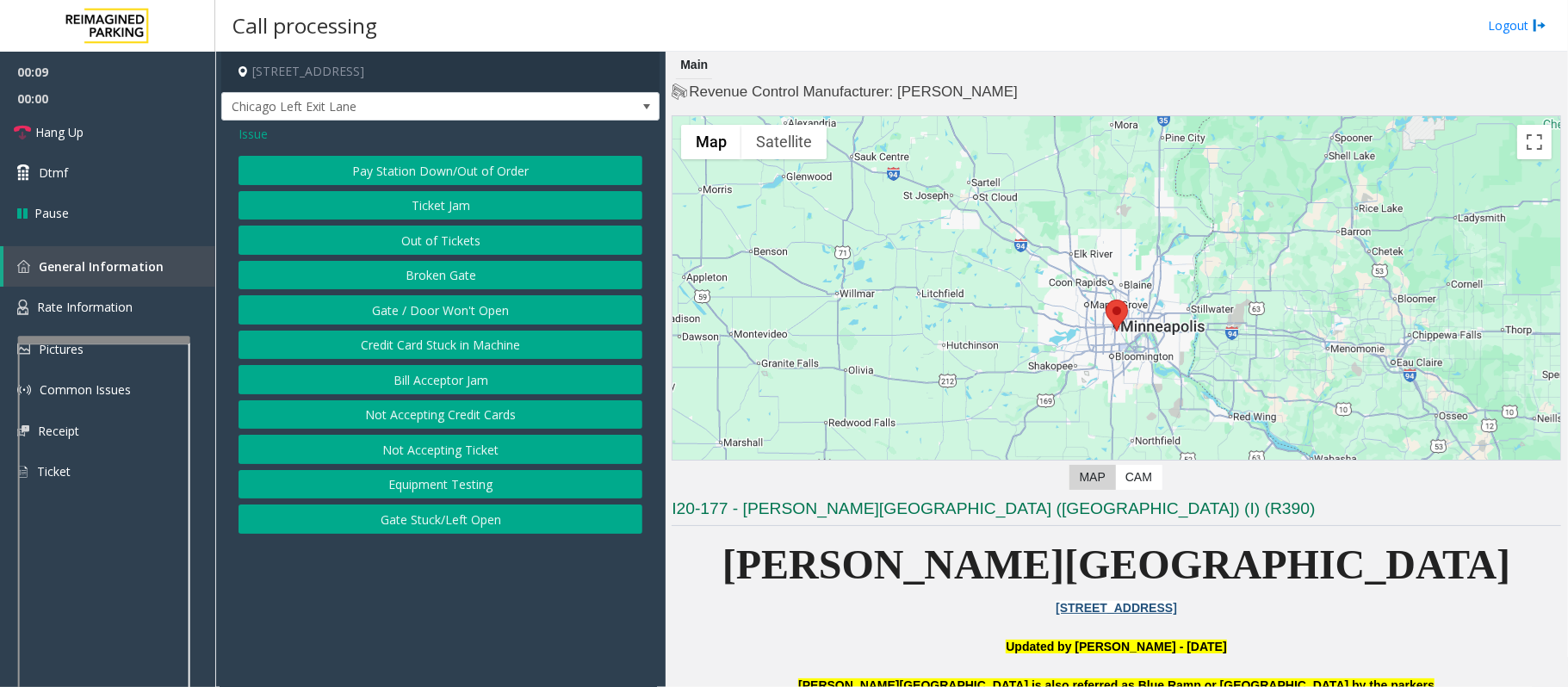
click at [425, 320] on button "Gate / Door Won't Open" at bounding box center [440, 310] width 404 height 29
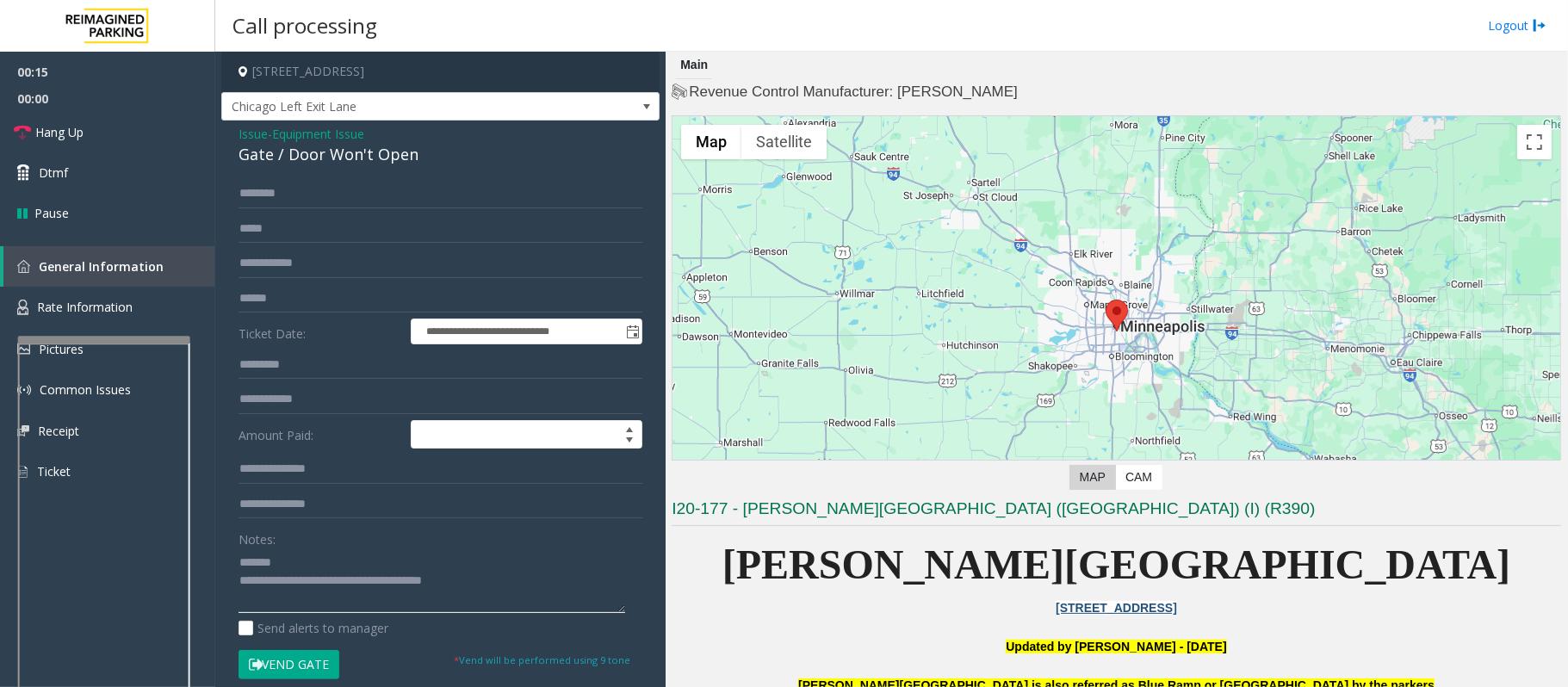
drag, startPoint x: 462, startPoint y: 580, endPoint x: 491, endPoint y: 587, distance: 29.8
click at [462, 580] on textarea at bounding box center [431, 580] width 387 height 65
drag, startPoint x: 501, startPoint y: 587, endPoint x: 311, endPoint y: 577, distance: 190.3
click at [311, 577] on textarea at bounding box center [431, 580] width 387 height 65
drag, startPoint x: 420, startPoint y: 150, endPoint x: 241, endPoint y: 153, distance: 179.0
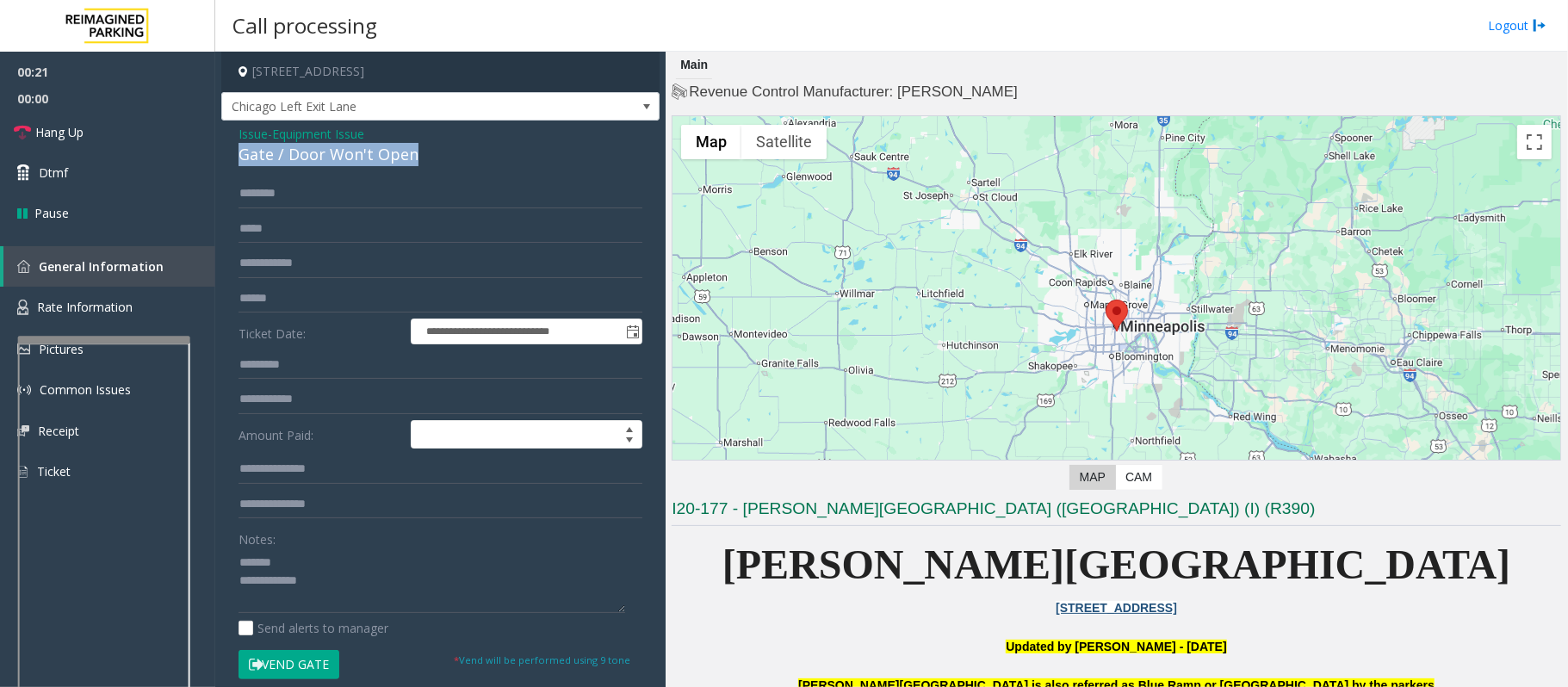
click at [241, 153] on div "Gate / Door Won't Open" at bounding box center [440, 154] width 404 height 23
click at [321, 569] on textarea at bounding box center [431, 580] width 387 height 65
type textarea "**********"
click at [284, 659] on button "Vend Gate" at bounding box center [288, 665] width 101 height 29
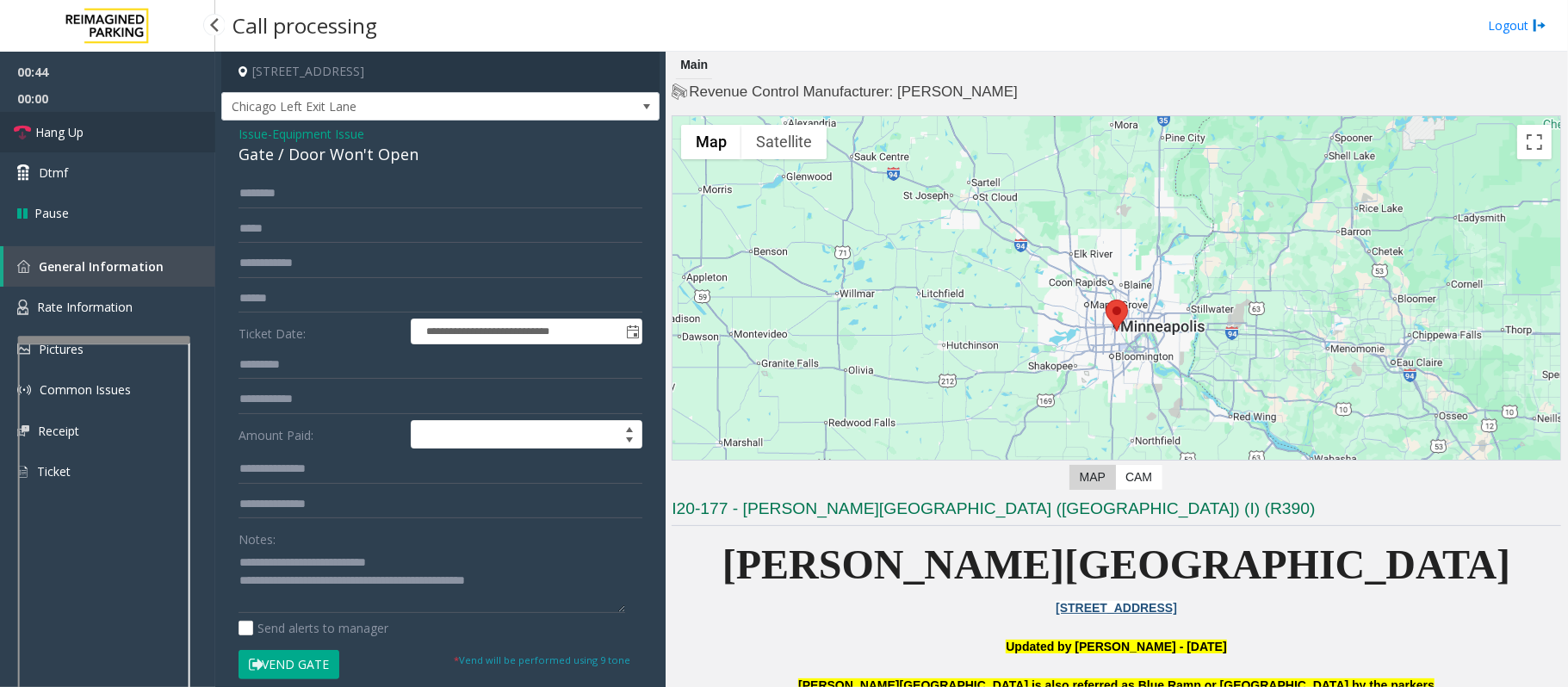
click at [78, 129] on span "Hang Up" at bounding box center [60, 132] width 48 height 18
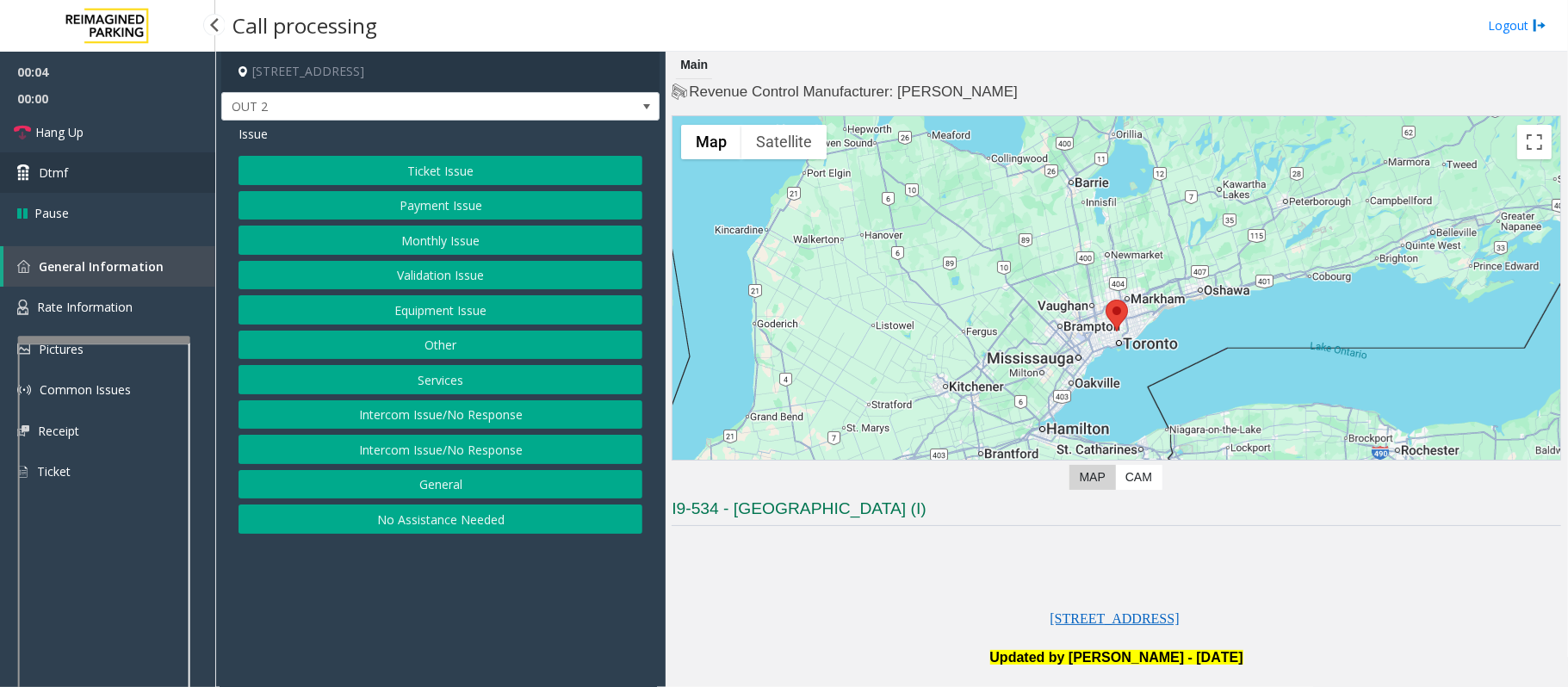
click at [48, 176] on span "Dtmf" at bounding box center [54, 173] width 29 height 18
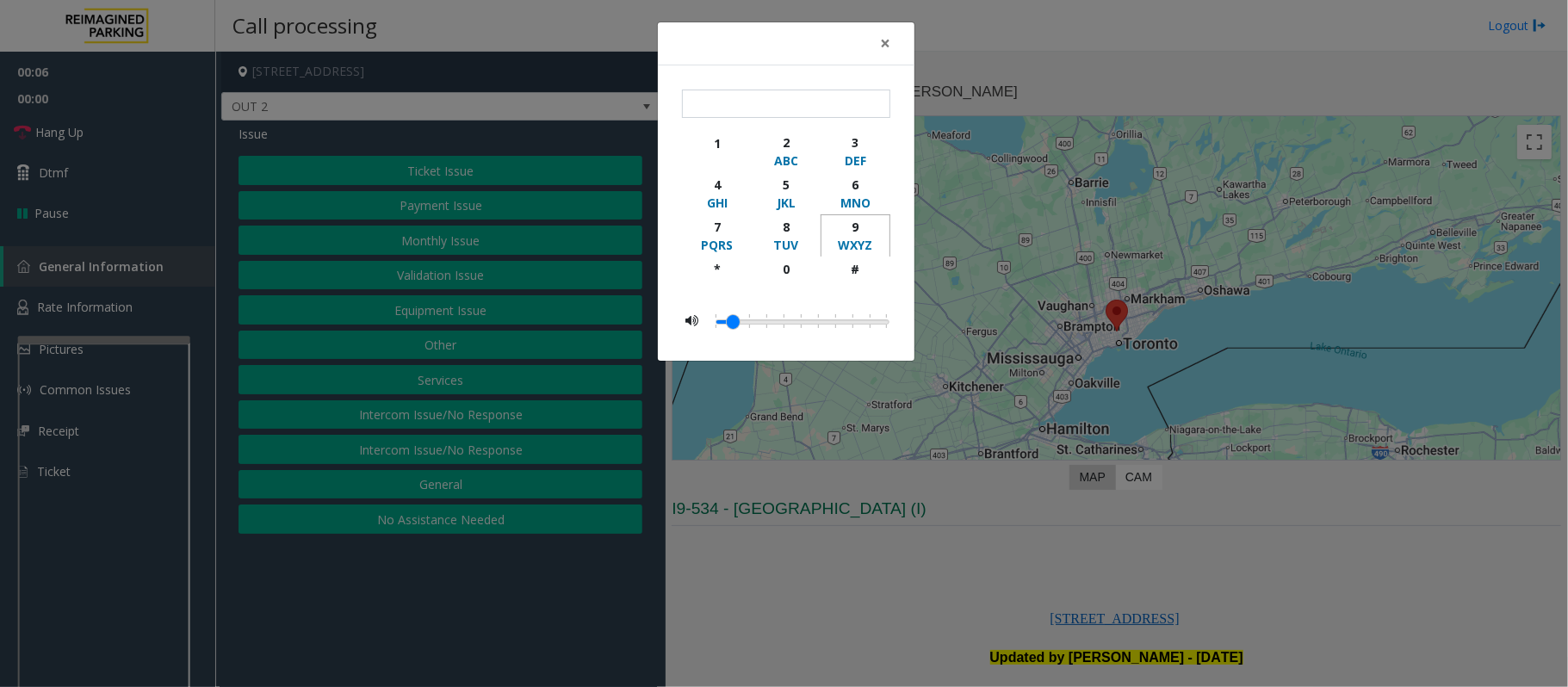
click at [861, 222] on div "9" at bounding box center [855, 226] width 47 height 18
click at [861, 279] on div "button" at bounding box center [855, 286] width 47 height 16
type input "**"
click at [797, 580] on div "× ** 1 2 ABC 3 DEF 4 GHI 5 JKL 6 MNO 7 PQRS 8 TUV 9 WXYZ * 0 #" at bounding box center [784, 344] width 1568 height 687
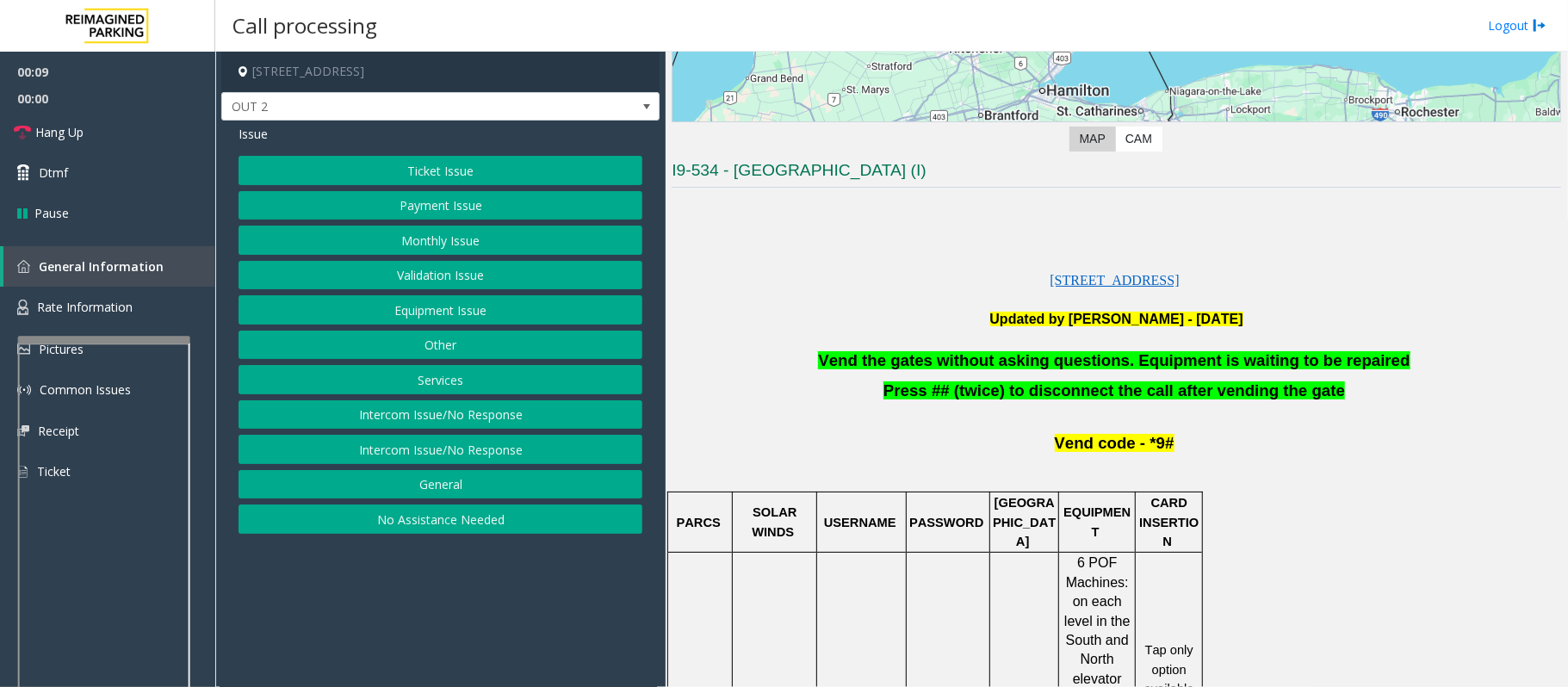
scroll to position [344, 0]
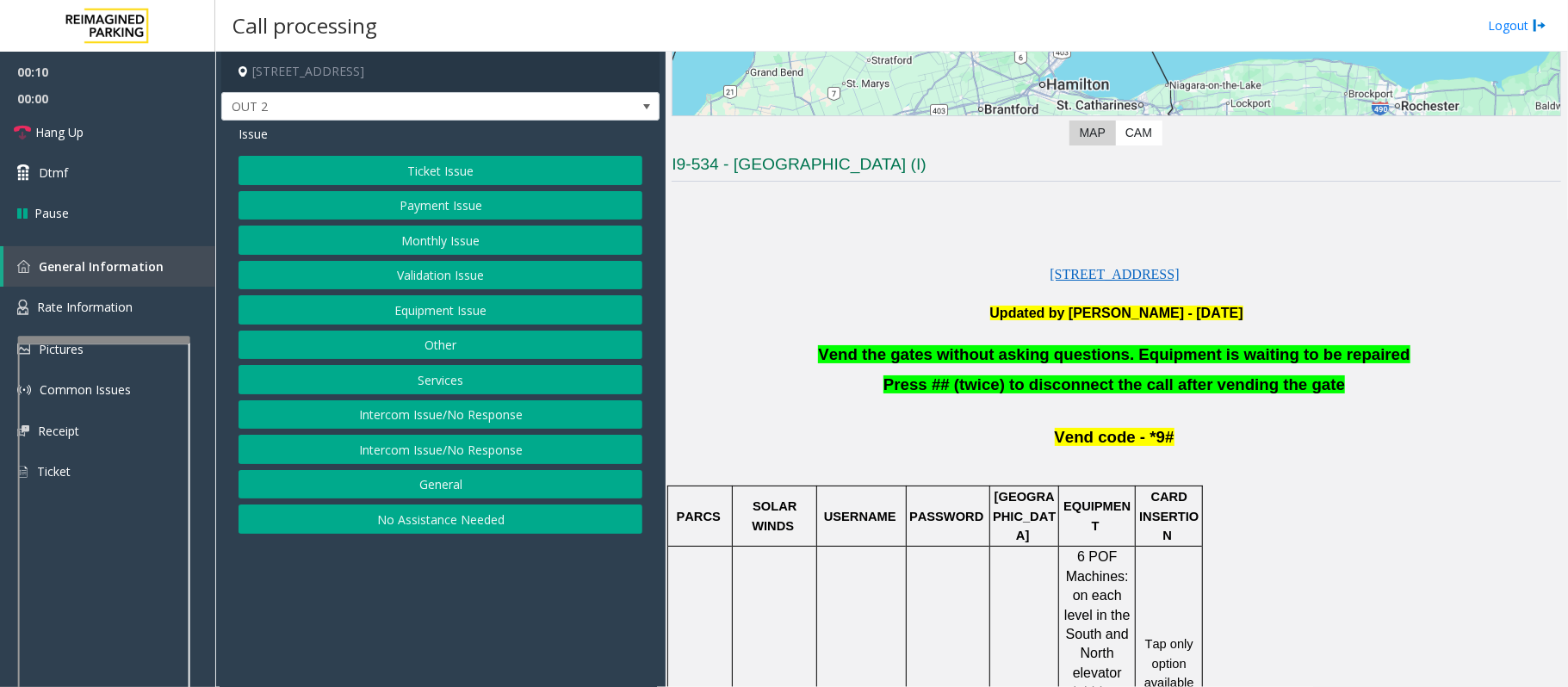
click at [376, 203] on button "Payment Issue" at bounding box center [440, 205] width 404 height 29
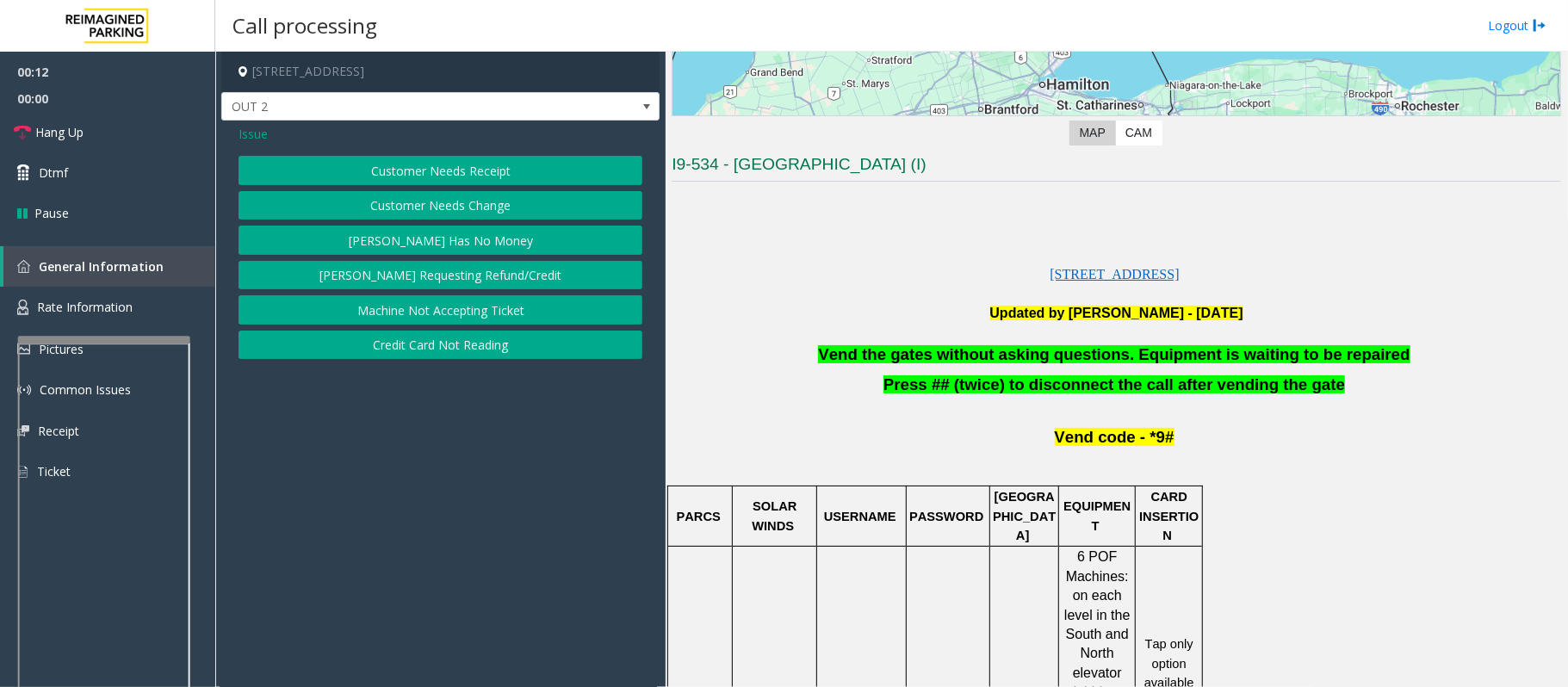
click at [421, 352] on button "Credit Card Not Reading" at bounding box center [440, 345] width 404 height 29
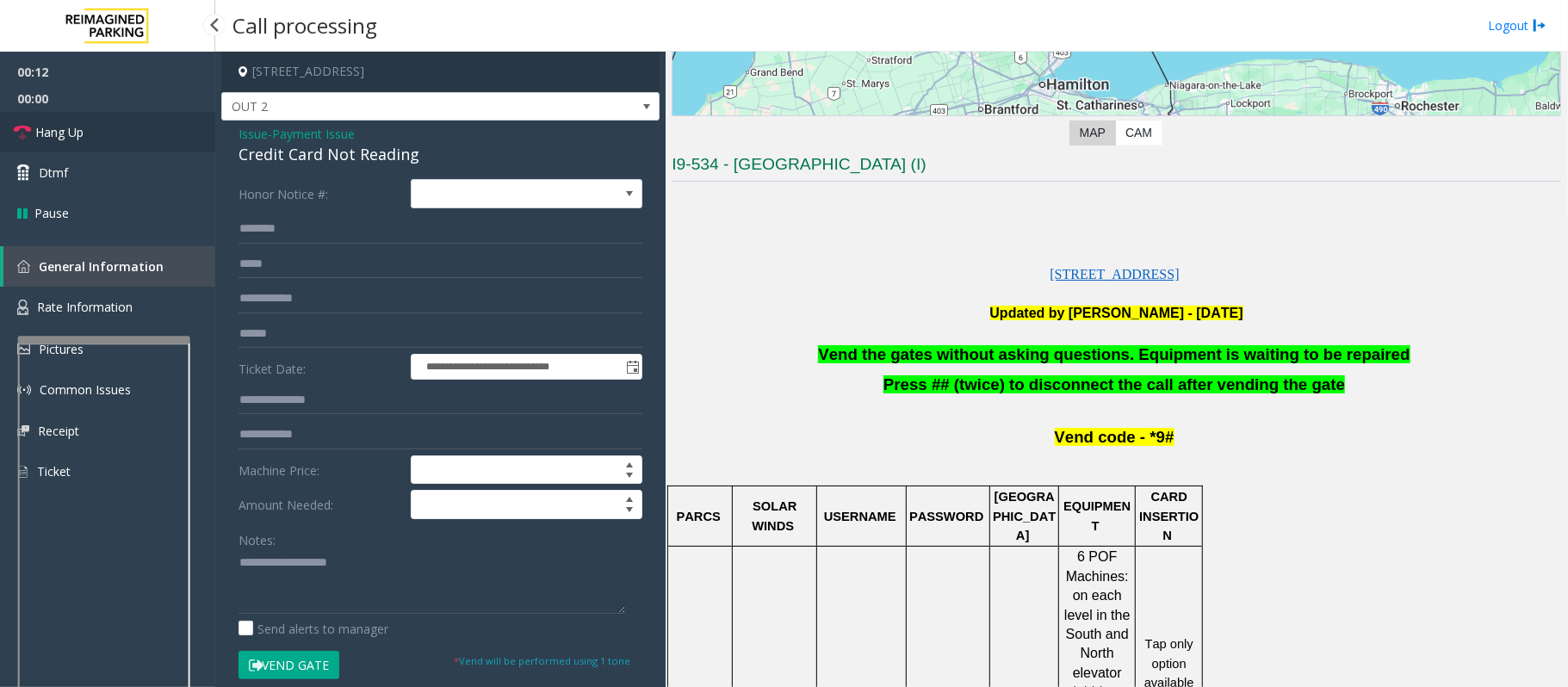
click at [123, 133] on link "Hang Up" at bounding box center [107, 132] width 215 height 41
click at [997, 356] on span "Vend the gates without asking questions. Equipment is waiting to be repaired" at bounding box center [1113, 354] width 591 height 18
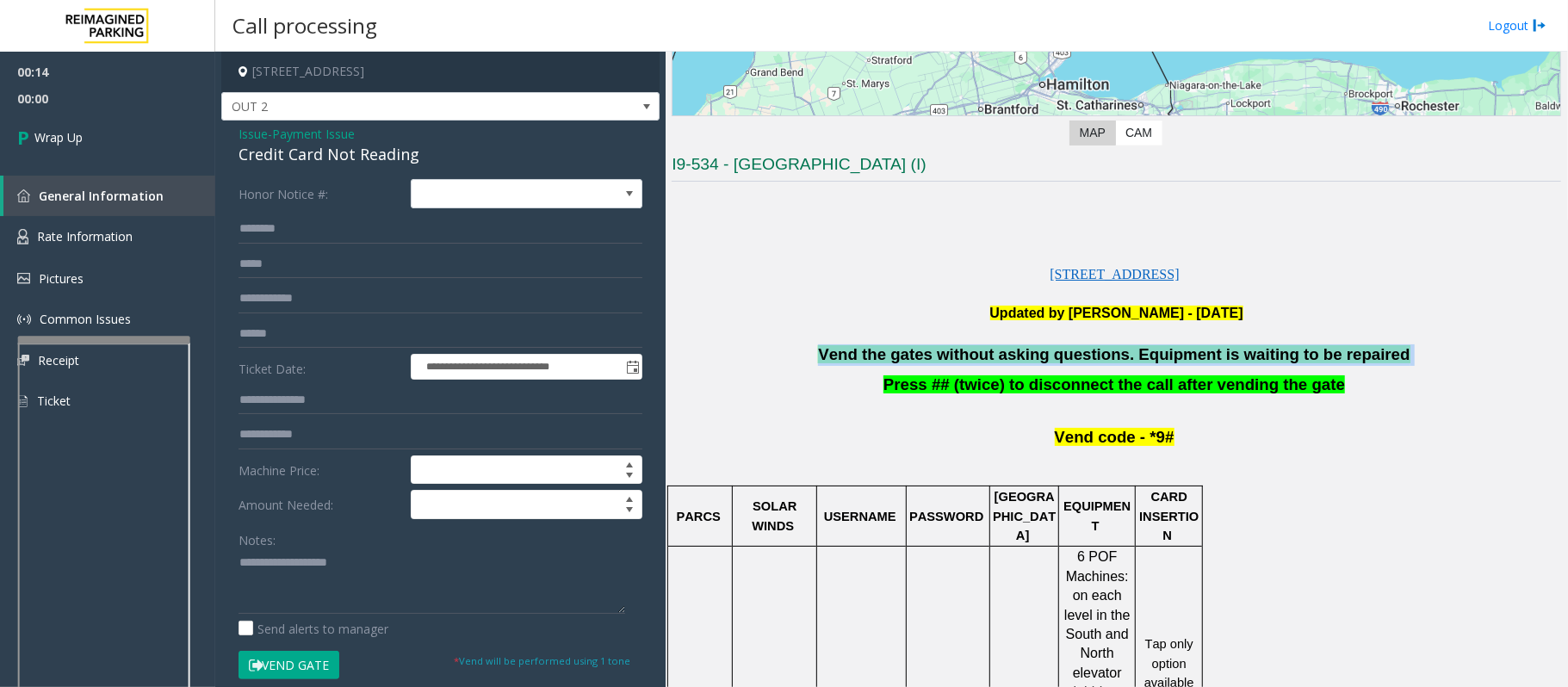
click at [997, 356] on span "Vend the gates without asking questions. Equipment is waiting to be repaired" at bounding box center [1113, 354] width 591 height 18
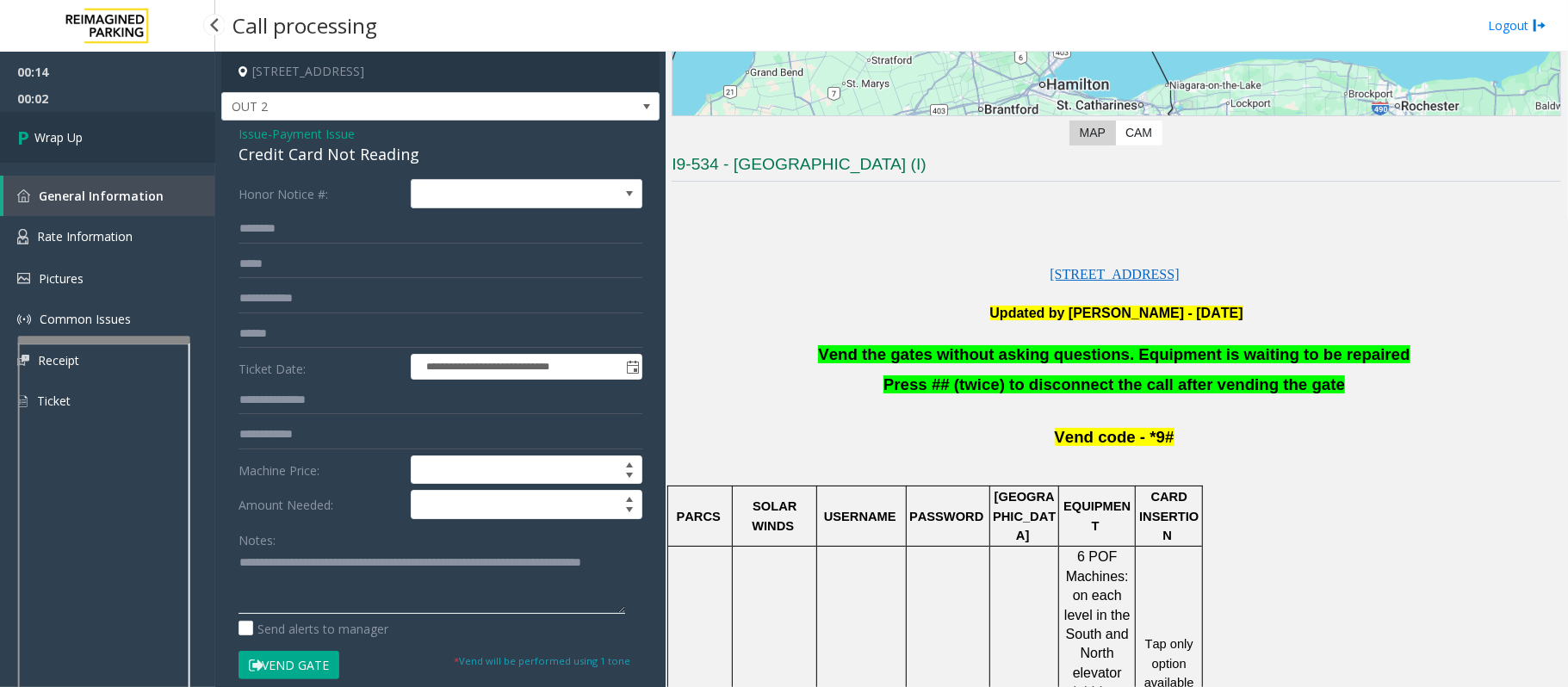
type textarea "**********"
click at [54, 135] on span "Wrap Up" at bounding box center [59, 137] width 48 height 18
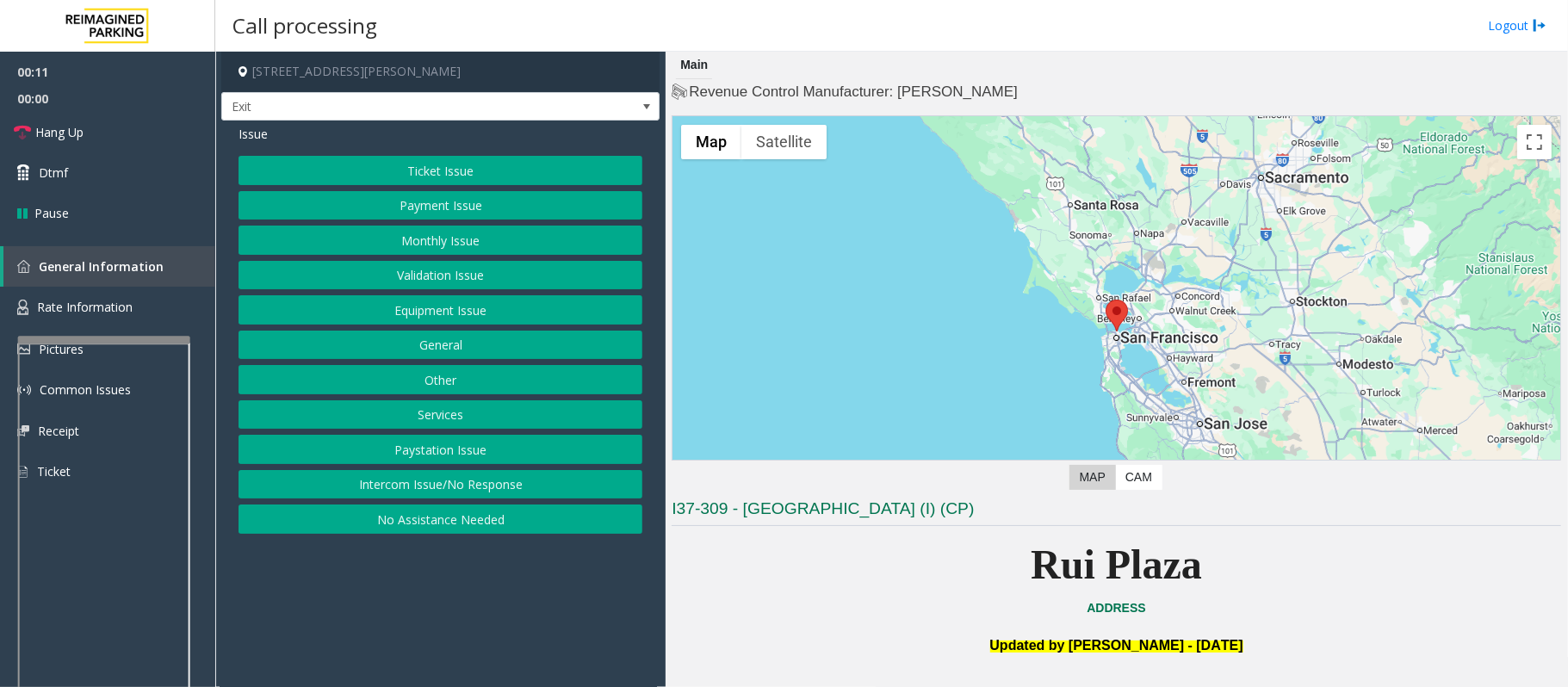
drag, startPoint x: 1043, startPoint y: 524, endPoint x: 672, endPoint y: 520, distance: 371.0
click at [672, 520] on h3 "I37-309 - RIU Plaza Fisherman Wharf (I) (CP)" at bounding box center [1116, 512] width 889 height 28
click at [697, 551] on p "Rui Plaza" at bounding box center [1116, 564] width 889 height 66
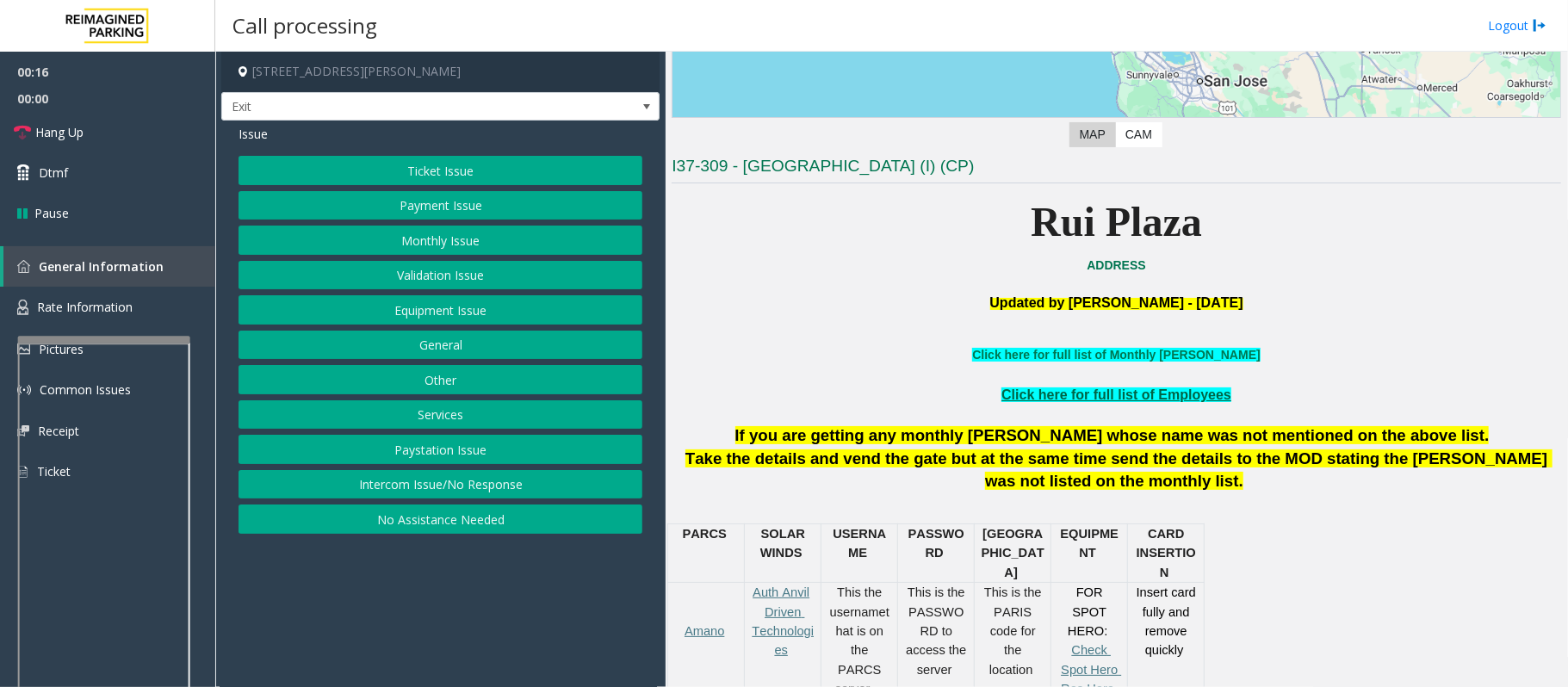
scroll to position [459, 0]
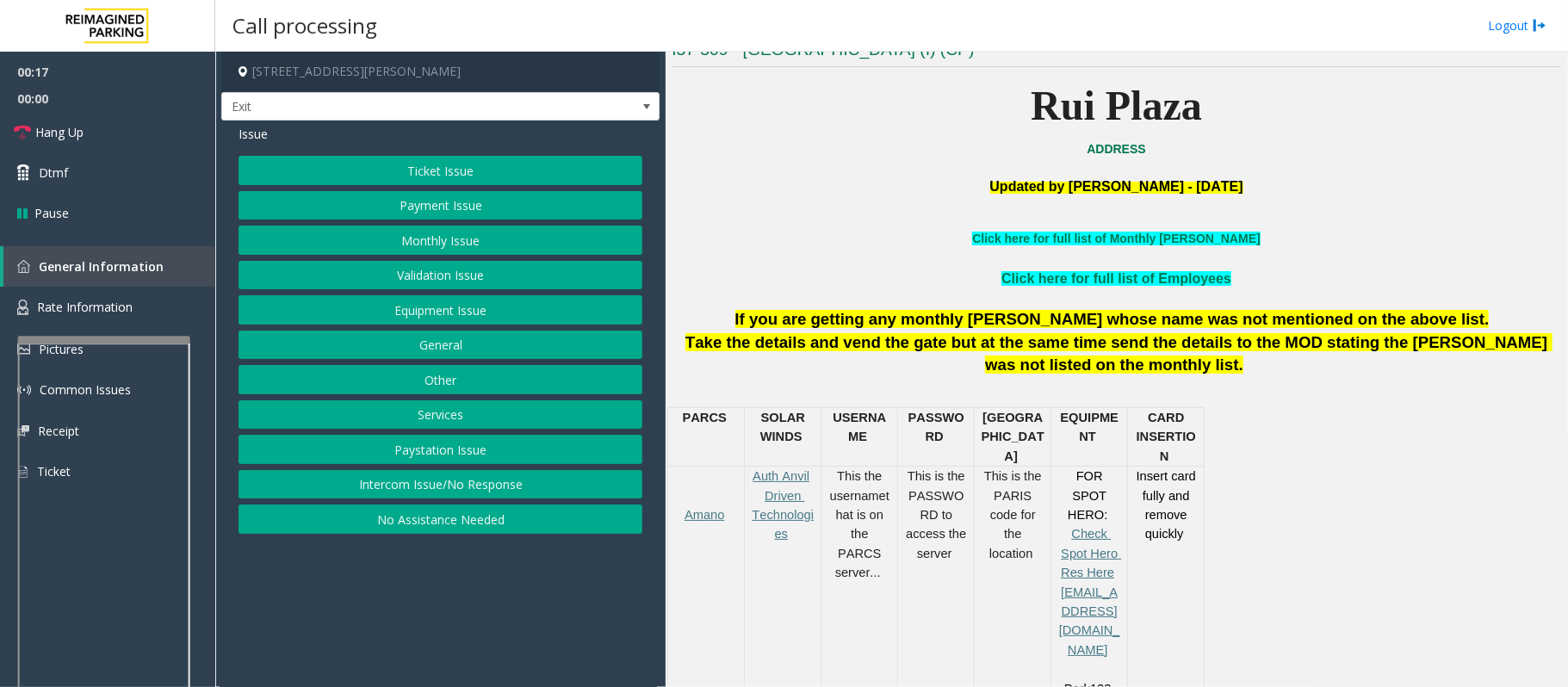
click at [368, 175] on button "Ticket Issue" at bounding box center [440, 171] width 404 height 29
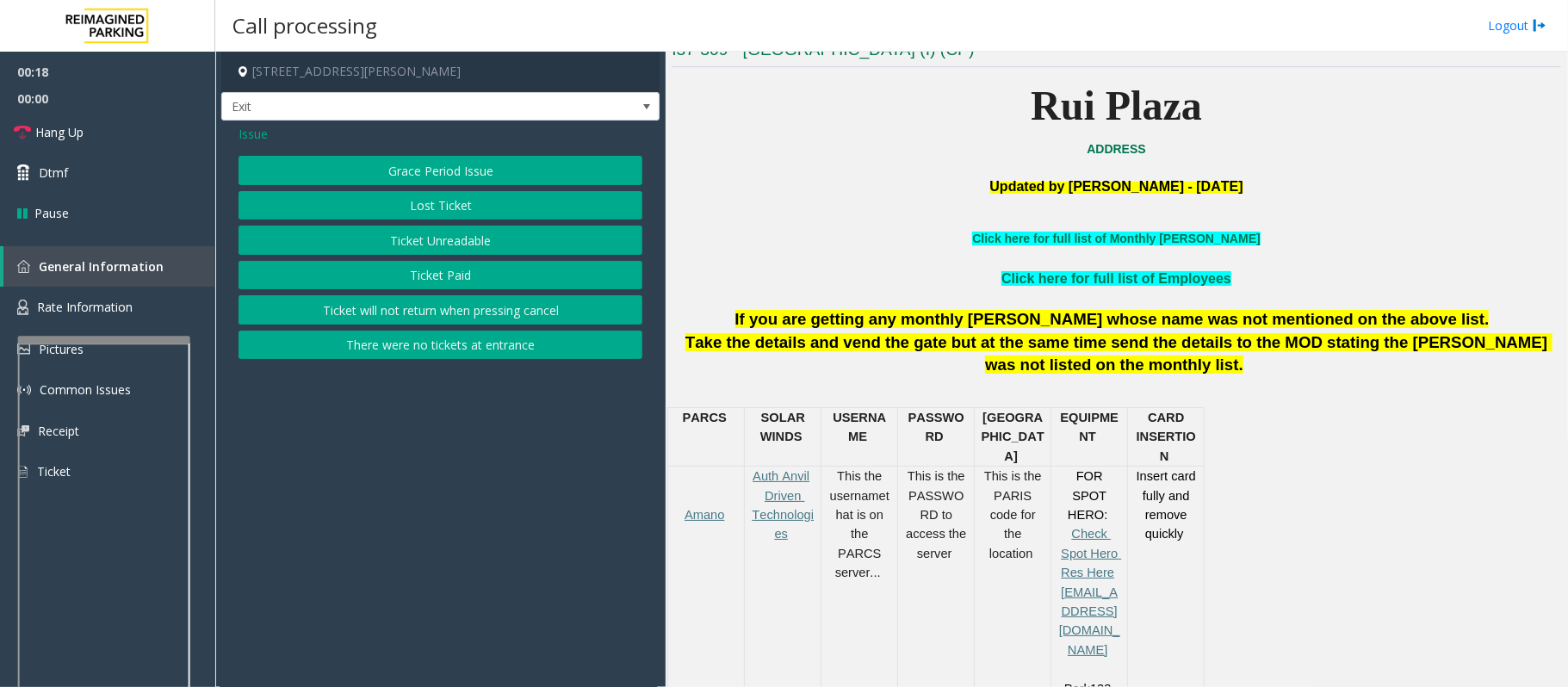
click at [389, 237] on button "Ticket Unreadable" at bounding box center [440, 240] width 404 height 29
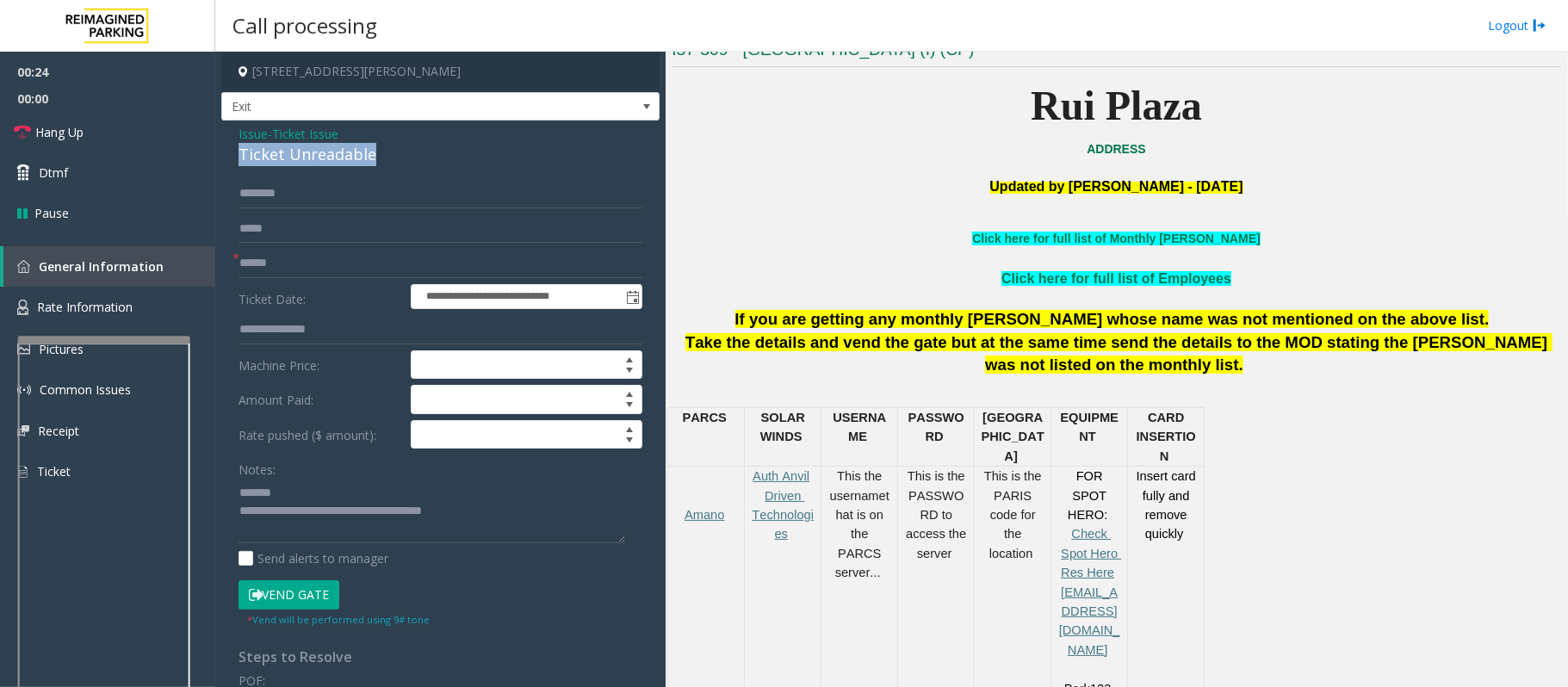
drag, startPoint x: 383, startPoint y: 157, endPoint x: 237, endPoint y: 163, distance: 146.1
click at [237, 163] on div "**********" at bounding box center [440, 540] width 438 height 840
type textarea "**********"
click at [277, 266] on input "text" at bounding box center [440, 263] width 404 height 29
type input "**"
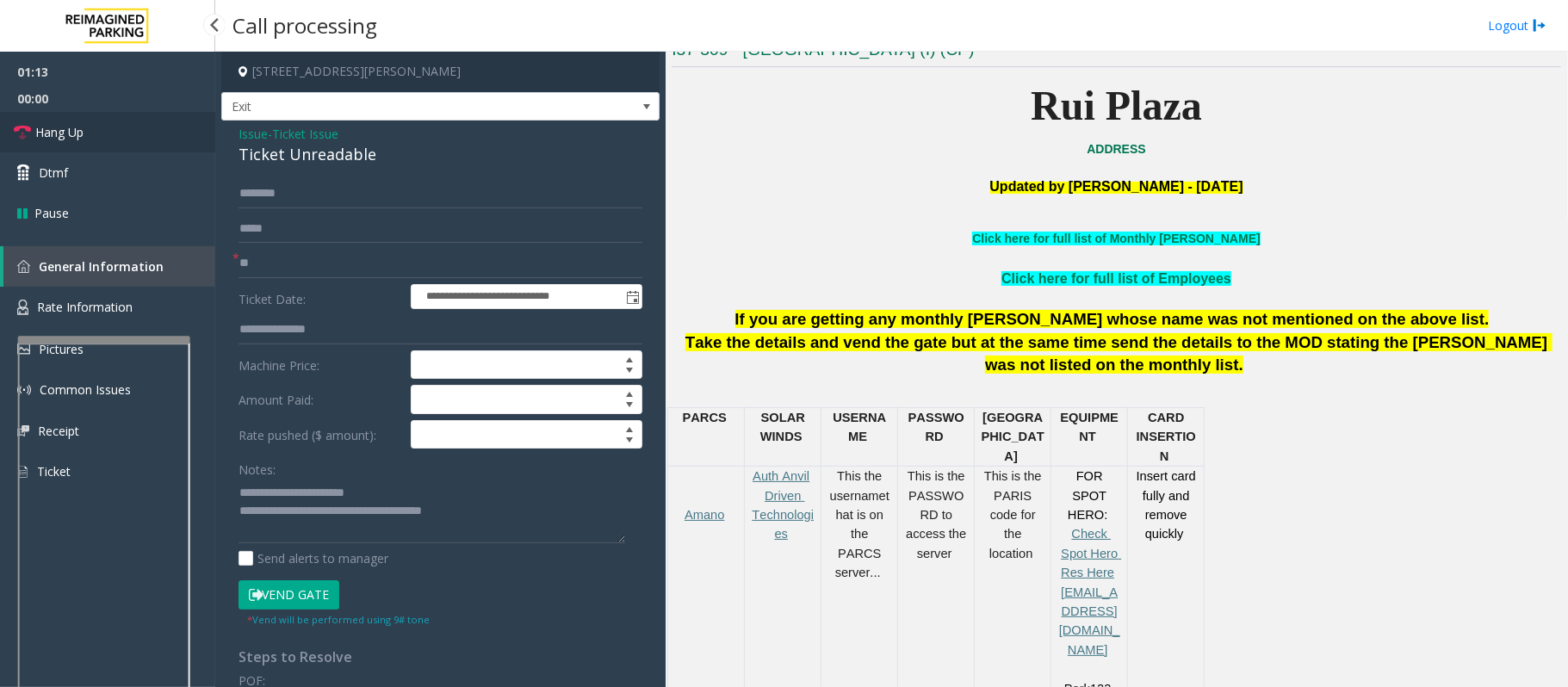
click at [84, 148] on link "Hang Up" at bounding box center [107, 132] width 215 height 41
click at [84, 146] on link "Hang Up" at bounding box center [107, 132] width 215 height 41
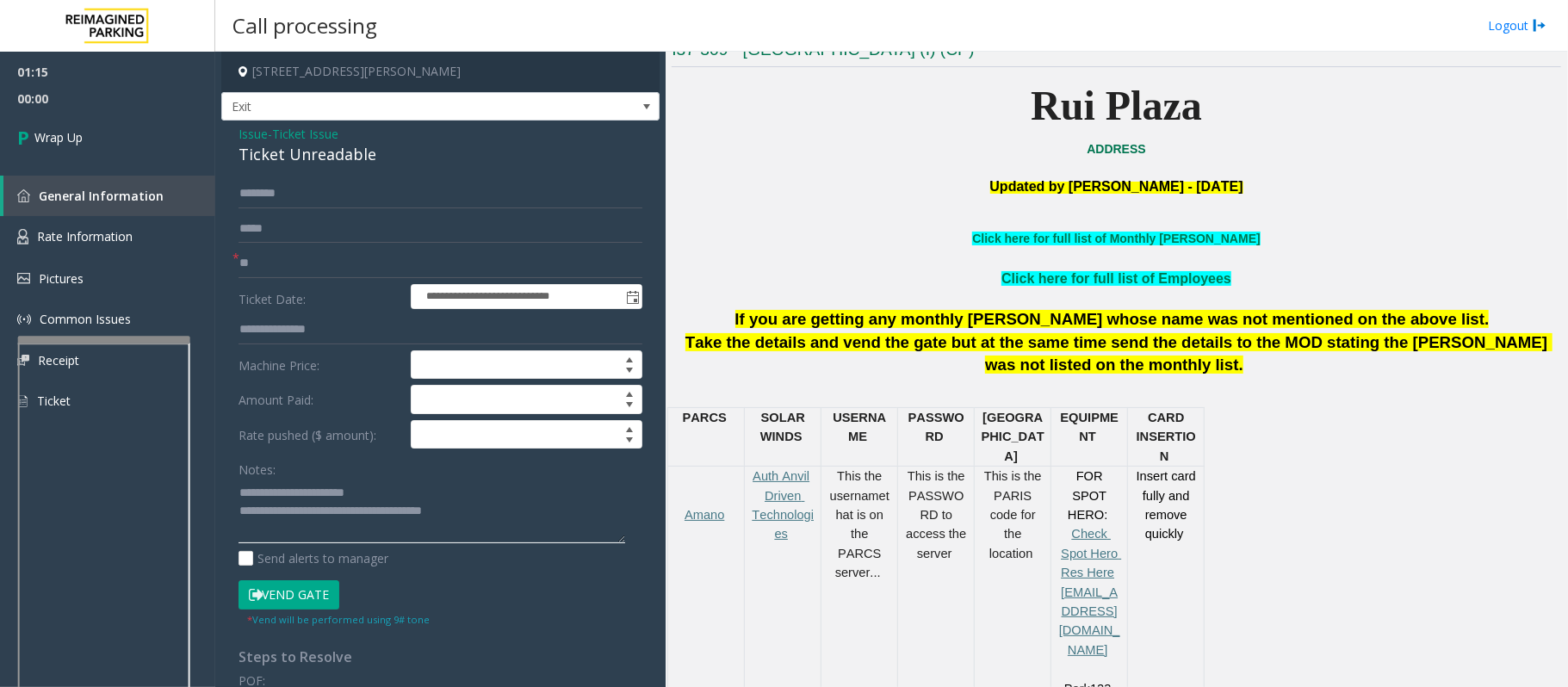
drag, startPoint x: 498, startPoint y: 508, endPoint x: 312, endPoint y: 514, distance: 186.1
click at [312, 514] on textarea at bounding box center [431, 511] width 387 height 65
paste textarea "**********"
type textarea "**********"
click at [54, 150] on link "Wrap Up" at bounding box center [107, 137] width 215 height 51
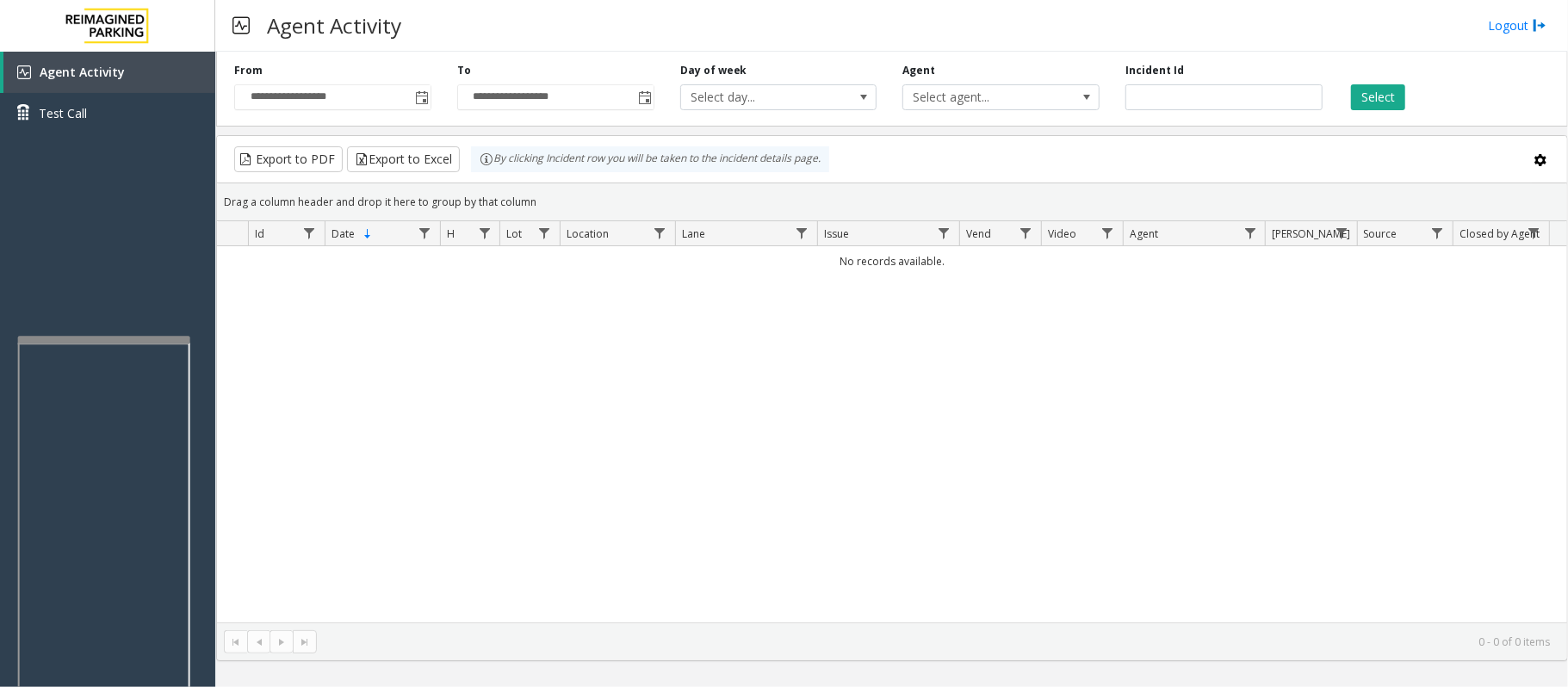
click at [469, 408] on div "No records available." at bounding box center [891, 434] width 1350 height 376
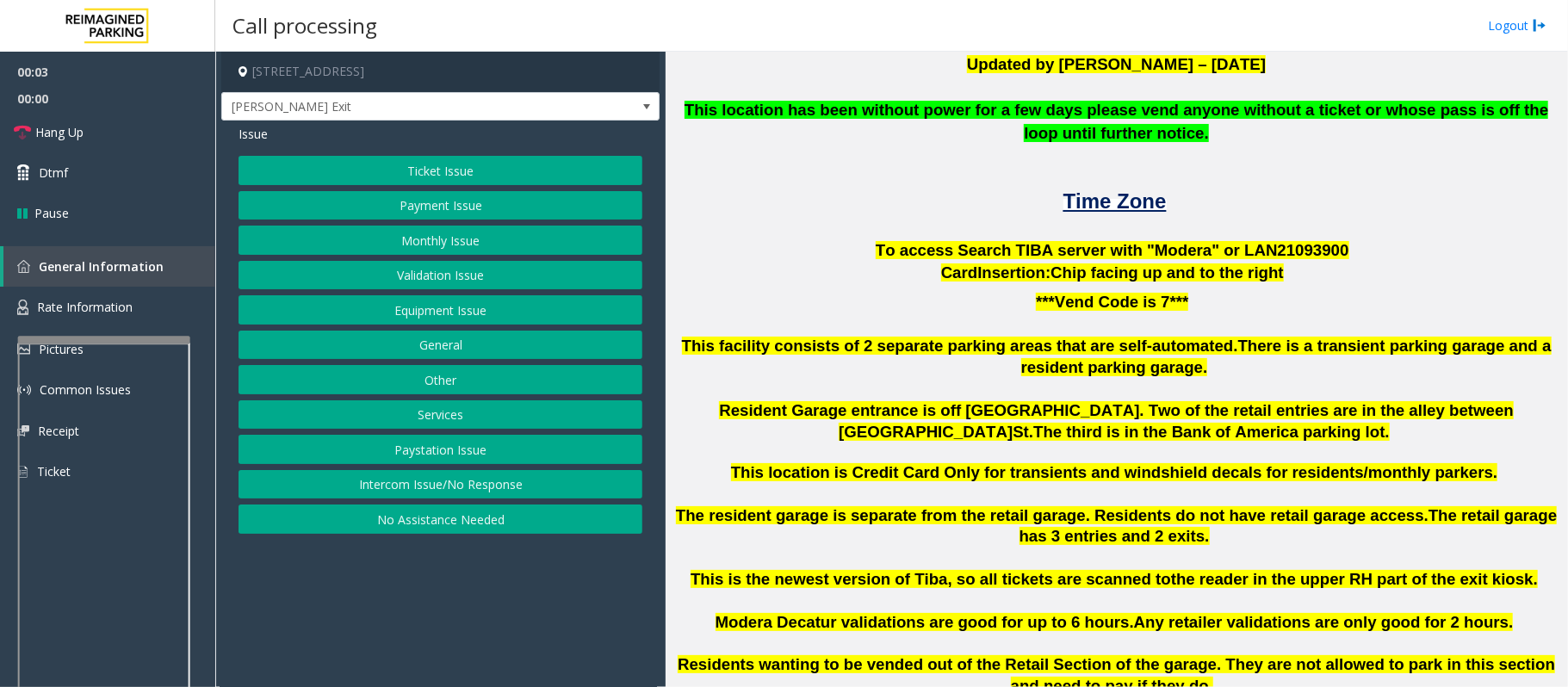
scroll to position [459, 0]
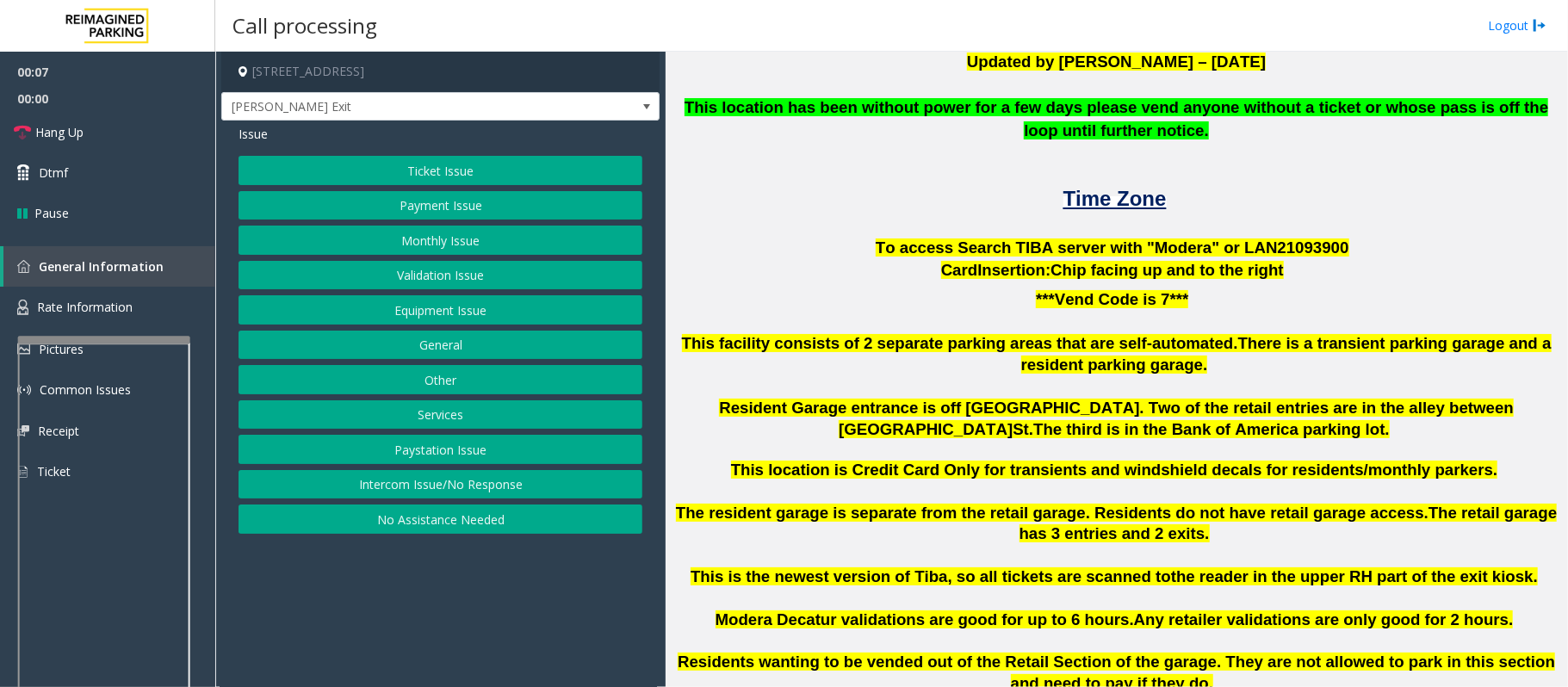
click at [1241, 243] on span "To access Search TIBA server with "Modera" or LAN21093" at bounding box center [1099, 247] width 447 height 18
copy p "LAN21093 900"
click at [406, 171] on button "Ticket Issue" at bounding box center [440, 171] width 404 height 29
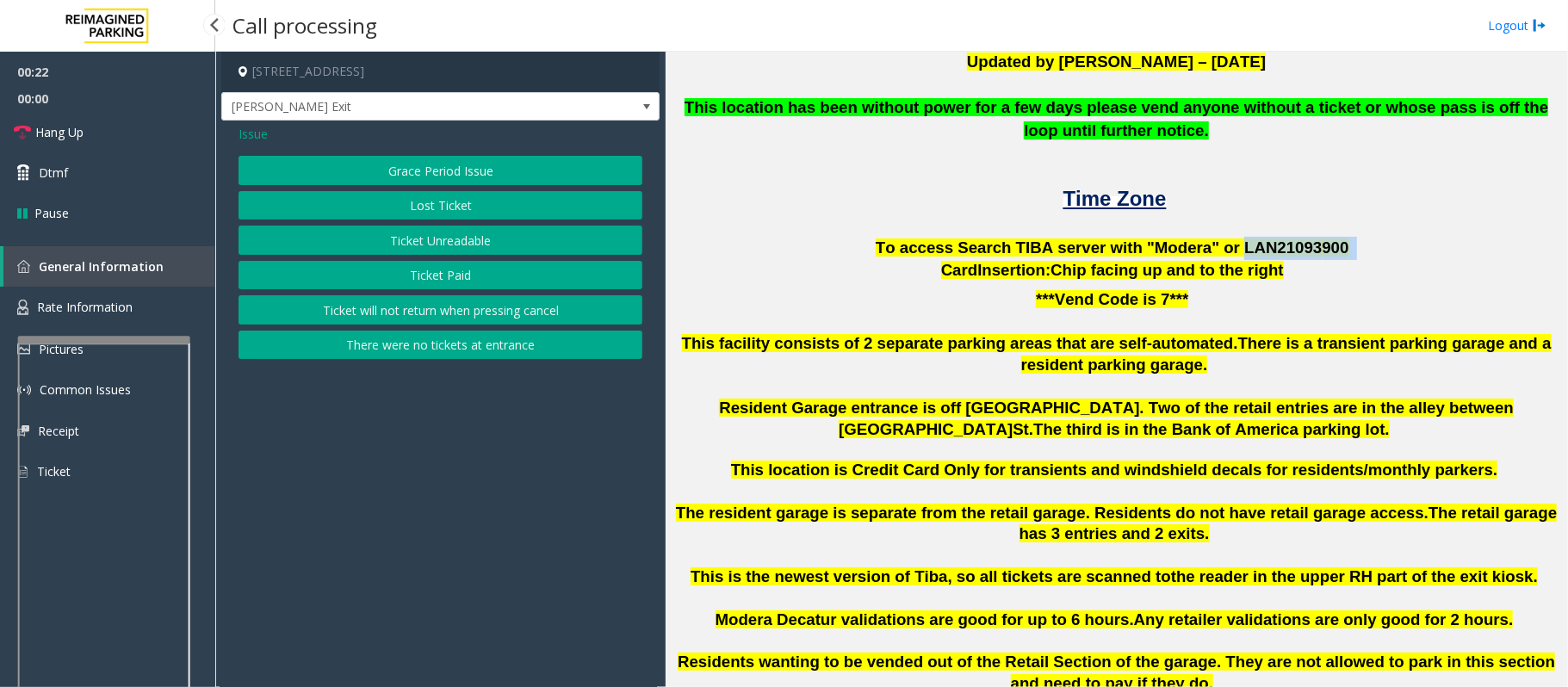
click at [488, 338] on button "There were no tickets at entrance" at bounding box center [440, 345] width 404 height 29
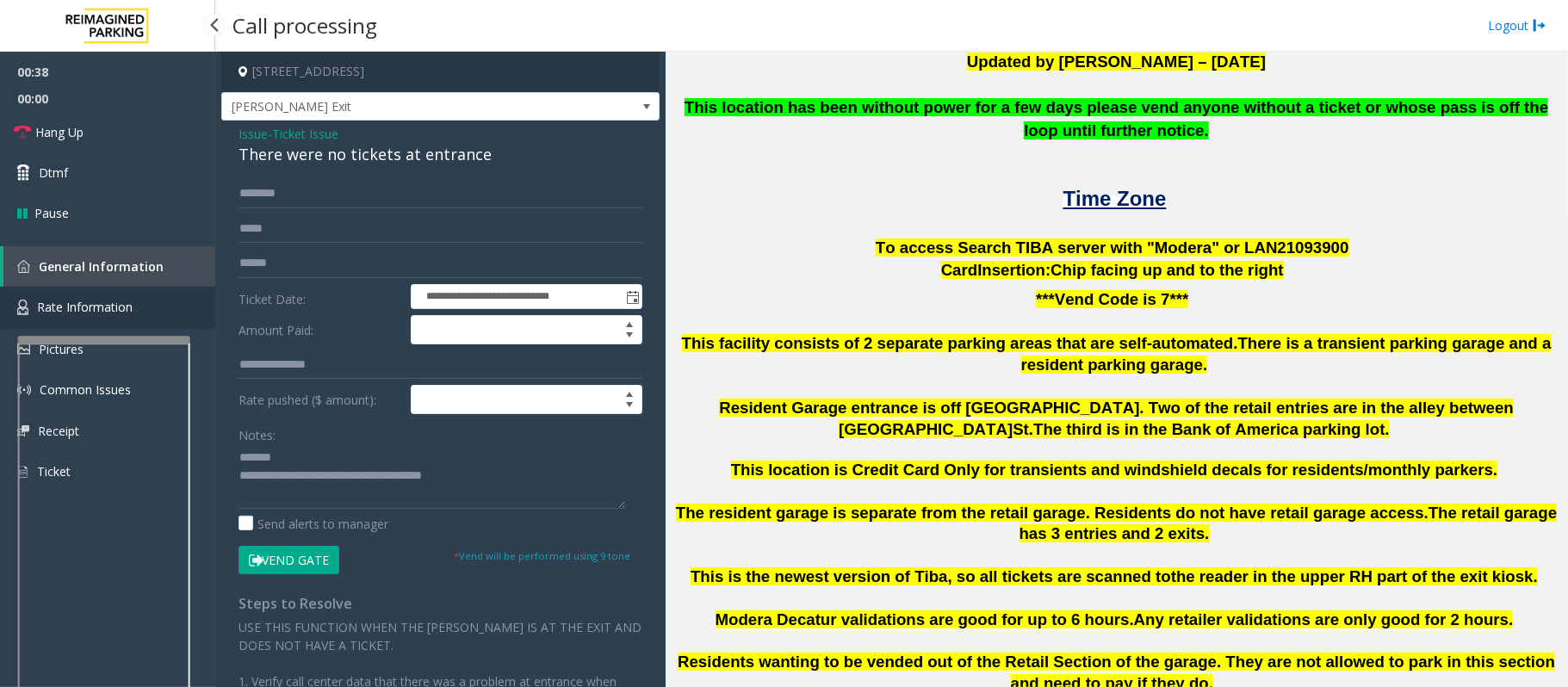
click at [108, 317] on link "Rate Information" at bounding box center [107, 307] width 215 height 42
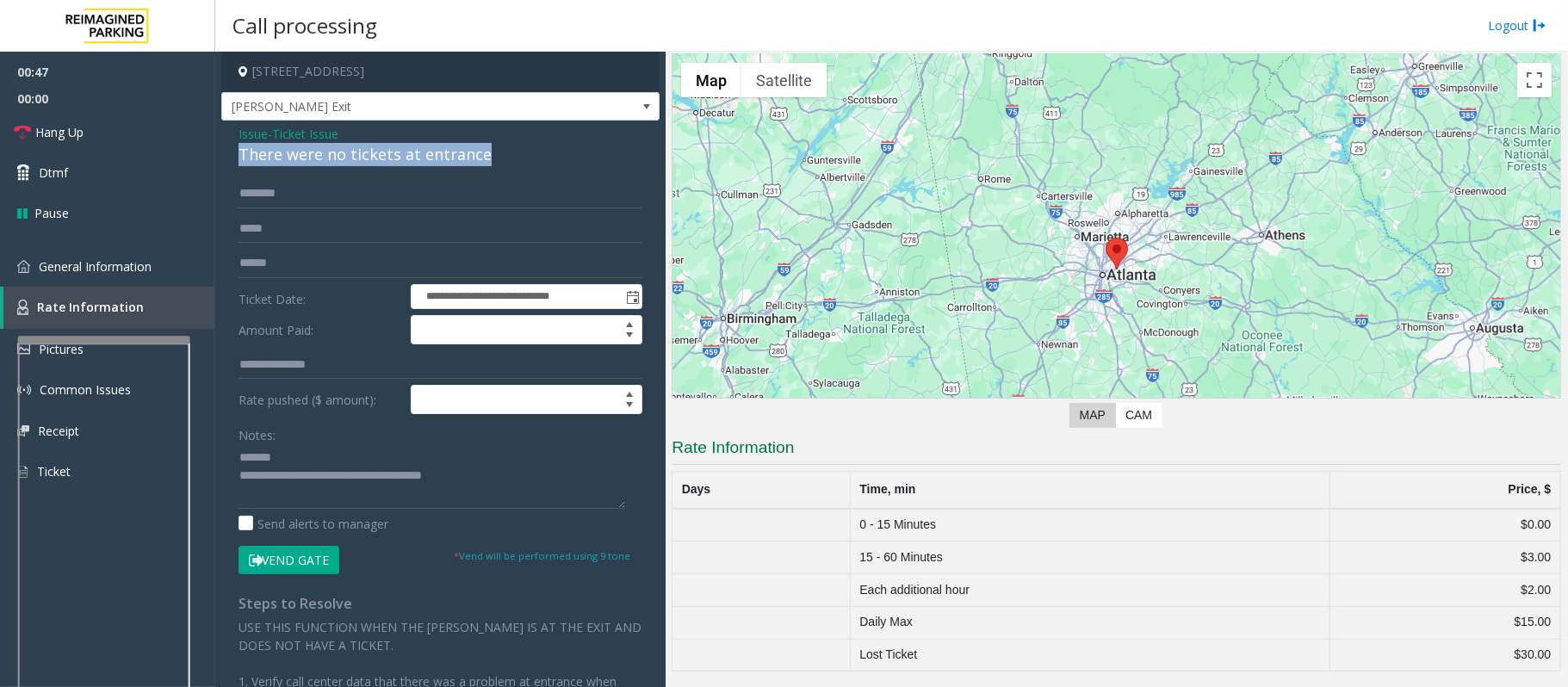
drag, startPoint x: 493, startPoint y: 155, endPoint x: 229, endPoint y: 147, distance: 264.1
click at [229, 147] on div "**********" at bounding box center [440, 505] width 438 height 768
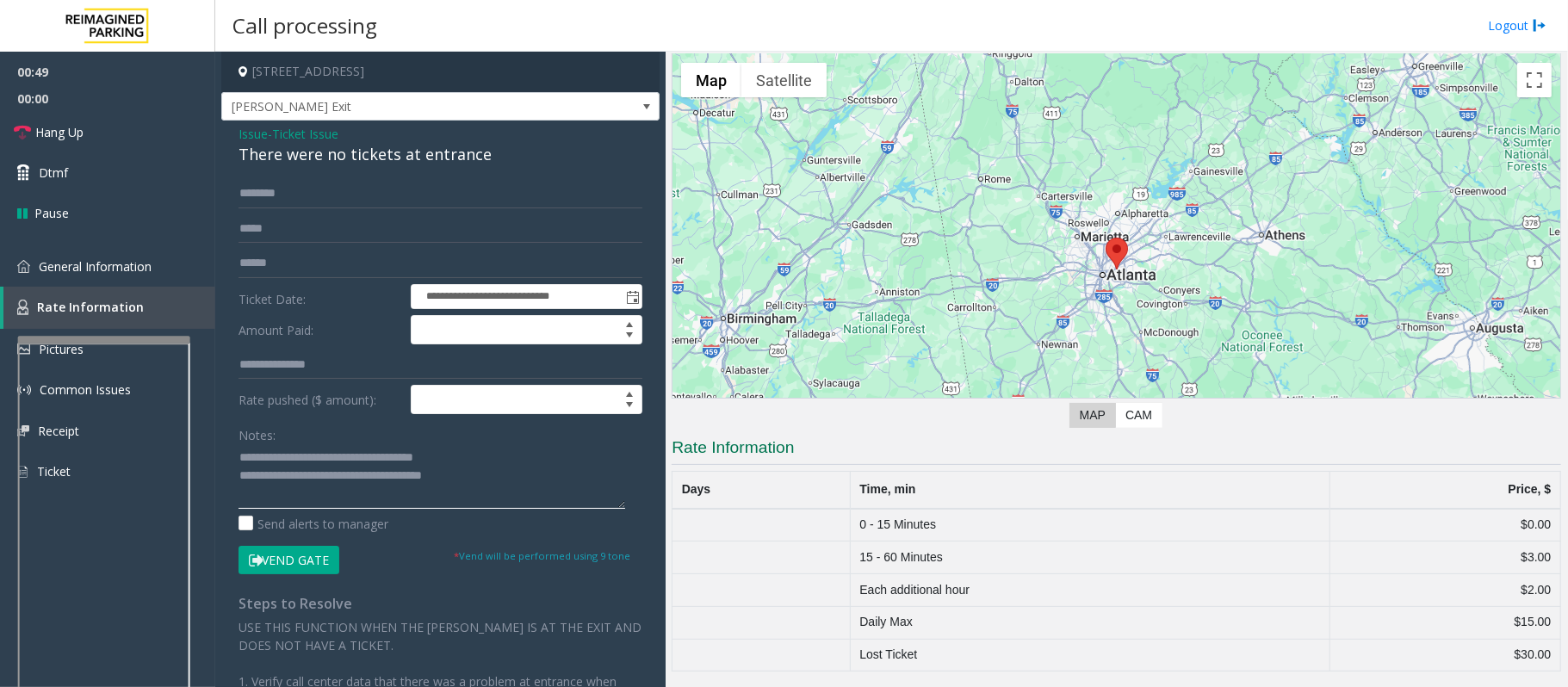
type textarea "**********"
click at [290, 200] on input "text" at bounding box center [440, 193] width 404 height 29
type input "****"
drag, startPoint x: 785, startPoint y: 538, endPoint x: 1024, endPoint y: 527, distance: 239.3
click at [1024, 527] on tr "0 - 15 Minutes $0.00" at bounding box center [1116, 526] width 888 height 33
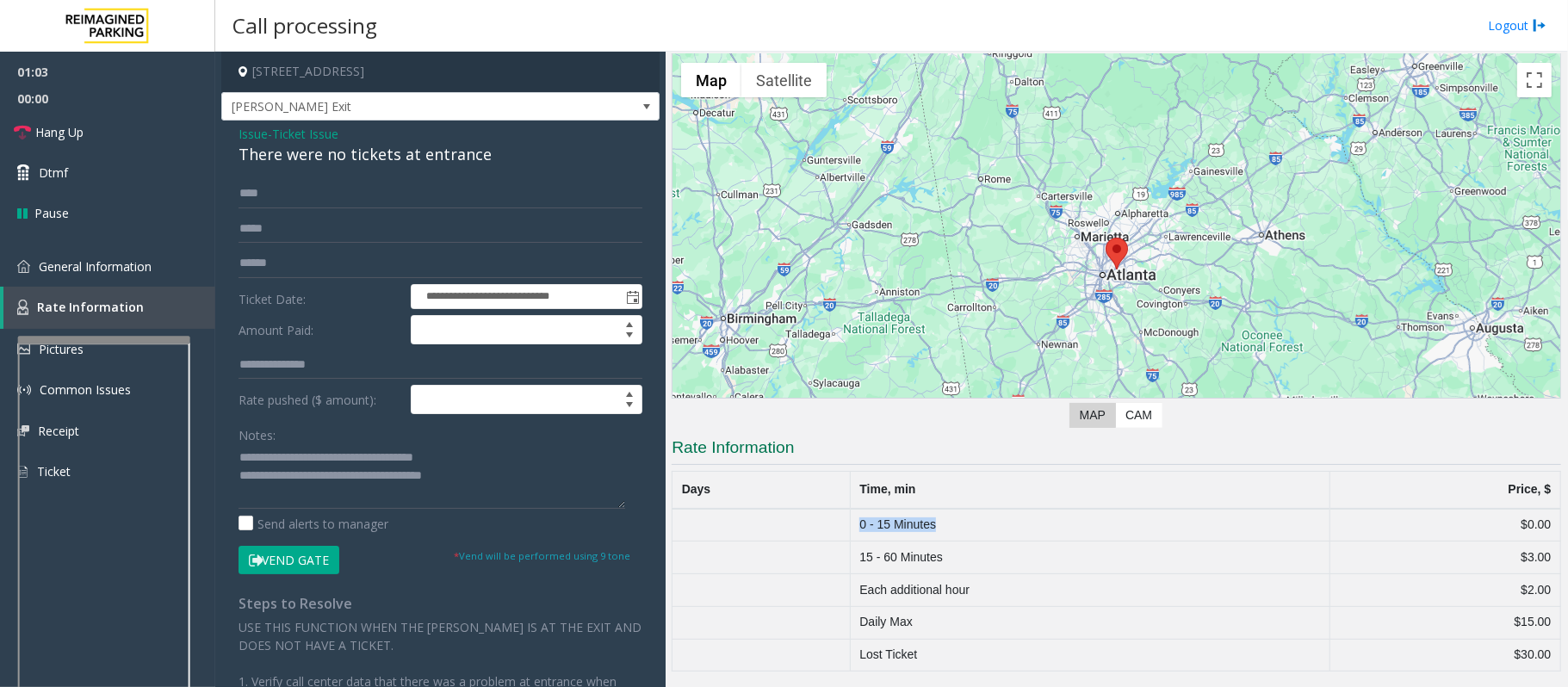
click at [286, 566] on button "Vend Gate" at bounding box center [288, 560] width 101 height 29
click at [475, 479] on textarea at bounding box center [431, 476] width 387 height 65
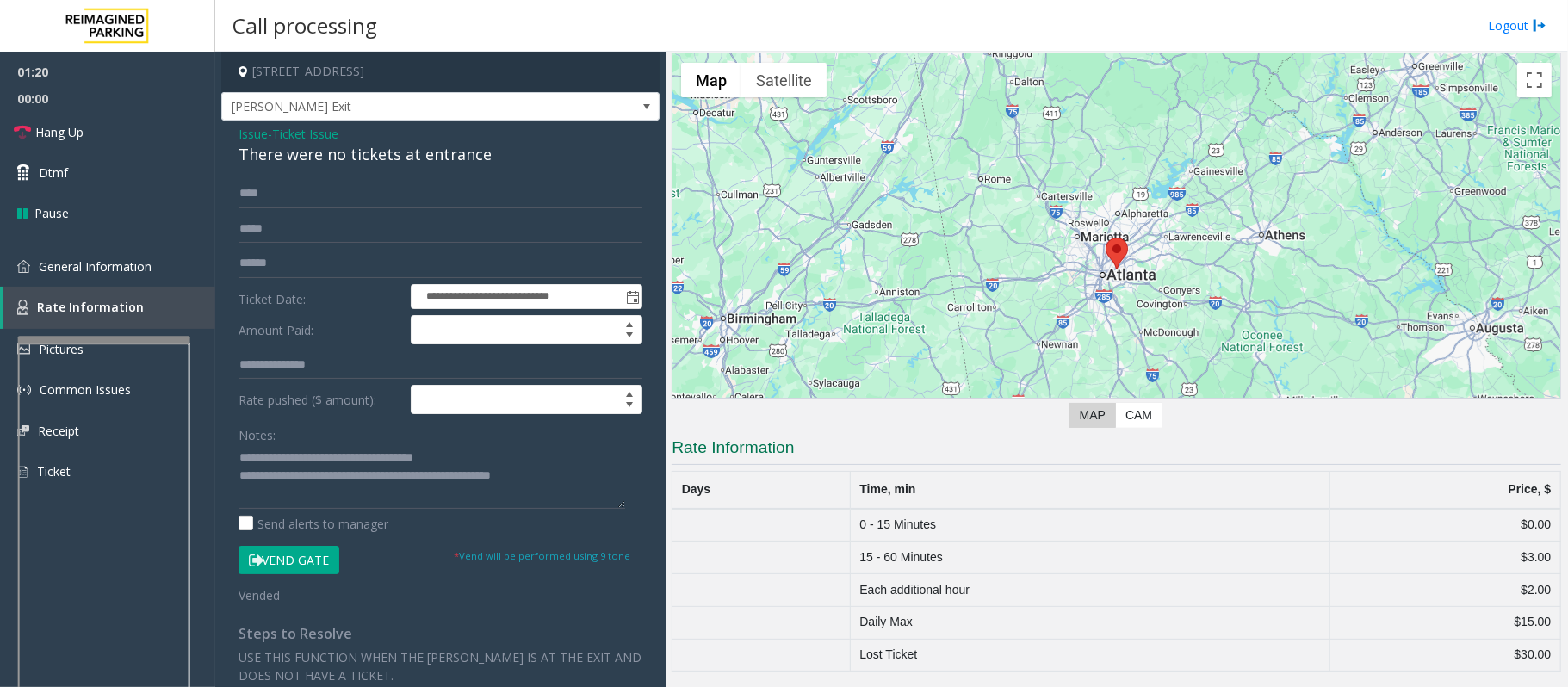
click at [313, 558] on button "Vend Gate" at bounding box center [288, 560] width 101 height 29
click at [572, 489] on textarea at bounding box center [431, 476] width 387 height 65
click at [167, 129] on link "Hang Up" at bounding box center [107, 132] width 215 height 41
click at [587, 486] on textarea at bounding box center [431, 476] width 387 height 65
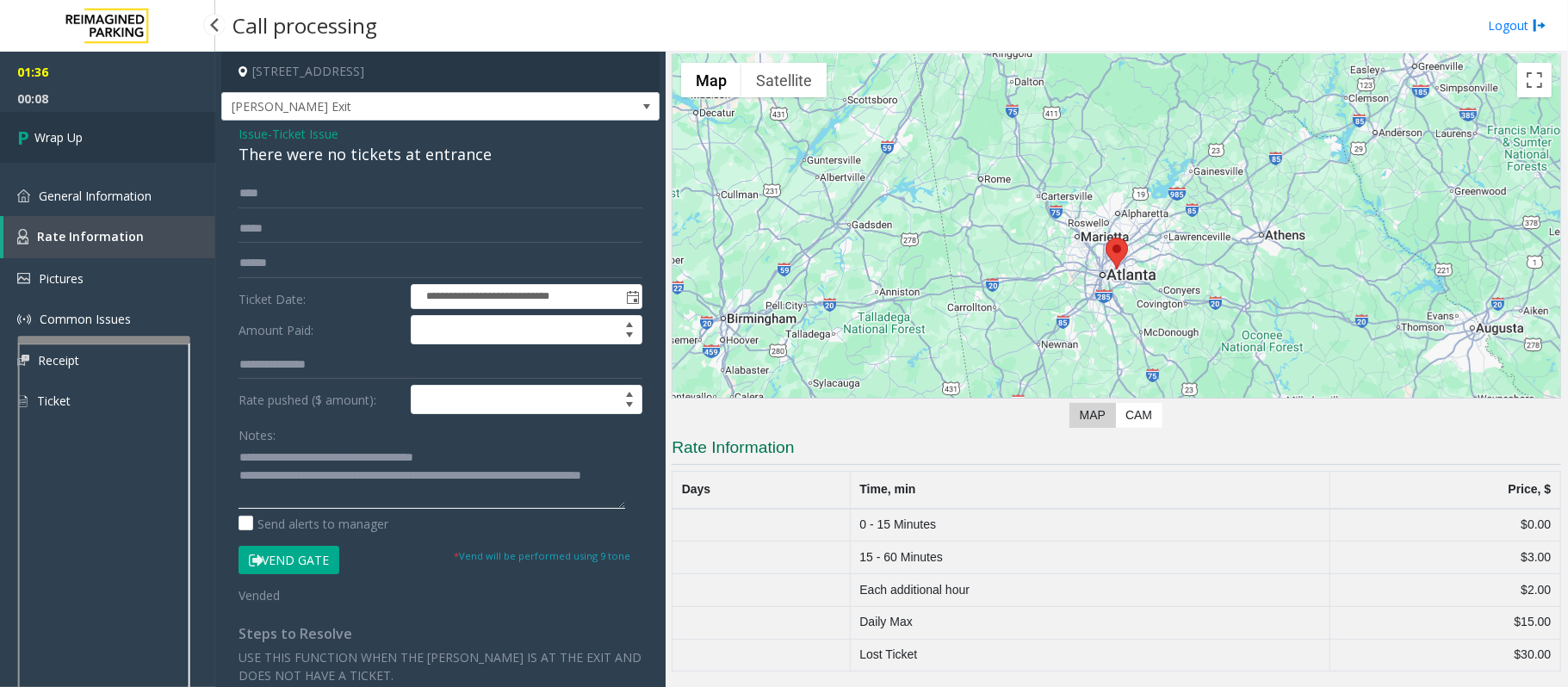
type textarea "**********"
click at [152, 145] on link "Wrap Up" at bounding box center [107, 137] width 215 height 51
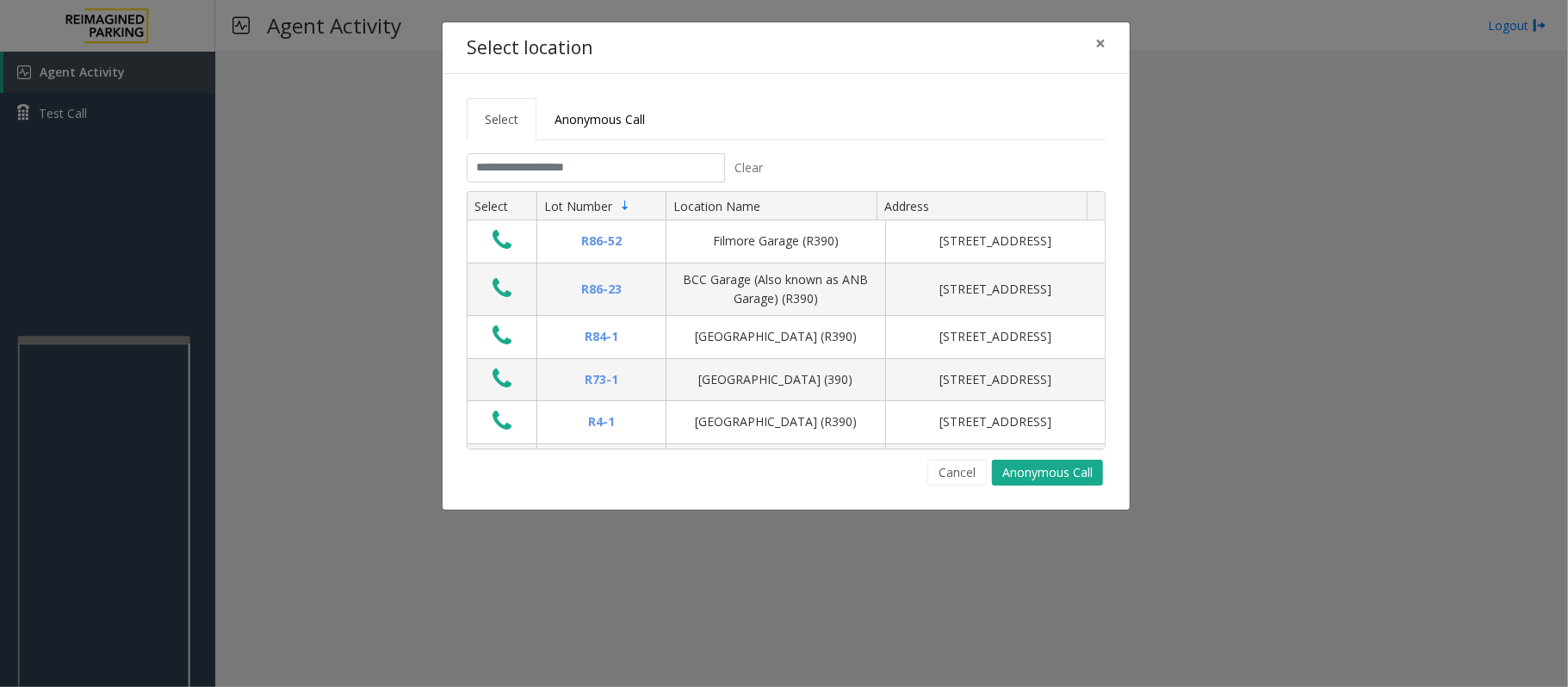
click at [734, 484] on div "Cancel Anonymous Call" at bounding box center [786, 473] width 639 height 26
click at [959, 469] on button "Cancel" at bounding box center [956, 473] width 60 height 26
click at [614, 167] on input "text" at bounding box center [595, 168] width 258 height 29
click at [966, 473] on button "Cancel" at bounding box center [956, 473] width 60 height 26
click at [762, 483] on div "Cancel Anonymous Call" at bounding box center [786, 473] width 639 height 26
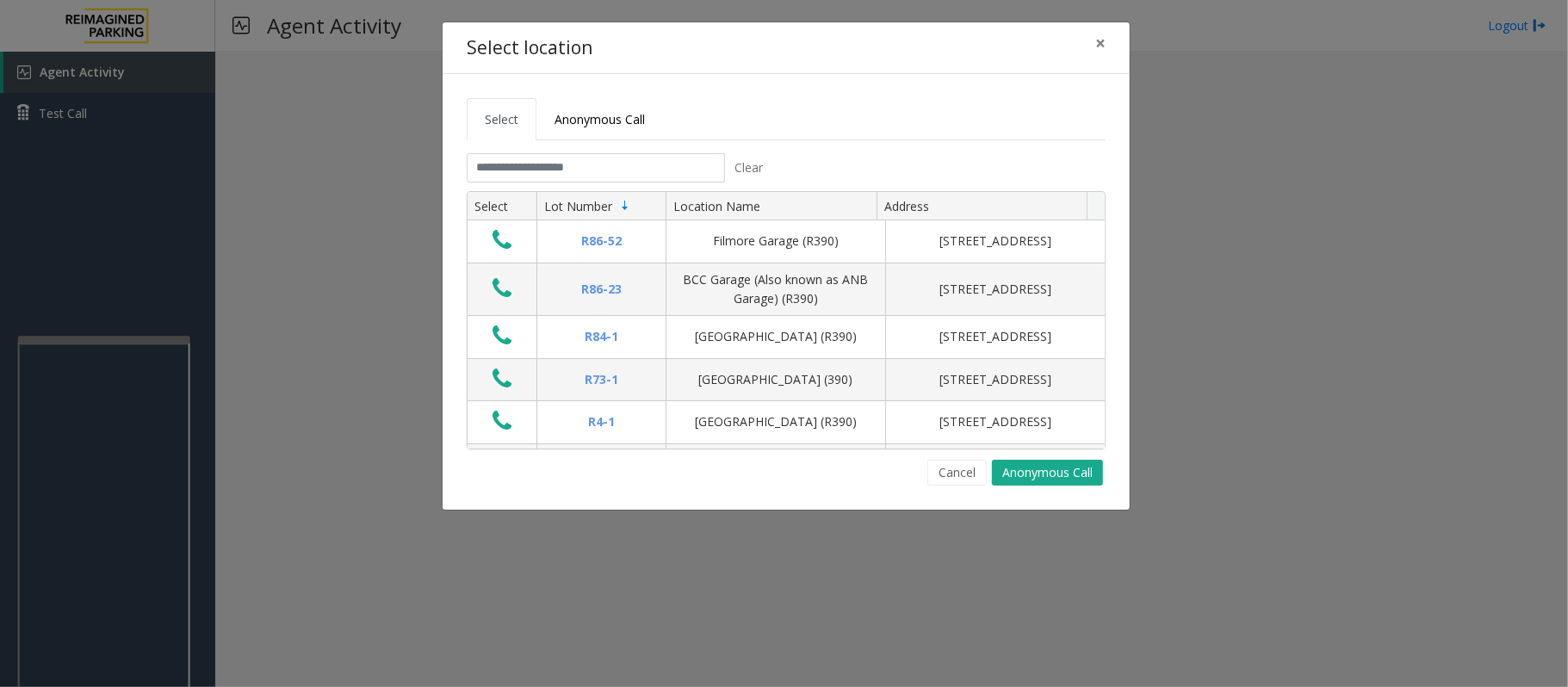
drag, startPoint x: 961, startPoint y: 476, endPoint x: 824, endPoint y: 477, distance: 137.0
click at [960, 476] on button "Cancel" at bounding box center [956, 473] width 60 height 26
click at [541, 470] on div "Cancel Anonymous Call" at bounding box center [786, 473] width 639 height 26
click at [540, 173] on input "text" at bounding box center [595, 168] width 258 height 29
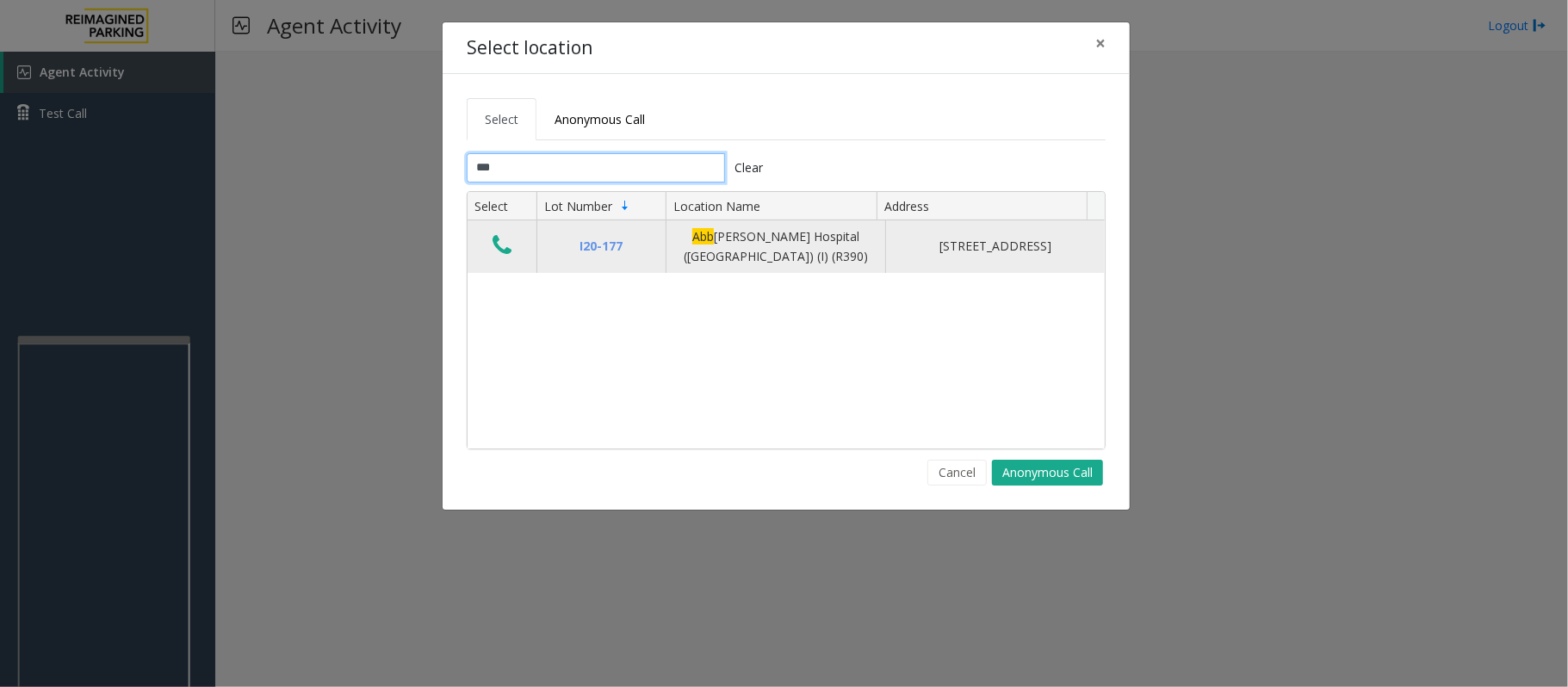
type input "***"
click at [507, 243] on icon "Data table" at bounding box center [502, 245] width 19 height 24
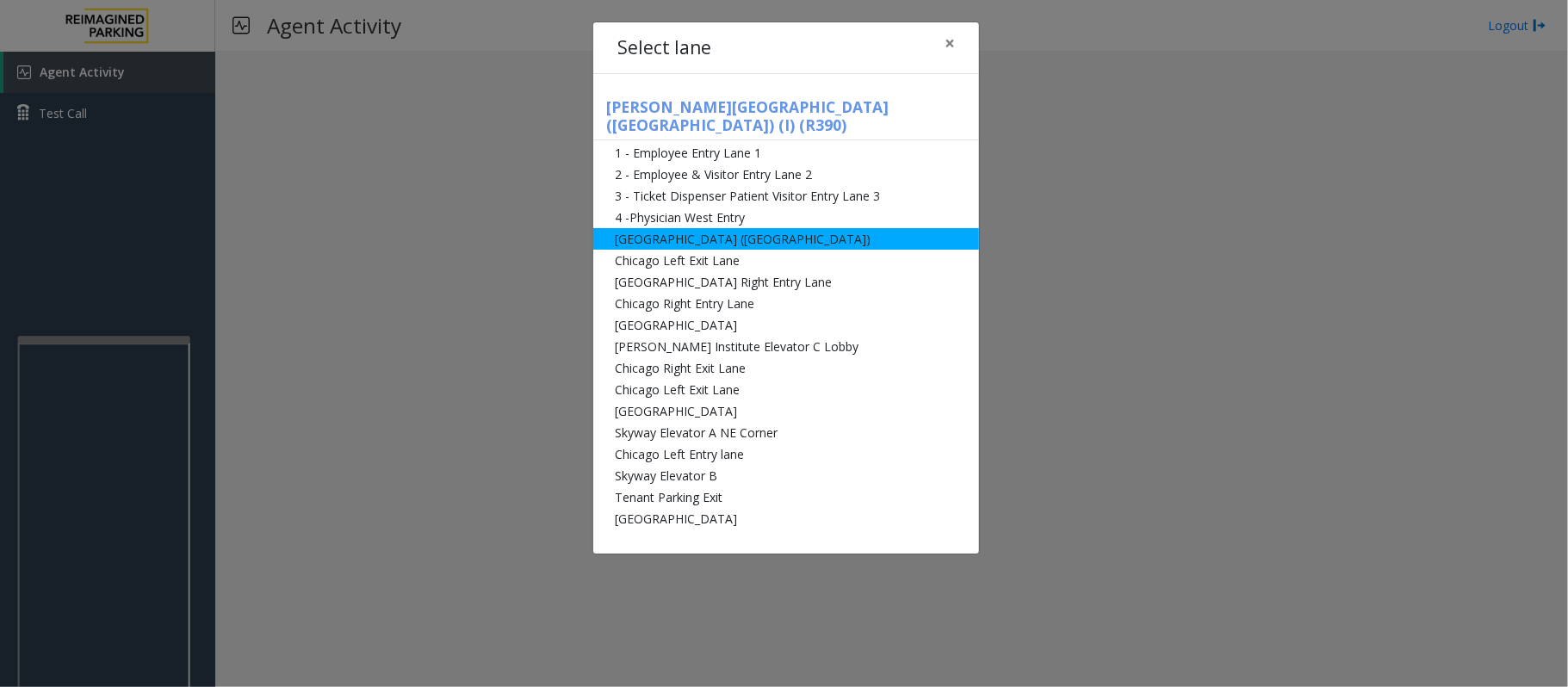
click at [734, 228] on li "[GEOGRAPHIC_DATA] ([GEOGRAPHIC_DATA])" at bounding box center [785, 238] width 386 height 22
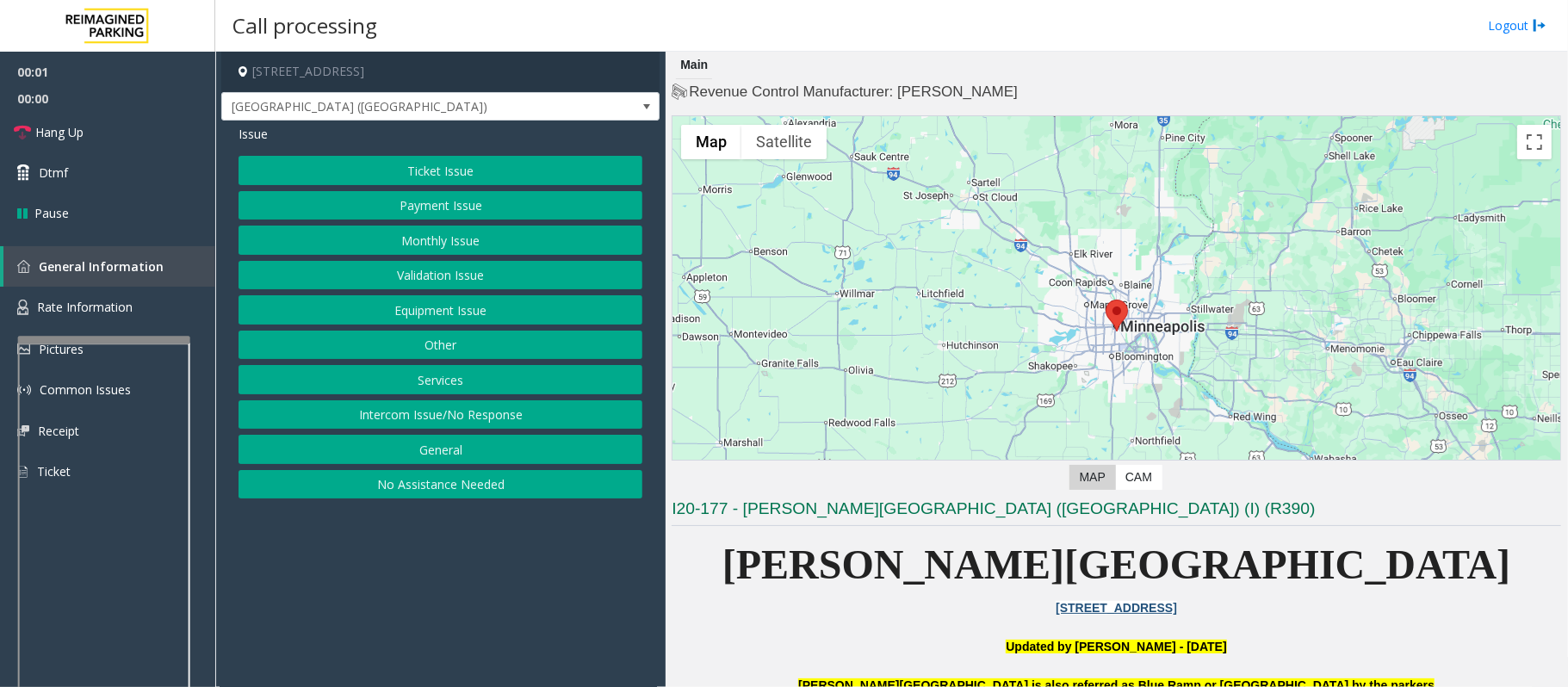
scroll to position [229, 0]
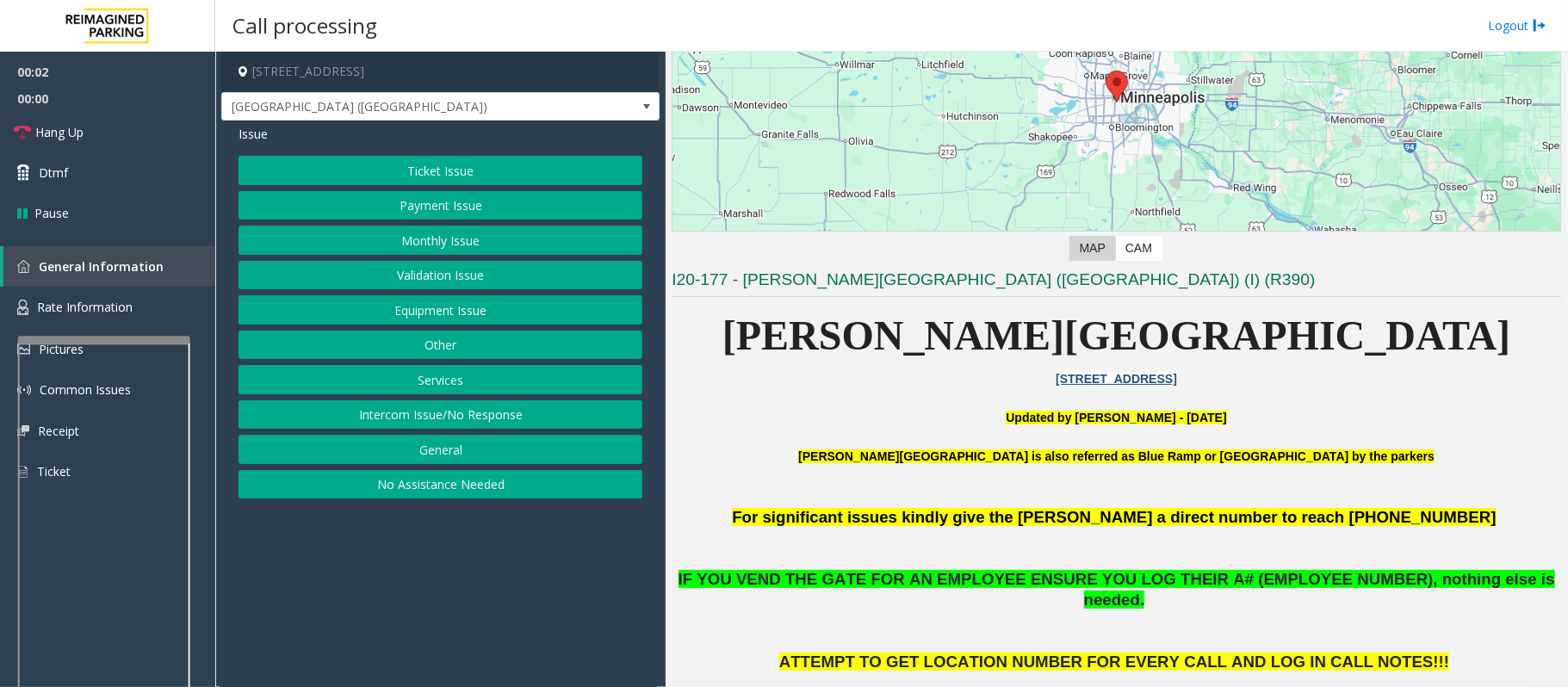
click at [411, 236] on button "Monthly Issue" at bounding box center [440, 240] width 404 height 29
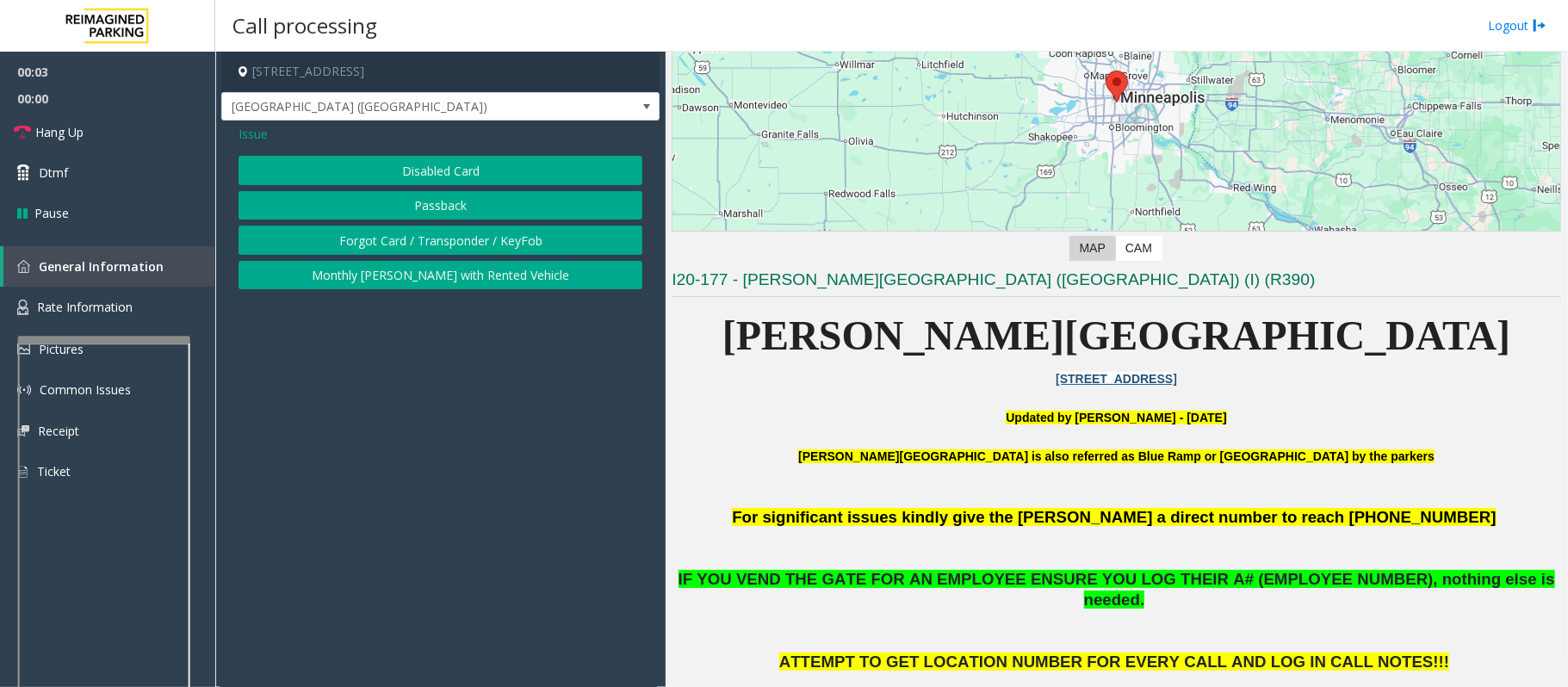
click at [408, 211] on button "Passback" at bounding box center [440, 205] width 404 height 29
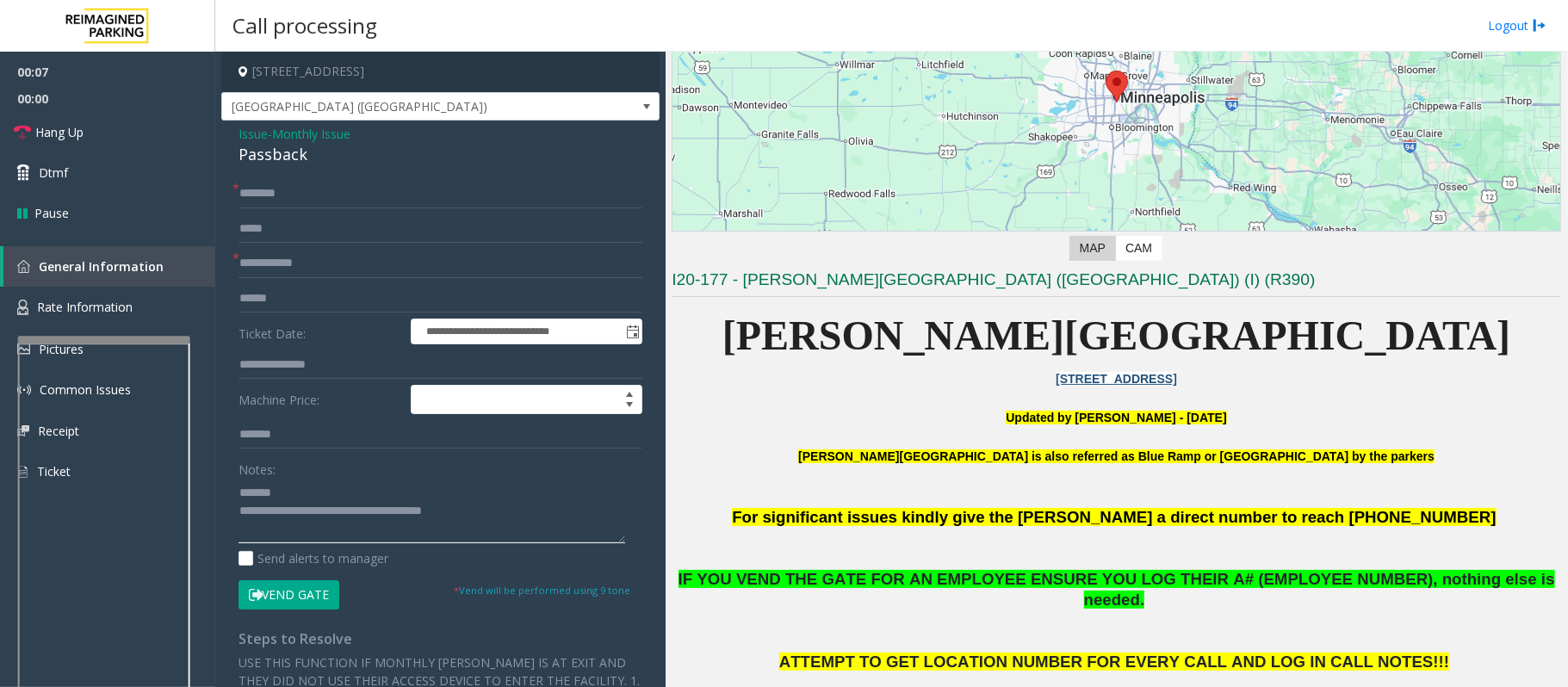
type textarea "**********"
click at [277, 191] on input "text" at bounding box center [440, 193] width 404 height 29
type input "**"
click at [324, 258] on input "text" at bounding box center [440, 263] width 404 height 29
click at [334, 142] on span "Monthly Issue" at bounding box center [311, 134] width 79 height 18
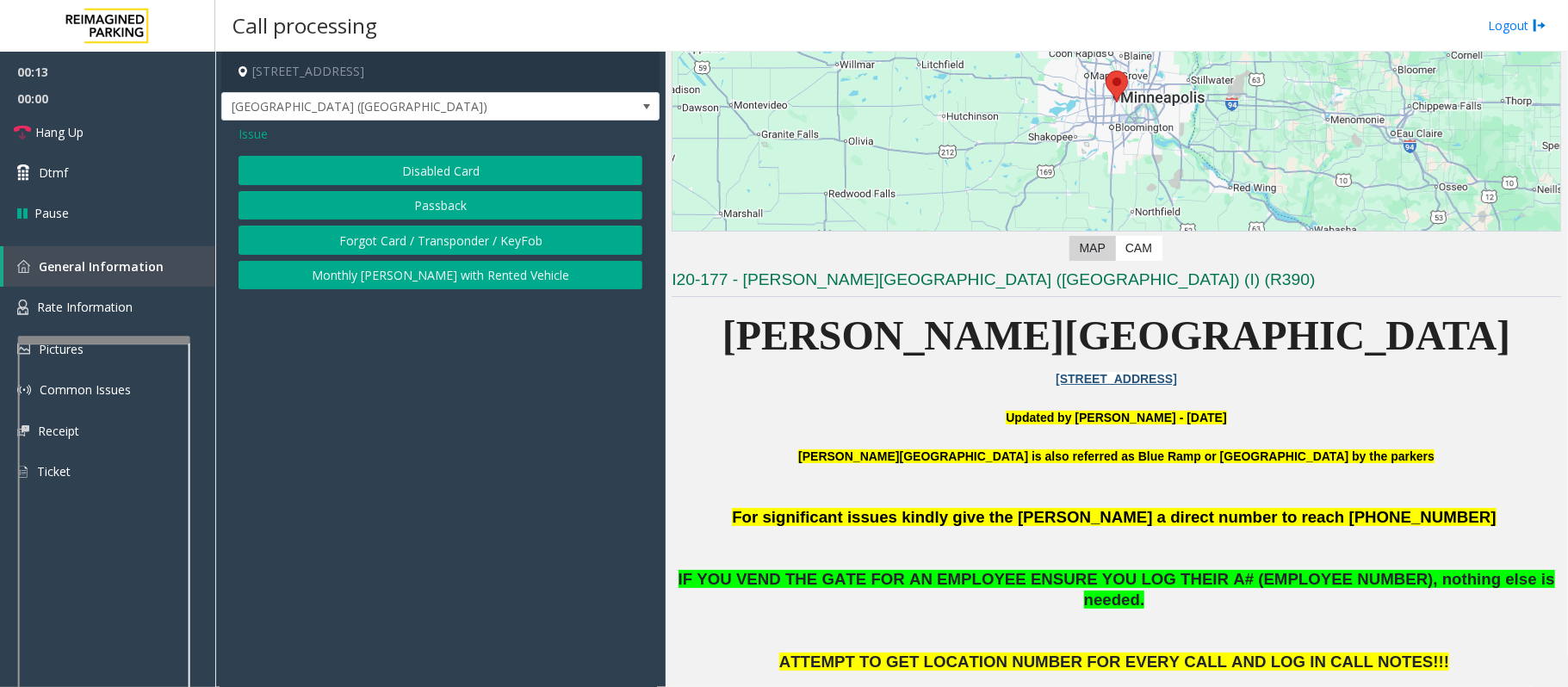
click at [439, 208] on button "Passback" at bounding box center [440, 205] width 404 height 29
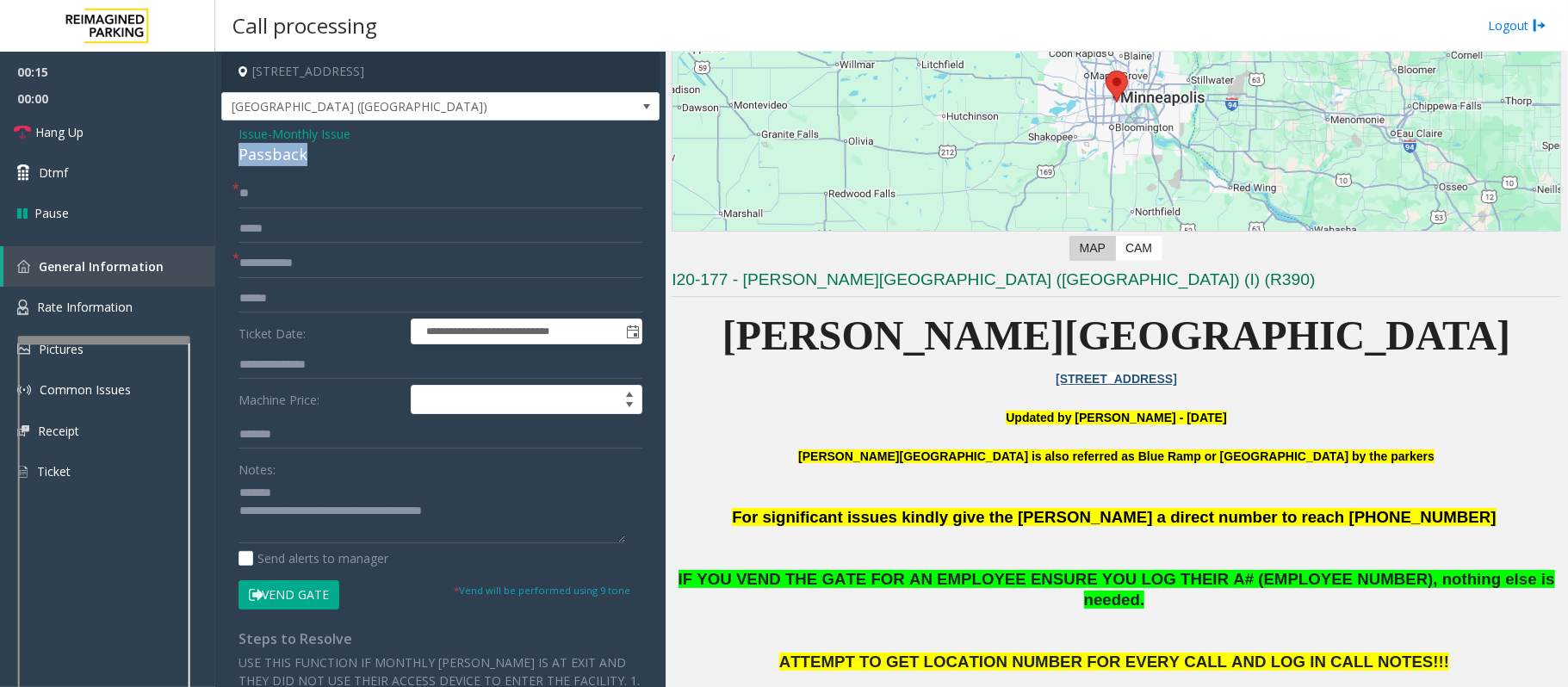
drag, startPoint x: 313, startPoint y: 154, endPoint x: 217, endPoint y: 155, distance: 96.0
click at [217, 155] on app-call-processing-form "**********" at bounding box center [440, 369] width 450 height 635
type textarea "**********"
click at [260, 255] on input "text" at bounding box center [440, 263] width 404 height 29
type input "*"
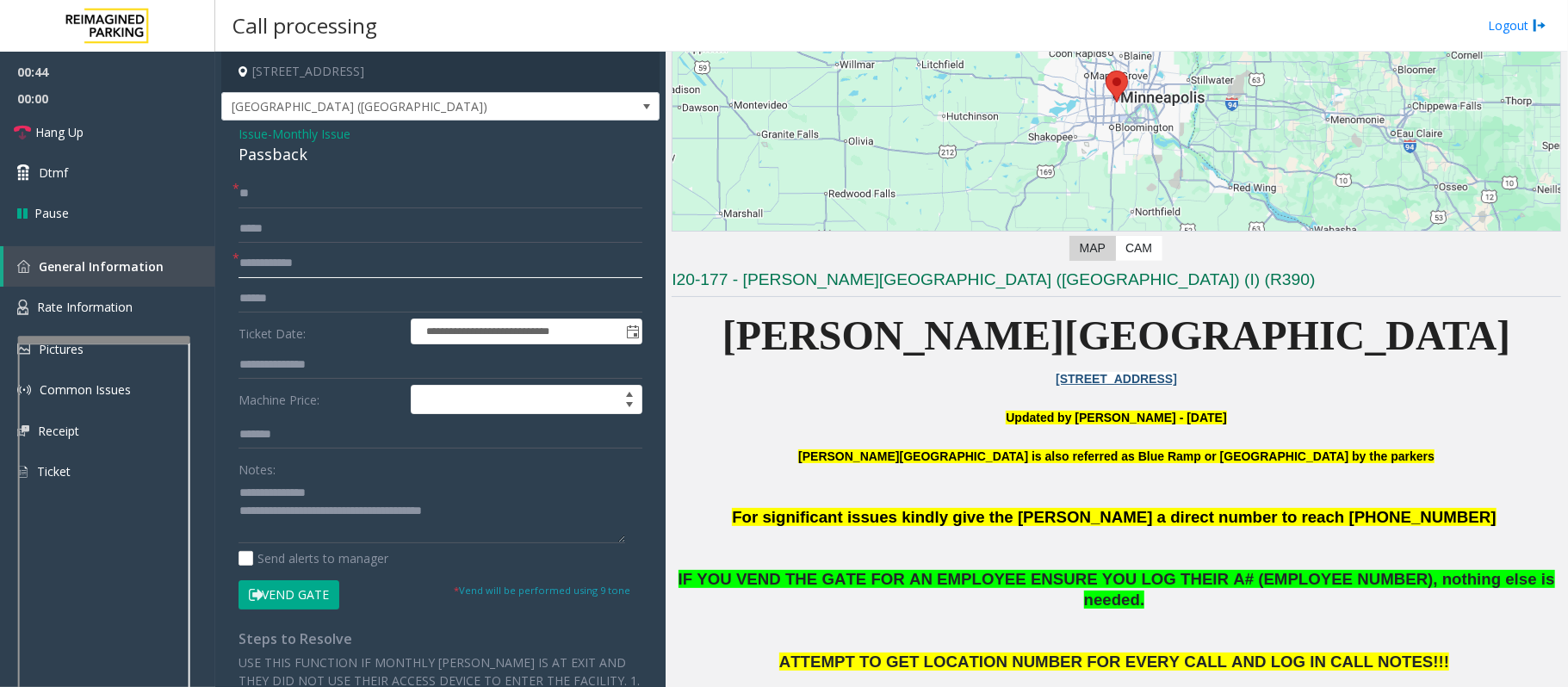
click at [283, 268] on input "text" at bounding box center [440, 263] width 404 height 29
type input "**"
click at [293, 589] on button "Vend Gate" at bounding box center [288, 595] width 101 height 29
click at [501, 504] on textarea at bounding box center [431, 511] width 387 height 65
click at [501, 508] on textarea at bounding box center [431, 511] width 387 height 65
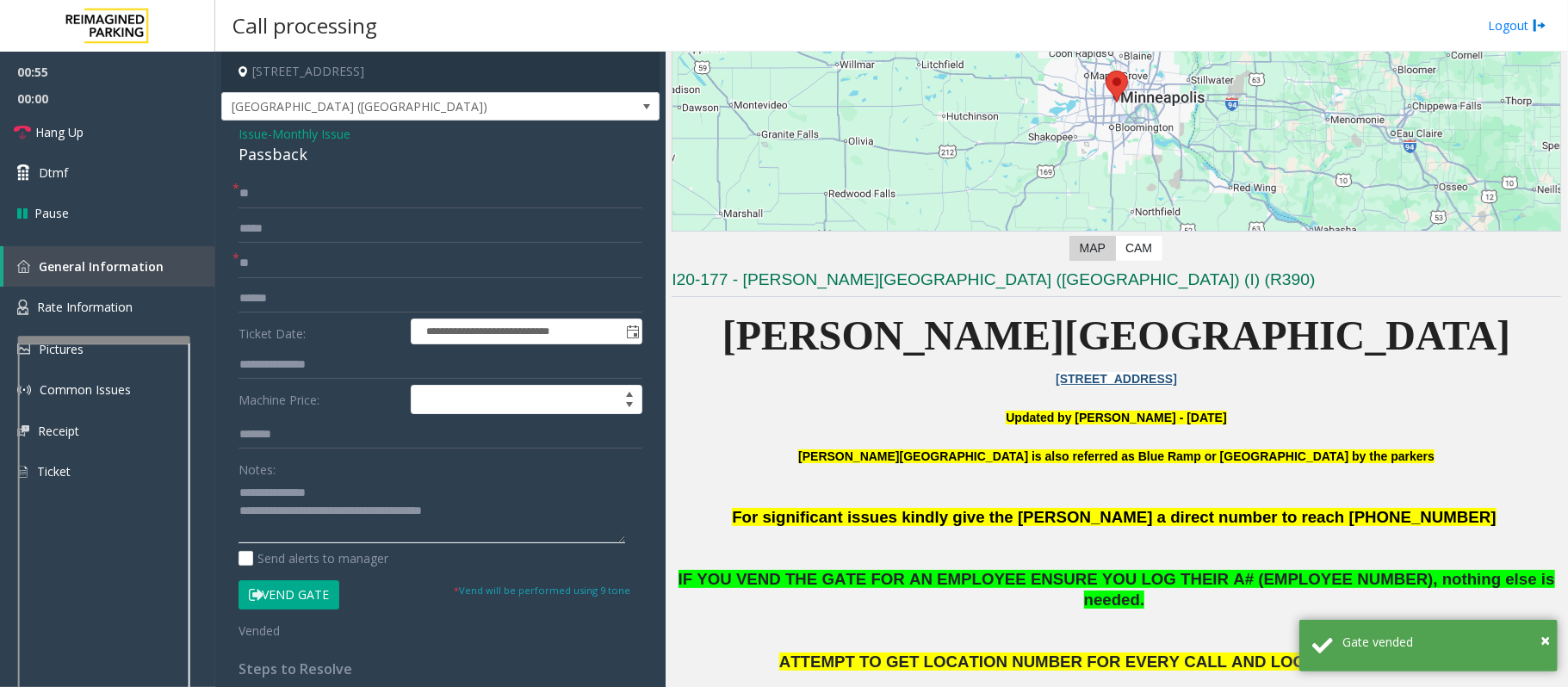
drag, startPoint x: 501, startPoint y: 508, endPoint x: 308, endPoint y: 518, distance: 193.3
click at [308, 518] on textarea at bounding box center [431, 511] width 387 height 65
paste textarea "**********"
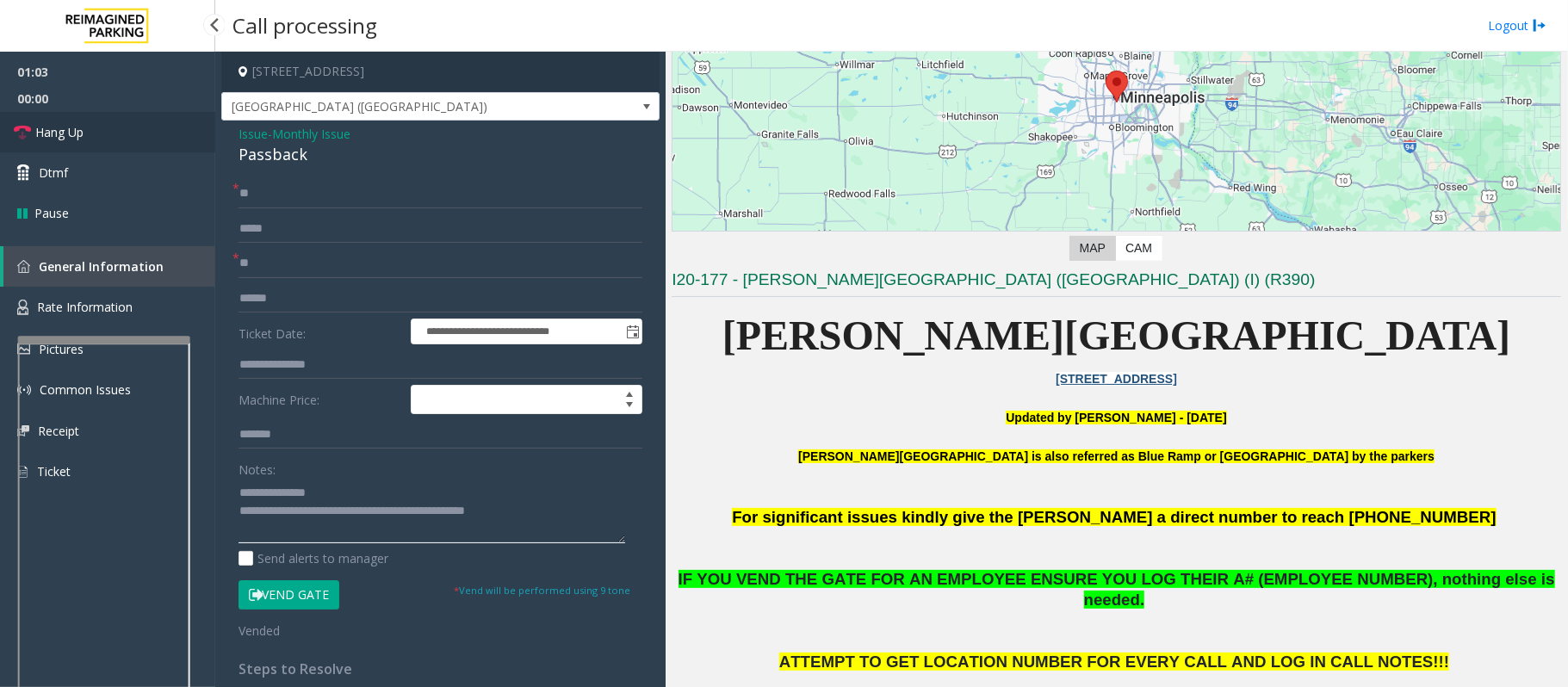
type textarea "**********"
click at [104, 136] on link "Hang Up" at bounding box center [107, 132] width 215 height 41
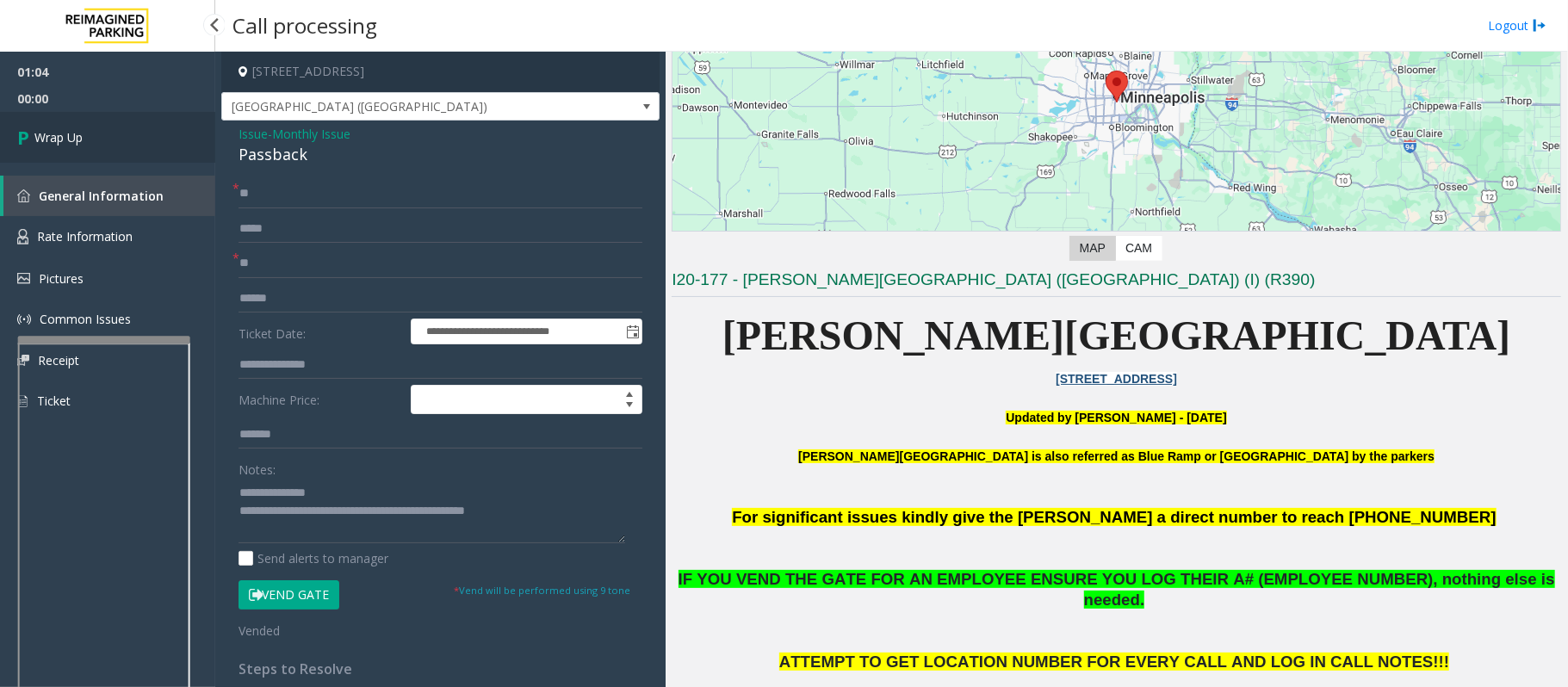
click at [86, 139] on link "Wrap Up" at bounding box center [107, 137] width 215 height 51
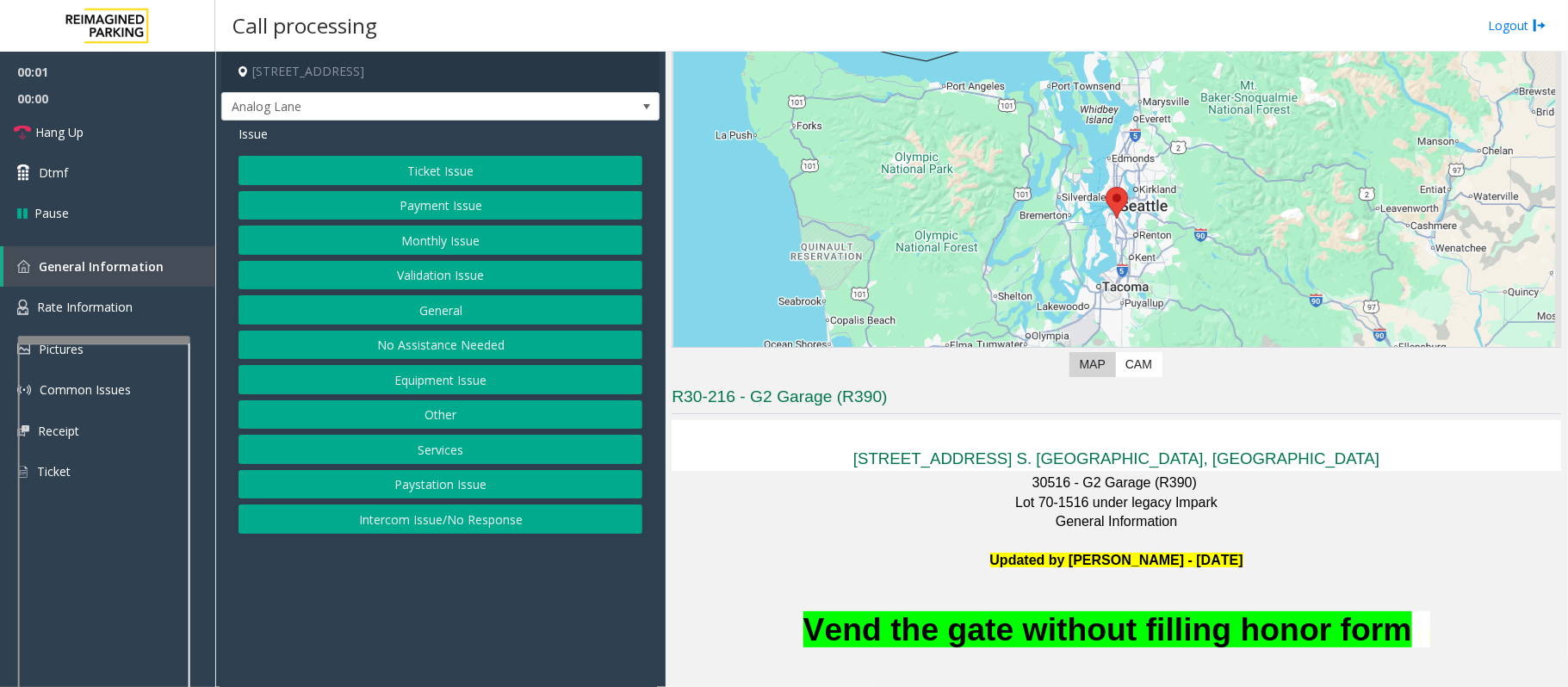
scroll to position [229, 0]
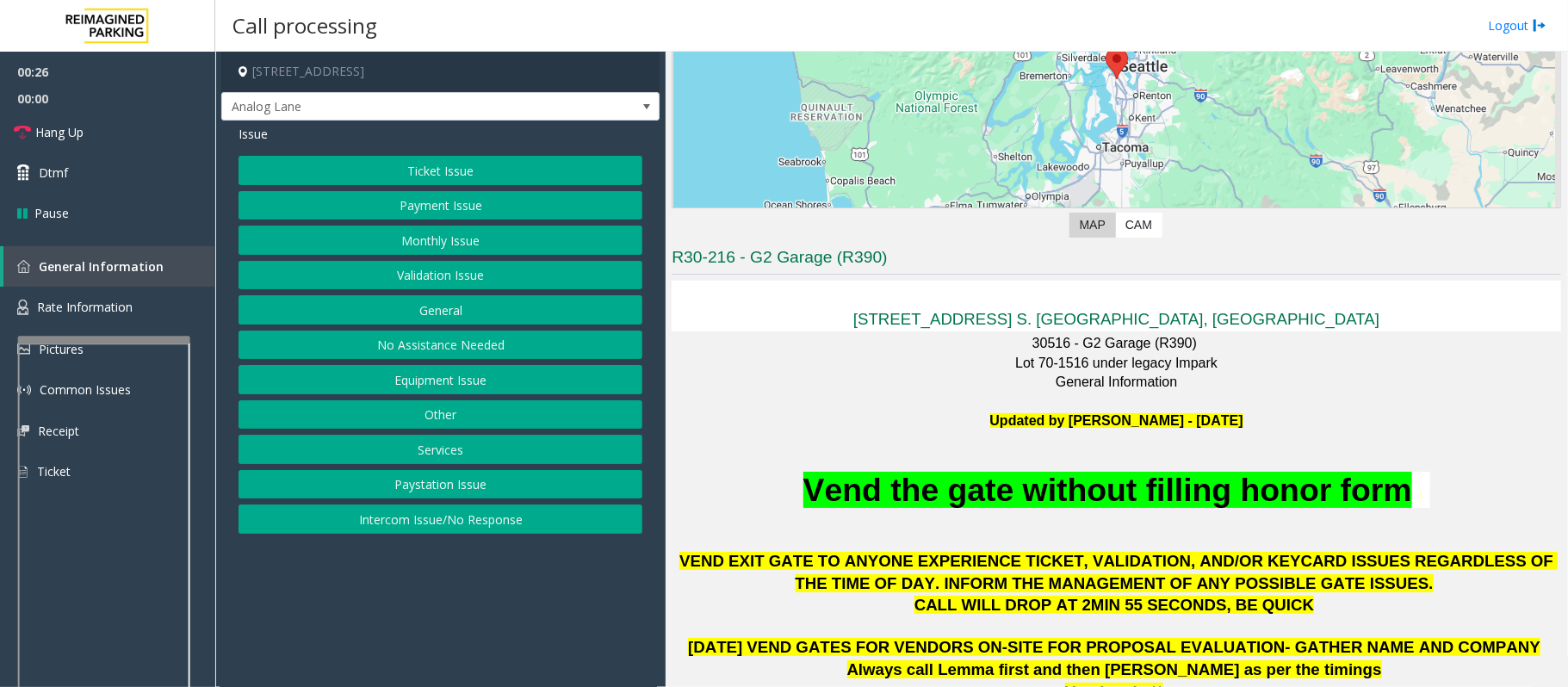
click at [474, 162] on button "Ticket Issue" at bounding box center [440, 171] width 404 height 29
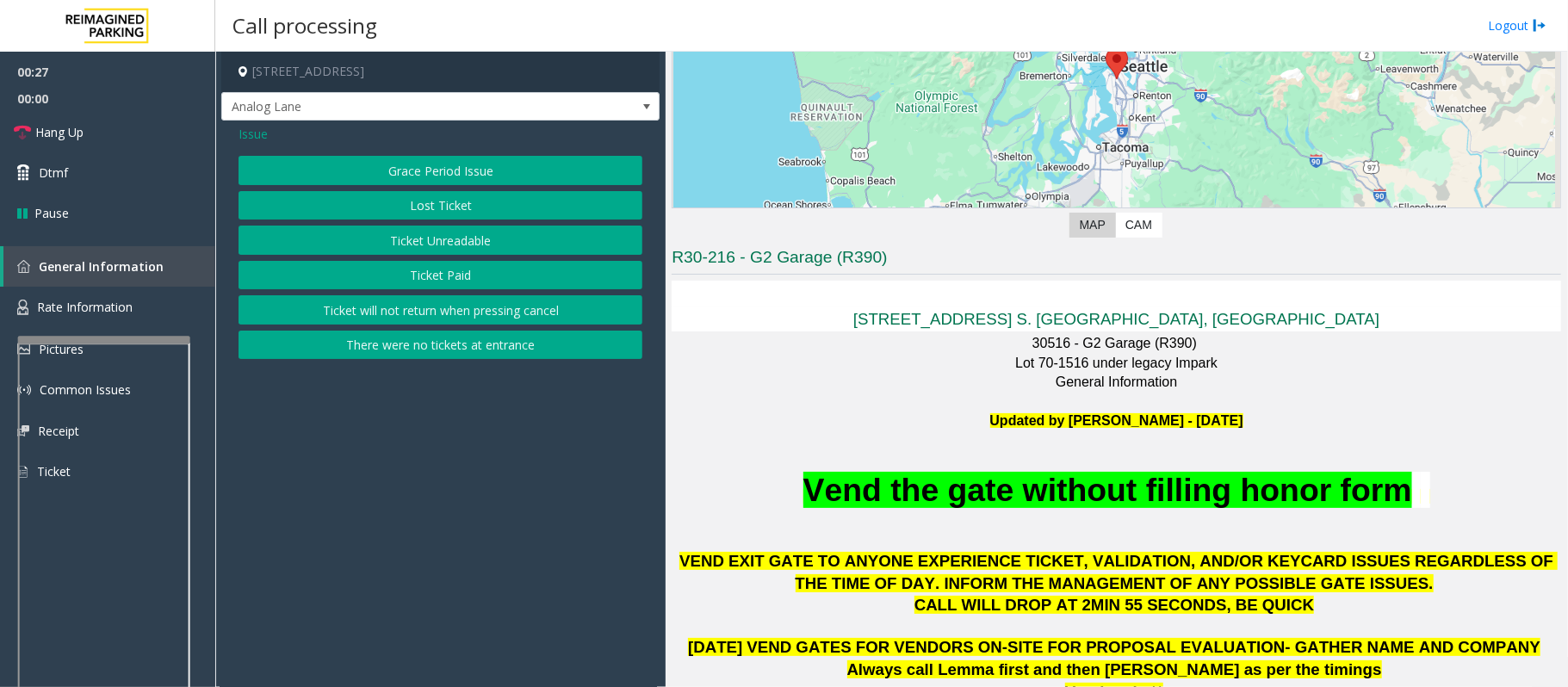
click at [479, 239] on button "Ticket Unreadable" at bounding box center [440, 240] width 404 height 29
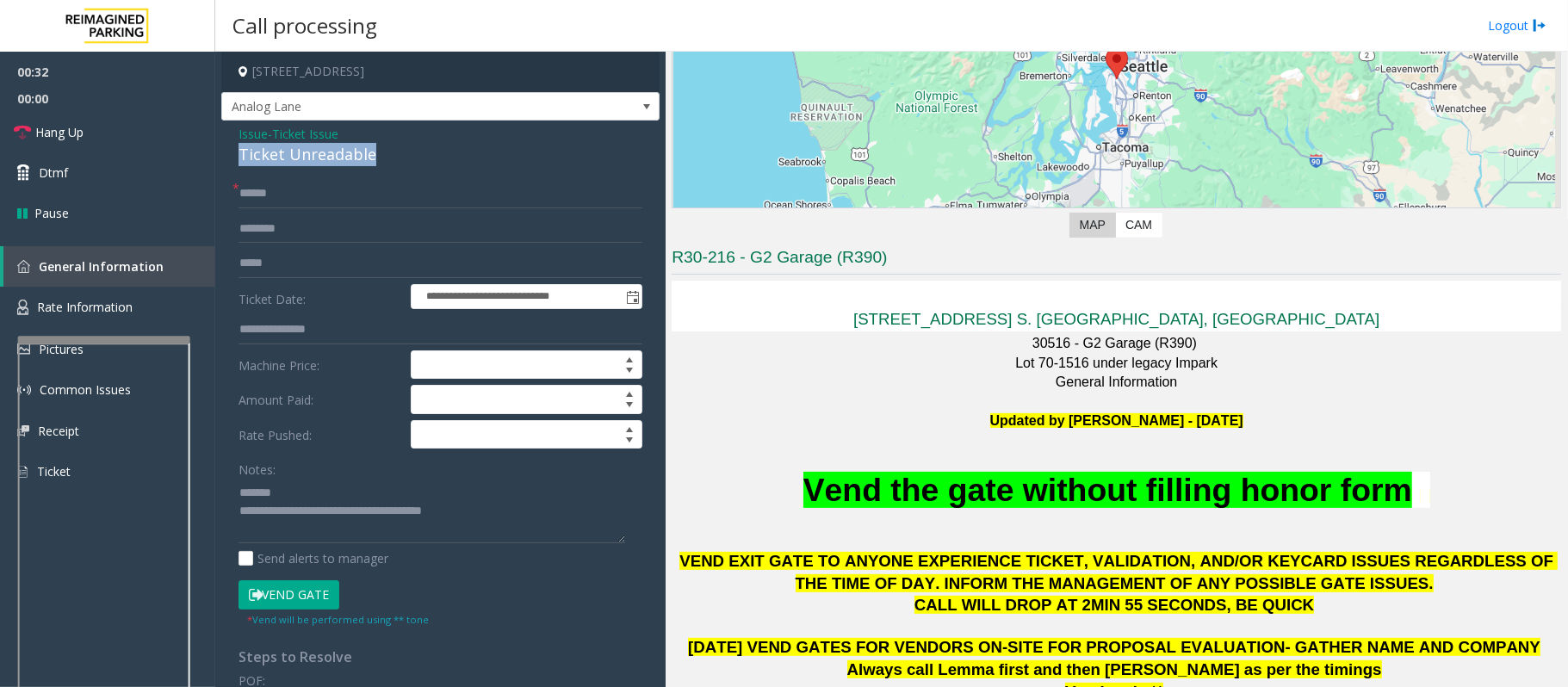
drag, startPoint x: 375, startPoint y: 156, endPoint x: 231, endPoint y: 156, distance: 144.0
click at [231, 156] on div "**********" at bounding box center [440, 550] width 438 height 858
type textarea "**********"
click at [351, 192] on input "text" at bounding box center [440, 193] width 404 height 29
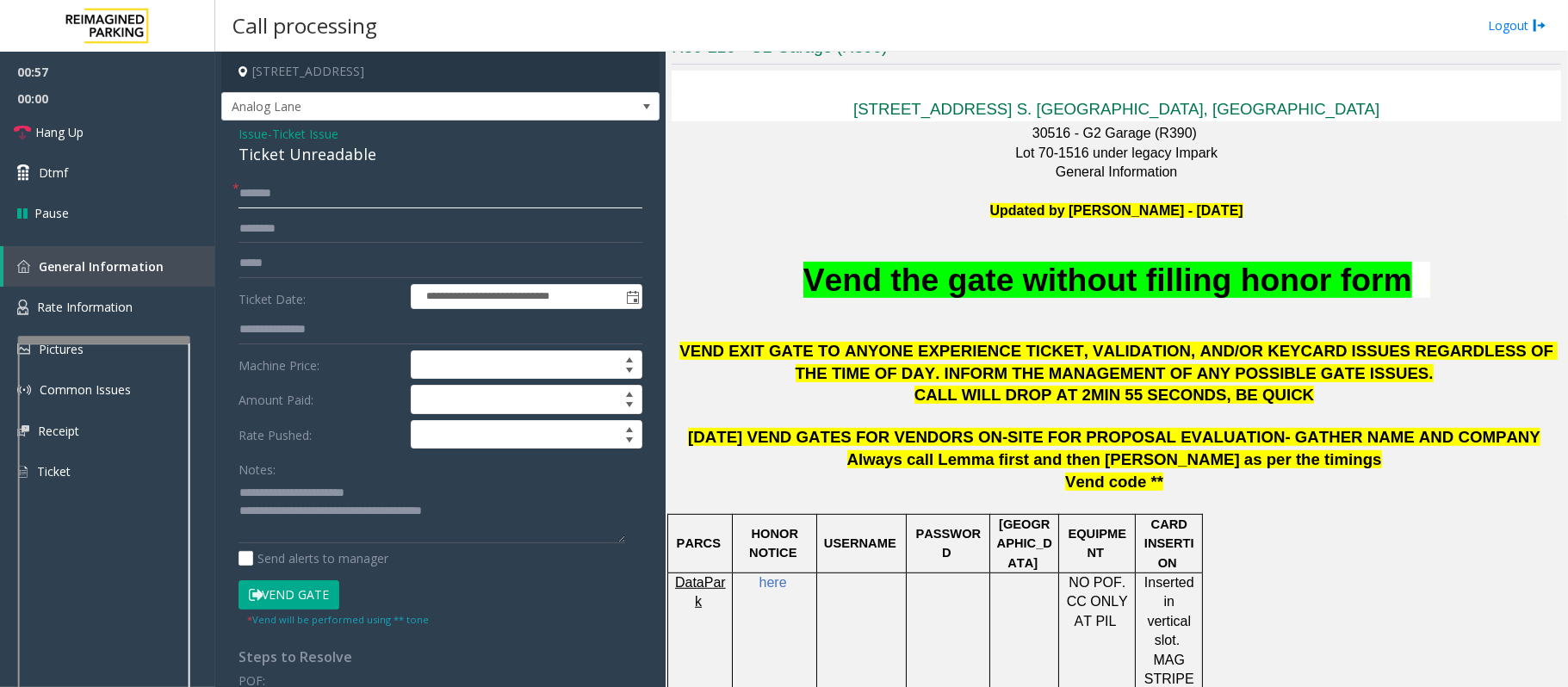
scroll to position [459, 0]
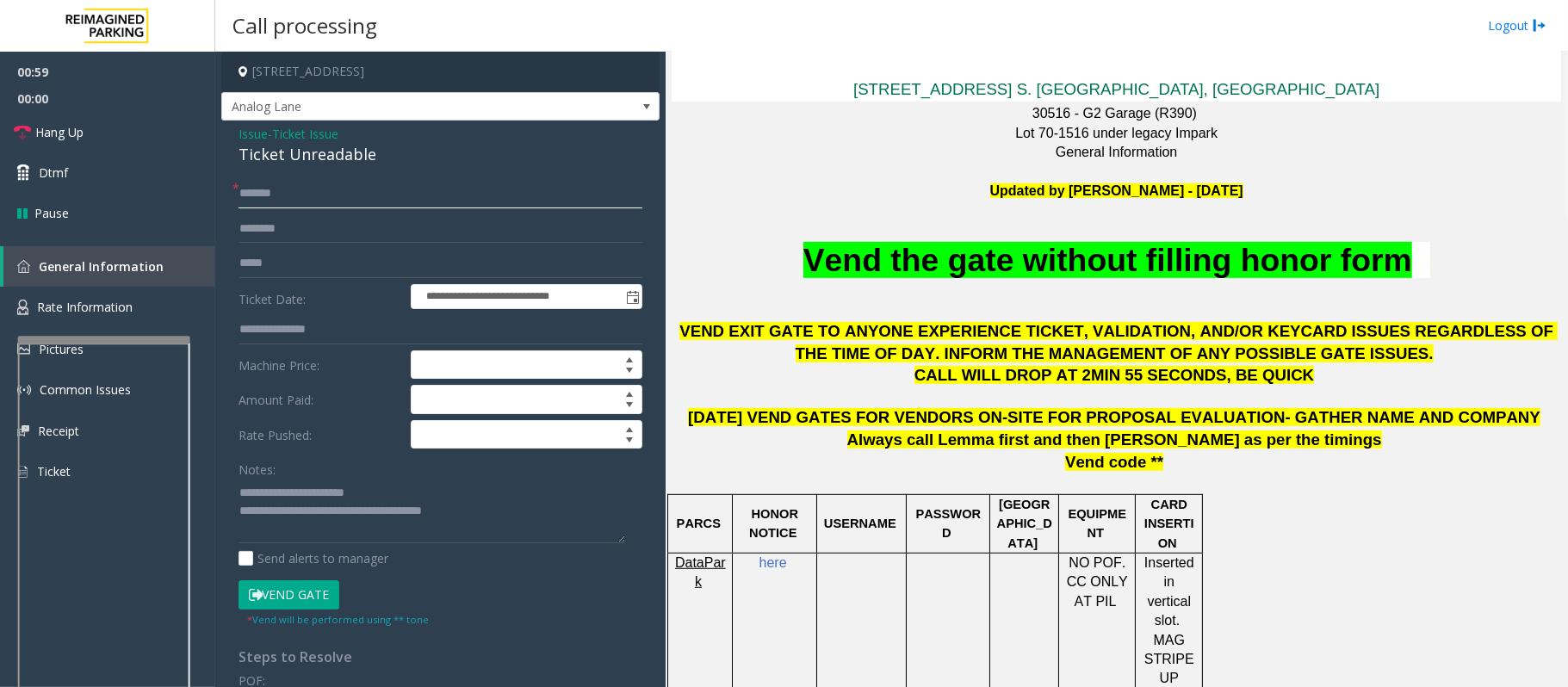
type input "*******"
click at [267, 229] on input "text" at bounding box center [440, 229] width 404 height 29
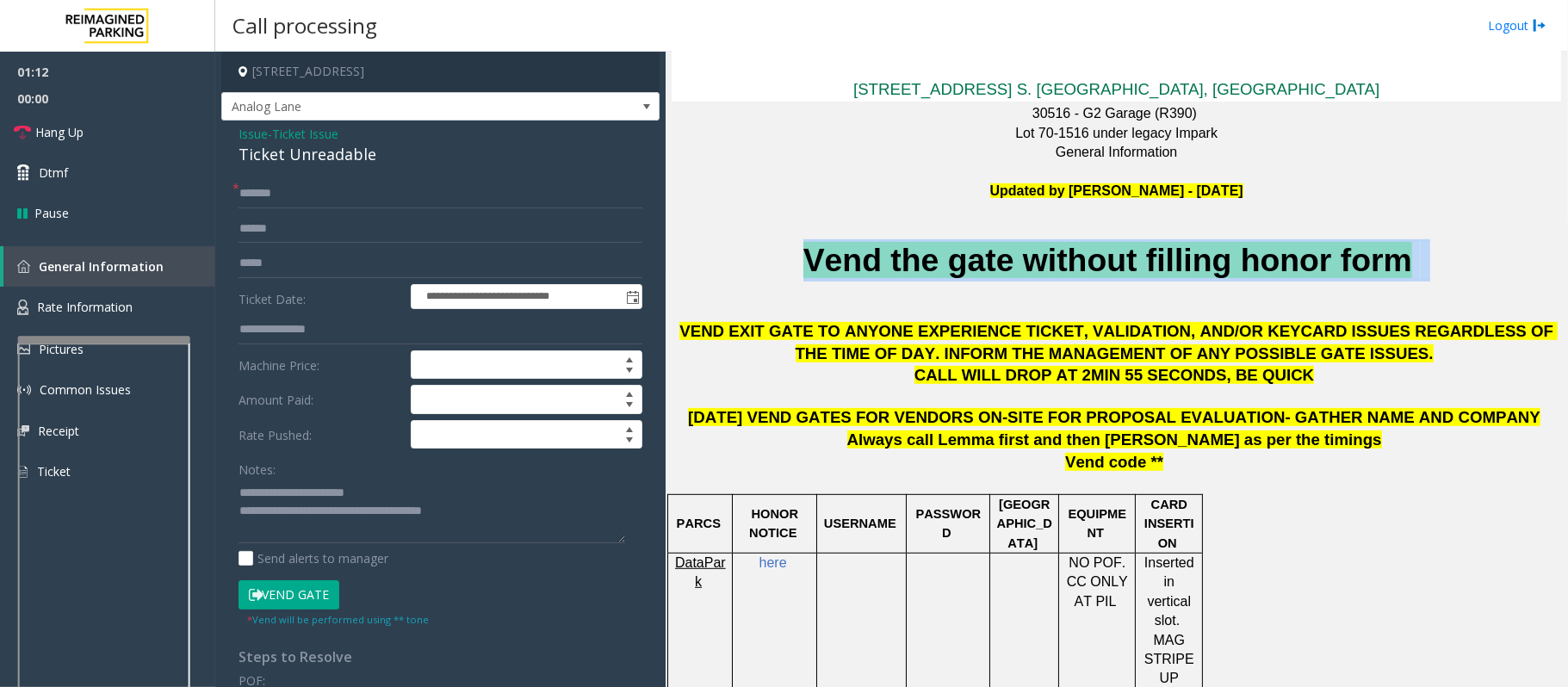
drag, startPoint x: 1469, startPoint y: 258, endPoint x: 689, endPoint y: 251, distance: 780.0
click at [689, 251] on p "Vend the gate without filling honor form" at bounding box center [1116, 260] width 889 height 42
click at [721, 270] on p "Vend the gate without filling honor form" at bounding box center [1116, 260] width 889 height 42
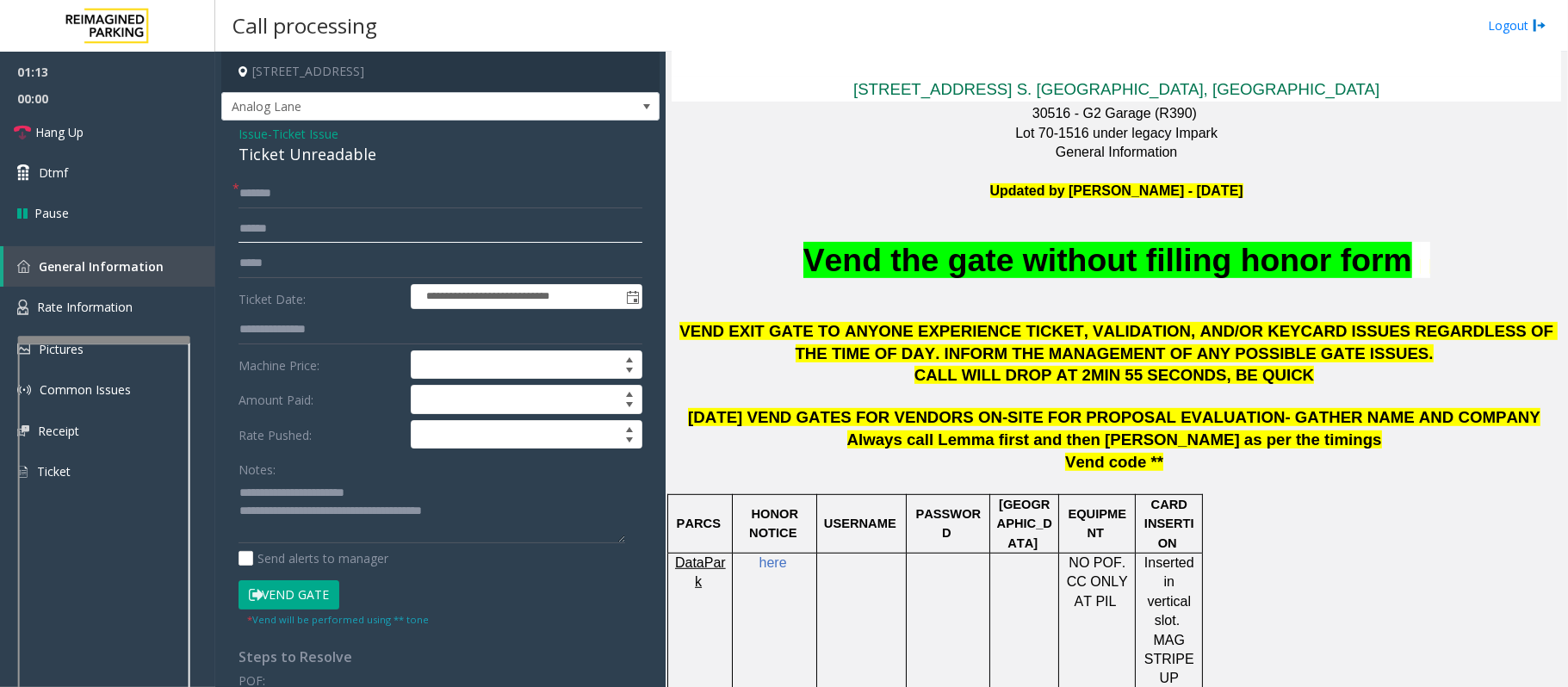
click at [252, 238] on input "******" at bounding box center [440, 229] width 404 height 29
click at [283, 228] on input "**********" at bounding box center [440, 229] width 404 height 29
type input "********"
click at [287, 596] on button "Vend Gate" at bounding box center [288, 595] width 101 height 29
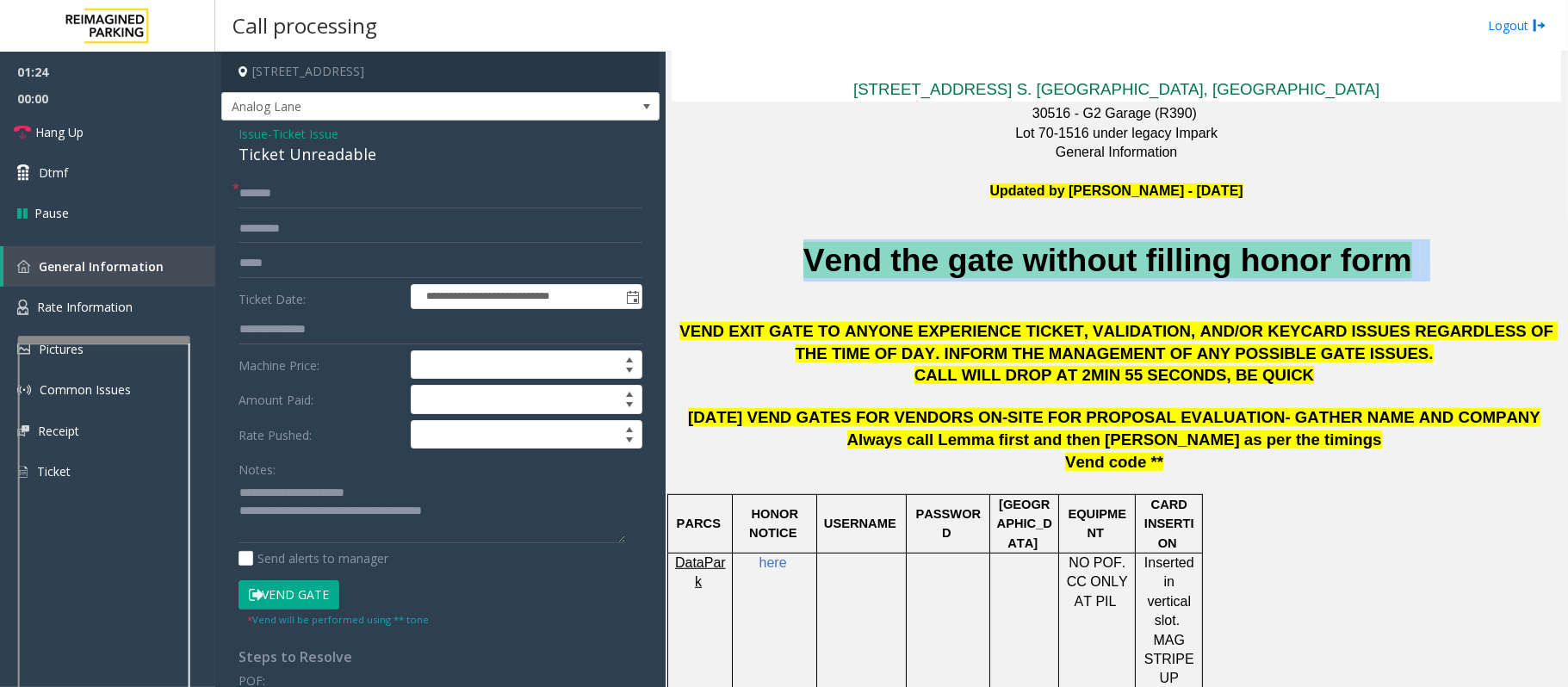
drag, startPoint x: 769, startPoint y: 253, endPoint x: 1567, endPoint y: 263, distance: 798.1
click at [1567, 263] on div "Main ← Move left → Move right ↑ Move up ↓ Move down + Zoom in - Zoom out Home J…" at bounding box center [1116, 369] width 901 height 635
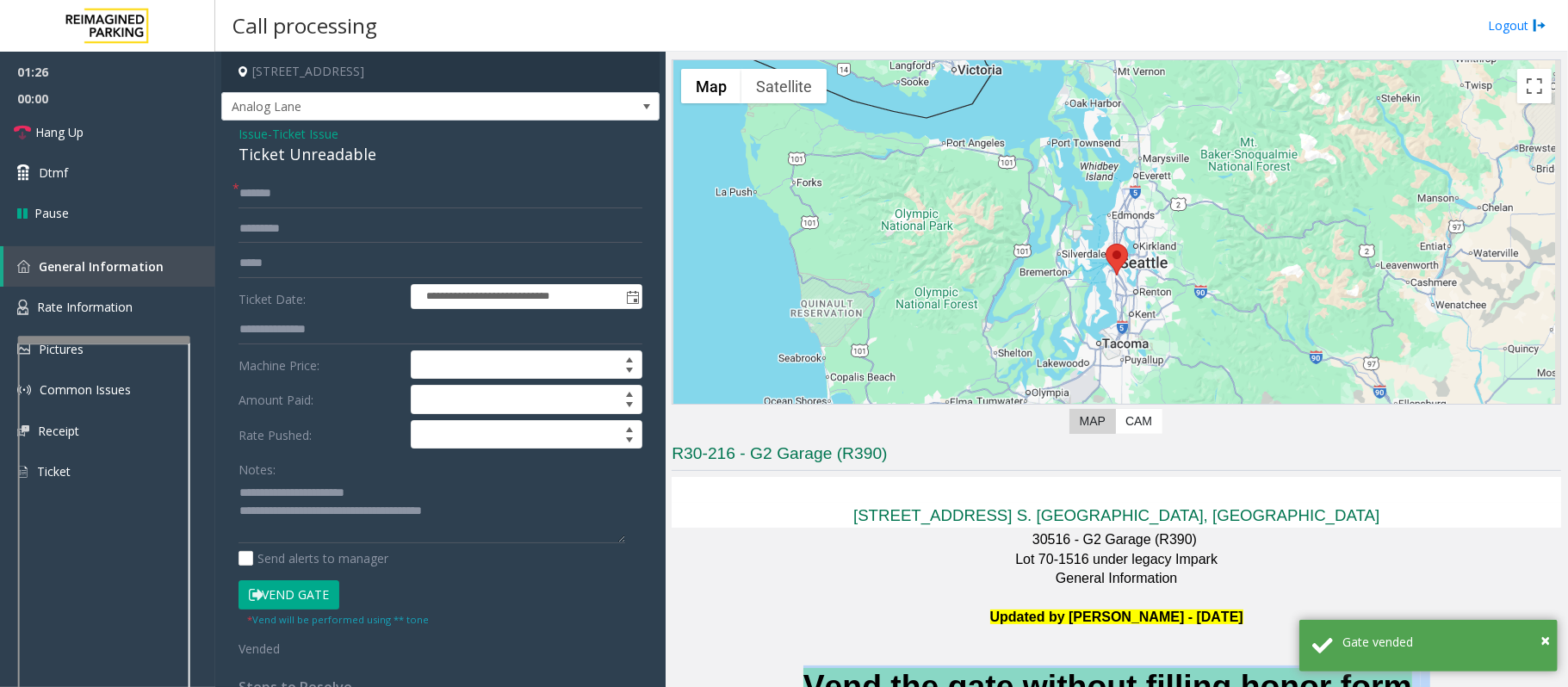
scroll to position [0, 0]
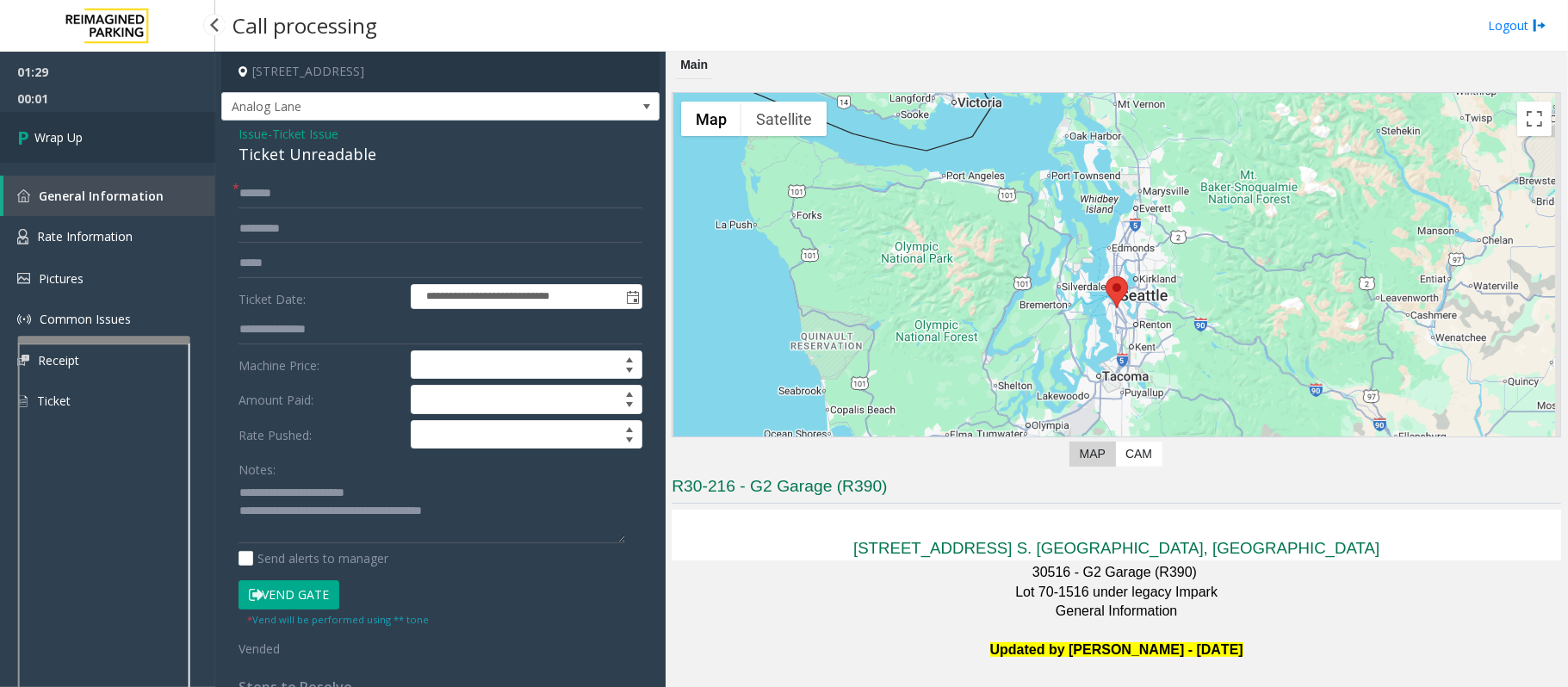
click at [64, 139] on span "Wrap Up" at bounding box center [59, 137] width 48 height 18
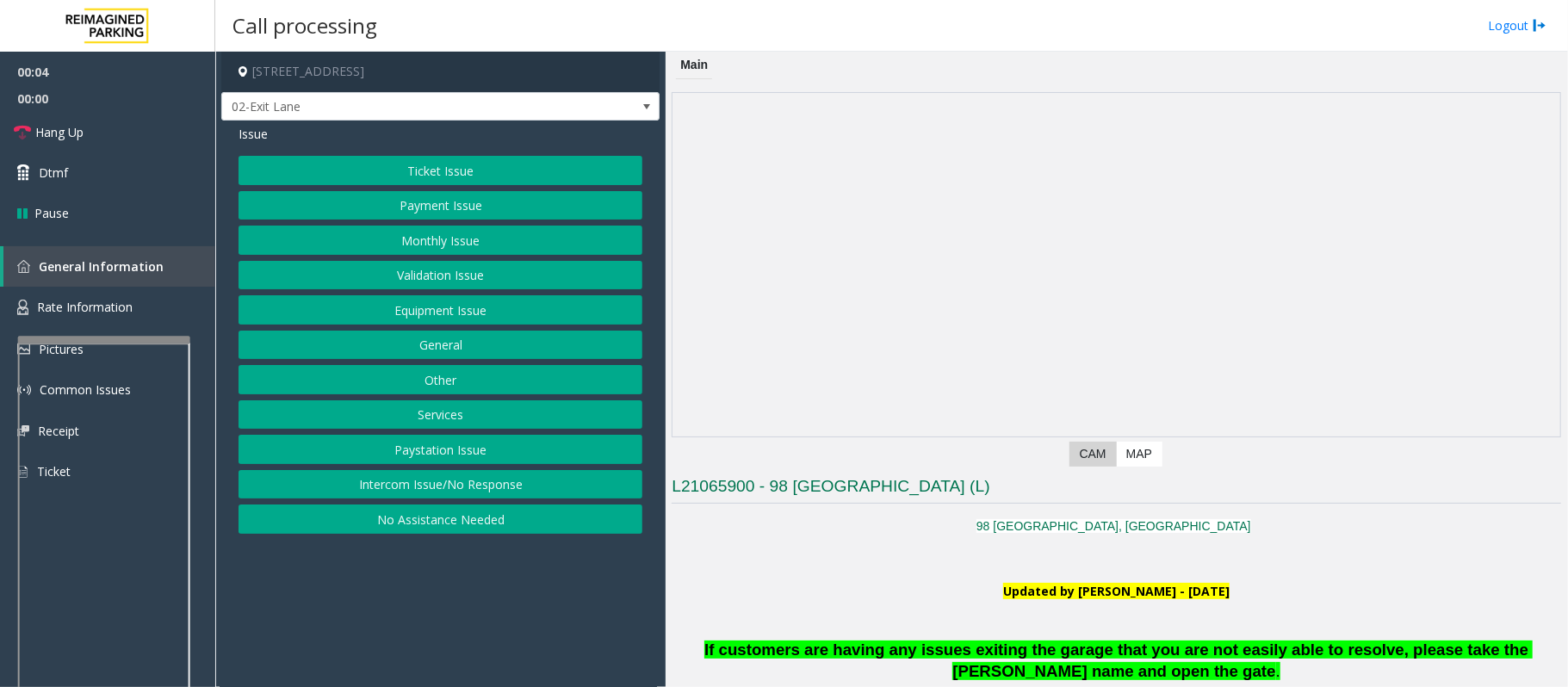
click at [787, 570] on p at bounding box center [1116, 563] width 889 height 39
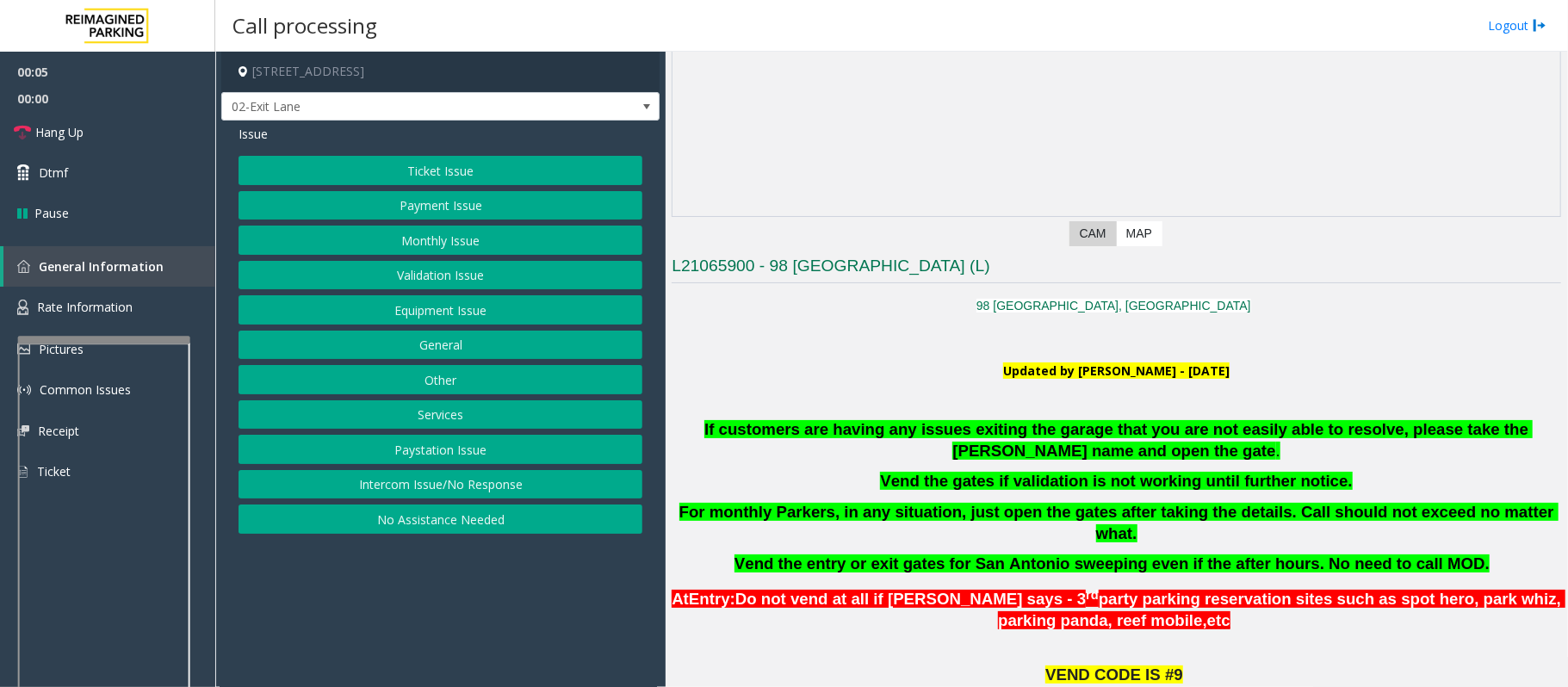
scroll to position [229, 0]
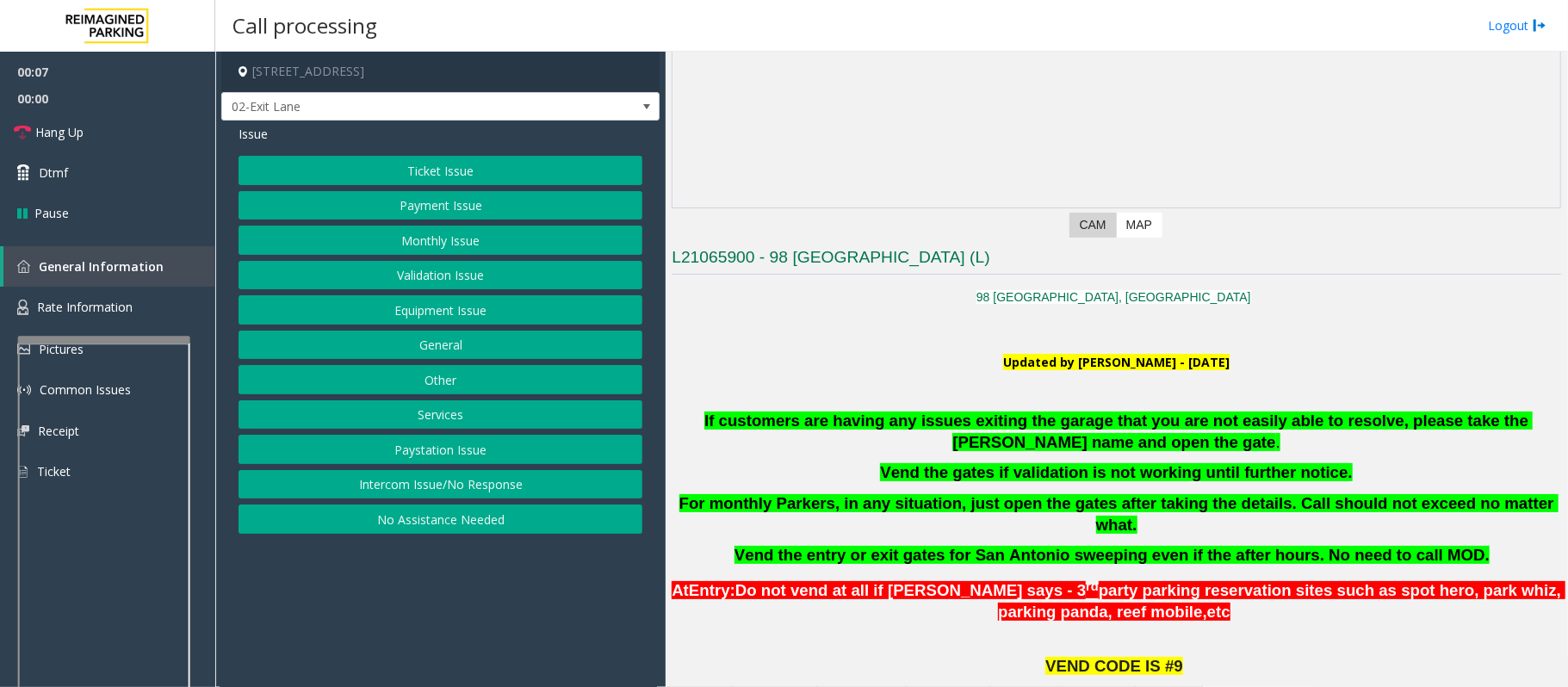
click at [680, 412] on p "If customers are having any issues exiting the garage that you are not easily a…" at bounding box center [1116, 432] width 889 height 43
drag, startPoint x: 679, startPoint y: 415, endPoint x: 1219, endPoint y: 444, distance: 540.8
click at [1219, 444] on p "If customers are having any issues exiting the garage that you are not easily a…" at bounding box center [1116, 432] width 889 height 43
click at [1219, 443] on p "If customers are having any issues exiting the garage that you are not easily a…" at bounding box center [1116, 432] width 889 height 43
click at [507, 490] on button "Intercom Issue/No Response" at bounding box center [440, 485] width 404 height 29
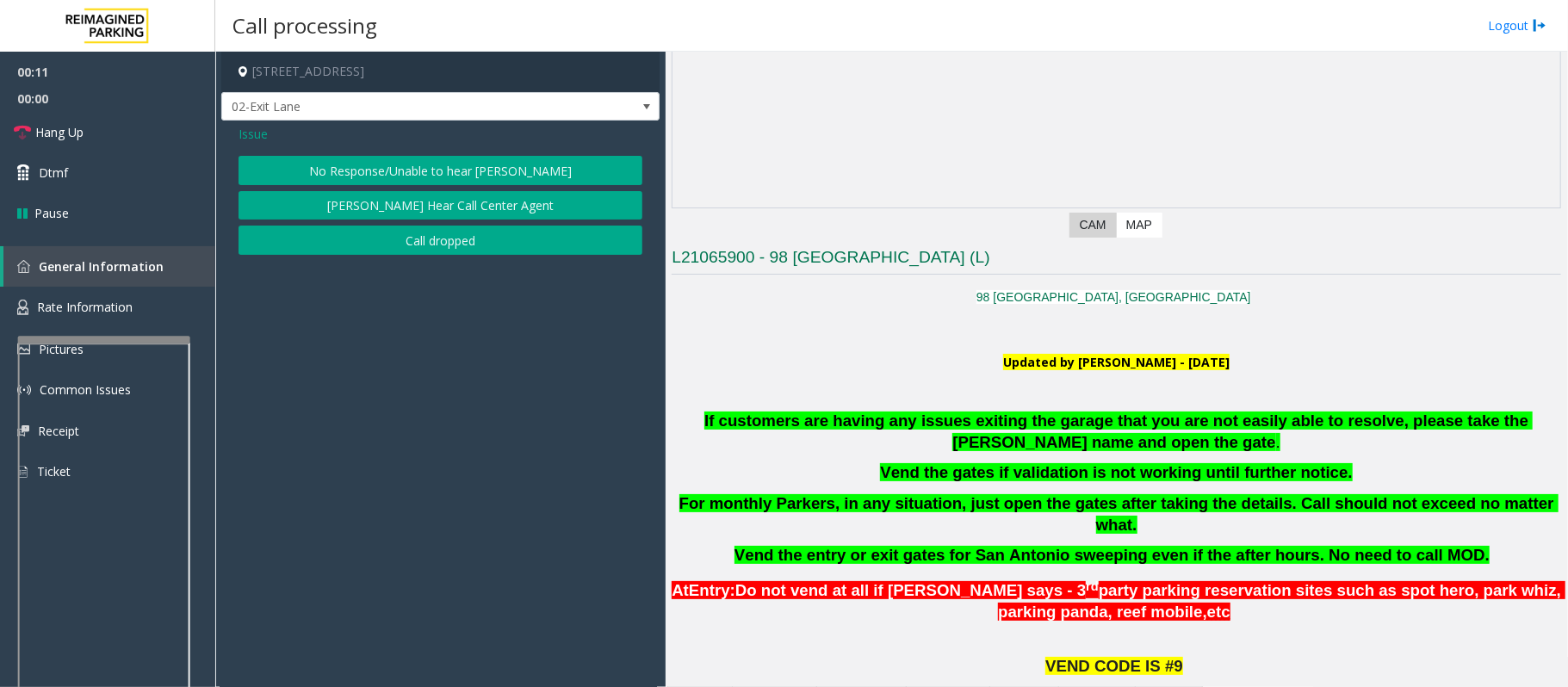
click at [453, 164] on button "No Response/Unable to hear [PERSON_NAME]" at bounding box center [440, 171] width 404 height 29
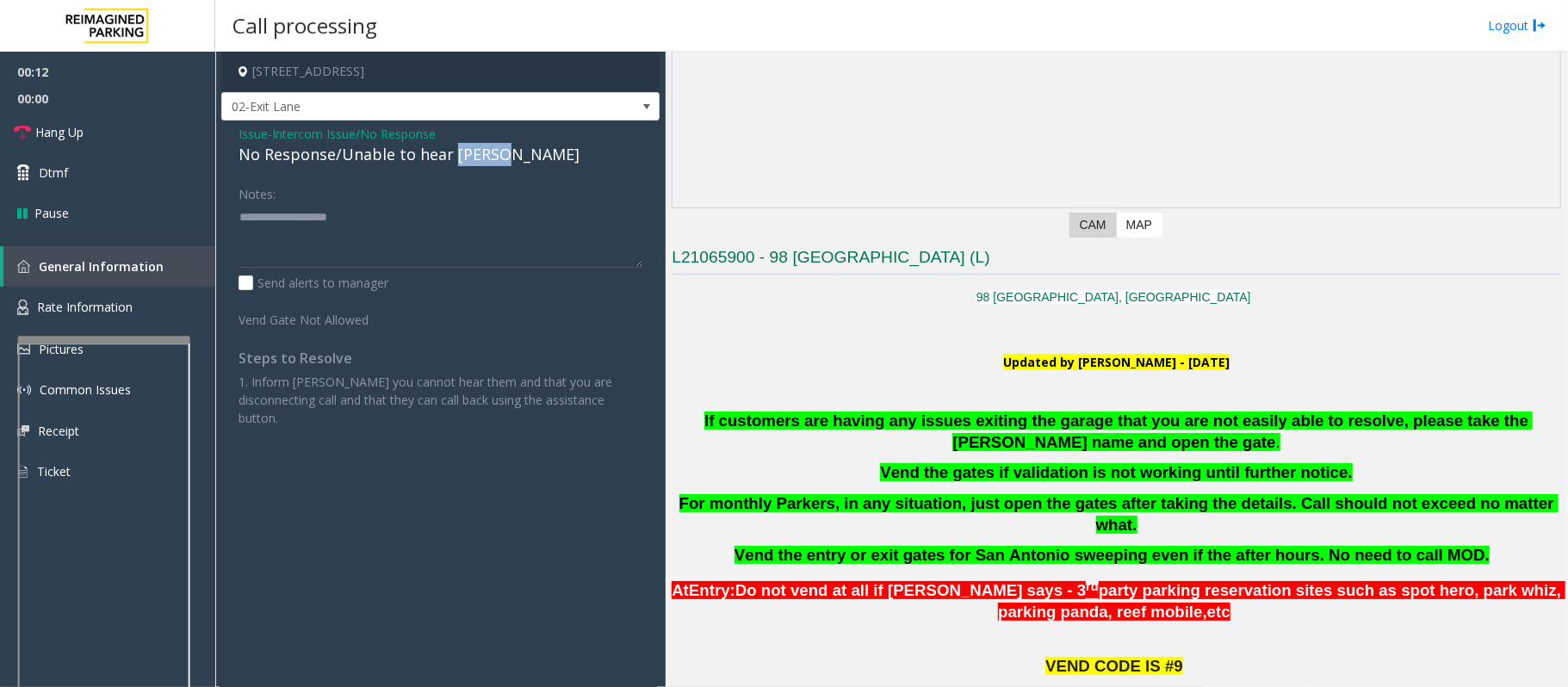
click at [453, 164] on div "No Response/Unable to hear [PERSON_NAME]" at bounding box center [440, 154] width 404 height 23
type textarea "**********"
click at [67, 136] on span "Hang Up" at bounding box center [60, 132] width 48 height 18
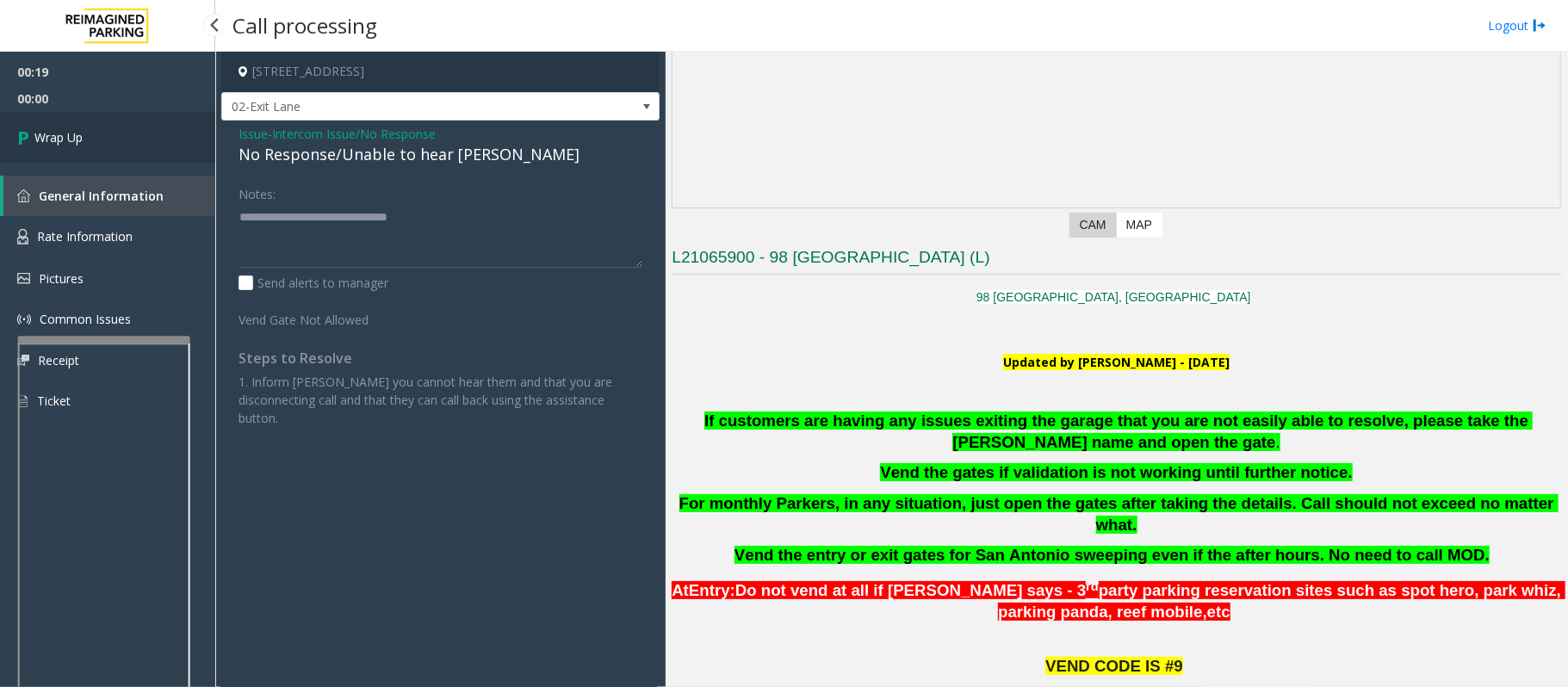
click at [67, 136] on span "Wrap Up" at bounding box center [59, 137] width 48 height 18
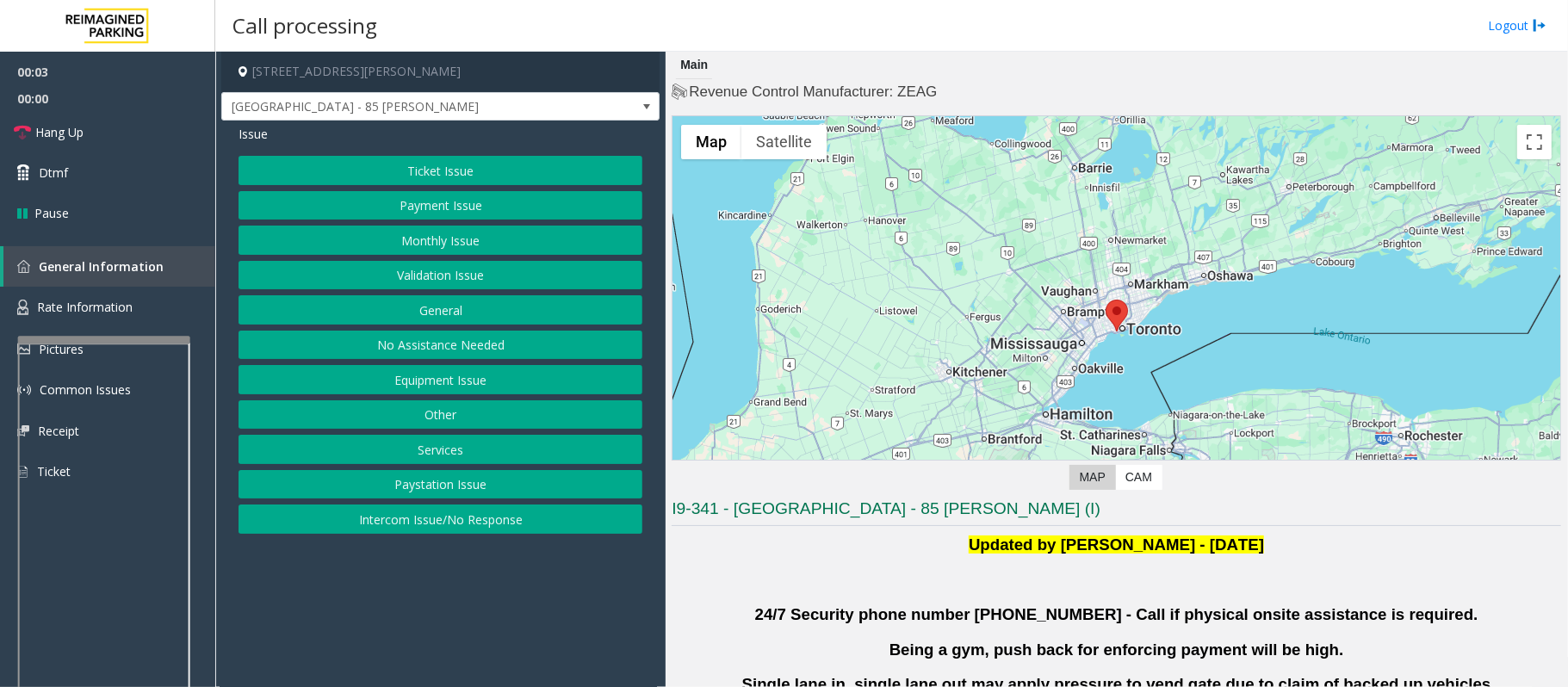
click at [406, 280] on button "Validation Issue" at bounding box center [440, 275] width 404 height 29
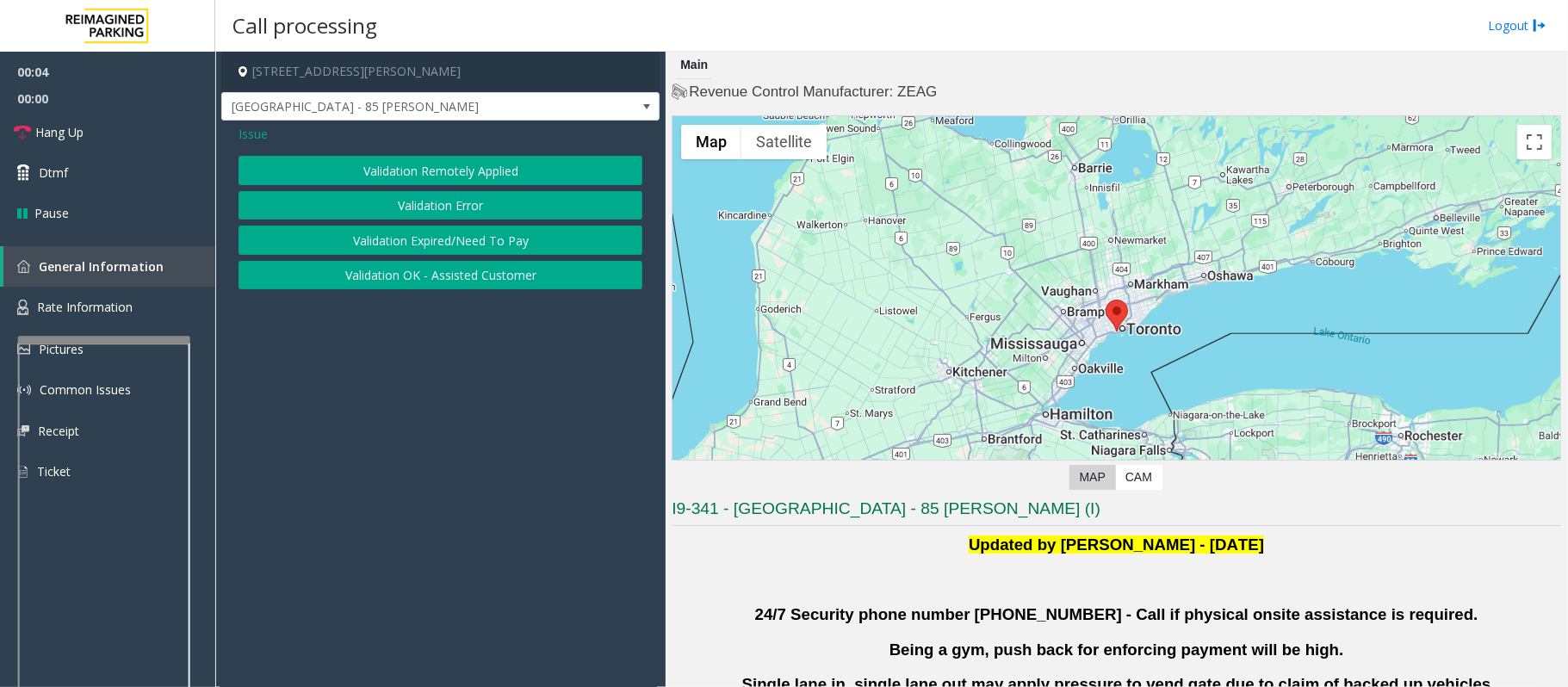
click at [362, 200] on button "Validation Error" at bounding box center [440, 205] width 404 height 29
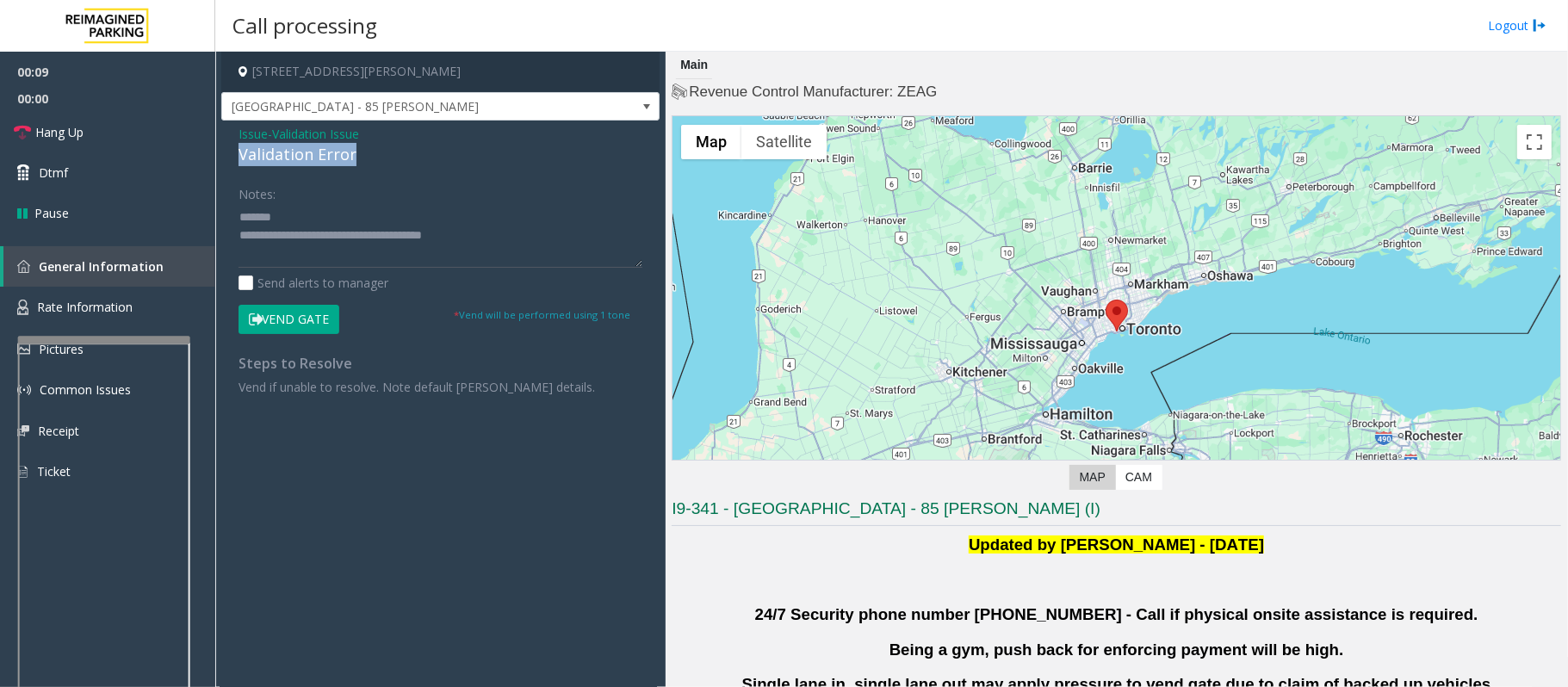
drag, startPoint x: 372, startPoint y: 155, endPoint x: 231, endPoint y: 160, distance: 141.1
click at [231, 160] on div "Issue - Validation Issue Validation Error Notes: Send alerts to manager Vend Ga…" at bounding box center [440, 267] width 438 height 293
click at [439, 211] on textarea at bounding box center [440, 235] width 404 height 65
click at [306, 236] on textarea at bounding box center [440, 235] width 404 height 65
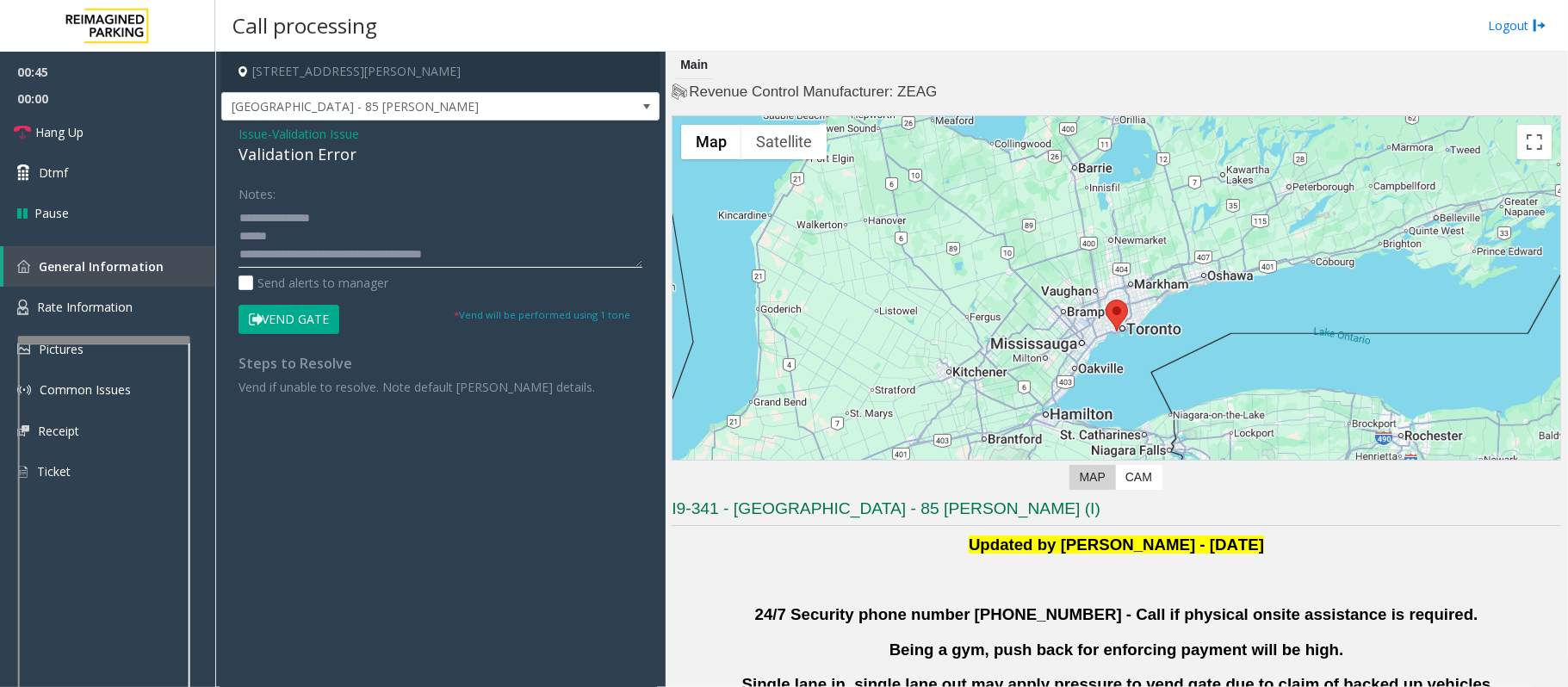
click at [293, 234] on textarea at bounding box center [440, 235] width 404 height 65
click at [290, 244] on textarea at bounding box center [440, 235] width 404 height 65
click at [310, 236] on textarea at bounding box center [440, 235] width 404 height 65
click at [314, 239] on textarea at bounding box center [440, 235] width 404 height 65
click at [291, 236] on textarea at bounding box center [440, 235] width 404 height 65
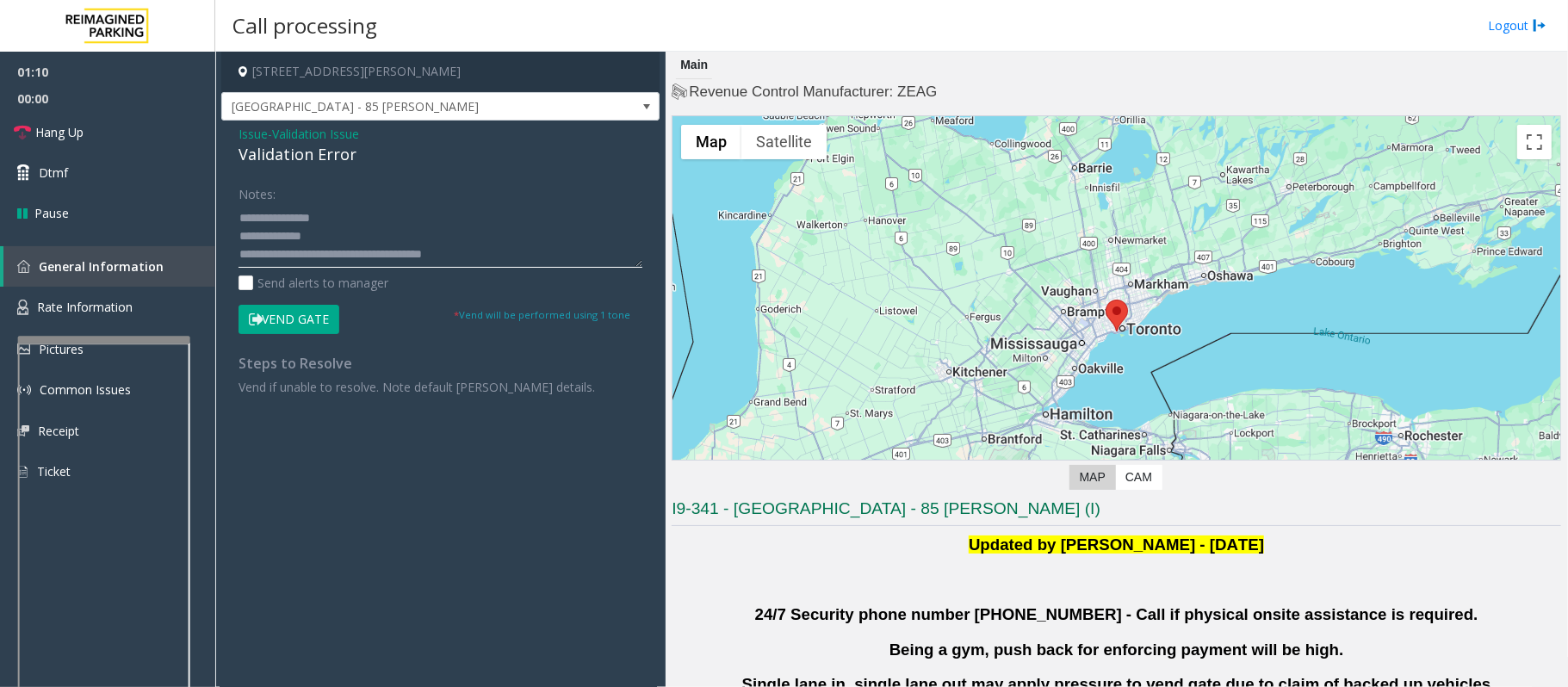
click at [291, 236] on textarea at bounding box center [440, 235] width 404 height 65
drag, startPoint x: 482, startPoint y: 253, endPoint x: 305, endPoint y: 262, distance: 177.2
click at [305, 262] on textarea at bounding box center [440, 235] width 404 height 65
type textarea "**********"
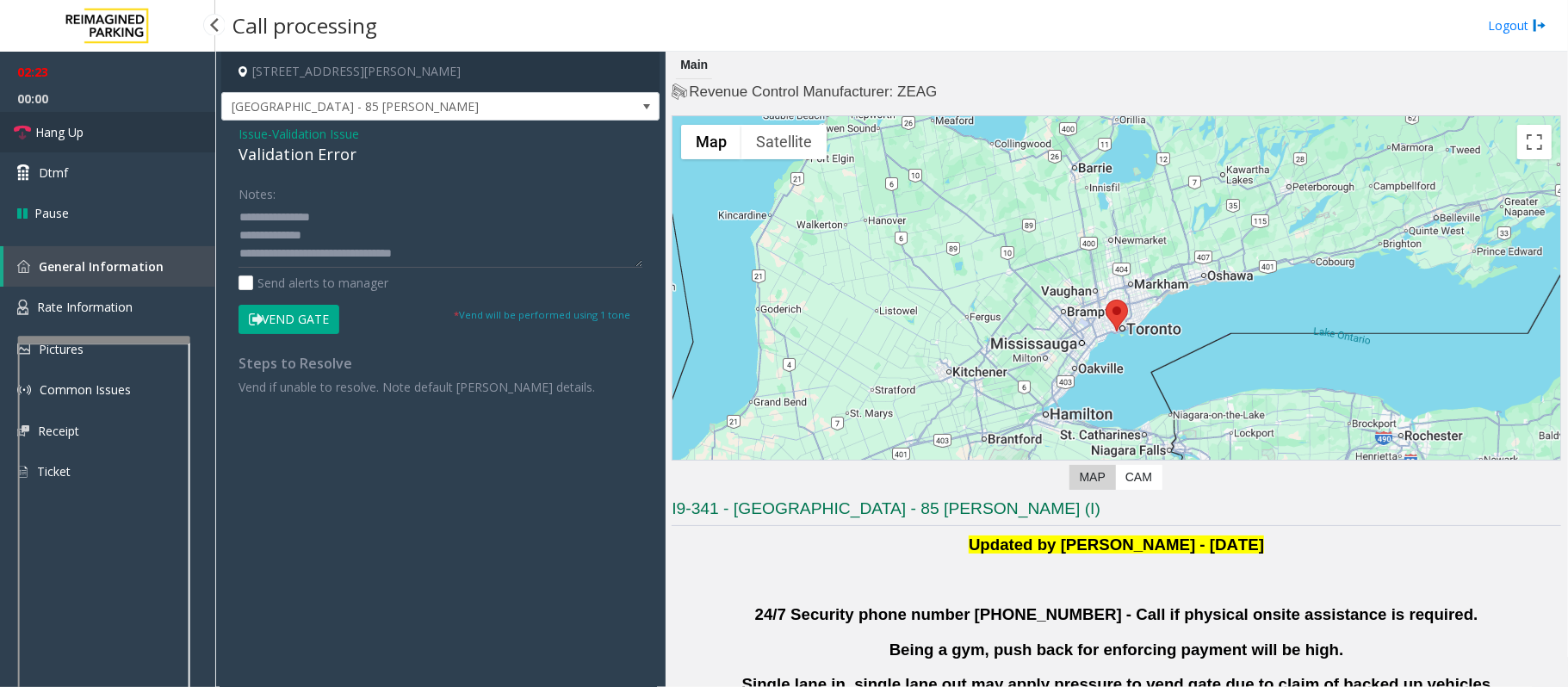
click at [66, 138] on span "Hang Up" at bounding box center [60, 132] width 48 height 18
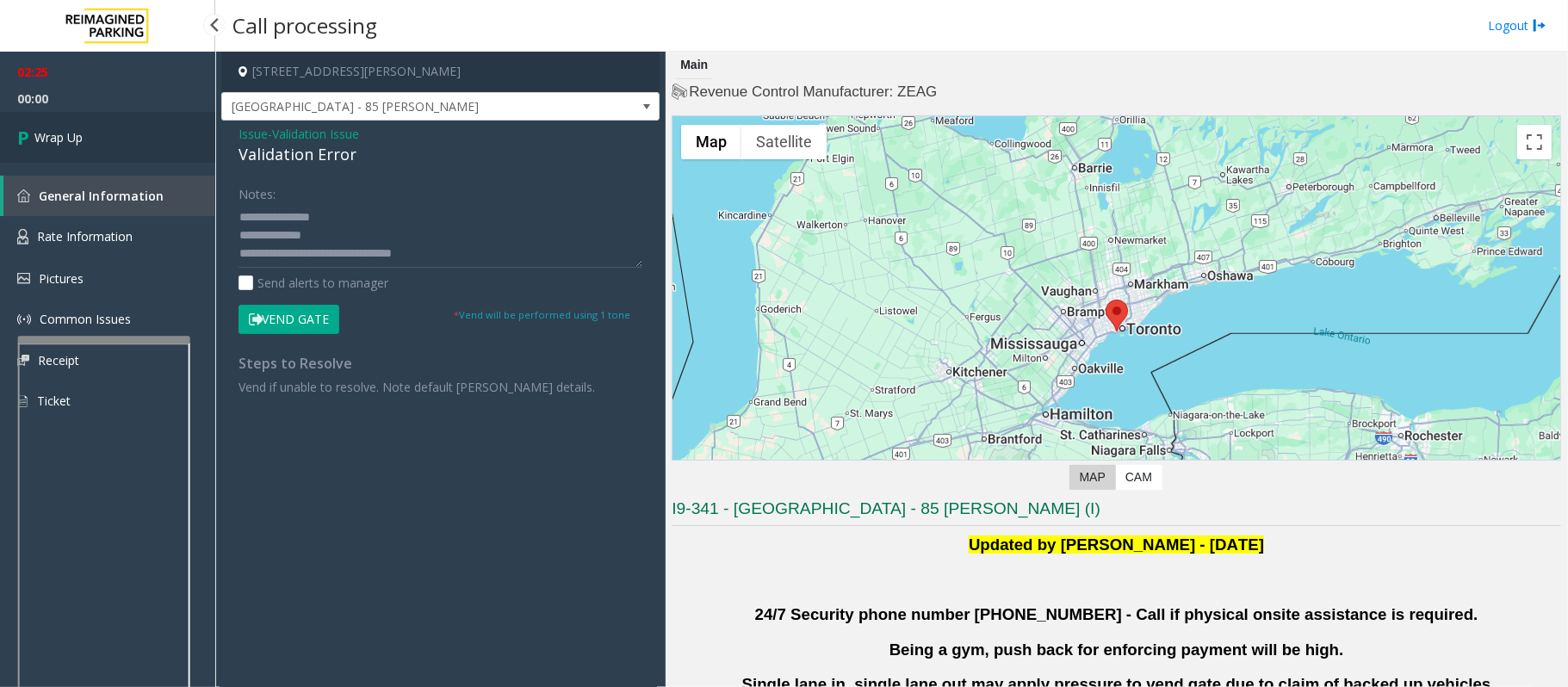
click at [66, 138] on span "Wrap Up" at bounding box center [59, 137] width 48 height 18
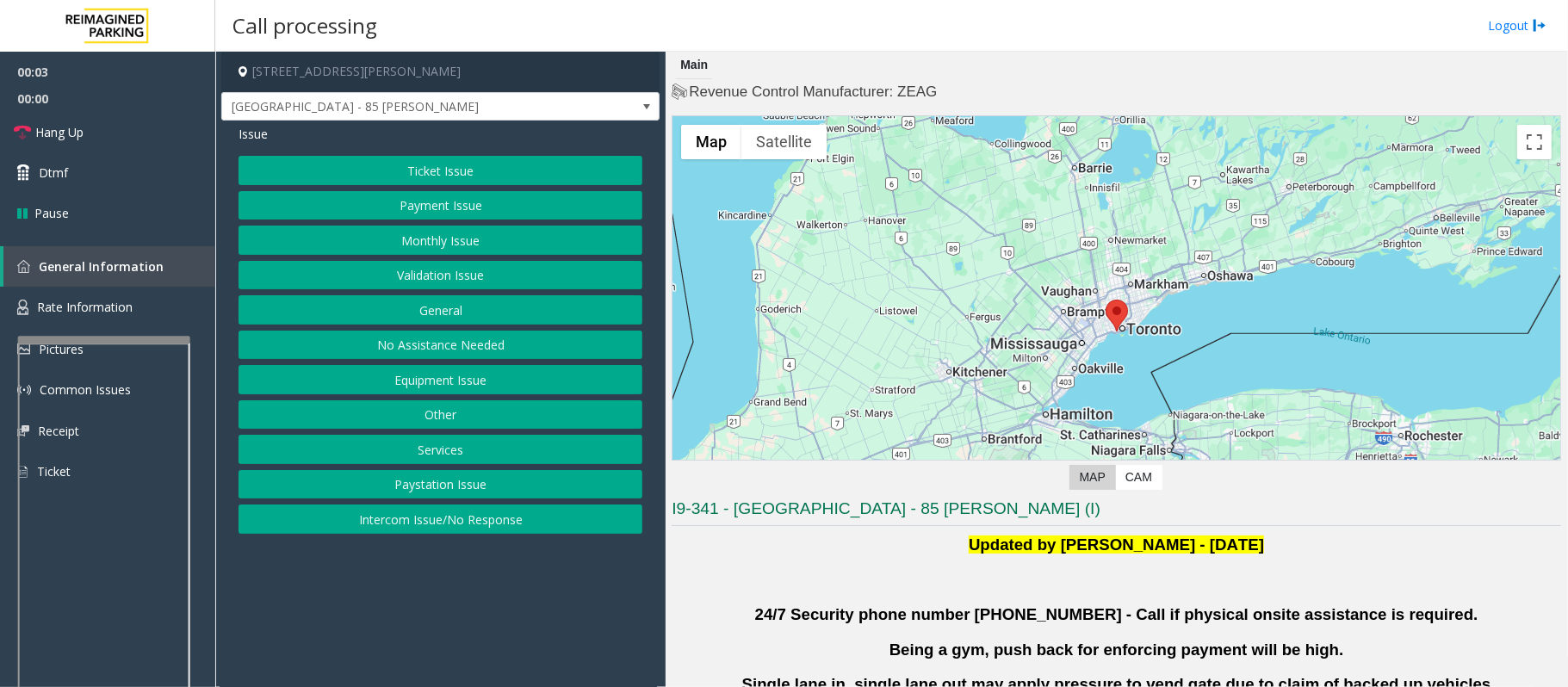
click at [401, 277] on button "Validation Issue" at bounding box center [440, 275] width 404 height 29
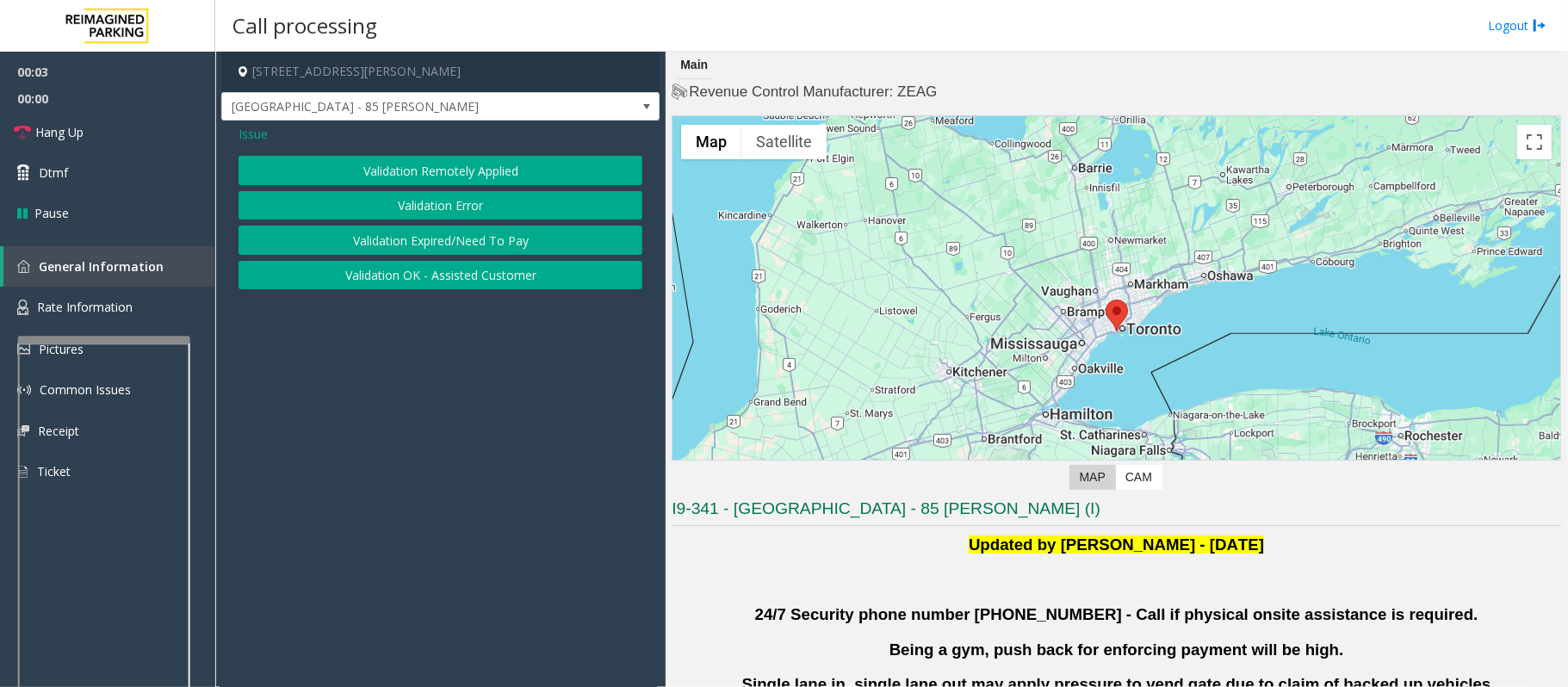
click at [400, 207] on button "Validation Error" at bounding box center [440, 205] width 404 height 29
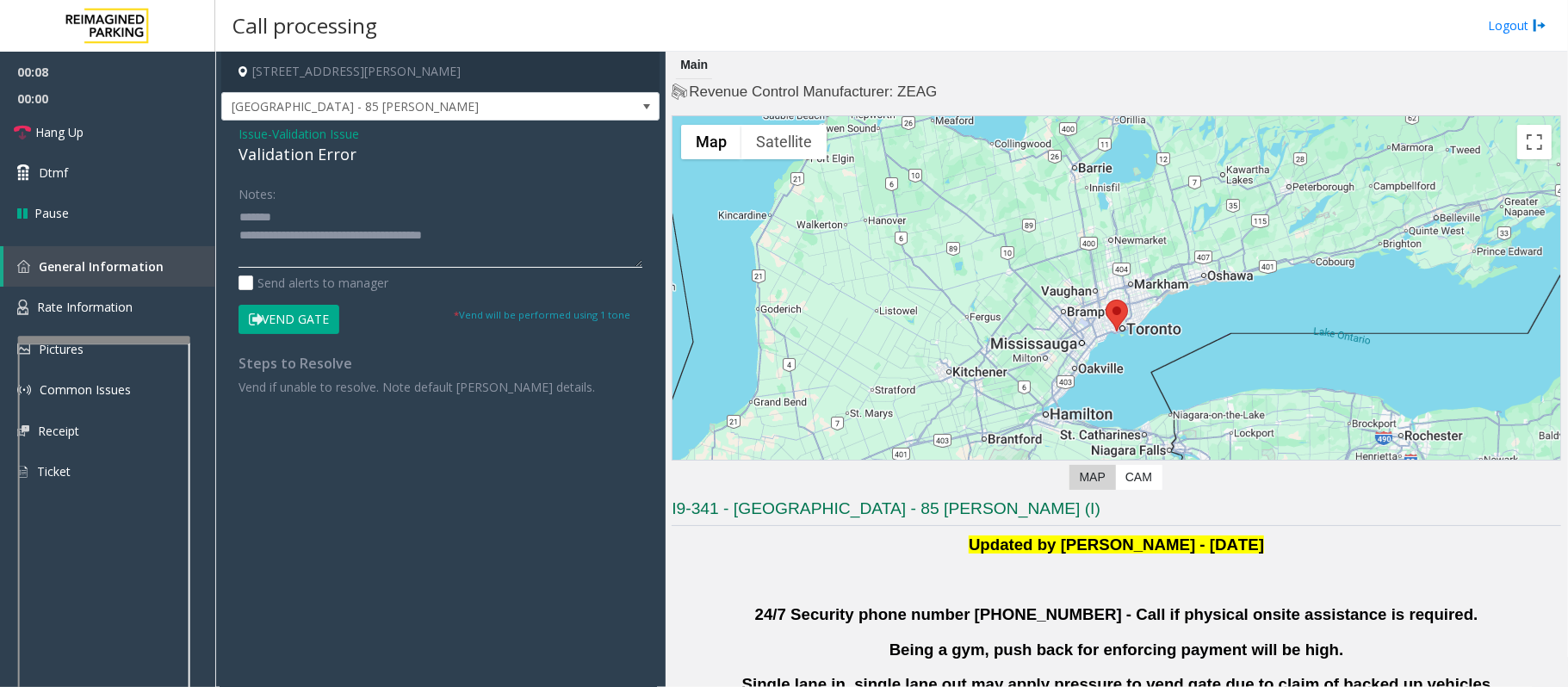
click at [435, 238] on textarea at bounding box center [440, 235] width 404 height 65
click at [487, 235] on textarea at bounding box center [440, 235] width 404 height 65
drag, startPoint x: 367, startPoint y: 164, endPoint x: 222, endPoint y: 157, distance: 145.2
click at [222, 157] on div "Issue - Validation Issue Validation Error Notes: Send alerts to manager Vend Ga…" at bounding box center [440, 267] width 438 height 293
click at [377, 224] on textarea at bounding box center [440, 235] width 404 height 65
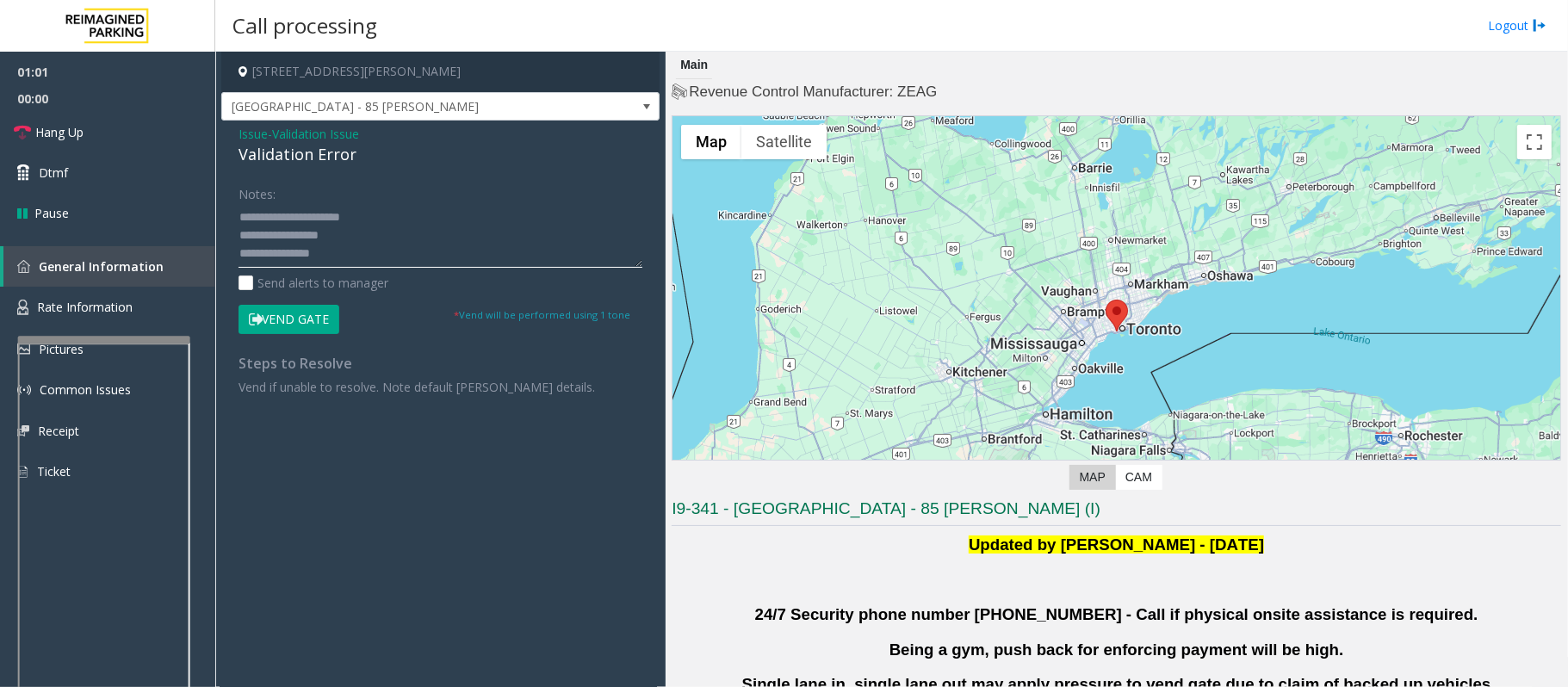
scroll to position [35, 0]
click at [306, 311] on button "Vend Gate" at bounding box center [288, 319] width 101 height 29
click at [282, 230] on textarea at bounding box center [440, 235] width 404 height 65
paste textarea "*******"
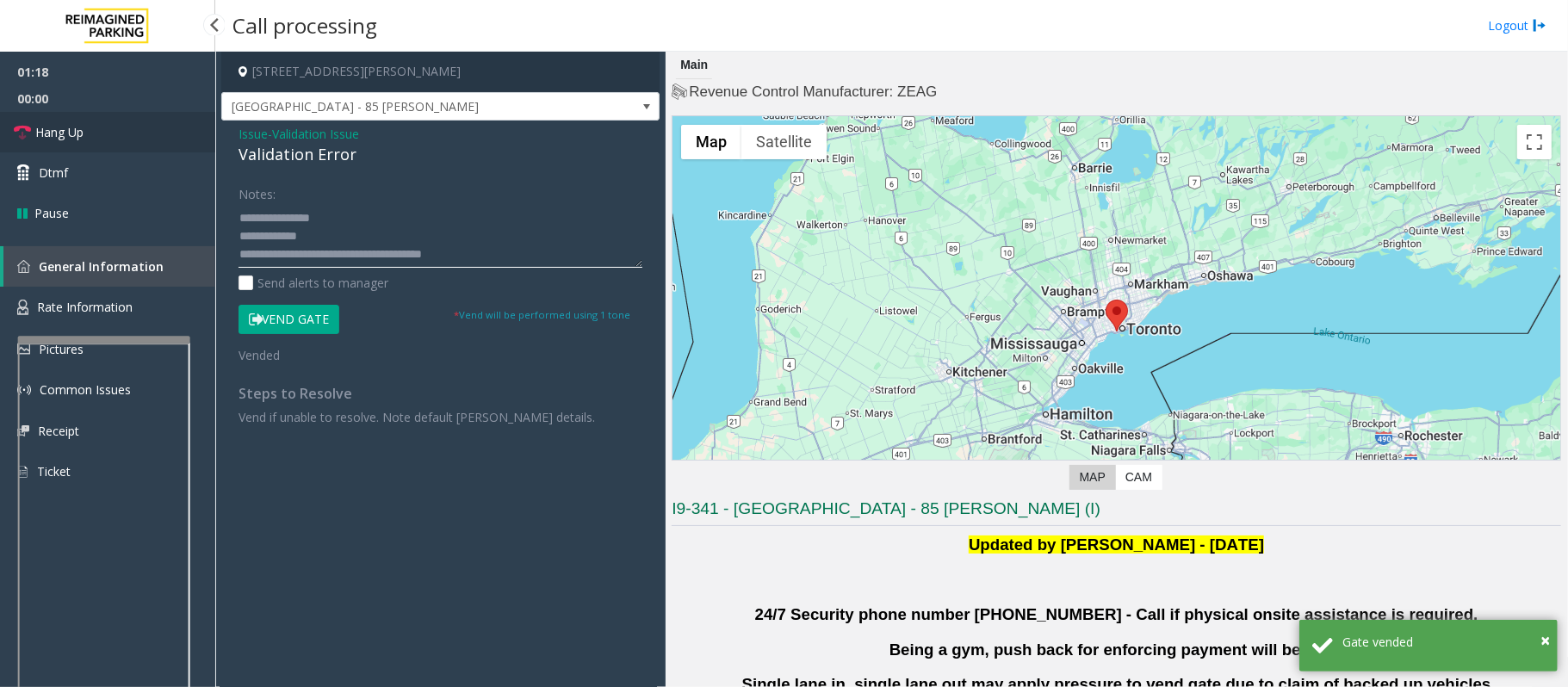
type textarea "**********"
click at [56, 138] on span "Hang Up" at bounding box center [60, 132] width 48 height 18
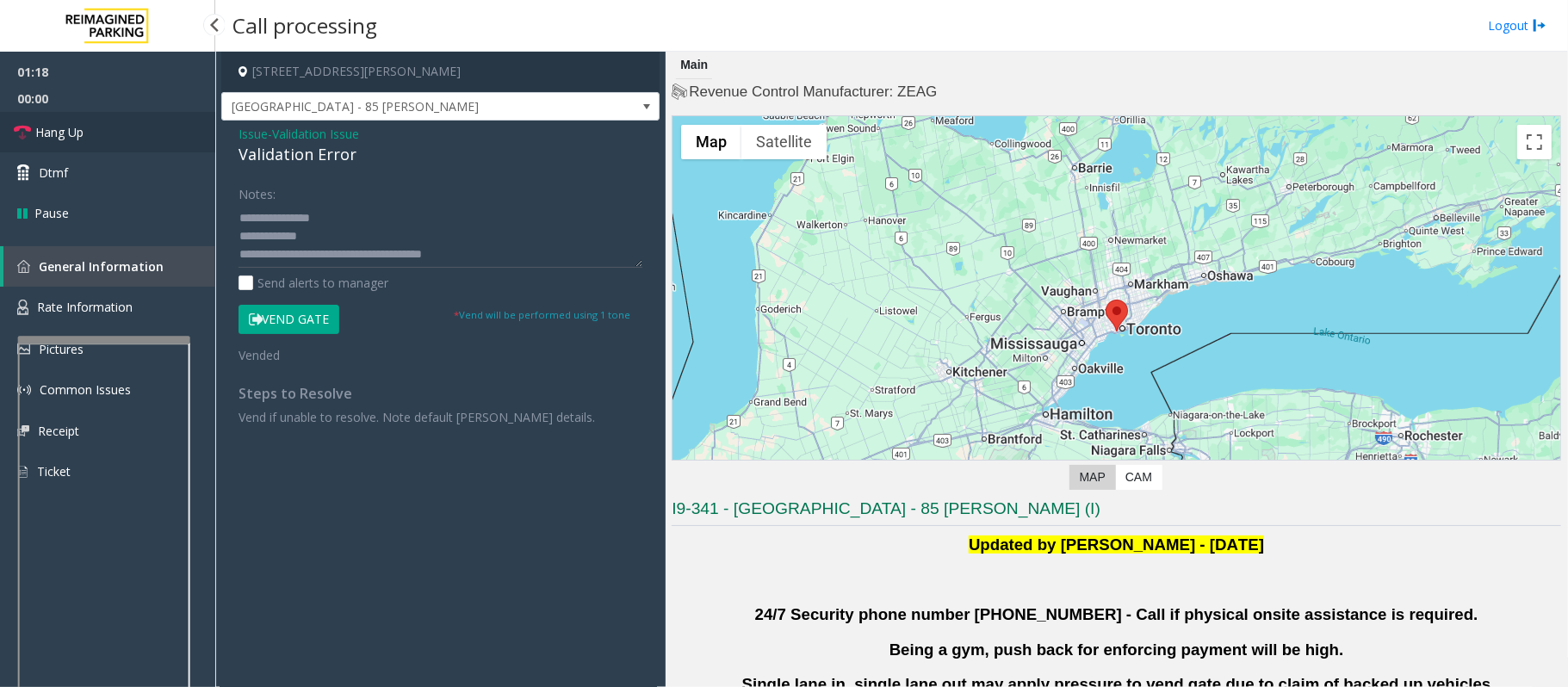
click at [72, 138] on span "Hang Up" at bounding box center [60, 132] width 48 height 18
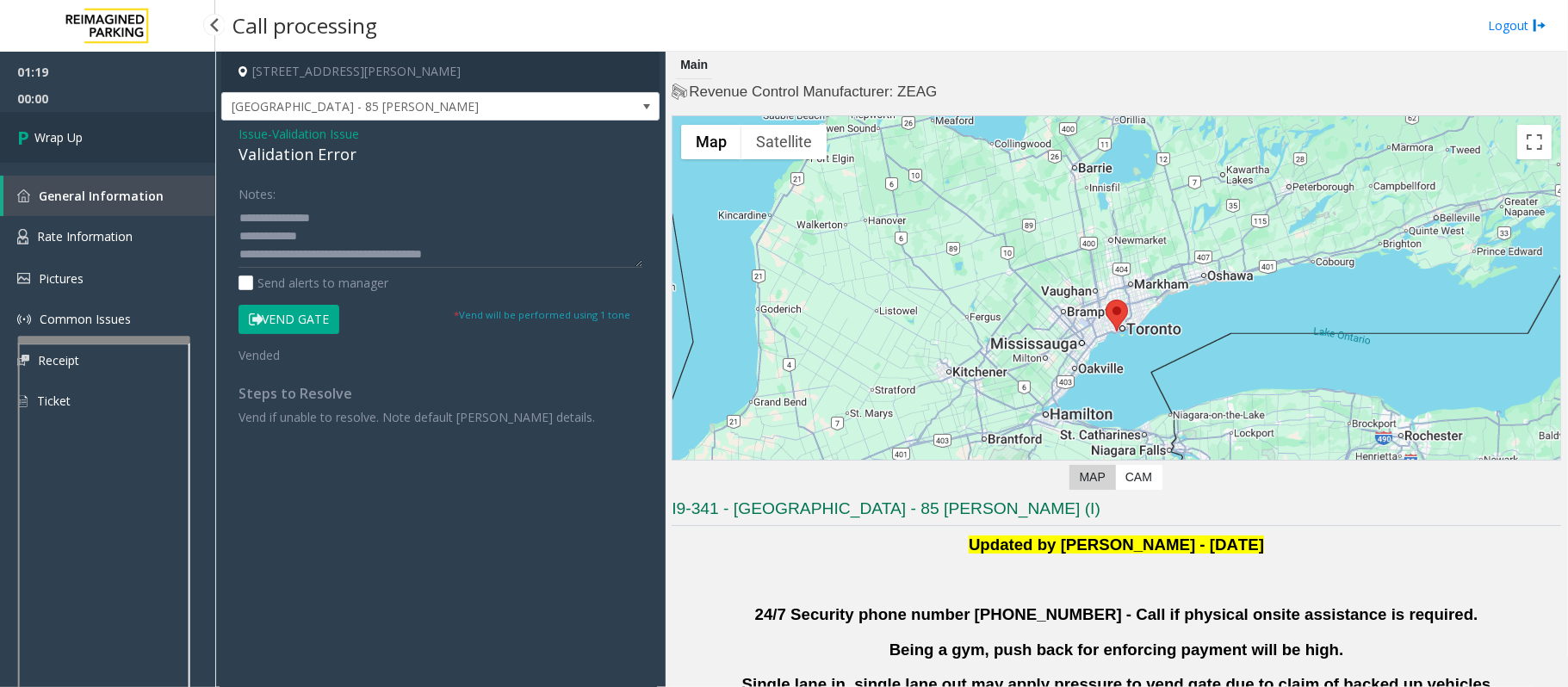
click at [72, 138] on span "Wrap Up" at bounding box center [59, 137] width 48 height 18
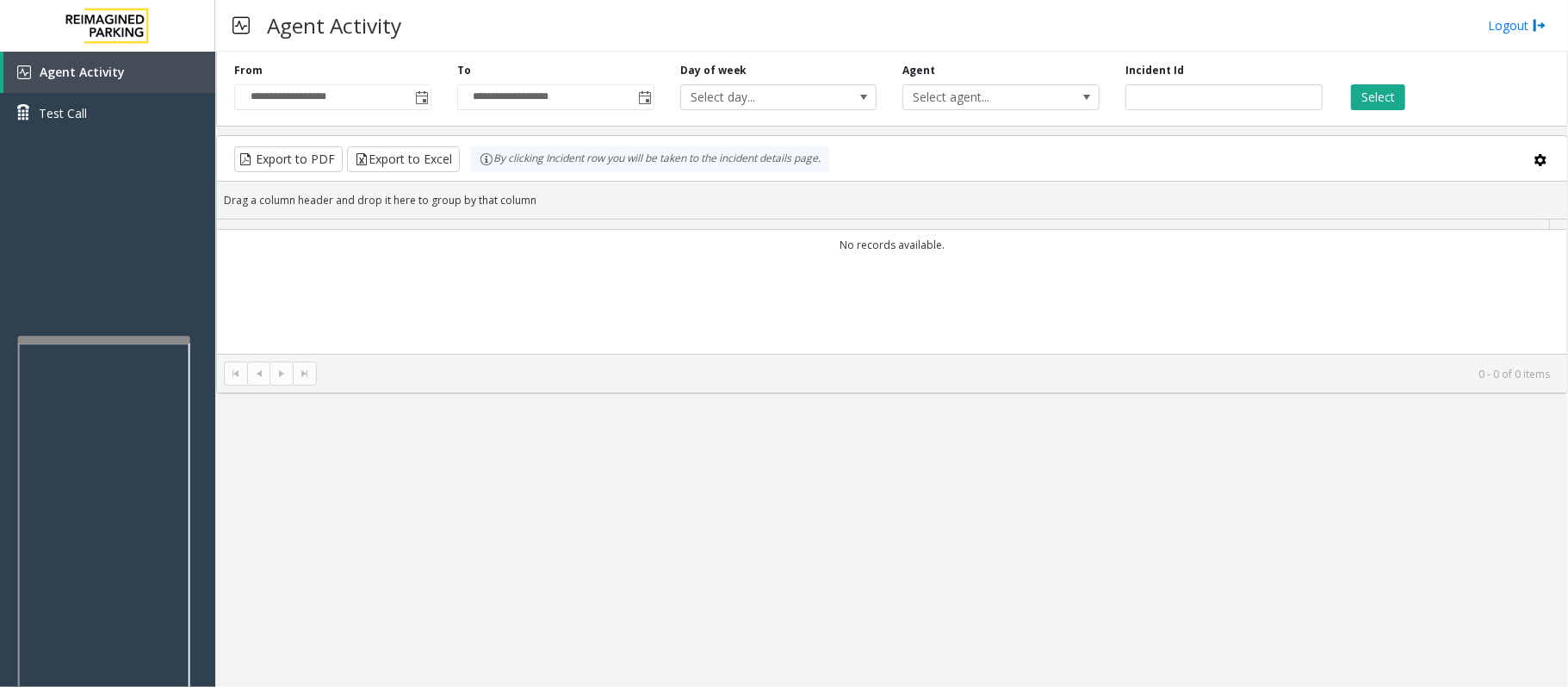
click at [638, 325] on div "No records available." at bounding box center [891, 337] width 1350 height 215
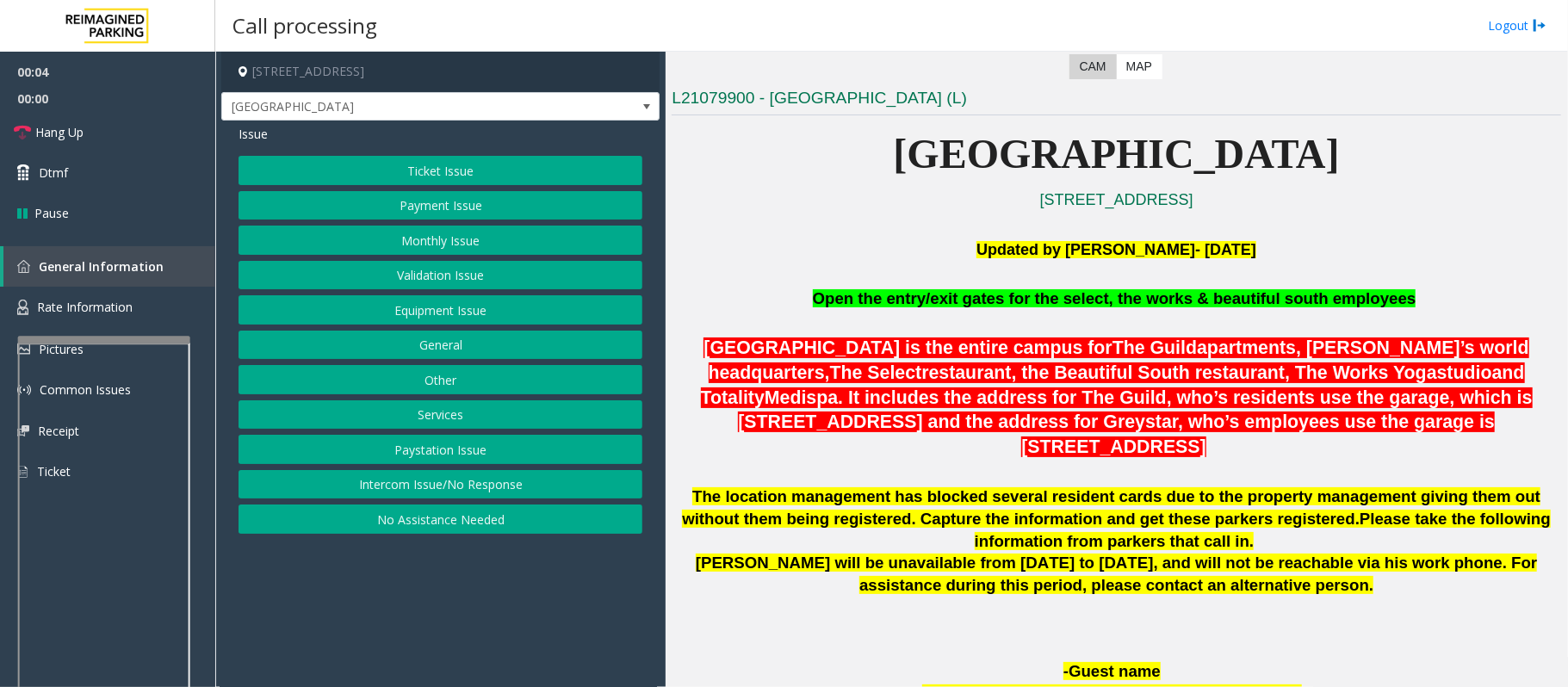
scroll to position [459, 0]
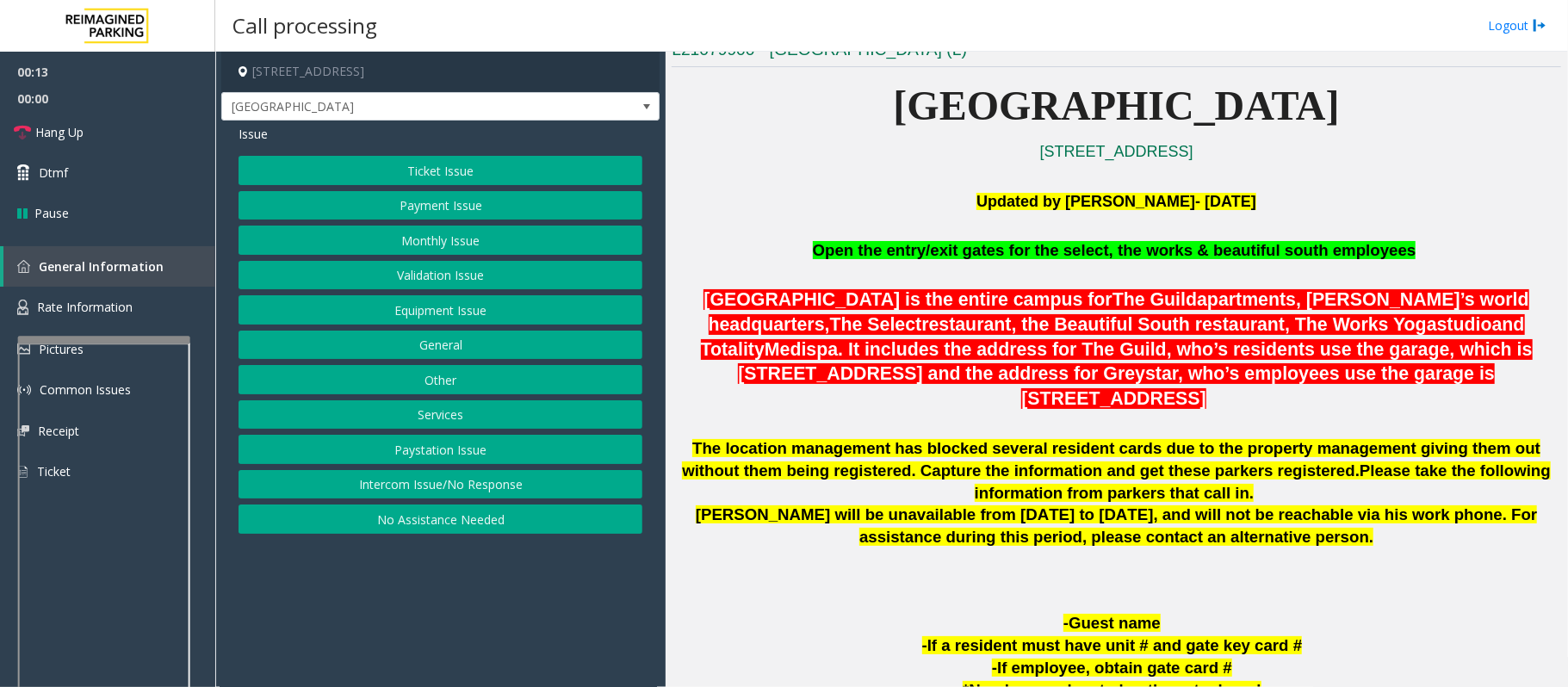
click at [376, 495] on button "Intercom Issue/No Response" at bounding box center [440, 485] width 404 height 29
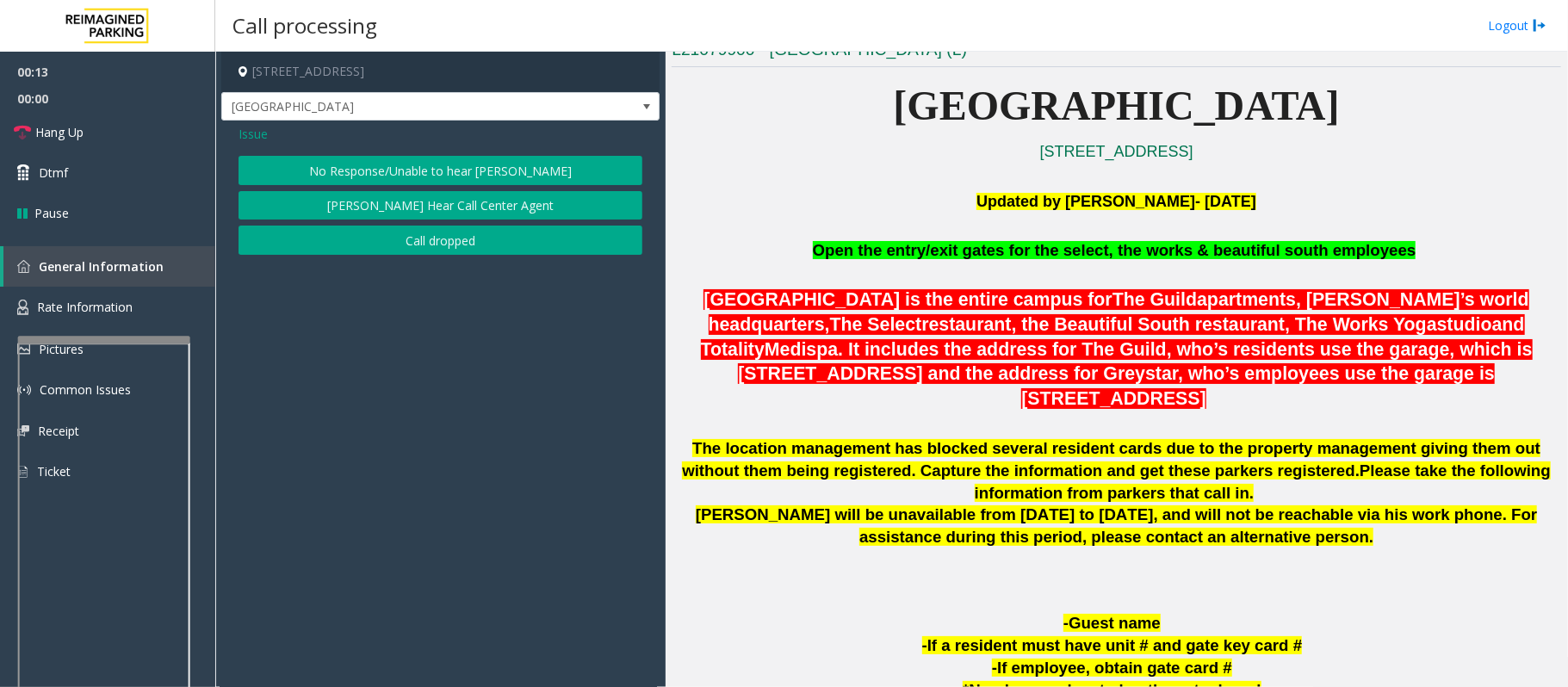
click at [389, 148] on div "Issue No Response/Unable to hear [PERSON_NAME] Cannot Hear Call Center Agent Ca…" at bounding box center [440, 192] width 438 height 143
click at [394, 163] on button "No Response/Unable to hear [PERSON_NAME]" at bounding box center [440, 171] width 404 height 29
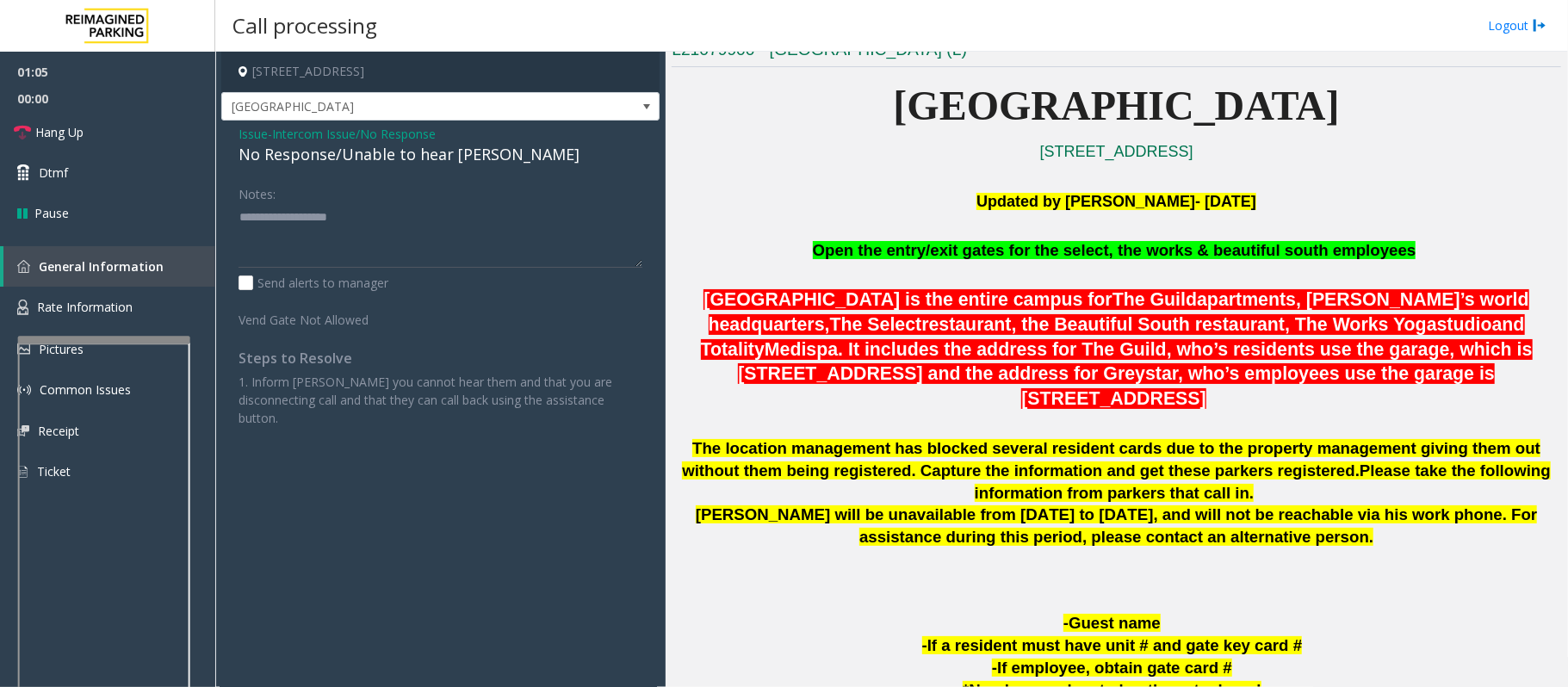
click at [318, 142] on span "Intercom Issue/No Response" at bounding box center [354, 134] width 164 height 18
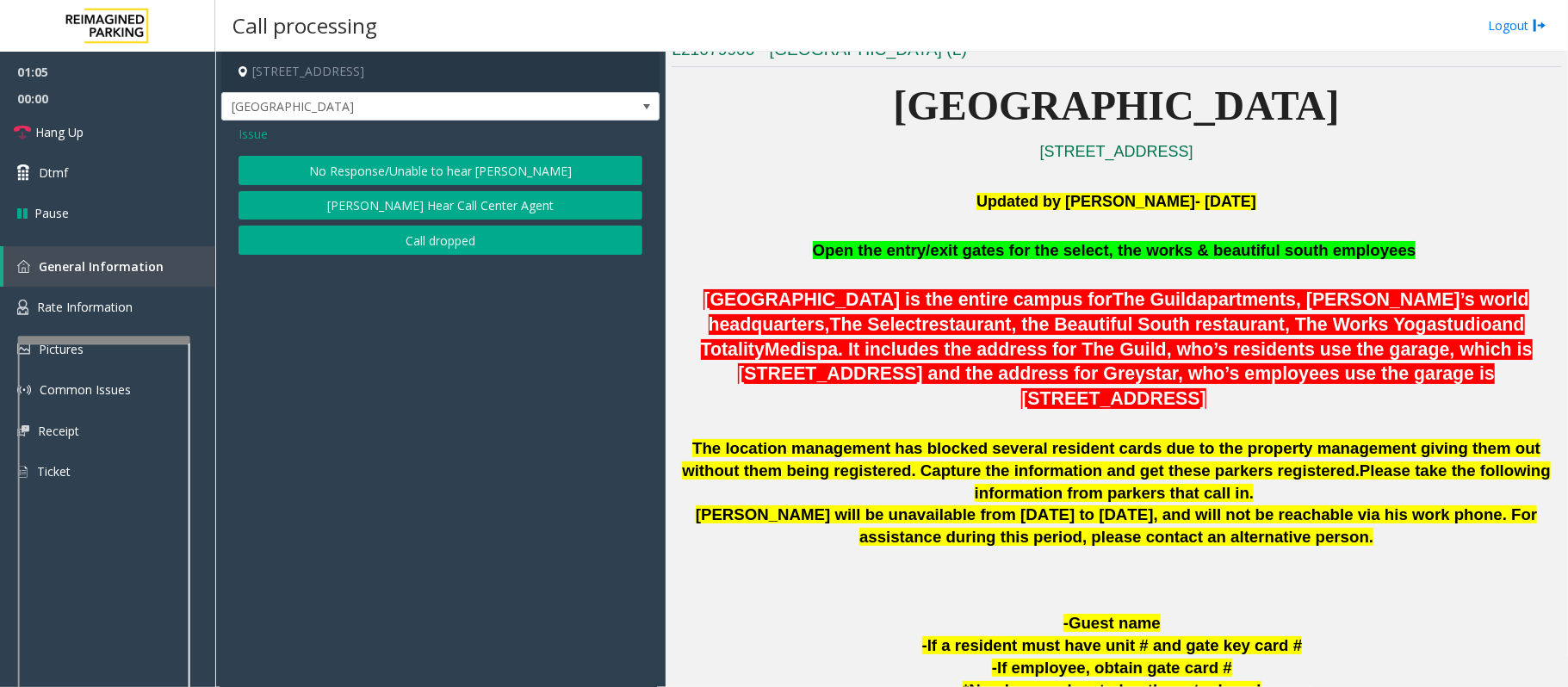
click at [320, 142] on div "Issue" at bounding box center [440, 134] width 404 height 18
click at [401, 179] on button "No Response/Unable to hear [PERSON_NAME]" at bounding box center [440, 171] width 404 height 29
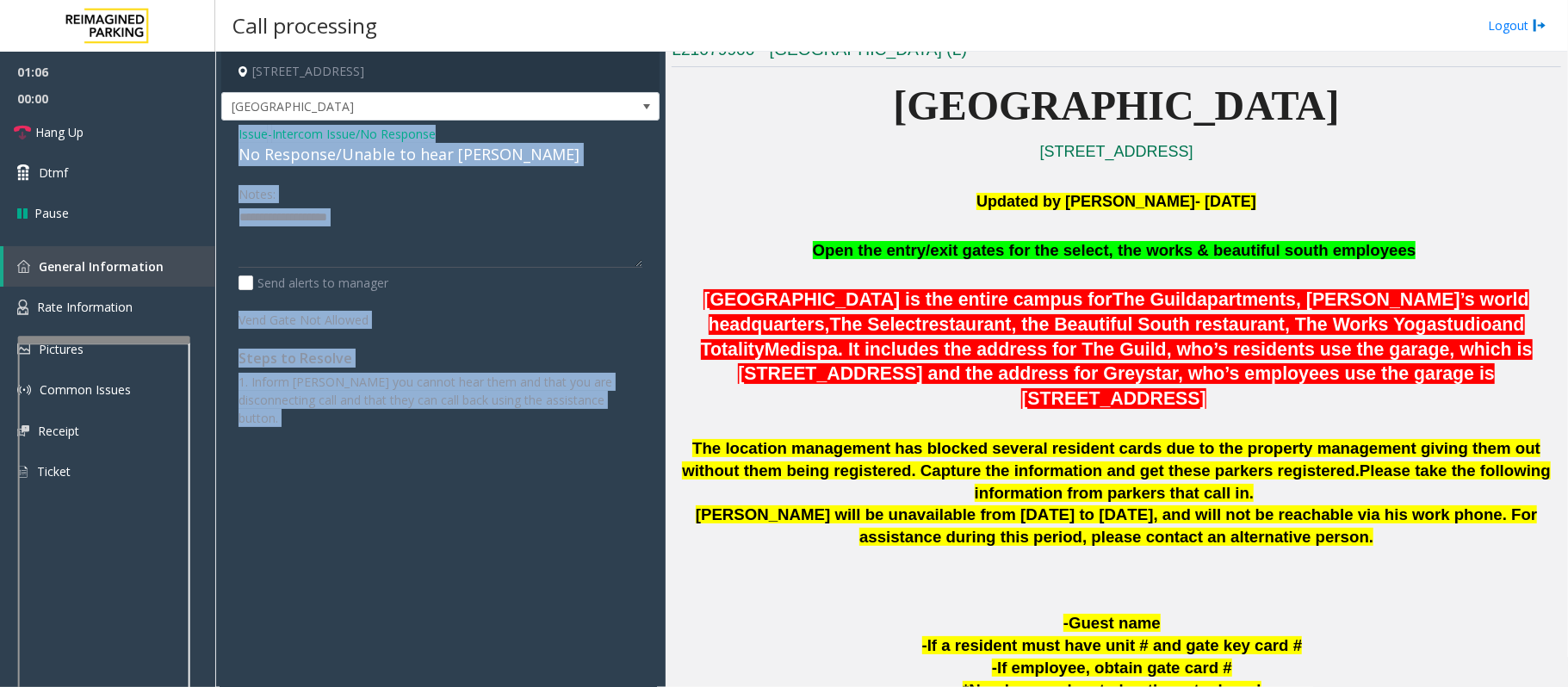
click at [393, 167] on div "Issue - Intercom Issue/No Response No Response/Unable to hear parker Notes: Sen…" at bounding box center [440, 282] width 438 height 324
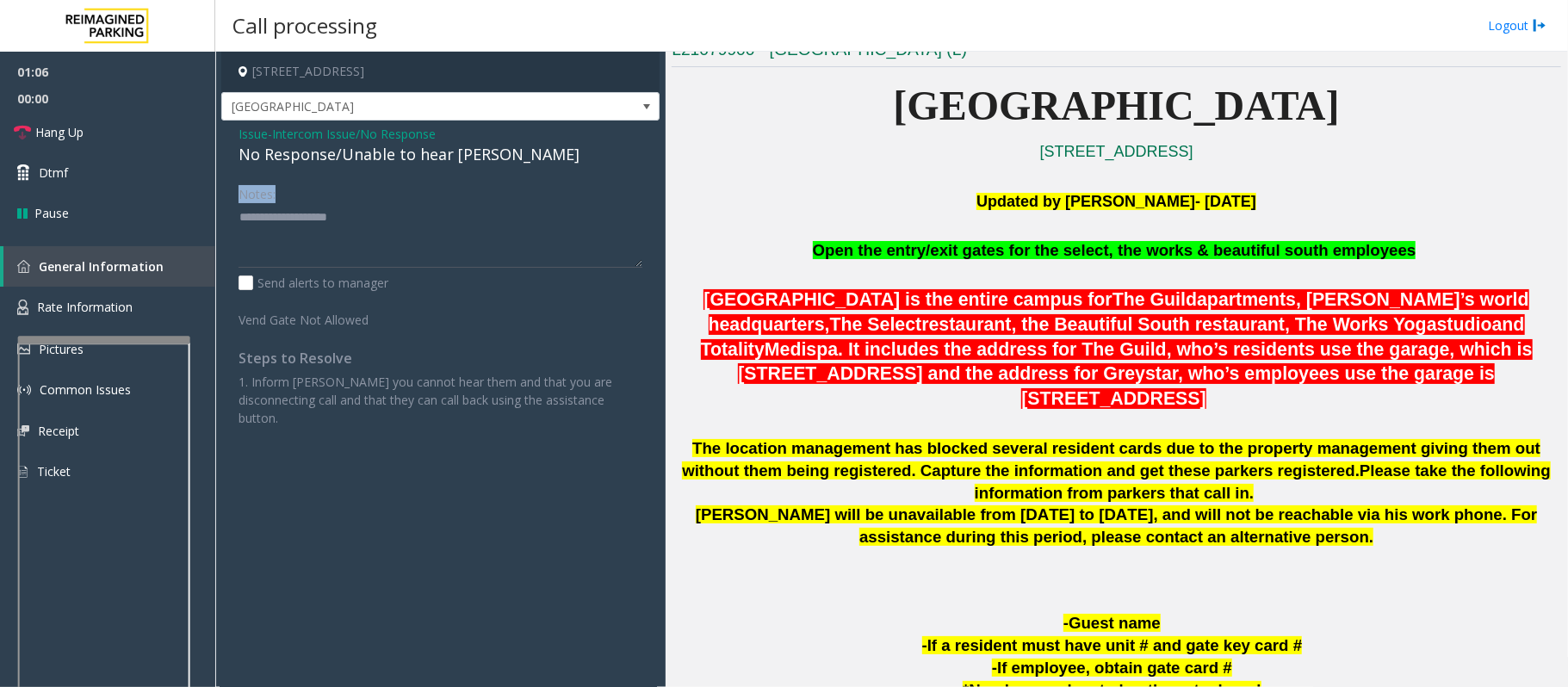
click at [393, 167] on div "Issue - Intercom Issue/No Response No Response/Unable to hear parker Notes: Sen…" at bounding box center [440, 282] width 438 height 324
click at [400, 157] on div "No Response/Unable to hear [PERSON_NAME]" at bounding box center [440, 154] width 404 height 23
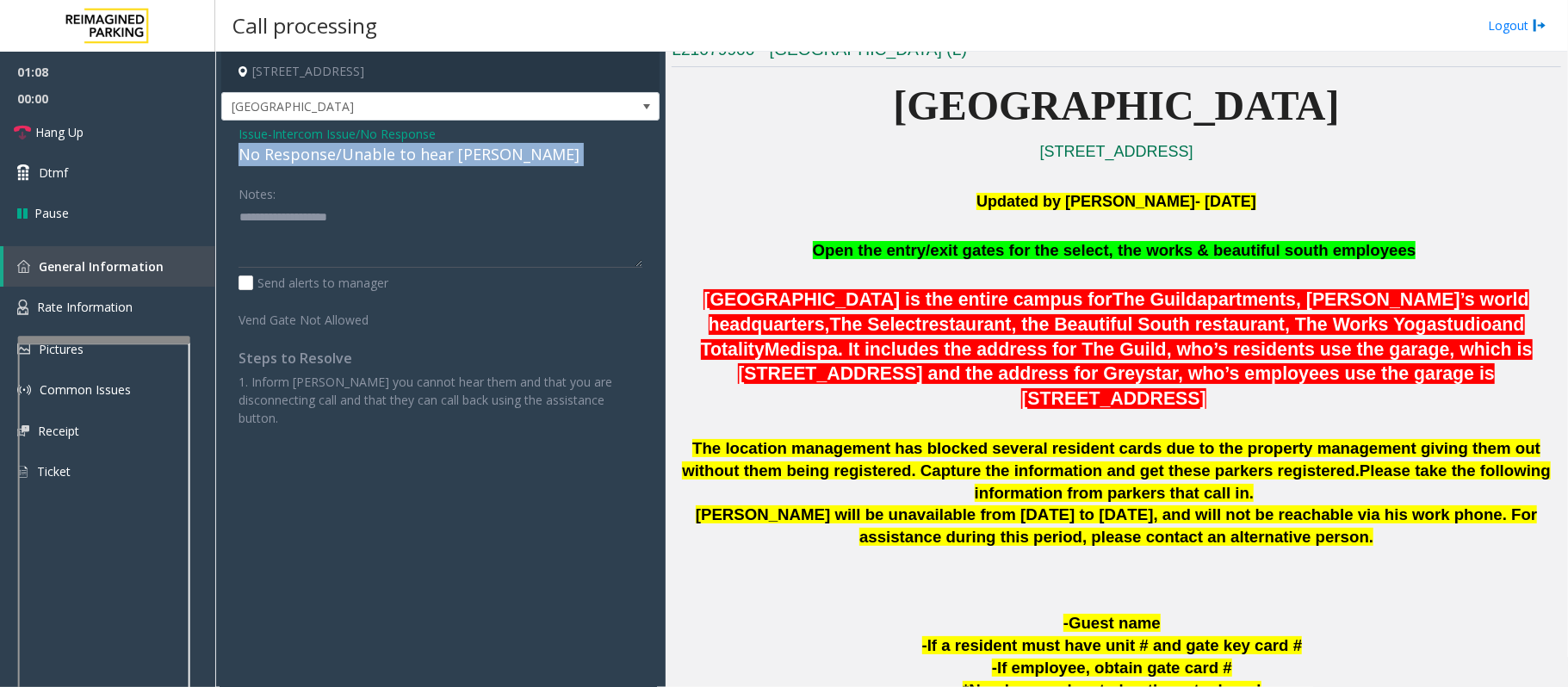
click at [400, 157] on div "No Response/Unable to hear [PERSON_NAME]" at bounding box center [440, 154] width 404 height 23
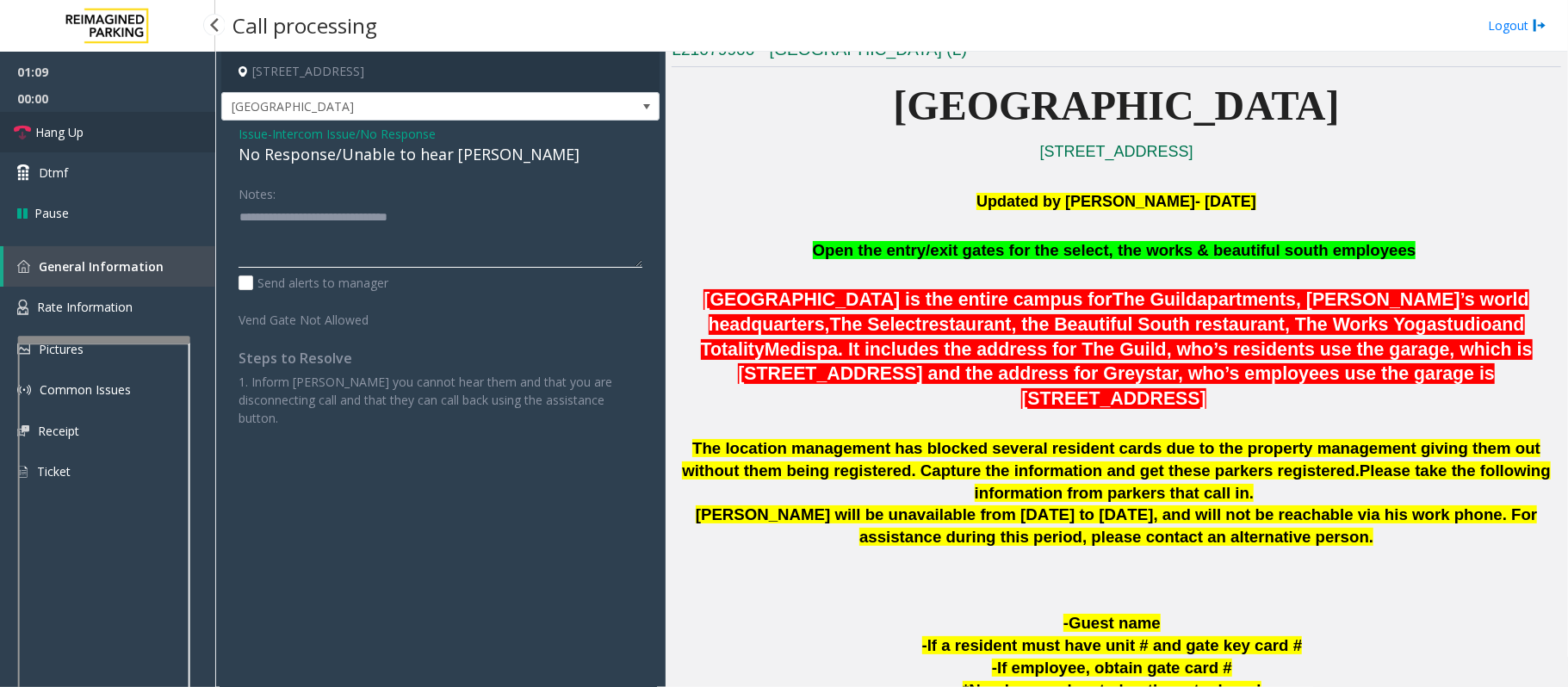
type textarea "**********"
click at [77, 115] on link "Hang Up" at bounding box center [107, 132] width 215 height 41
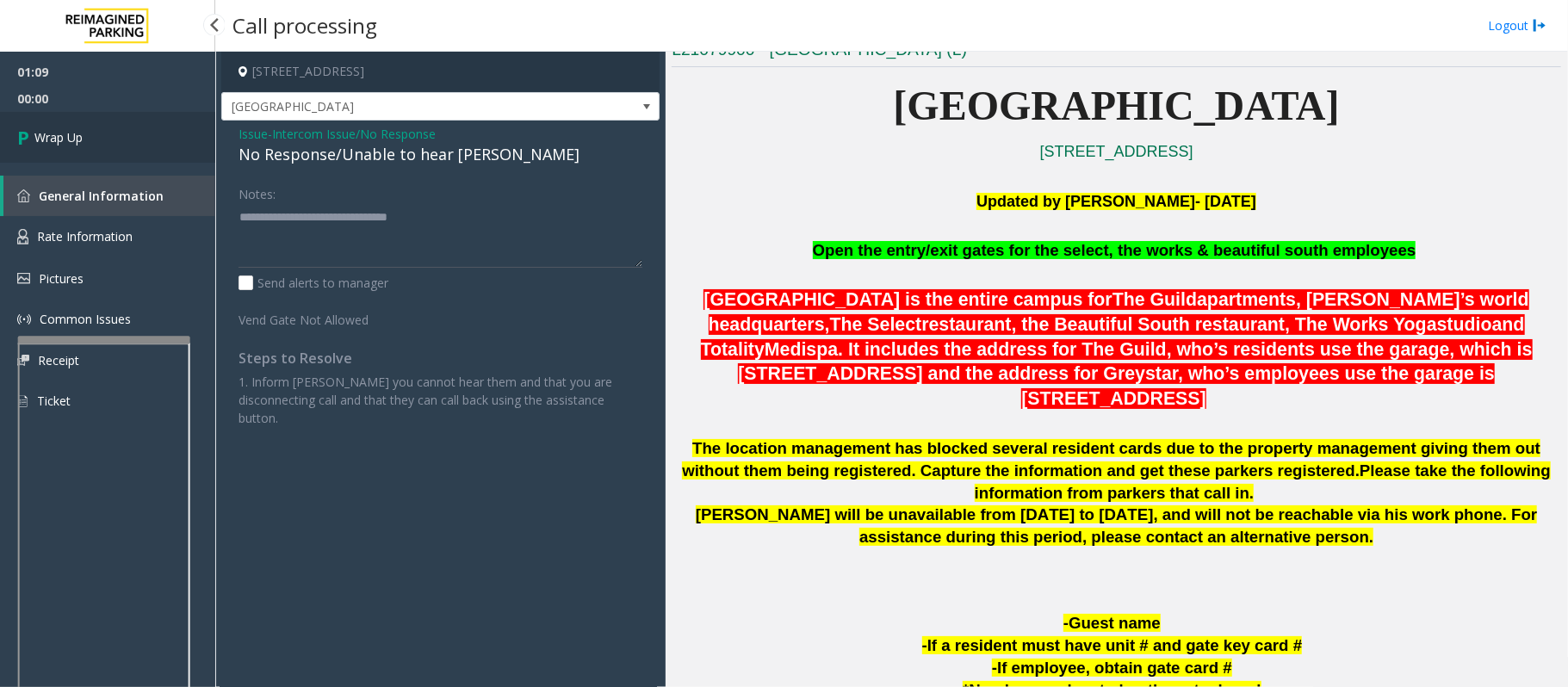
click at [76, 126] on link "Wrap Up" at bounding box center [107, 137] width 215 height 51
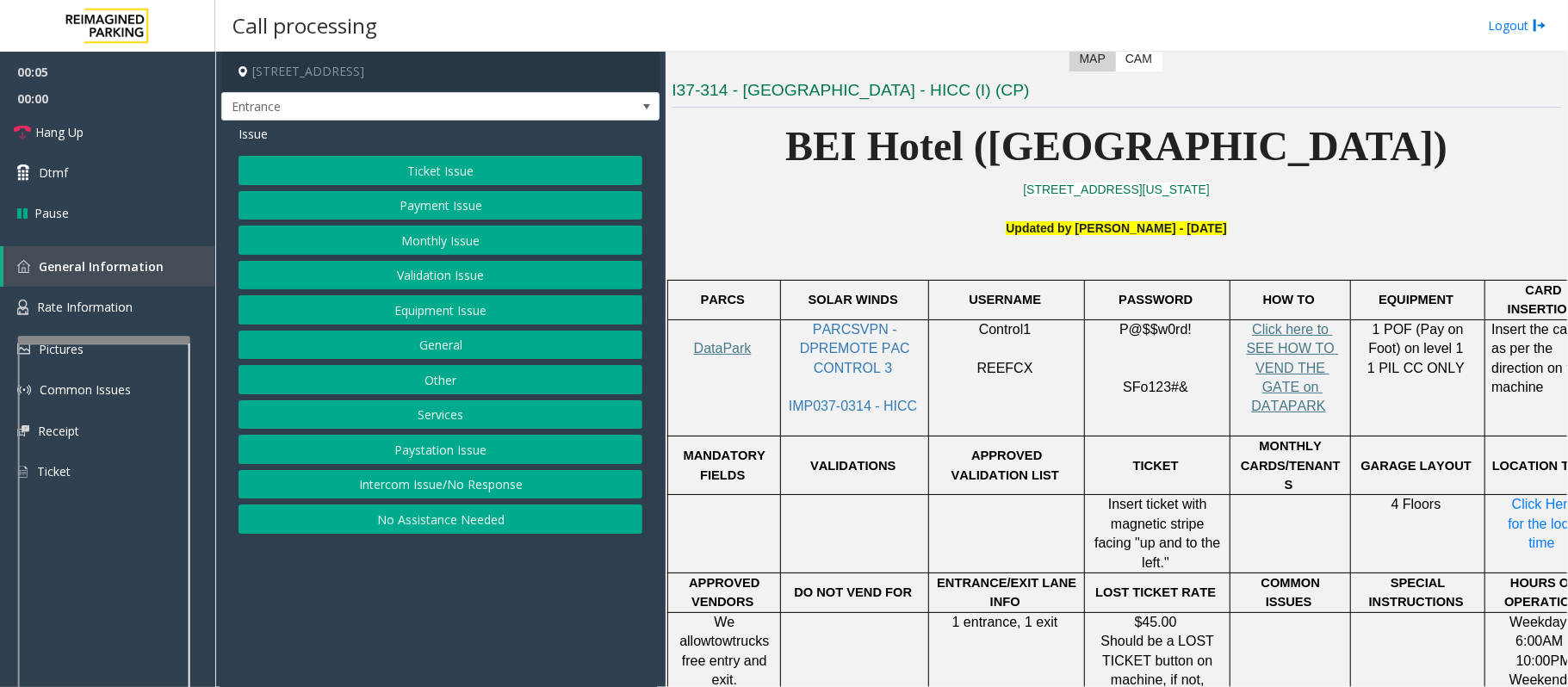
scroll to position [459, 0]
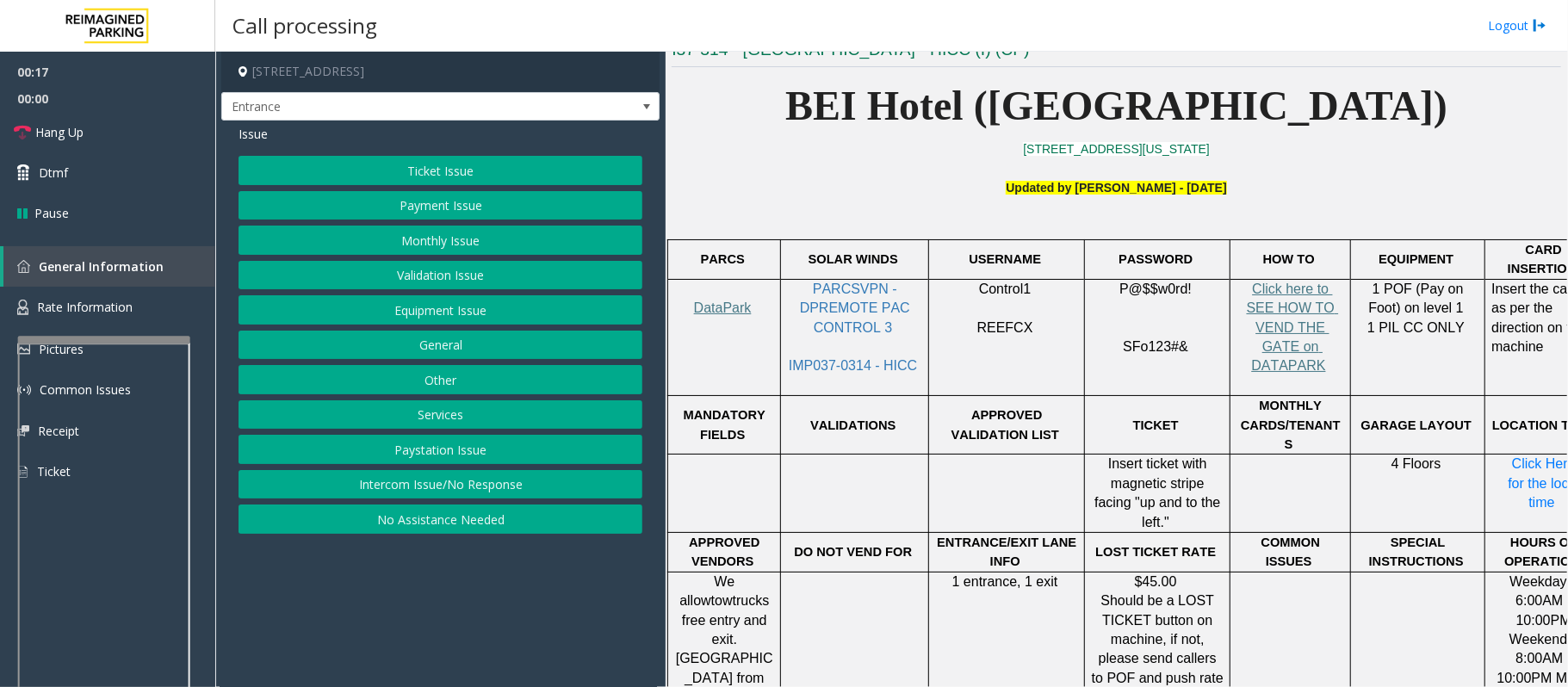
click at [374, 313] on button "Equipment Issue" at bounding box center [440, 310] width 404 height 29
click at [374, 313] on button "Gate / Door Won't Open" at bounding box center [440, 310] width 404 height 29
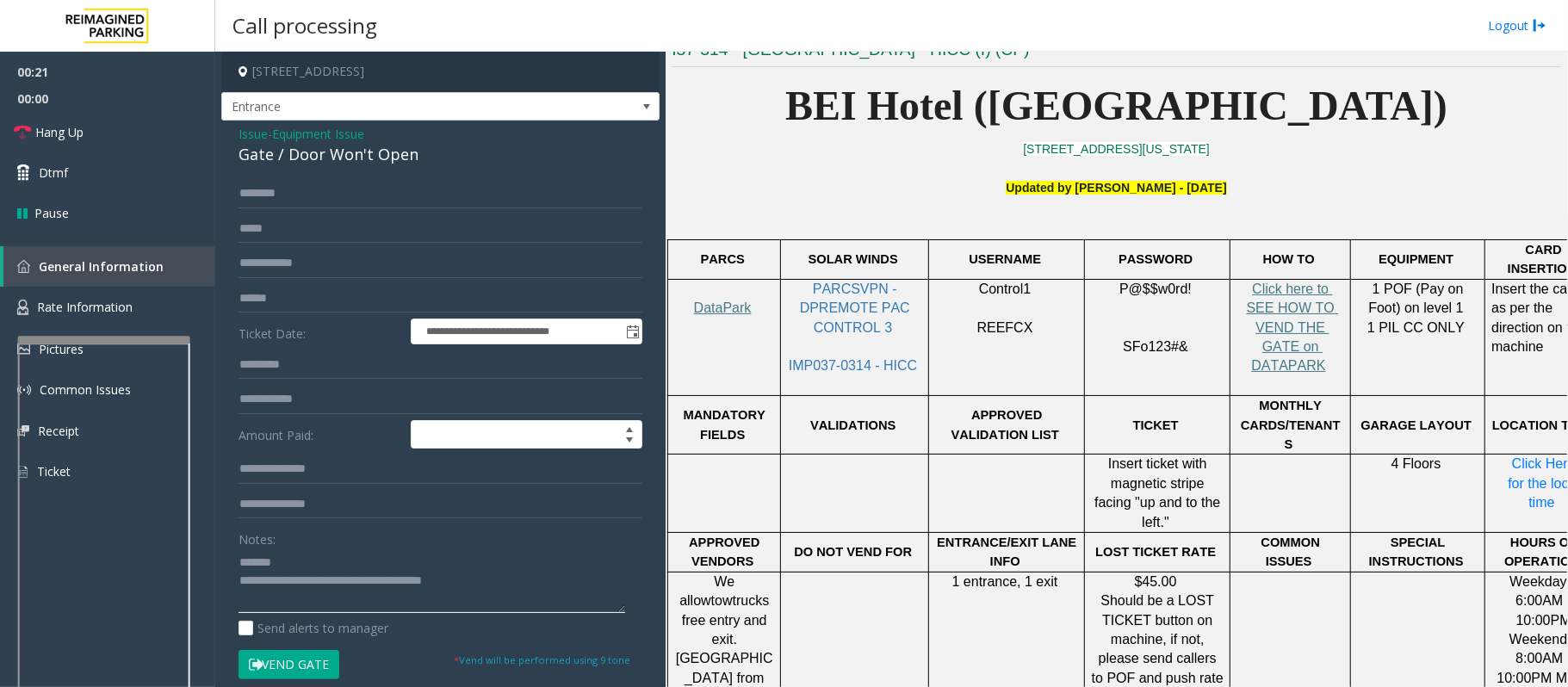
click at [301, 570] on textarea at bounding box center [431, 580] width 387 height 65
type textarea "**********"
drag, startPoint x: 1099, startPoint y: 429, endPoint x: 1219, endPoint y: 467, distance: 125.9
click at [1219, 467] on p "Insert ticket with magnetic stripe facing "up and to the left."" at bounding box center [1157, 494] width 133 height 78
click at [1220, 469] on p "Insert ticket with magnetic stripe facing "up and to the left."" at bounding box center [1157, 494] width 133 height 78
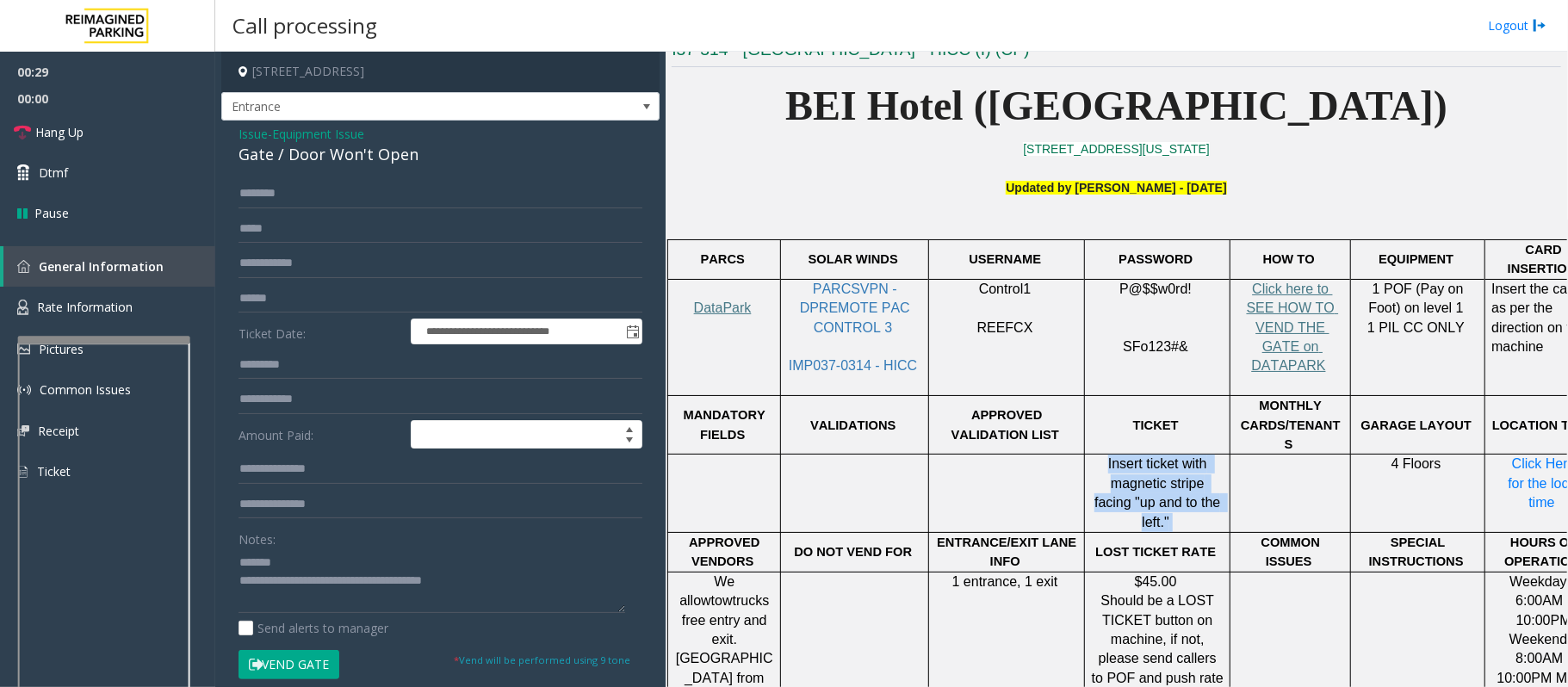
drag, startPoint x: 1206, startPoint y: 463, endPoint x: 1096, endPoint y: 420, distance: 118.1
click at [1096, 455] on p "Insert ticket with magnetic stripe facing "up and to the left."" at bounding box center [1157, 494] width 133 height 78
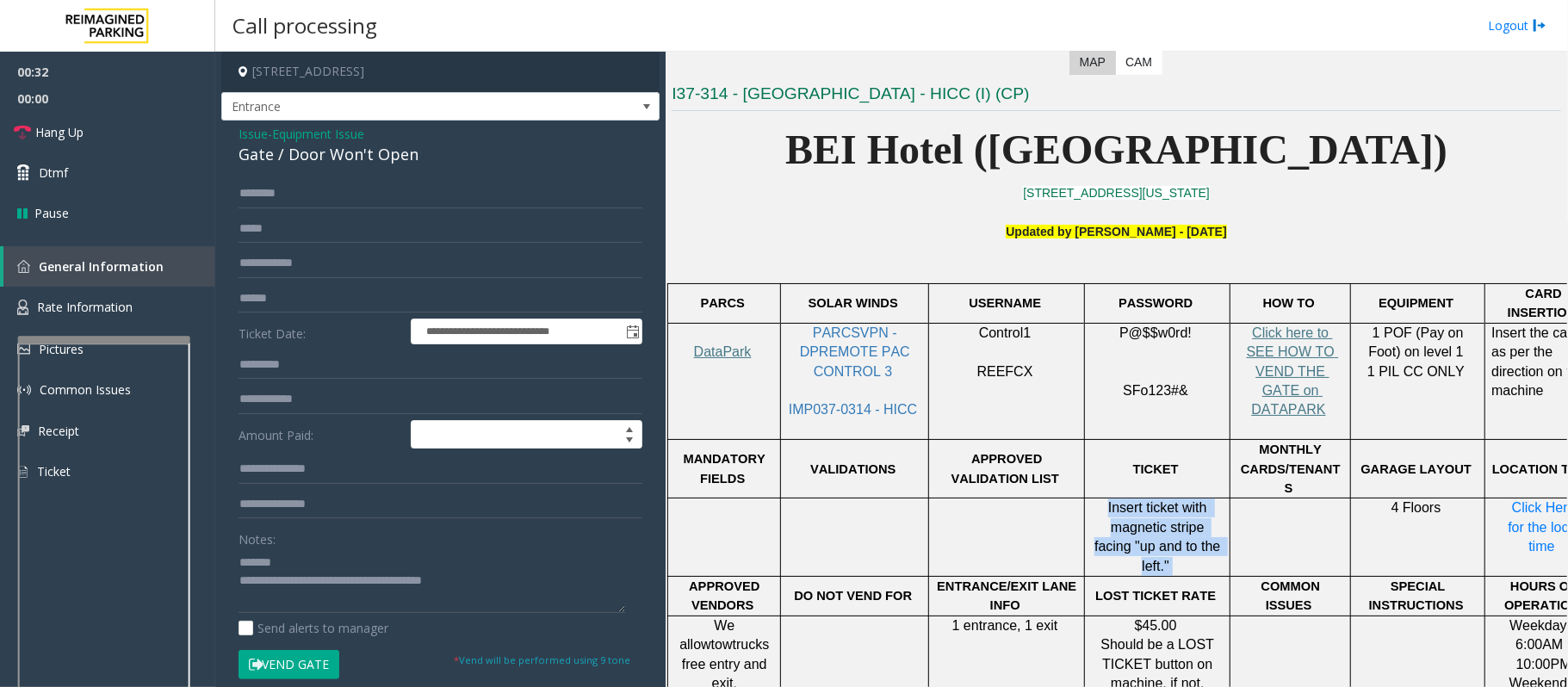
scroll to position [344, 0]
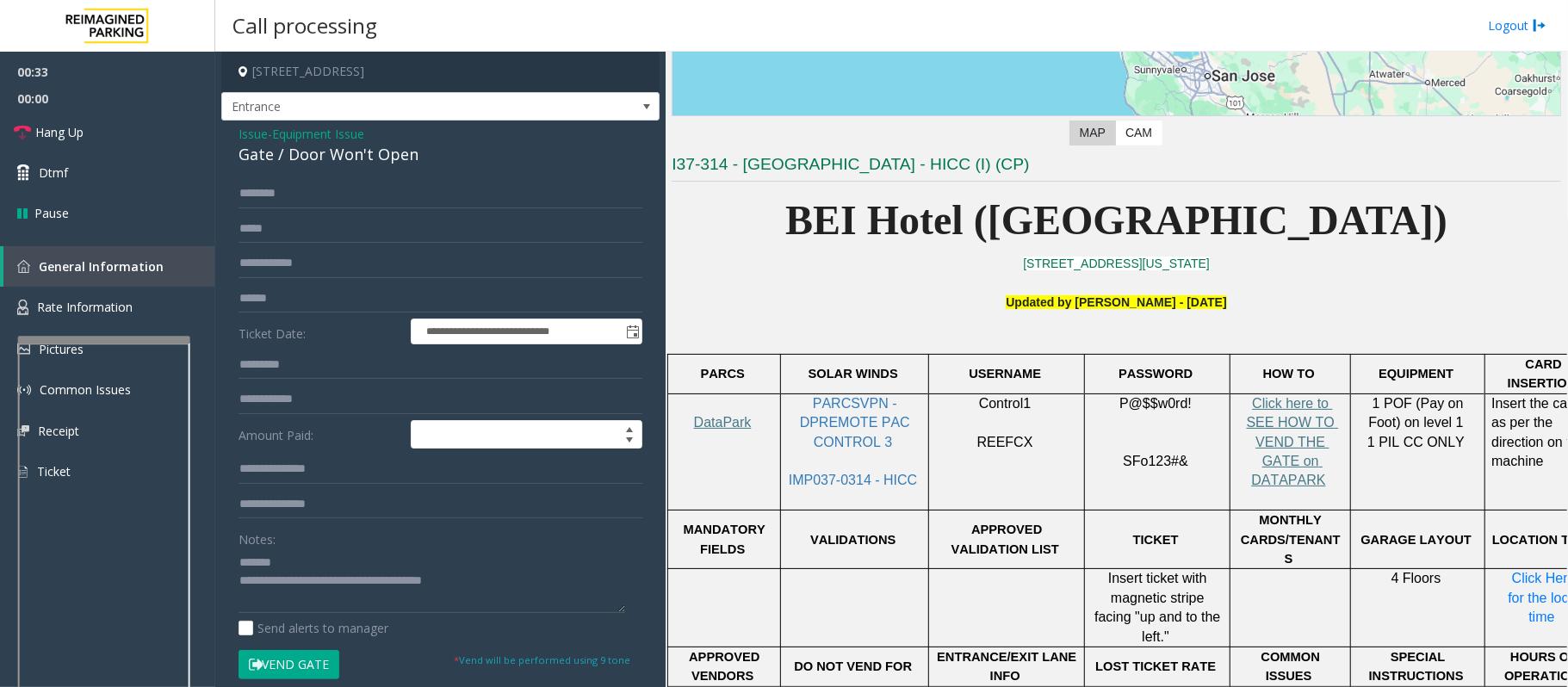
click at [255, 136] on span "Issue" at bounding box center [253, 134] width 29 height 18
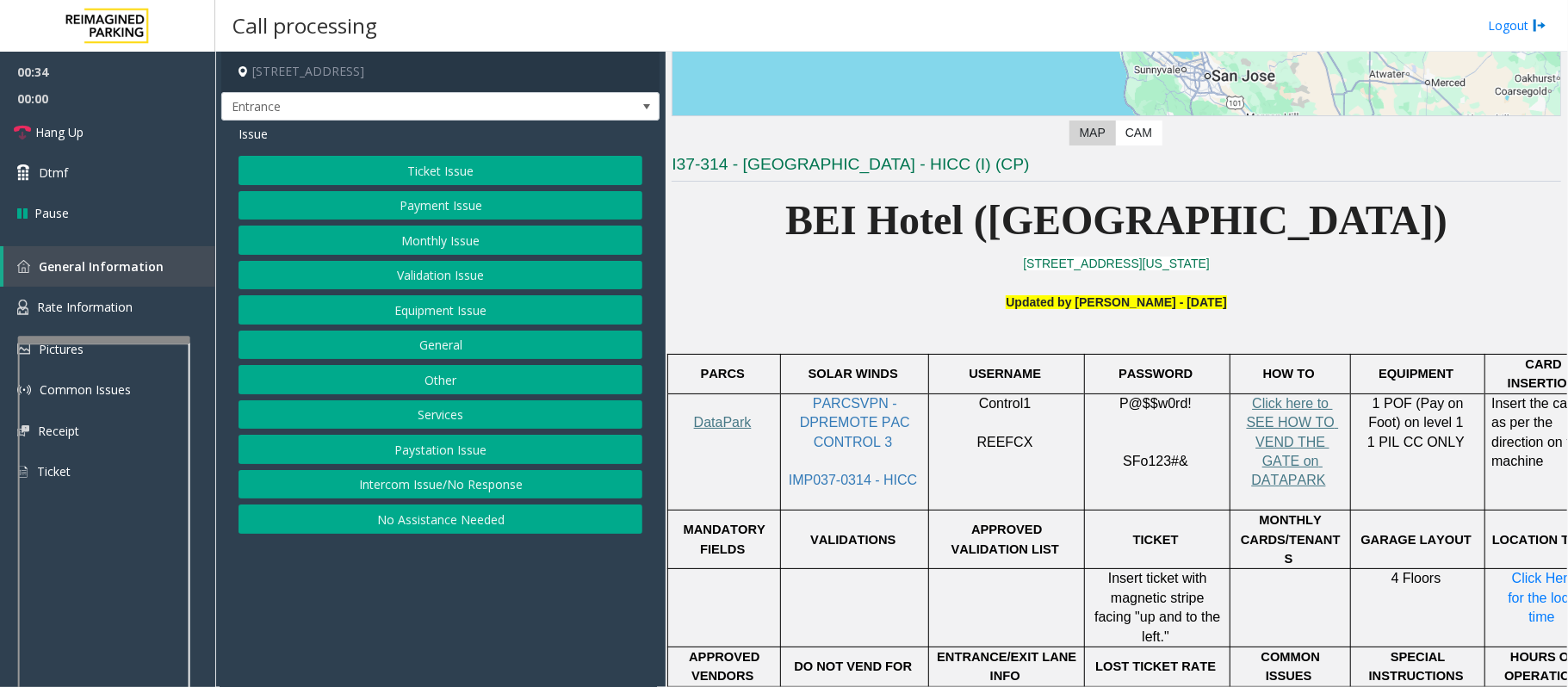
click at [443, 430] on button "Services" at bounding box center [440, 415] width 404 height 29
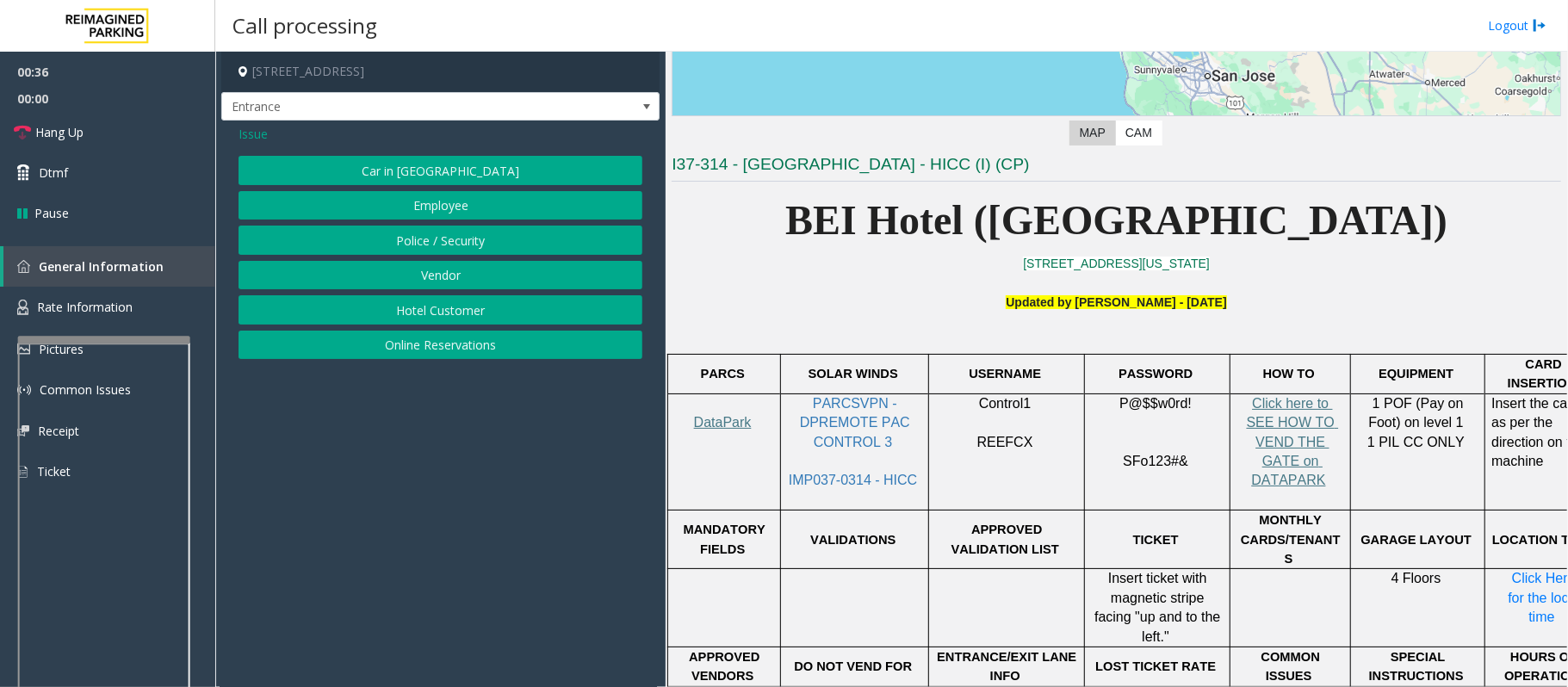
click at [413, 314] on button "Hotel Customer" at bounding box center [440, 310] width 404 height 29
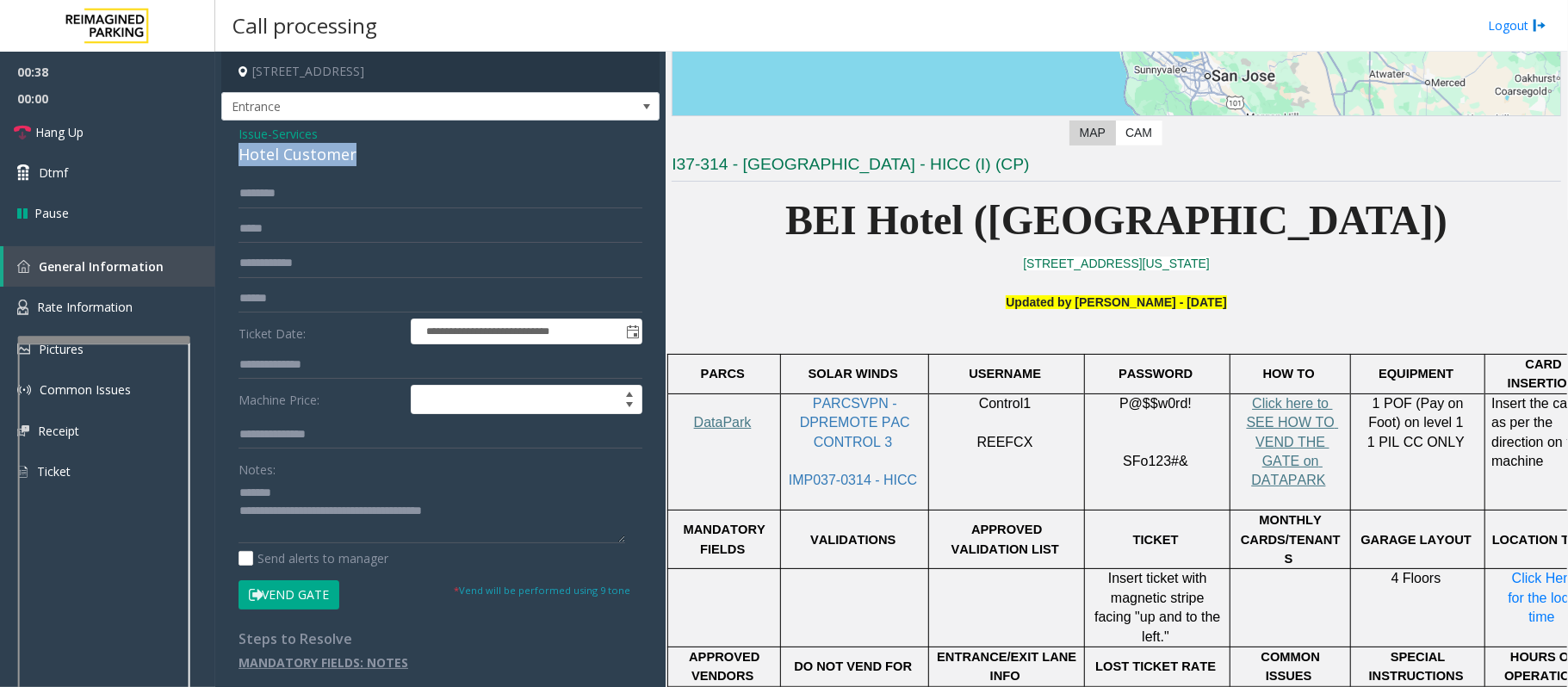
drag, startPoint x: 367, startPoint y: 156, endPoint x: 225, endPoint y: 164, distance: 142.2
click at [225, 164] on div "**********" at bounding box center [440, 405] width 438 height 568
drag, startPoint x: 491, startPoint y: 517, endPoint x: 306, endPoint y: 511, distance: 185.1
click at [306, 511] on textarea at bounding box center [431, 511] width 387 height 65
type textarea "**********"
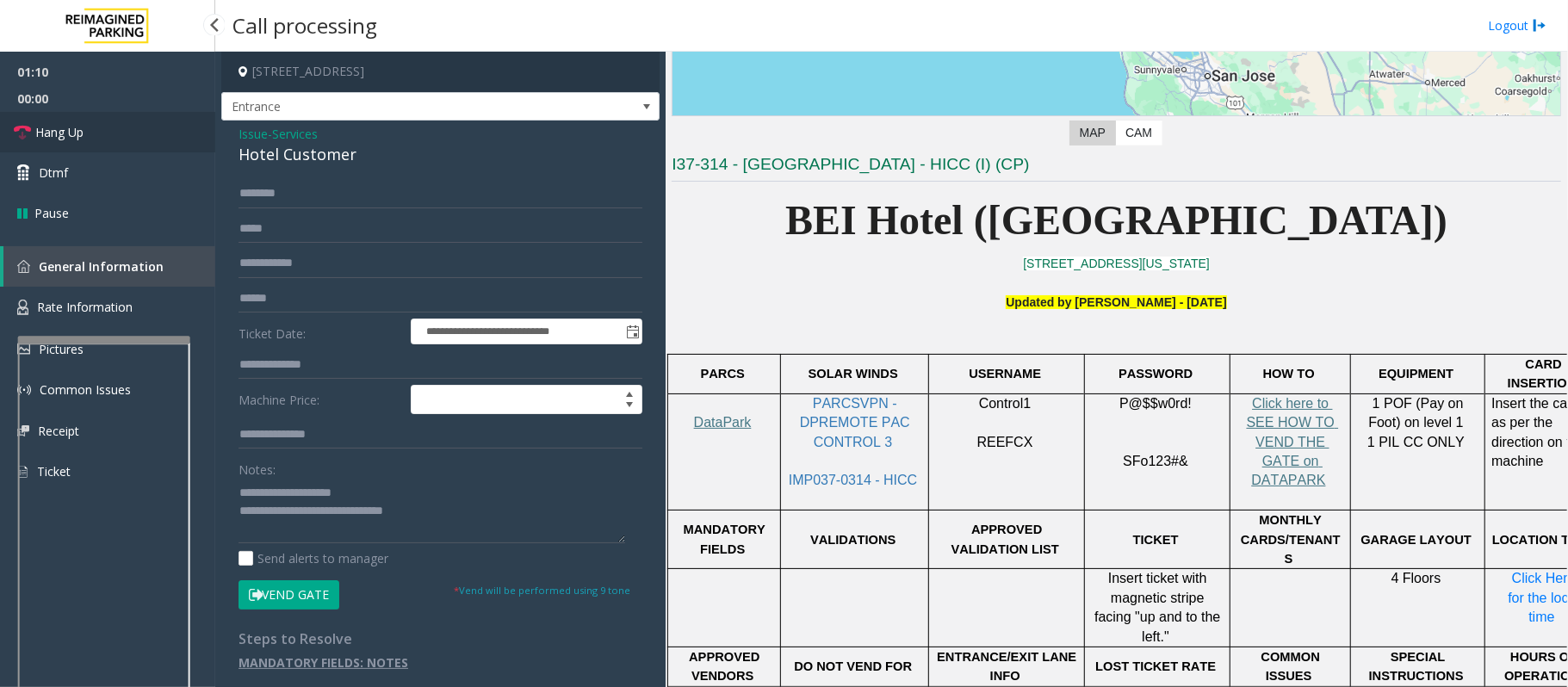
click at [86, 138] on link "Hang Up" at bounding box center [107, 132] width 215 height 41
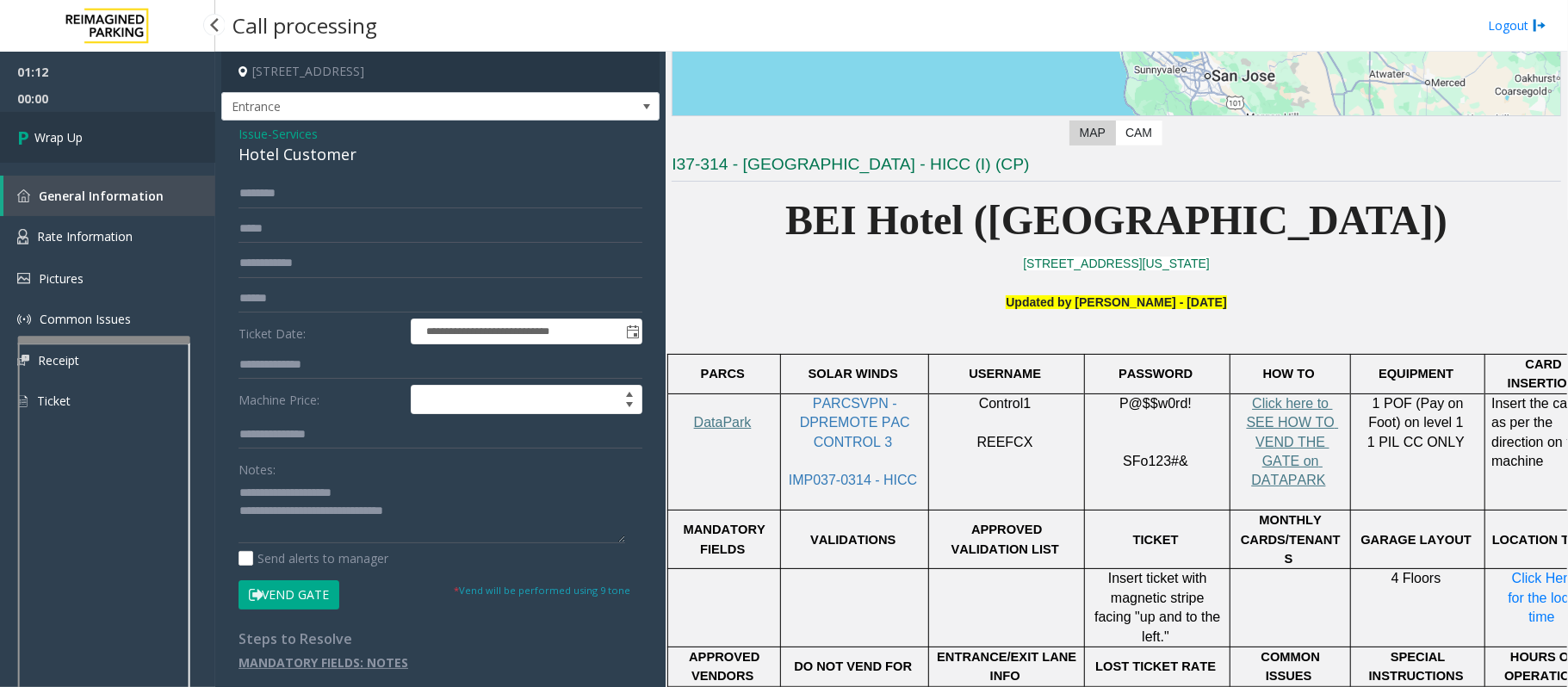
click at [86, 138] on link "Wrap Up" at bounding box center [107, 137] width 215 height 51
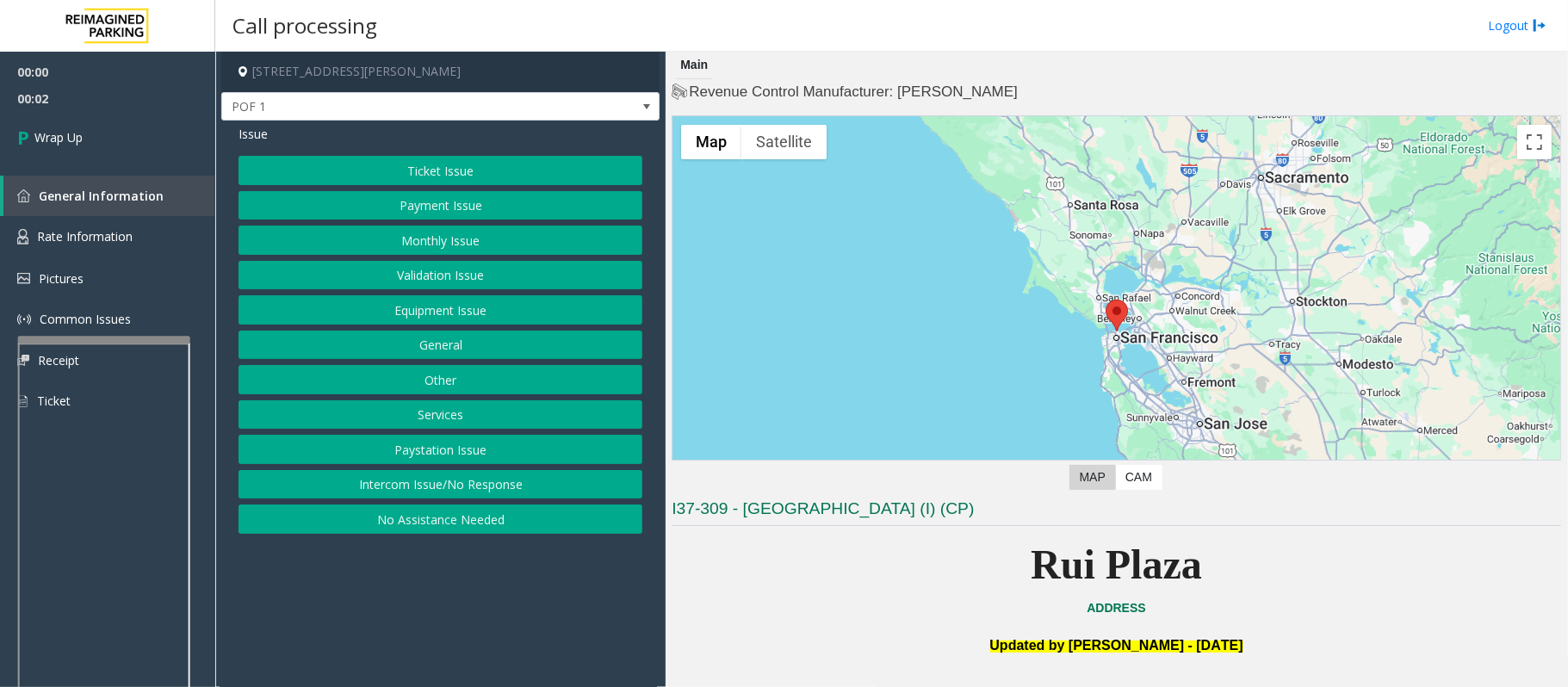
click at [445, 487] on button "Intercom Issue/No Response" at bounding box center [440, 485] width 404 height 29
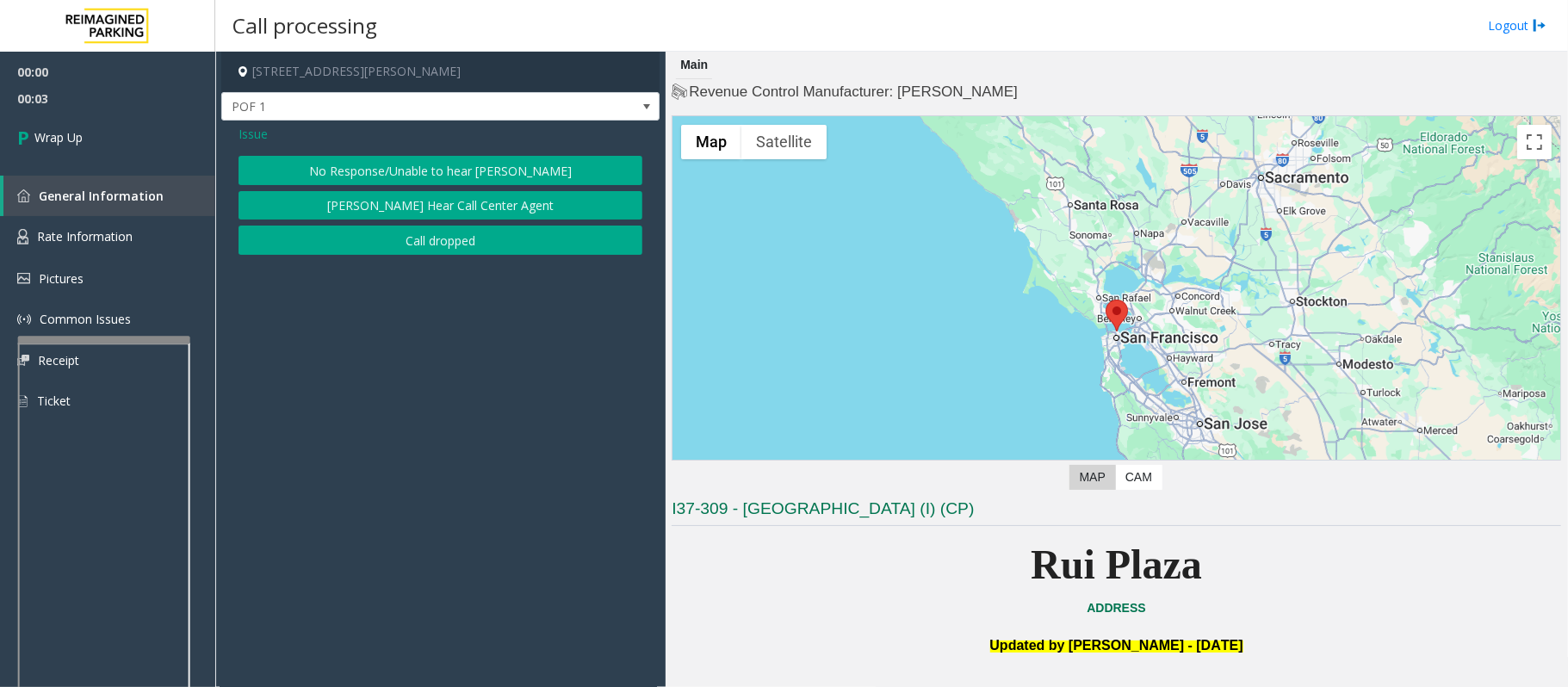
click at [418, 251] on button "Call dropped" at bounding box center [440, 240] width 404 height 29
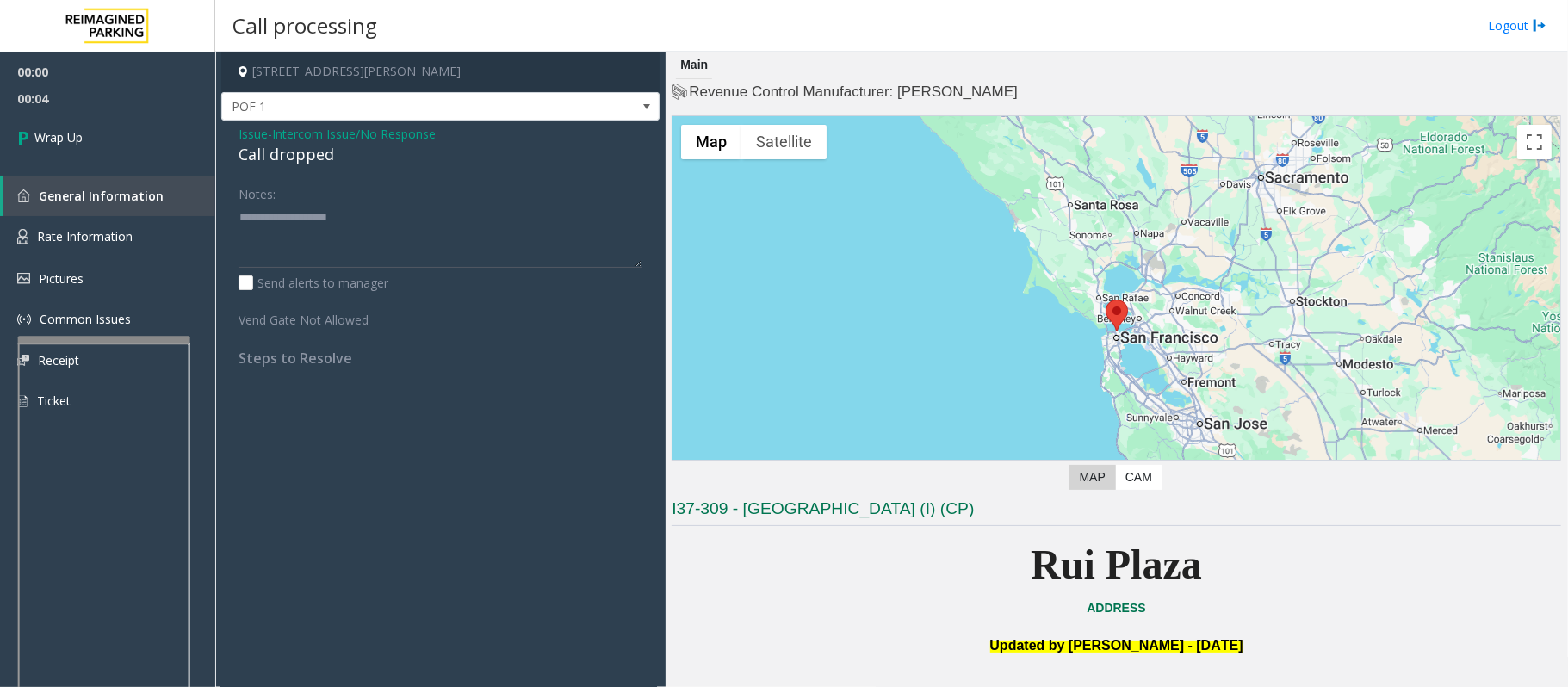
click at [270, 162] on div "Call dropped" at bounding box center [440, 154] width 404 height 23
type textarea "**********"
click at [159, 153] on link "Wrap Up" at bounding box center [107, 137] width 215 height 51
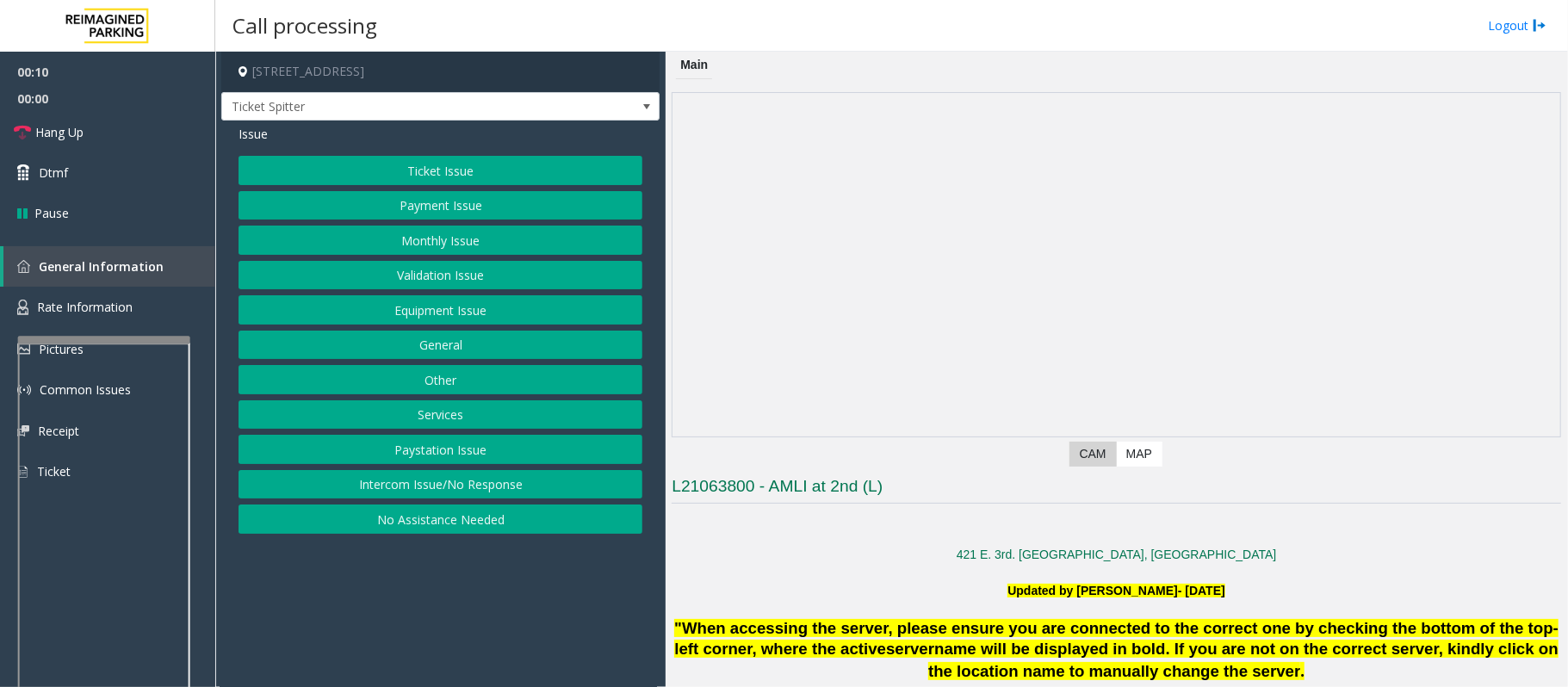
click at [477, 487] on button "Intercom Issue/No Response" at bounding box center [440, 485] width 404 height 29
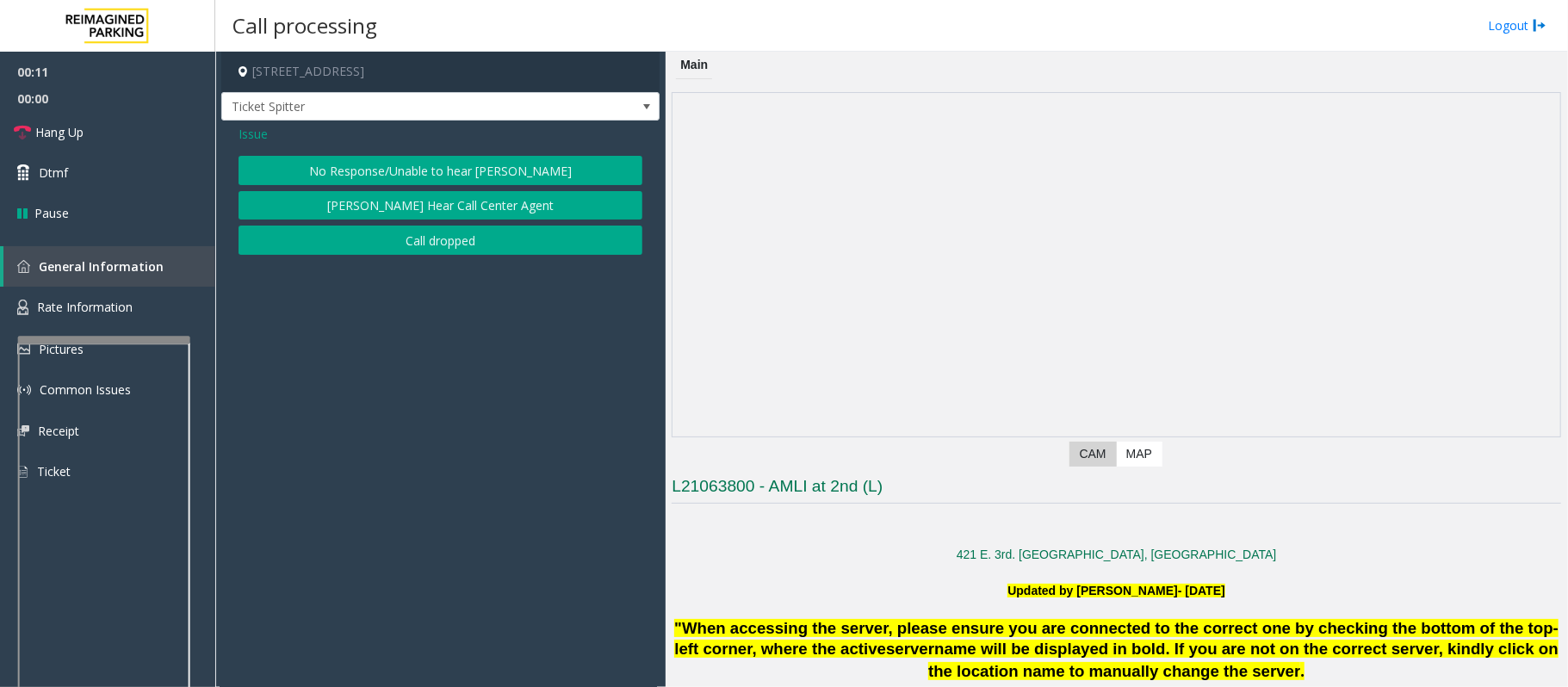
click at [494, 167] on button "No Response/Unable to hear [PERSON_NAME]" at bounding box center [440, 171] width 404 height 29
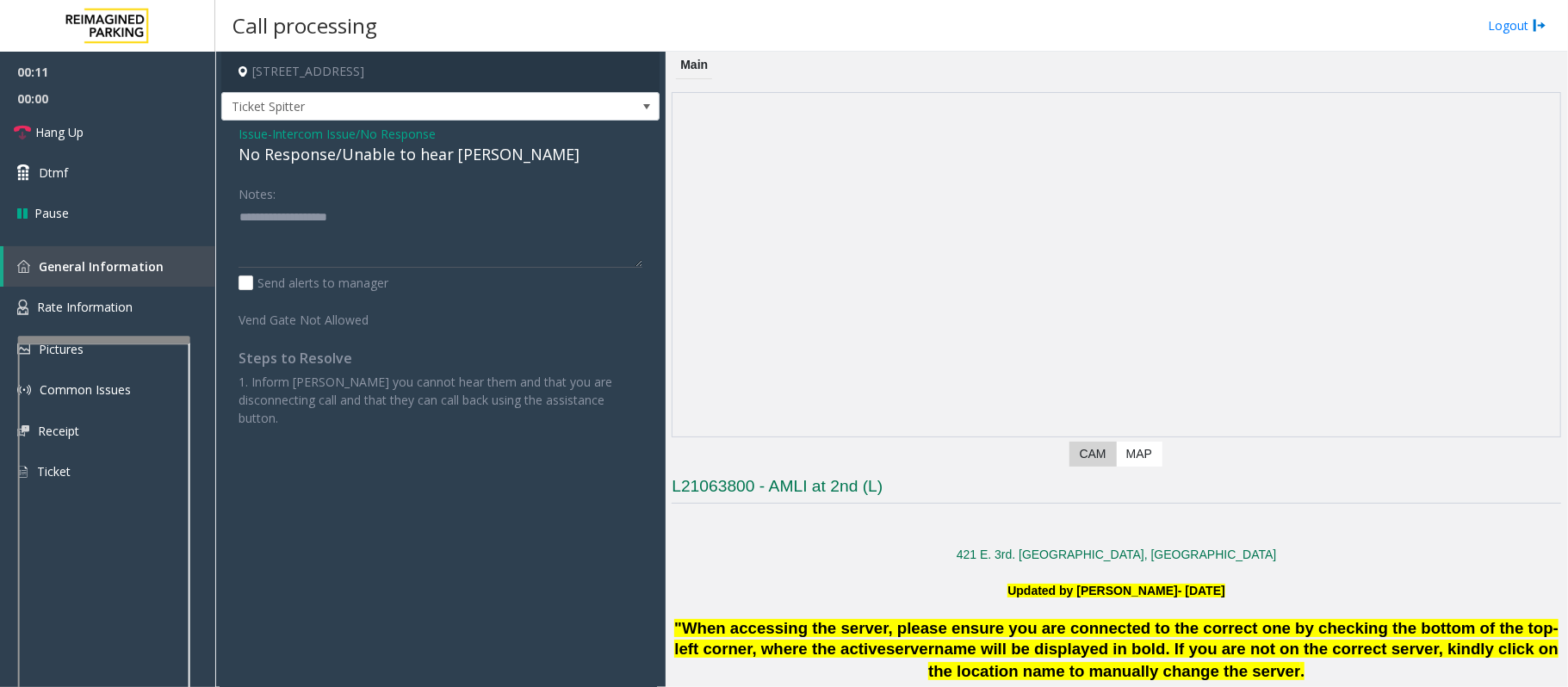
click at [463, 161] on div "No Response/Unable to hear [PERSON_NAME]" at bounding box center [440, 154] width 404 height 23
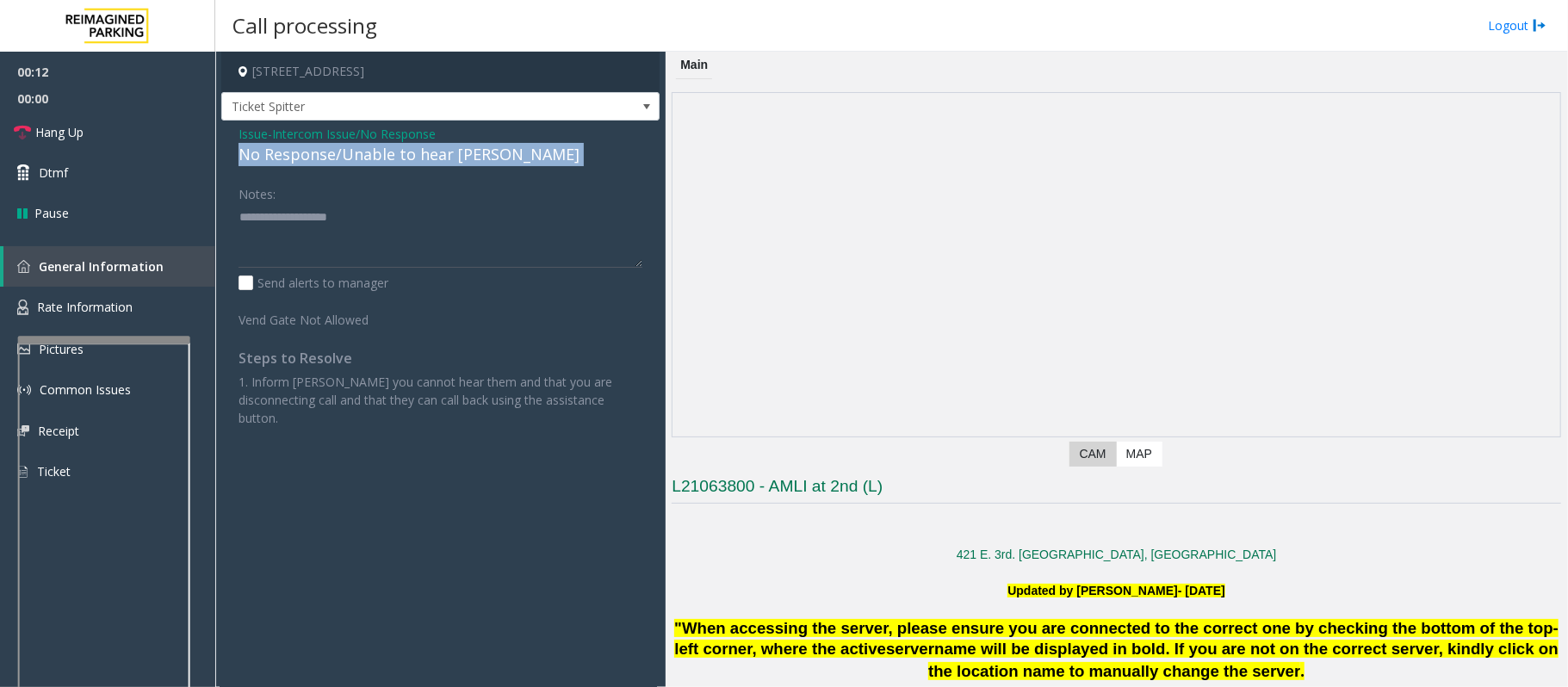
click at [463, 161] on div "No Response/Unable to hear [PERSON_NAME]" at bounding box center [440, 154] width 404 height 23
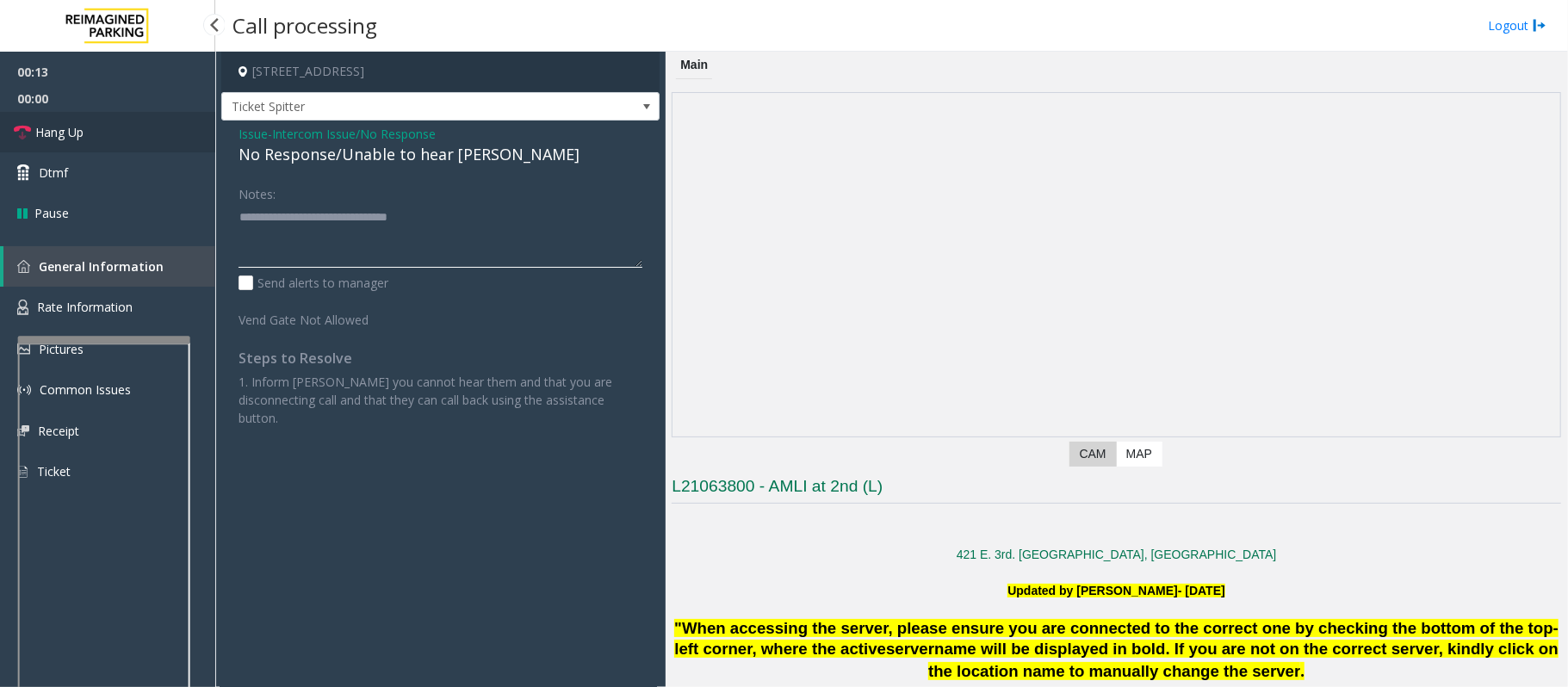
type textarea "**********"
click at [142, 133] on link "Hang Up" at bounding box center [107, 132] width 215 height 41
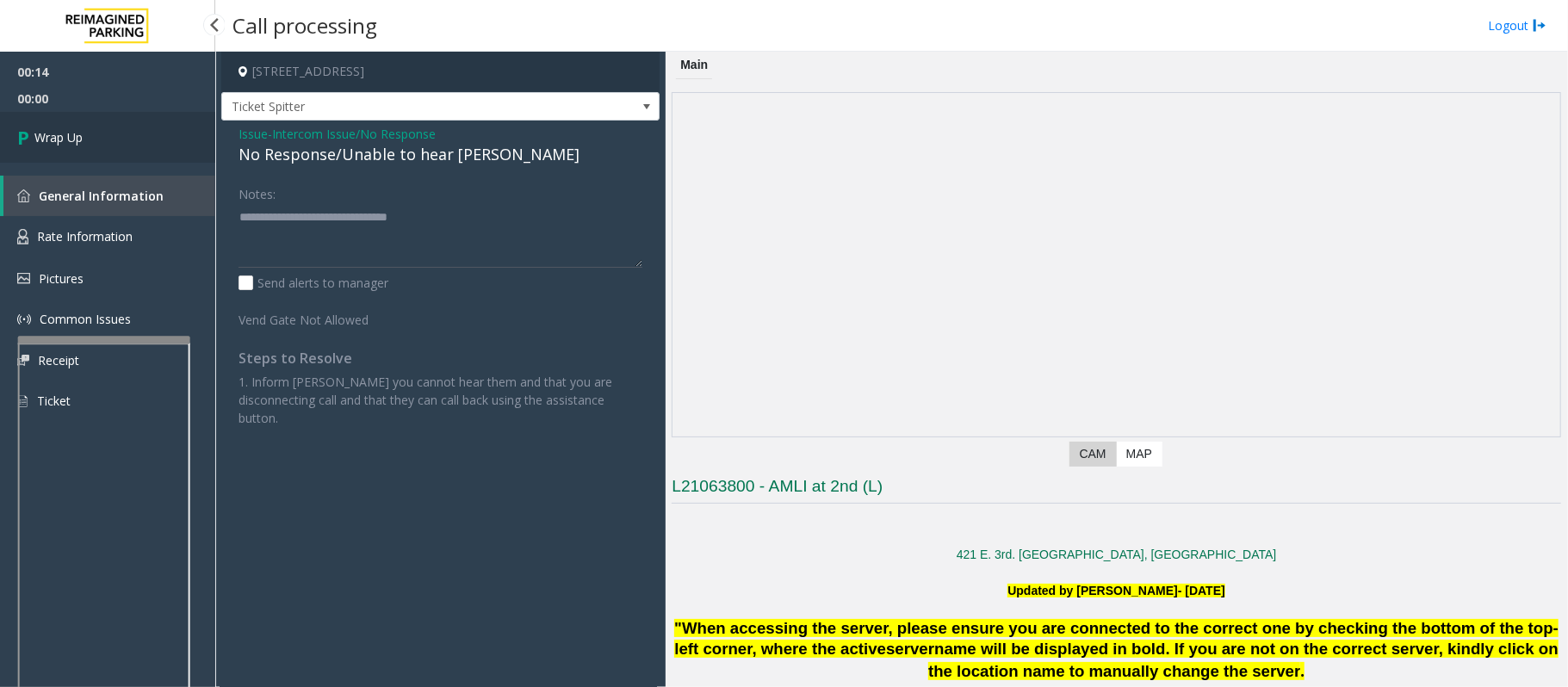
click at [142, 133] on link "Wrap Up" at bounding box center [107, 137] width 215 height 51
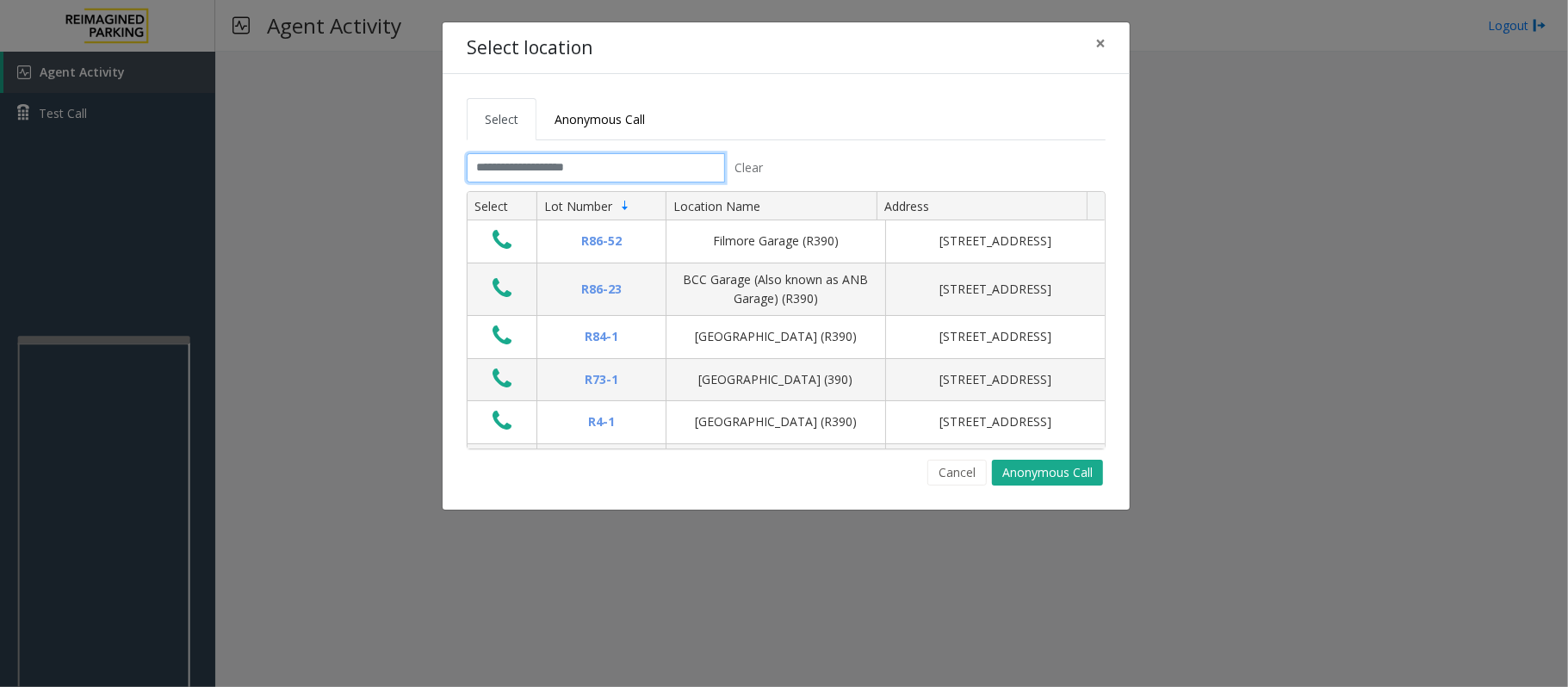
click at [551, 164] on input "text" at bounding box center [595, 168] width 258 height 29
click at [952, 473] on button "Cancel" at bounding box center [956, 473] width 60 height 26
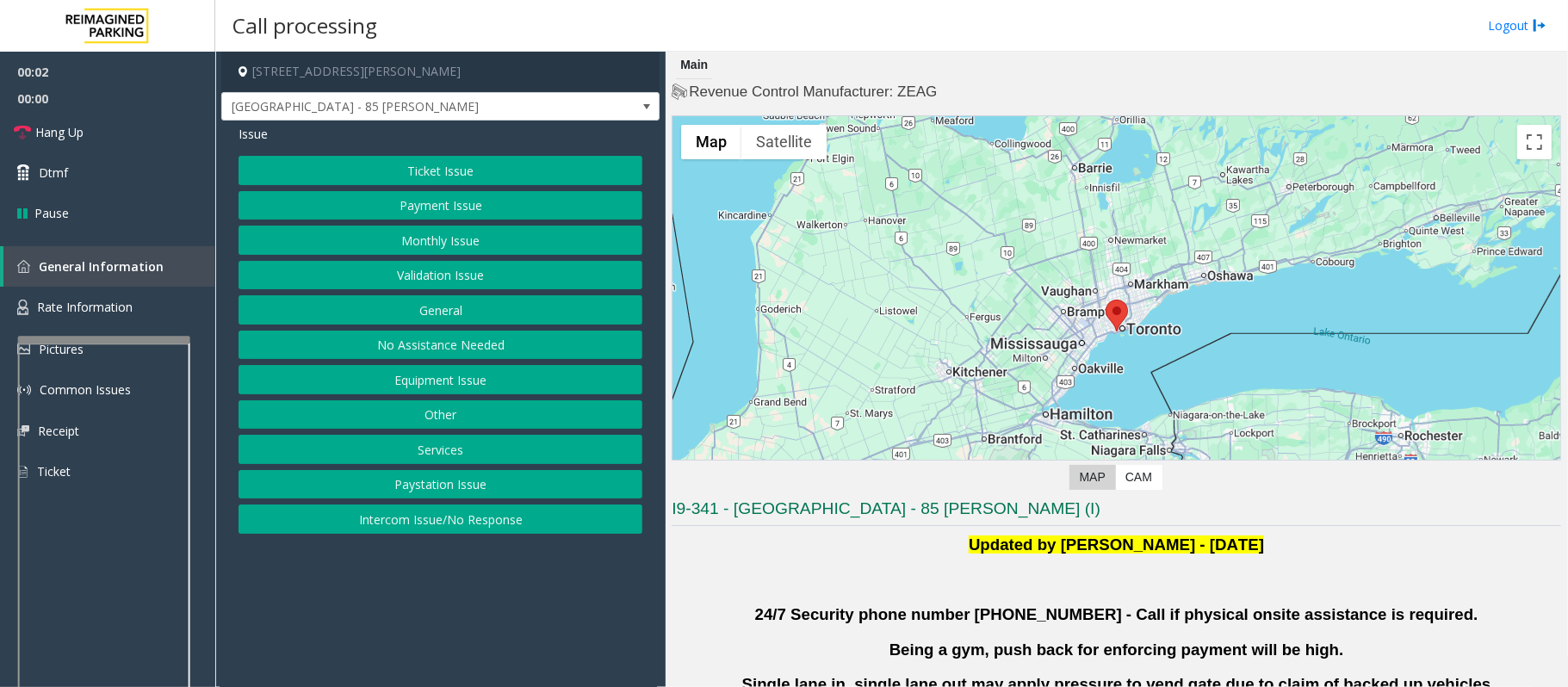
click at [410, 273] on button "Validation Issue" at bounding box center [440, 275] width 404 height 29
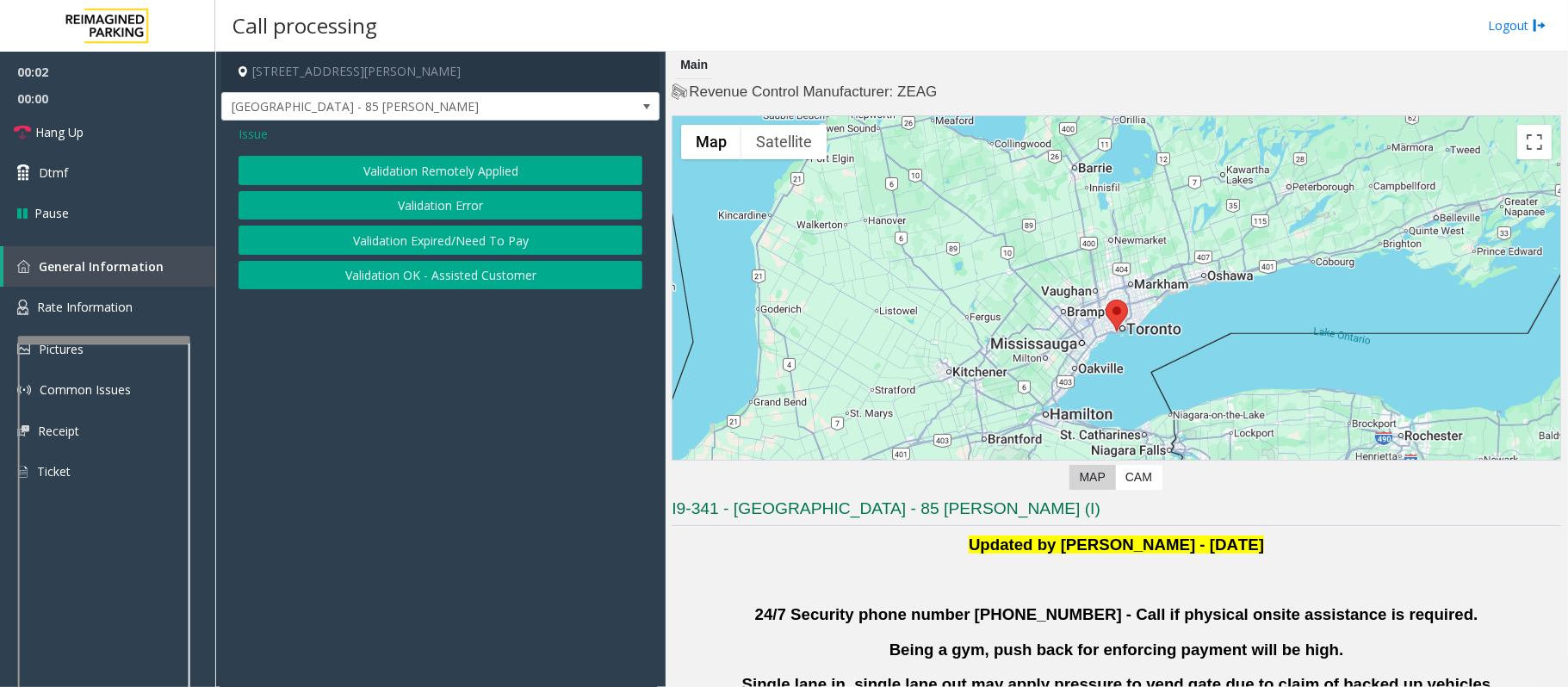
click at [397, 206] on button "Validation Error" at bounding box center [440, 205] width 404 height 29
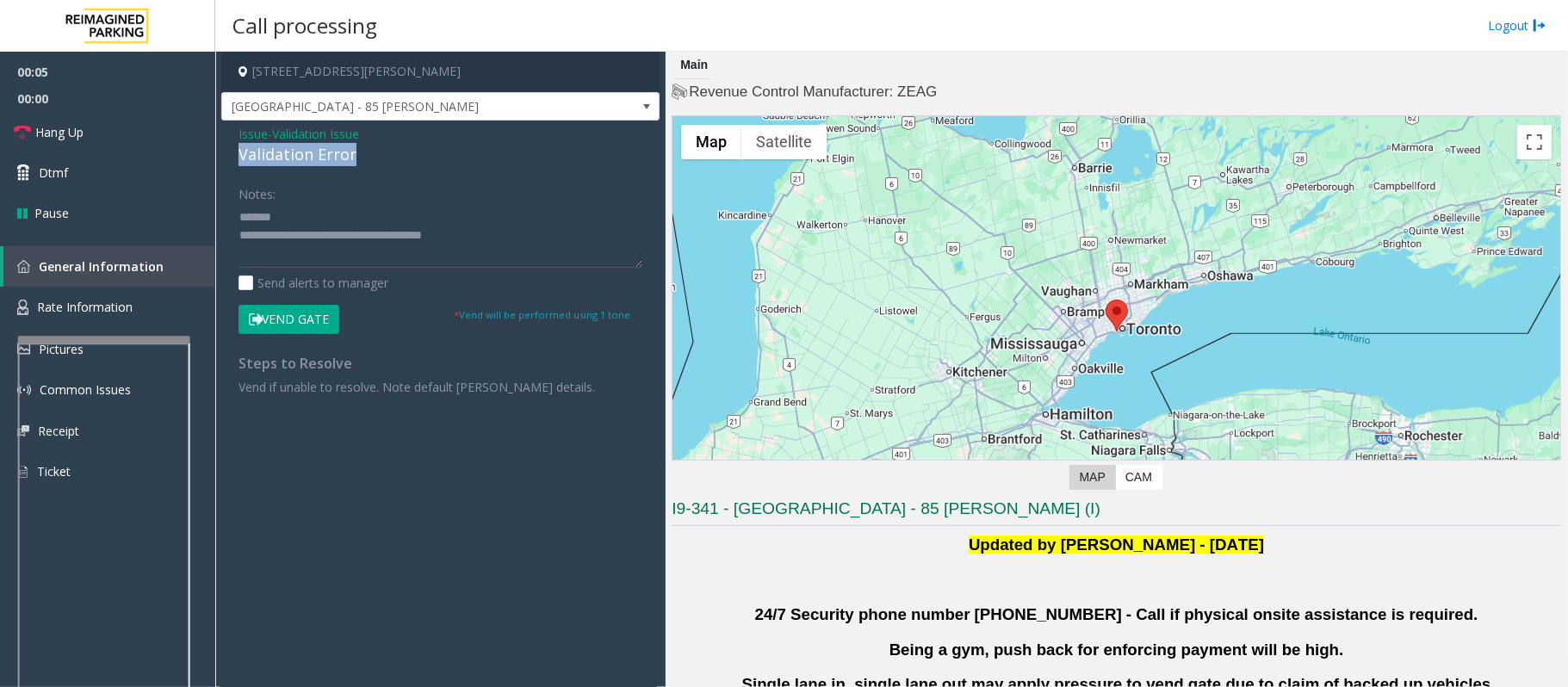
drag, startPoint x: 370, startPoint y: 161, endPoint x: 224, endPoint y: 157, distance: 146.1
click at [224, 157] on div "Issue - Validation Issue Validation Error Notes: Send alerts to manager Vend Ga…" at bounding box center [440, 267] width 438 height 293
click at [397, 215] on textarea at bounding box center [440, 235] width 404 height 65
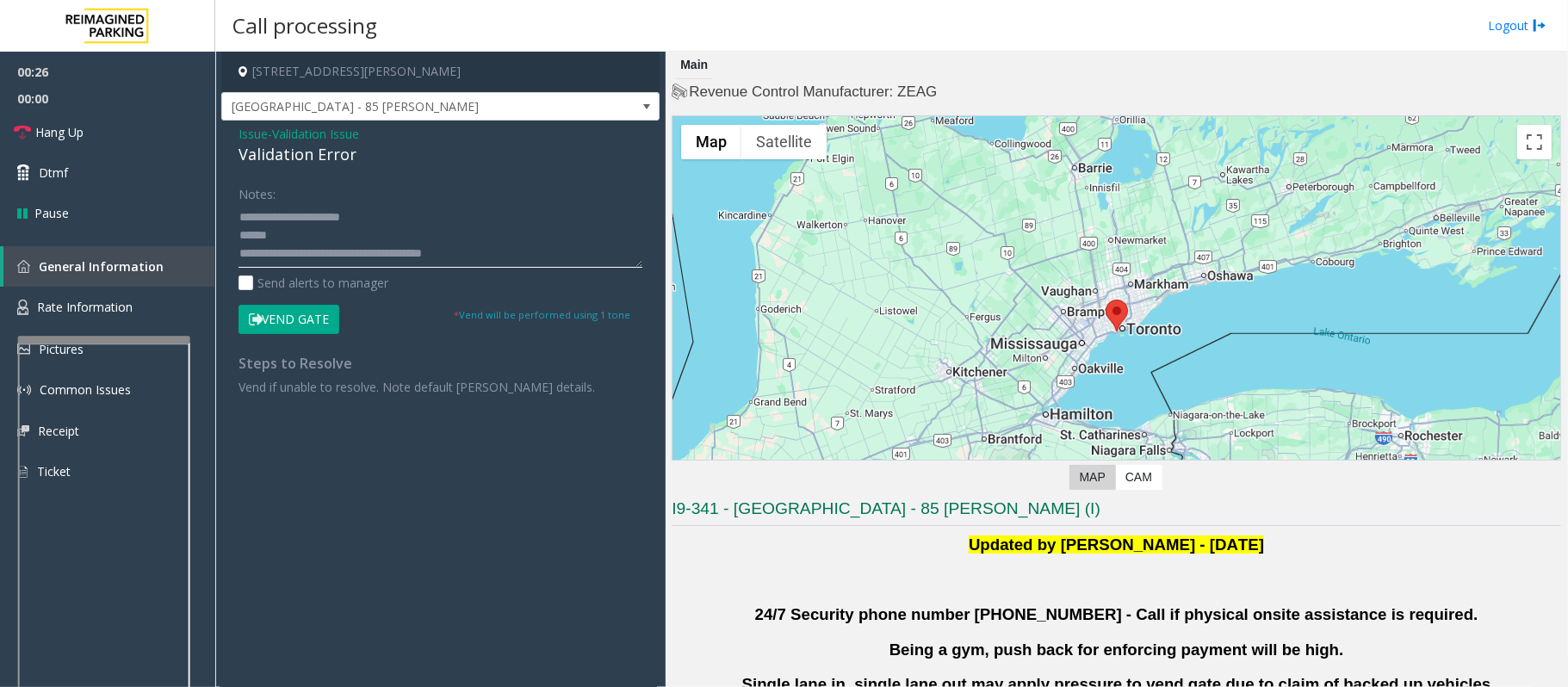
click at [242, 237] on textarea at bounding box center [440, 235] width 404 height 65
click at [372, 211] on textarea at bounding box center [440, 235] width 404 height 65
click at [366, 220] on textarea at bounding box center [440, 235] width 404 height 65
click at [303, 236] on textarea at bounding box center [440, 235] width 404 height 65
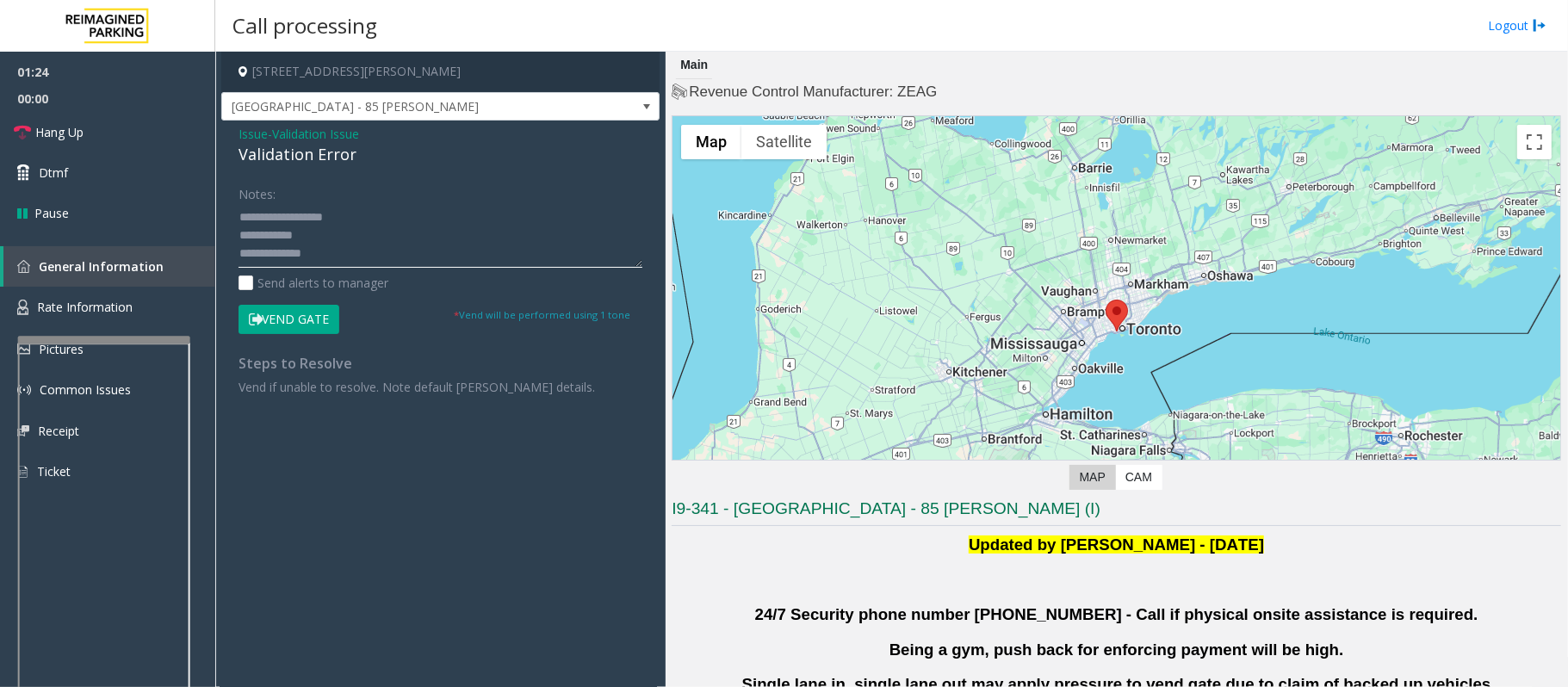
click at [312, 235] on textarea at bounding box center [440, 235] width 404 height 65
click at [324, 235] on textarea at bounding box center [440, 235] width 404 height 65
type textarea "**********"
click at [305, 321] on button "Vend Gate" at bounding box center [288, 319] width 101 height 29
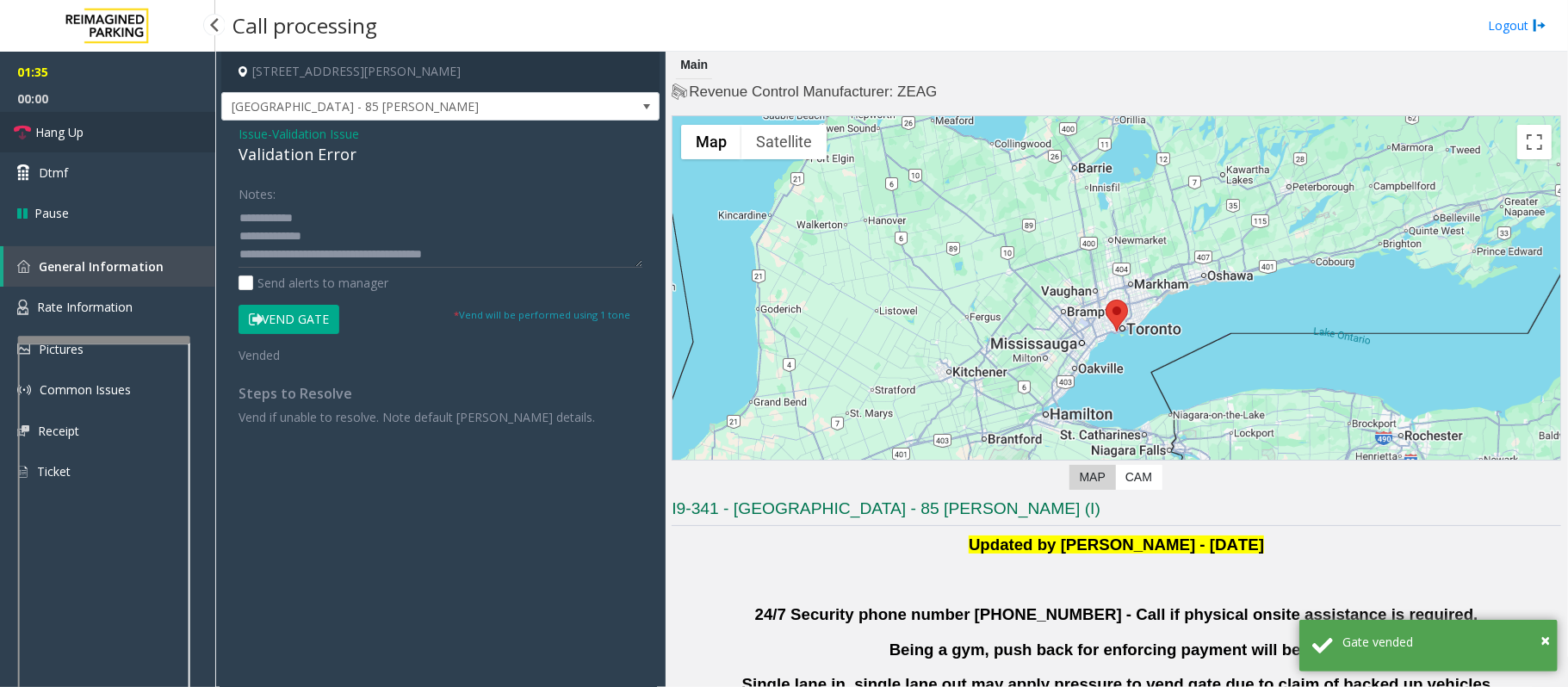
click at [67, 129] on span "Hang Up" at bounding box center [60, 132] width 48 height 18
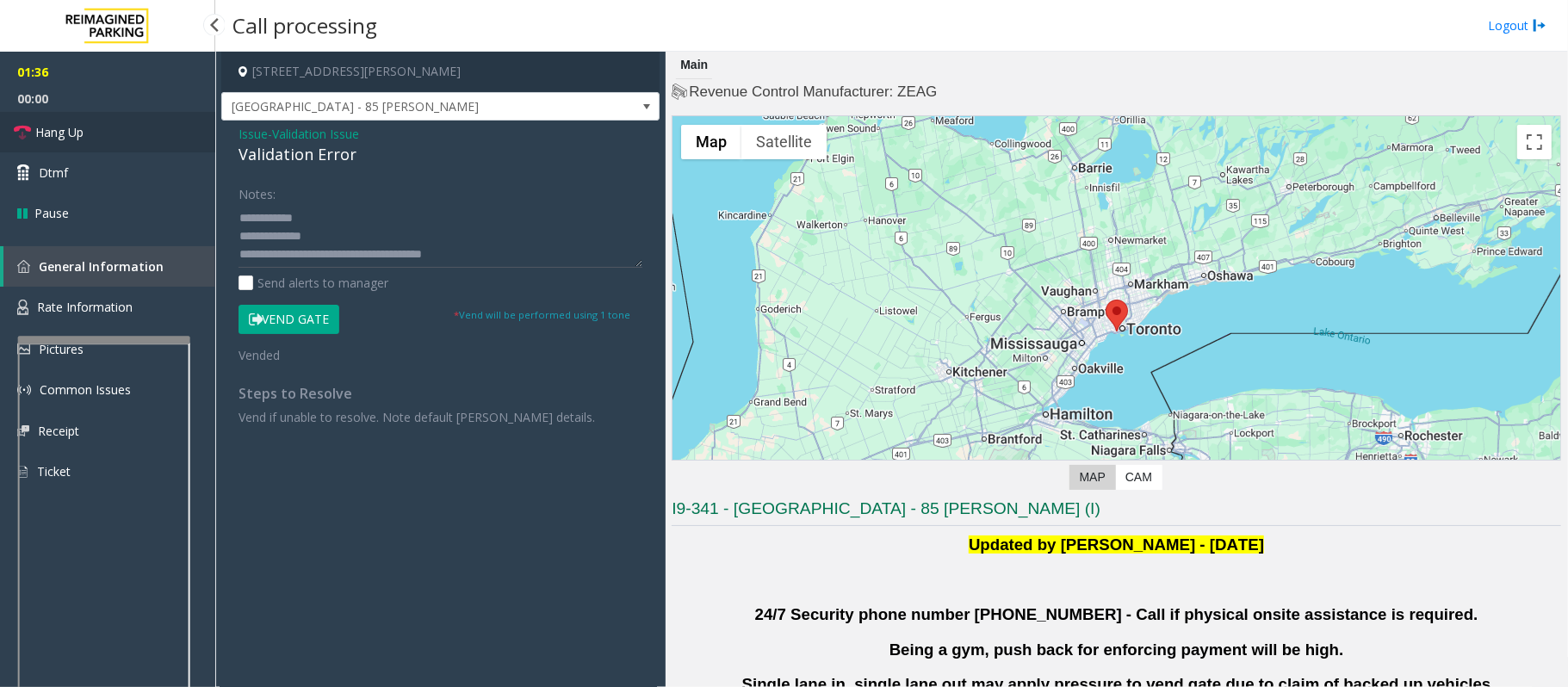
click at [67, 129] on span "Hang Up" at bounding box center [60, 132] width 48 height 18
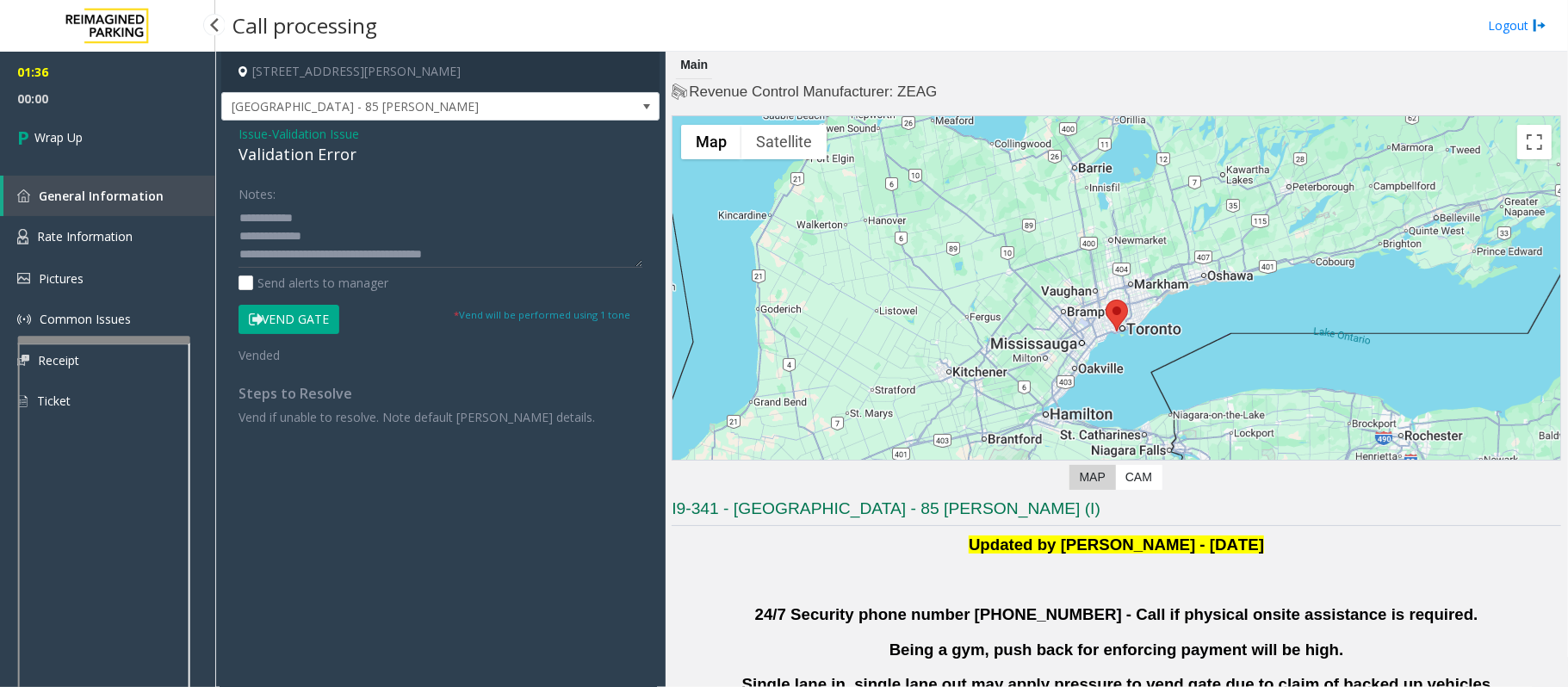
click at [67, 129] on span "Wrap Up" at bounding box center [59, 137] width 48 height 18
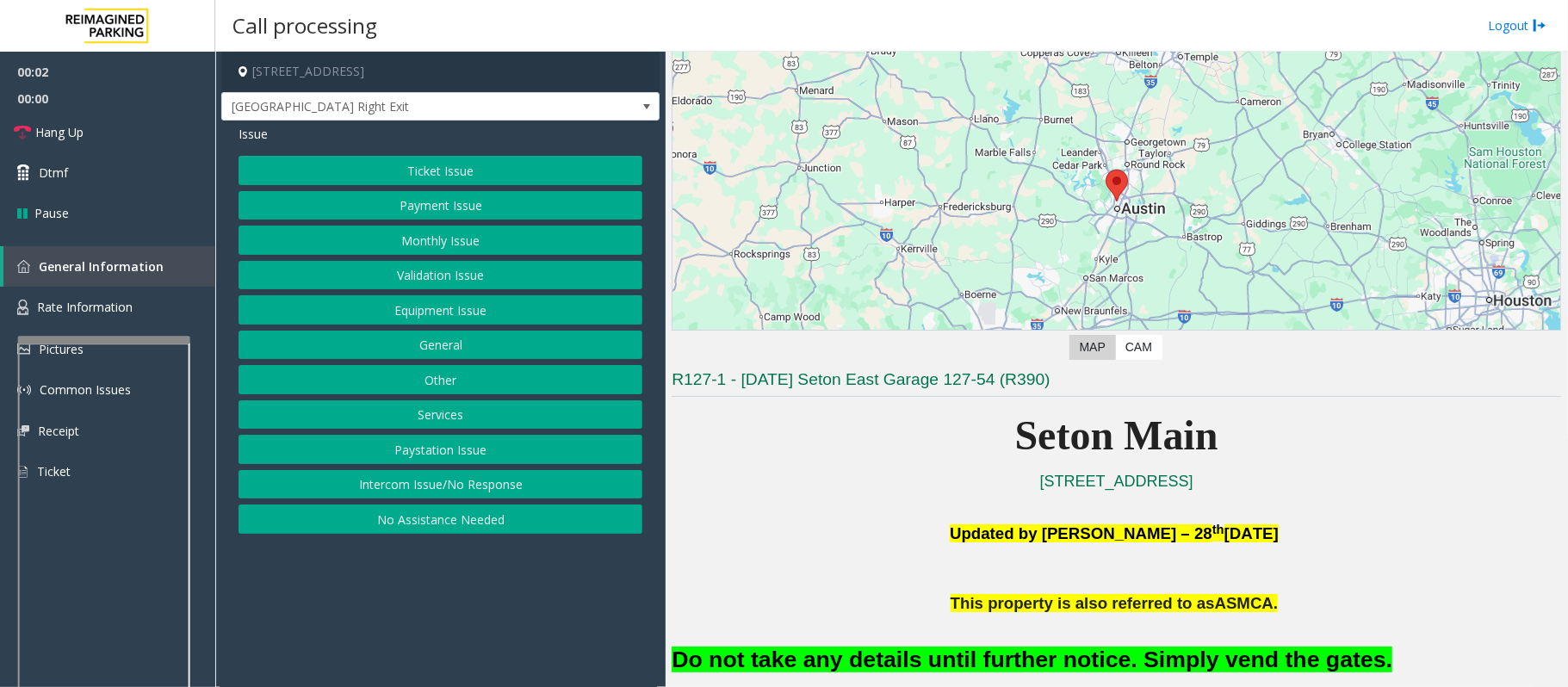
scroll to position [229, 0]
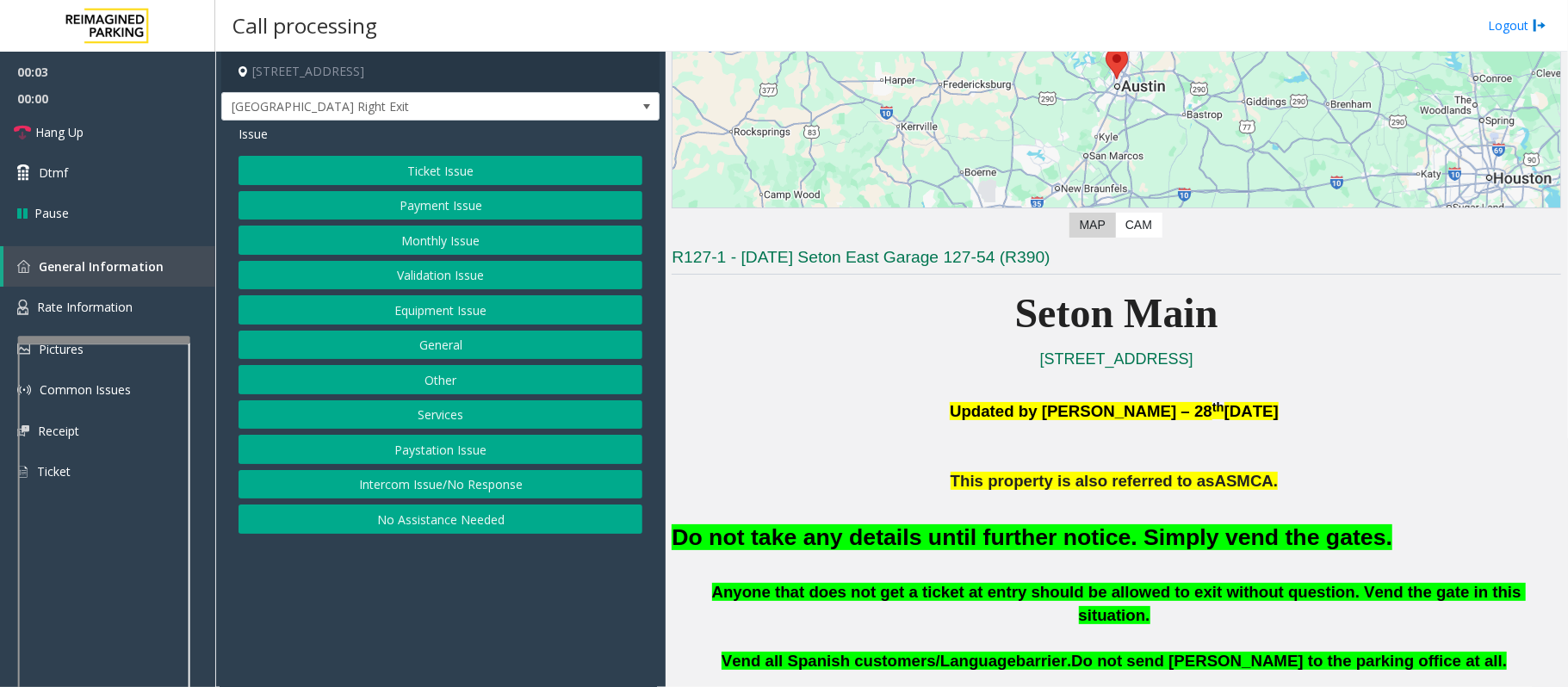
click at [419, 303] on button "Equipment Issue" at bounding box center [440, 310] width 404 height 29
click at [424, 325] on button "Gate / Door Won't Open" at bounding box center [440, 310] width 404 height 29
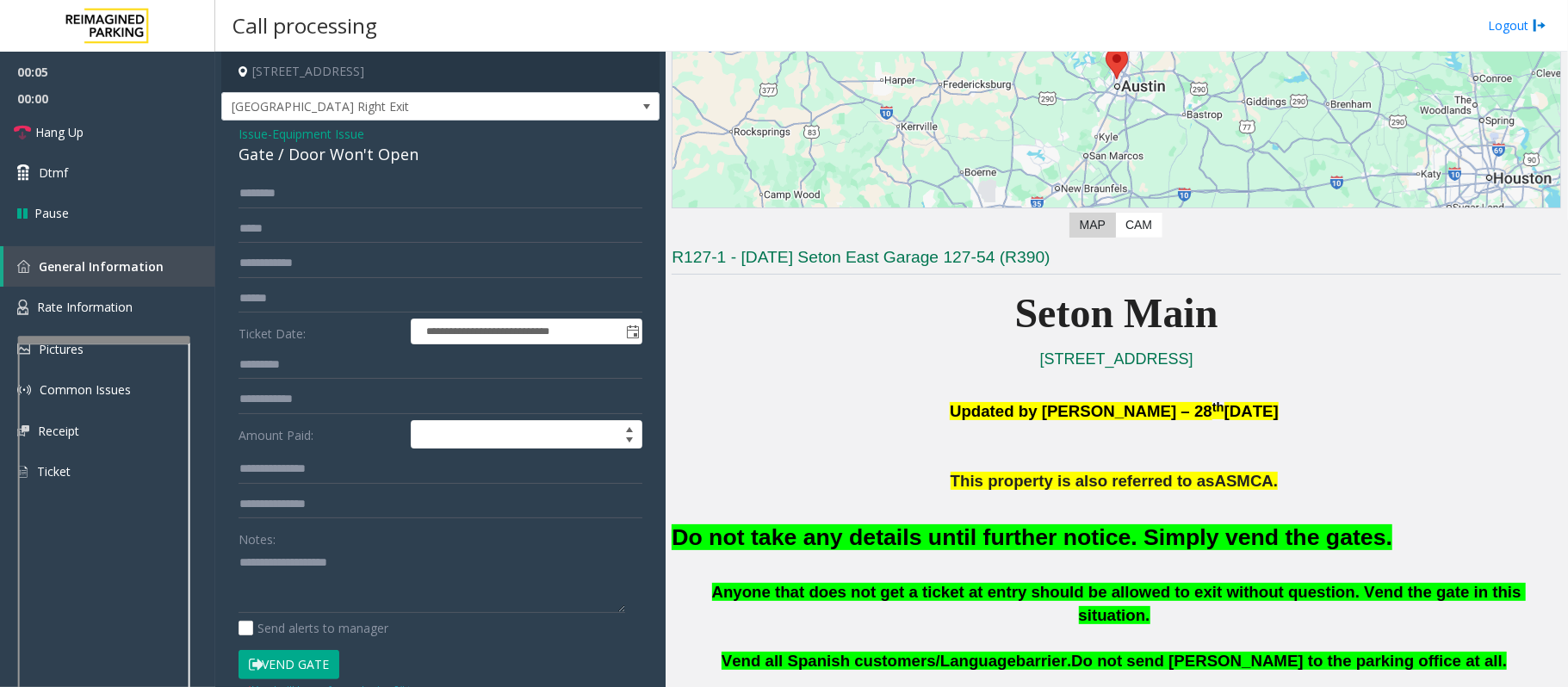
click at [308, 648] on form "**********" at bounding box center [440, 438] width 404 height 518
click at [315, 655] on button "Vend Gate" at bounding box center [288, 665] width 101 height 29
click at [917, 534] on font "Do not take any details until further notice. Simply vend the gates." at bounding box center [1031, 537] width 721 height 26
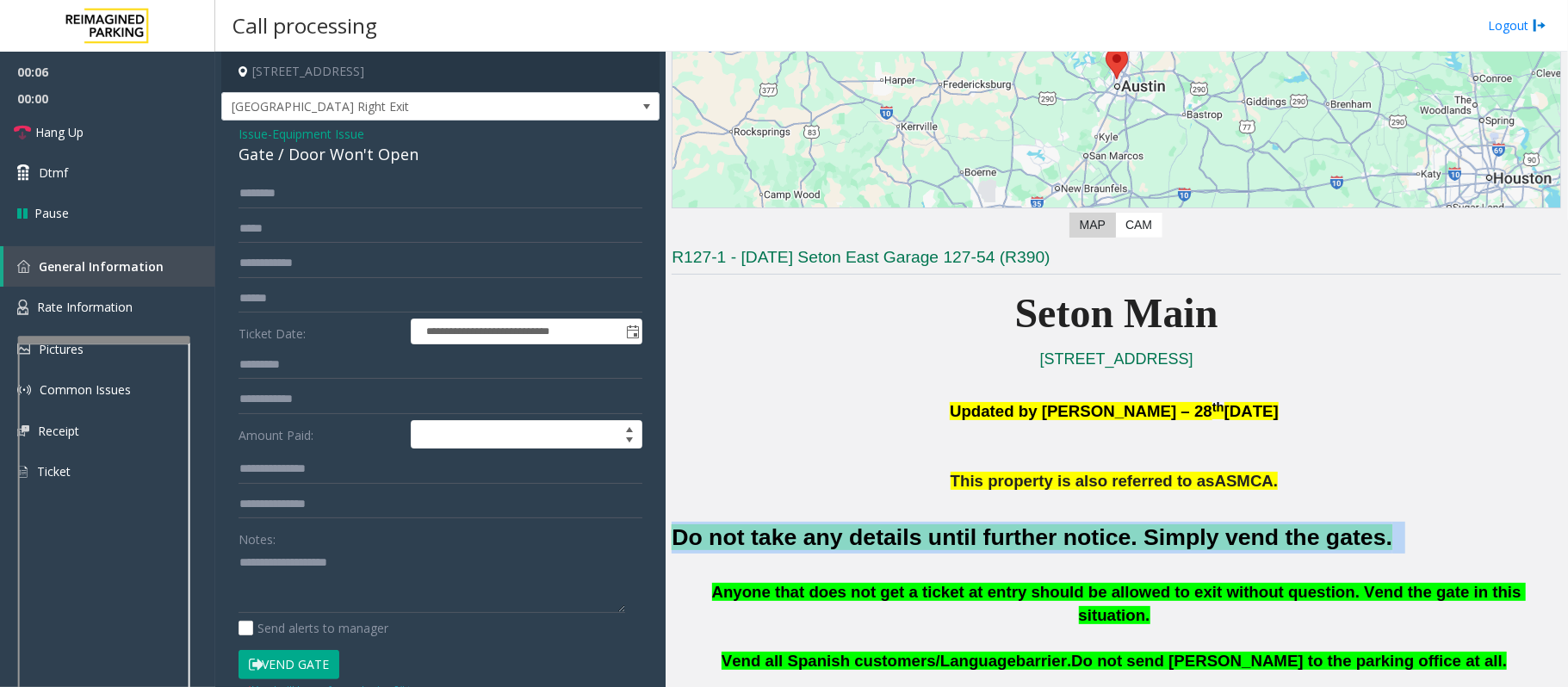
click at [917, 534] on font "Do not take any details until further notice. Simply vend the gates." at bounding box center [1031, 537] width 721 height 26
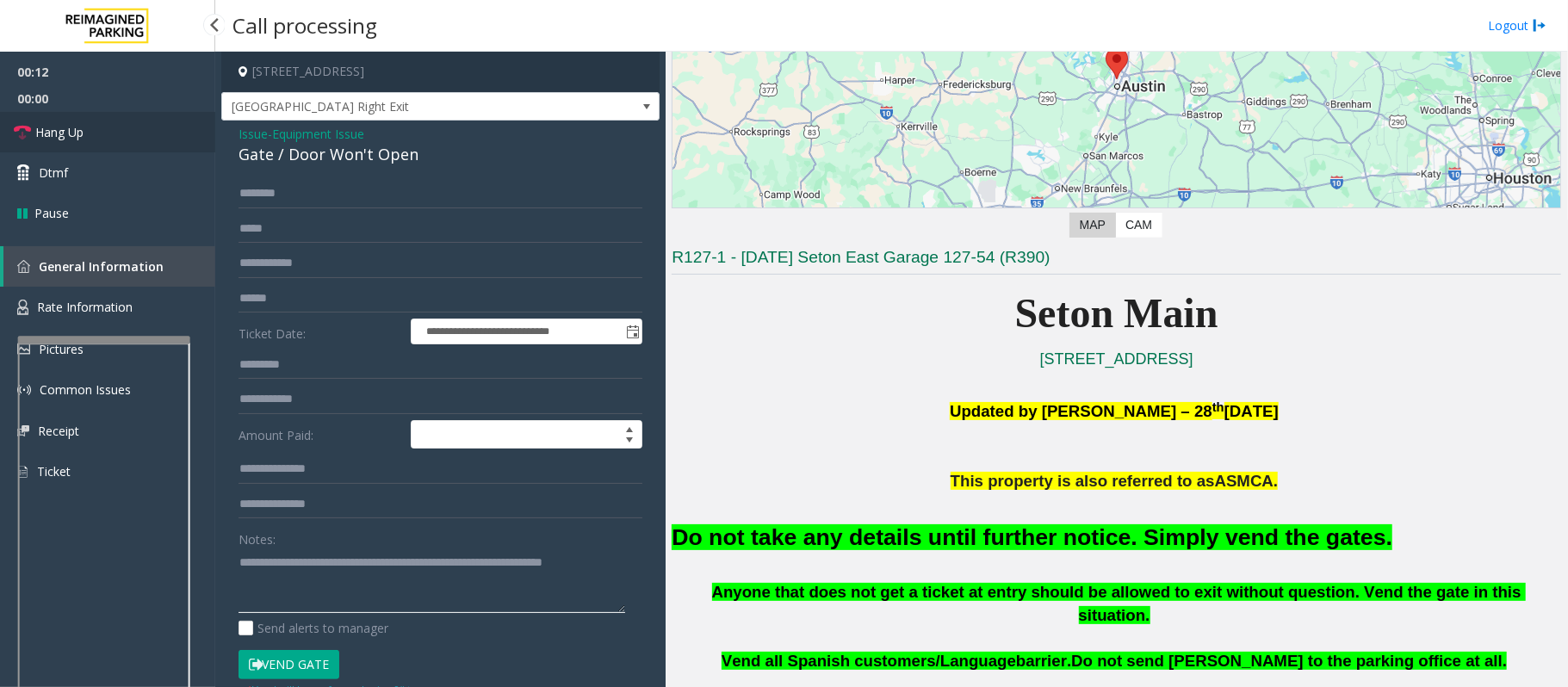
type textarea "**********"
click at [55, 143] on link "Hang Up" at bounding box center [107, 132] width 215 height 41
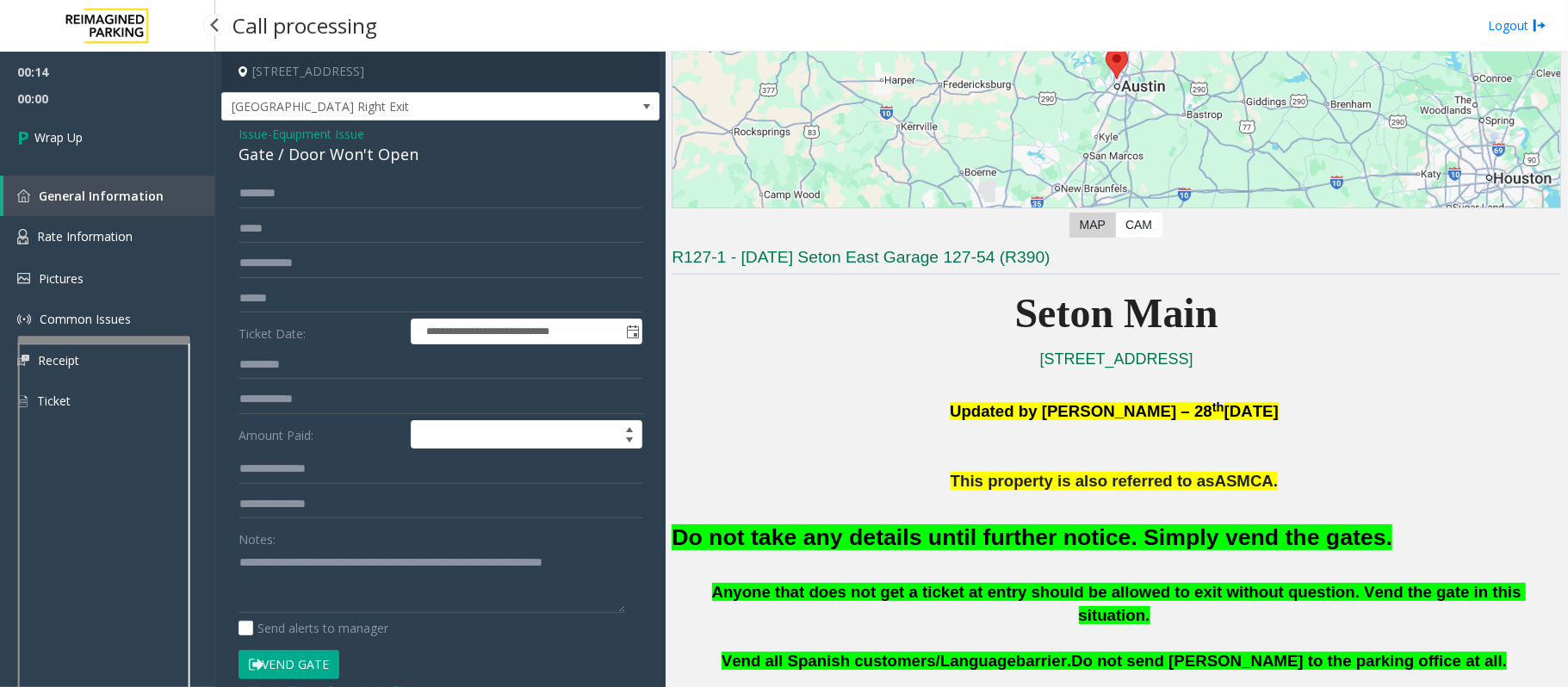
click at [55, 143] on span "Wrap Up" at bounding box center [59, 137] width 48 height 18
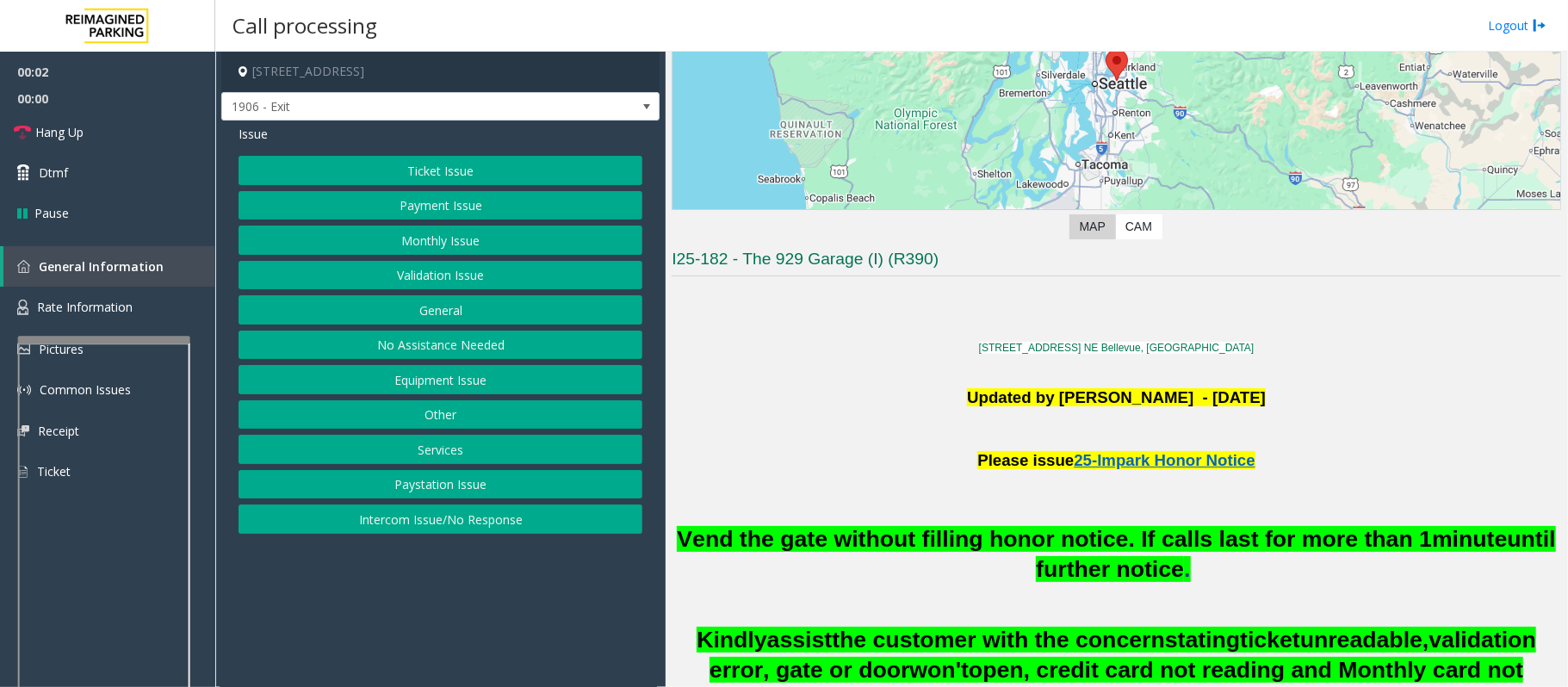
scroll to position [459, 0]
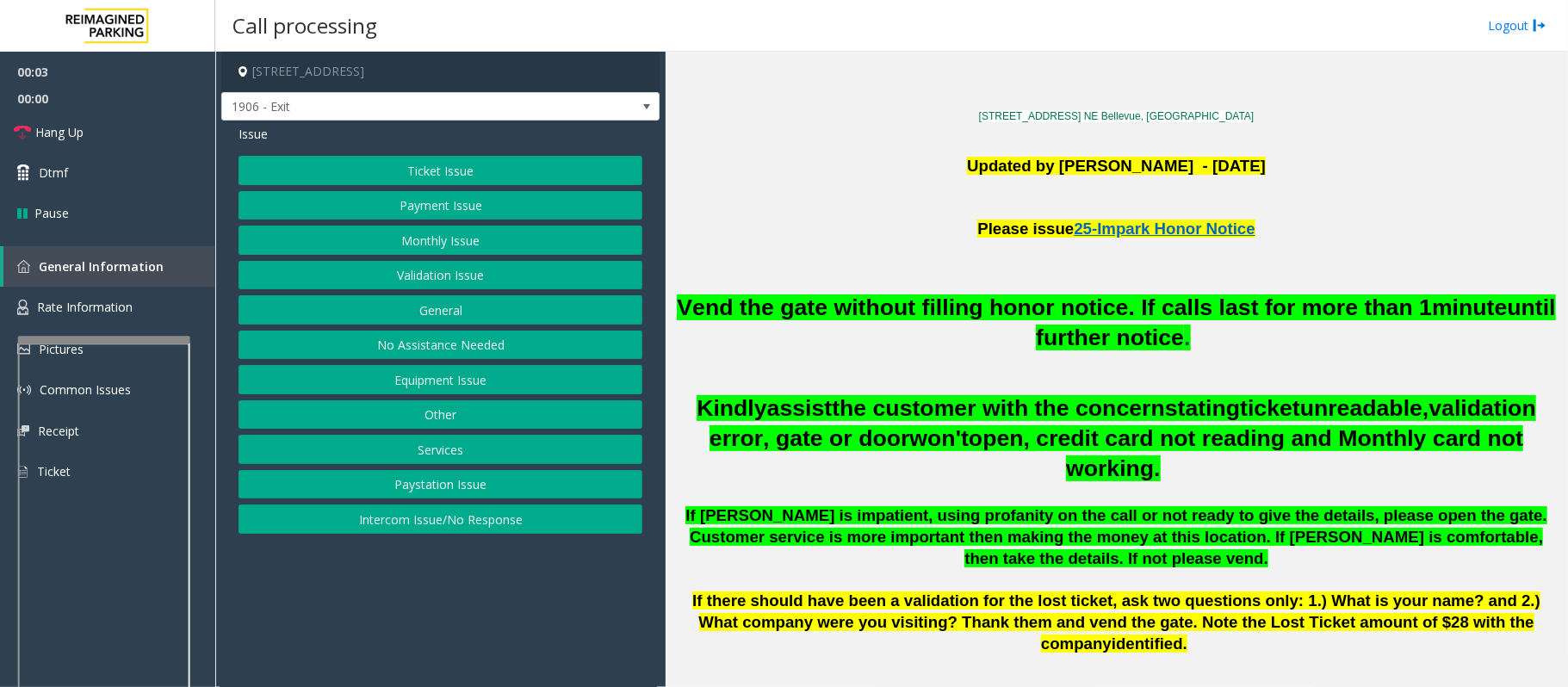
click at [1017, 322] on h2 "Vend the gate without filling honor notice. If calls last for more than 1 minut…" at bounding box center [1116, 323] width 889 height 60
click at [460, 526] on button "Intercom Issue/No Response" at bounding box center [440, 520] width 404 height 29
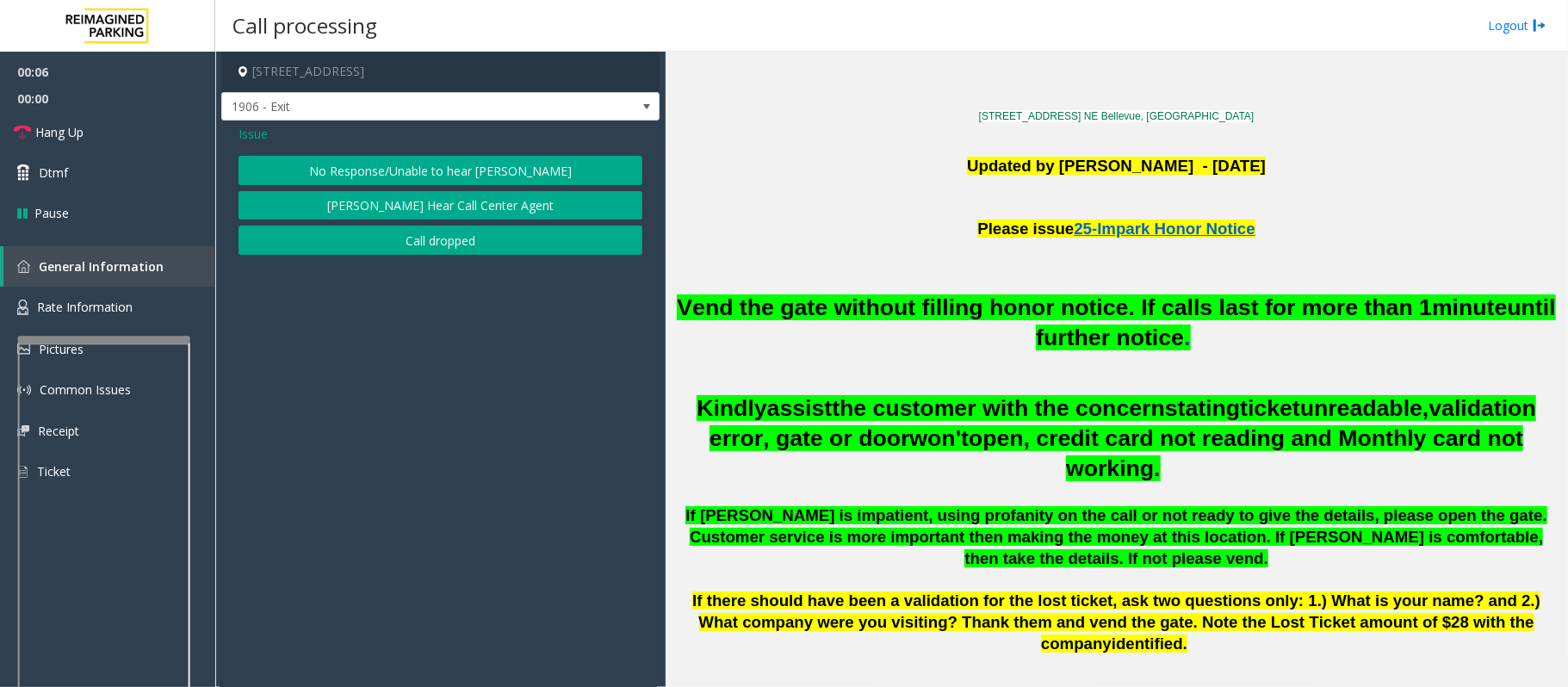
click at [387, 177] on button "No Response/Unable to hear [PERSON_NAME]" at bounding box center [440, 171] width 404 height 29
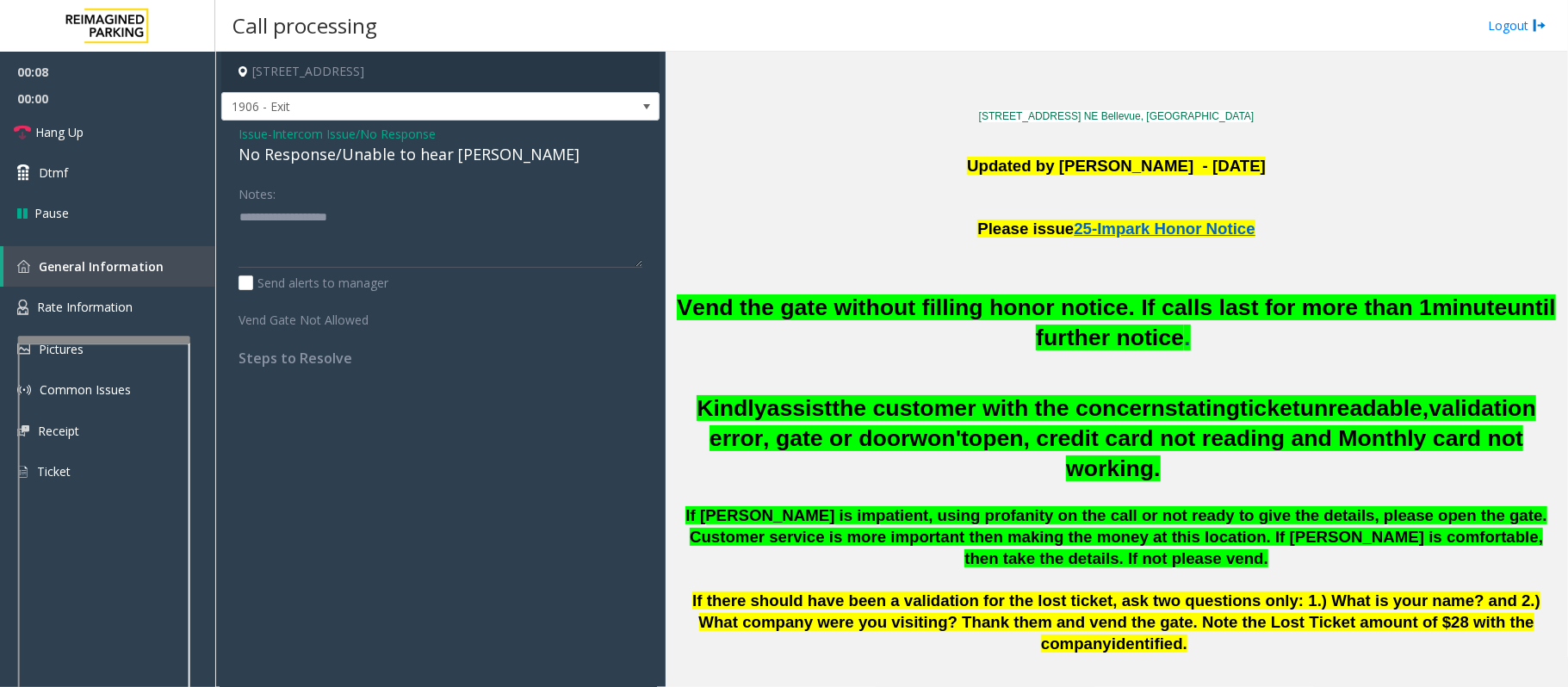
click at [403, 163] on div "No Response/Unable to hear [PERSON_NAME]" at bounding box center [440, 154] width 404 height 23
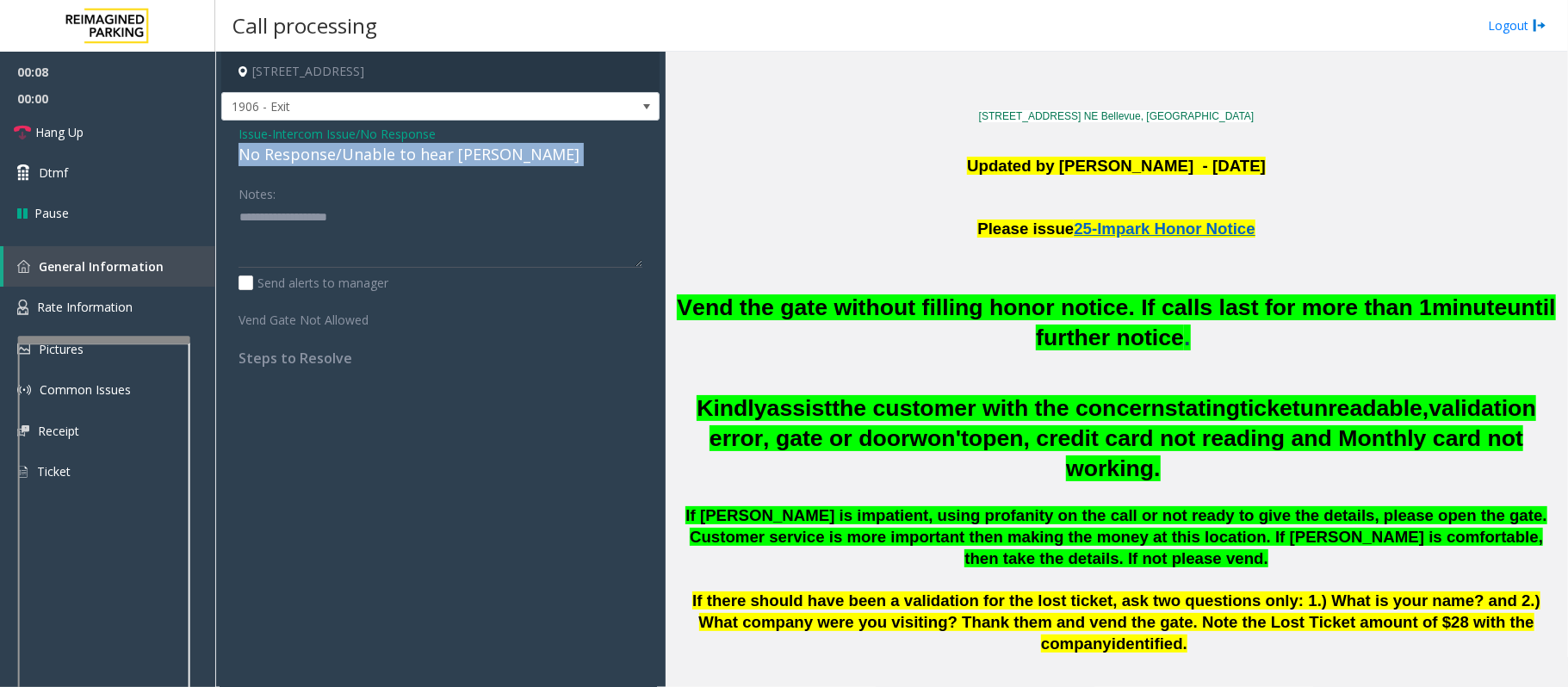
click at [403, 163] on div "No Response/Unable to hear [PERSON_NAME]" at bounding box center [440, 154] width 404 height 23
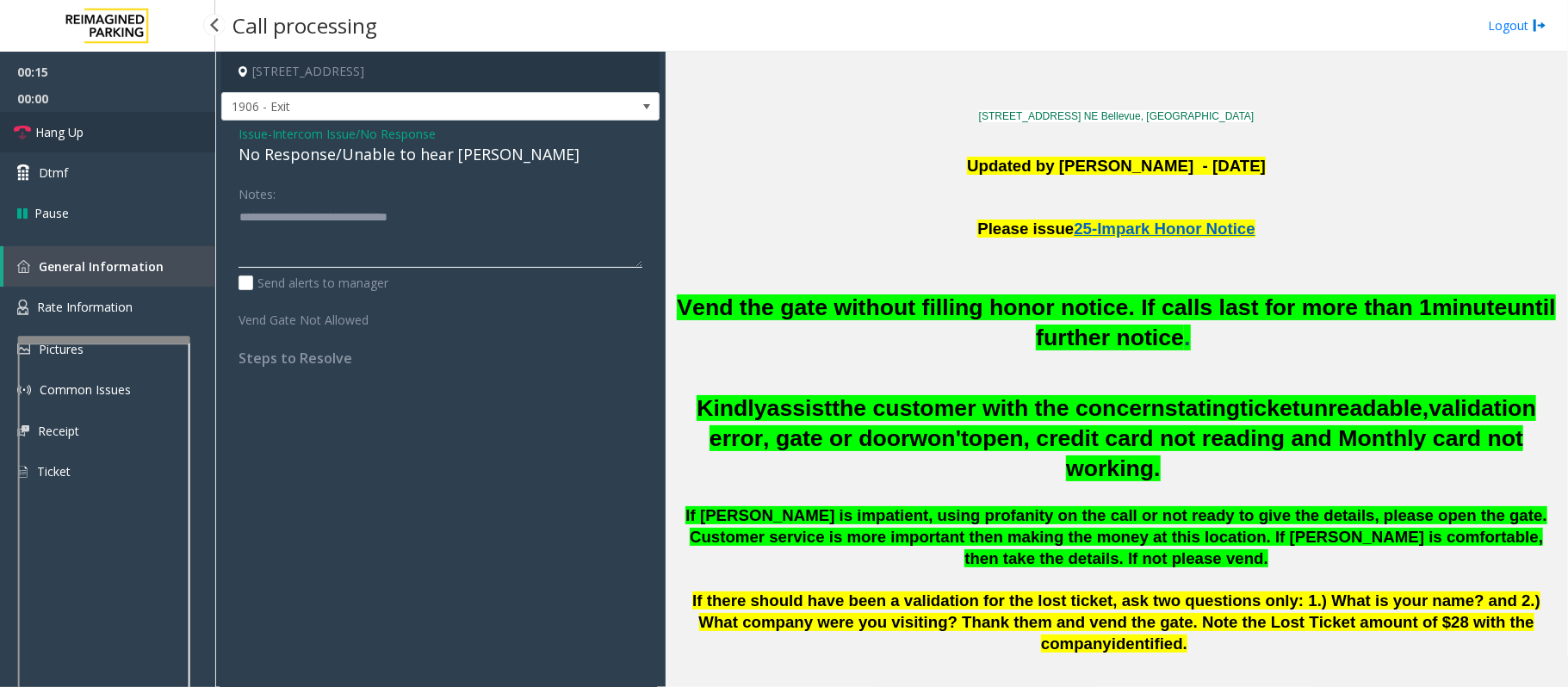
type textarea "**********"
click at [71, 135] on span "Hang Up" at bounding box center [60, 132] width 48 height 18
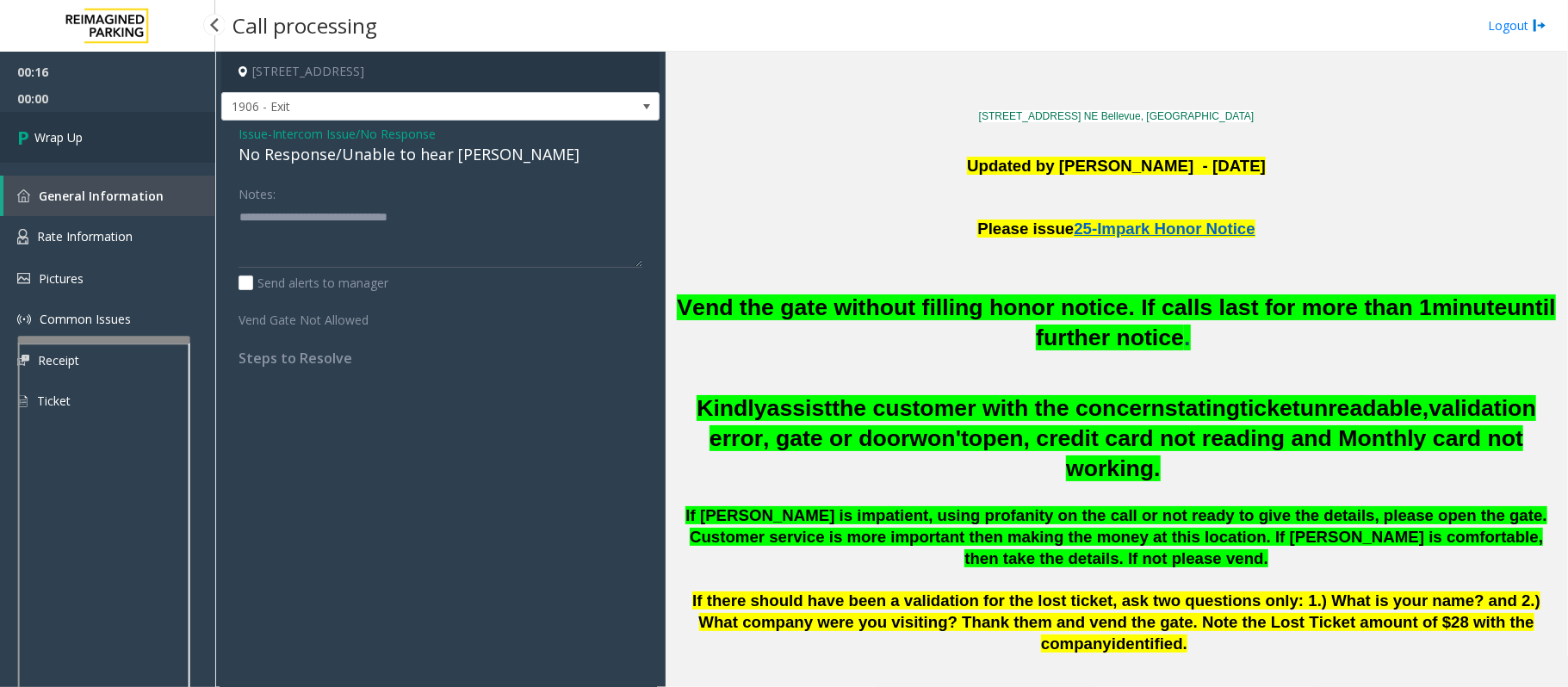
click at [71, 135] on span "Wrap Up" at bounding box center [59, 137] width 48 height 18
